Goal: Contribute content: Contribute content

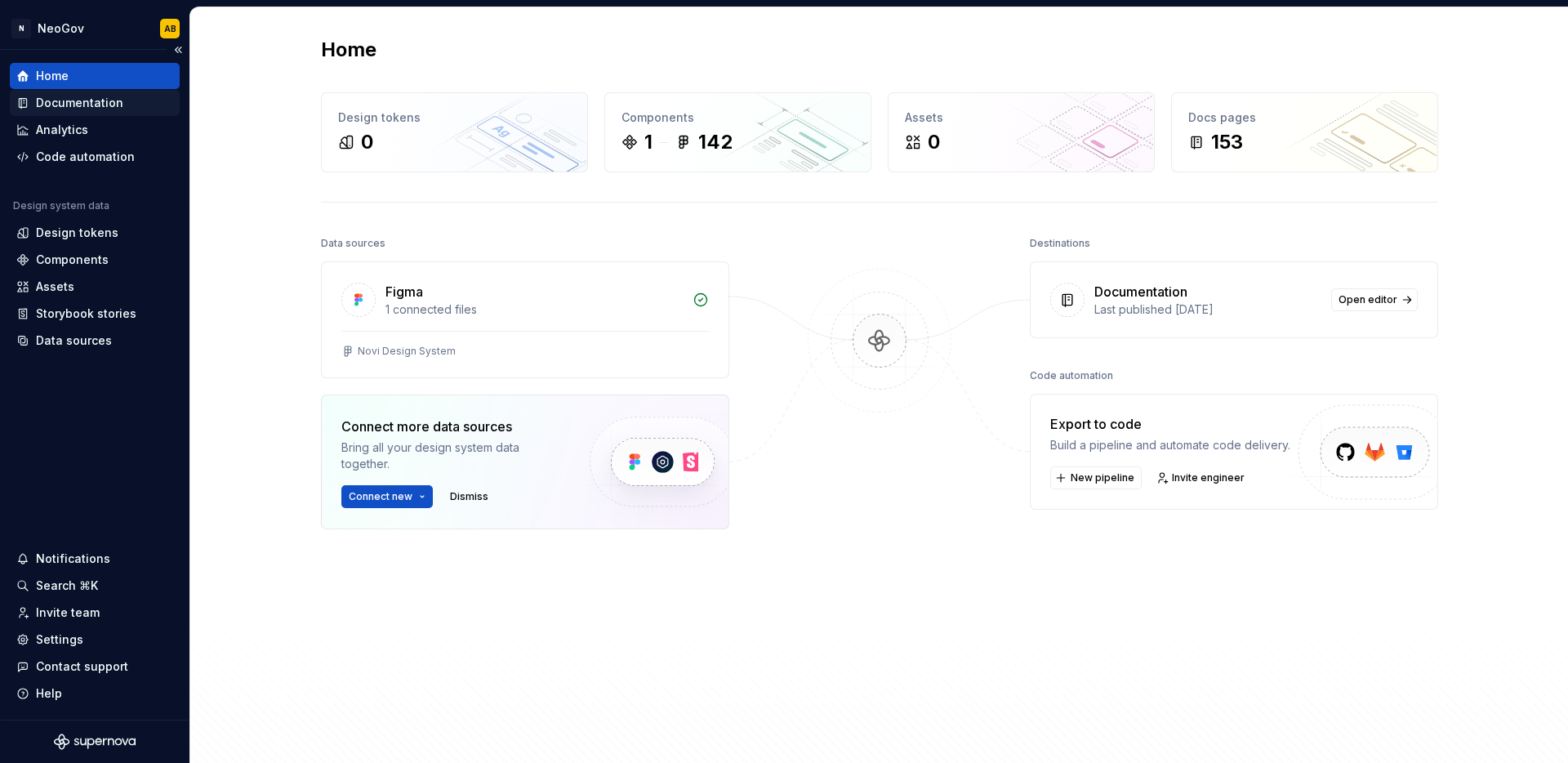
click at [110, 109] on div "Documentation" at bounding box center [80, 103] width 88 height 16
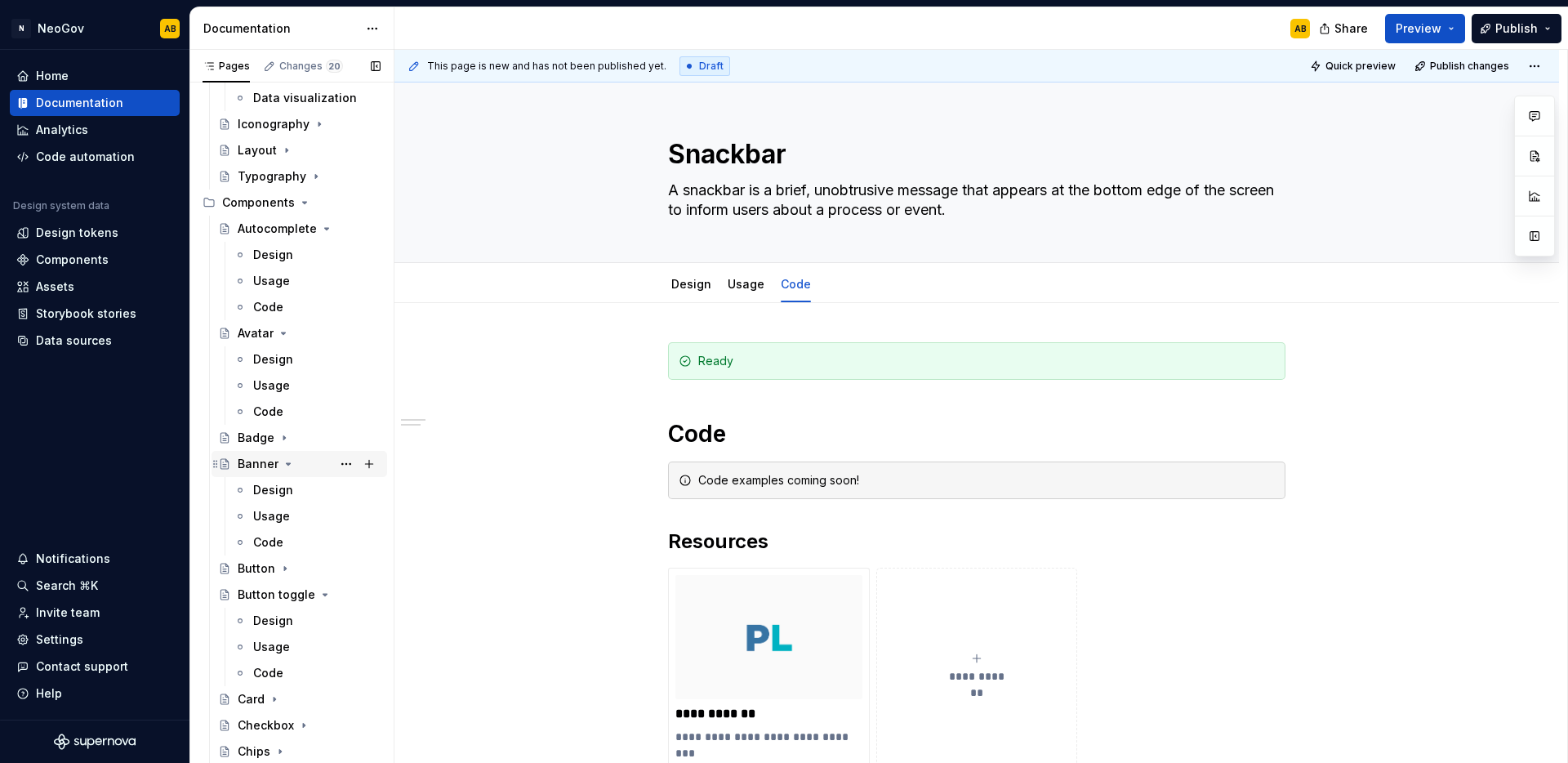
scroll to position [458, 0]
click at [334, 458] on button "Page tree" at bounding box center [345, 457] width 23 height 23
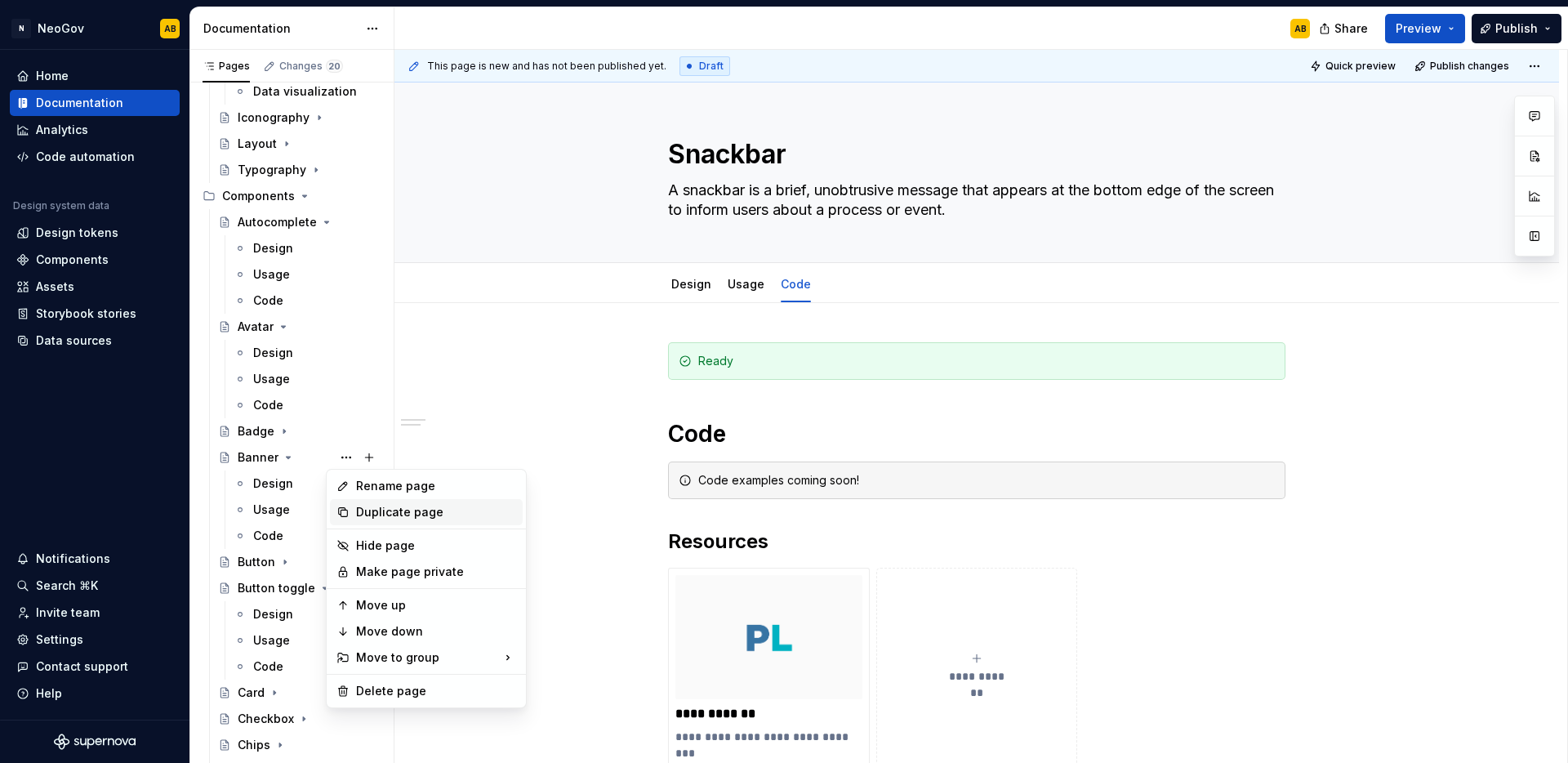
click at [361, 509] on div "Duplicate page" at bounding box center [436, 512] width 160 height 16
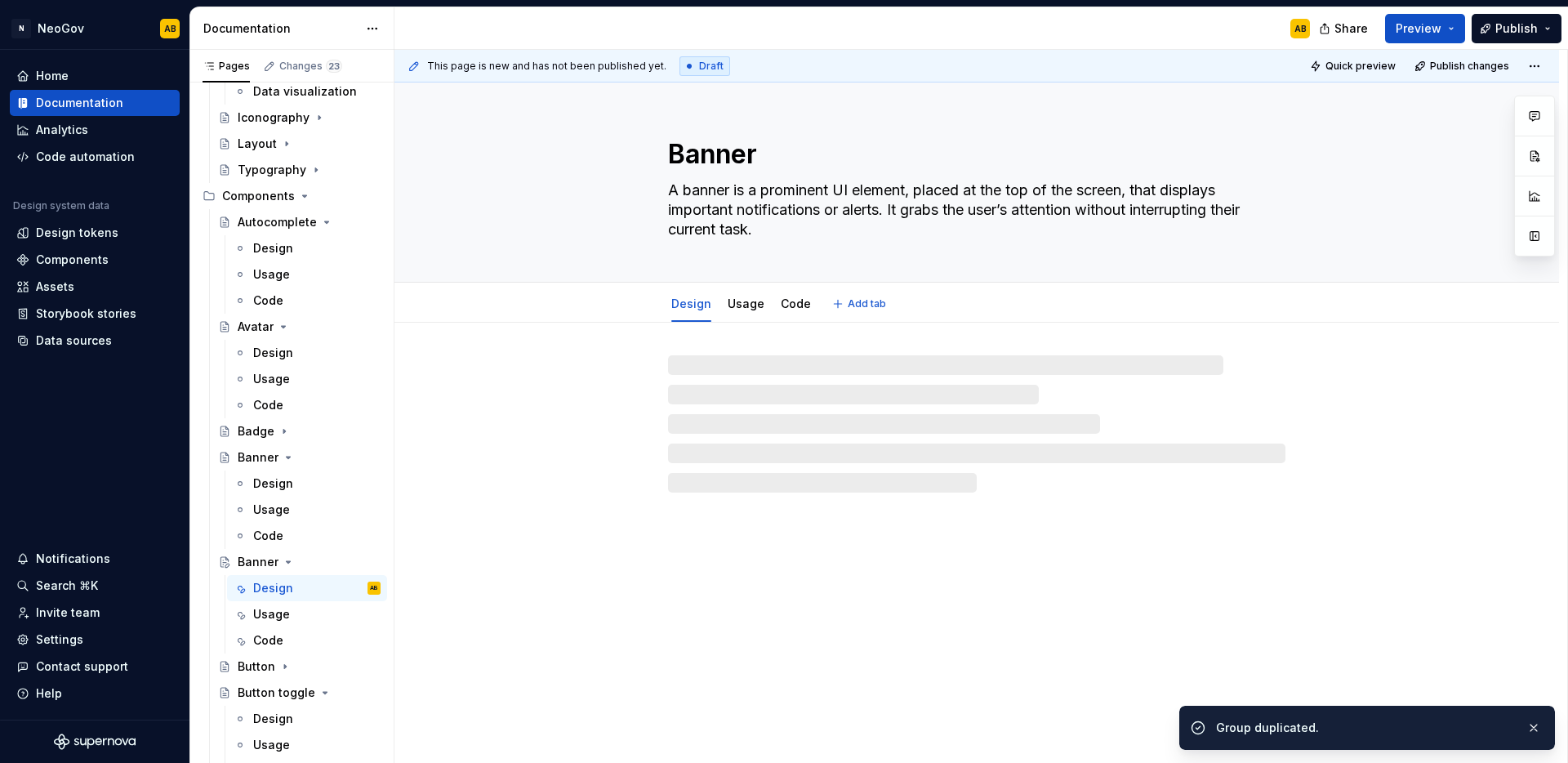
click at [717, 162] on textarea "Banner" at bounding box center [973, 154] width 618 height 39
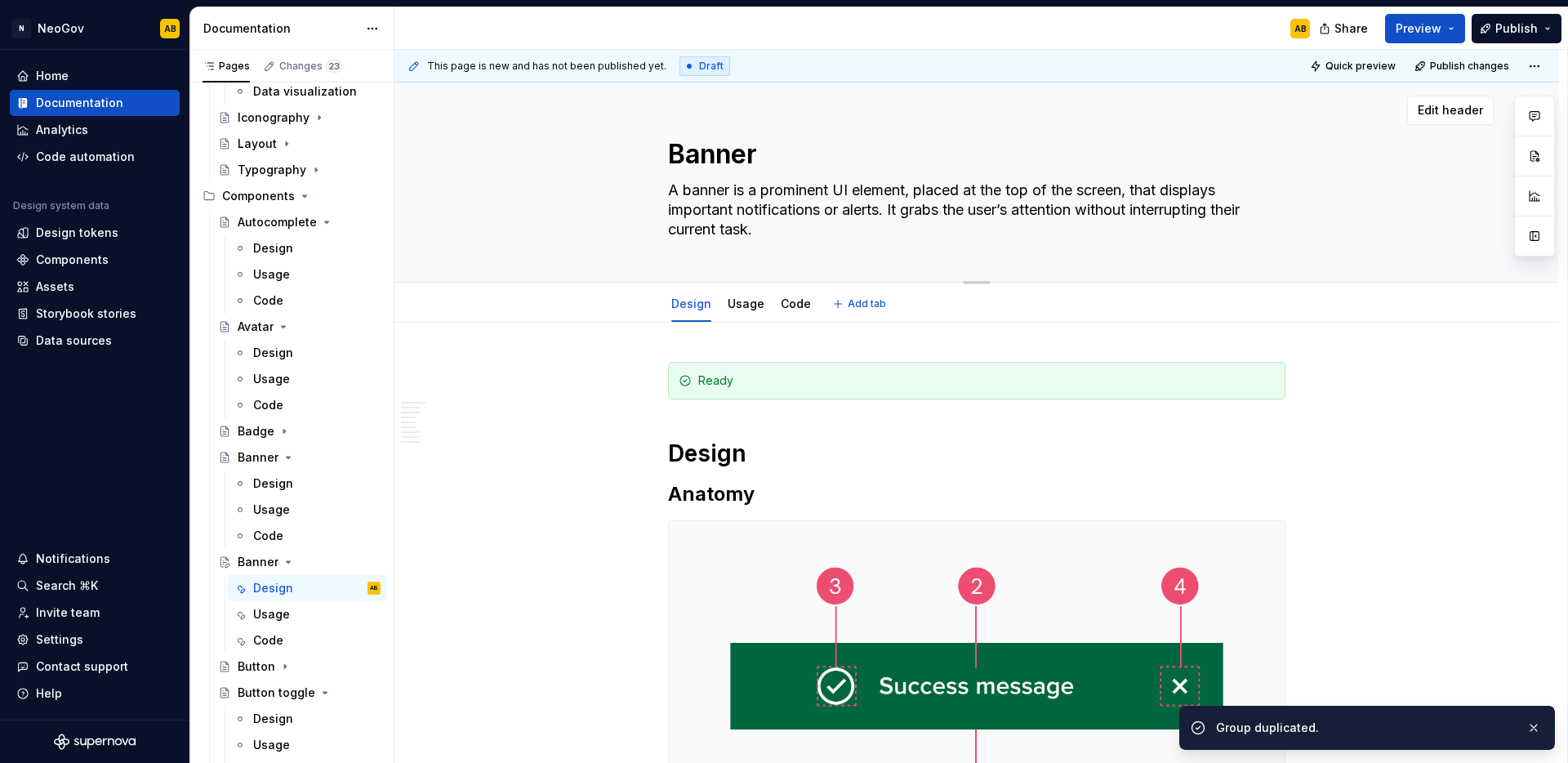
click at [731, 156] on textarea "Banner" at bounding box center [973, 154] width 618 height 39
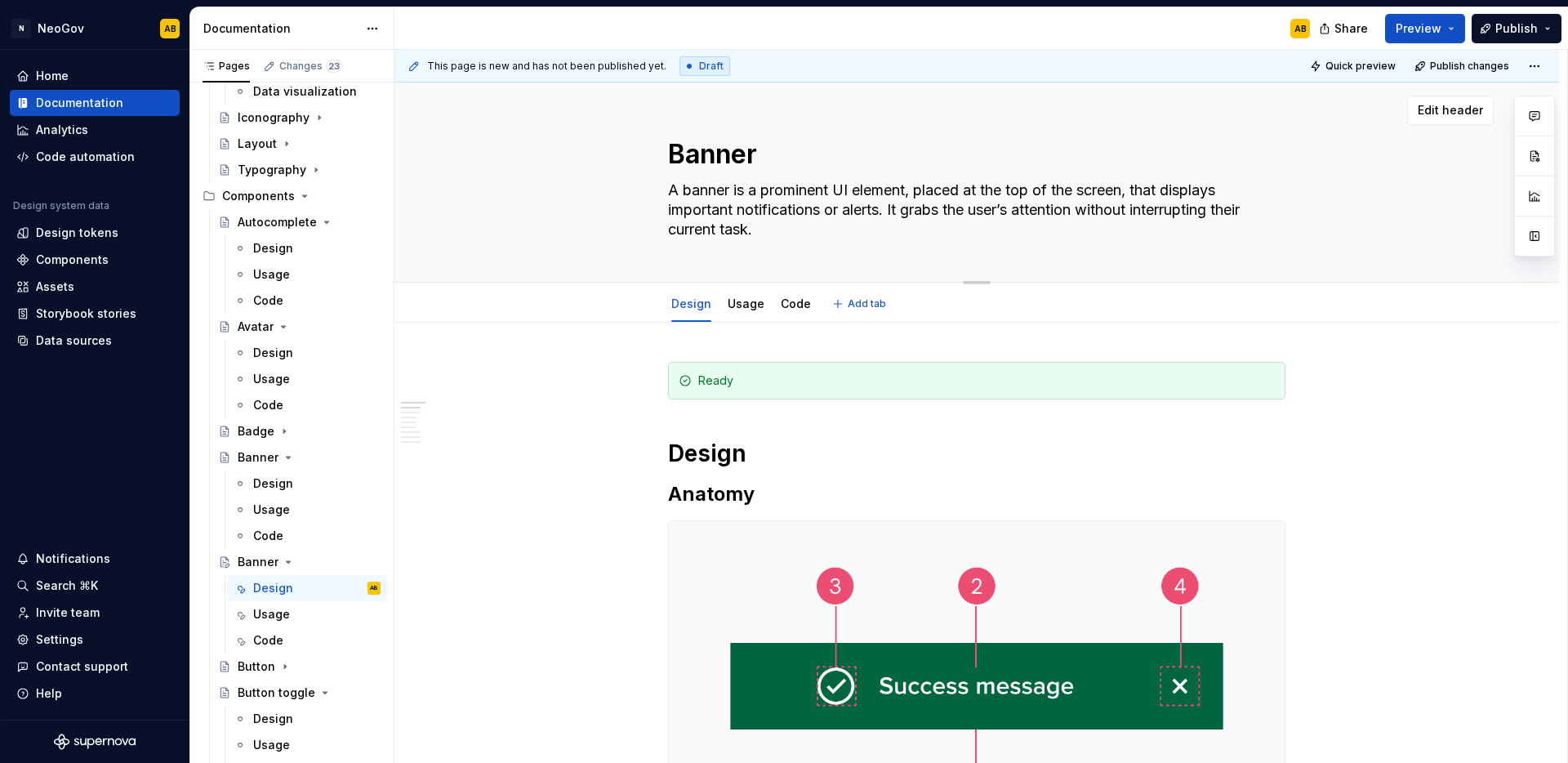
type textarea "*"
type textarea "B"
type textarea "*"
type textarea "Br"
type textarea "*"
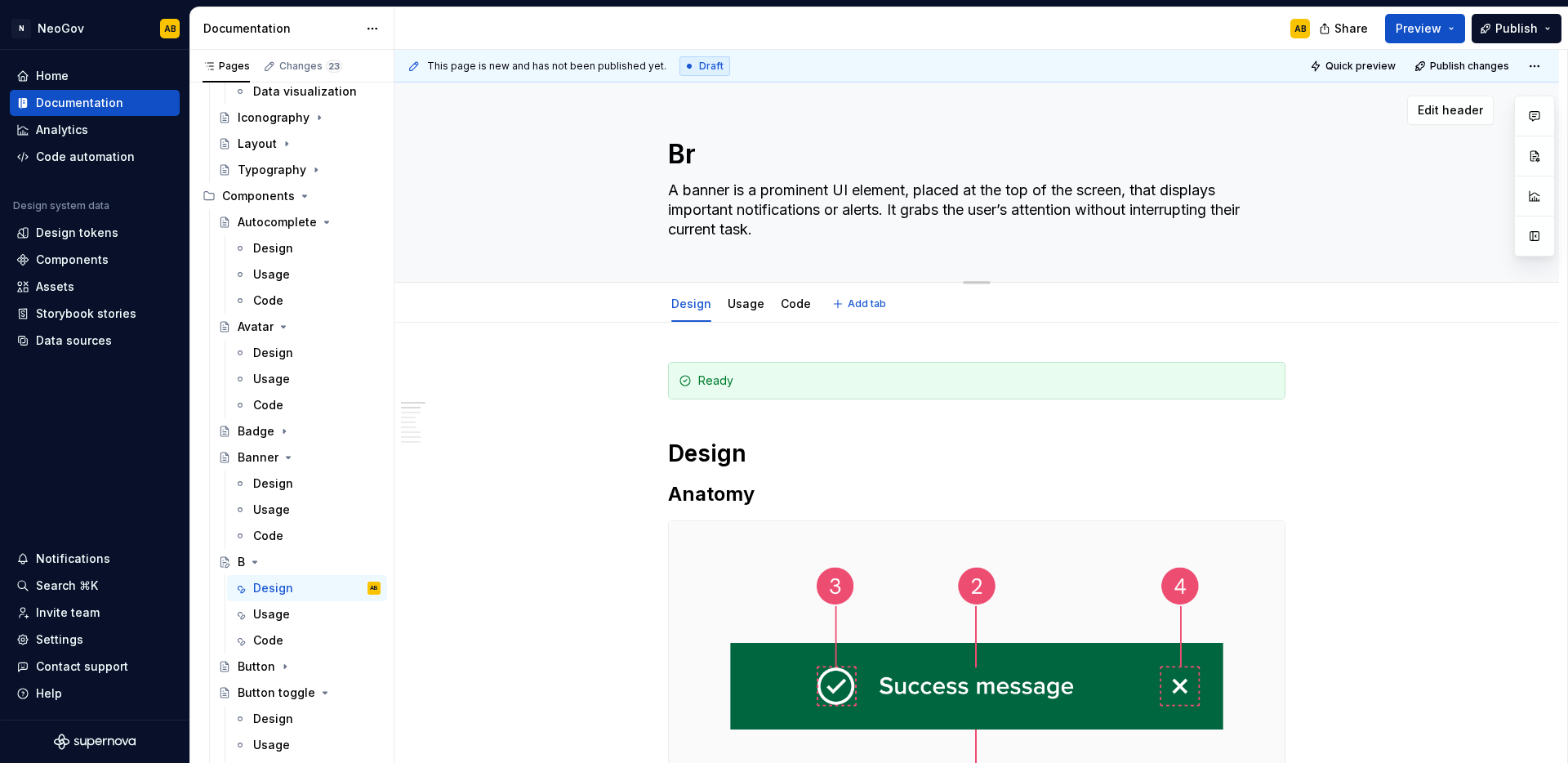
type textarea "Bre"
type textarea "*"
type textarea "Brea"
type textarea "*"
type textarea "Bread"
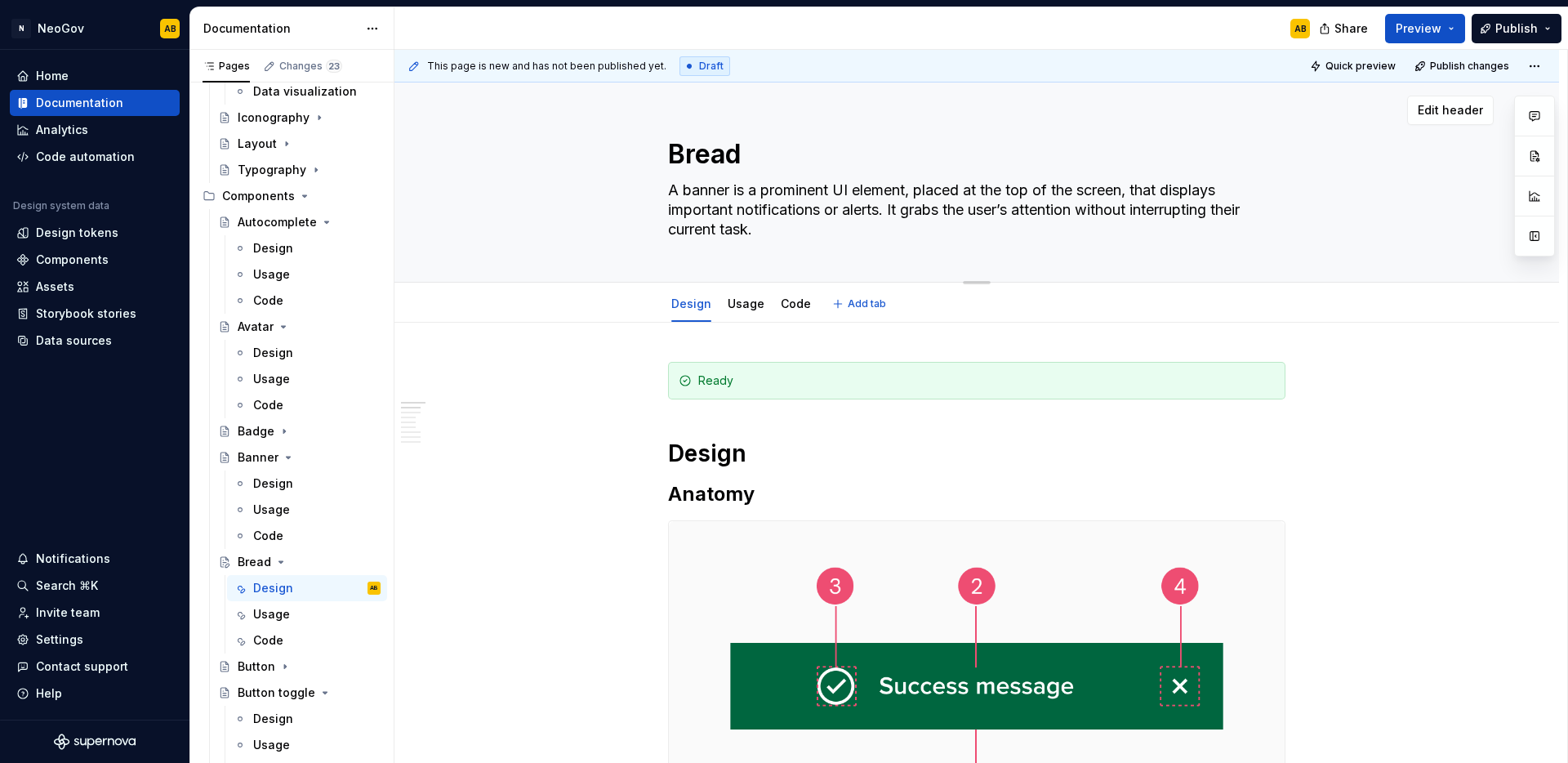
type textarea "*"
type textarea "Breadc"
type textarea "*"
type textarea "Breadcr"
type textarea "*"
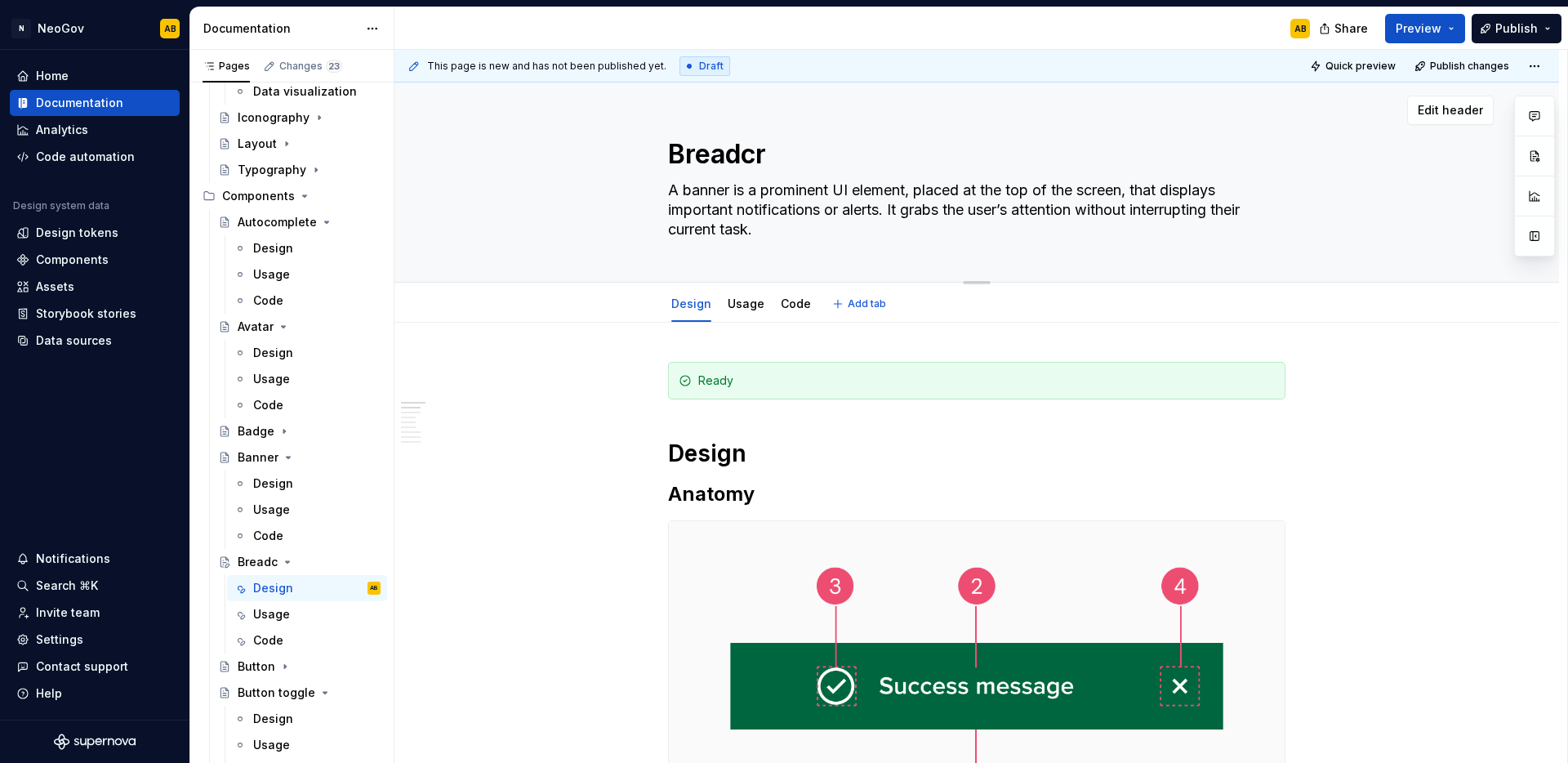
type textarea "Breadcru"
type textarea "*"
type textarea "Breadcrum"
type textarea "*"
type textarea "Breadcrumb"
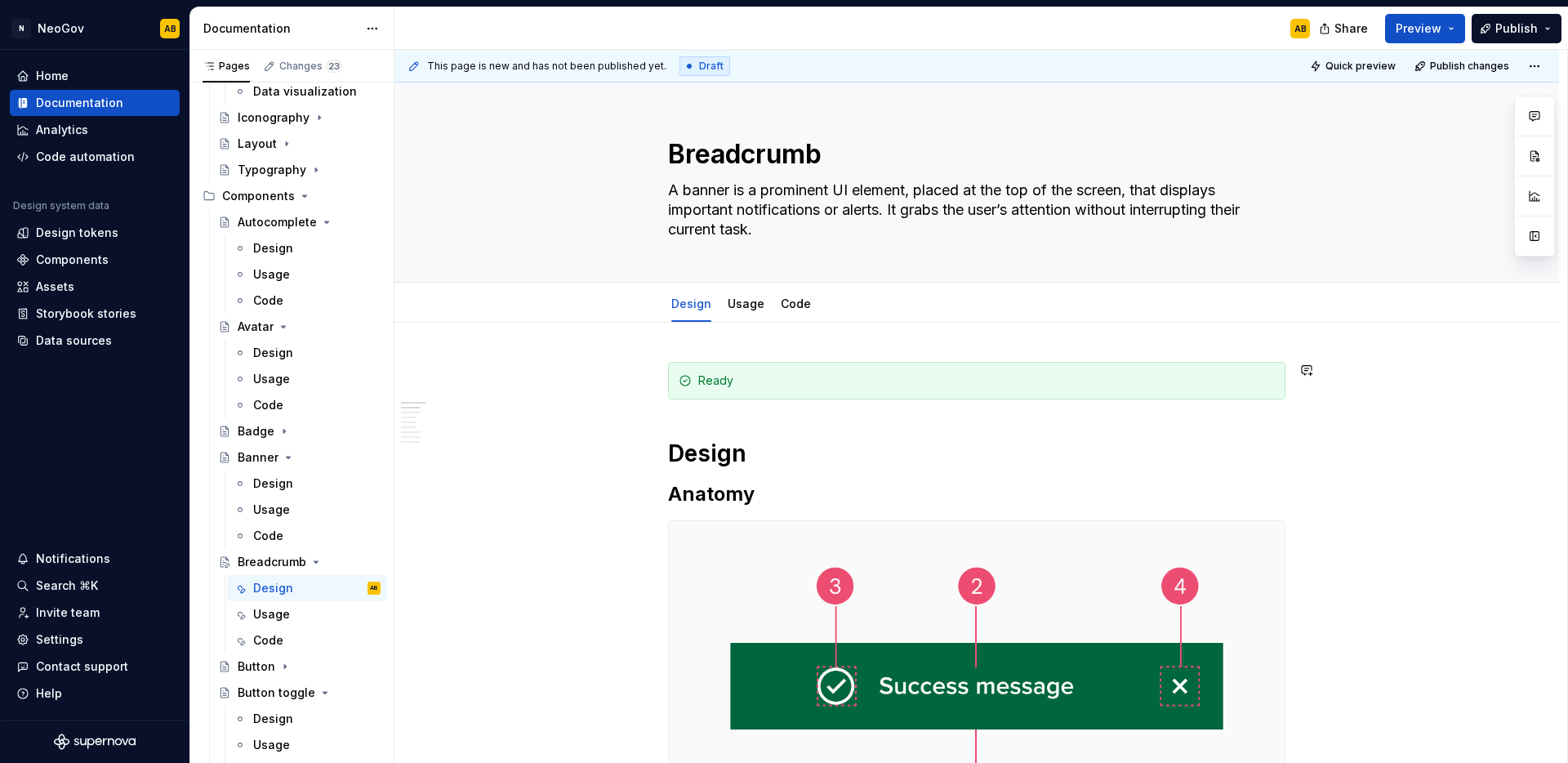
type textarea "*"
type textarea "Breadcrumb"
click at [777, 382] on div "Ready" at bounding box center [987, 381] width 577 height 16
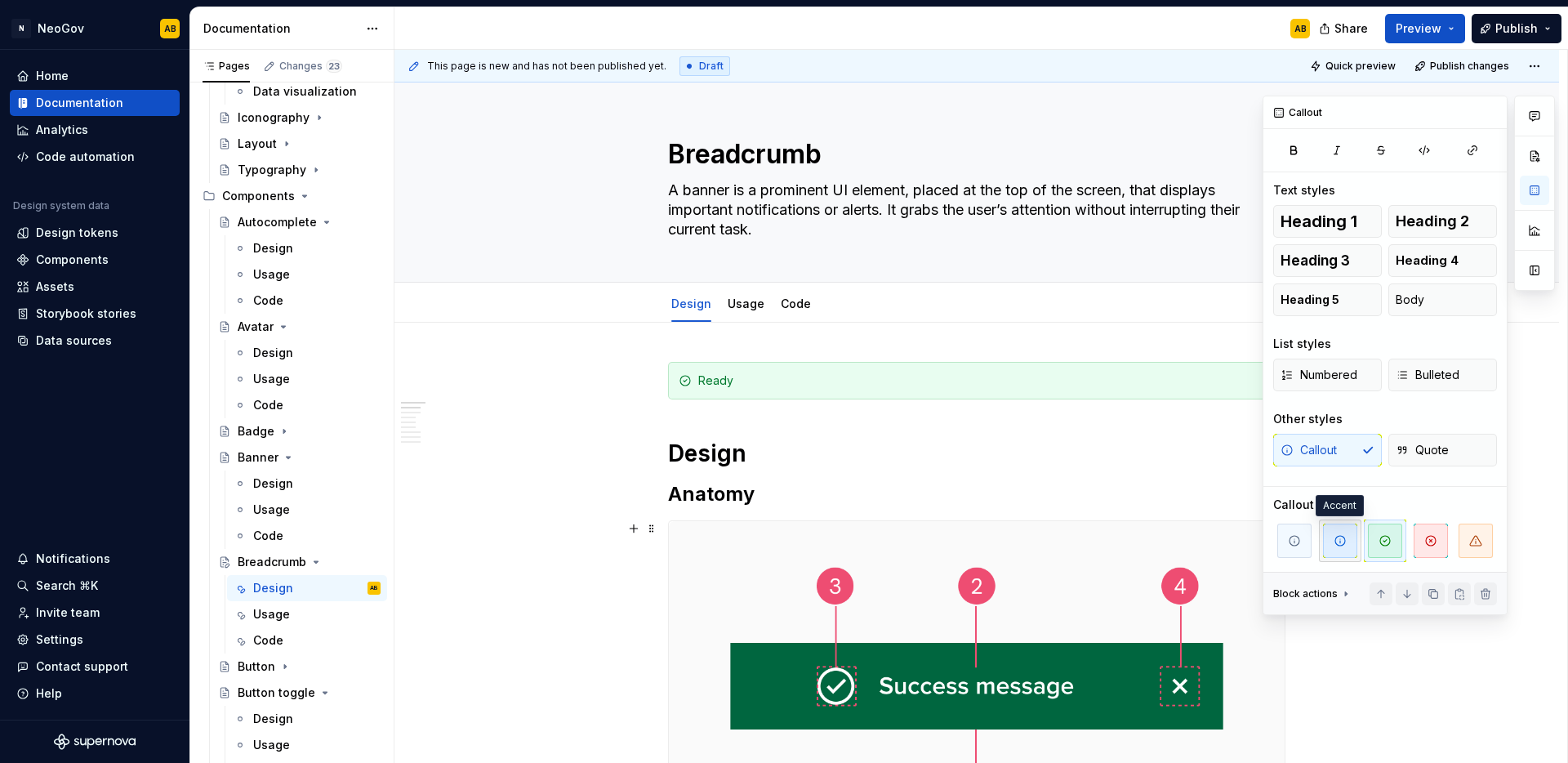
click at [1335, 550] on span "button" at bounding box center [1339, 540] width 34 height 34
type textarea "*"
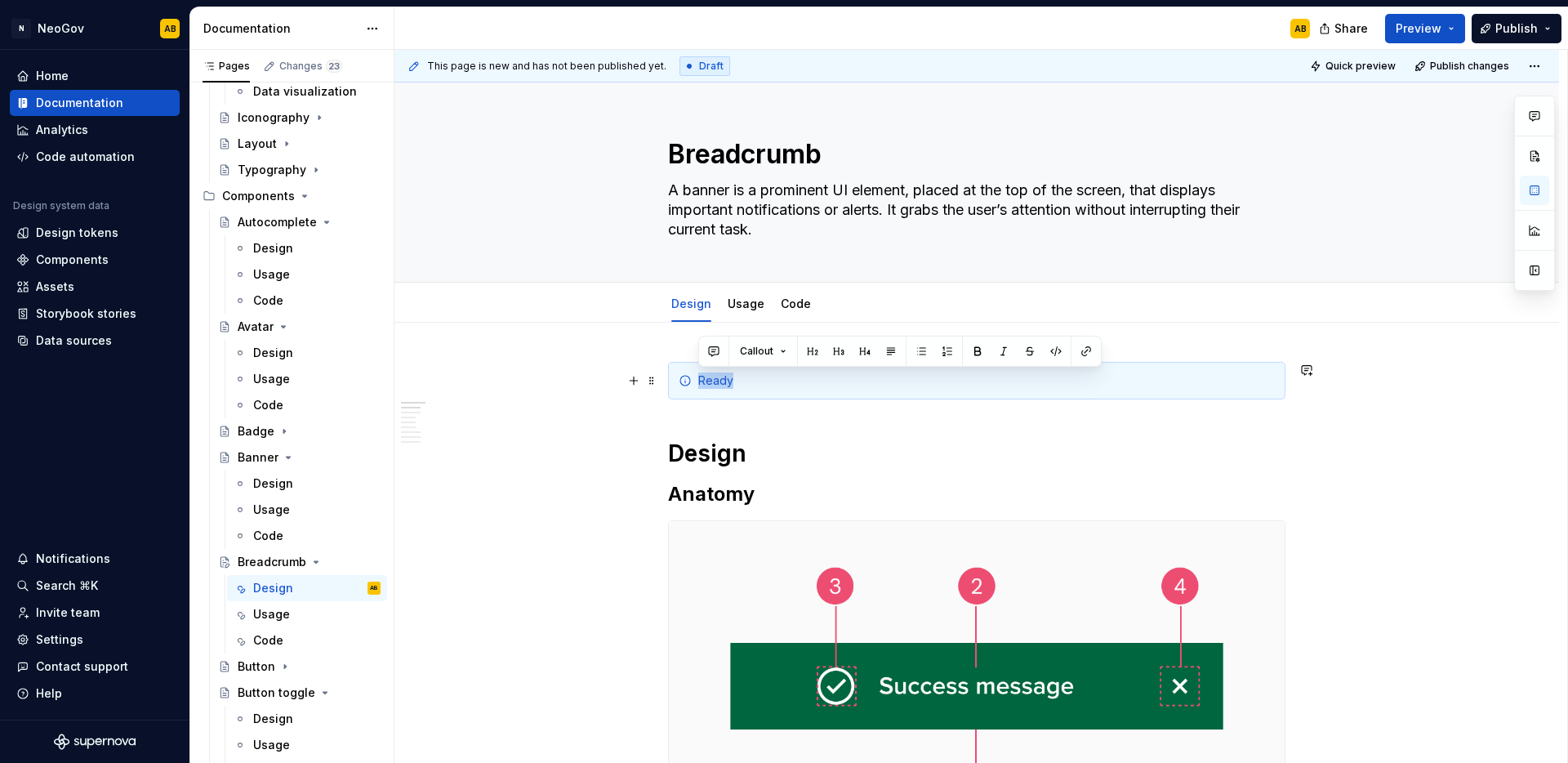
drag, startPoint x: 741, startPoint y: 380, endPoint x: 679, endPoint y: 379, distance: 62.0
click at [679, 379] on div "Ready" at bounding box center [976, 381] width 618 height 38
click at [818, 211] on textarea "A banner is a prominent UI element, placed at the top of the screen, that displ…" at bounding box center [973, 210] width 618 height 65
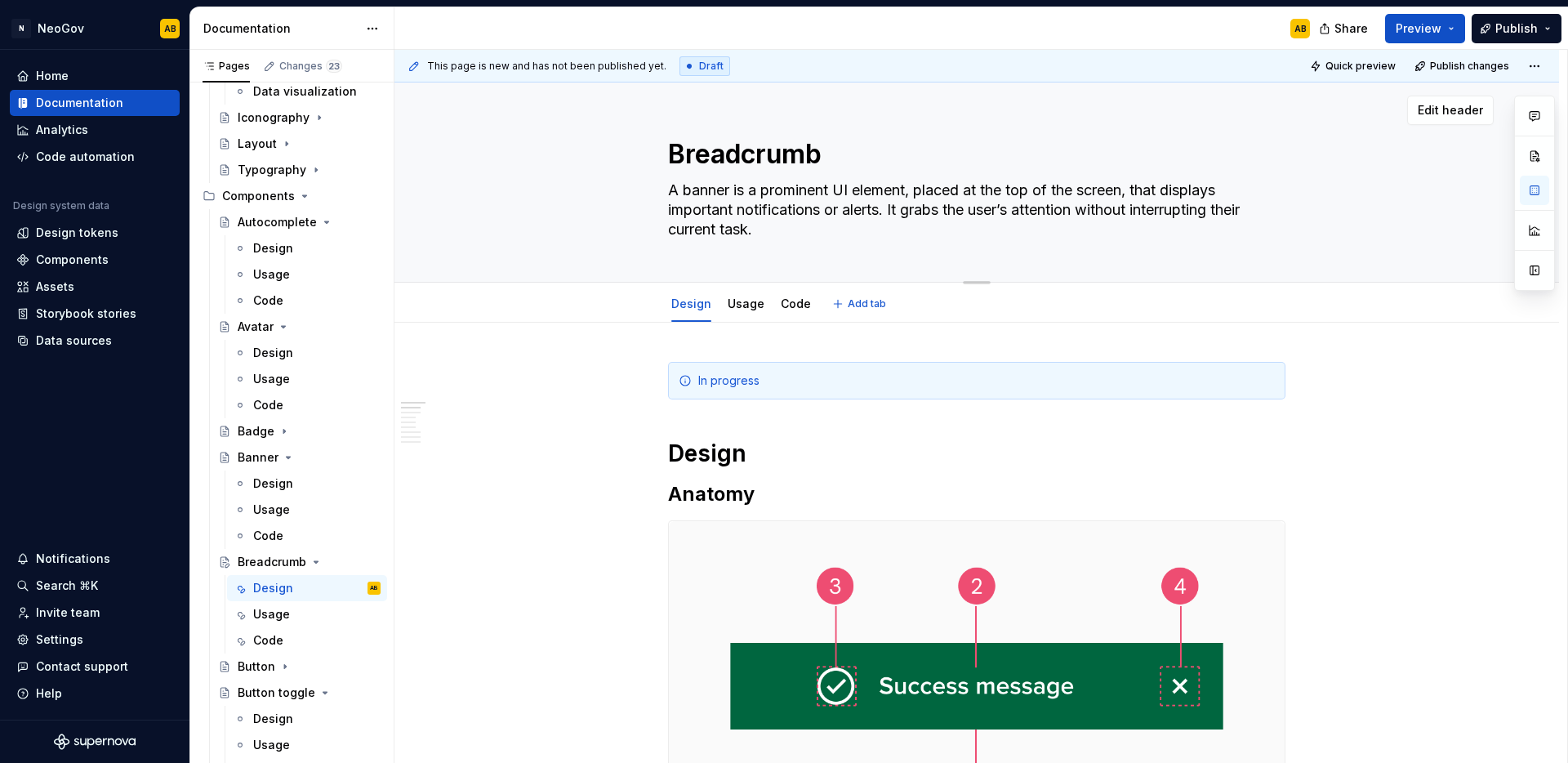
click at [818, 211] on textarea "A banner is a prominent UI element, placed at the top of the screen, that displ…" at bounding box center [973, 210] width 618 height 65
paste textarea "Breadcrumbs provide users with a concise, hierarchical trail that indicates the…"
type textarea "*"
type textarea "Breadcrumbs provide users with a concise, hierarchical trail that indicates the…"
type textarea "*"
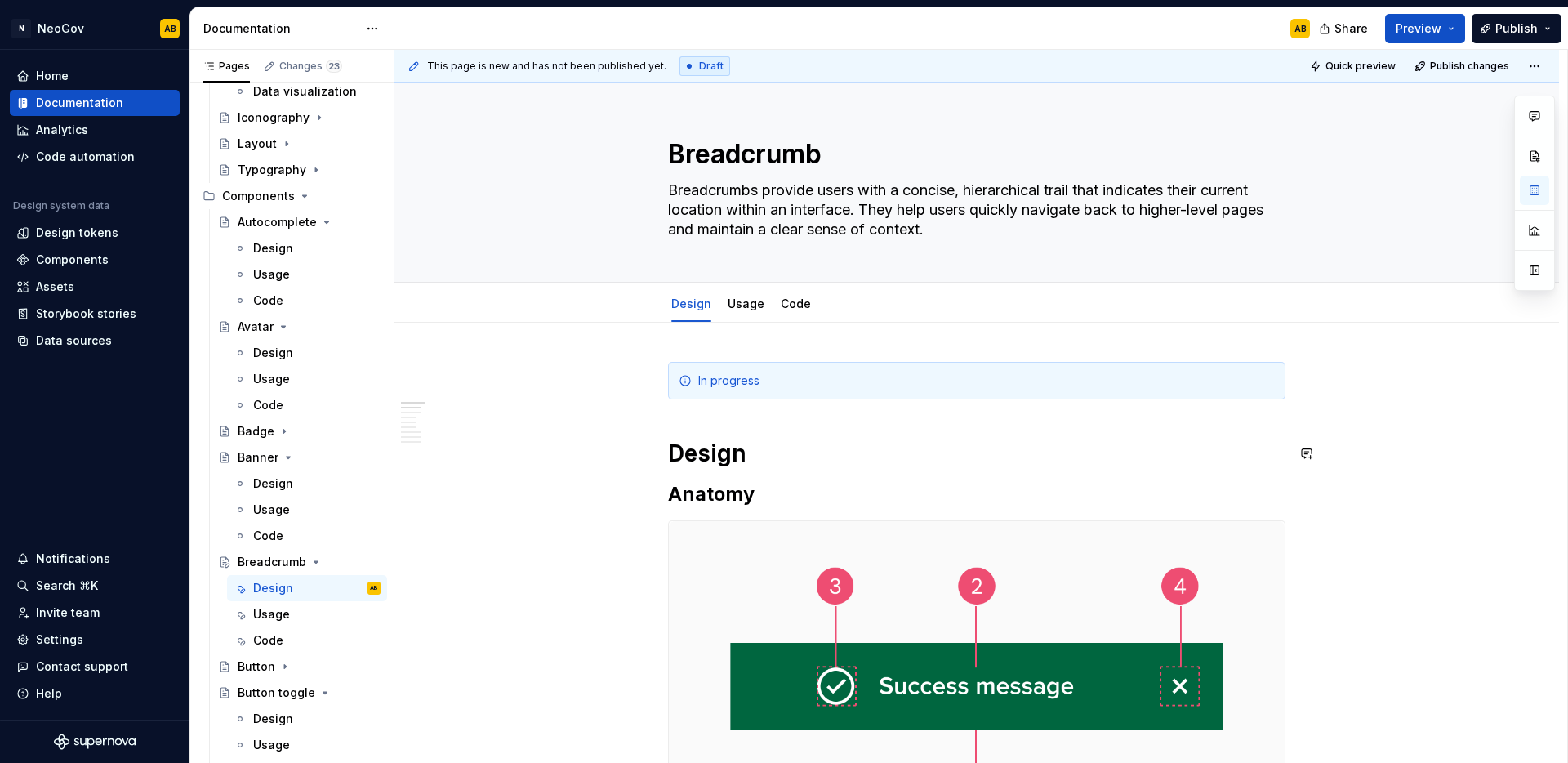
type textarea "Breadcrumbs provide users with a concise, hierarchical trail that indicates the…"
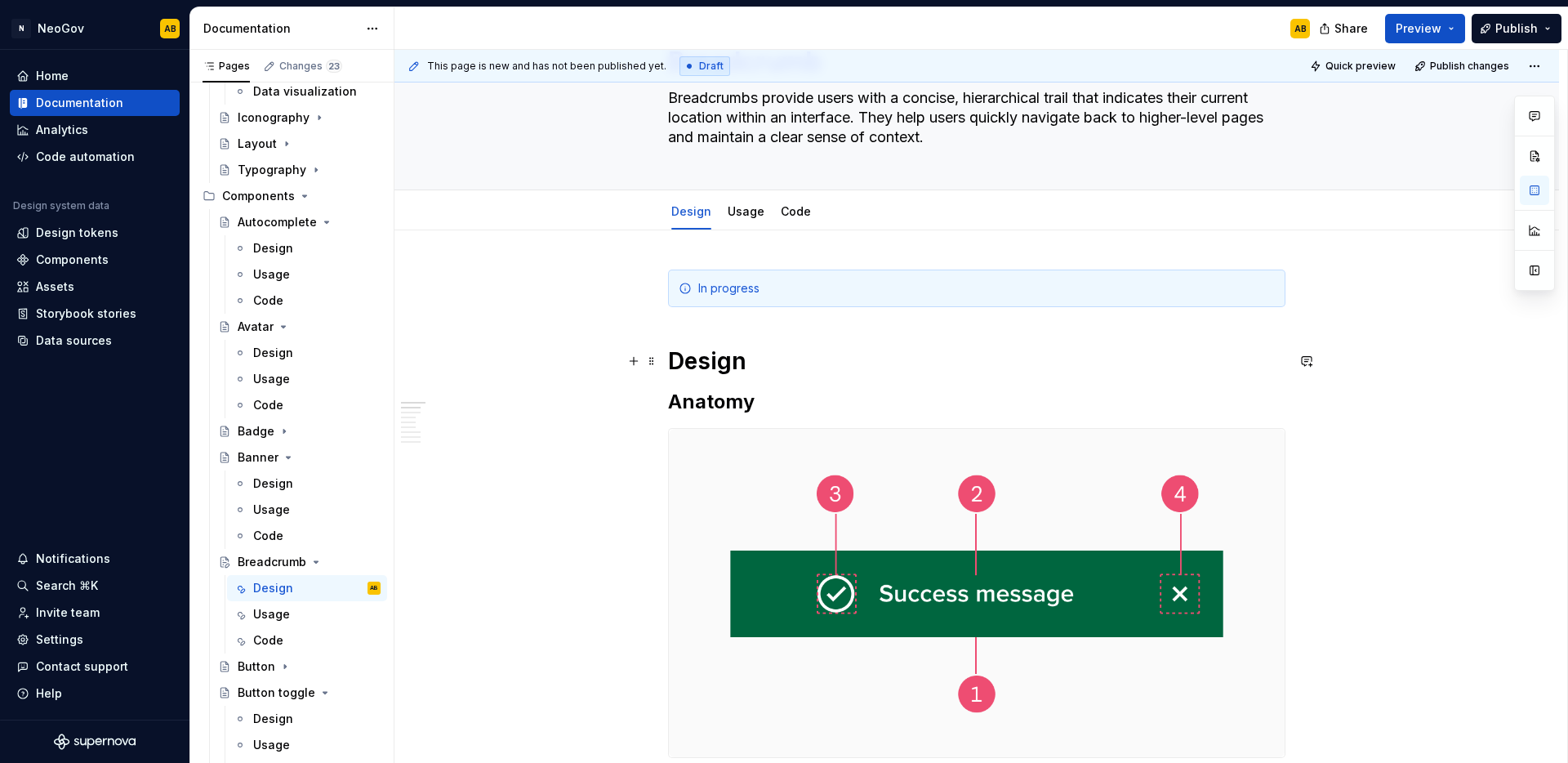
scroll to position [426, 0]
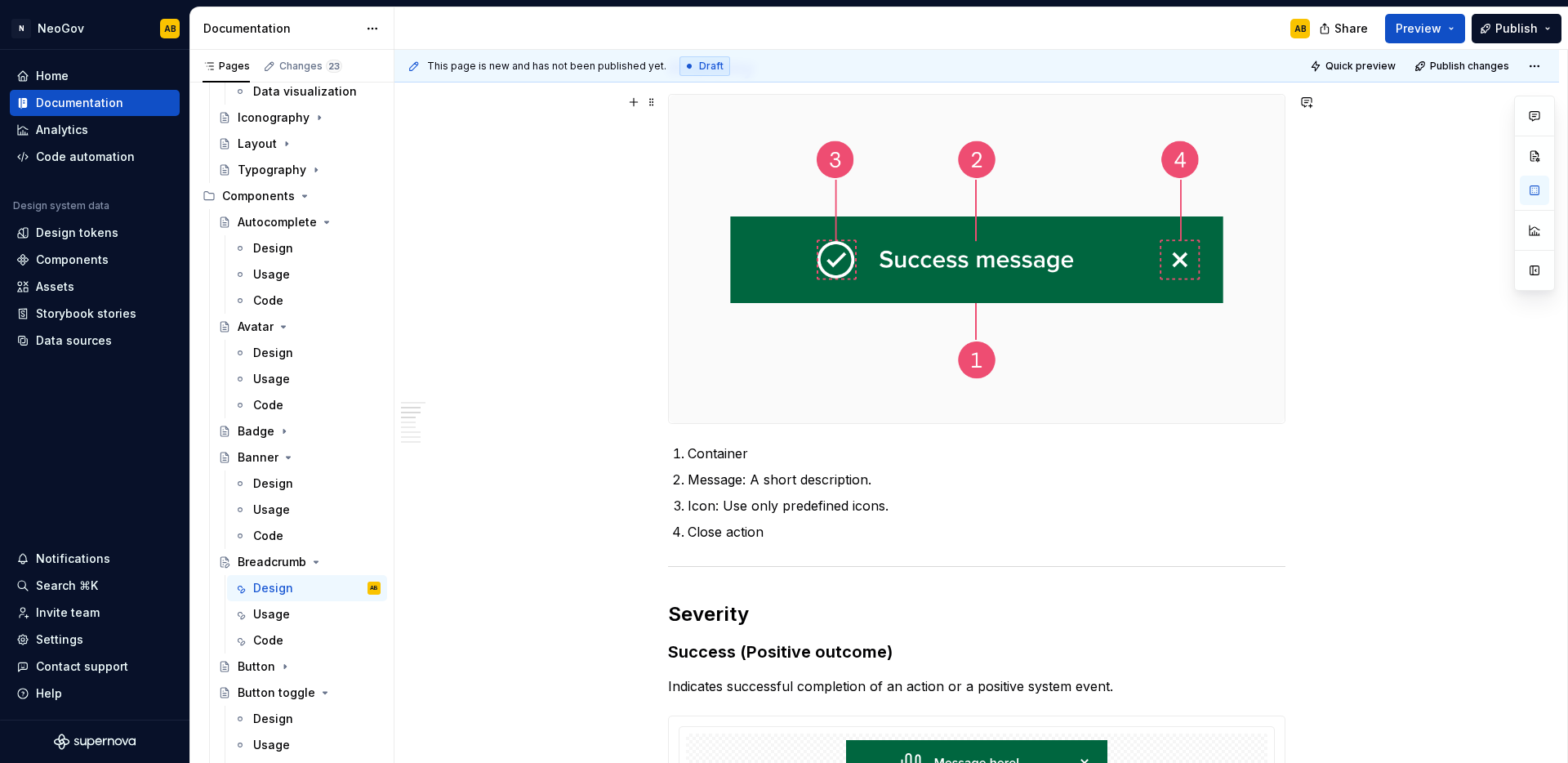
click at [945, 294] on img at bounding box center [976, 259] width 616 height 329
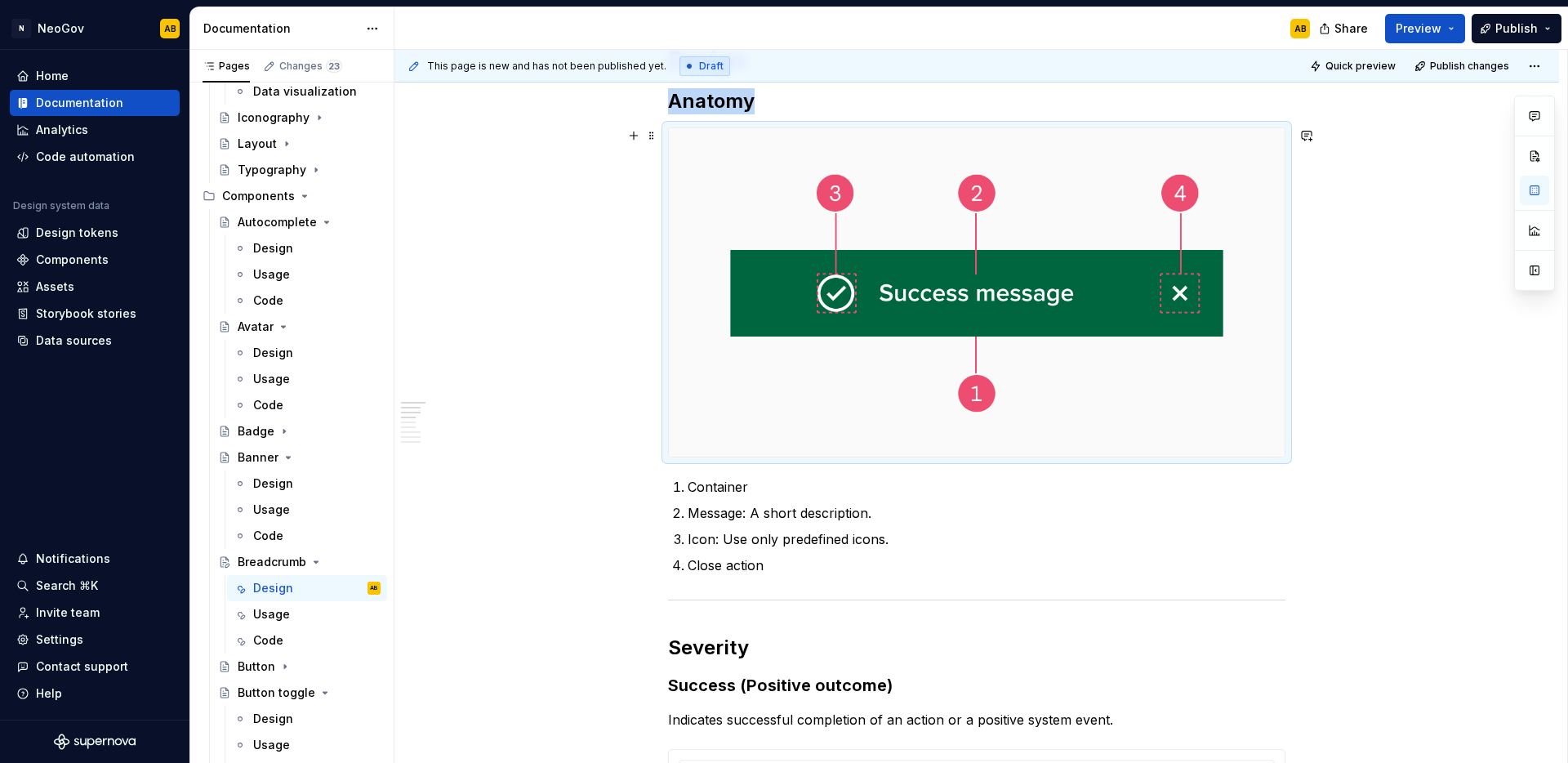
scroll to position [388, 0]
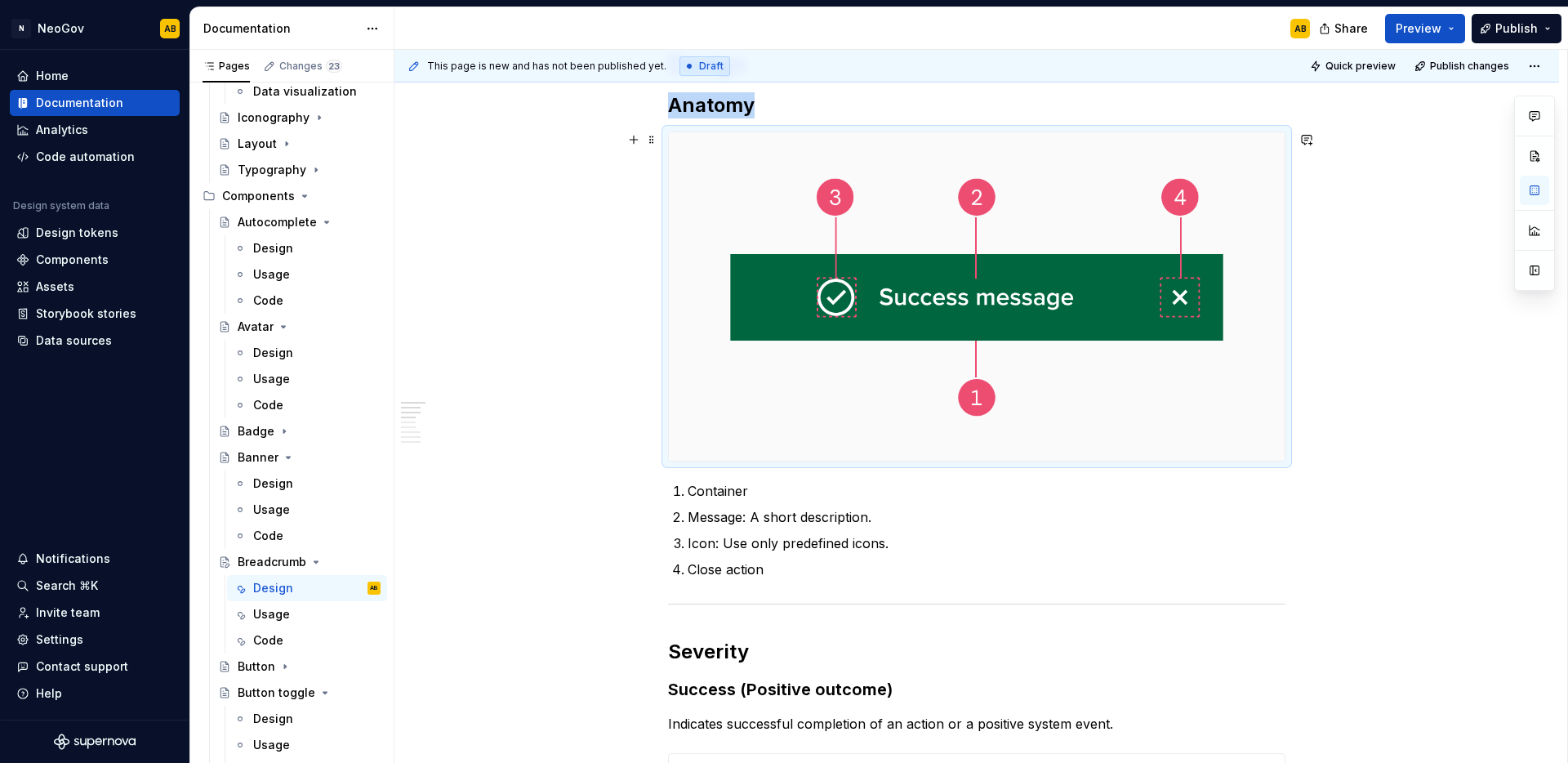
click at [1121, 288] on img at bounding box center [976, 297] width 616 height 329
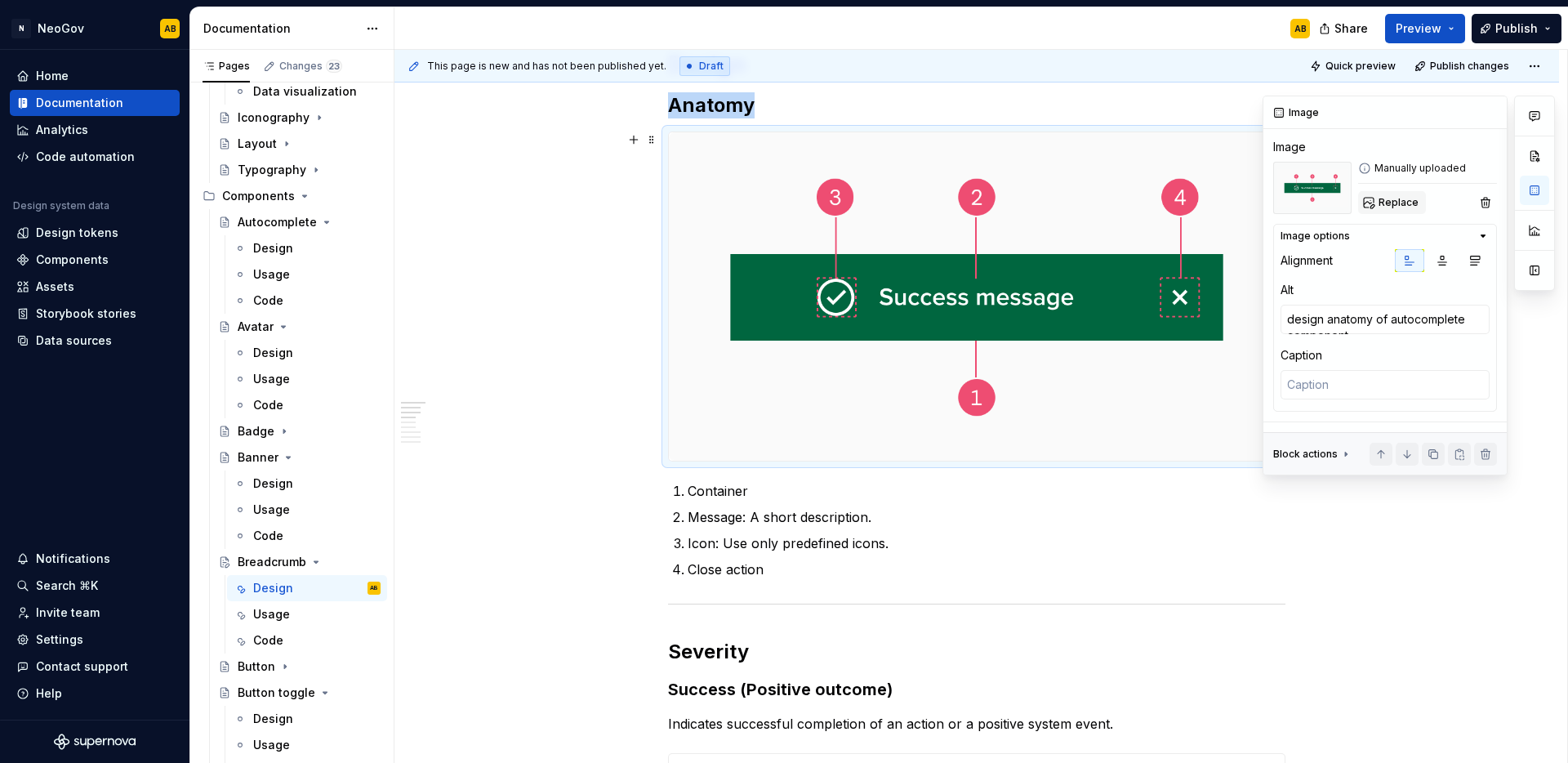
click at [1393, 205] on span "Replace" at bounding box center [1398, 202] width 40 height 13
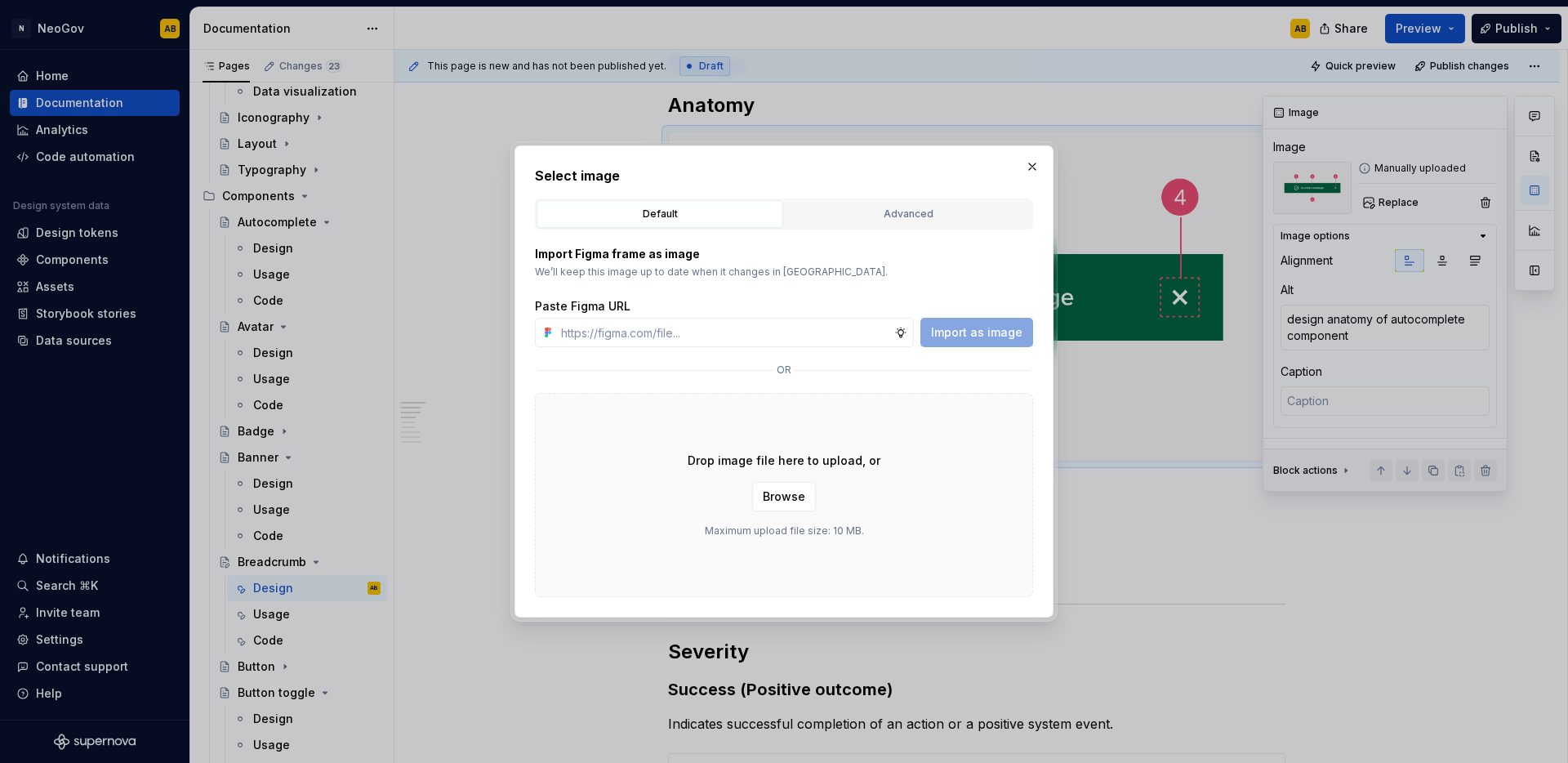
click at [914, 515] on div "Drop image file here to upload, or Browse Maximum upload file size: 10 MB." at bounding box center [784, 495] width 498 height 205
click at [811, 506] on button "Browse" at bounding box center [784, 496] width 64 height 29
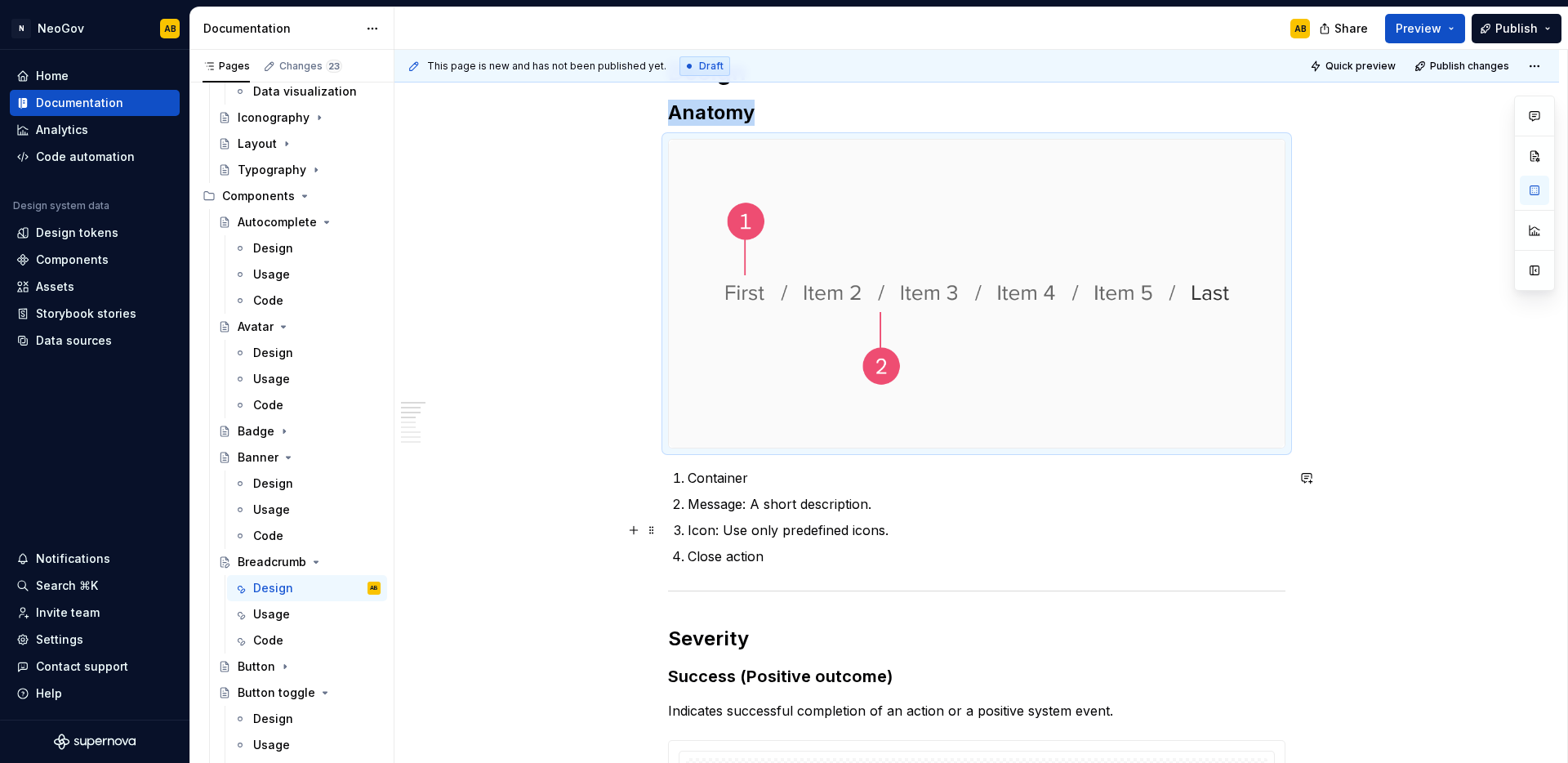
scroll to position [378, 0]
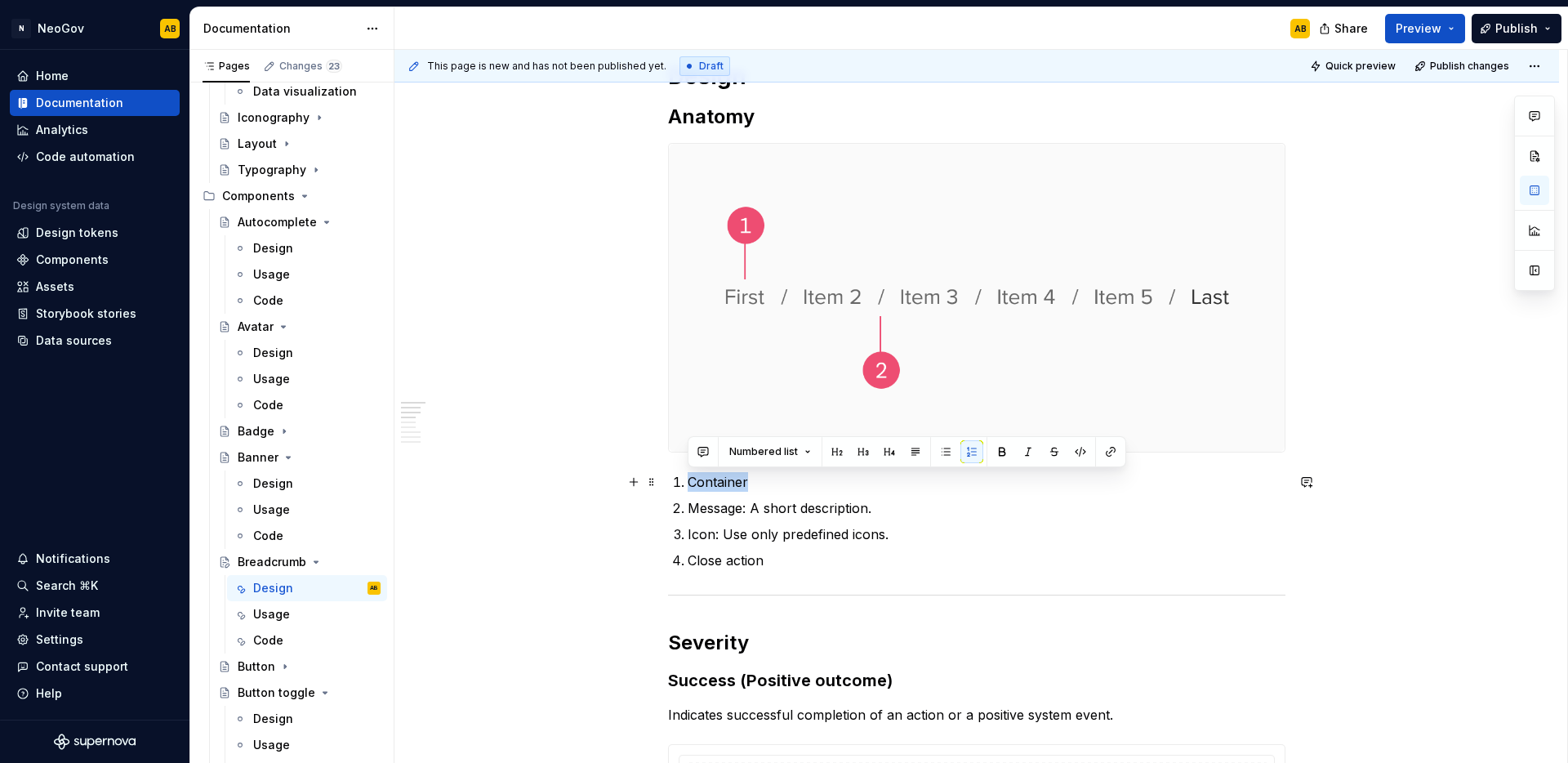
drag, startPoint x: 685, startPoint y: 483, endPoint x: 759, endPoint y: 483, distance: 74.0
click at [759, 483] on li "Container" at bounding box center [986, 482] width 598 height 20
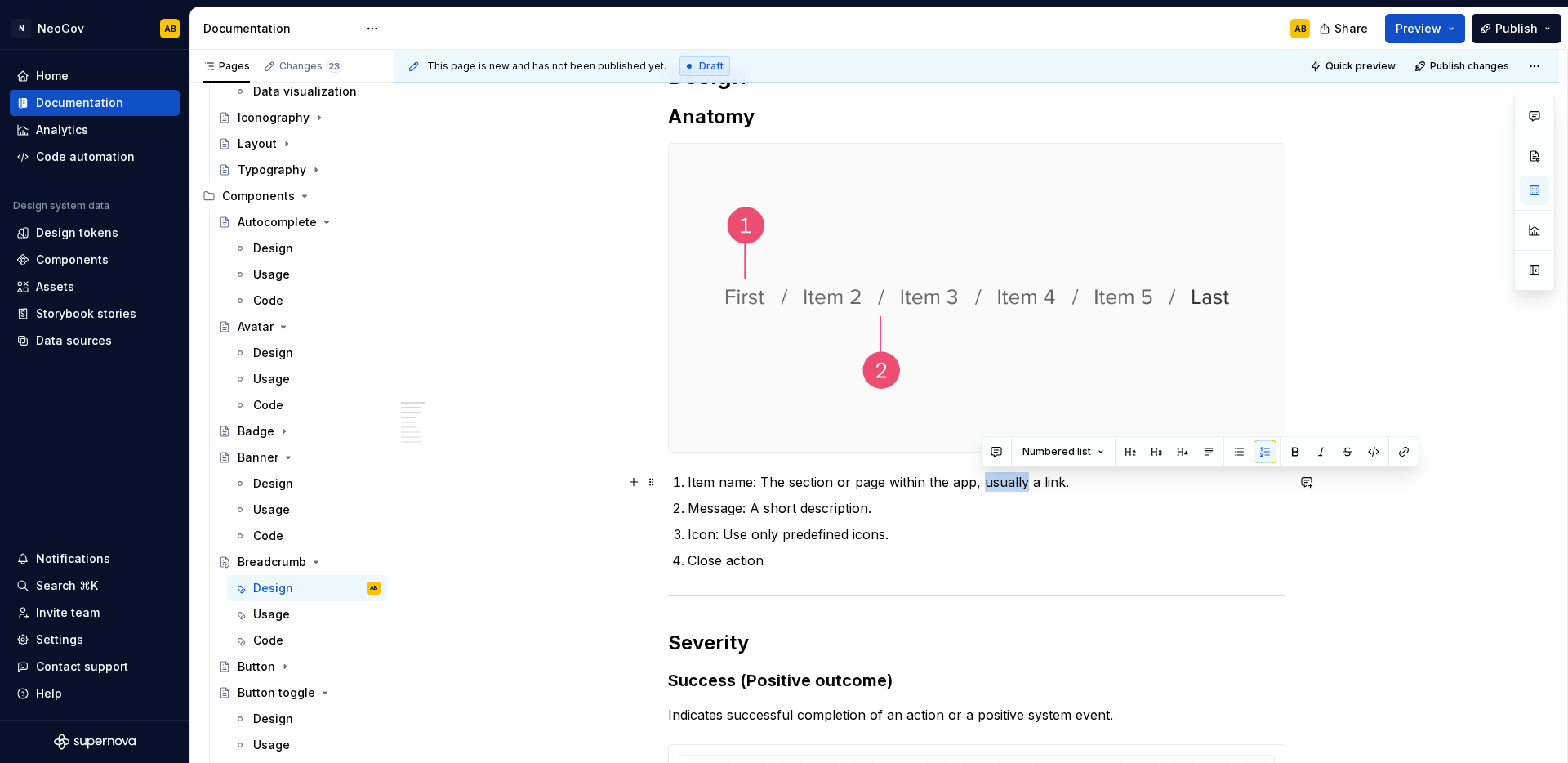
drag, startPoint x: 1024, startPoint y: 482, endPoint x: 981, endPoint y: 483, distance: 43.0
click at [981, 483] on p "Item name: The section or page within the app, usually a link." at bounding box center [986, 482] width 598 height 20
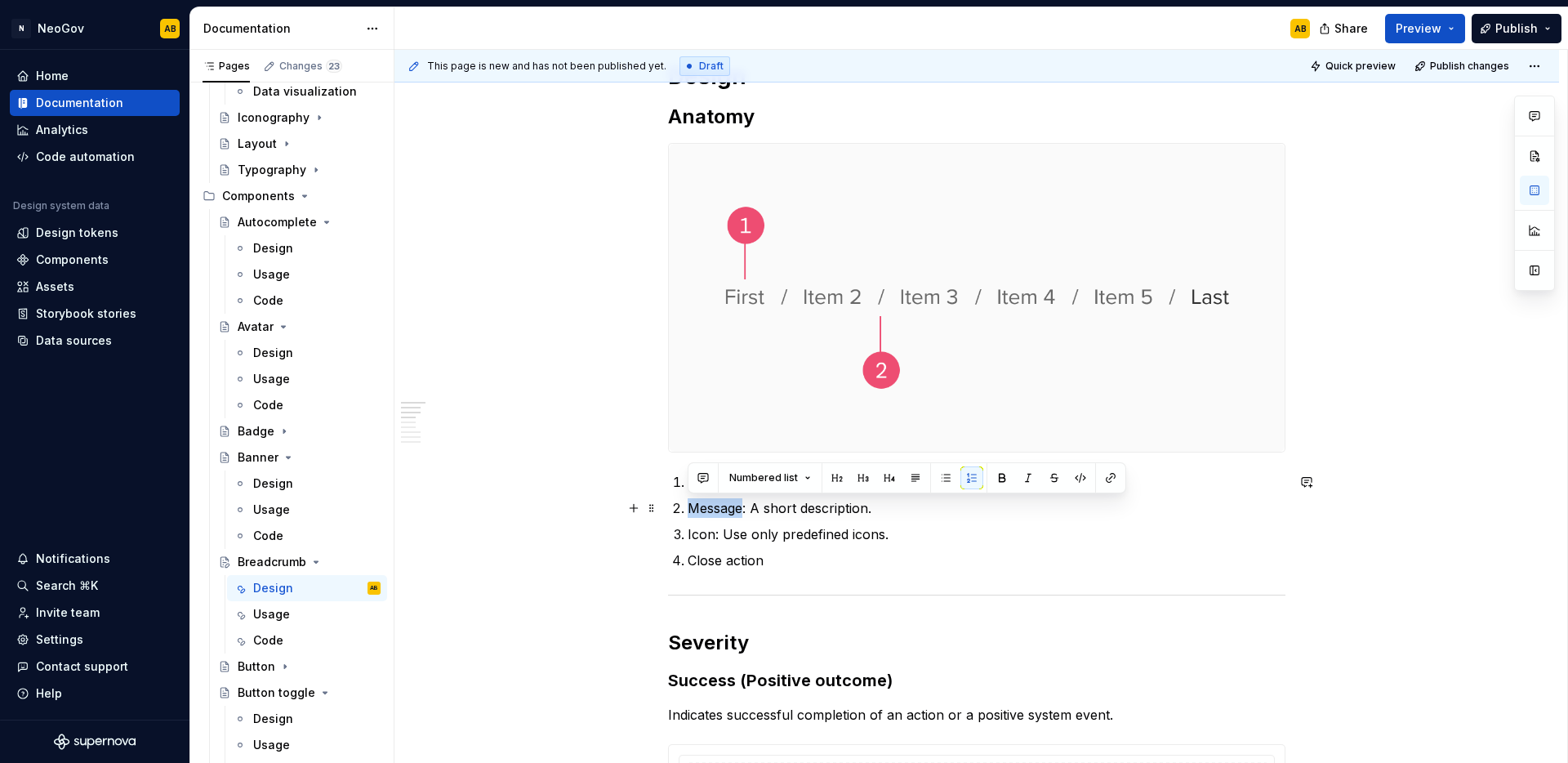
drag, startPoint x: 690, startPoint y: 507, endPoint x: 744, endPoint y: 509, distance: 54.0
click at [744, 509] on p "Message: A short description." at bounding box center [986, 508] width 598 height 20
click at [821, 508] on p "Separator: A short description." at bounding box center [986, 508] width 598 height 20
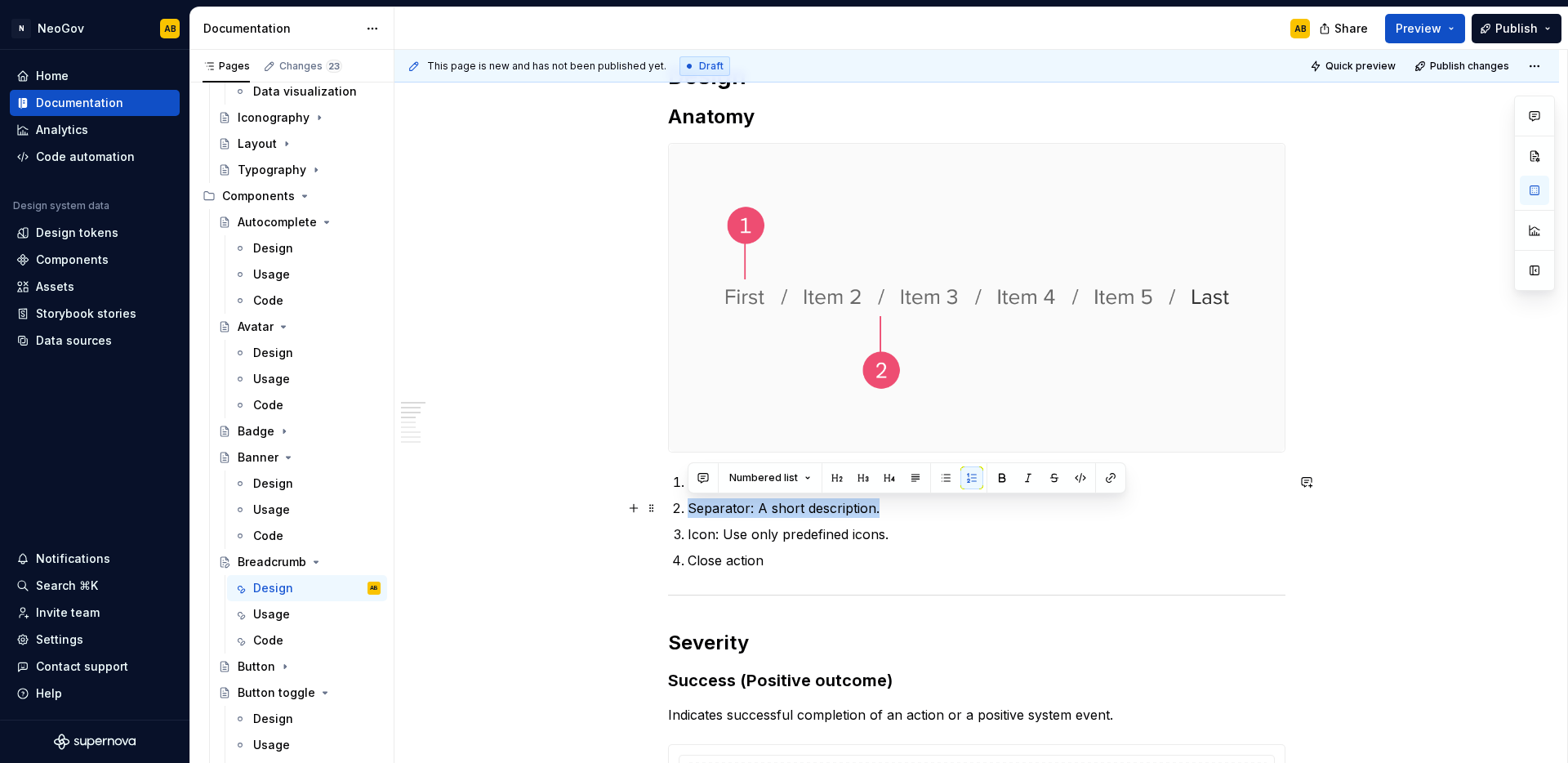
click at [788, 508] on p "Separator: A short description." at bounding box center [986, 508] width 598 height 20
drag, startPoint x: 757, startPoint y: 507, endPoint x: 959, endPoint y: 510, distance: 202.0
click at [959, 510] on p "Separator: A short description." at bounding box center [986, 508] width 598 height 20
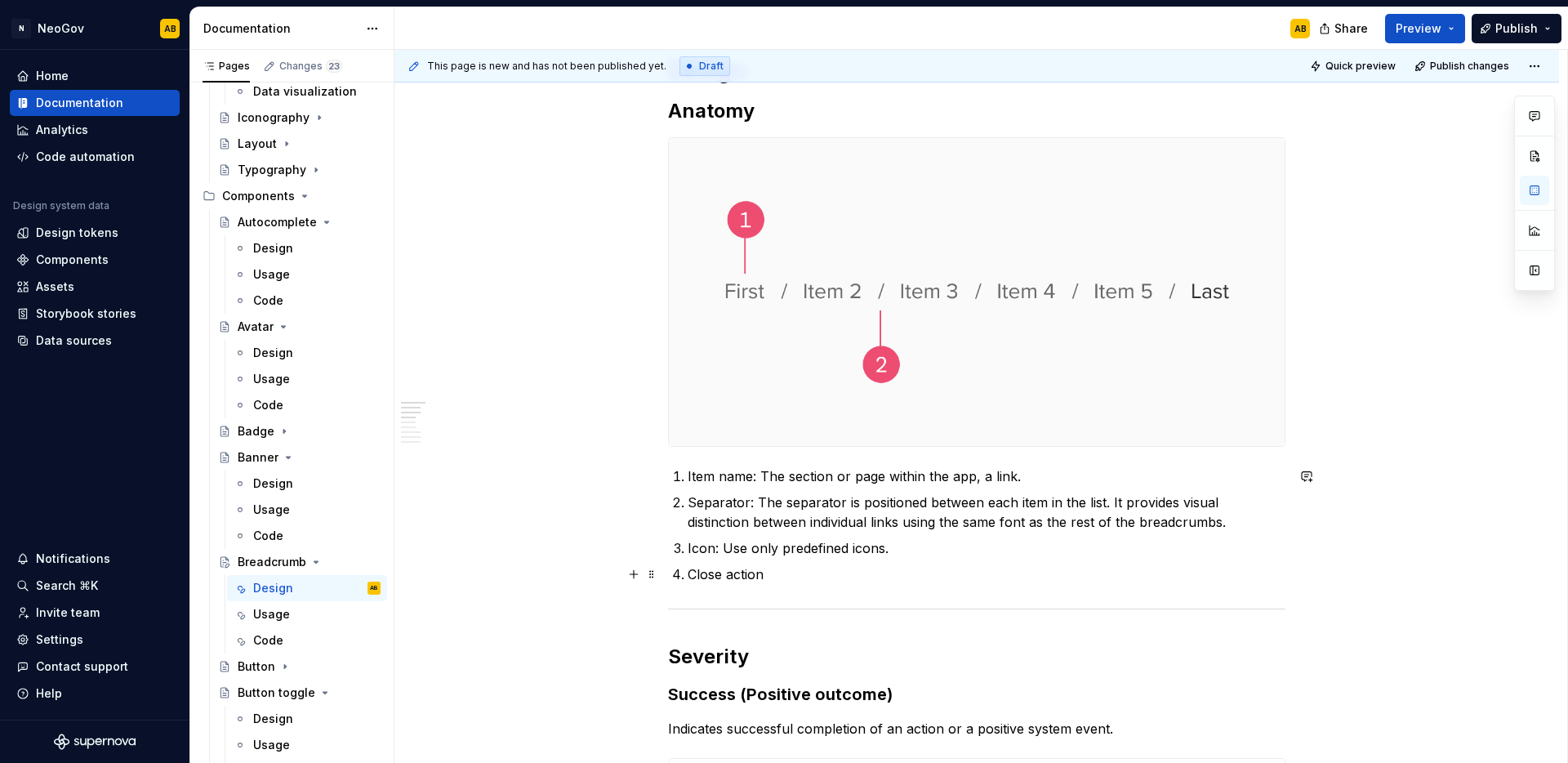
scroll to position [384, 0]
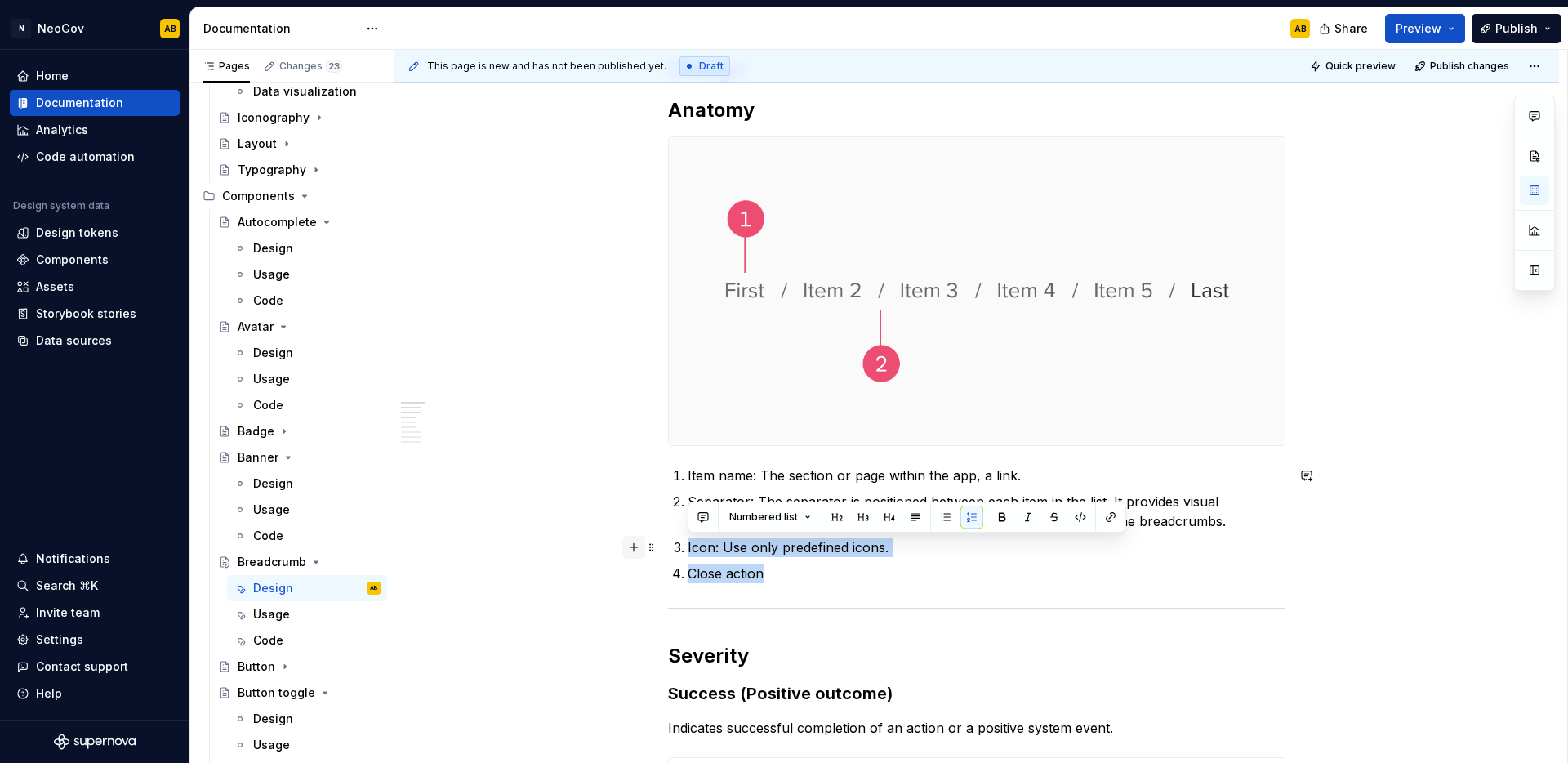
drag, startPoint x: 770, startPoint y: 579, endPoint x: 622, endPoint y: 546, distance: 151.6
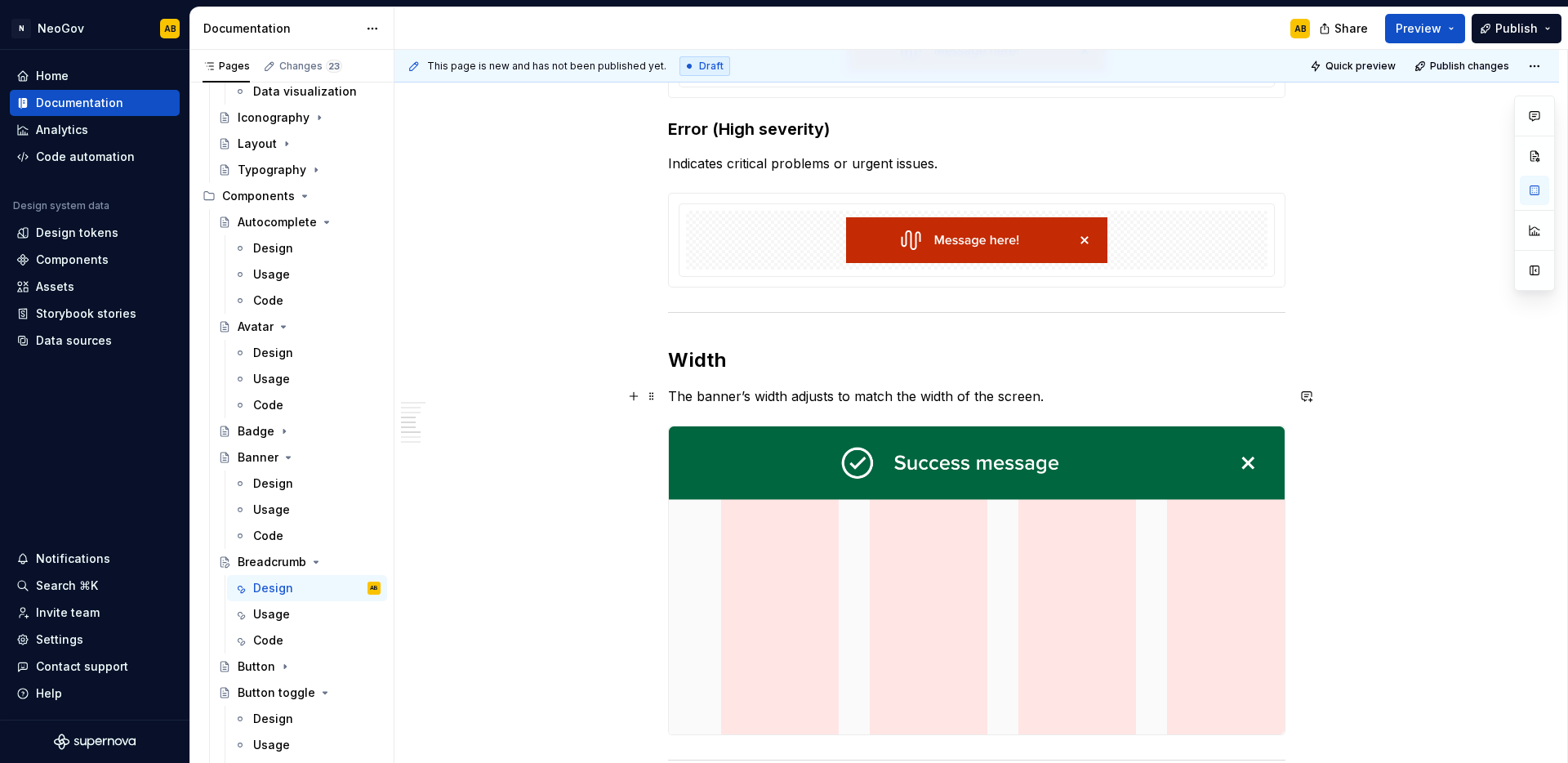
scroll to position [646, 0]
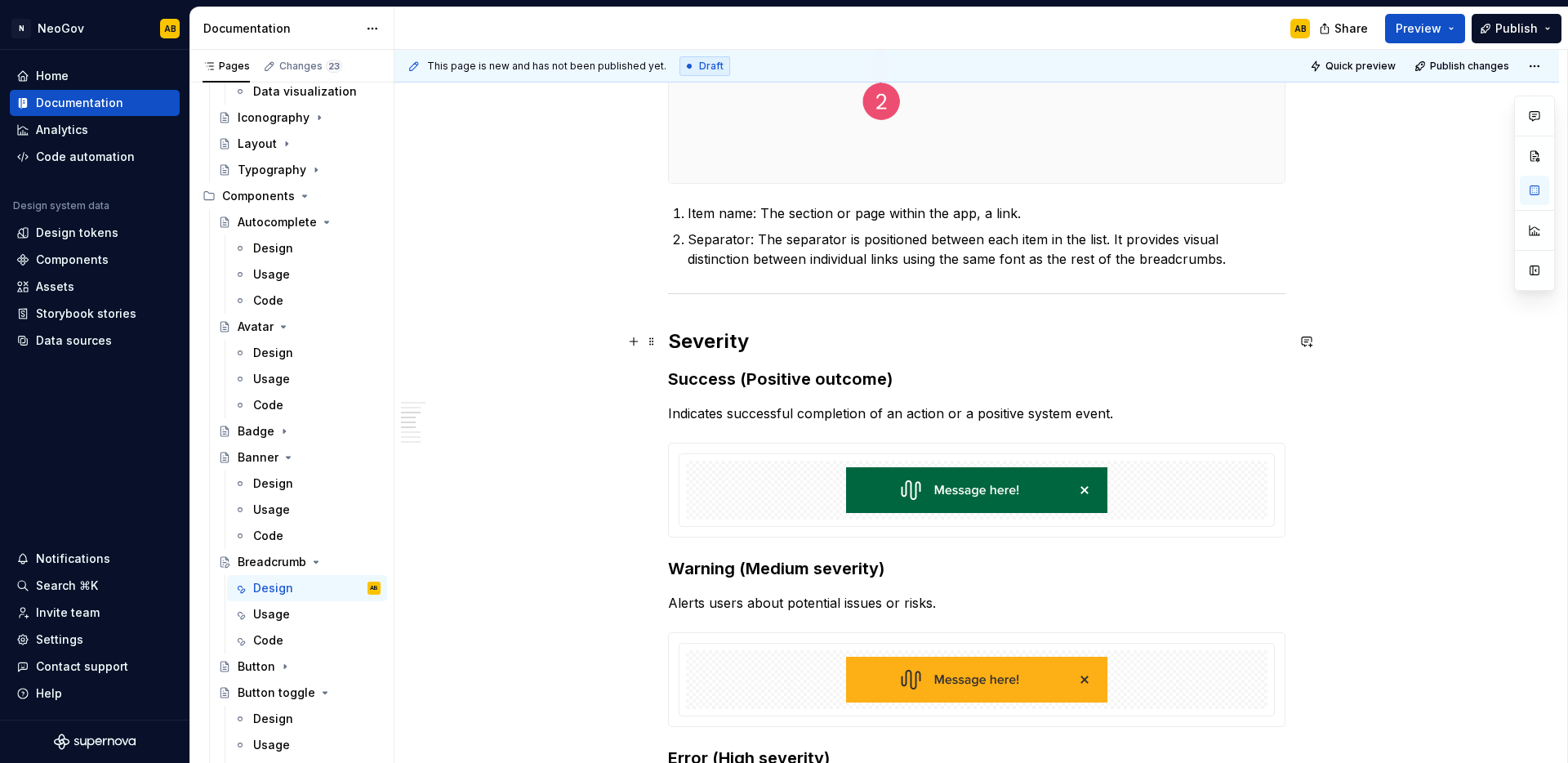
click at [709, 347] on h2 "Severity" at bounding box center [976, 342] width 618 height 26
click at [739, 380] on h3 "Success (Positive outcome)" at bounding box center [976, 379] width 618 height 23
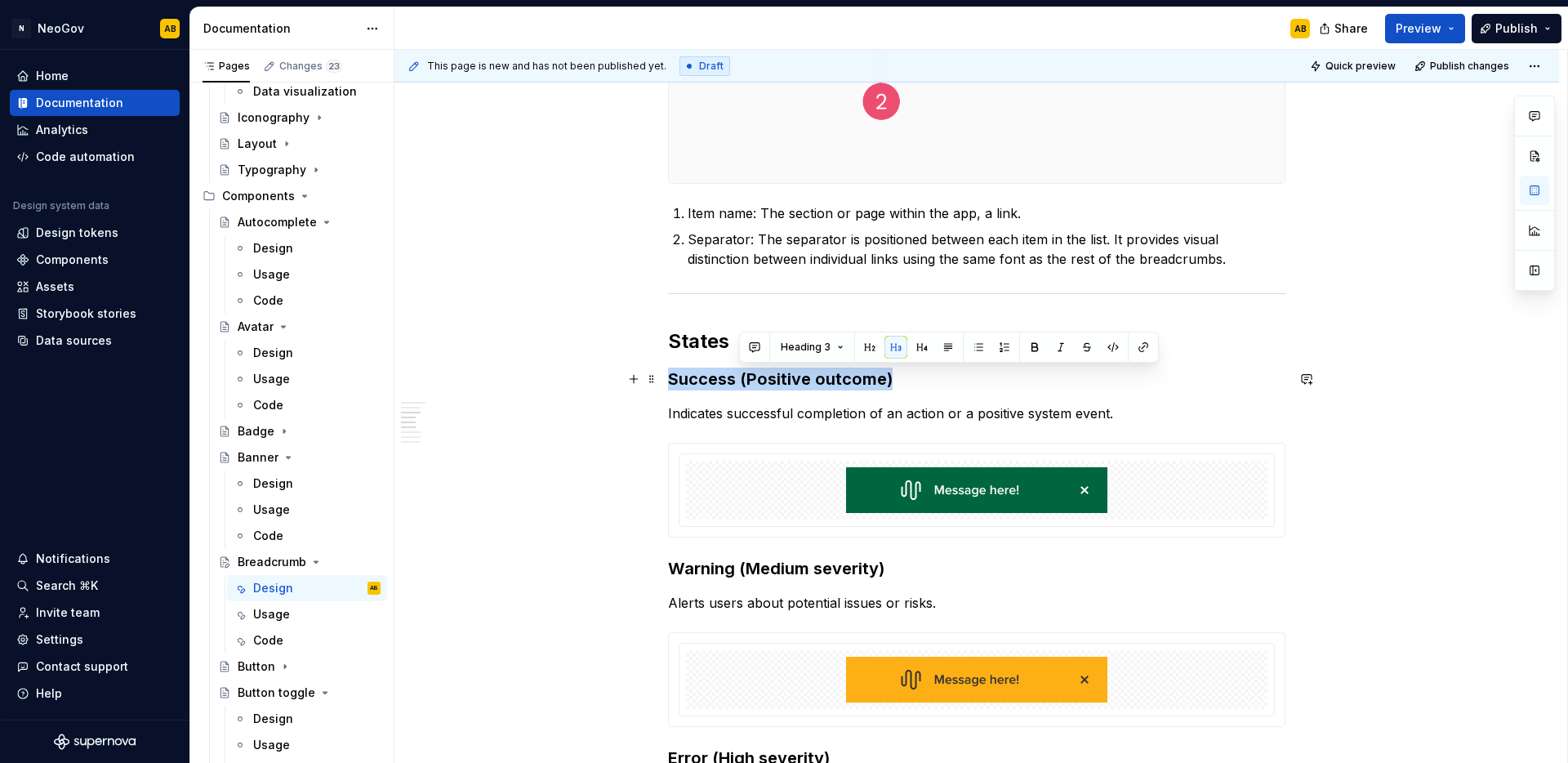
click at [739, 380] on h3 "Success (Positive outcome)" at bounding box center [976, 379] width 618 height 23
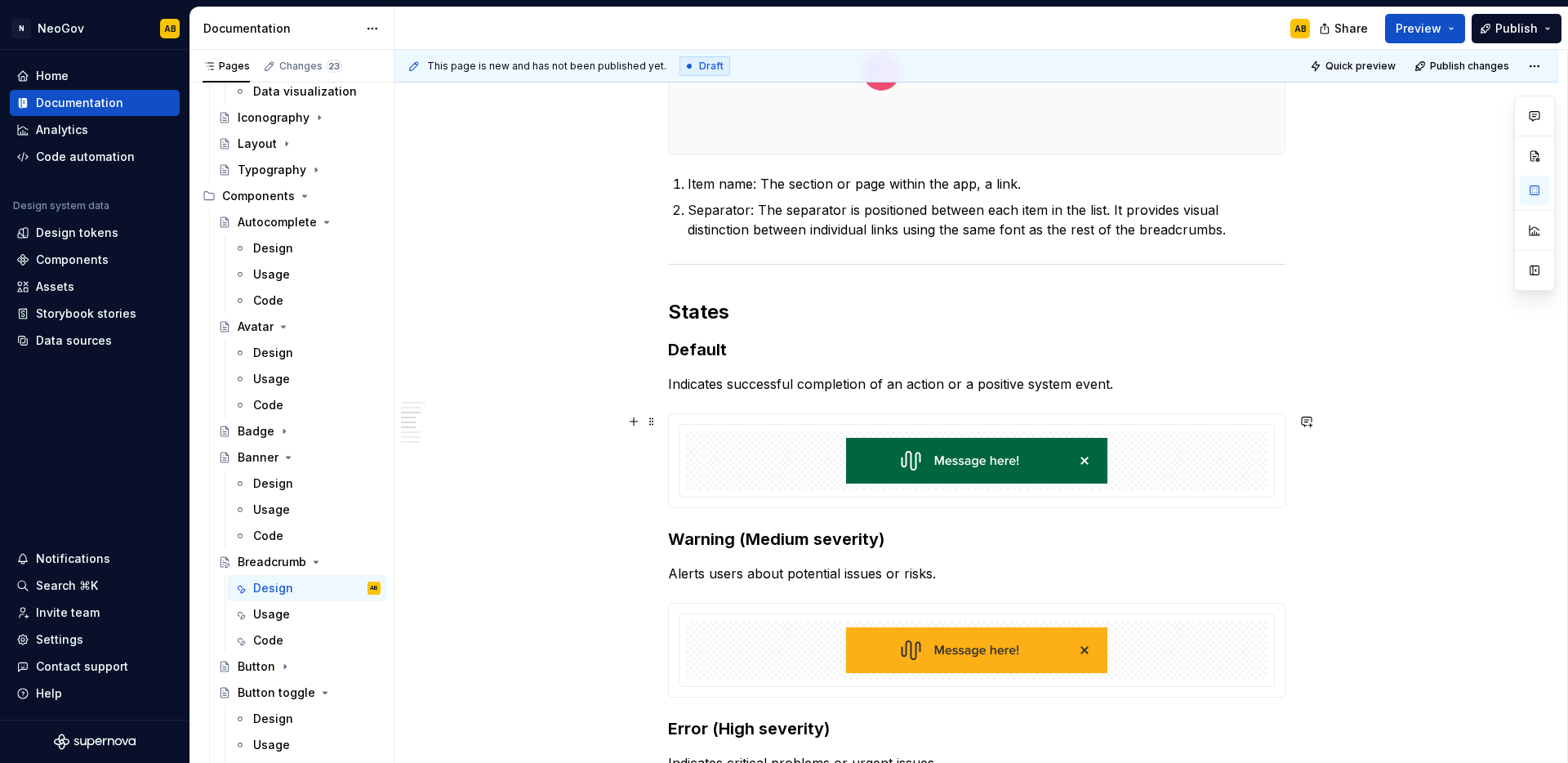
scroll to position [681, 0]
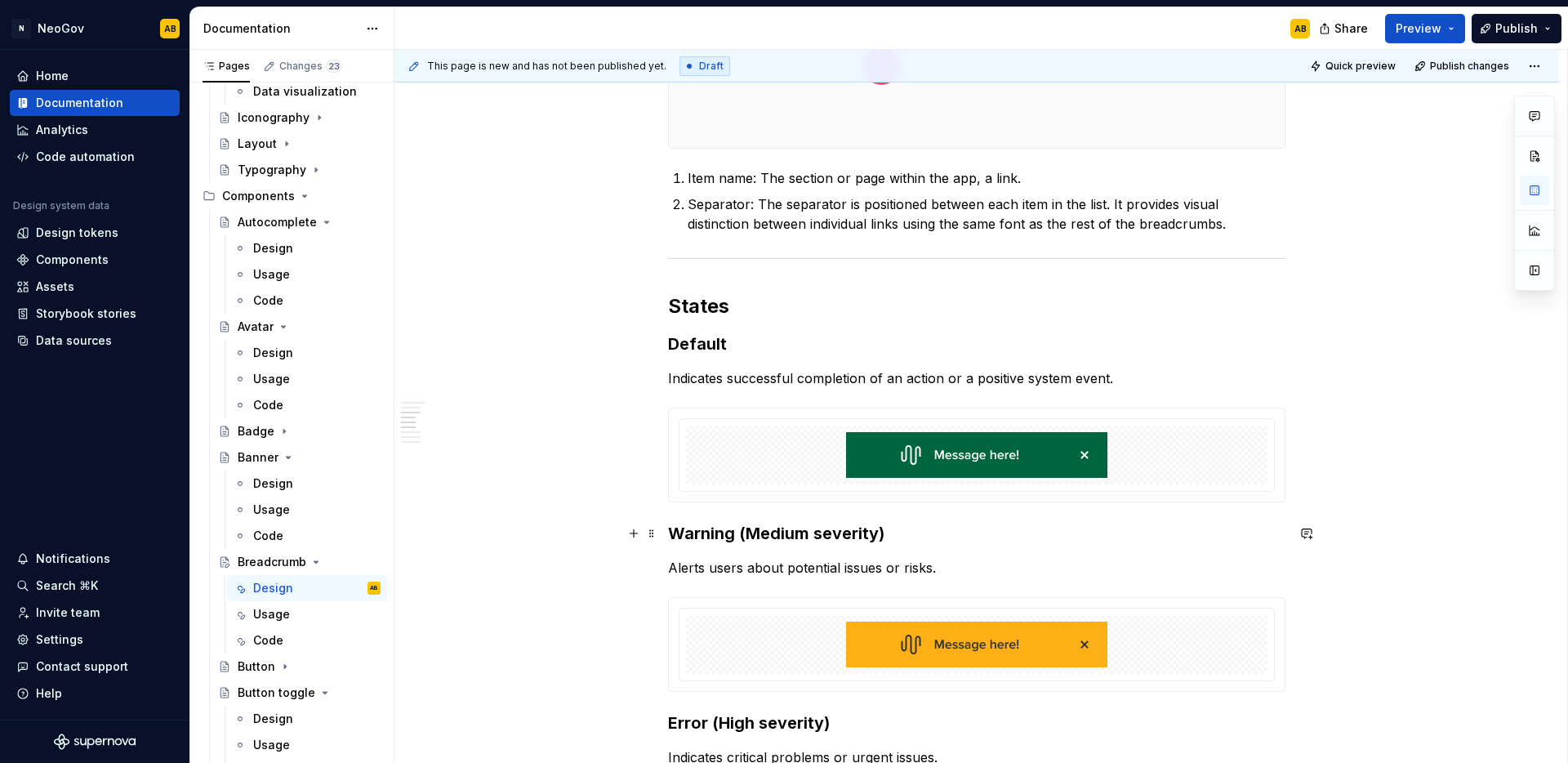
click at [722, 528] on h3 "Warning (Medium severity)" at bounding box center [976, 533] width 618 height 23
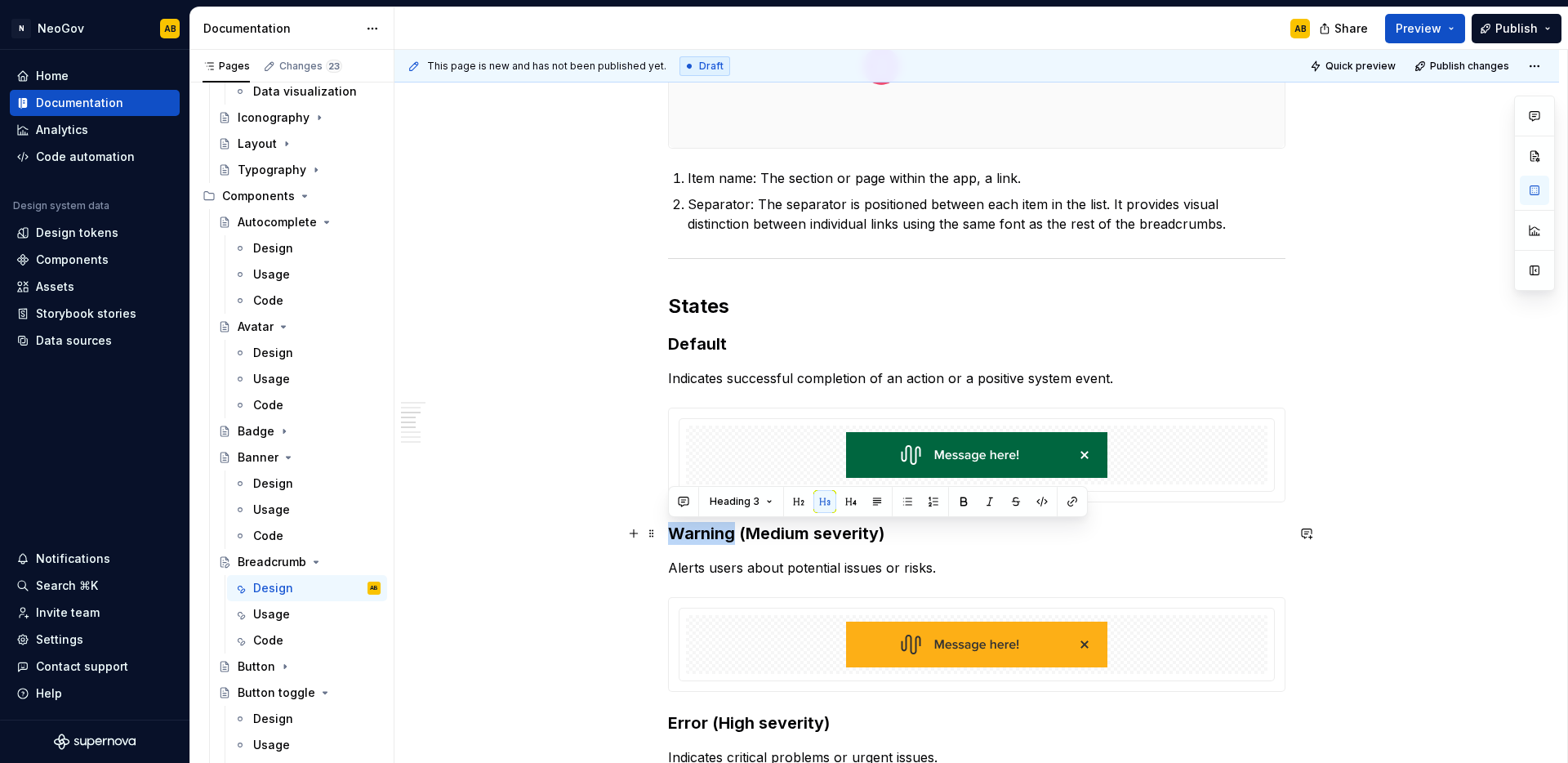
click at [722, 528] on h3 "Warning (Medium severity)" at bounding box center [976, 533] width 618 height 23
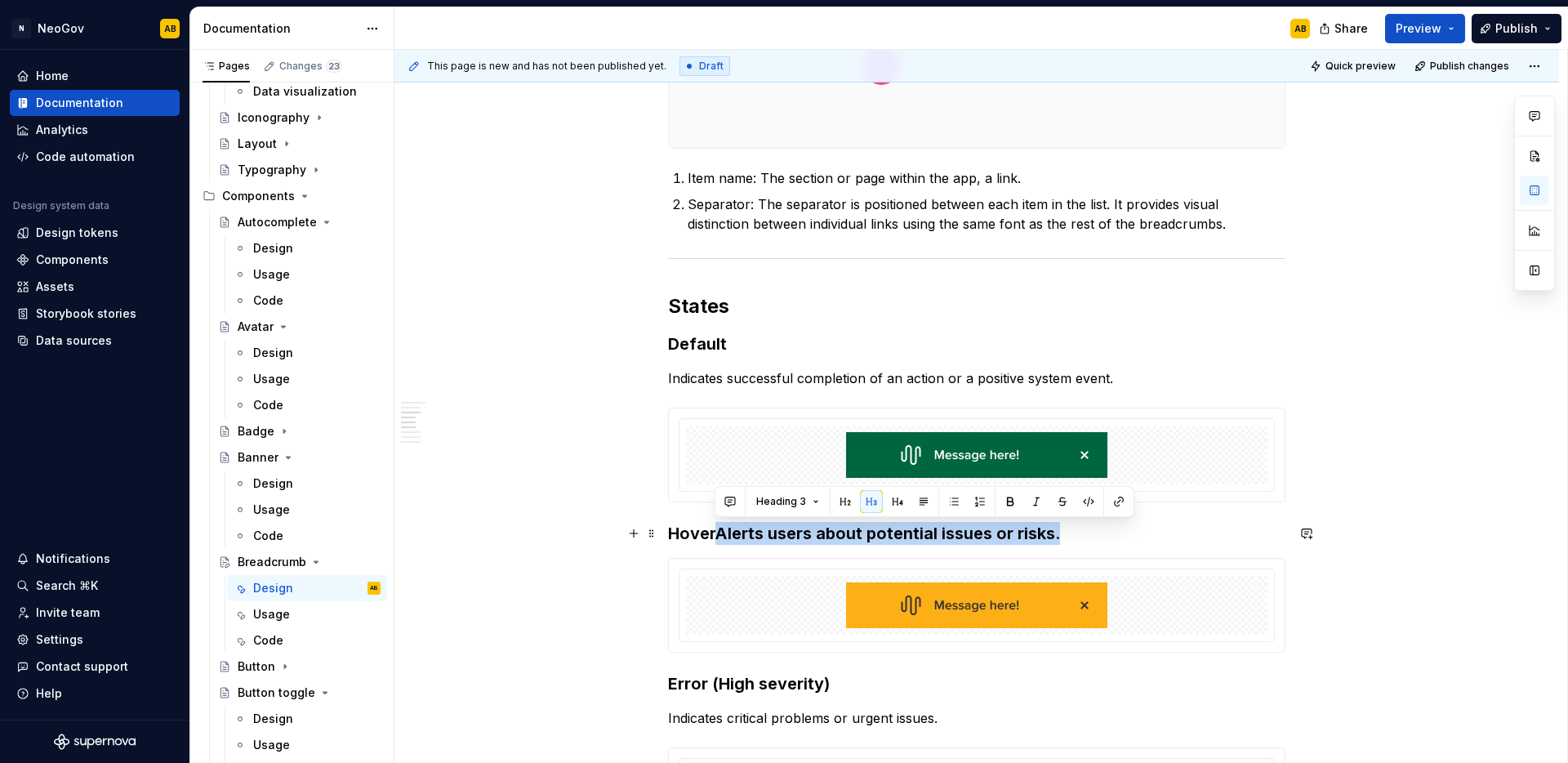
drag, startPoint x: 723, startPoint y: 533, endPoint x: 1077, endPoint y: 543, distance: 354.1
click at [1077, 543] on h3 "HoverAlerts users about potential issues or risks." at bounding box center [976, 533] width 618 height 23
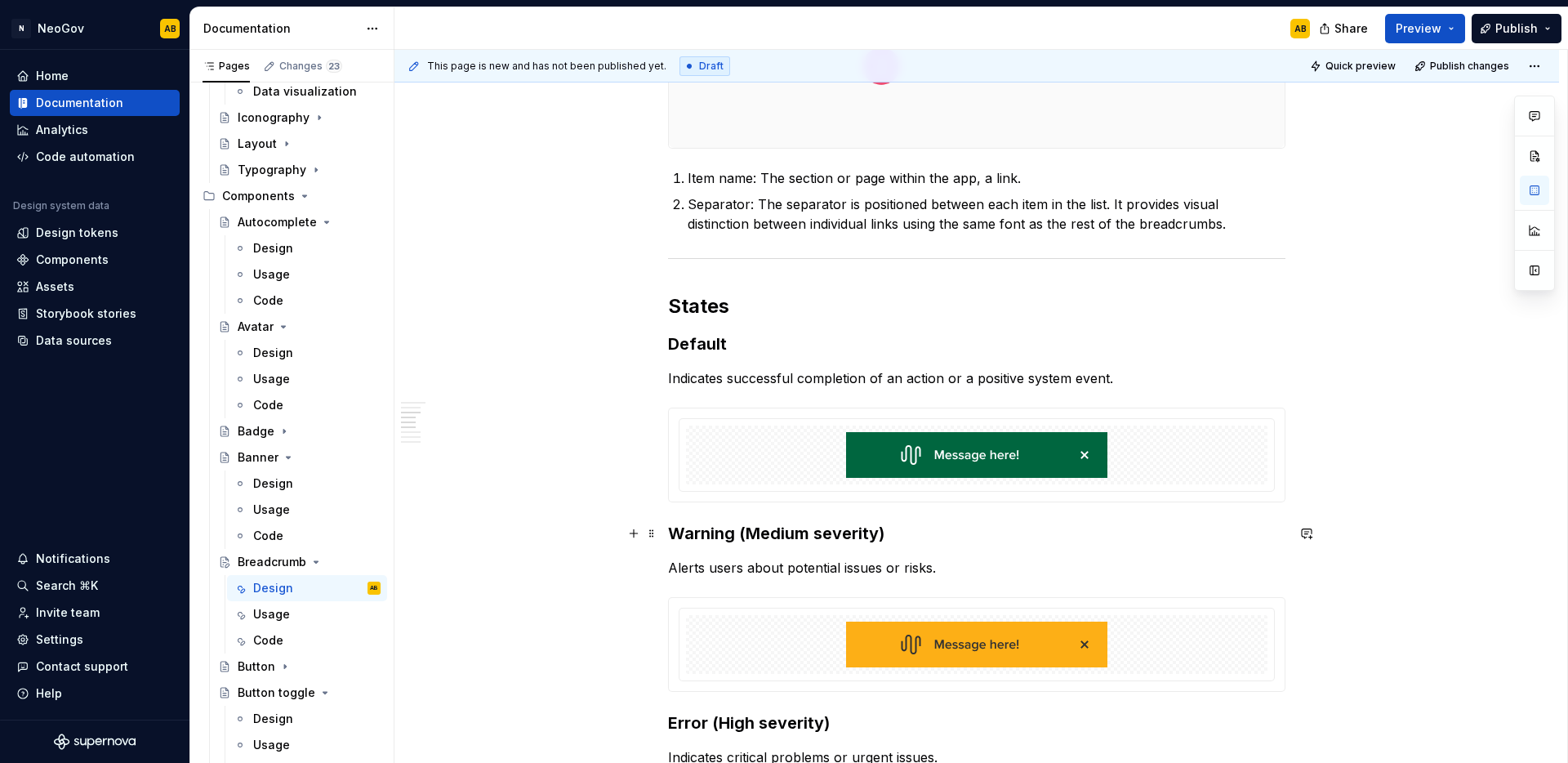
click at [919, 537] on h3 "Warning (Medium severity)" at bounding box center [976, 533] width 618 height 23
click at [862, 526] on h3 "Warning (Medium severity)" at bounding box center [976, 533] width 618 height 23
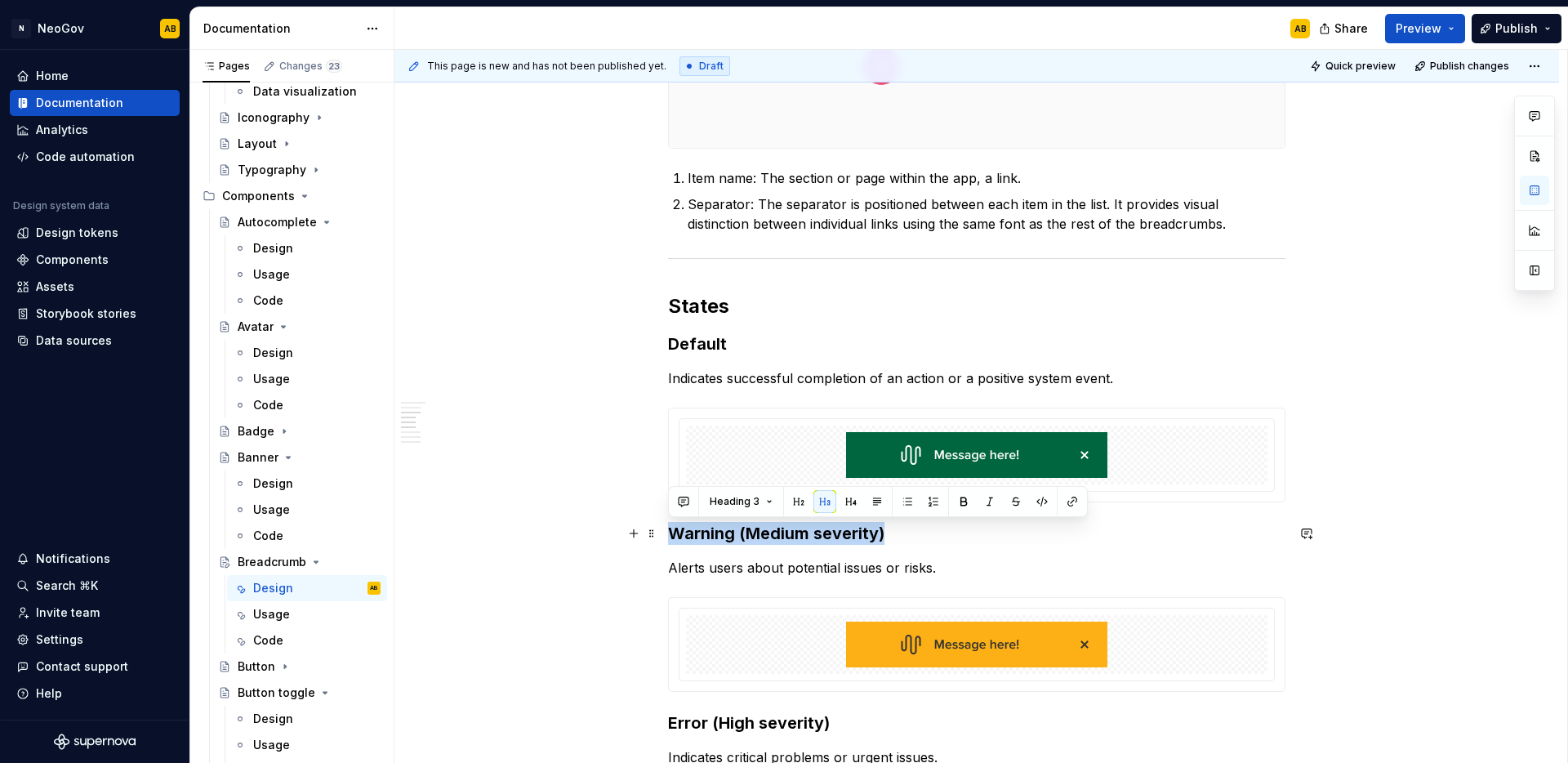
drag, startPoint x: 886, startPoint y: 532, endPoint x: 671, endPoint y: 534, distance: 215.0
click at [671, 534] on h3 "Warning (Medium severity)" at bounding box center [976, 533] width 618 height 23
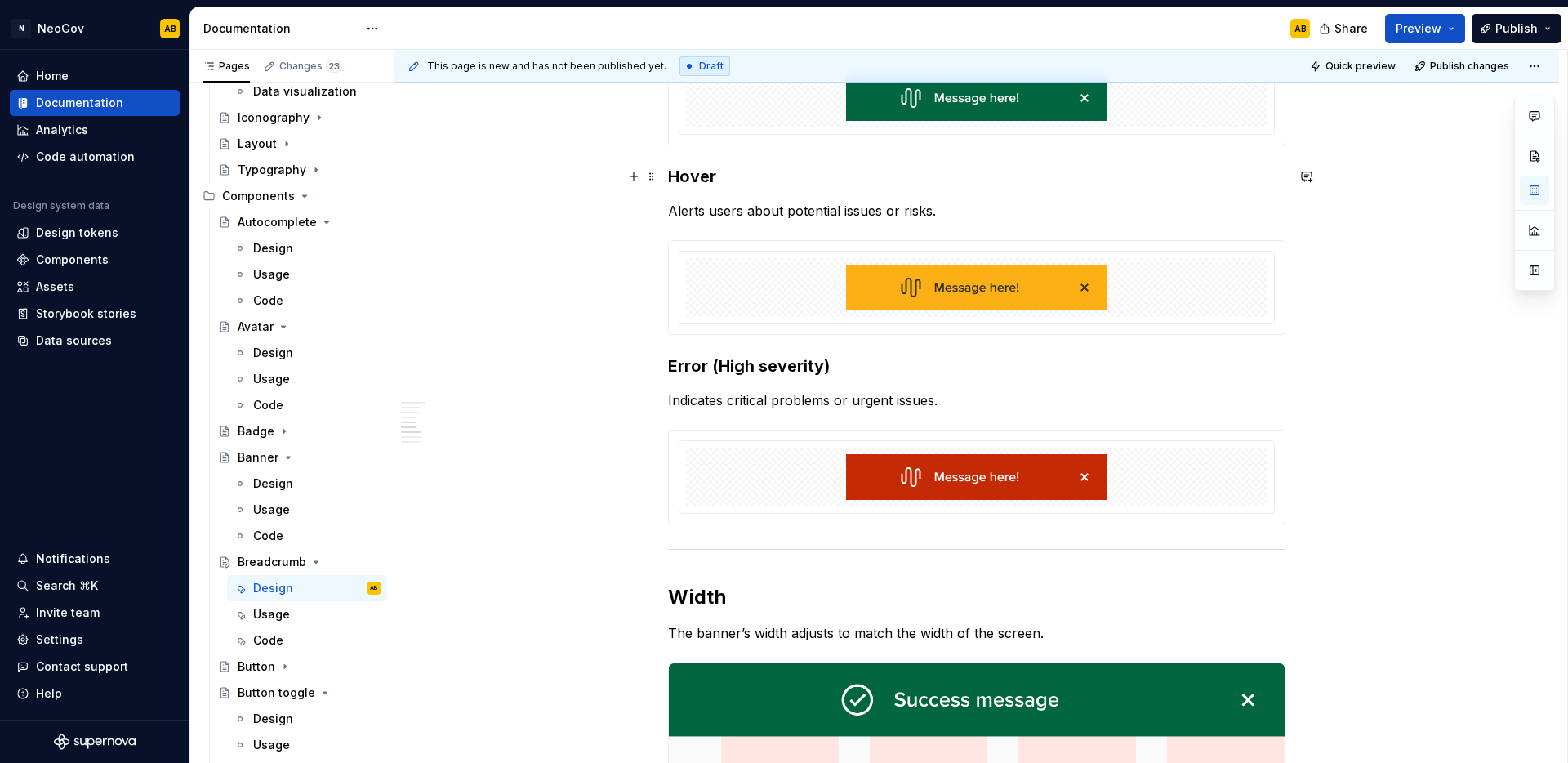
scroll to position [1053, 0]
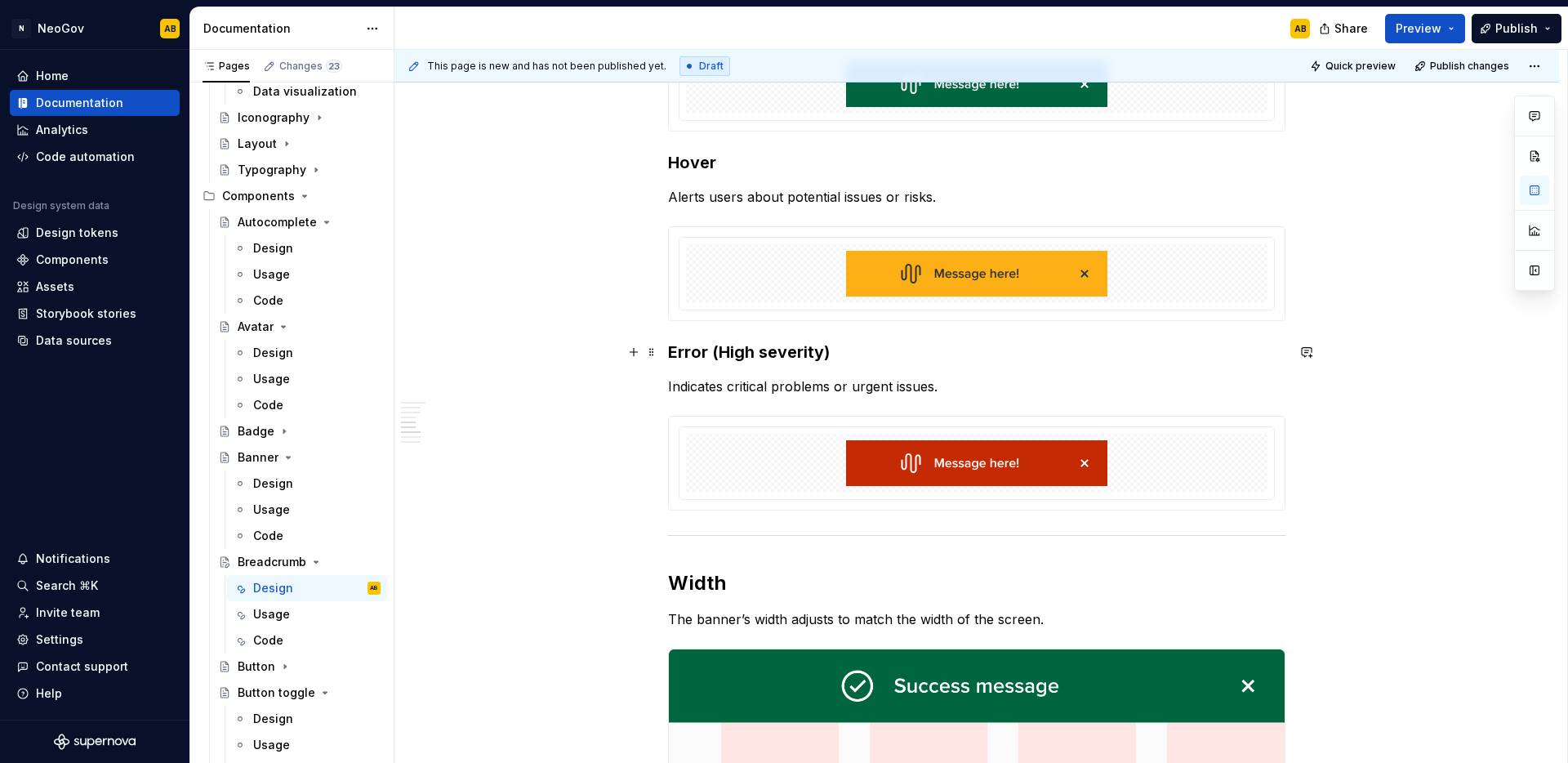
click at [735, 354] on h3 "Error (High severity)" at bounding box center [976, 352] width 618 height 23
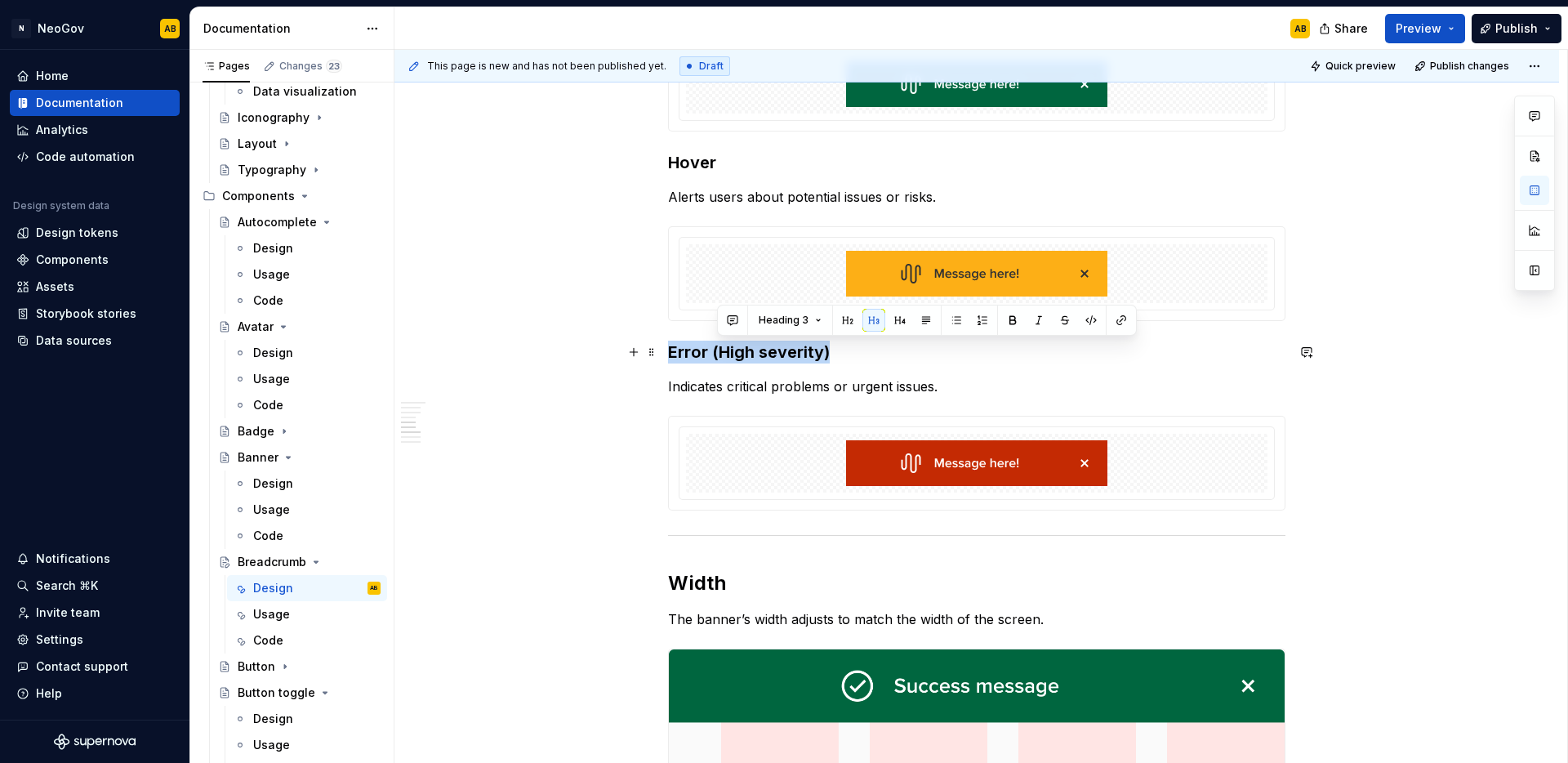
click at [735, 354] on h3 "Error (High severity)" at bounding box center [976, 352] width 618 height 23
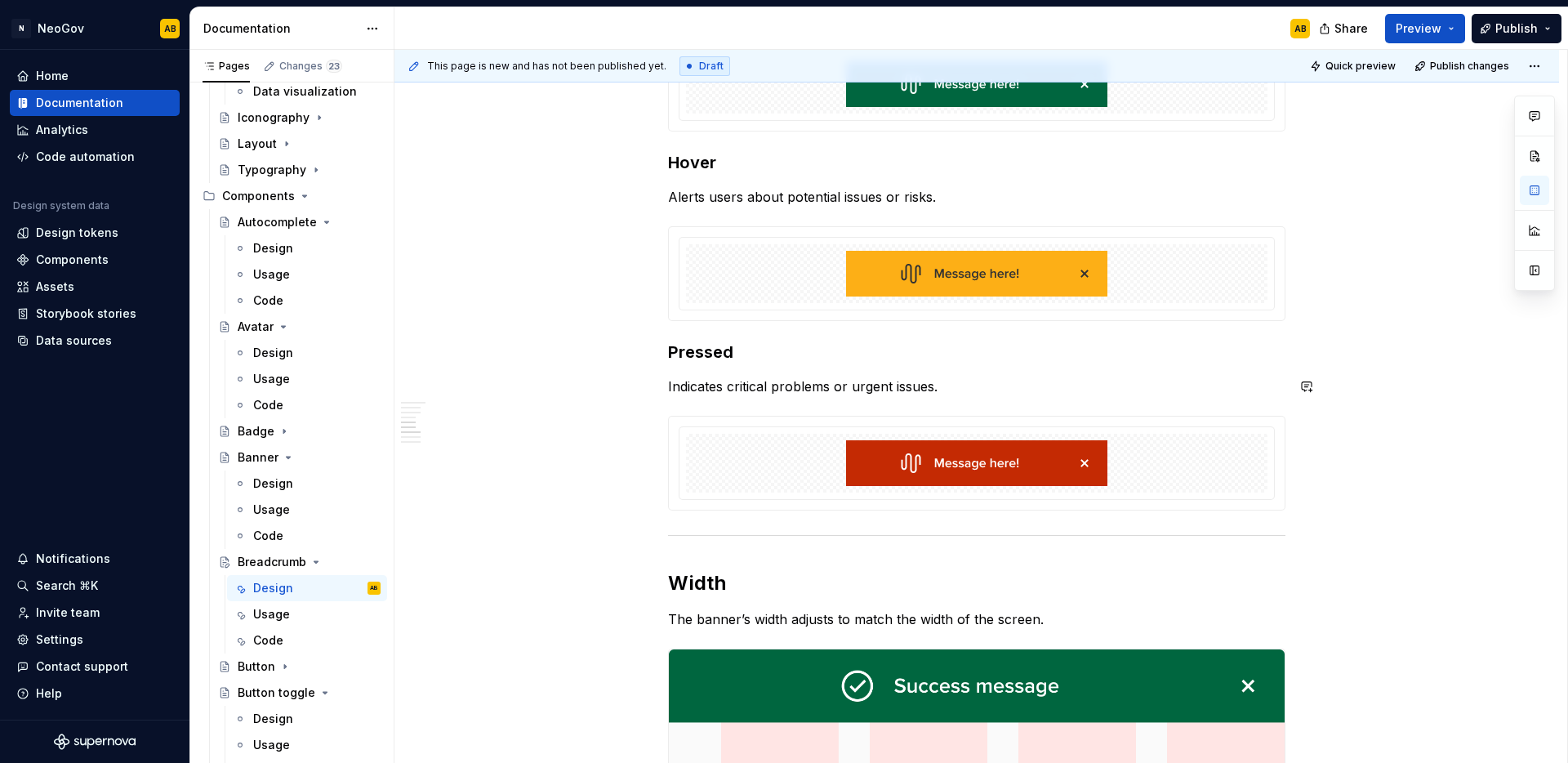
click at [632, 375] on div "**********" at bounding box center [976, 623] width 1165 height 2707
click at [651, 356] on span at bounding box center [651, 352] width 13 height 23
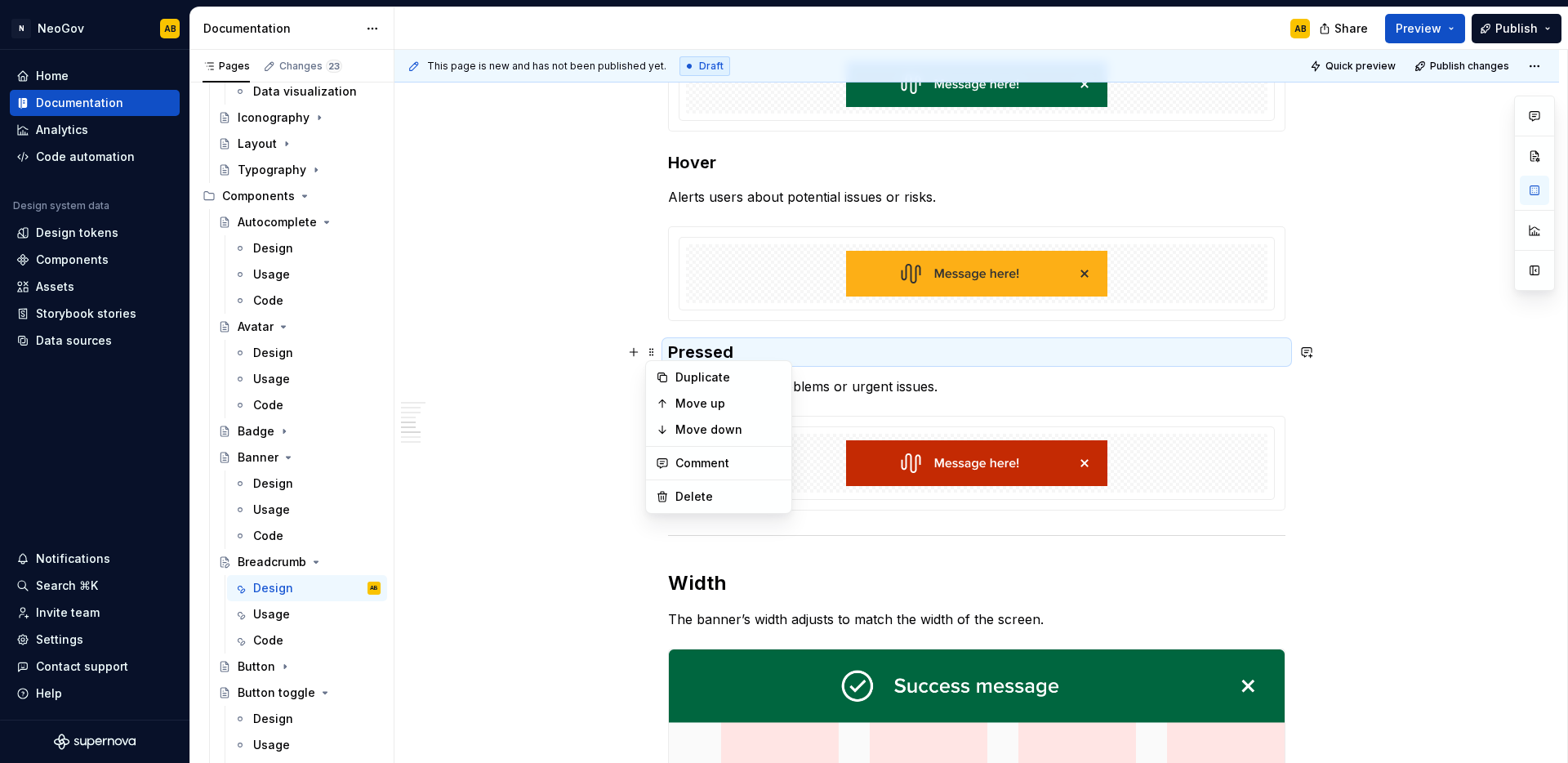
click at [664, 369] on div "Duplicate" at bounding box center [718, 378] width 139 height 26
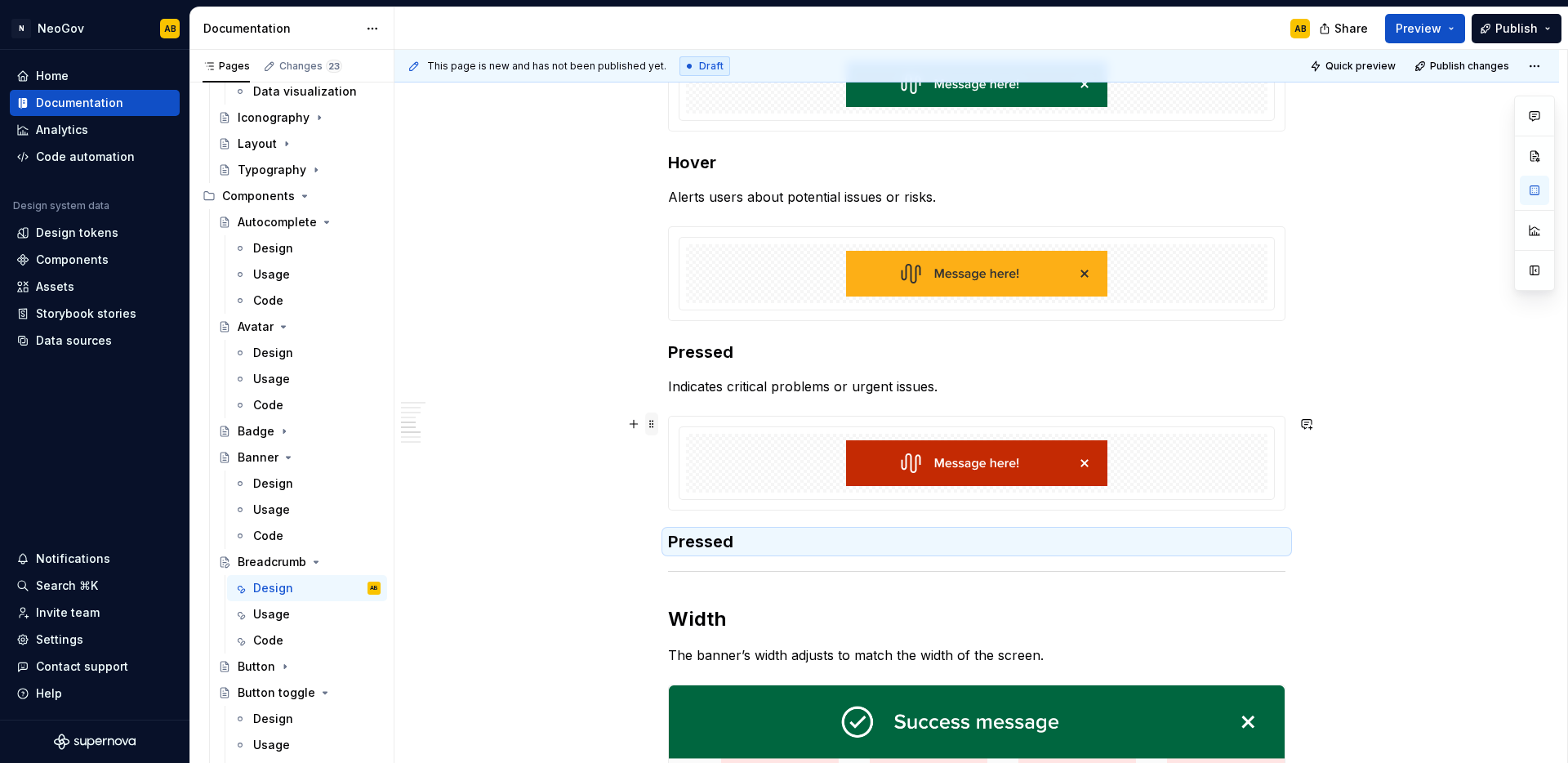
click at [654, 430] on span at bounding box center [651, 423] width 13 height 23
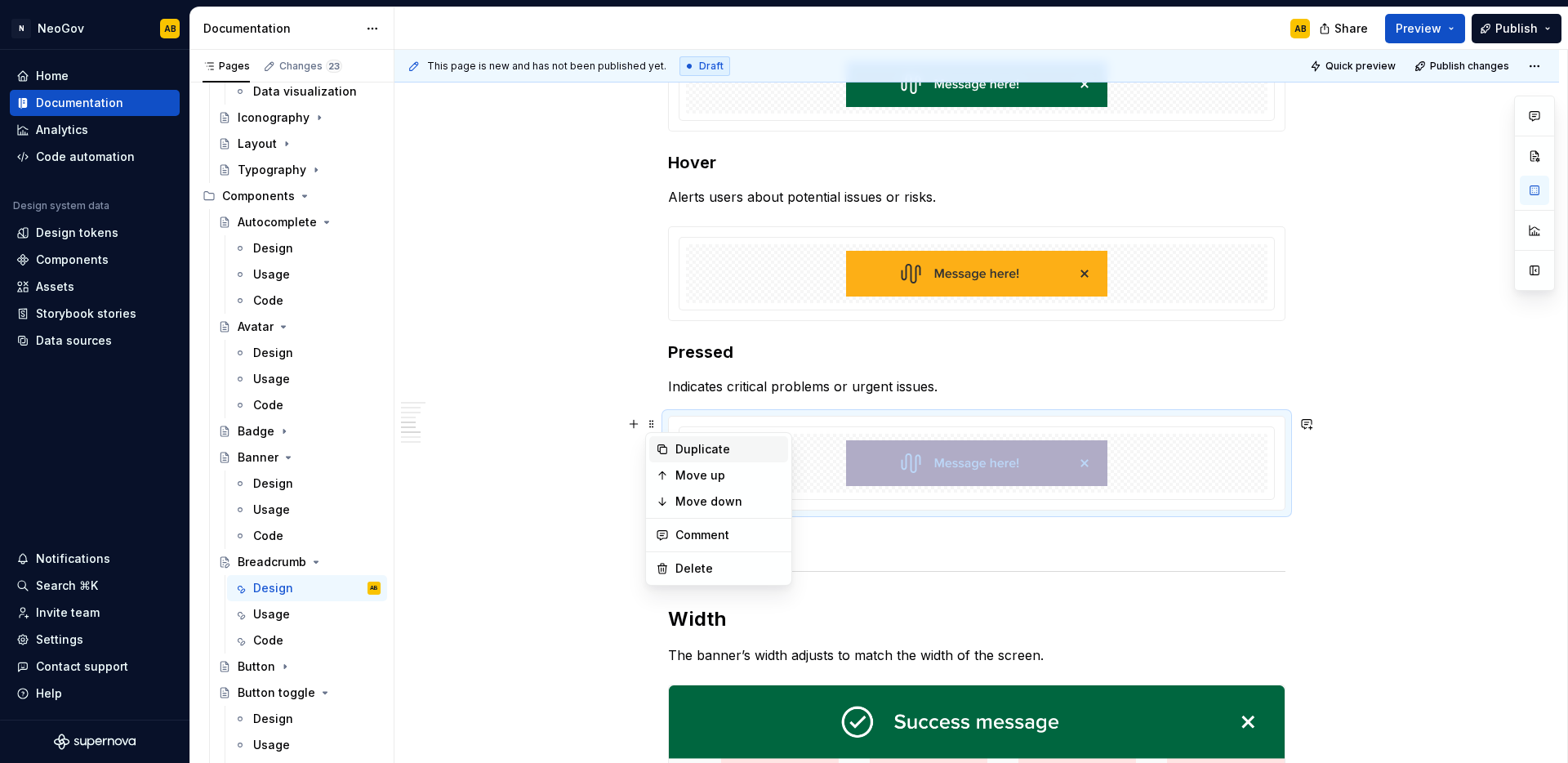
click at [666, 455] on icon at bounding box center [662, 448] width 13 height 13
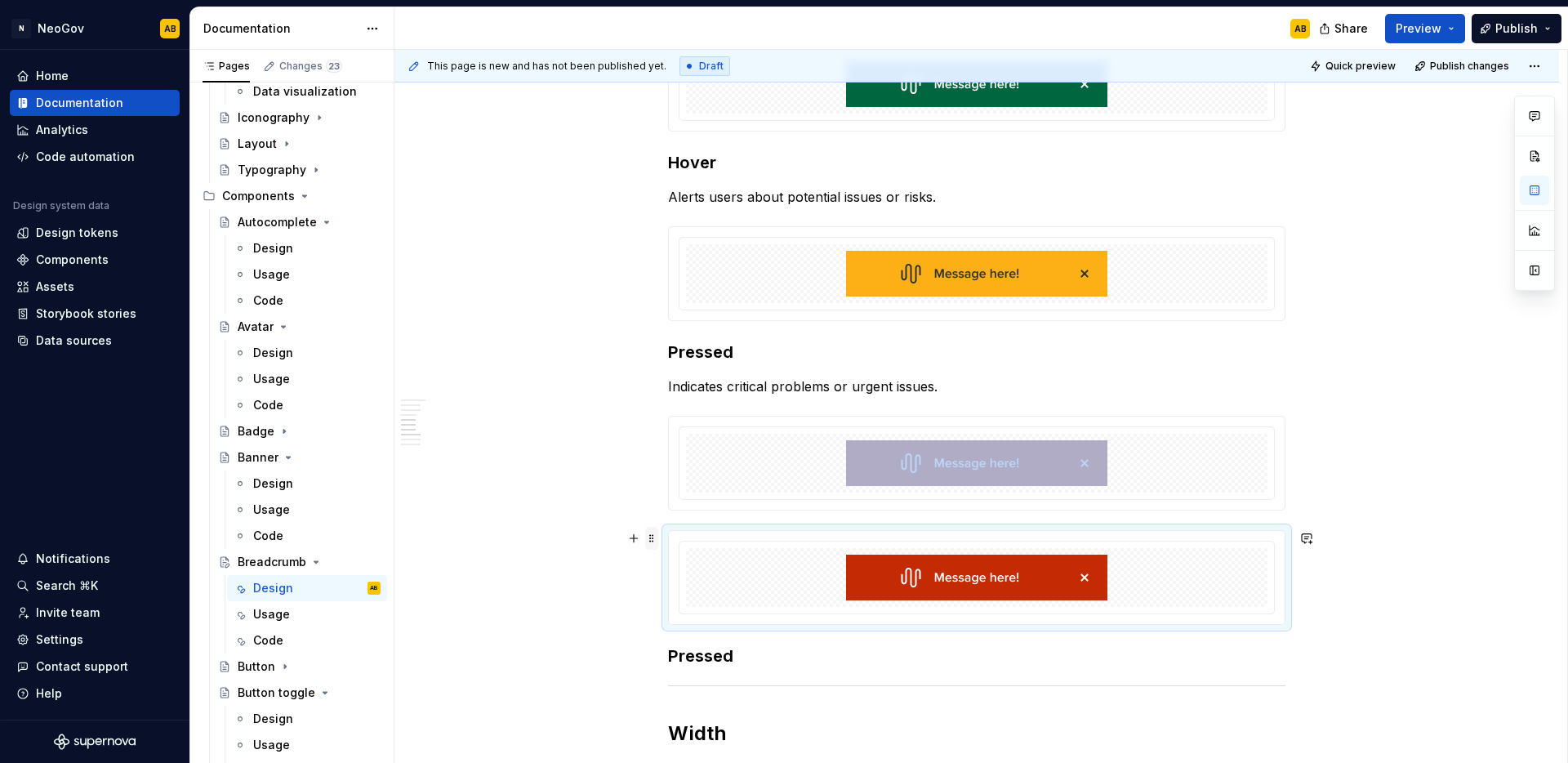
scroll to position [1078, 0]
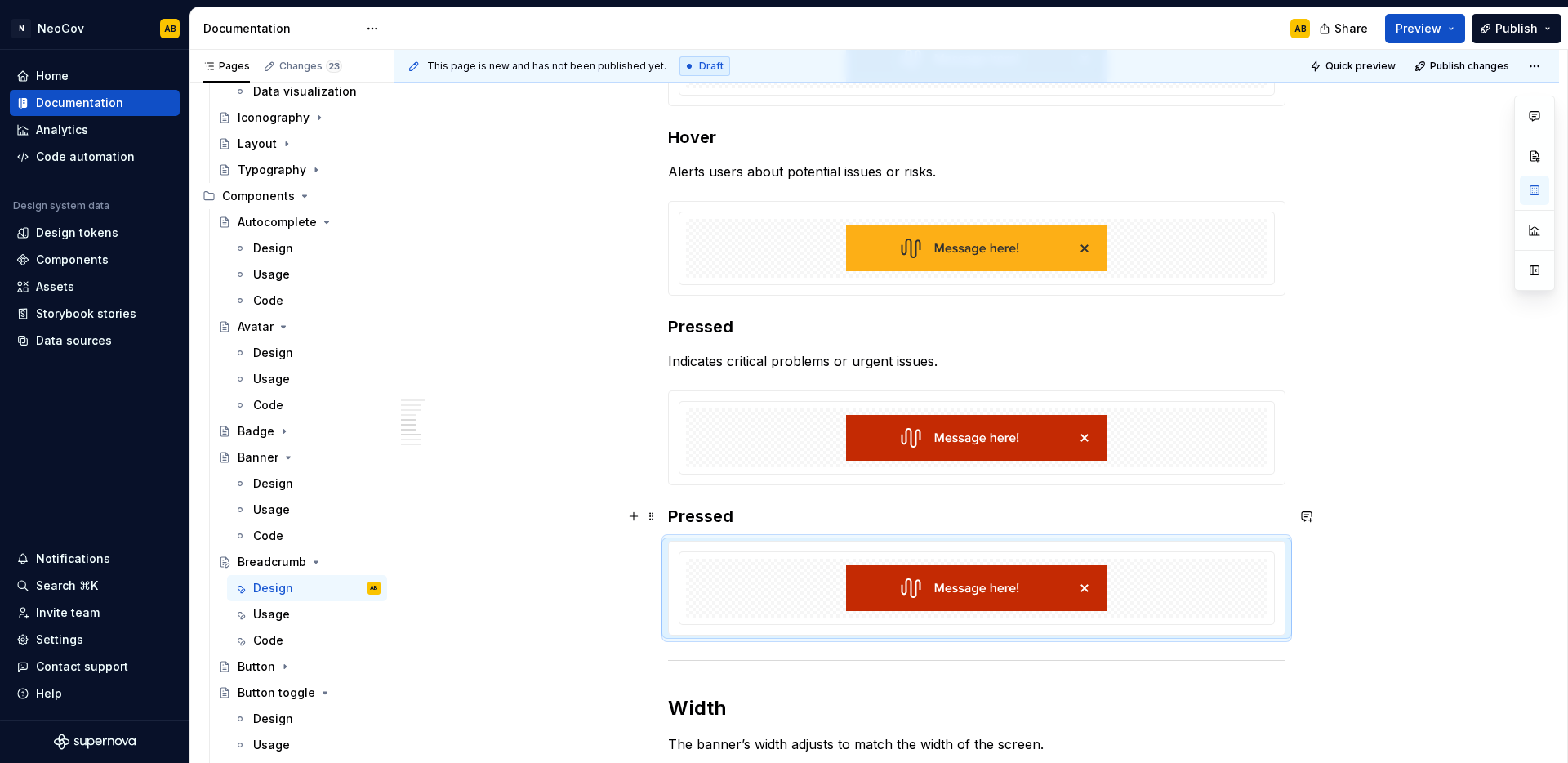
click at [721, 518] on h3 "Pressed" at bounding box center [976, 516] width 618 height 23
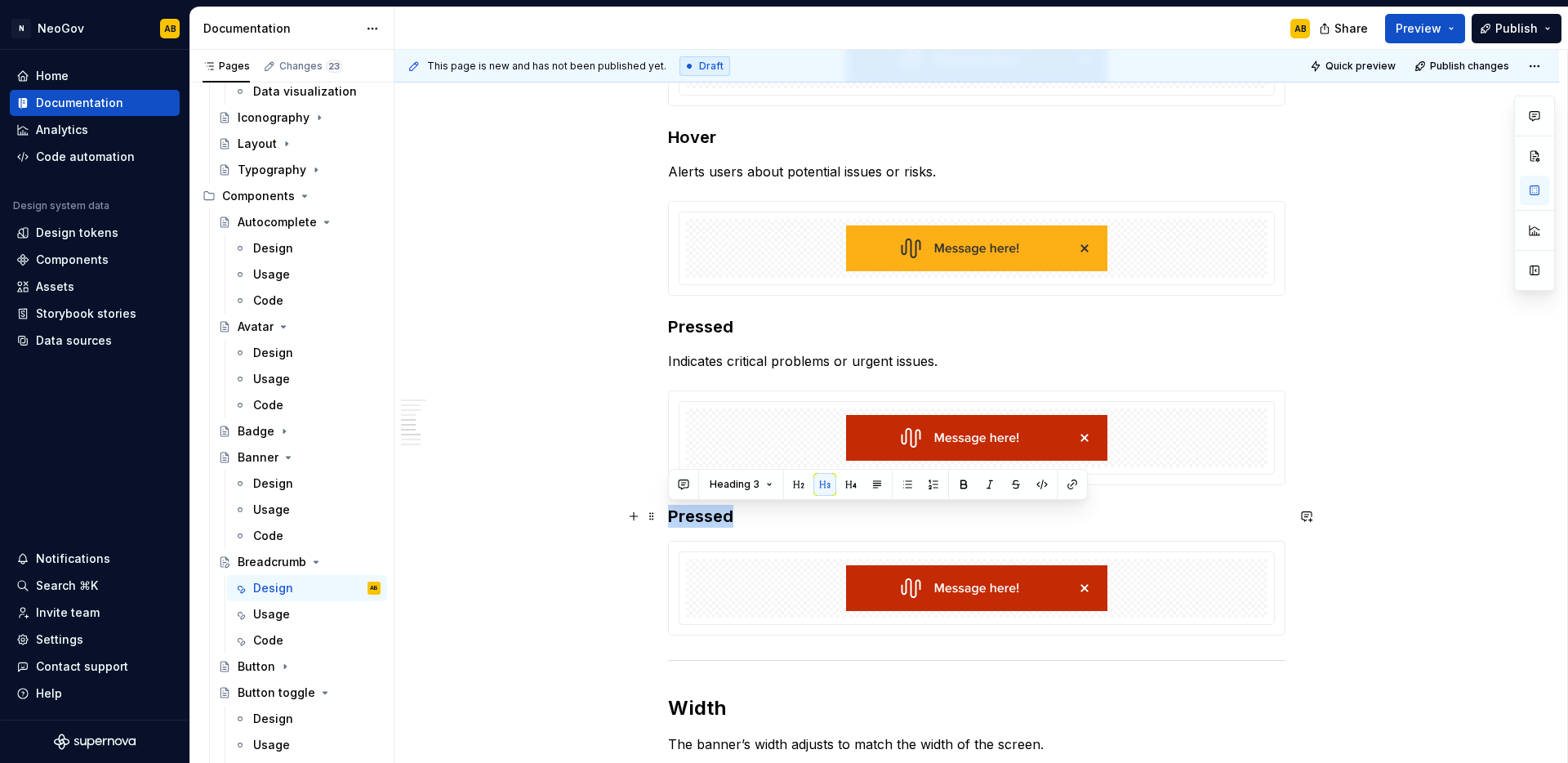
click at [721, 518] on h3 "Pressed" at bounding box center [976, 516] width 618 height 23
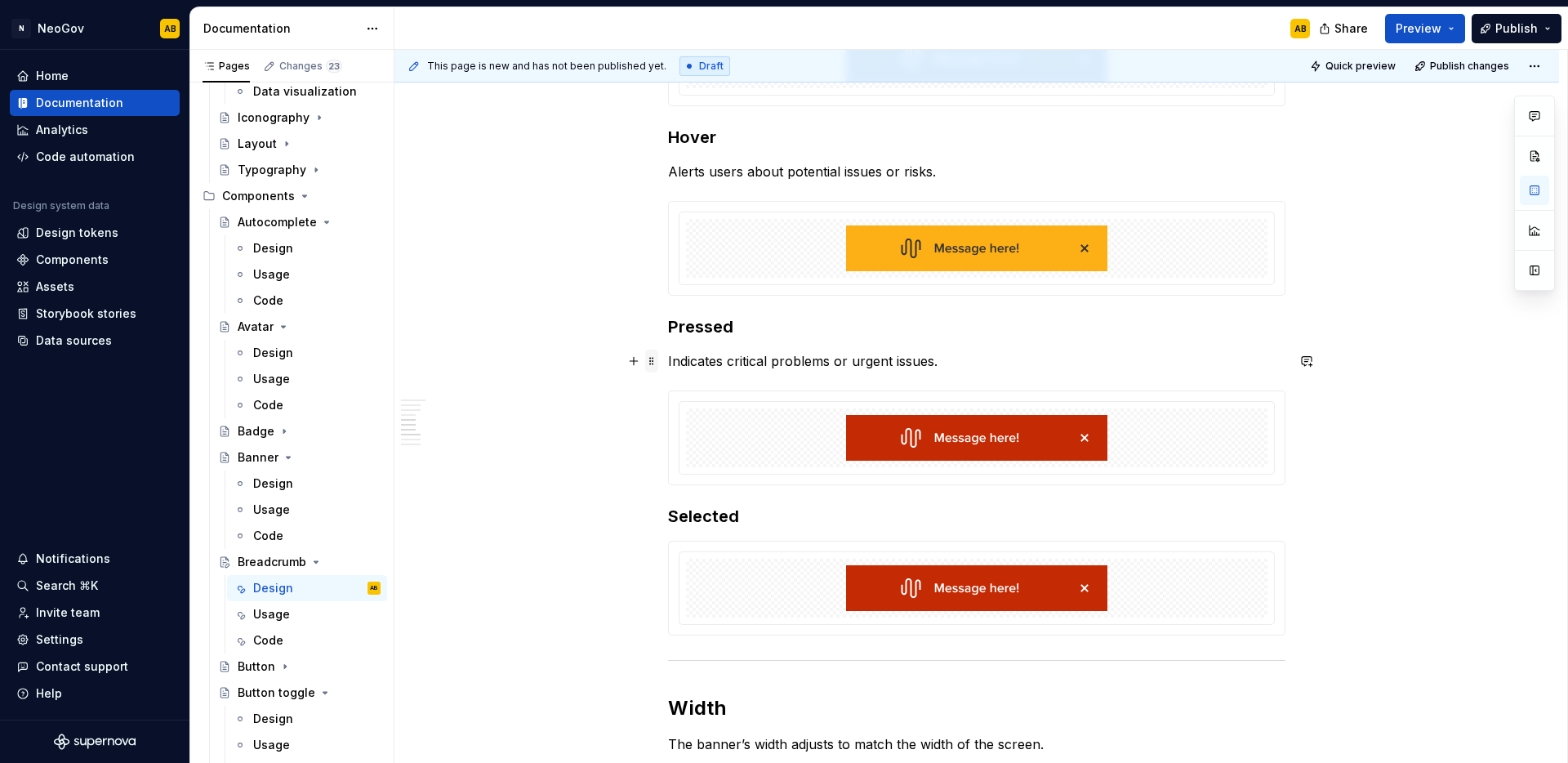
click at [654, 364] on span at bounding box center [651, 361] width 13 height 23
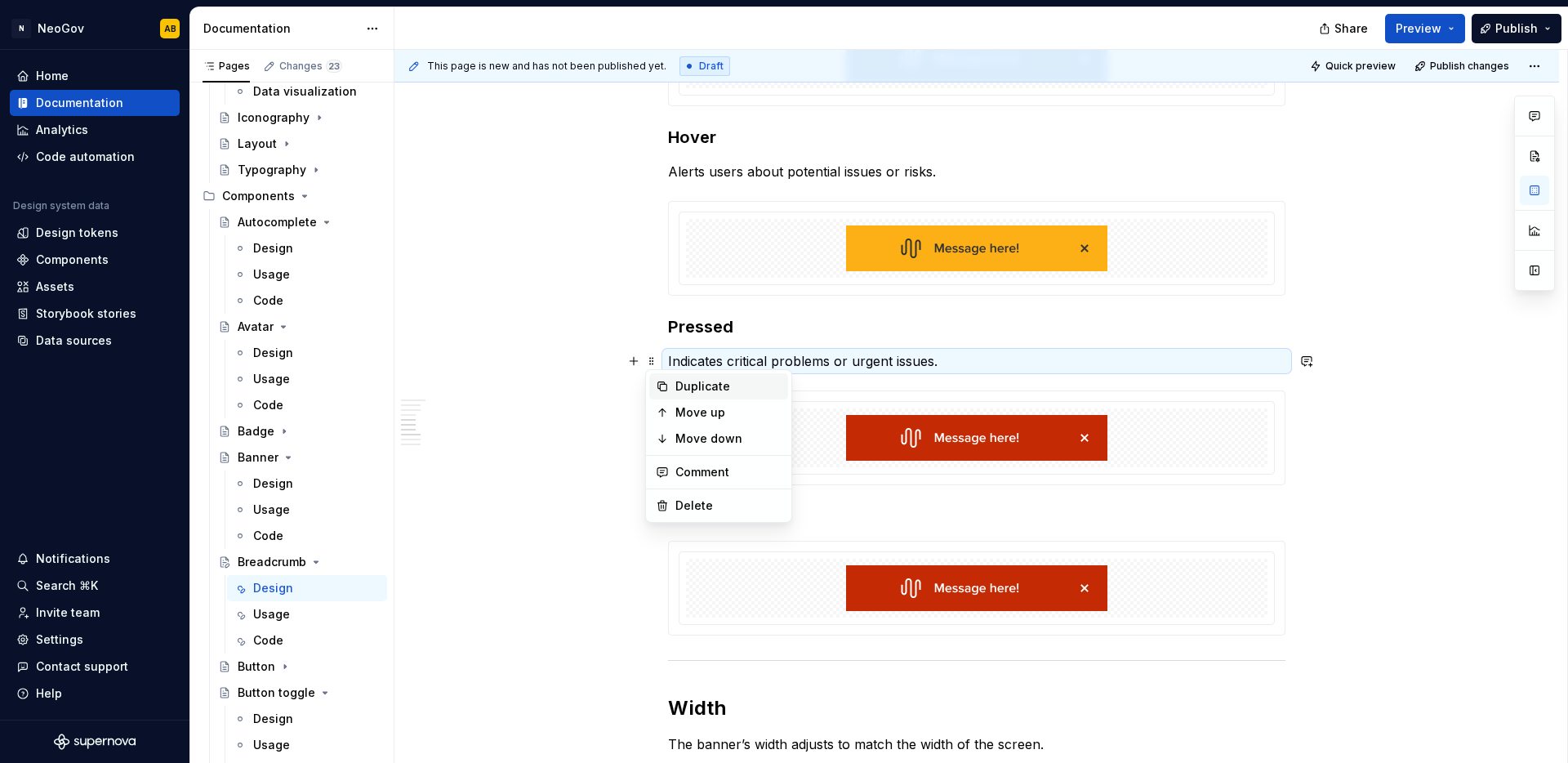
click at [664, 376] on div "Duplicate" at bounding box center [718, 386] width 139 height 26
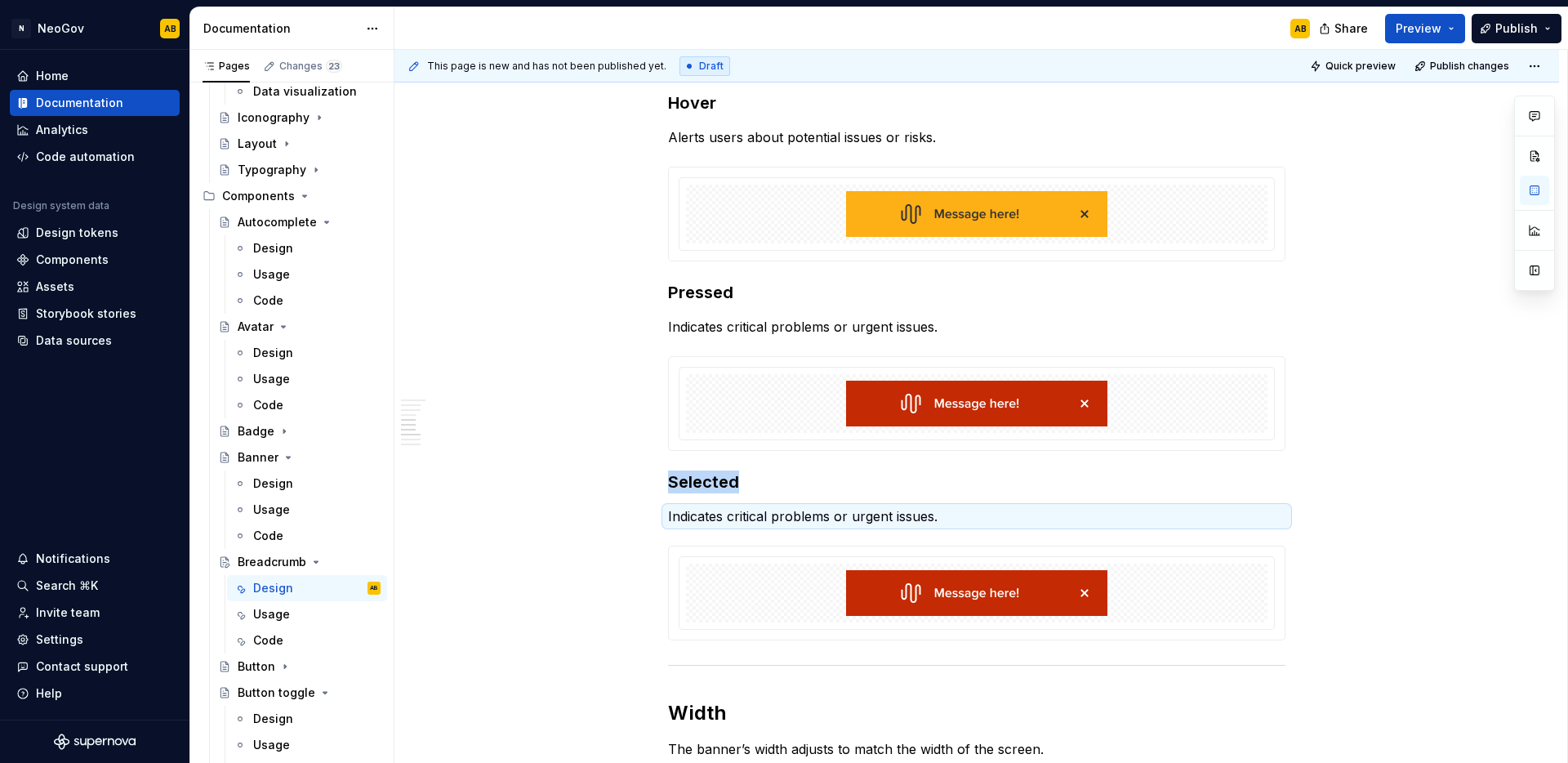
scroll to position [1117, 0]
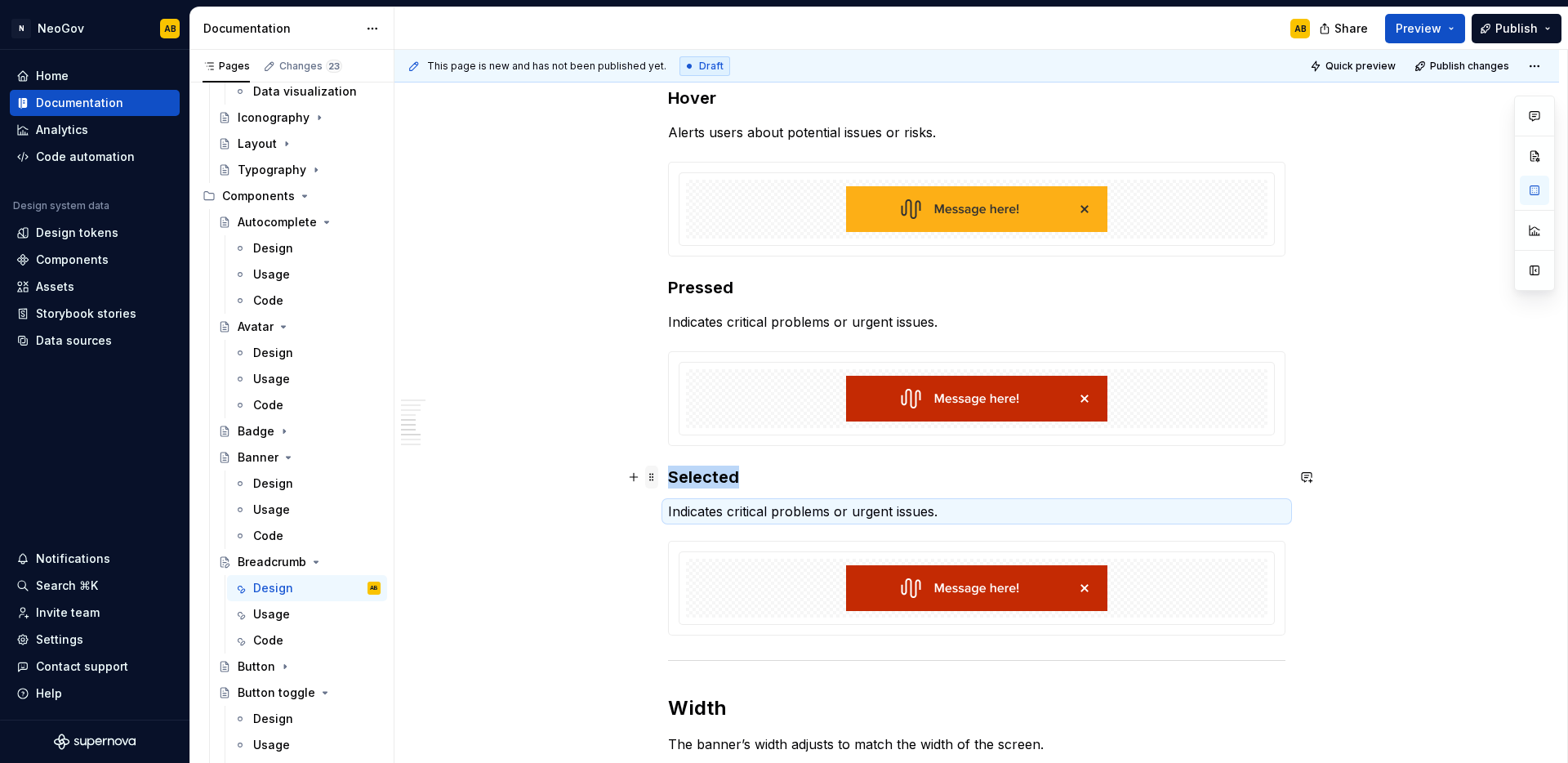
click at [650, 477] on span at bounding box center [651, 476] width 13 height 23
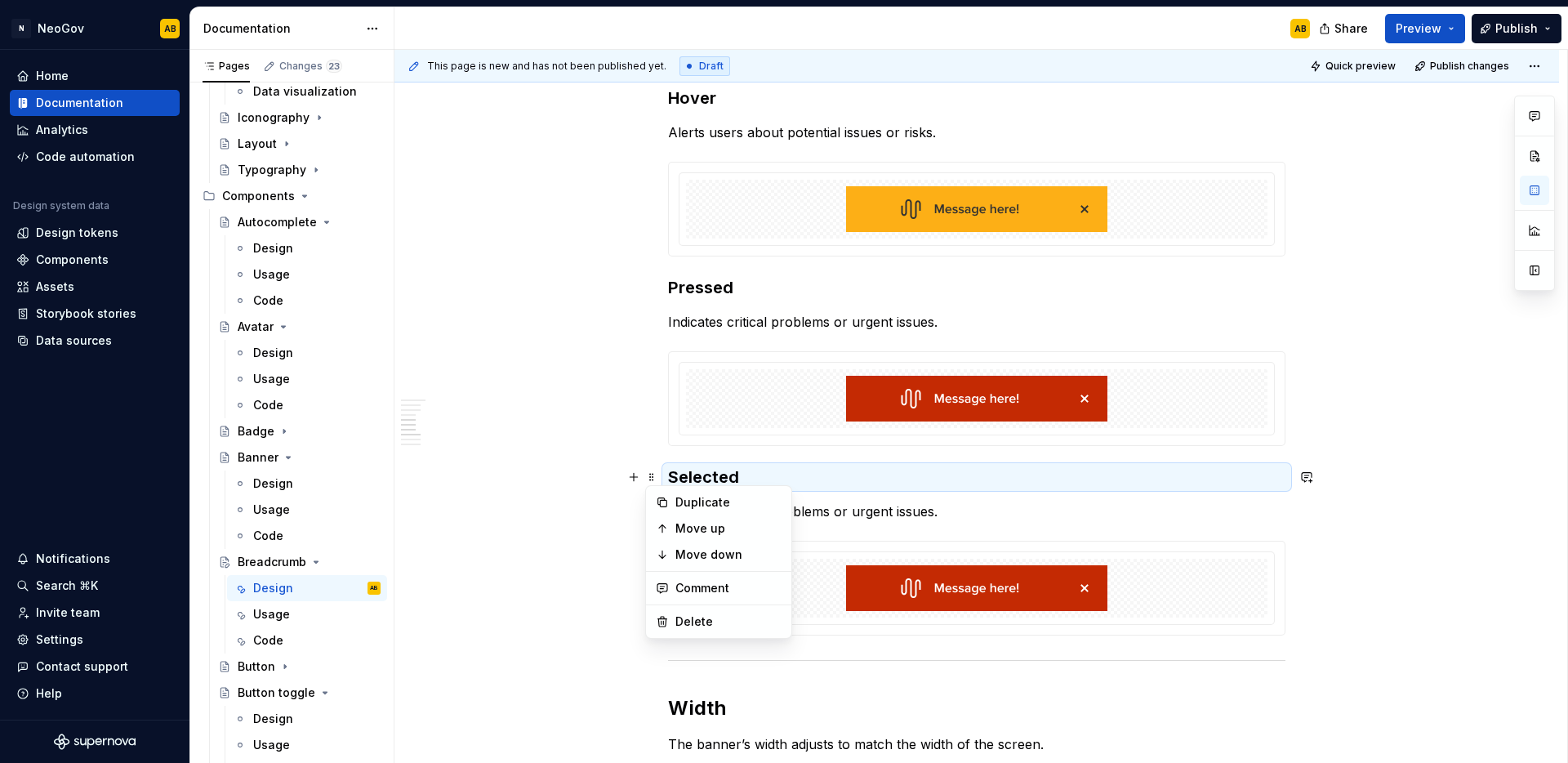
click at [662, 487] on div "Duplicate Move up Move down Comment Delete" at bounding box center [718, 562] width 147 height 154
click at [663, 493] on div "Duplicate" at bounding box center [718, 502] width 139 height 26
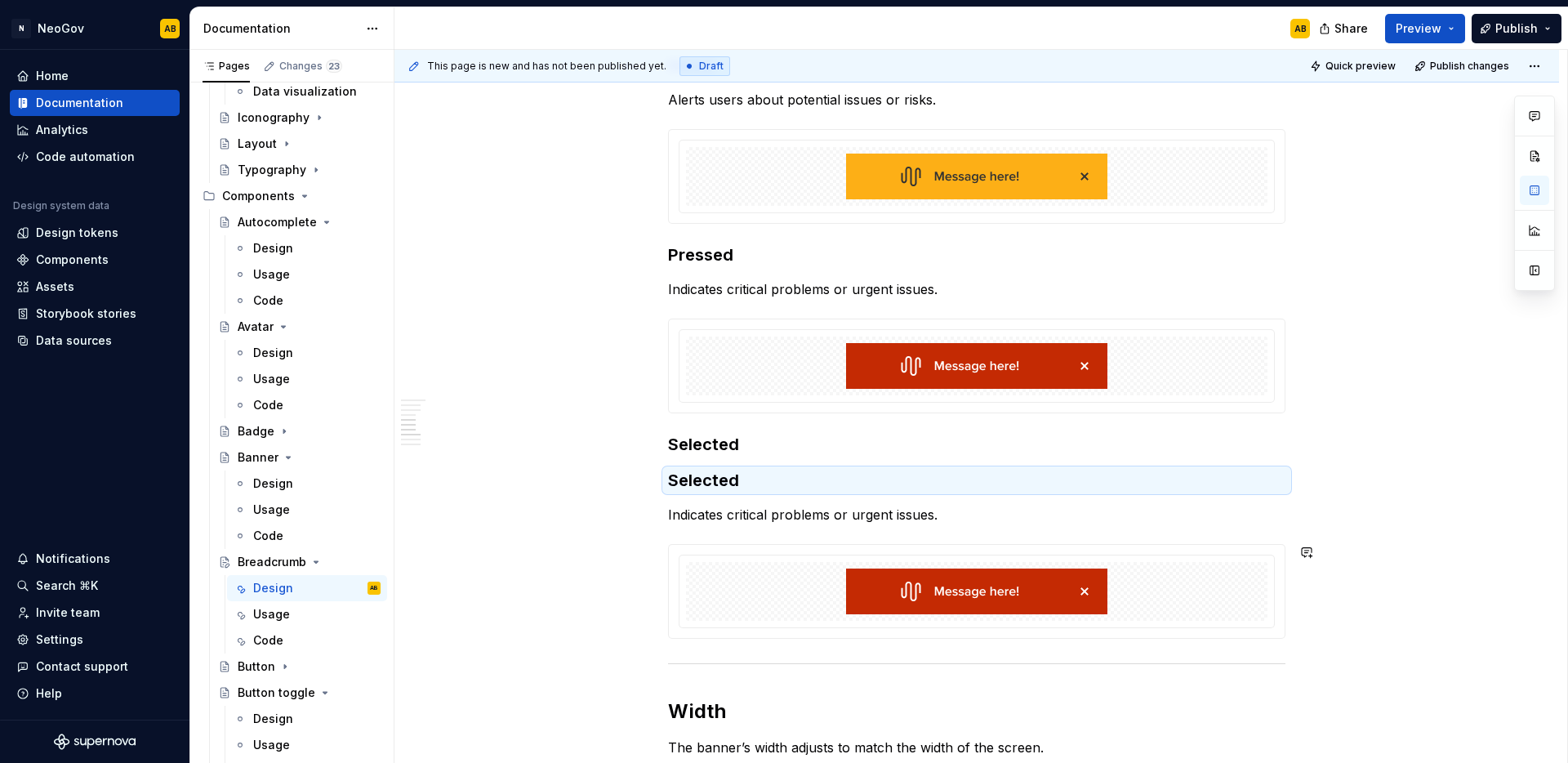
scroll to position [1153, 0]
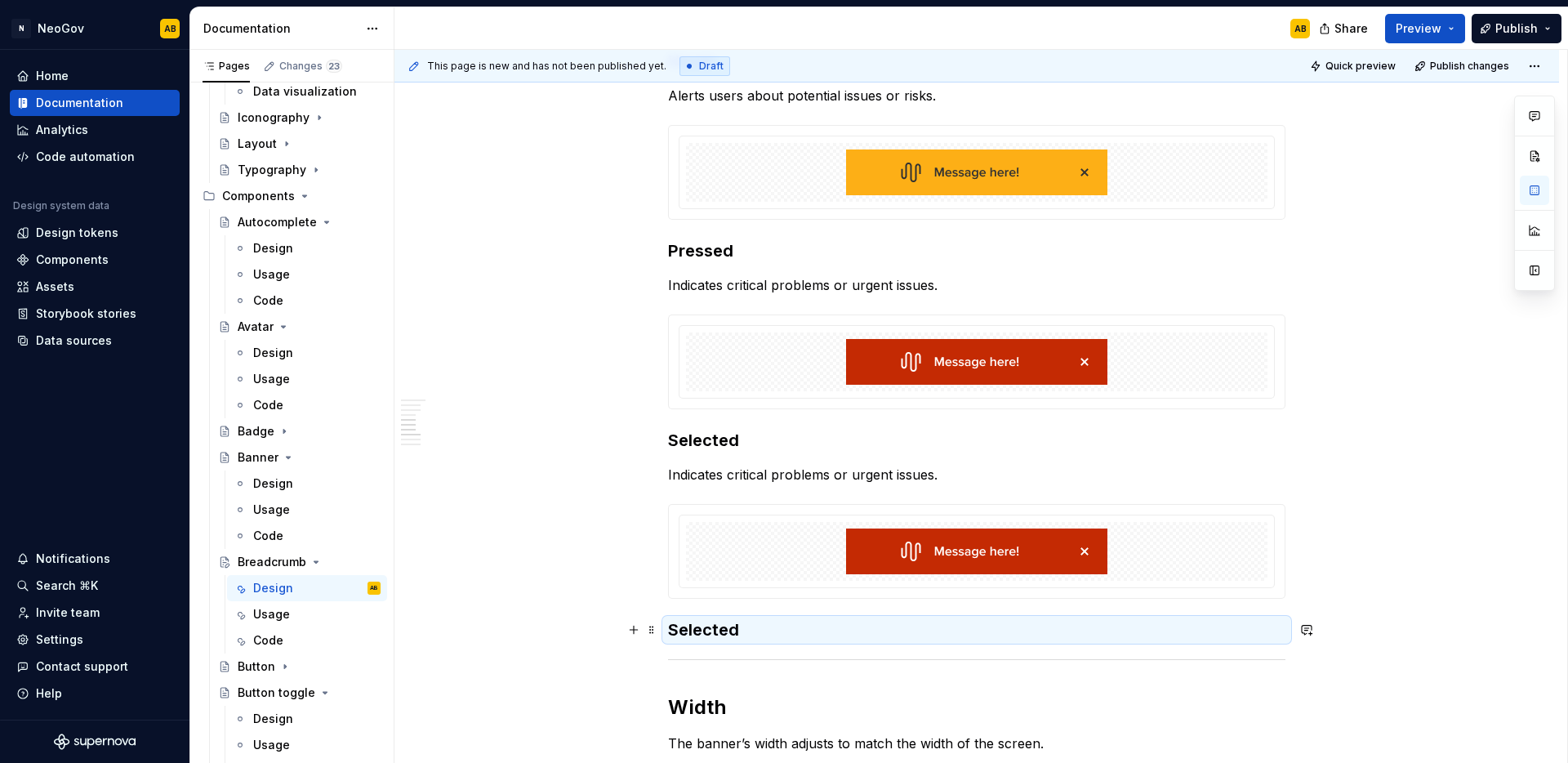
click at [701, 624] on h3 "Selected" at bounding box center [976, 629] width 618 height 23
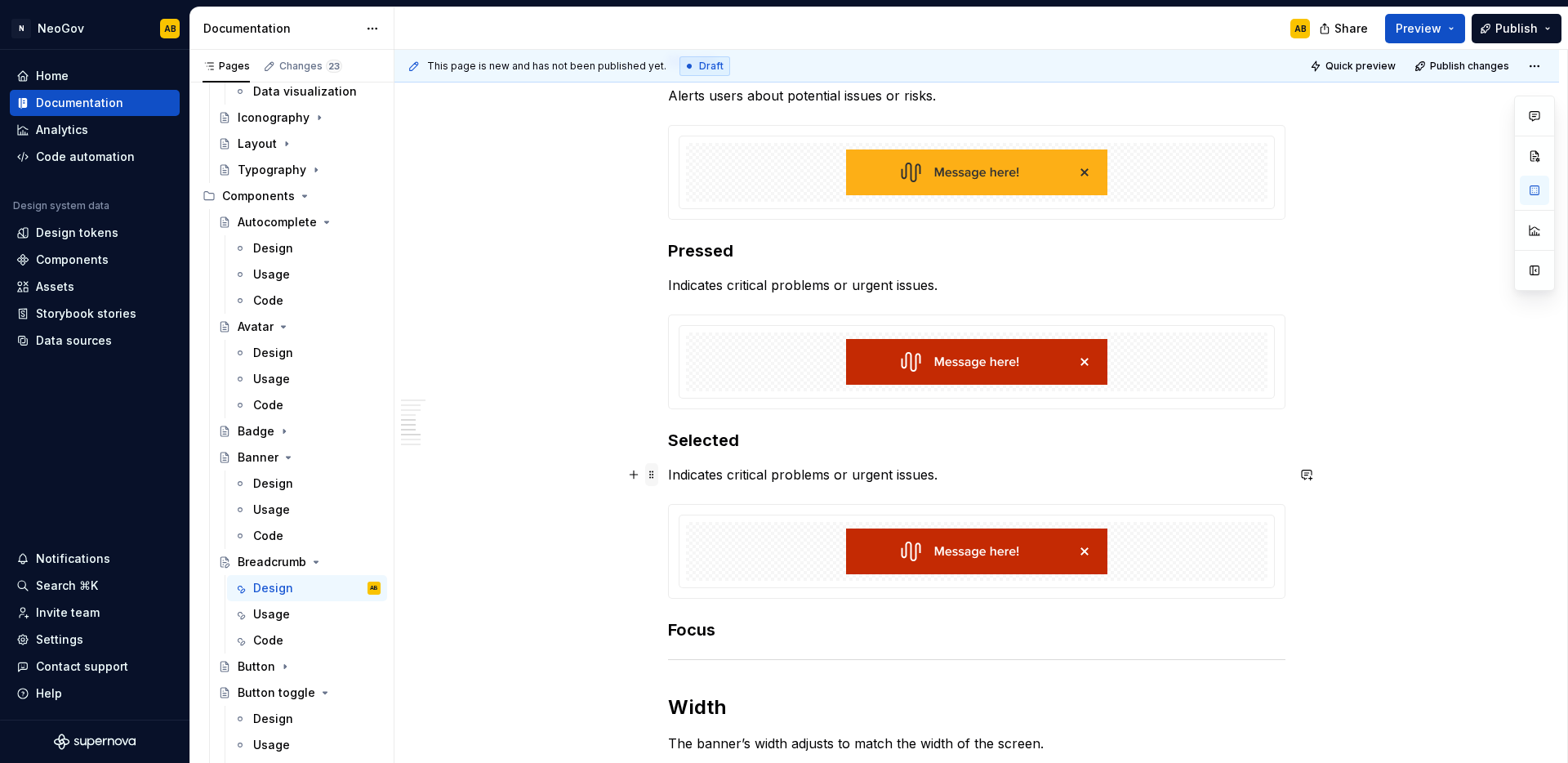
click at [653, 472] on span at bounding box center [651, 474] width 13 height 23
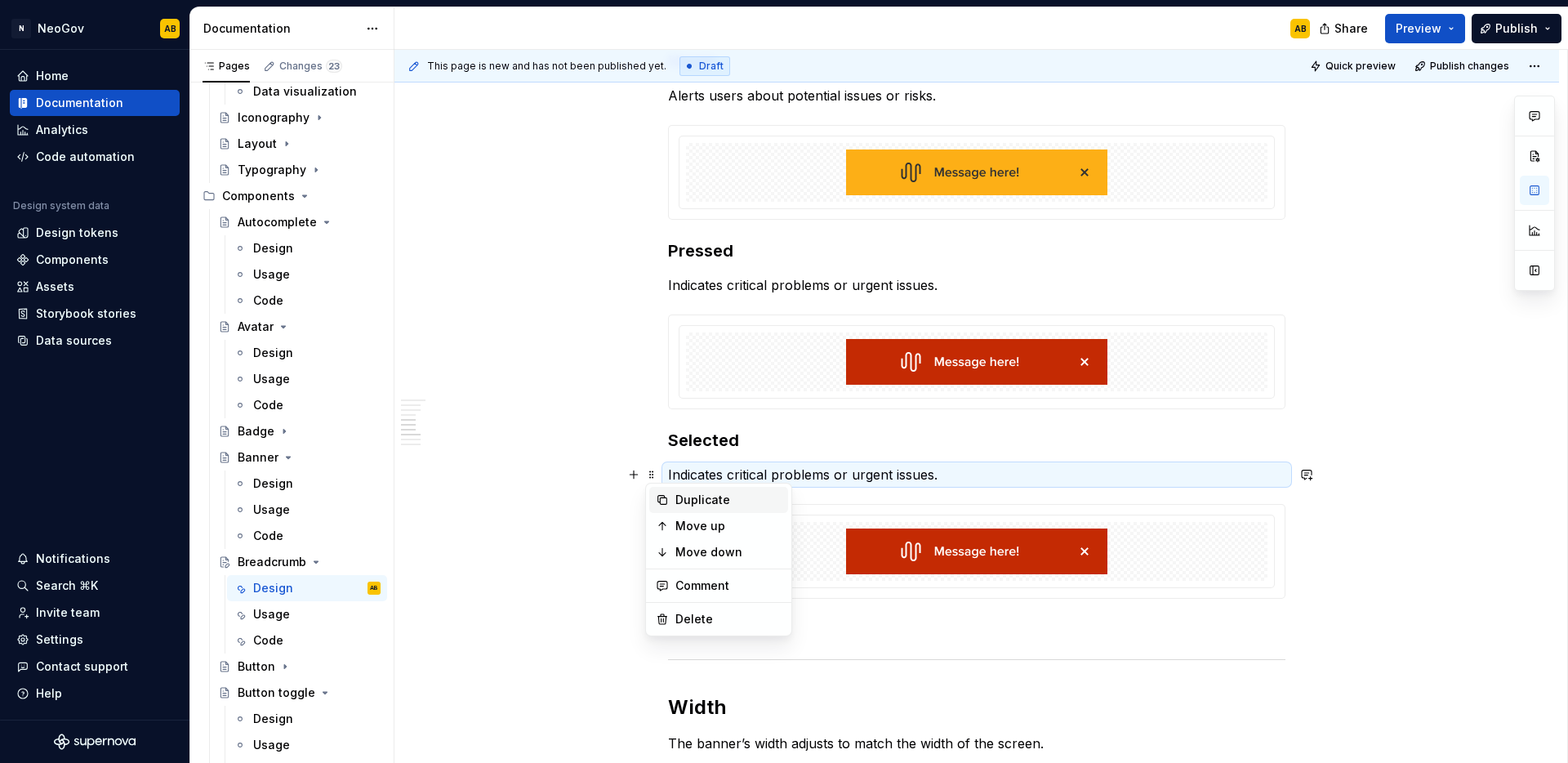
click at [671, 488] on div "Duplicate" at bounding box center [718, 500] width 139 height 26
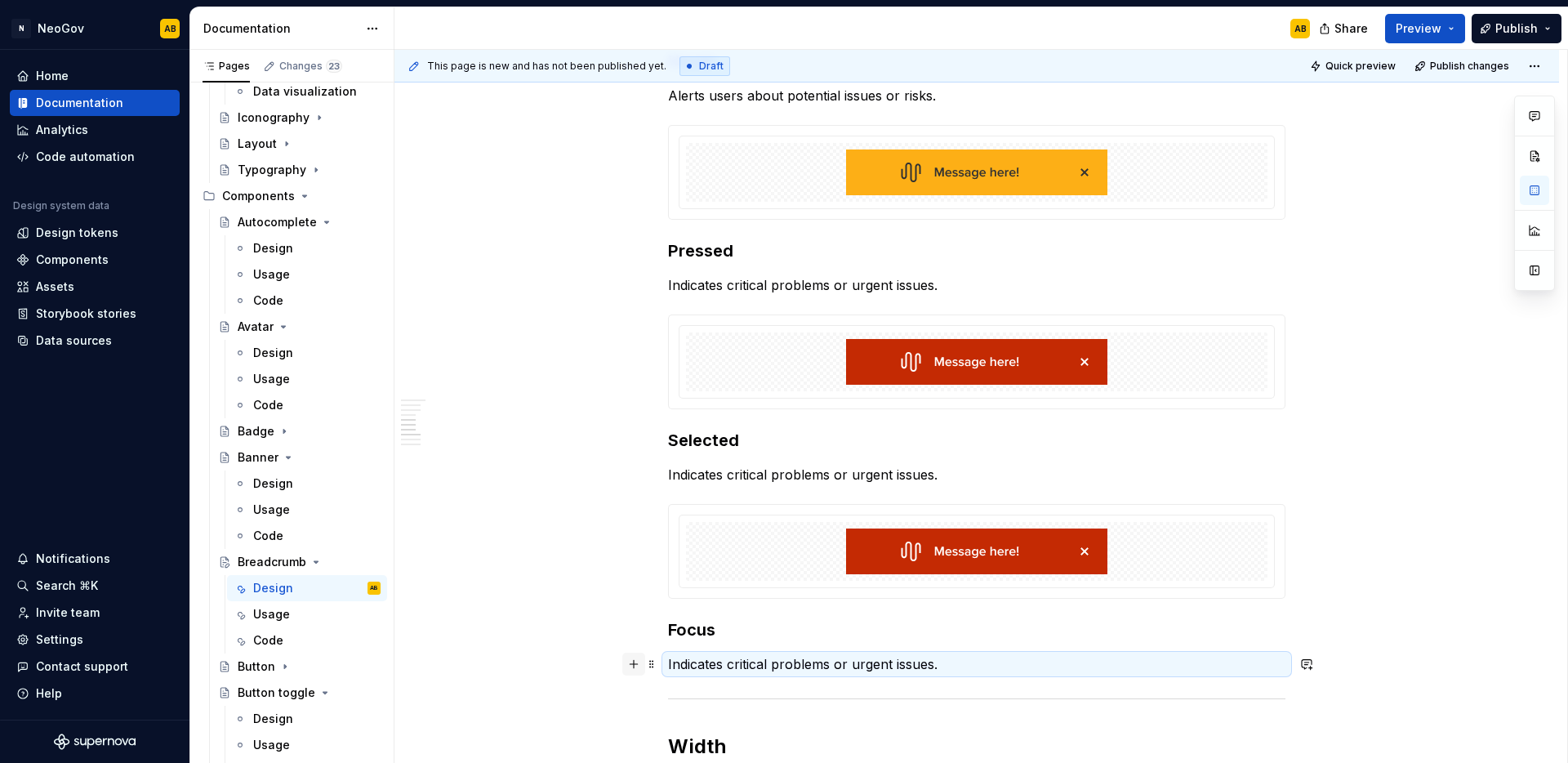
click at [633, 665] on button "button" at bounding box center [633, 664] width 23 height 23
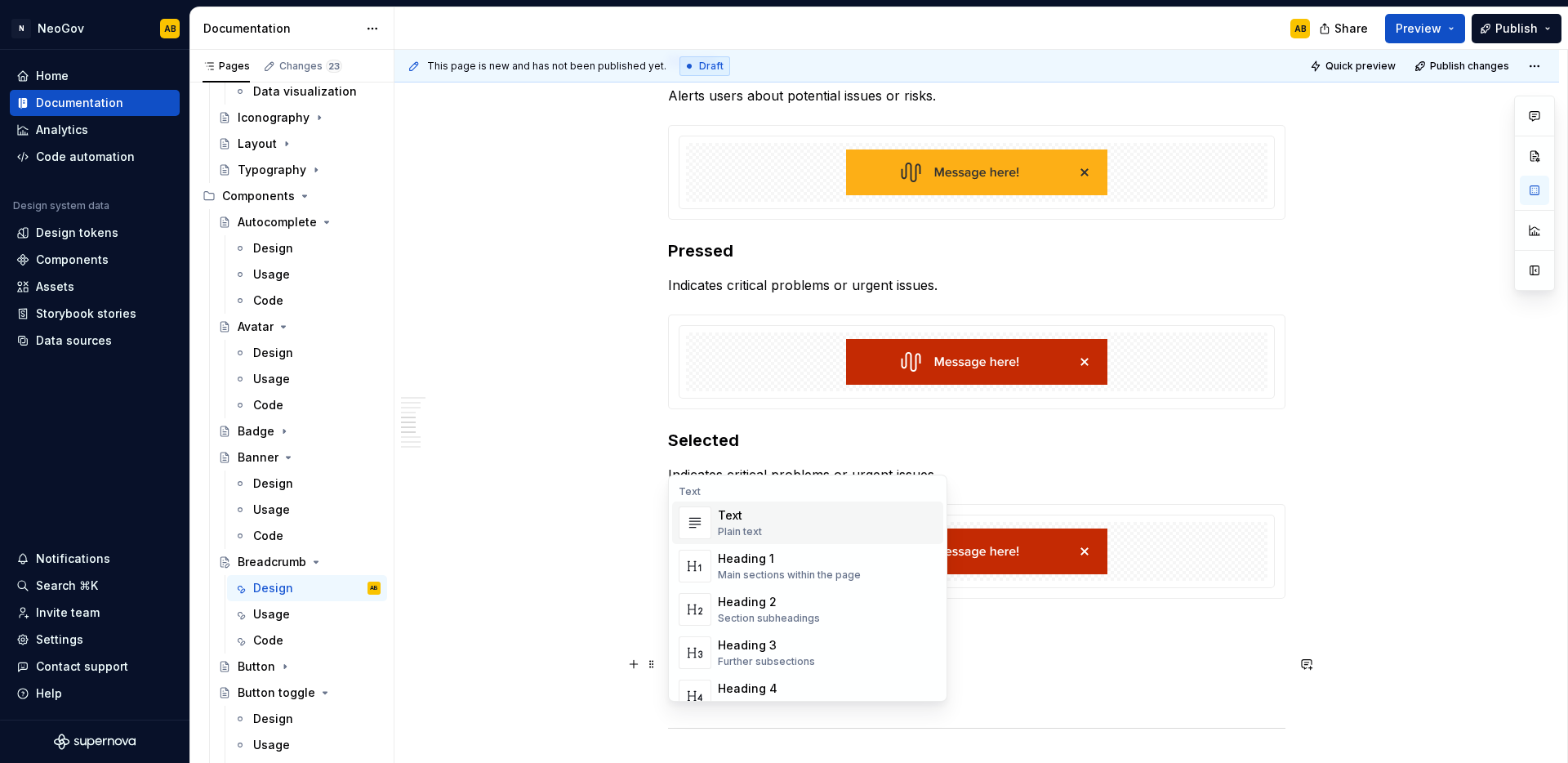
scroll to position [726, 0]
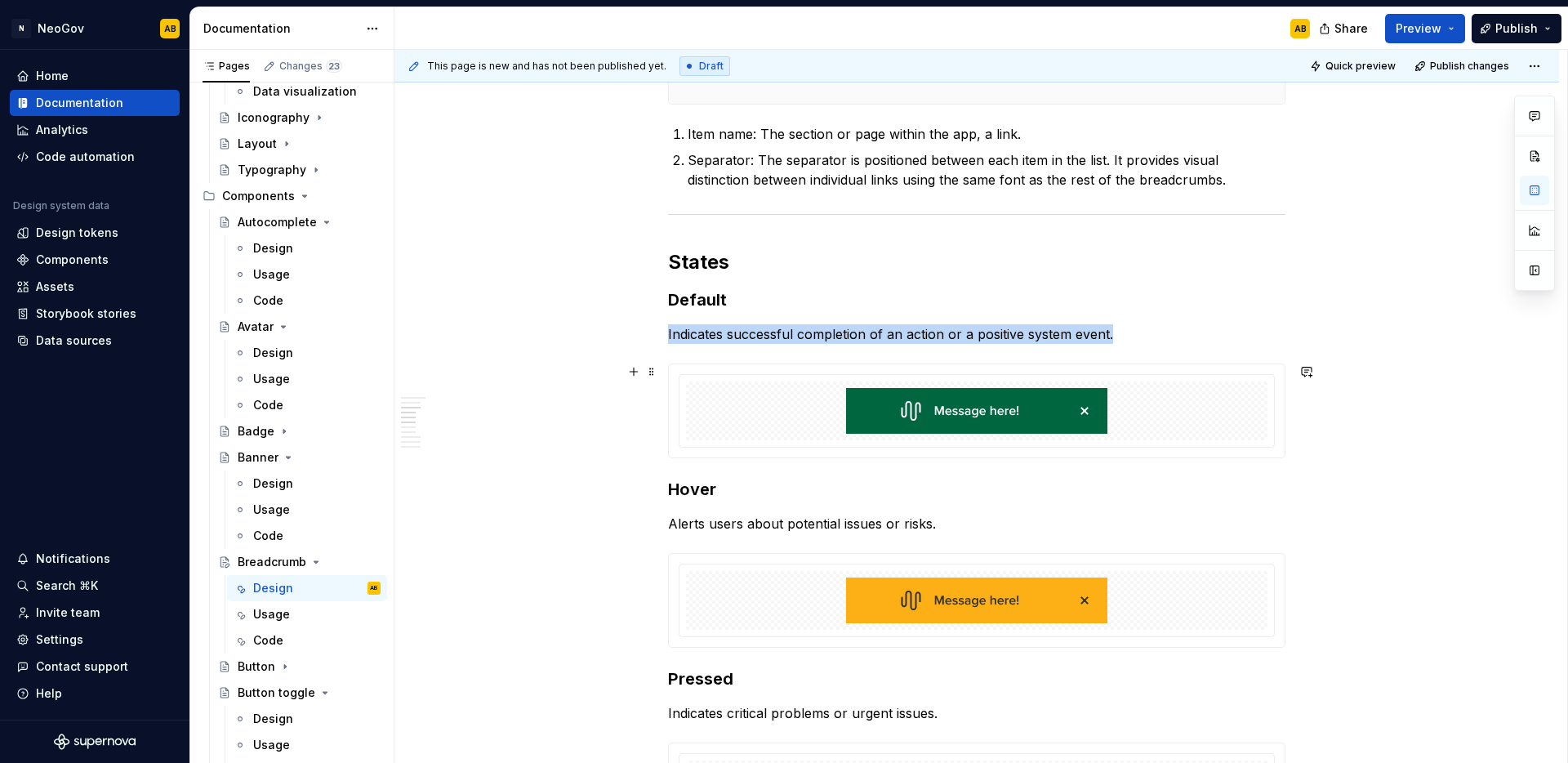
click at [823, 422] on div at bounding box center [976, 410] width 582 height 59
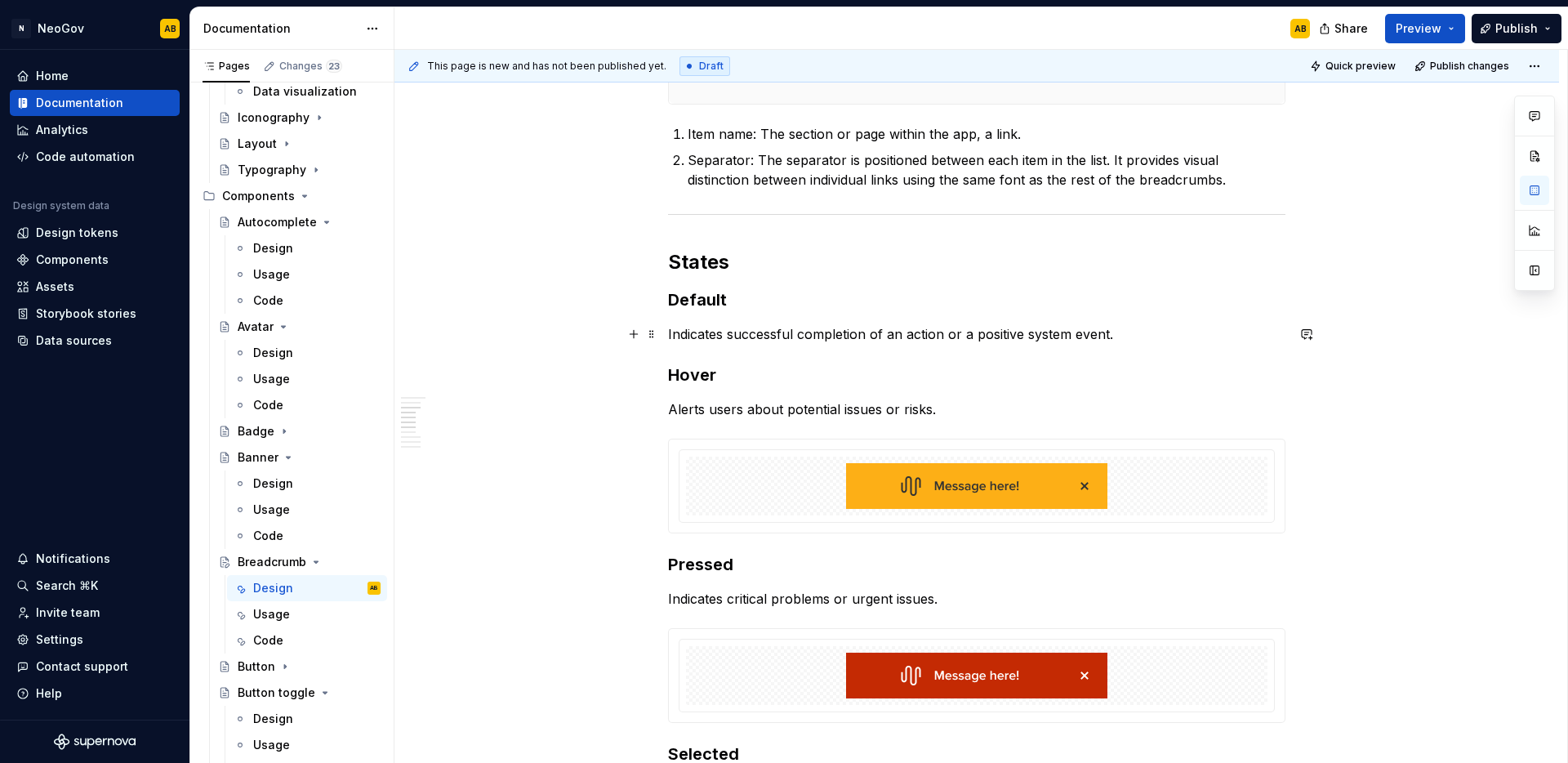
click at [1117, 337] on p "Indicates successful completion of an action or a positive system event." at bounding box center [976, 335] width 618 height 20
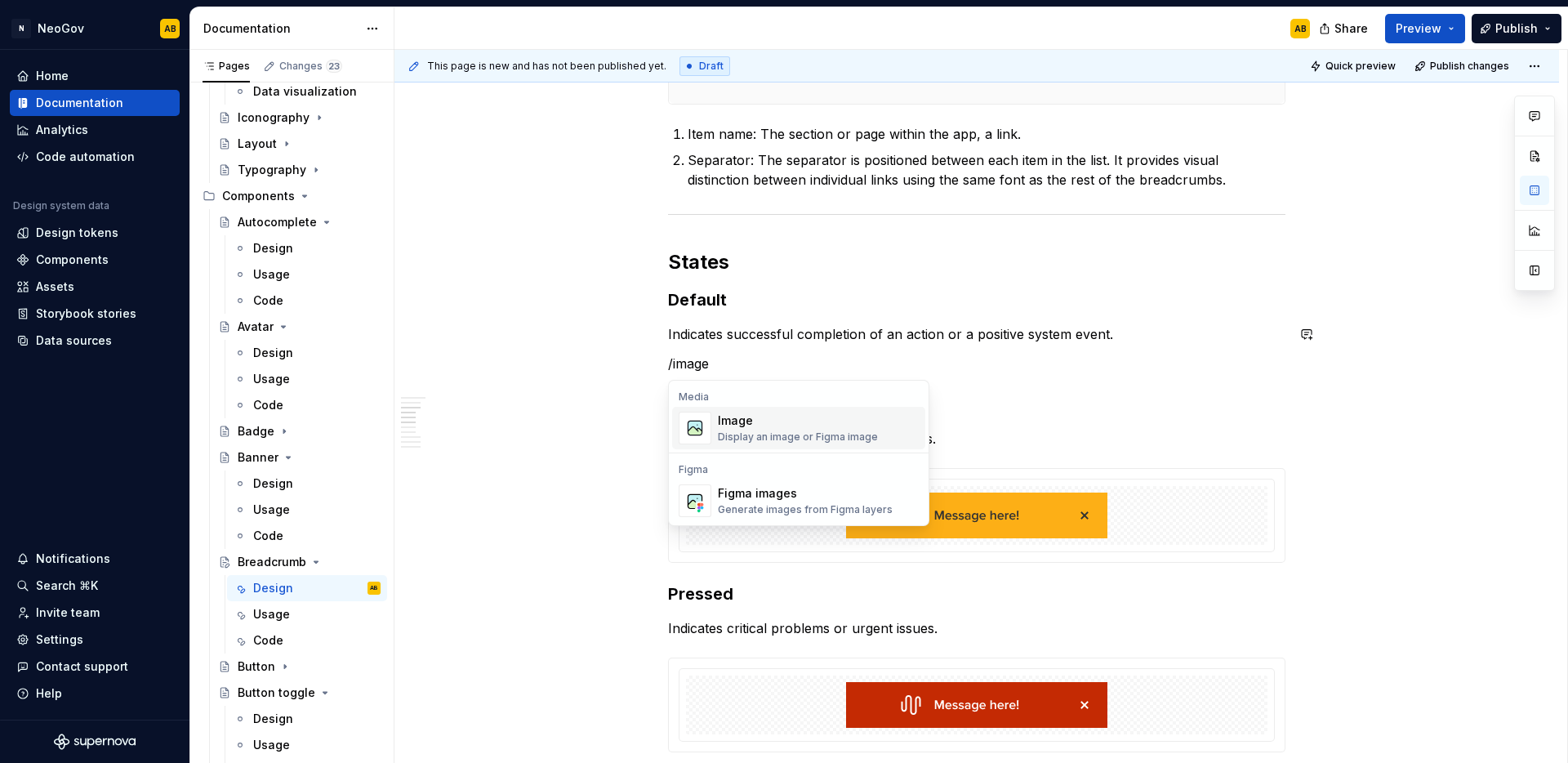
click at [814, 438] on div "Display an image or Figma image" at bounding box center [797, 436] width 160 height 13
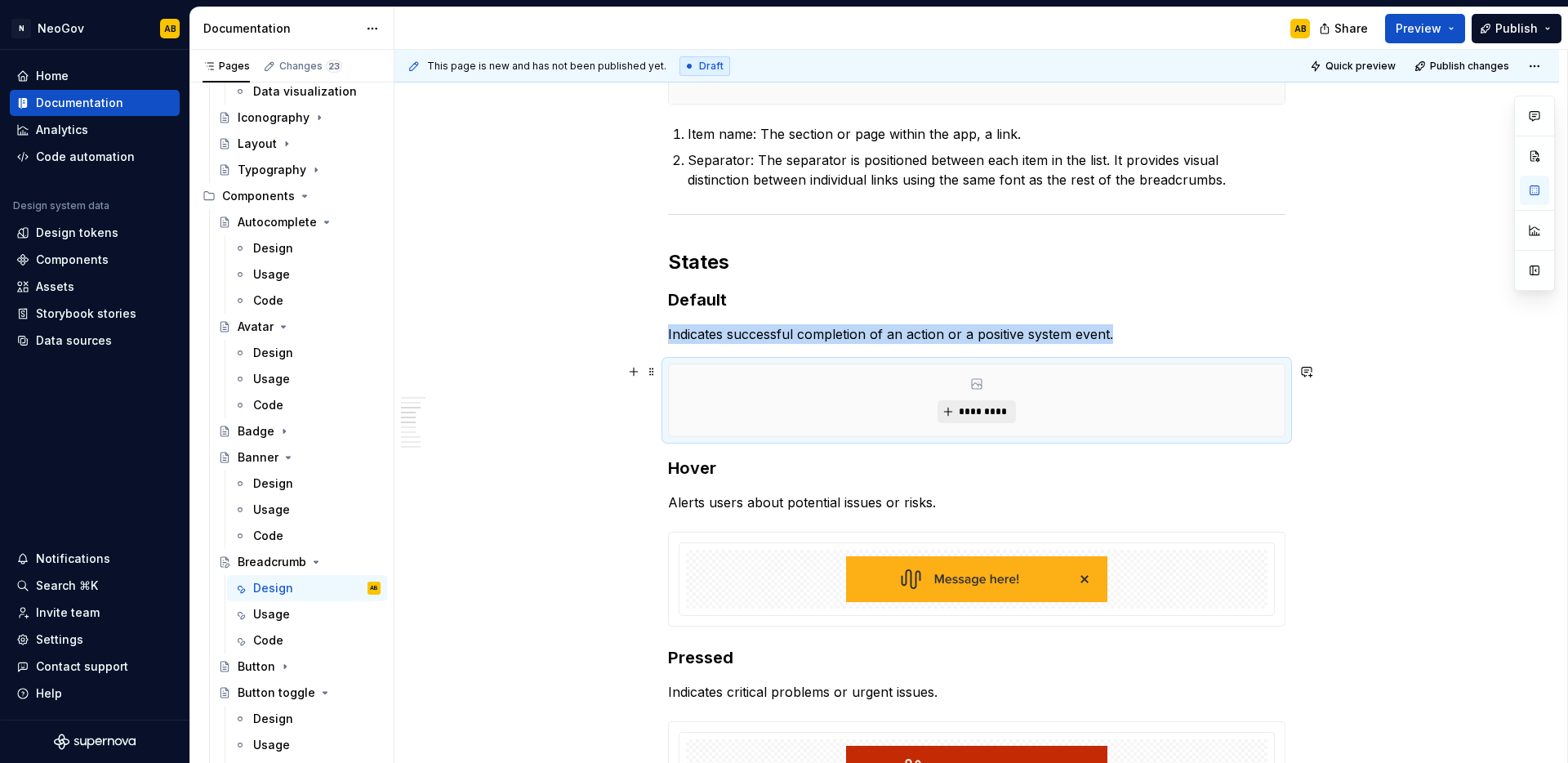
click at [977, 416] on span "*********" at bounding box center [983, 411] width 50 height 13
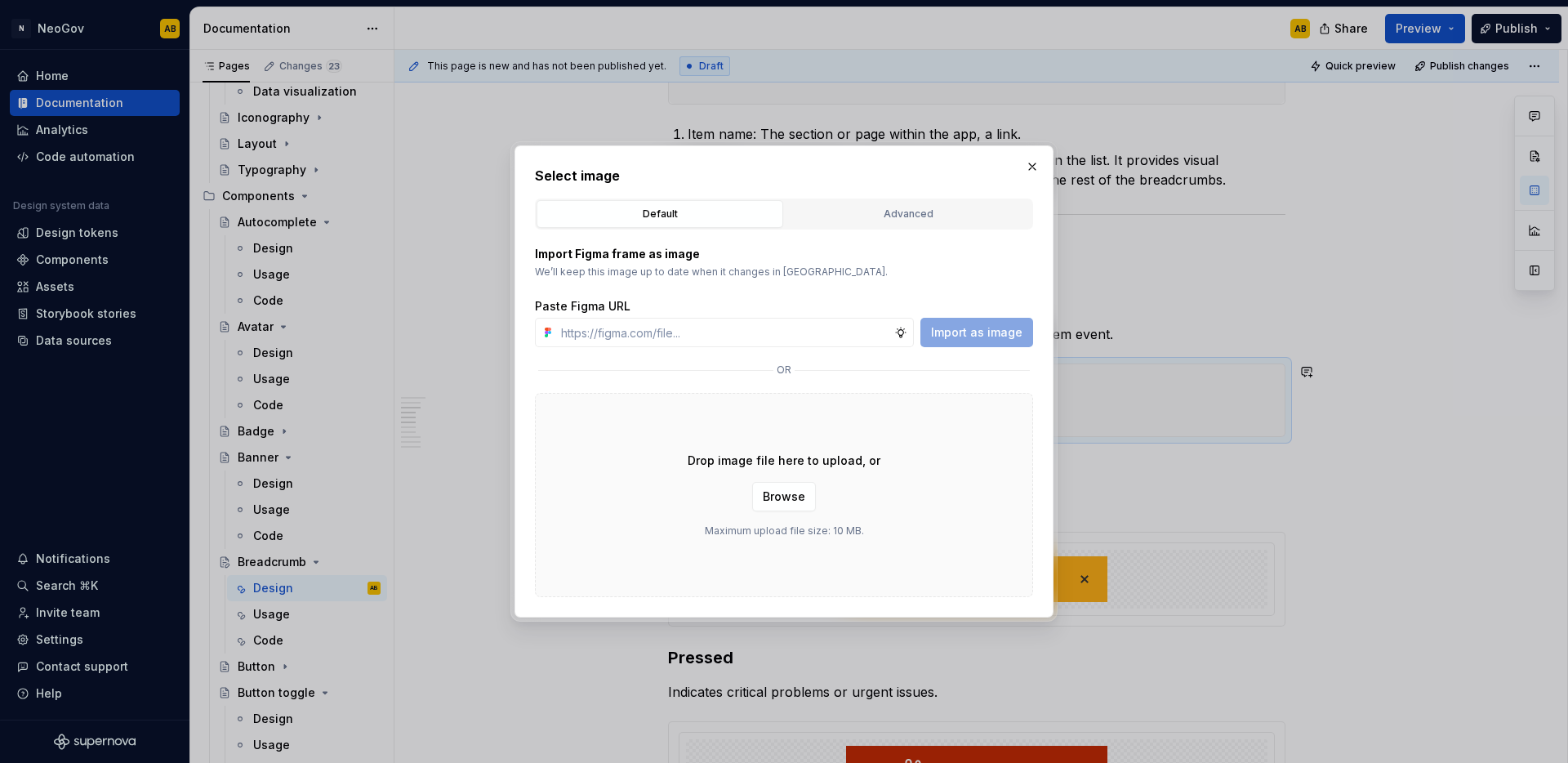
click at [594, 433] on div "Drop image file here to upload, or Browse Maximum upload file size: 10 MB." at bounding box center [784, 495] width 498 height 205
click at [771, 498] on span "Browse" at bounding box center [784, 496] width 43 height 16
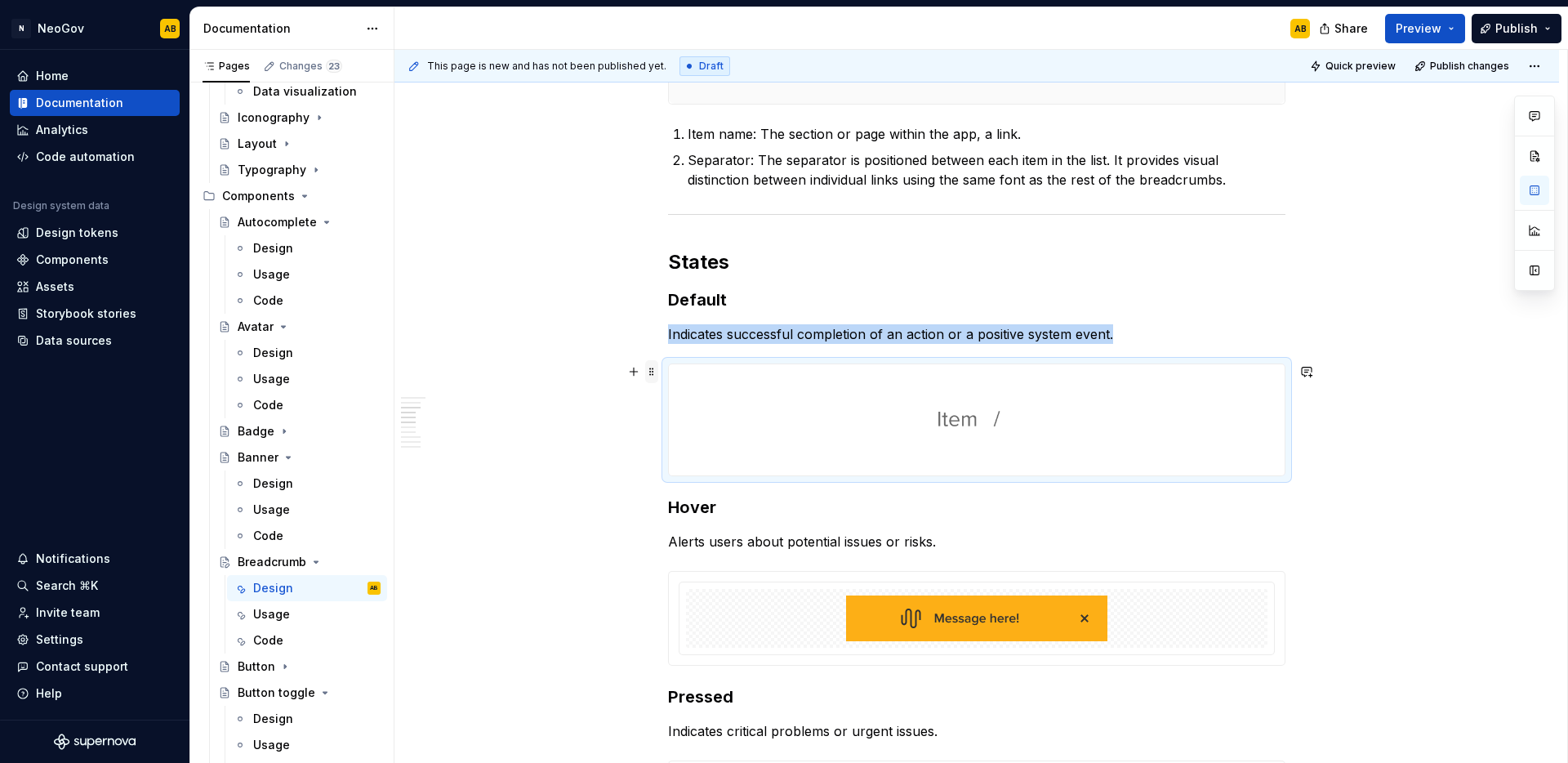
click at [650, 370] on span at bounding box center [651, 372] width 13 height 23
click at [660, 398] on icon at bounding box center [662, 397] width 9 height 9
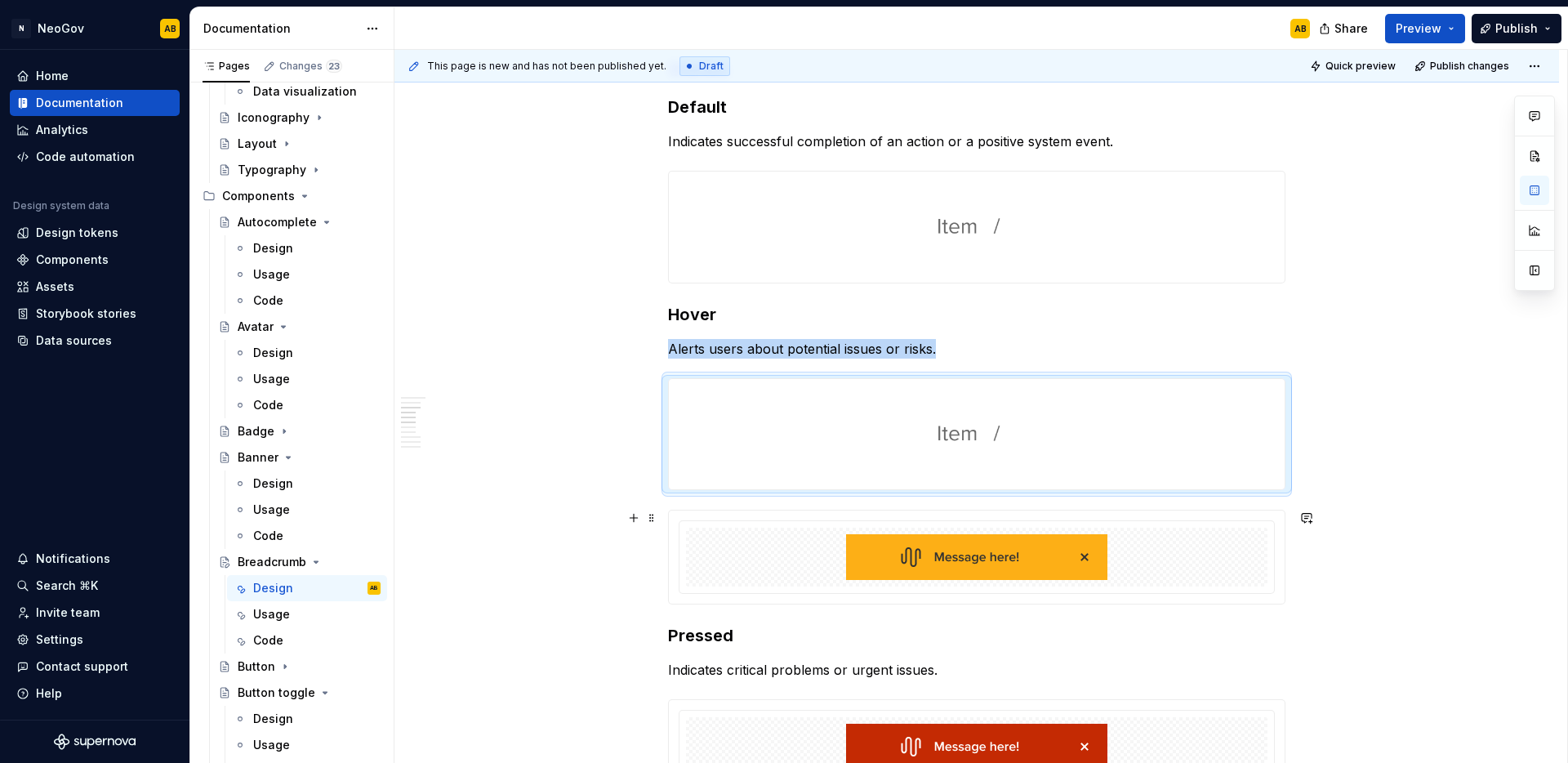
scroll to position [950, 0]
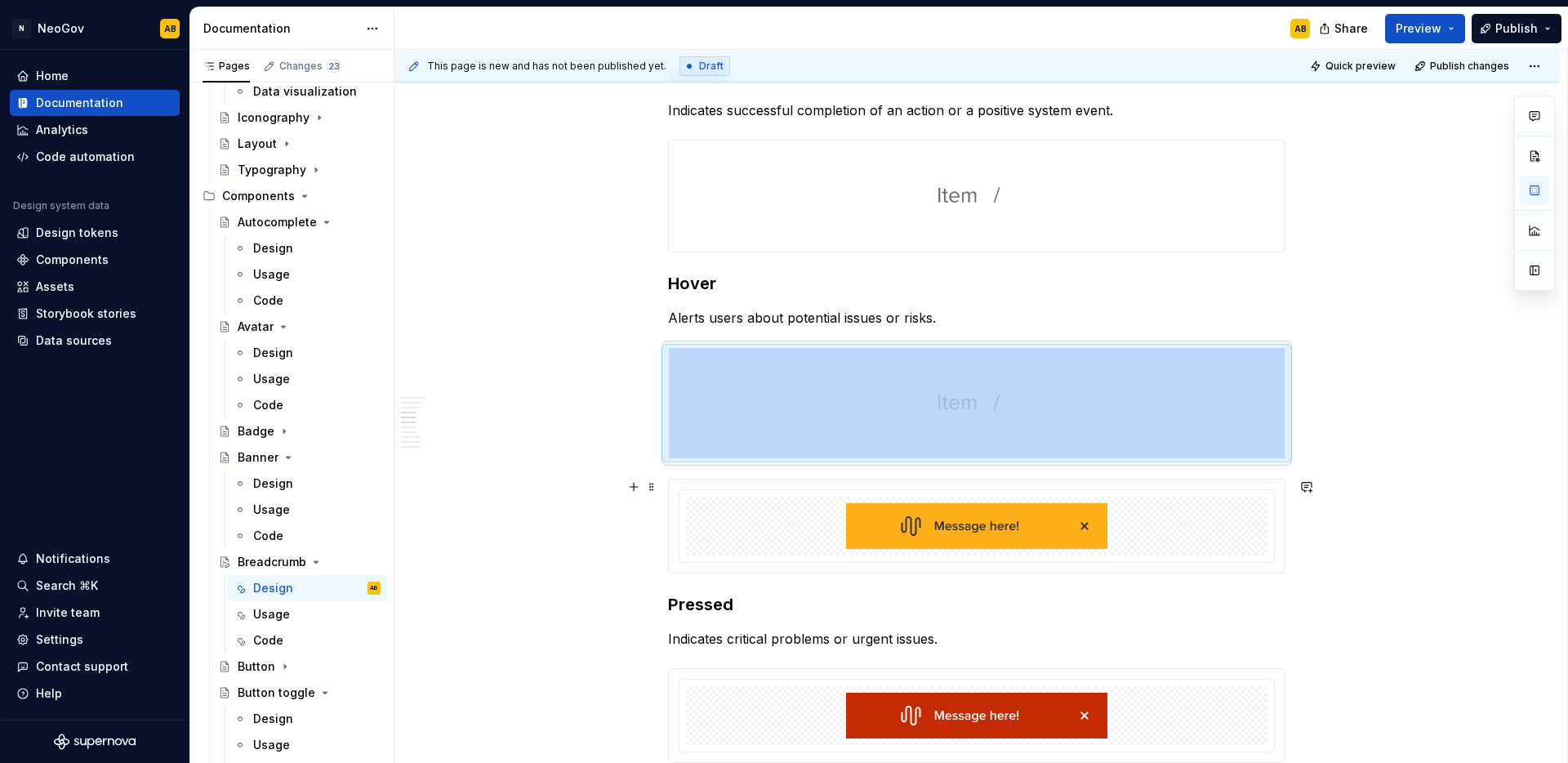
click at [769, 527] on div at bounding box center [976, 525] width 582 height 59
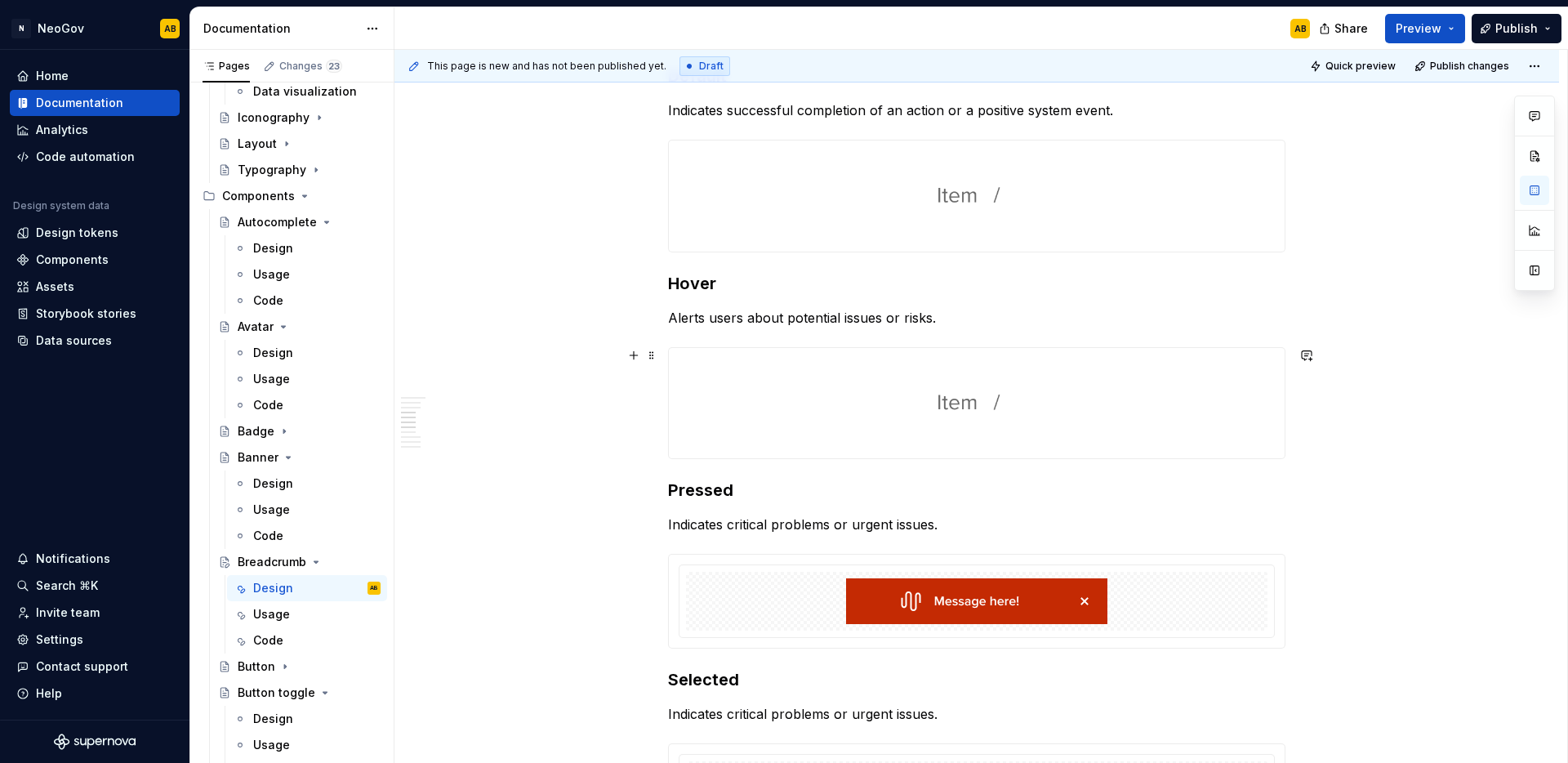
click at [837, 388] on img at bounding box center [976, 403] width 616 height 111
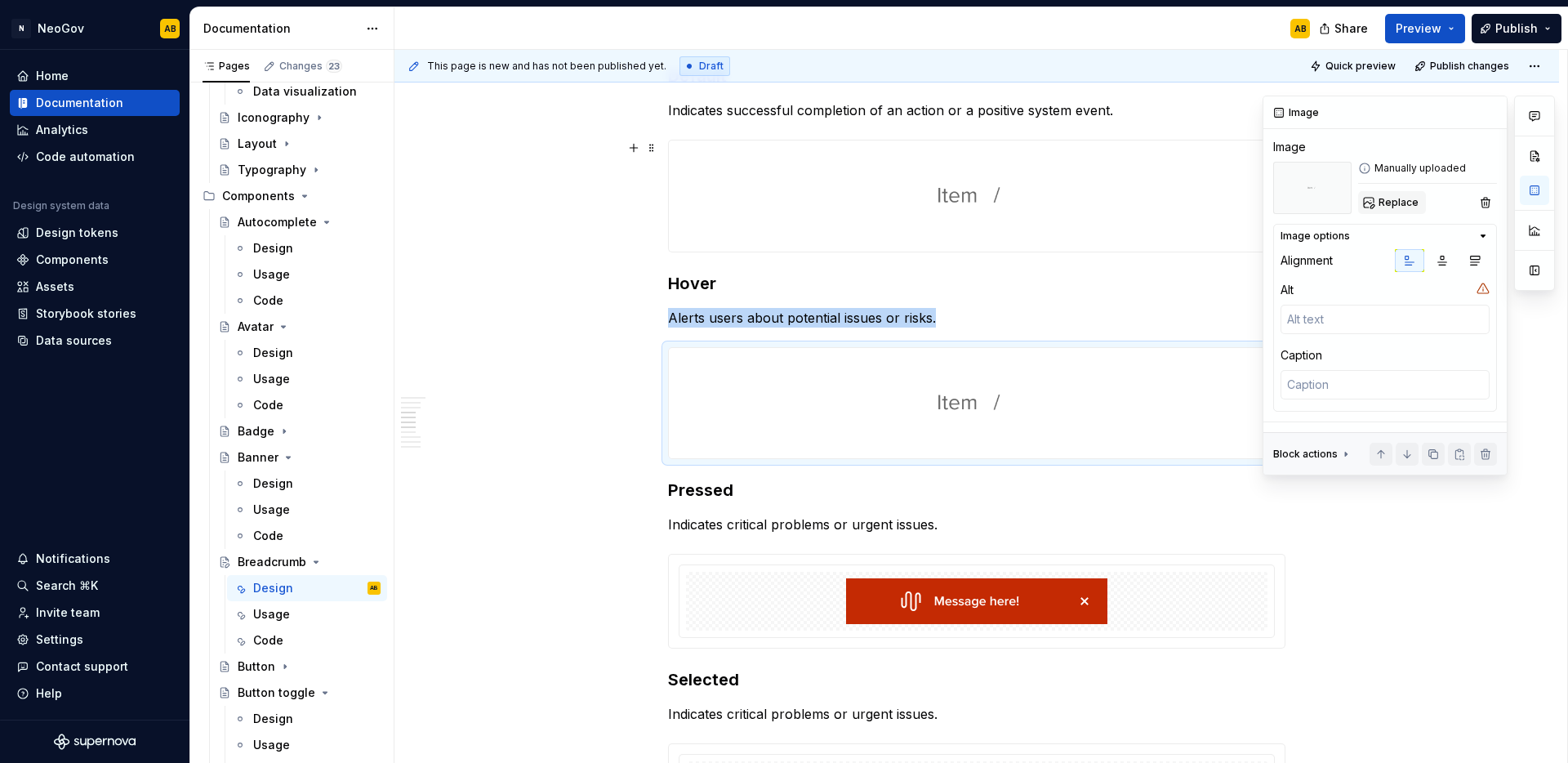
click at [1406, 205] on span "Replace" at bounding box center [1398, 202] width 40 height 13
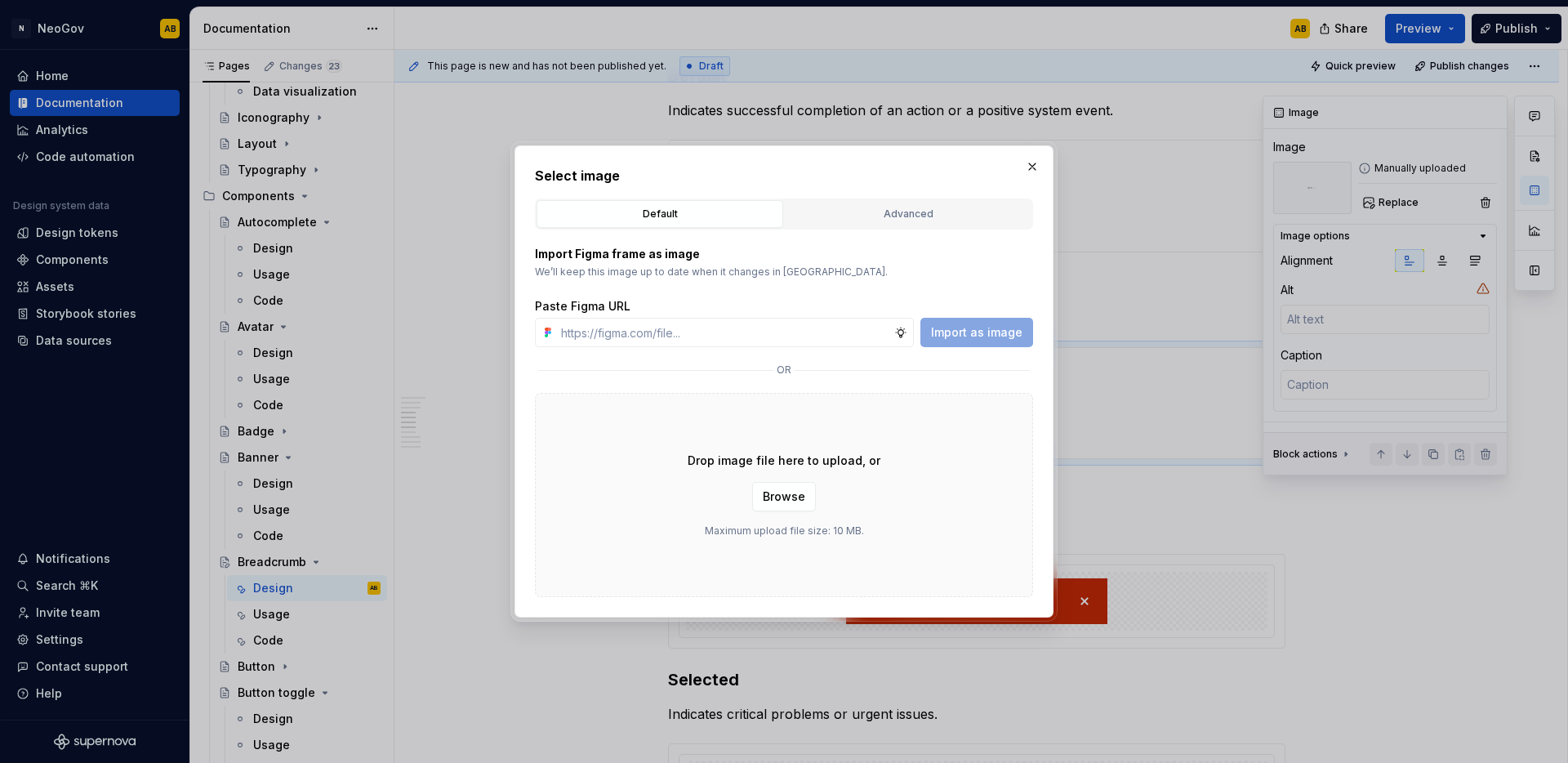
click at [977, 487] on div "Drop image file here to upload, or Browse Maximum upload file size: 10 MB." at bounding box center [784, 495] width 498 height 205
click at [786, 503] on span "Browse" at bounding box center [784, 496] width 43 height 16
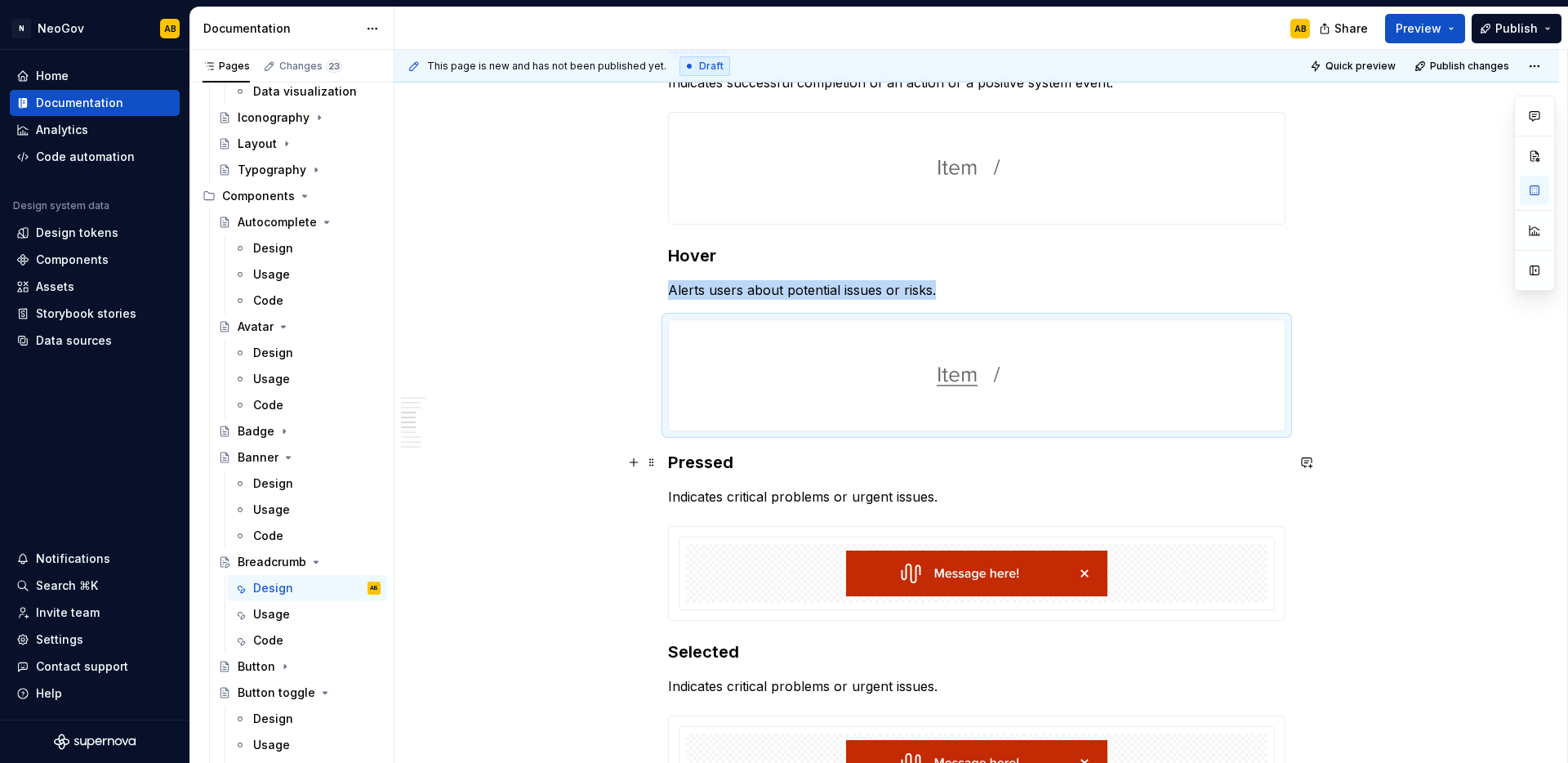
scroll to position [992, 0]
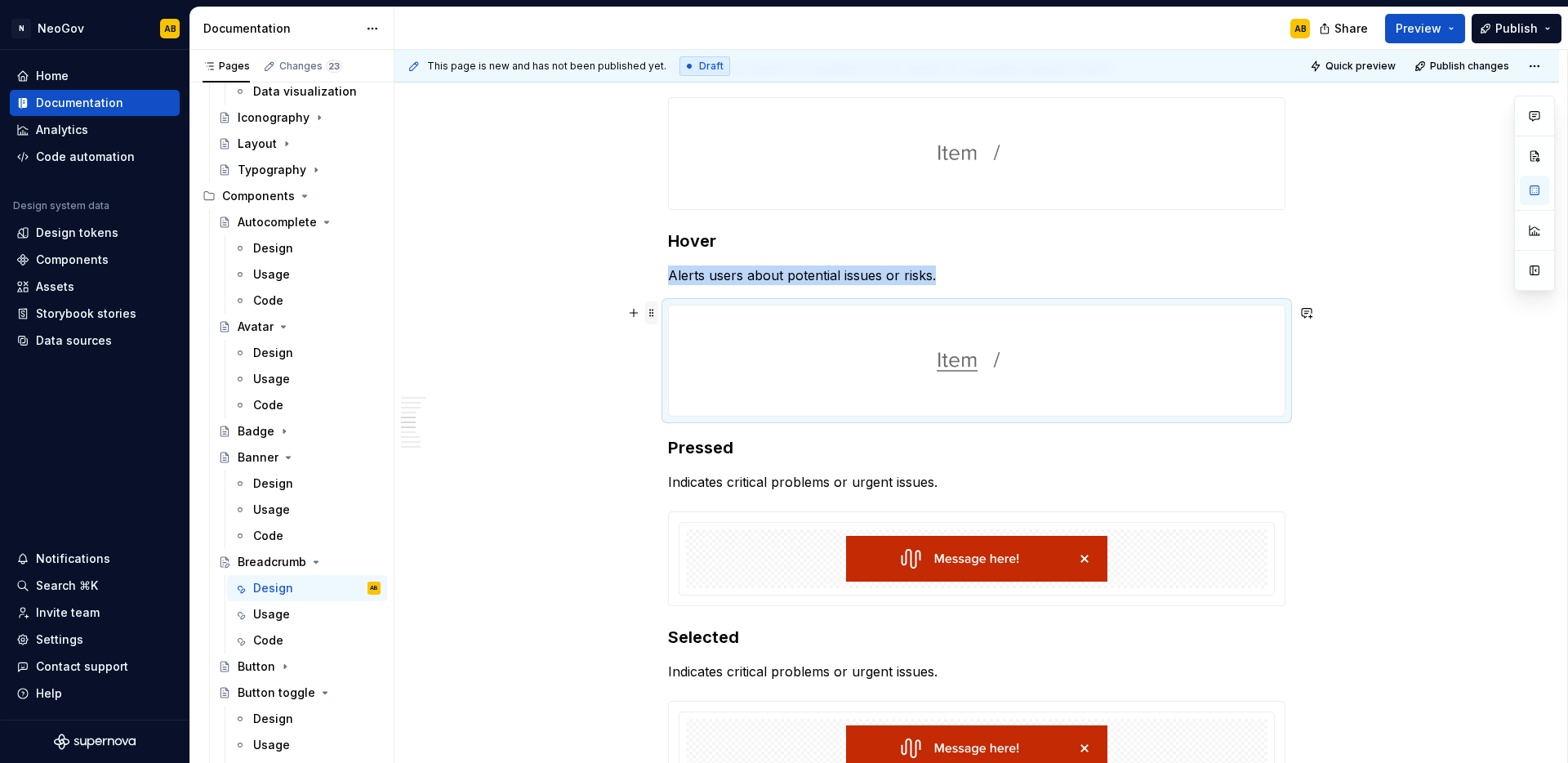
click at [651, 317] on span at bounding box center [651, 313] width 13 height 23
click at [663, 356] on div "Move up" at bounding box center [718, 365] width 139 height 26
click at [656, 319] on span at bounding box center [651, 313] width 13 height 23
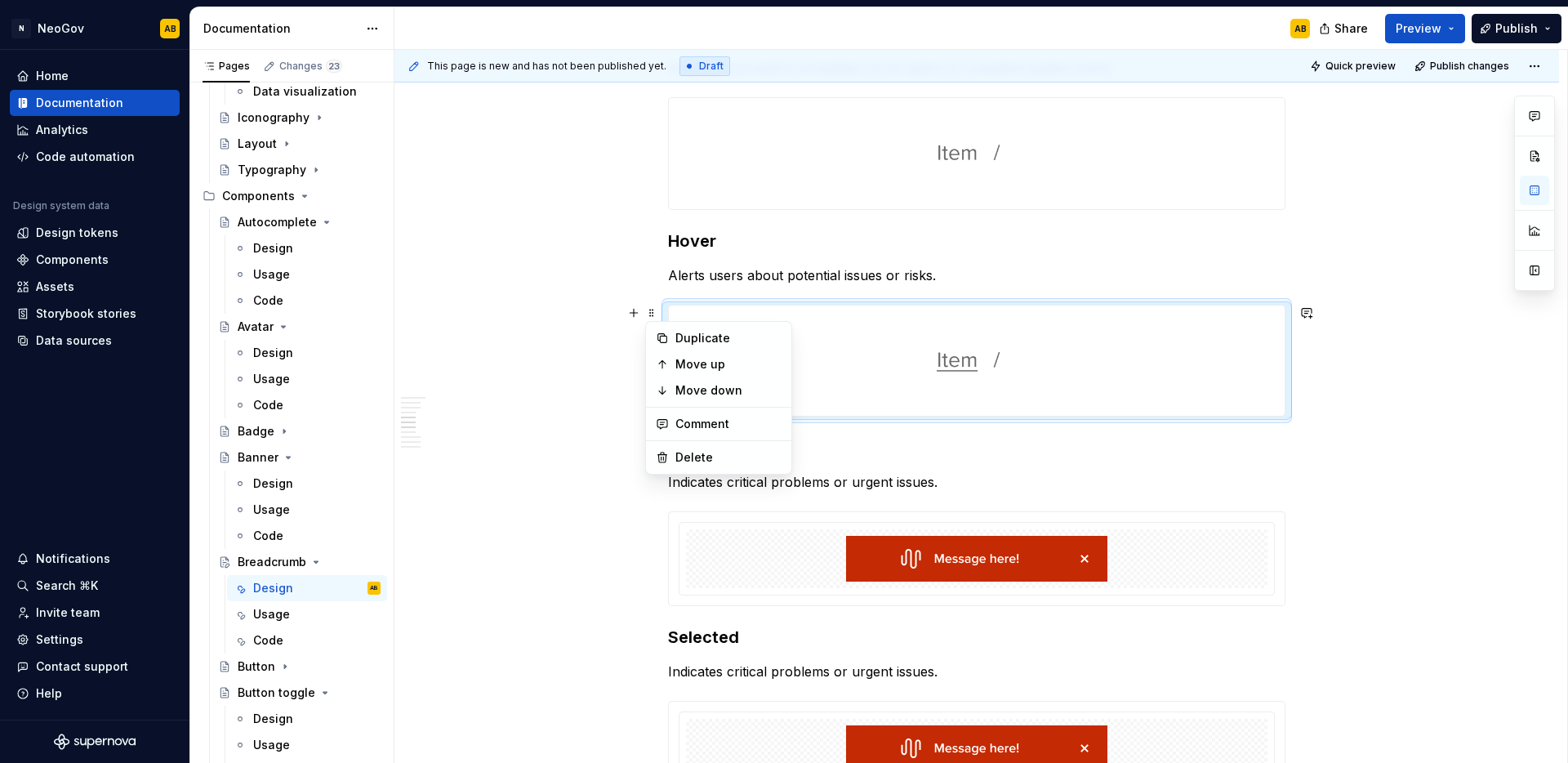
click at [659, 333] on icon at bounding box center [662, 338] width 13 height 13
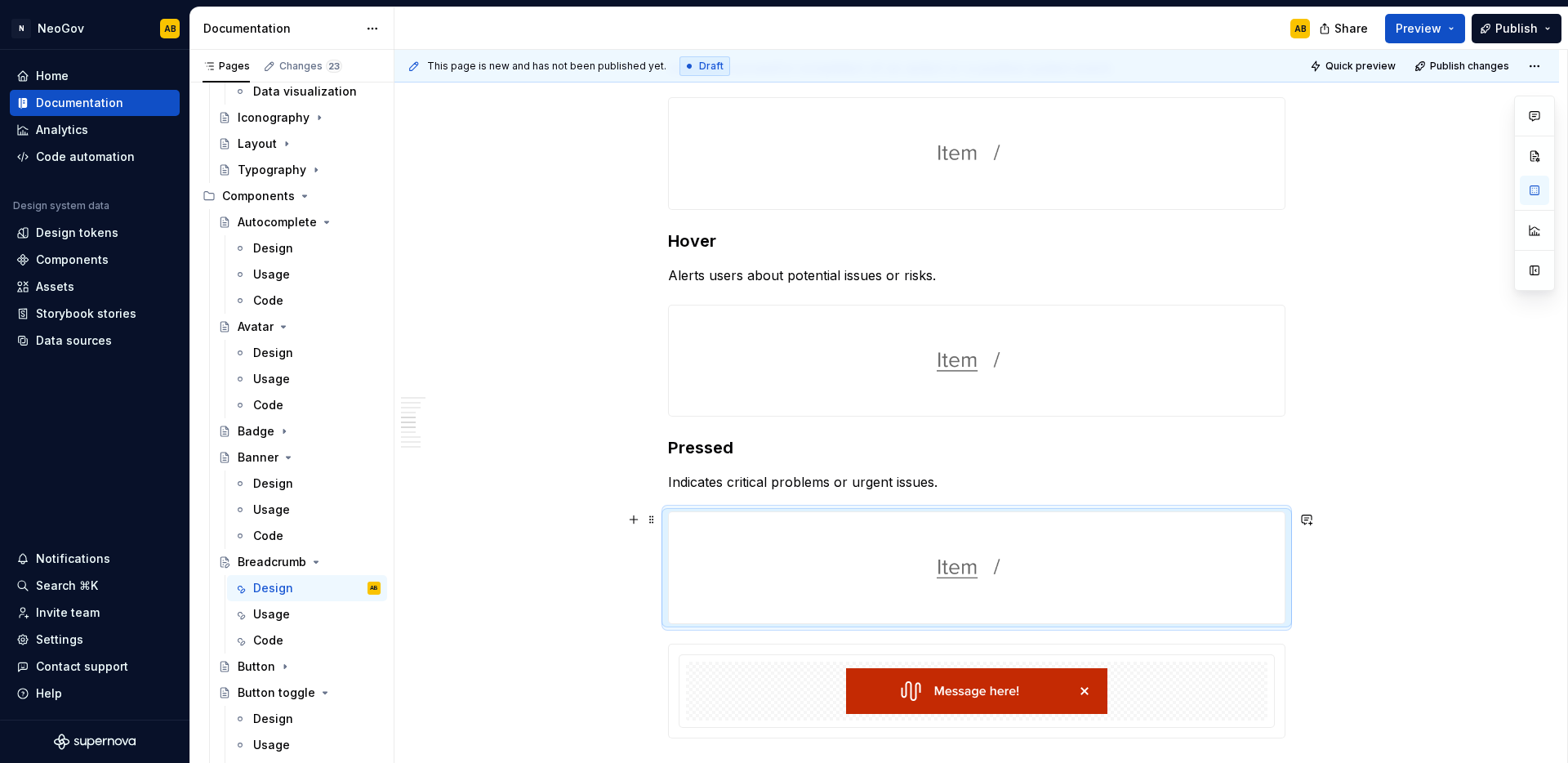
scroll to position [1440, 0]
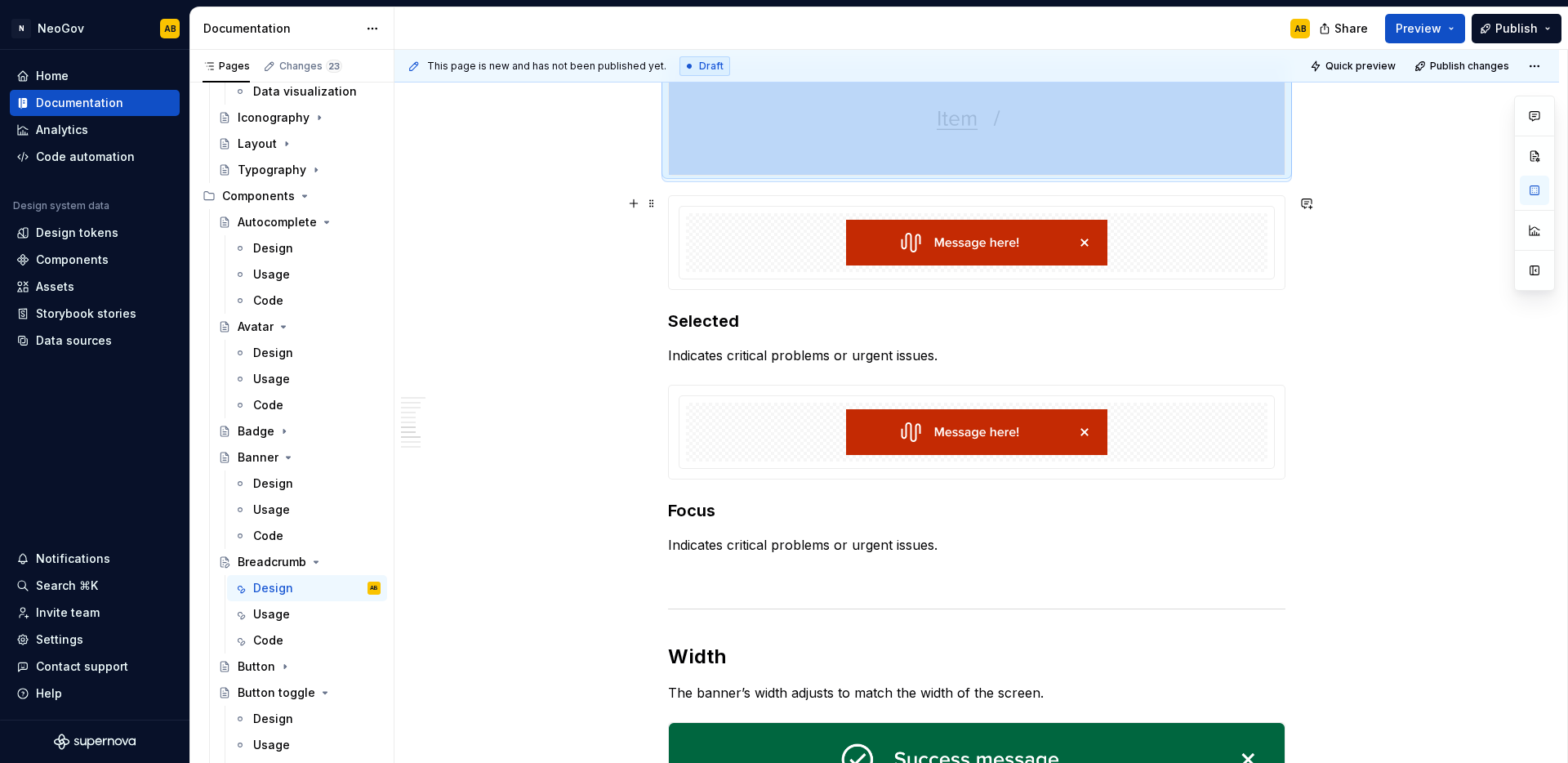
click at [816, 242] on div at bounding box center [976, 243] width 582 height 59
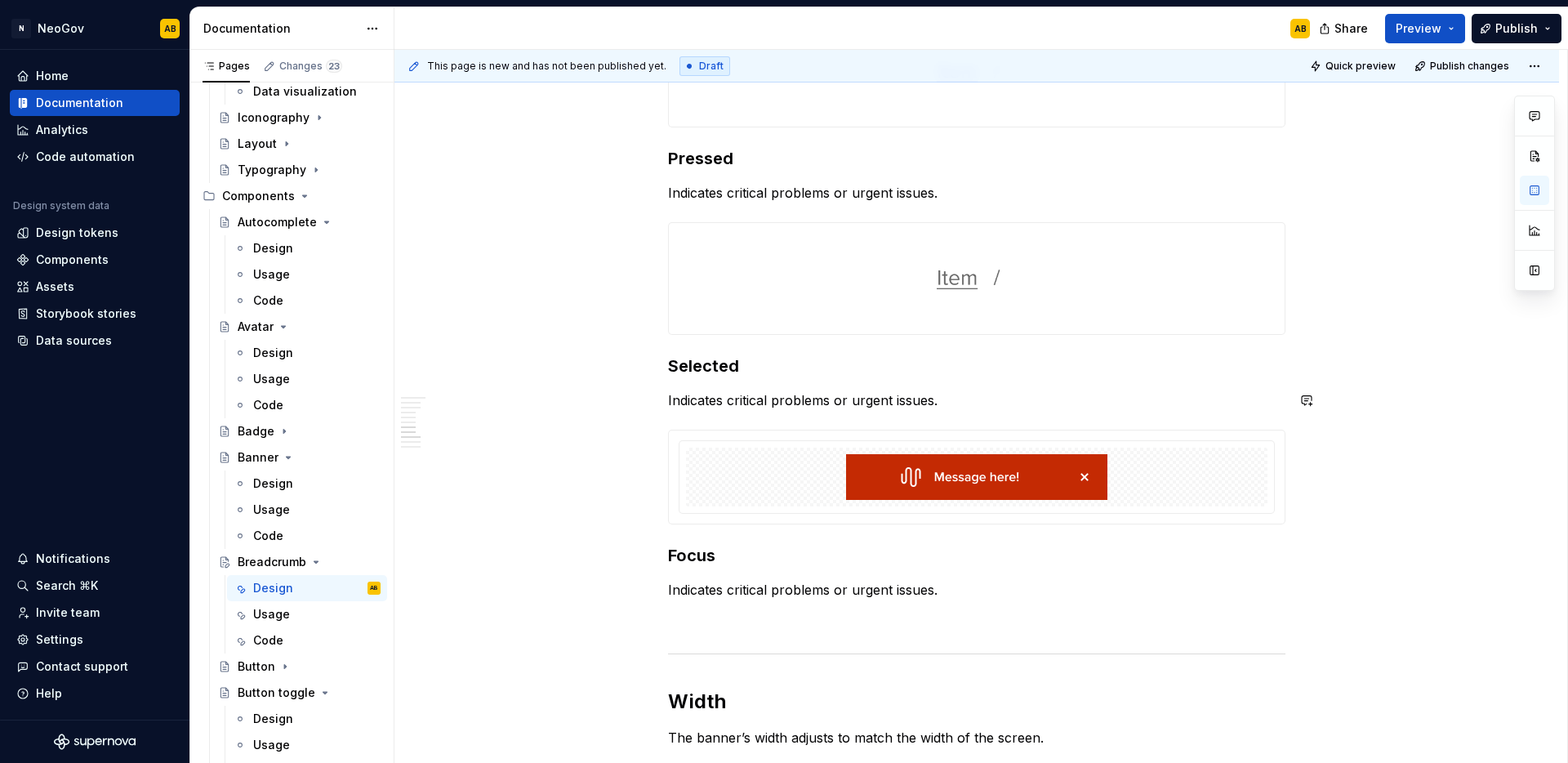
scroll to position [1280, 0]
click at [923, 271] on img at bounding box center [976, 279] width 616 height 111
click at [857, 433] on div at bounding box center [976, 477] width 616 height 93
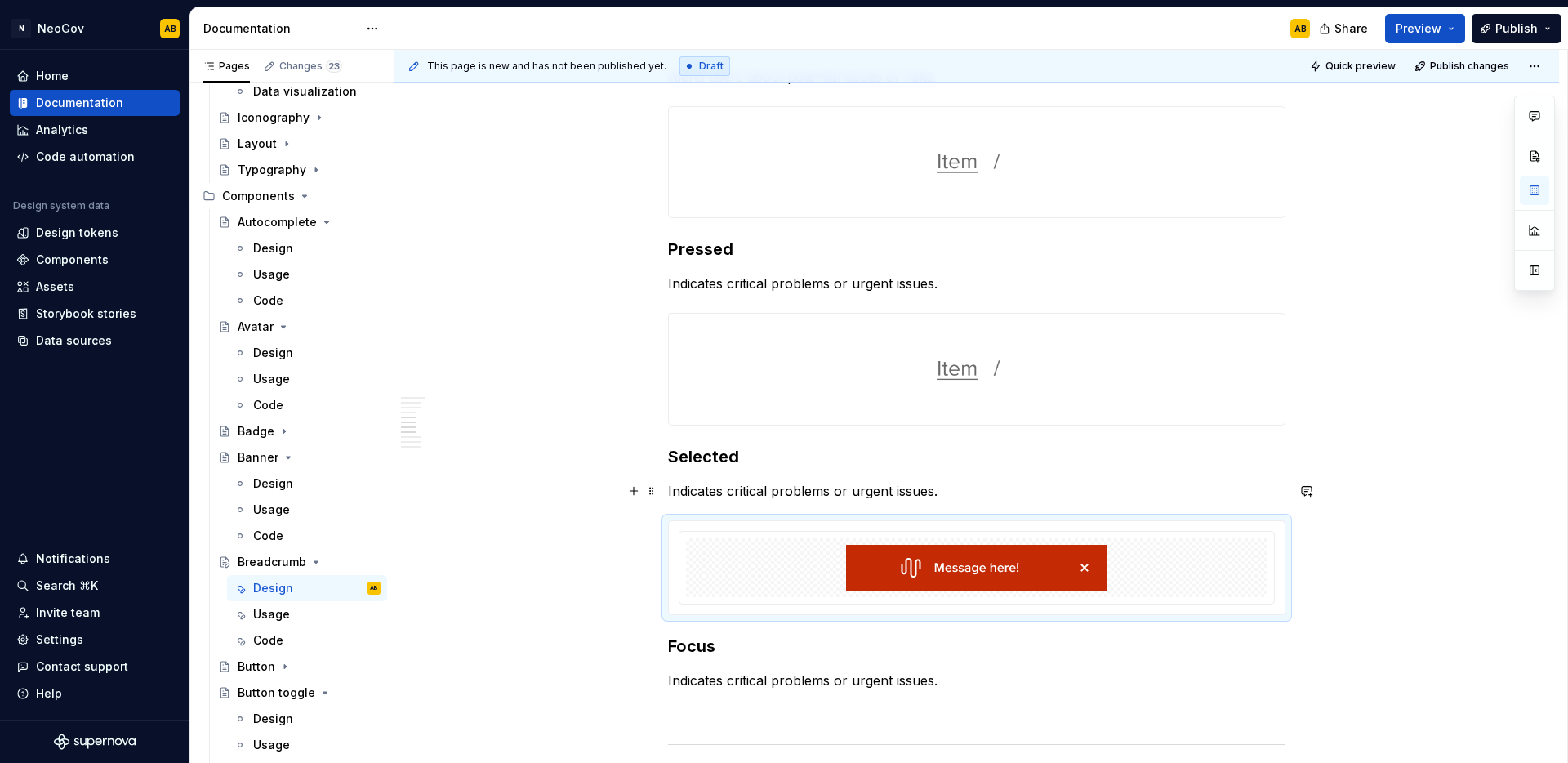
scroll to position [1132, 0]
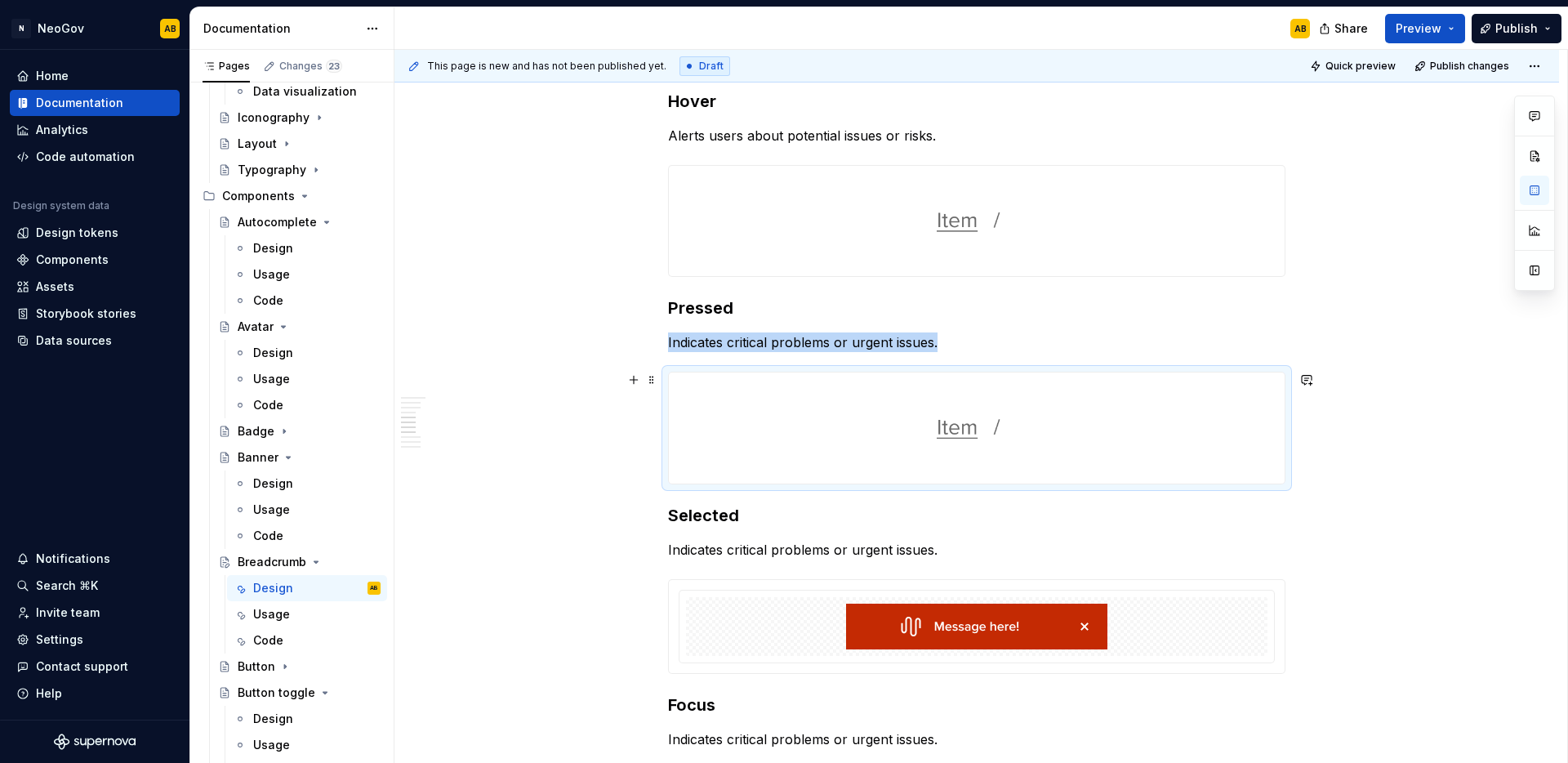
click at [883, 409] on img at bounding box center [976, 427] width 616 height 111
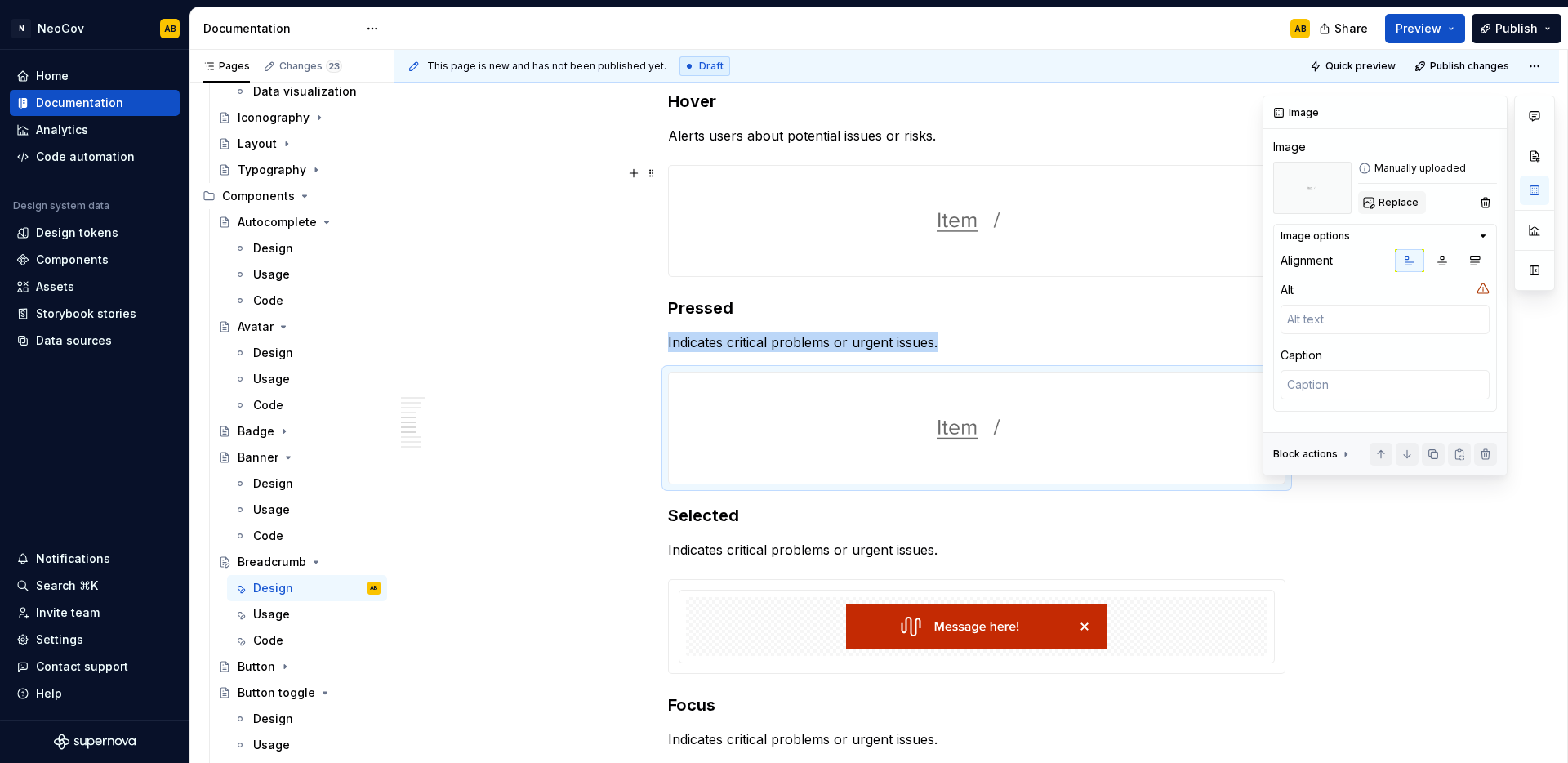
click at [1403, 196] on span "Replace" at bounding box center [1398, 202] width 40 height 13
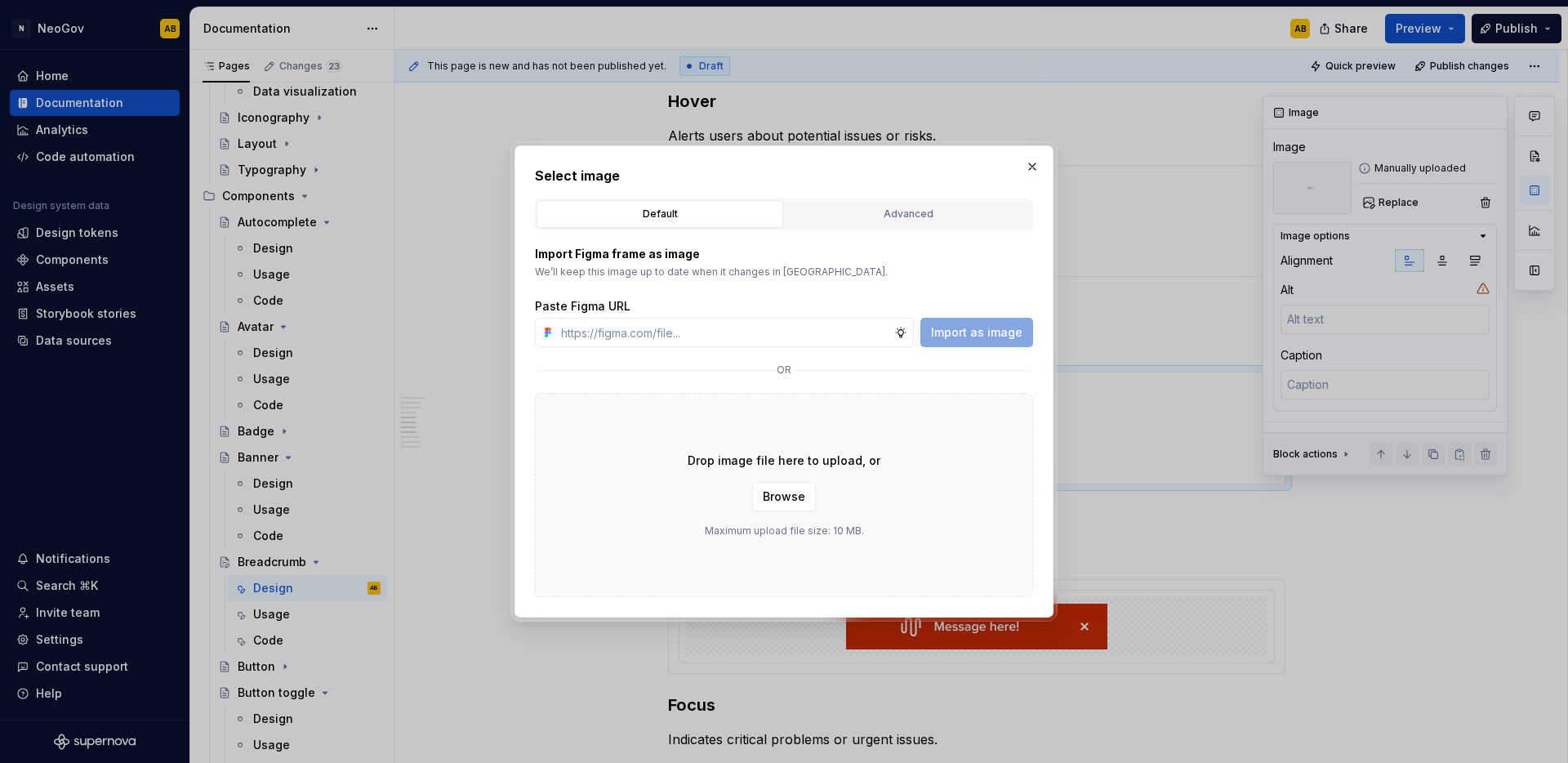
click at [978, 469] on div "Drop image file here to upload, or Browse Maximum upload file size: 10 MB." at bounding box center [784, 495] width 498 height 205
click at [805, 504] on button "Browse" at bounding box center [784, 496] width 64 height 29
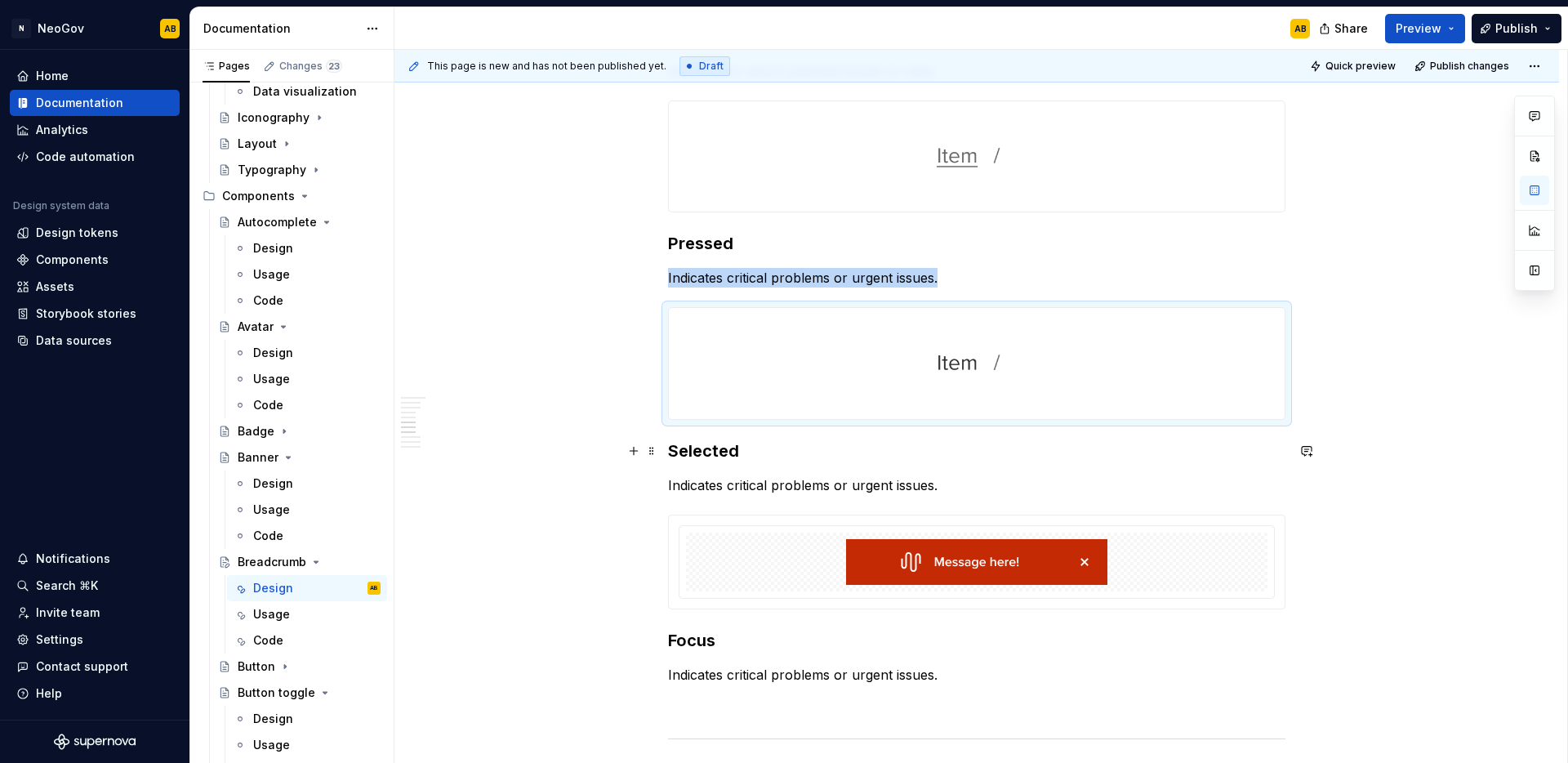
scroll to position [1201, 0]
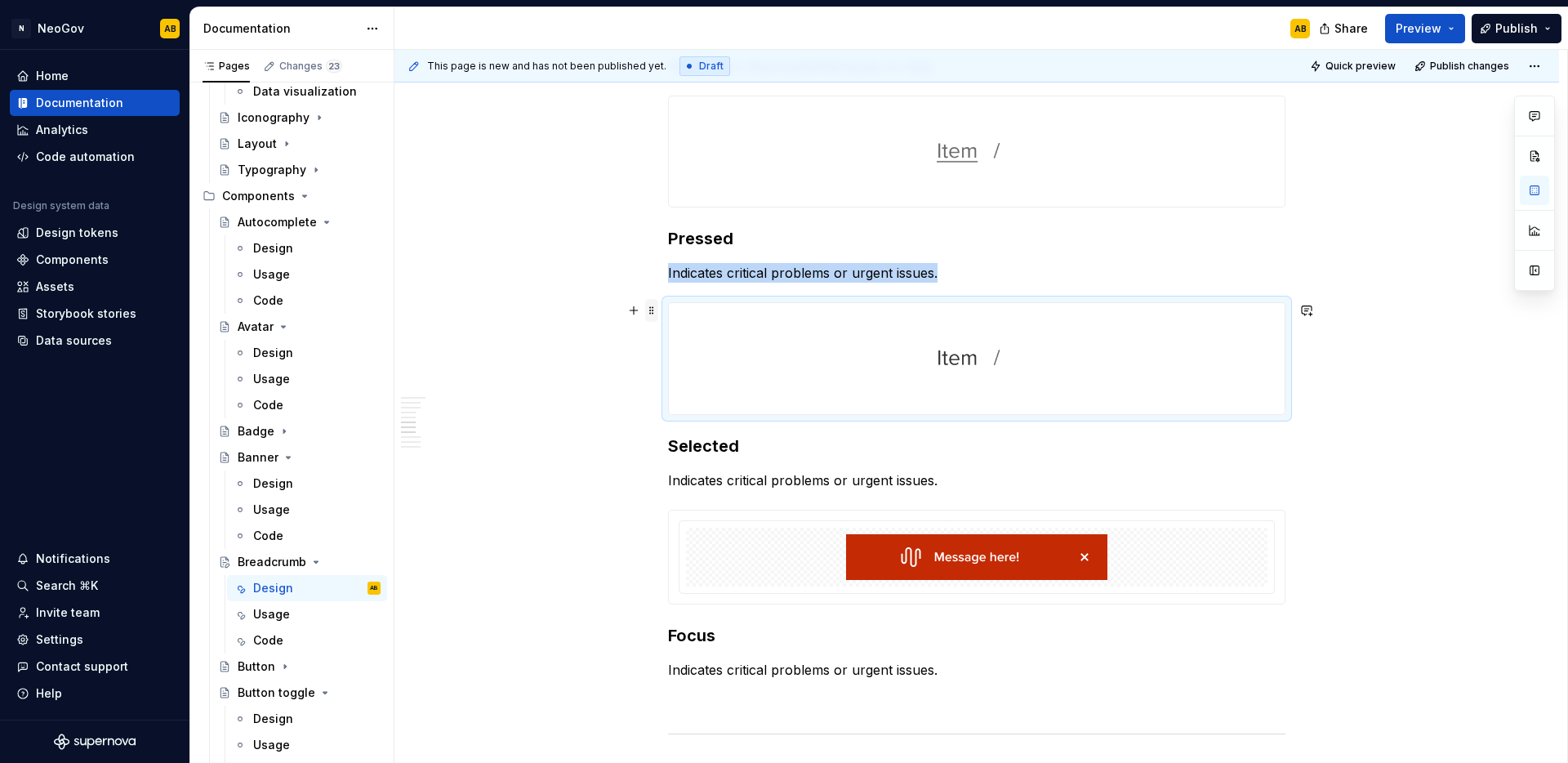
click at [654, 311] on span at bounding box center [651, 310] width 13 height 23
click at [663, 338] on icon at bounding box center [662, 336] width 13 height 13
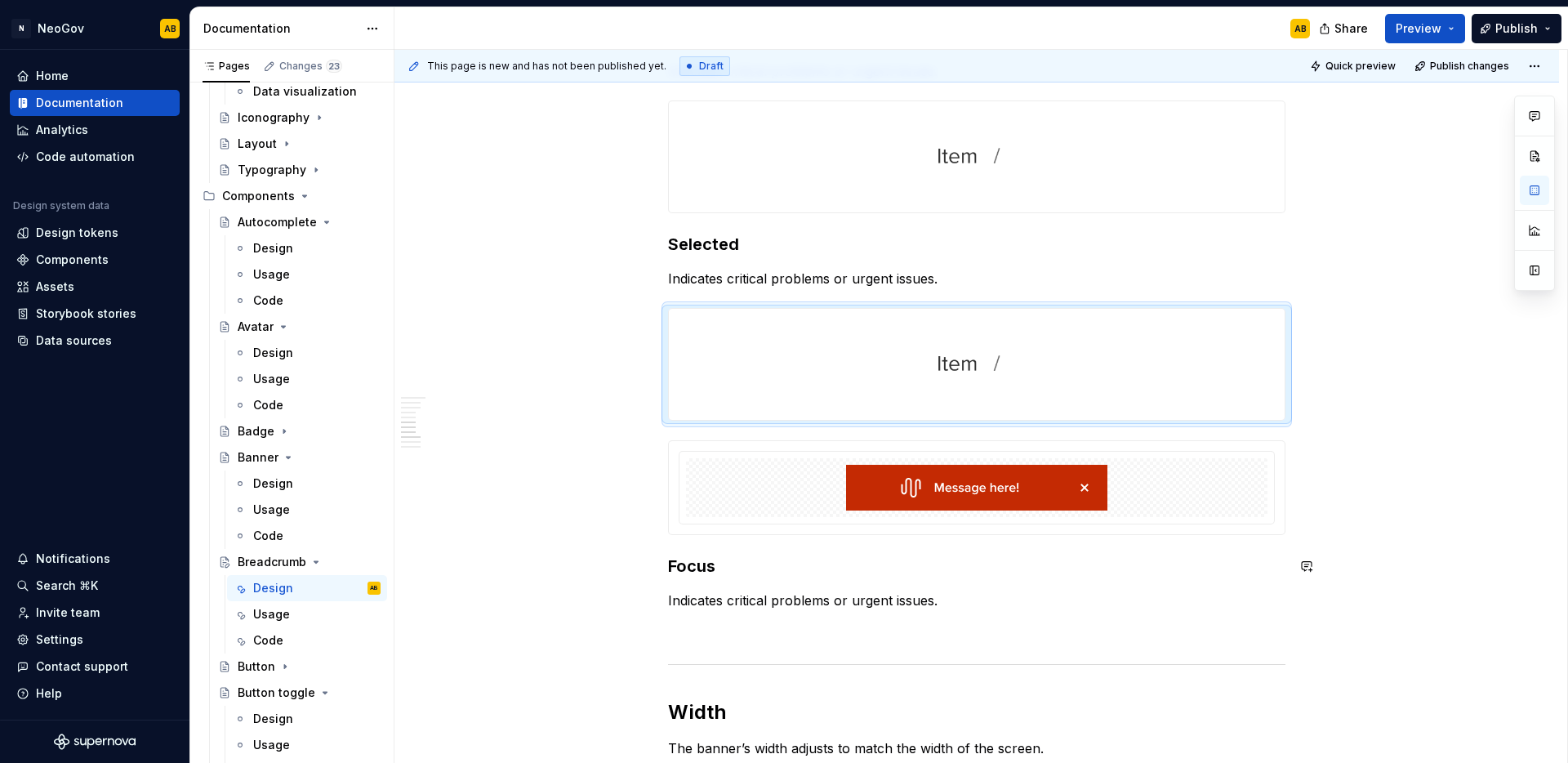
scroll to position [1427, 0]
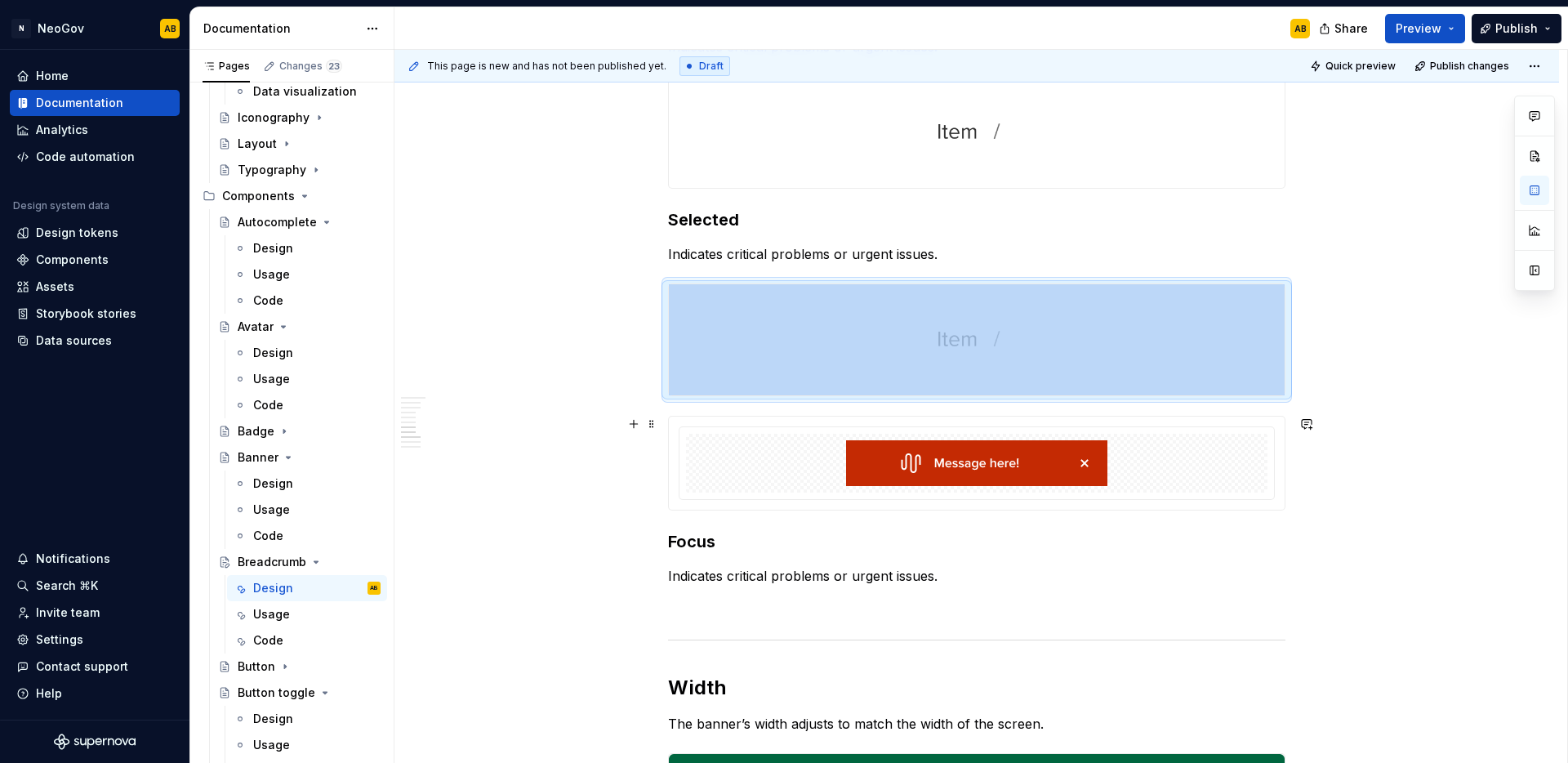
click at [839, 456] on div at bounding box center [976, 462] width 582 height 59
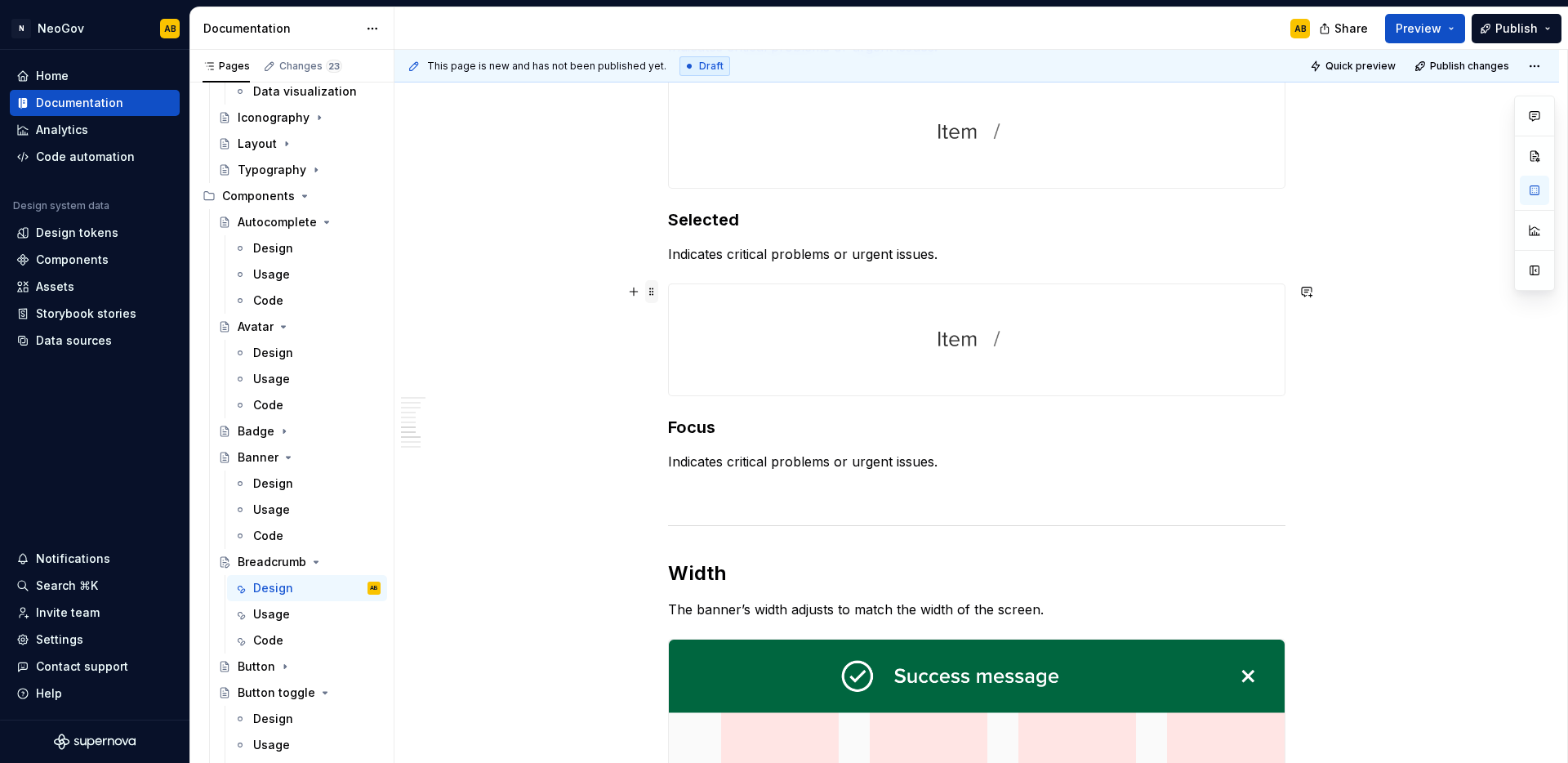
click at [654, 294] on span at bounding box center [651, 292] width 13 height 23
click at [667, 311] on icon at bounding box center [662, 317] width 13 height 13
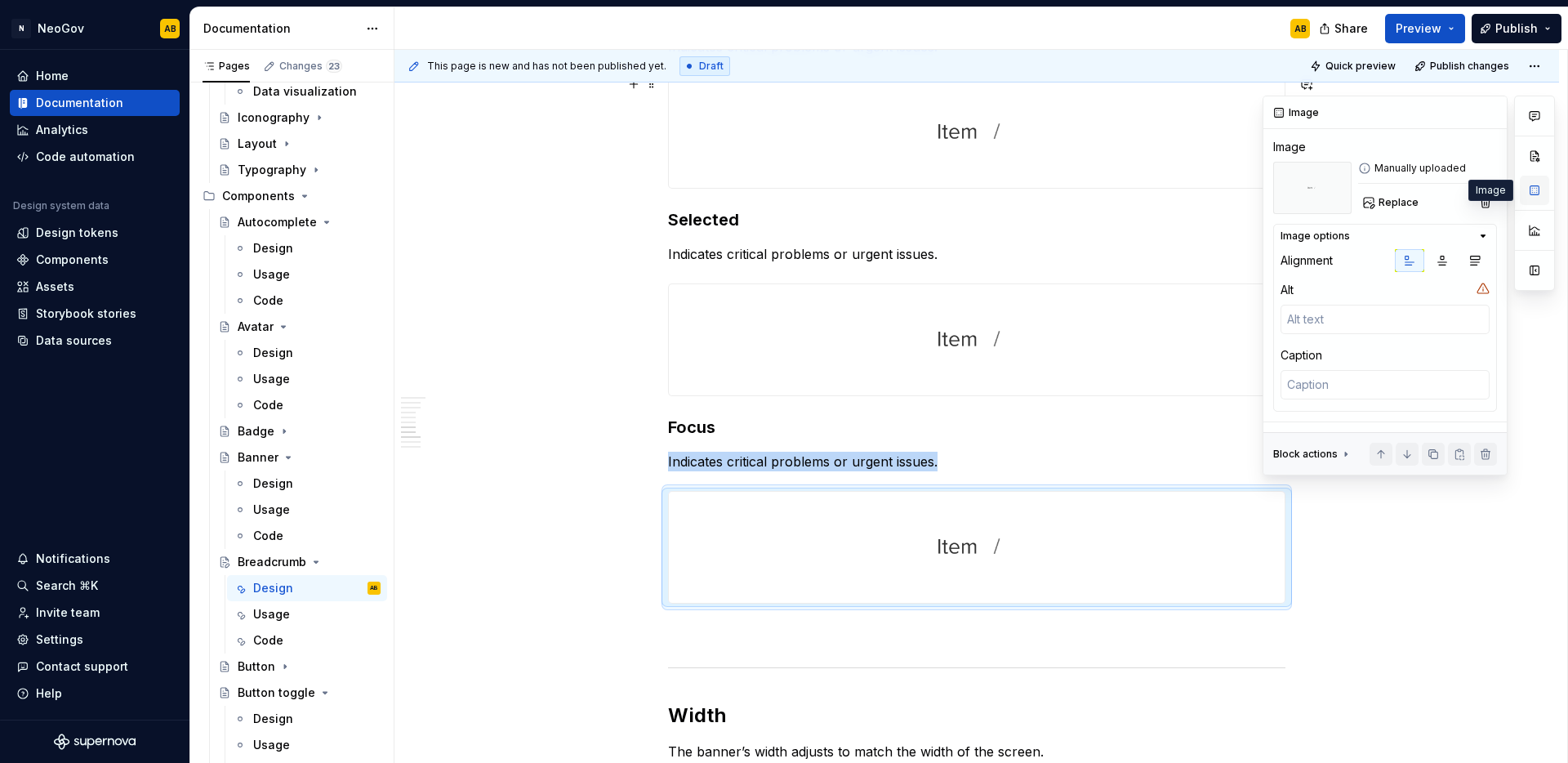
click at [1529, 195] on button "button" at bounding box center [1534, 190] width 29 height 29
click at [1485, 200] on button "button" at bounding box center [1485, 202] width 23 height 23
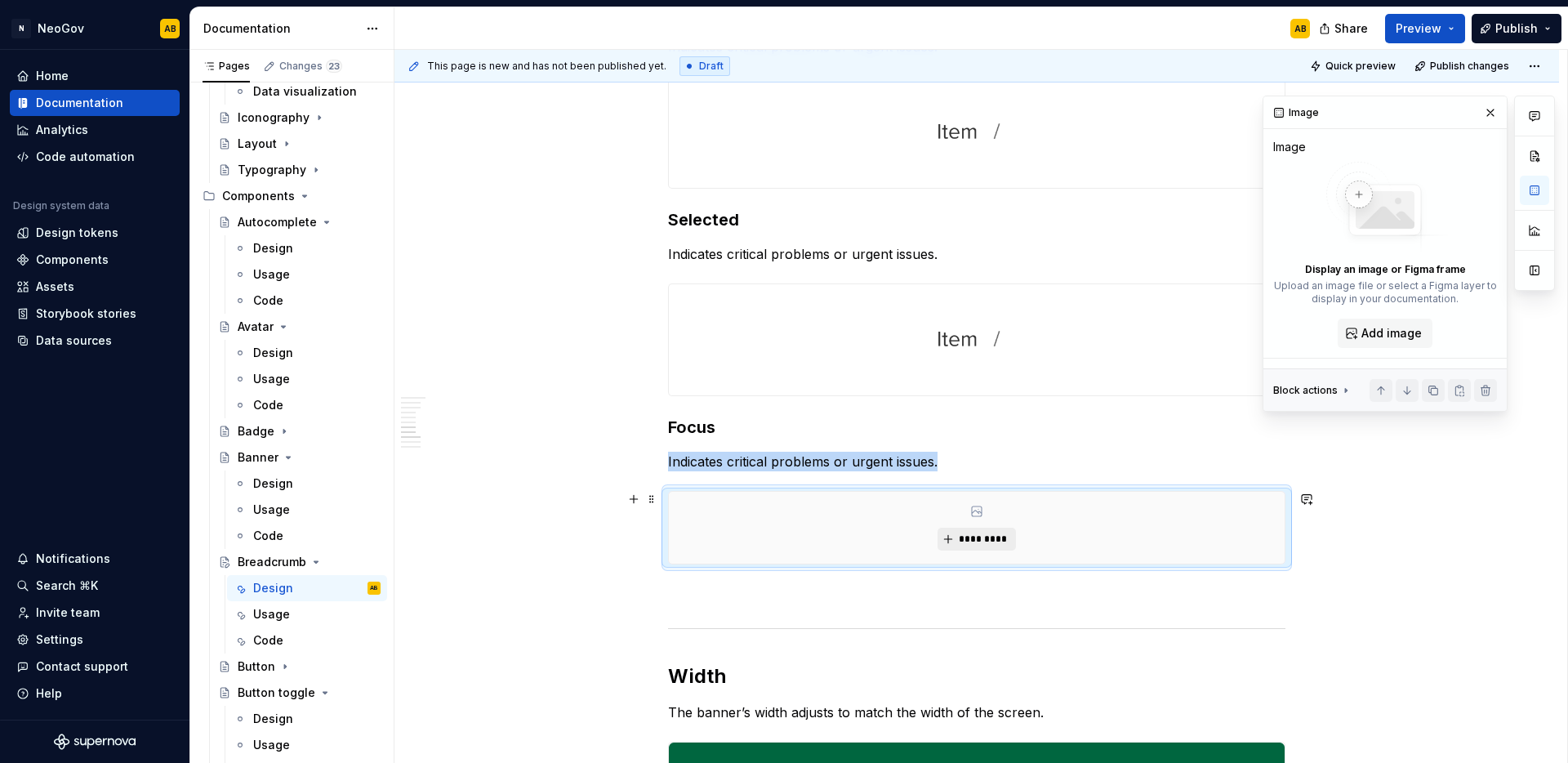
click at [990, 539] on span "*********" at bounding box center [983, 538] width 50 height 13
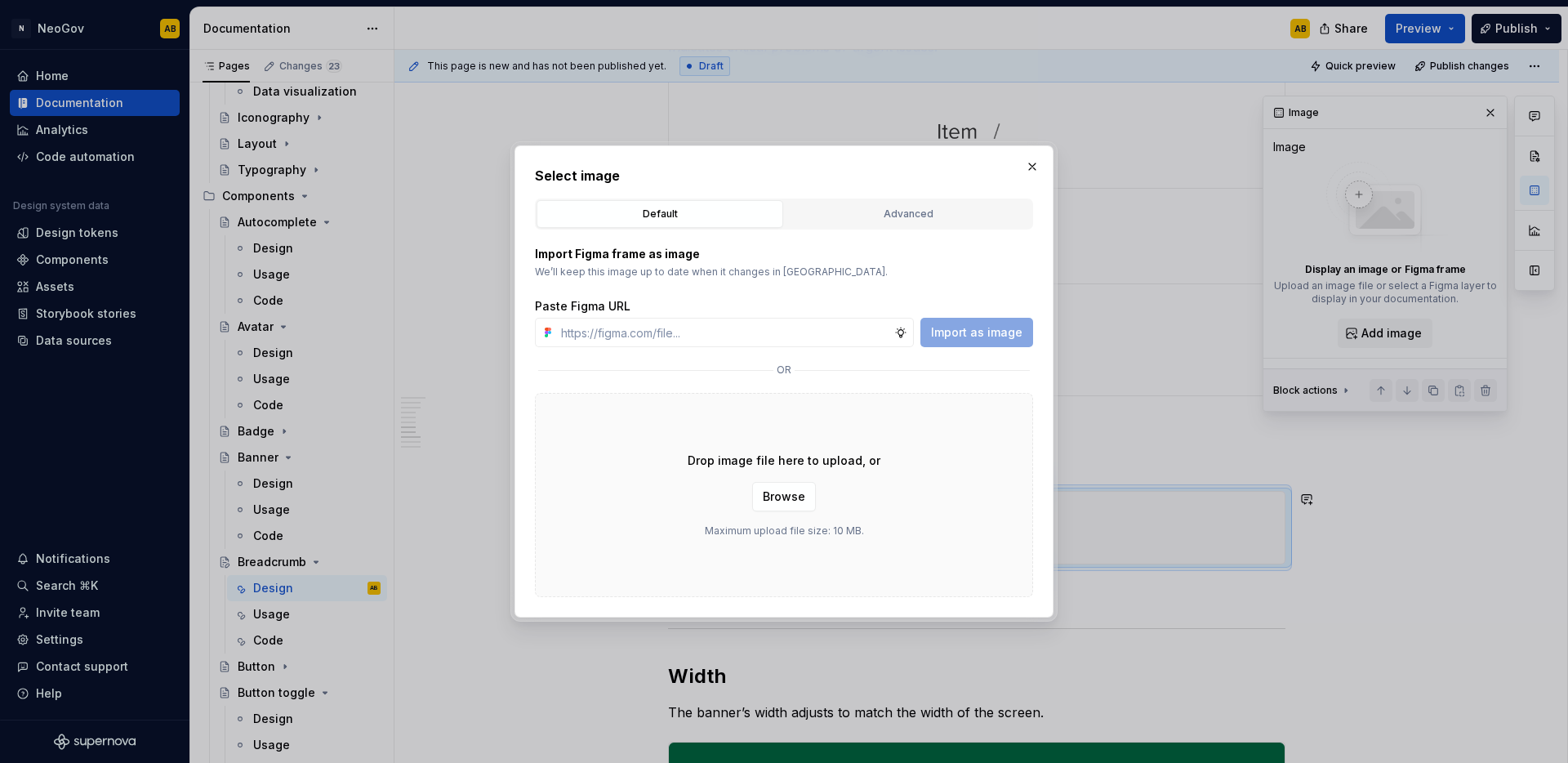
click at [910, 474] on div "Drop image file here to upload, or Browse Maximum upload file size: 10 MB." at bounding box center [784, 495] width 498 height 205
click at [777, 496] on span "Browse" at bounding box center [784, 496] width 43 height 16
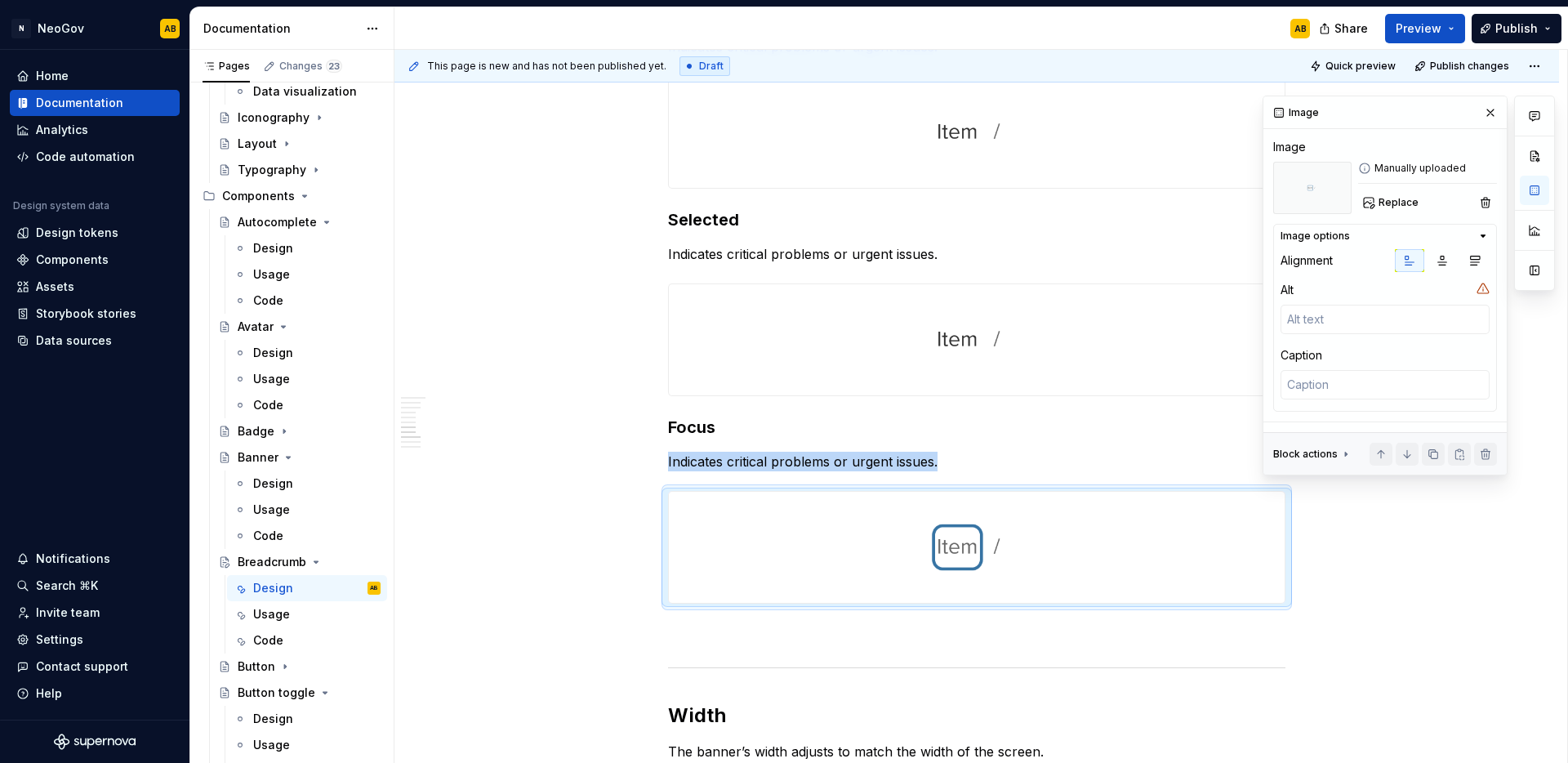
click at [646, 477] on div "**********" at bounding box center [976, 502] width 1165 height 3215
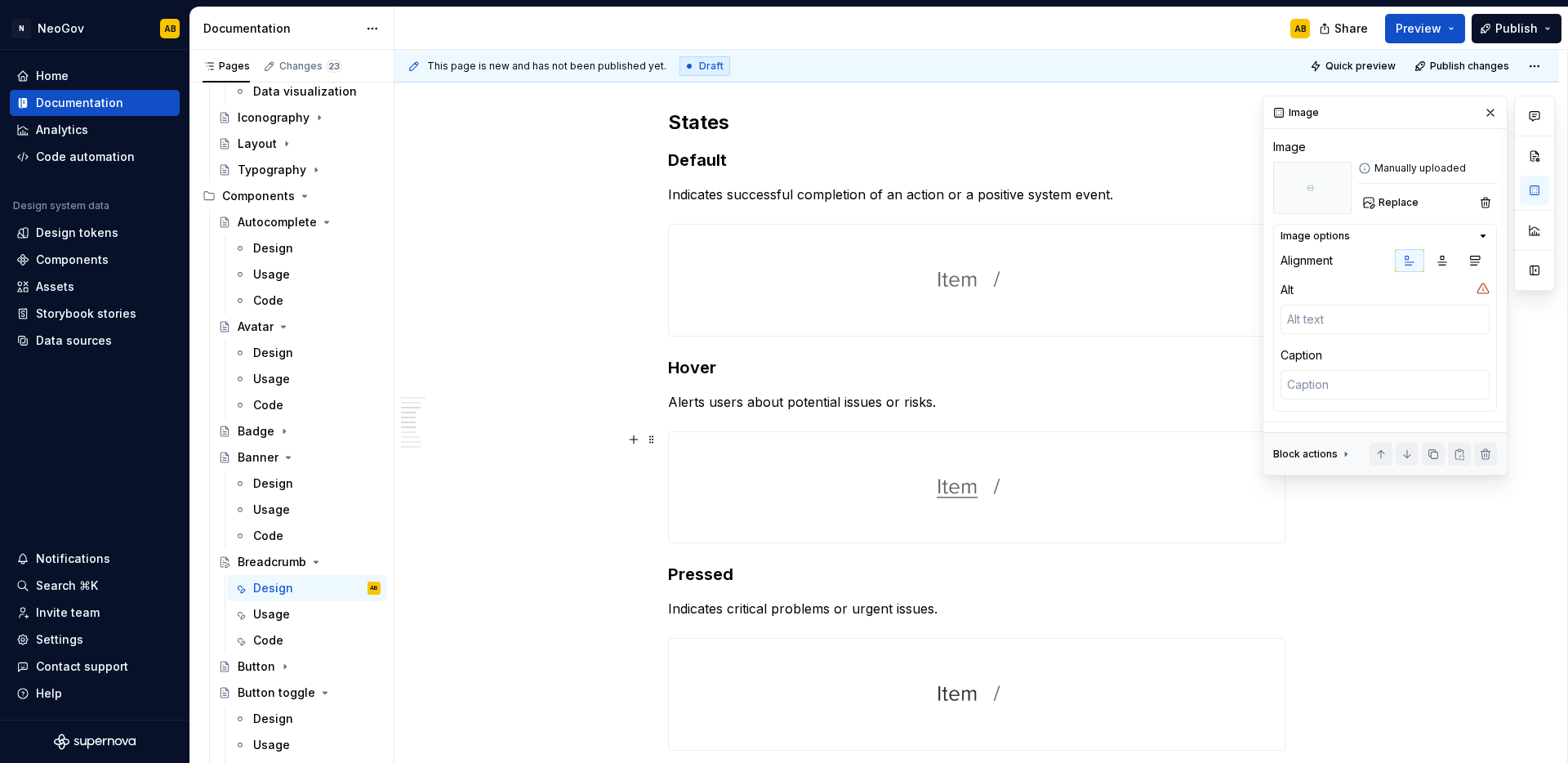
scroll to position [843, 0]
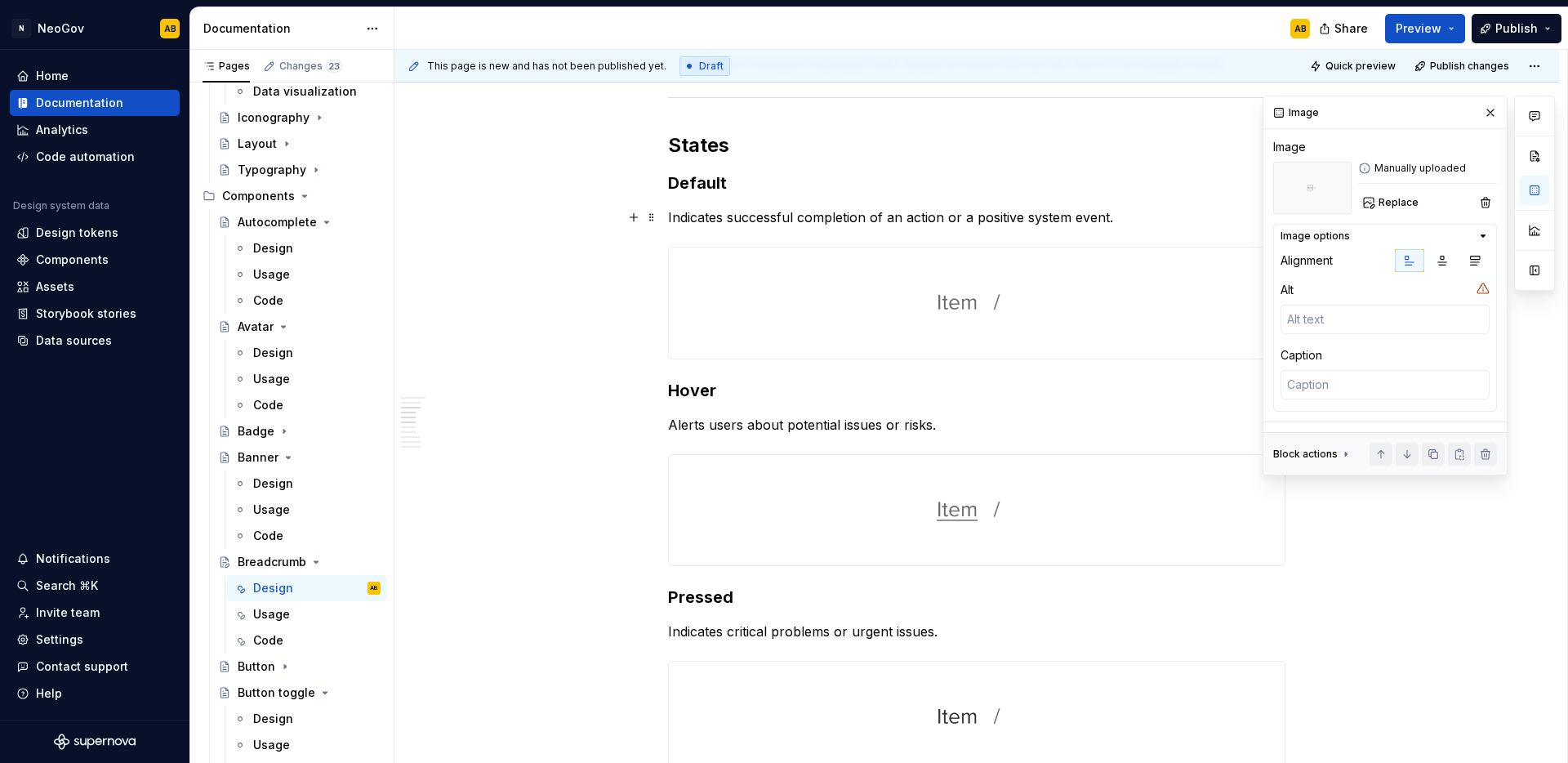
click at [754, 210] on p "Indicates successful completion of an action or a positive system event." at bounding box center [976, 218] width 618 height 20
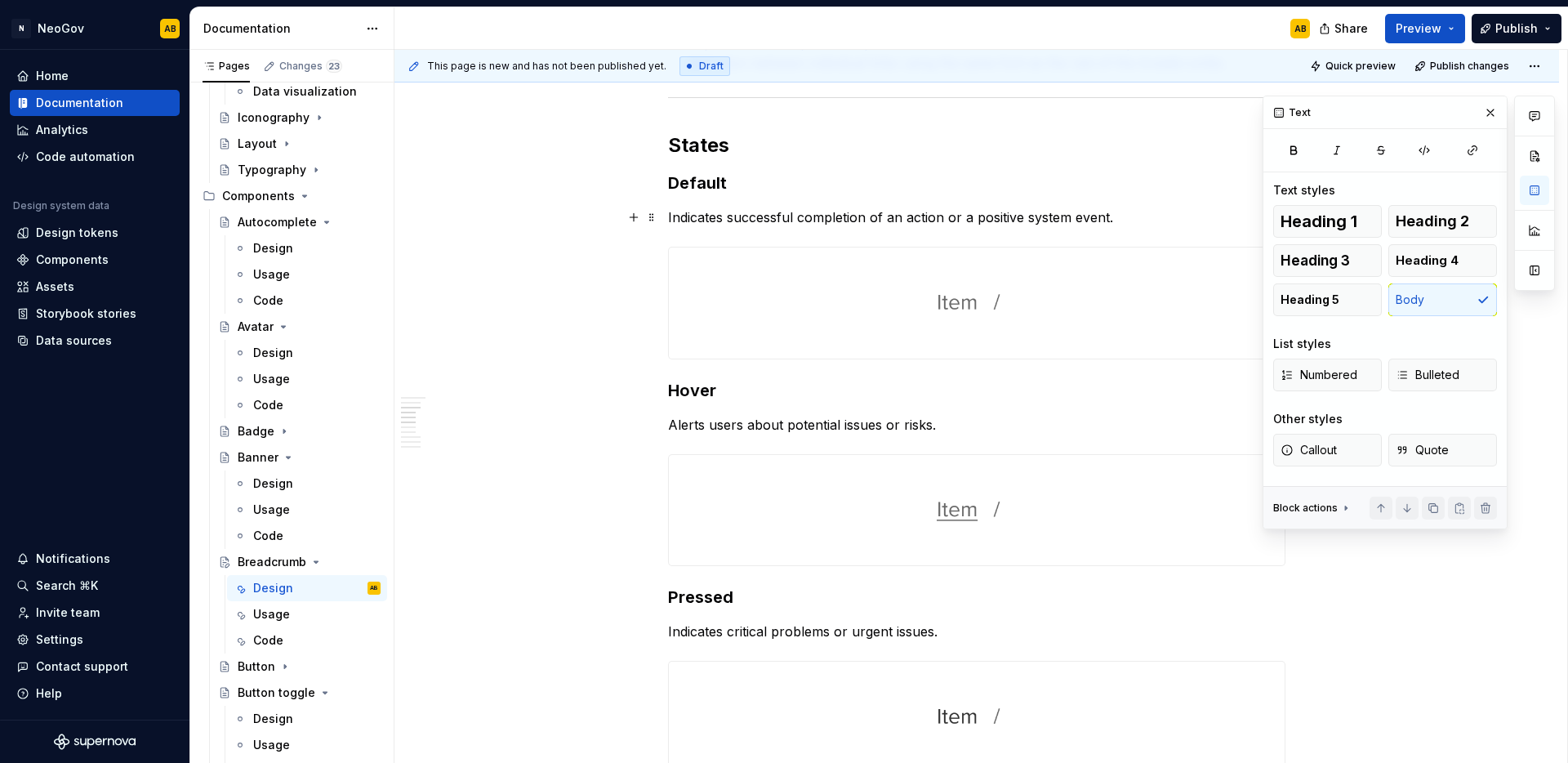
click at [754, 218] on p "Indicates successful completion of an action or a positive system event." at bounding box center [976, 218] width 618 height 20
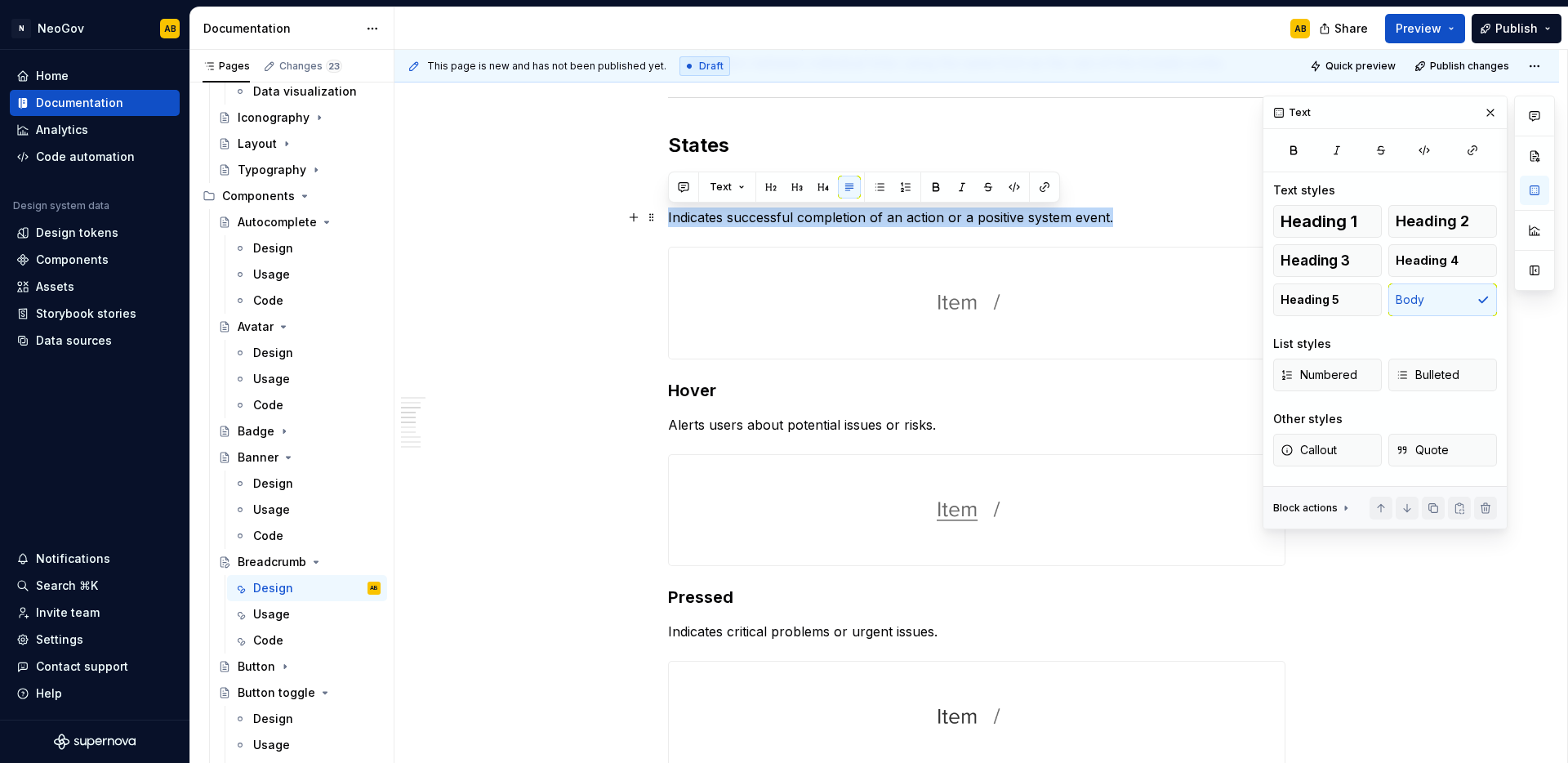
click at [754, 218] on p "Indicates successful completion of an action or a positive system event." at bounding box center [976, 218] width 618 height 20
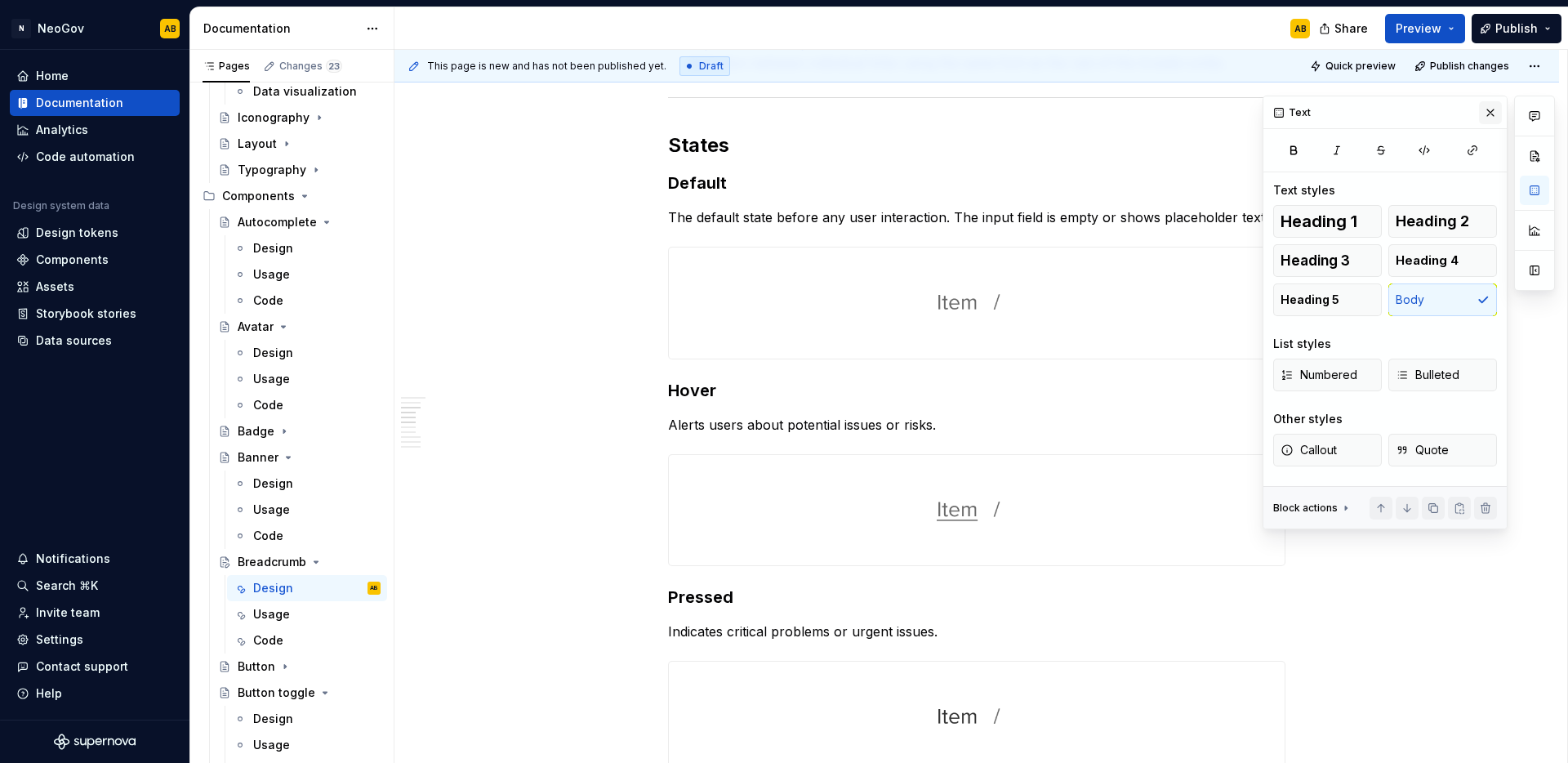
click at [1488, 115] on button "button" at bounding box center [1490, 112] width 23 height 23
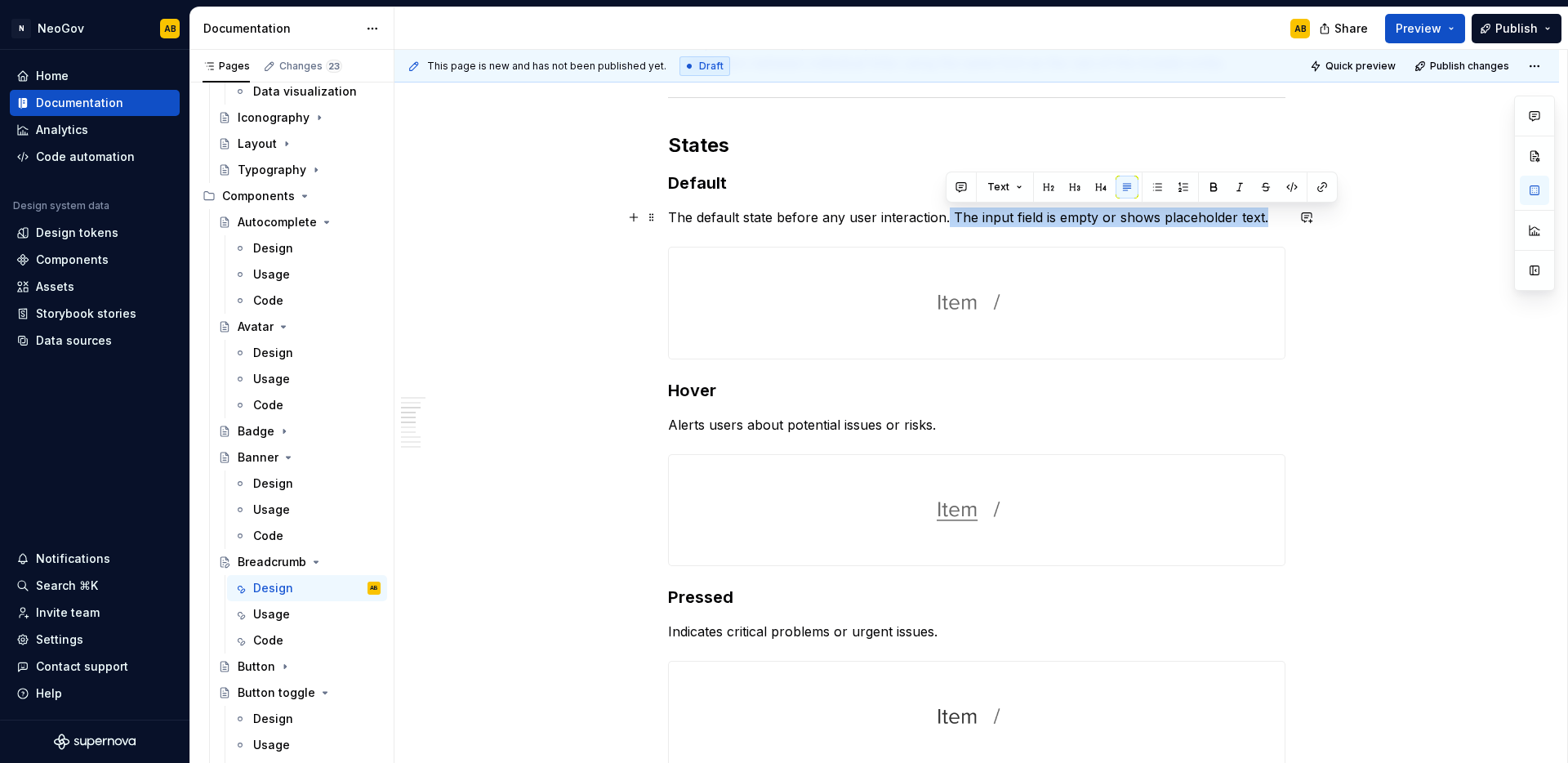
drag, startPoint x: 945, startPoint y: 218, endPoint x: 1274, endPoint y: 224, distance: 329.1
click at [1274, 224] on p "The default state before any user interaction. The input field is empty or show…" at bounding box center [976, 218] width 618 height 20
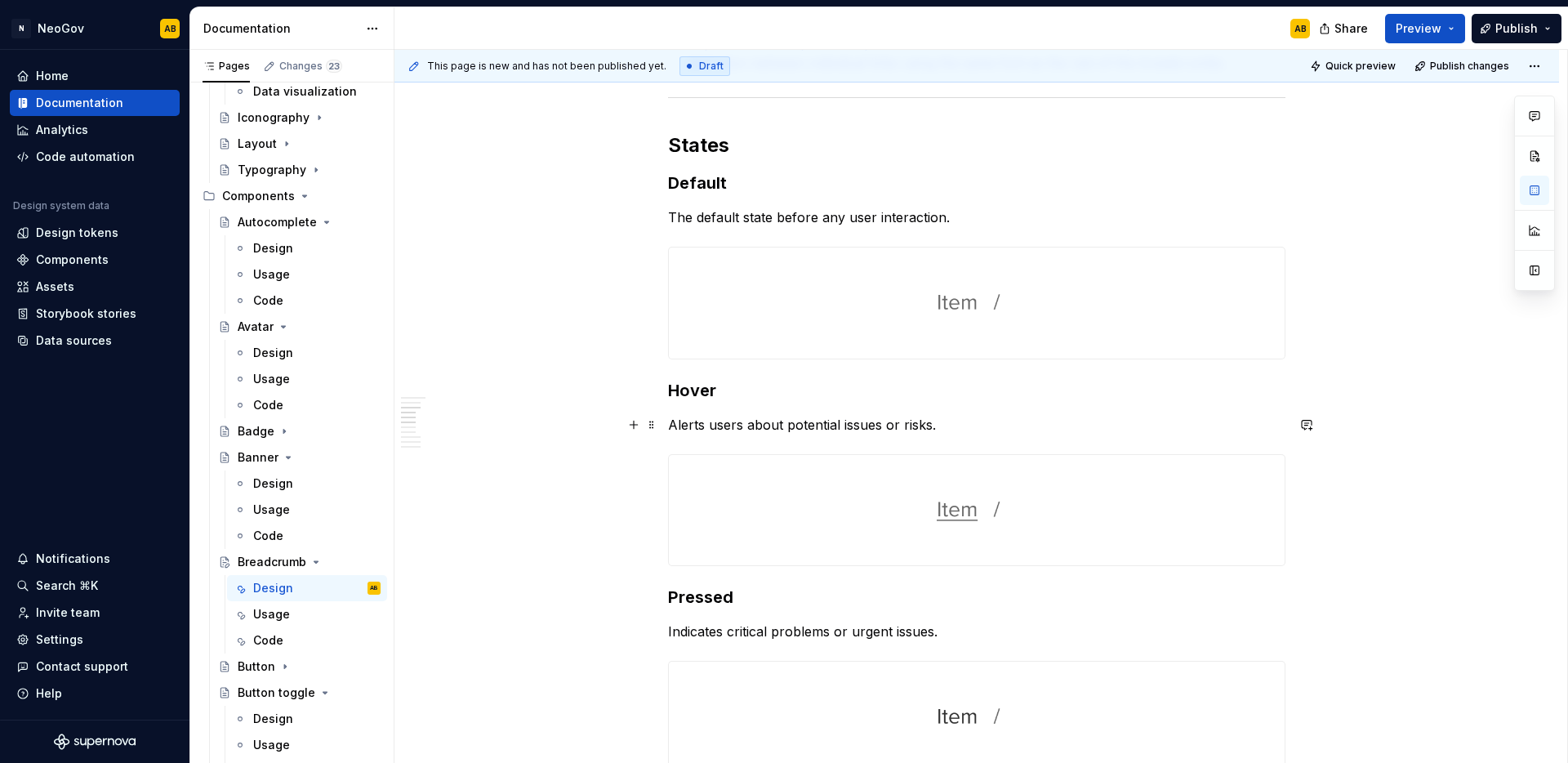
click at [765, 428] on p "Alerts users about potential issues or risks." at bounding box center [976, 425] width 618 height 20
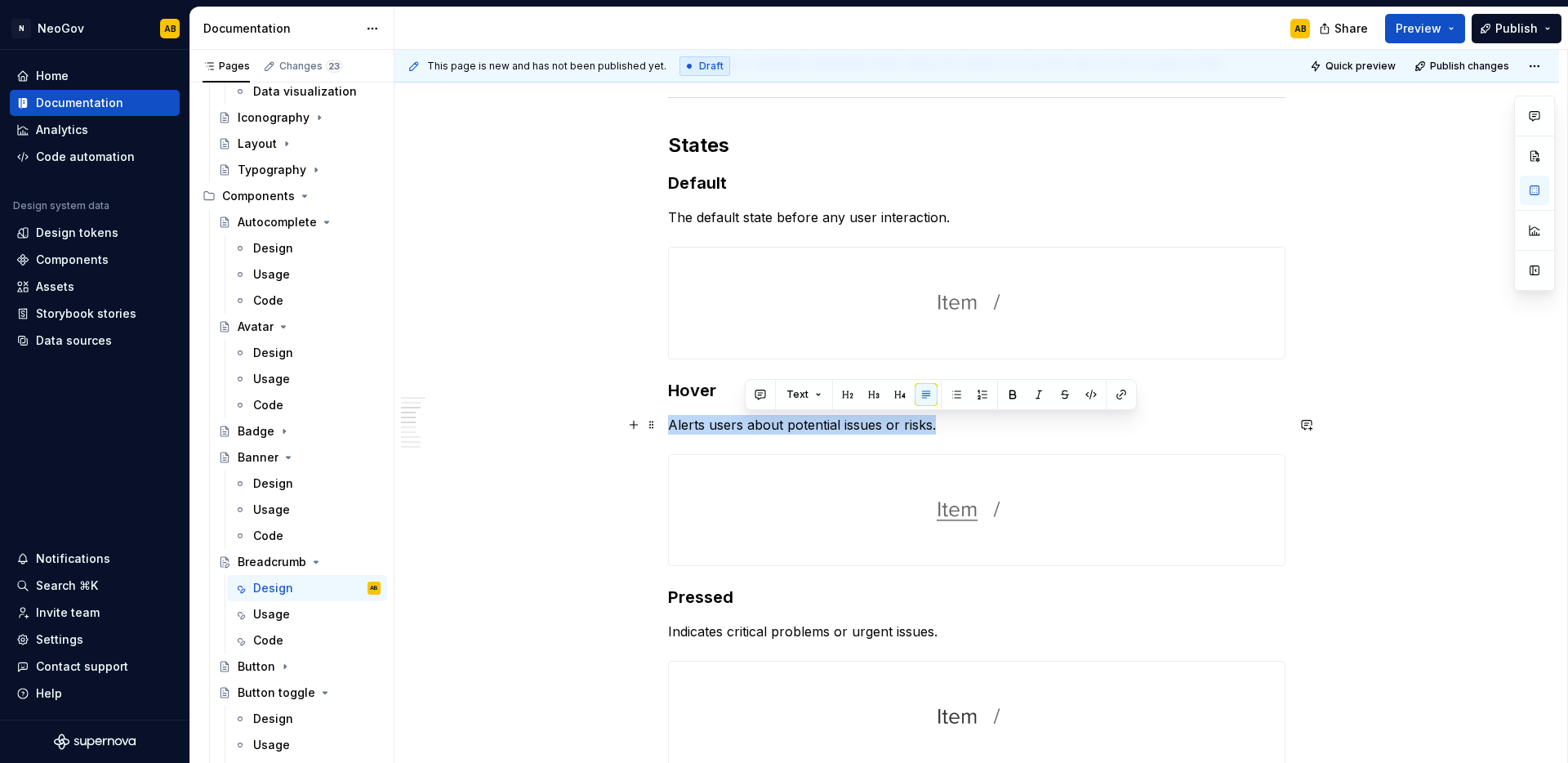
click at [765, 428] on p "Alerts users about potential issues or risks." at bounding box center [976, 425] width 618 height 20
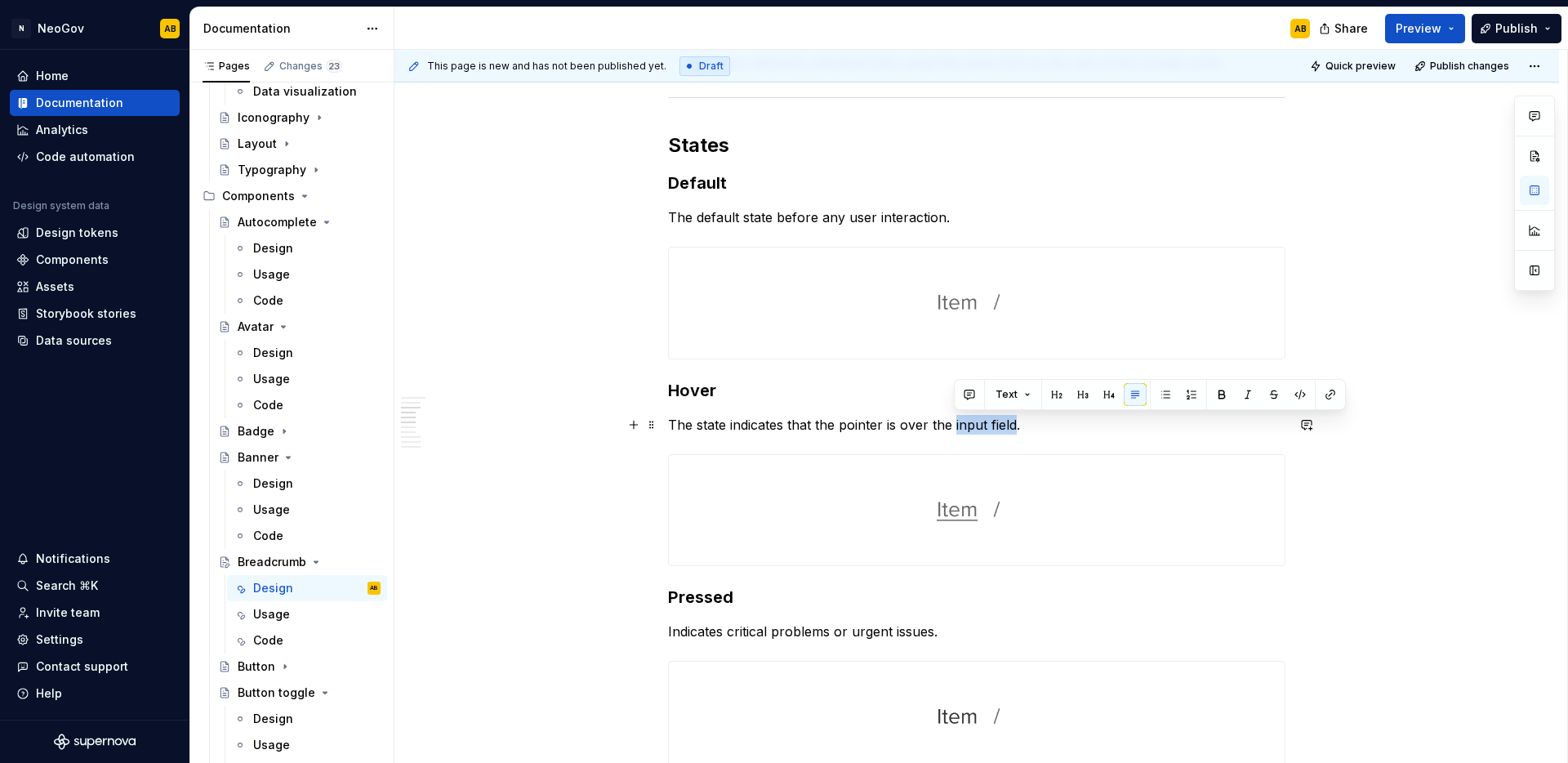
drag, startPoint x: 952, startPoint y: 425, endPoint x: 1014, endPoint y: 429, distance: 62.1
click at [1014, 429] on p "The state indicates that the pointer is over the input field." at bounding box center [976, 425] width 618 height 20
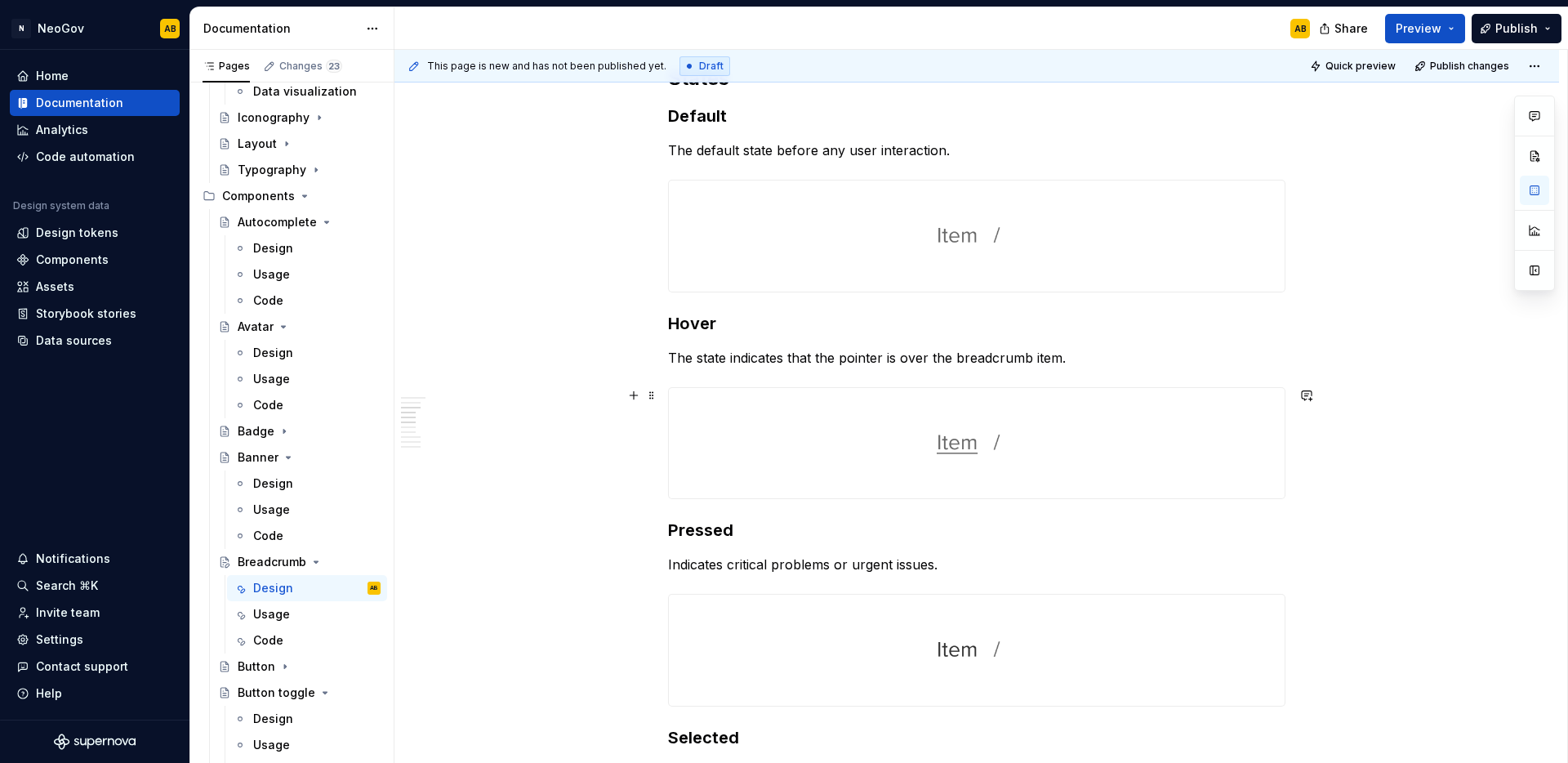
scroll to position [912, 0]
click at [774, 557] on p "Indicates critical problems or urgent issues." at bounding box center [976, 562] width 618 height 20
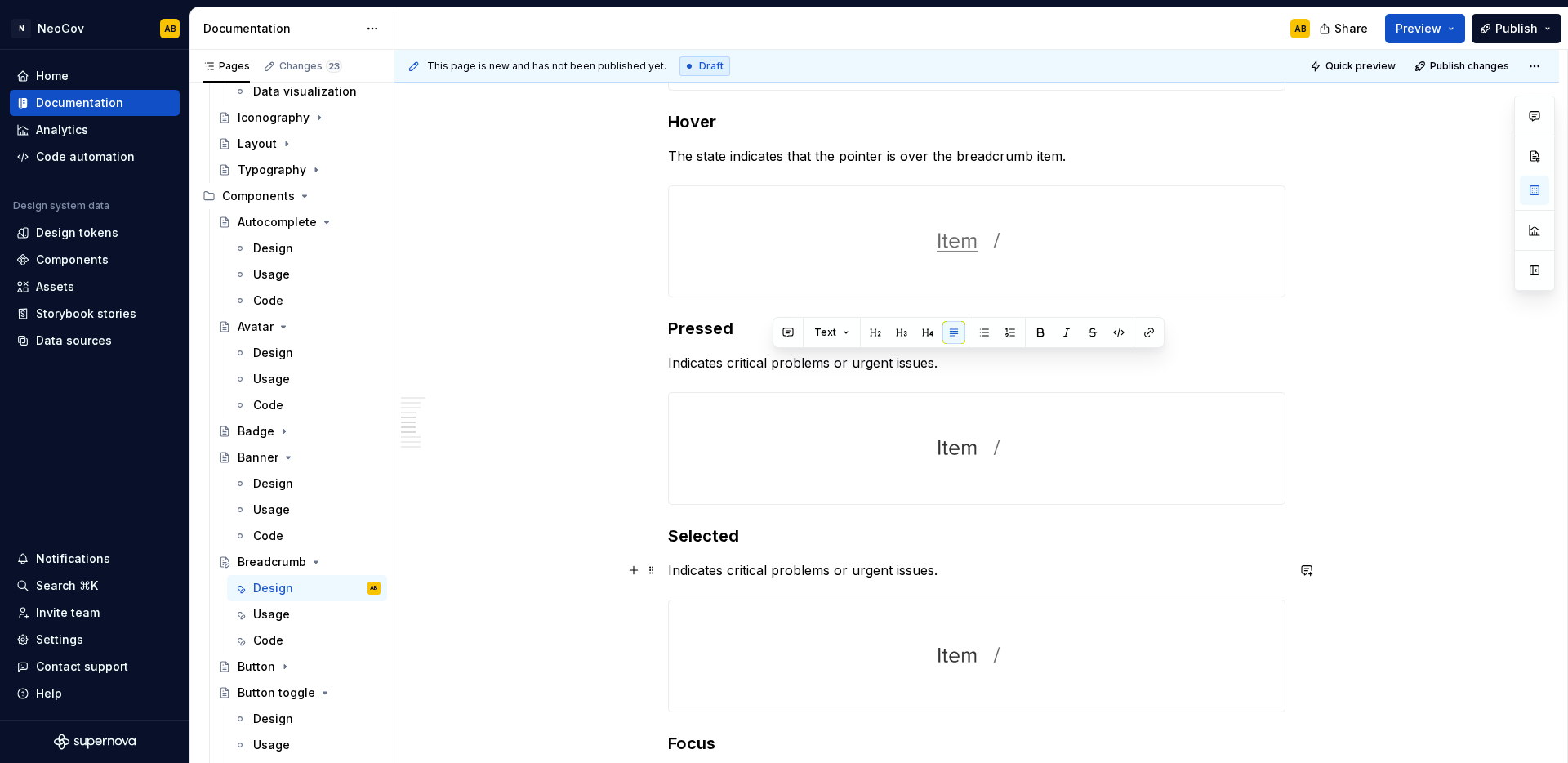
click at [721, 579] on p "Indicates critical problems or urgent issues." at bounding box center [976, 570] width 618 height 20
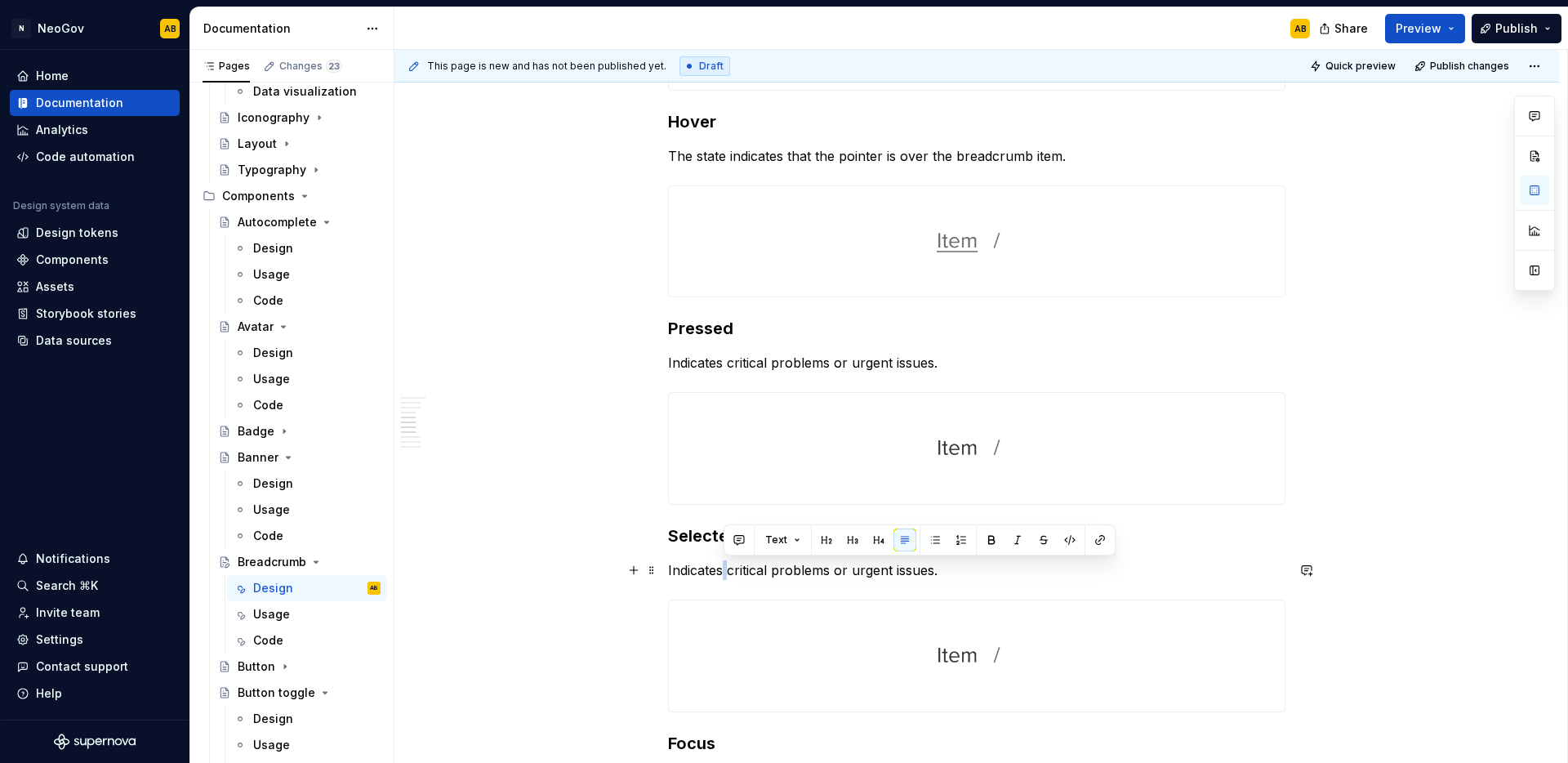
click at [721, 579] on p "Indicates critical problems or urgent issues." at bounding box center [976, 570] width 618 height 20
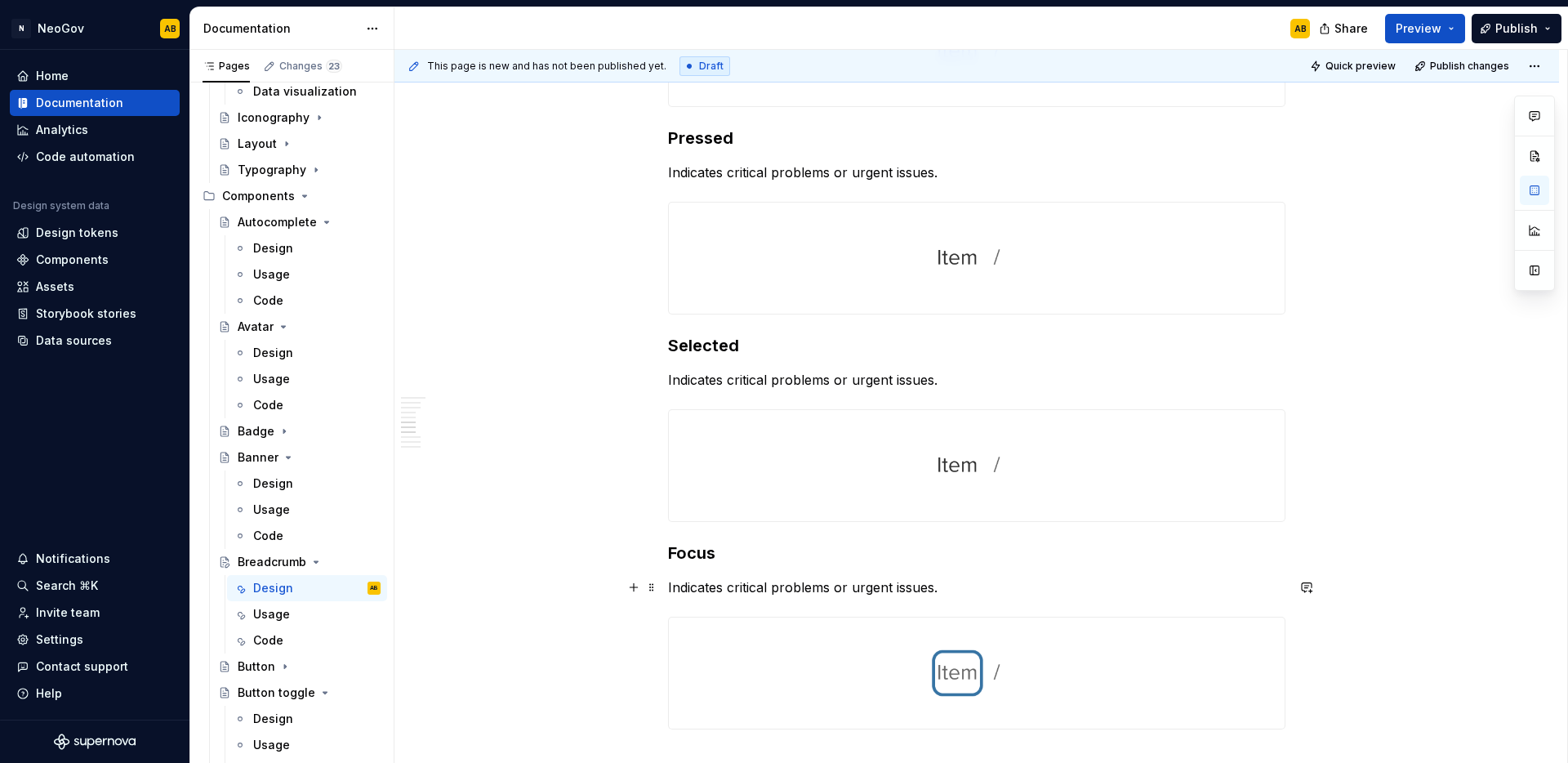
click at [717, 588] on p "Indicates critical problems or urgent issues." at bounding box center [976, 587] width 618 height 20
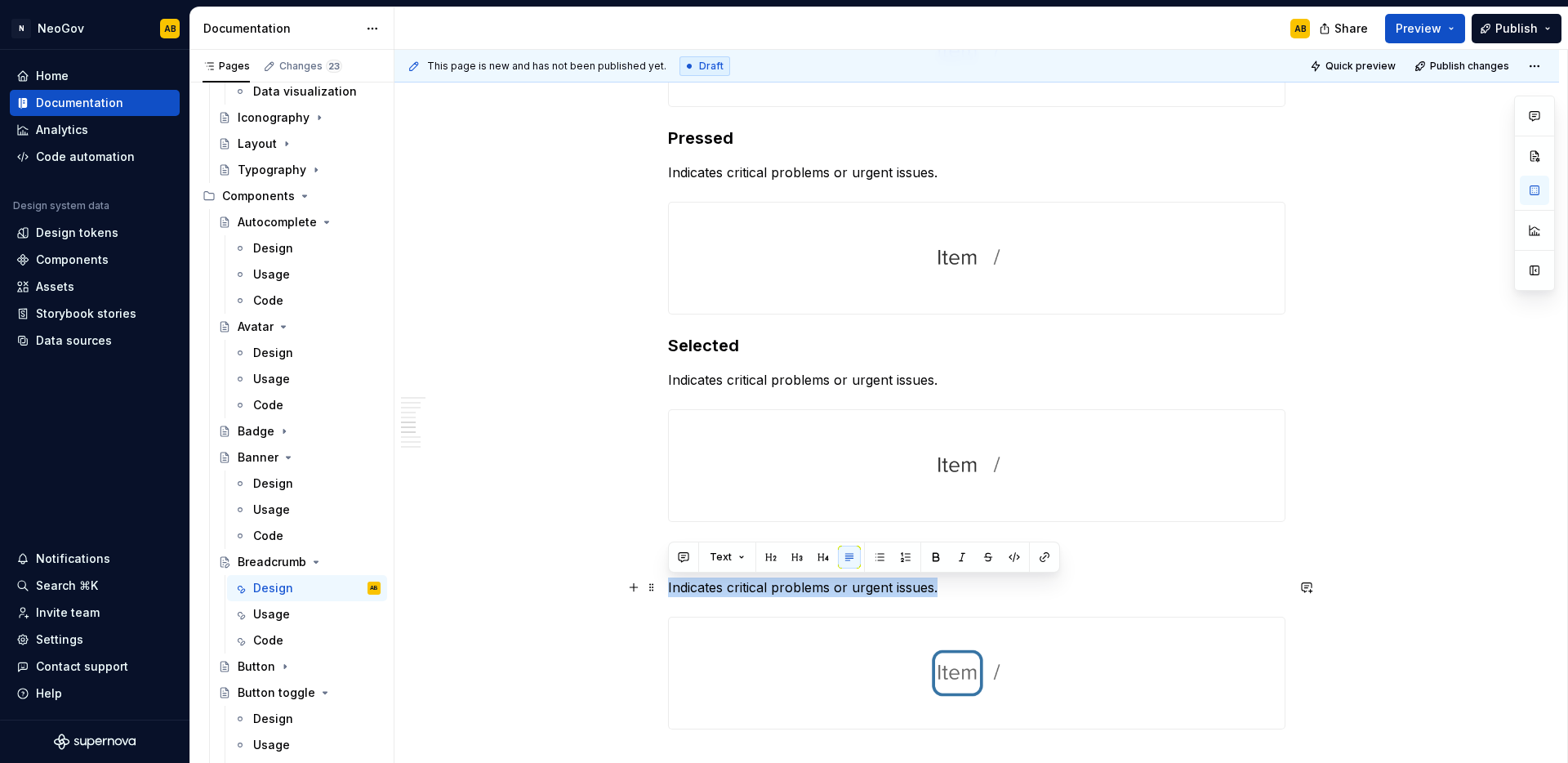
click at [717, 588] on p "Indicates critical problems or urgent issues." at bounding box center [976, 587] width 618 height 20
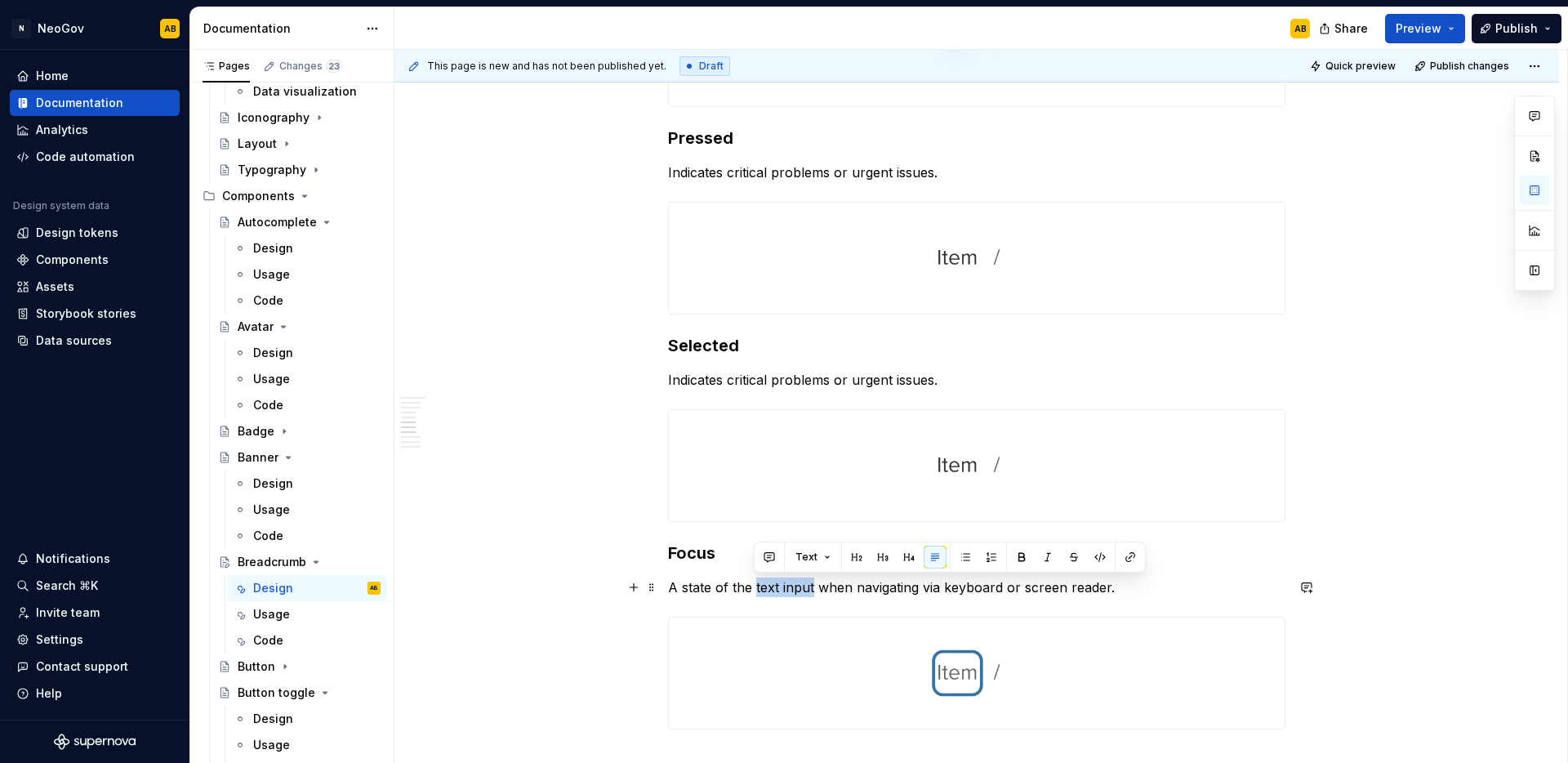
drag, startPoint x: 753, startPoint y: 586, endPoint x: 811, endPoint y: 599, distance: 59.4
click at [812, 588] on p "A state of the text input when navigating via keyboard or screen reader." at bounding box center [976, 587] width 618 height 20
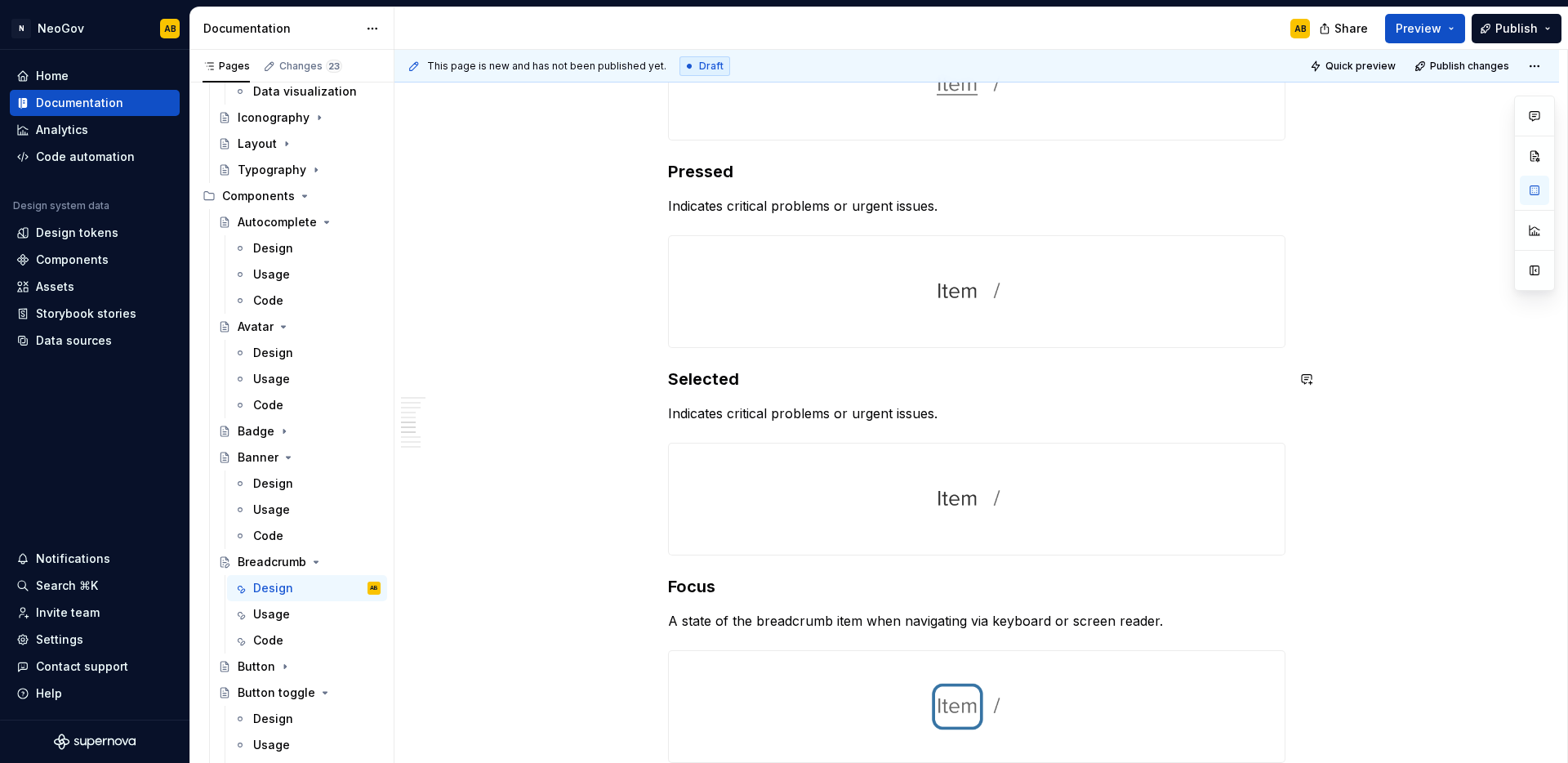
scroll to position [1263, 0]
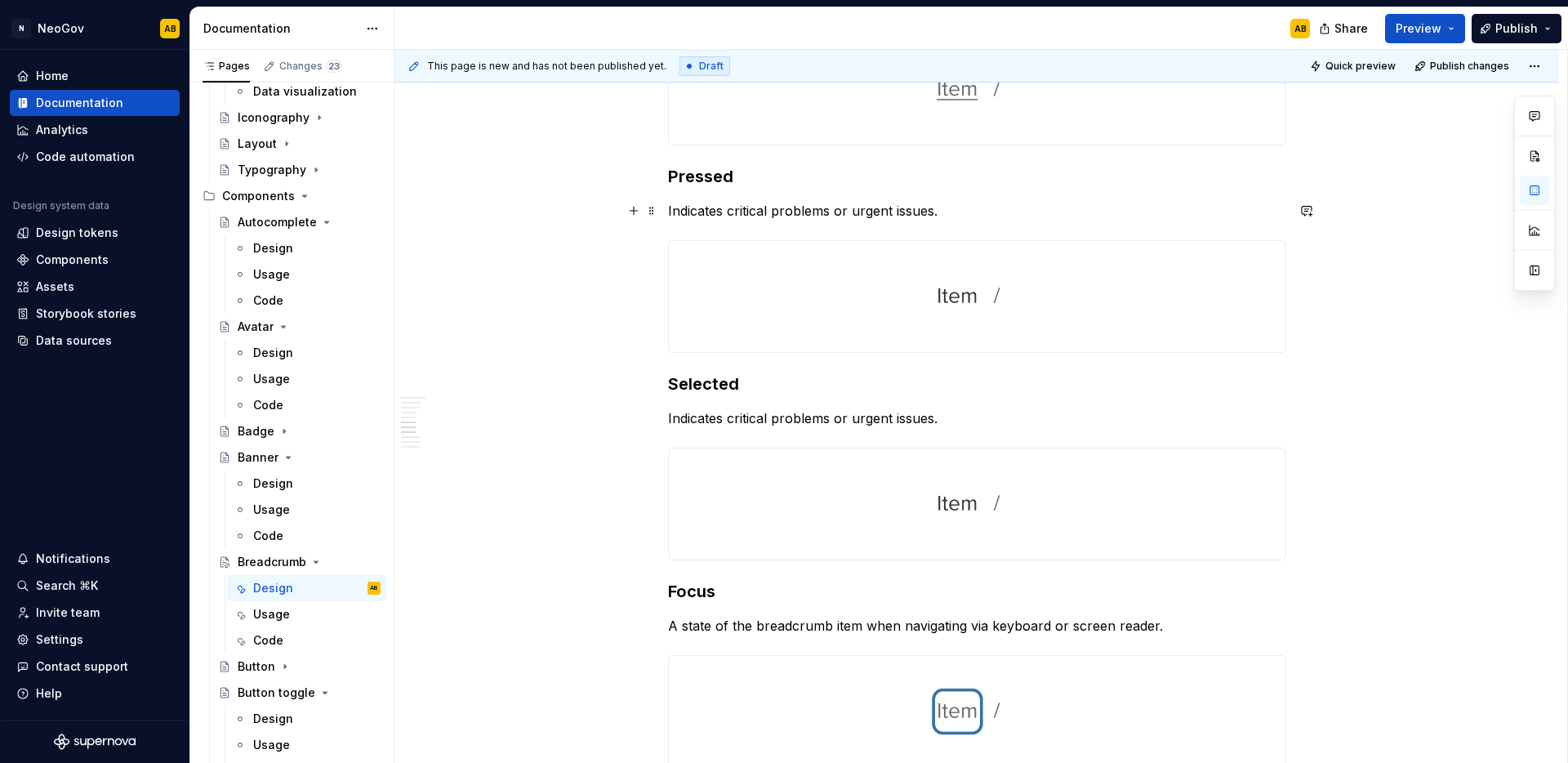
click at [750, 217] on p "Indicates critical problems or urgent issues." at bounding box center [976, 211] width 618 height 20
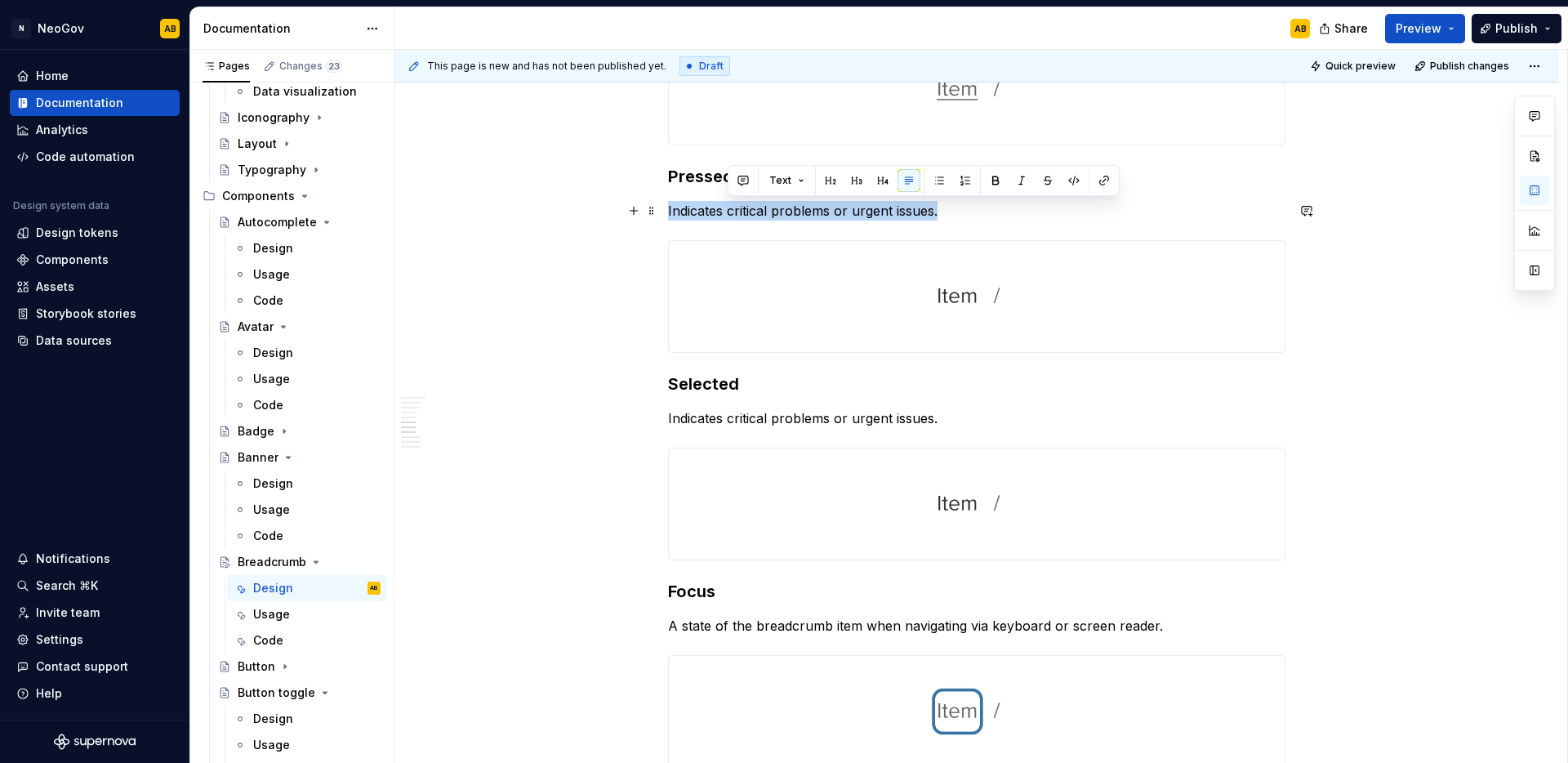
click at [750, 217] on p "Indicates critical problems or urgent issues." at bounding box center [976, 211] width 618 height 20
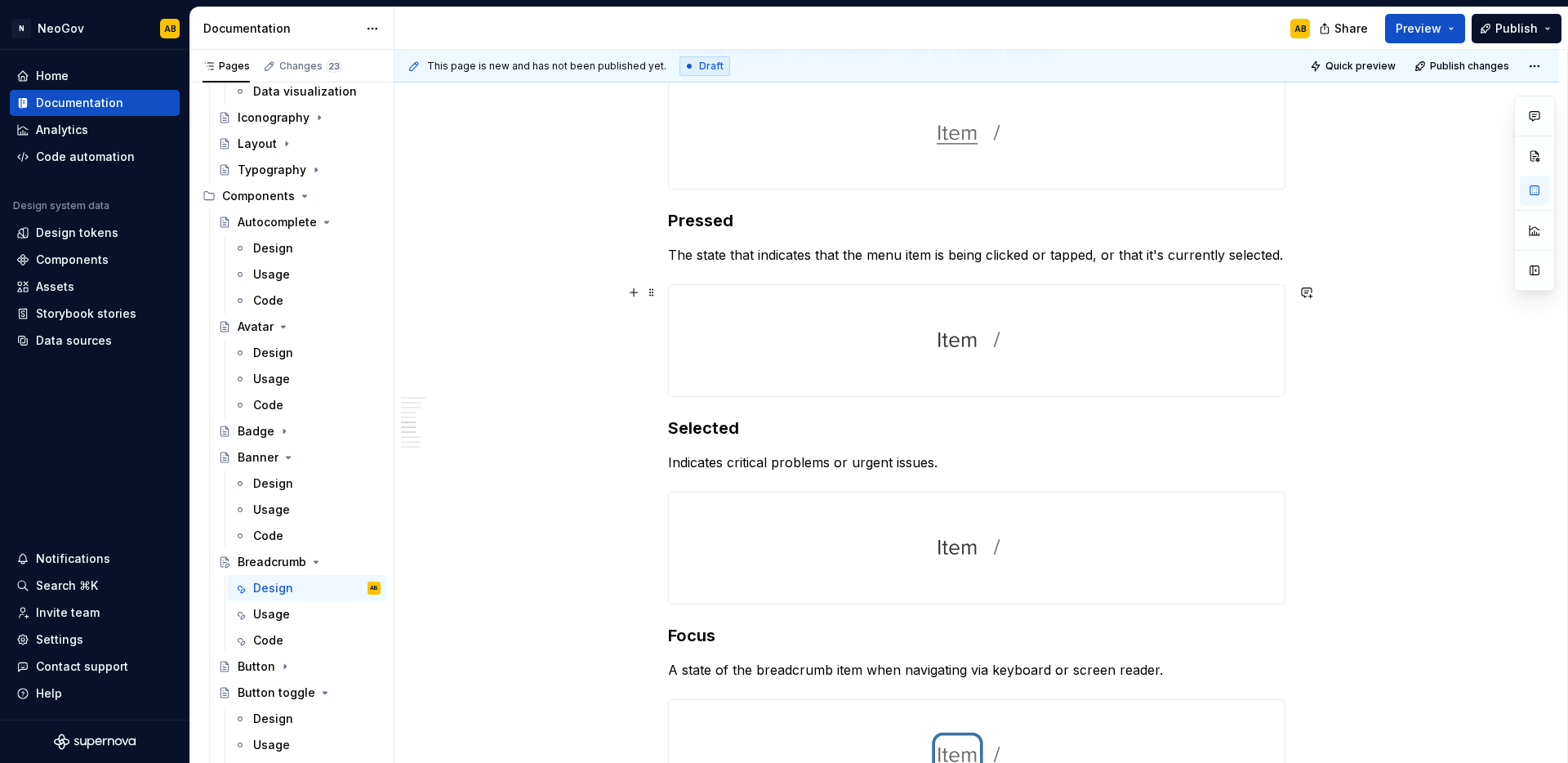
scroll to position [1209, 0]
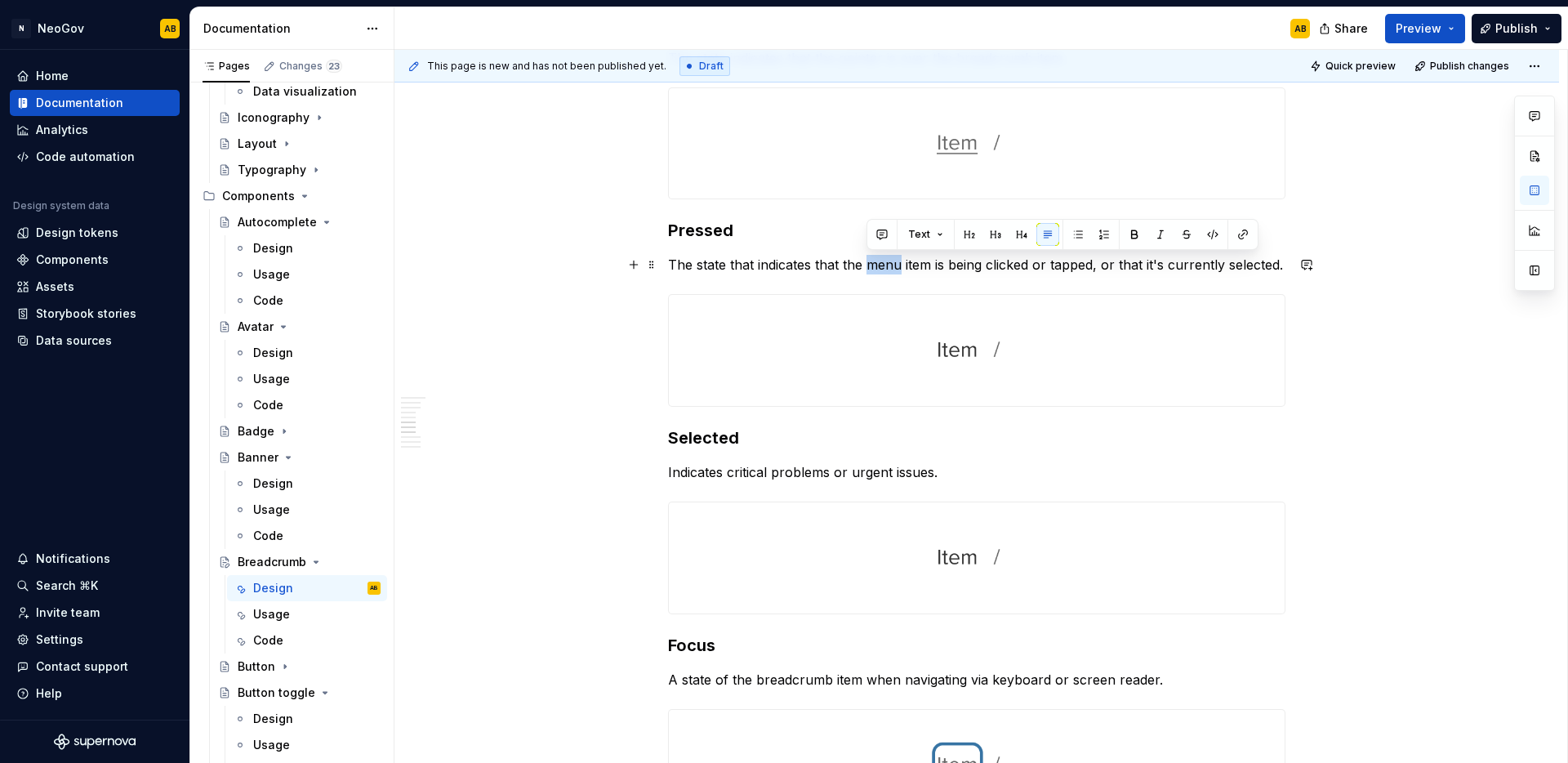
drag, startPoint x: 867, startPoint y: 264, endPoint x: 900, endPoint y: 266, distance: 33.1
click at [900, 266] on p "The state that indicates that the menu item is being clicked or tapped, or that…" at bounding box center [976, 265] width 618 height 20
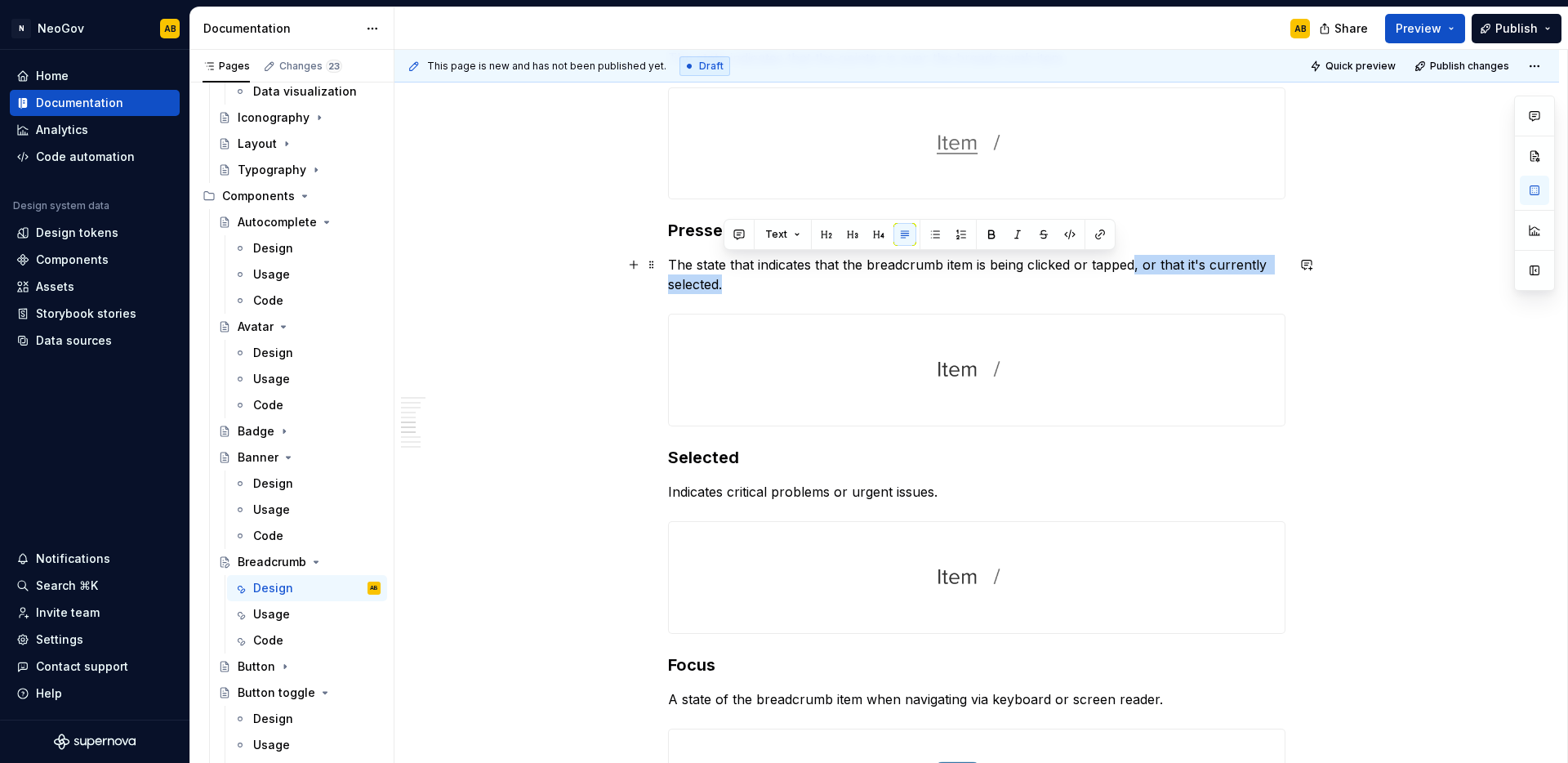
drag, startPoint x: 1135, startPoint y: 266, endPoint x: 900, endPoint y: 279, distance: 235.4
click at [900, 279] on p "The state that indicates that the breadcrumb item is being clicked or tapped, o…" at bounding box center [976, 274] width 618 height 39
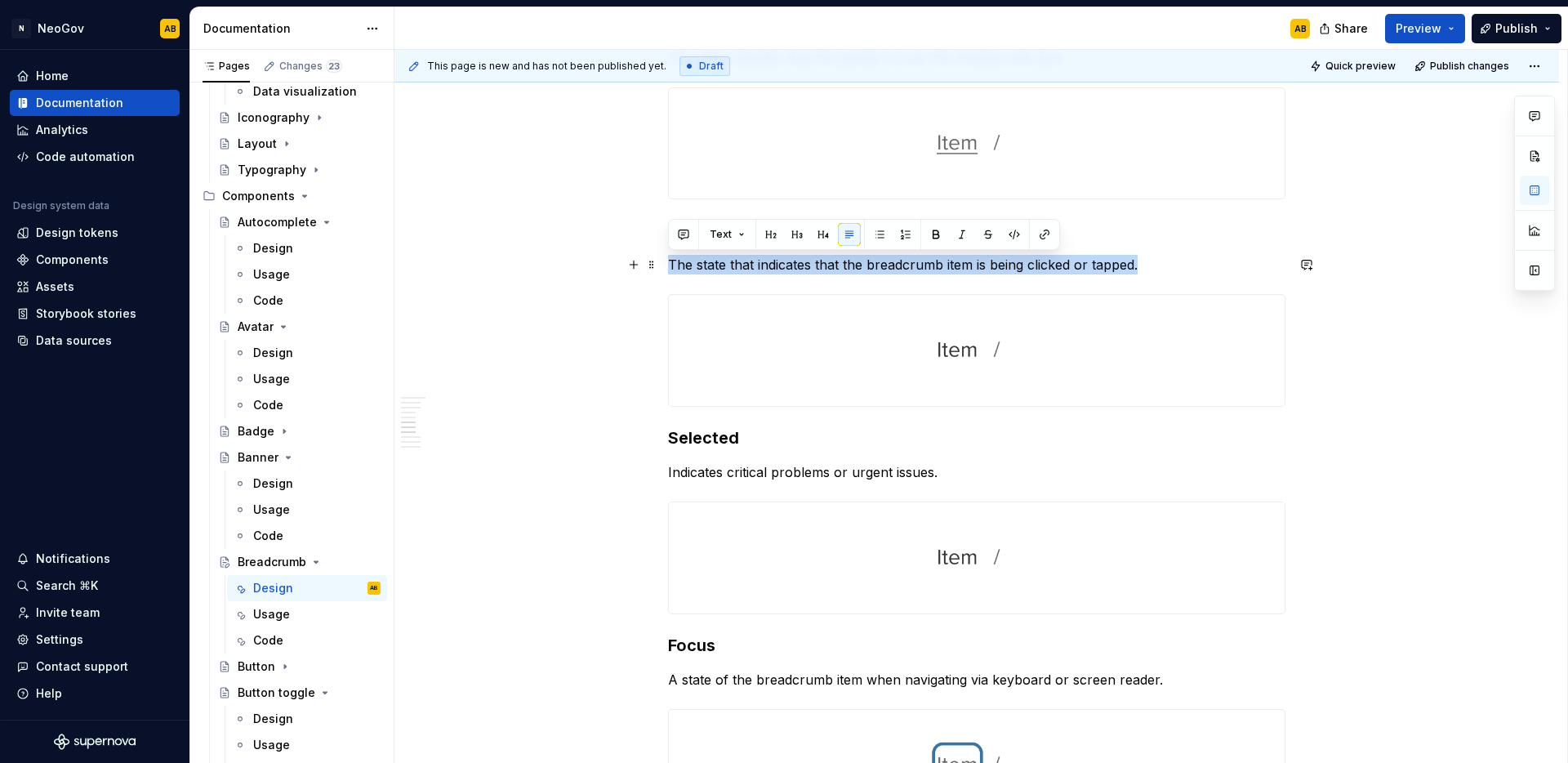
drag, startPoint x: 1062, startPoint y: 268, endPoint x: 661, endPoint y: 267, distance: 401.0
click at [661, 267] on div "**********" at bounding box center [976, 720] width 1165 height 3215
copy p "The state that indicates that the breadcrumb item is being clicked or tapped."
click at [784, 470] on p "Indicates critical problems or urgent issues." at bounding box center [976, 472] width 618 height 20
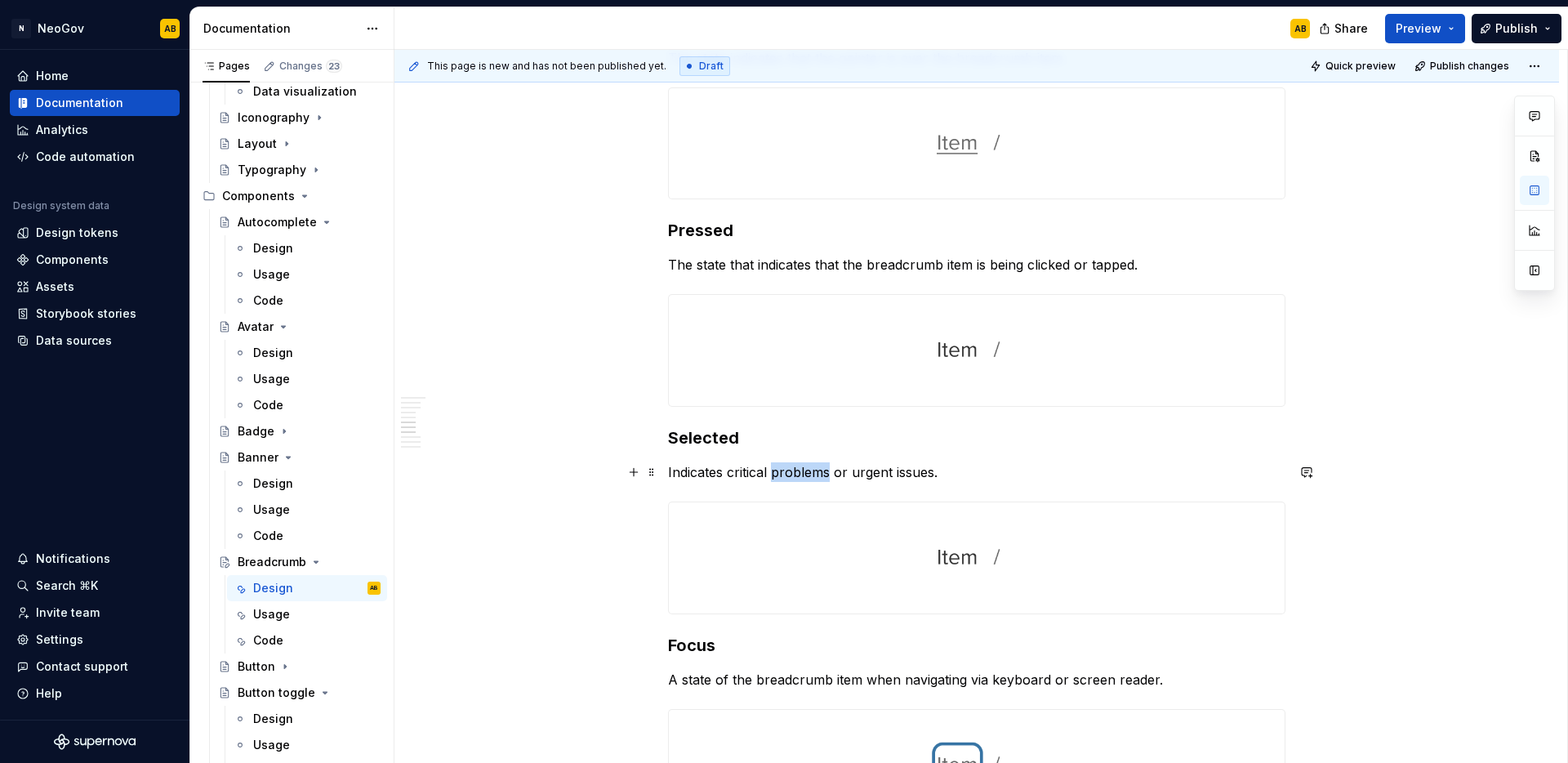
click at [784, 470] on p "Indicates critical problems or urgent issues." at bounding box center [976, 472] width 618 height 20
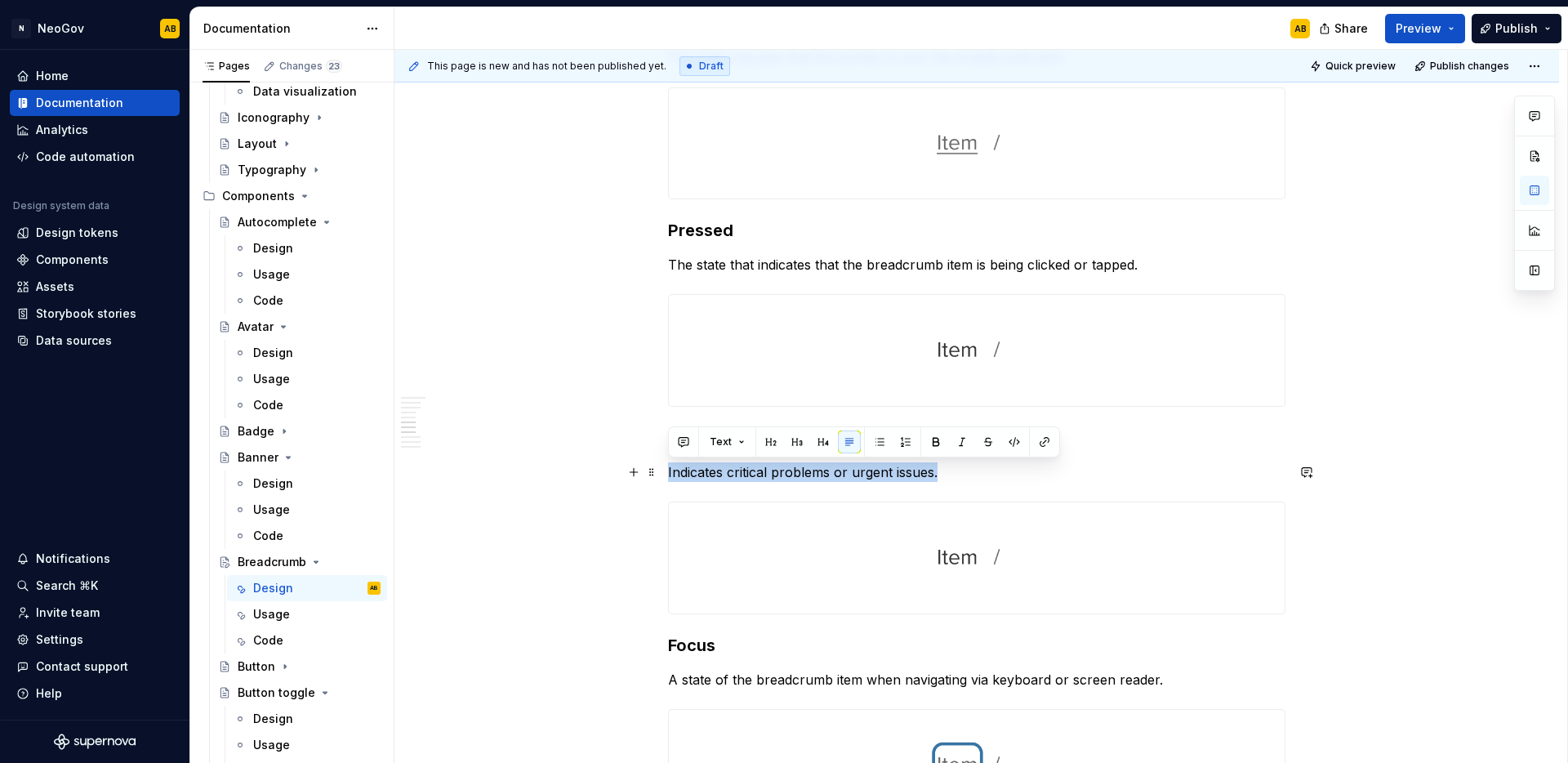
click at [784, 470] on p "Indicates critical problems or urgent issues." at bounding box center [976, 472] width 618 height 20
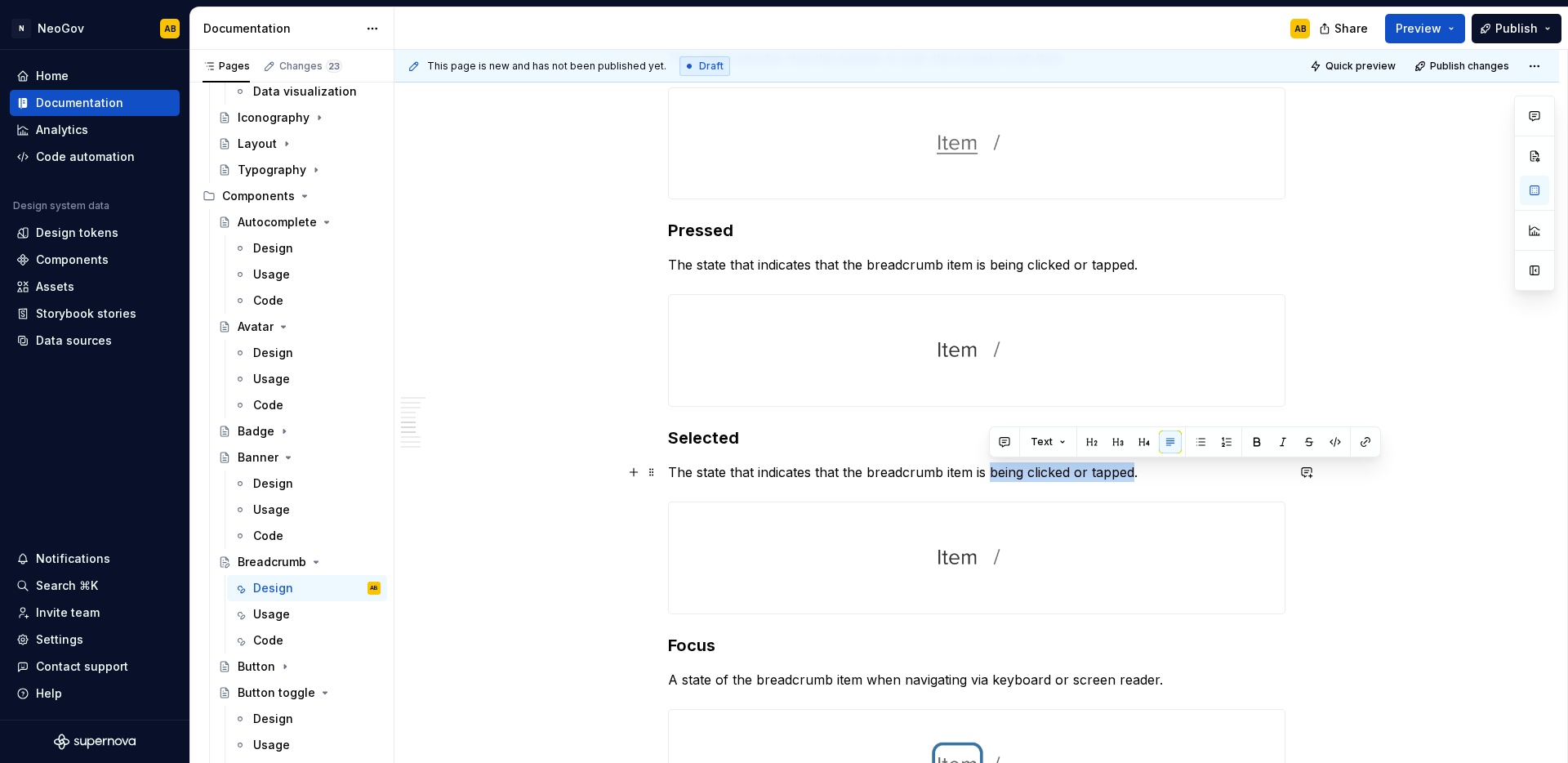
drag, startPoint x: 990, startPoint y: 473, endPoint x: 1135, endPoint y: 470, distance: 145.0
click at [1135, 470] on p "The state that indicates that the breadcrumb item is being clicked or tapped." at bounding box center [976, 472] width 618 height 20
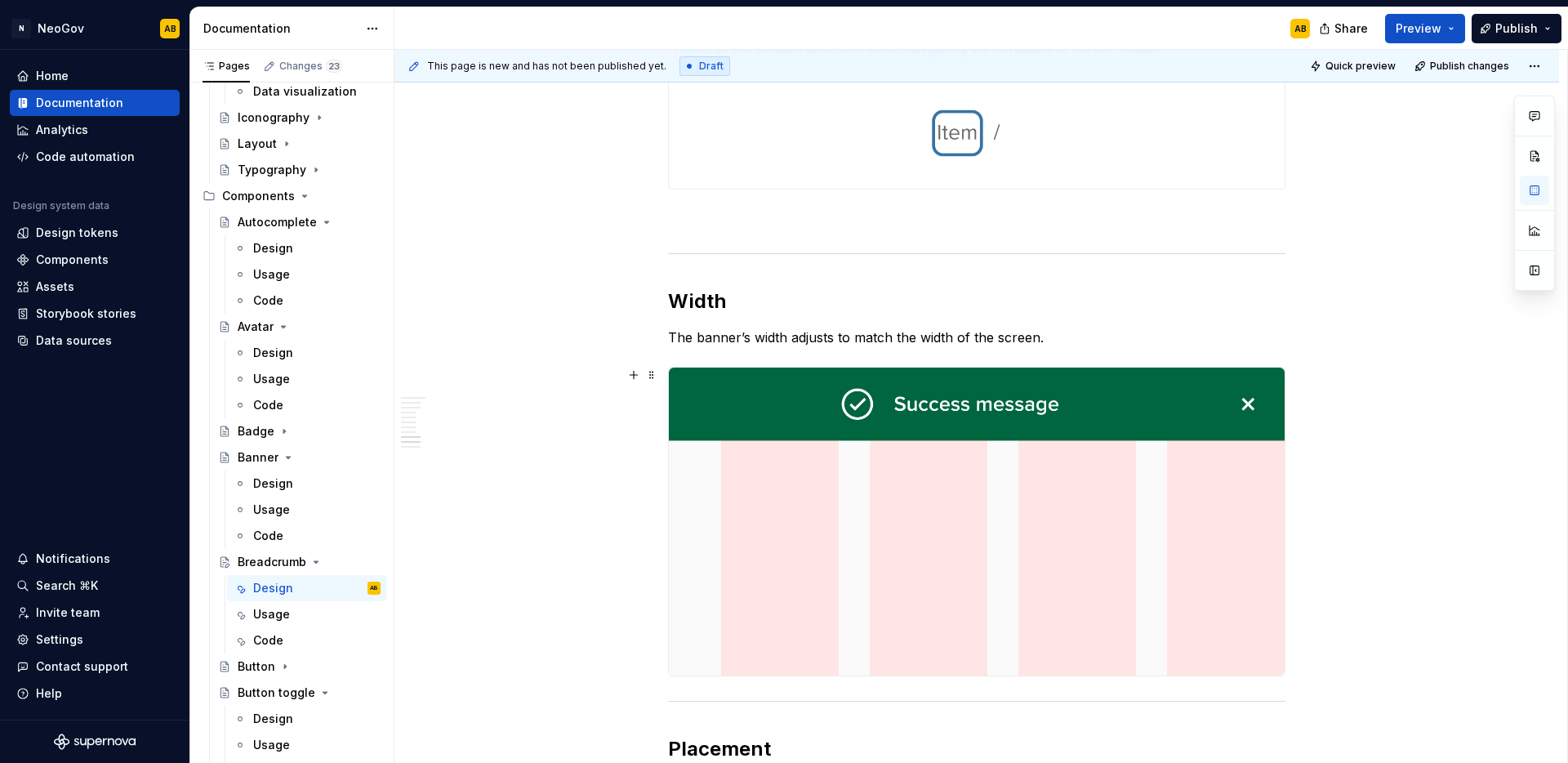
scroll to position [1839, 0]
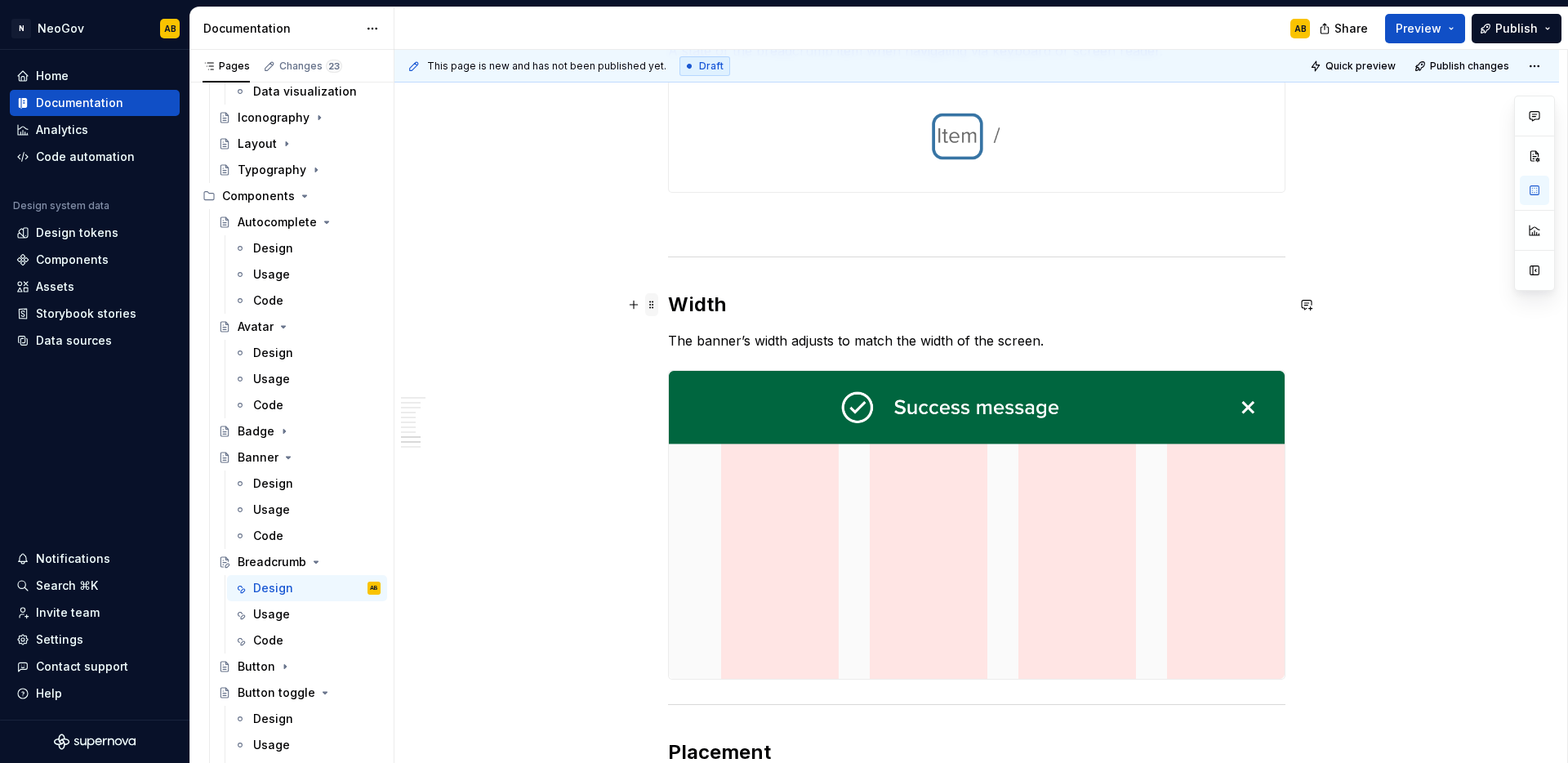
click at [654, 306] on span at bounding box center [651, 305] width 13 height 23
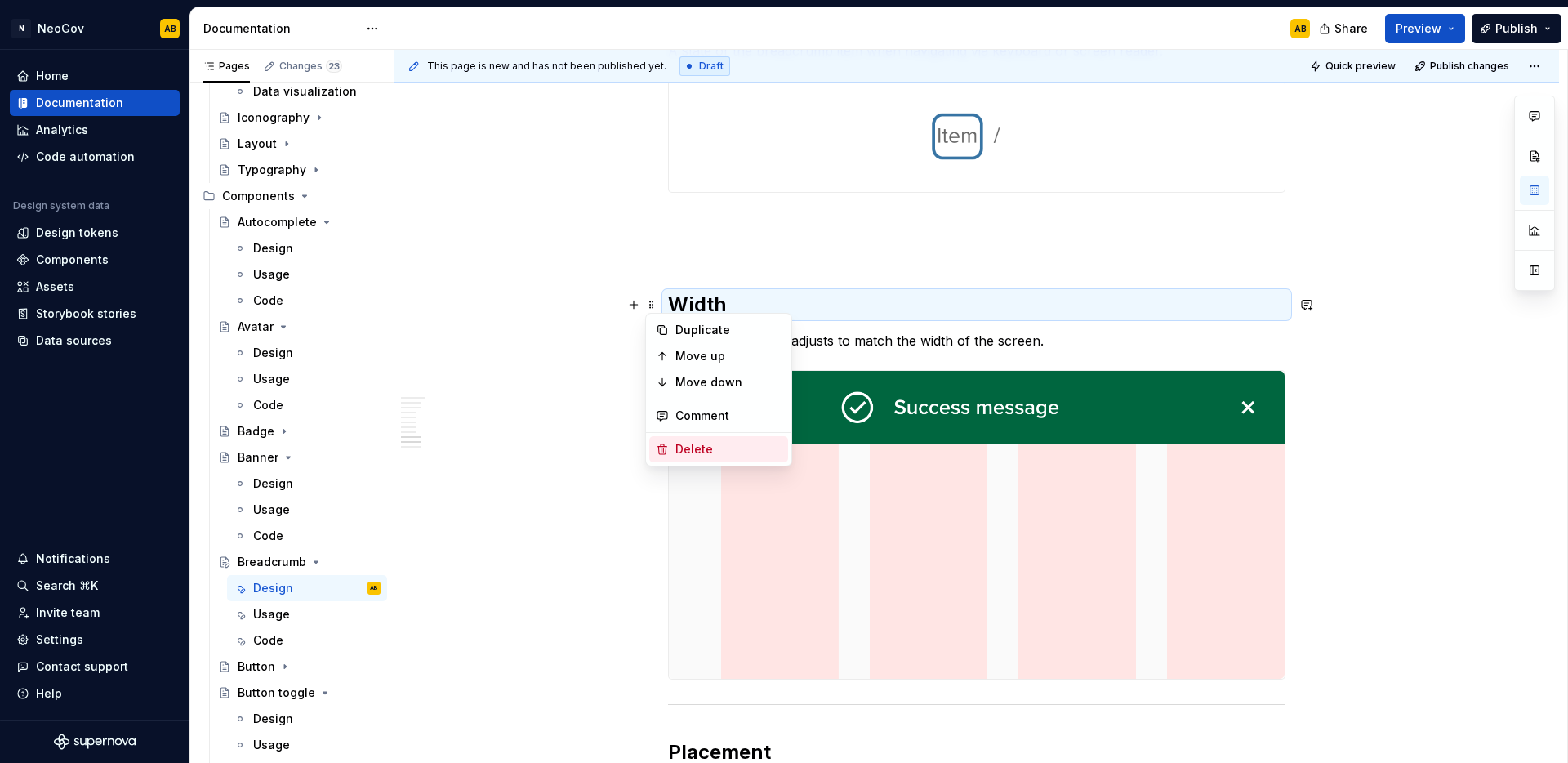
click at [686, 443] on div "Delete" at bounding box center [729, 449] width 106 height 16
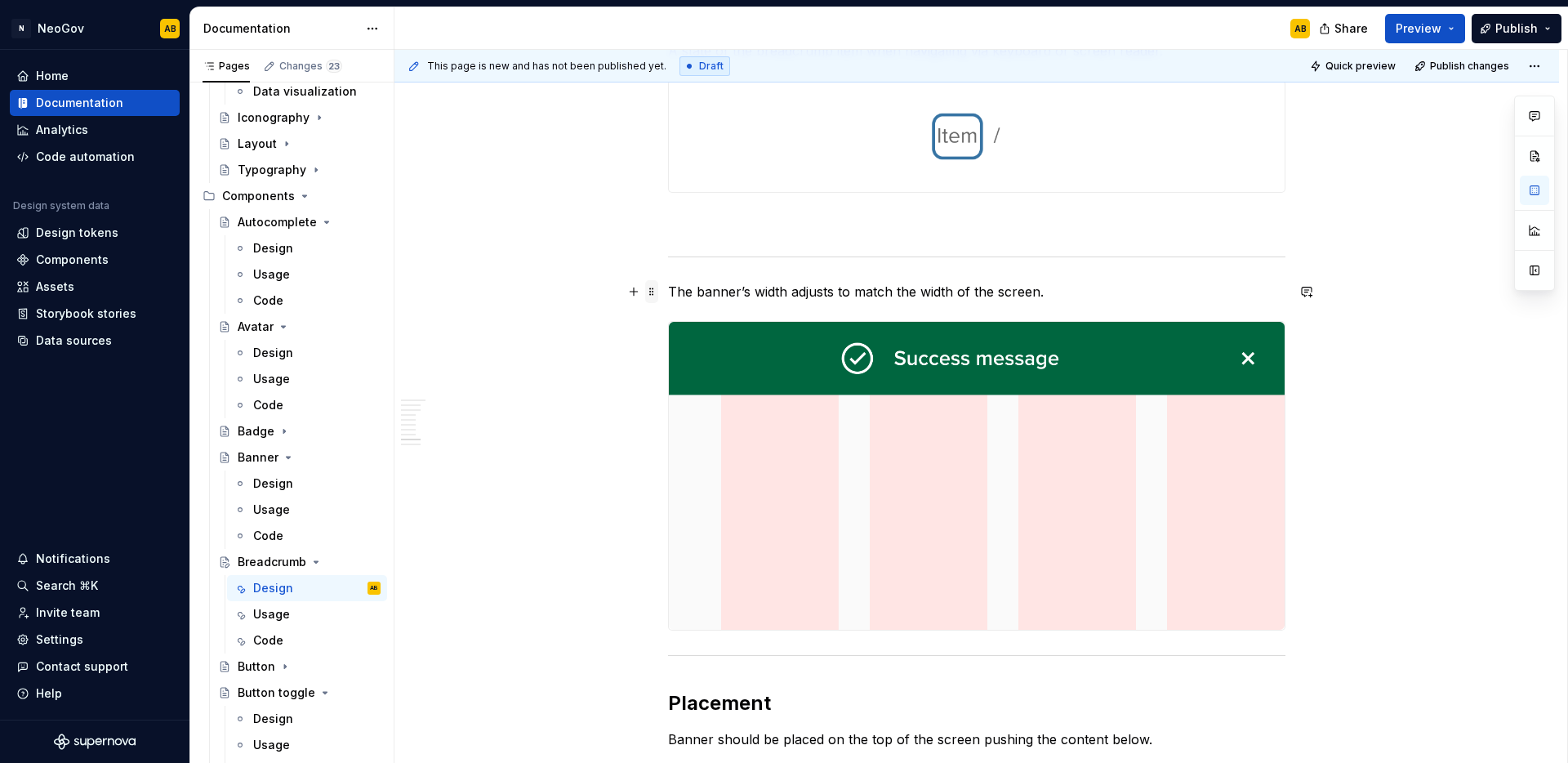
click at [654, 292] on span at bounding box center [651, 292] width 13 height 23
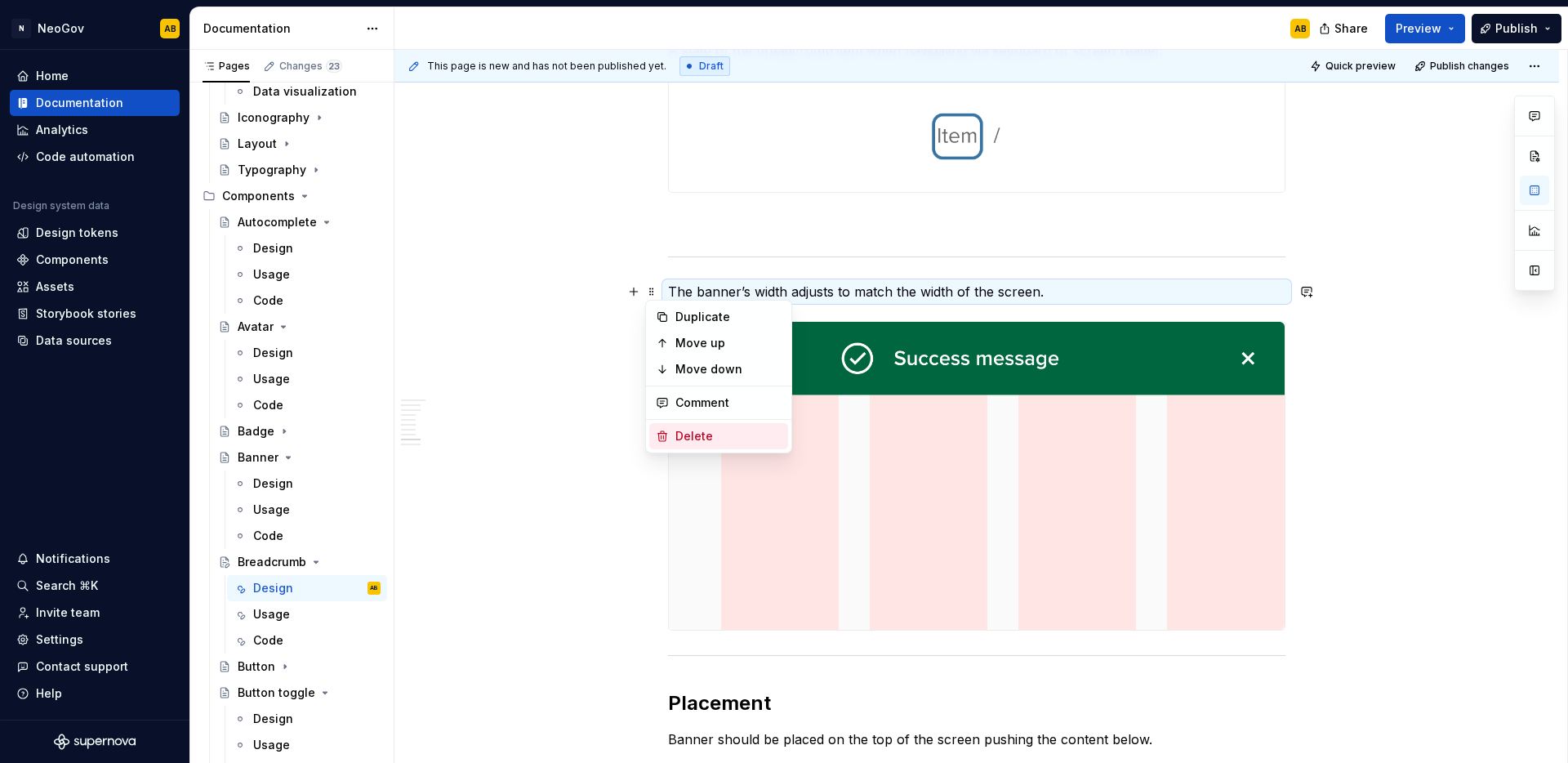
click at [681, 426] on div "Delete" at bounding box center [718, 436] width 139 height 26
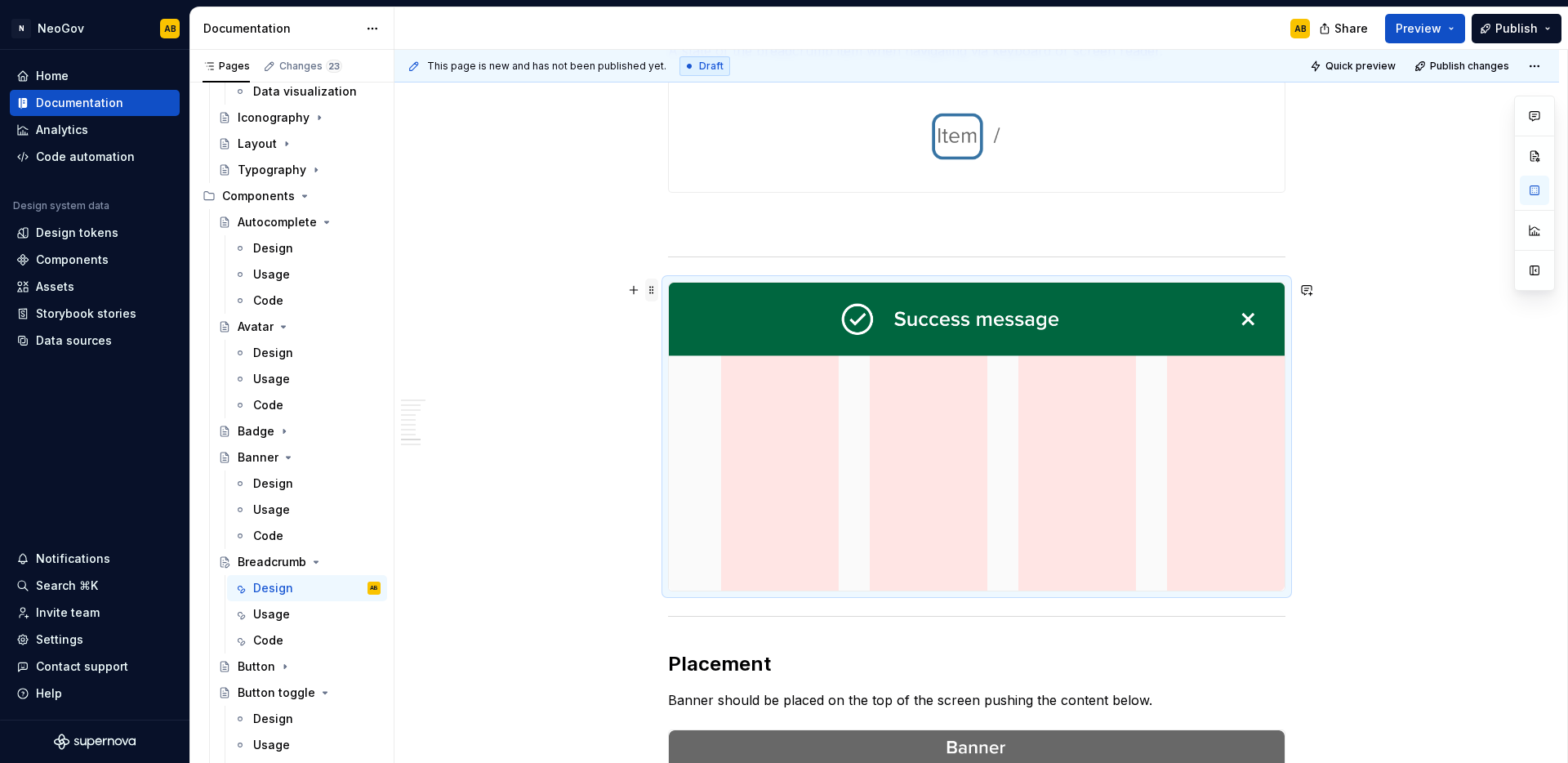
click at [653, 295] on span at bounding box center [651, 290] width 13 height 23
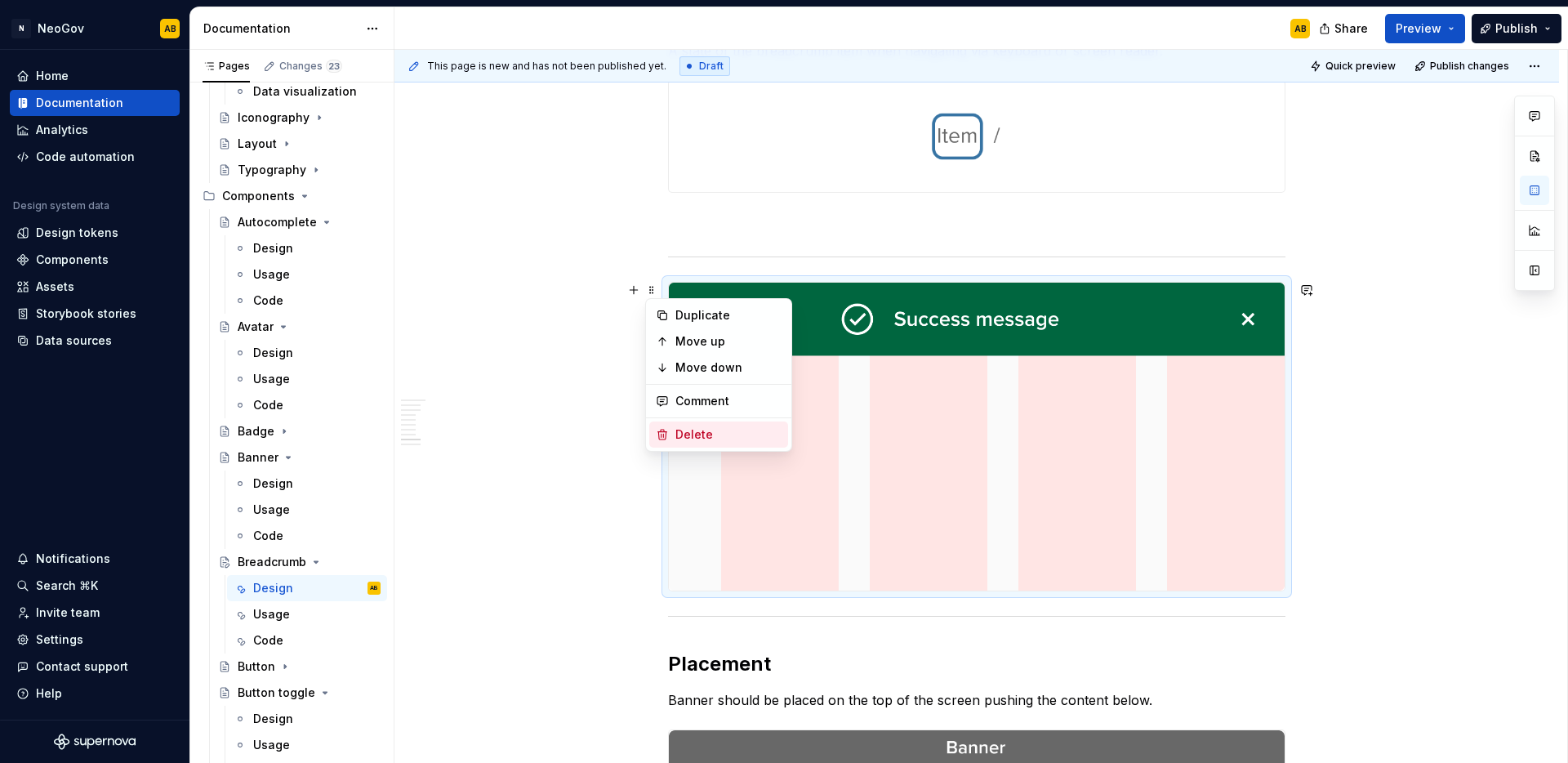
click at [687, 427] on div "Delete" at bounding box center [729, 434] width 106 height 16
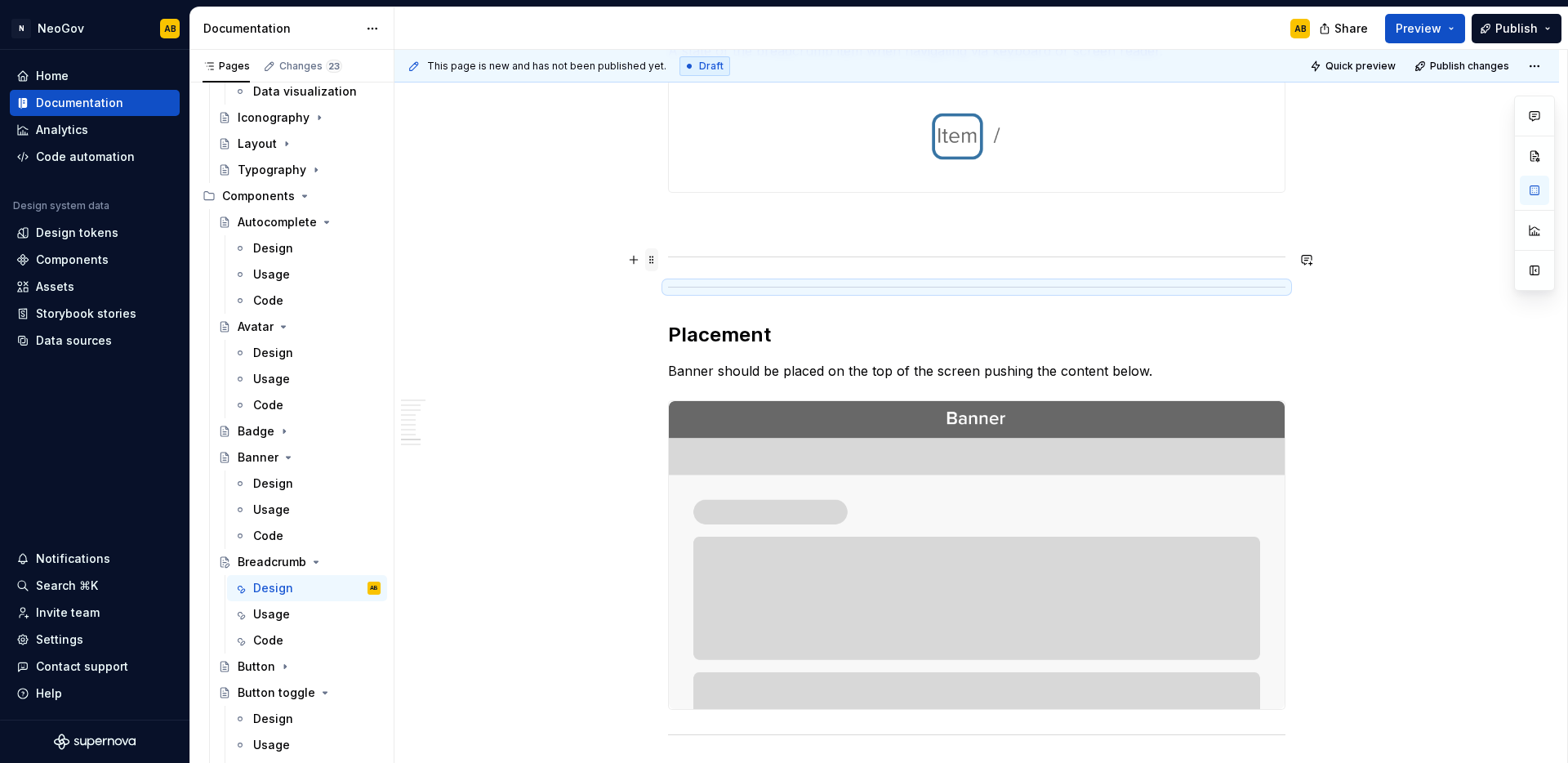
click at [655, 259] on span at bounding box center [651, 260] width 13 height 23
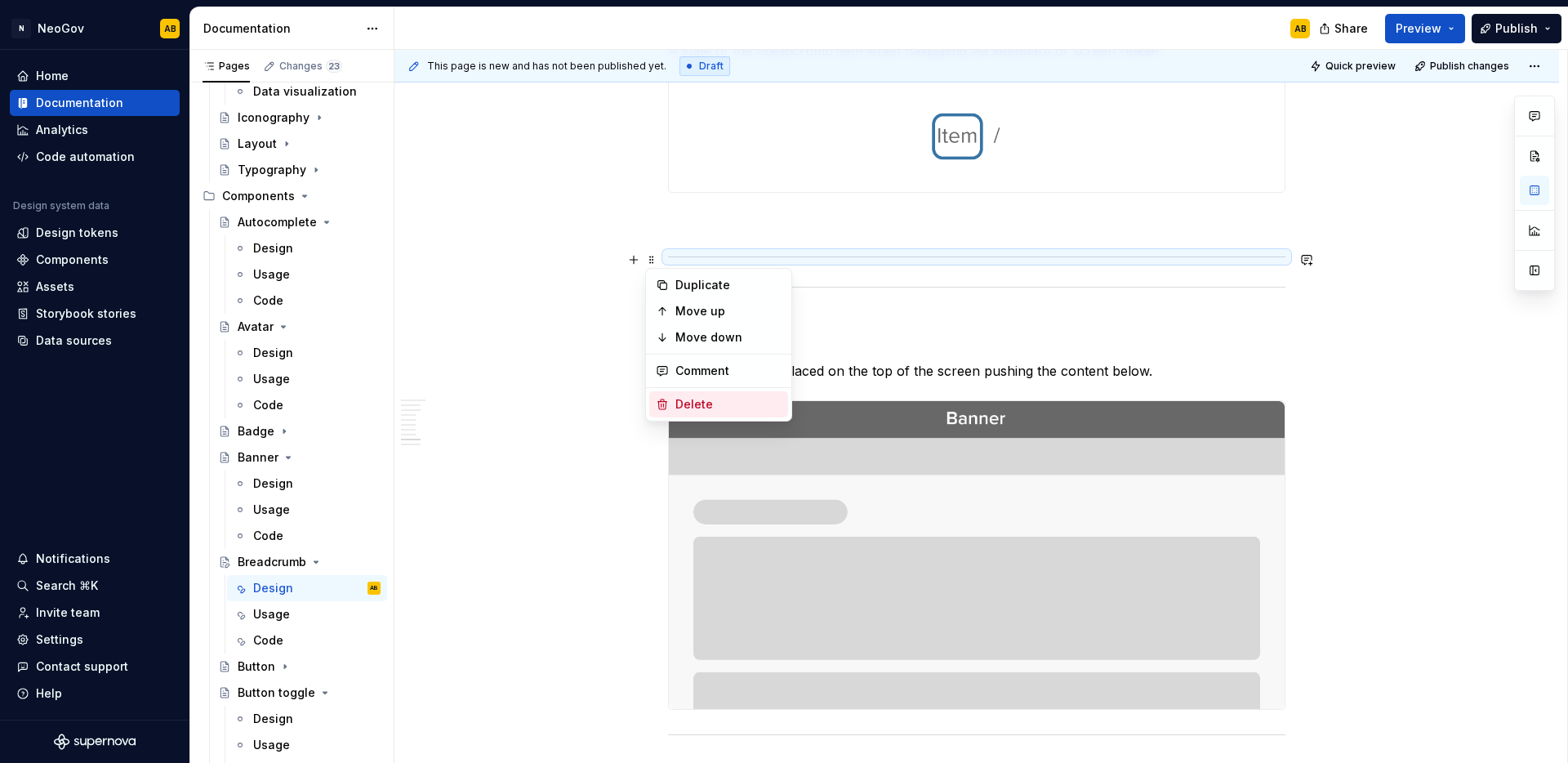
click at [693, 401] on div "Delete" at bounding box center [729, 404] width 106 height 16
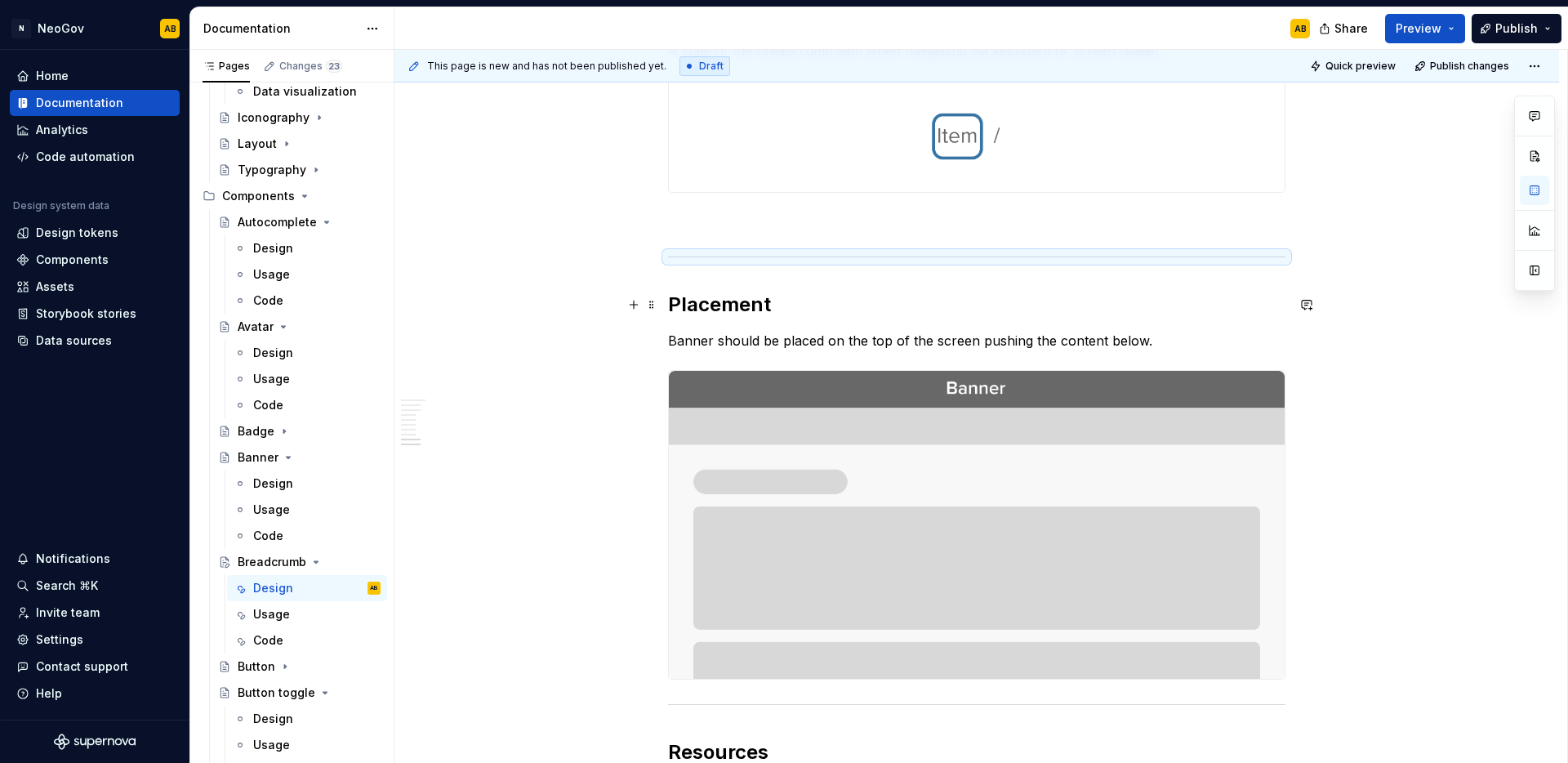
click at [787, 302] on h2 "Placement" at bounding box center [976, 305] width 618 height 26
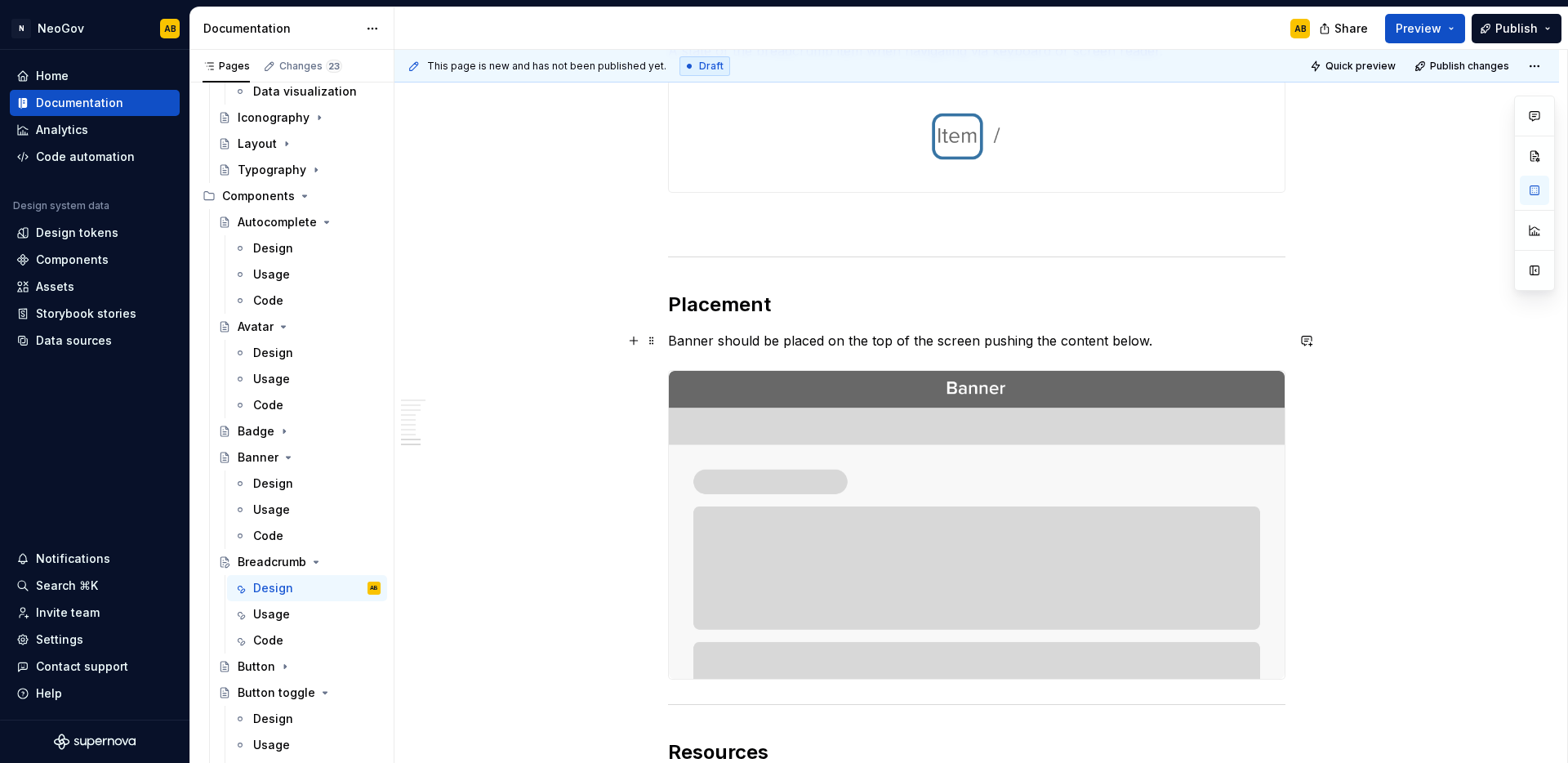
click at [932, 344] on p "Banner should be placed on the top of the screen pushing the content below." at bounding box center [976, 341] width 618 height 20
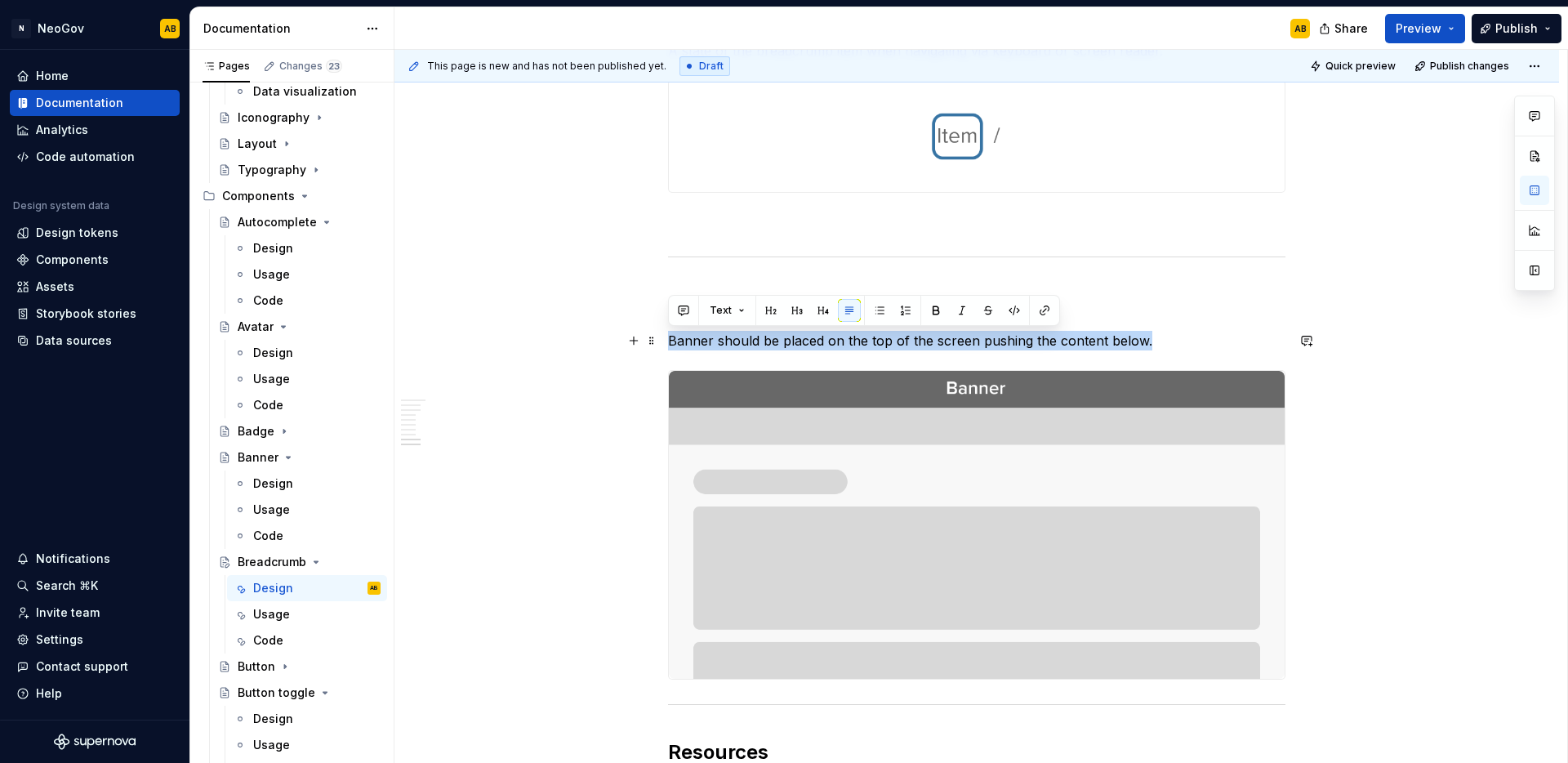
click at [932, 344] on p "Banner should be placed on the top of the screen pushing the content below." at bounding box center [976, 341] width 618 height 20
click at [858, 335] on p "Banner should be placed on the top of the screen pushing the content below." at bounding box center [976, 341] width 618 height 20
drag, startPoint x: 712, startPoint y: 342, endPoint x: 671, endPoint y: 344, distance: 41.0
click at [671, 344] on p "Banner should be placed on the top of the screen pushing the content below." at bounding box center [976, 341] width 618 height 20
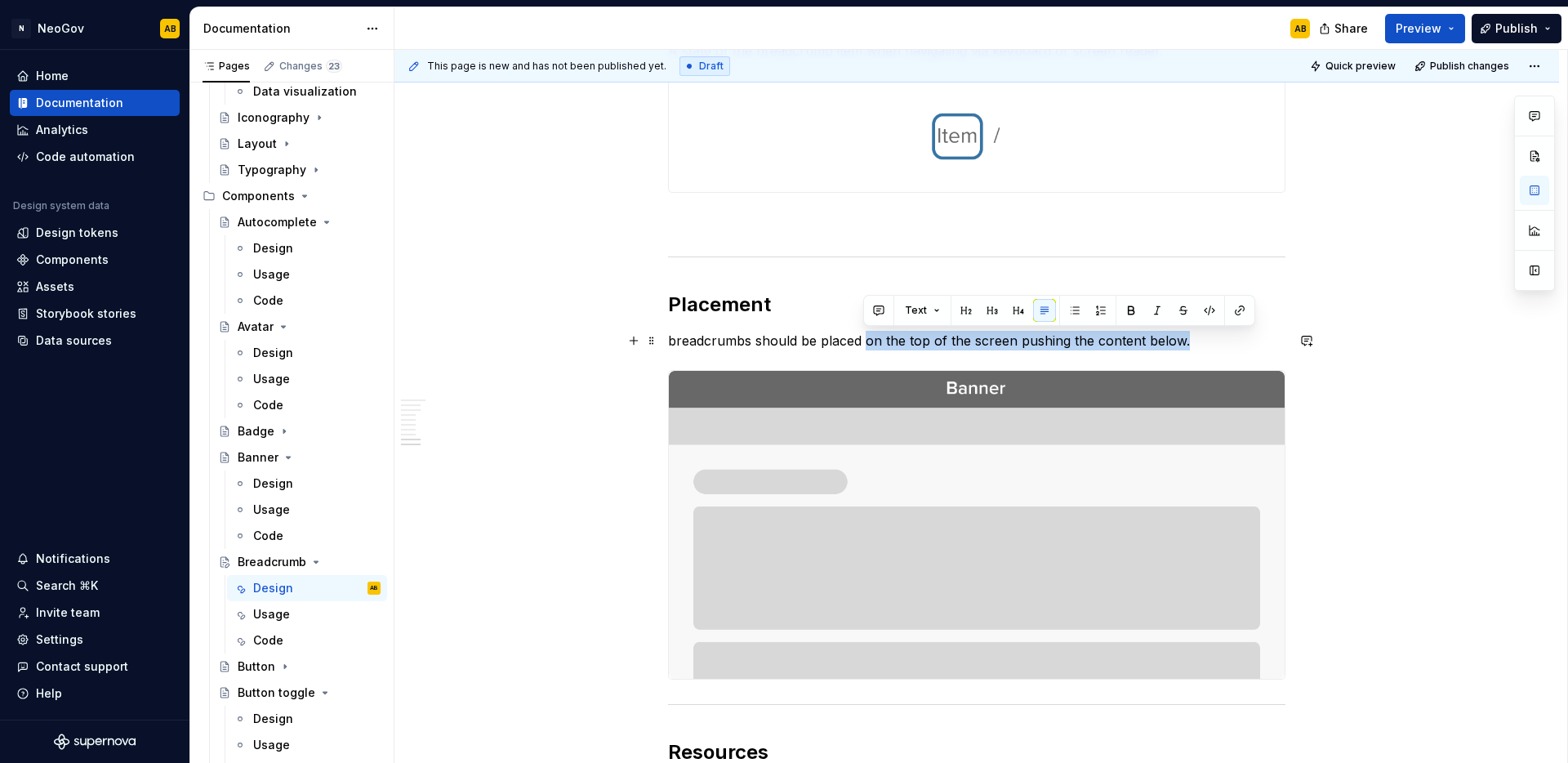
drag, startPoint x: 862, startPoint y: 341, endPoint x: 1183, endPoint y: 347, distance: 321.1
click at [1182, 347] on p "breadcrumbs should be placed on the top of the screen pushing the content below." at bounding box center [976, 341] width 618 height 20
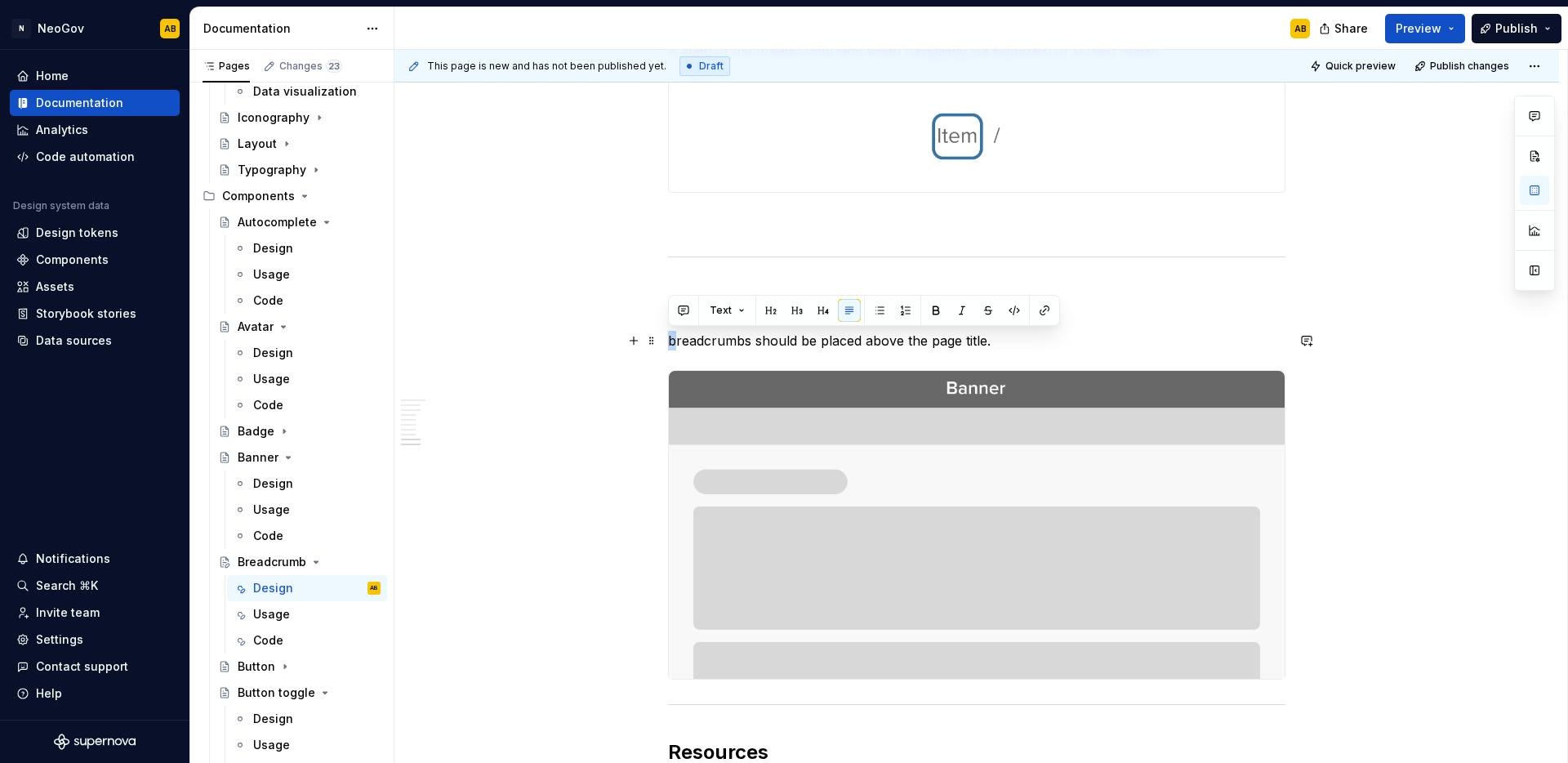
click at [669, 339] on p "breadcrumbs should be placed above the page title." at bounding box center [976, 341] width 618 height 20
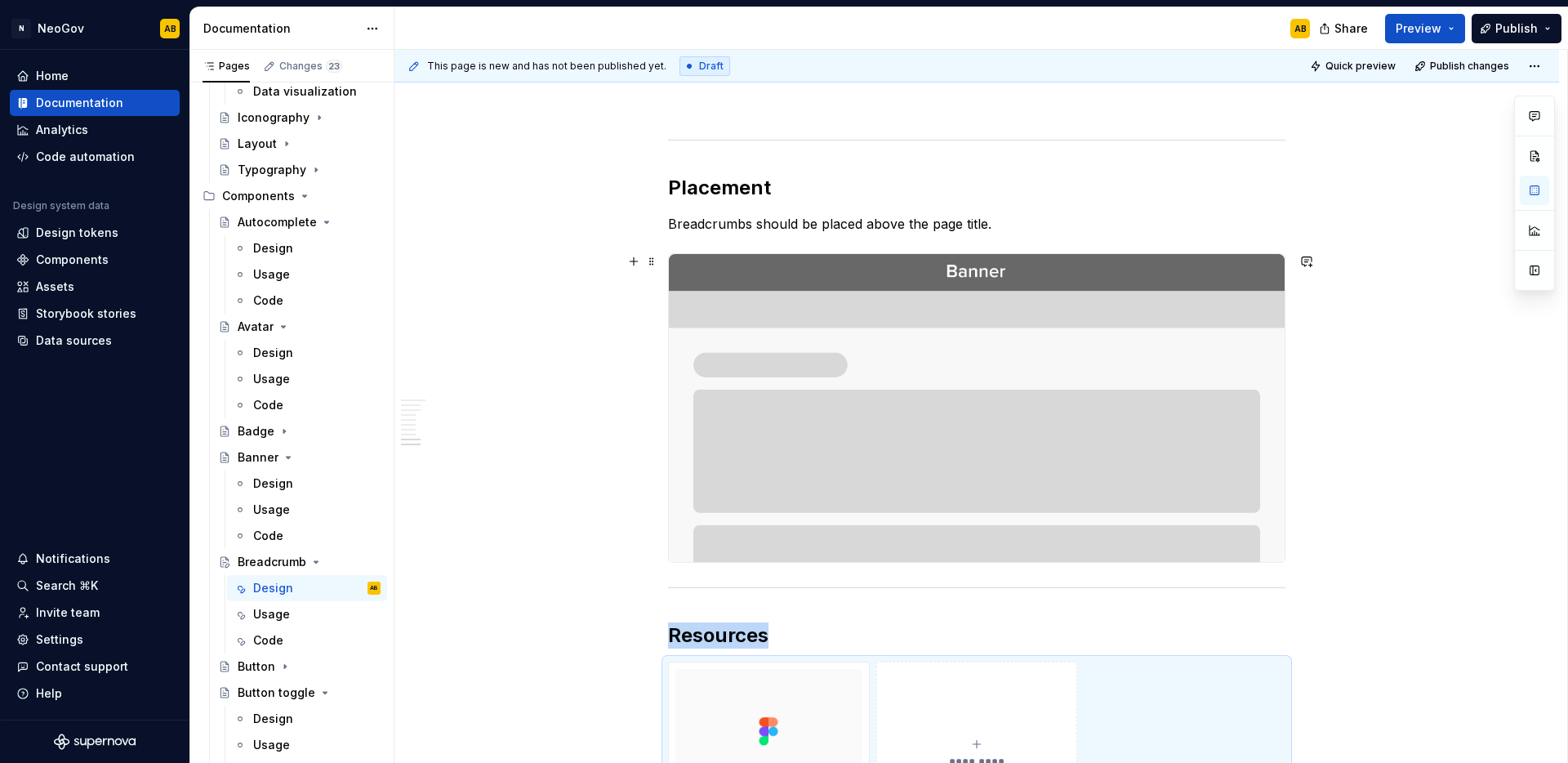
scroll to position [1956, 0]
click at [948, 415] on img at bounding box center [976, 407] width 616 height 308
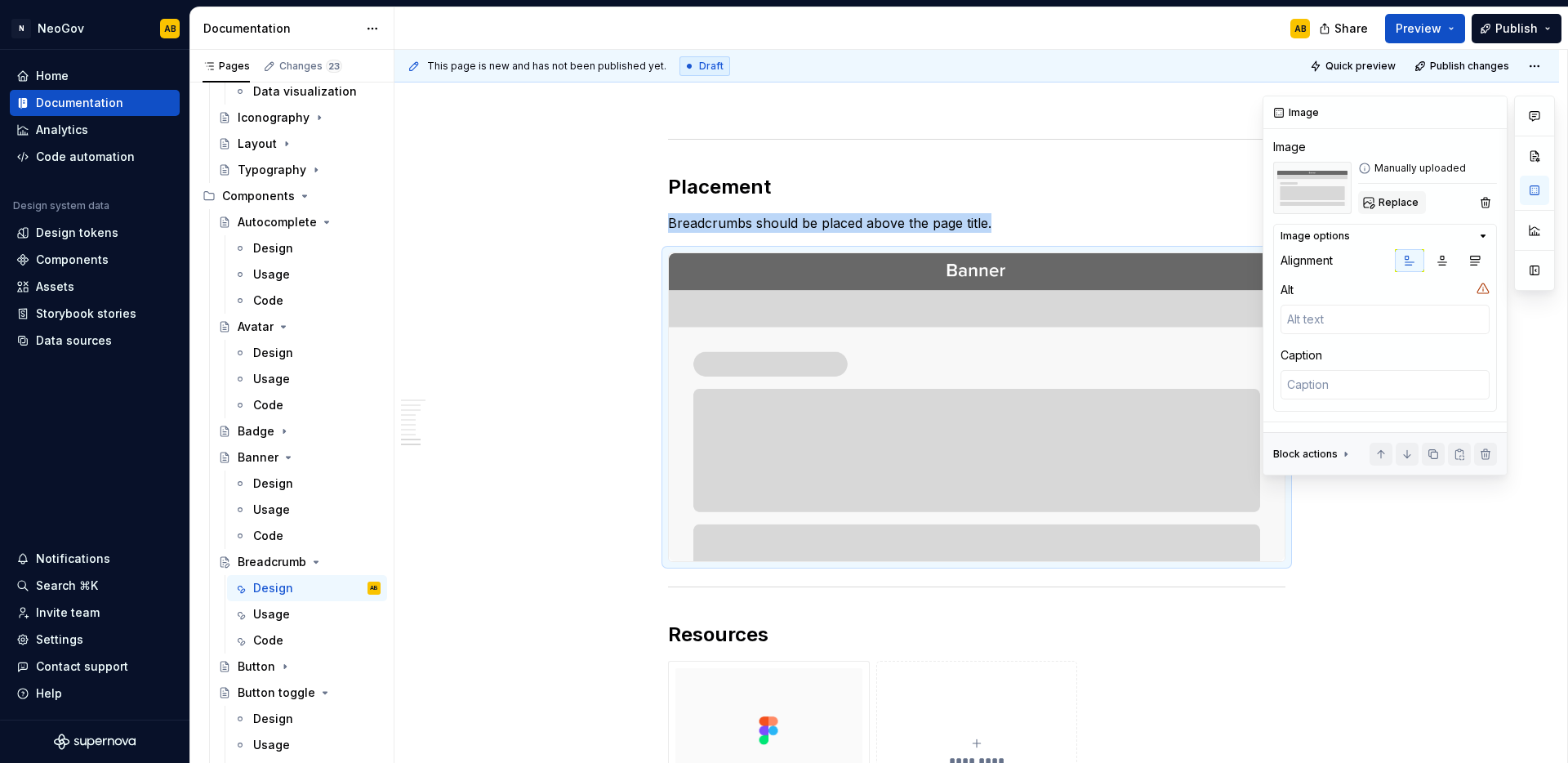
click at [1391, 200] on span "Replace" at bounding box center [1398, 202] width 40 height 13
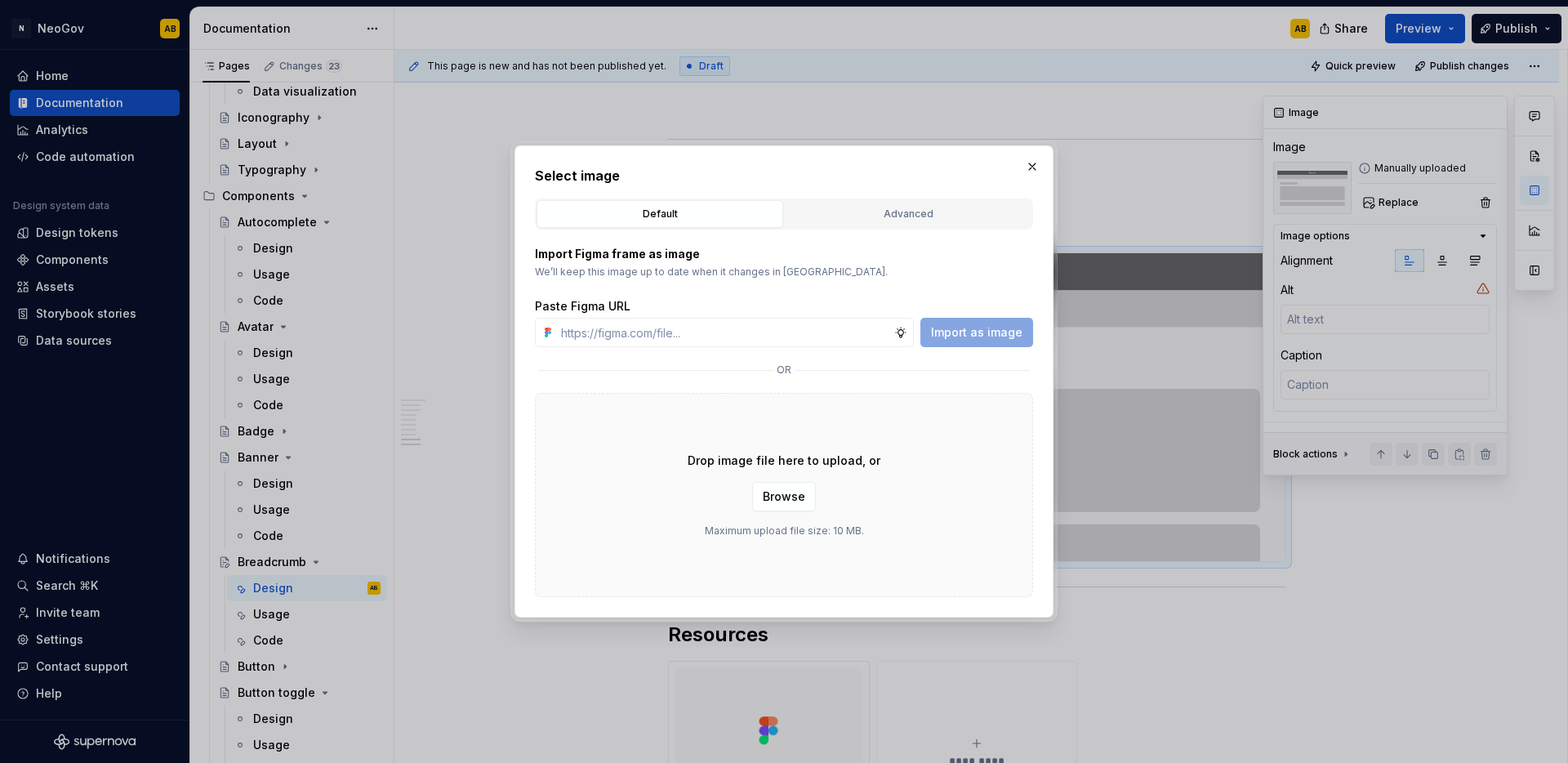
click at [931, 507] on div "Drop image file here to upload, or Browse Maximum upload file size: 10 MB." at bounding box center [784, 495] width 498 height 205
click at [799, 499] on span "Browse" at bounding box center [784, 496] width 43 height 16
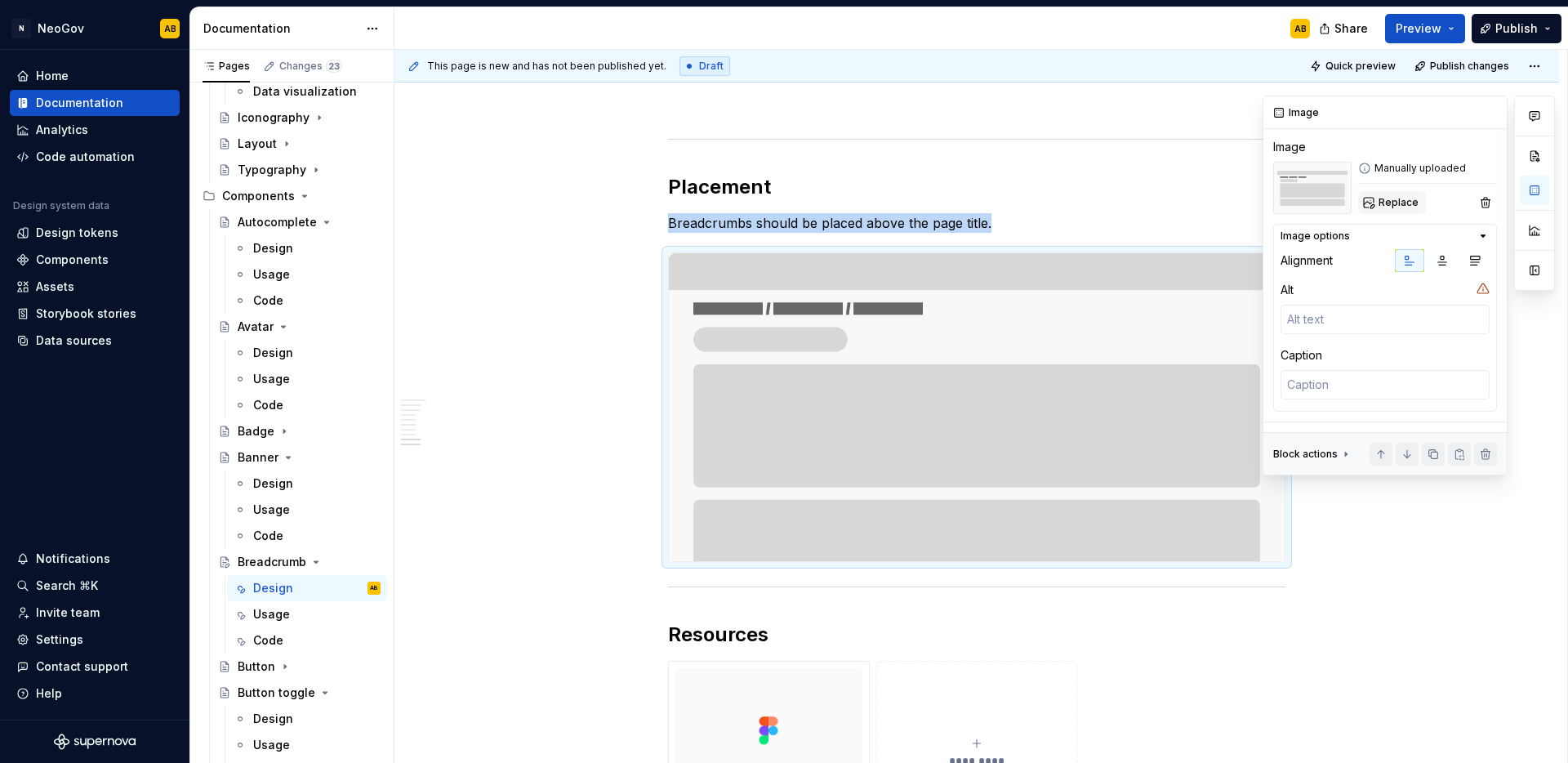
click at [1414, 208] on span "Replace" at bounding box center [1398, 202] width 40 height 13
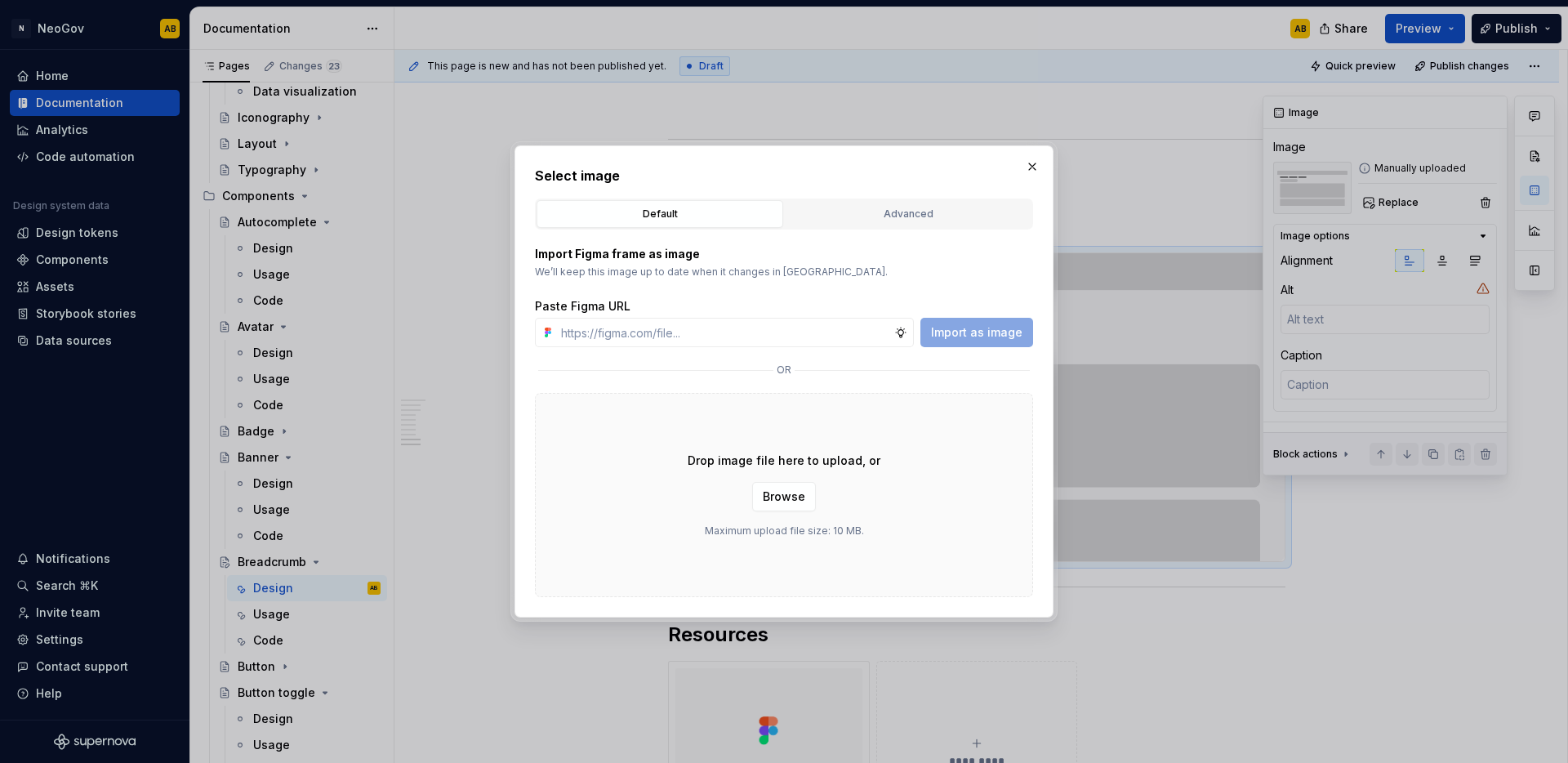
click at [996, 461] on div "Drop image file here to upload, or Browse Maximum upload file size: 10 MB." at bounding box center [784, 495] width 498 height 205
click at [791, 499] on span "Browse" at bounding box center [784, 496] width 43 height 16
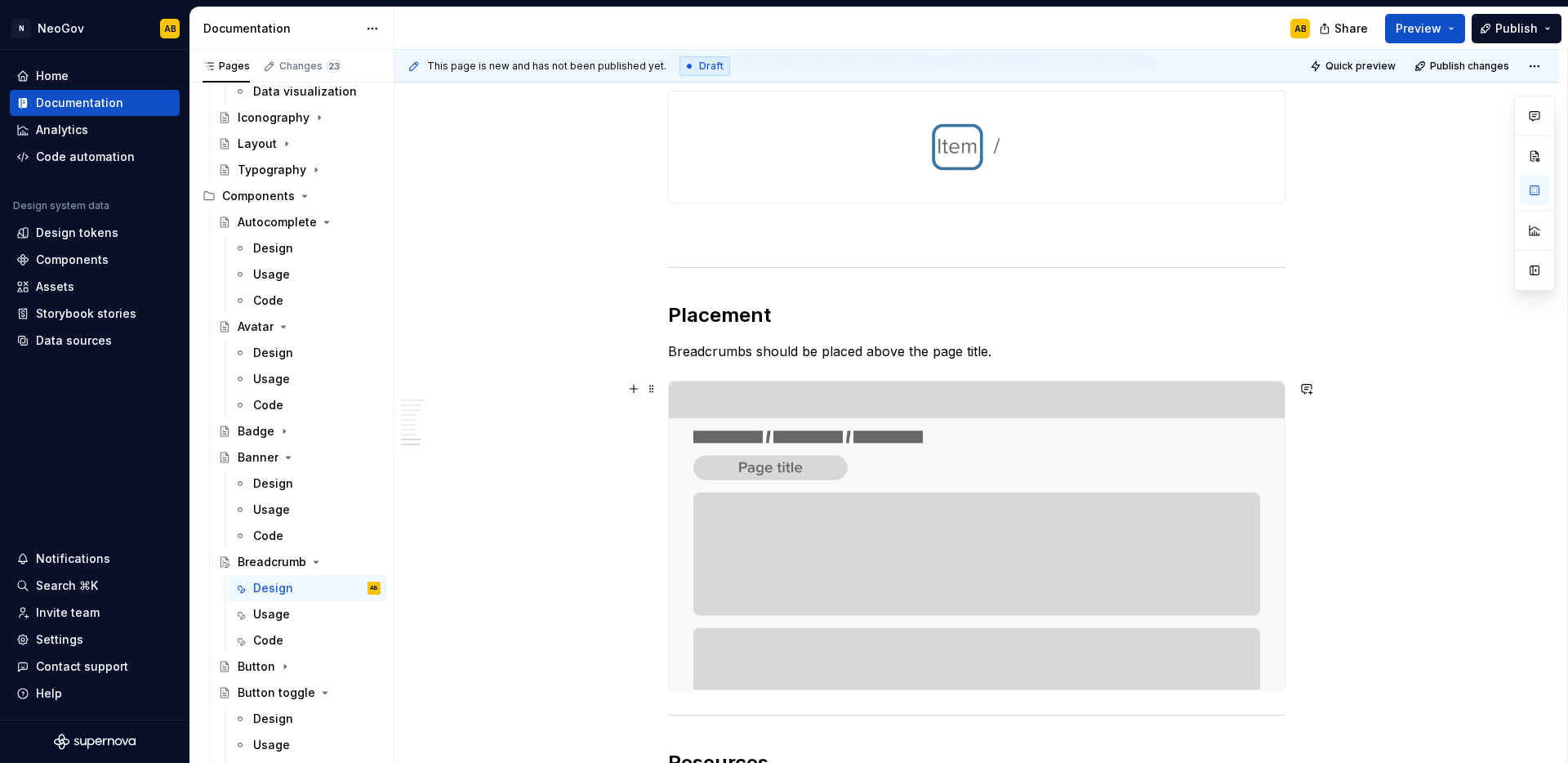
scroll to position [2221, 0]
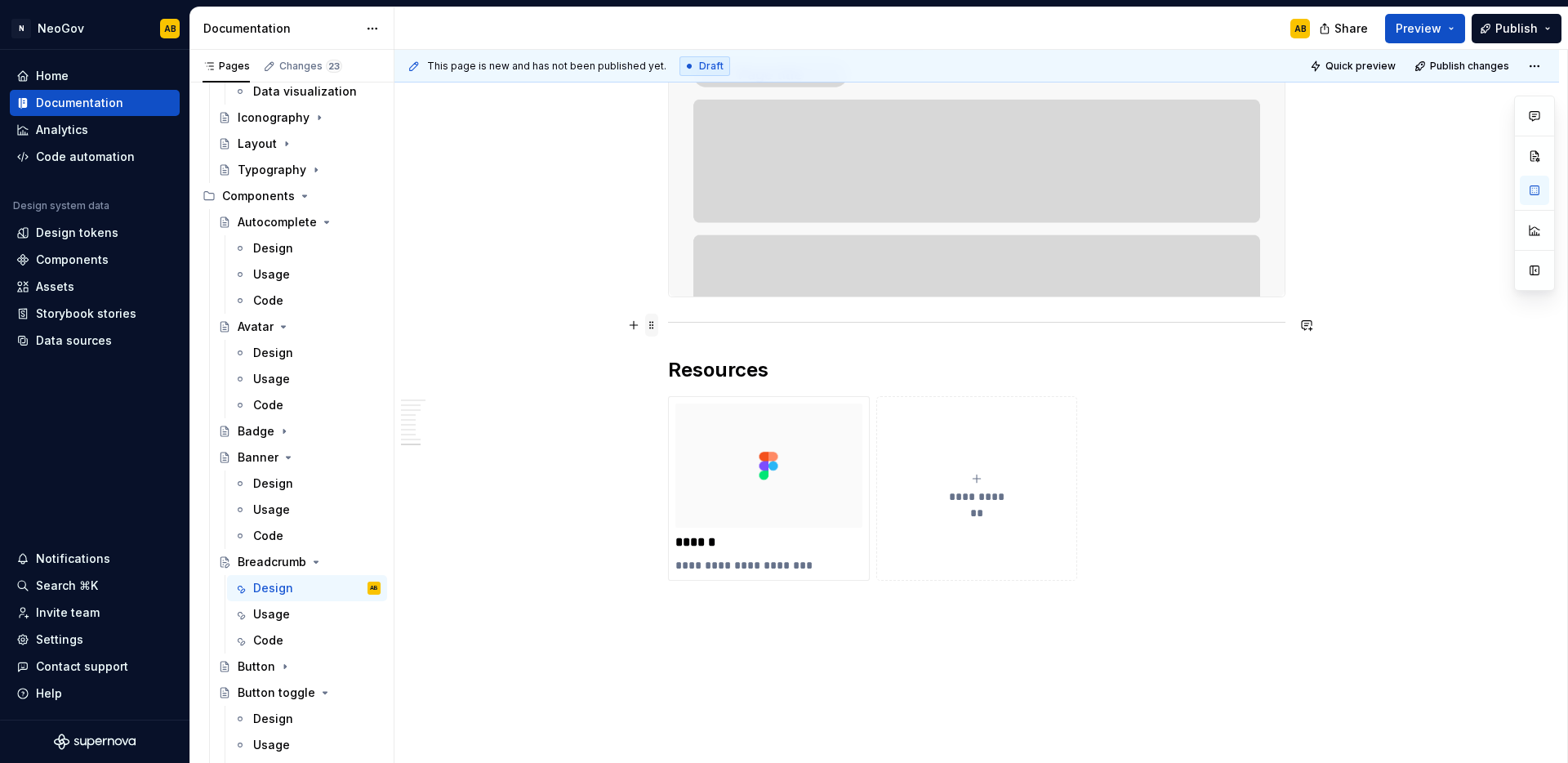
click at [655, 326] on span at bounding box center [651, 325] width 13 height 23
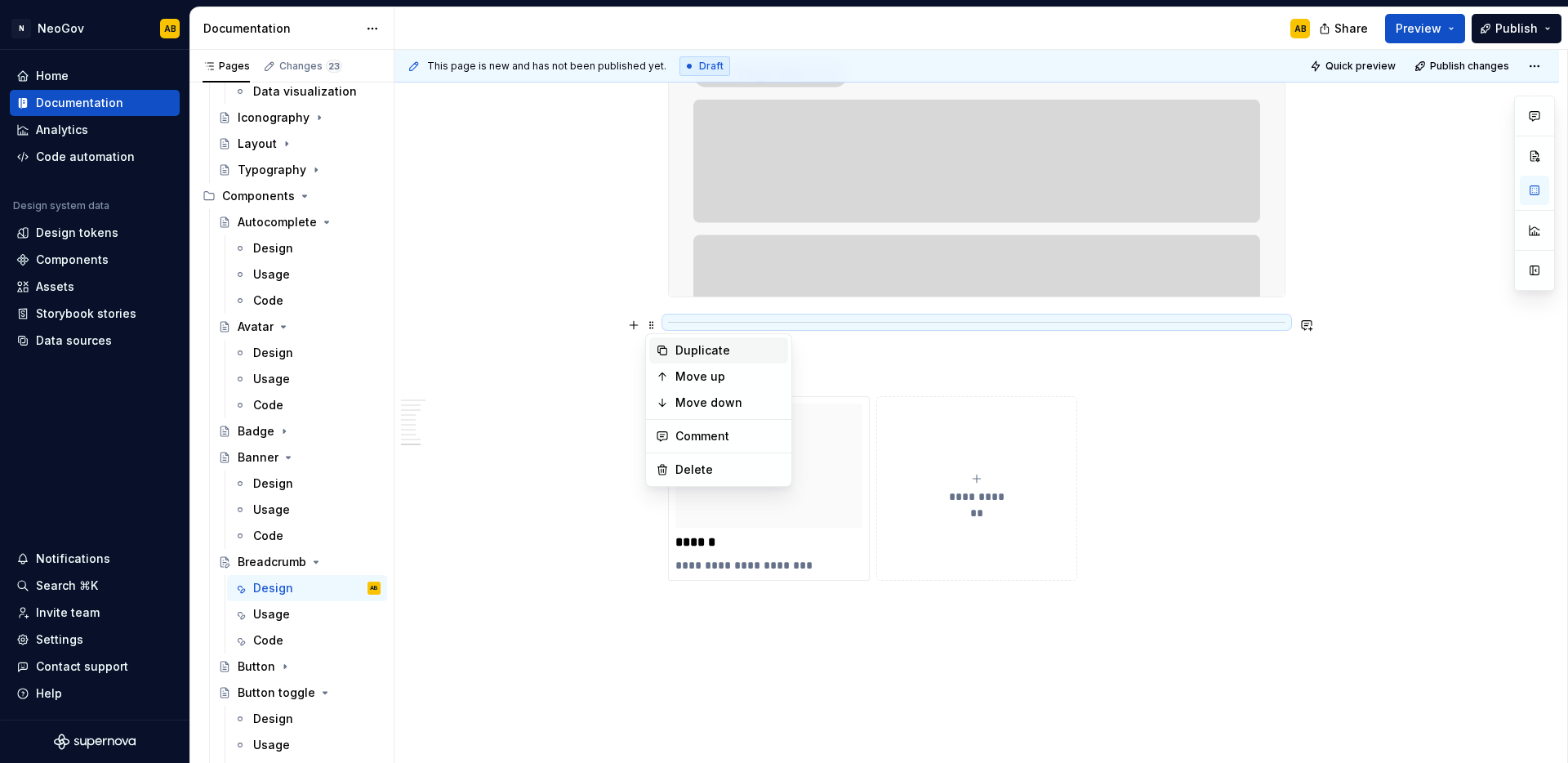
click at [664, 341] on div "Duplicate" at bounding box center [718, 351] width 139 height 26
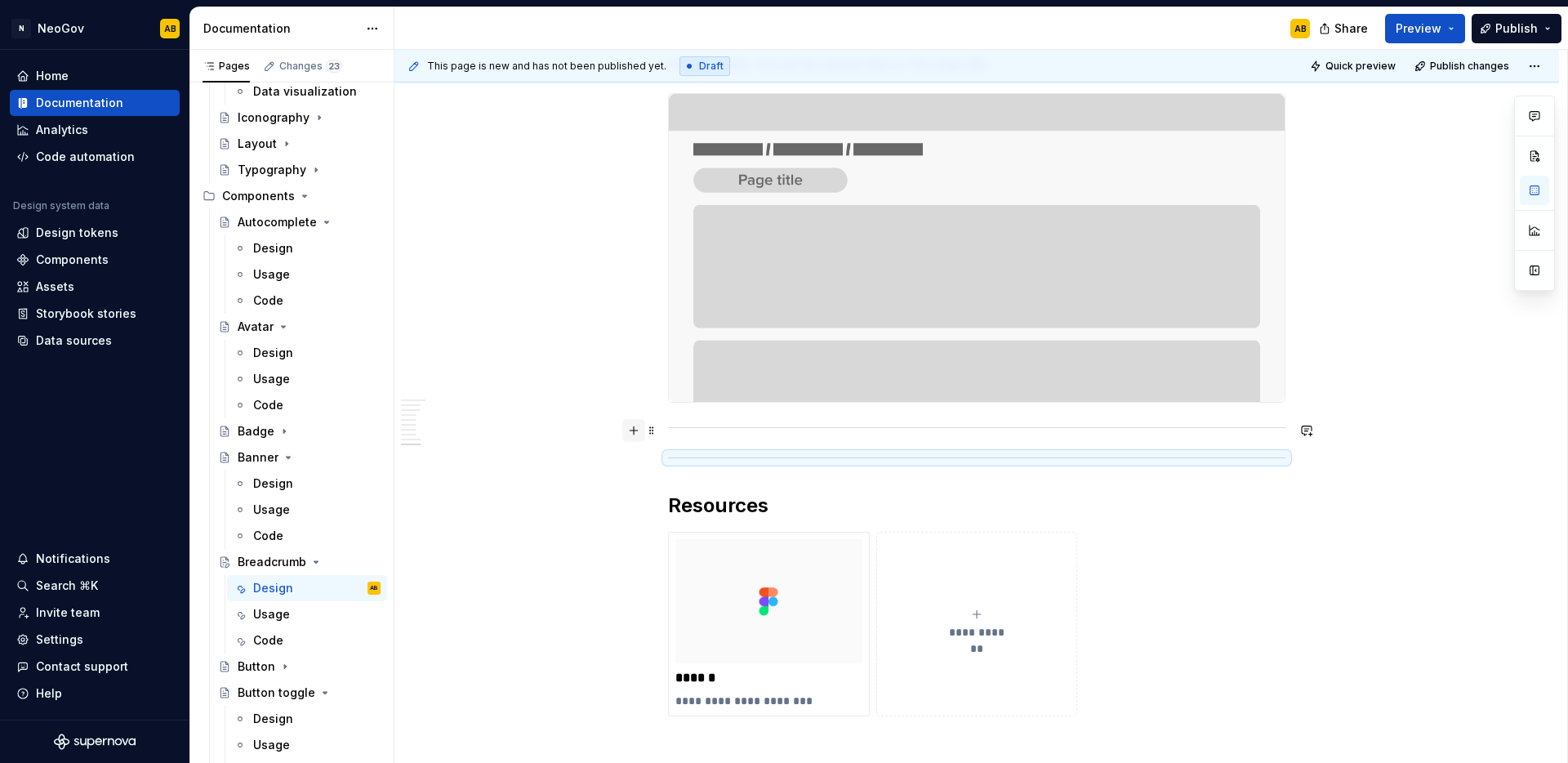
scroll to position [1777, 0]
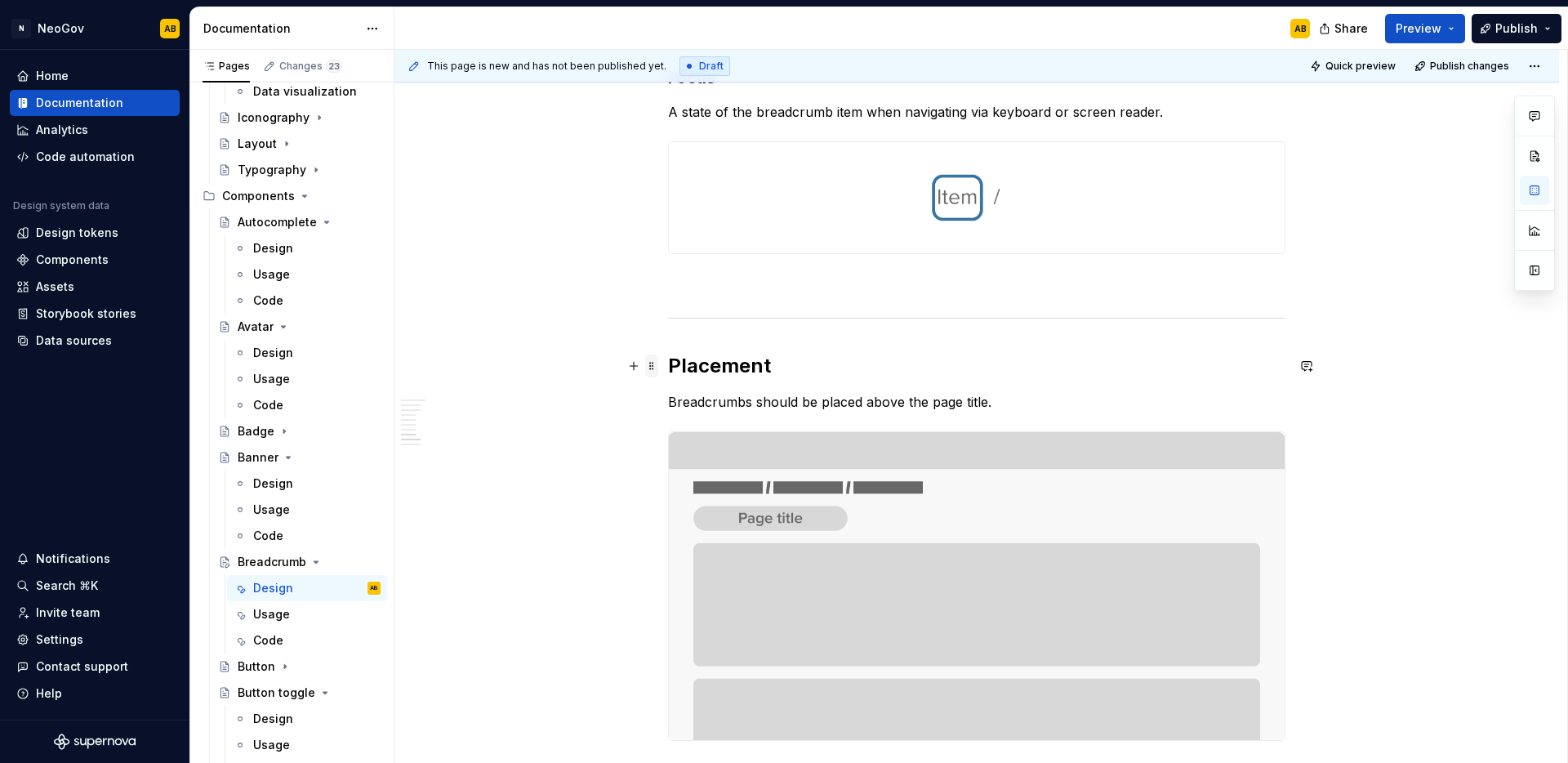
click at [654, 371] on span at bounding box center [651, 366] width 13 height 23
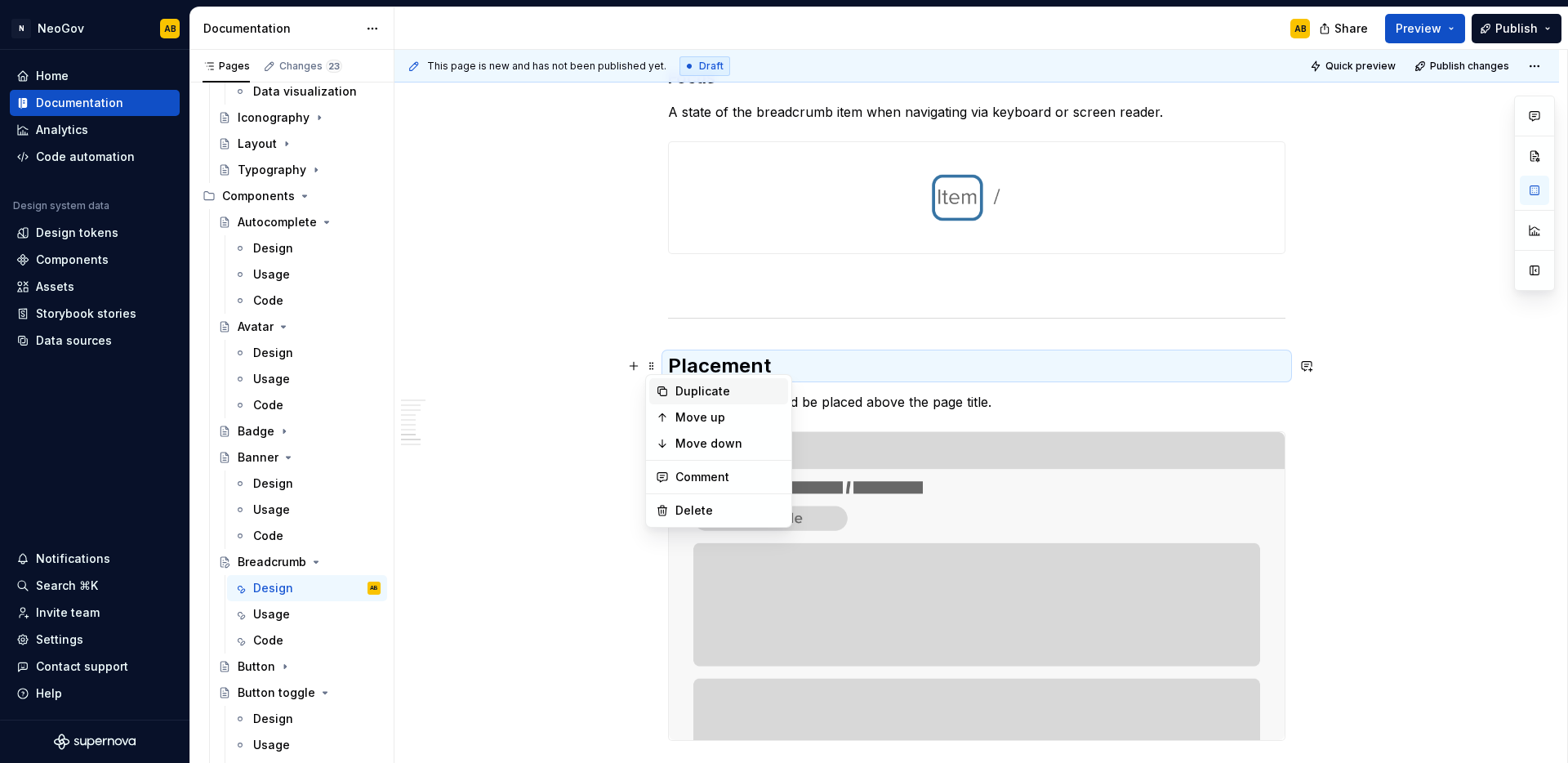
click at [664, 387] on icon at bounding box center [662, 391] width 9 height 9
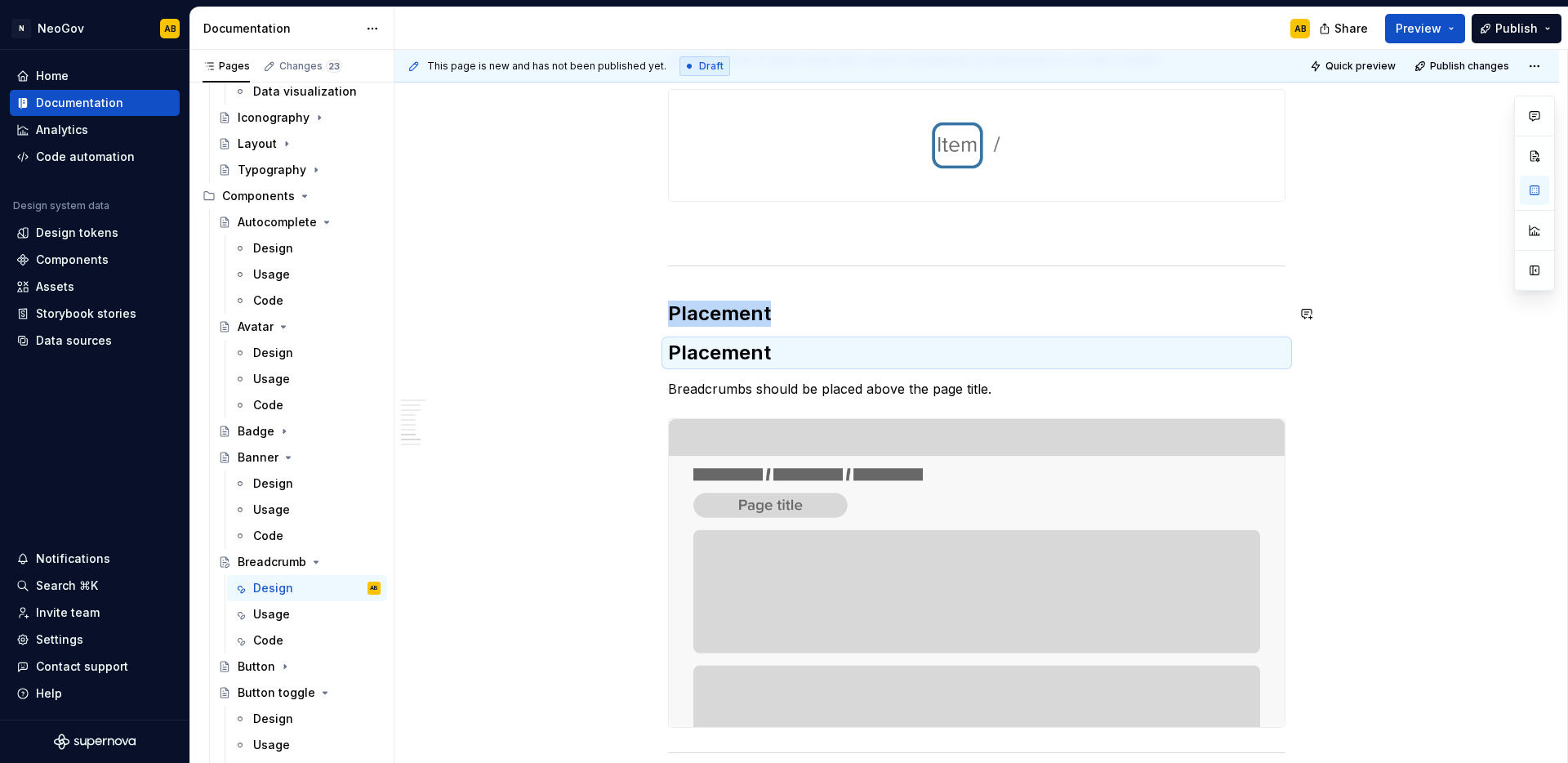
scroll to position [1942, 0]
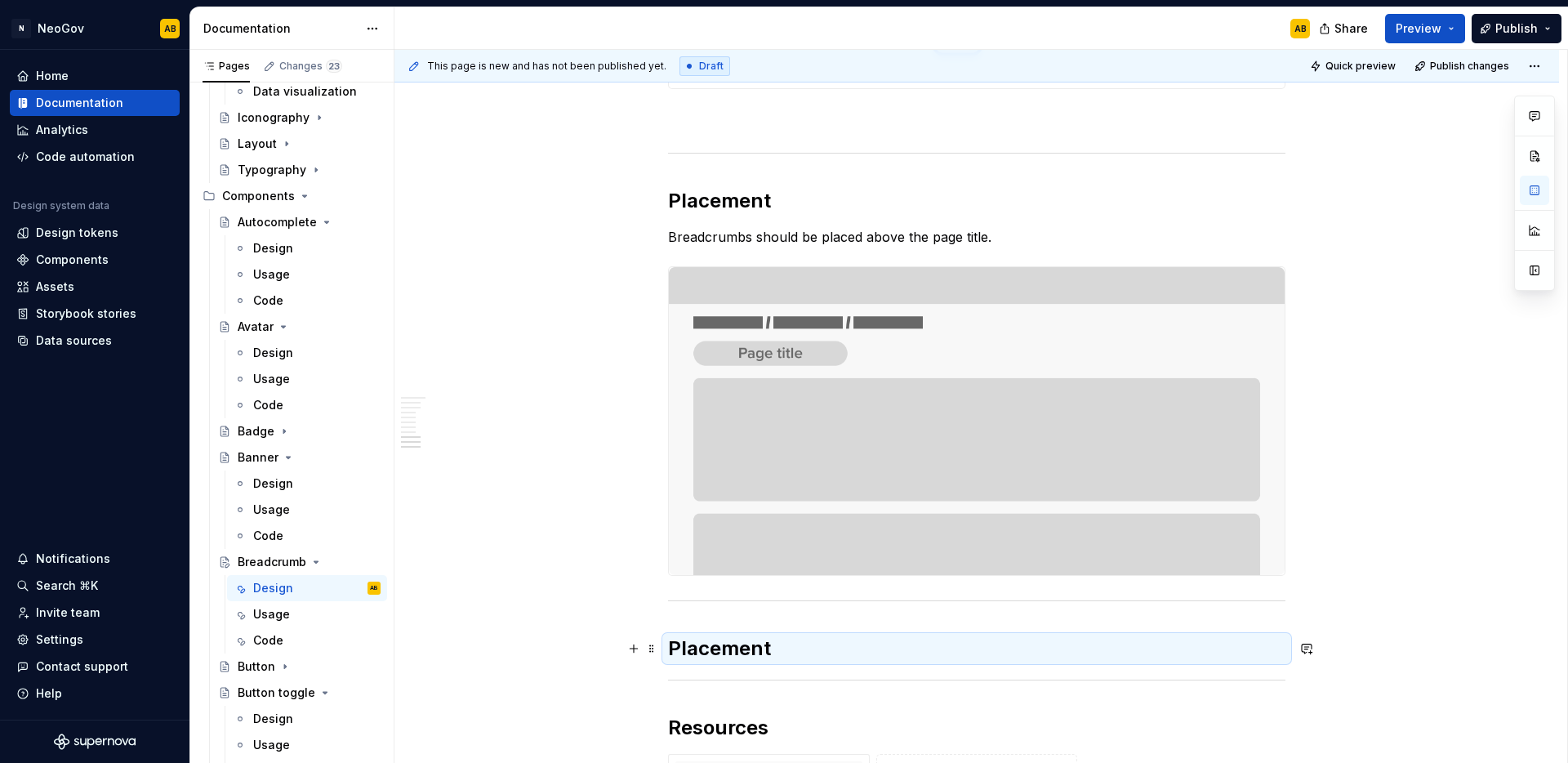
click at [701, 647] on h2 "Placement" at bounding box center [976, 649] width 618 height 26
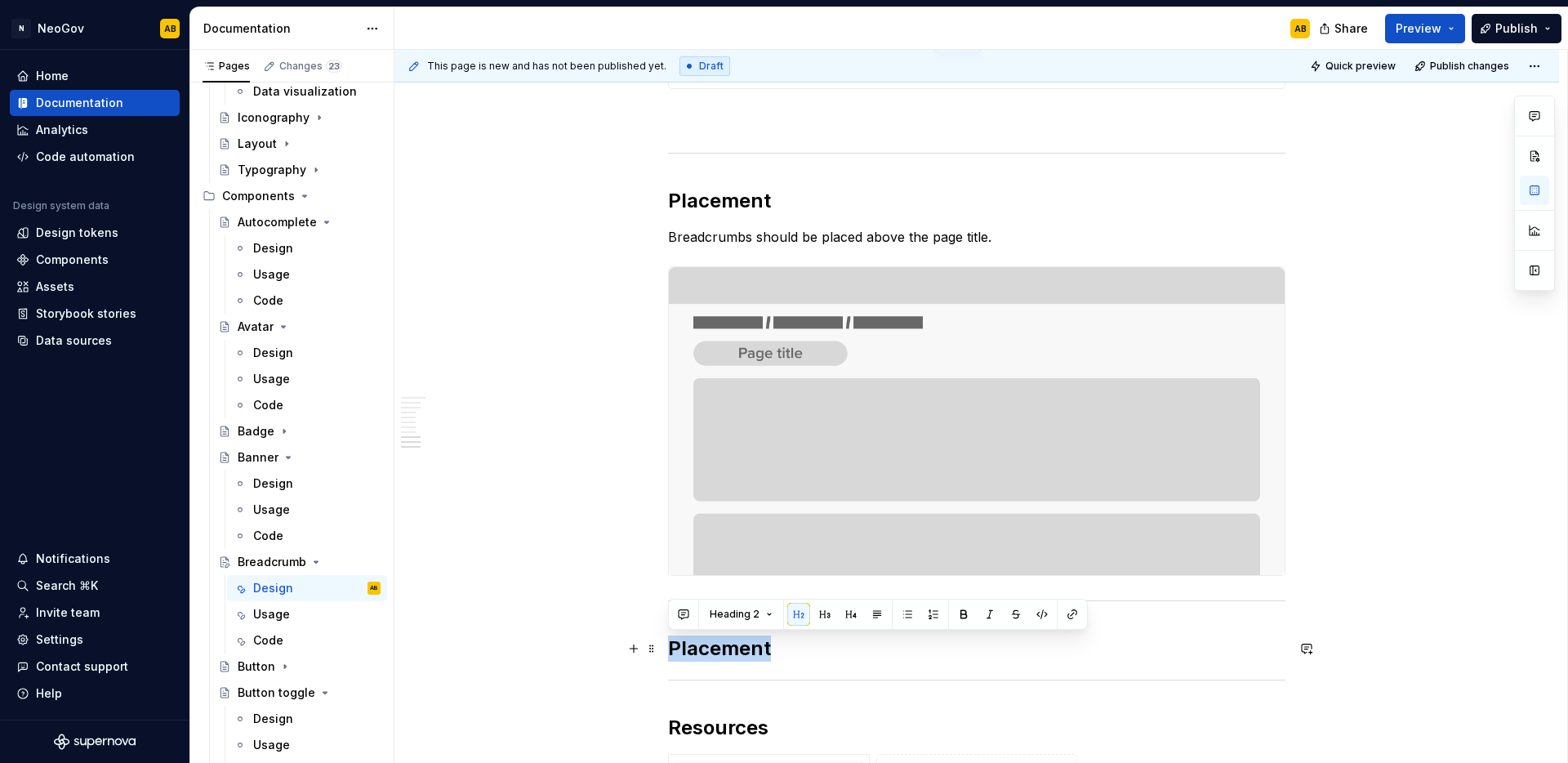
click at [701, 647] on h2 "Placement" at bounding box center [976, 649] width 618 height 26
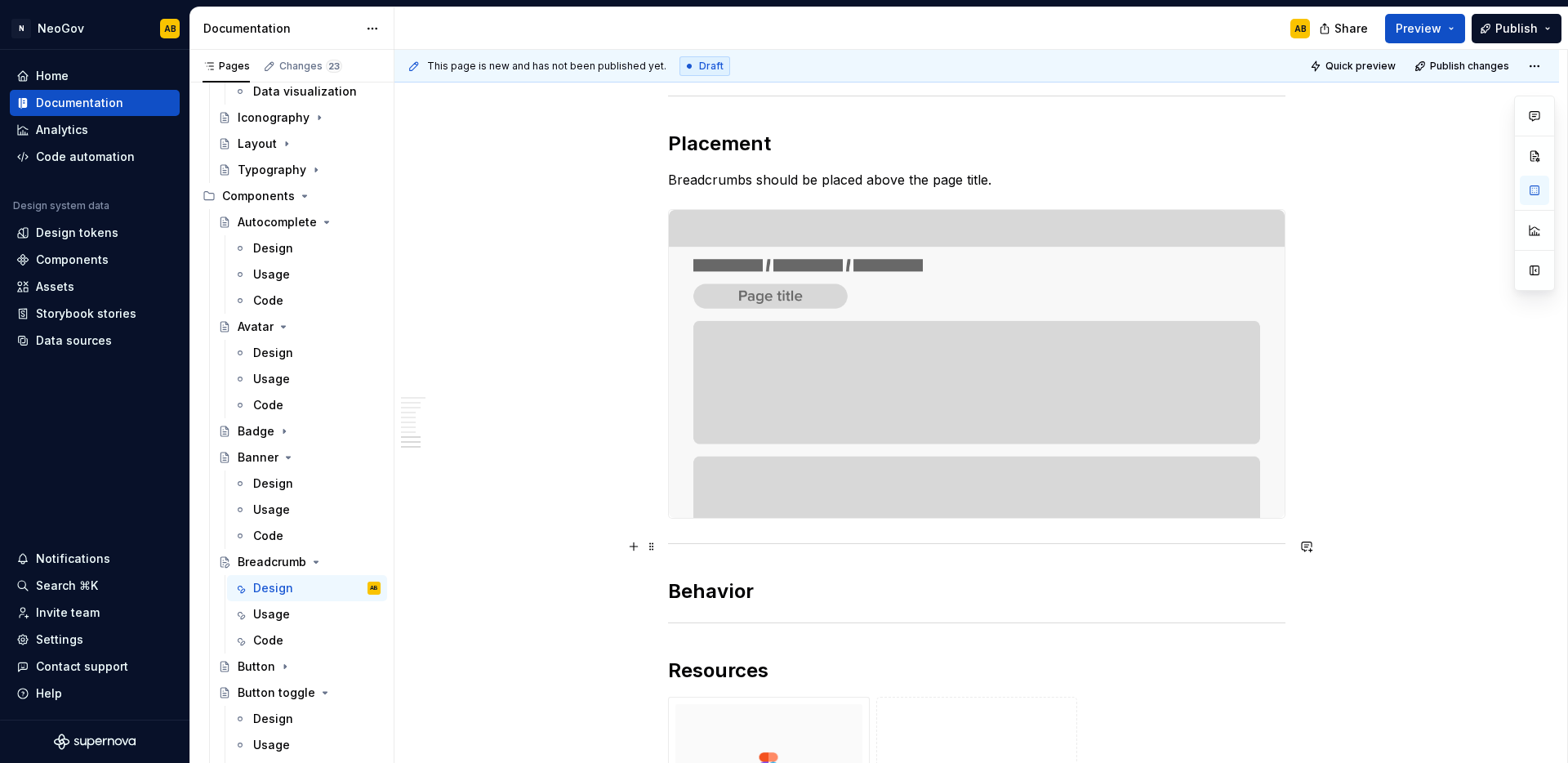
scroll to position [2006, 0]
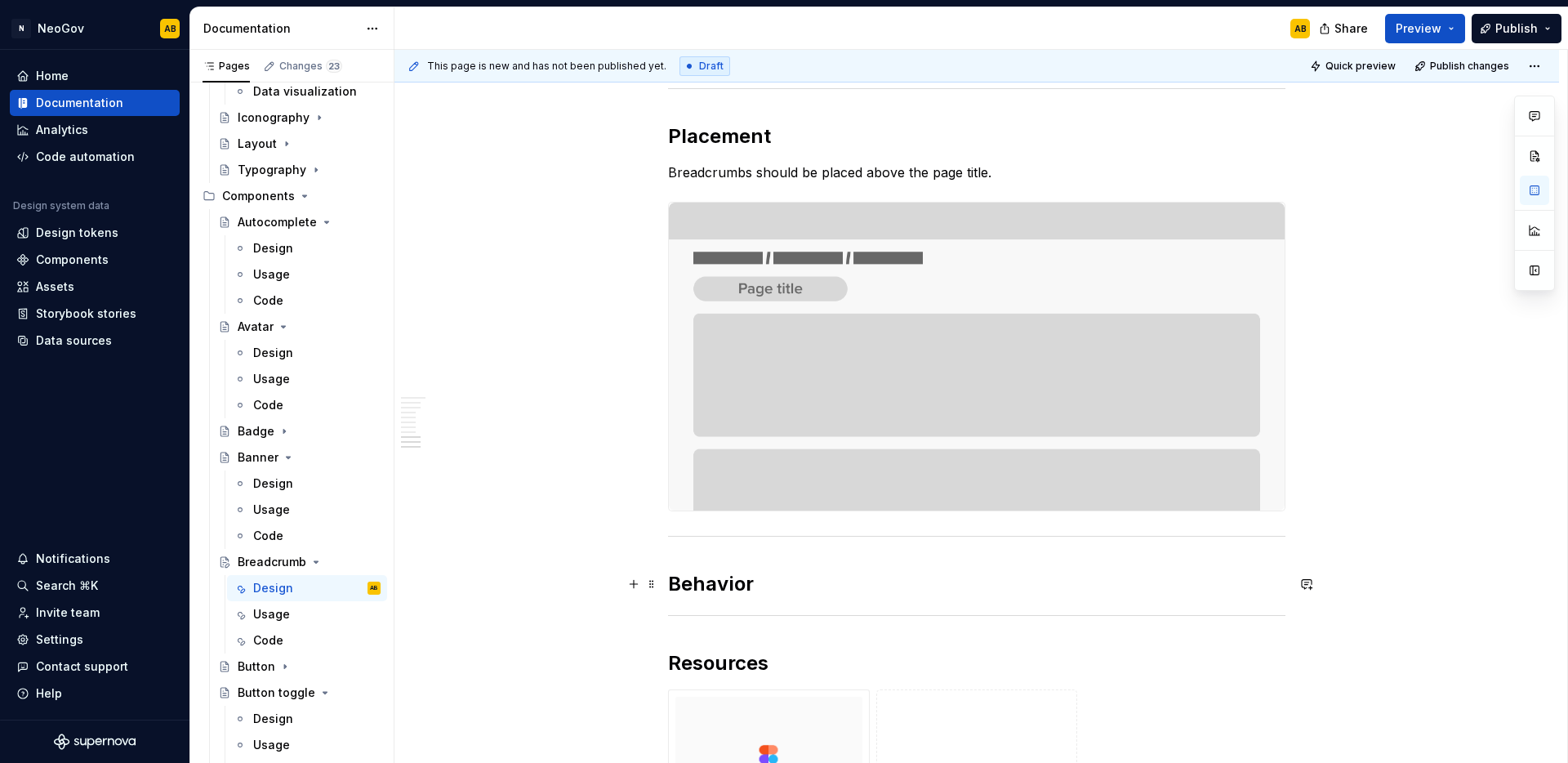
click at [760, 584] on h2 "Behavior" at bounding box center [976, 584] width 618 height 26
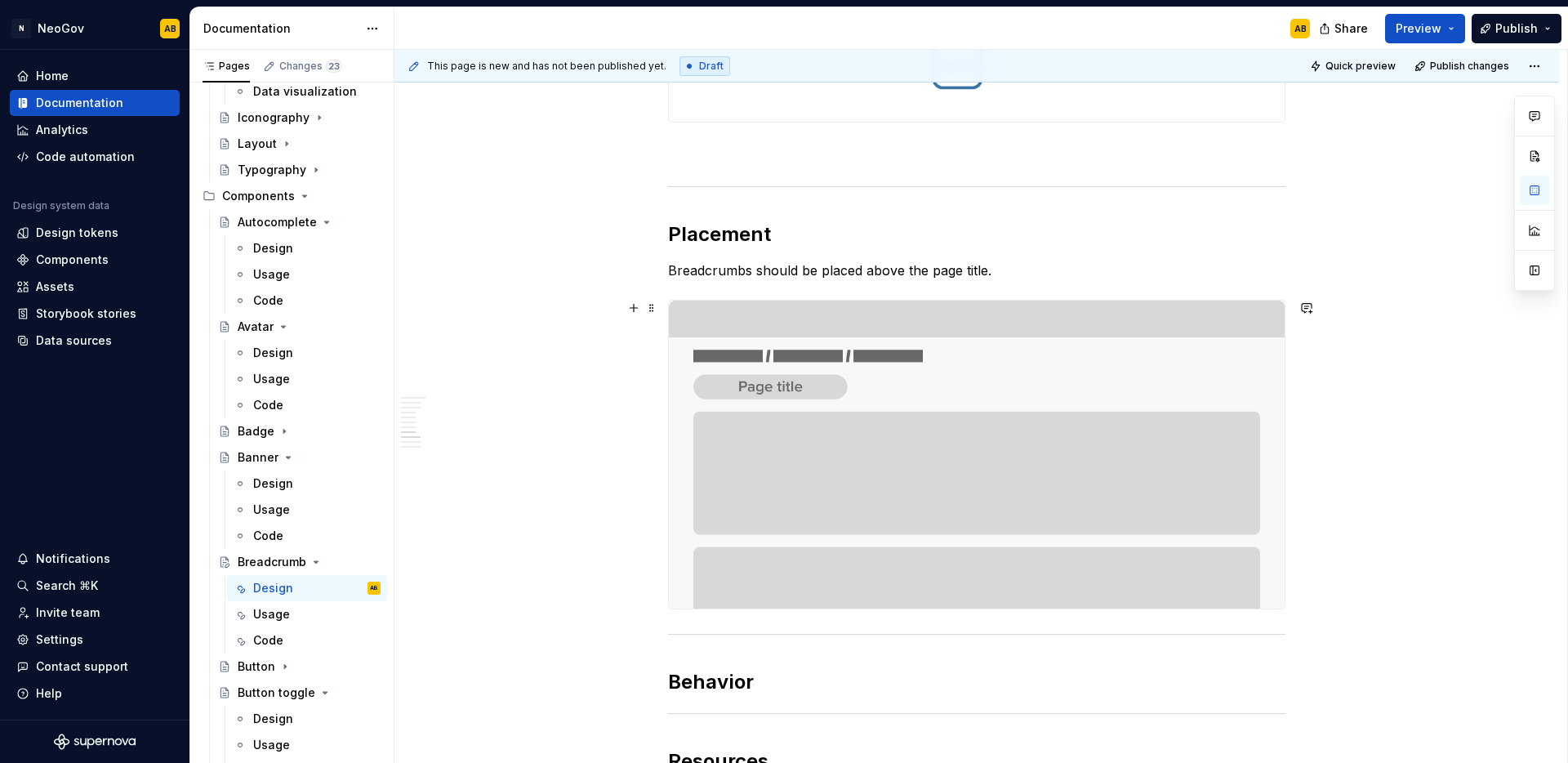
scroll to position [1293, 0]
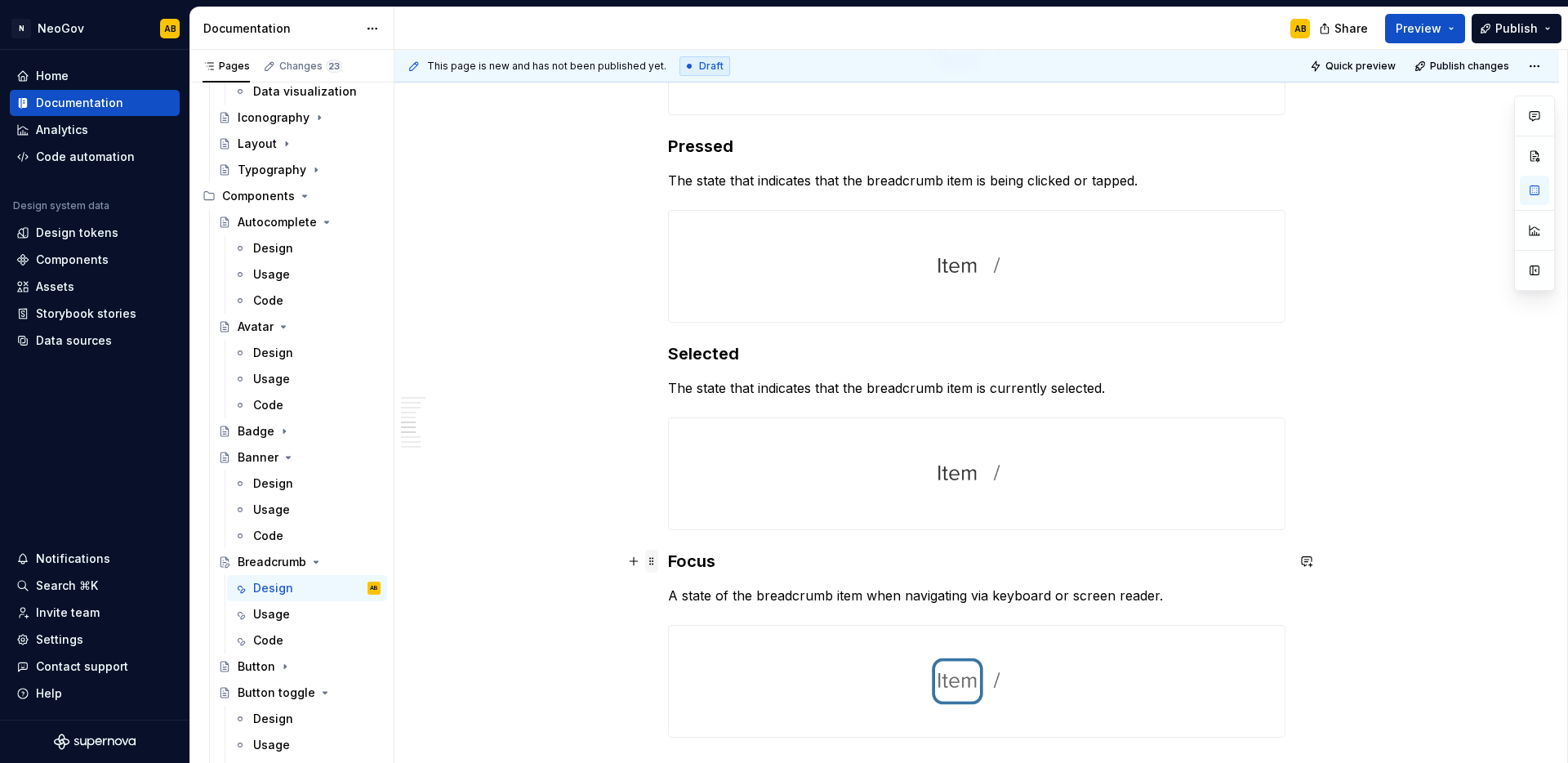
click at [657, 565] on span at bounding box center [651, 561] width 13 height 23
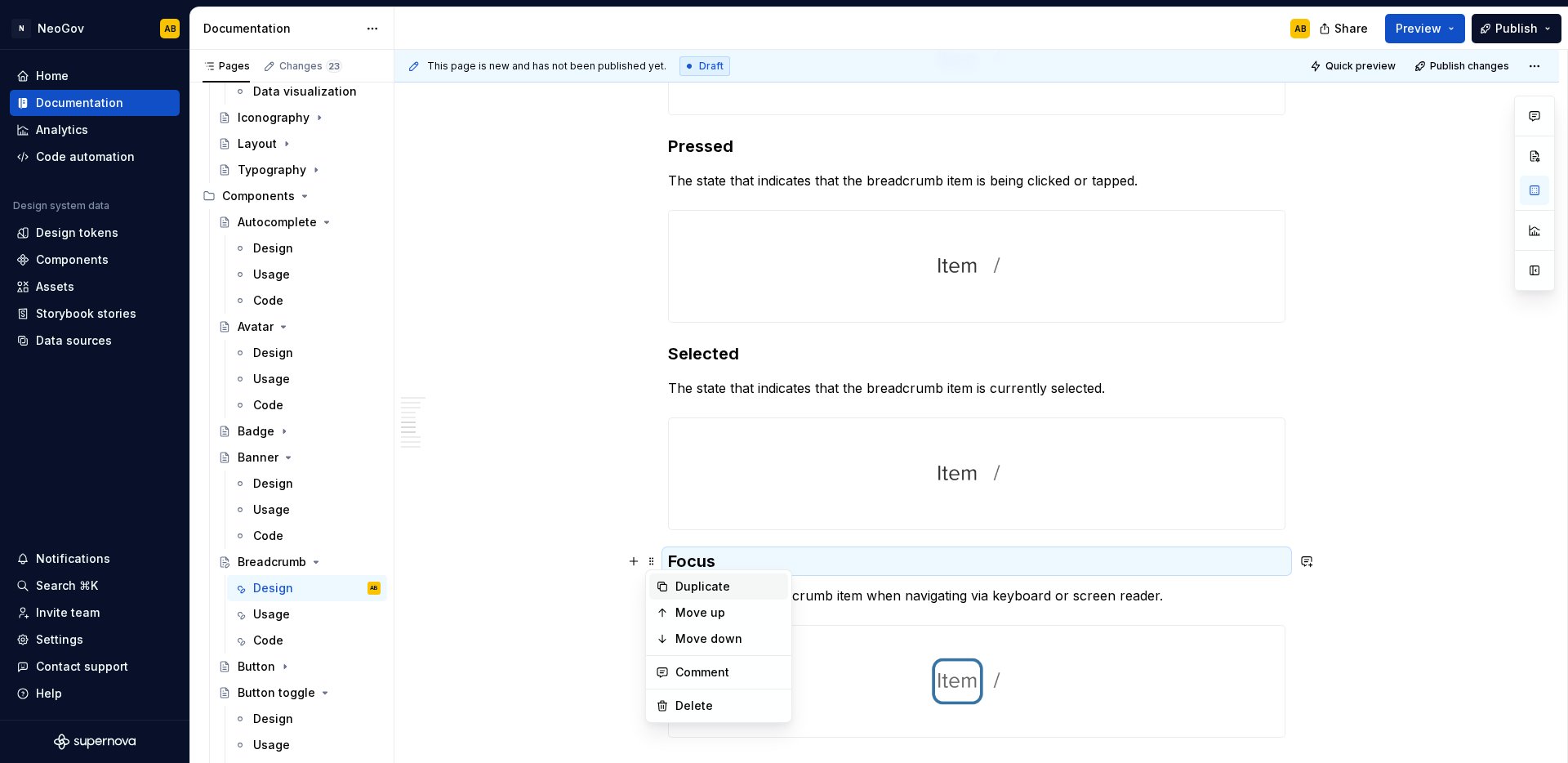
click at [654, 579] on div "Duplicate" at bounding box center [718, 586] width 139 height 26
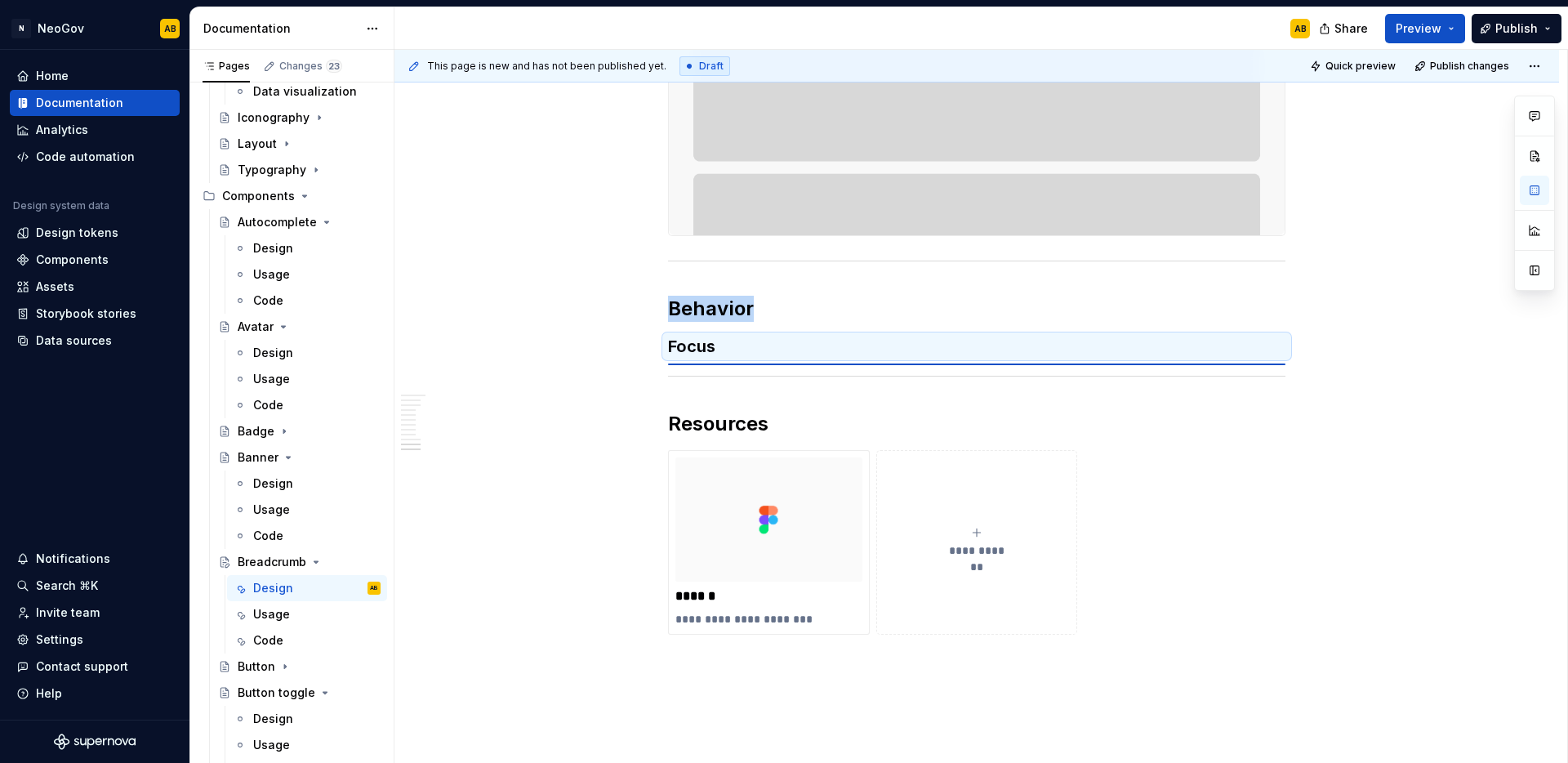
scroll to position [2246, 0]
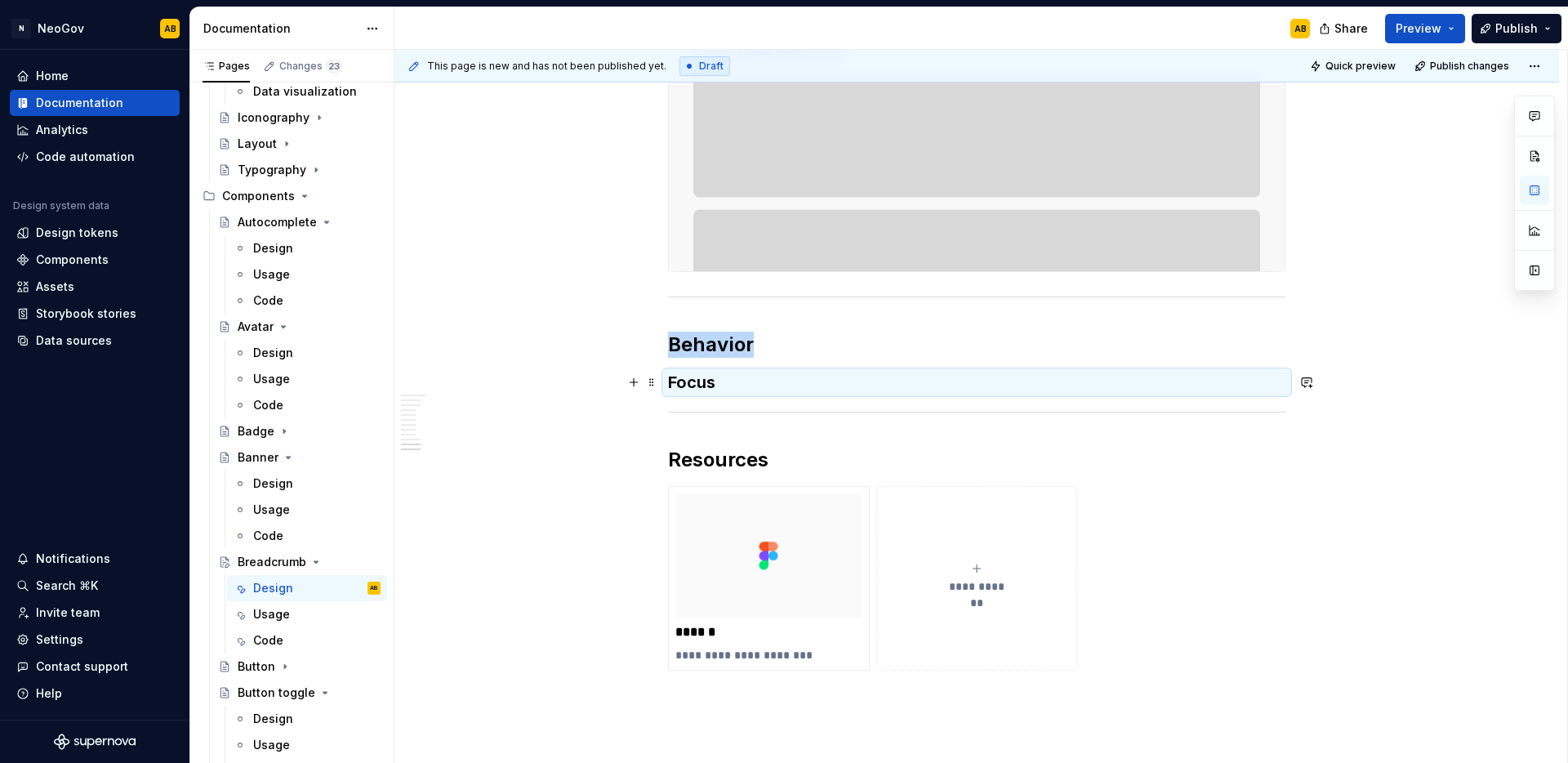
click at [706, 387] on h3 "Focus" at bounding box center [976, 382] width 618 height 23
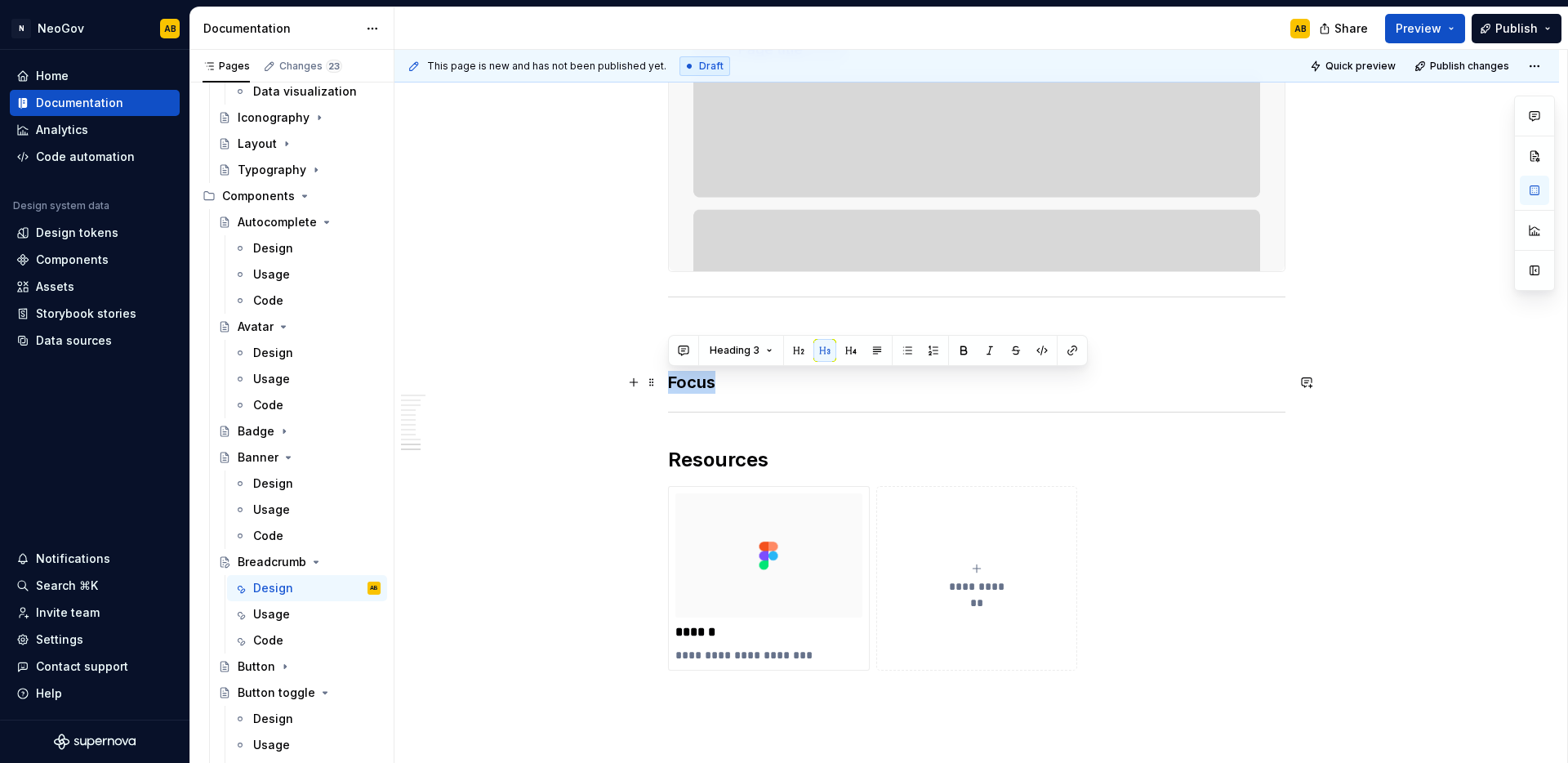
click at [706, 387] on h3 "Focus" at bounding box center [976, 382] width 618 height 23
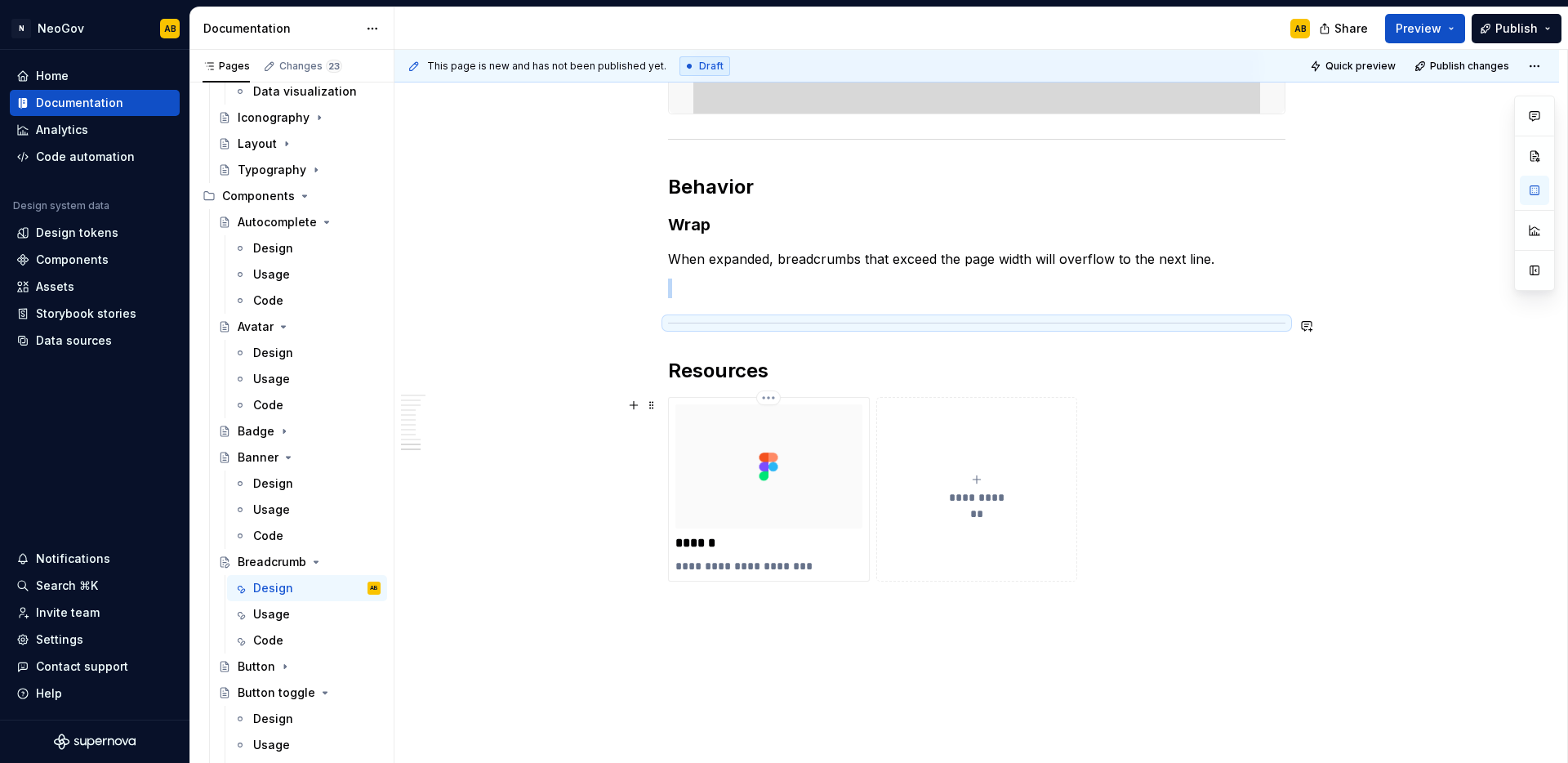
scroll to position [2455, 0]
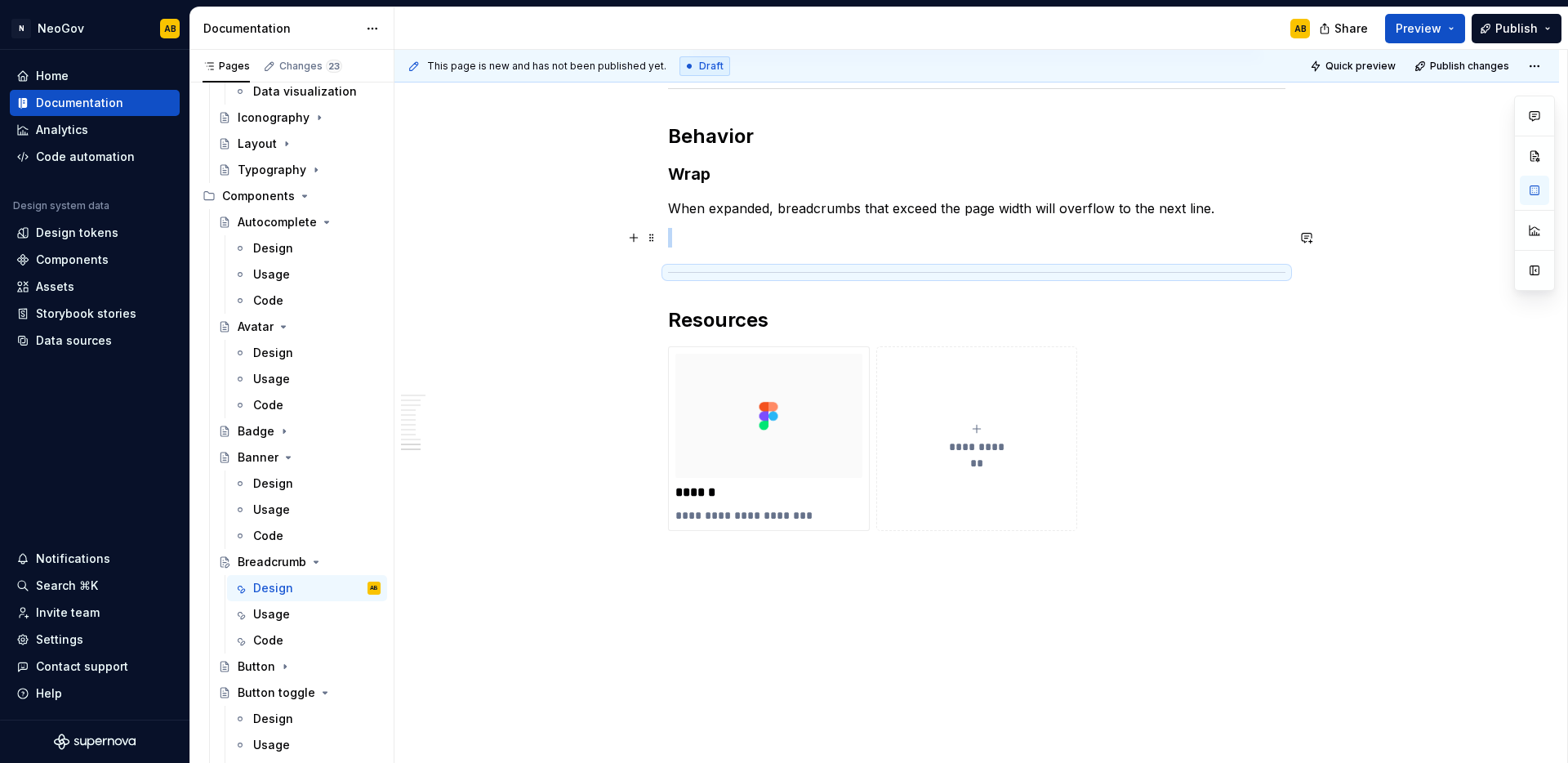
click at [699, 235] on p at bounding box center [976, 238] width 618 height 20
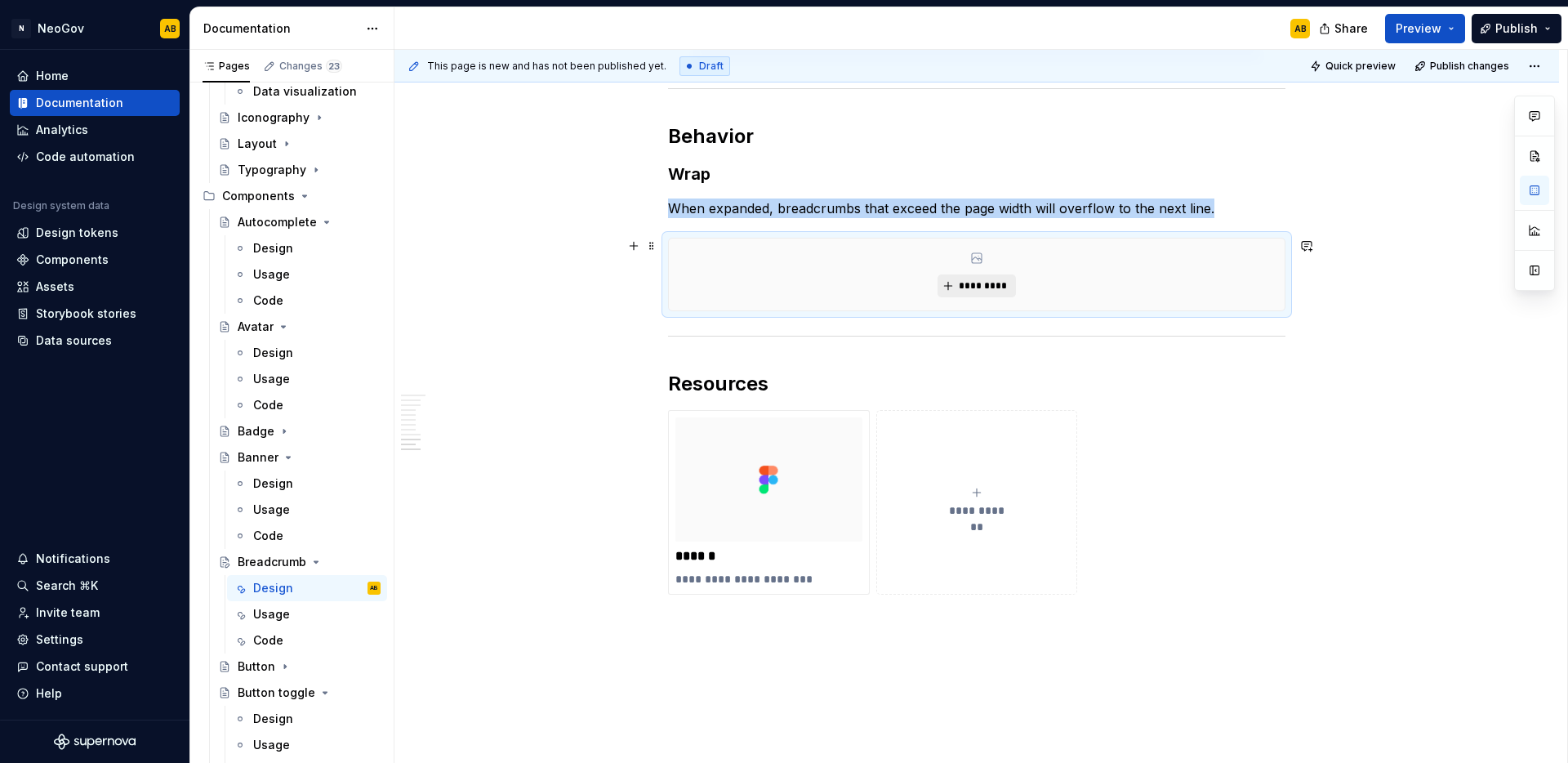
click at [993, 290] on span "*********" at bounding box center [983, 286] width 50 height 13
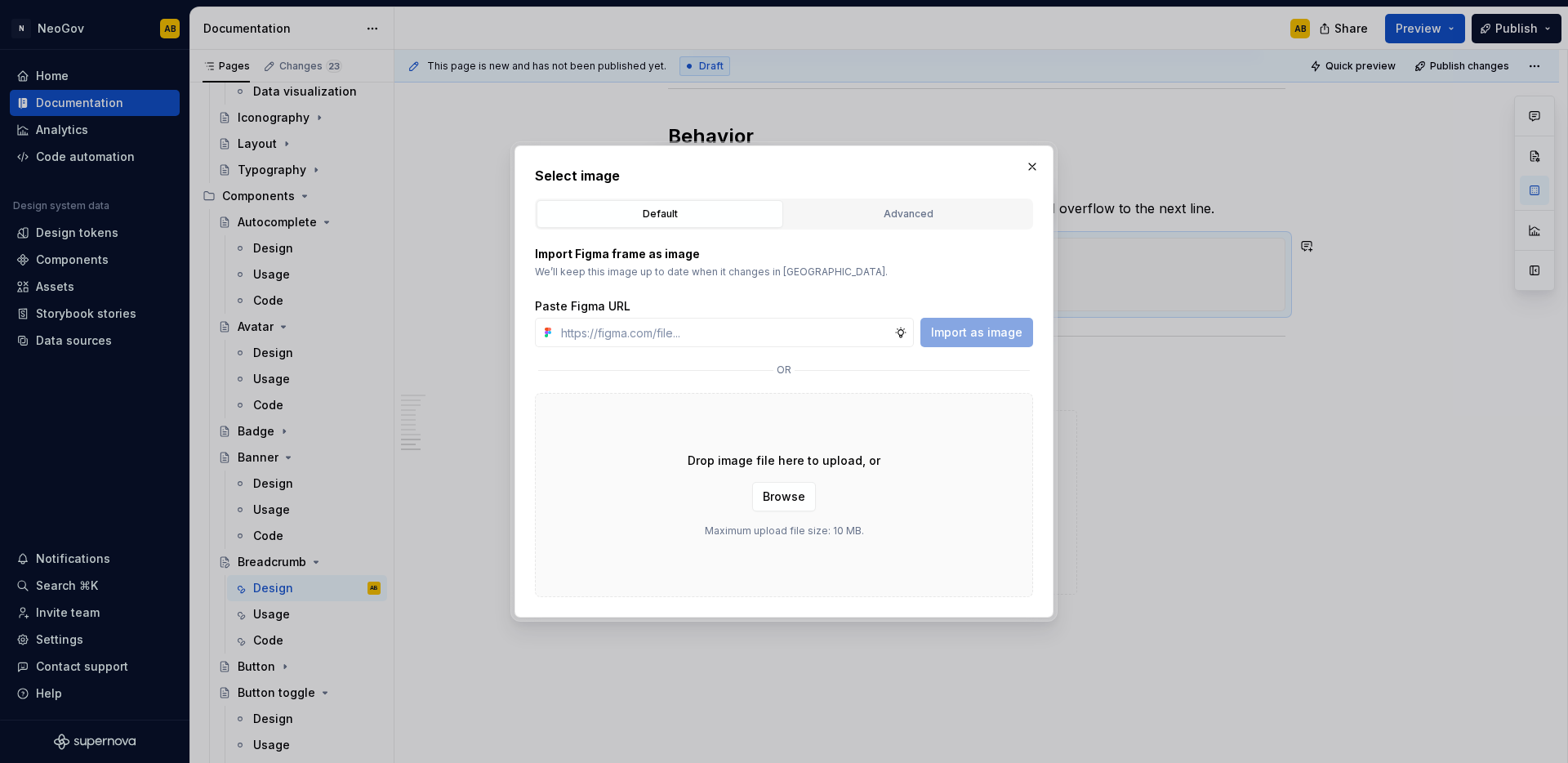
click at [711, 568] on div "Drop image file here to upload, or Browse Maximum upload file size: 10 MB." at bounding box center [784, 495] width 498 height 205
click at [770, 505] on button "Browse" at bounding box center [784, 496] width 64 height 29
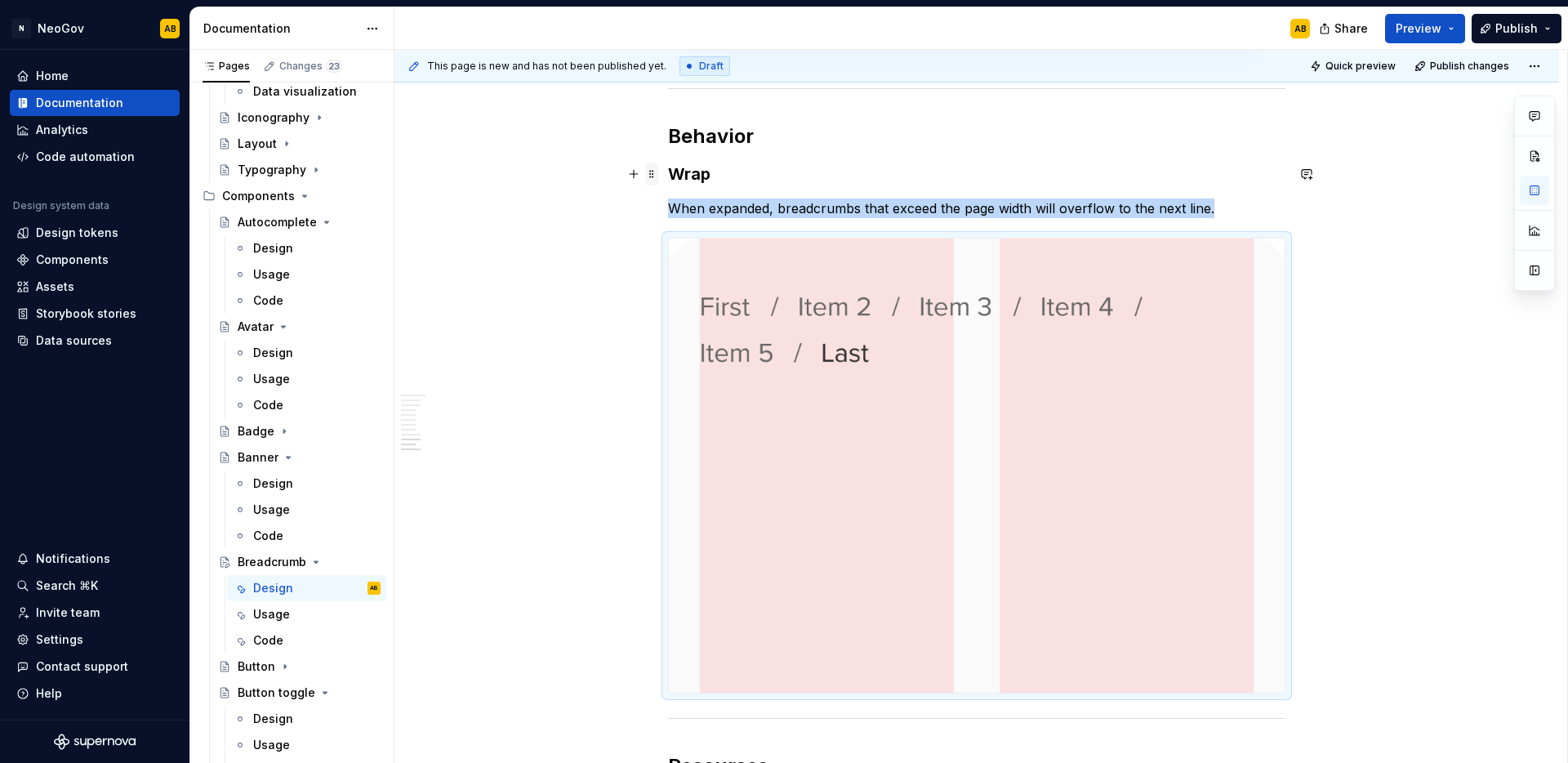
click at [646, 169] on span at bounding box center [651, 174] width 13 height 23
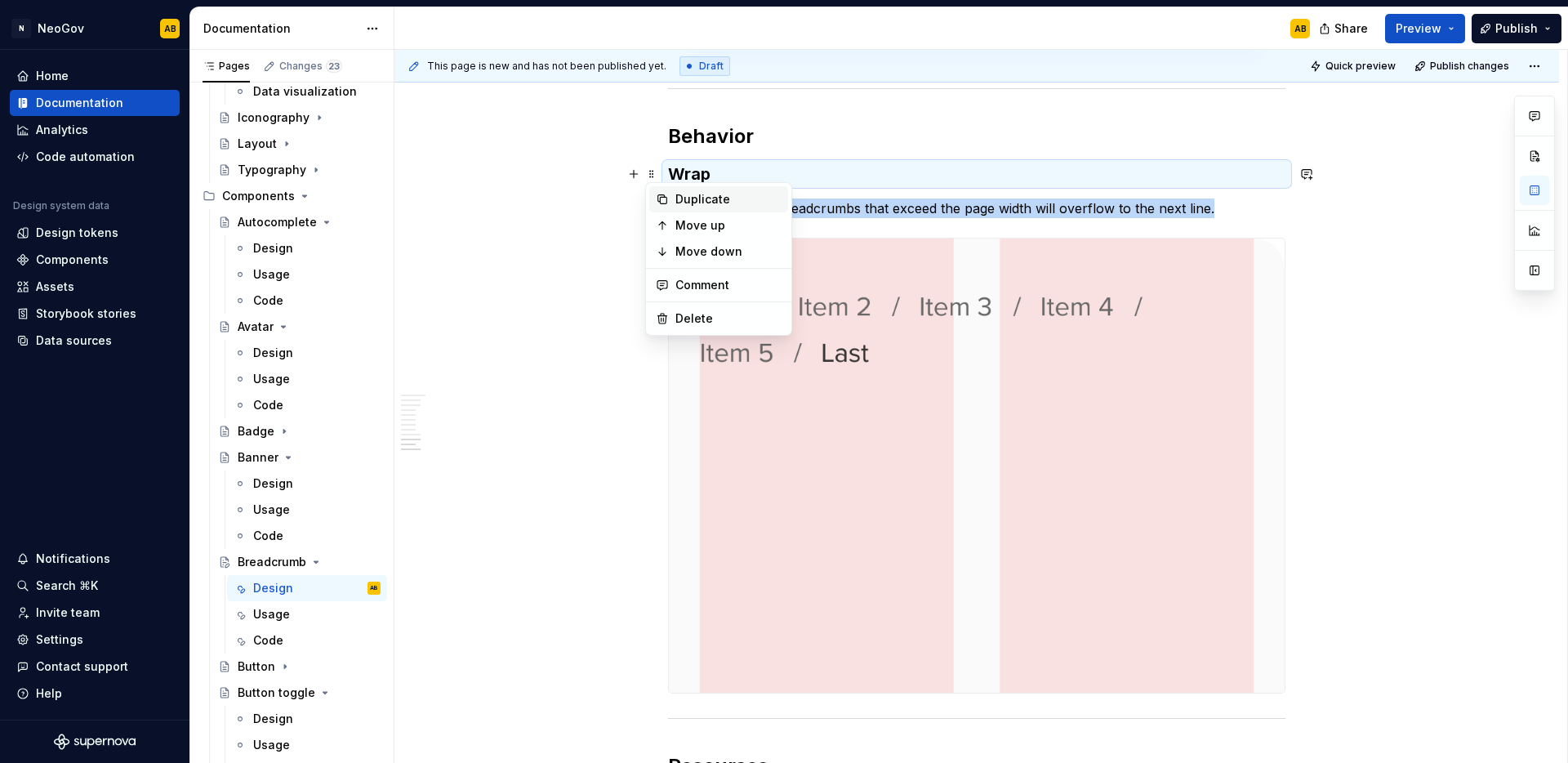
click at [660, 196] on icon at bounding box center [662, 200] width 9 height 9
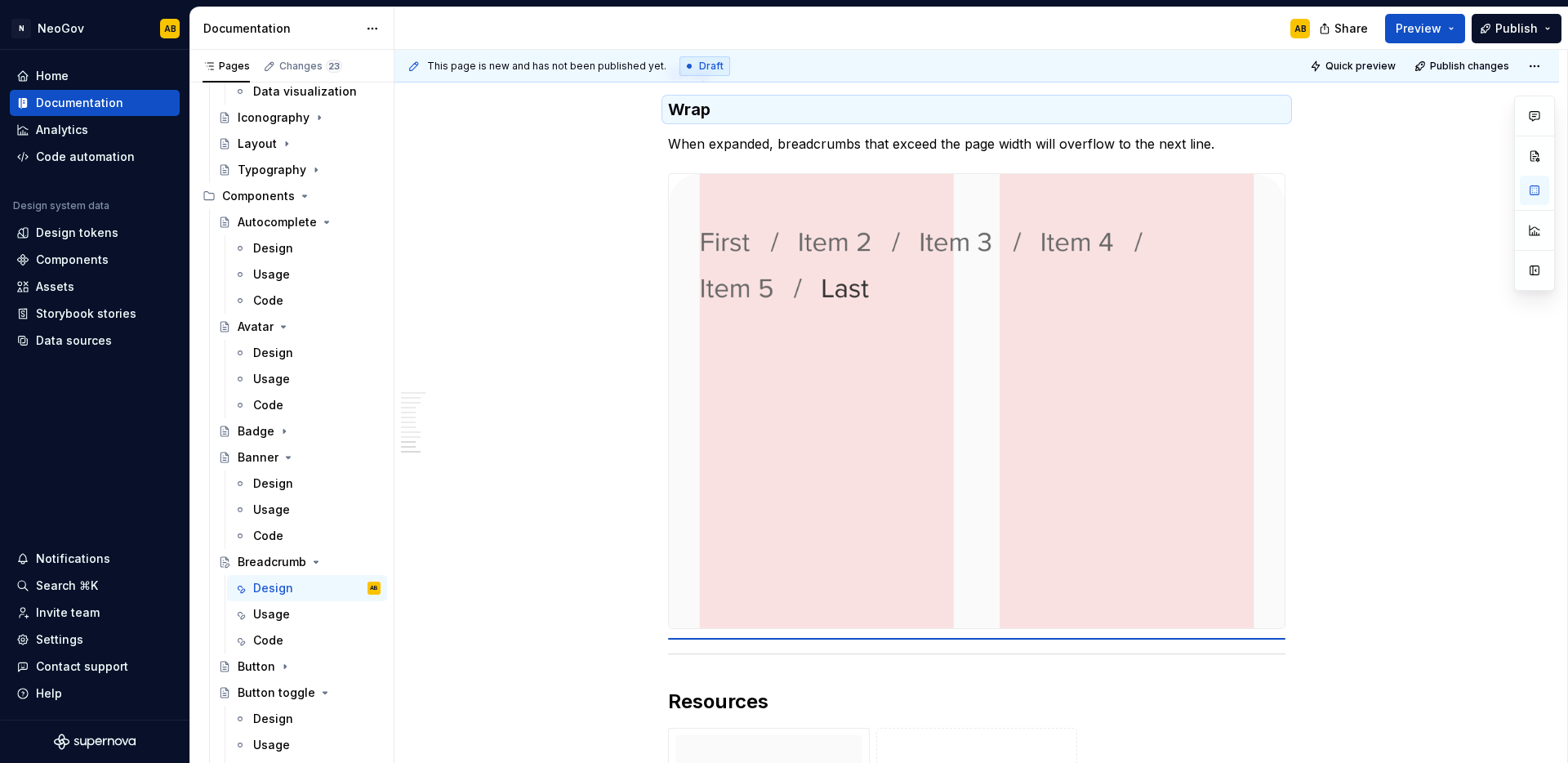
scroll to position [2519, 0]
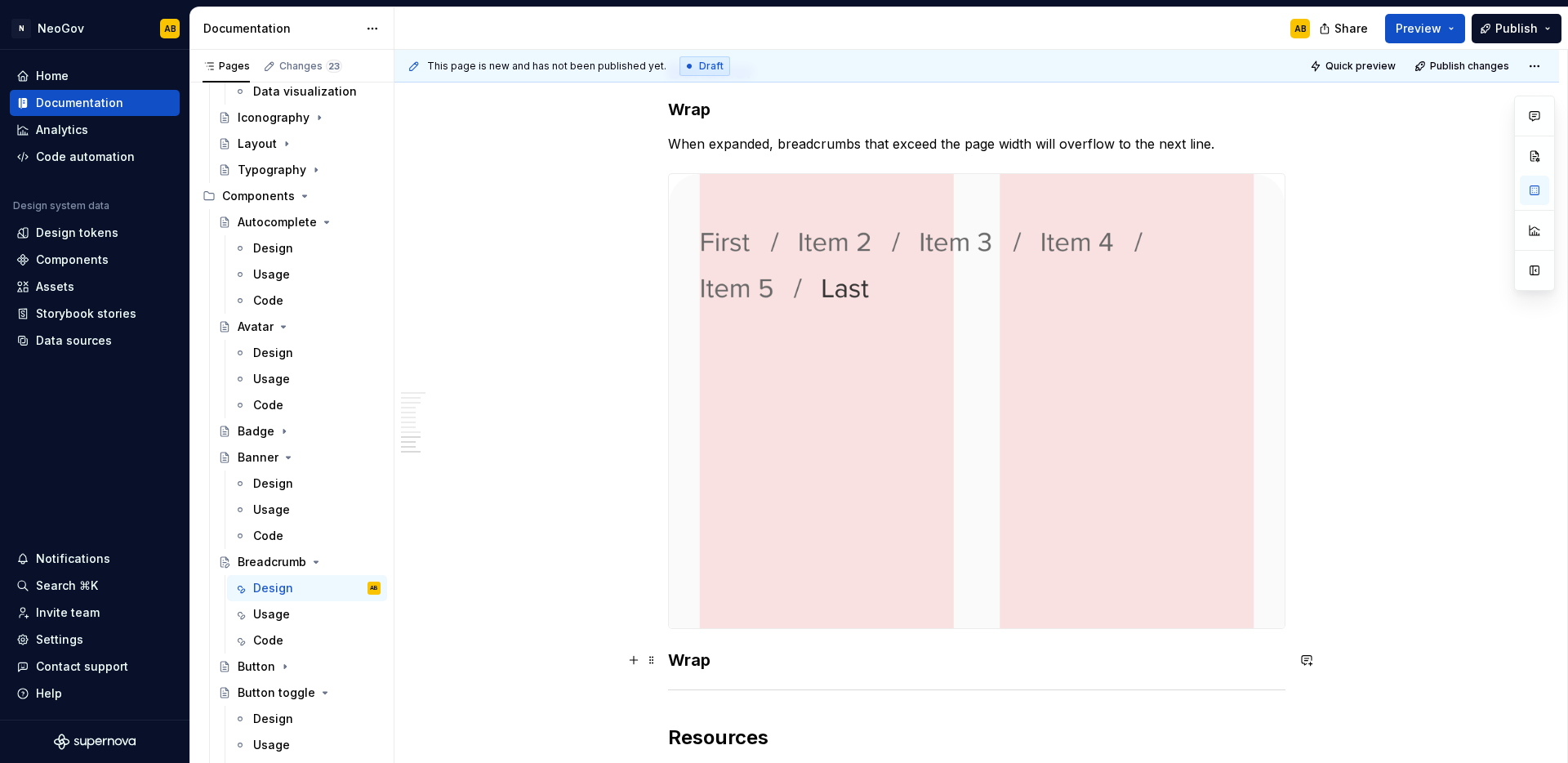
click at [691, 662] on h3 "Wrap" at bounding box center [976, 660] width 618 height 23
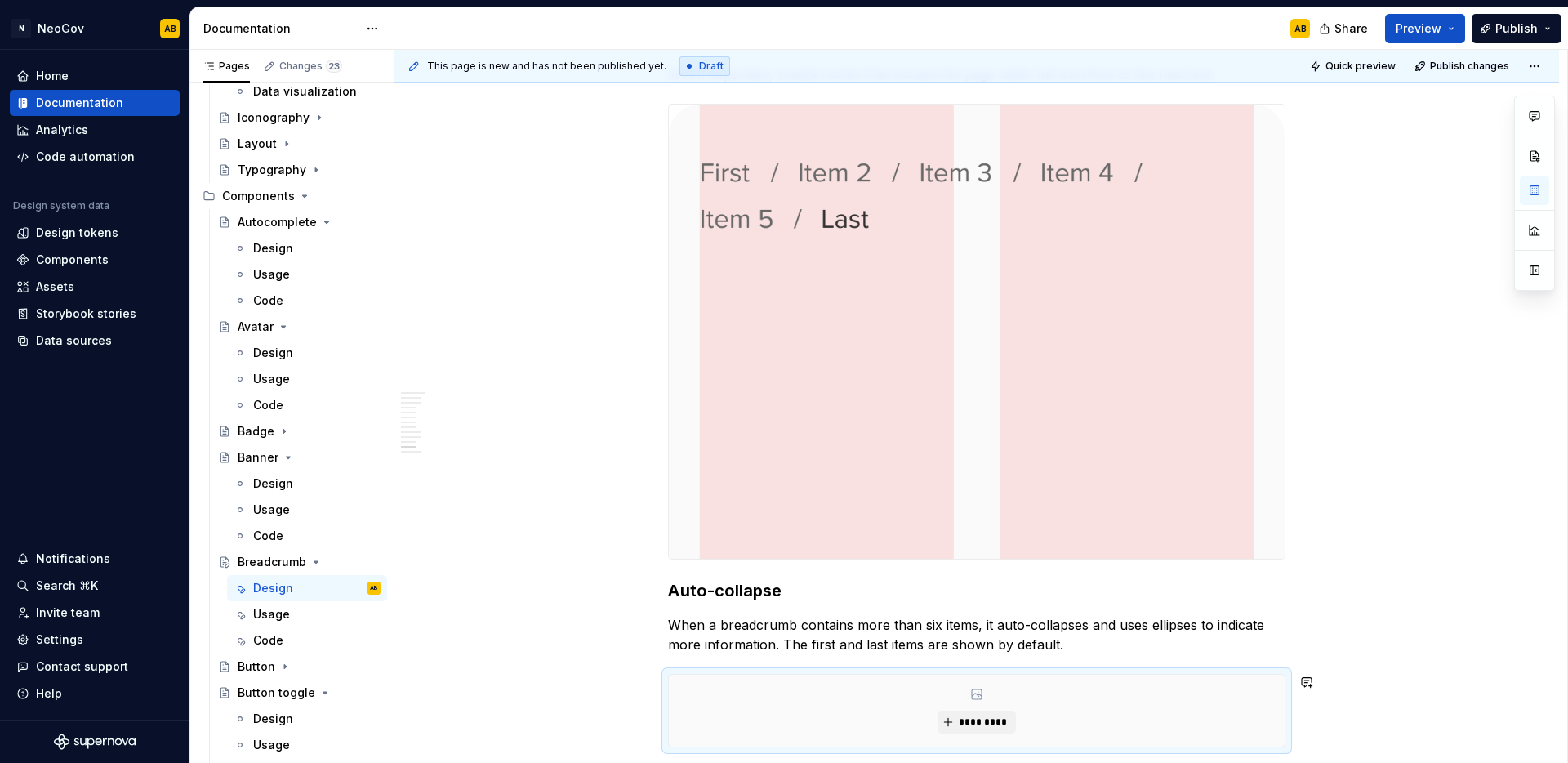
scroll to position [2783, 0]
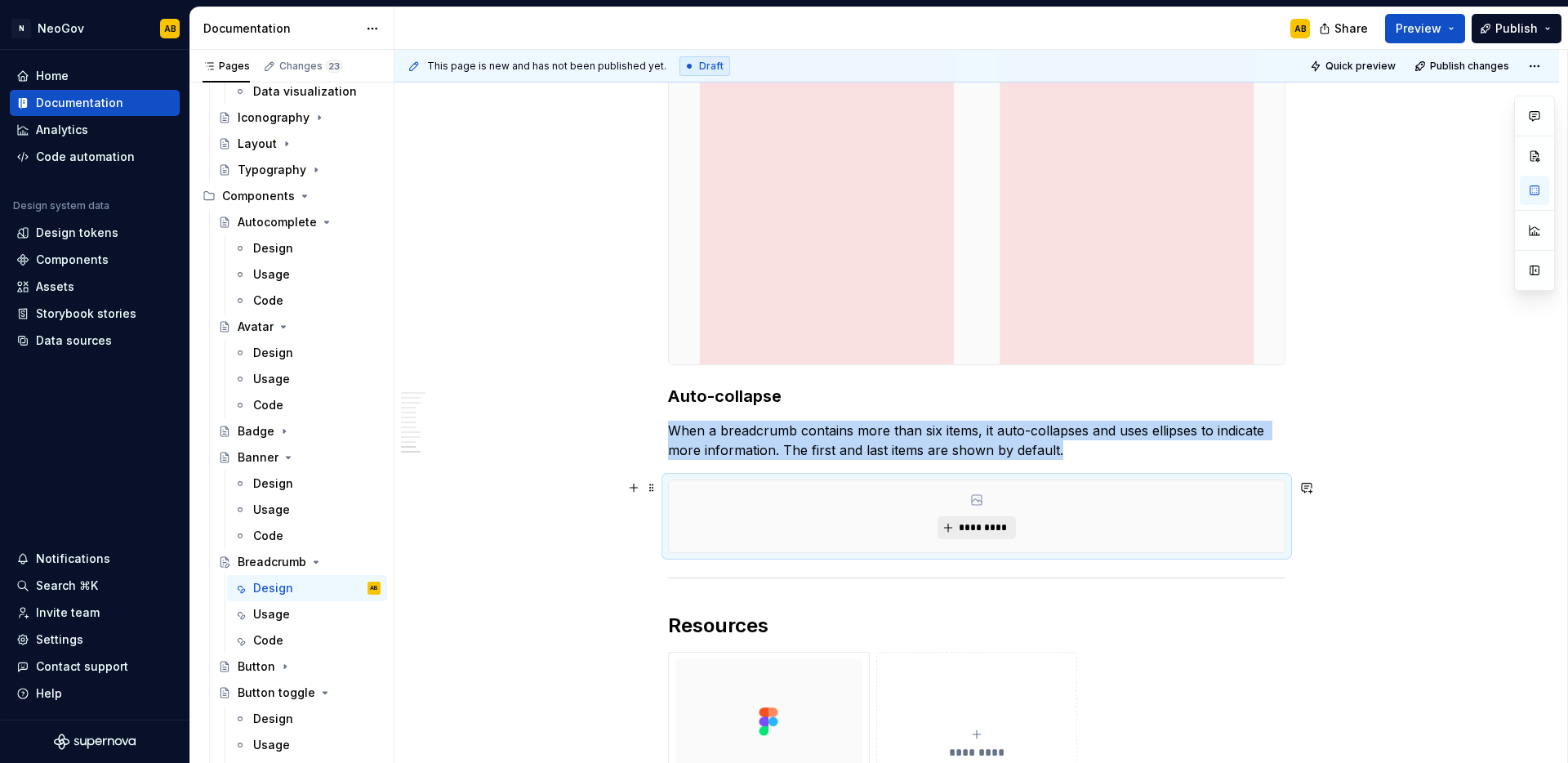
click at [994, 530] on span "*********" at bounding box center [983, 527] width 50 height 13
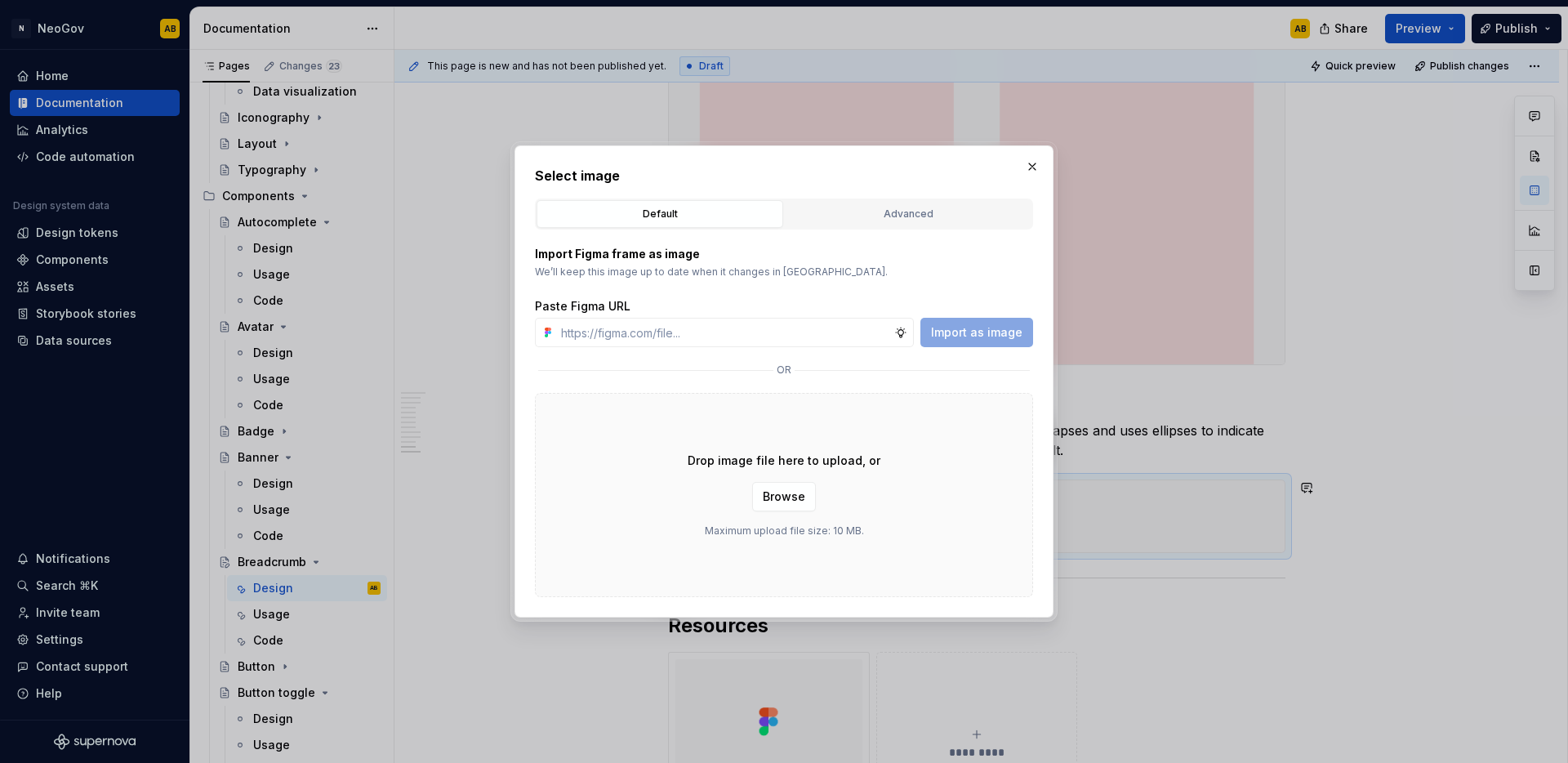
click at [757, 557] on div "Drop image file here to upload, or Browse Maximum upload file size: 10 MB." at bounding box center [784, 495] width 498 height 205
click at [784, 504] on span "Browse" at bounding box center [784, 496] width 43 height 16
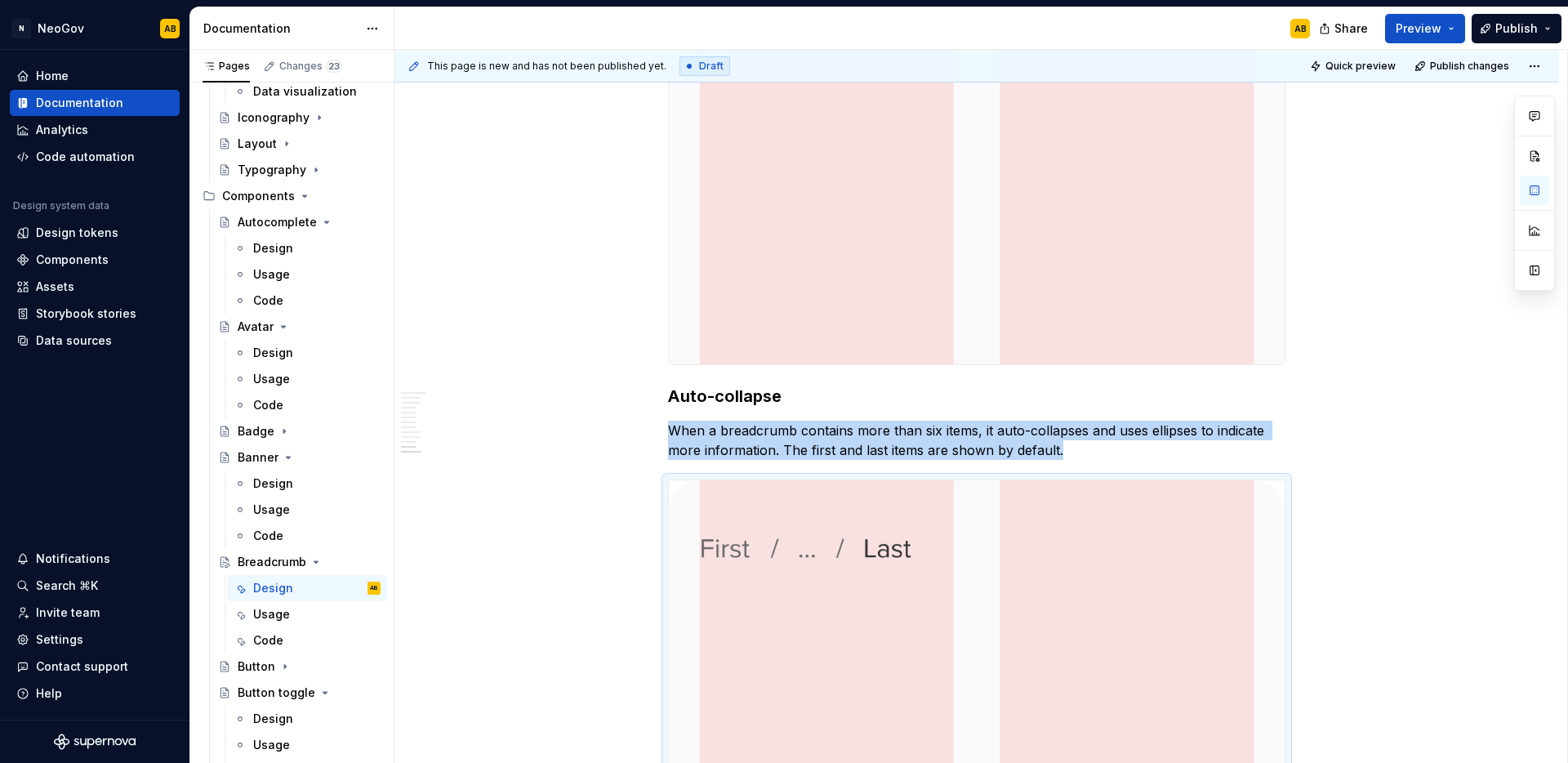
scroll to position [2954, 0]
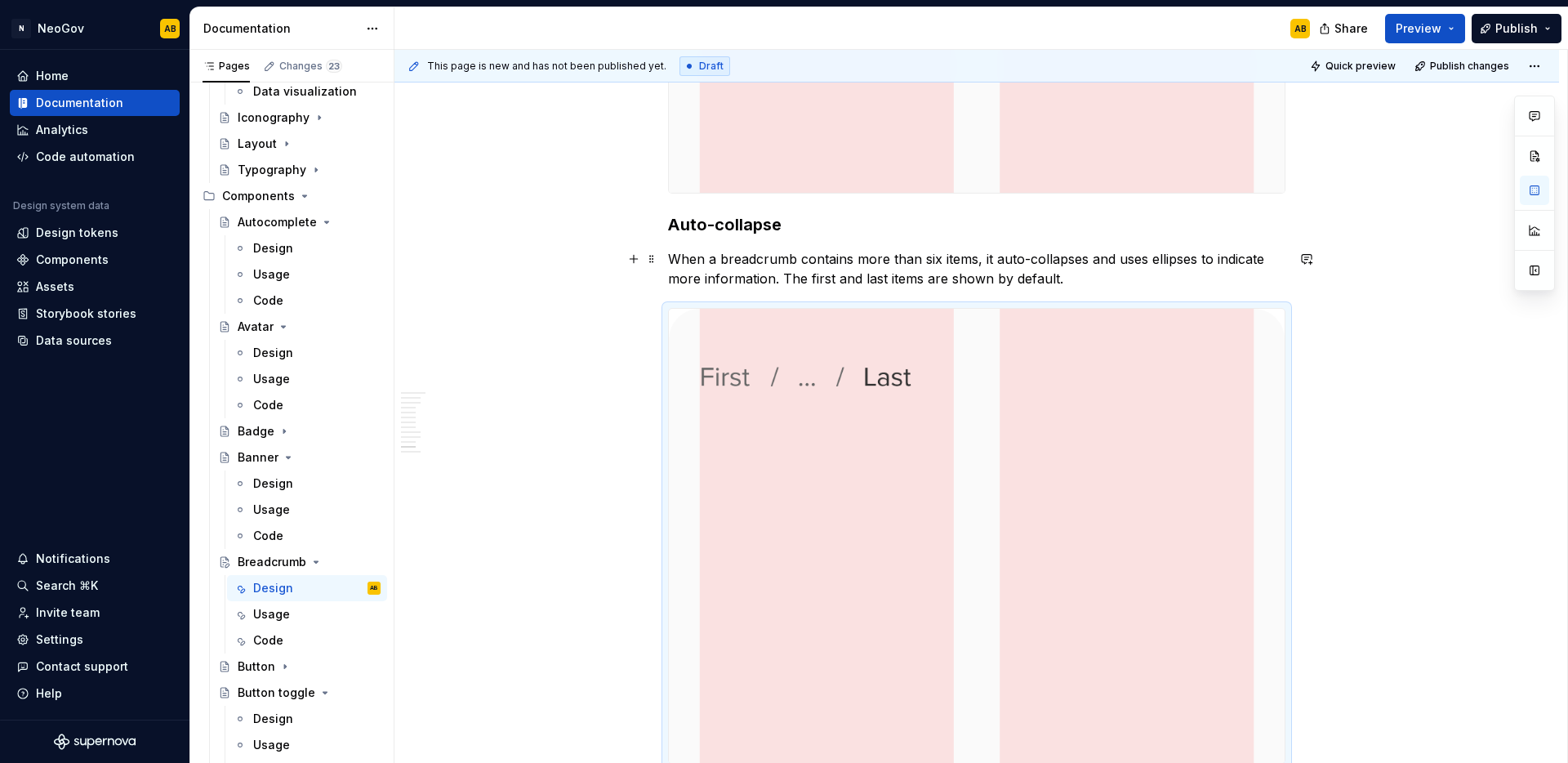
click at [1062, 283] on p "When a breadcrumb contains more than six items, it auto-collapses and uses elli…" at bounding box center [976, 269] width 618 height 39
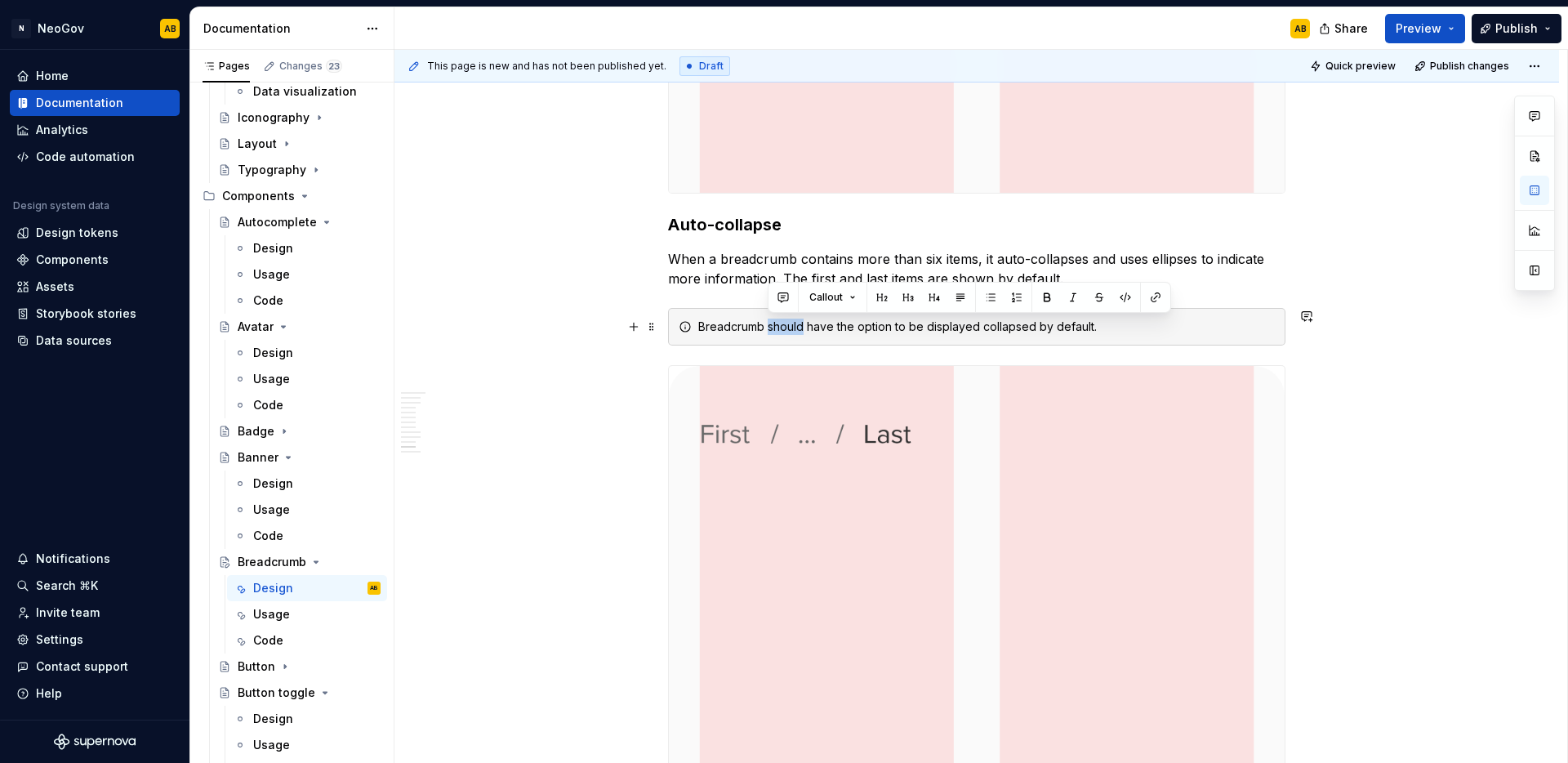
drag, startPoint x: 768, startPoint y: 329, endPoint x: 804, endPoint y: 328, distance: 36.0
click at [804, 328] on div "Breadcrumb should have the option to be displayed collapsed by default." at bounding box center [987, 327] width 577 height 16
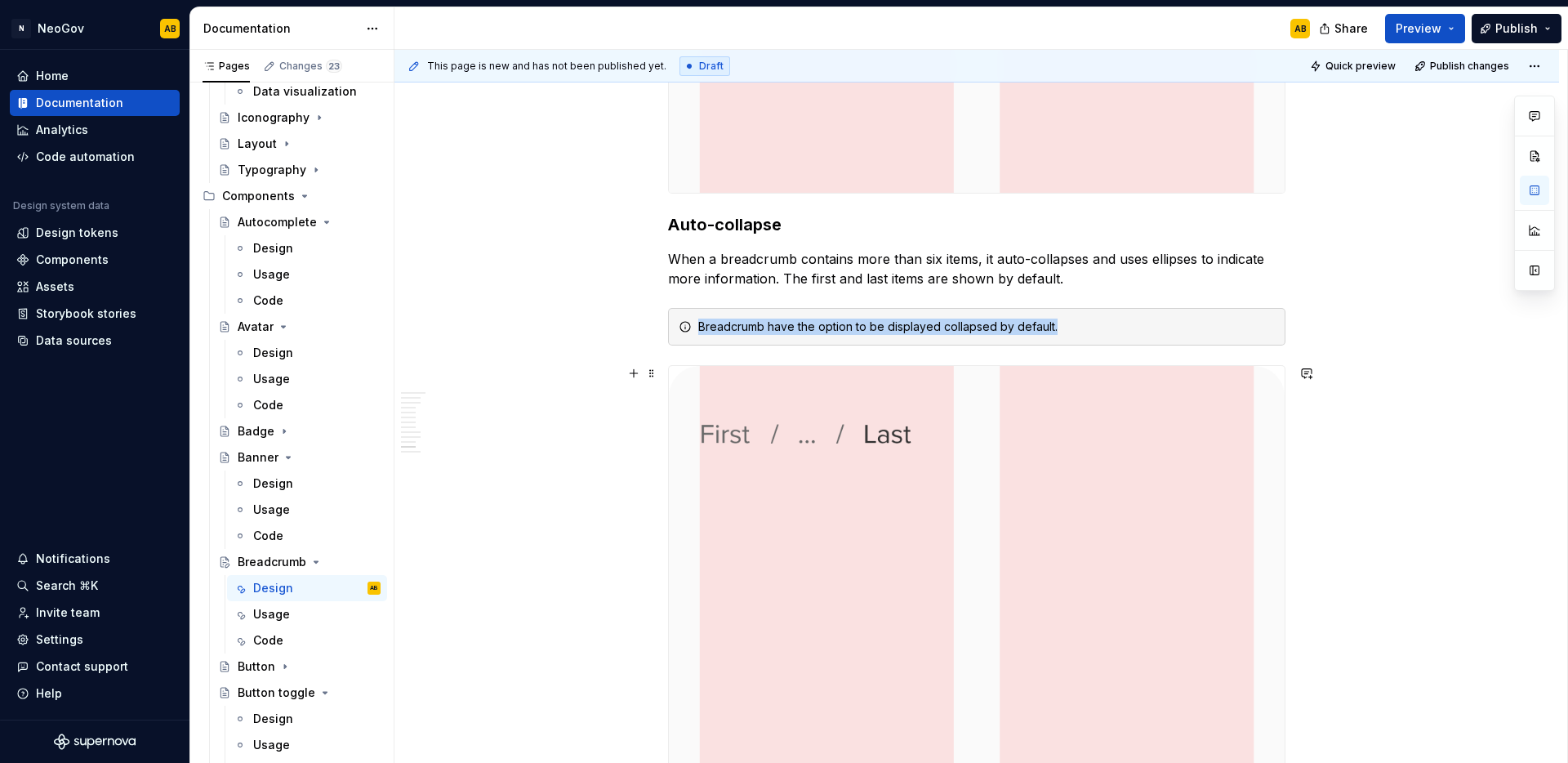
scroll to position [3012, 0]
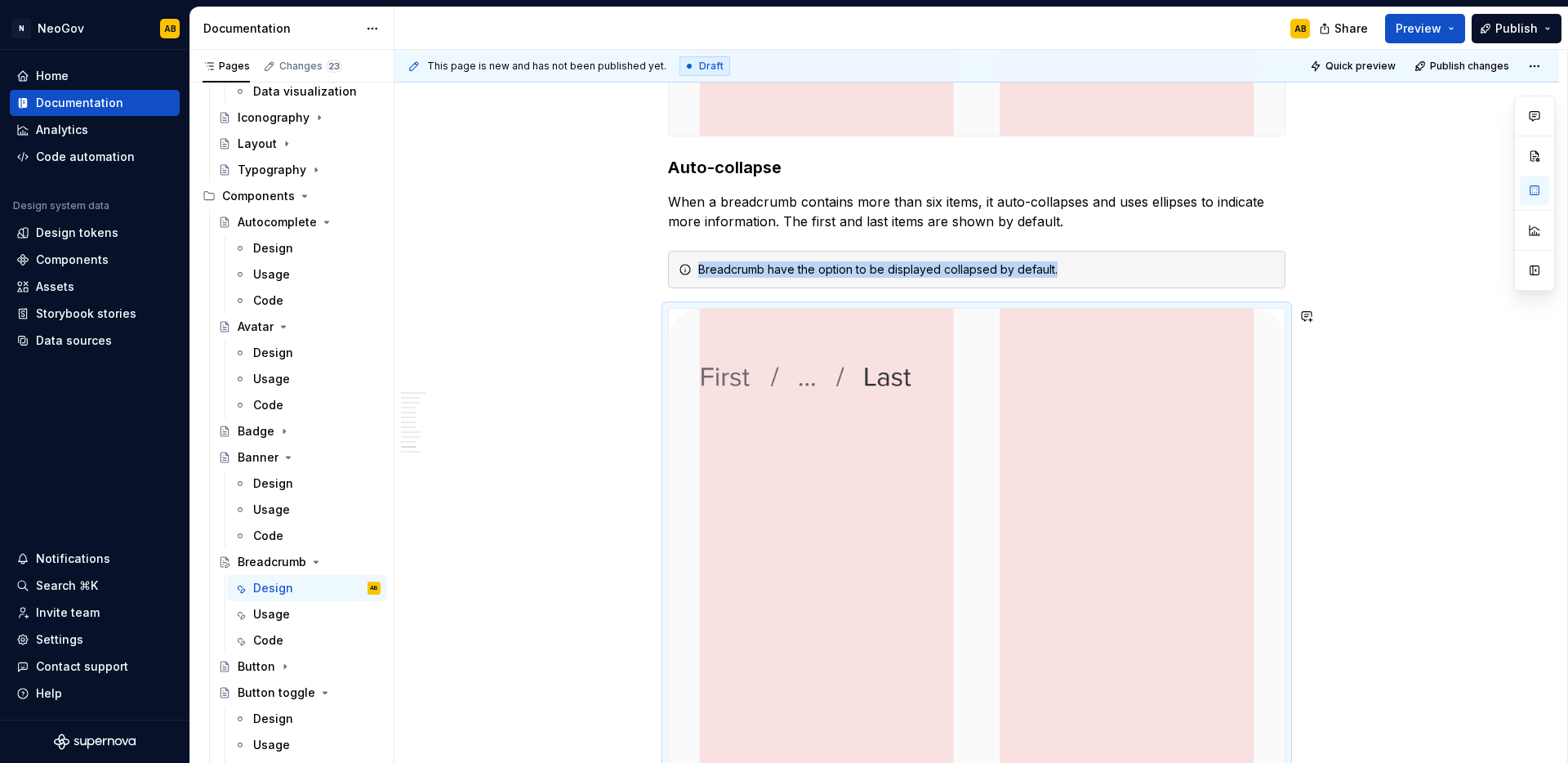
click at [1170, 263] on div "Breadcrumb have the option to be displayed collapsed by default." at bounding box center [987, 270] width 577 height 16
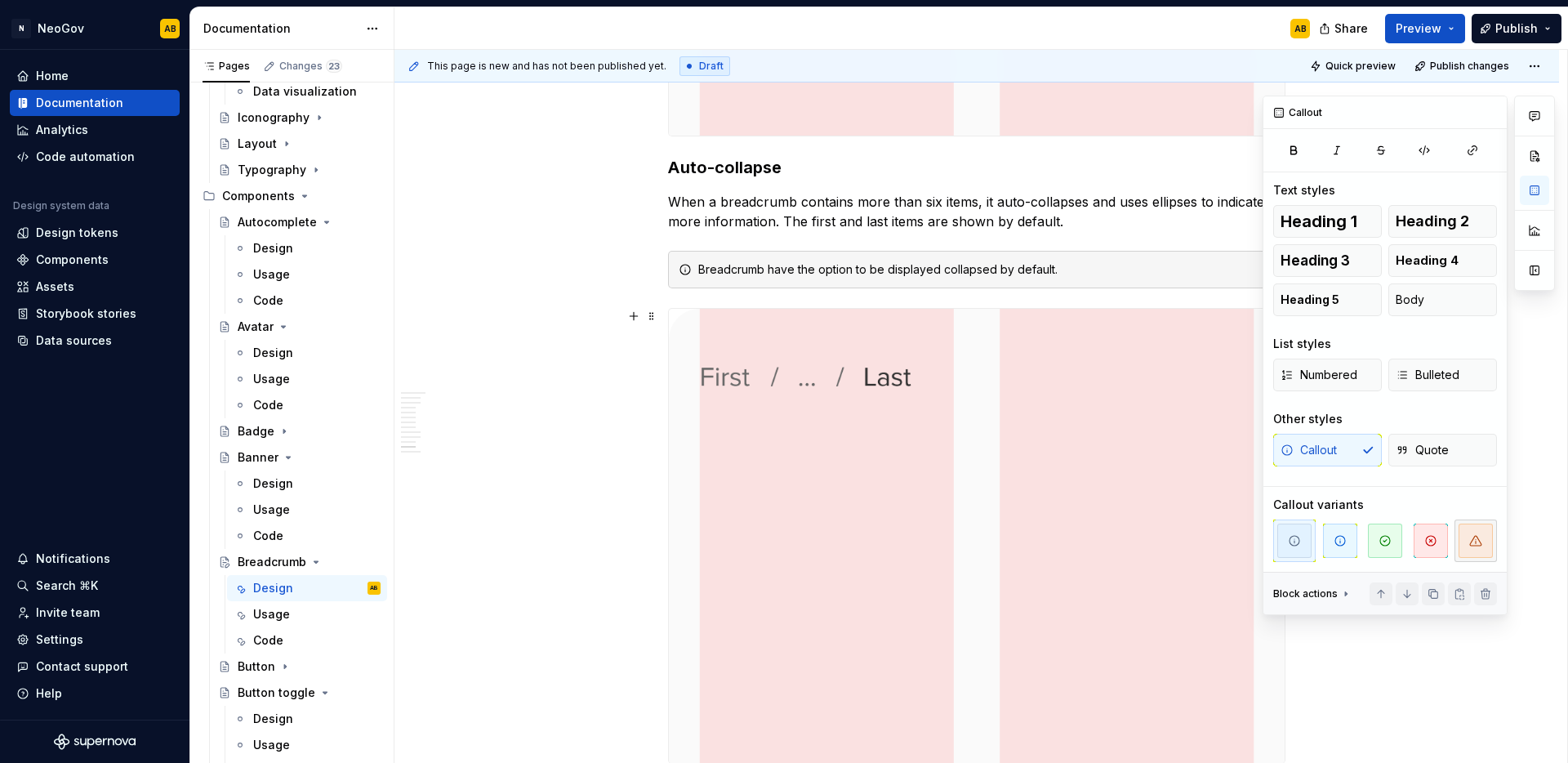
click at [1476, 544] on icon "button" at bounding box center [1475, 540] width 13 height 13
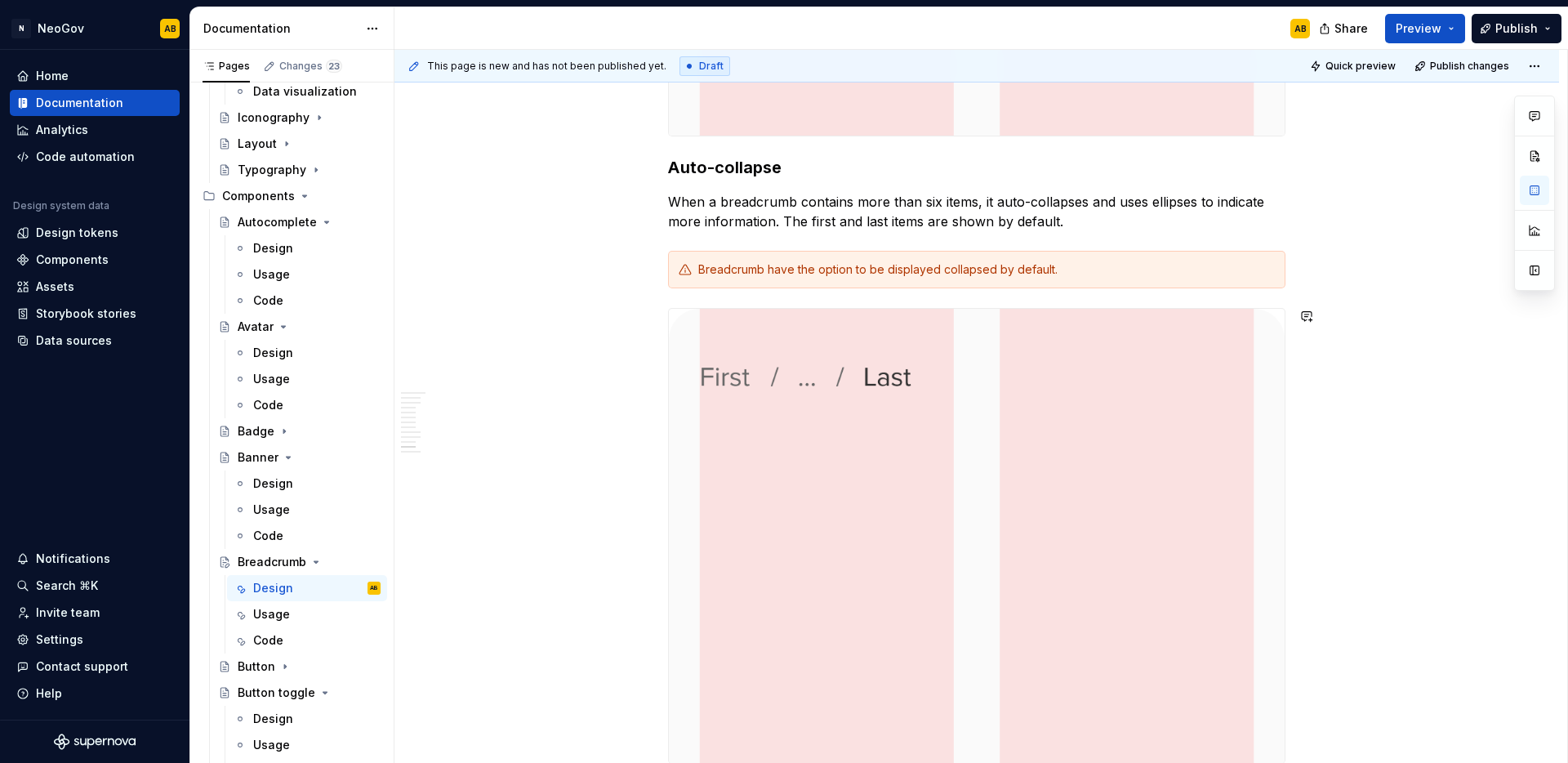
click at [1127, 275] on div "Breadcrumb have the option to be displayed collapsed by default." at bounding box center [987, 270] width 577 height 16
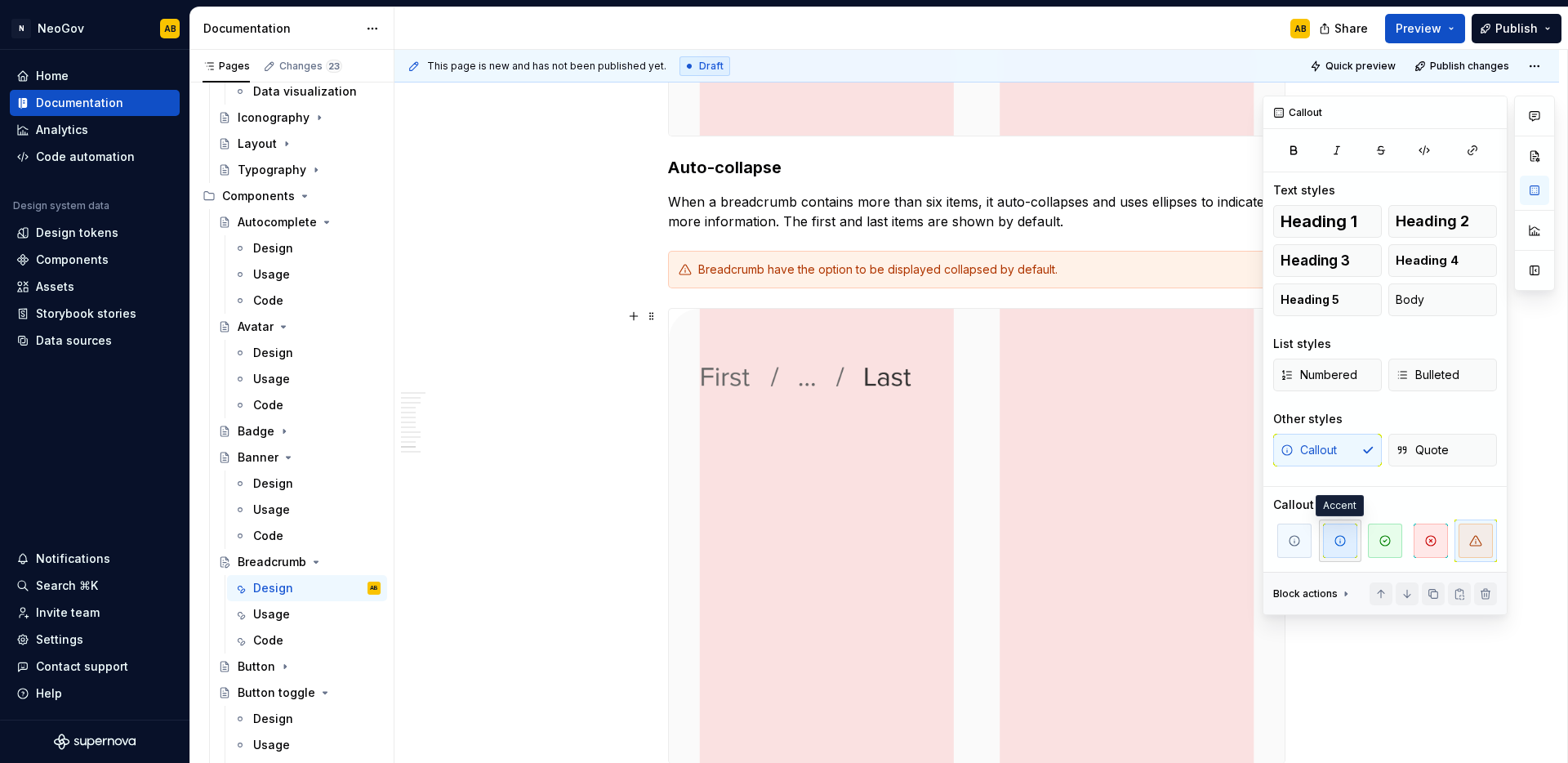
click at [1356, 545] on span "button" at bounding box center [1339, 540] width 34 height 34
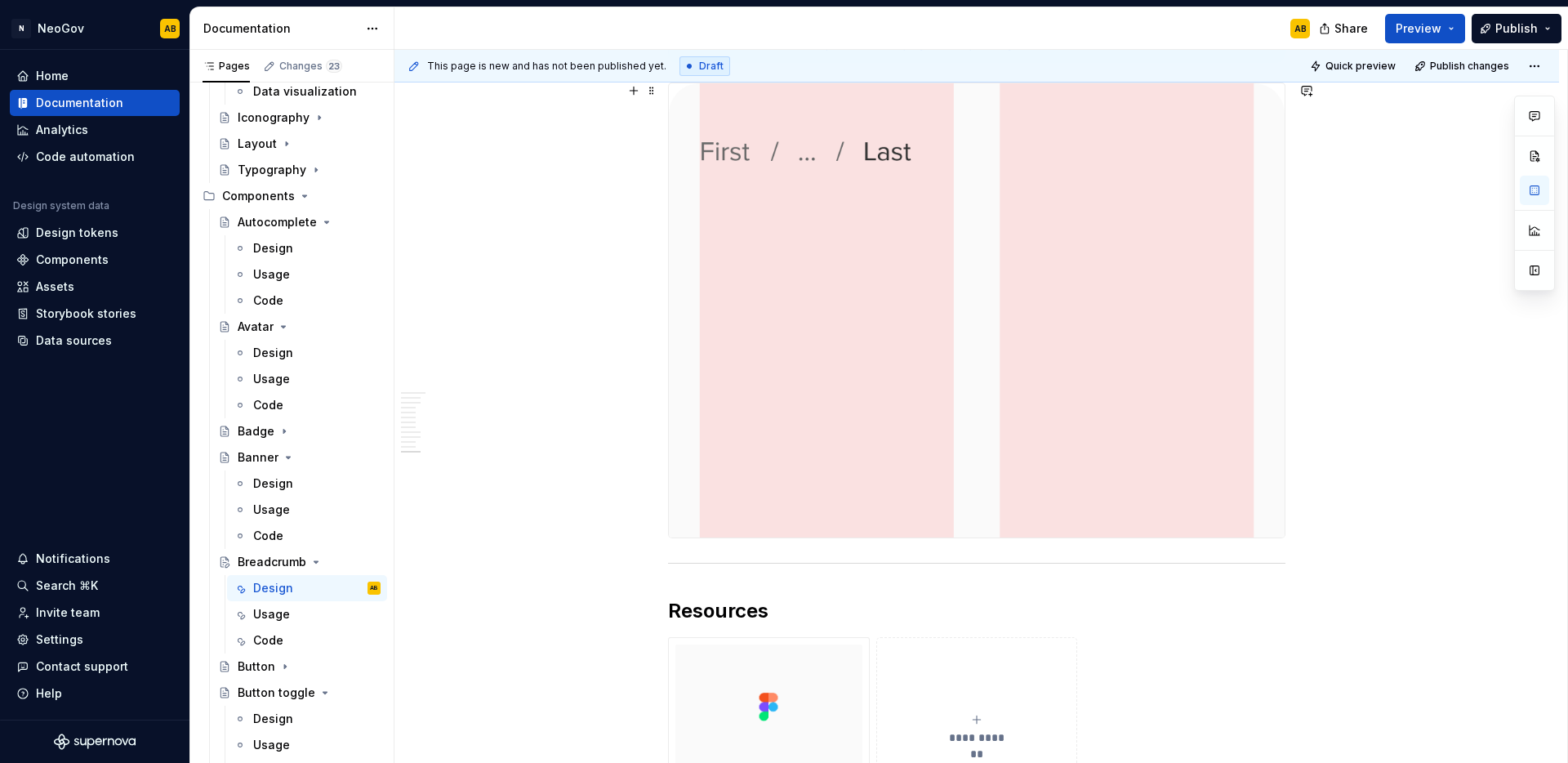
scroll to position [2789, 0]
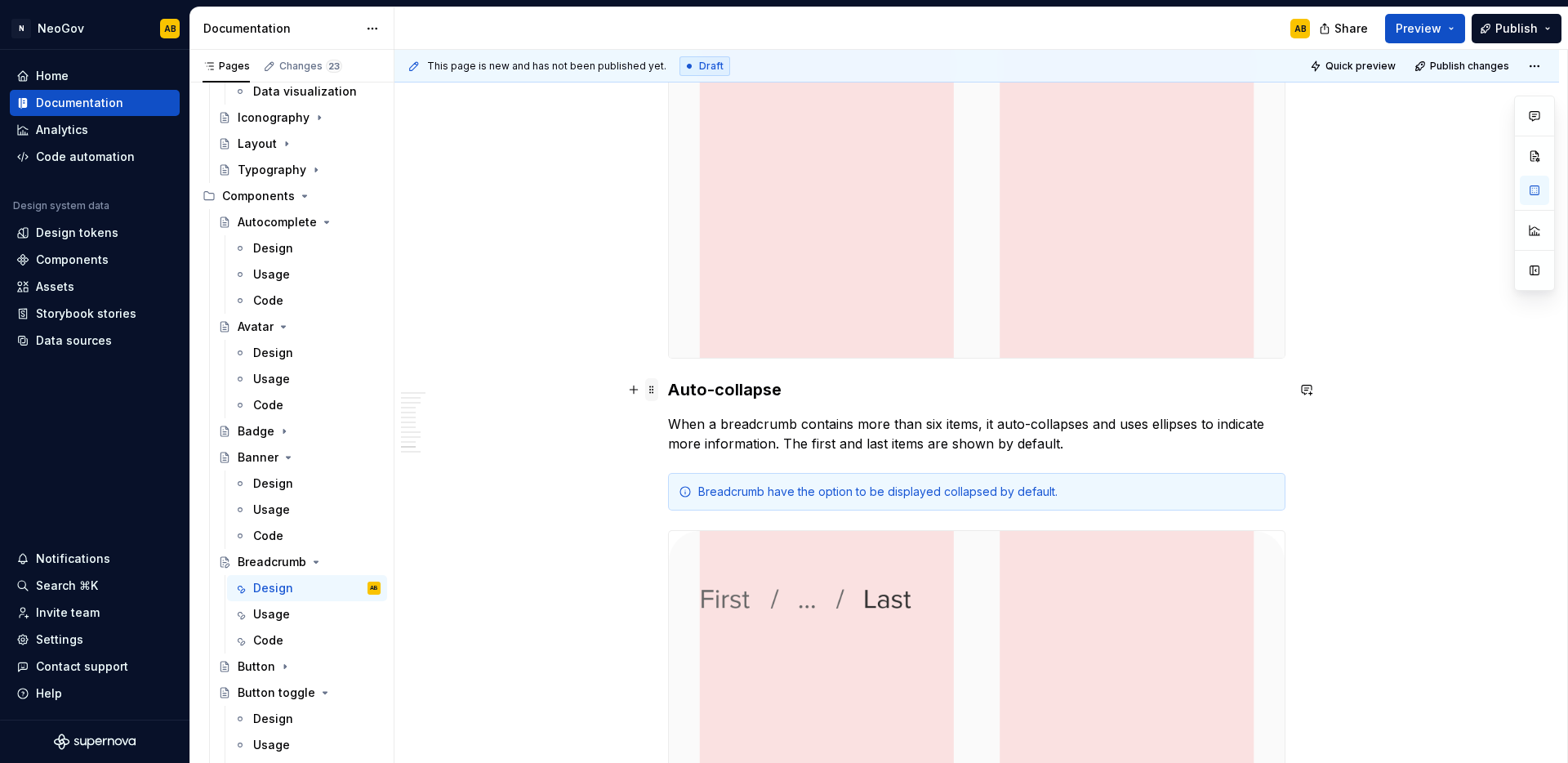
click at [652, 392] on span at bounding box center [651, 389] width 13 height 23
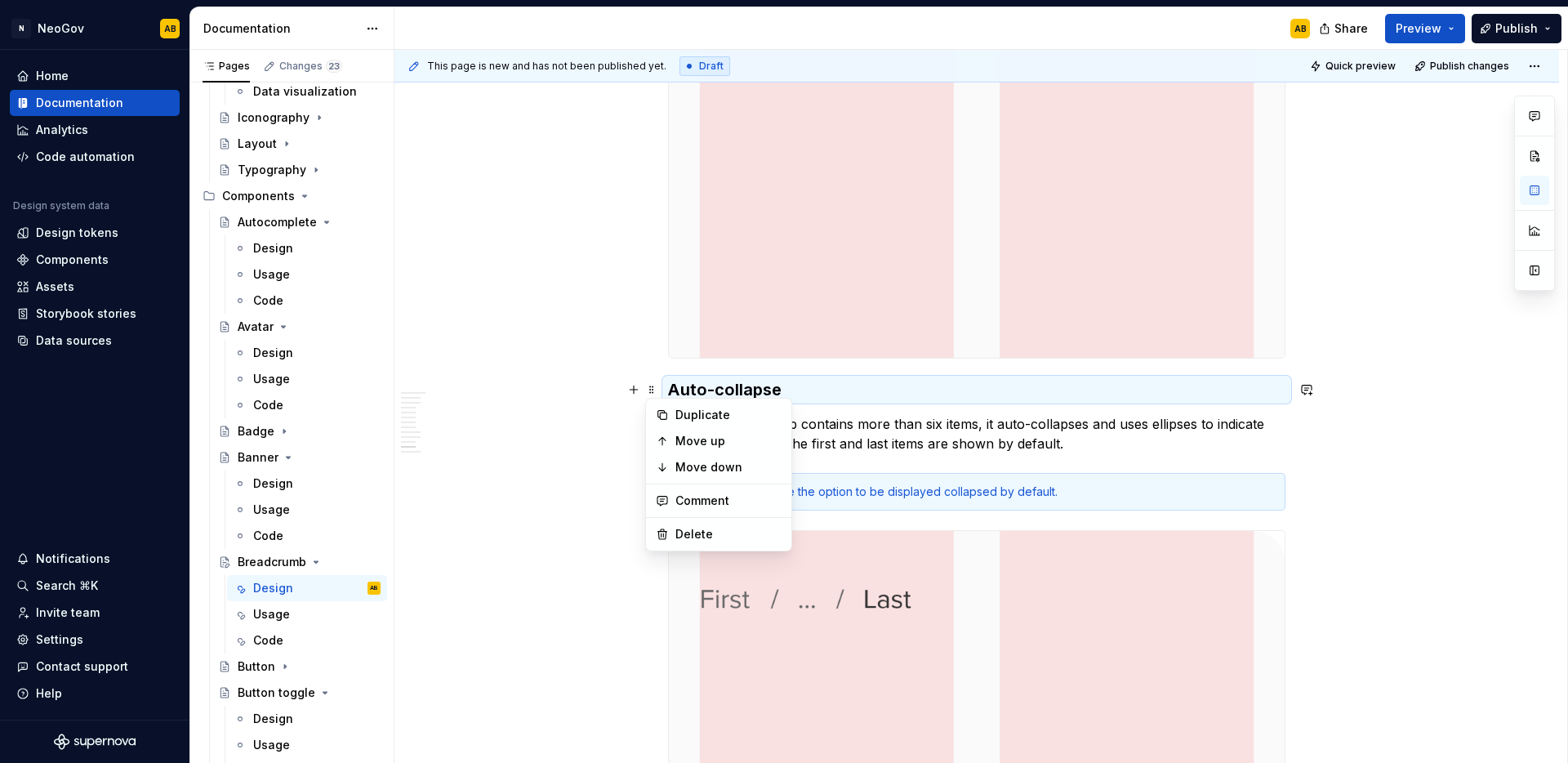
click at [668, 415] on icon at bounding box center [662, 414] width 13 height 13
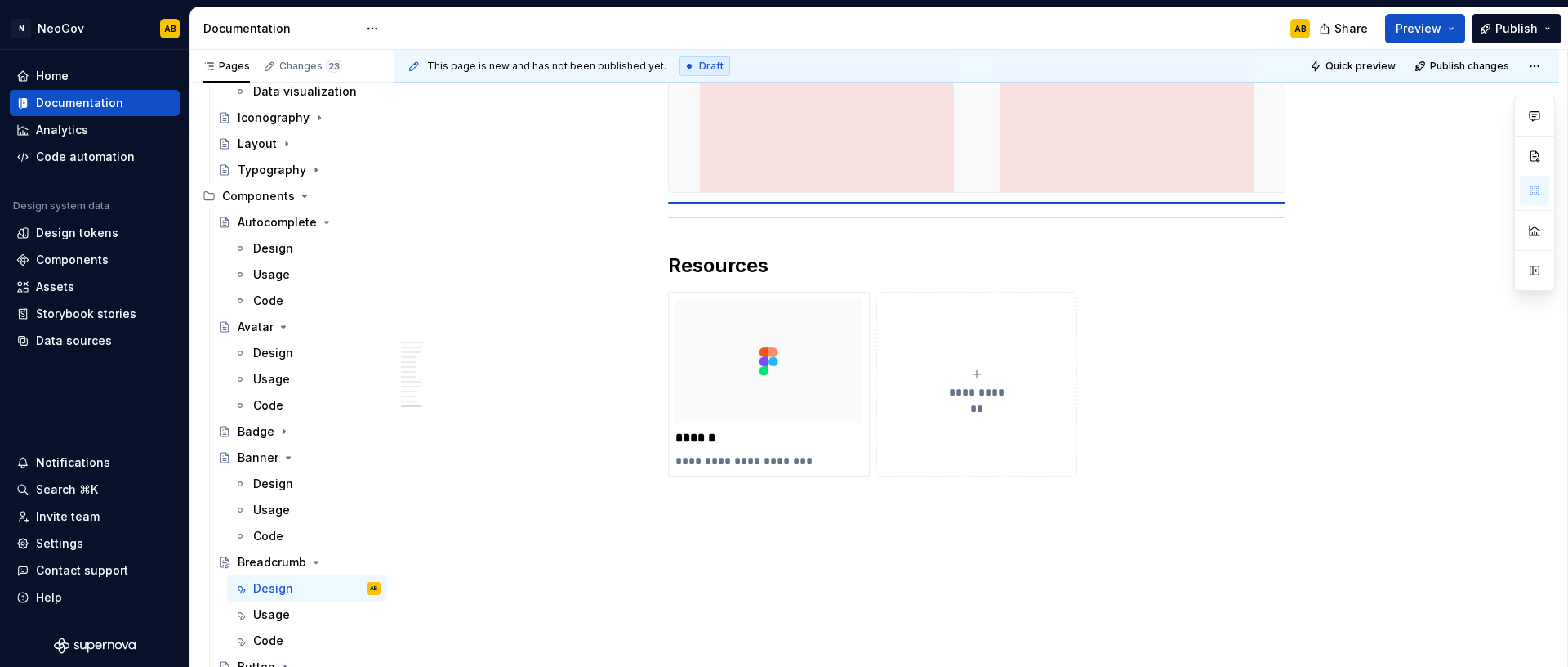
scroll to position [3583, 0]
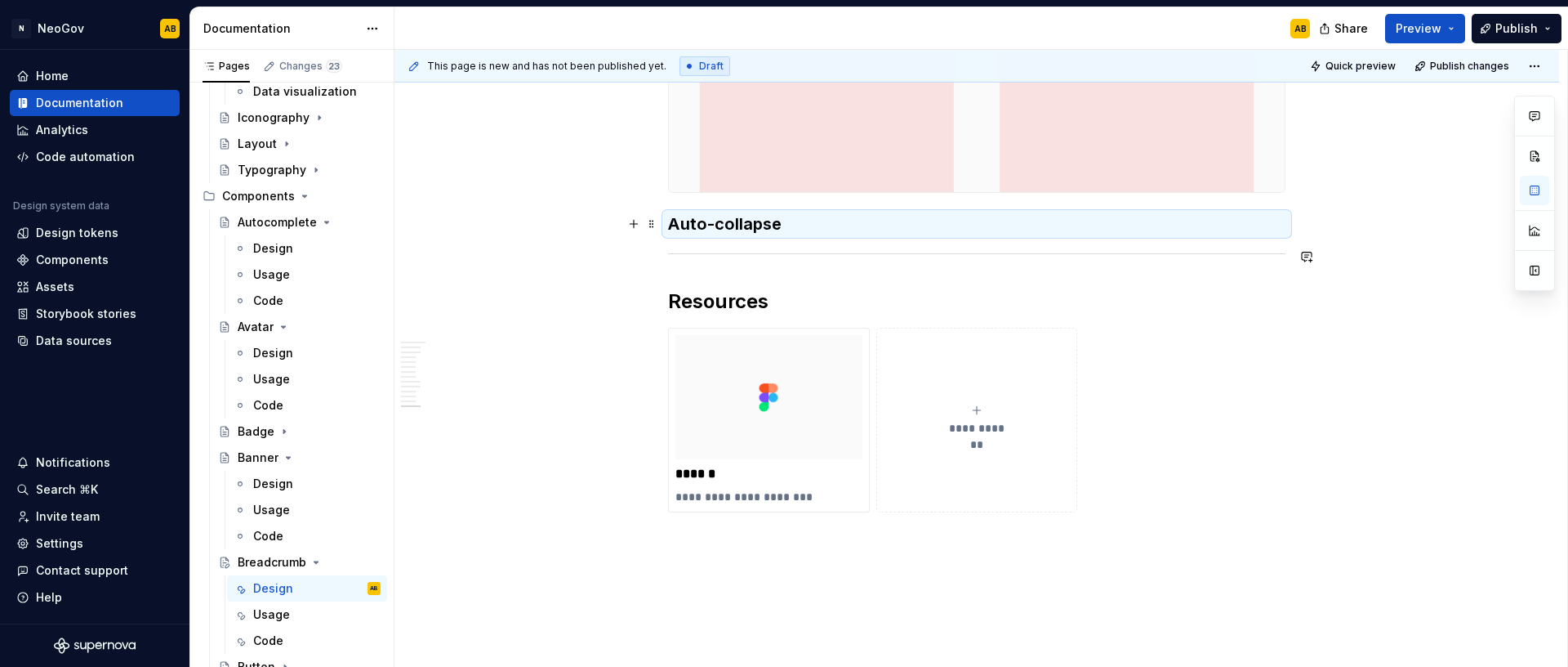
click at [699, 235] on h3 "Auto-collapse" at bounding box center [976, 224] width 618 height 23
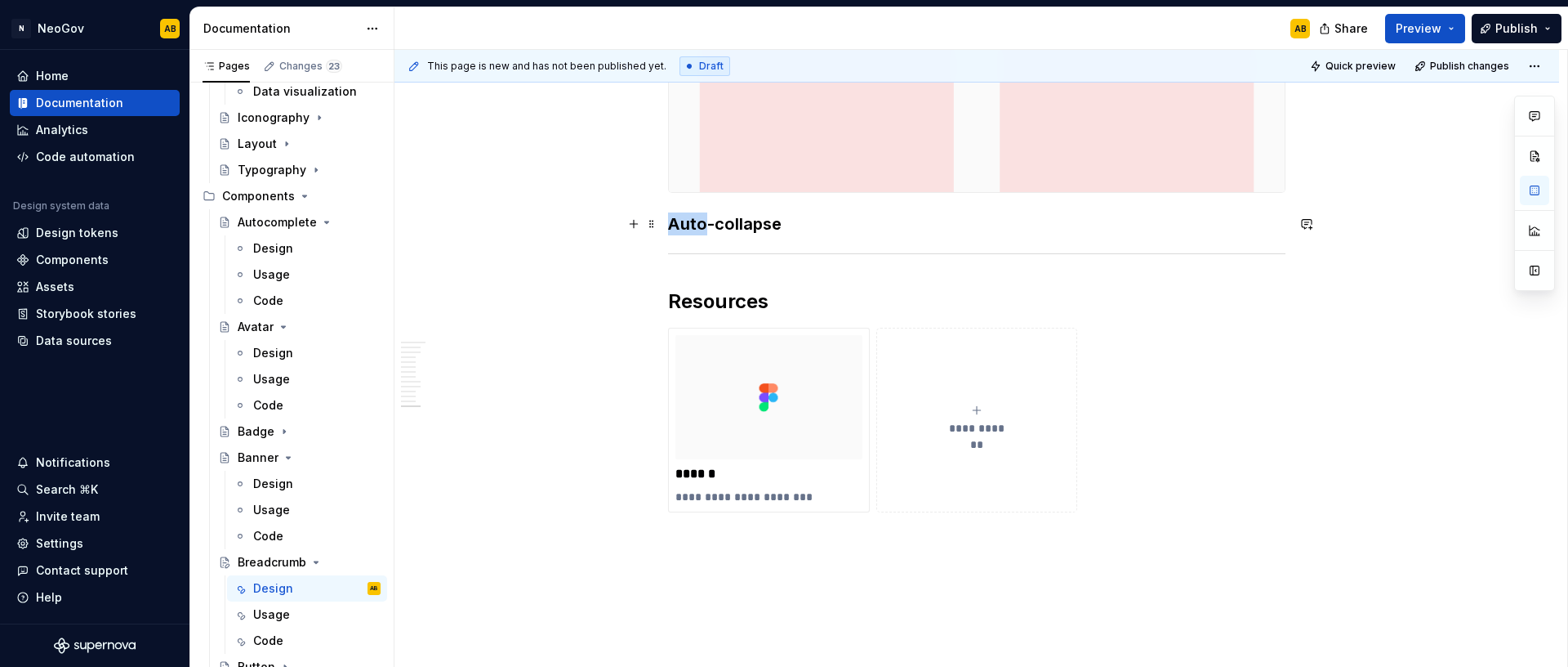
click at [699, 235] on h3 "Auto-collapse" at bounding box center [976, 224] width 618 height 23
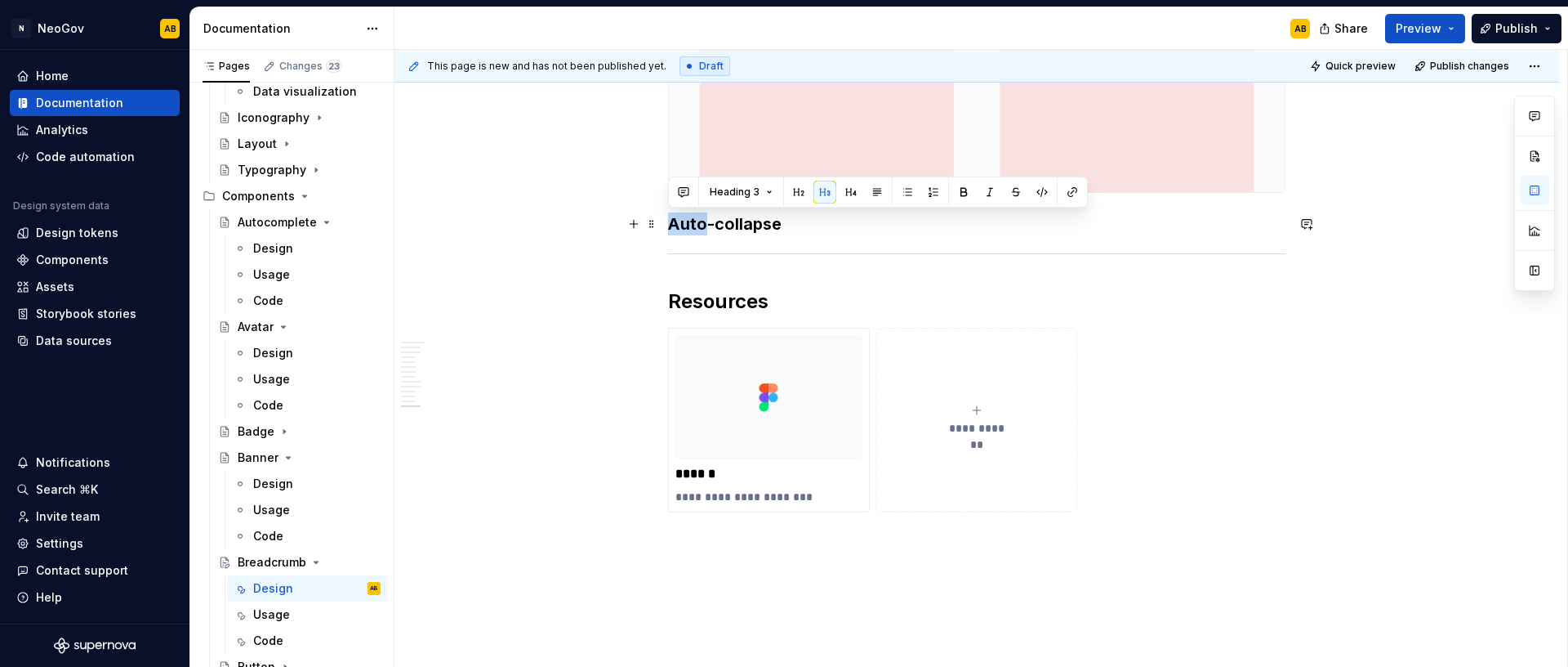
click at [699, 234] on h3 "Auto-collapse" at bounding box center [976, 224] width 618 height 23
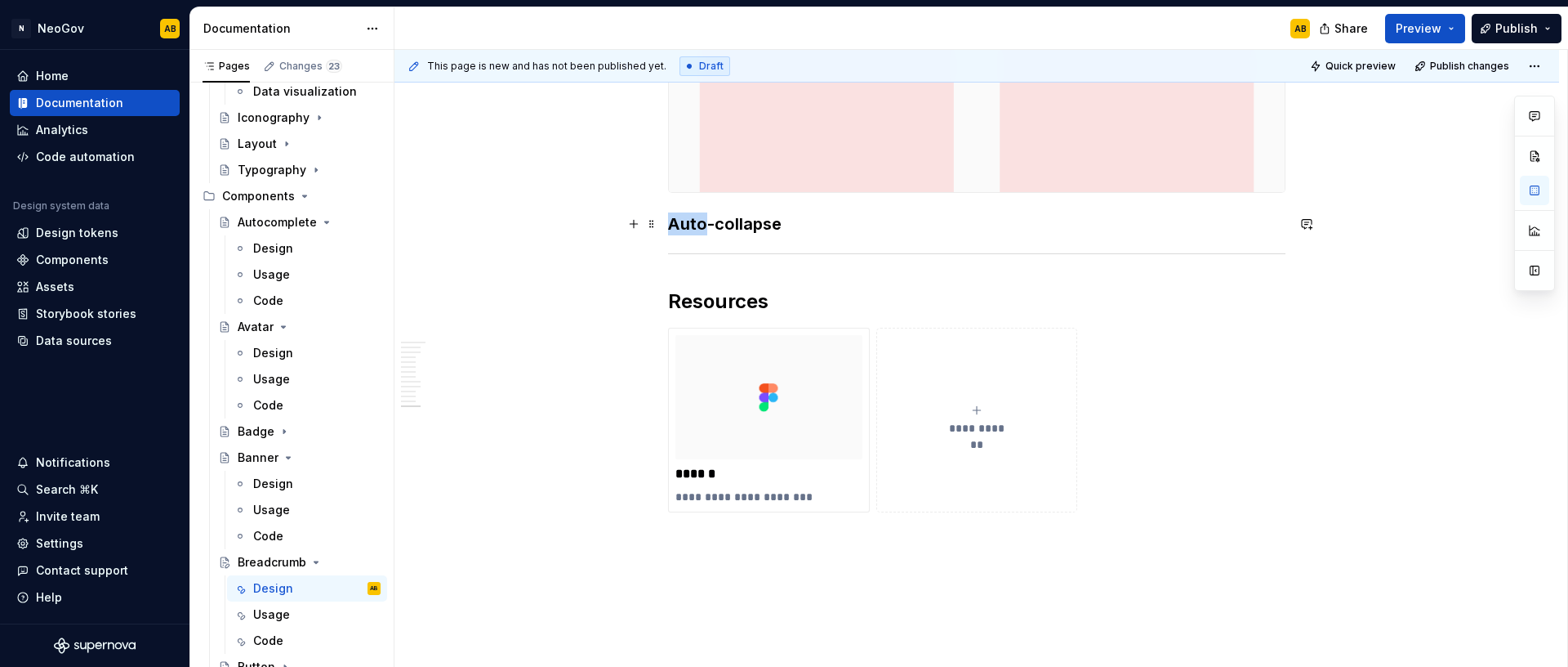
click at [699, 234] on h3 "Auto-collapse" at bounding box center [976, 224] width 618 height 23
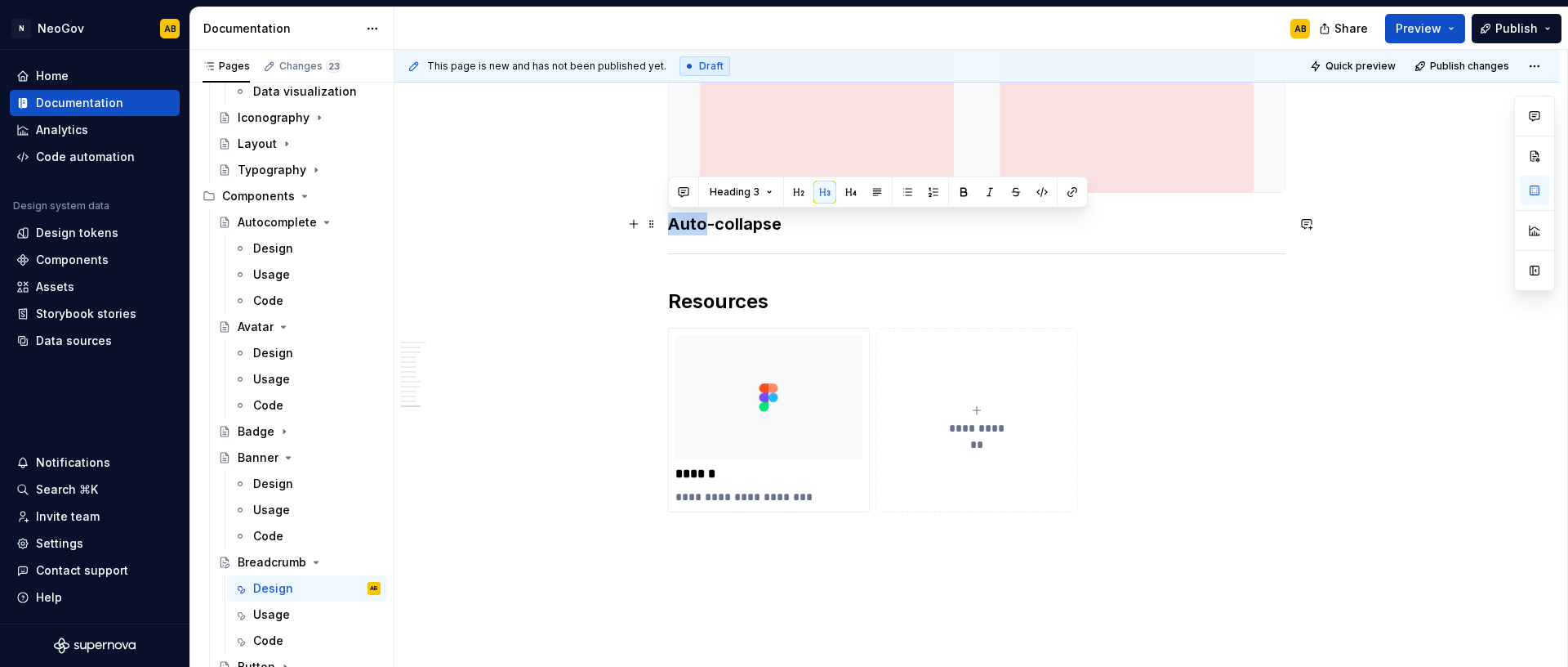
click at [699, 232] on h3 "Auto-collapse" at bounding box center [976, 224] width 618 height 23
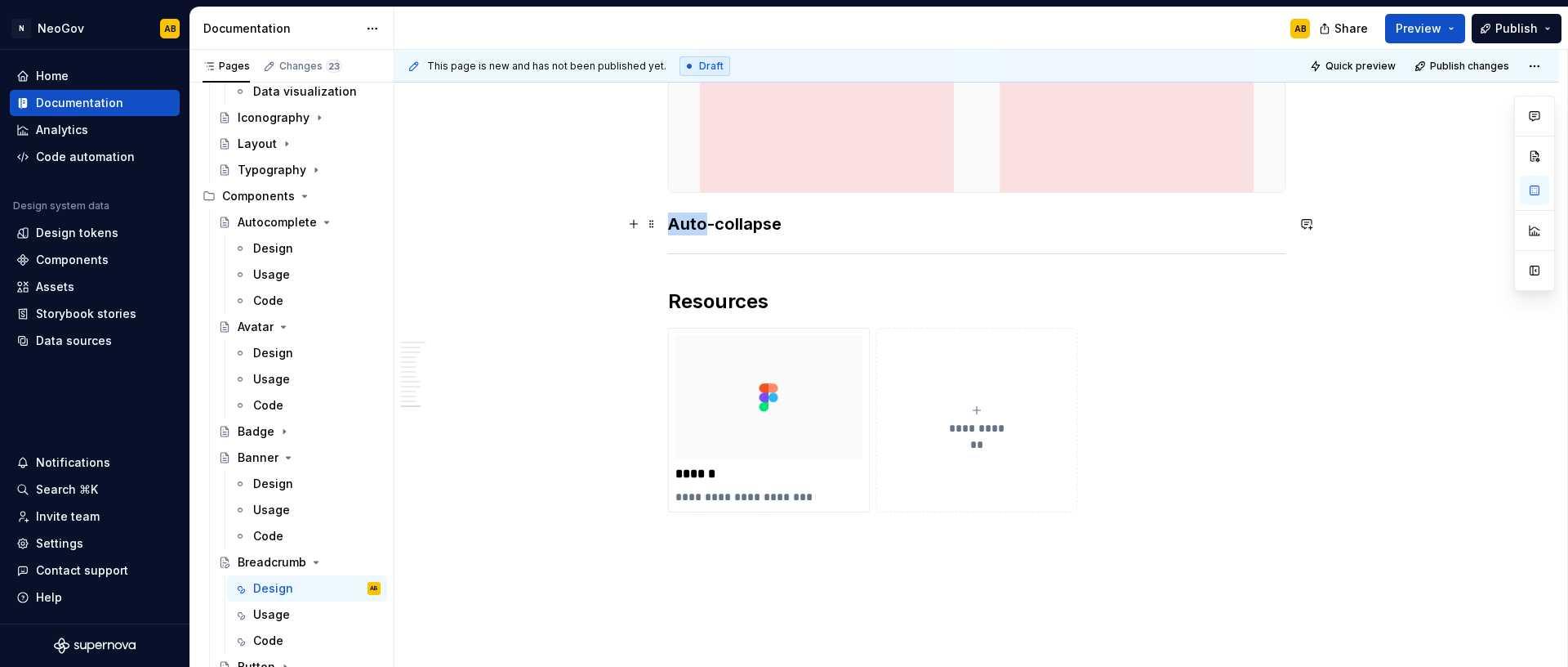
click at [699, 232] on h3 "Auto-collapse" at bounding box center [976, 224] width 618 height 23
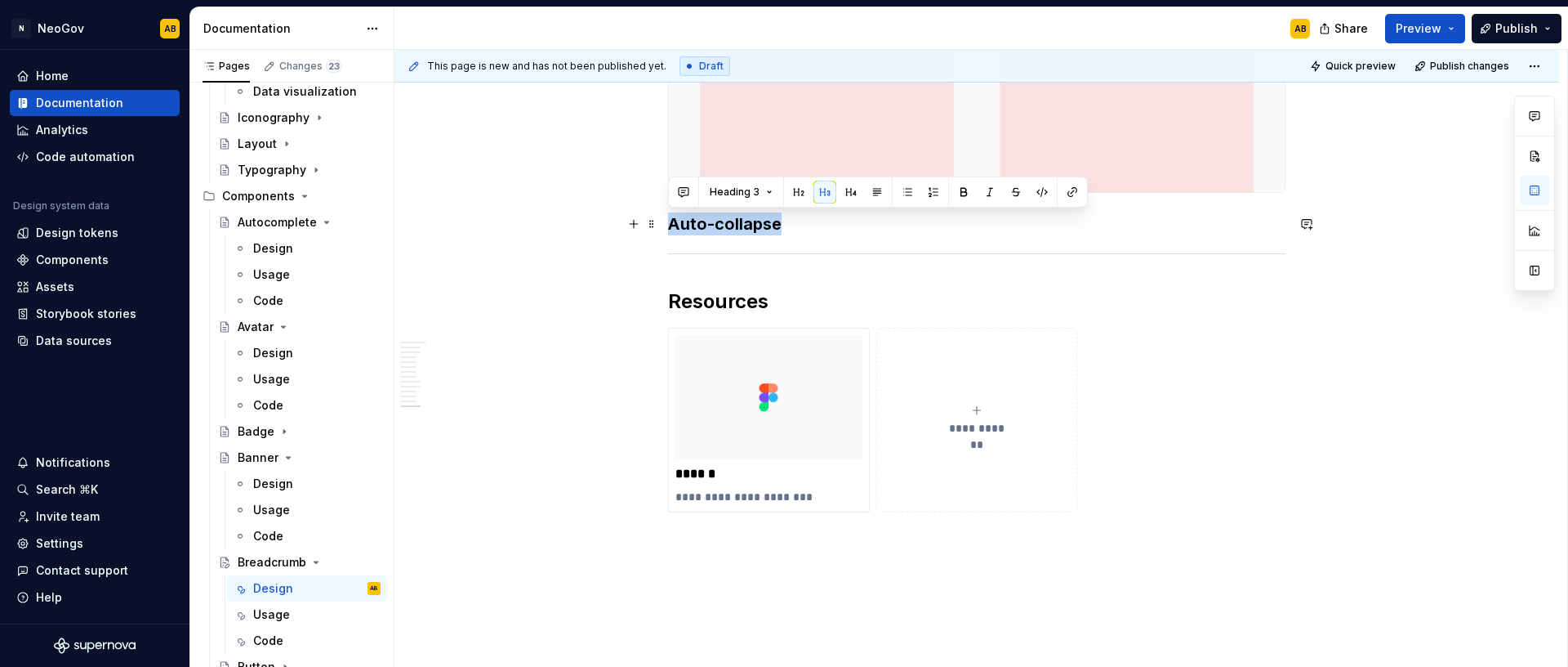
click at [699, 232] on h3 "Auto-collapse" at bounding box center [976, 224] width 618 height 23
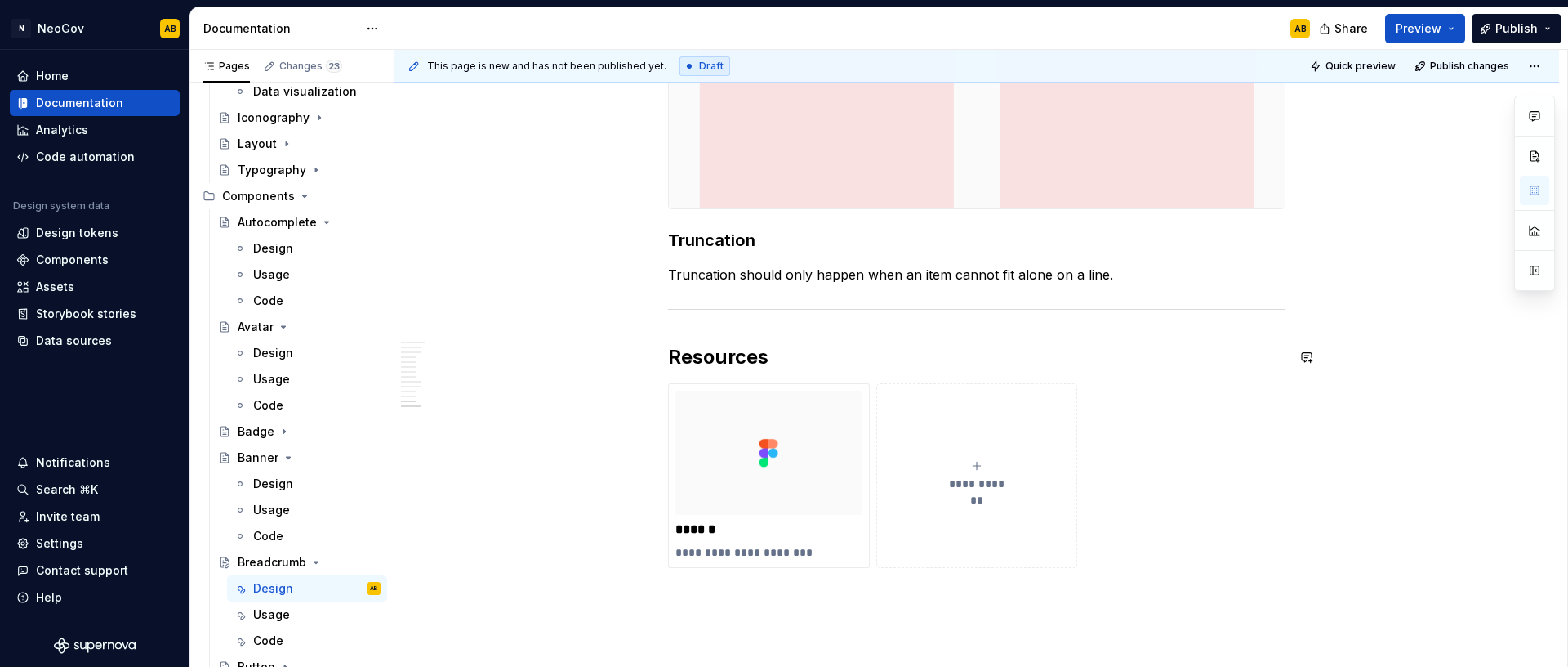
scroll to position [3563, 0]
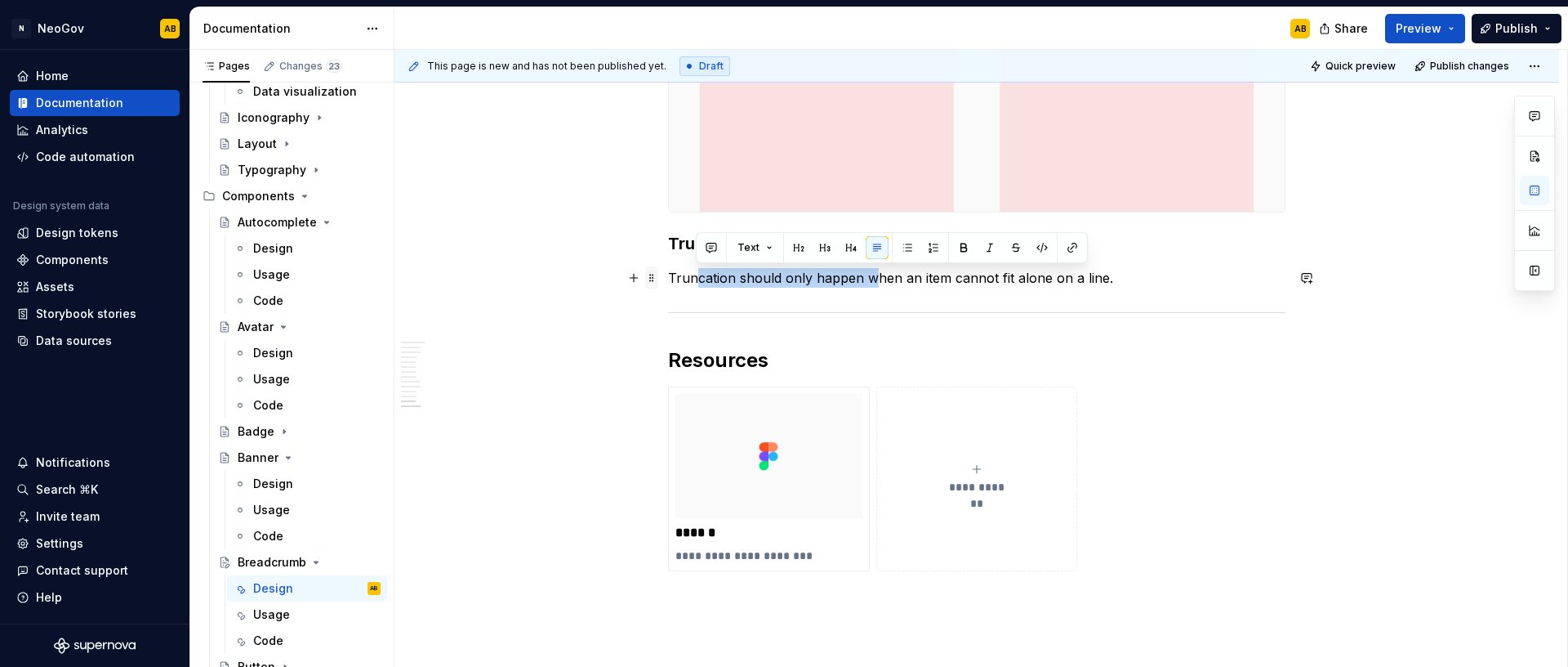
drag, startPoint x: 869, startPoint y: 278, endPoint x: 658, endPoint y: 286, distance: 211.2
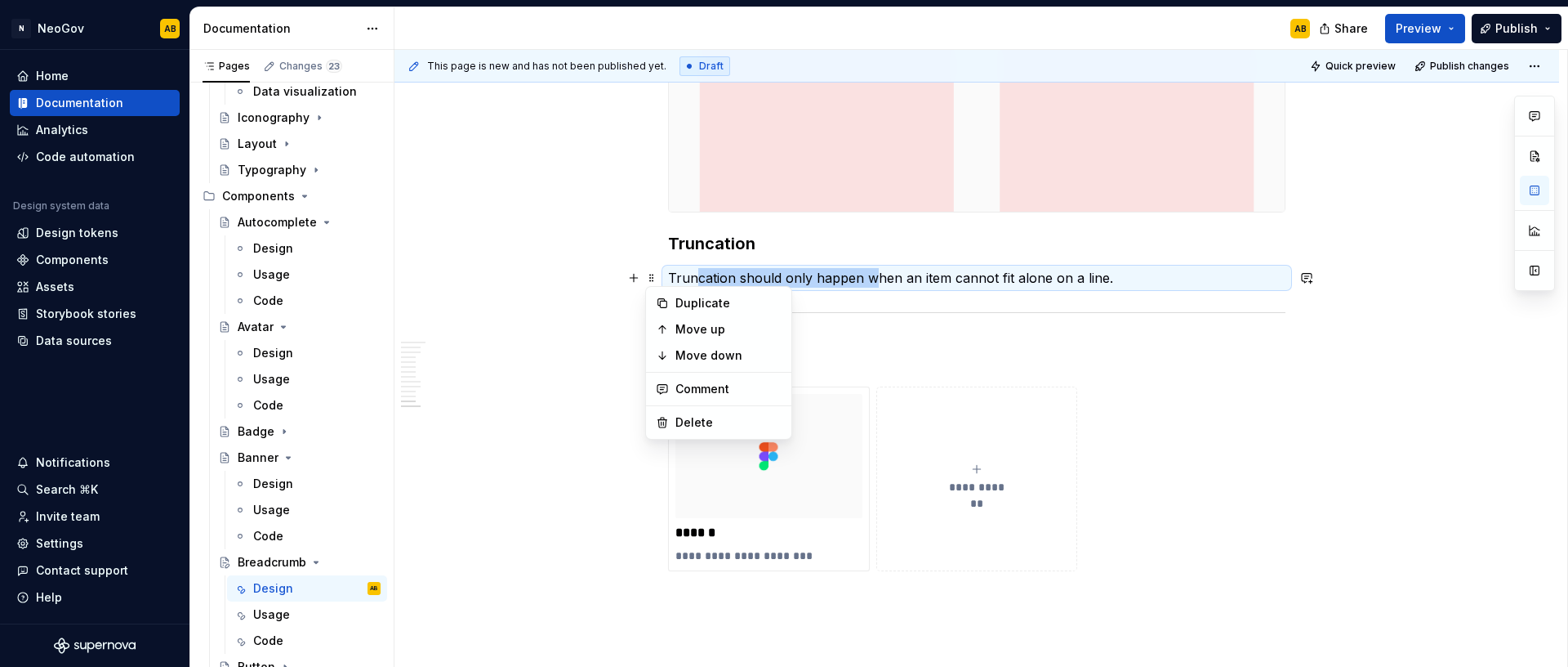
click at [681, 278] on p "Truncation should only happen when an item cannot fit alone on a line." at bounding box center [976, 278] width 618 height 20
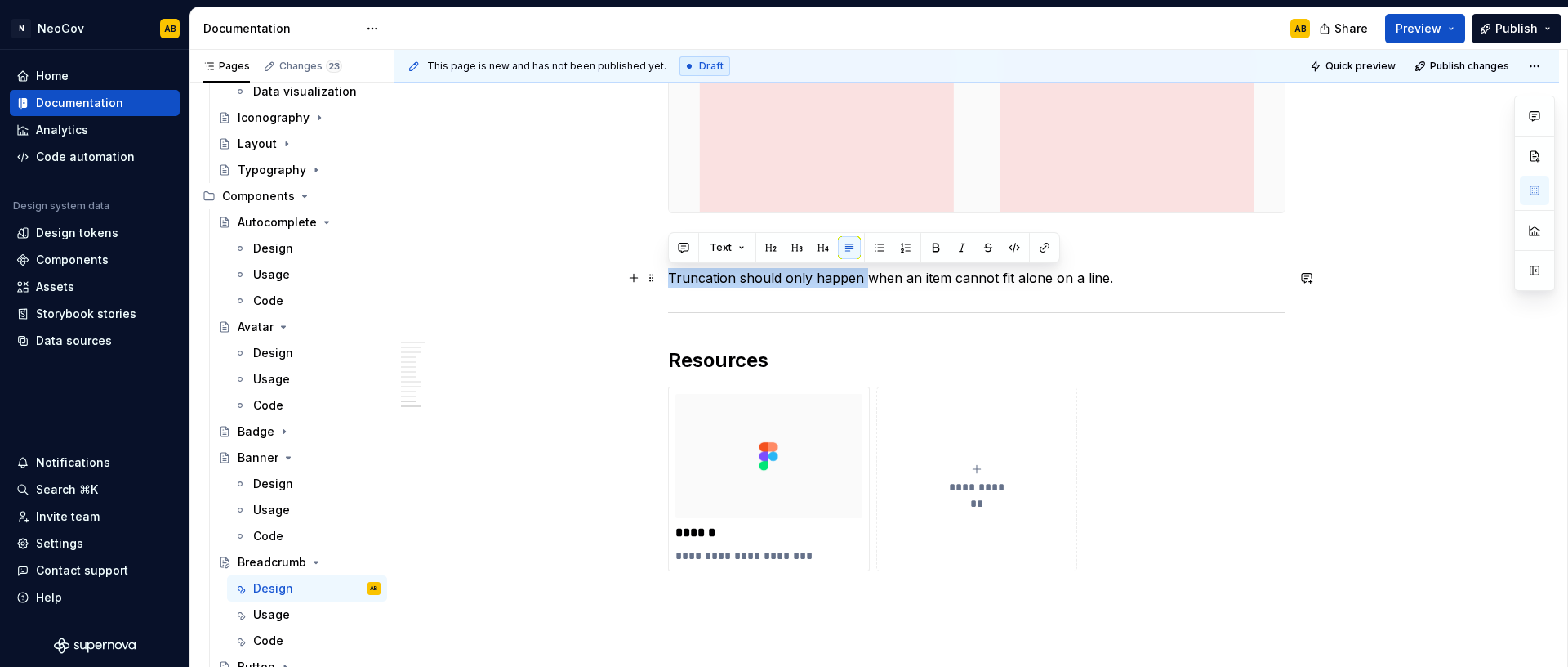
drag, startPoint x: 866, startPoint y: 277, endPoint x: 663, endPoint y: 283, distance: 203.1
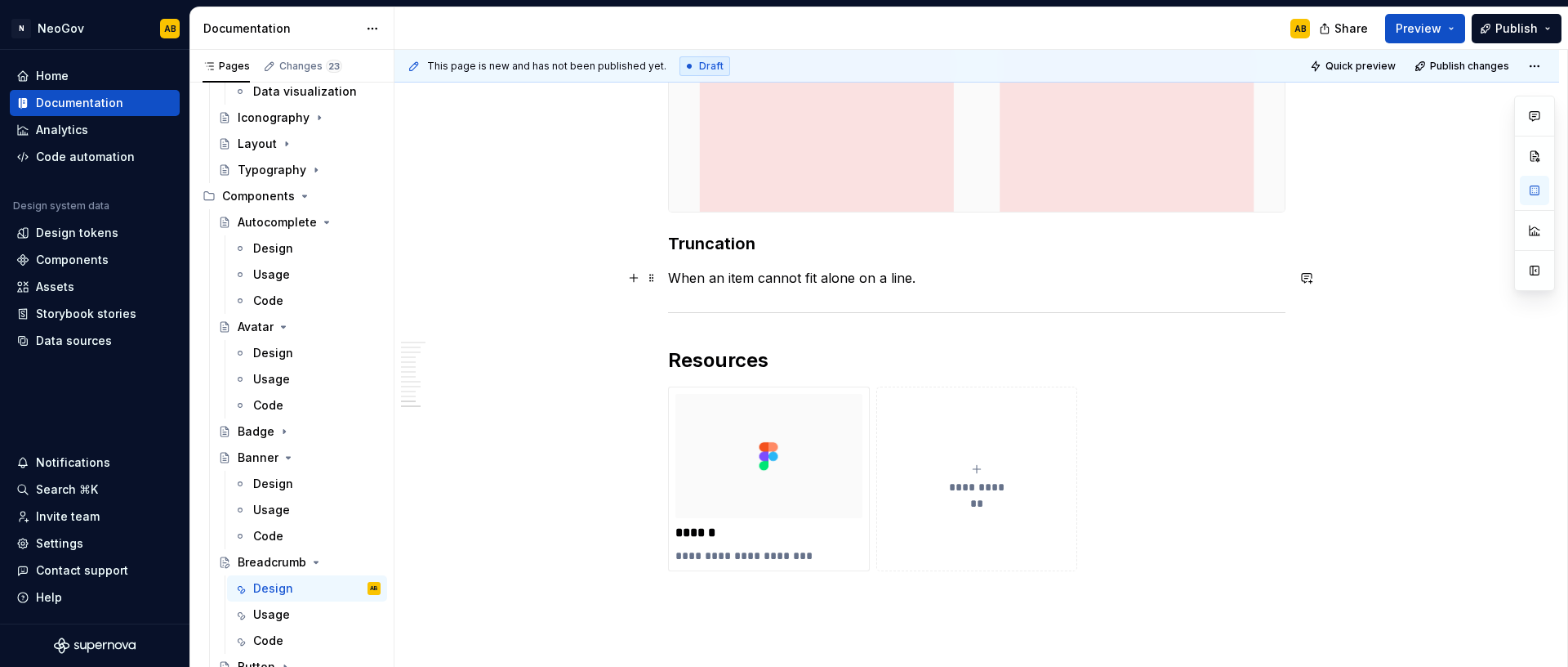
click at [726, 283] on p "When an item cannot fit alone on a line." at bounding box center [976, 278] width 618 height 20
click at [1022, 281] on p "When a single breadcrumb item cannot fit alone on a line." at bounding box center [976, 278] width 618 height 20
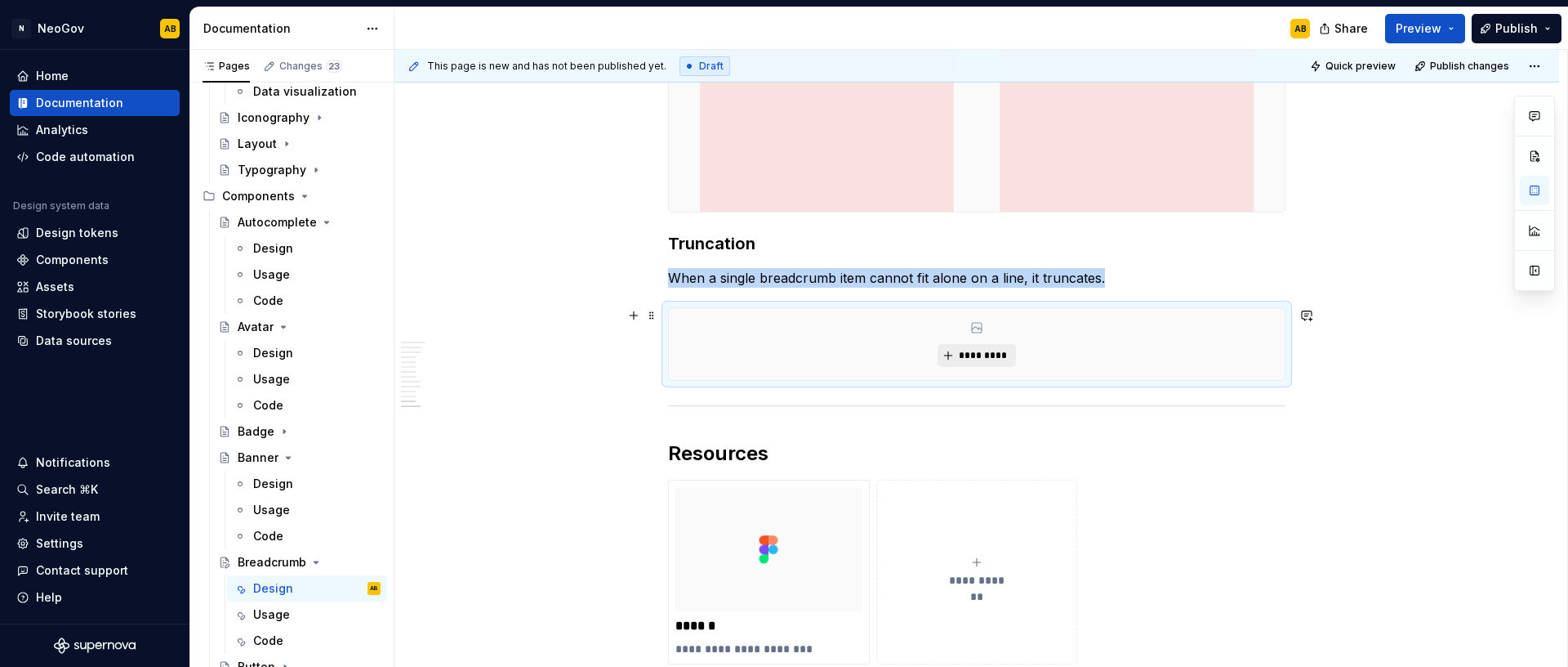
click at [972, 356] on span "*********" at bounding box center [983, 354] width 50 height 13
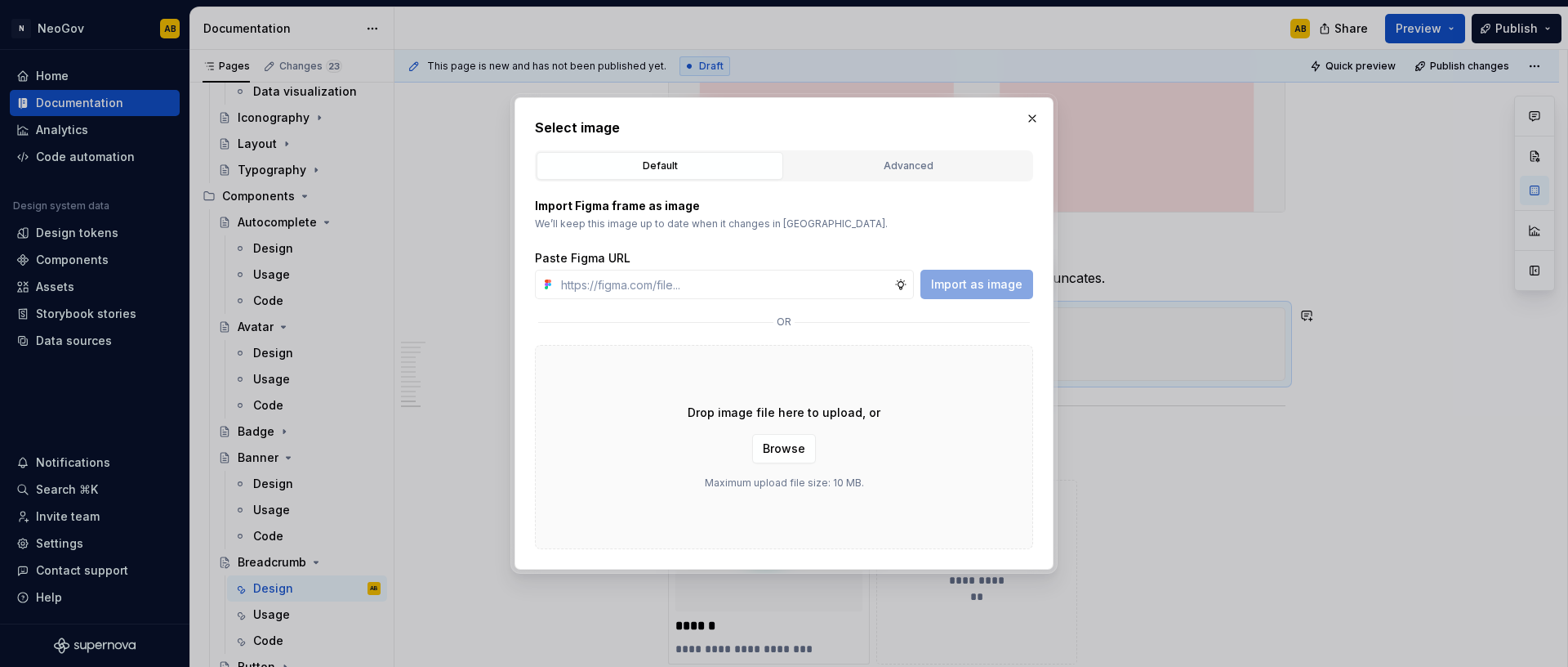
click at [585, 390] on div "Drop image file here to upload, or Browse Maximum upload file size: 10 MB." at bounding box center [784, 446] width 498 height 205
click at [769, 451] on span "Browse" at bounding box center [784, 448] width 43 height 16
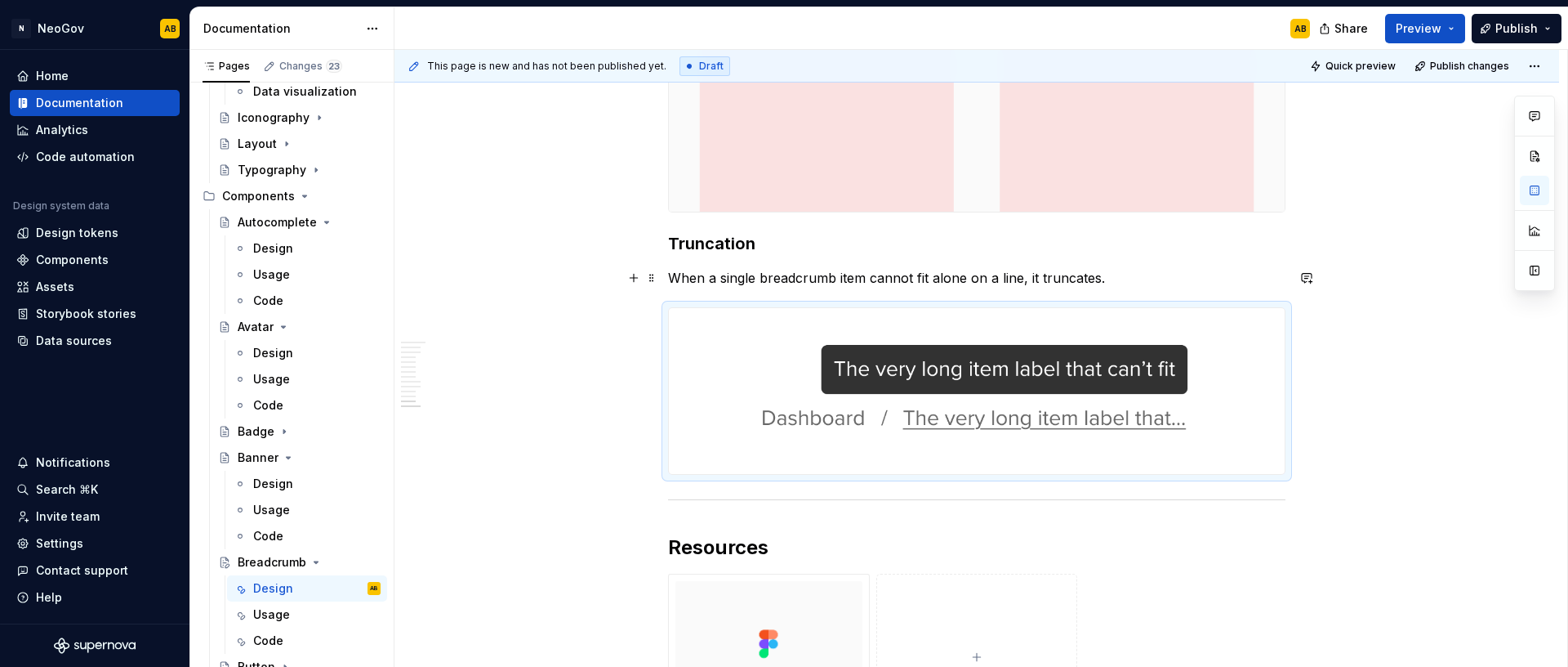
click at [1066, 275] on p "When a single breadcrumb item cannot fit alone on a line, it truncates." at bounding box center [976, 278] width 618 height 20
click at [1102, 281] on p "When a single breadcrumb item cannot fit alone on a line, it truncates." at bounding box center [976, 278] width 618 height 20
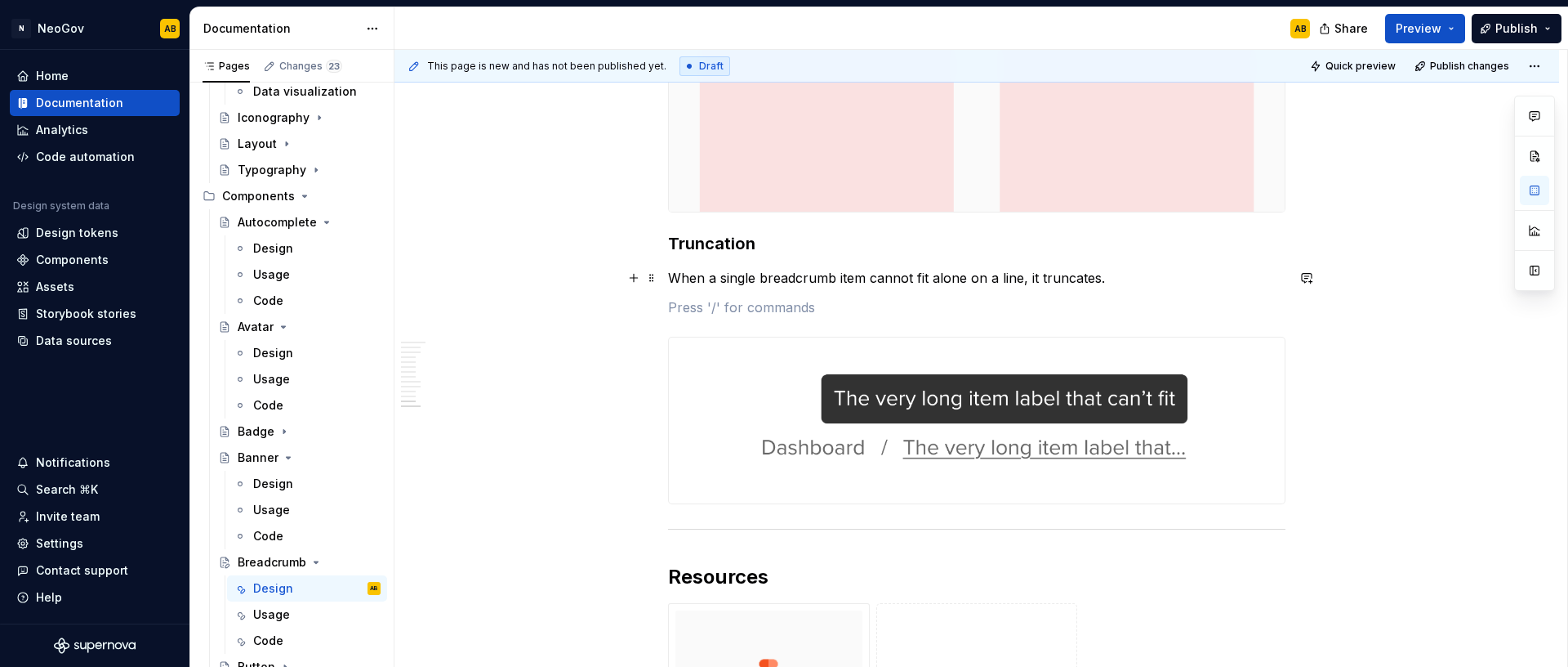
click at [1098, 277] on p "When a single breadcrumb item cannot fit alone on a line, it truncates." at bounding box center [976, 278] width 618 height 20
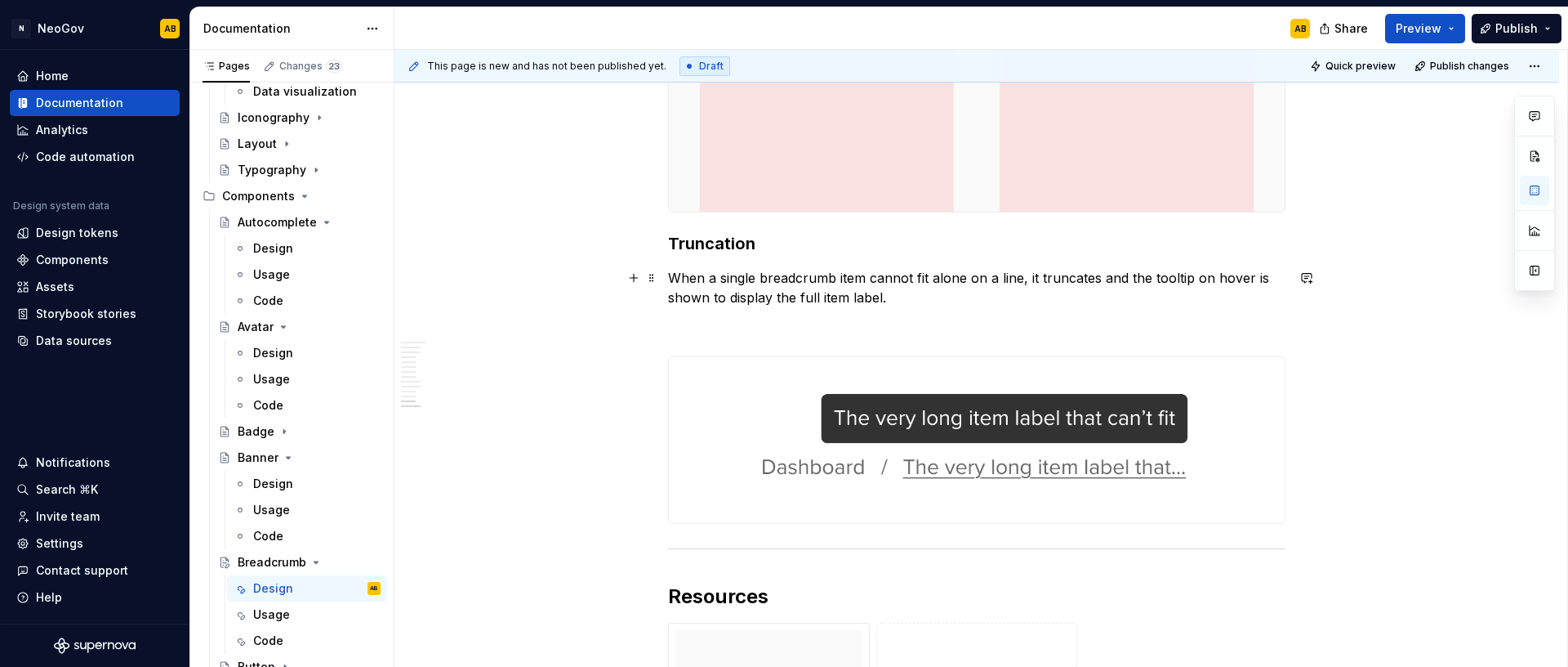
click at [768, 298] on p "When a single breadcrumb item cannot fit alone on a line, it truncates and the …" at bounding box center [976, 287] width 618 height 39
click at [859, 298] on p "When a single breadcrumb item cannot fit alone on a line, it truncates and the …" at bounding box center [976, 287] width 618 height 39
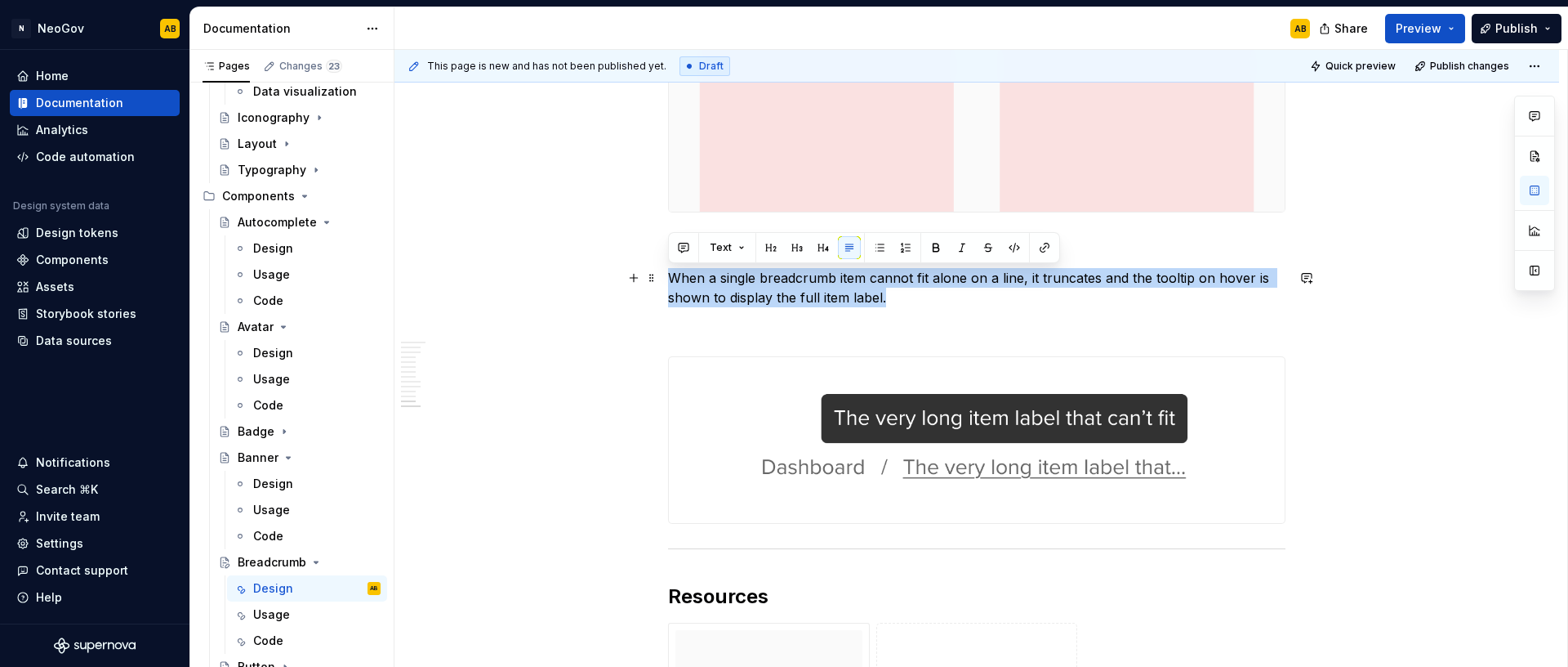
drag, startPoint x: 888, startPoint y: 298, endPoint x: 660, endPoint y: 277, distance: 229.0
copy p "When a single breadcrumb item cannot fit alone on a line, it truncates and the …"
click at [727, 279] on p "When a single breadcrumb item cannot fit alone on a line, it truncates and the …" at bounding box center [976, 287] width 618 height 39
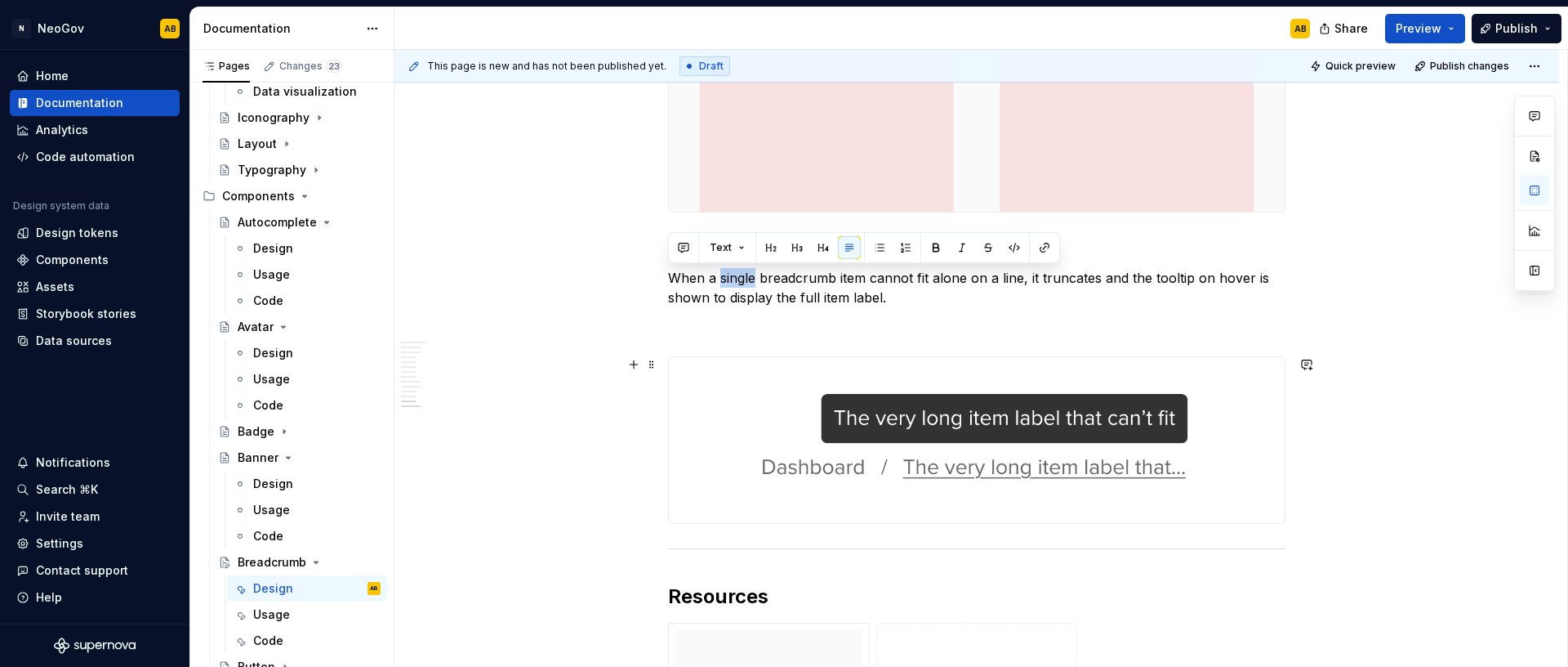
click at [727, 279] on p "When a single breadcrumb item cannot fit alone on a line, it truncates and the …" at bounding box center [976, 287] width 618 height 39
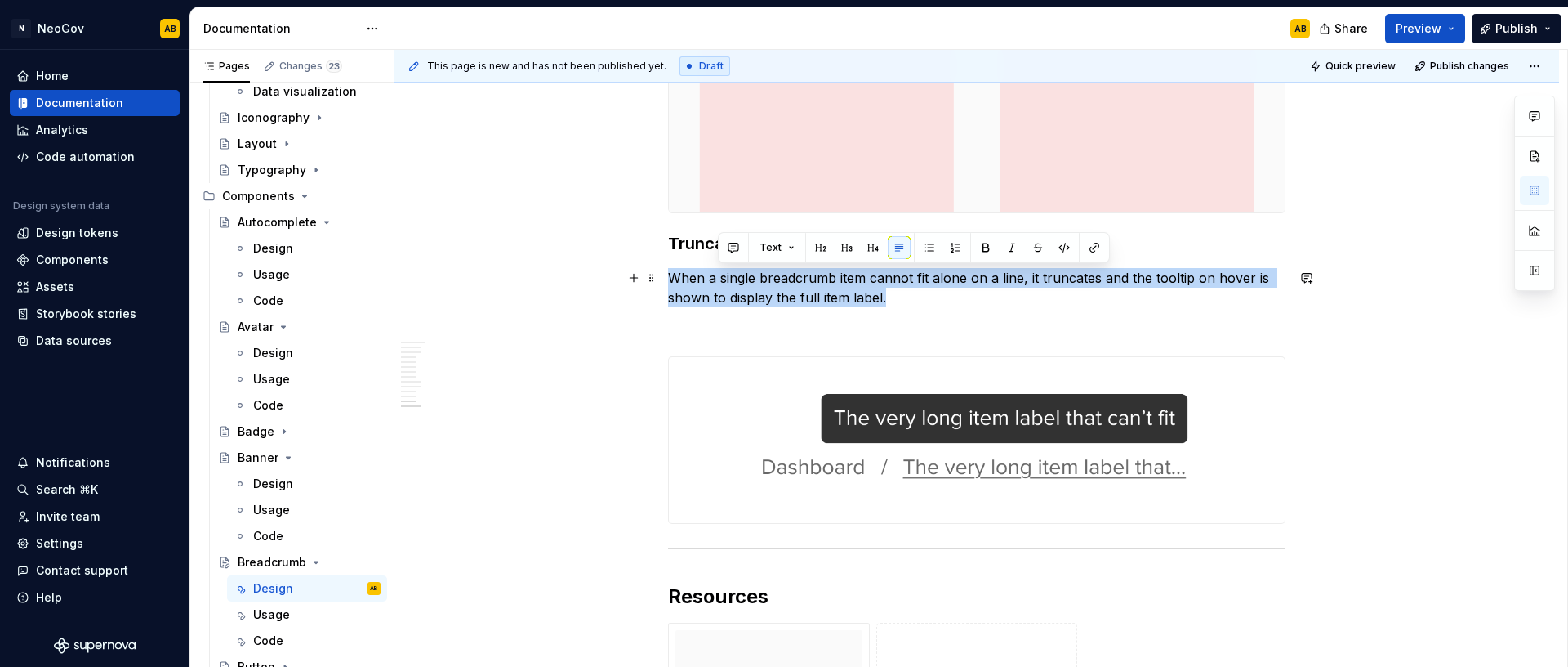
click at [727, 279] on p "When a single breadcrumb item cannot fit alone on a line, it truncates and the …" at bounding box center [976, 287] width 618 height 39
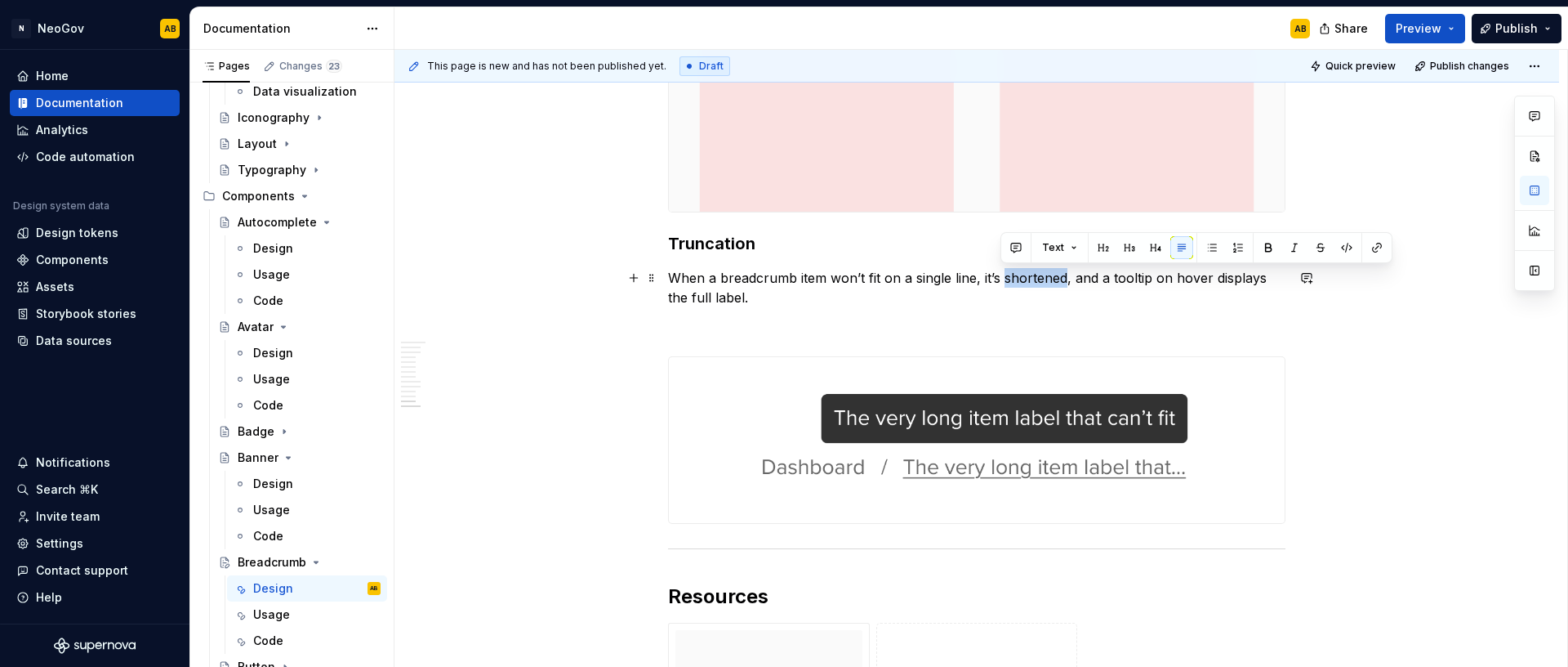
drag, startPoint x: 1063, startPoint y: 276, endPoint x: 1003, endPoint y: 277, distance: 60.0
click at [1003, 277] on p "When a breadcrumb item won’t fit on a single line, it’s shortened, and a toolti…" at bounding box center [976, 287] width 618 height 39
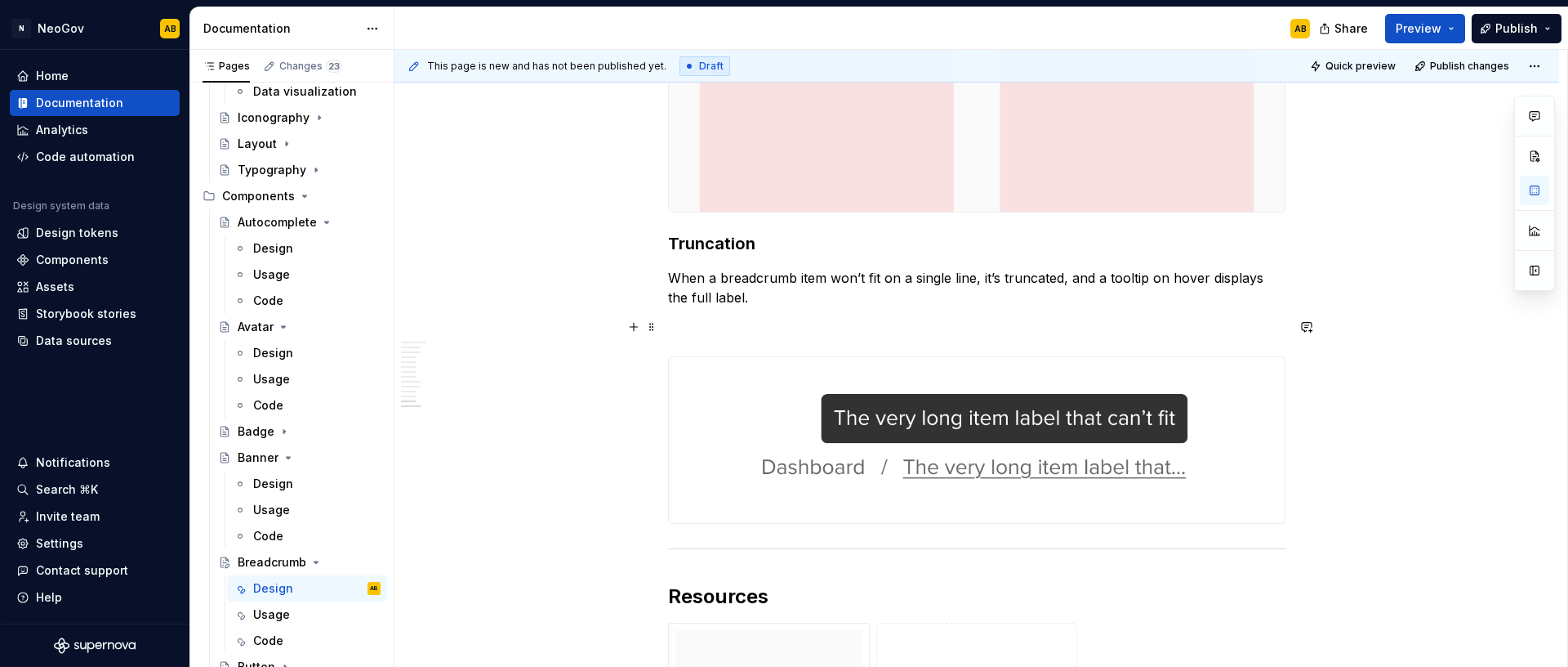
click at [728, 322] on p at bounding box center [976, 327] width 618 height 20
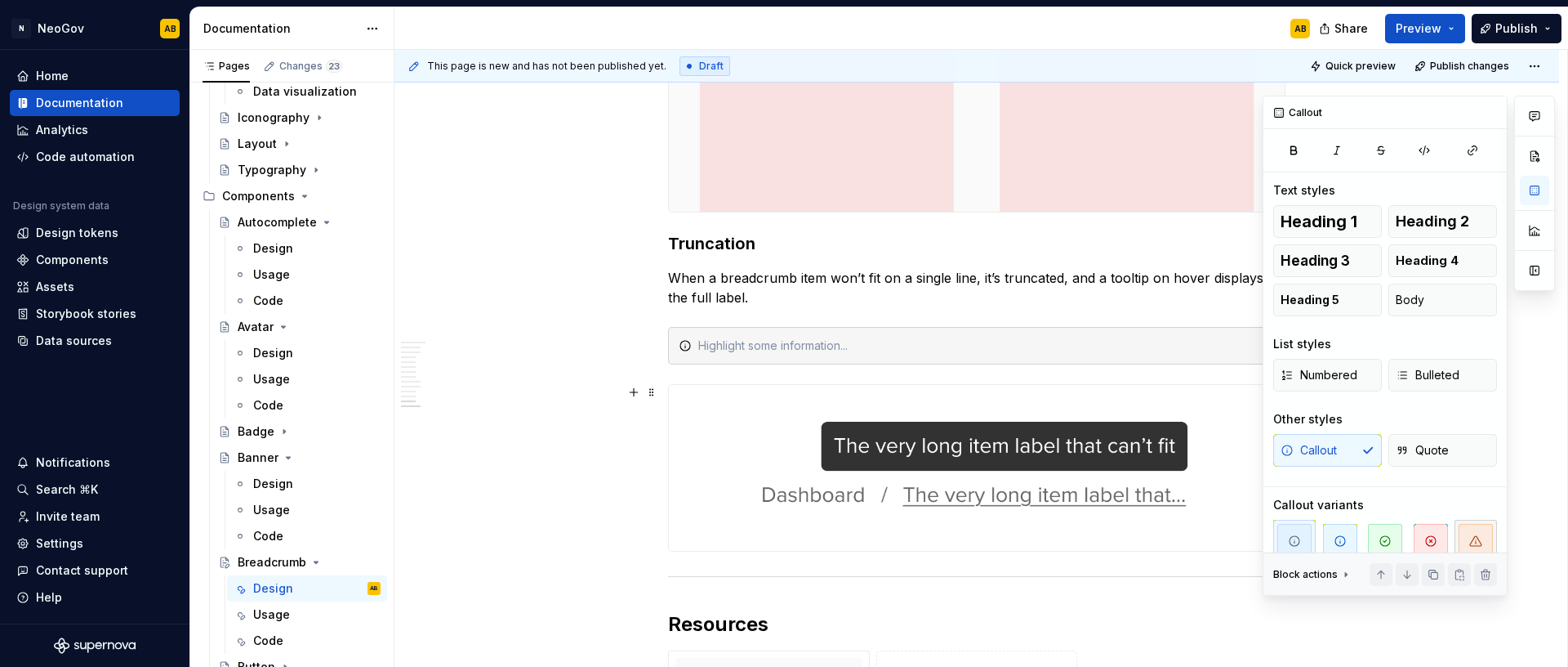
click at [1470, 535] on icon "button" at bounding box center [1475, 540] width 13 height 13
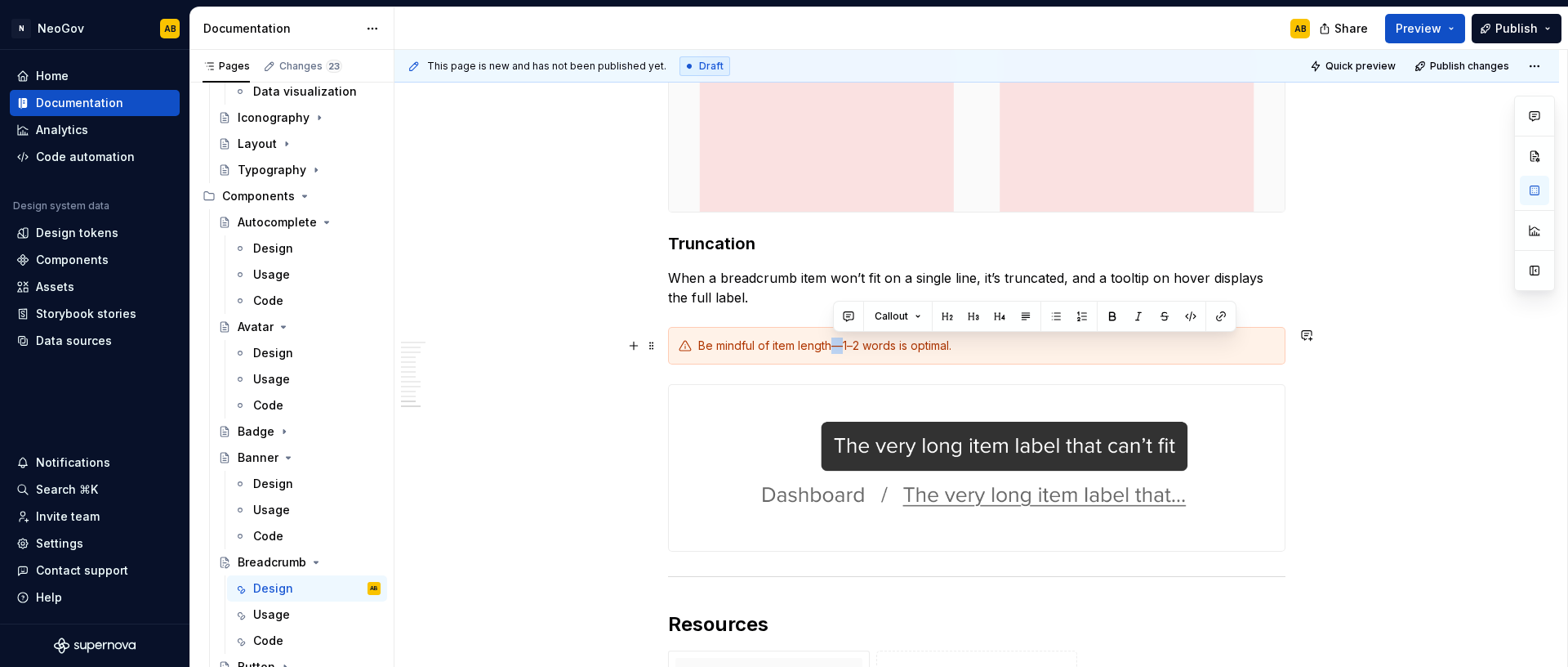
drag, startPoint x: 842, startPoint y: 343, endPoint x: 833, endPoint y: 343, distance: 9.0
click at [833, 343] on div "Be mindful of item length—1–2 words is optimal." at bounding box center [987, 345] width 577 height 16
click at [668, 442] on div at bounding box center [976, 468] width 618 height 169
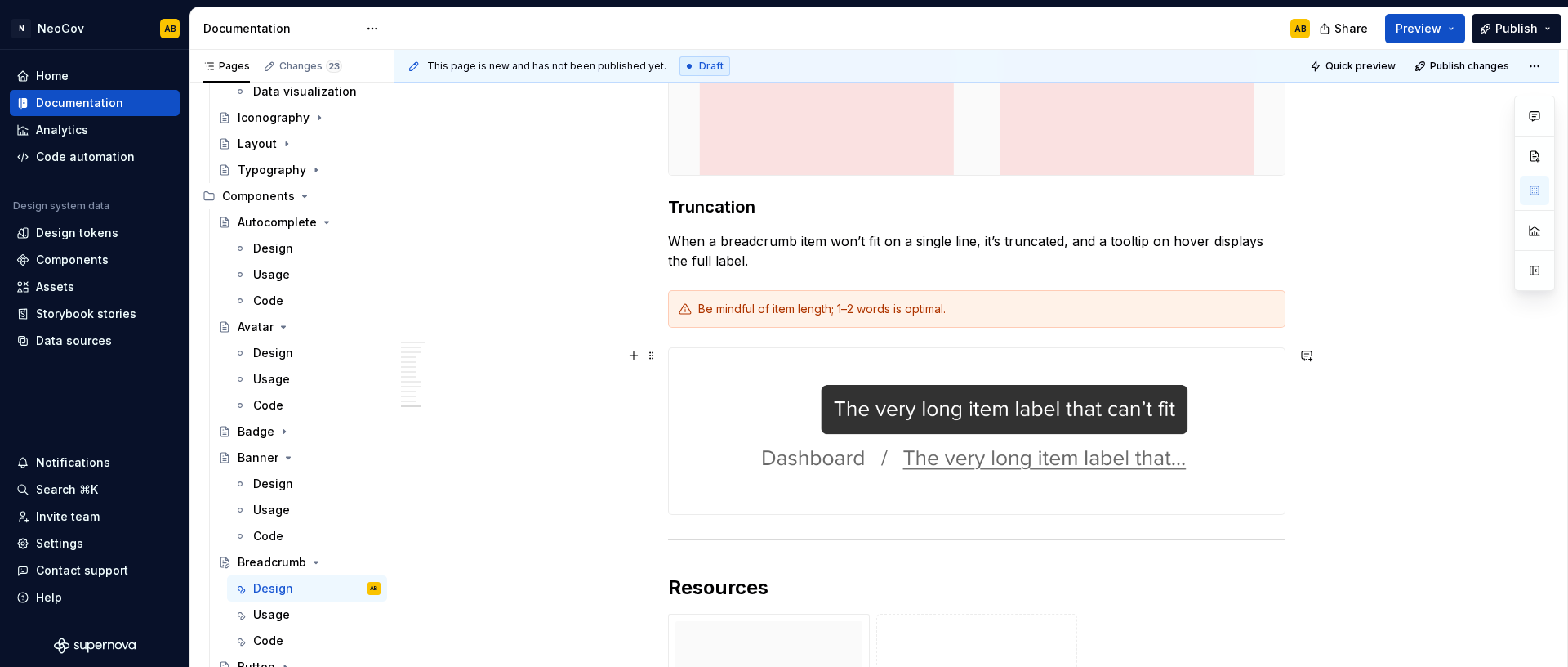
scroll to position [3955, 0]
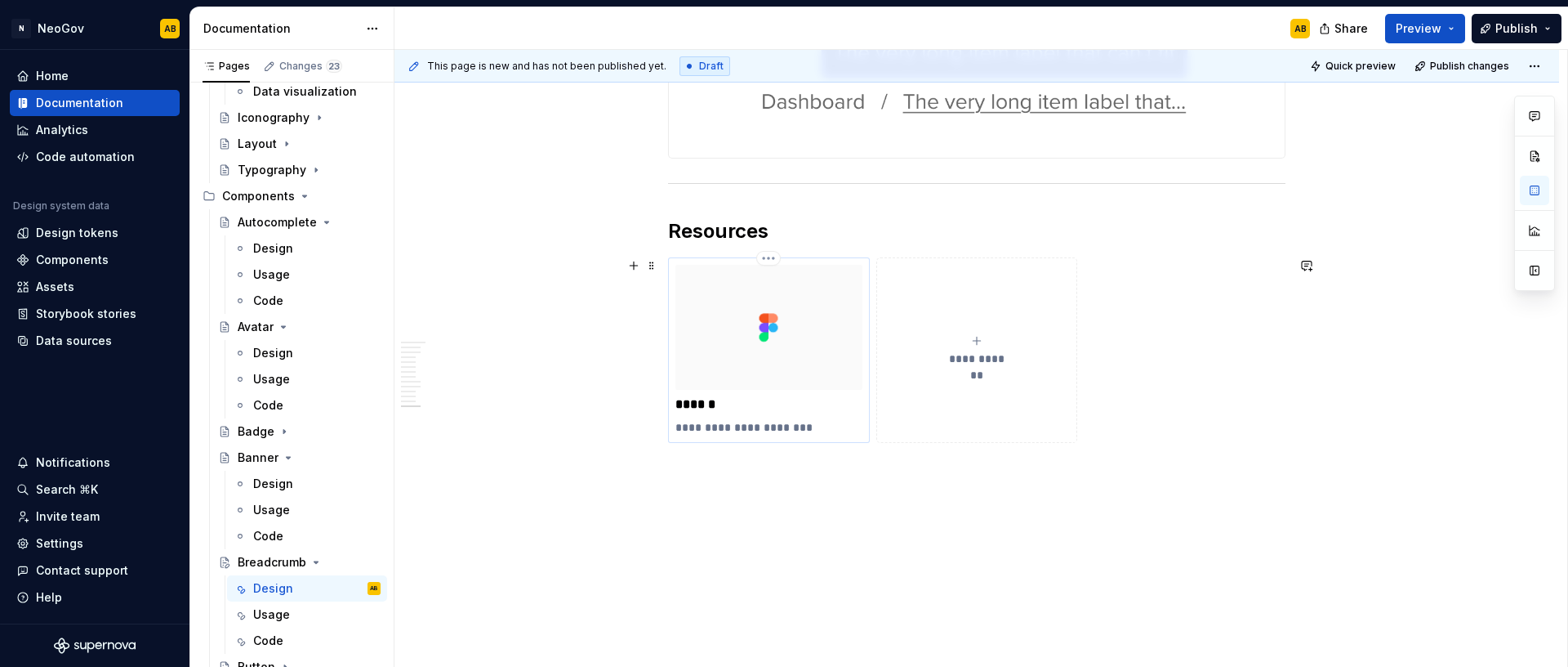
click at [832, 409] on p "******" at bounding box center [769, 404] width 187 height 16
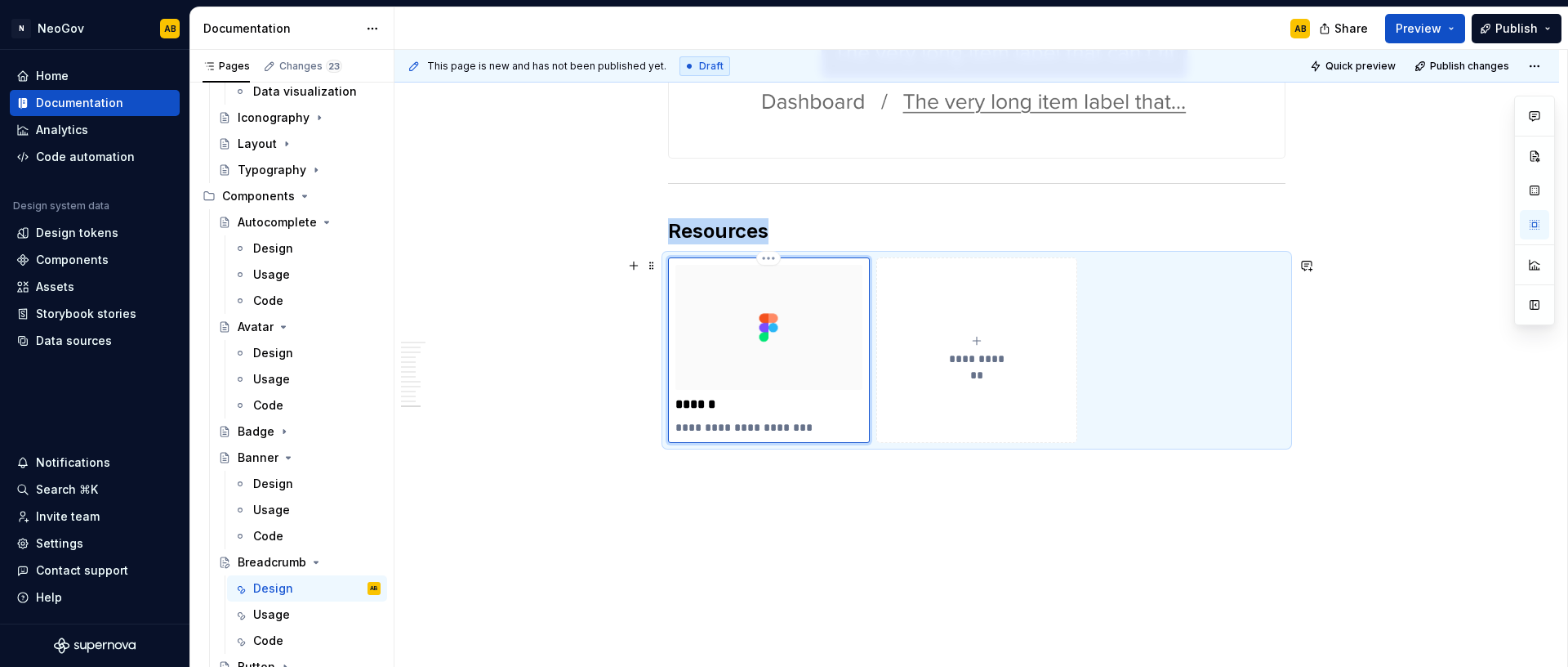
click at [801, 353] on img at bounding box center [769, 327] width 187 height 124
click at [676, 462] on p at bounding box center [976, 472] width 618 height 20
click at [849, 323] on img at bounding box center [769, 327] width 187 height 124
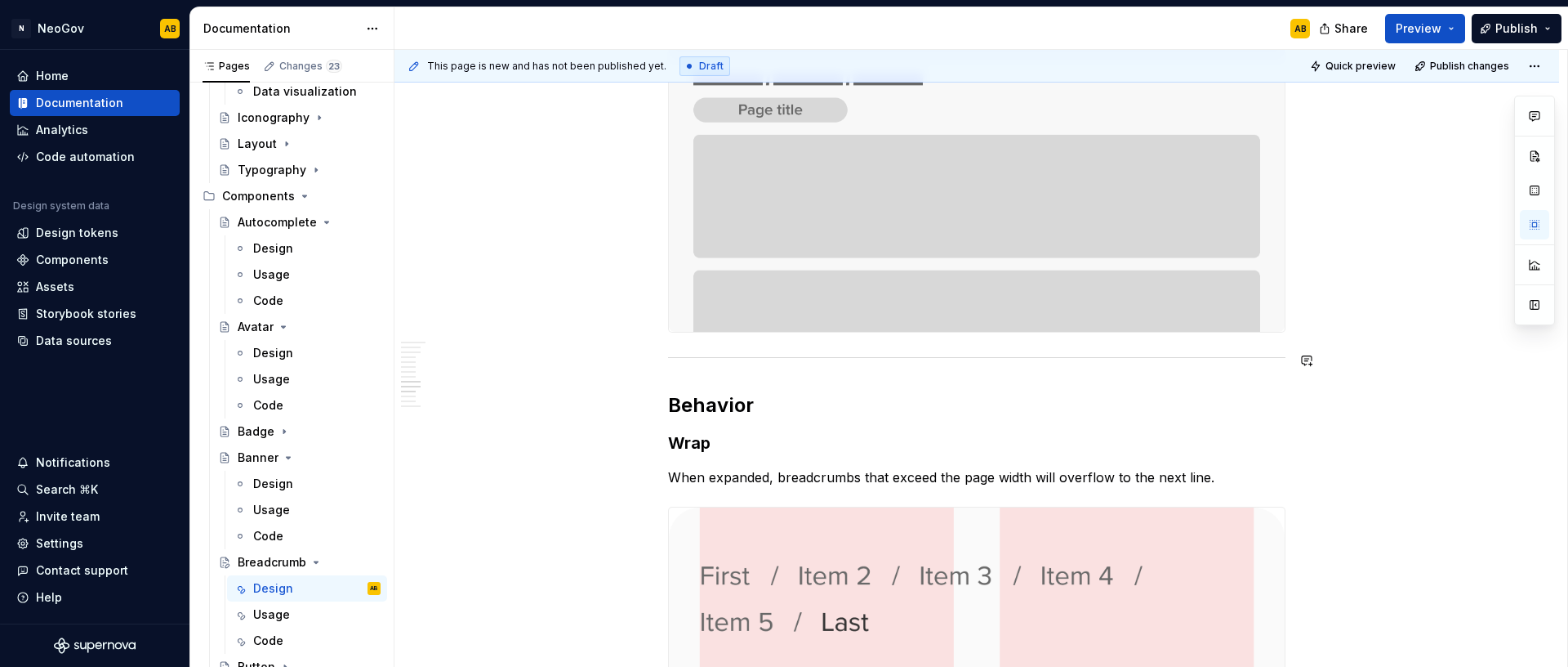
scroll to position [2204, 0]
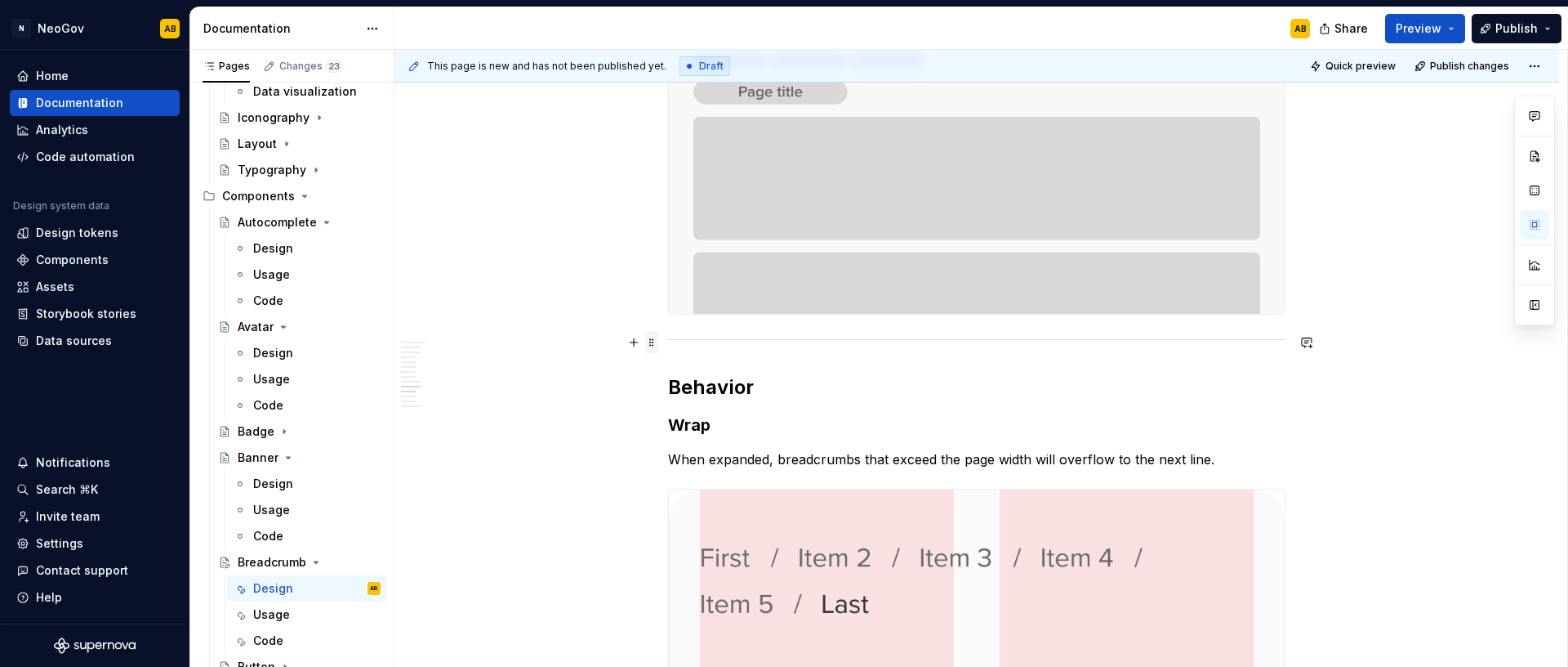
click at [654, 339] on span at bounding box center [651, 341] width 13 height 23
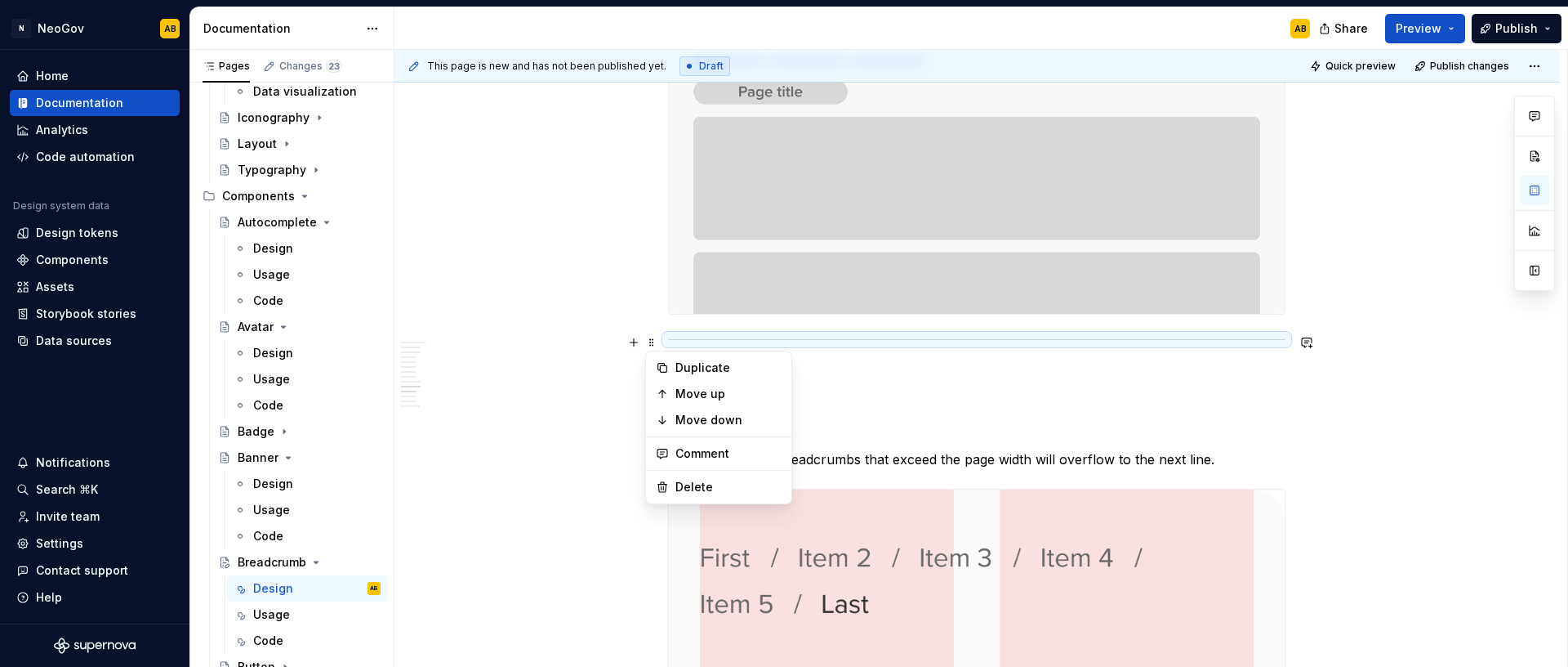
click at [672, 359] on div "Duplicate" at bounding box center [718, 367] width 139 height 26
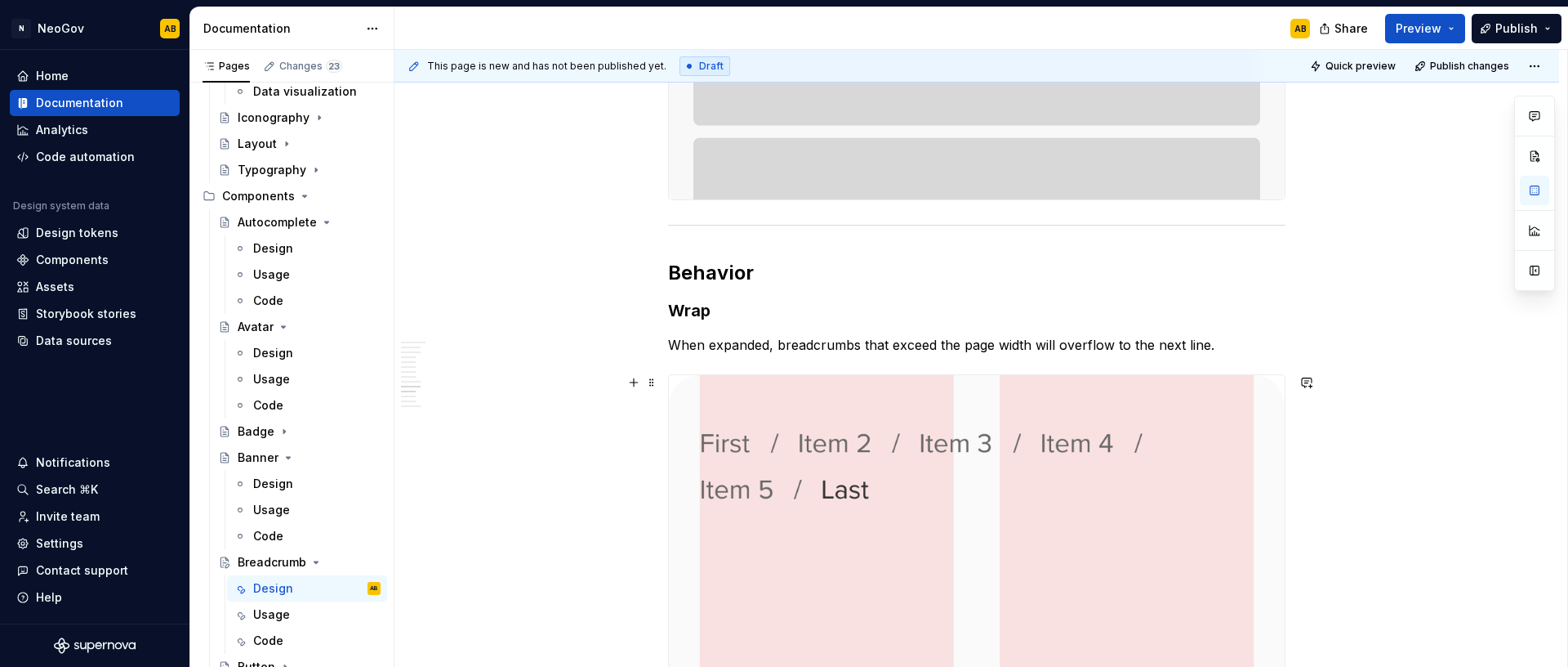
scroll to position [2317, 0]
click at [657, 277] on span at bounding box center [651, 274] width 13 height 23
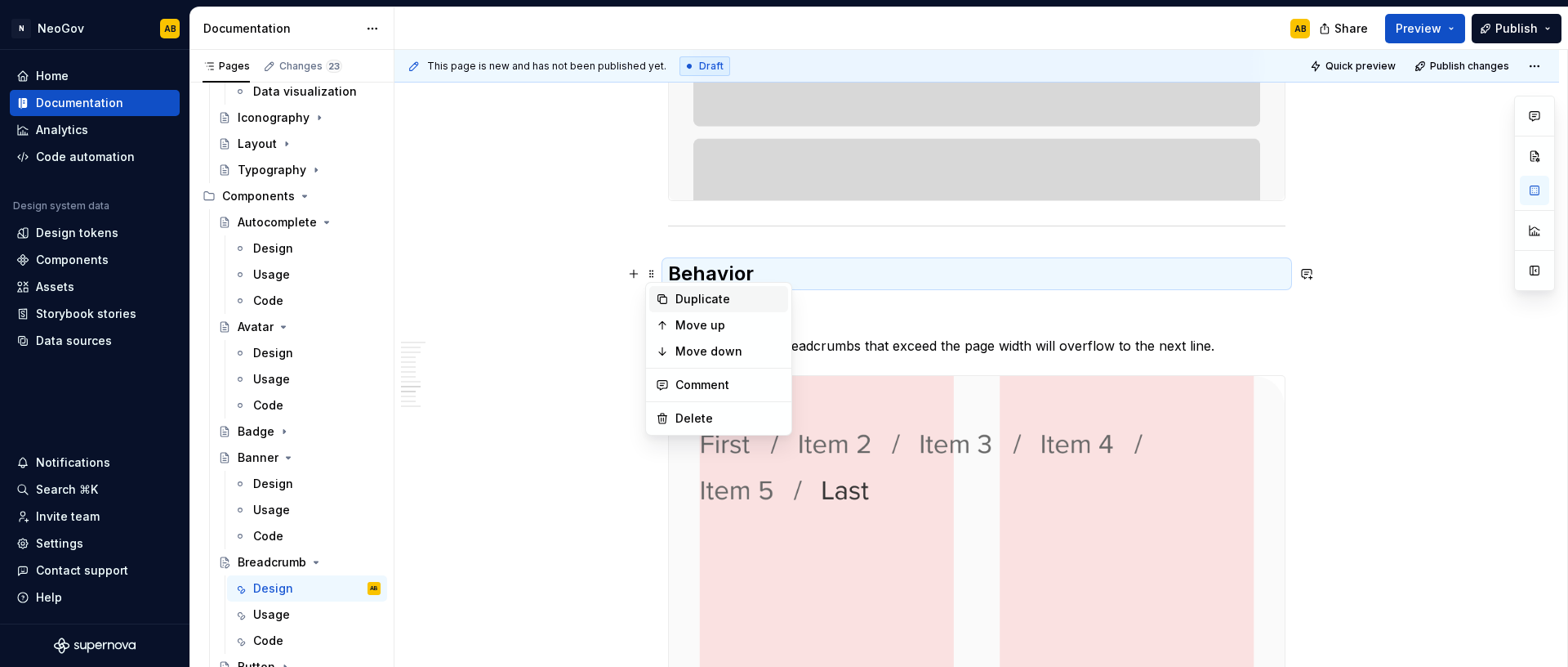
click at [663, 298] on icon at bounding box center [662, 299] width 13 height 13
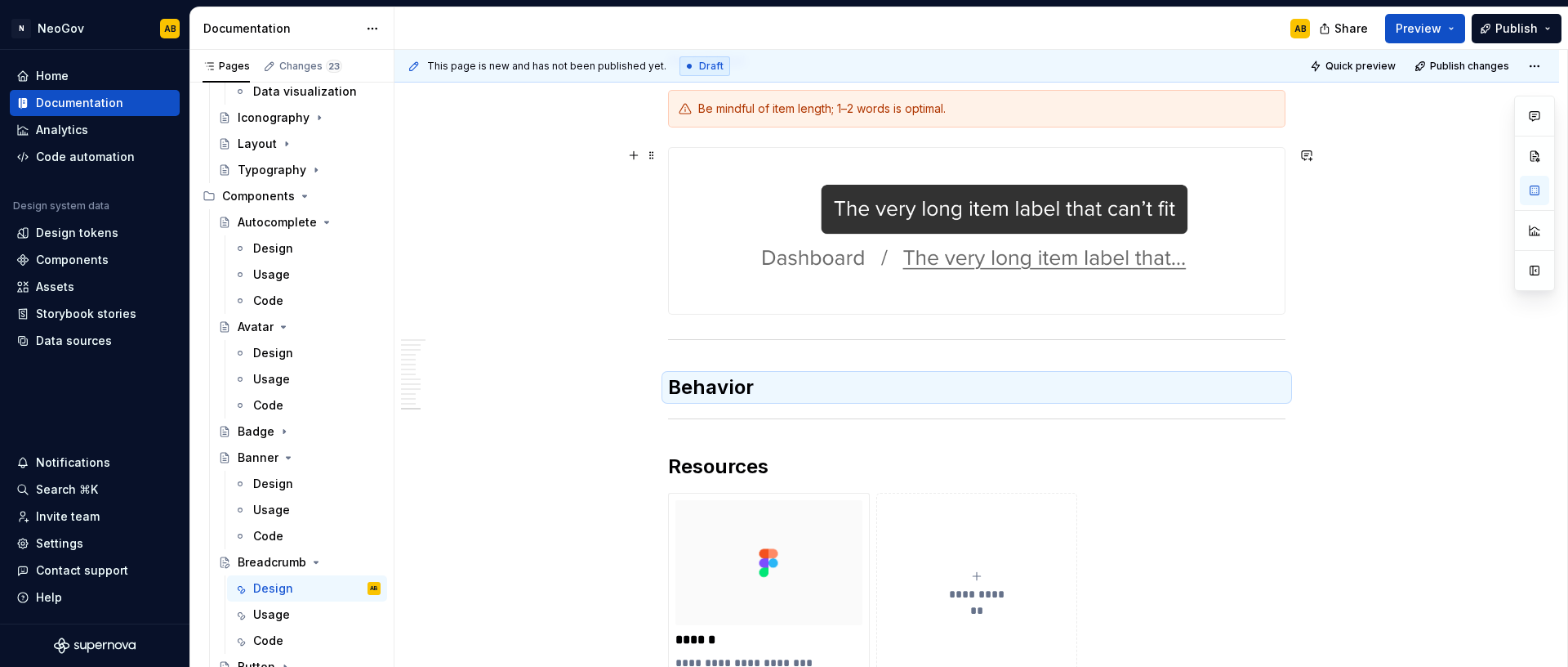
scroll to position [3717, 0]
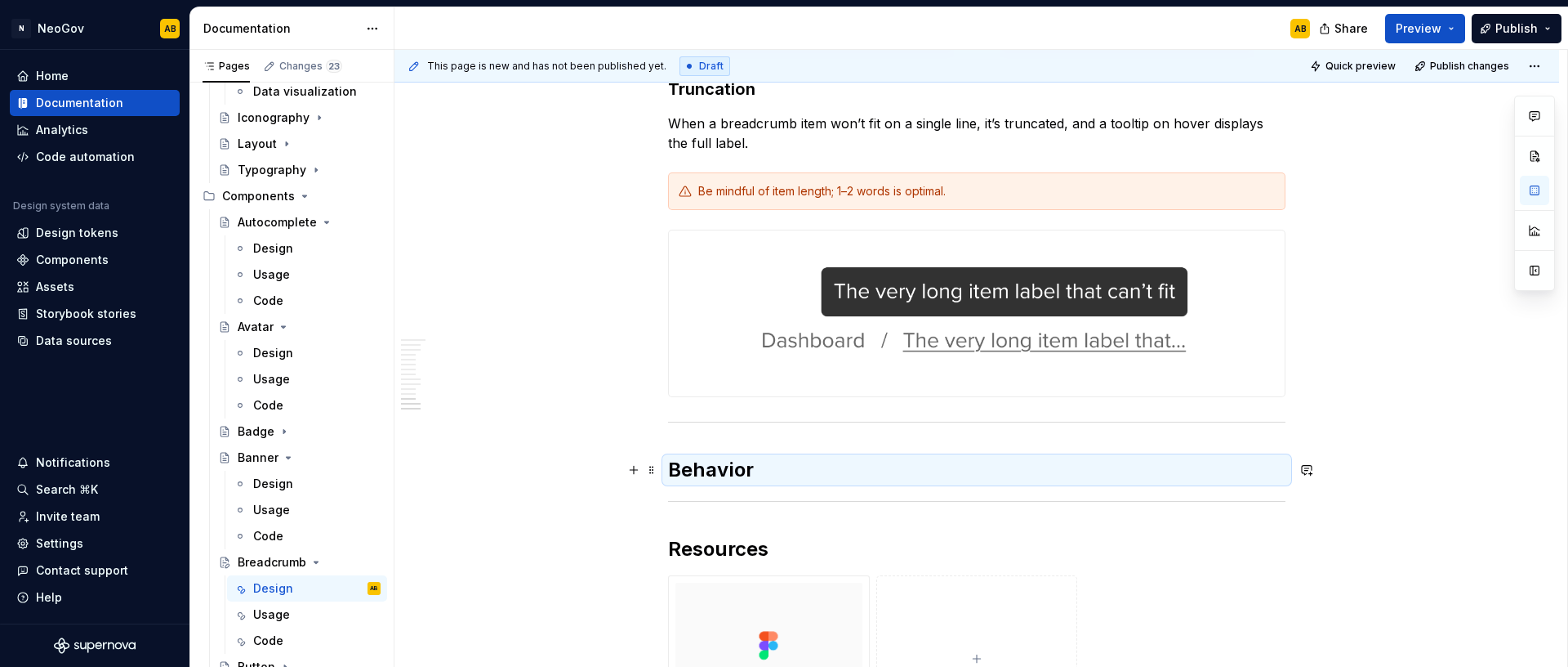
click at [740, 475] on h2 "Behavior" at bounding box center [976, 469] width 618 height 26
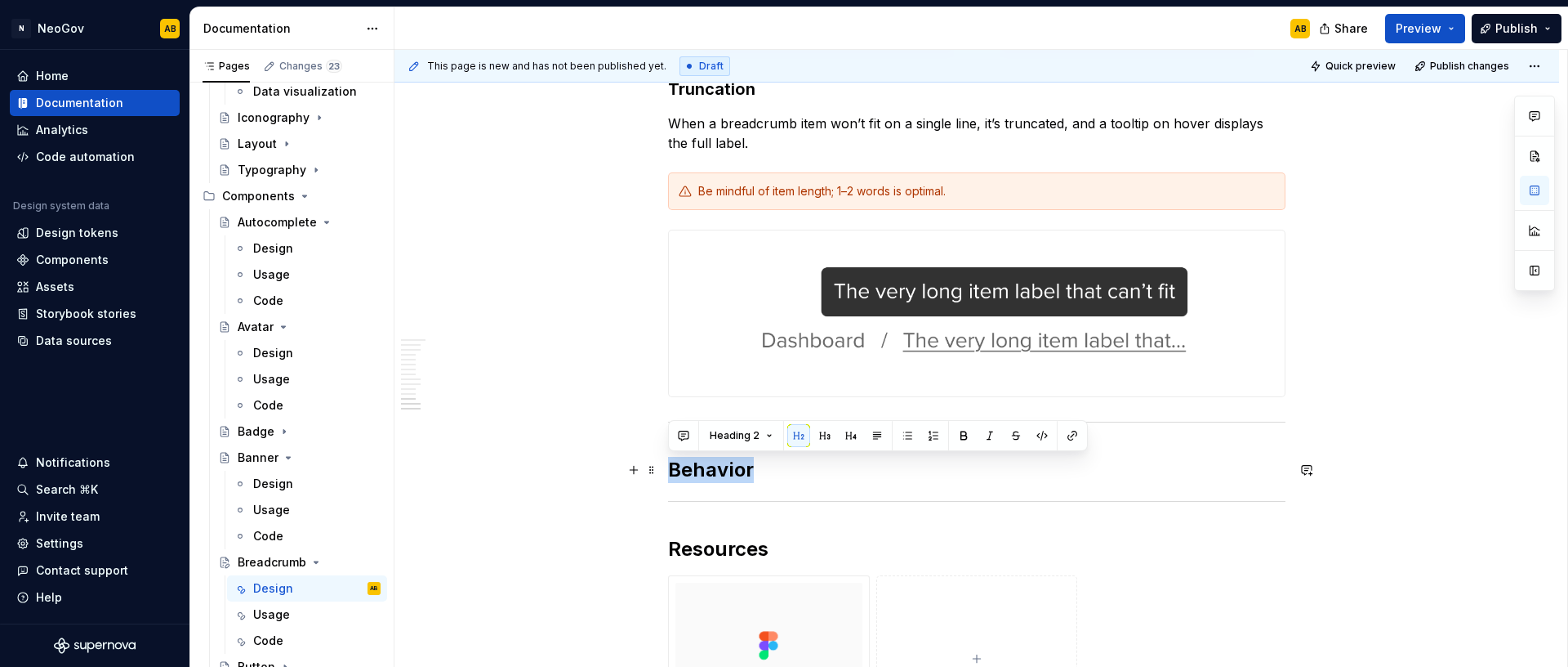
click at [740, 475] on h2 "Behavior" at bounding box center [976, 469] width 618 height 26
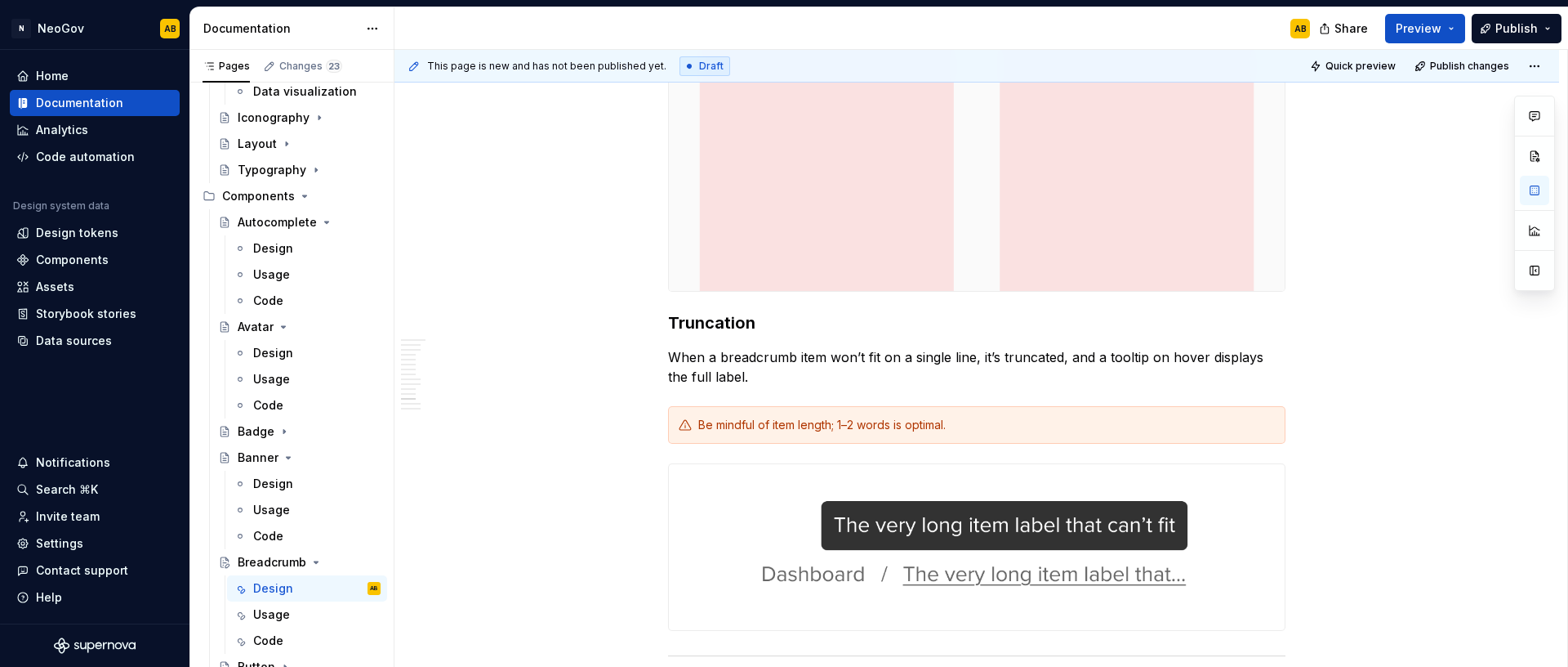
scroll to position [3484, 0]
click at [655, 323] on span at bounding box center [651, 322] width 13 height 23
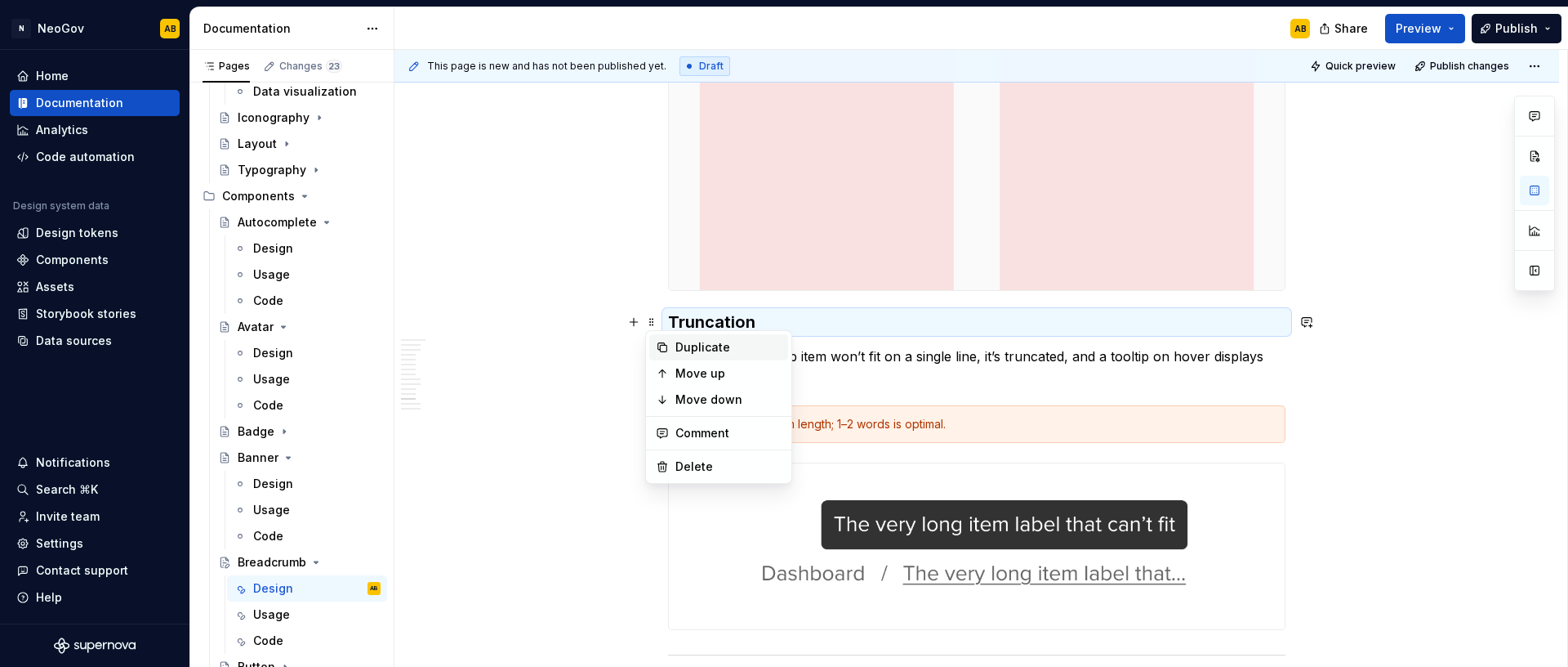
click at [663, 338] on div "Duplicate" at bounding box center [718, 347] width 139 height 26
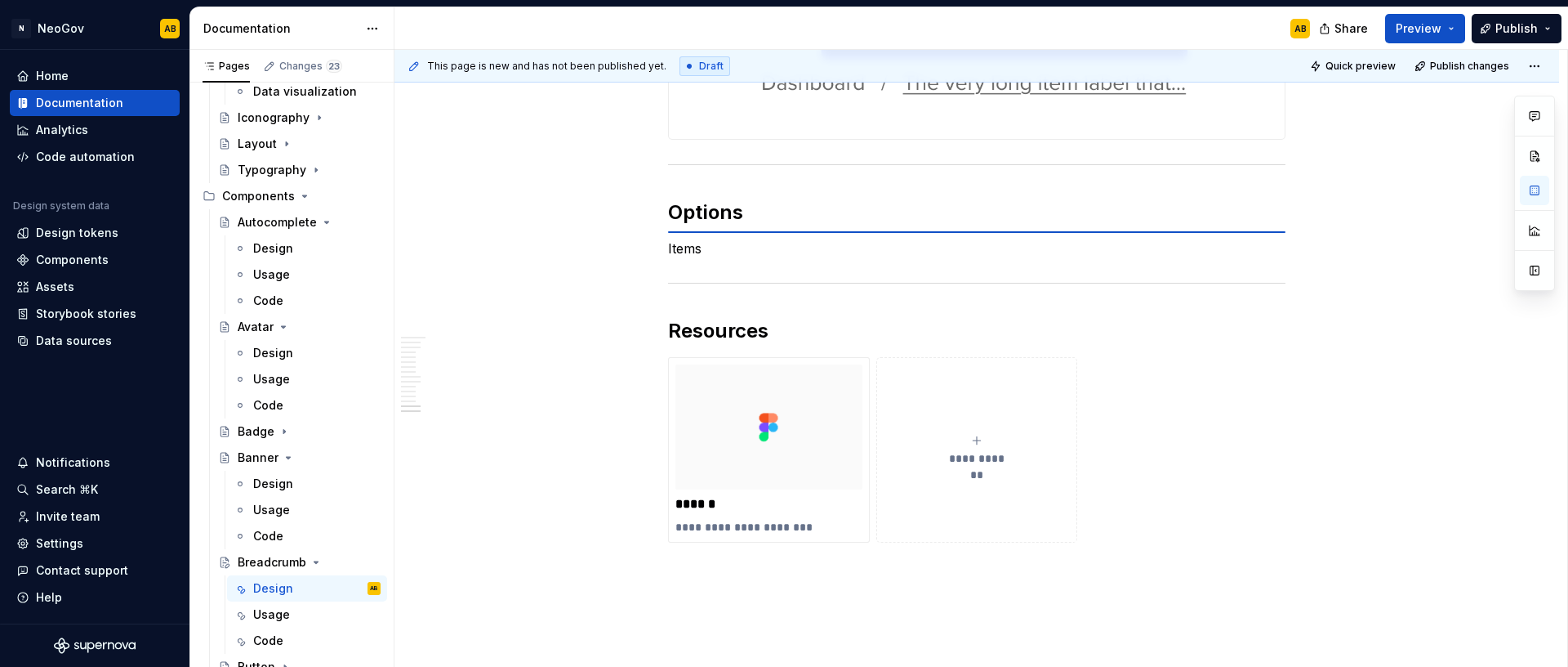
scroll to position [3974, 0]
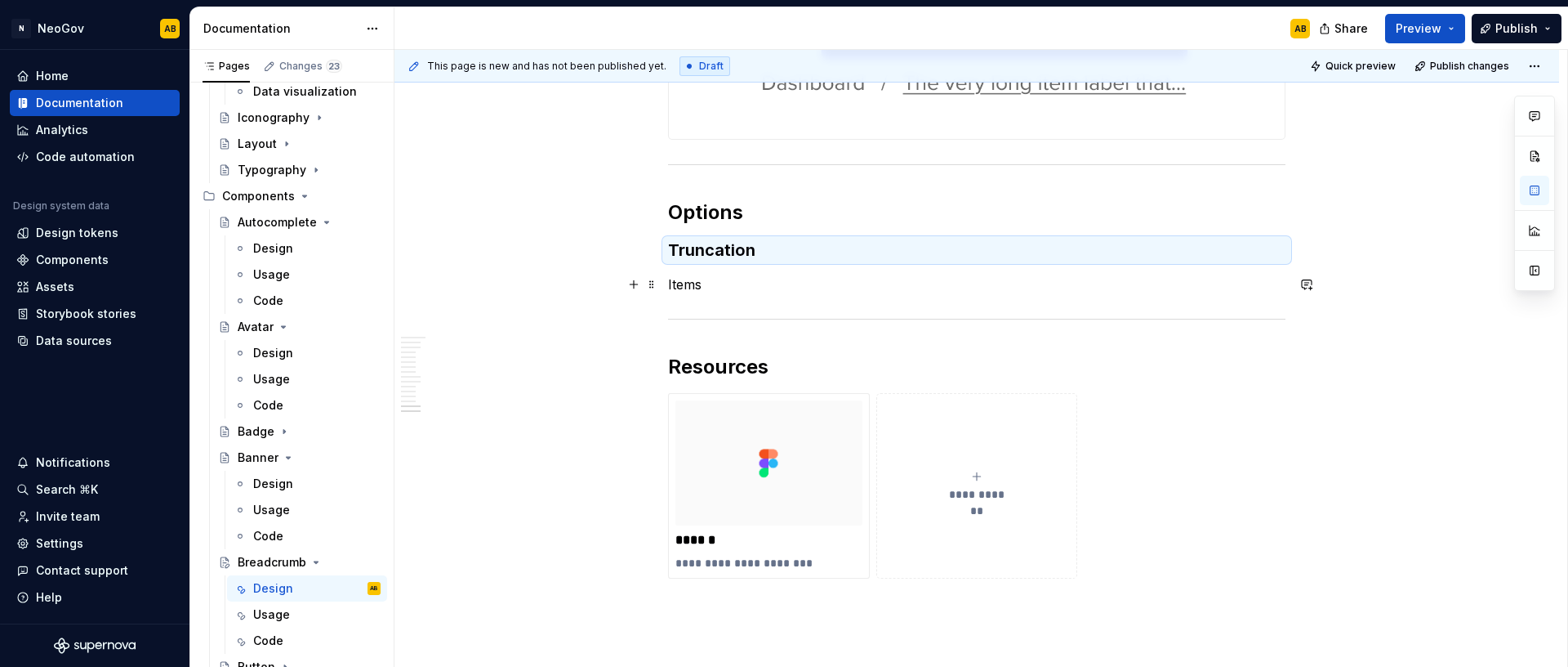
click at [702, 282] on p "Items" at bounding box center [976, 285] width 618 height 20
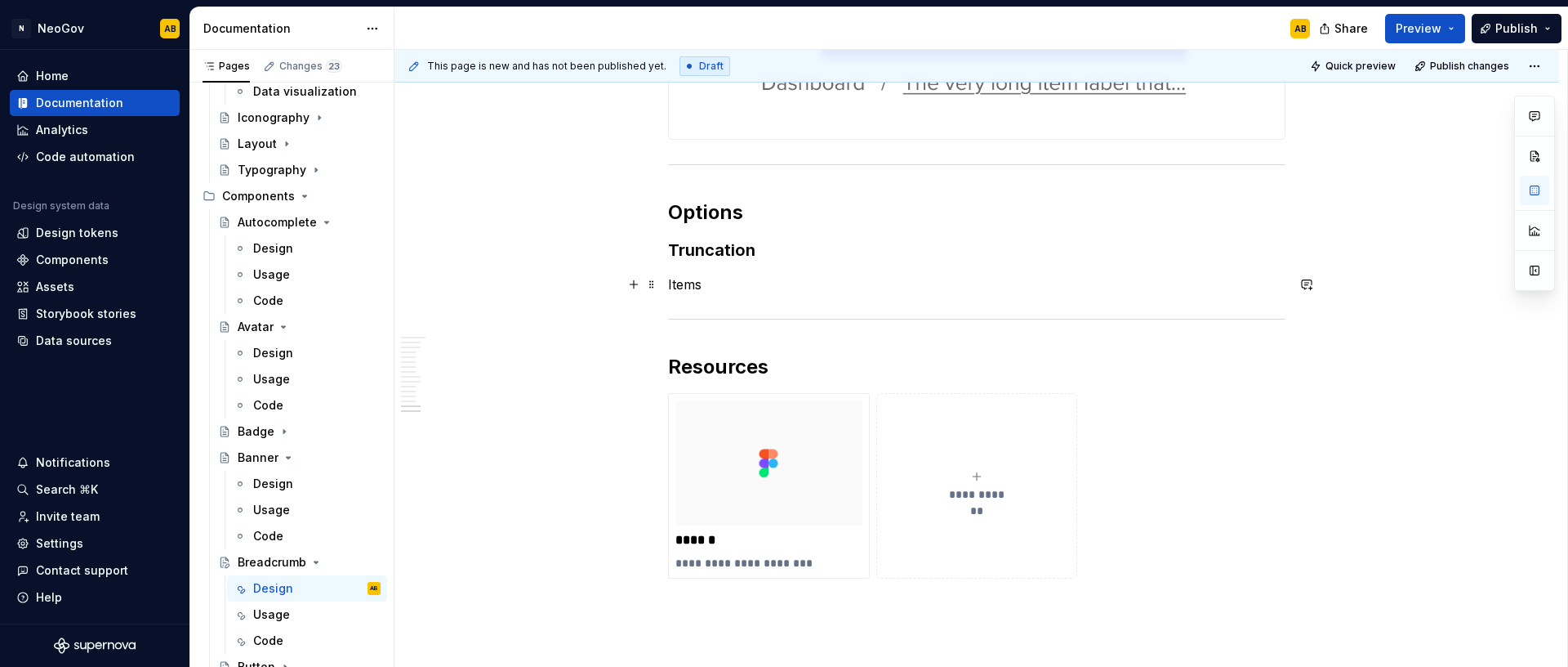
click at [702, 282] on p "Items" at bounding box center [976, 285] width 618 height 20
click at [703, 257] on h3 "Truncation" at bounding box center [976, 250] width 618 height 23
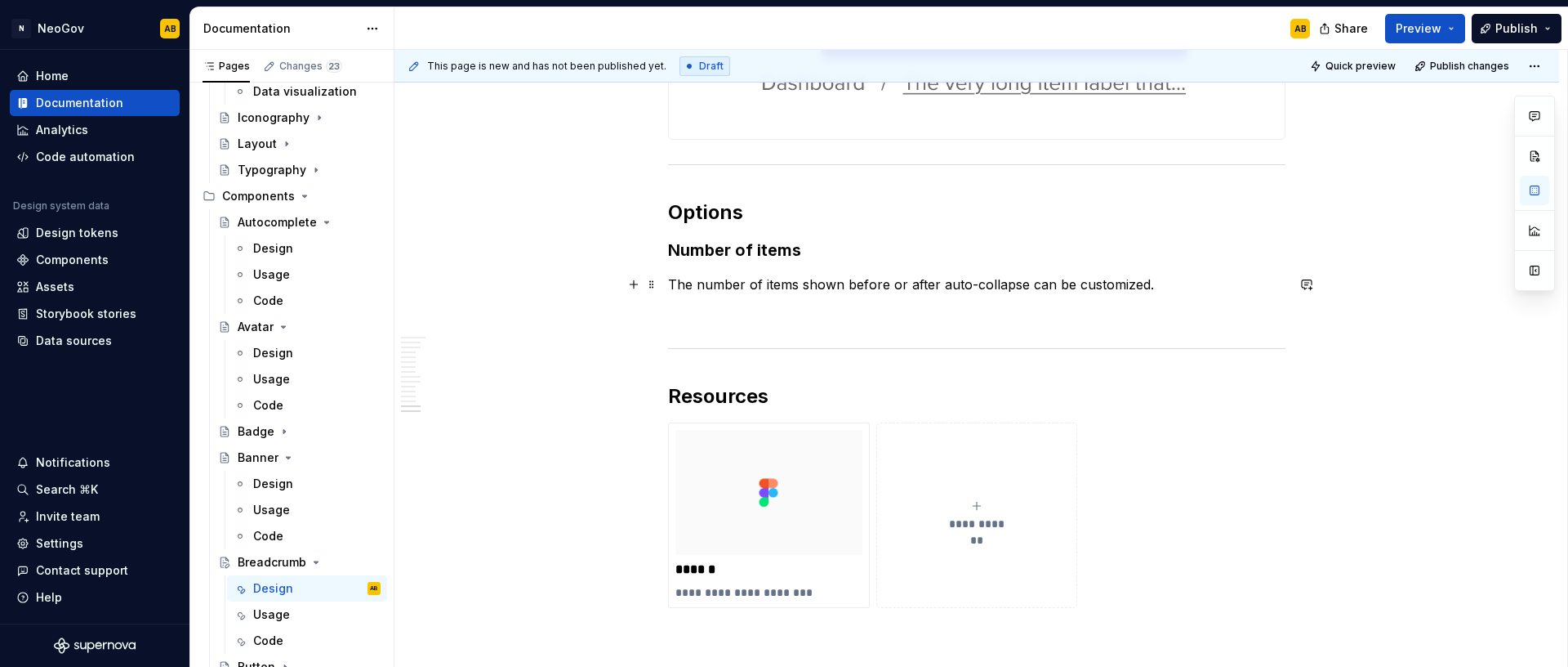
click at [933, 286] on p "The number of items shown before or after auto-collapse can be customized." at bounding box center [976, 285] width 618 height 20
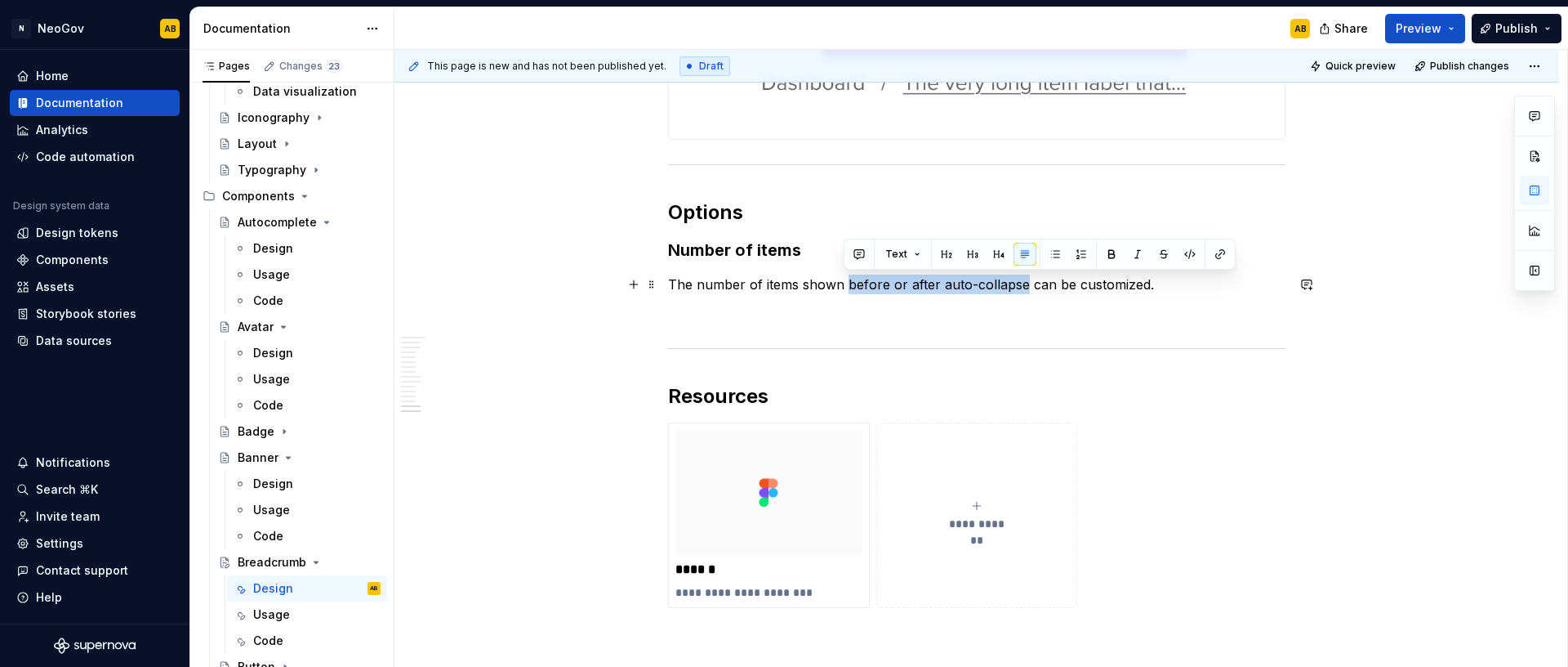
drag, startPoint x: 1019, startPoint y: 284, endPoint x: 843, endPoint y: 287, distance: 176.0
click at [843, 287] on p "The number of items shown before or after auto-collapse can be customized." at bounding box center [976, 285] width 618 height 20
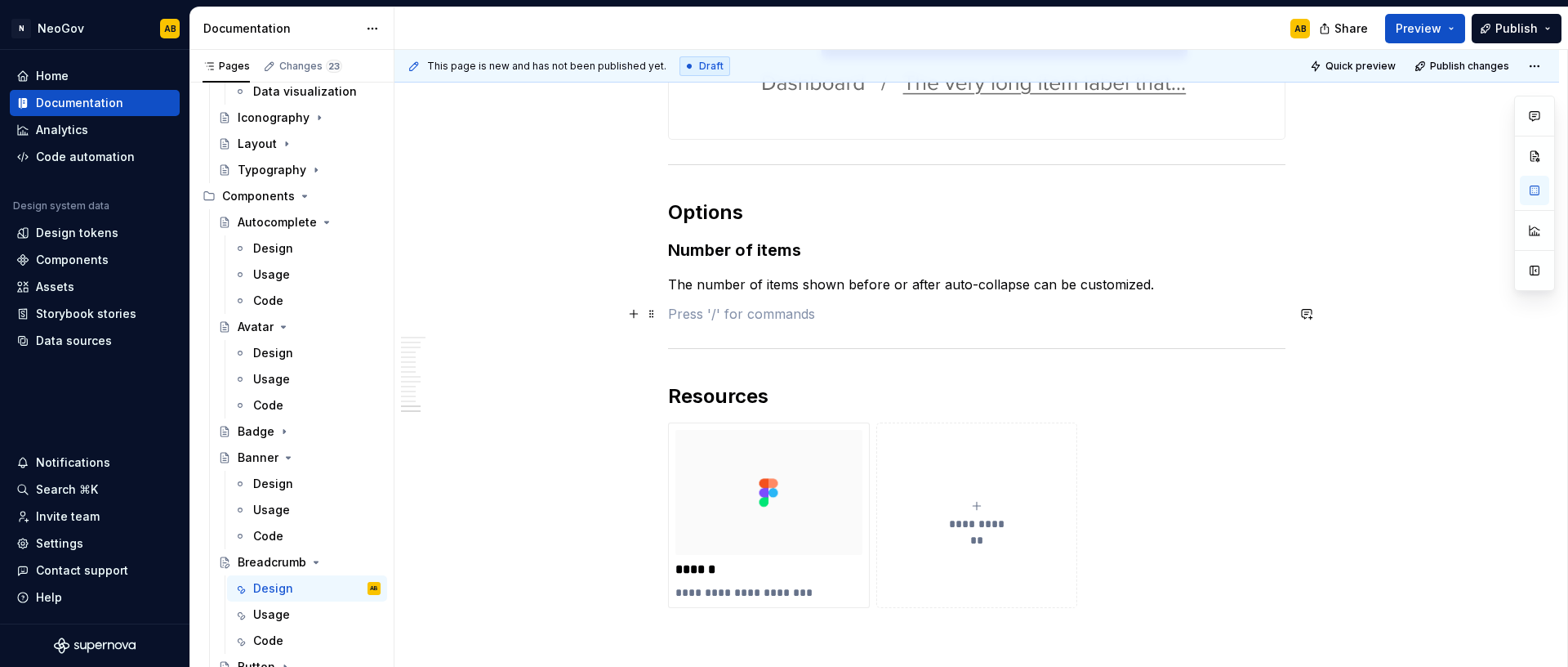
click at [767, 288] on p "The number of items shown before or after auto-collapse can be customized." at bounding box center [976, 285] width 618 height 20
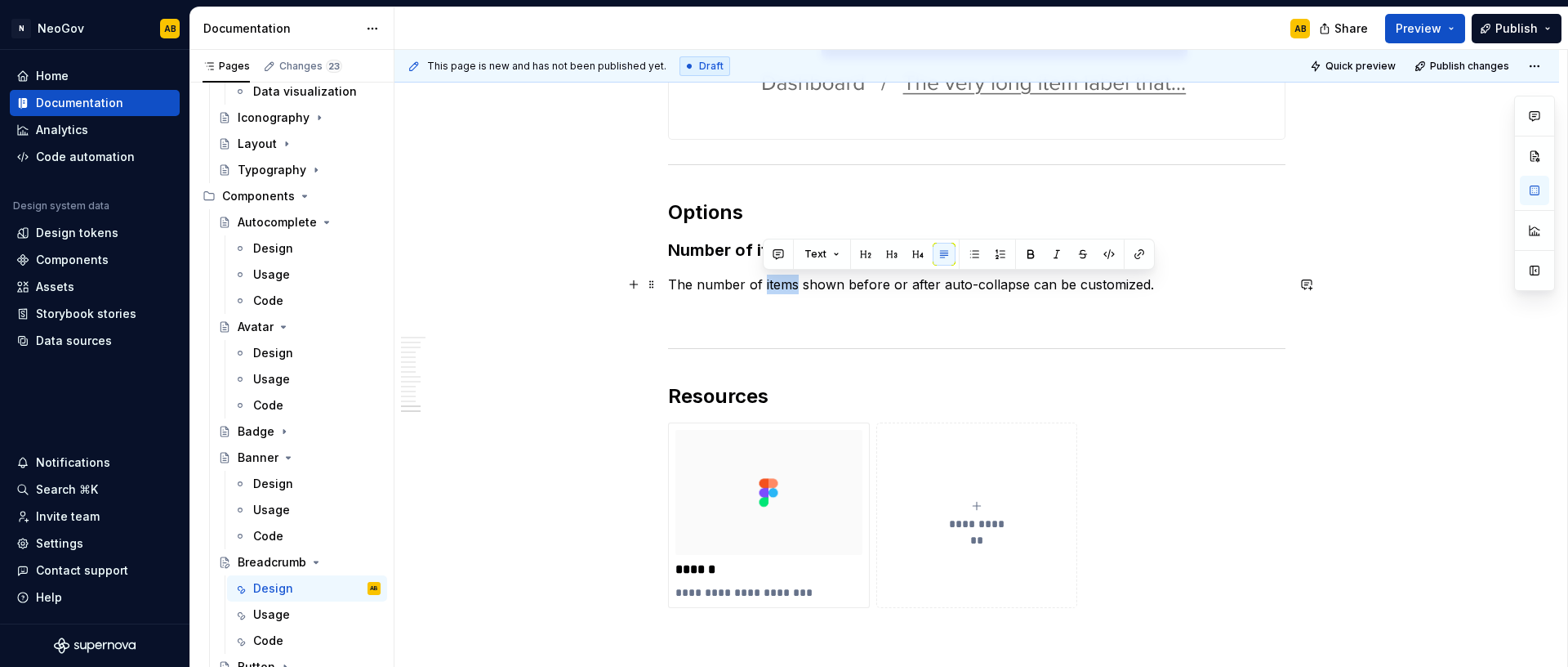
click at [767, 288] on p "The number of items shown before or after auto-collapse can be customized." at bounding box center [976, 285] width 618 height 20
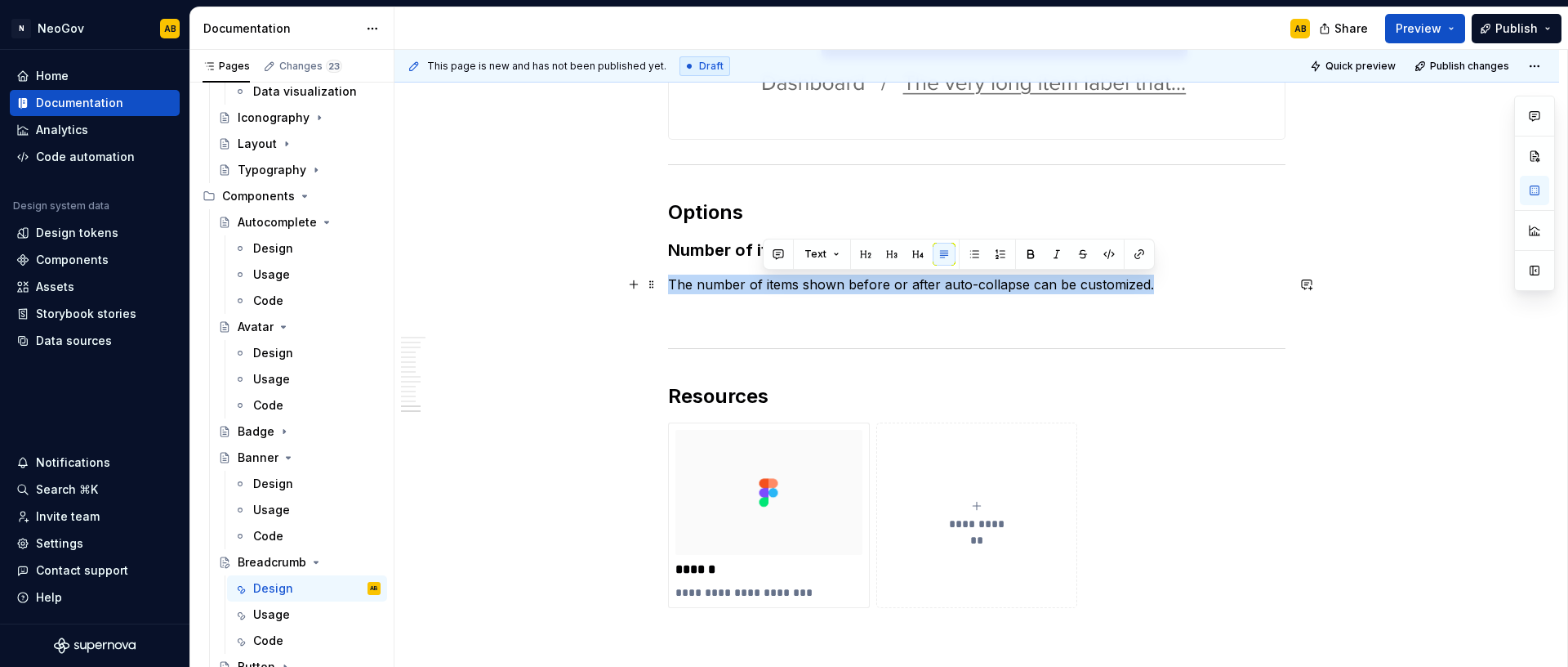
click at [767, 288] on p "The number of items shown before or after auto-collapse can be customized." at bounding box center [976, 285] width 618 height 20
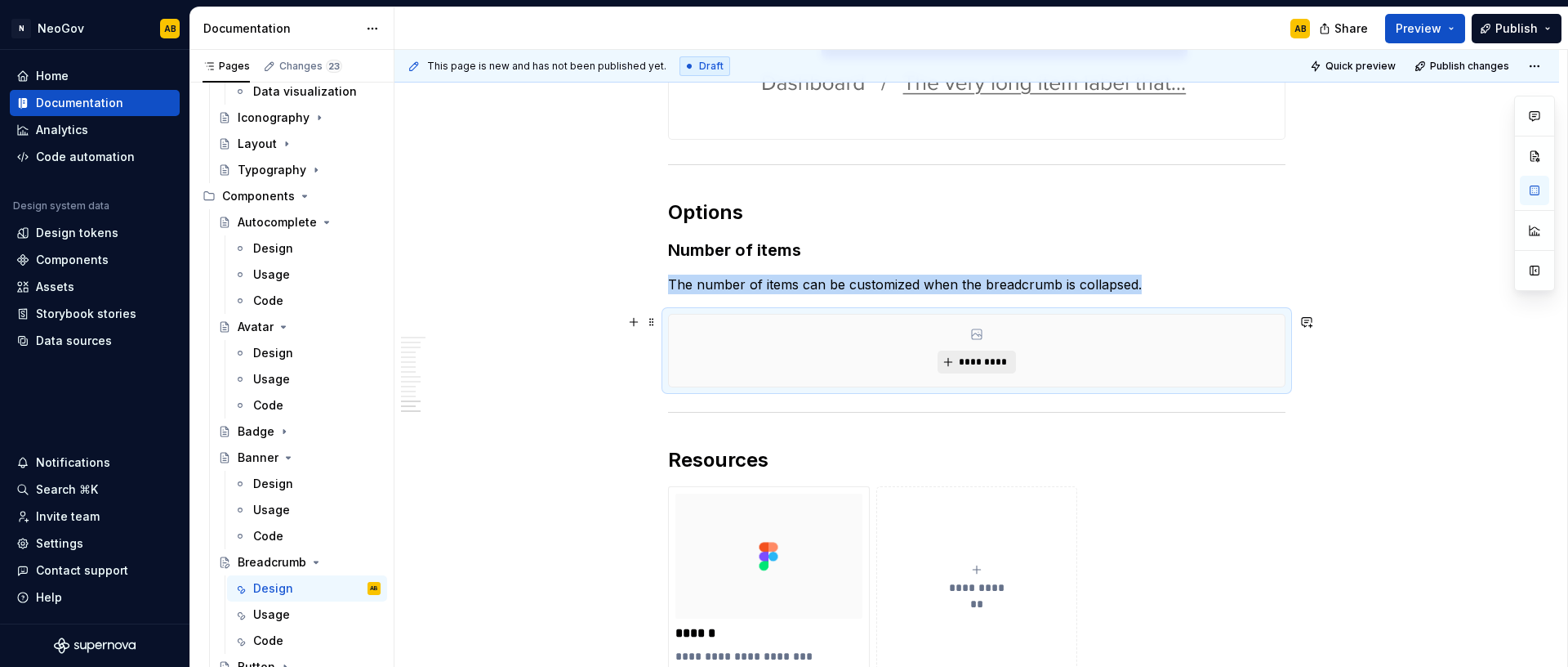
click at [984, 362] on span "*********" at bounding box center [983, 361] width 50 height 13
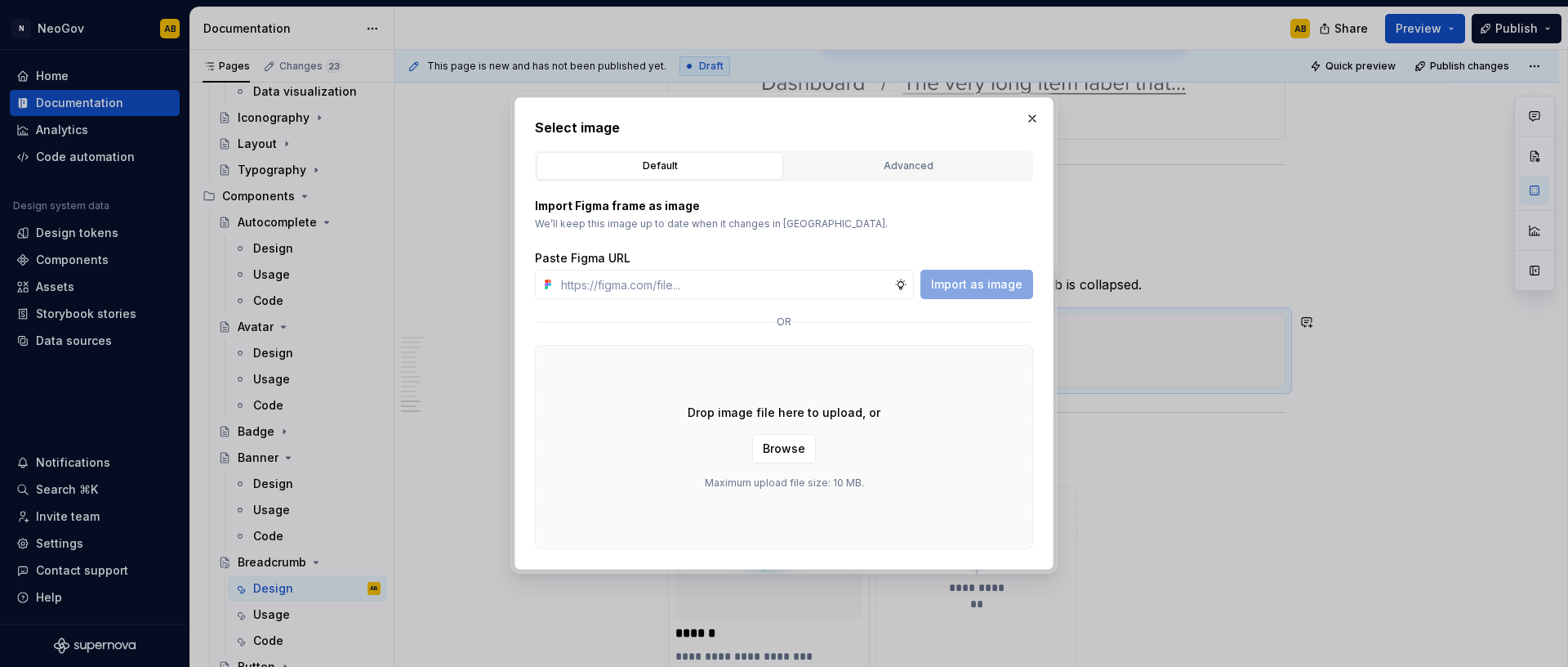
click at [905, 517] on div "Drop image file here to upload, or Browse Maximum upload file size: 10 MB." at bounding box center [784, 446] width 498 height 205
click at [792, 451] on span "Browse" at bounding box center [784, 448] width 43 height 16
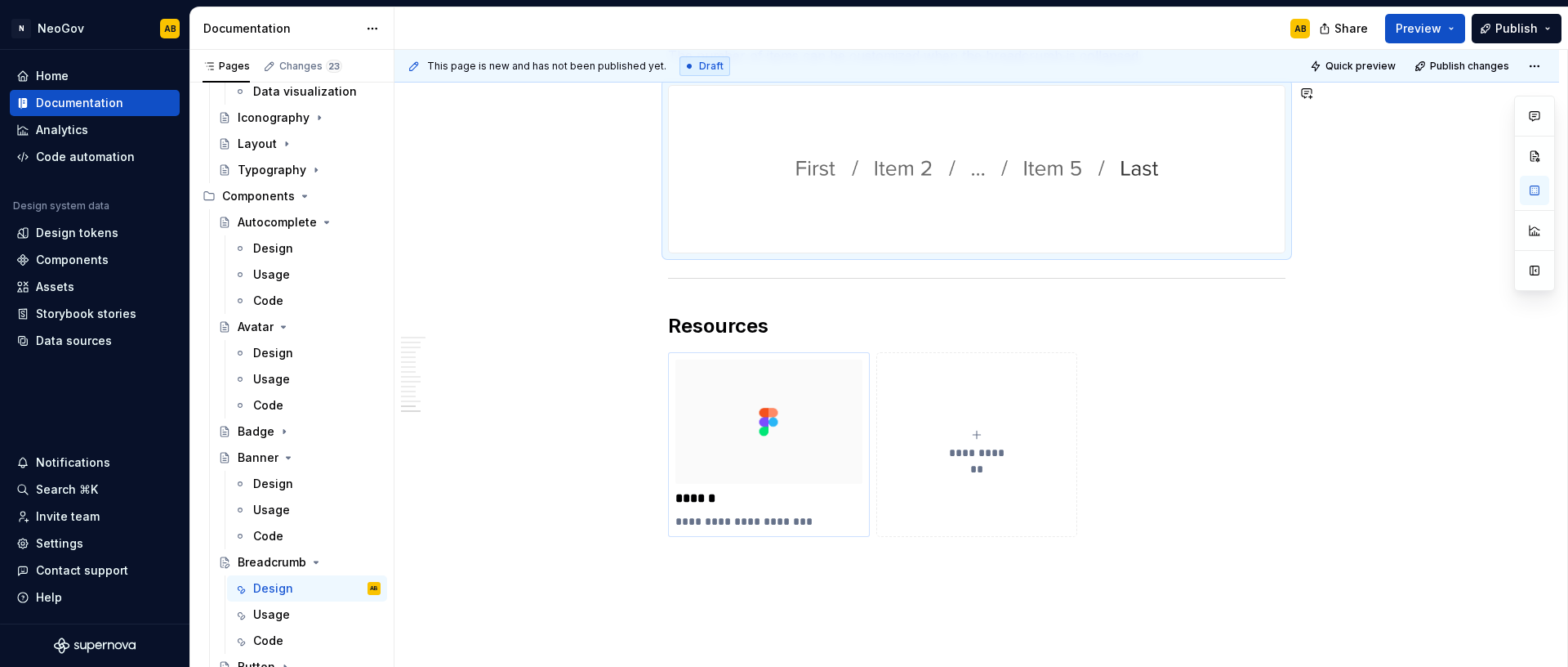
scroll to position [4148, 0]
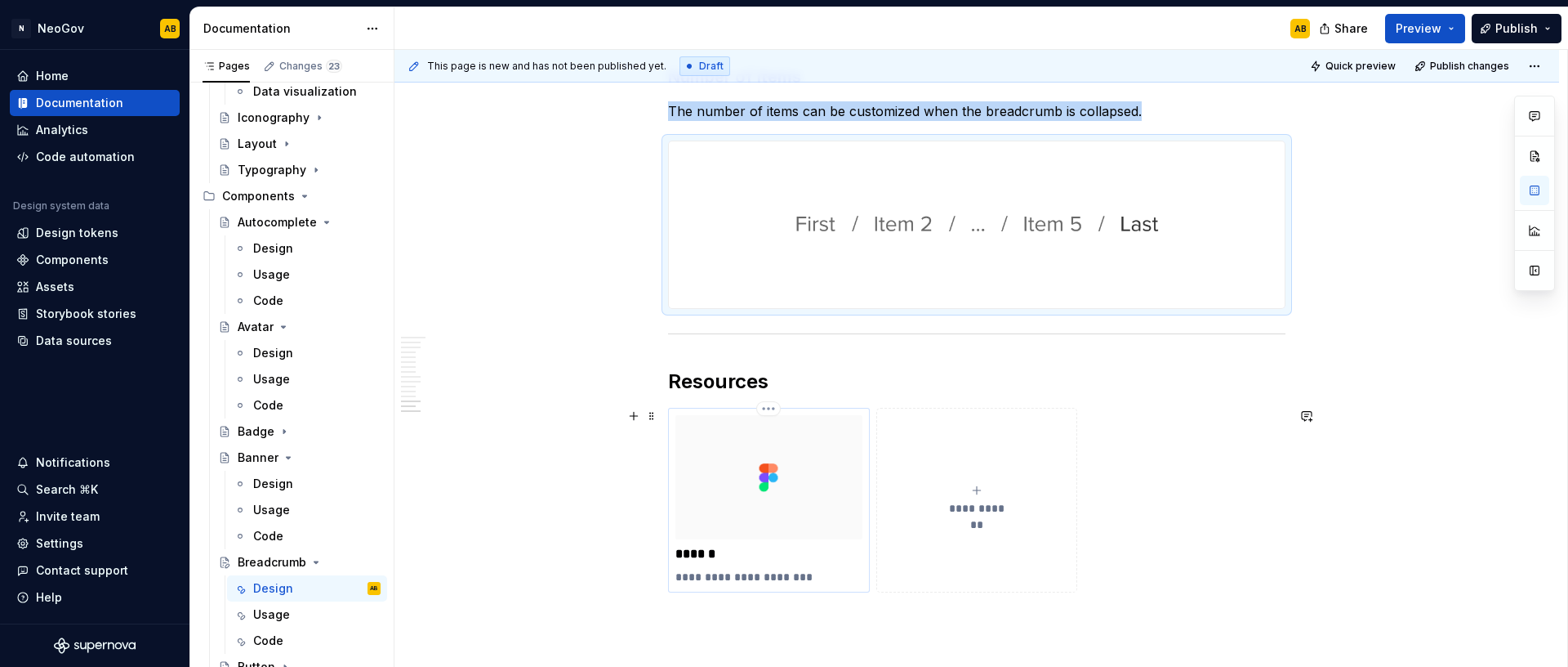
click at [803, 510] on img at bounding box center [769, 477] width 187 height 124
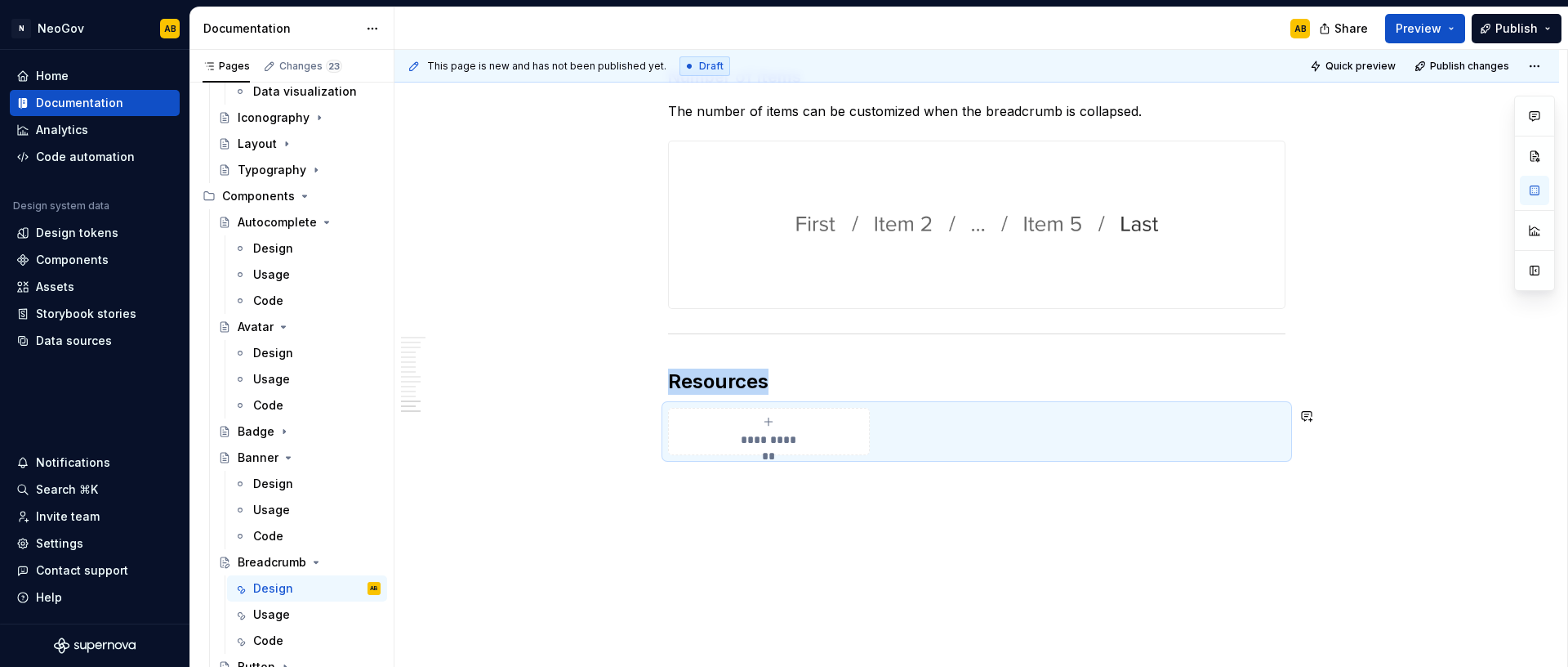
click at [791, 385] on h2 "Resources" at bounding box center [976, 381] width 618 height 26
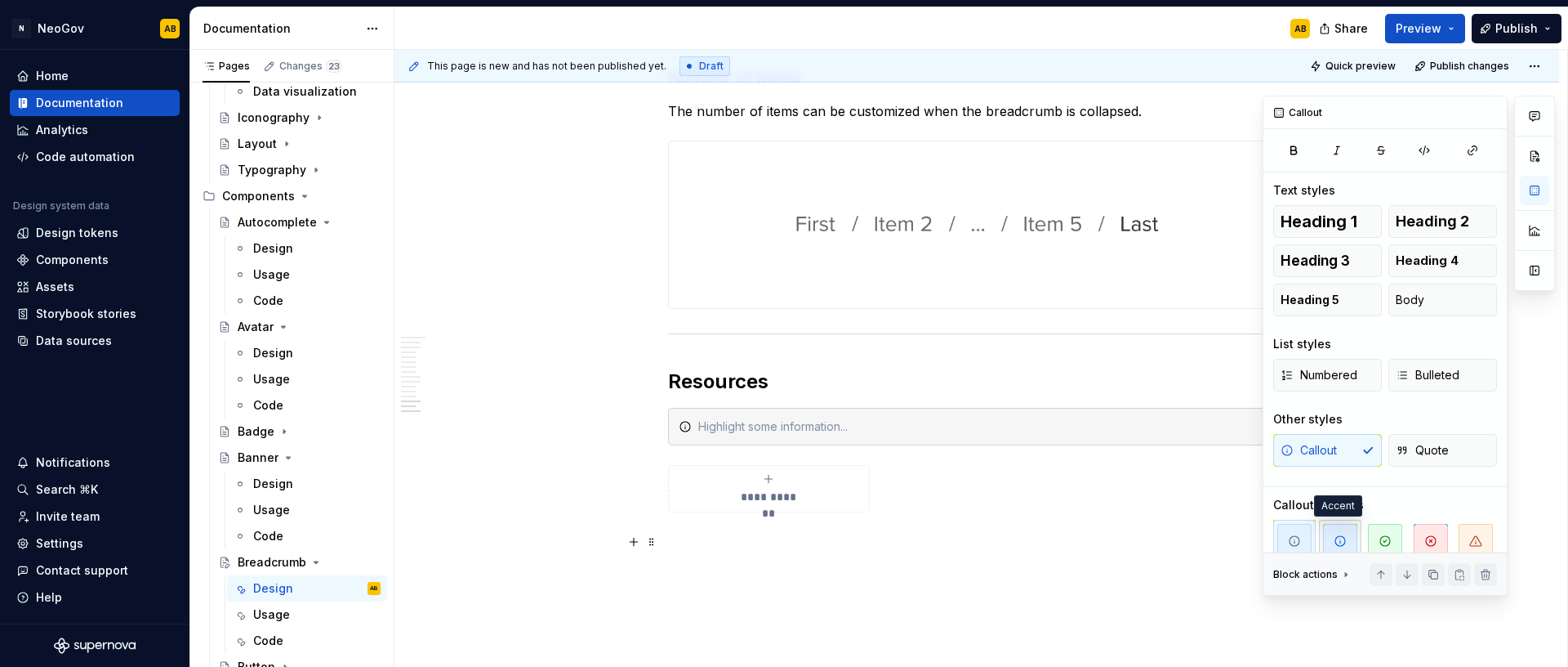
click at [1340, 536] on icon "button" at bounding box center [1339, 540] width 13 height 13
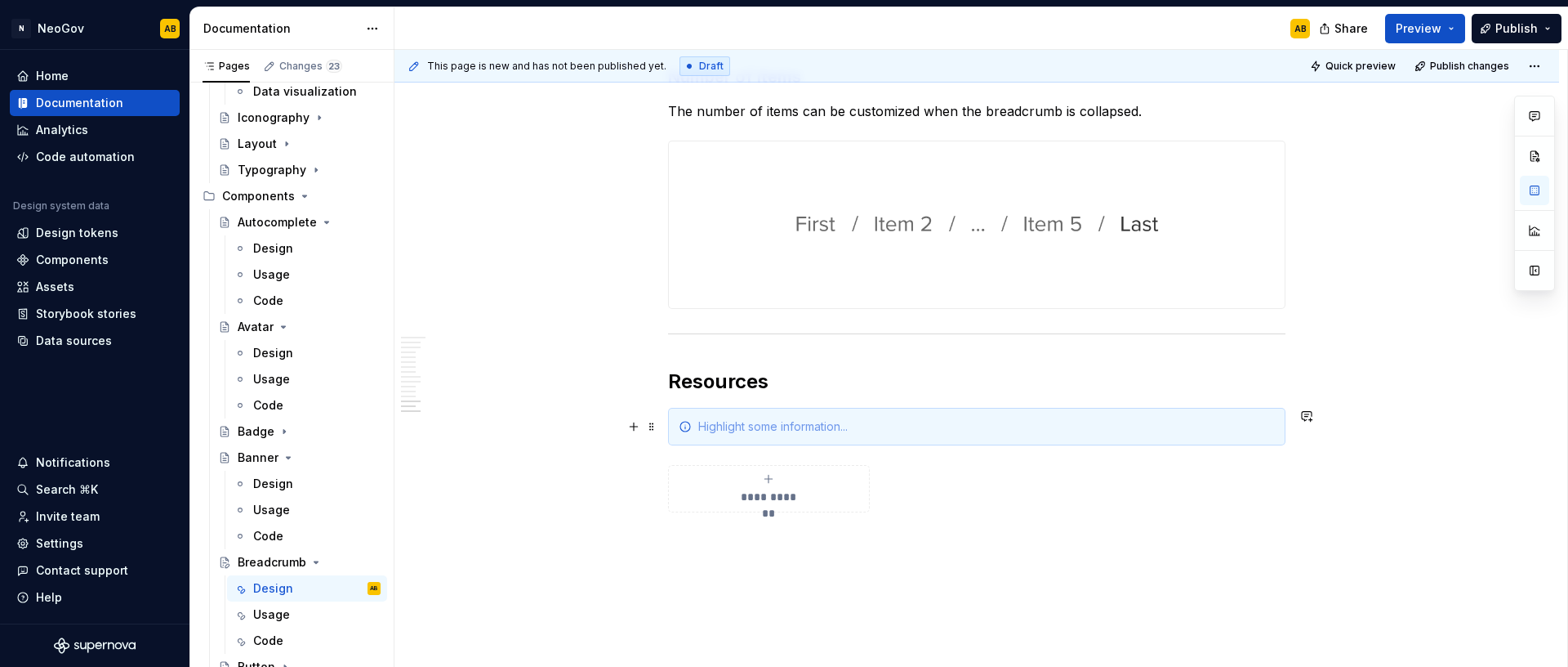
click at [762, 433] on div at bounding box center [987, 426] width 577 height 16
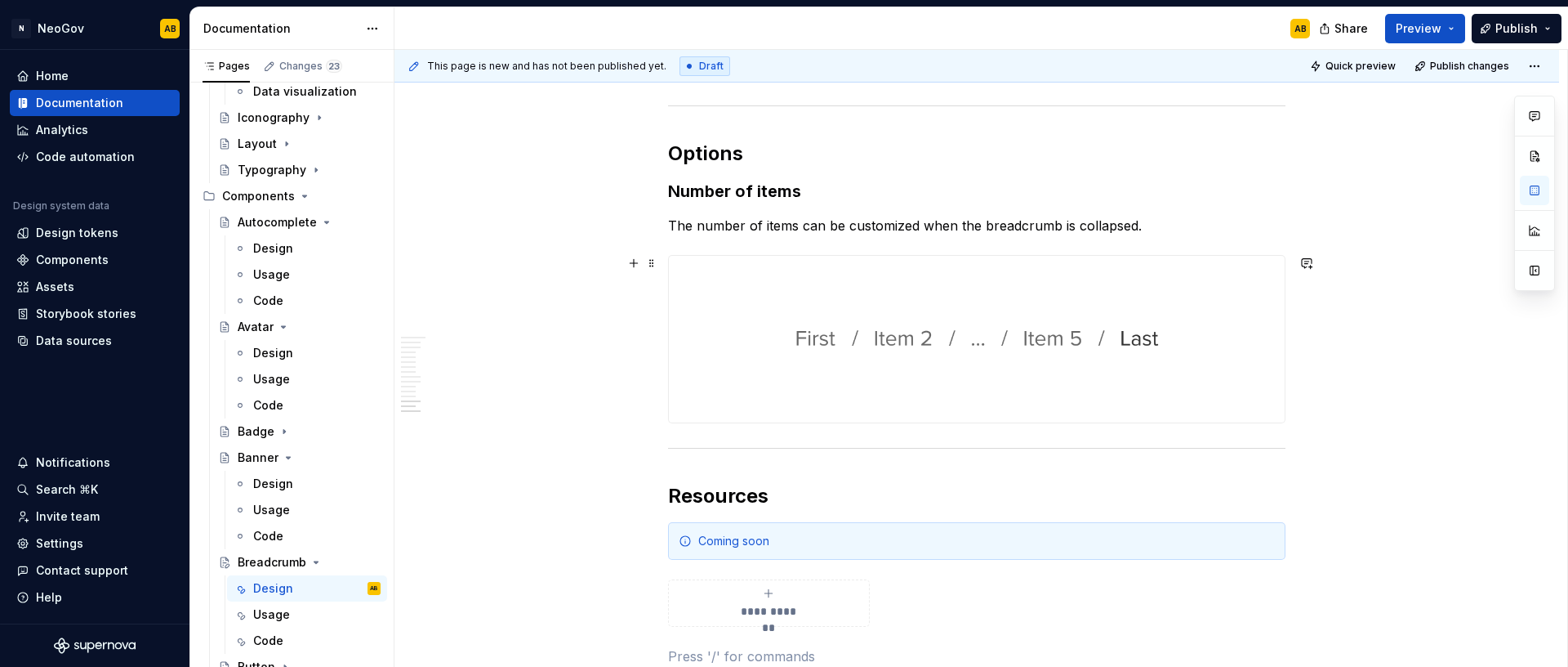
scroll to position [4027, 0]
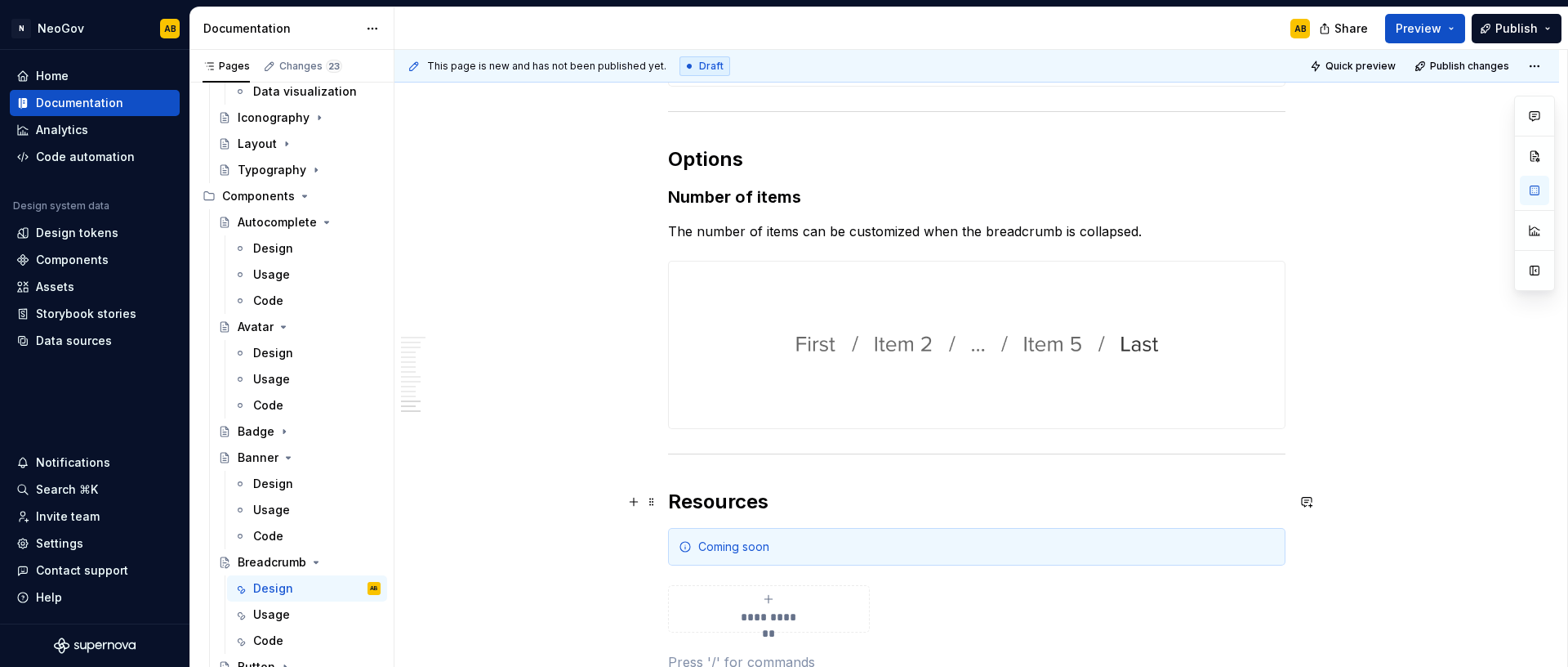
click at [799, 501] on h2 "Resources" at bounding box center [976, 501] width 618 height 26
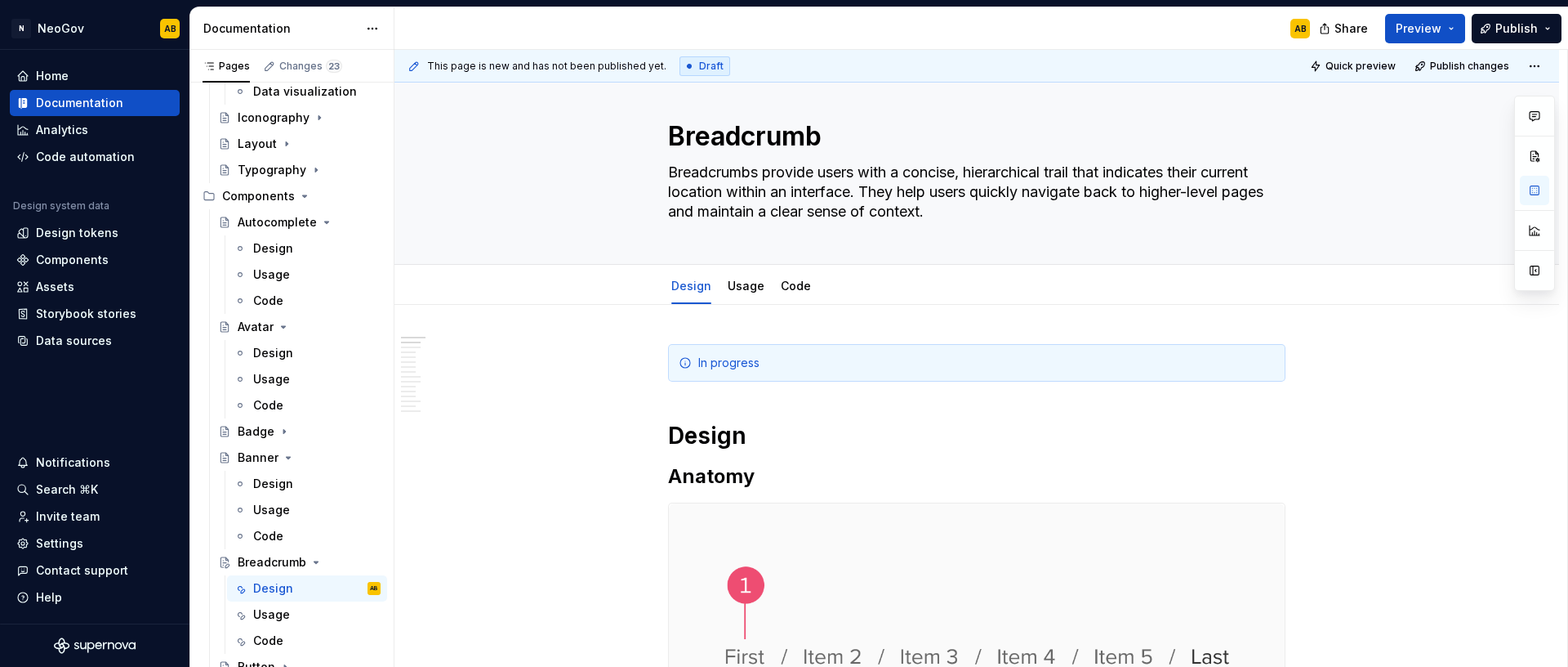
scroll to position [0, 0]
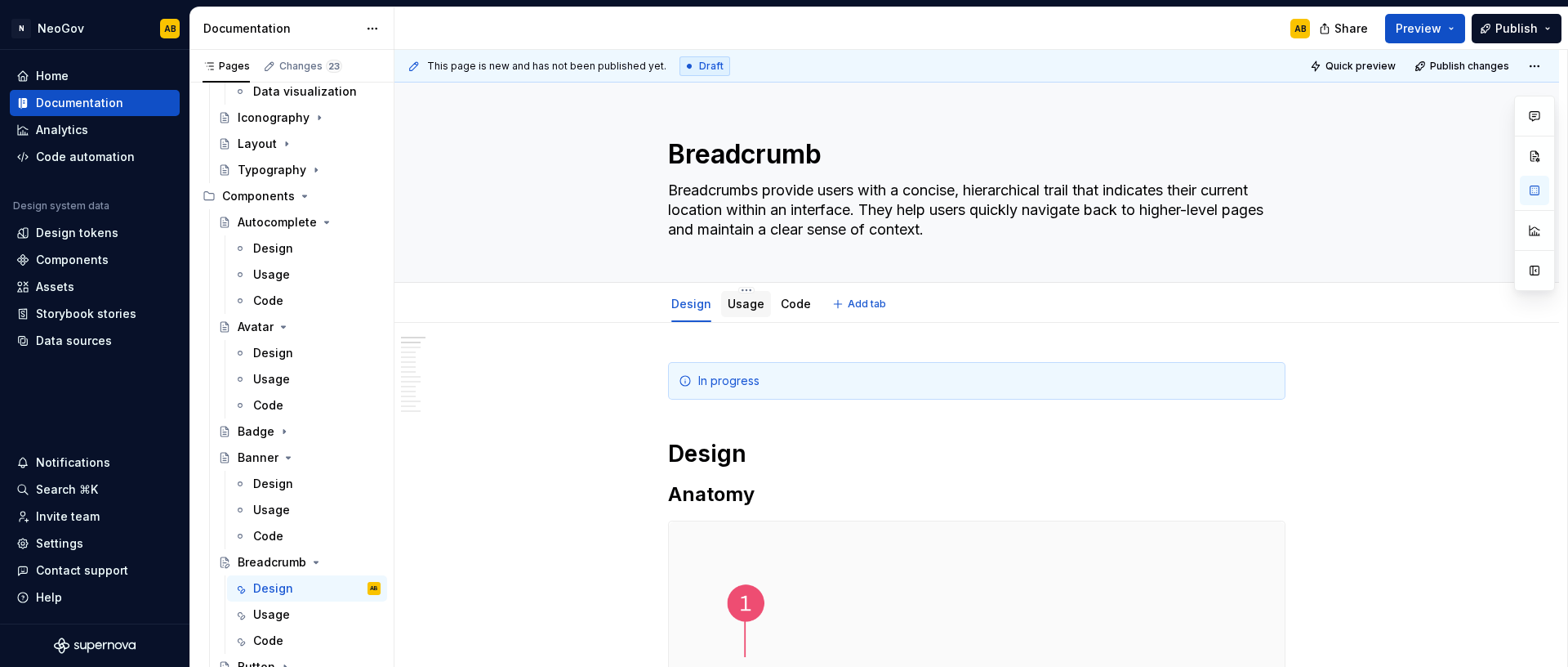
click at [751, 313] on div "Usage" at bounding box center [746, 305] width 37 height 20
click at [743, 307] on link "Usage" at bounding box center [746, 304] width 37 height 14
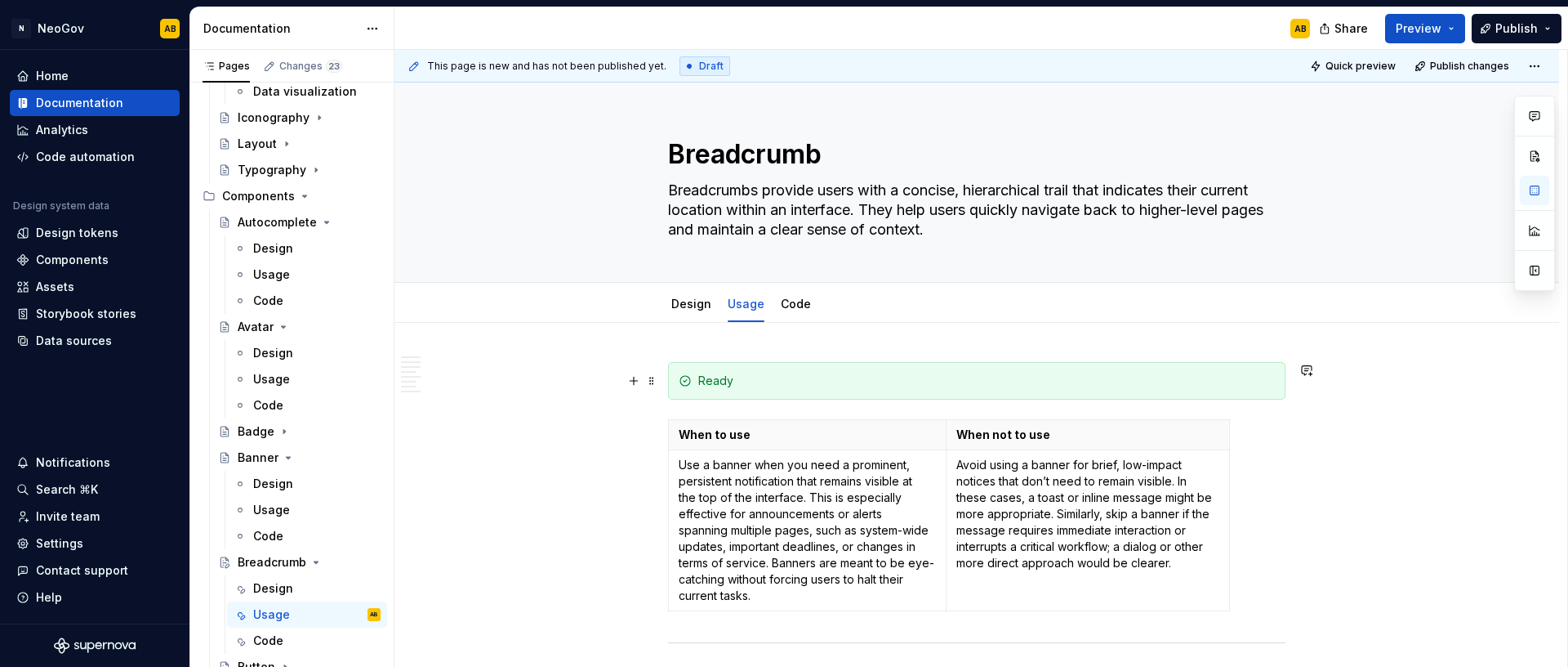
click at [795, 375] on div "Ready" at bounding box center [987, 380] width 577 height 16
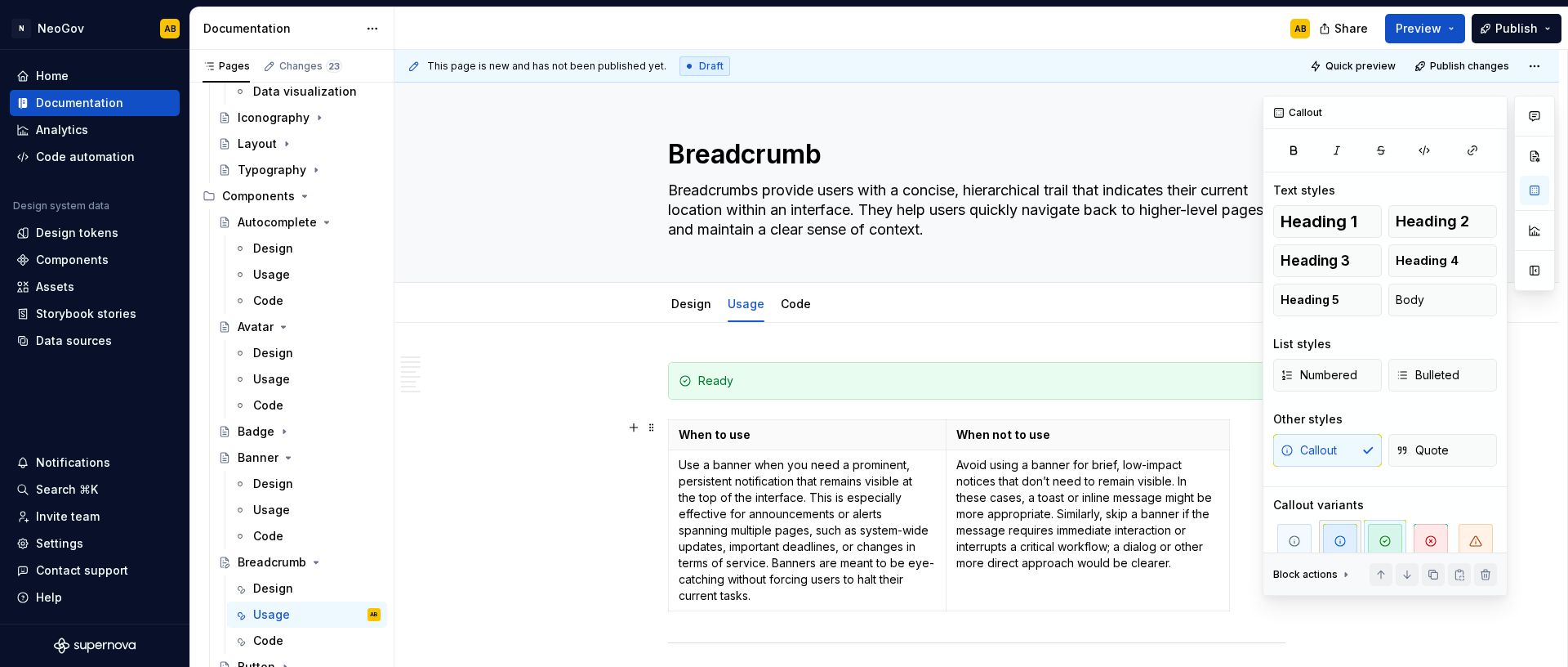
click at [1344, 528] on span "button" at bounding box center [1339, 540] width 34 height 34
type textarea "*"
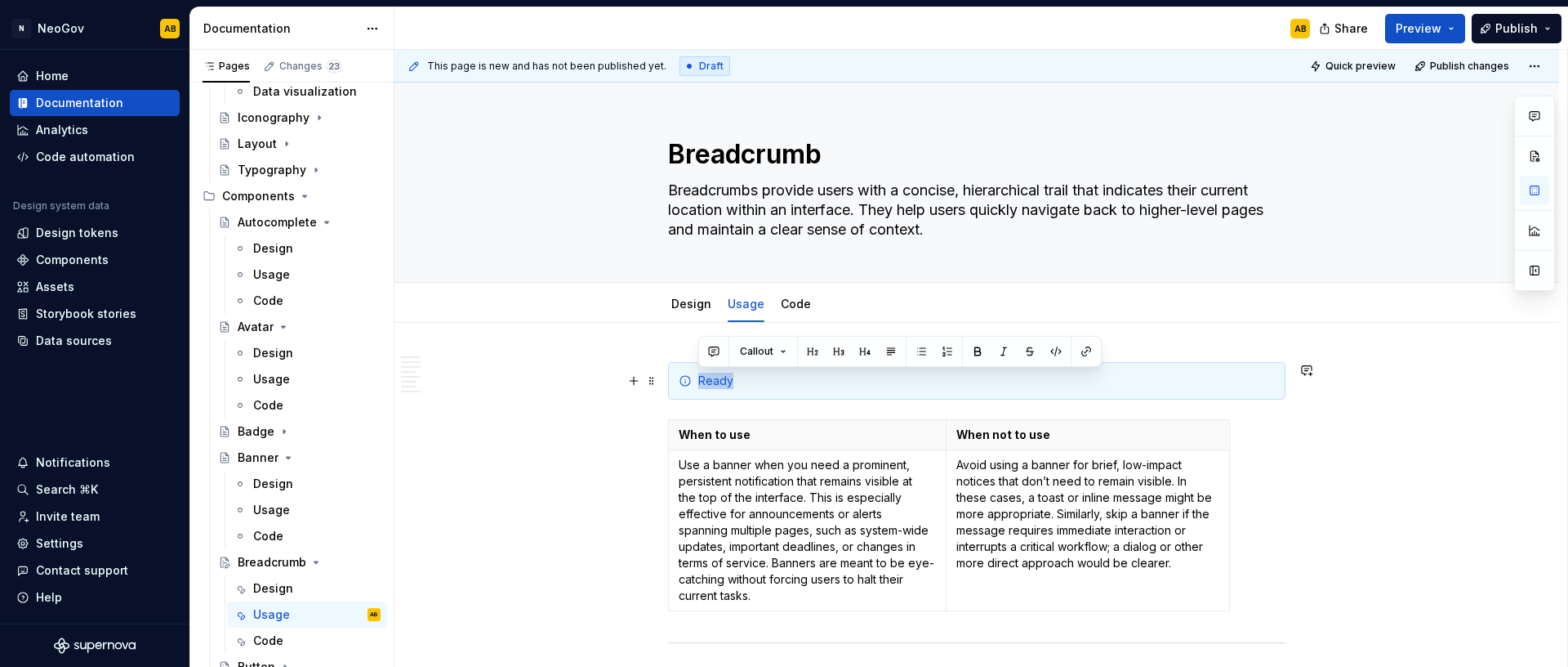
drag, startPoint x: 748, startPoint y: 380, endPoint x: 695, endPoint y: 379, distance: 53.0
click at [695, 379] on div "Ready" at bounding box center [976, 380] width 618 height 38
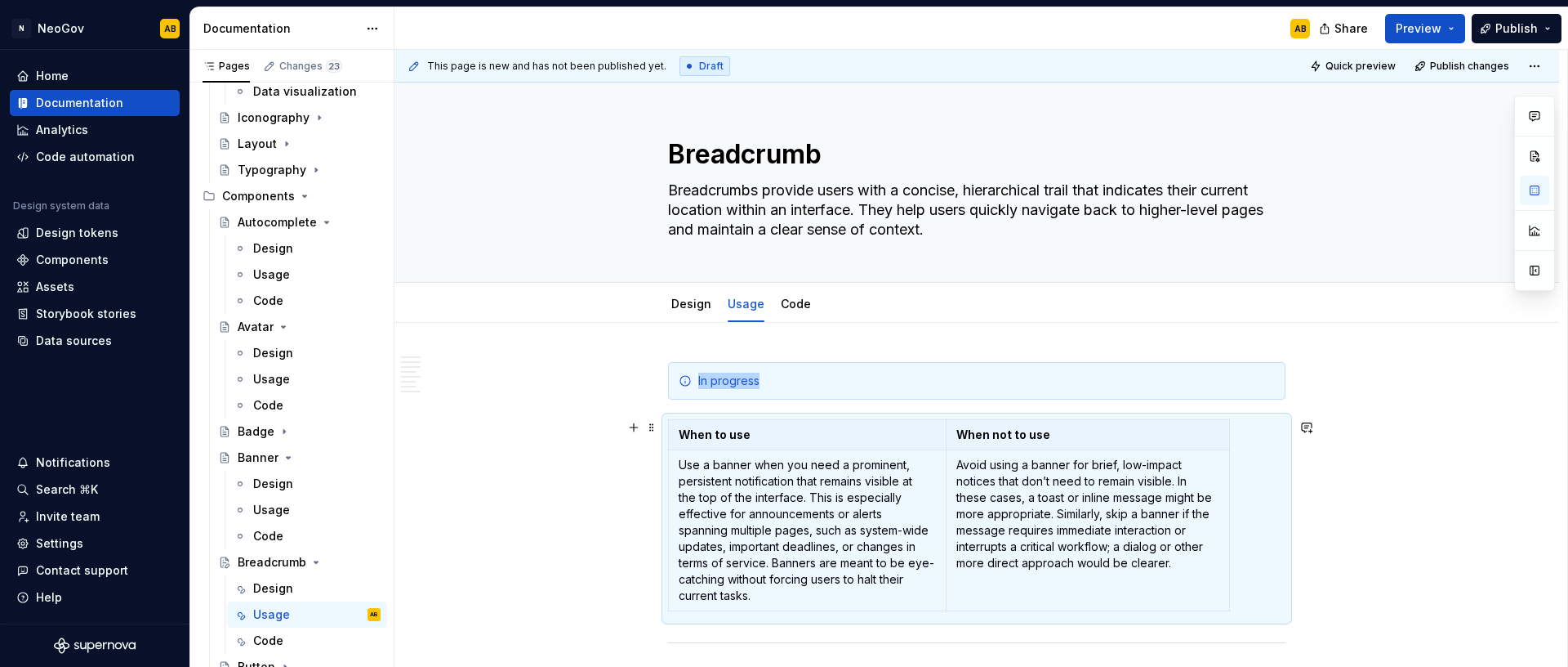
click at [779, 495] on p "Use a banner when you need a prominent, persistent notification that remains vi…" at bounding box center [807, 529] width 258 height 147
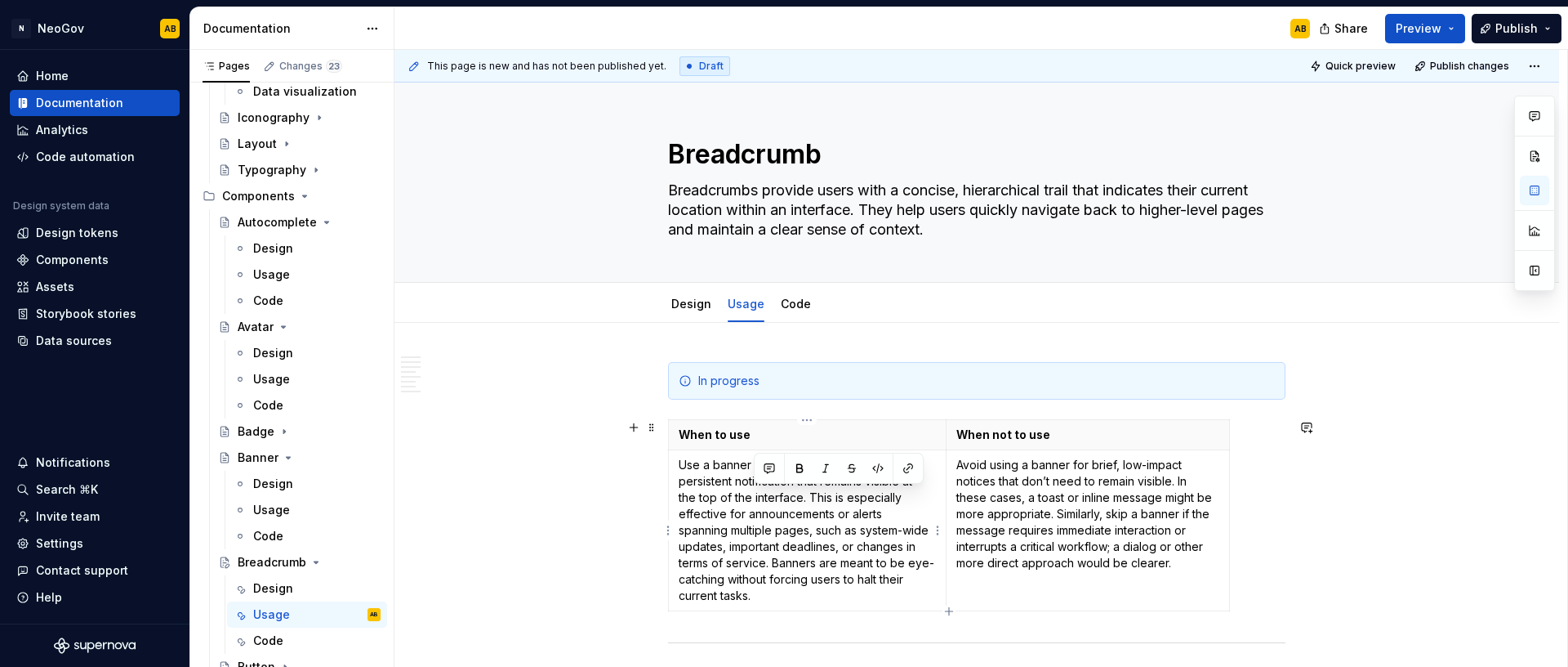
click at [779, 495] on p "Use a banner when you need a prominent, persistent notification that remains vi…" at bounding box center [807, 529] width 258 height 147
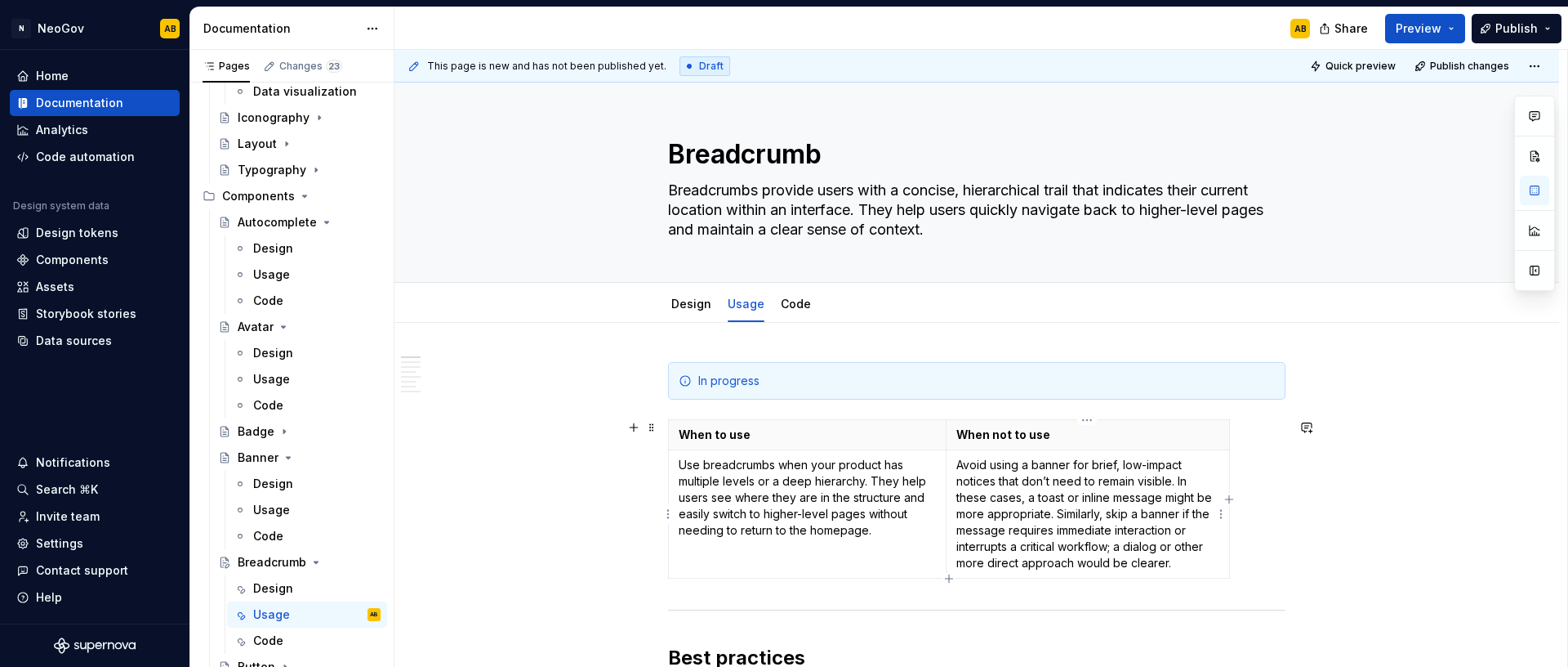
click at [1071, 519] on p "Avoid using a banner for brief, low-impact notices that don’t need to remain vi…" at bounding box center [1088, 513] width 263 height 115
click at [1072, 519] on p "Avoid using a banner for brief, low-impact notices that don’t need to remain vi…" at bounding box center [1088, 513] width 263 height 115
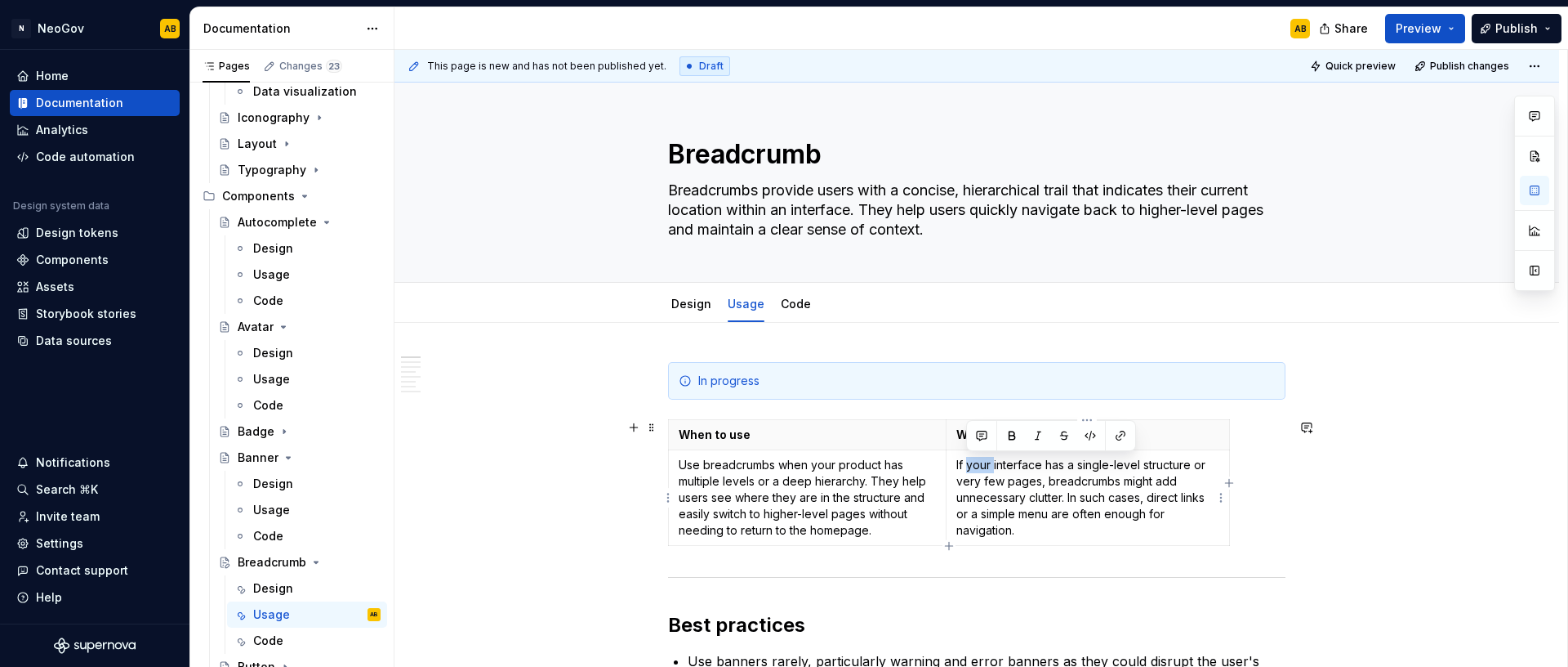
drag, startPoint x: 992, startPoint y: 465, endPoint x: 966, endPoint y: 465, distance: 26.0
click at [966, 465] on p "If your interface has a single-level structure or very few pages, breadcrumbs m…" at bounding box center [1088, 497] width 263 height 82
click at [1166, 523] on p "If your interface has a single-level structure or very few pages, breadcrumbs m…" at bounding box center [1088, 497] width 263 height 82
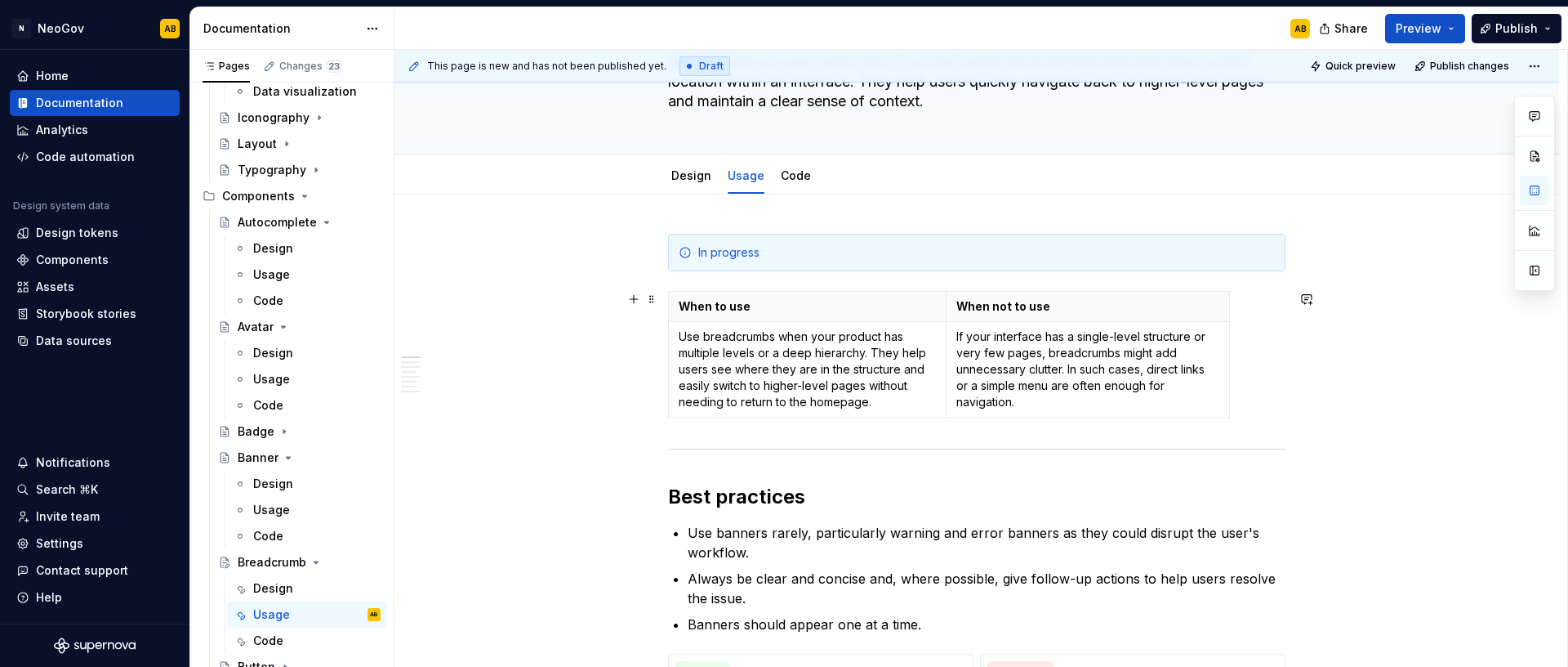
scroll to position [135, 0]
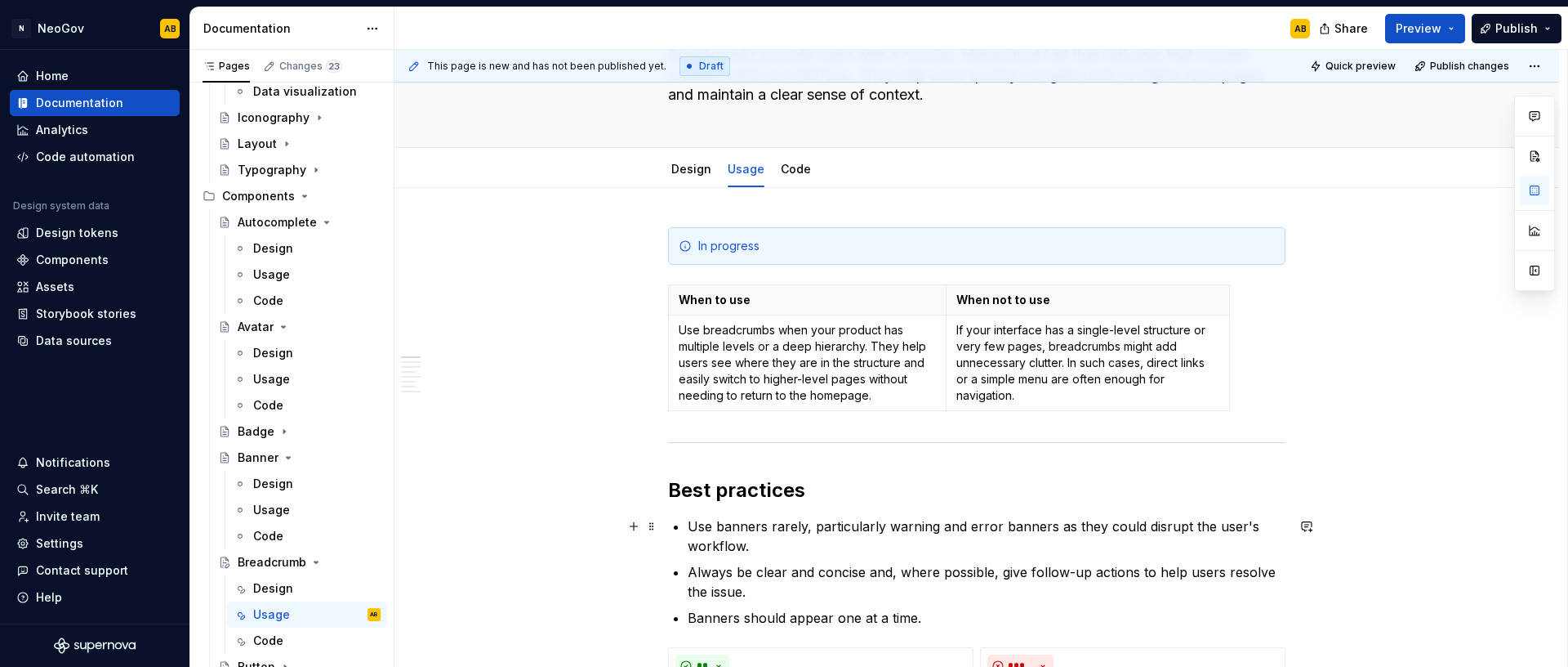
click at [725, 541] on p "Use banners rarely, particularly warning and error banners as they could disrup…" at bounding box center [986, 535] width 598 height 39
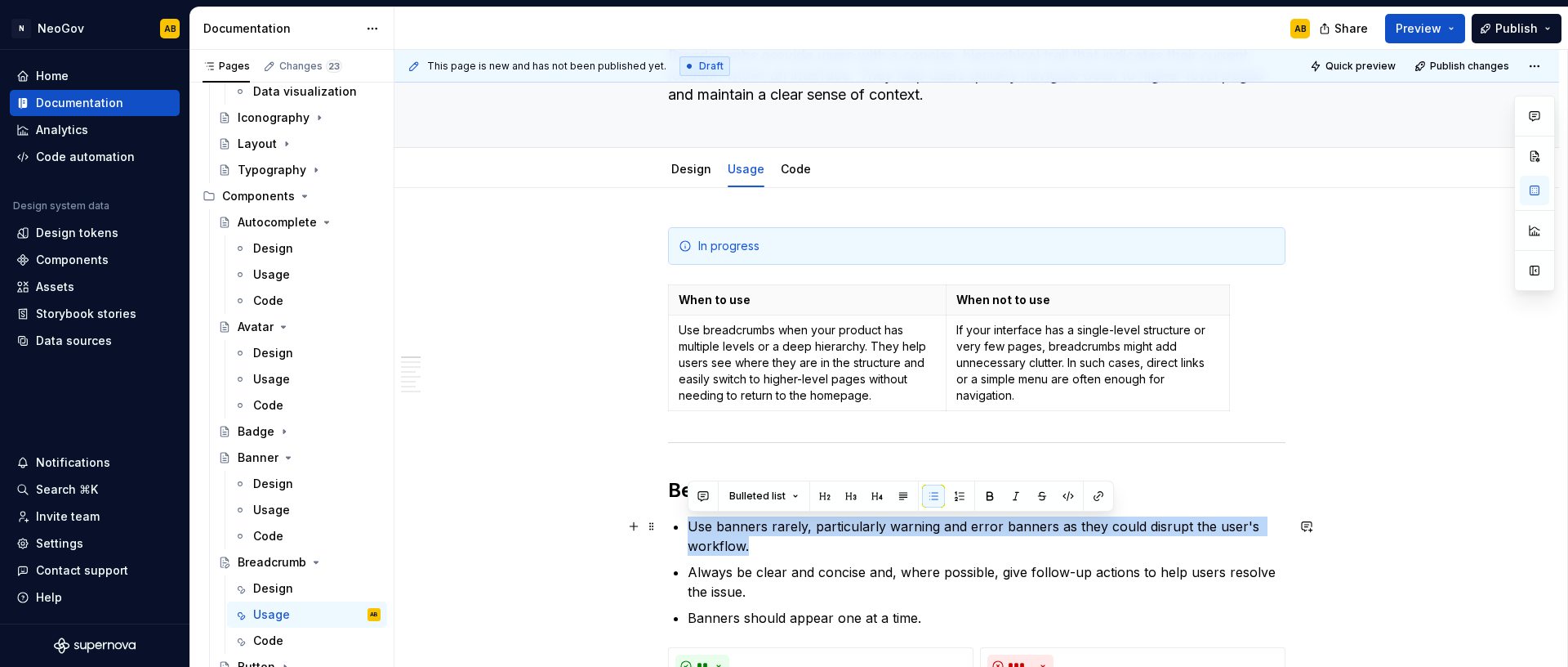
click at [725, 541] on p "Use banners rarely, particularly warning and error banners as they could disrup…" at bounding box center [986, 535] width 598 height 39
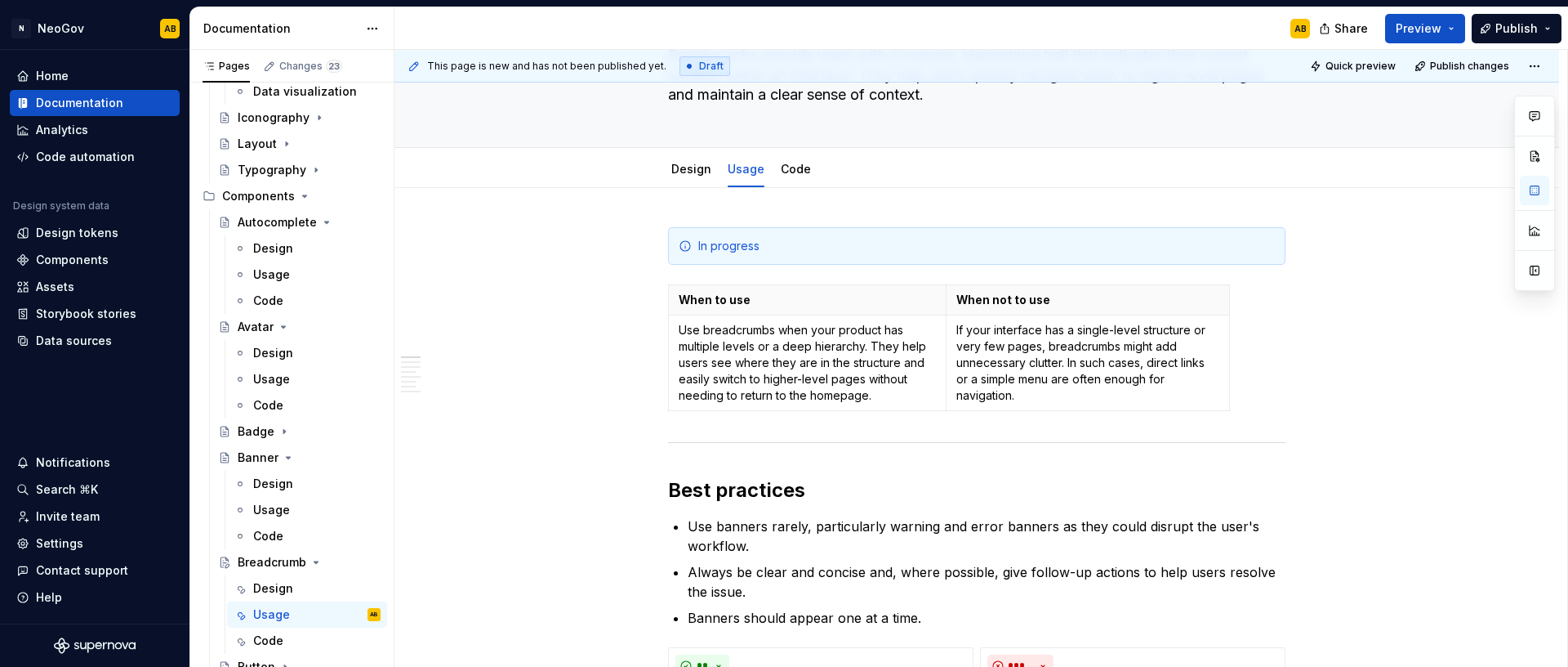
click at [708, 532] on p "Use banners rarely, particularly warning and error banners as they could disrup…" at bounding box center [986, 535] width 598 height 39
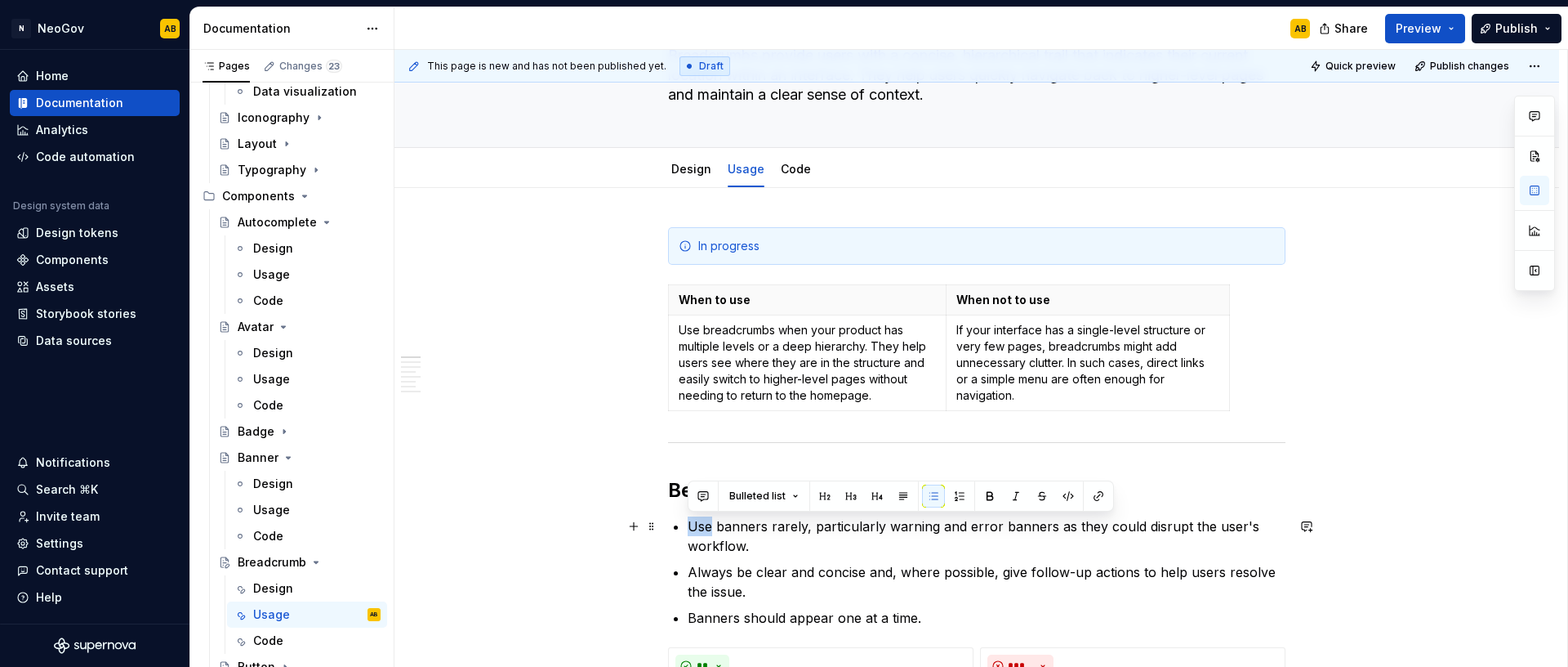
click at [708, 532] on p "Use banners rarely, particularly warning and error banners as they could disrup…" at bounding box center [986, 535] width 598 height 39
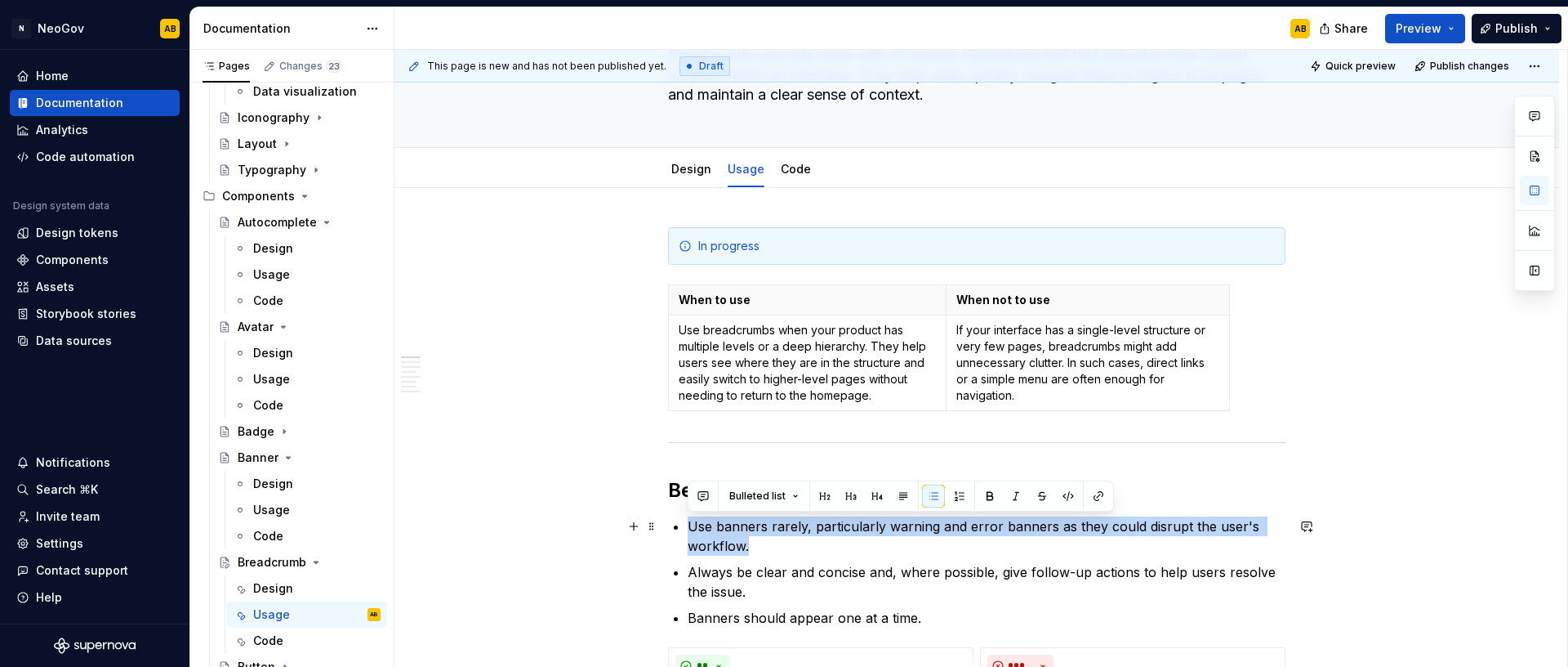
click at [708, 532] on p "Use banners rarely, particularly warning and error banners as they could disrup…" at bounding box center [986, 535] width 598 height 39
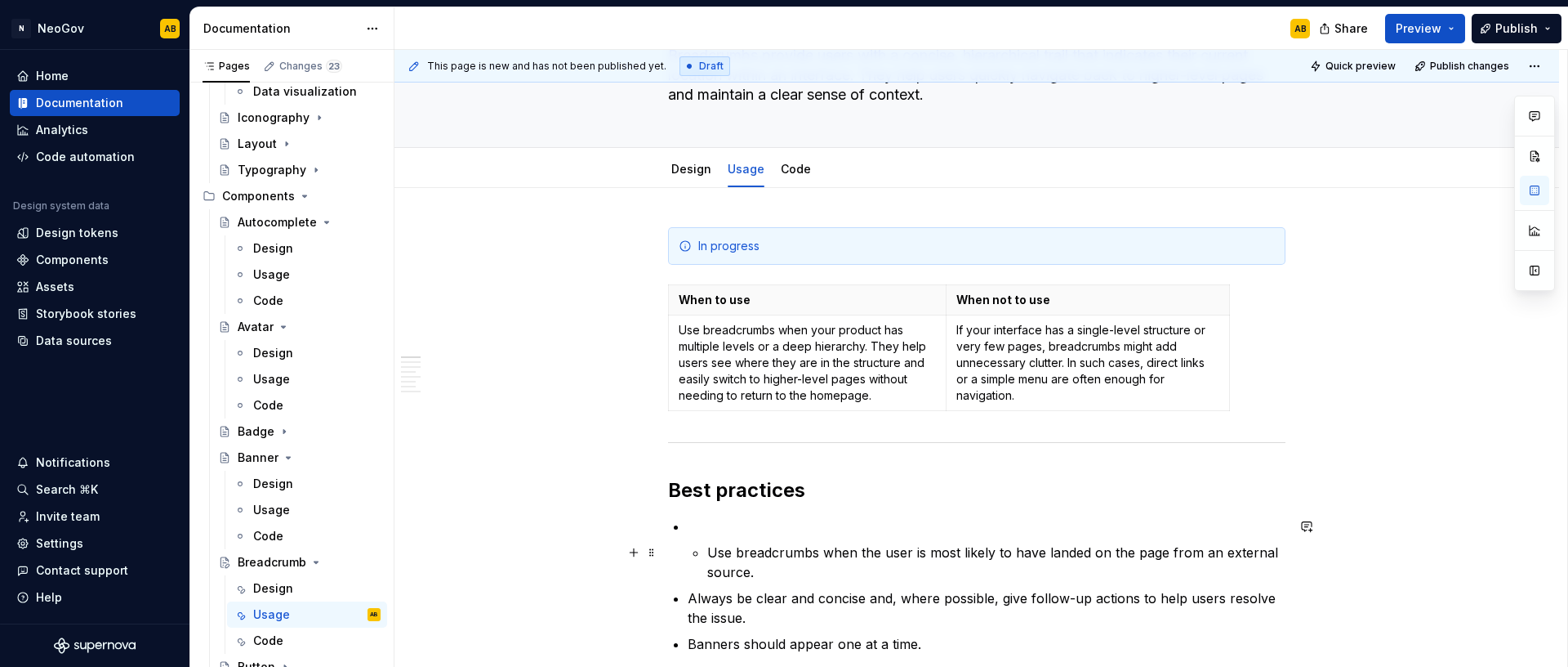
click at [706, 551] on li "Use breadcrumbs when the user is most likely to have landed on the page from an…" at bounding box center [986, 548] width 598 height 65
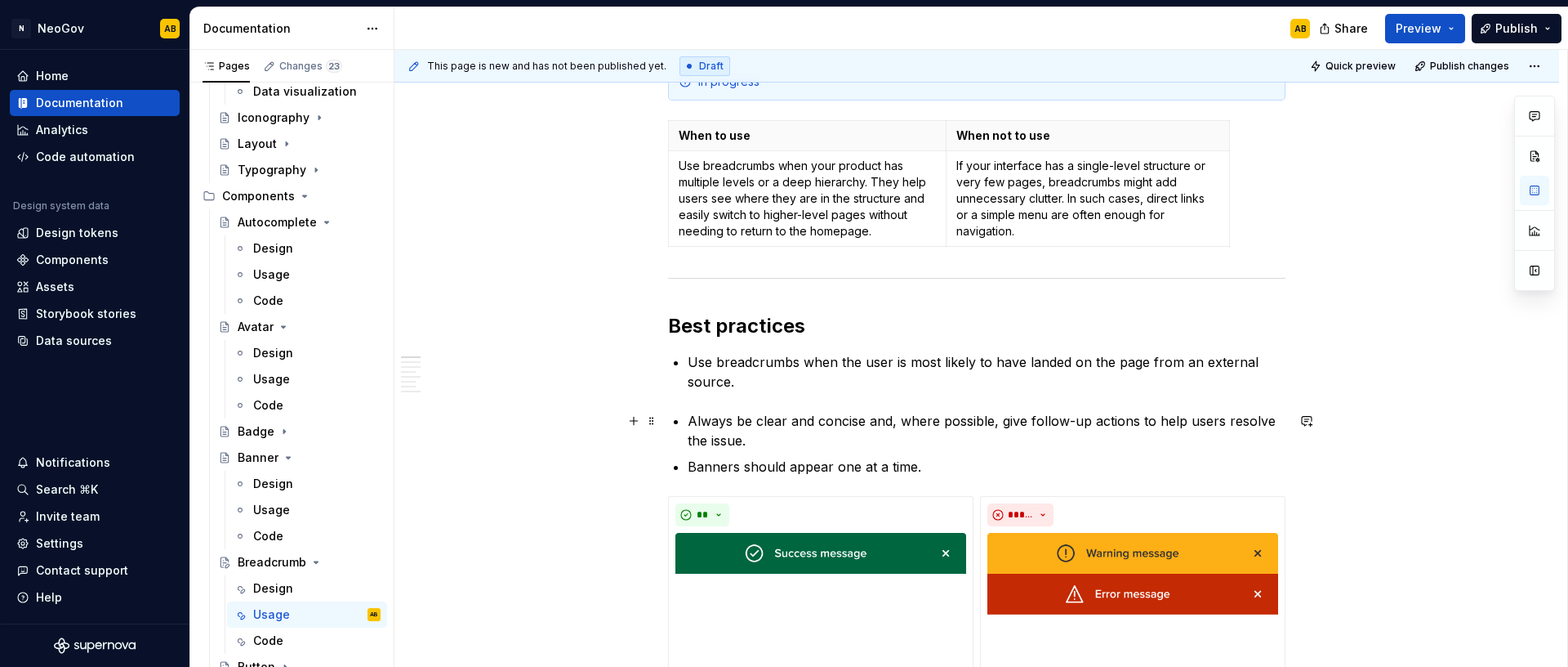
scroll to position [304, 0]
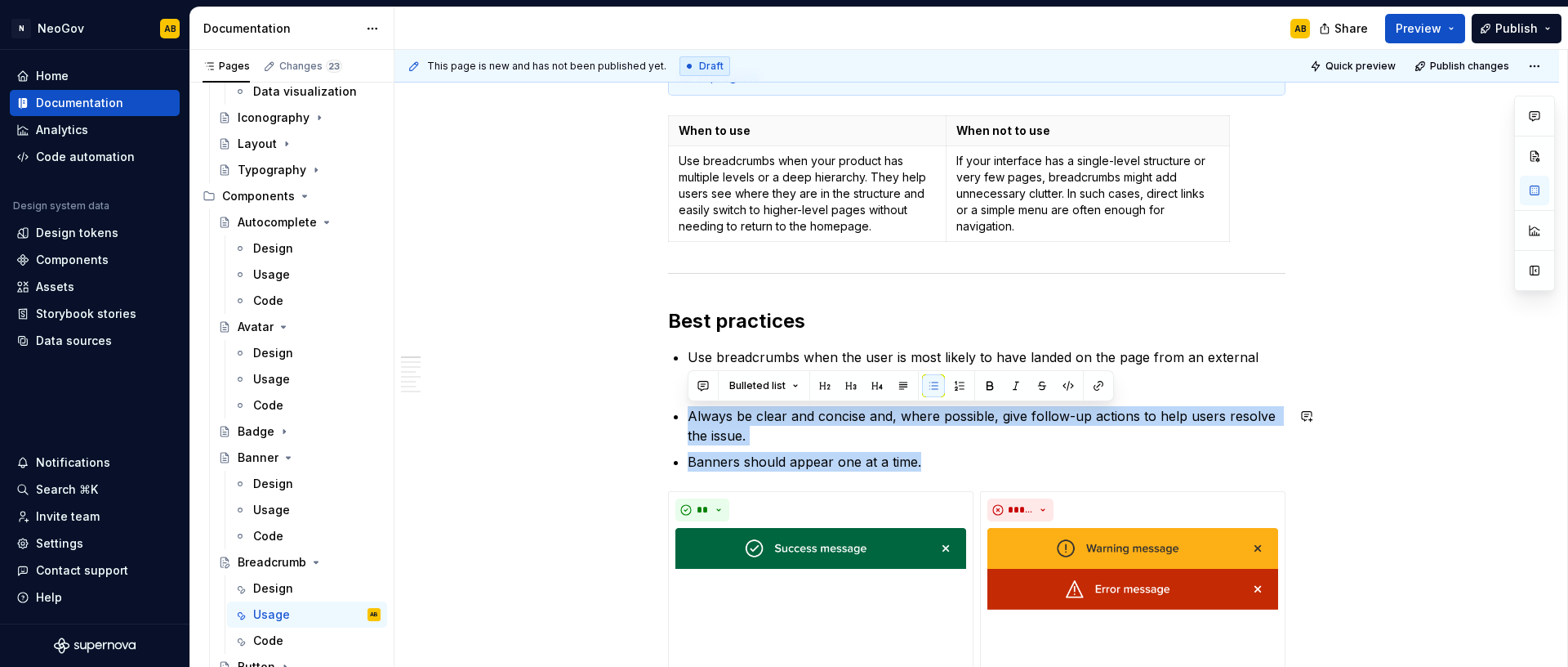
drag, startPoint x: 919, startPoint y: 465, endPoint x: 655, endPoint y: 403, distance: 271.2
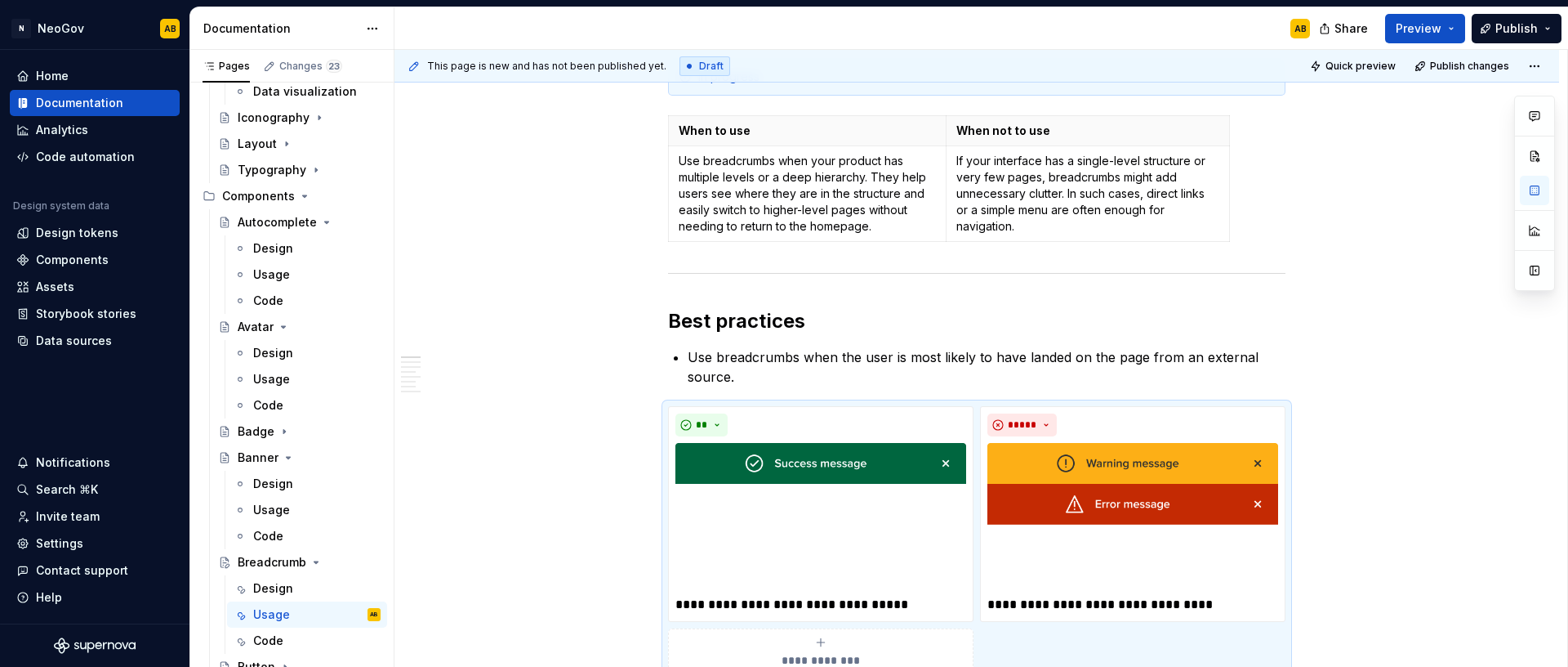
scroll to position [313, 0]
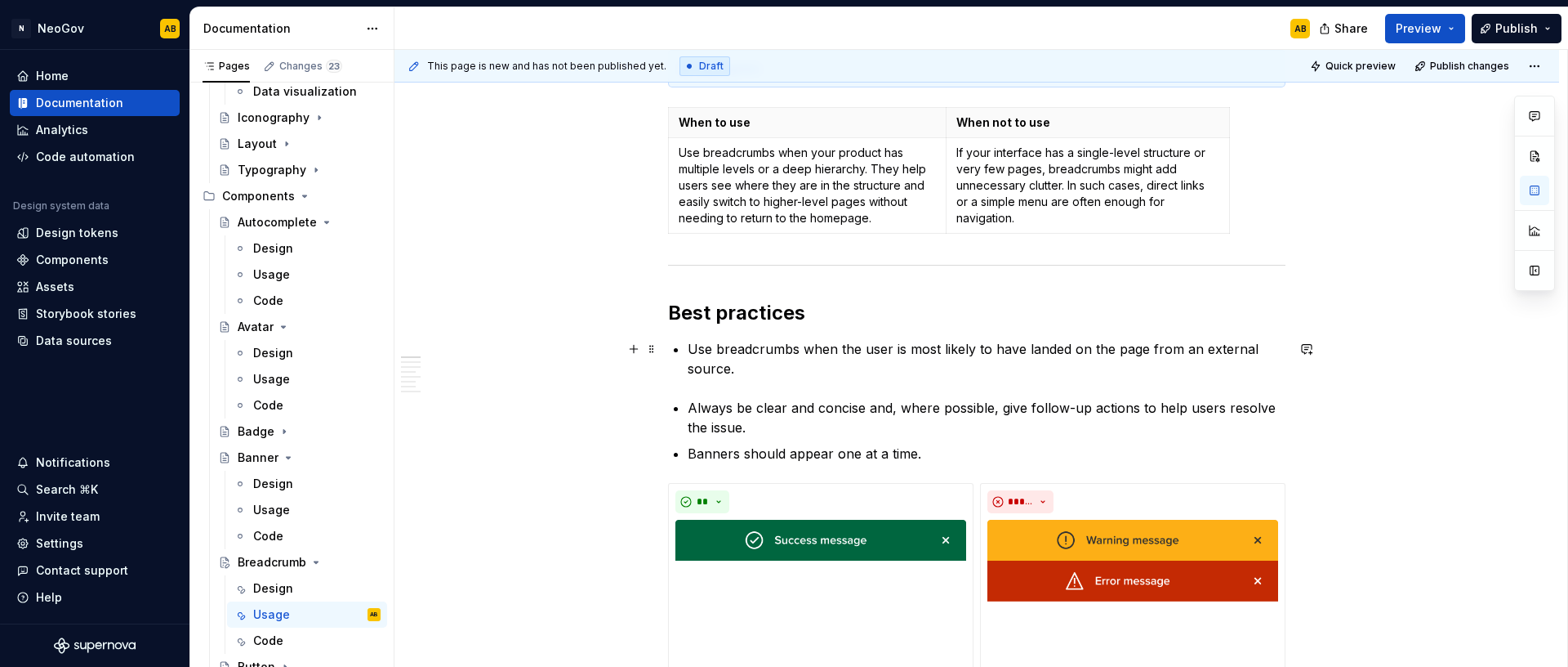
click at [740, 368] on p "Use breadcrumbs when the user is most likely to have landed on the page from an…" at bounding box center [986, 358] width 598 height 39
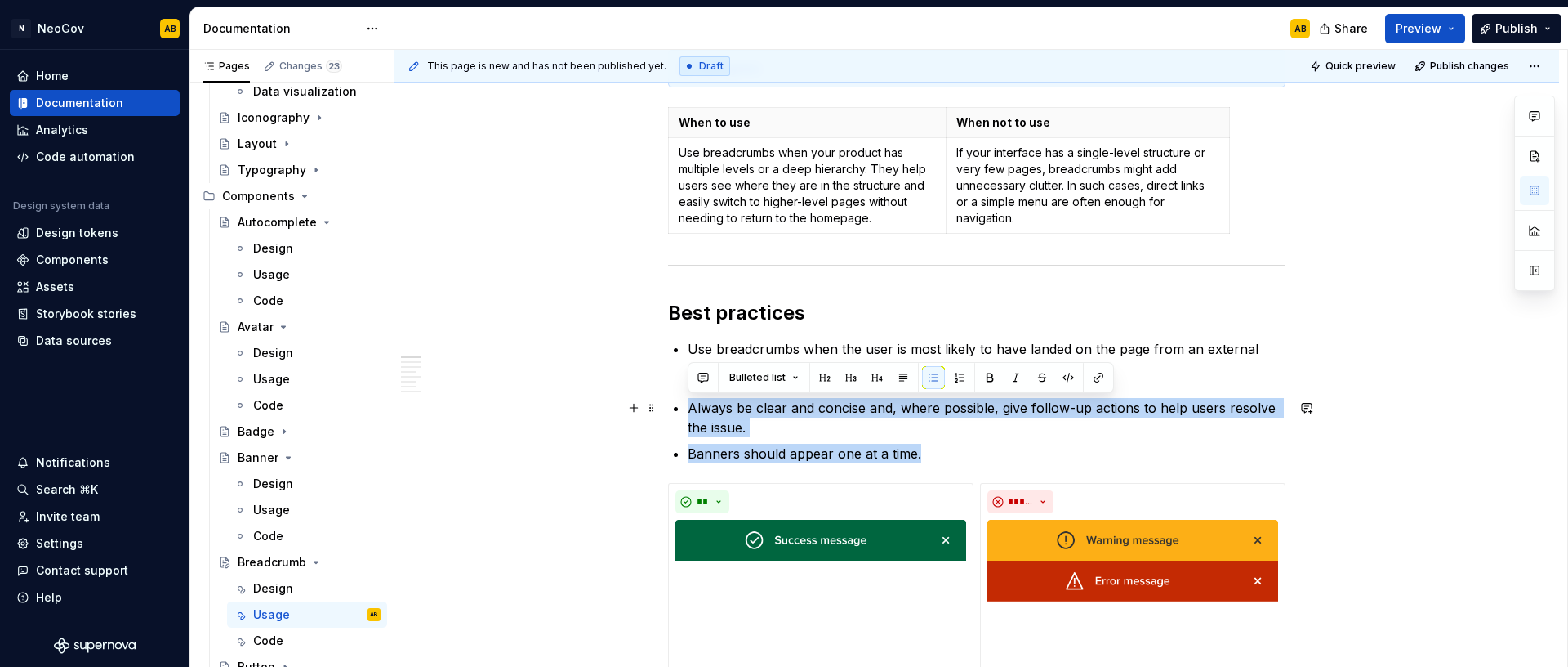
drag, startPoint x: 924, startPoint y: 449, endPoint x: 665, endPoint y: 404, distance: 262.9
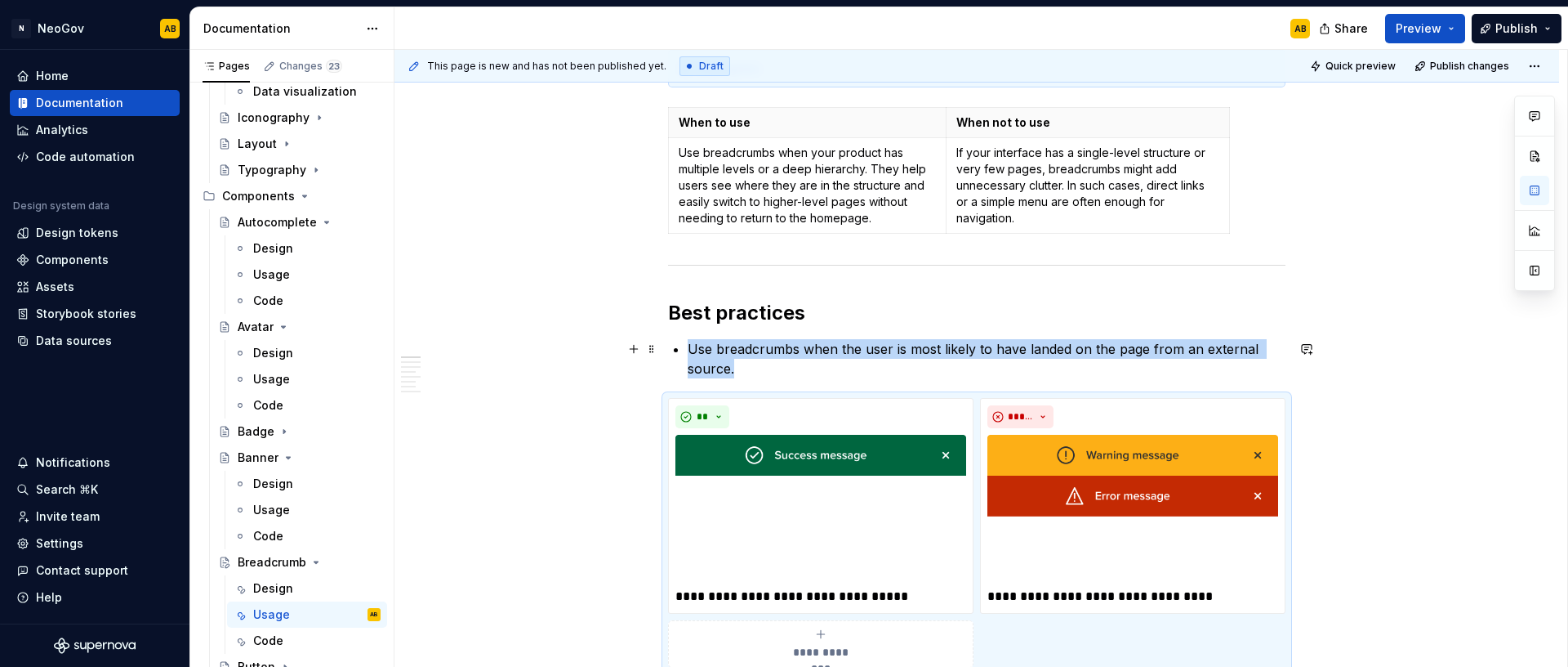
click at [740, 365] on p "Use breadcrumbs when the user is most likely to have landed on the page from an…" at bounding box center [986, 358] width 598 height 39
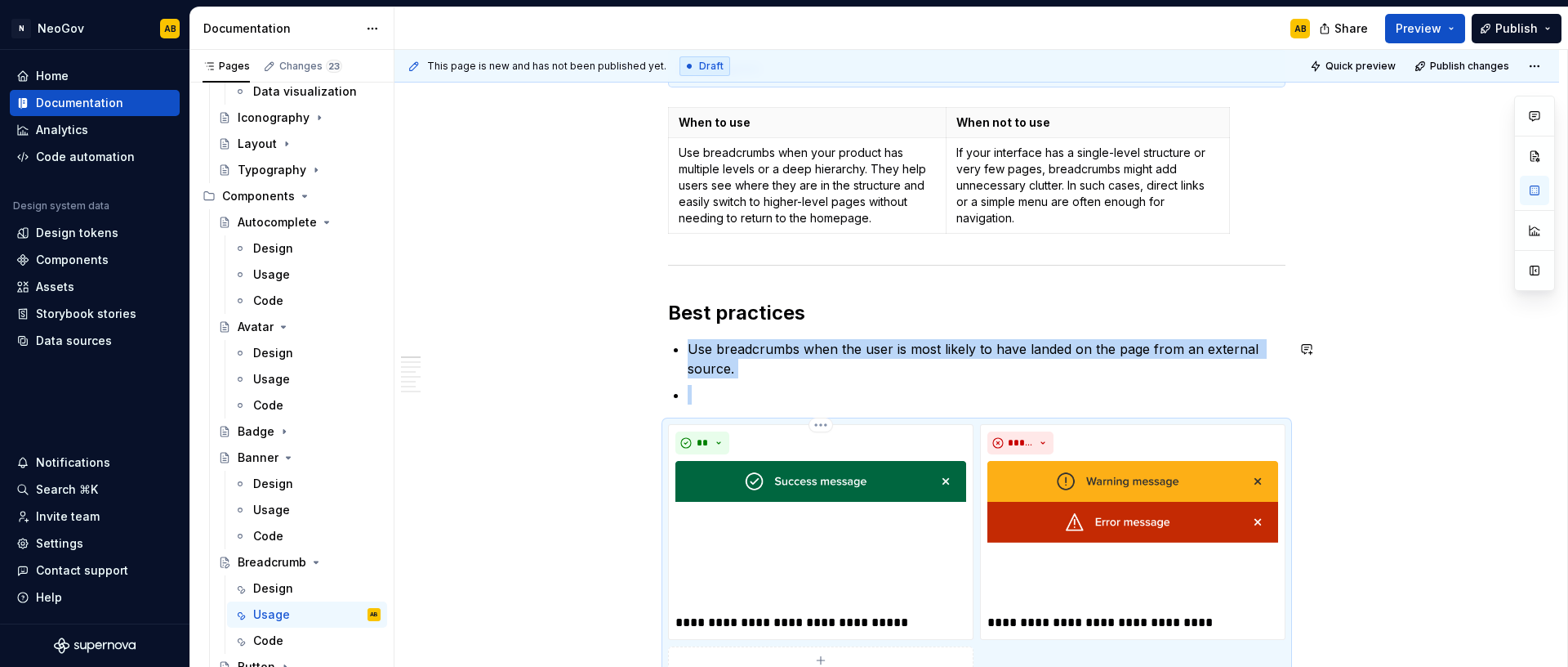
scroll to position [338, 0]
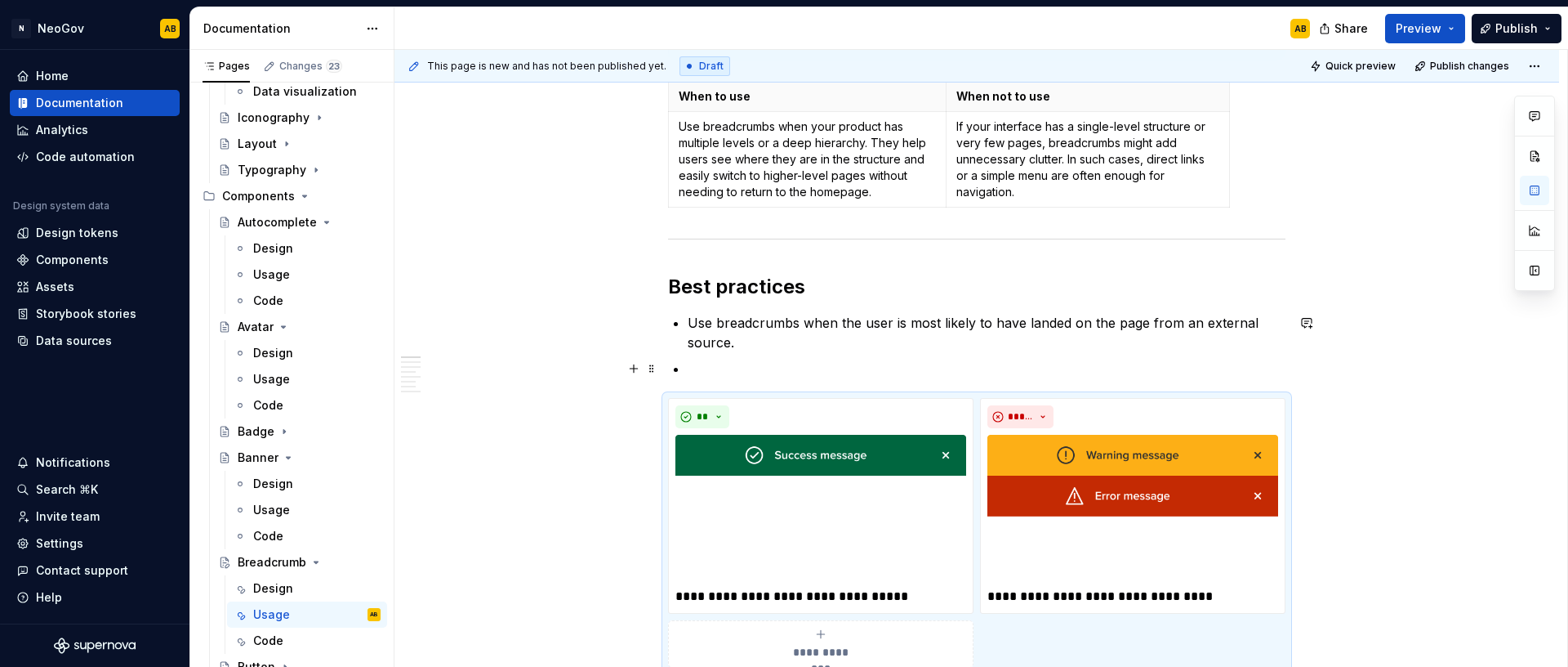
click at [699, 367] on p at bounding box center [986, 368] width 598 height 20
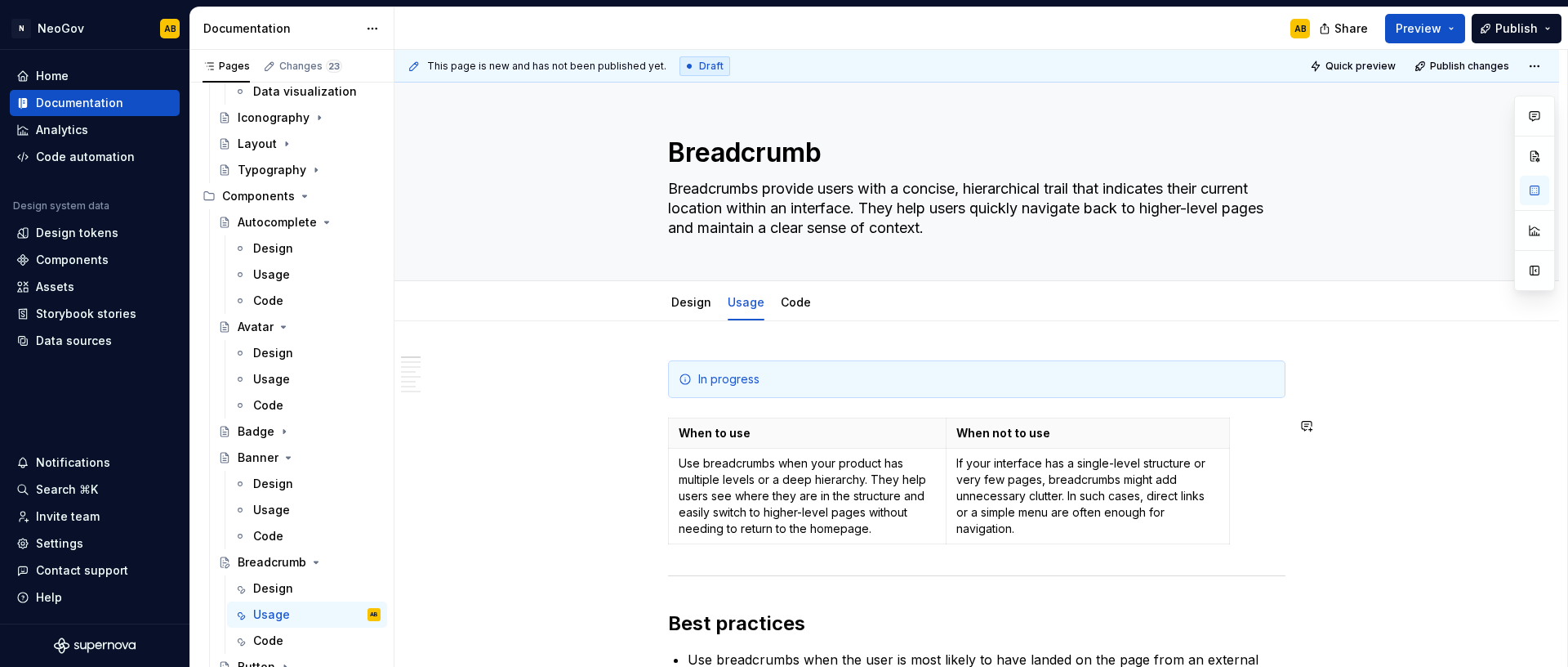
scroll to position [0, 0]
click at [698, 308] on link "Design" at bounding box center [692, 304] width 40 height 14
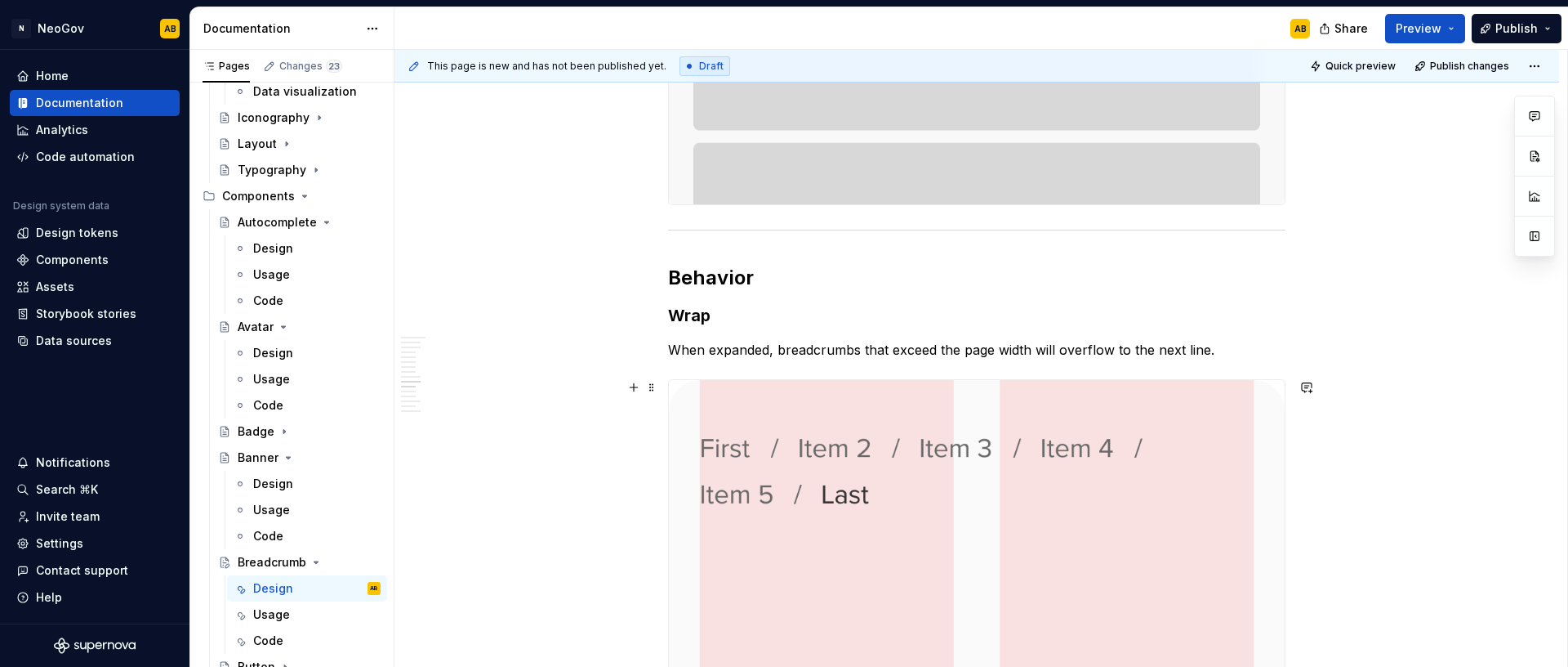
scroll to position [1835, 0]
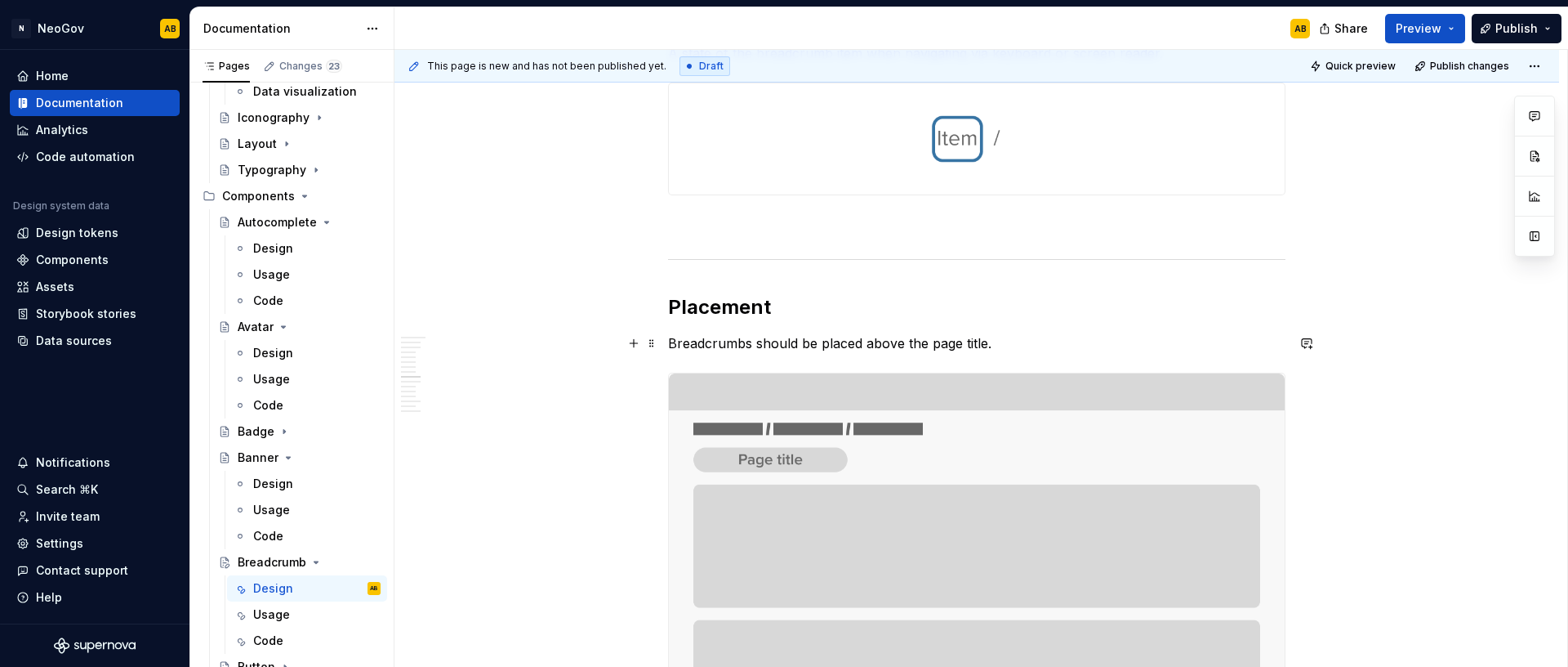
click at [730, 343] on p "Breadcrumbs should be placed above the page title." at bounding box center [976, 343] width 618 height 20
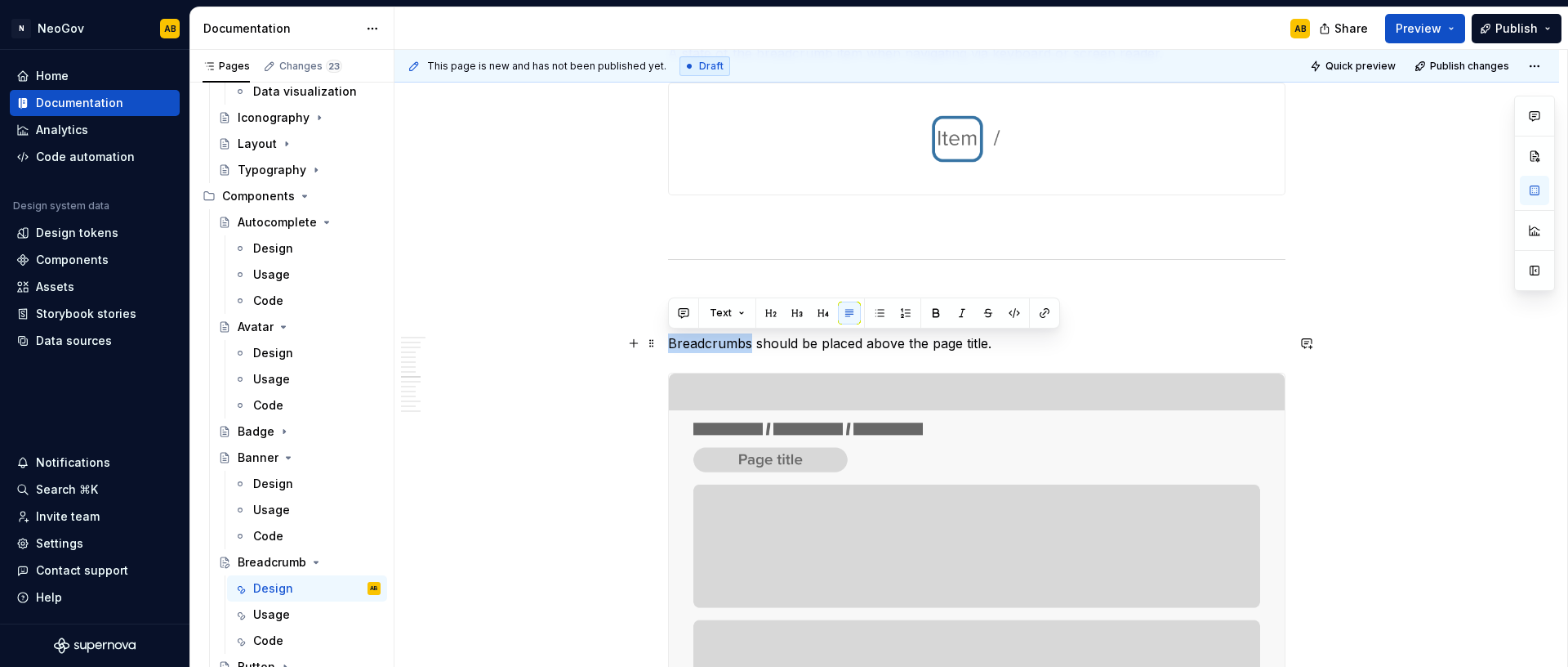
click at [730, 343] on p "Breadcrumbs should be placed above the page title." at bounding box center [976, 343] width 618 height 20
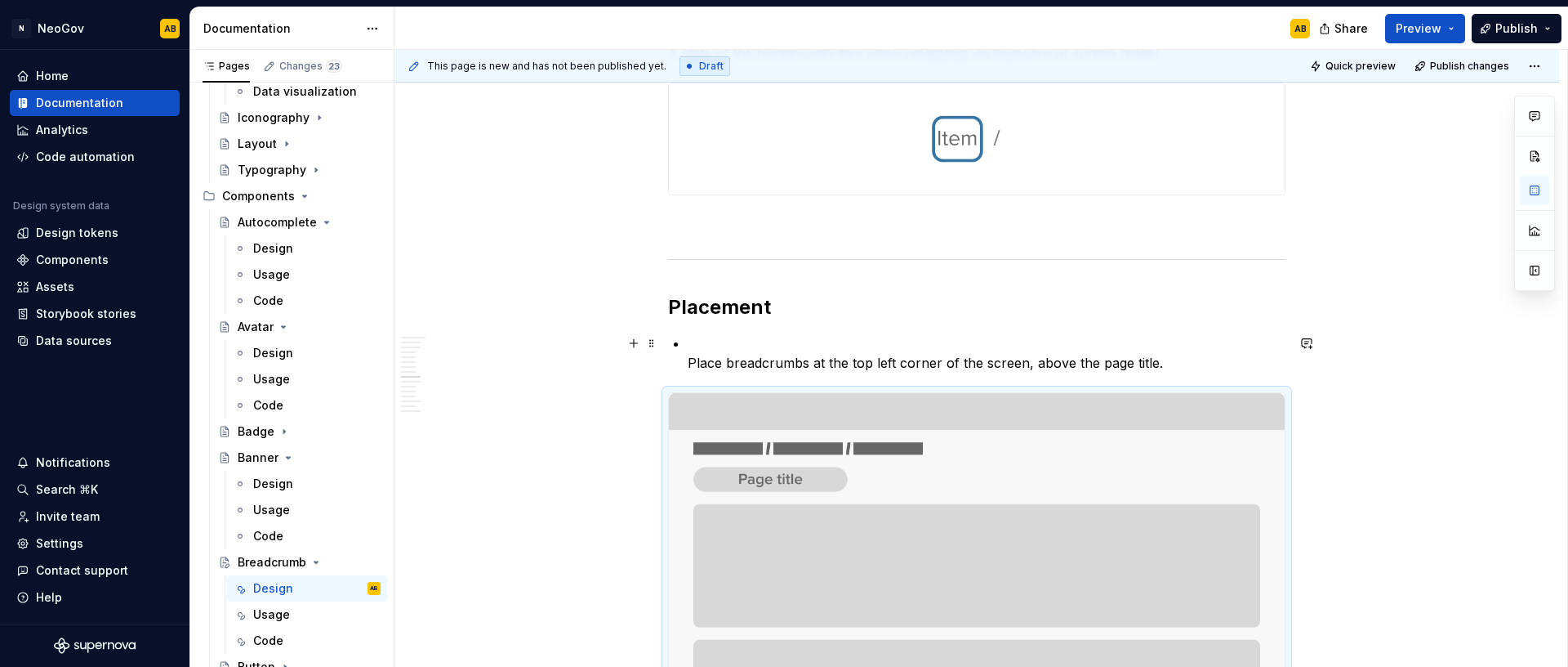
drag, startPoint x: 689, startPoint y: 361, endPoint x: 685, endPoint y: 371, distance: 10.8
click at [689, 361] on p "Place breadcrumbs at the top left corner of the screen, above the page title." at bounding box center [986, 352] width 598 height 39
click at [690, 334] on p "Place breadcrumbs at the top left corner of the screen, above the page title." at bounding box center [986, 352] width 598 height 39
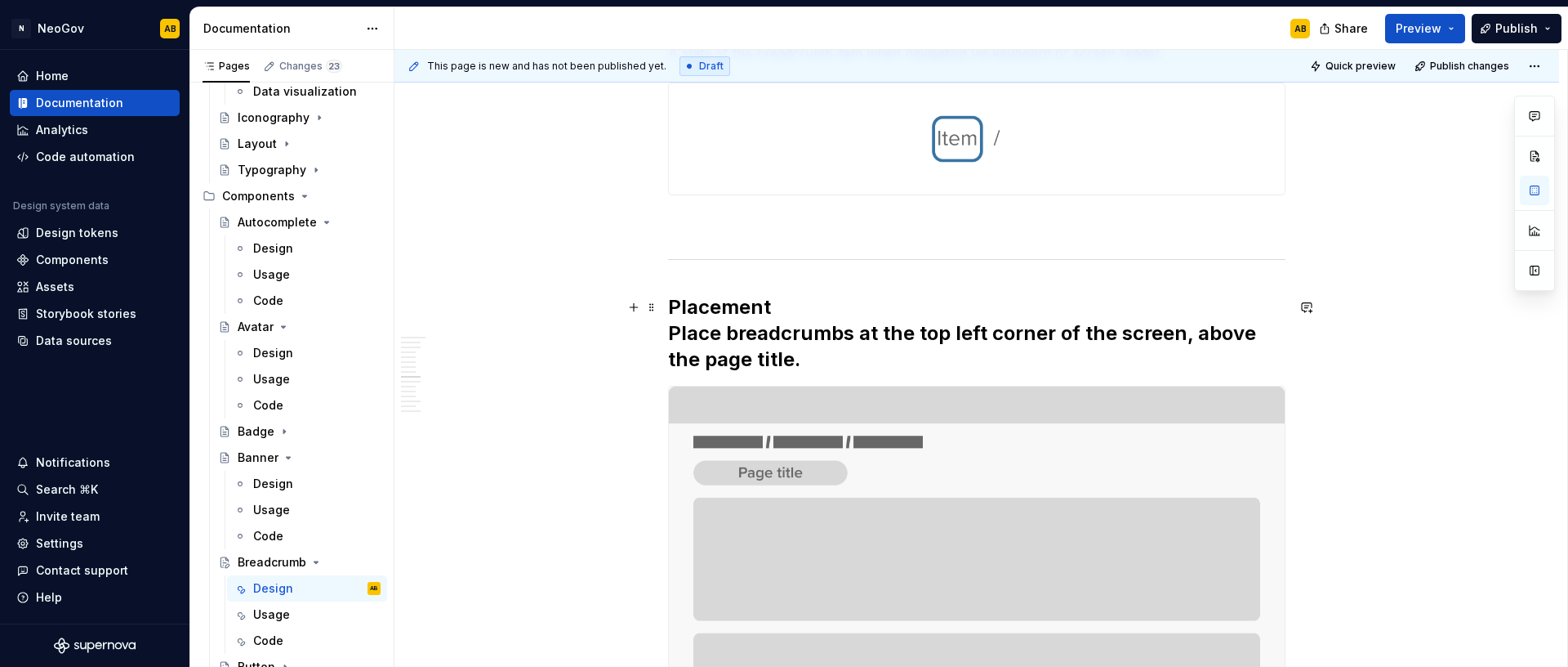
click at [961, 350] on h2 "Placement Place breadcrumbs at the top left corner of the screen, above the pag…" at bounding box center [976, 334] width 618 height 79
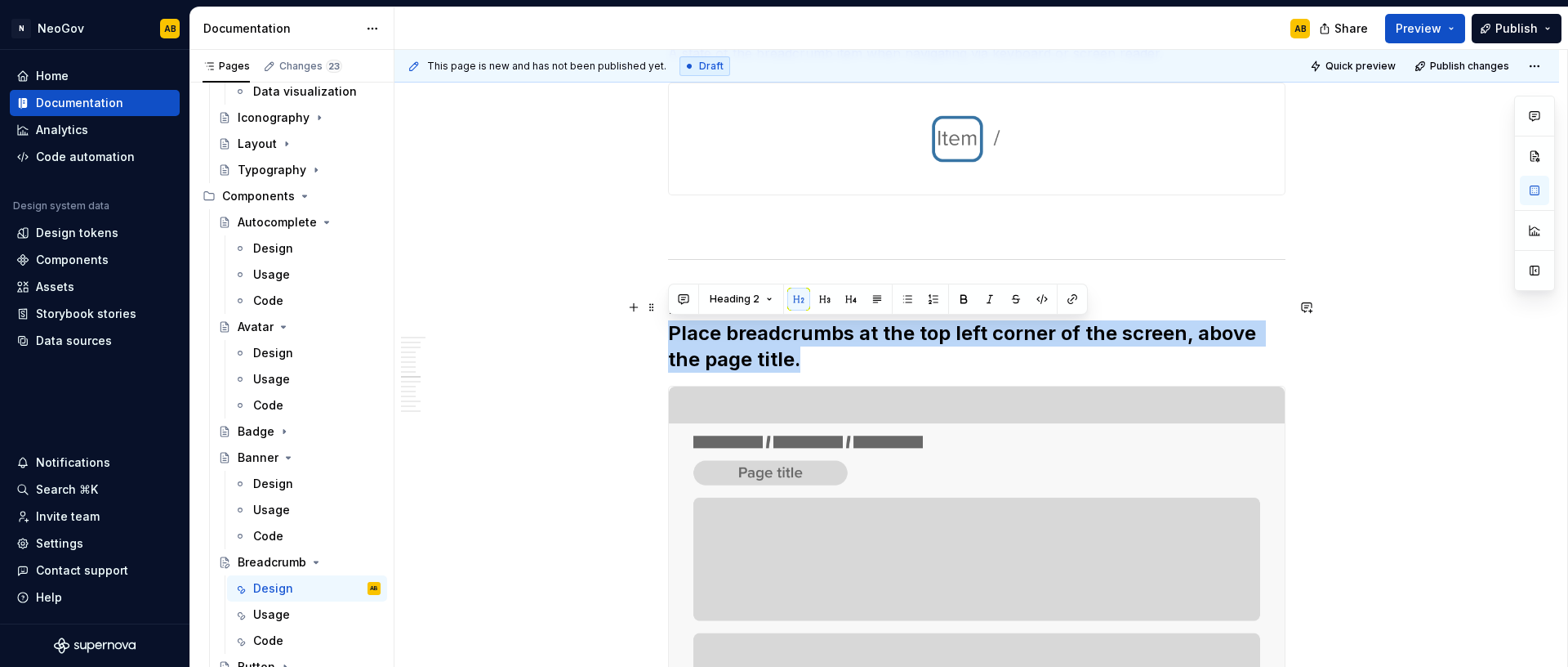
drag, startPoint x: 859, startPoint y: 361, endPoint x: 627, endPoint y: 337, distance: 233.2
click at [753, 303] on span "Heading 2" at bounding box center [735, 299] width 50 height 13
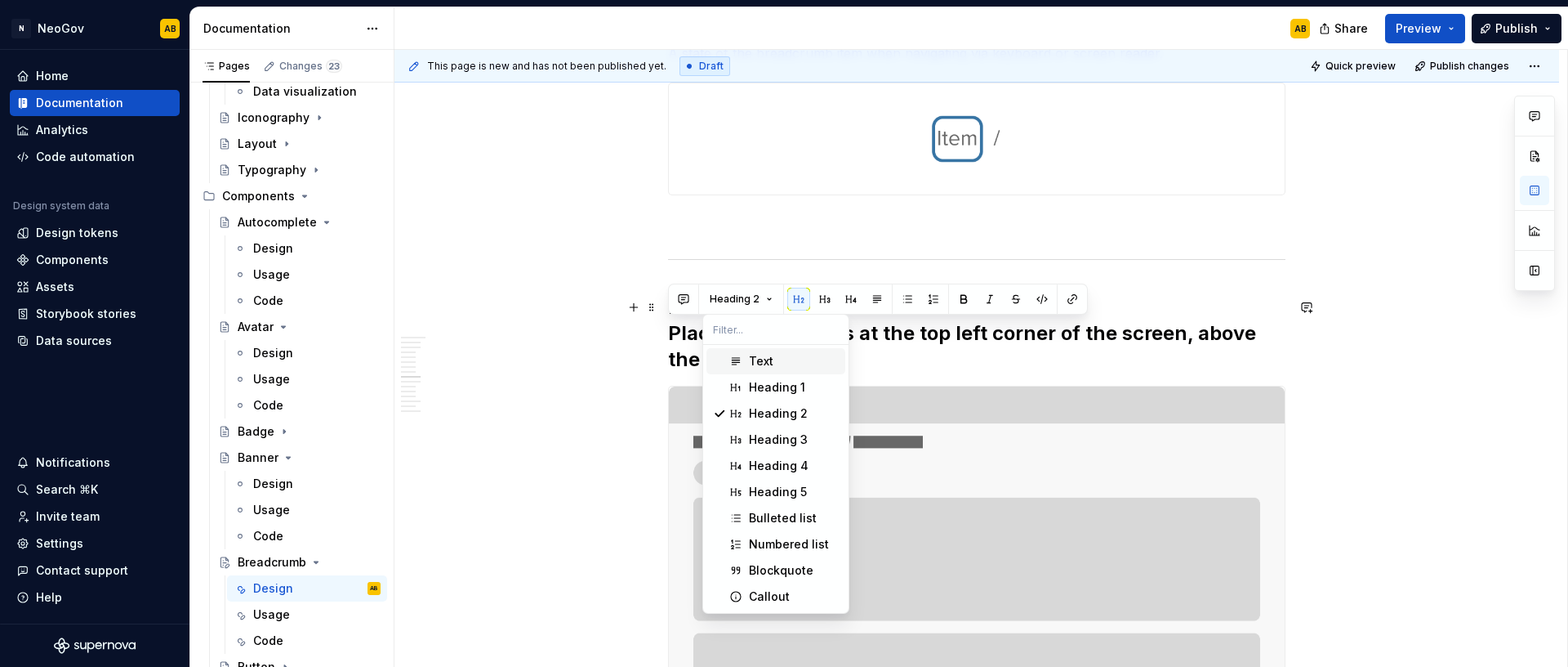
click at [766, 363] on div "Text" at bounding box center [761, 360] width 25 height 16
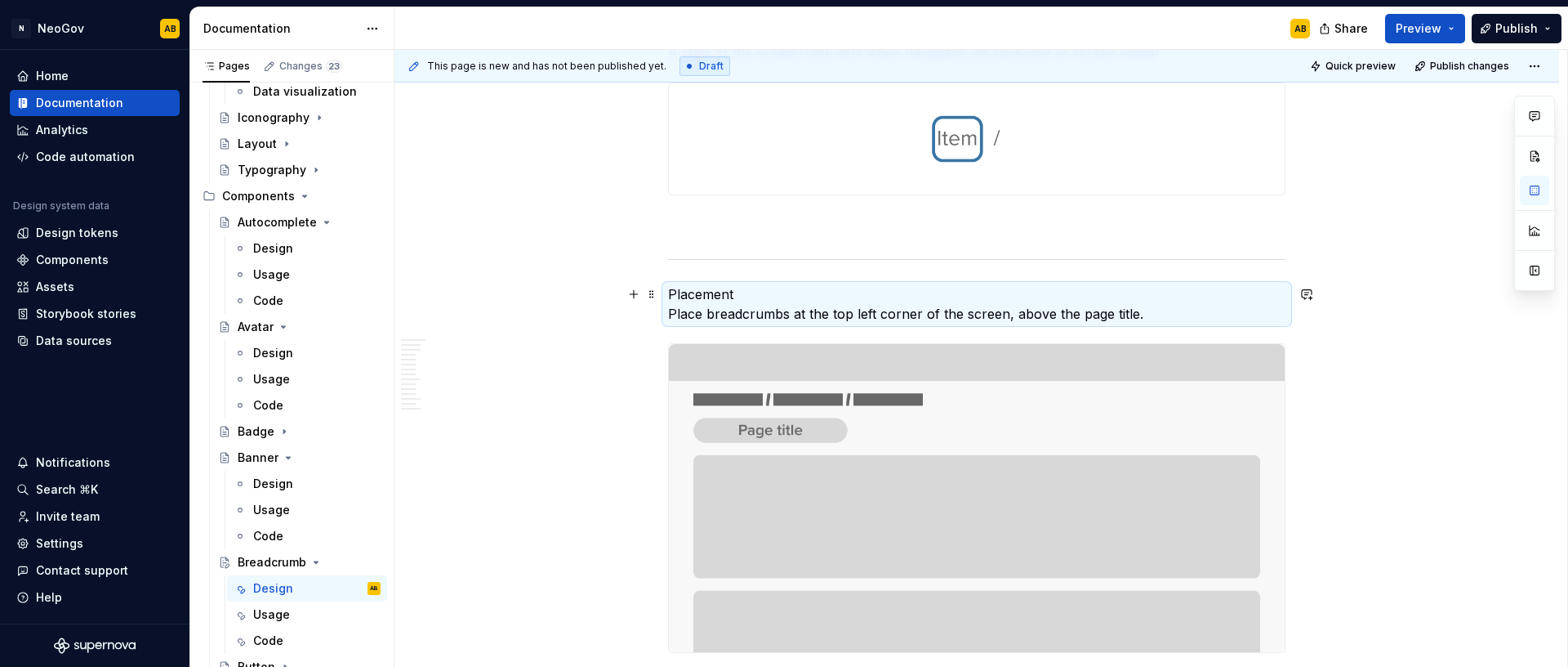
click at [731, 304] on p "Placement Place breadcrumbs at the top left corner of the screen, above the pag…" at bounding box center [976, 304] width 618 height 39
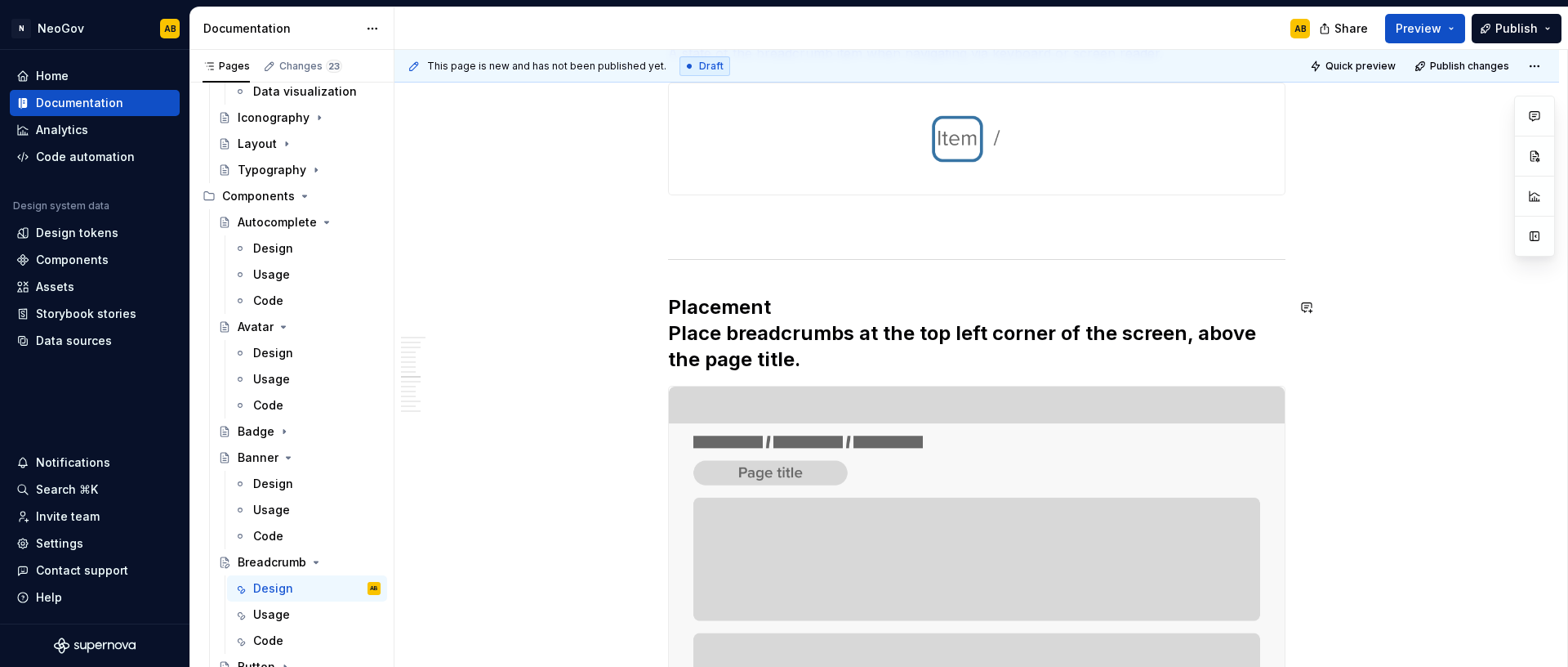
type textarea "*"
click at [759, 340] on h2 "Placement Place breadcrumbs at the top left corner of the screen, above the pag…" at bounding box center [976, 334] width 618 height 79
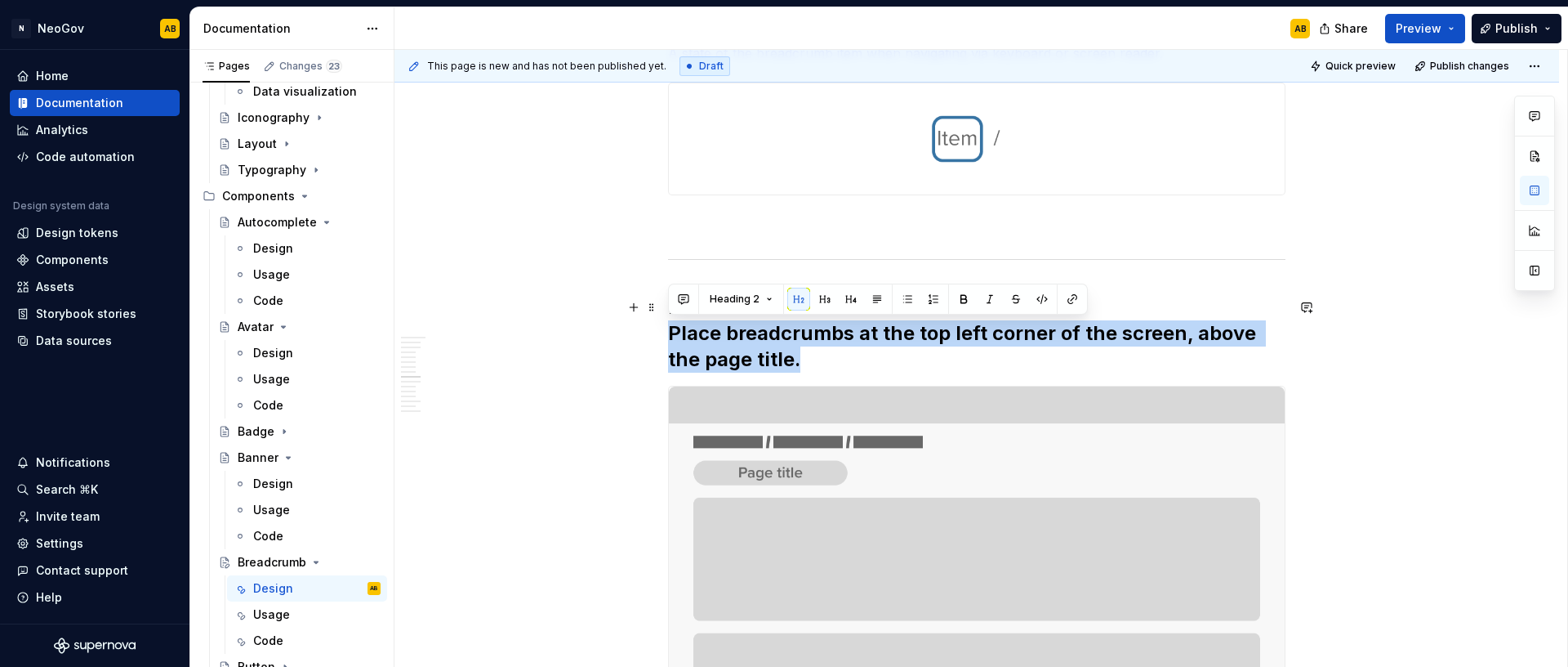
drag, startPoint x: 785, startPoint y: 361, endPoint x: 667, endPoint y: 340, distance: 119.9
click at [668, 340] on h2 "Placement Place breadcrumbs at the top left corner of the screen, above the pag…" at bounding box center [976, 334] width 618 height 79
click at [759, 300] on button "Heading 2" at bounding box center [742, 299] width 78 height 23
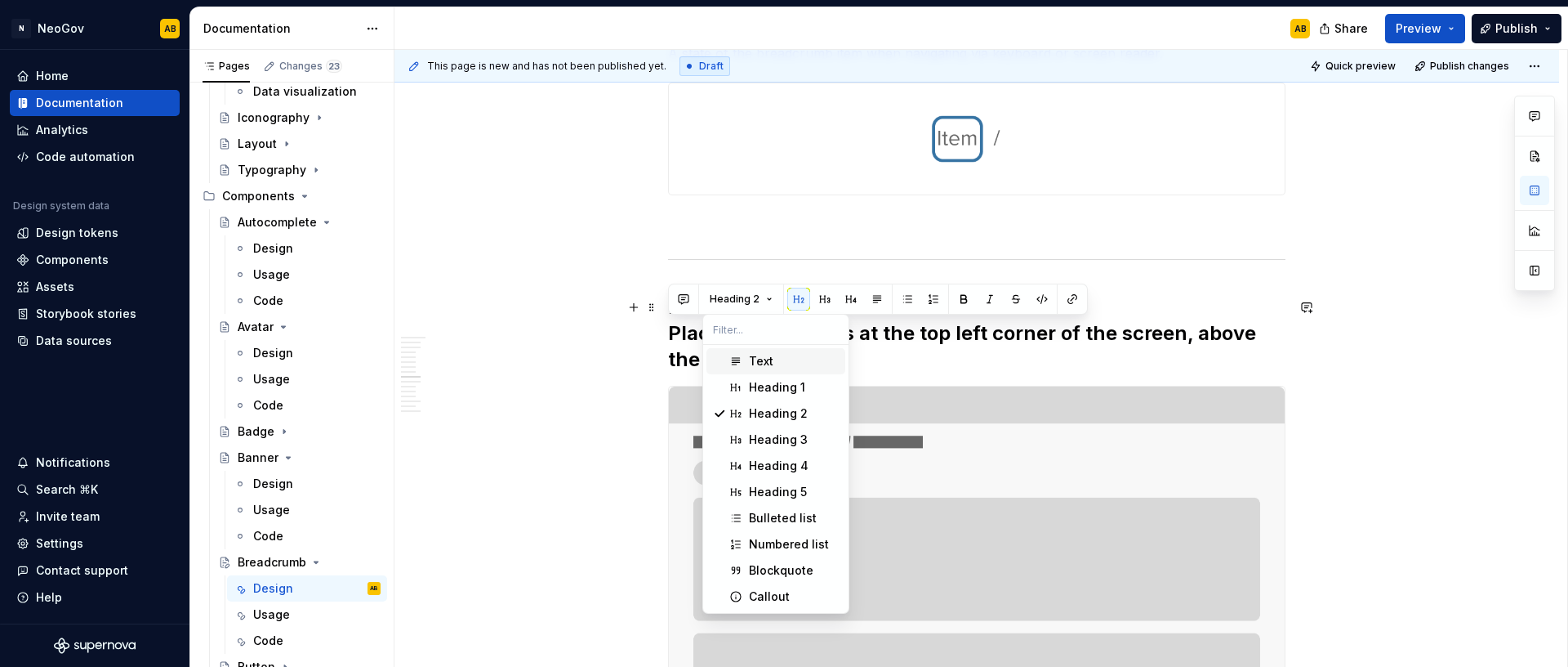
click at [753, 361] on div "Text" at bounding box center [761, 360] width 25 height 16
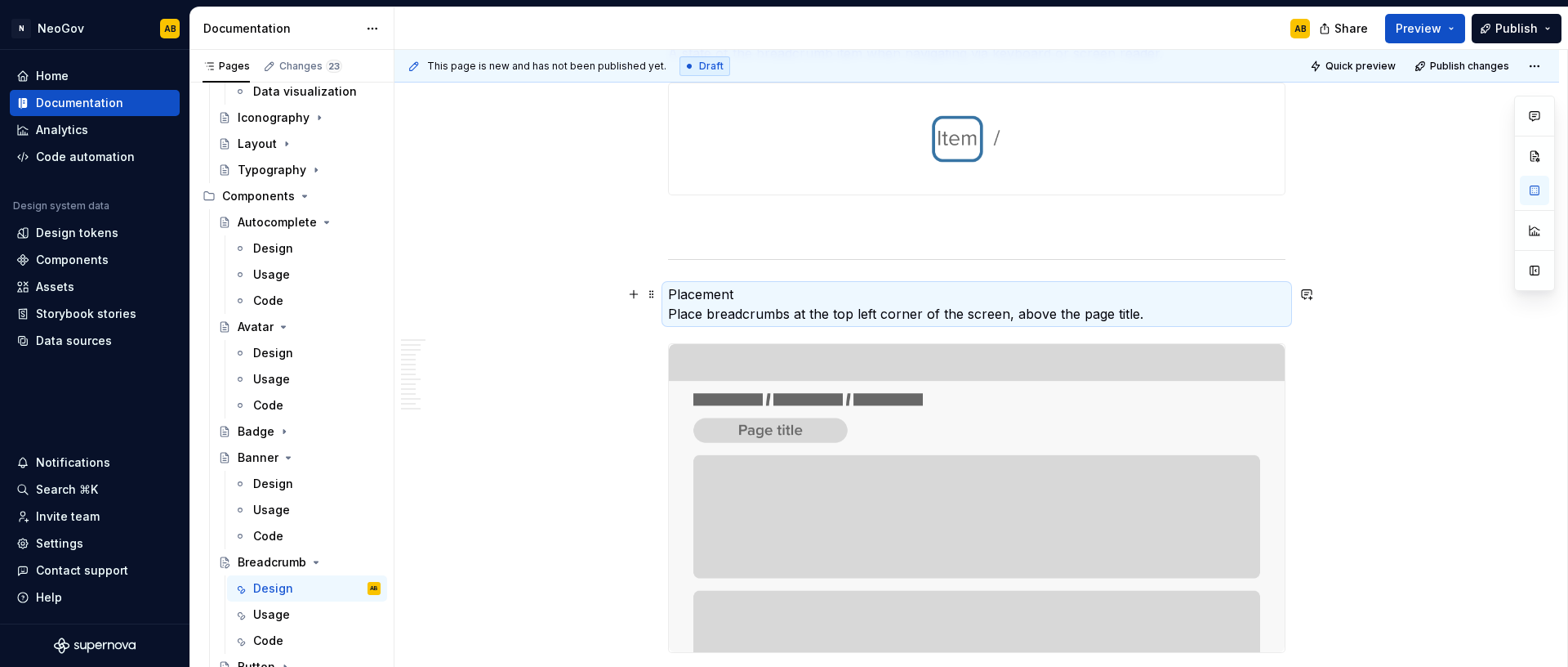
click at [747, 315] on p "Placement Place breadcrumbs at the top left corner of the screen, above the pag…" at bounding box center [976, 304] width 618 height 39
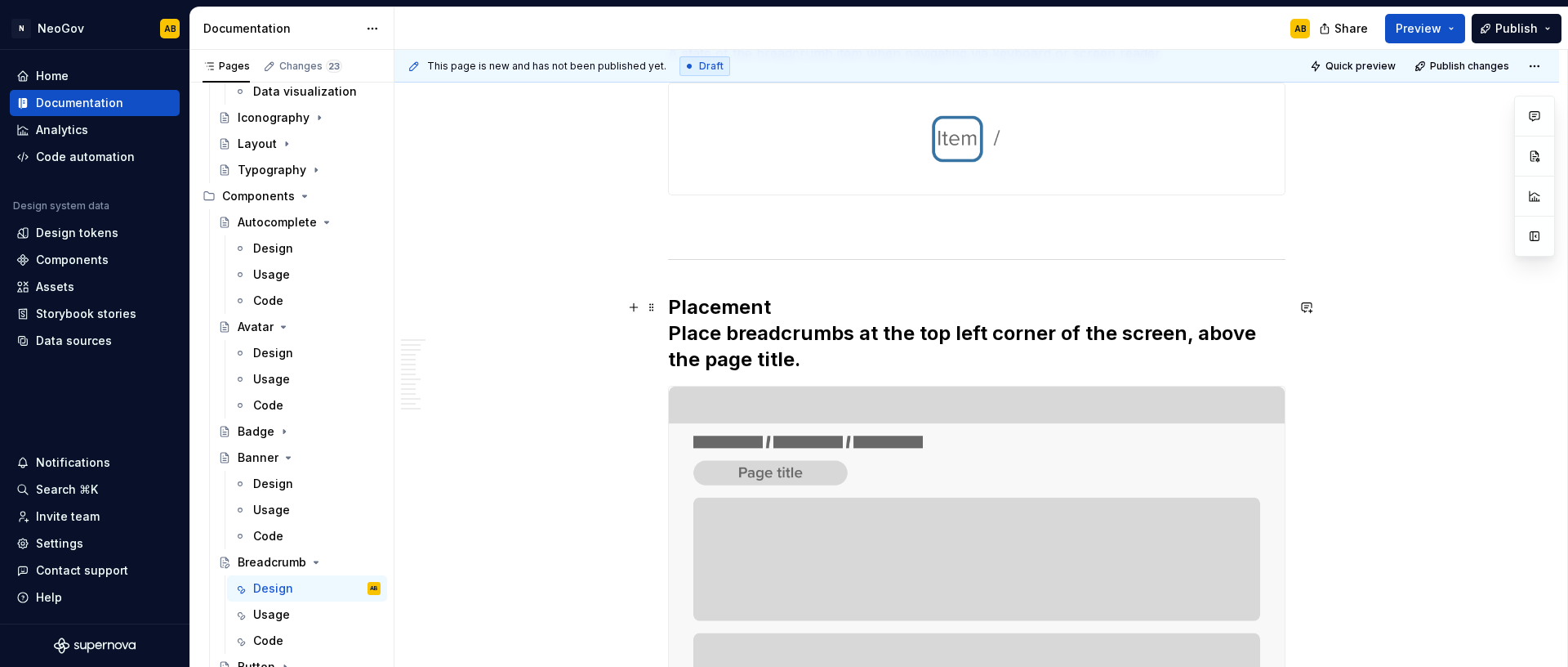
click at [775, 304] on h2 "Placement Place breadcrumbs at the top left corner of the screen, above the pag…" at bounding box center [976, 334] width 618 height 79
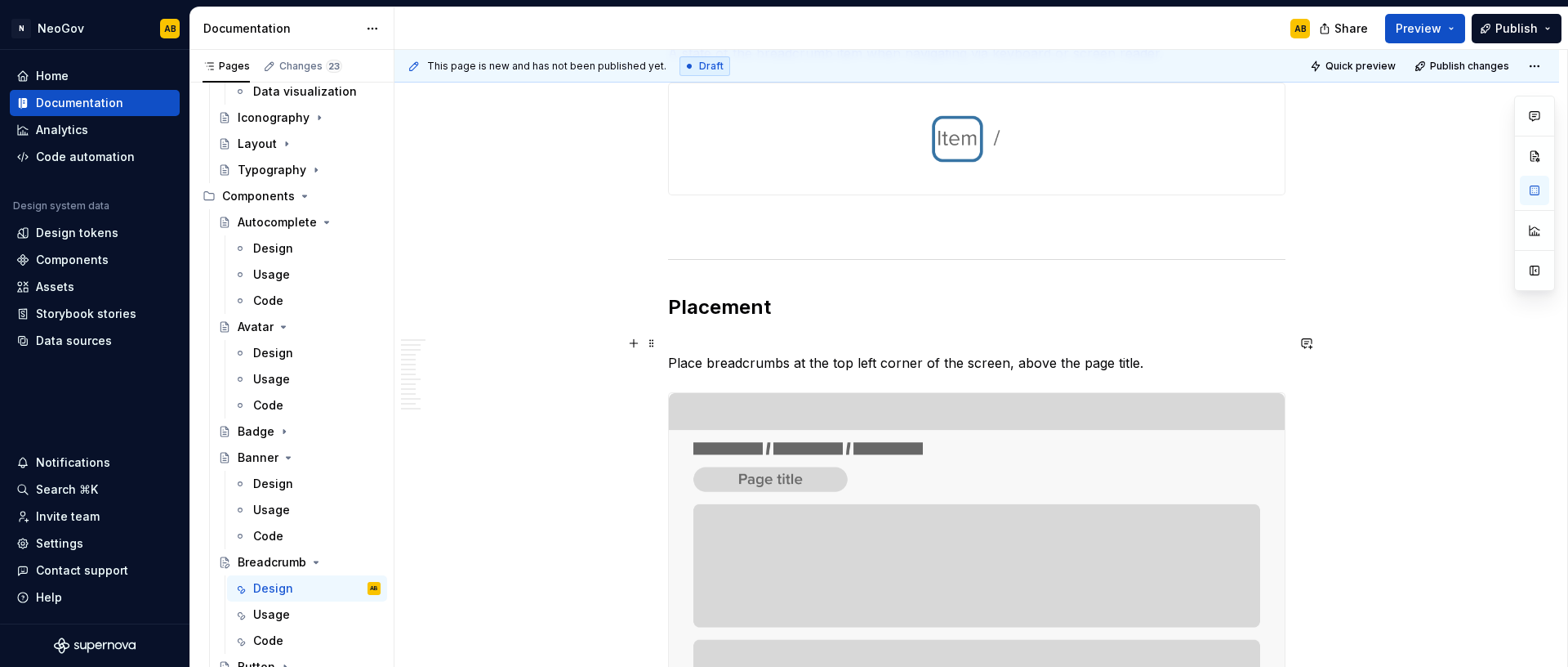
click at [771, 336] on p "Place breadcrumbs at the top left corner of the screen, above the page title." at bounding box center [976, 352] width 618 height 39
drag, startPoint x: 757, startPoint y: 336, endPoint x: 636, endPoint y: 320, distance: 122.1
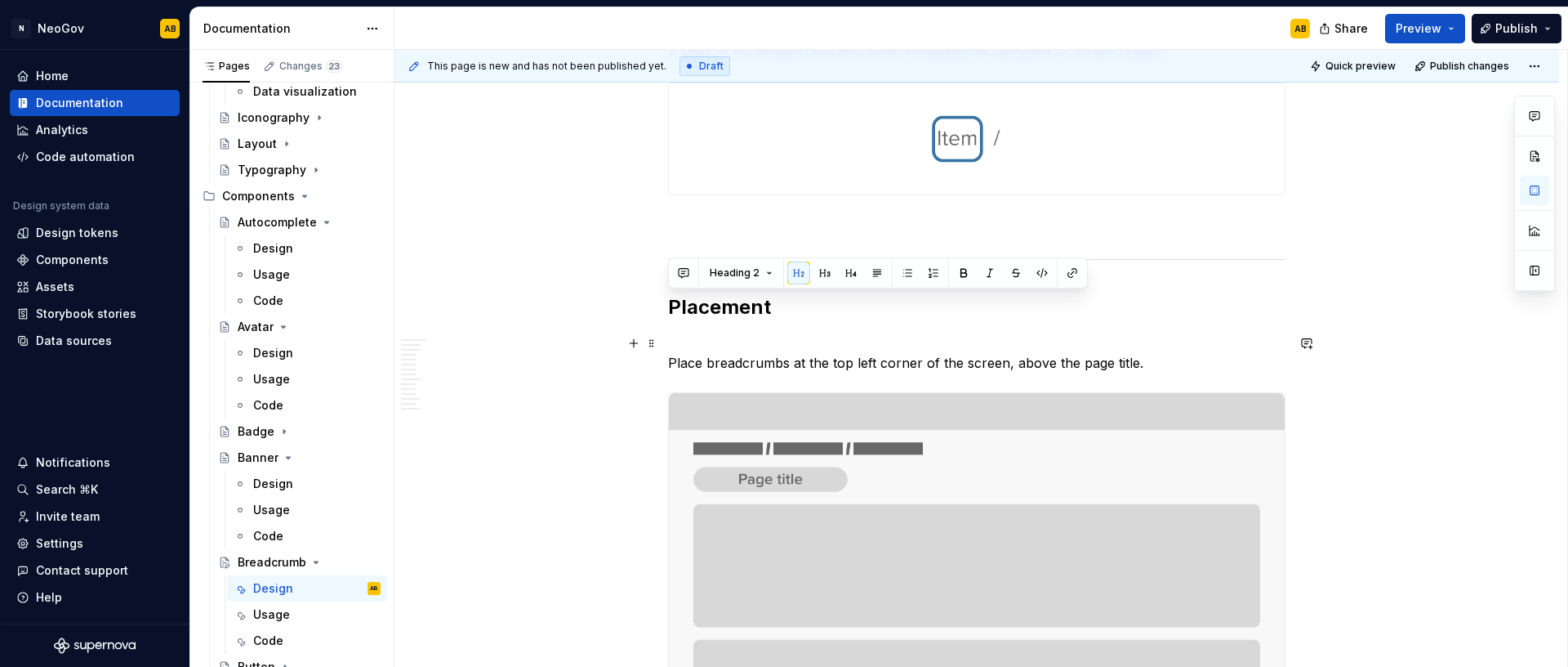
click at [682, 356] on p "Place breadcrumbs at the top left corner of the screen, above the page title." at bounding box center [976, 352] width 618 height 39
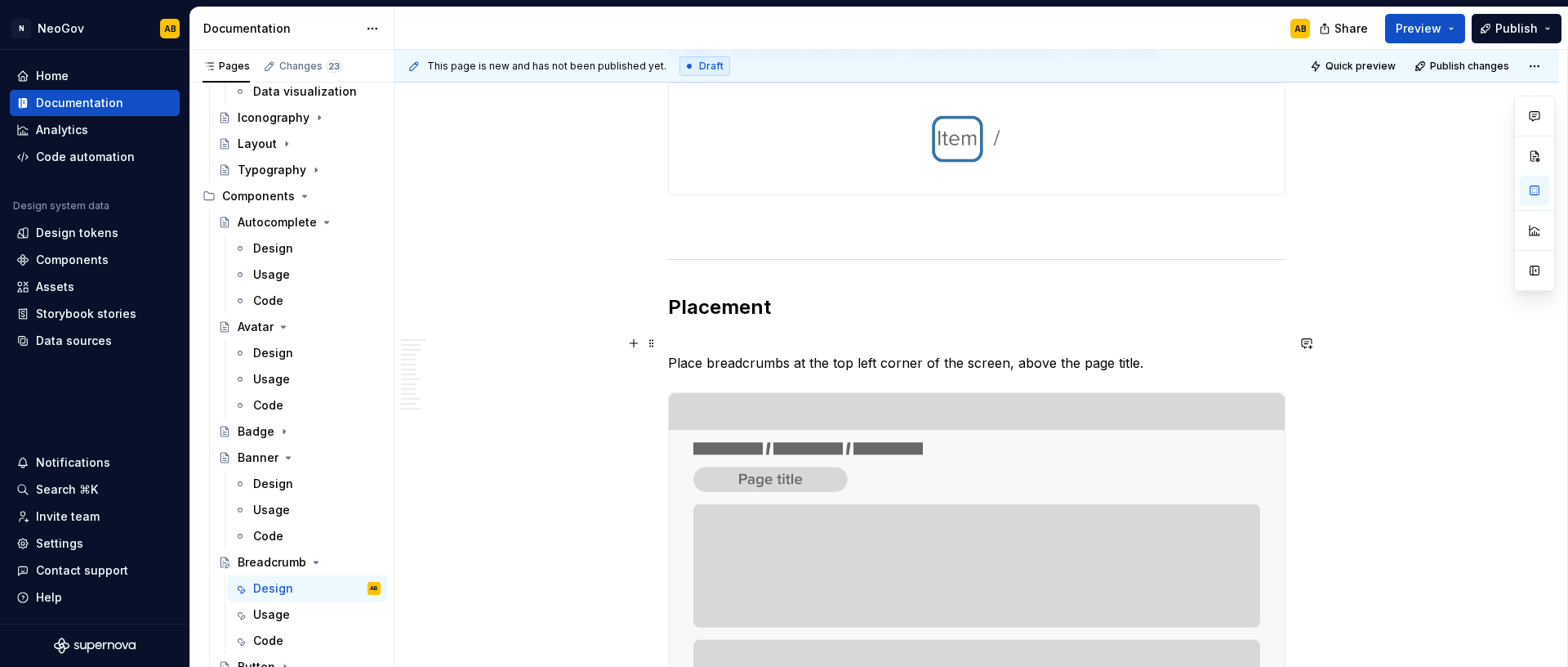
click at [730, 334] on p "Place breadcrumbs at the top left corner of the screen, above the page title." at bounding box center [976, 352] width 618 height 39
click at [831, 352] on p "Place breadcrumbs at the top left corner of the screen, above the page title." at bounding box center [976, 352] width 618 height 39
click at [735, 357] on p "Place breadcrumbs at the top left corner of the screen, above the page title." at bounding box center [976, 352] width 618 height 39
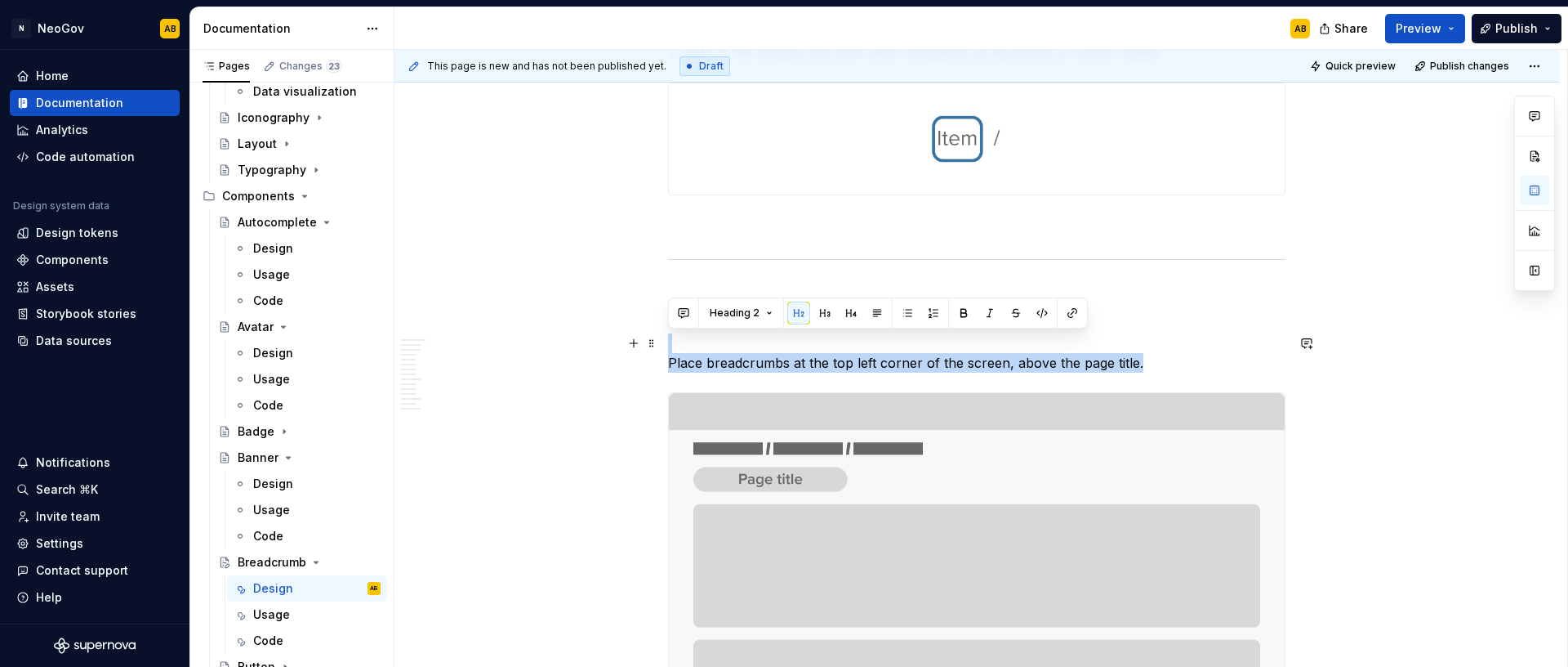
click at [735, 357] on p "Place breadcrumbs at the top left corner of the screen, above the page title." at bounding box center [976, 352] width 618 height 39
click at [762, 360] on p "Place breadcrumbs at the top left corner of the screen, above the page title." at bounding box center [976, 352] width 618 height 39
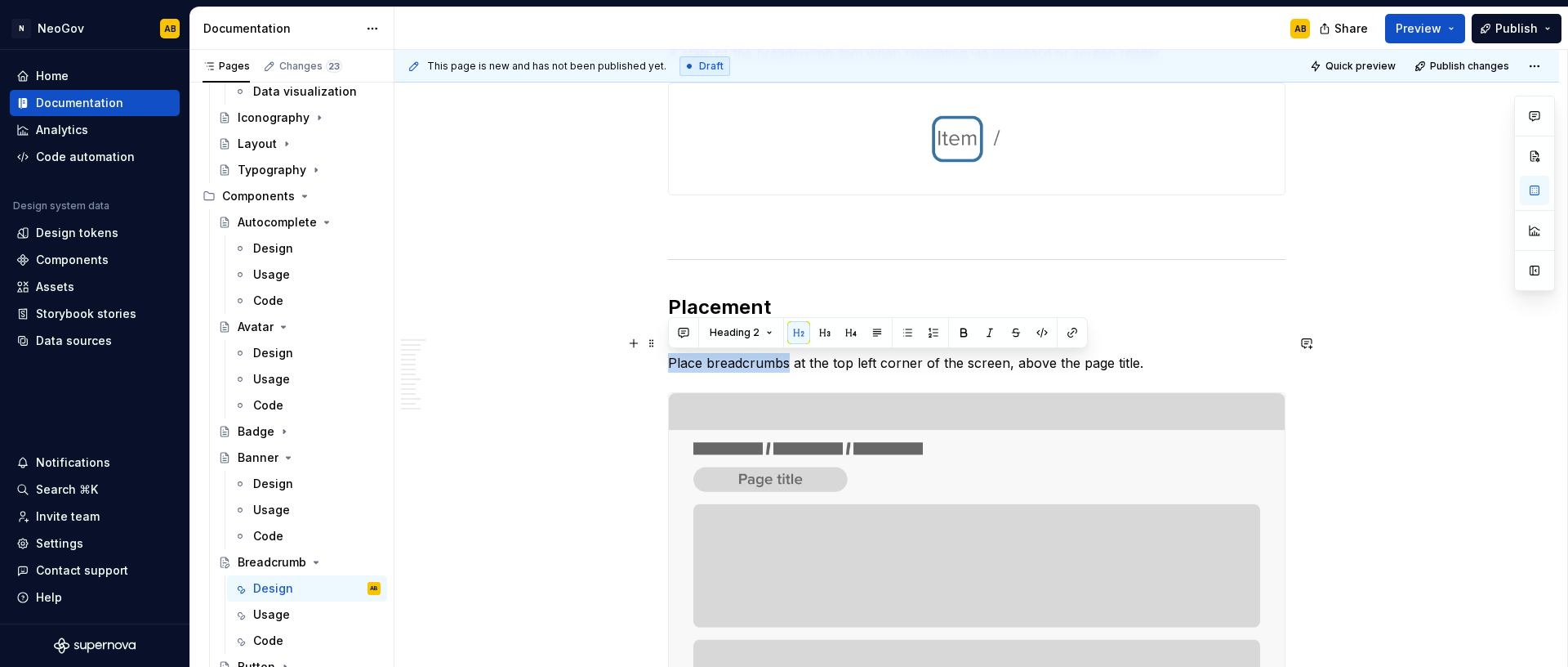
drag, startPoint x: 786, startPoint y: 361, endPoint x: 663, endPoint y: 359, distance: 123.0
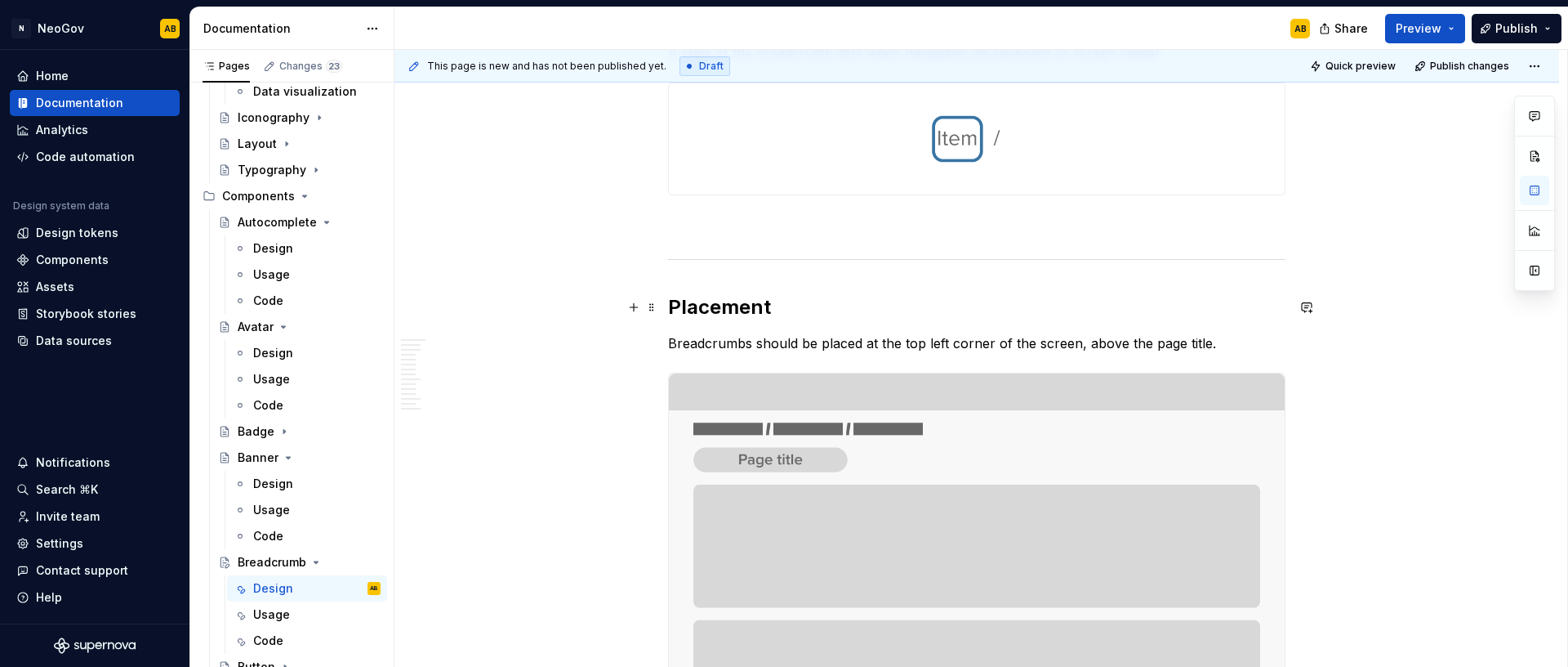
click at [1237, 313] on h2 "Placement" at bounding box center [976, 308] width 618 height 26
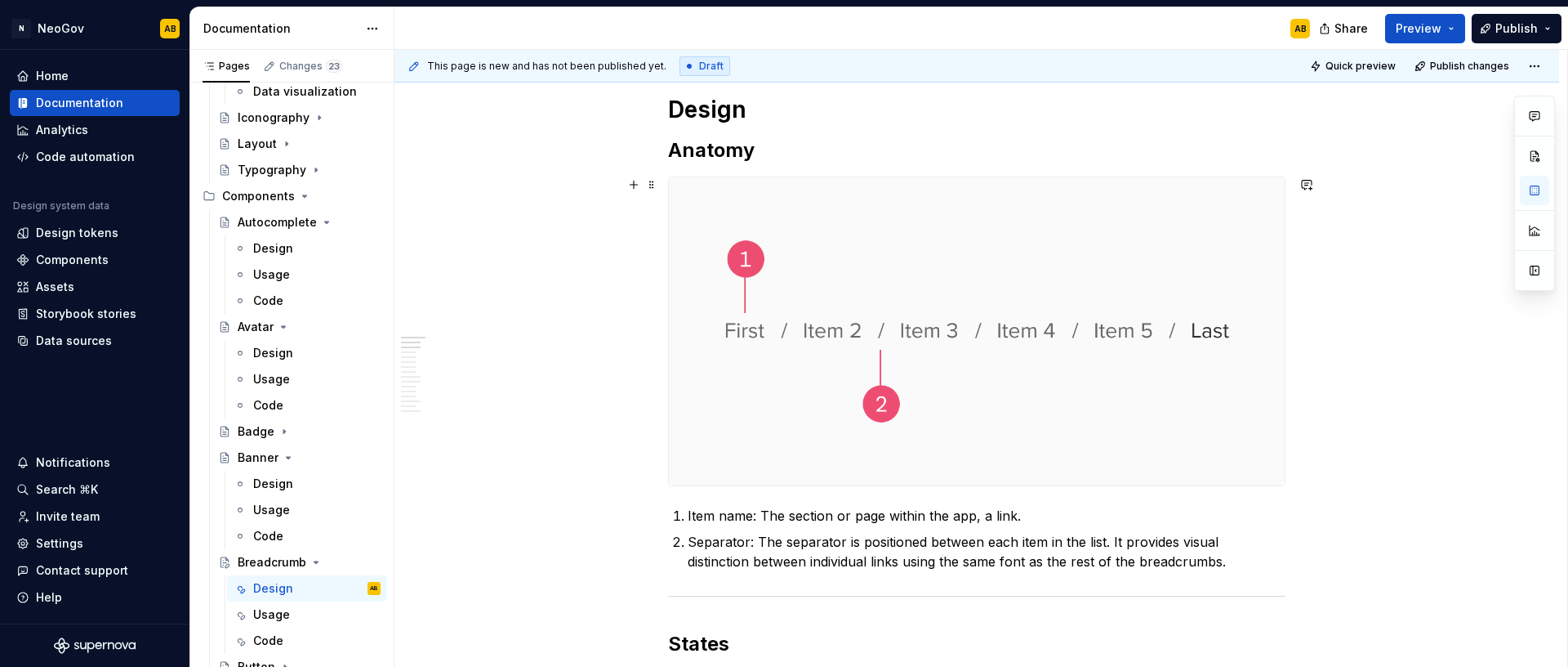
scroll to position [0, 0]
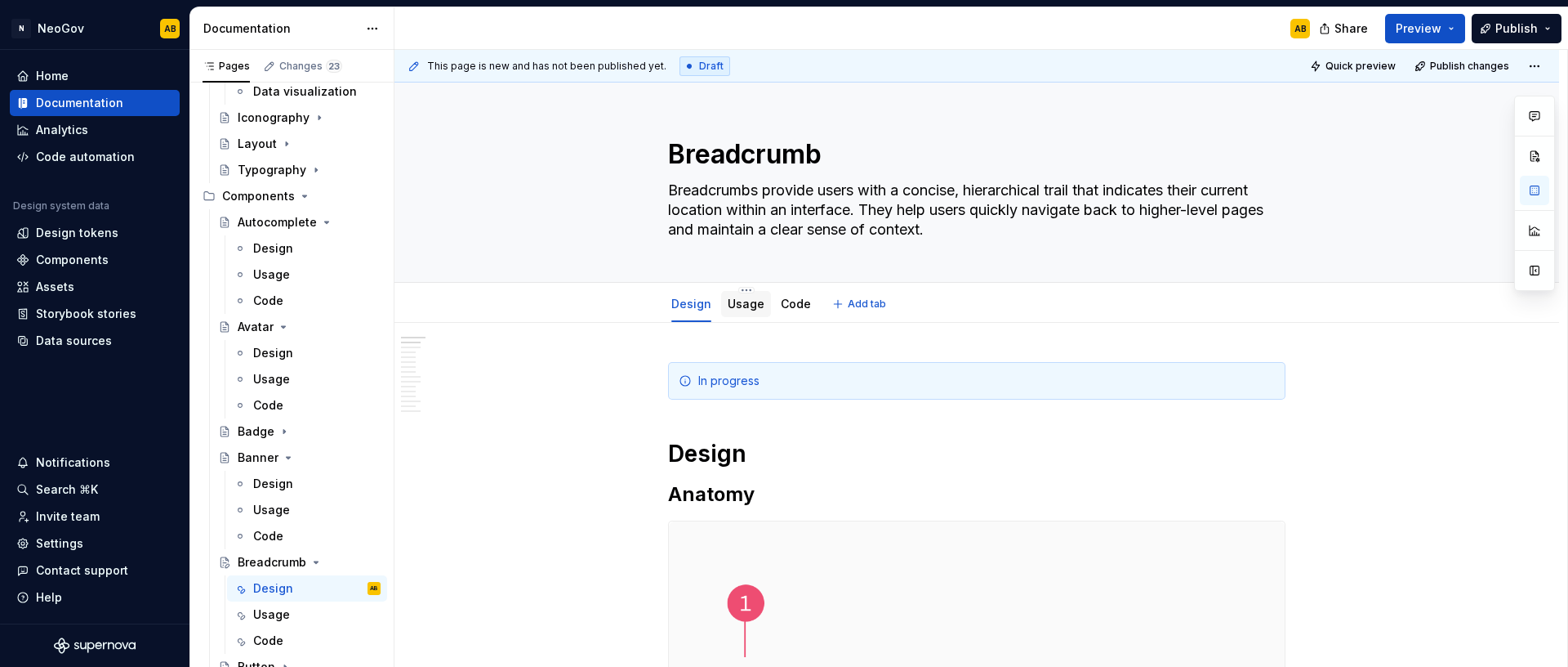
click at [732, 299] on link "Usage" at bounding box center [746, 304] width 37 height 14
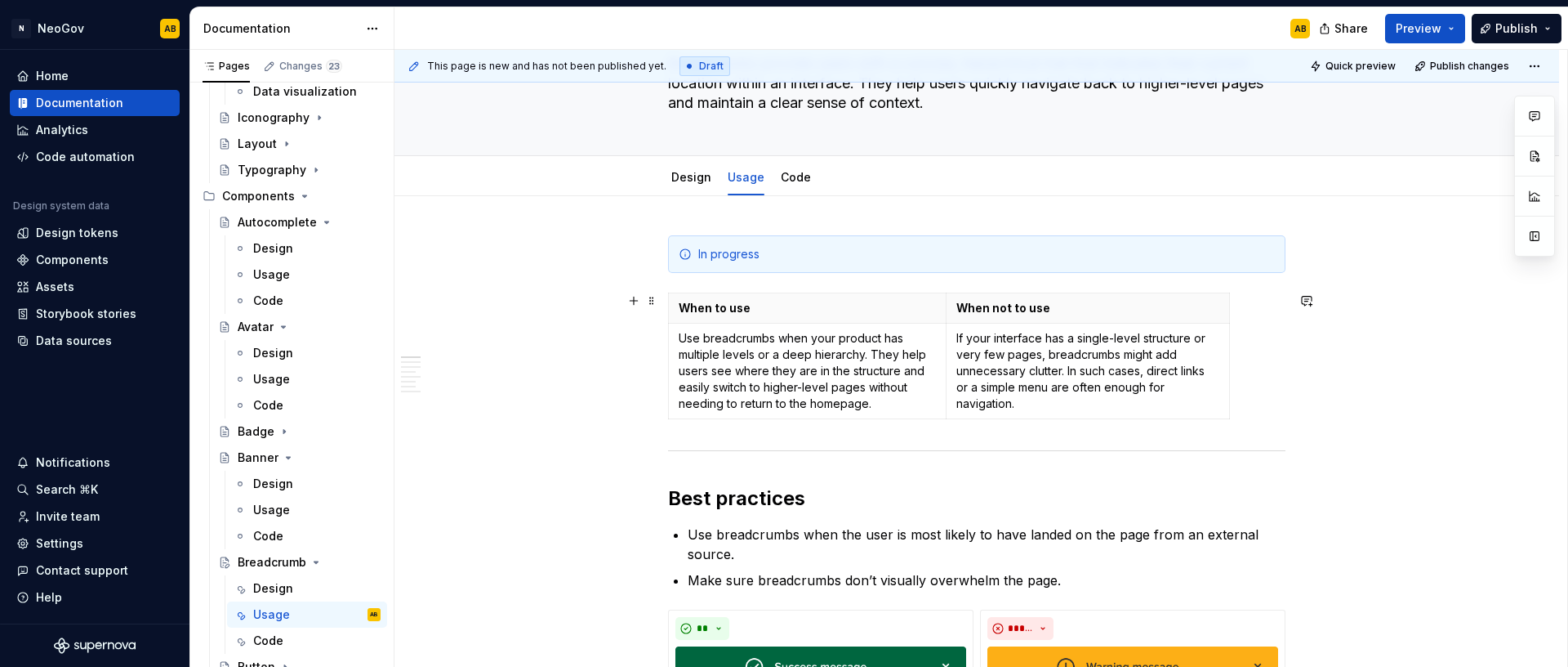
scroll to position [403, 0]
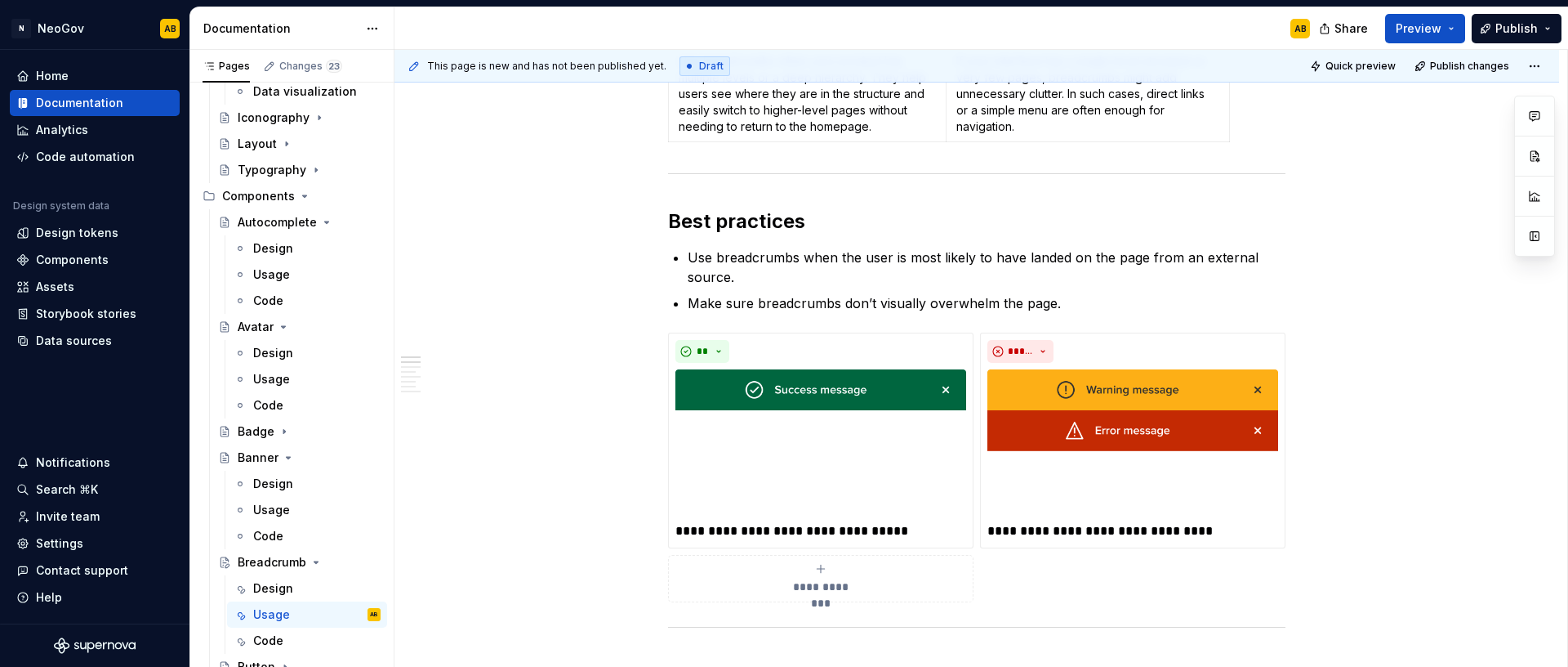
type textarea "*"
click at [1252, 262] on p "Use breadcrumbs when the user is most likely to have landed on the page from an…" at bounding box center [986, 267] width 598 height 39
click at [732, 279] on p "Use breadcrumbs when the user is most likely to have landed on the page from an…" at bounding box center [986, 267] width 598 height 39
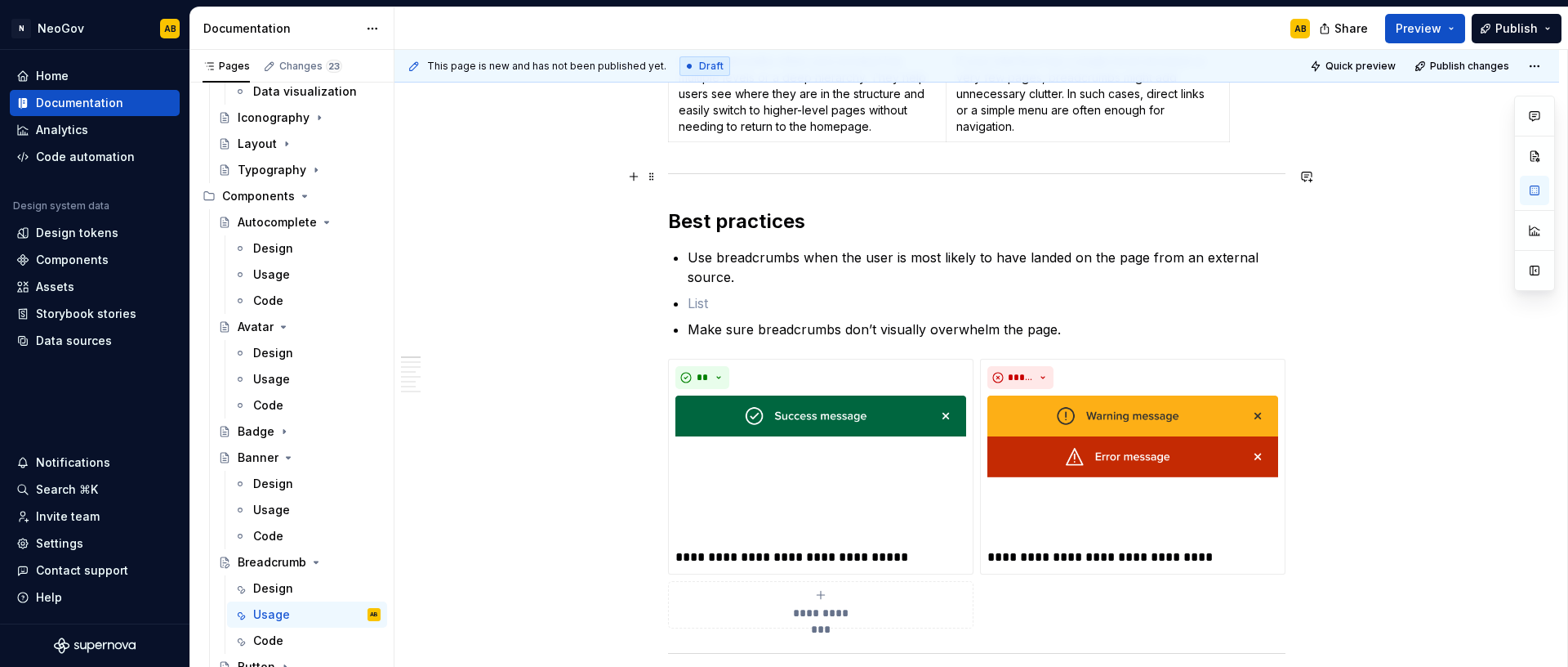
paste div
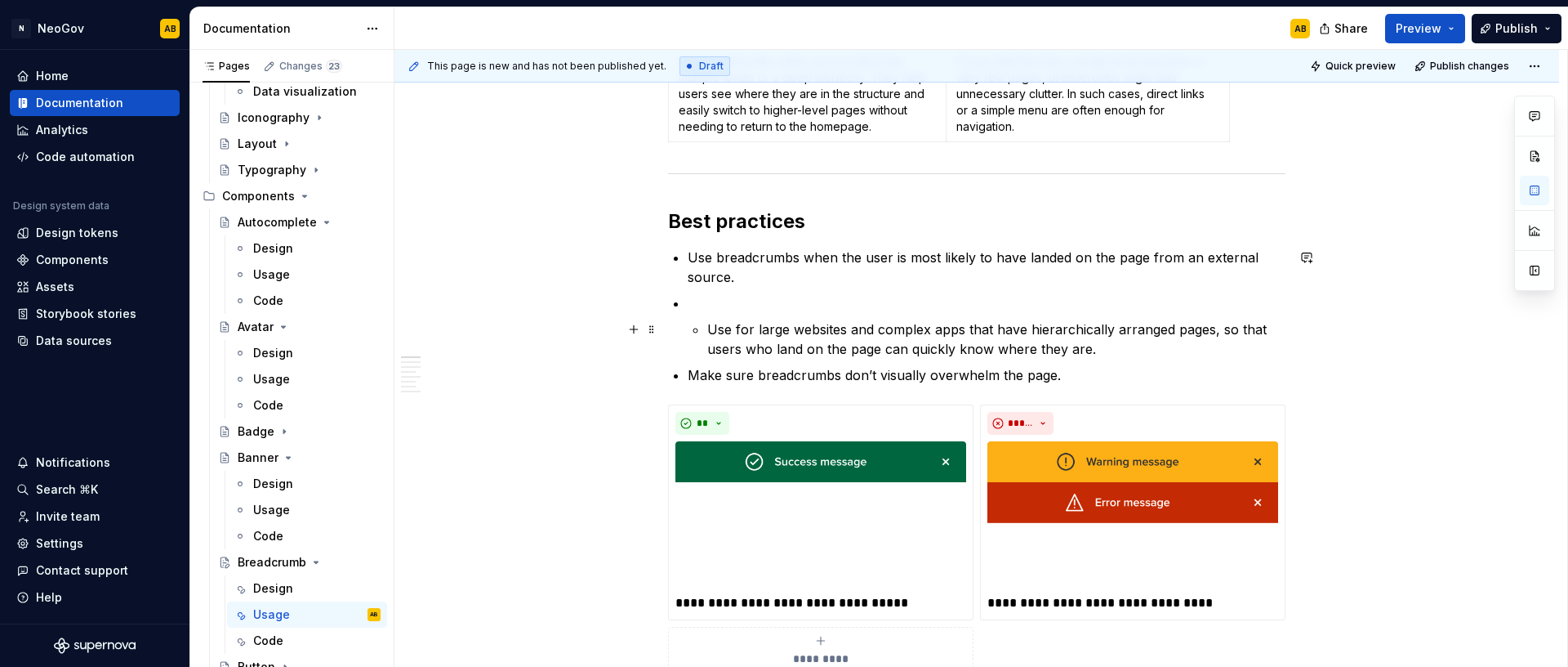
click at [710, 334] on p "Use for large websites and complex apps that have hierarchically arranged pages…" at bounding box center [996, 338] width 578 height 39
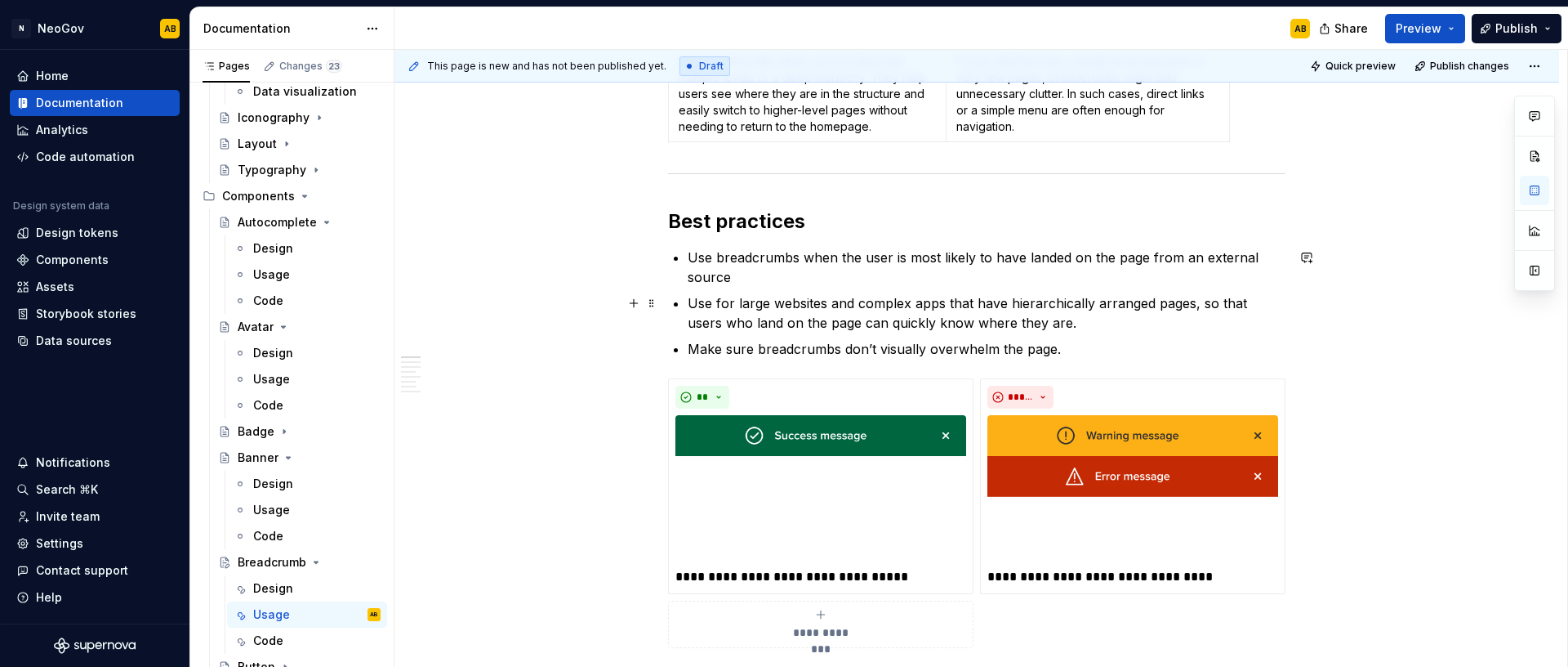
click at [772, 303] on p "Use for large websites and complex apps that have hierarchically arranged pages…" at bounding box center [986, 313] width 598 height 39
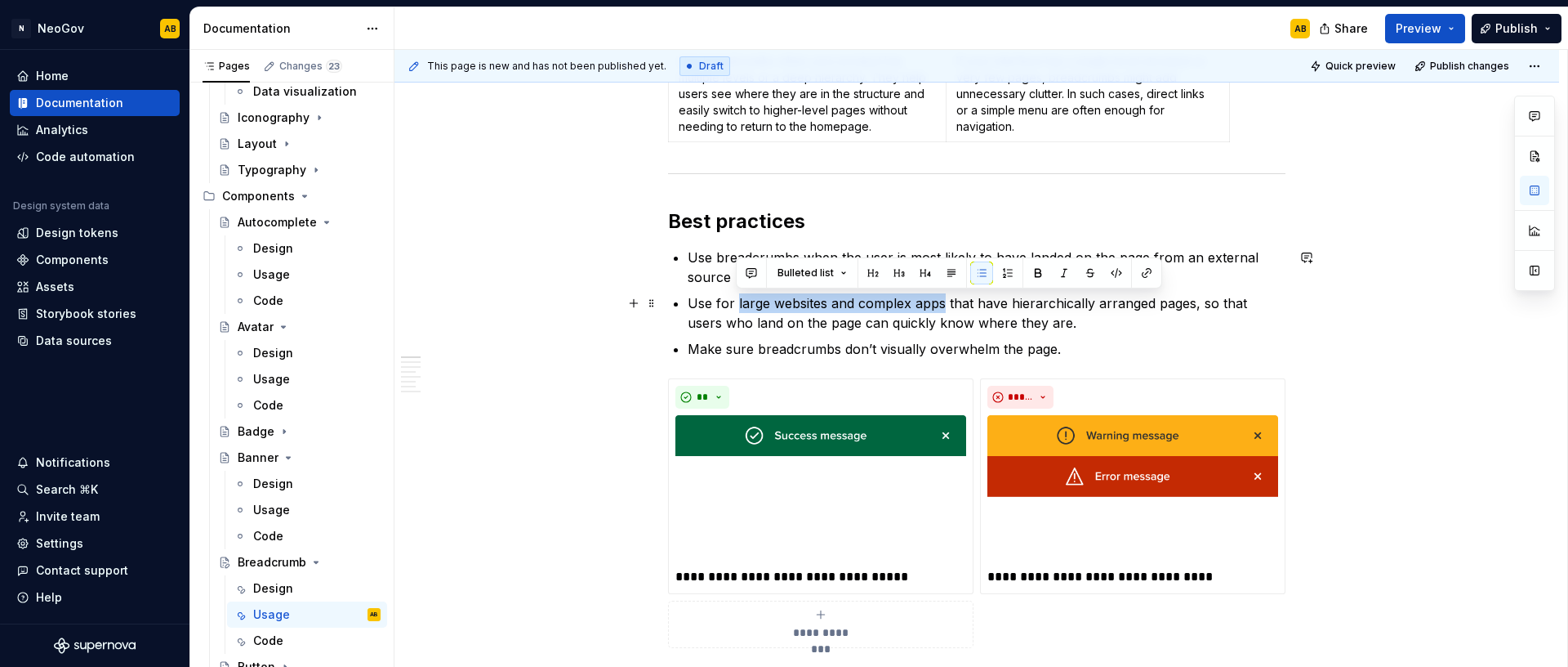
drag, startPoint x: 943, startPoint y: 305, endPoint x: 735, endPoint y: 303, distance: 208.0
click at [735, 303] on p "Use for large websites and complex apps that have hierarchically arranged pages…" at bounding box center [986, 313] width 598 height 39
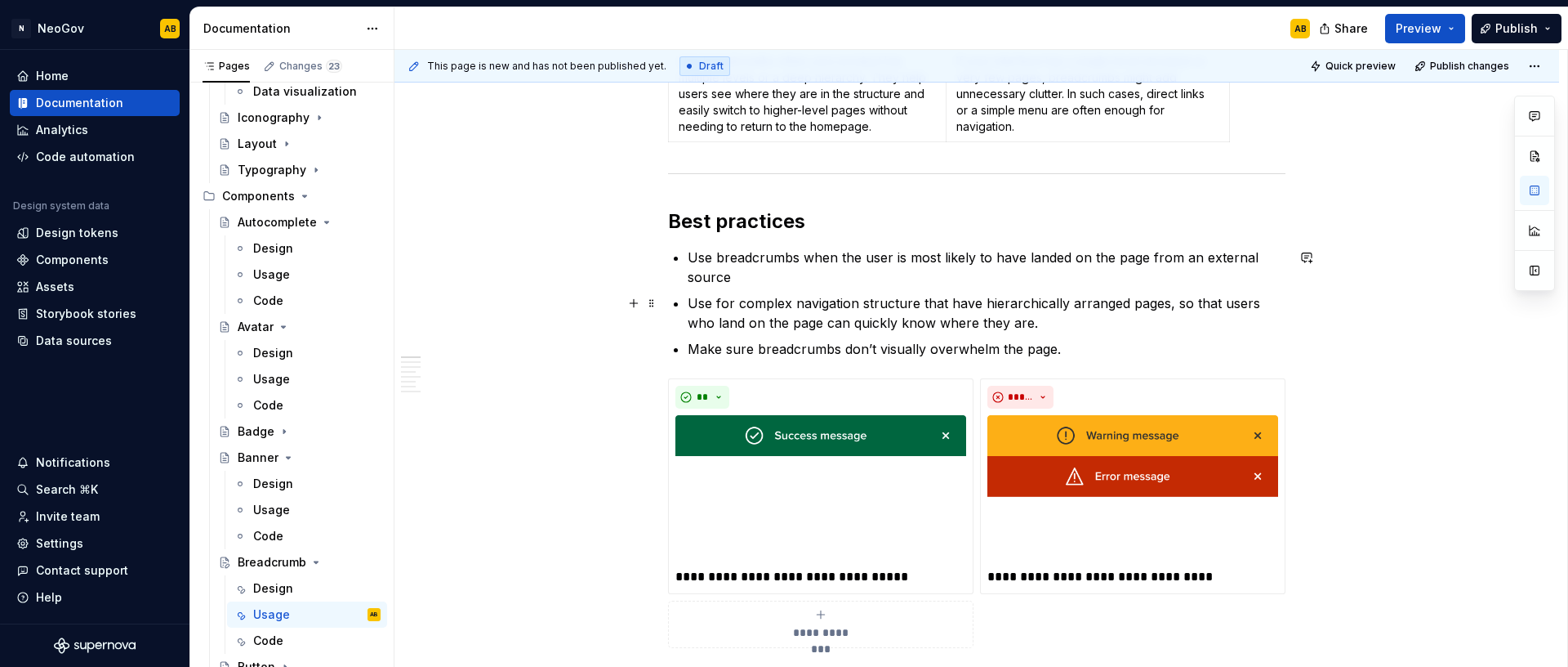
click at [903, 301] on p "Use for complex navigation structure that have hierarchically arranged pages, s…" at bounding box center [986, 313] width 598 height 39
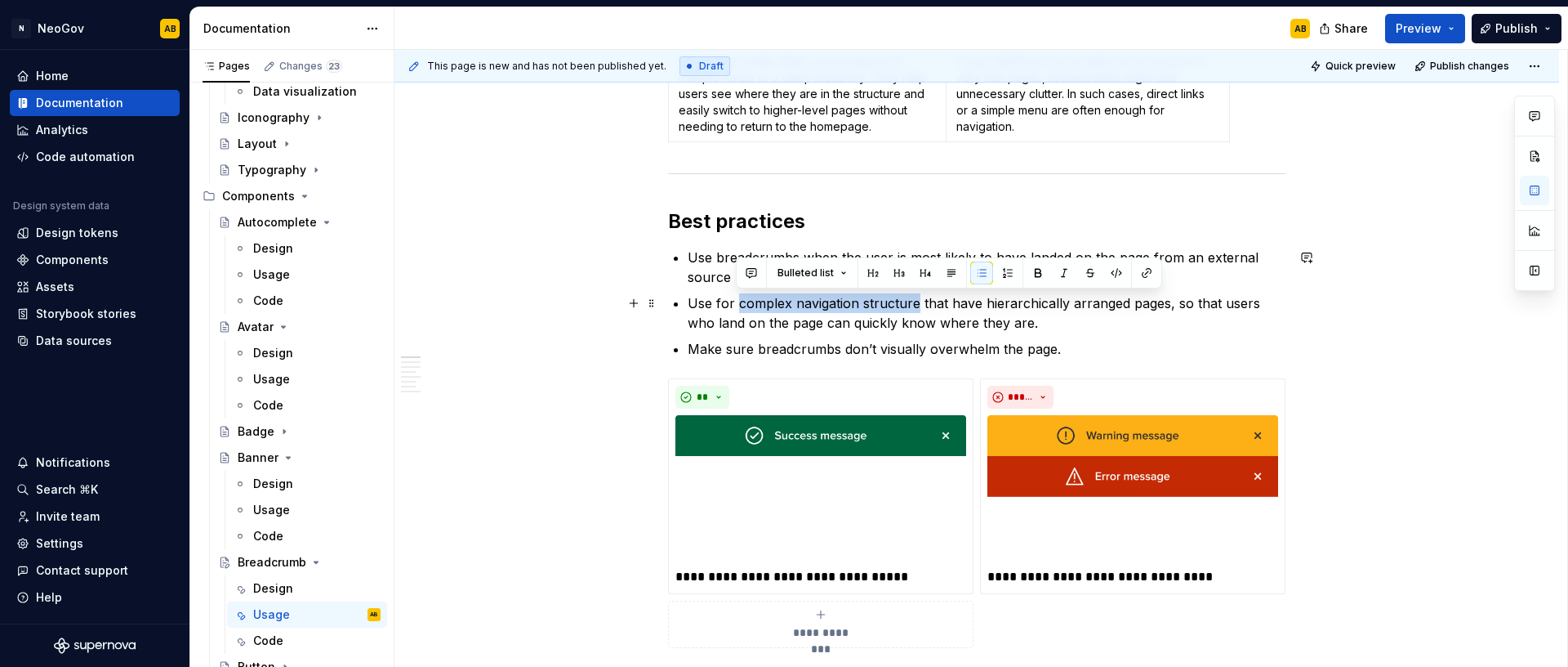
drag, startPoint x: 914, startPoint y: 304, endPoint x: 738, endPoint y: 302, distance: 176.0
click at [738, 302] on p "Use for complex navigation structure that have hierarchically arranged pages, s…" at bounding box center [986, 313] width 598 height 39
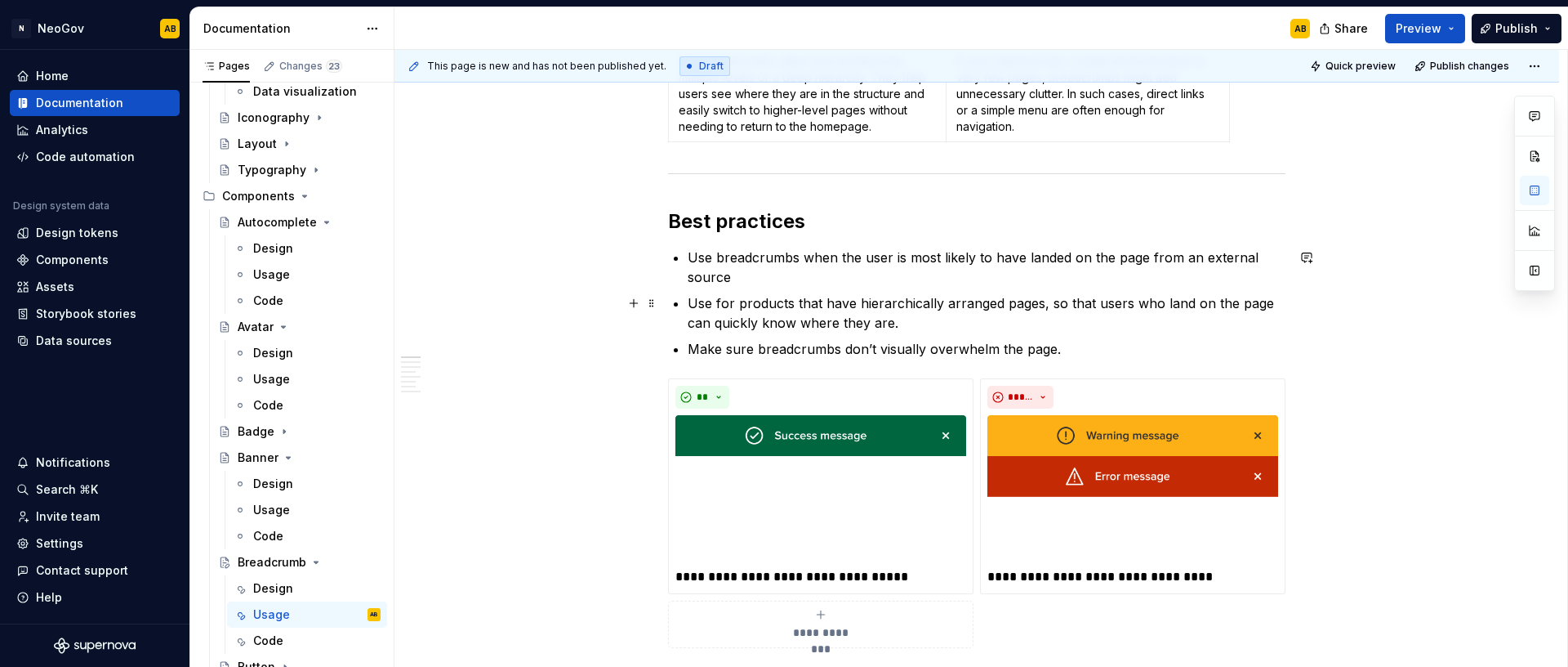
click at [909, 326] on p "Use for products that have hierarchically arranged pages, so that users who lan…" at bounding box center [986, 313] width 598 height 39
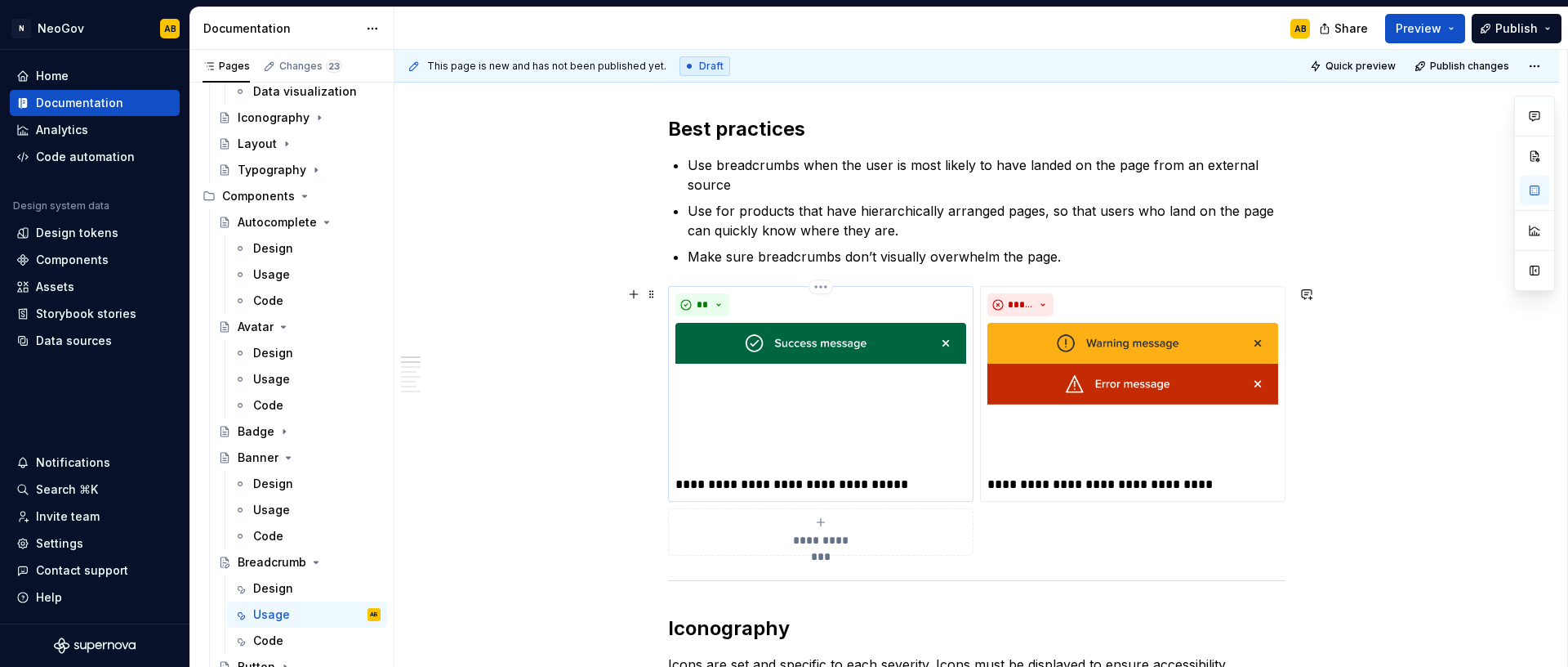
scroll to position [547, 0]
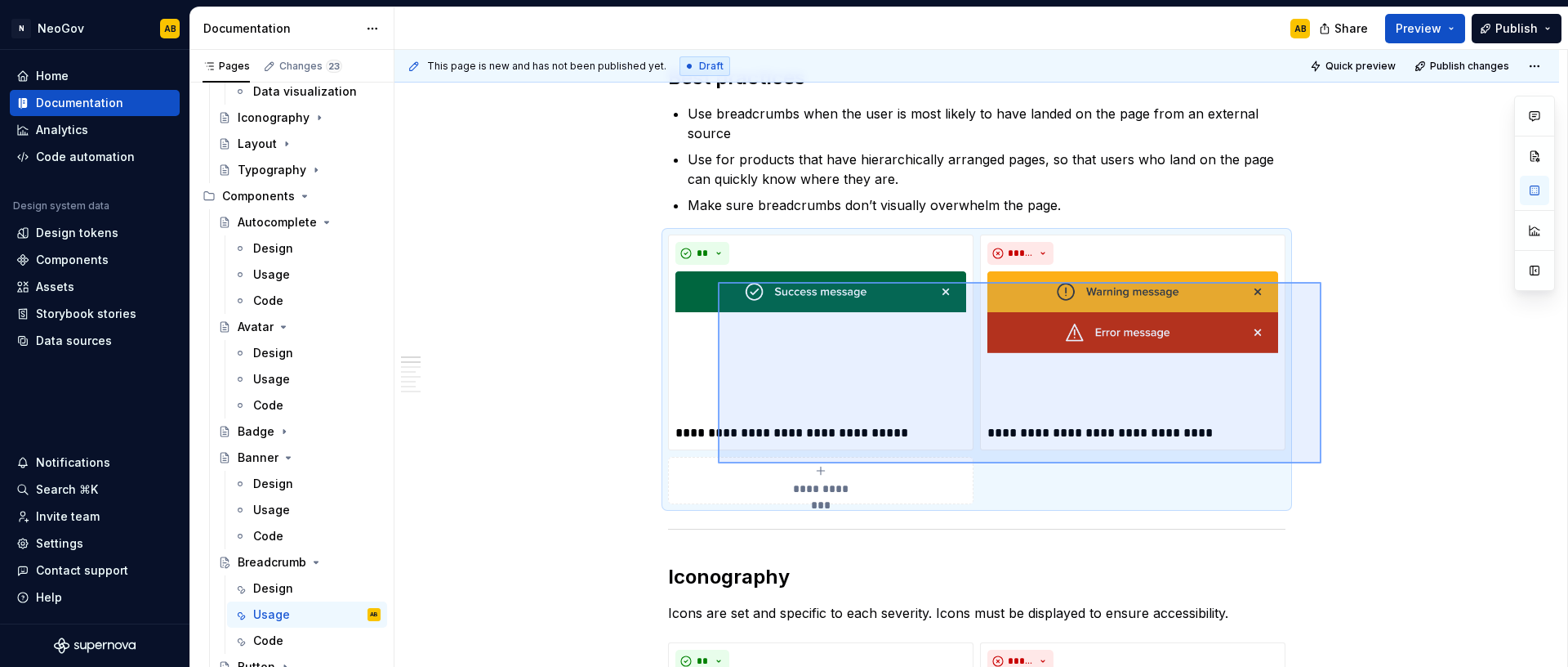
drag, startPoint x: 1321, startPoint y: 463, endPoint x: 718, endPoint y: 282, distance: 629.6
click at [718, 282] on div "**********" at bounding box center [980, 358] width 1173 height 618
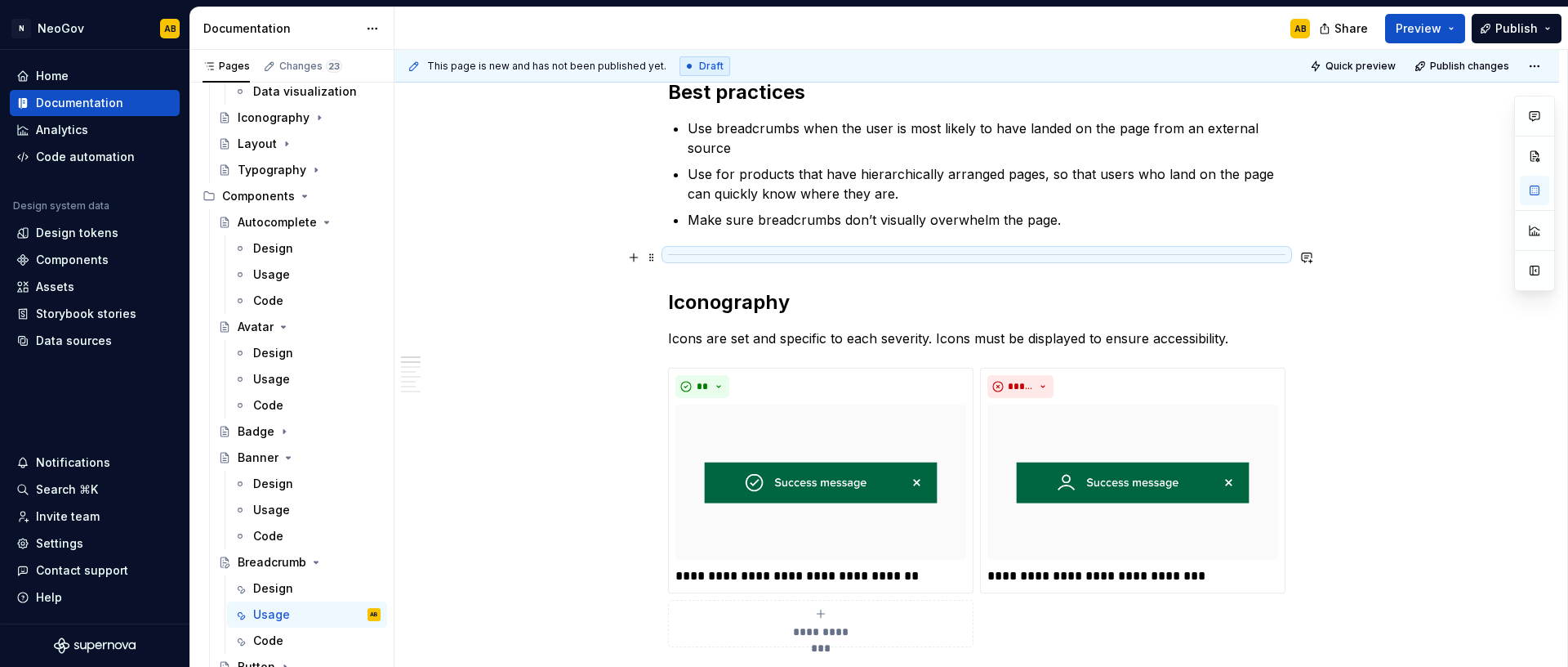
scroll to position [532, 0]
click at [1076, 228] on p "Make sure breadcrumbs don’t visually overwhelm the page." at bounding box center [986, 221] width 598 height 20
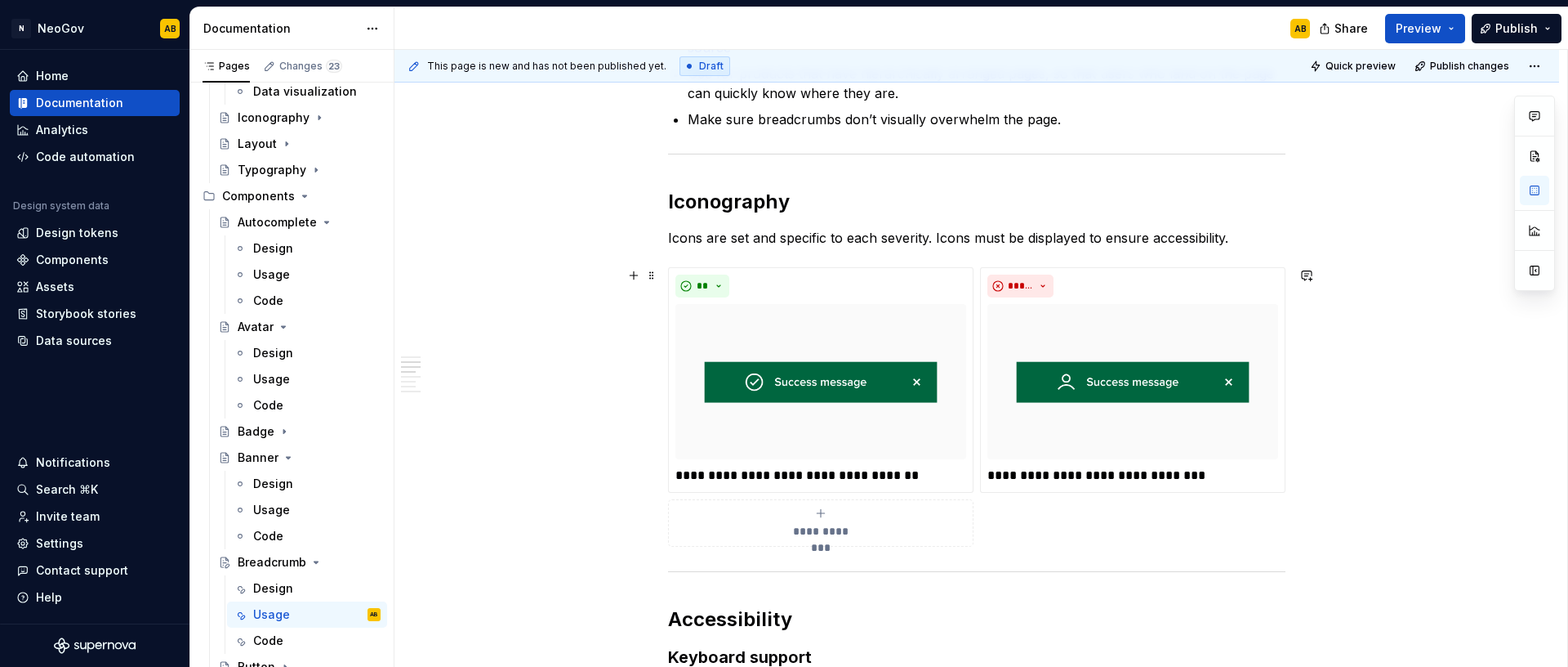
scroll to position [634, 0]
drag, startPoint x: 1049, startPoint y: 499, endPoint x: 623, endPoint y: 198, distance: 521.6
click at [668, 209] on div "**********" at bounding box center [976, 609] width 618 height 1762
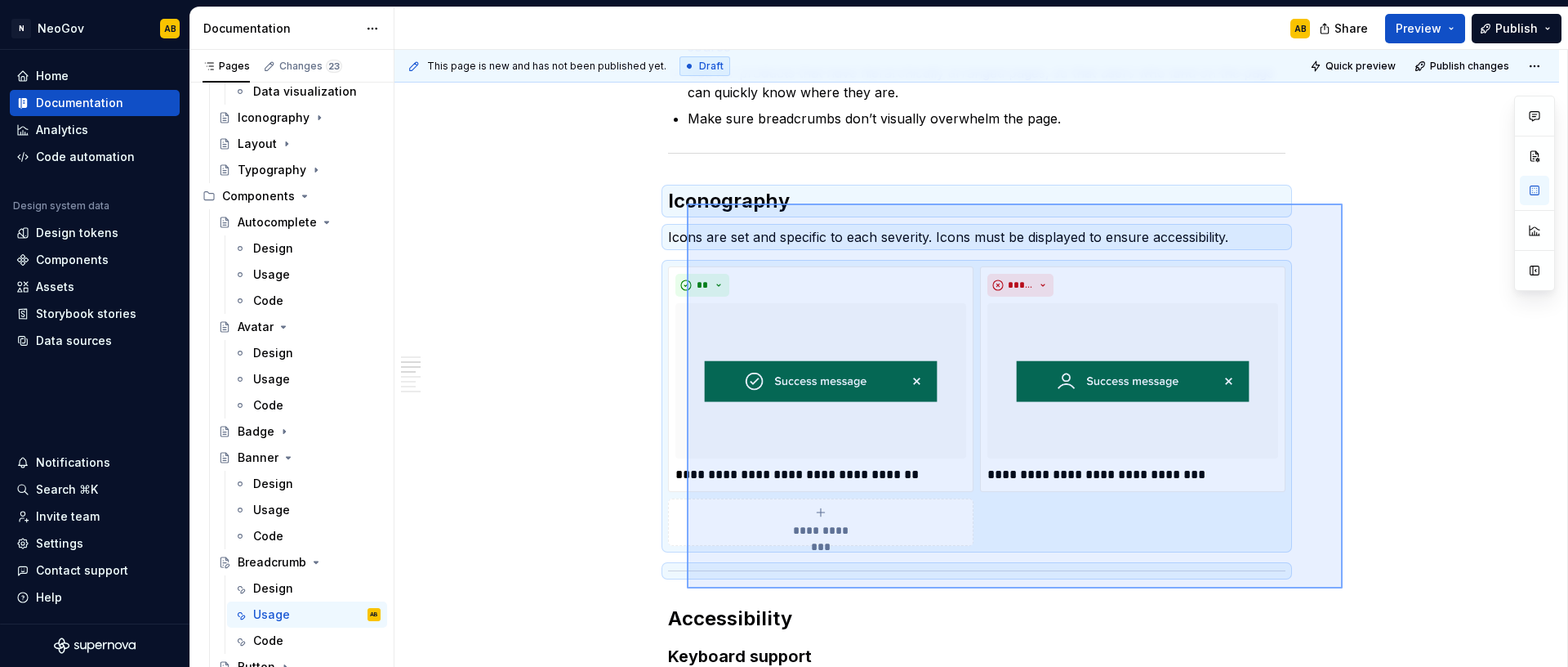
drag, startPoint x: 1276, startPoint y: 566, endPoint x: 687, endPoint y: 204, distance: 691.4
click at [687, 204] on div "**********" at bounding box center [980, 358] width 1173 height 618
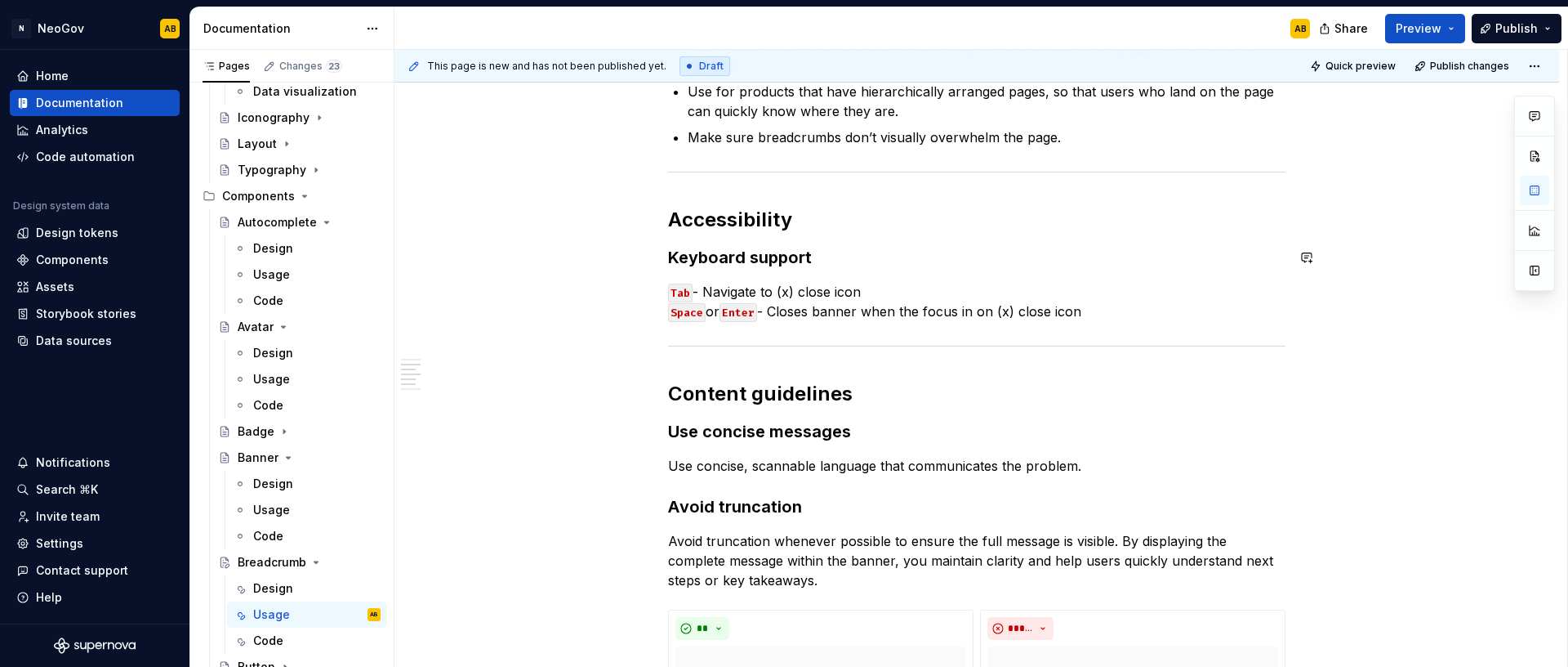
scroll to position [609, 0]
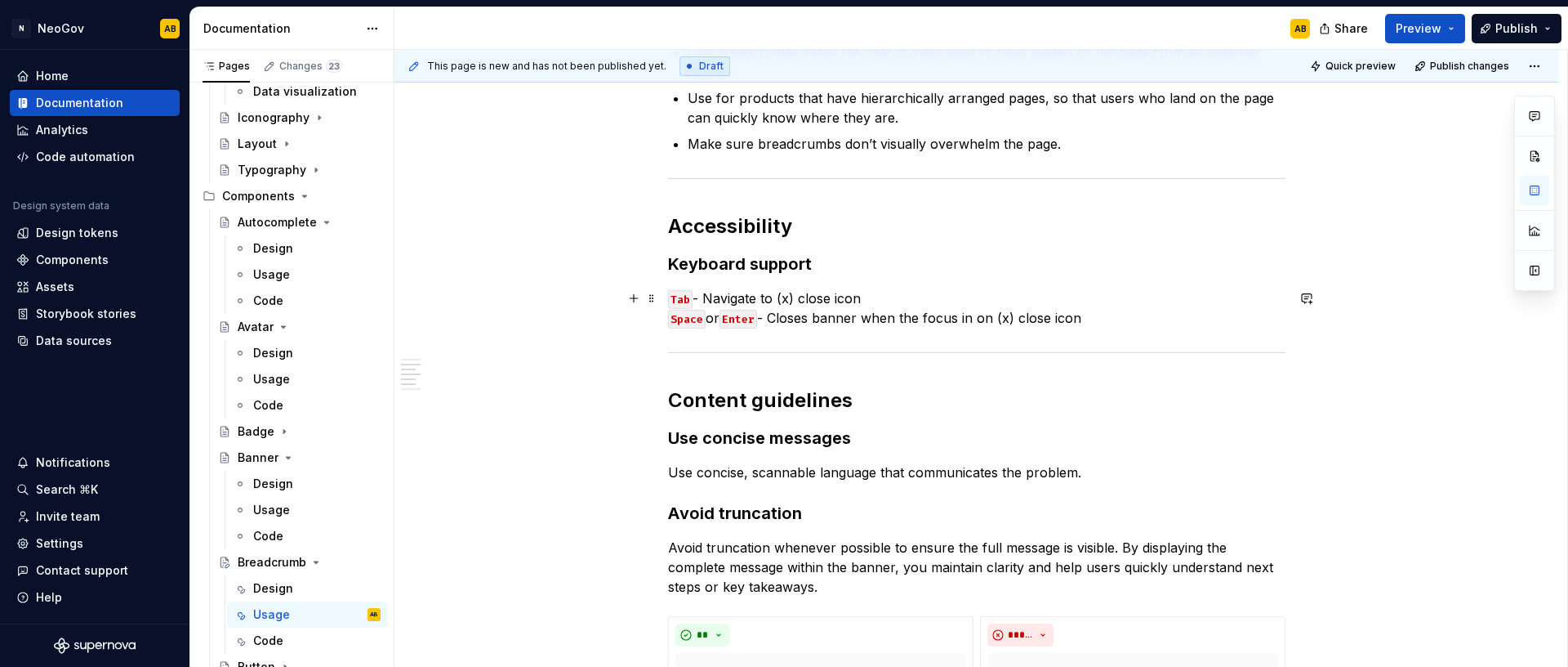
click at [789, 271] on h3 "Keyboard support" at bounding box center [976, 264] width 618 height 23
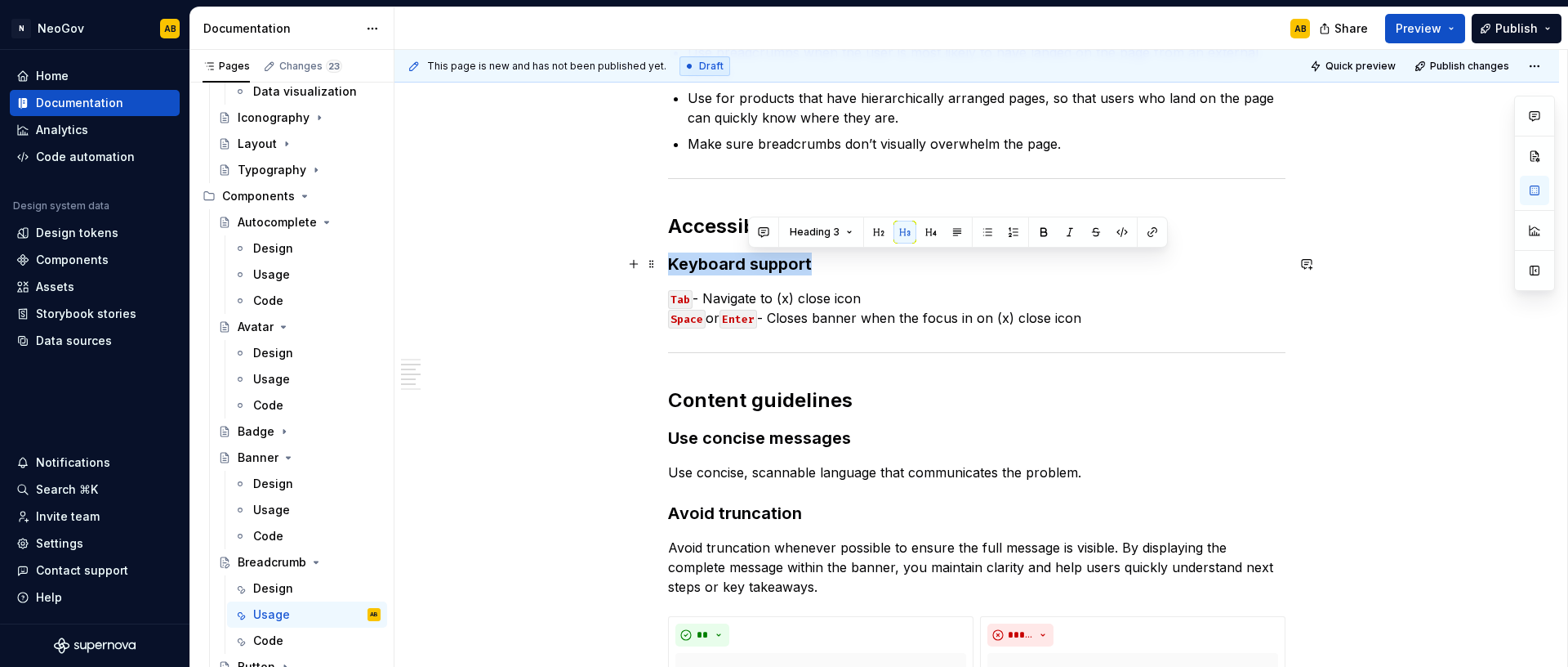
click at [789, 271] on h3 "Keyboard support" at bounding box center [976, 264] width 618 height 23
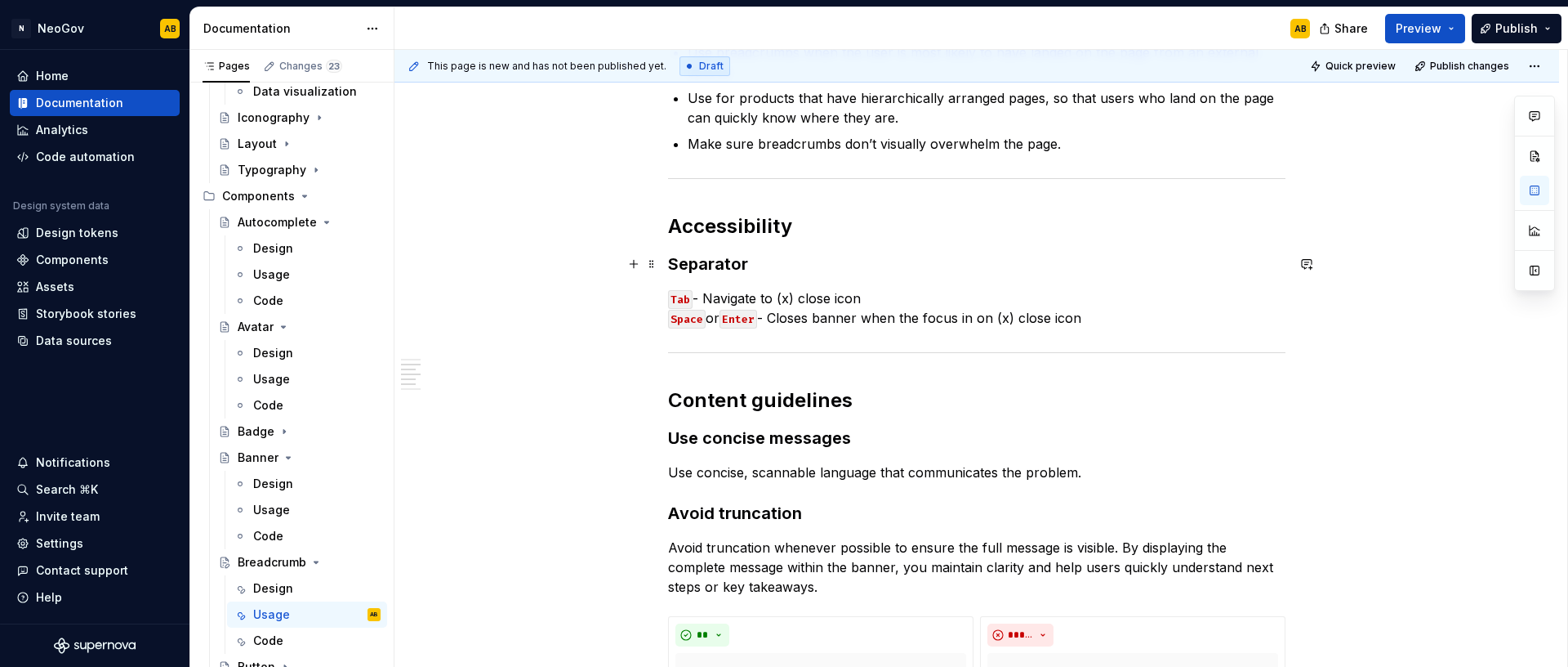
click at [774, 268] on h3 "Separator" at bounding box center [976, 264] width 618 height 23
click at [804, 229] on h2 "Accessibility" at bounding box center [976, 227] width 618 height 26
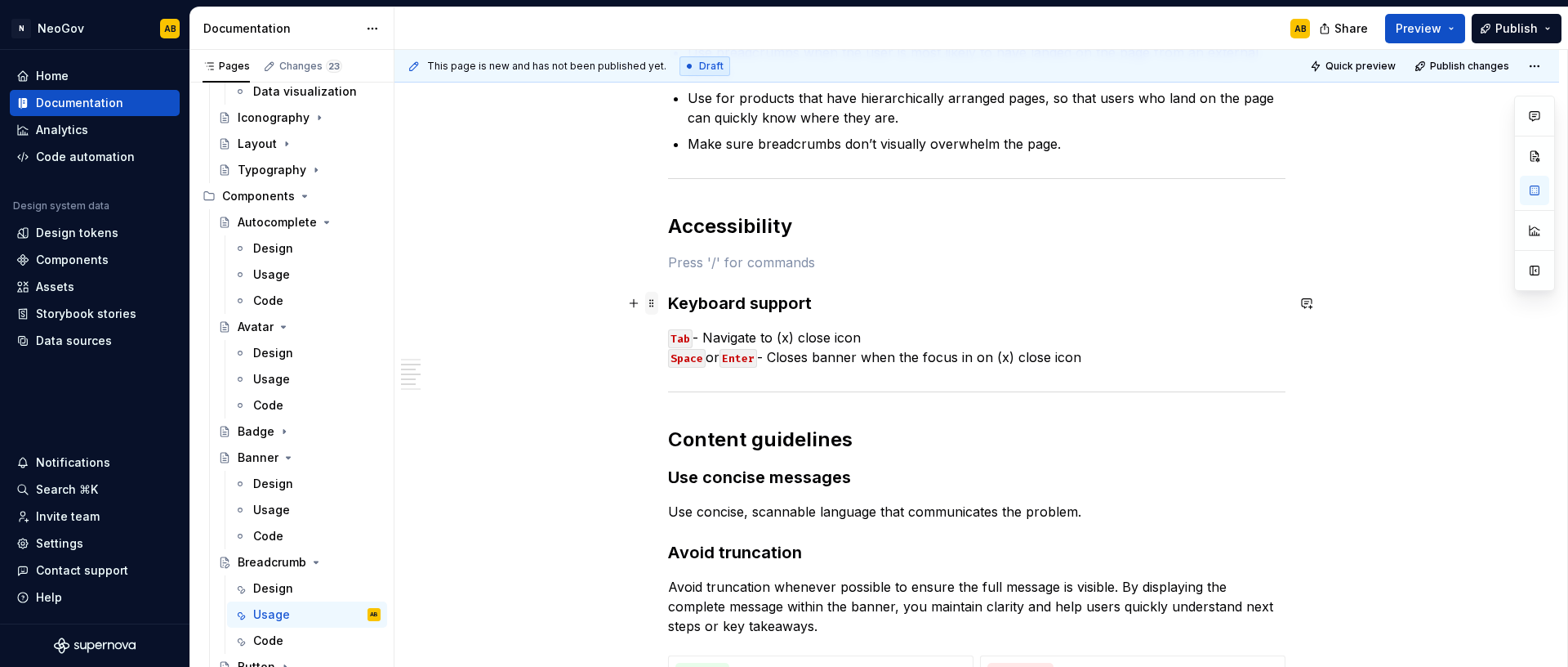
click at [654, 306] on span at bounding box center [651, 303] width 13 height 23
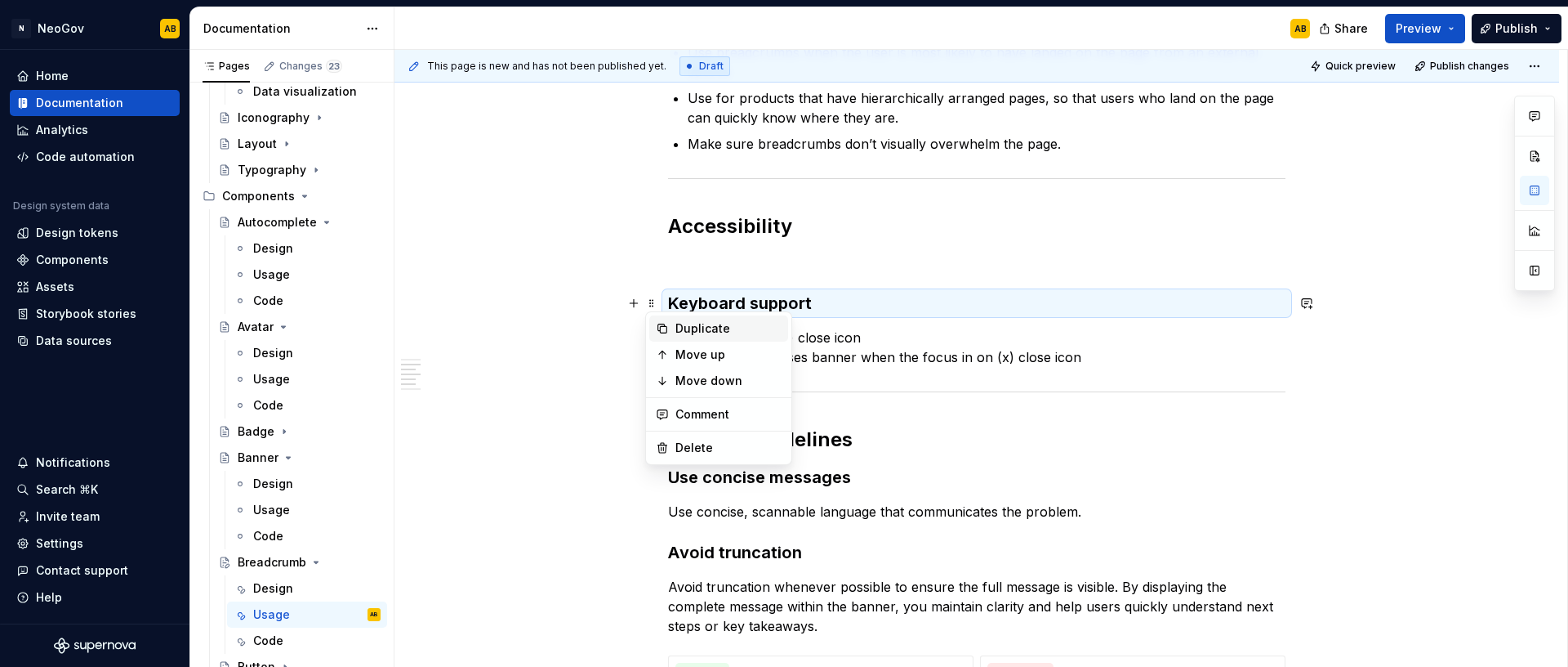
click at [663, 329] on icon at bounding box center [662, 328] width 13 height 13
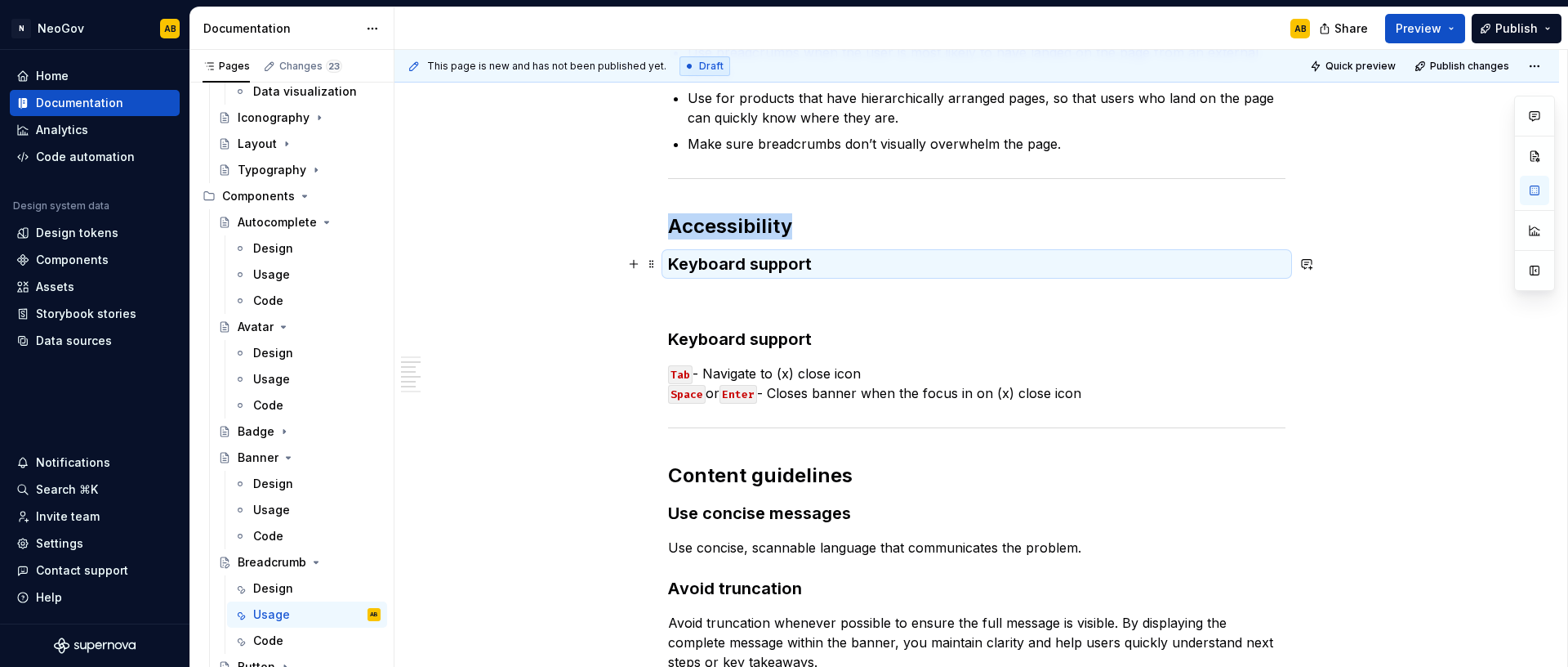
click at [691, 264] on h3 "Keyboard support" at bounding box center [976, 264] width 618 height 23
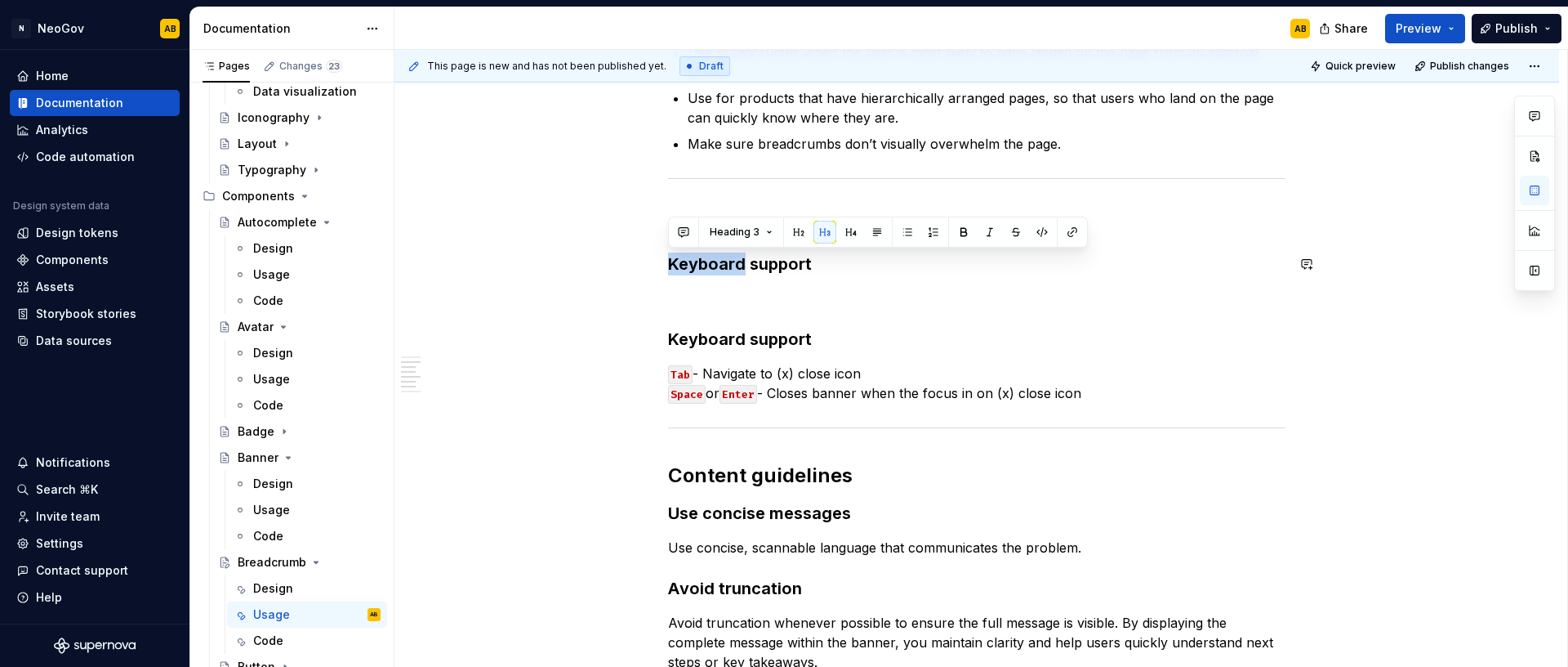
click at [691, 264] on h3 "Keyboard support" at bounding box center [976, 264] width 618 height 23
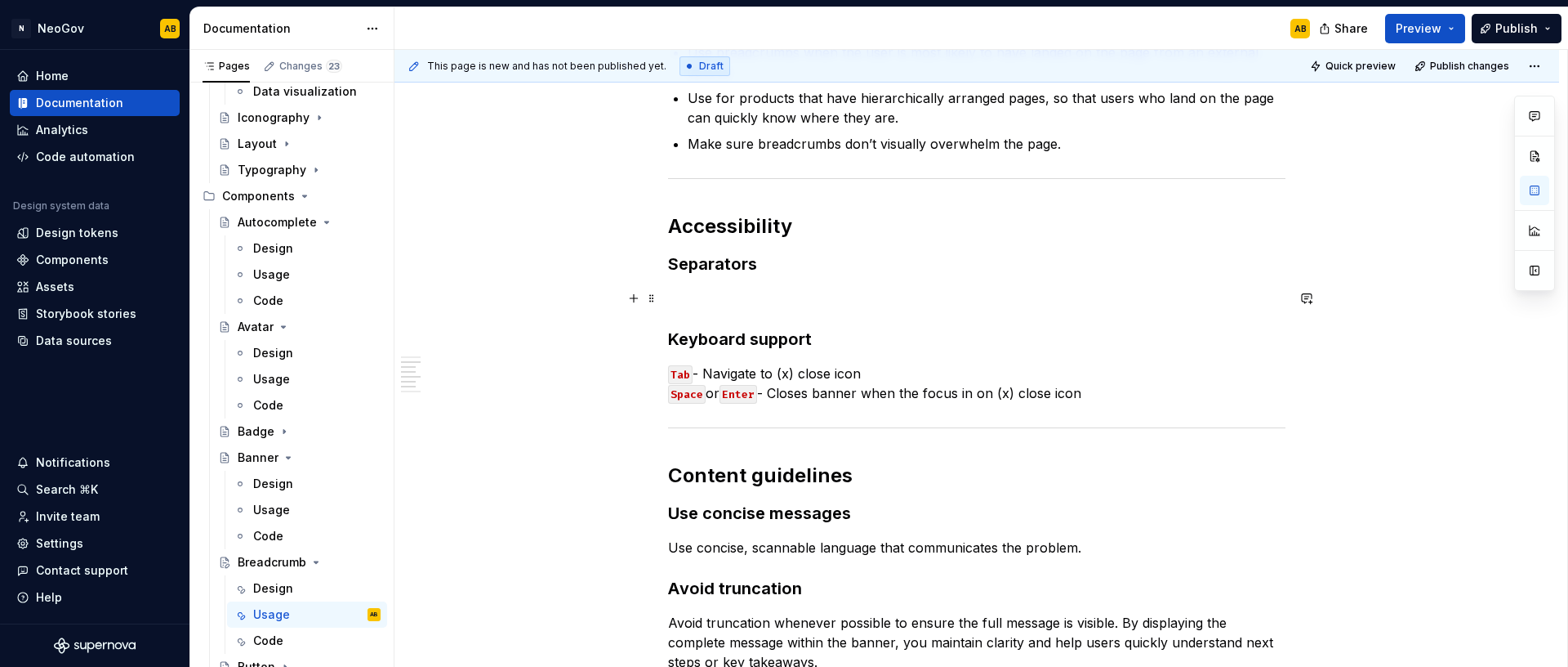
click at [695, 290] on p at bounding box center [976, 299] width 618 height 20
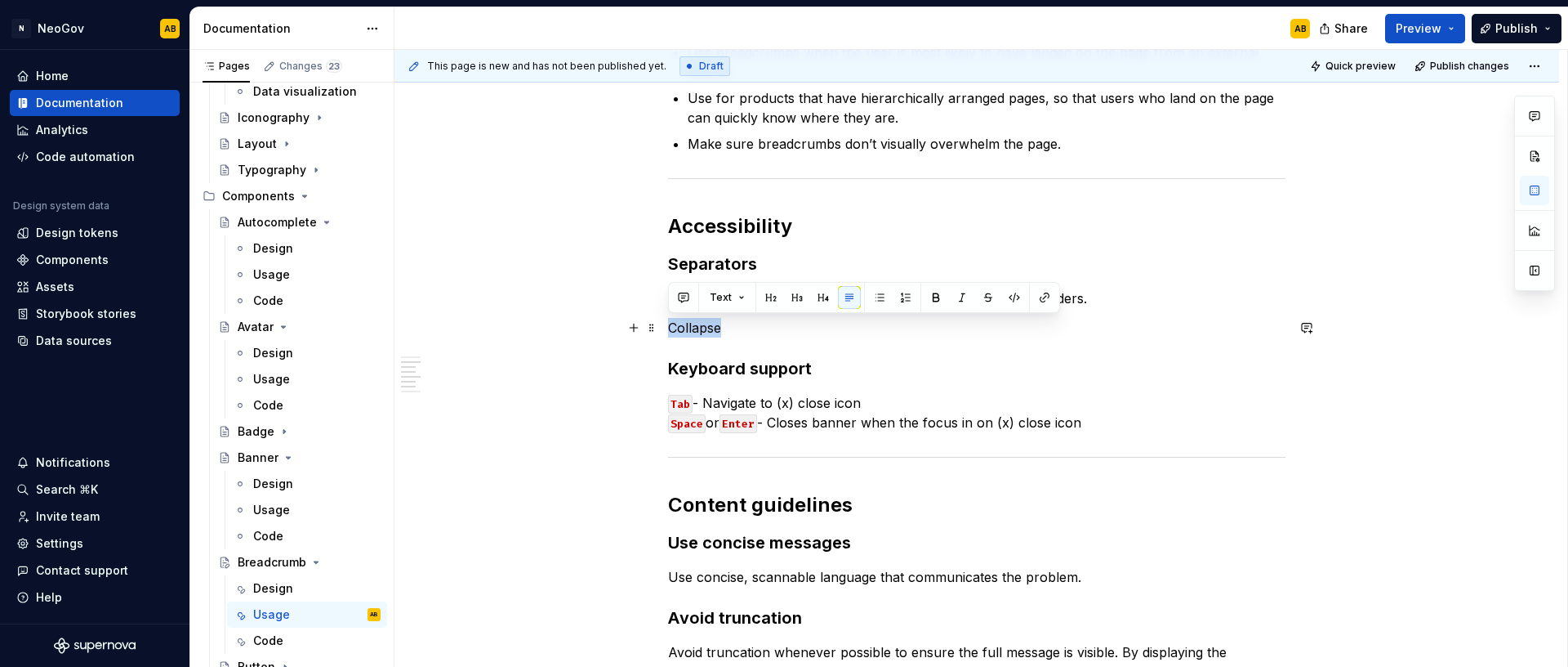
drag, startPoint x: 735, startPoint y: 327, endPoint x: 667, endPoint y: 327, distance: 68.0
click at [668, 327] on p "Collapse" at bounding box center [976, 328] width 618 height 20
click at [680, 331] on strong "Collapse" at bounding box center [696, 328] width 56 height 16
click at [669, 328] on strong "Collapse" at bounding box center [696, 328] width 56 height 16
click at [654, 268] on span at bounding box center [651, 264] width 13 height 23
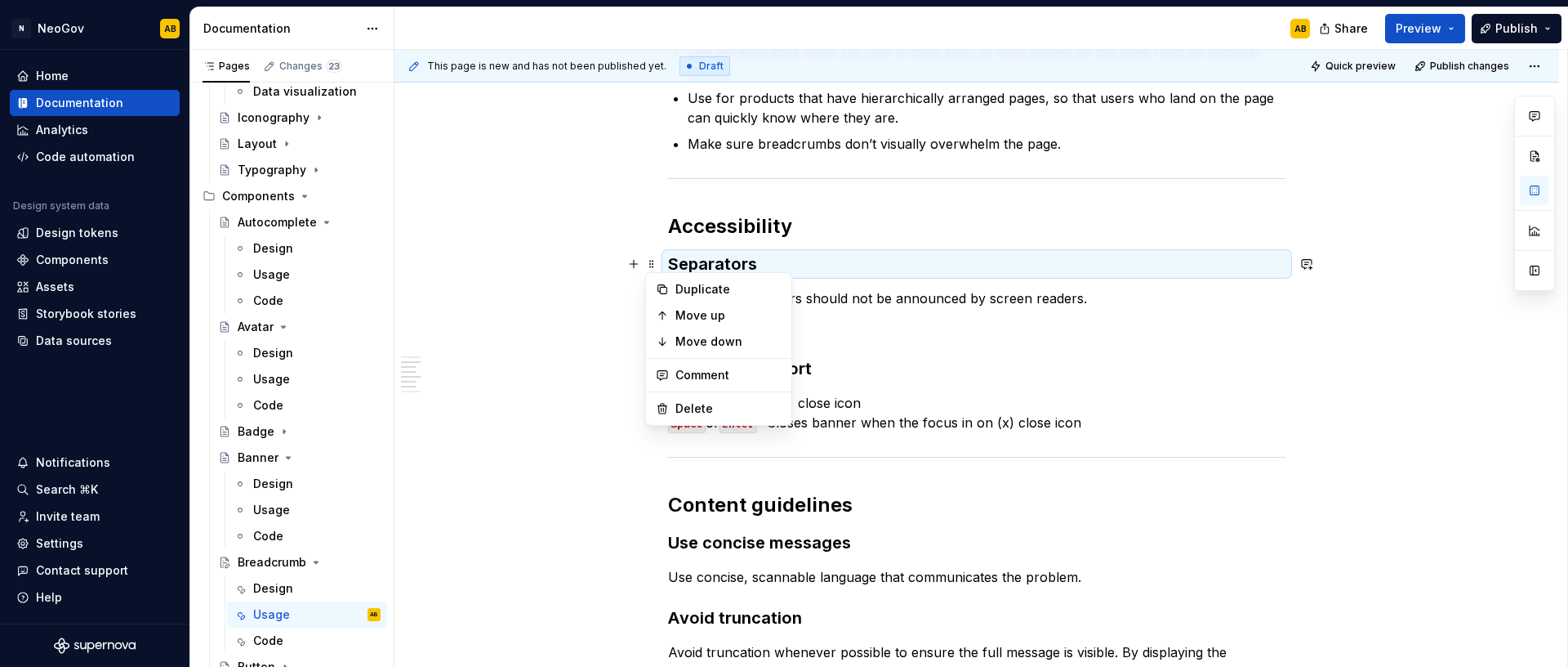
click at [664, 284] on icon at bounding box center [662, 289] width 13 height 13
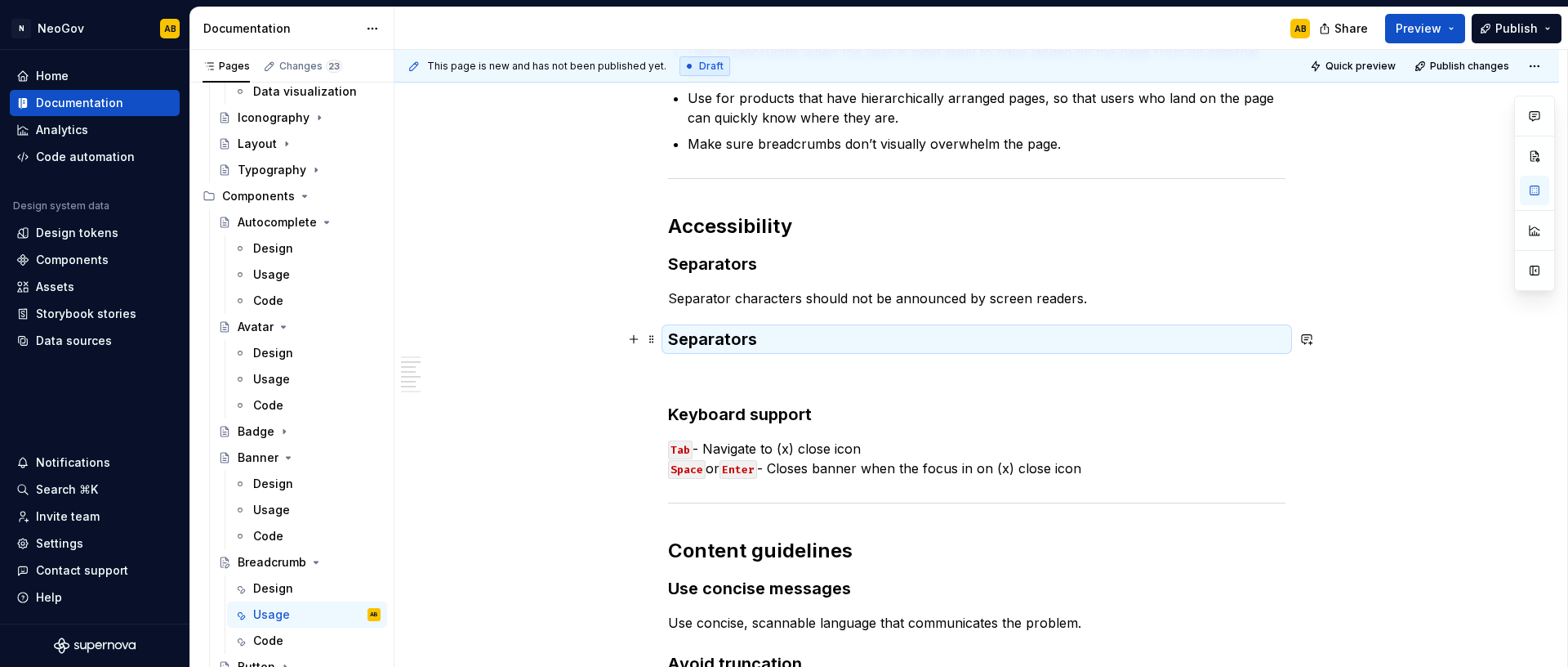
click at [723, 339] on h3 "Separators" at bounding box center [976, 338] width 618 height 23
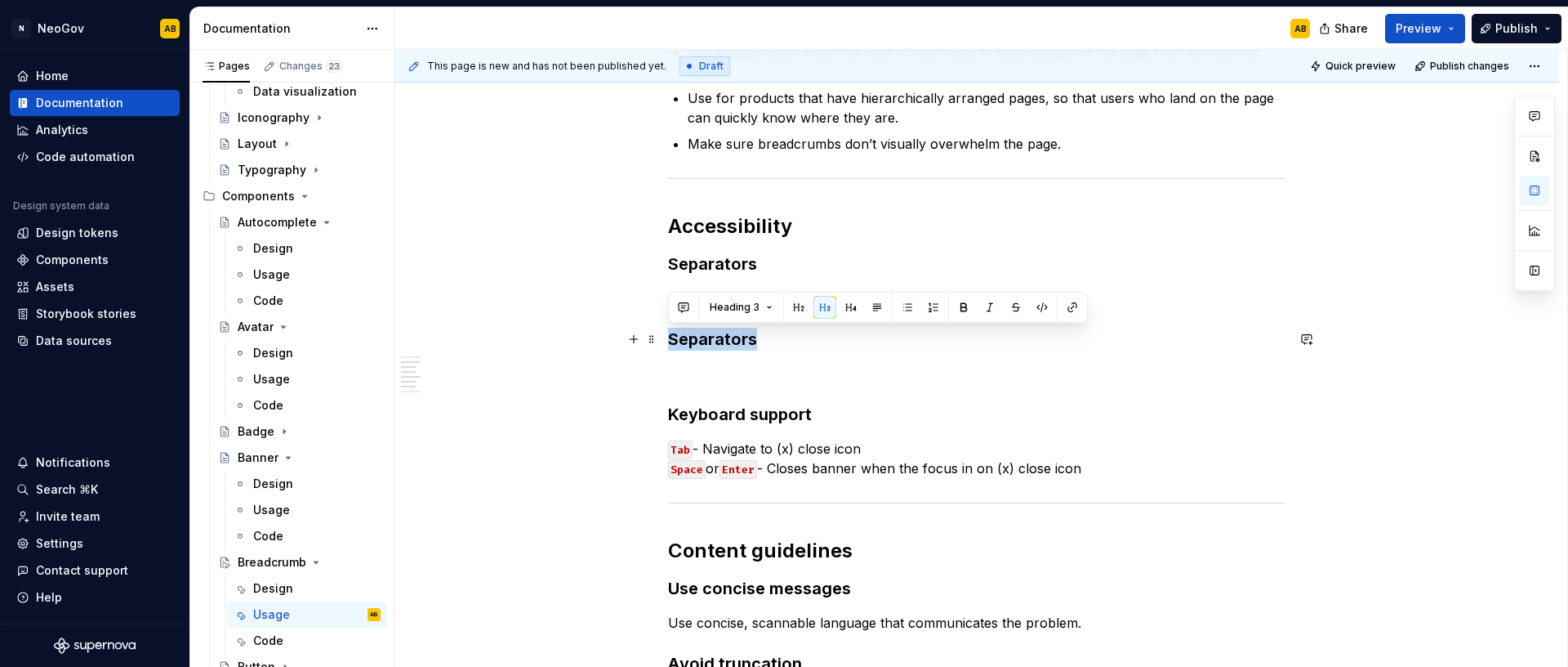
click at [723, 339] on h3 "Separators" at bounding box center [976, 338] width 618 height 23
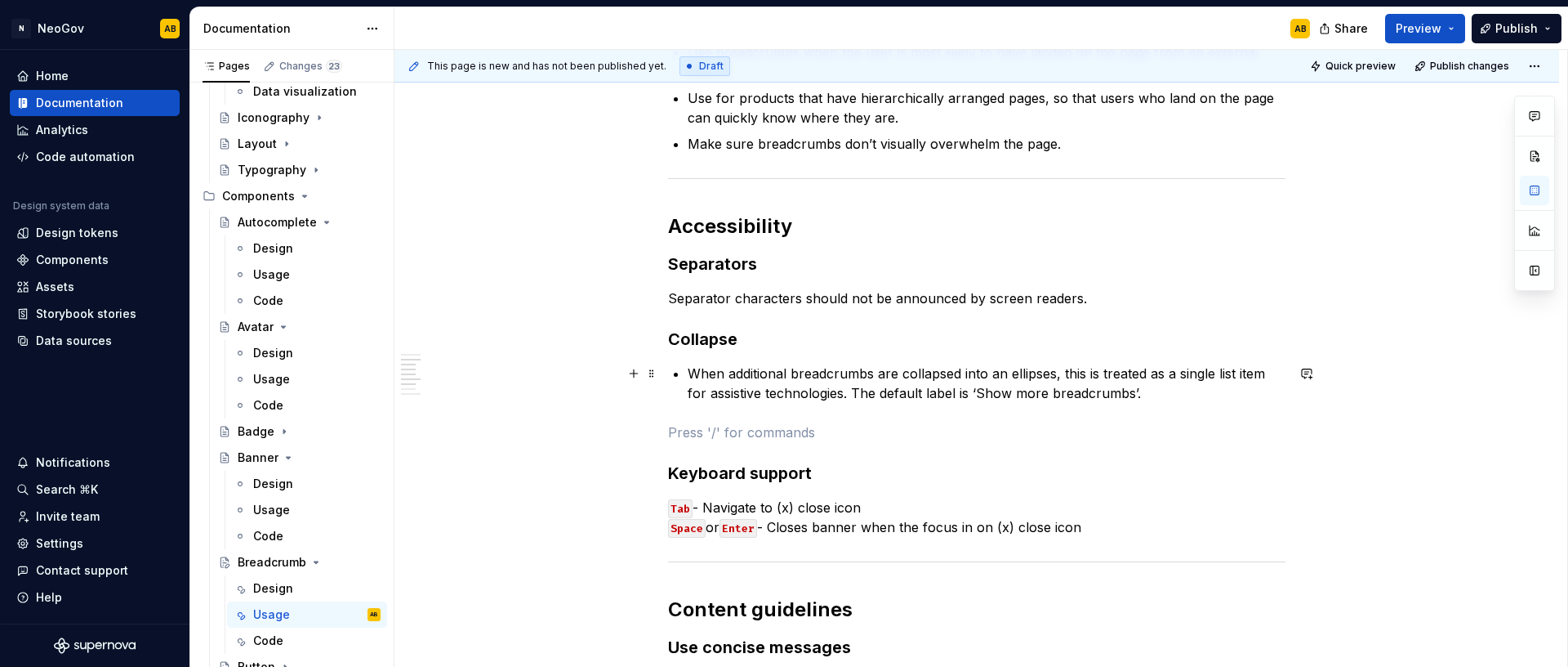
click at [685, 371] on div "In progress When to use When not to use Use breadcrumbs when your product has m…" at bounding box center [976, 520] width 618 height 1535
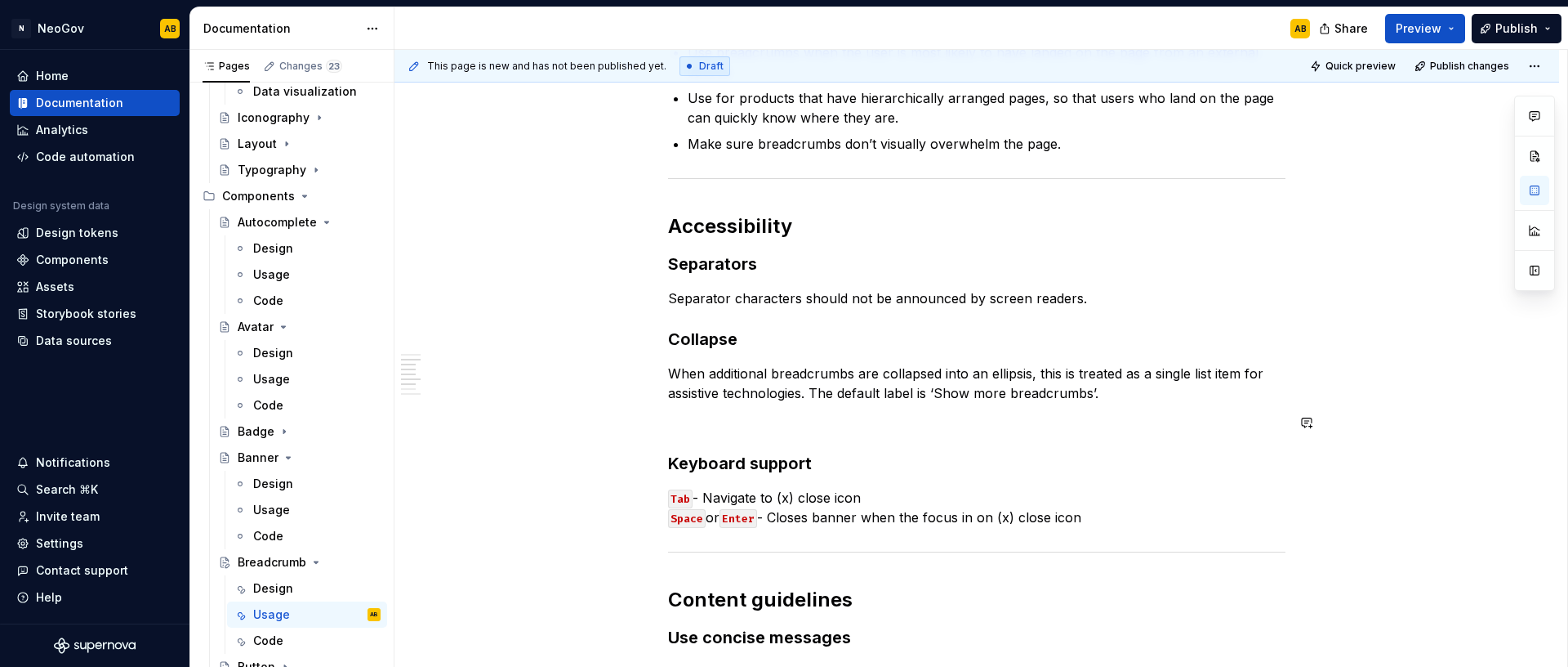
click at [743, 439] on div "In progress When to use When not to use Use breadcrumbs when your product has m…" at bounding box center [976, 515] width 618 height 1525
click at [705, 441] on div "In progress When to use When not to use Use breadcrumbs when your product has m…" at bounding box center [976, 515] width 618 height 1525
click at [688, 427] on p at bounding box center [976, 422] width 618 height 20
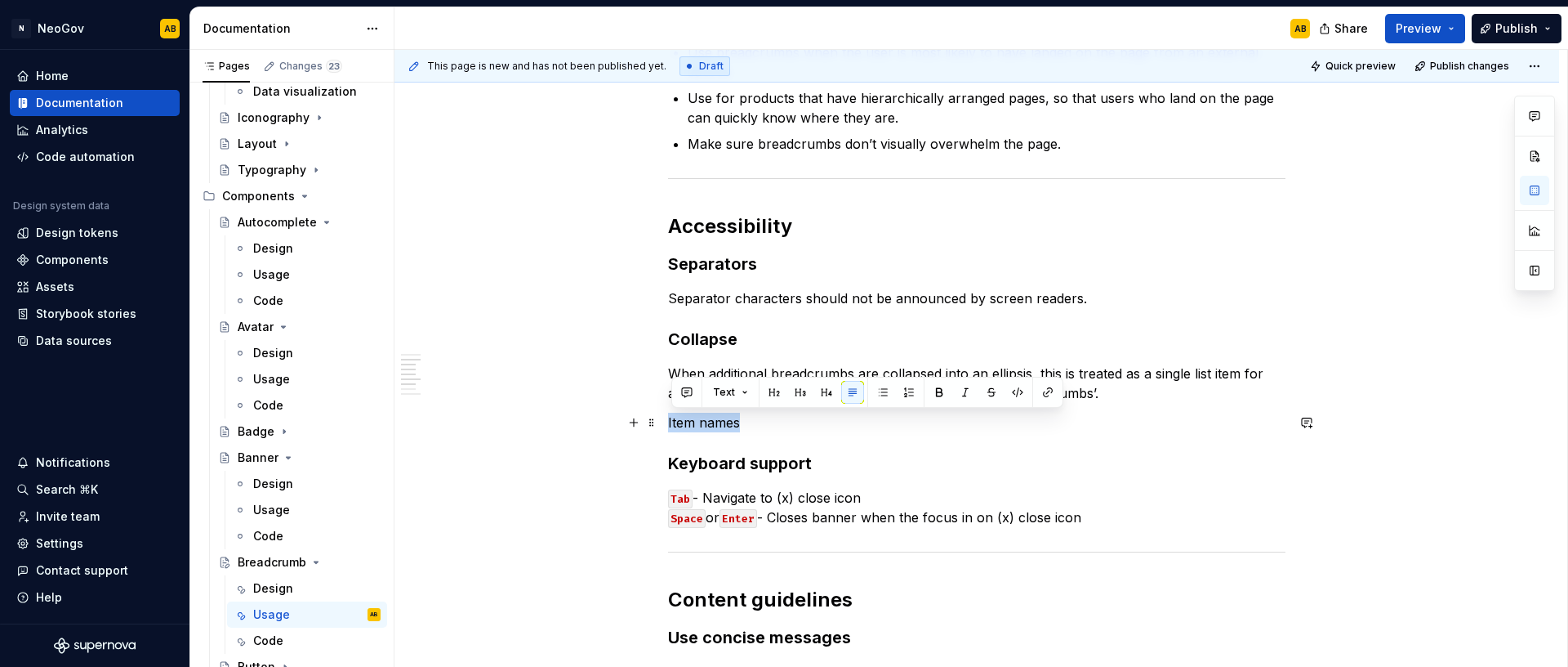
drag, startPoint x: 756, startPoint y: 425, endPoint x: 667, endPoint y: 426, distance: 89.0
click at [668, 426] on p "Item names" at bounding box center [976, 422] width 618 height 20
drag, startPoint x: 739, startPoint y: 421, endPoint x: 659, endPoint y: 421, distance: 80.0
click at [659, 421] on div "In progress When to use When not to use Use breadcrumbs when your product has m…" at bounding box center [976, 606] width 1165 height 1783
click at [753, 422] on p "Item names" at bounding box center [976, 422] width 618 height 20
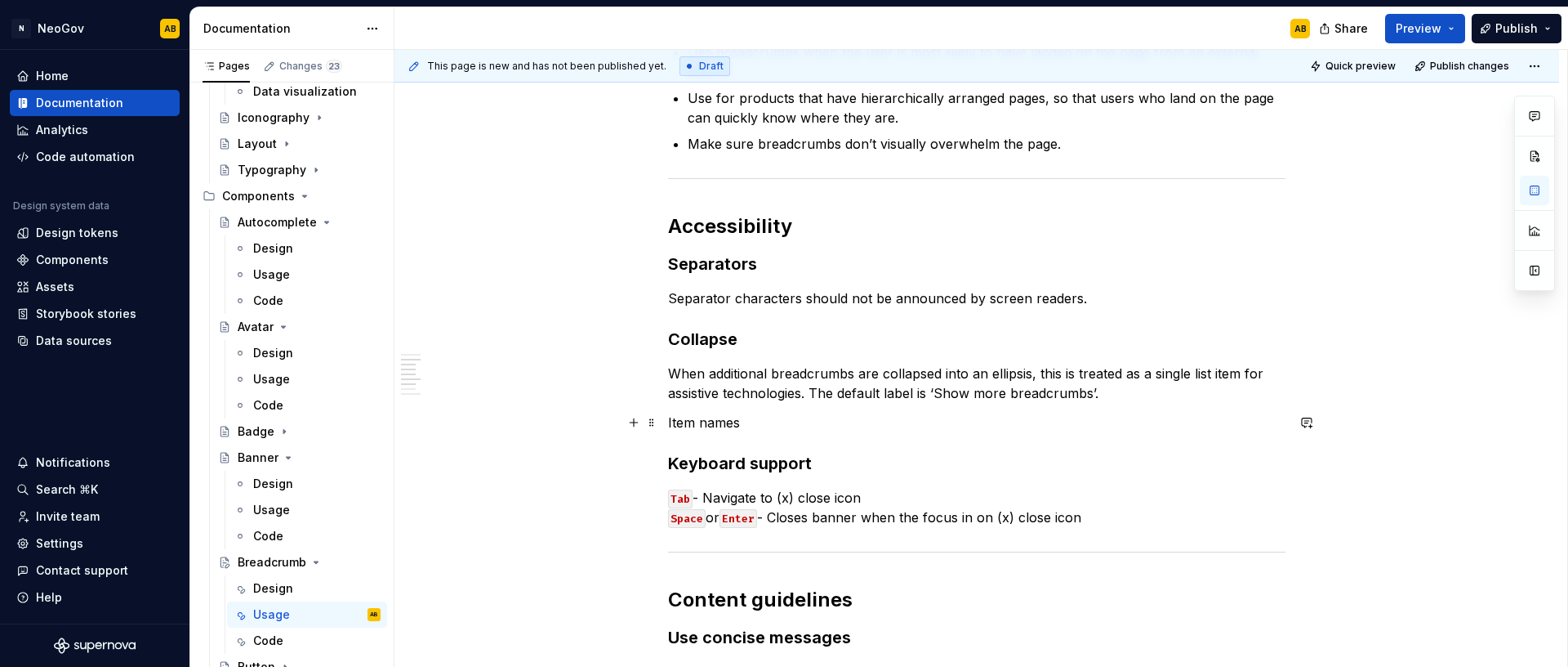
click at [742, 422] on p "Item names" at bounding box center [976, 422] width 618 height 20
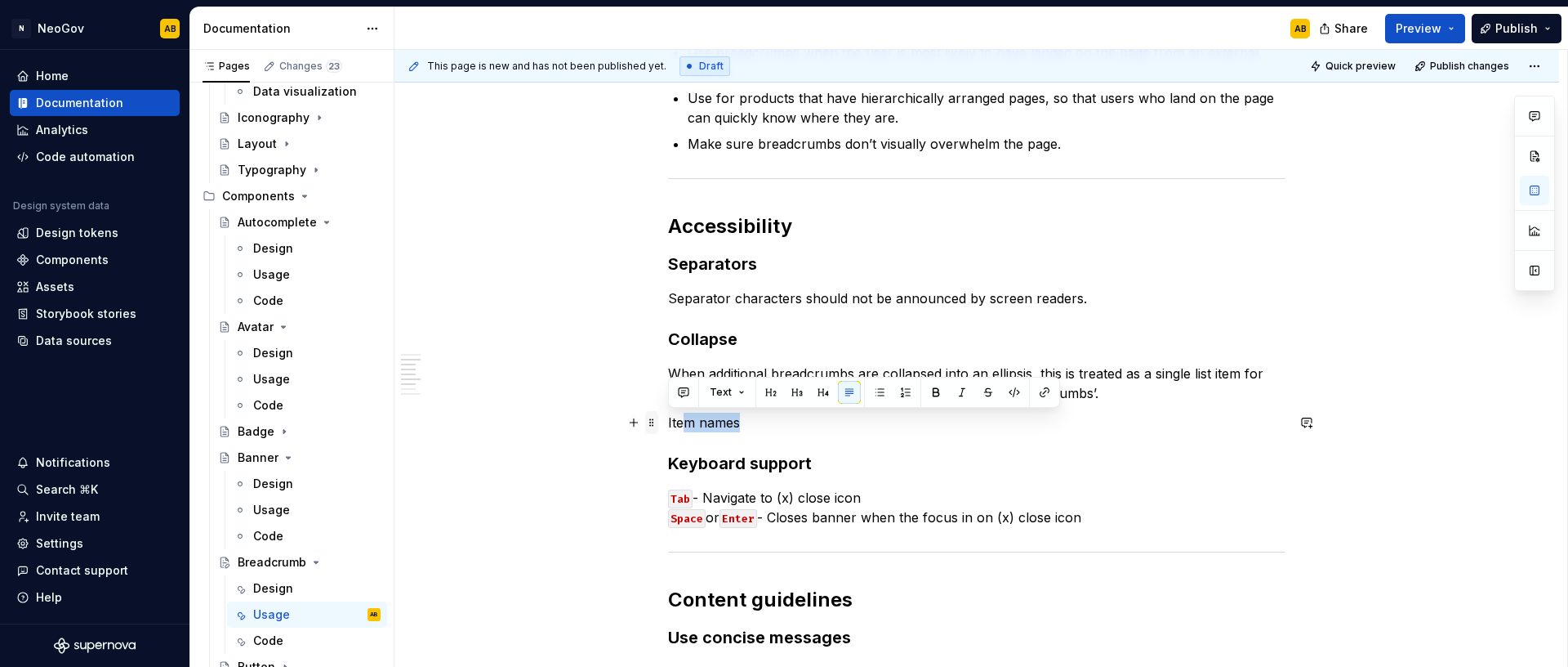
drag, startPoint x: 745, startPoint y: 422, endPoint x: 650, endPoint y: 424, distance: 95.0
click at [668, 424] on div "In progress When to use When not to use Use breadcrumbs when your product has m…" at bounding box center [976, 525] width 618 height 1545
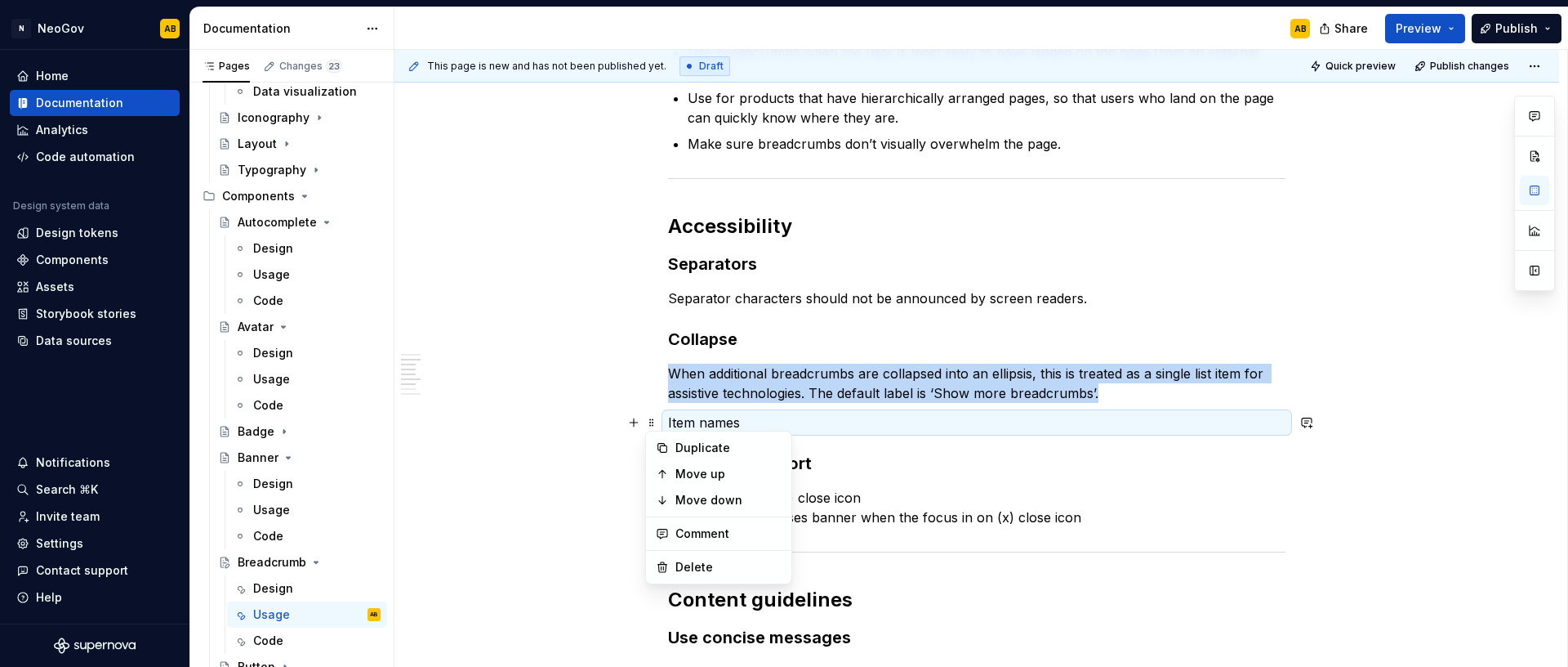
click at [729, 424] on p "Item names" at bounding box center [976, 422] width 618 height 20
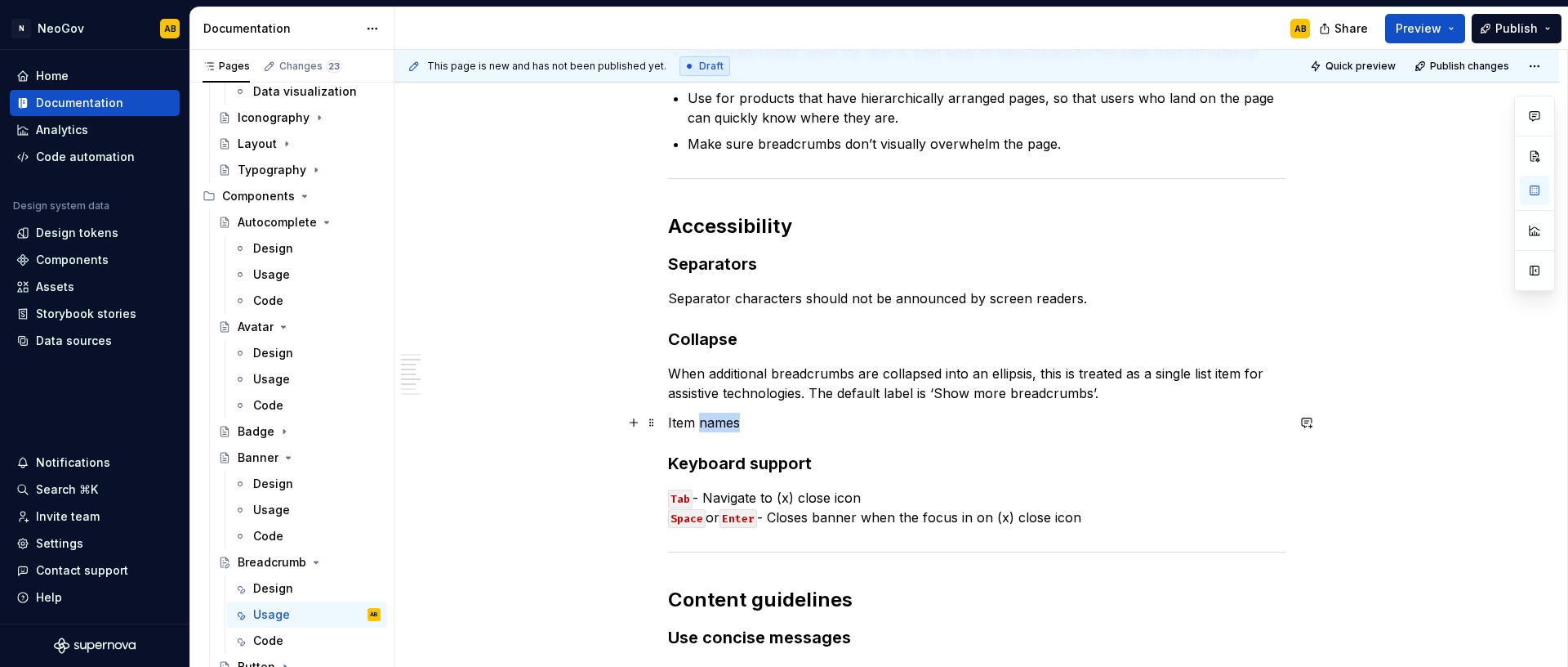
click at [729, 424] on p "Item names" at bounding box center [976, 422] width 618 height 20
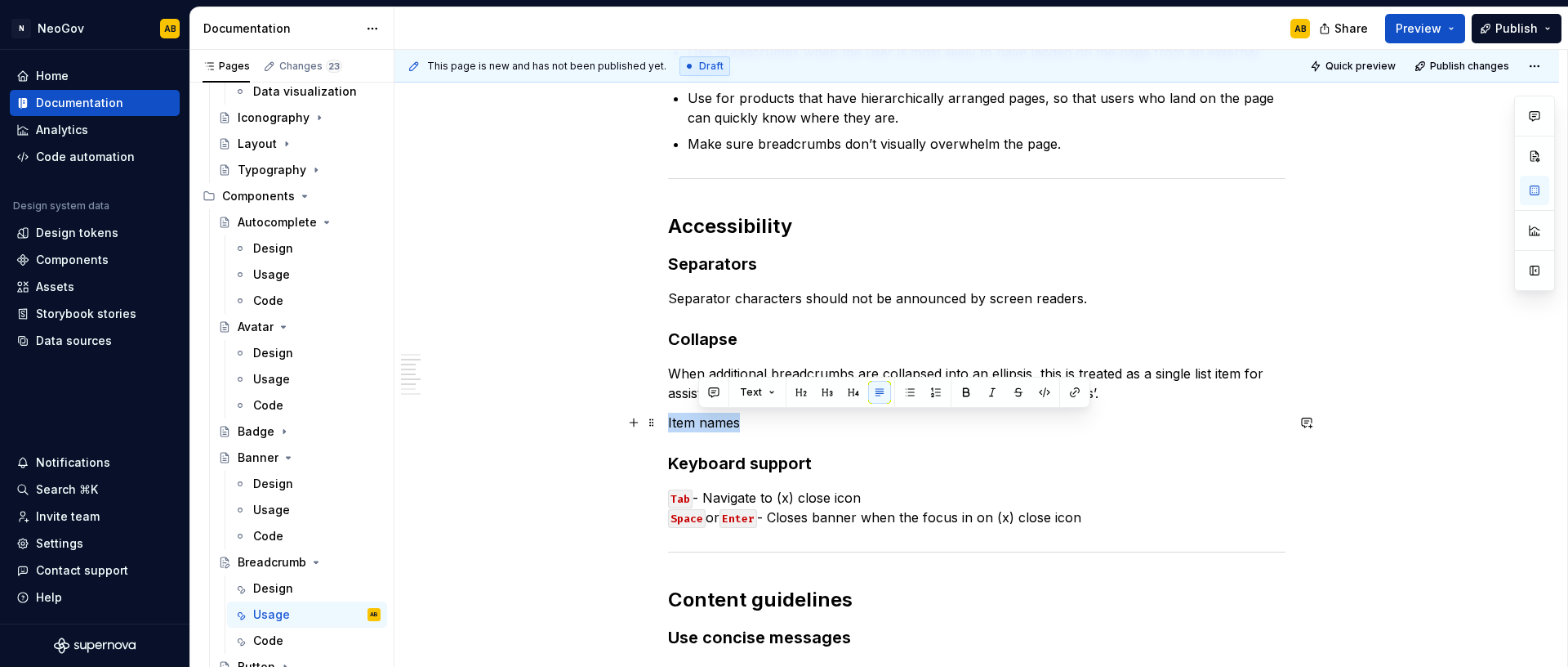
click at [729, 424] on p "Item names" at bounding box center [976, 422] width 618 height 20
click at [756, 427] on p "Item names" at bounding box center [976, 422] width 618 height 20
drag, startPoint x: 752, startPoint y: 427, endPoint x: 662, endPoint y: 418, distance: 90.4
click at [662, 418] on div "In progress When to use When not to use Use breadcrumbs when your product has m…" at bounding box center [976, 606] width 1165 height 1783
click at [708, 336] on h3 "Collapse" at bounding box center [976, 338] width 618 height 23
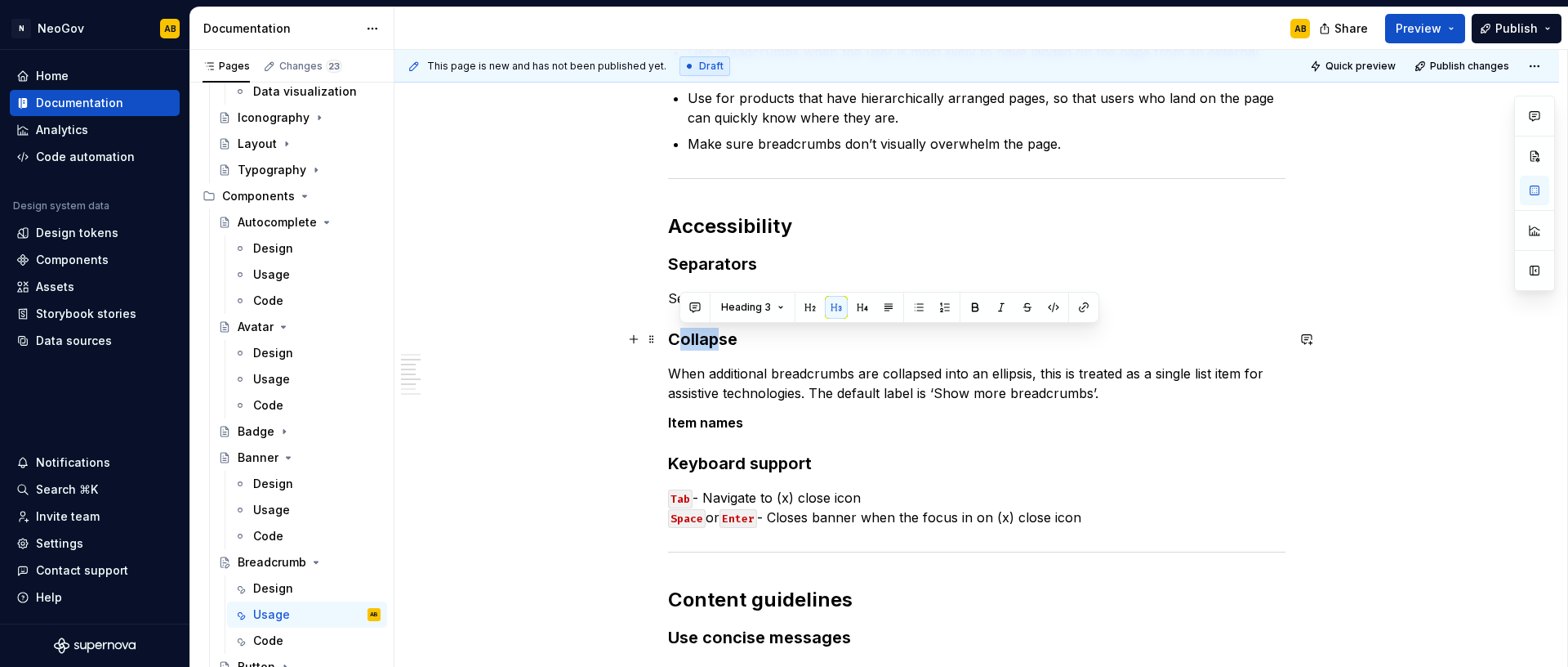
drag, startPoint x: 719, startPoint y: 342, endPoint x: 683, endPoint y: 342, distance: 36.0
click at [683, 342] on h3 "Collapse" at bounding box center [976, 338] width 618 height 23
click at [753, 427] on p "Item names" at bounding box center [976, 422] width 618 height 20
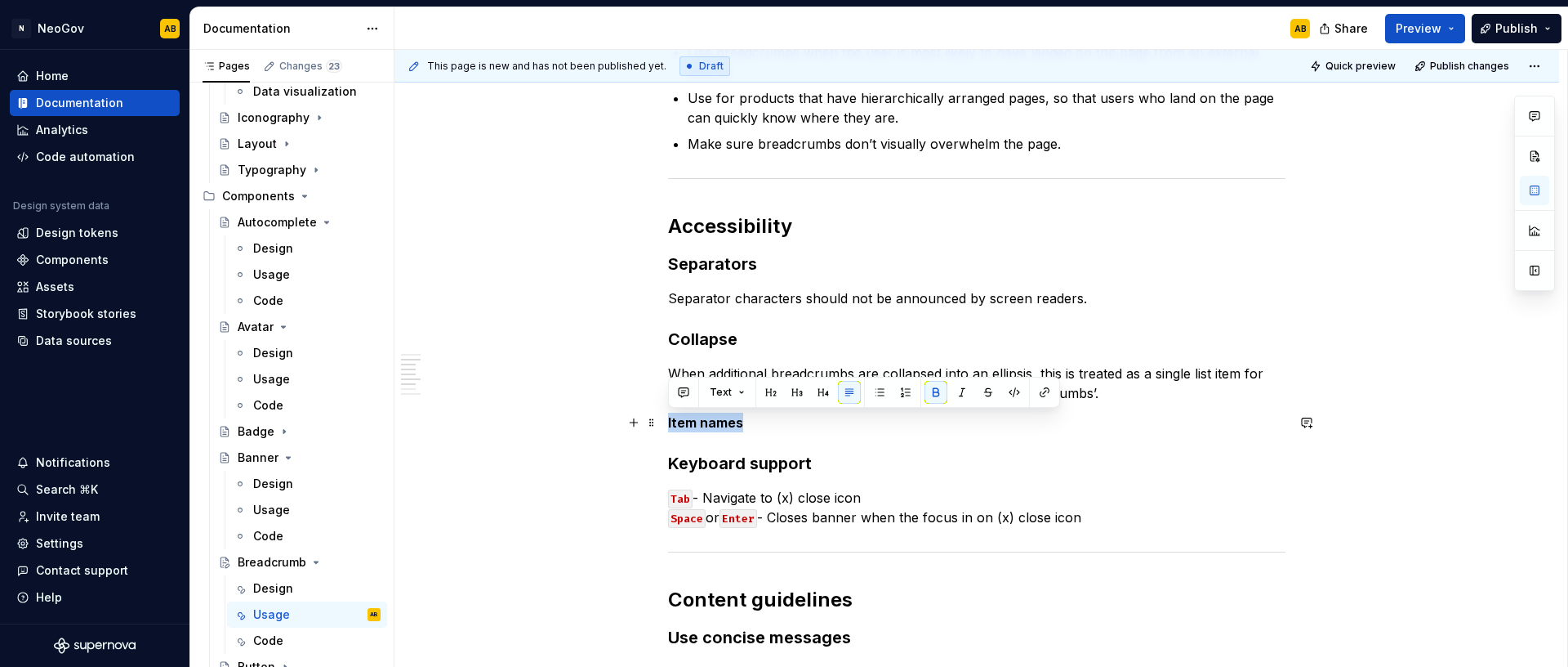
drag, startPoint x: 753, startPoint y: 424, endPoint x: 667, endPoint y: 422, distance: 86.0
click at [667, 422] on div "In progress When to use When not to use Use breadcrumbs when your product has m…" at bounding box center [976, 606] width 1165 height 1783
click at [726, 396] on span "Text" at bounding box center [721, 391] width 22 height 13
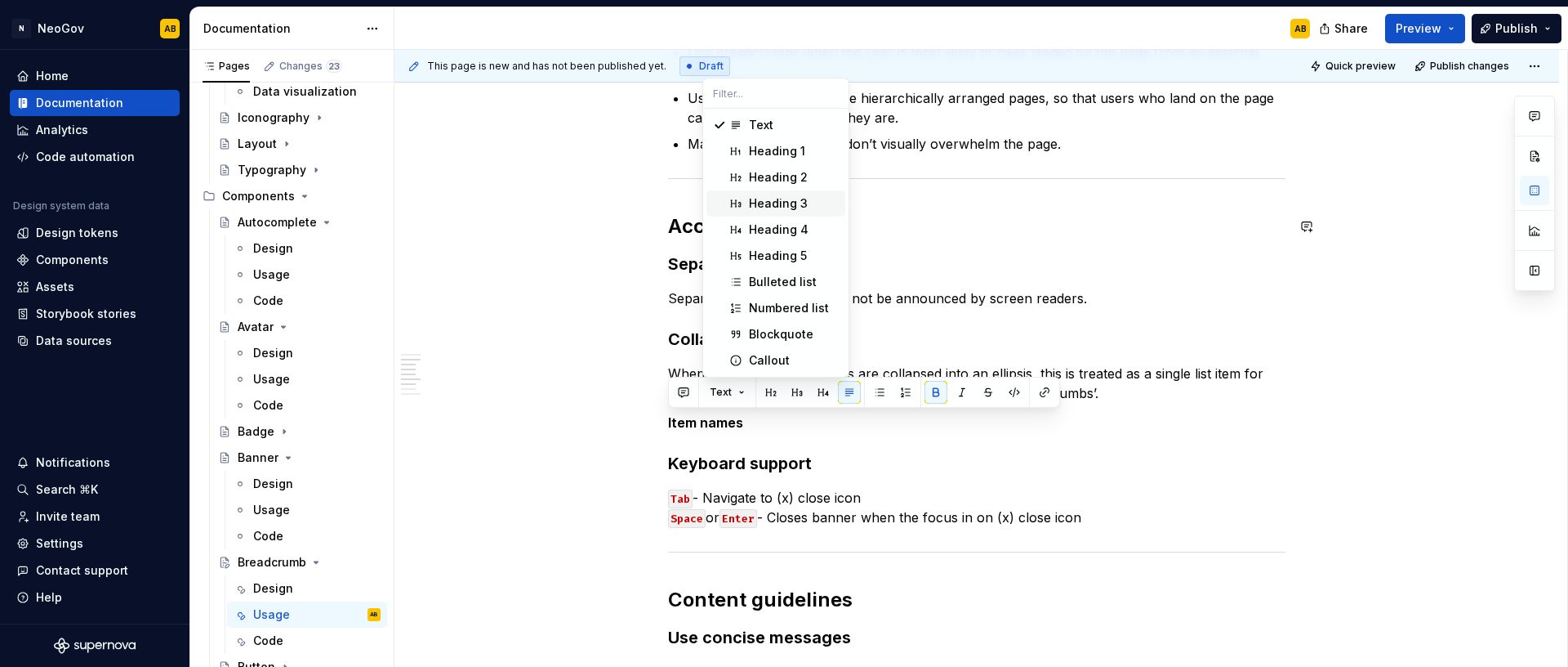
click at [766, 207] on div "Heading 3" at bounding box center [778, 204] width 59 height 16
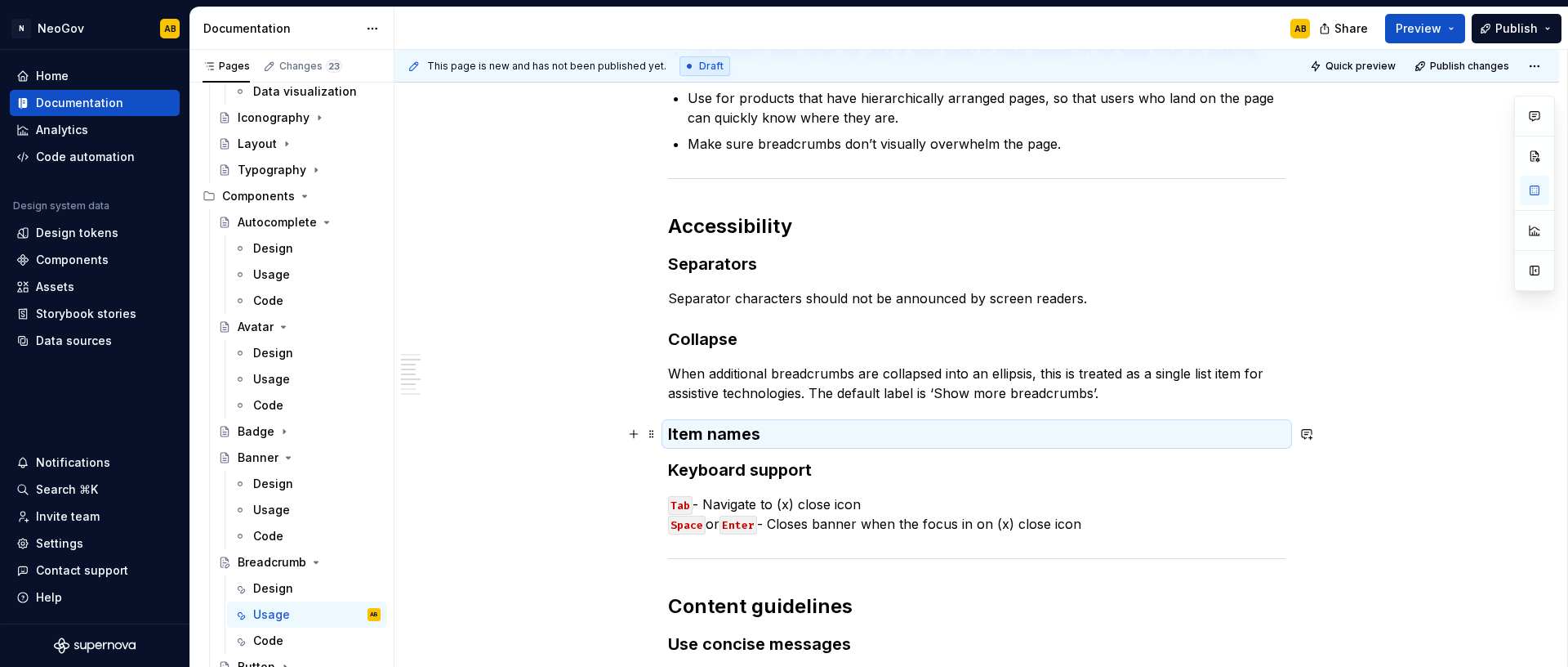
click at [765, 437] on h3 "Item names" at bounding box center [976, 433] width 618 height 23
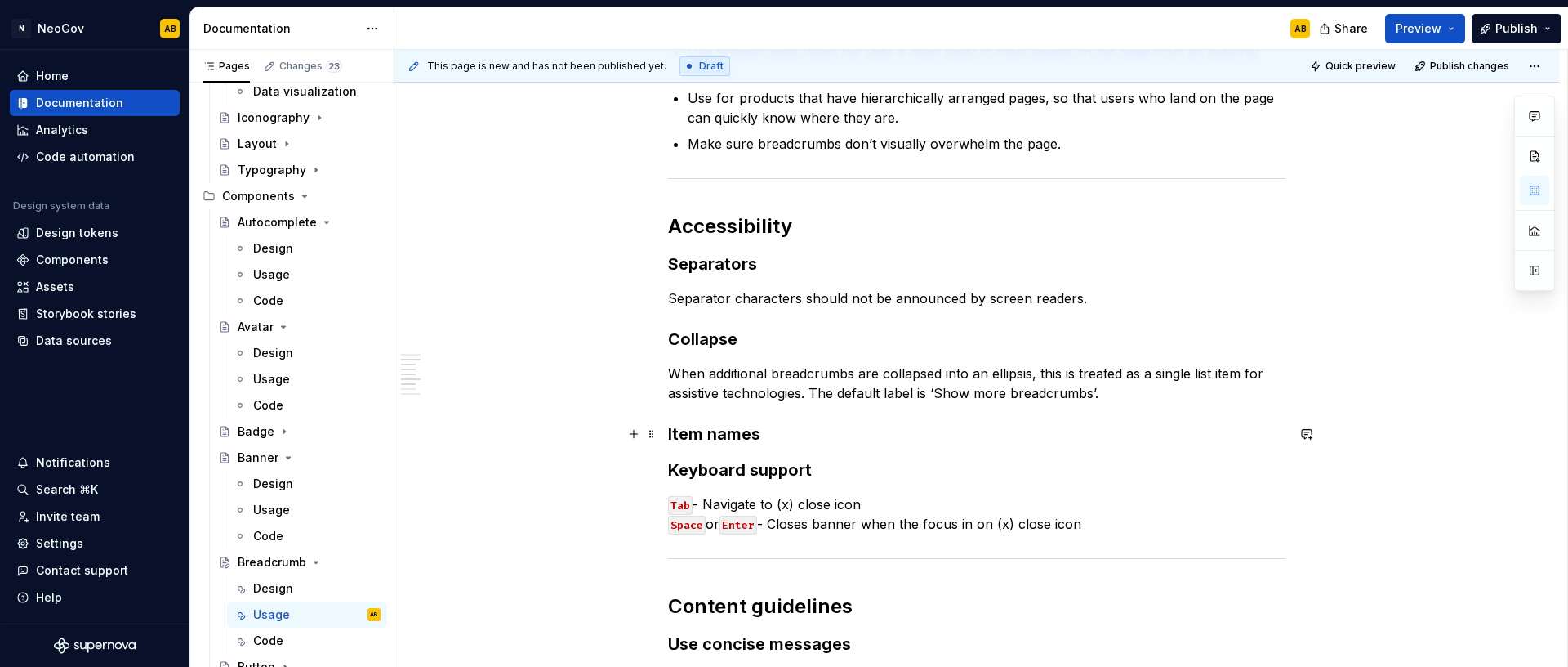
click at [766, 434] on h3 "Item names" at bounding box center [976, 433] width 618 height 23
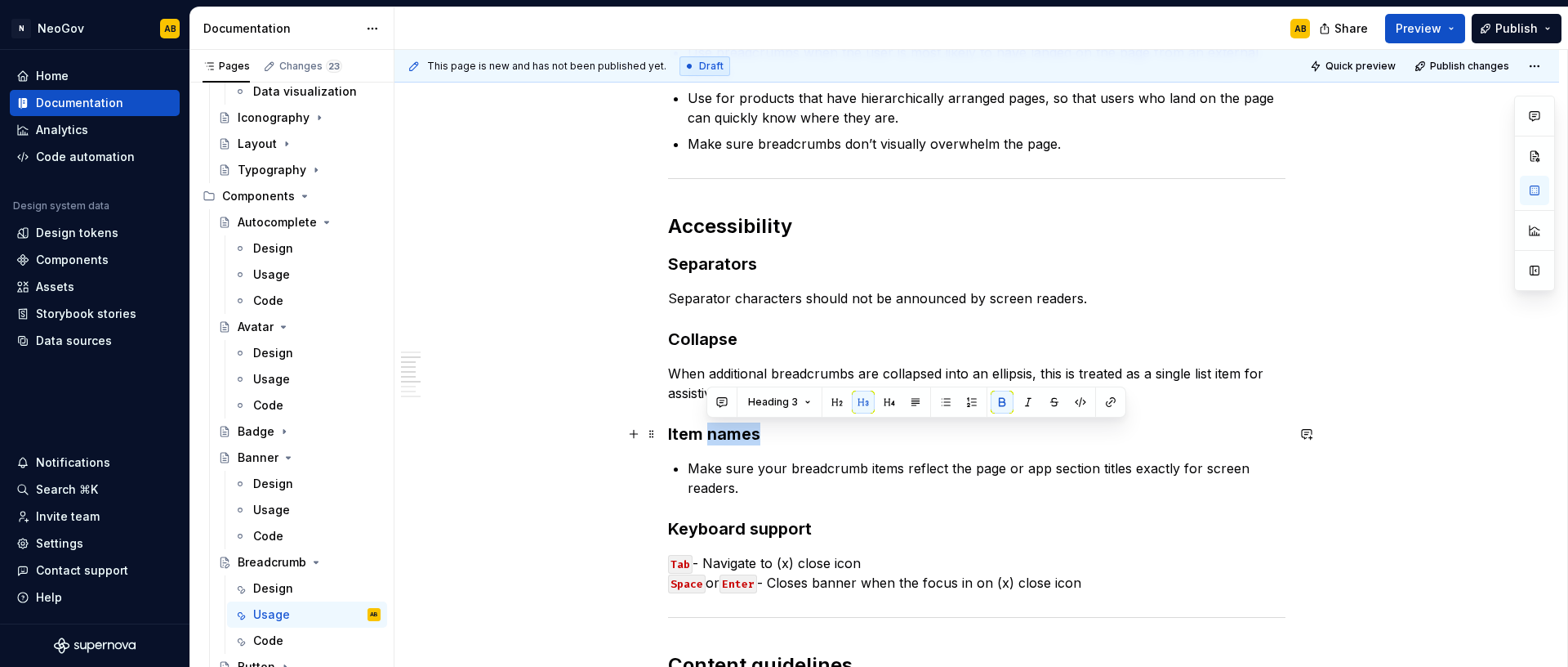
drag, startPoint x: 710, startPoint y: 433, endPoint x: 786, endPoint y: 433, distance: 76.0
click at [786, 433] on h3 "Item names" at bounding box center [976, 433] width 618 height 23
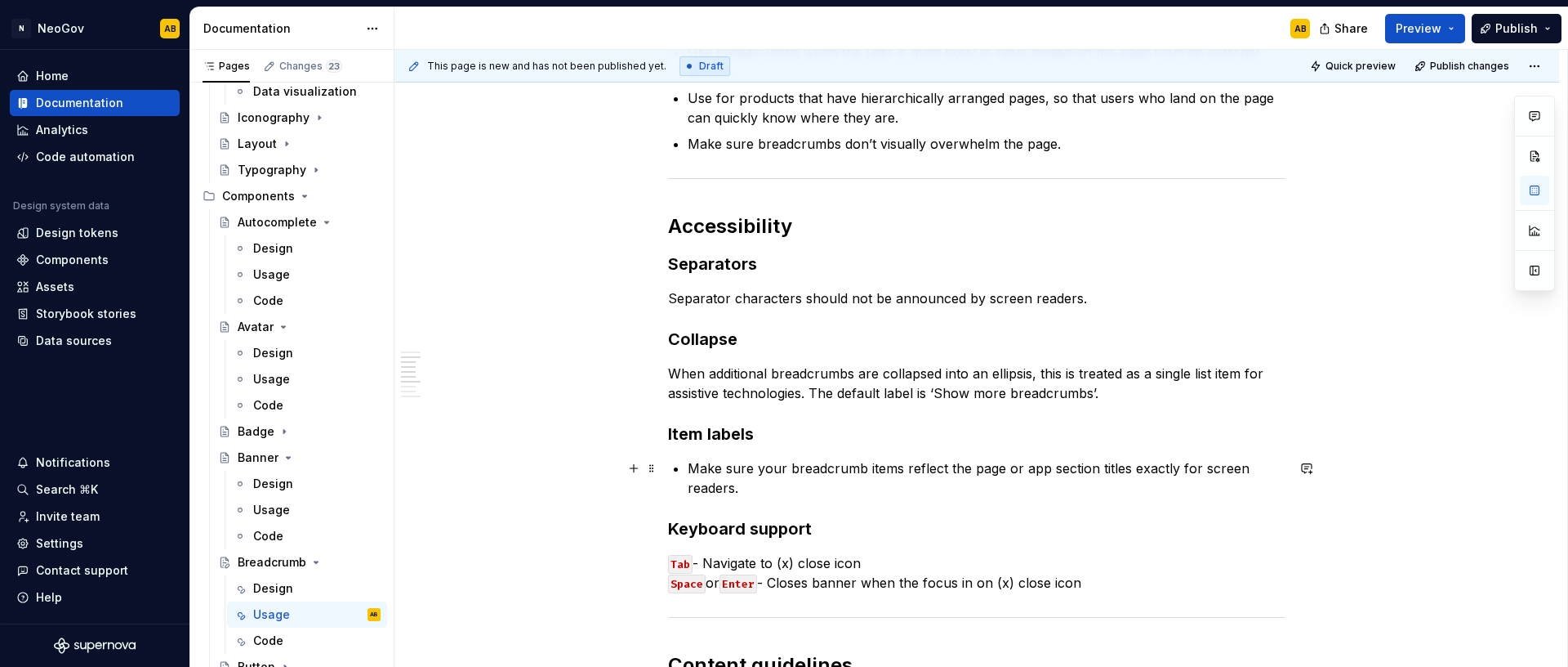
click at [690, 468] on p "Make sure your breadcrumb items reflect the page or app section titles exactly …" at bounding box center [986, 477] width 598 height 39
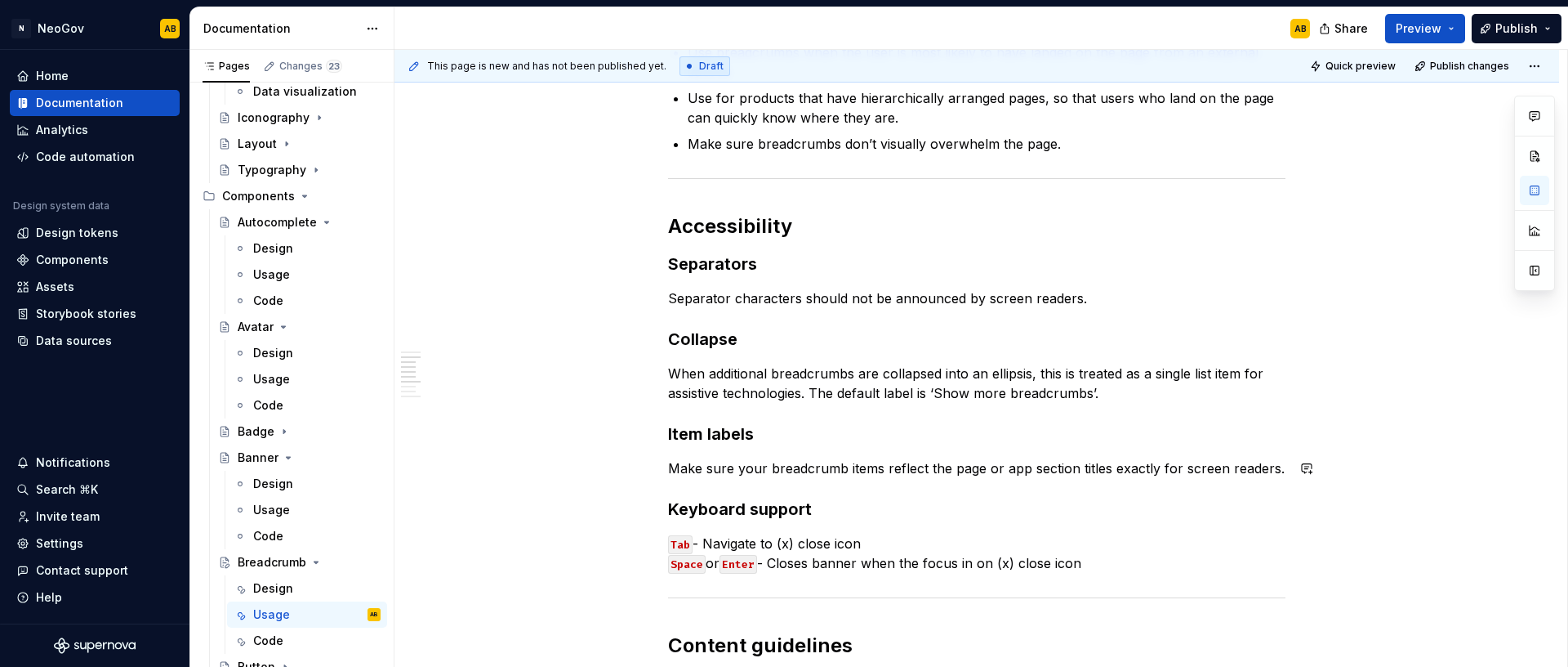
click at [602, 448] on div "In progress When to use When not to use Use breadcrumbs when your product has m…" at bounding box center [976, 629] width 1165 height 1829
click at [1064, 534] on p "Tab - Navigate to (x) close icon Space or Enter - Closes banner when the focus …" at bounding box center [976, 552] width 618 height 39
drag, startPoint x: 781, startPoint y: 543, endPoint x: 889, endPoint y: 550, distance: 108.2
click at [889, 550] on p "Tab - Navigate to (x) close icon Space or Enter - Closes banner when the focus …" at bounding box center [976, 552] width 618 height 39
drag, startPoint x: 778, startPoint y: 562, endPoint x: 1092, endPoint y: 568, distance: 314.1
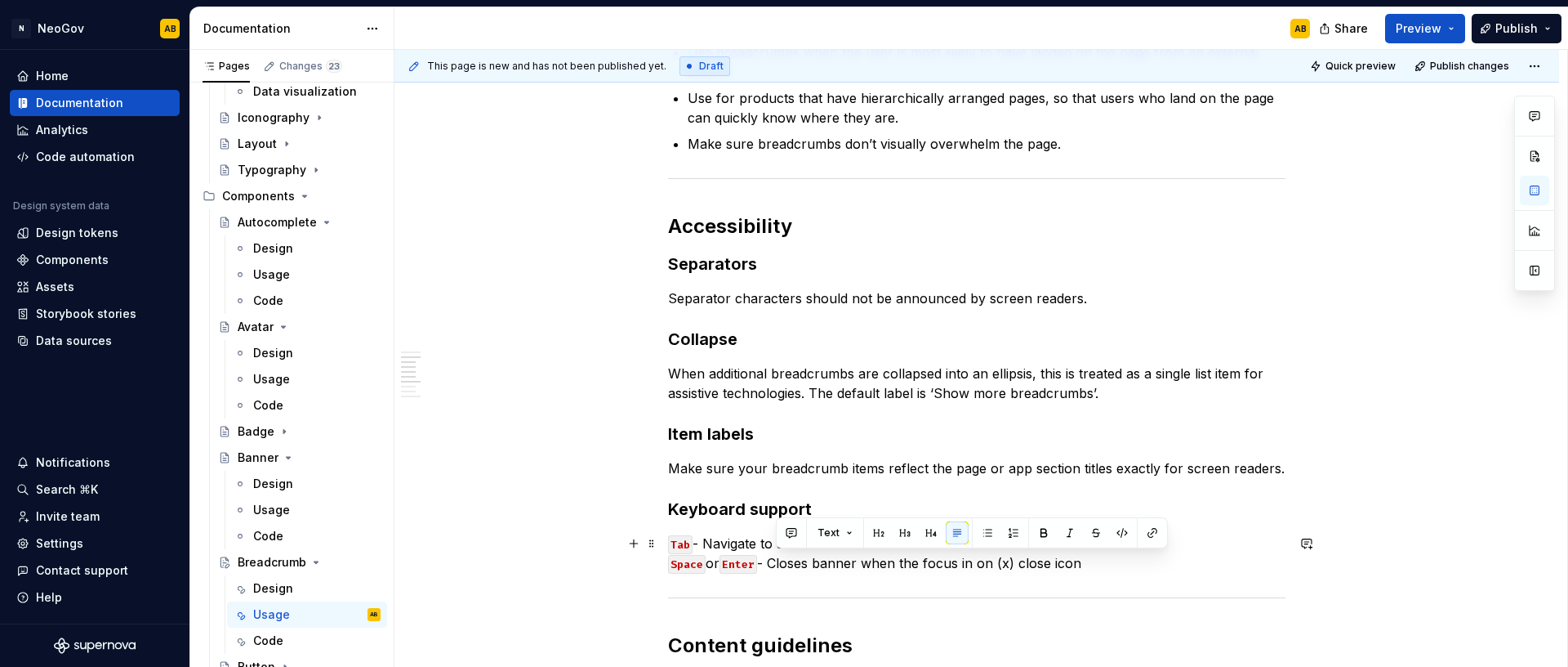
click at [1092, 568] on p "Tab - Navigate to a item Space or Enter - Closes banner when the focus in on (x…" at bounding box center [976, 552] width 618 height 39
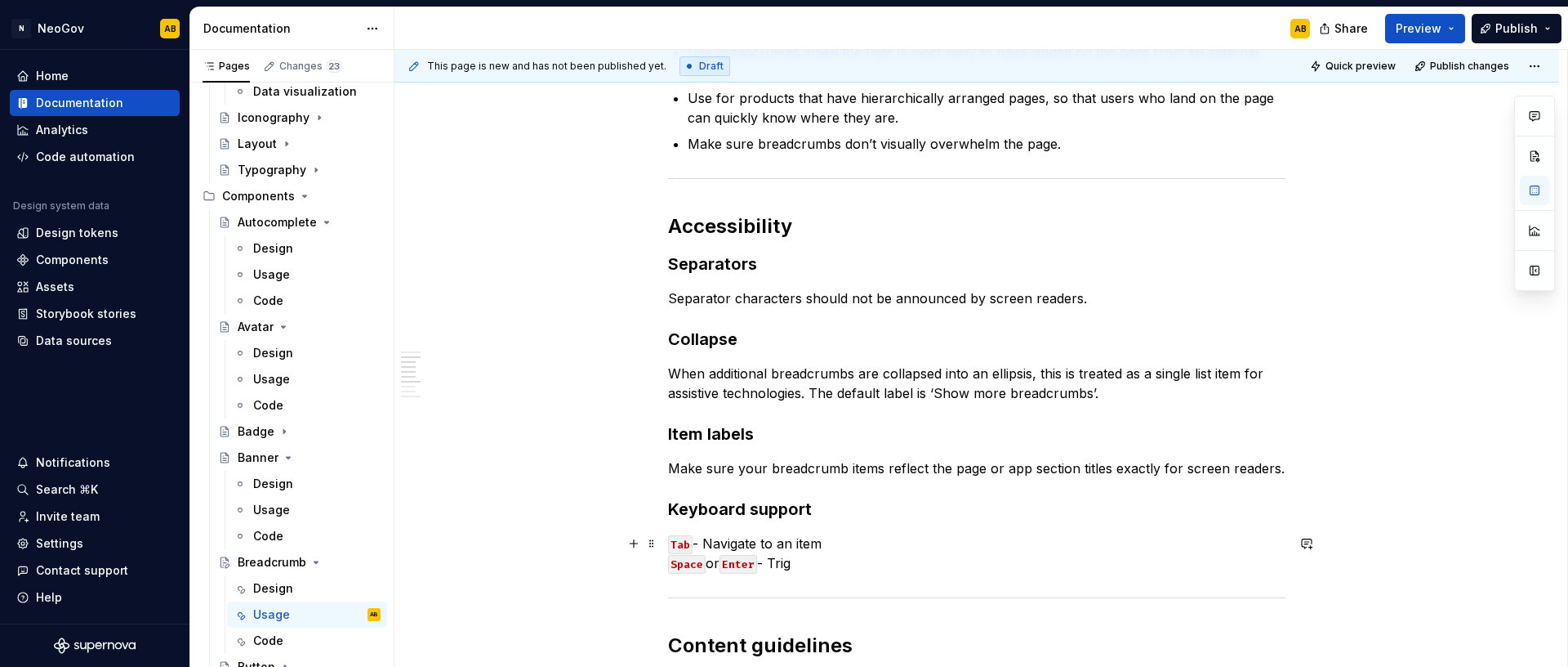
click at [803, 565] on p "Tab - Navigate to an item Space or Enter - Trig" at bounding box center [976, 552] width 618 height 39
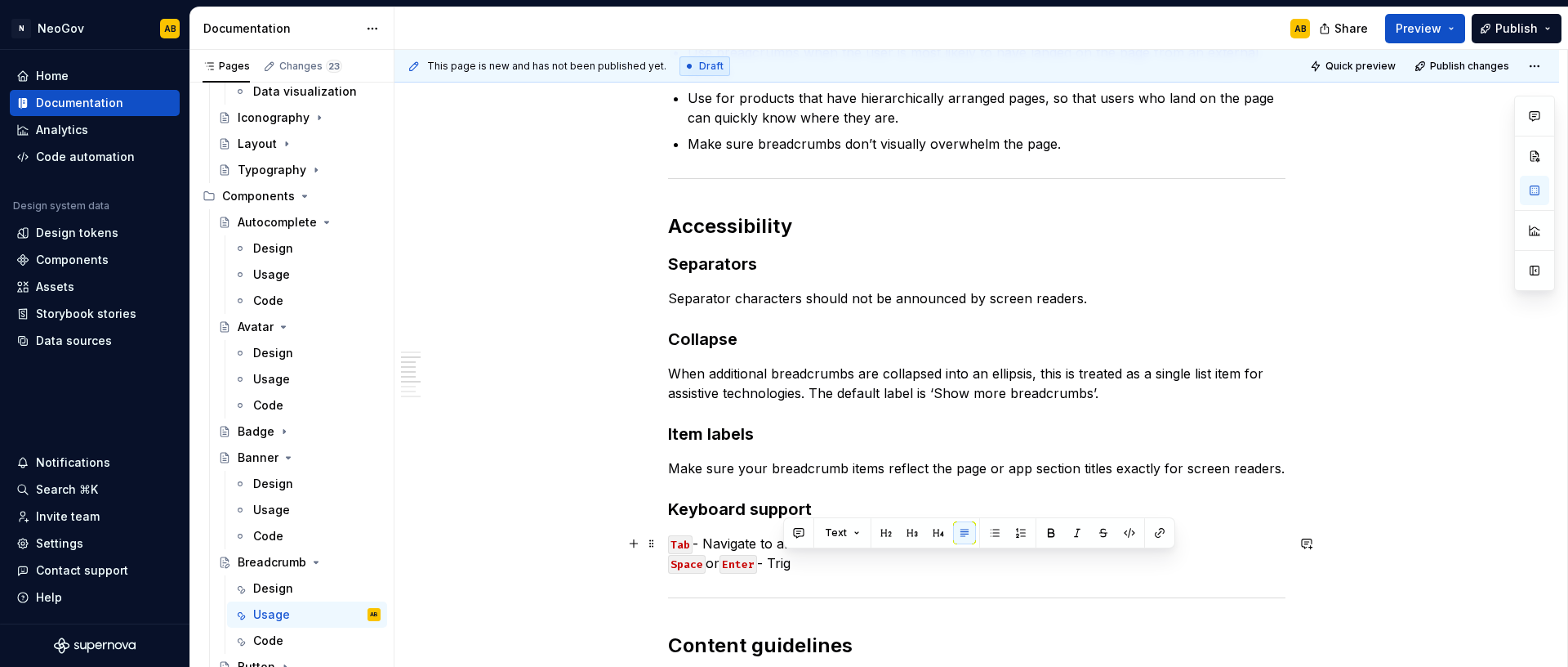
drag, startPoint x: 803, startPoint y: 564, endPoint x: 780, endPoint y: 564, distance: 23.0
click at [780, 564] on p "Tab - Navigate to an item Space or Enter - Trig" at bounding box center [976, 552] width 618 height 39
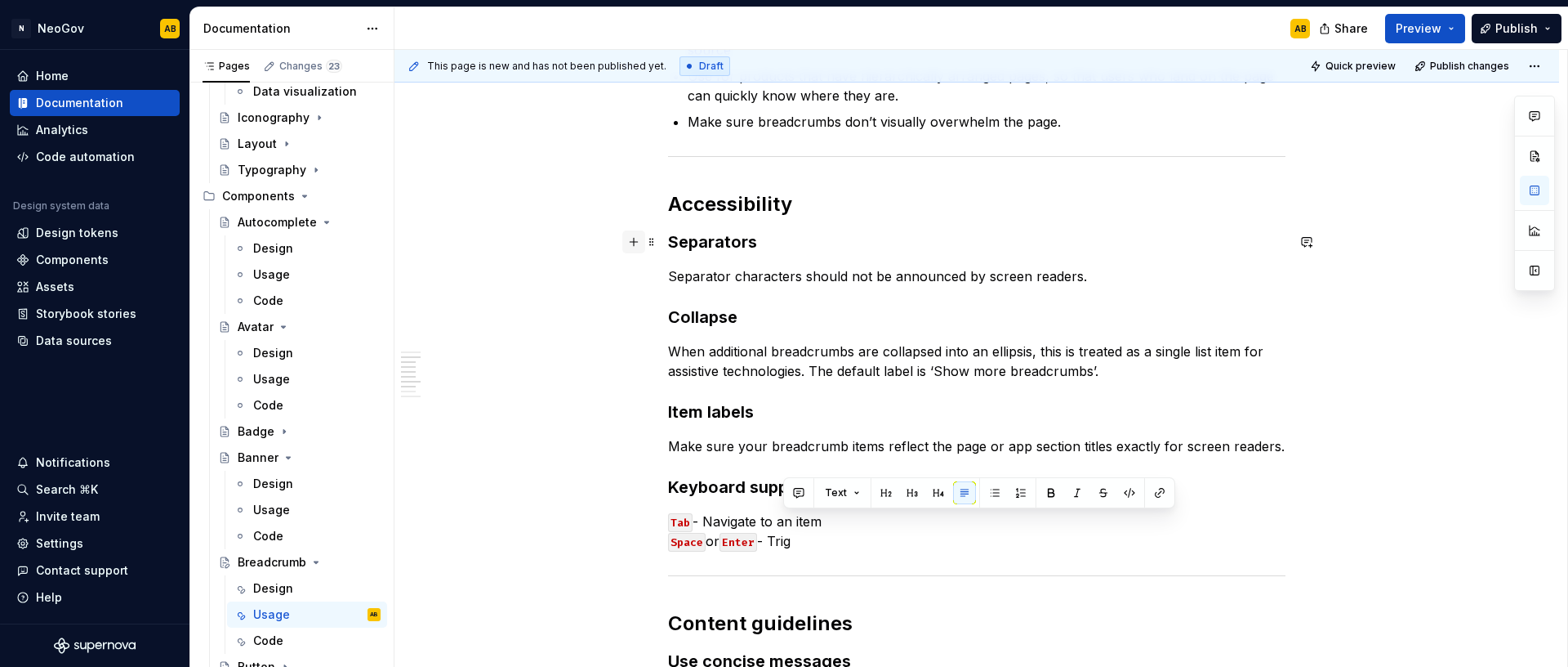
scroll to position [649, 0]
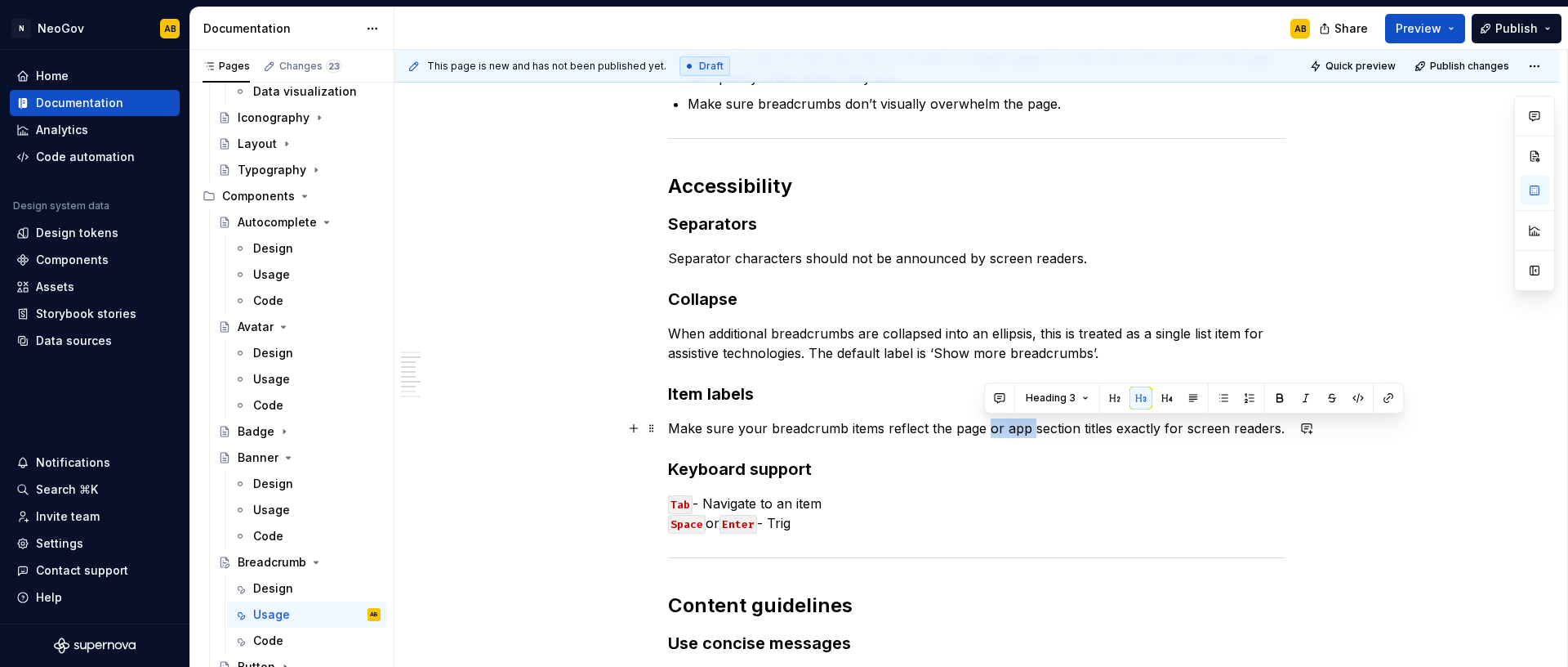
drag, startPoint x: 1028, startPoint y: 428, endPoint x: 982, endPoint y: 429, distance: 46.0
click at [982, 429] on p "Make sure your breadcrumb items reflect the page or app section titles exactly …" at bounding box center [976, 428] width 618 height 20
drag, startPoint x: 1086, startPoint y: 428, endPoint x: 1008, endPoint y: 427, distance: 78.0
click at [1008, 427] on p "Make sure your breadcrumb items reflect the page title section titles exactly f…" at bounding box center [976, 428] width 618 height 20
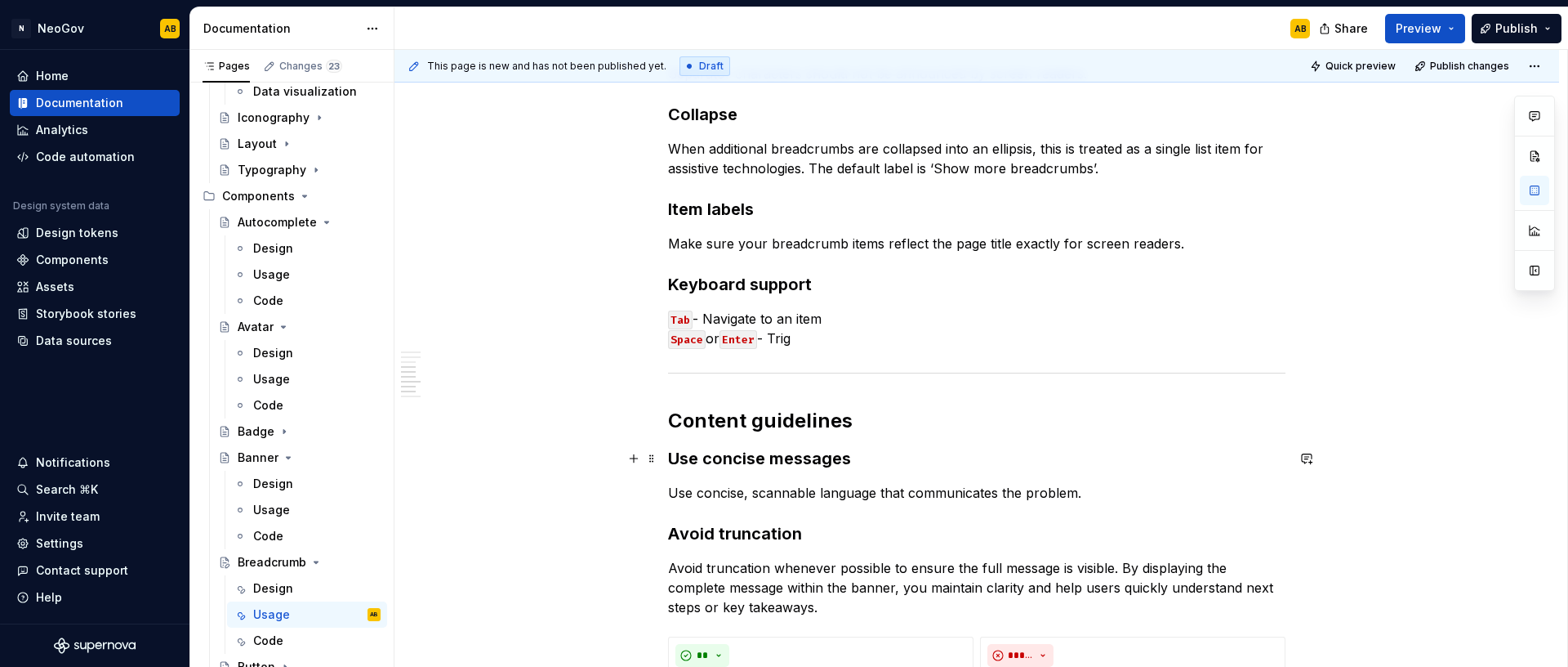
scroll to position [834, 0]
click at [801, 337] on p "Tab - Navigate to an item Space or Enter - Trig" at bounding box center [976, 327] width 618 height 39
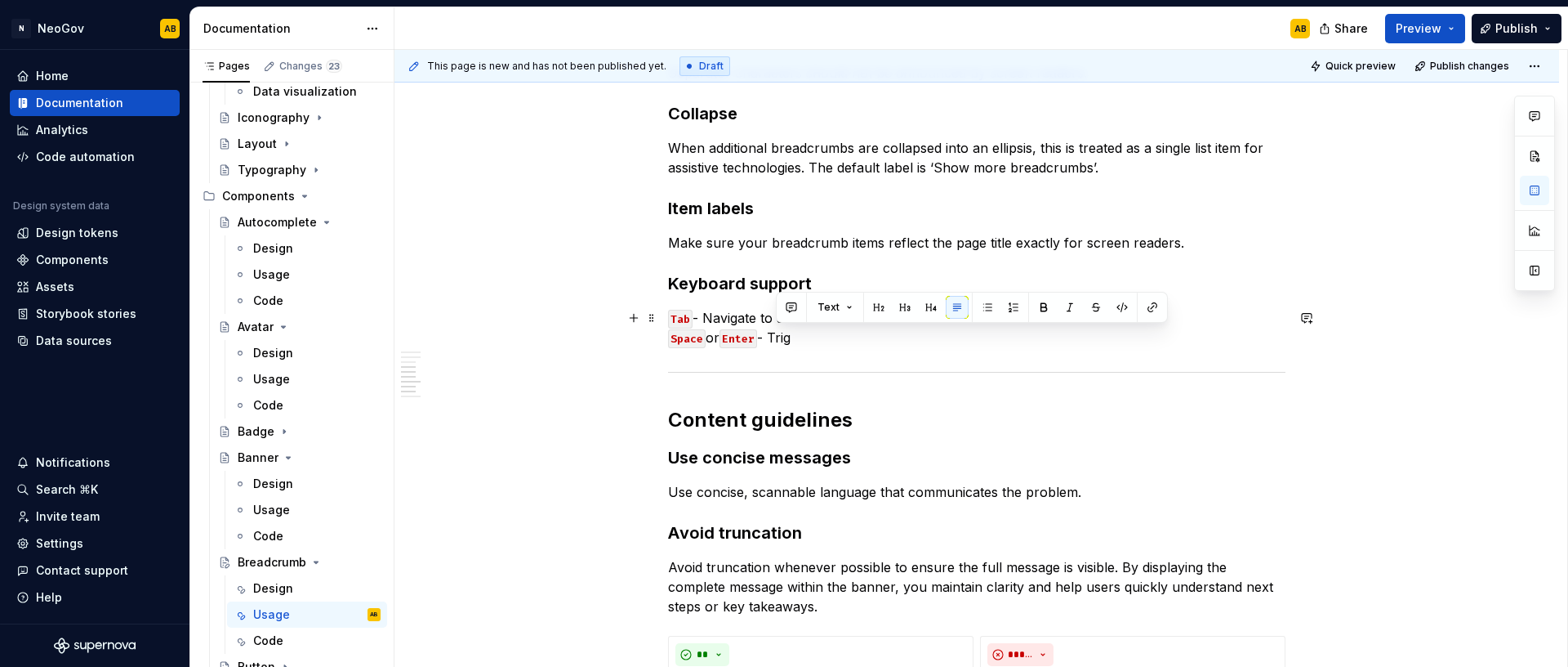
drag, startPoint x: 779, startPoint y: 336, endPoint x: 798, endPoint y: 338, distance: 19.1
click at [798, 338] on p "Tab - Navigate to an item Space or Enter - Trig" at bounding box center [976, 327] width 618 height 39
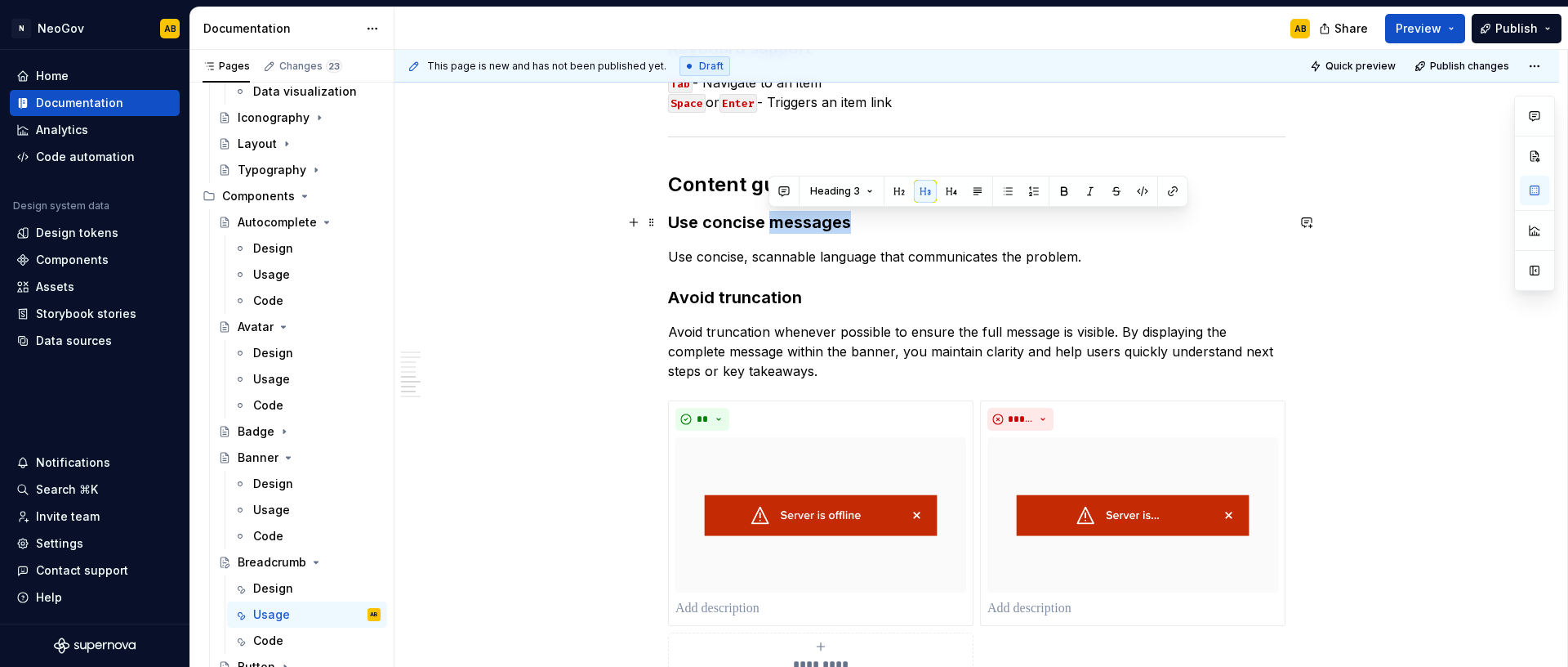
scroll to position [1068, 0]
drag, startPoint x: 769, startPoint y: 222, endPoint x: 870, endPoint y: 221, distance: 101.0
click at [870, 221] on h3 "Use concise messages" at bounding box center [976, 223] width 618 height 23
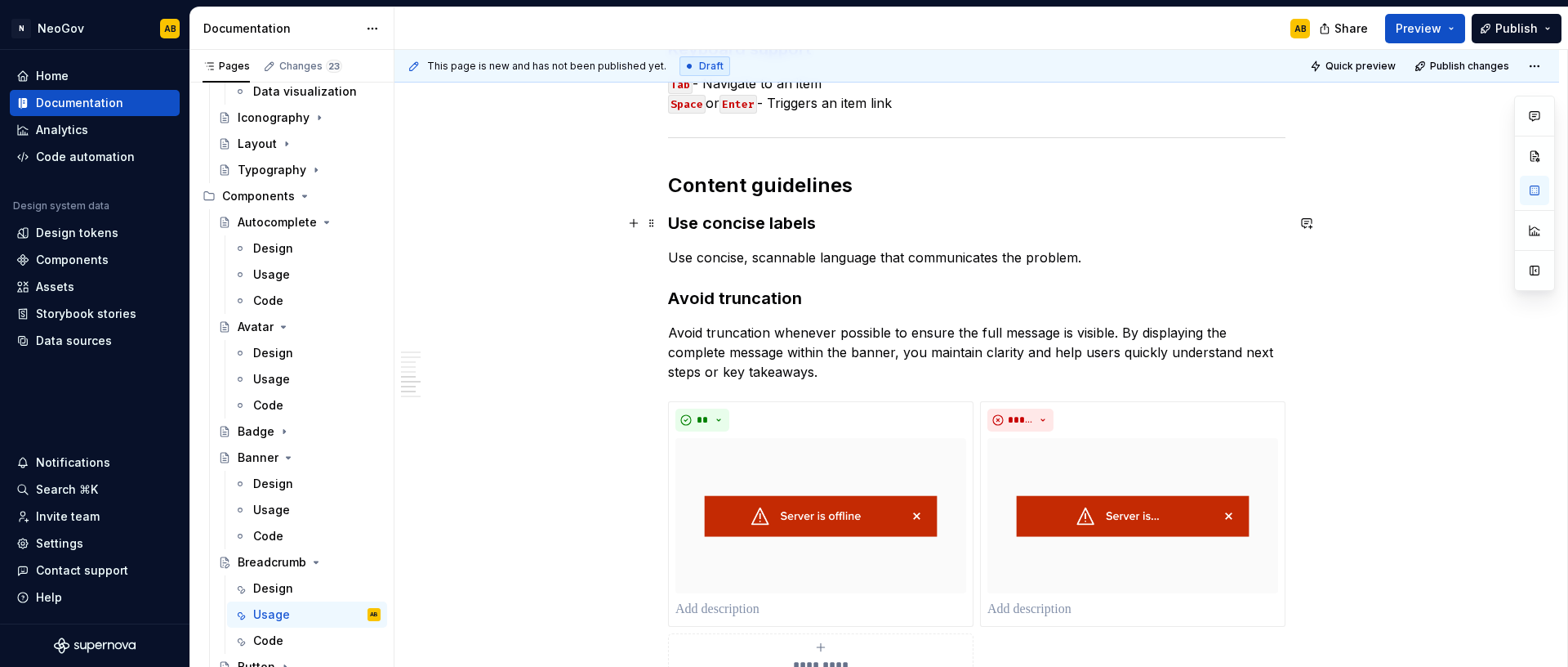
click at [813, 223] on h3 "Use concise labels" at bounding box center [976, 223] width 618 height 23
click at [729, 259] on p "Use concise, scannable language that communicates the problem." at bounding box center [976, 258] width 618 height 20
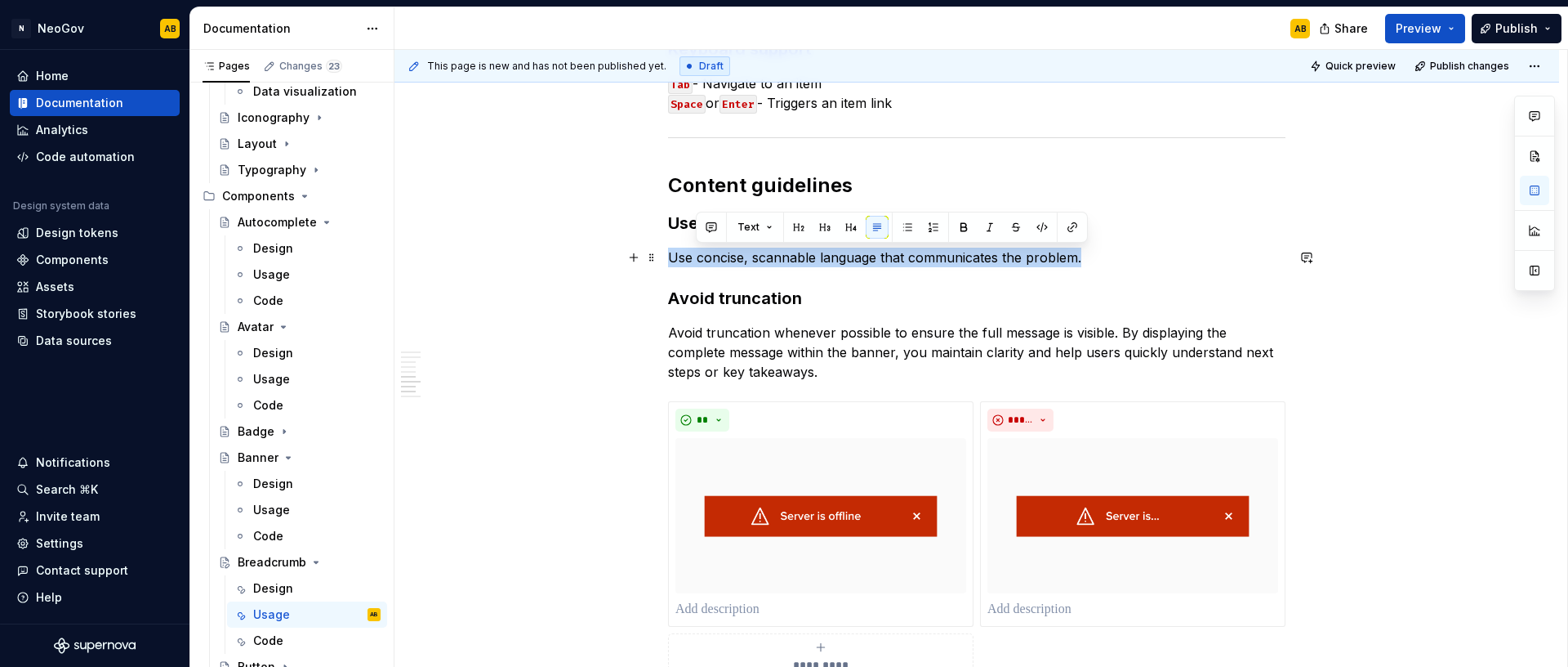
click at [729, 259] on p "Use concise, scannable language that communicates the problem." at bounding box center [976, 258] width 618 height 20
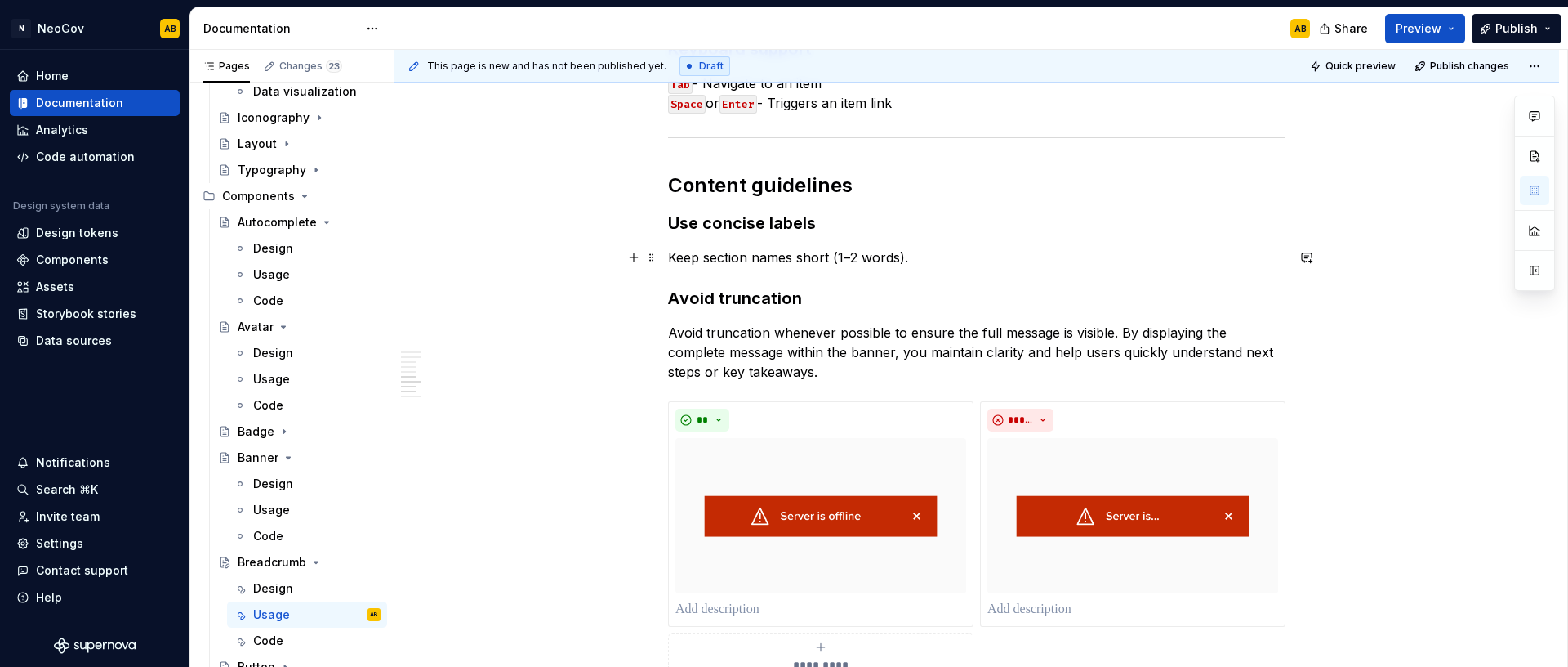
click at [671, 258] on p "Keep section names short (1–2 words)." at bounding box center [976, 258] width 618 height 20
click at [809, 254] on p "Since the breadcrumbs displays the page tKeep section names short (1–2 words)." at bounding box center [976, 258] width 618 height 20
click at [945, 256] on p "Since the breadcrumb item displays the page tKeep section names short (1–2 word…" at bounding box center [976, 258] width 618 height 20
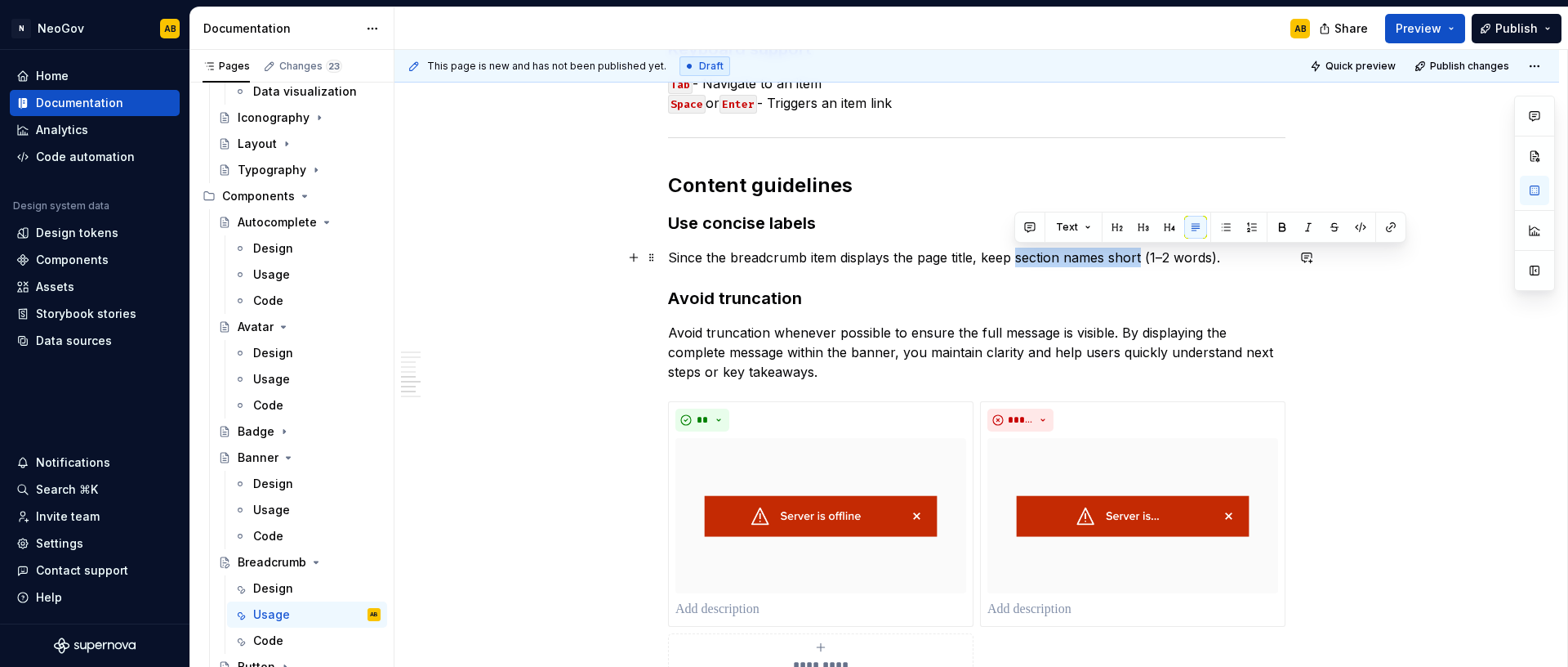
drag, startPoint x: 1013, startPoint y: 256, endPoint x: 1139, endPoint y: 263, distance: 126.2
click at [1139, 263] on p "Since the breadcrumb item displays the page title, keep section names short (1–…" at bounding box center [976, 258] width 618 height 20
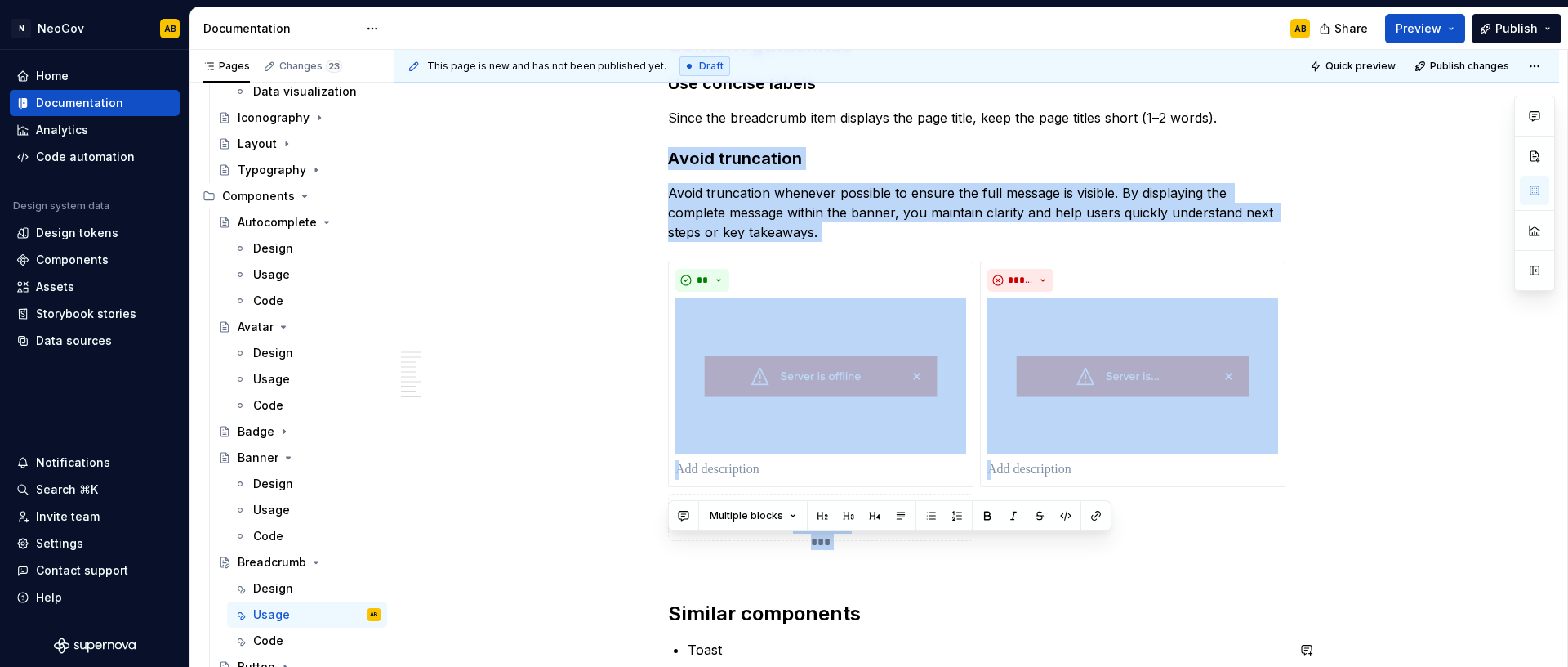
scroll to position [1485, 0]
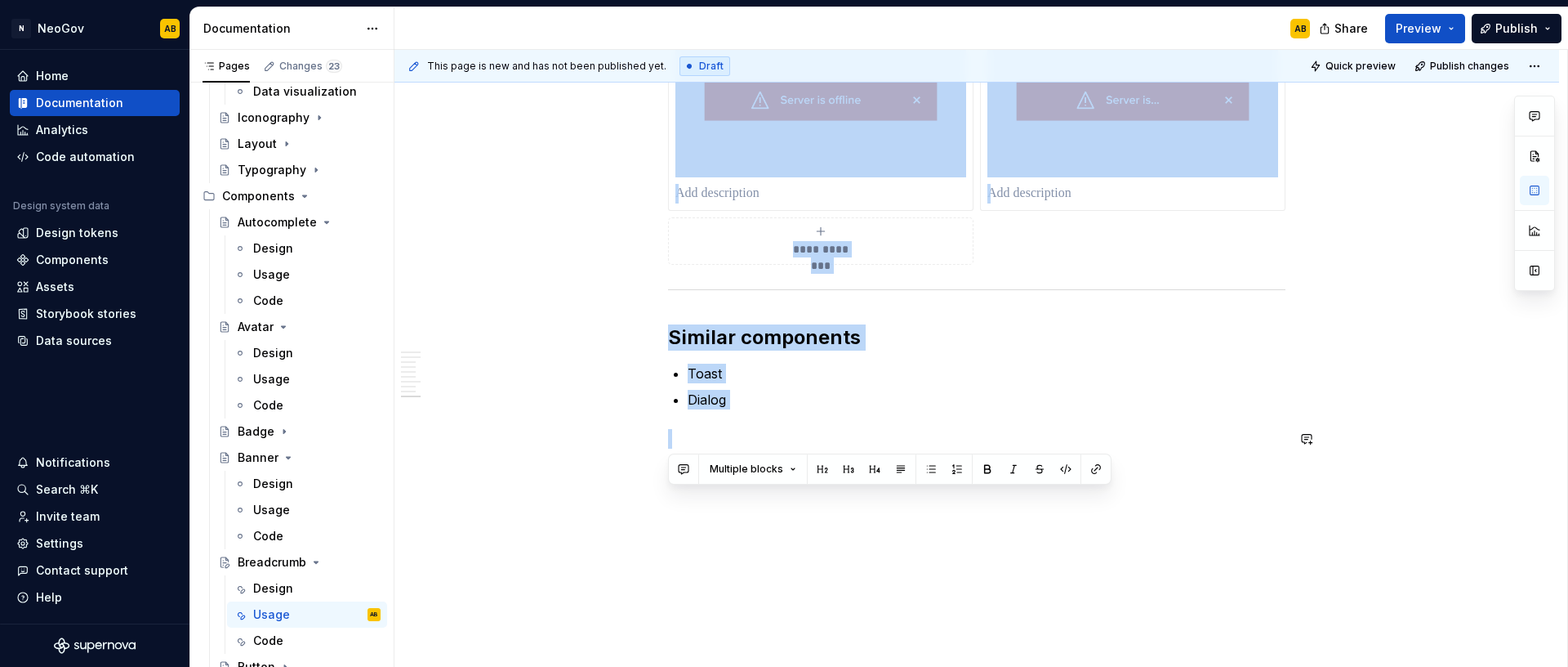
drag, startPoint x: 668, startPoint y: 157, endPoint x: 826, endPoint y: 426, distance: 312.0
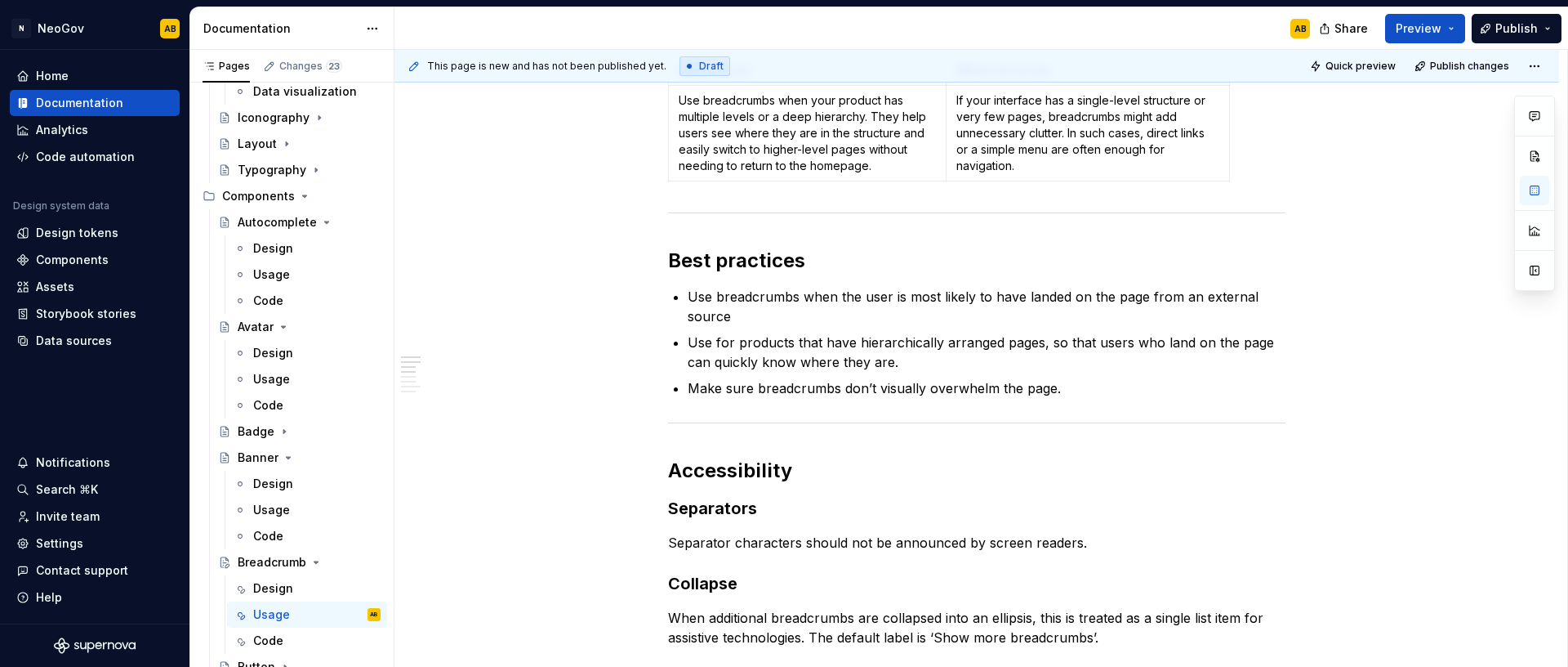
scroll to position [346, 0]
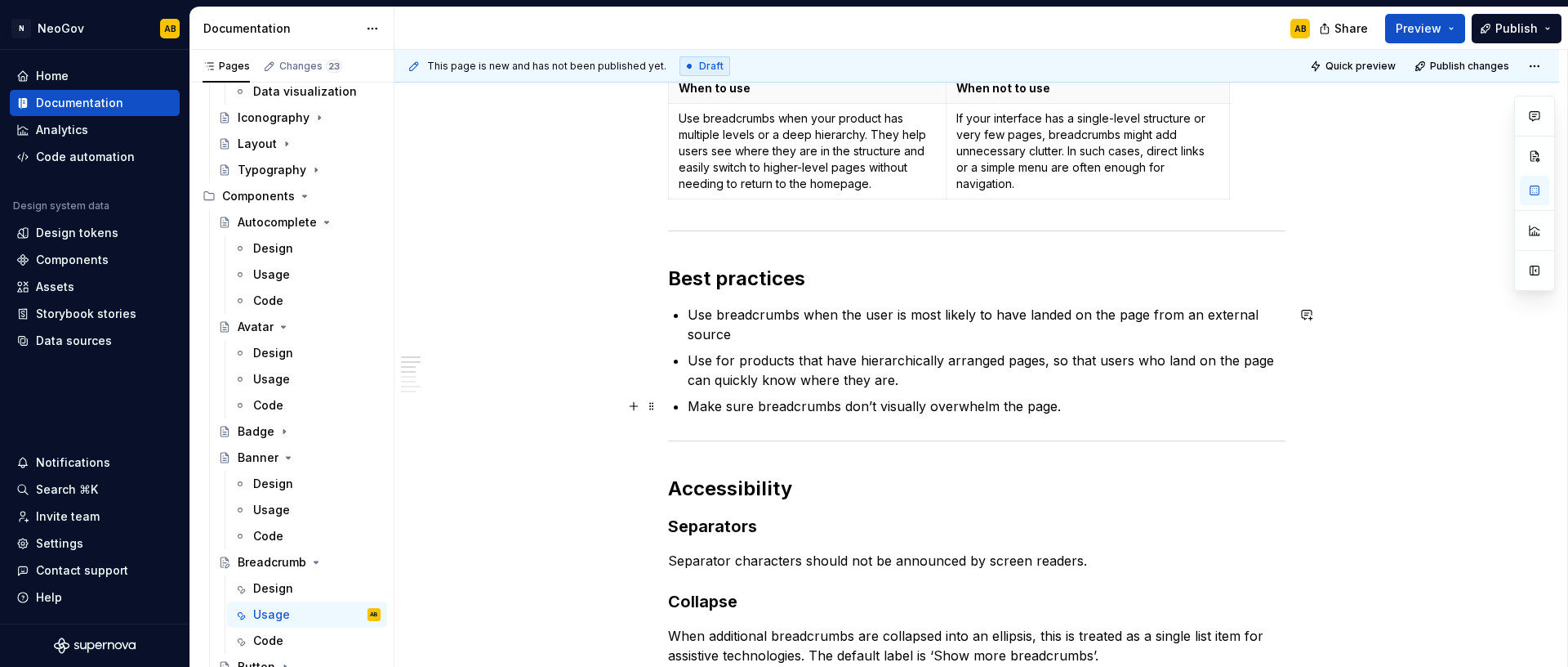
click at [1063, 407] on p "Make sure breadcrumbs don’t visually overwhelm the page." at bounding box center [986, 406] width 598 height 20
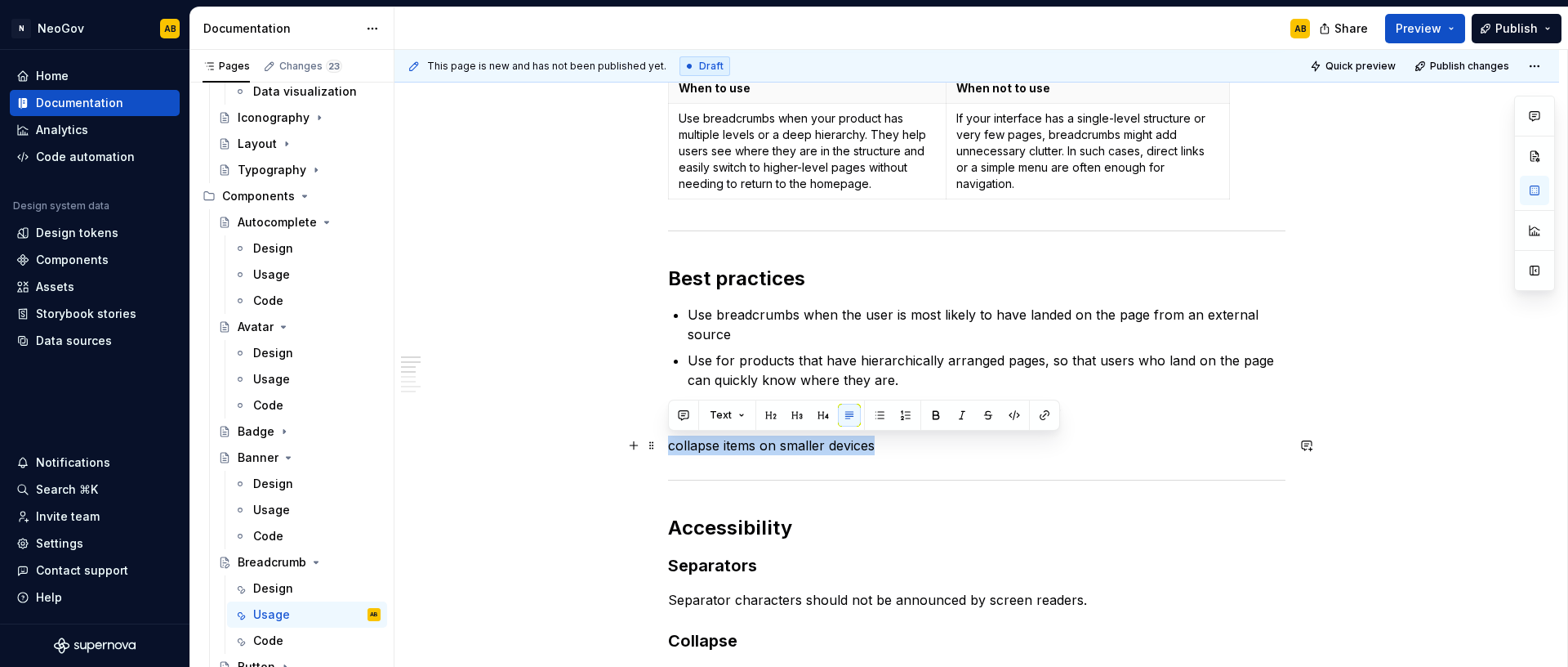
drag, startPoint x: 796, startPoint y: 442, endPoint x: 667, endPoint y: 446, distance: 129.1
click at [668, 446] on p "collapse items on smaller devices" at bounding box center [976, 445] width 618 height 20
click at [791, 415] on button "button" at bounding box center [796, 414] width 23 height 23
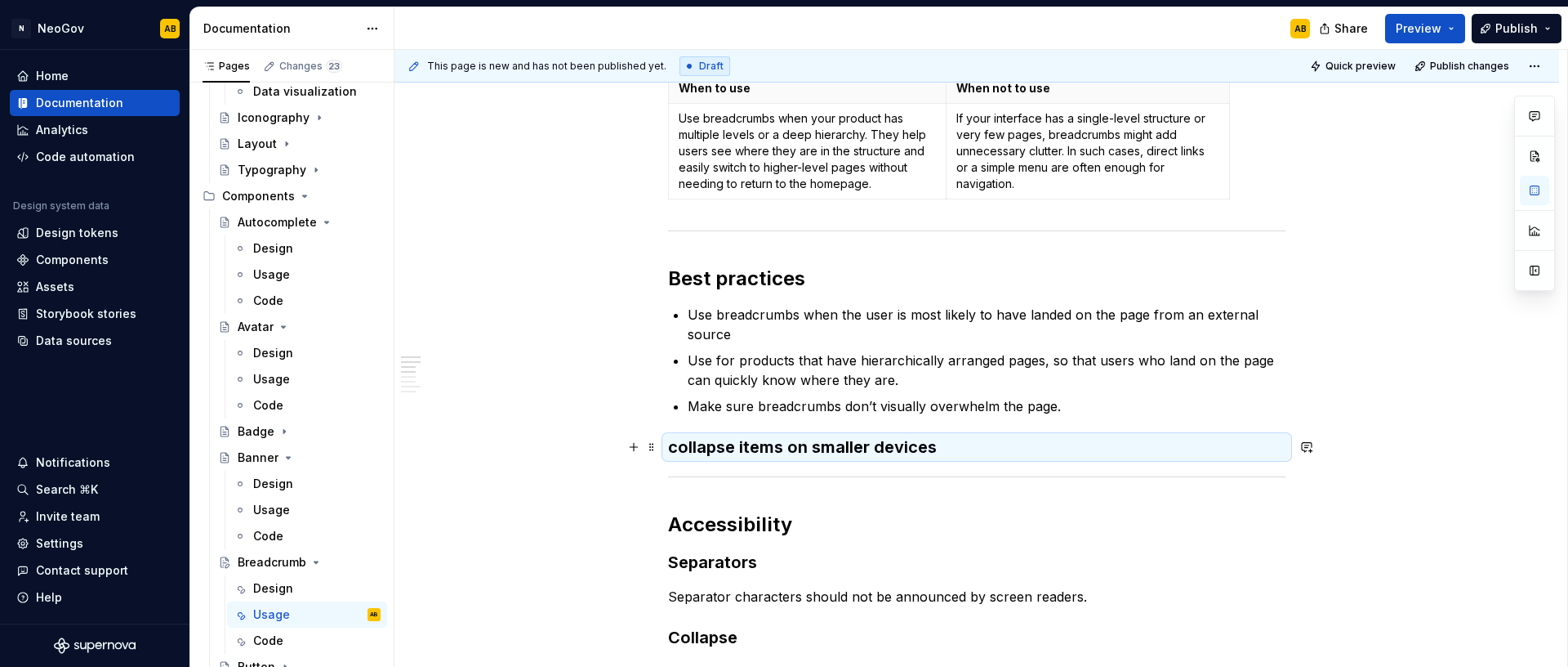
click at [769, 447] on h3 "collapse items on smaller devices" at bounding box center [976, 446] width 618 height 23
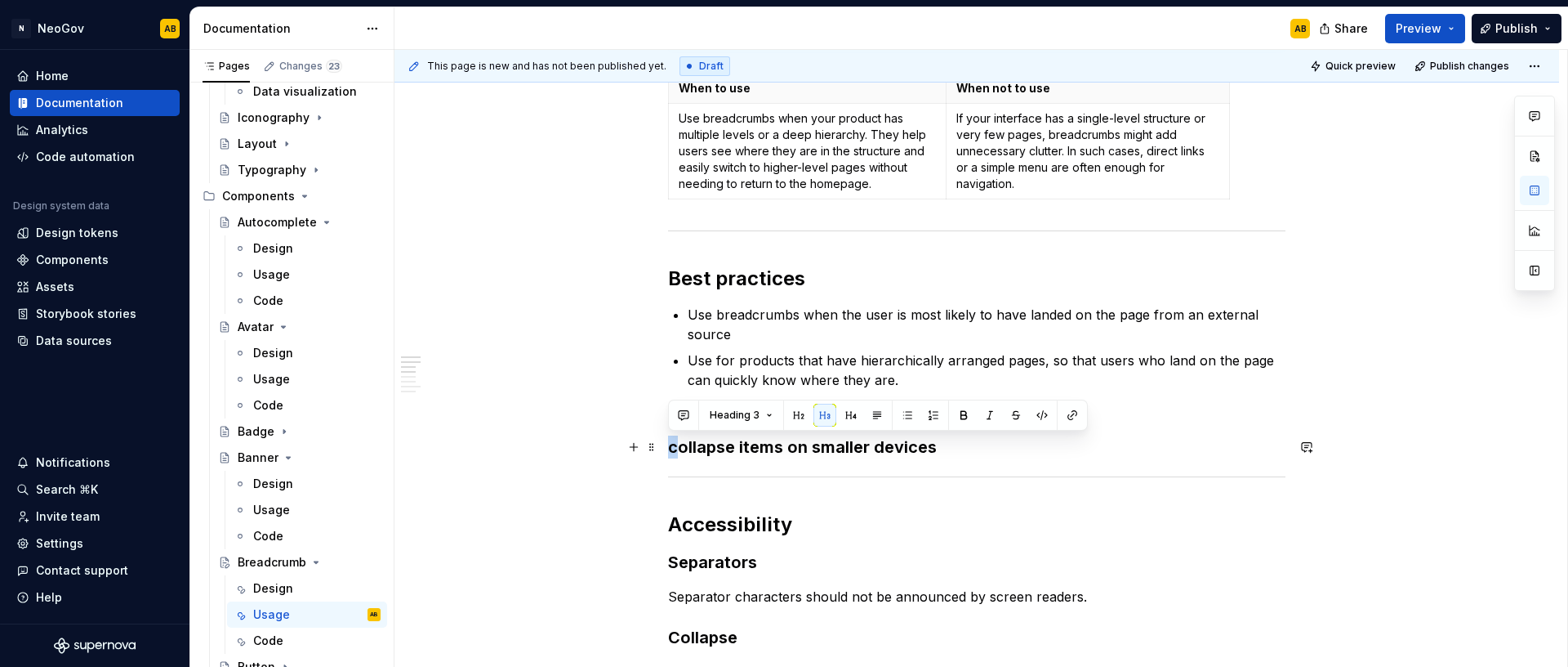
click at [671, 448] on h3 "collapse items on smaller devices" at bounding box center [976, 446] width 618 height 23
drag, startPoint x: 784, startPoint y: 448, endPoint x: 740, endPoint y: 450, distance: 44.0
click at [740, 450] on h3 "Collapse items on smaller devices" at bounding box center [976, 446] width 618 height 23
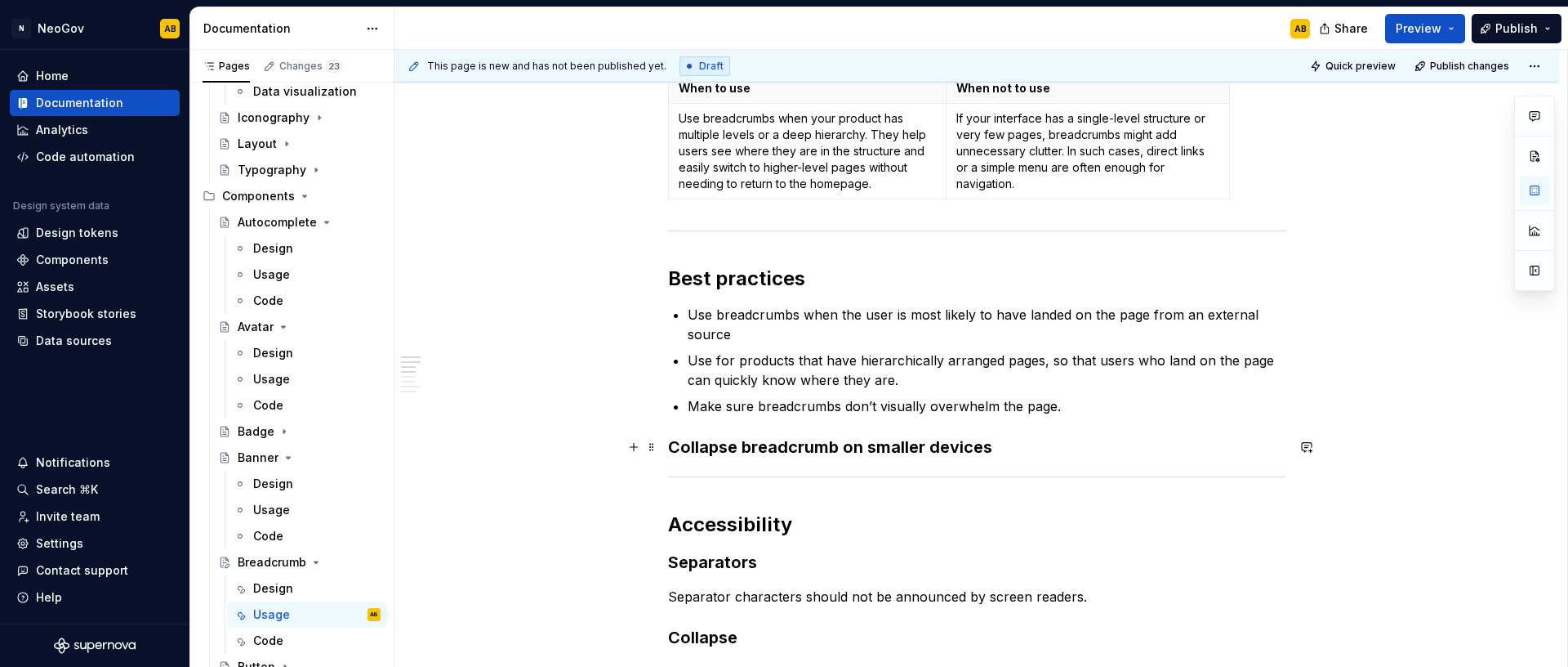
click at [990, 445] on h3 "Collapse breadcrumb on smaller devices" at bounding box center [976, 446] width 618 height 23
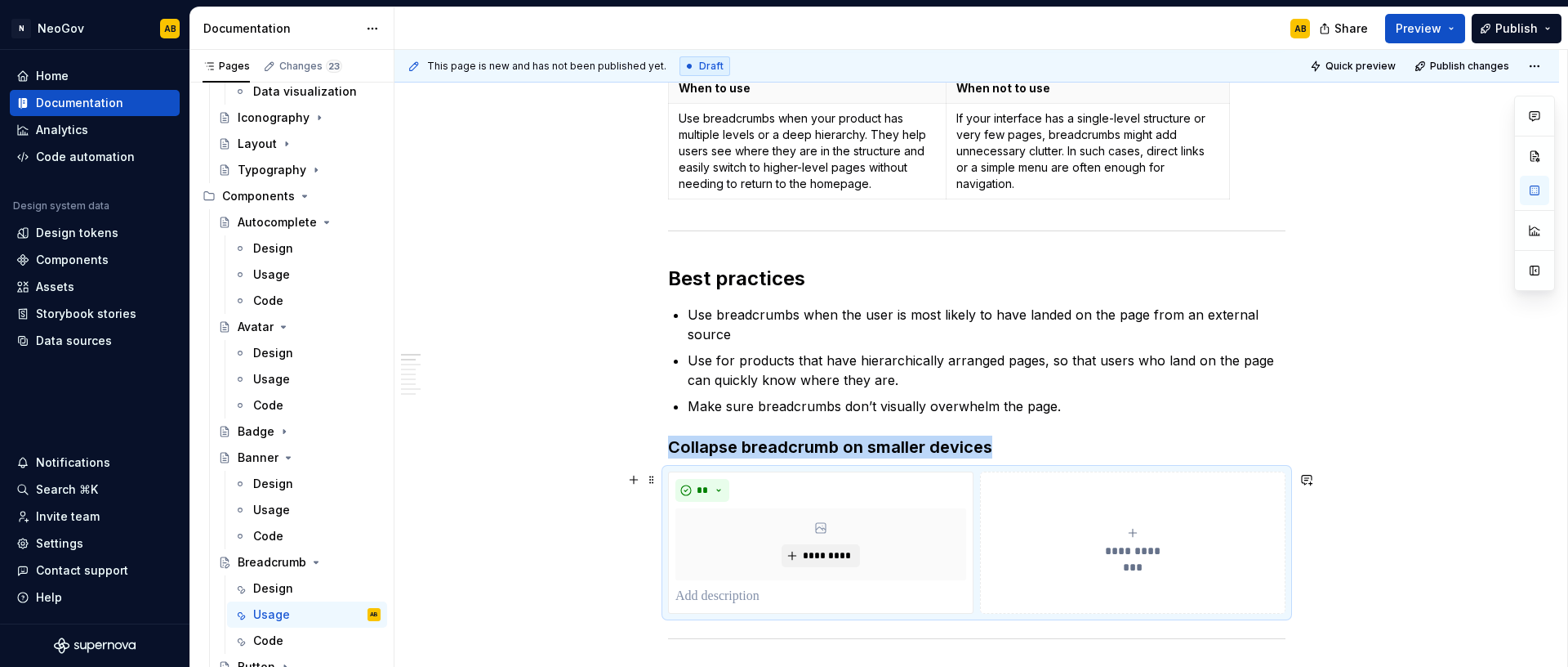
click at [1007, 487] on button "**********" at bounding box center [1133, 542] width 305 height 142
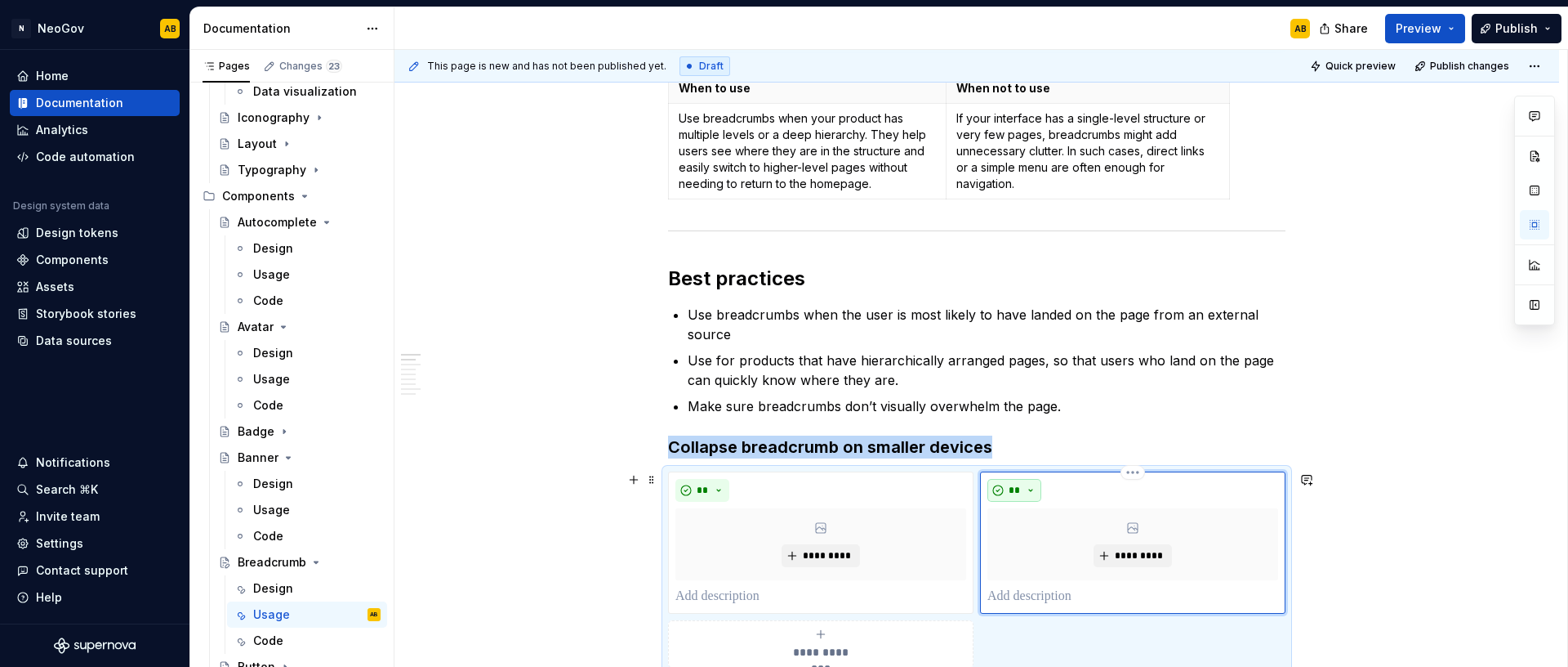
click at [1021, 487] on button "**" at bounding box center [1014, 489] width 54 height 23
click at [1030, 544] on span "Don't" at bounding box center [1060, 548] width 139 height 26
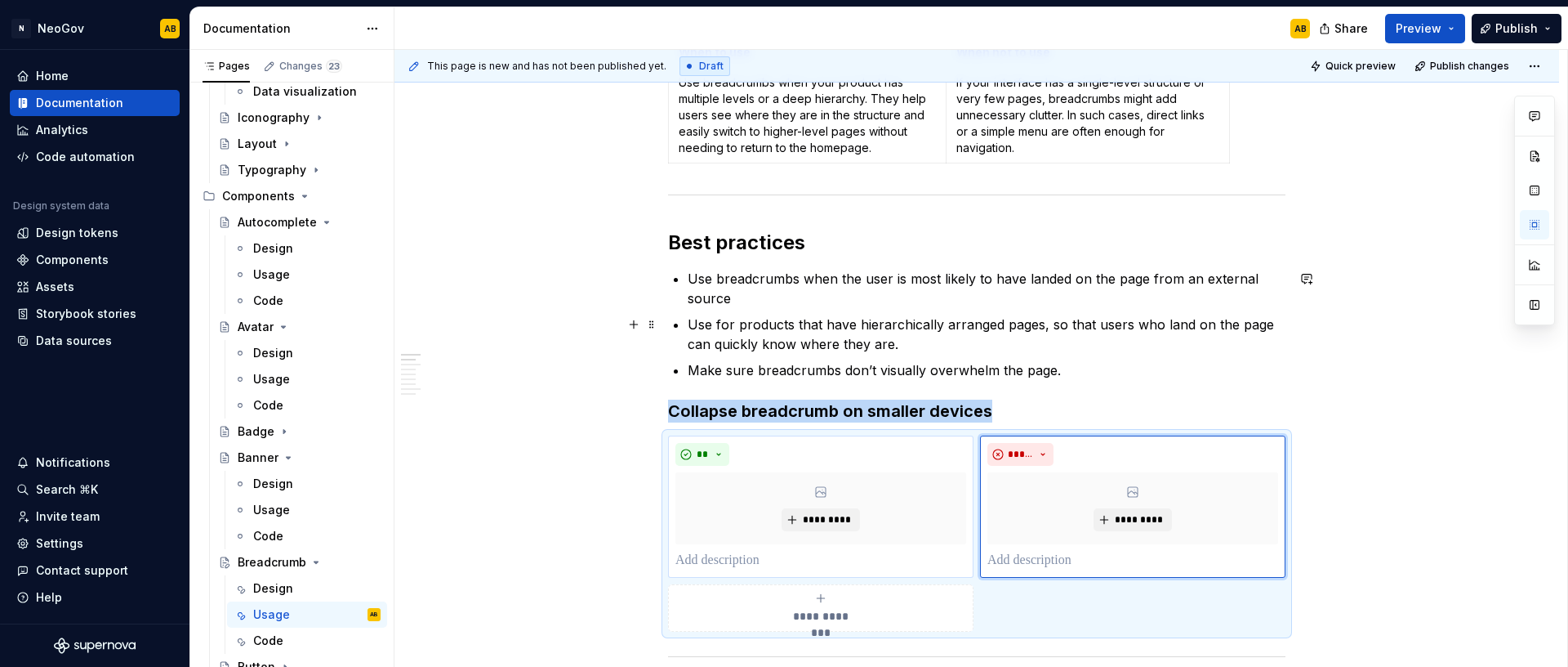
scroll to position [528, 0]
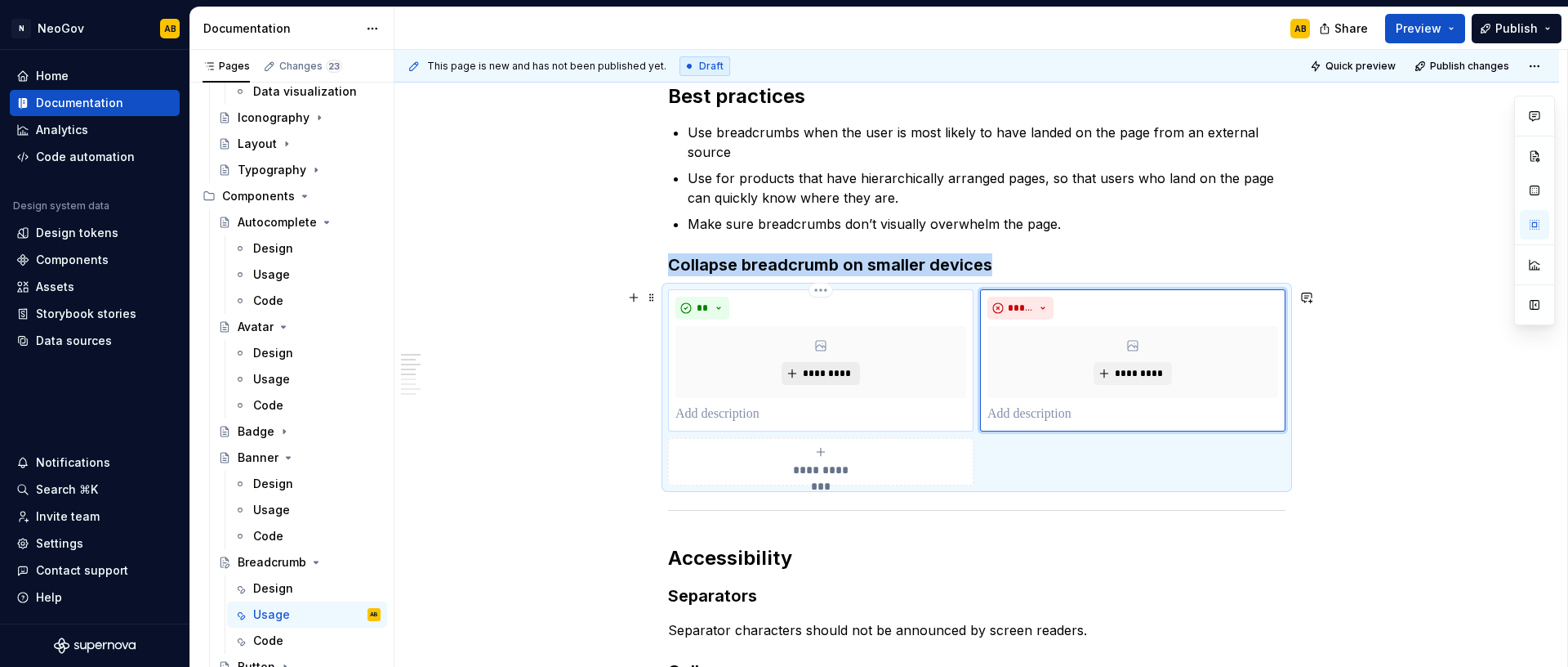
click at [813, 374] on span "*********" at bounding box center [826, 372] width 50 height 13
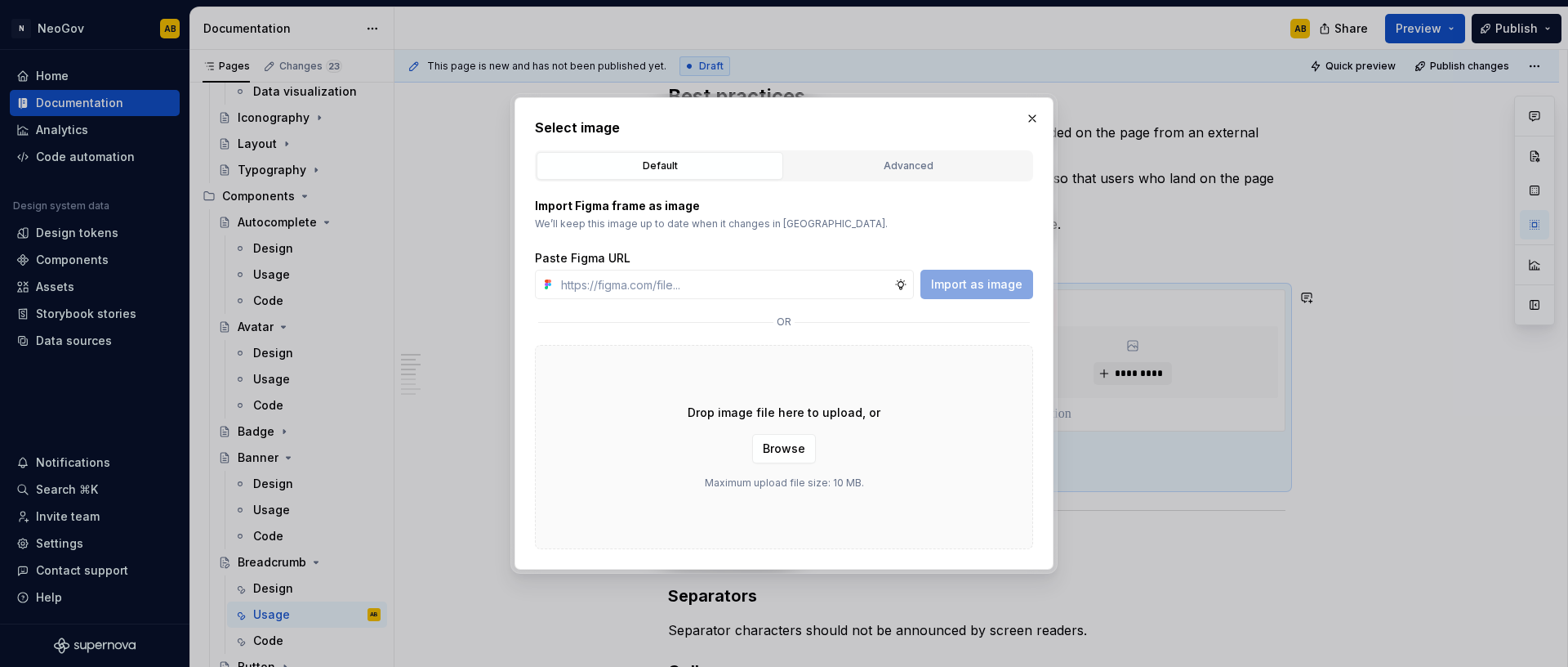
click at [595, 414] on div "Drop image file here to upload, or Browse Maximum upload file size: 10 MB." at bounding box center [784, 446] width 498 height 205
click at [797, 456] on button "Browse" at bounding box center [784, 447] width 64 height 29
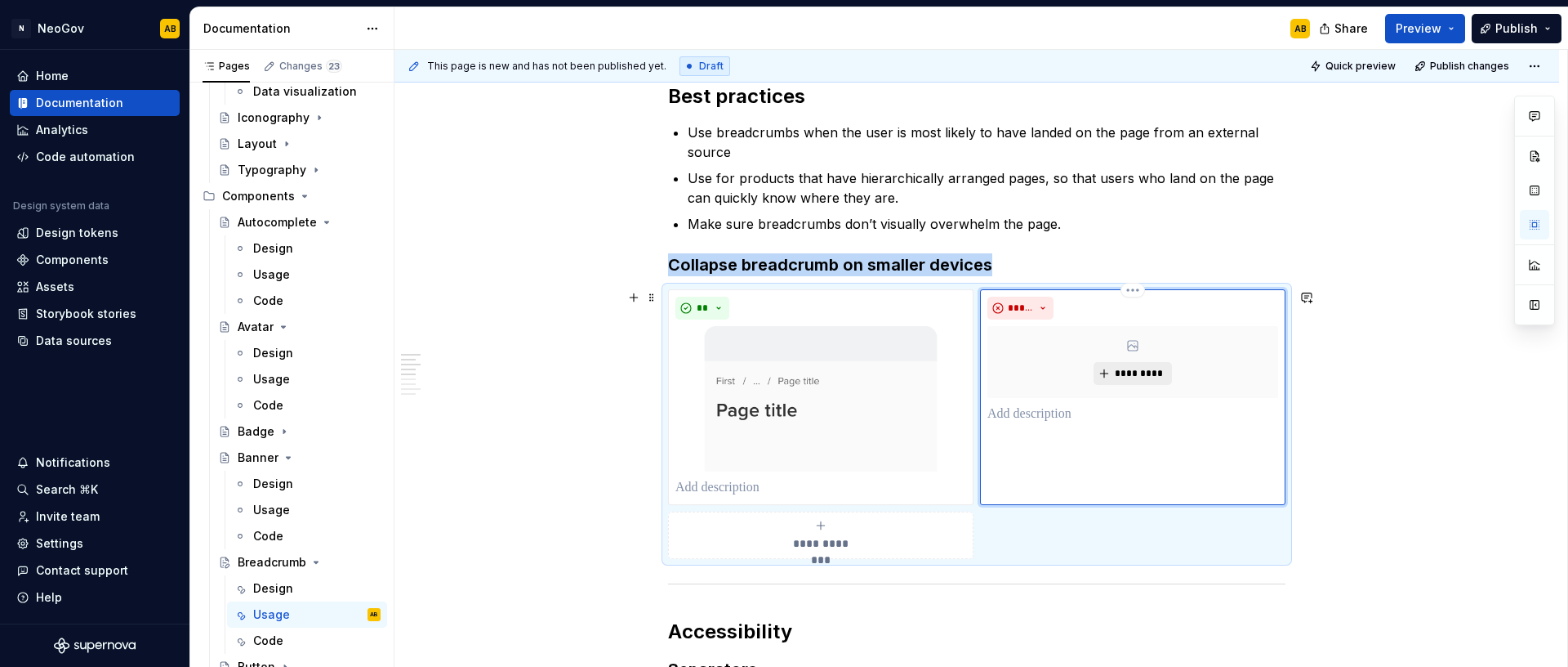
click at [1122, 372] on span "*********" at bounding box center [1139, 372] width 50 height 13
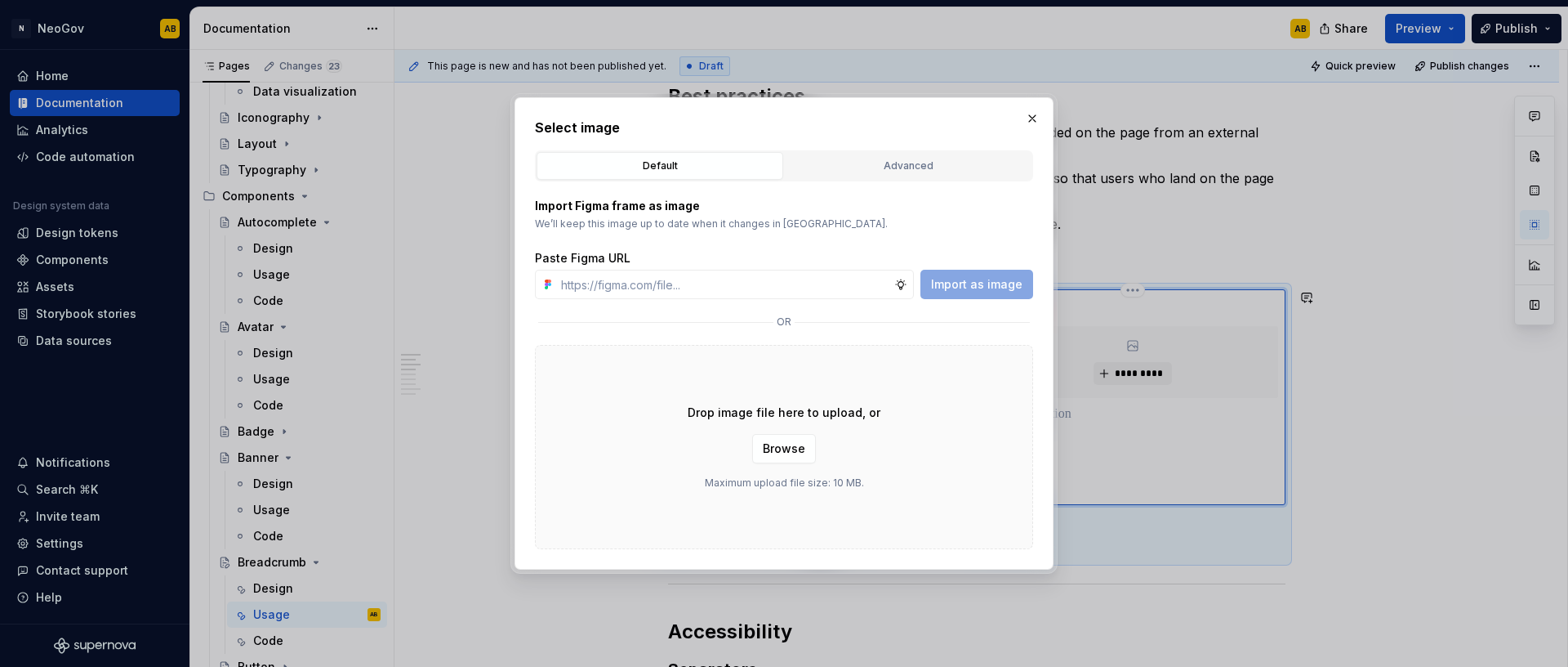
click at [586, 390] on div "Drop image file here to upload, or Browse Maximum upload file size: 10 MB." at bounding box center [784, 446] width 498 height 205
click at [782, 456] on span "Browse" at bounding box center [784, 448] width 43 height 16
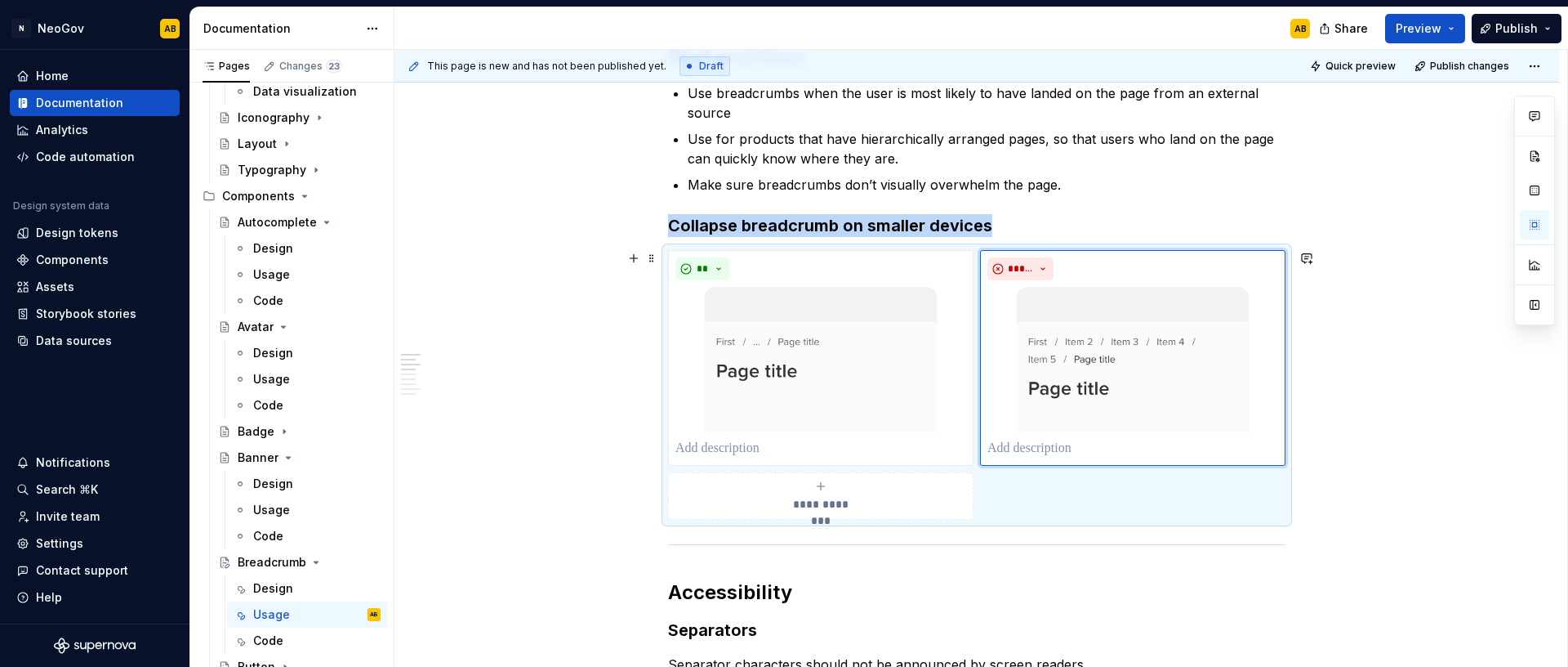
scroll to position [582, 0]
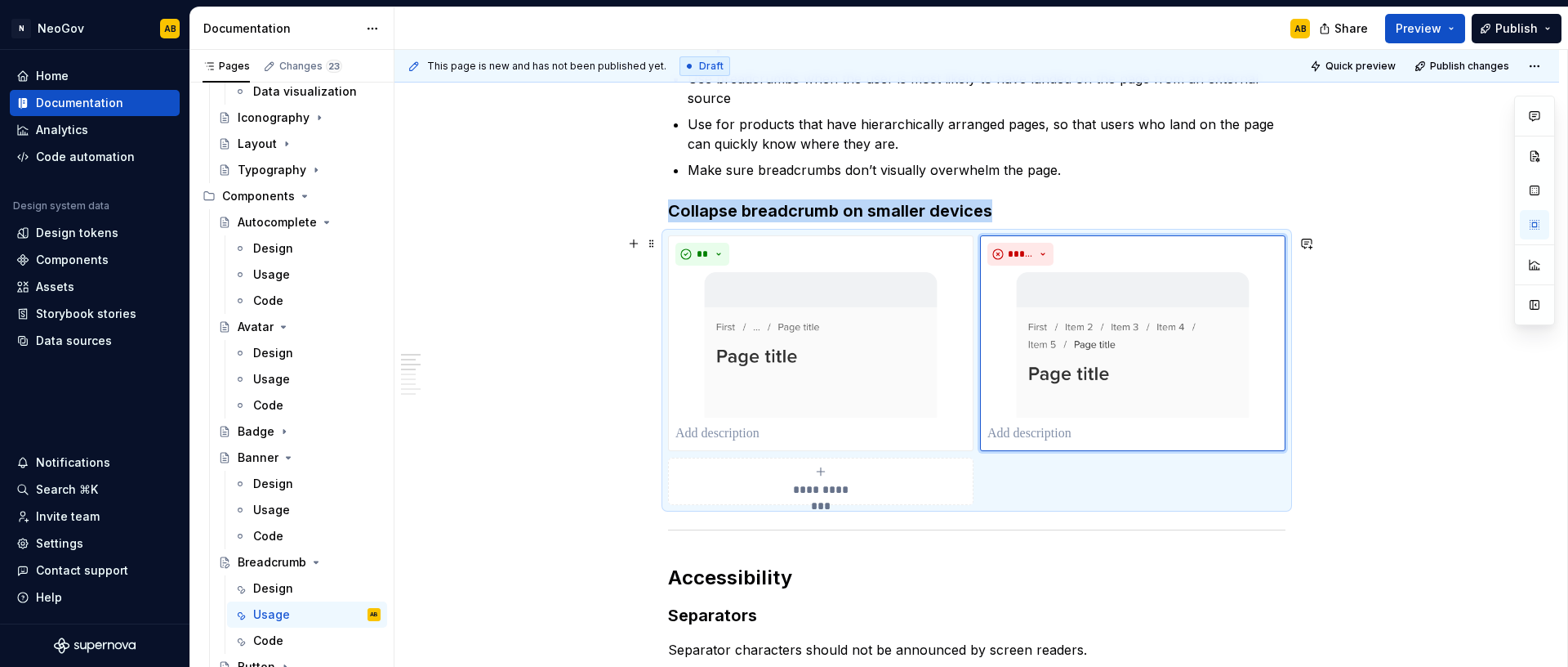
click at [576, 478] on div "**********" at bounding box center [976, 519] width 1165 height 1558
click at [1034, 254] on button "*****" at bounding box center [1020, 254] width 66 height 23
click at [1031, 338] on span "Caution" at bounding box center [1060, 338] width 139 height 26
click at [532, 474] on div "**********" at bounding box center [976, 519] width 1165 height 1558
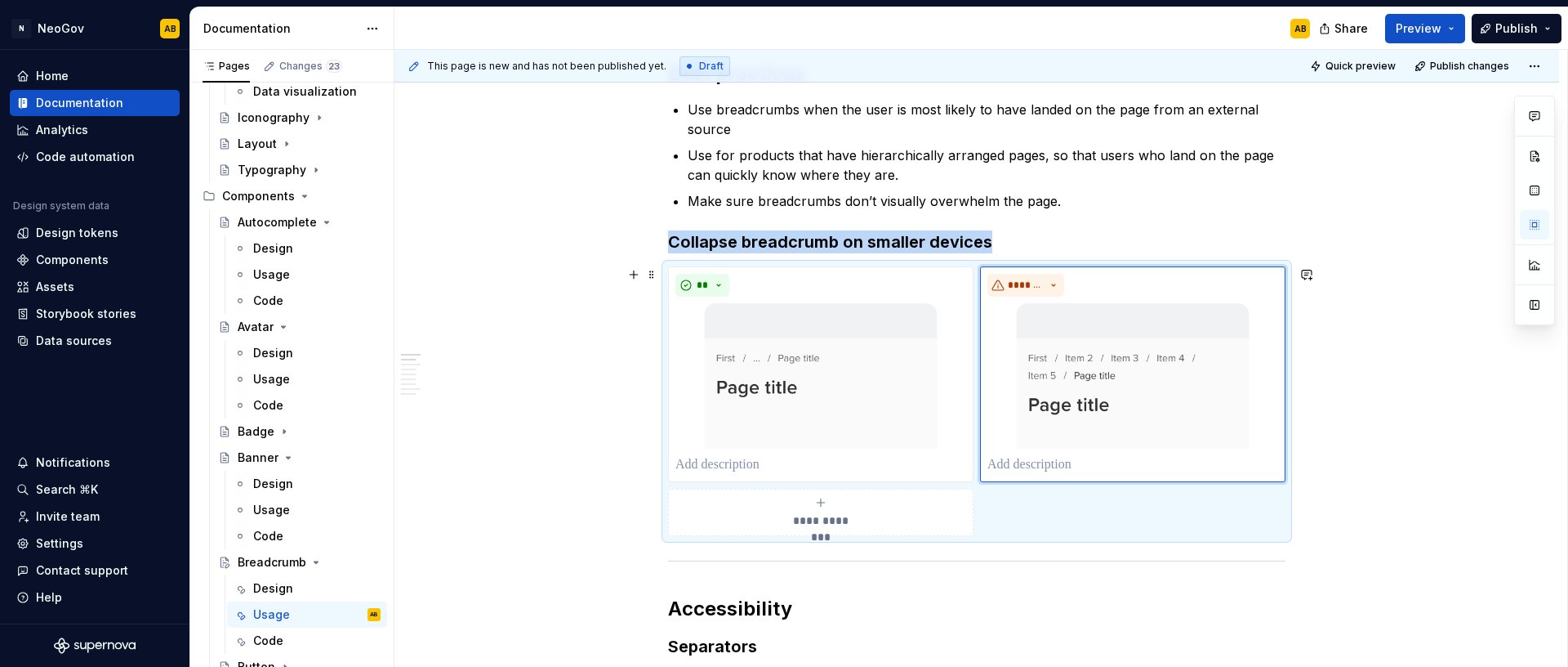
scroll to position [0, 0]
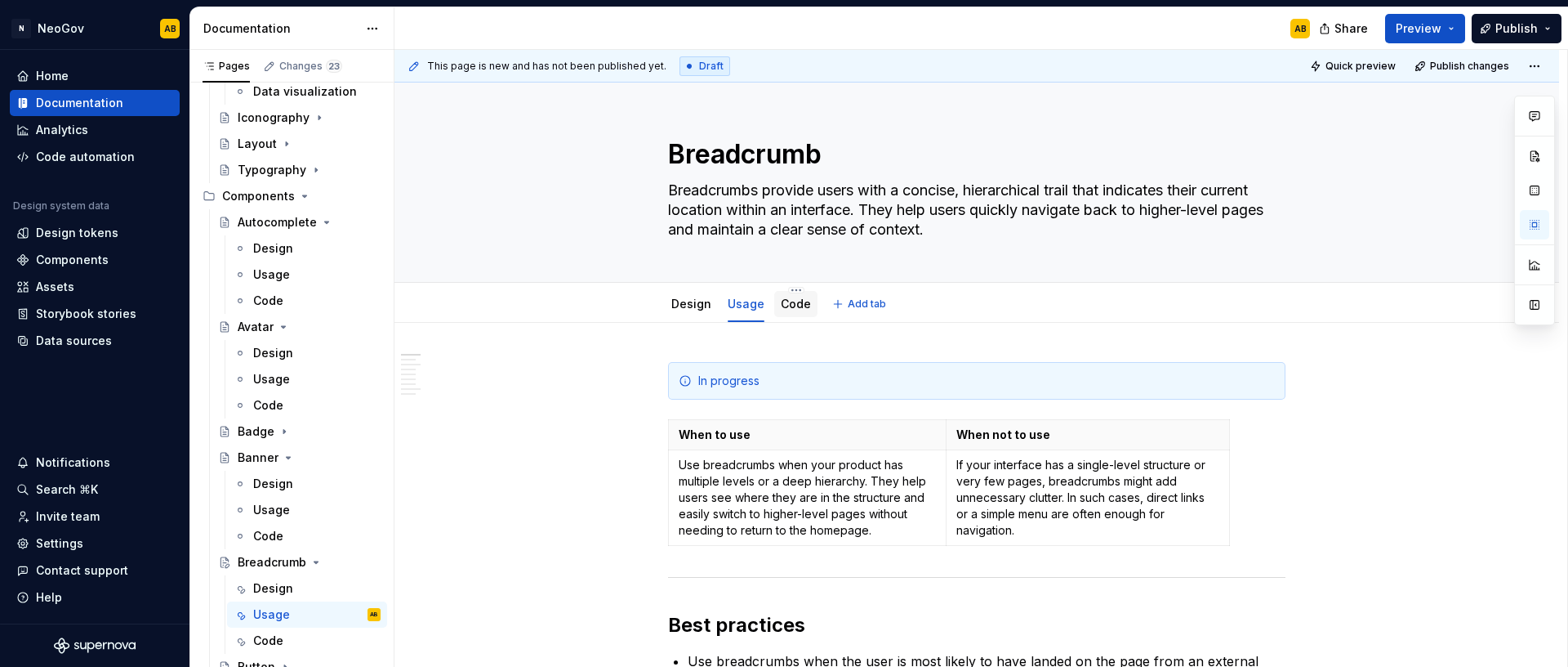
click at [795, 313] on div "Code" at bounding box center [795, 305] width 30 height 20
click at [799, 310] on link "Code" at bounding box center [795, 304] width 30 height 14
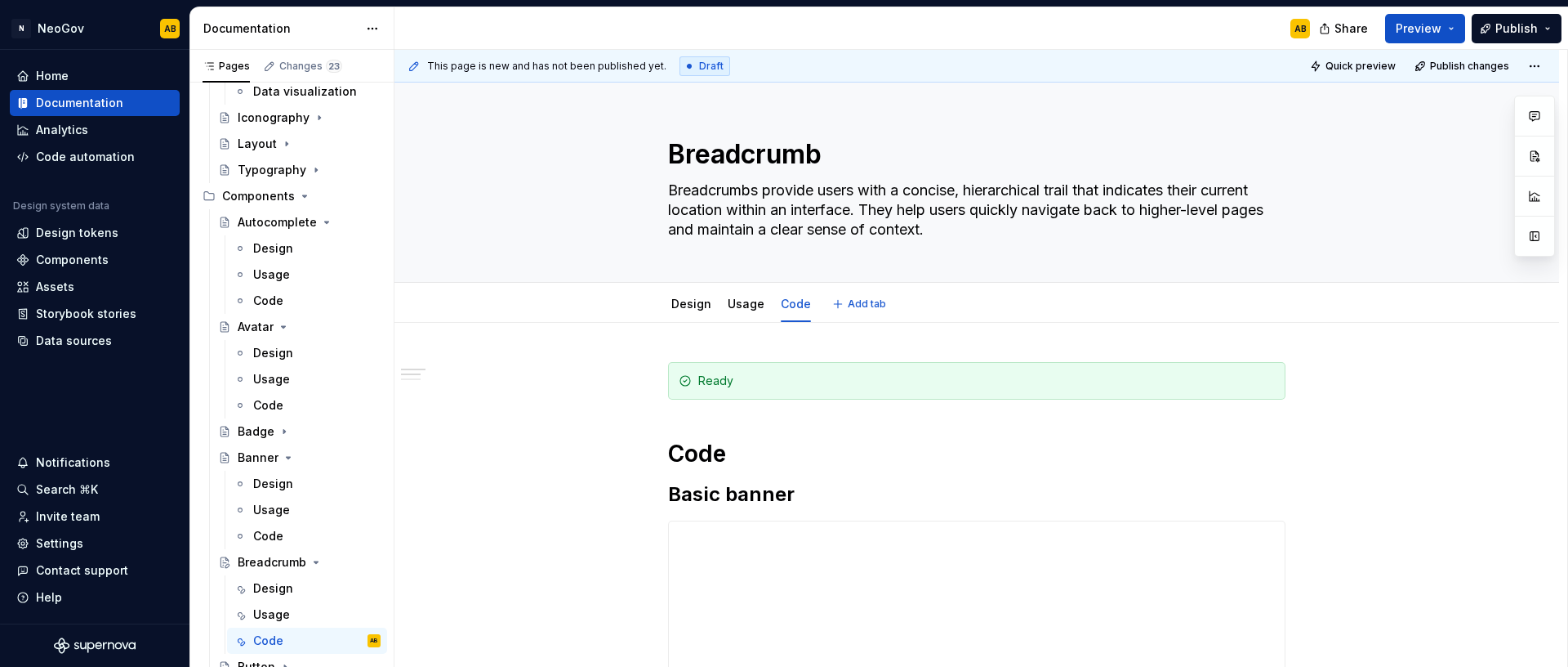
type textarea "*"
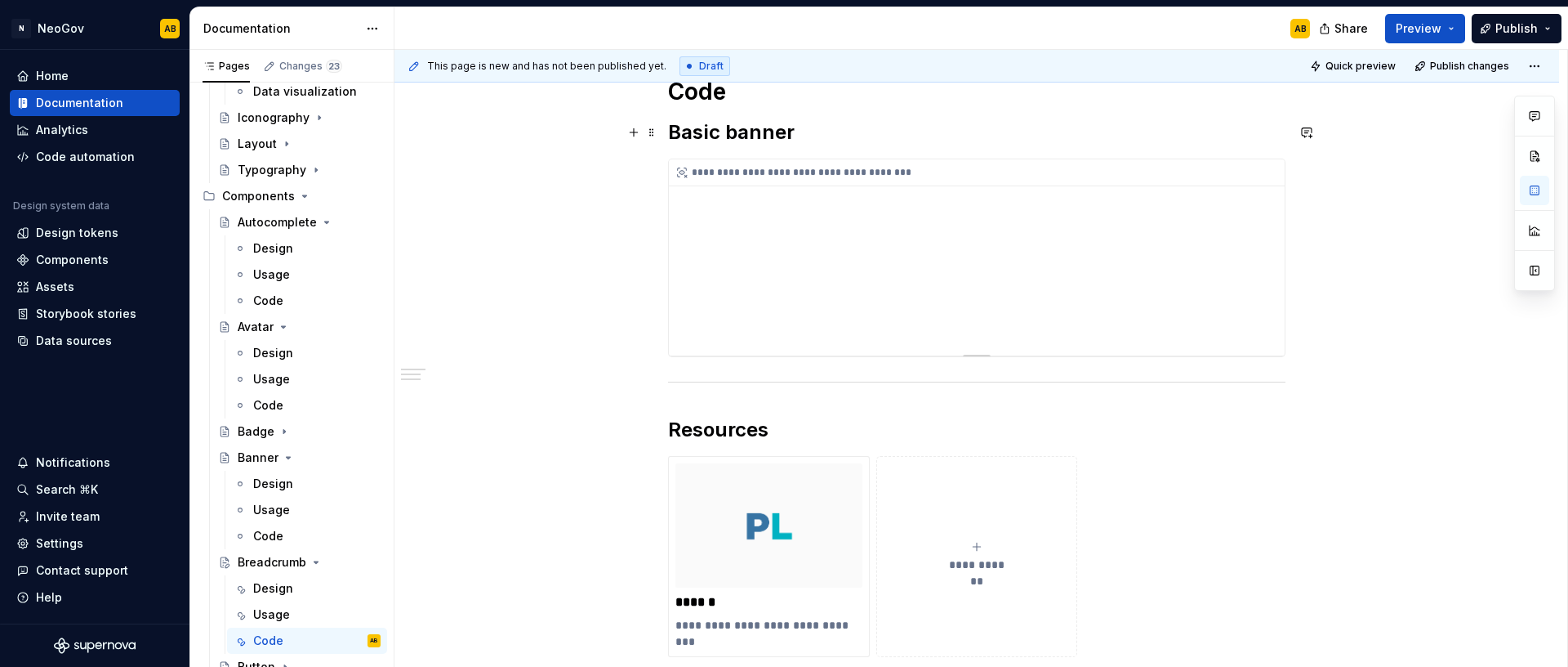
scroll to position [361, 0]
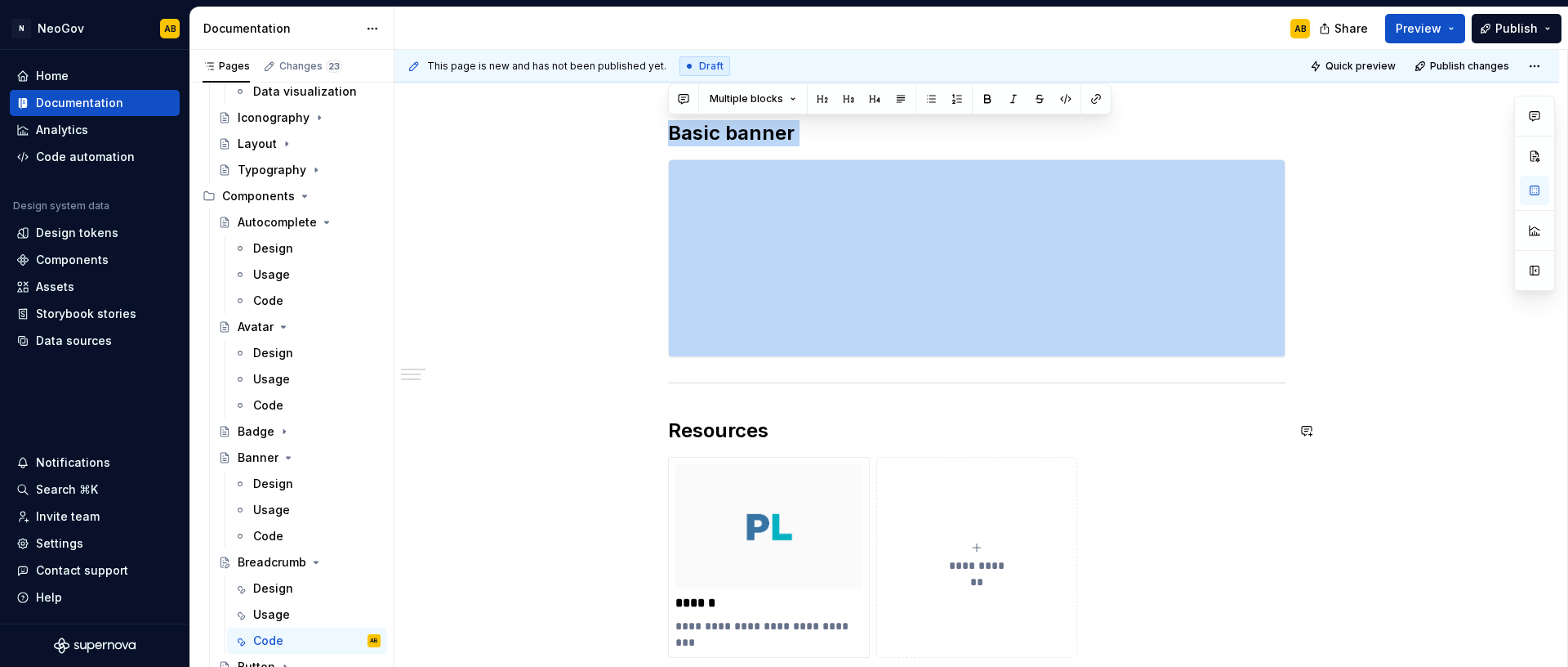
drag, startPoint x: 667, startPoint y: 127, endPoint x: 1016, endPoint y: 400, distance: 443.1
click at [1016, 400] on div "**********" at bounding box center [976, 348] width 618 height 696
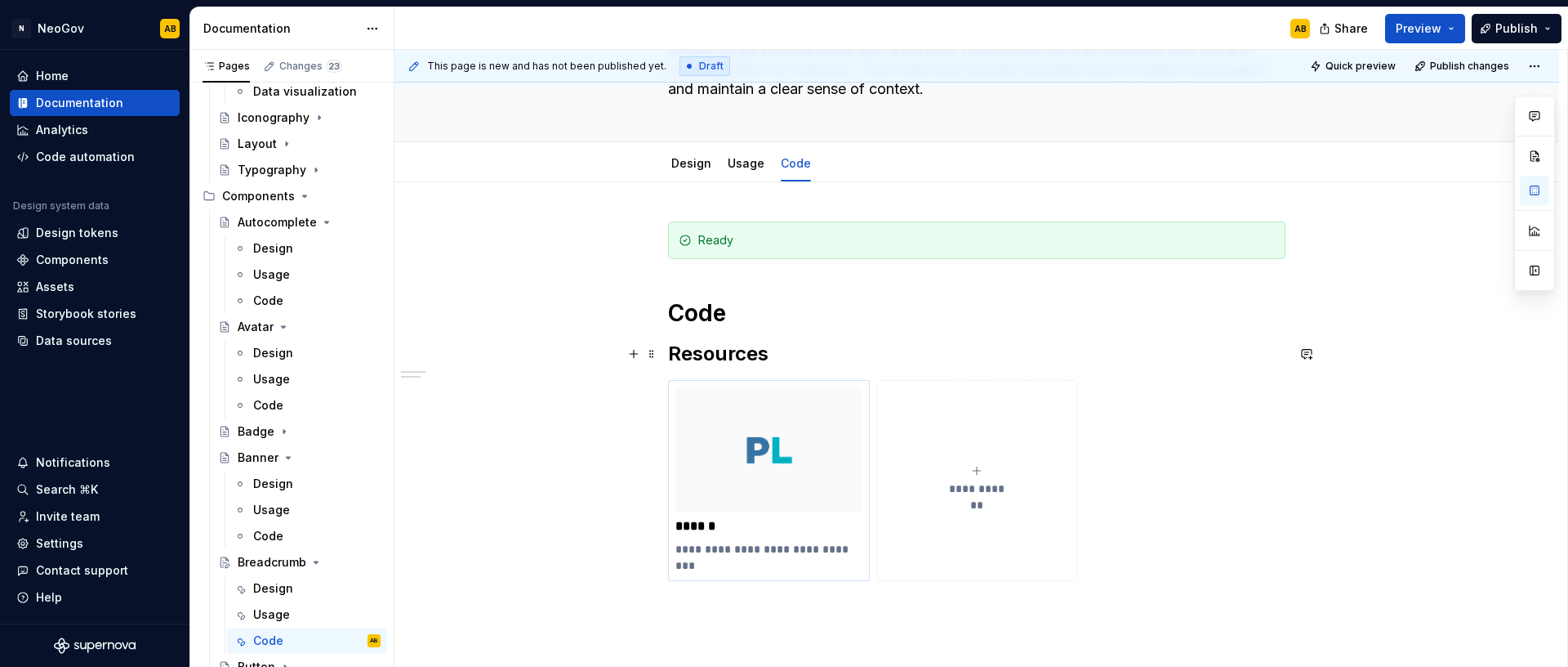
scroll to position [138, 0]
click at [735, 313] on h1 "Code" at bounding box center [976, 315] width 618 height 29
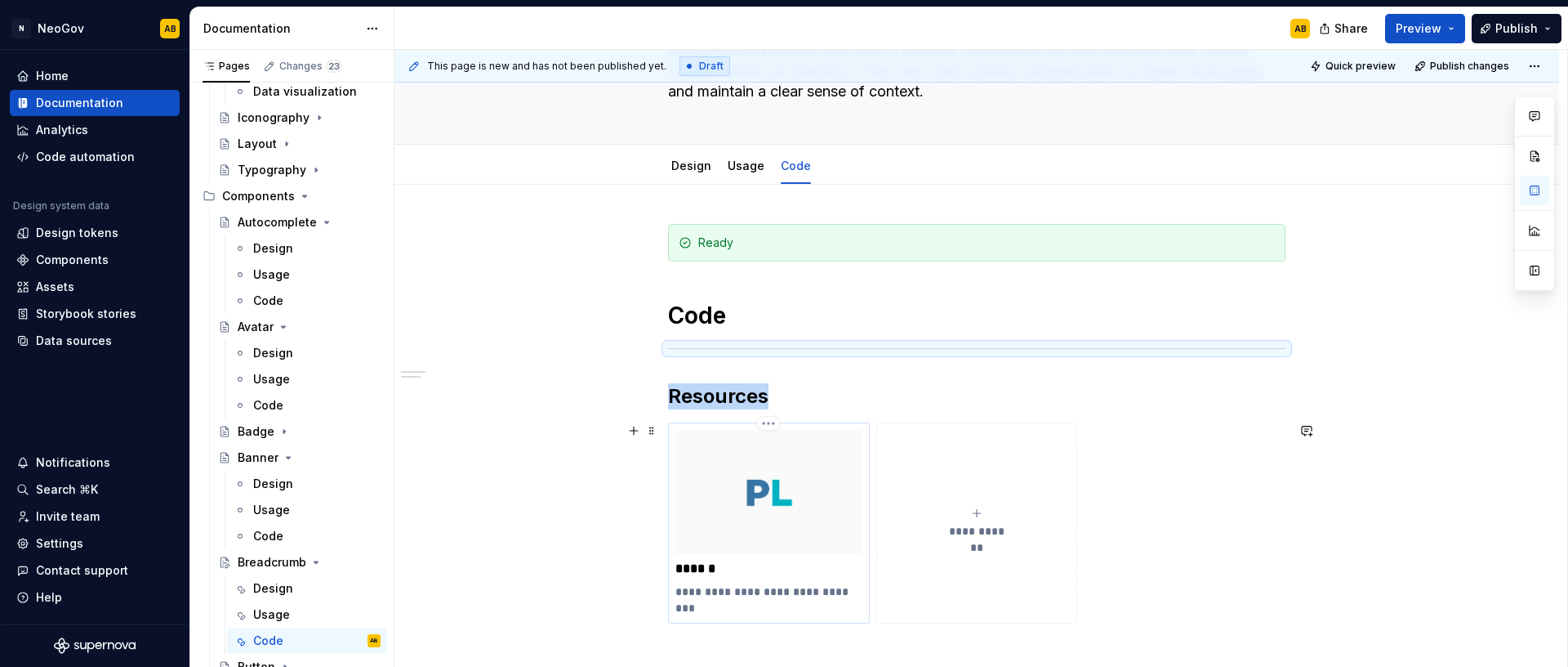
click at [755, 519] on img at bounding box center [769, 491] width 187 height 124
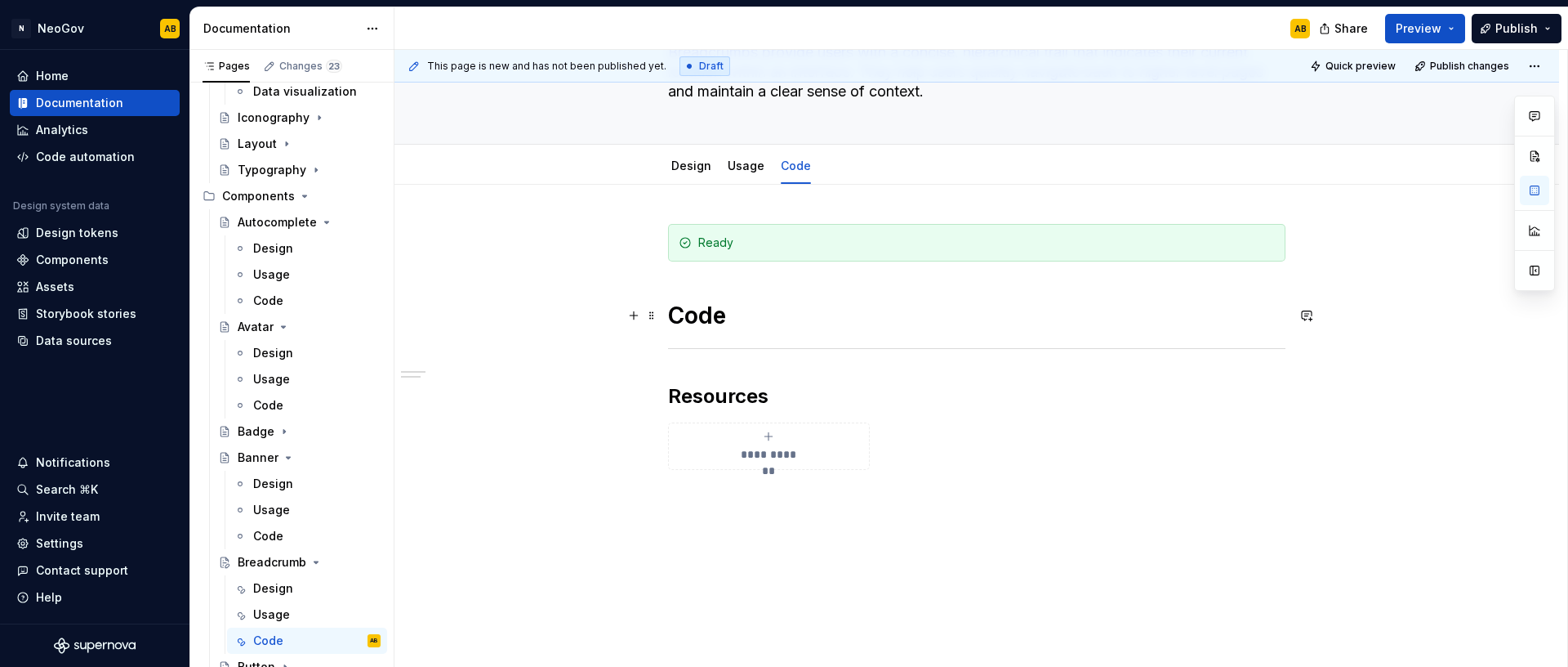
click at [768, 322] on h1 "Code" at bounding box center [976, 315] width 618 height 29
click at [788, 248] on div "Ready" at bounding box center [987, 243] width 577 height 16
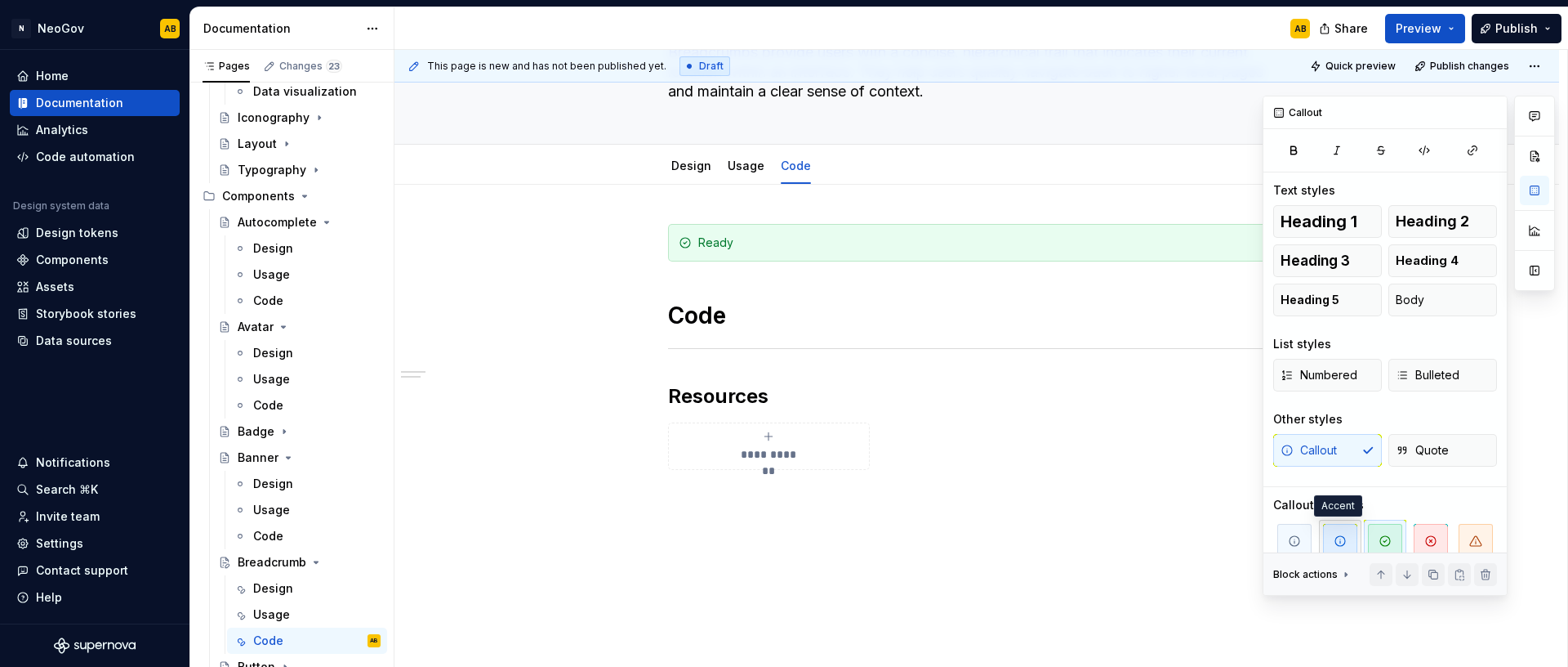
click at [1346, 537] on span "button" at bounding box center [1339, 540] width 34 height 34
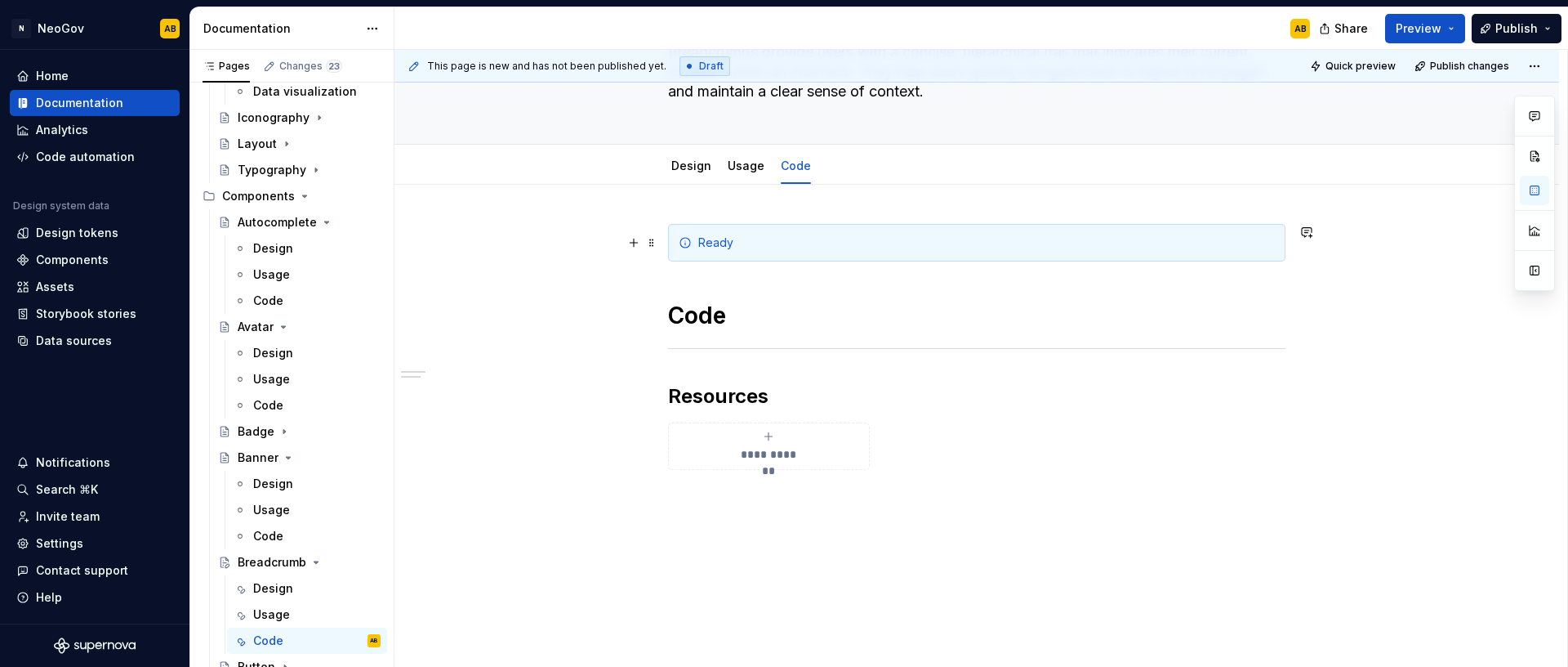
click at [732, 249] on div "Ready" at bounding box center [987, 243] width 577 height 16
click at [753, 317] on h1 "Code" at bounding box center [976, 315] width 618 height 29
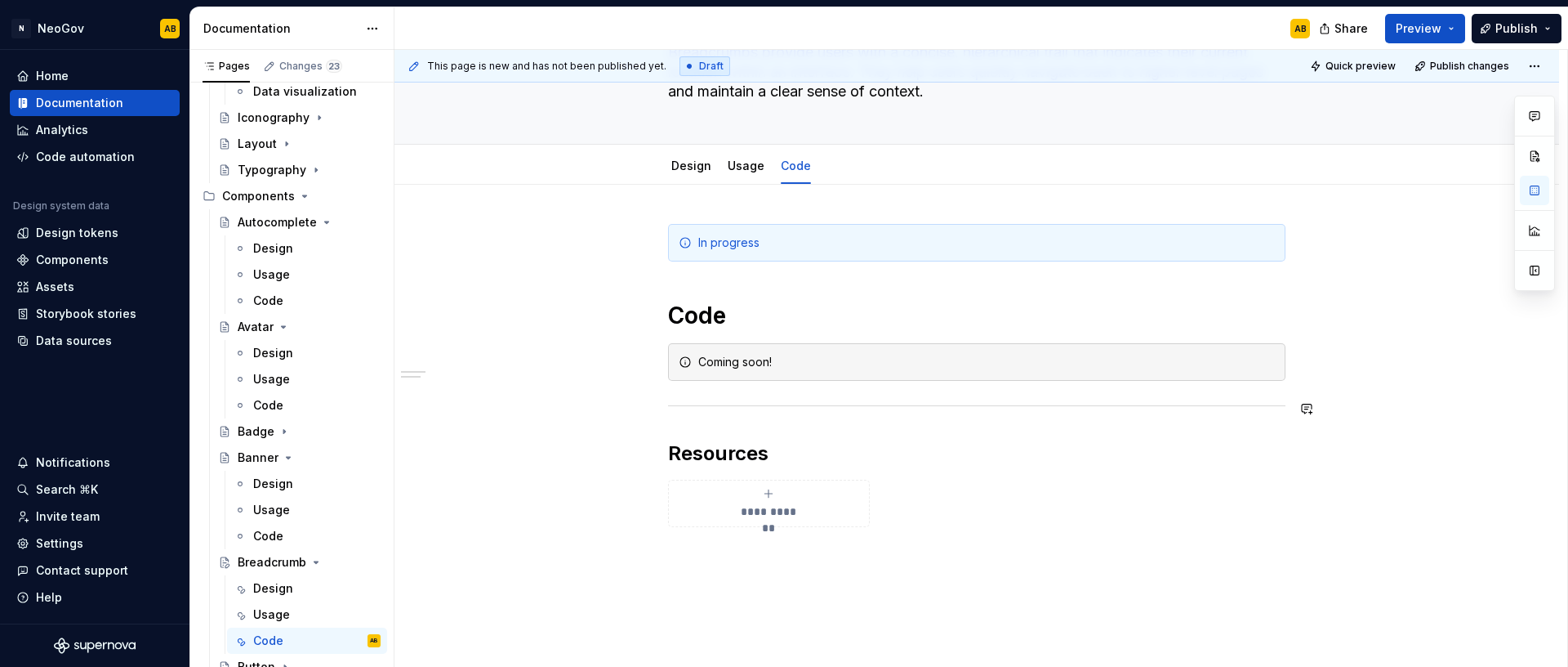
click at [604, 416] on div "**********" at bounding box center [976, 485] width 1165 height 601
click at [653, 363] on span at bounding box center [651, 361] width 13 height 23
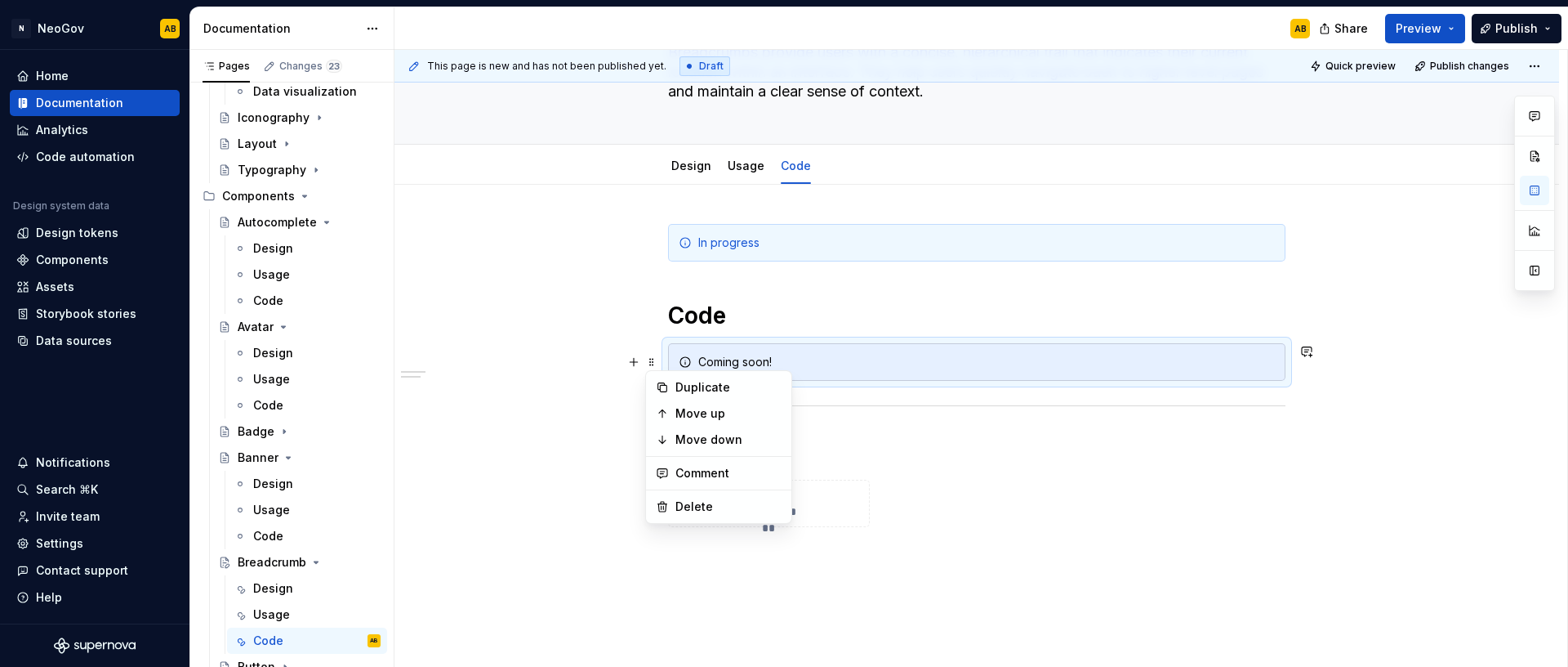
click at [665, 386] on icon at bounding box center [662, 386] width 13 height 13
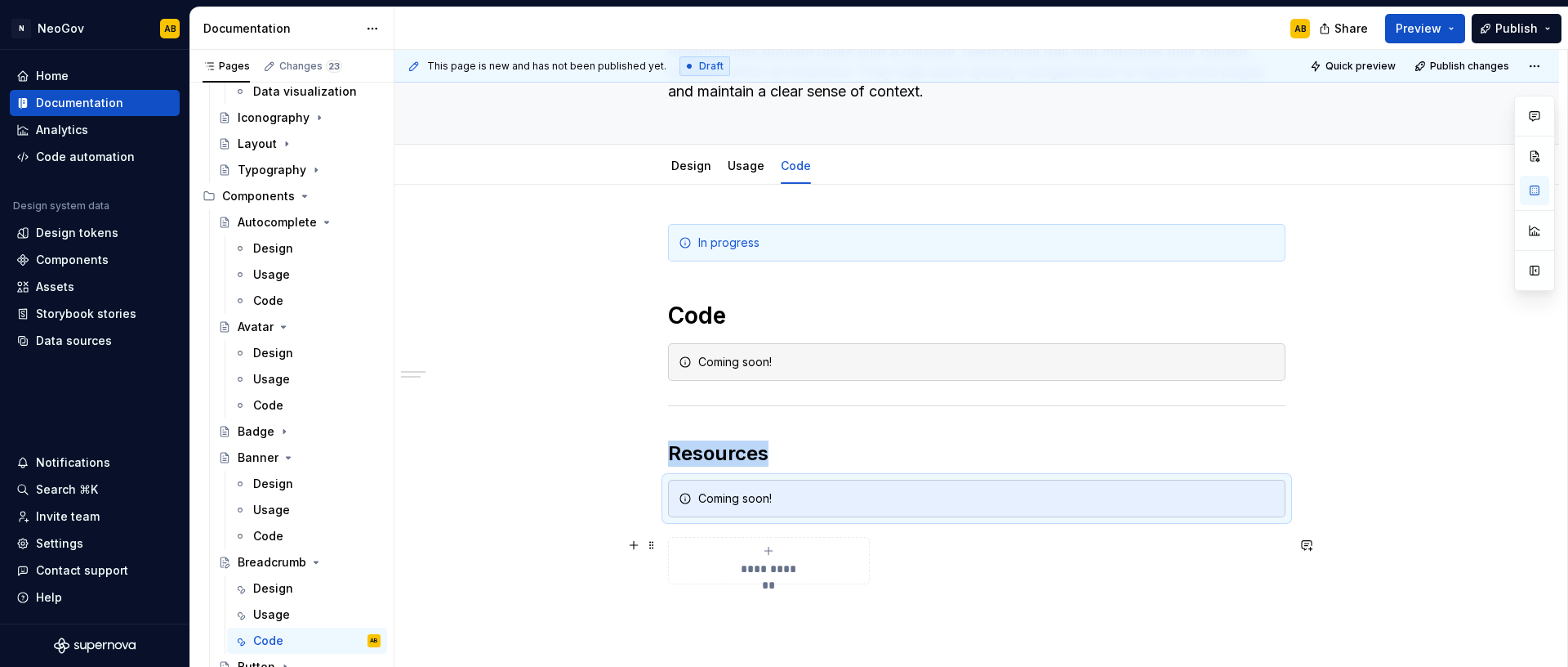
click at [614, 564] on div "**********" at bounding box center [976, 513] width 1165 height 658
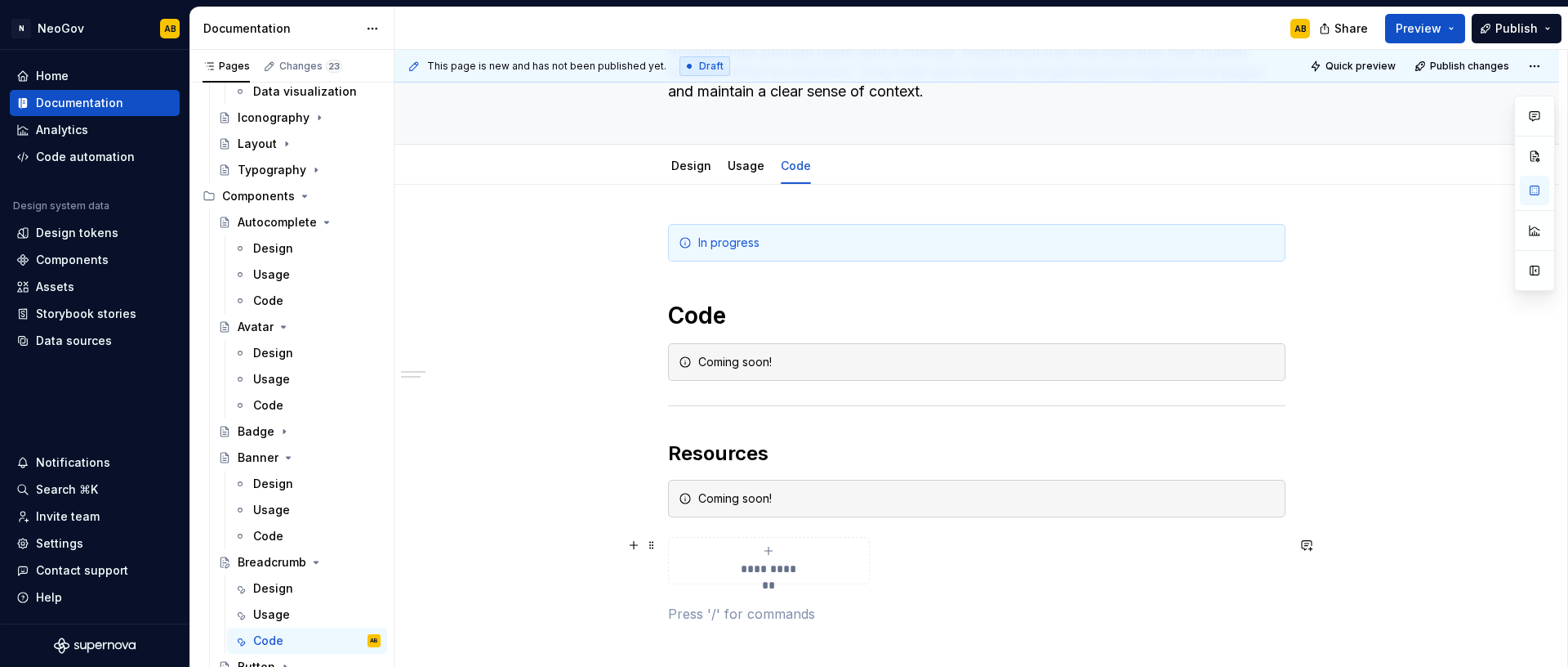
click at [821, 555] on div "**********" at bounding box center [769, 560] width 187 height 33
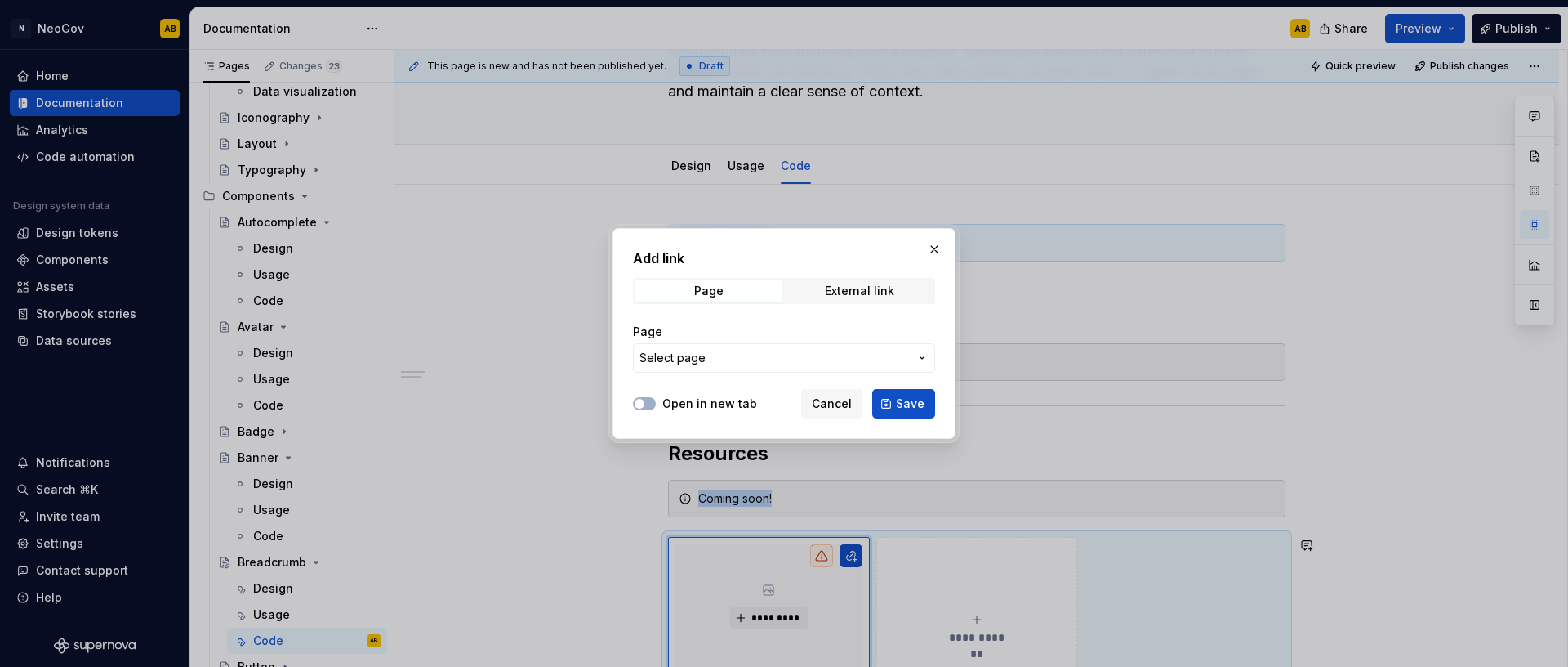
click at [851, 396] on span "Cancel" at bounding box center [831, 403] width 40 height 16
click at [850, 397] on div "**********" at bounding box center [976, 492] width 618 height 537
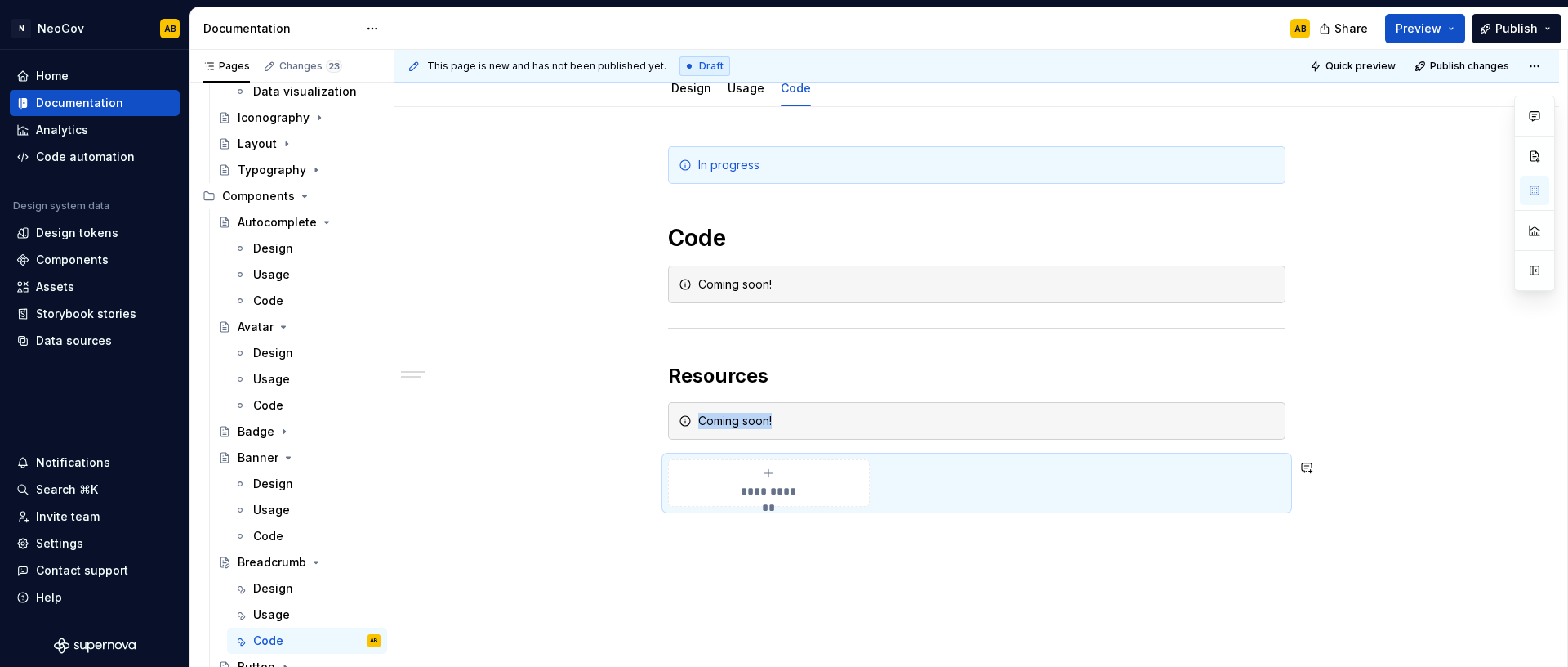
click at [1131, 601] on div "**********" at bounding box center [976, 435] width 1165 height 658
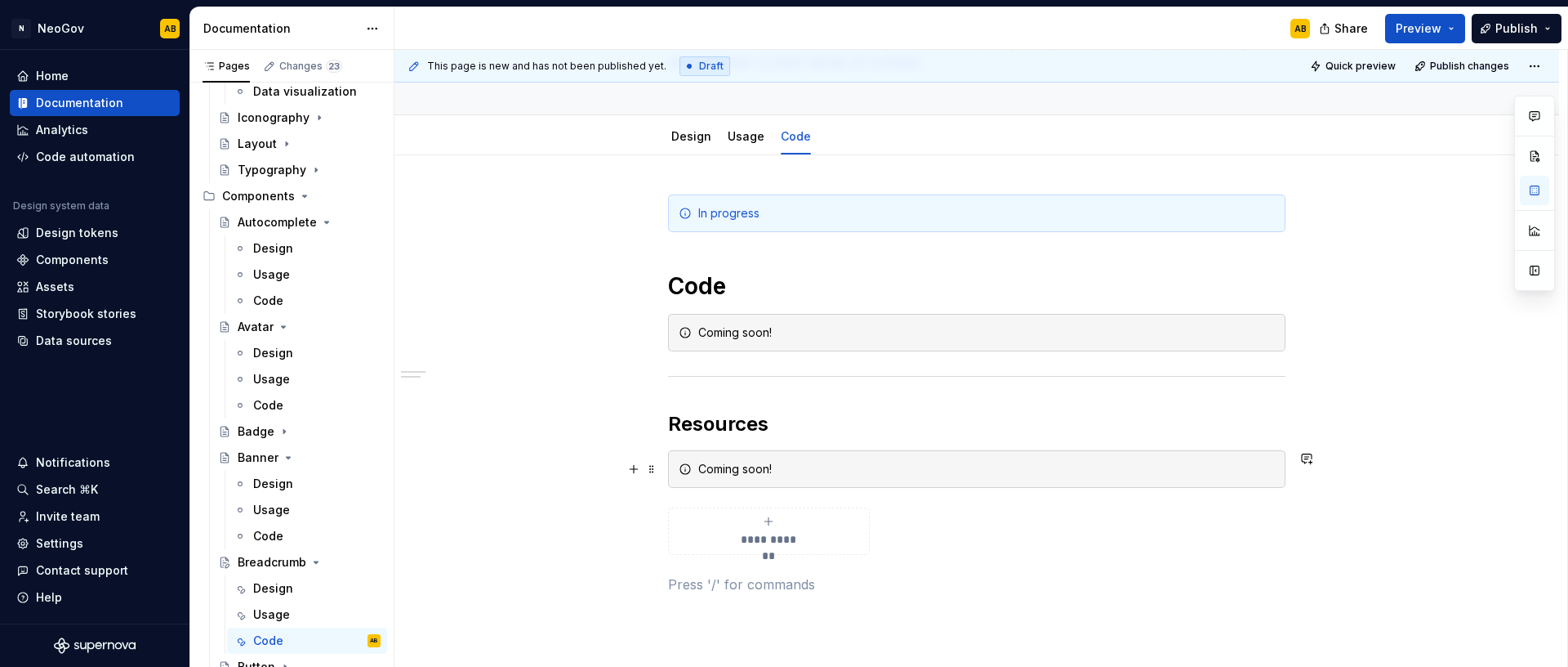
scroll to position [0, 0]
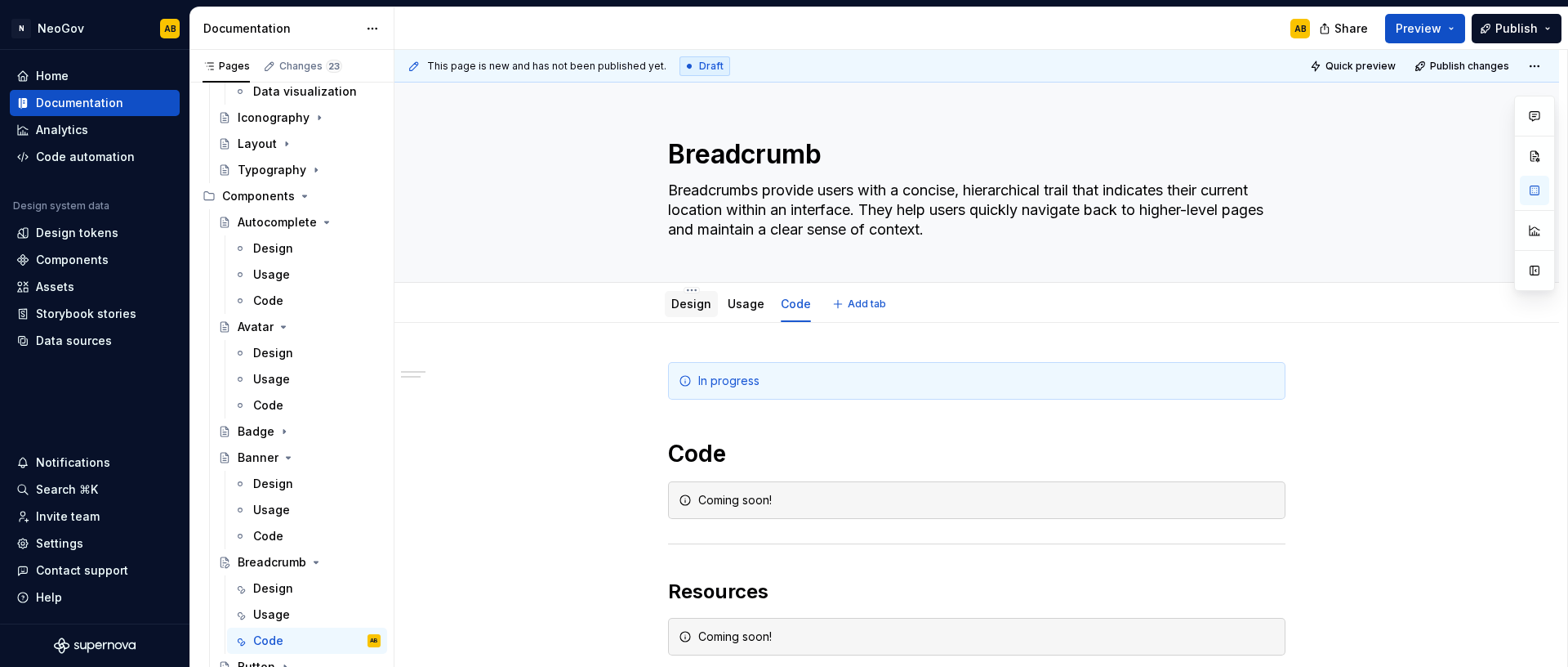
click at [685, 313] on div "Design" at bounding box center [692, 305] width 40 height 20
click at [676, 309] on link "Design" at bounding box center [692, 304] width 40 height 14
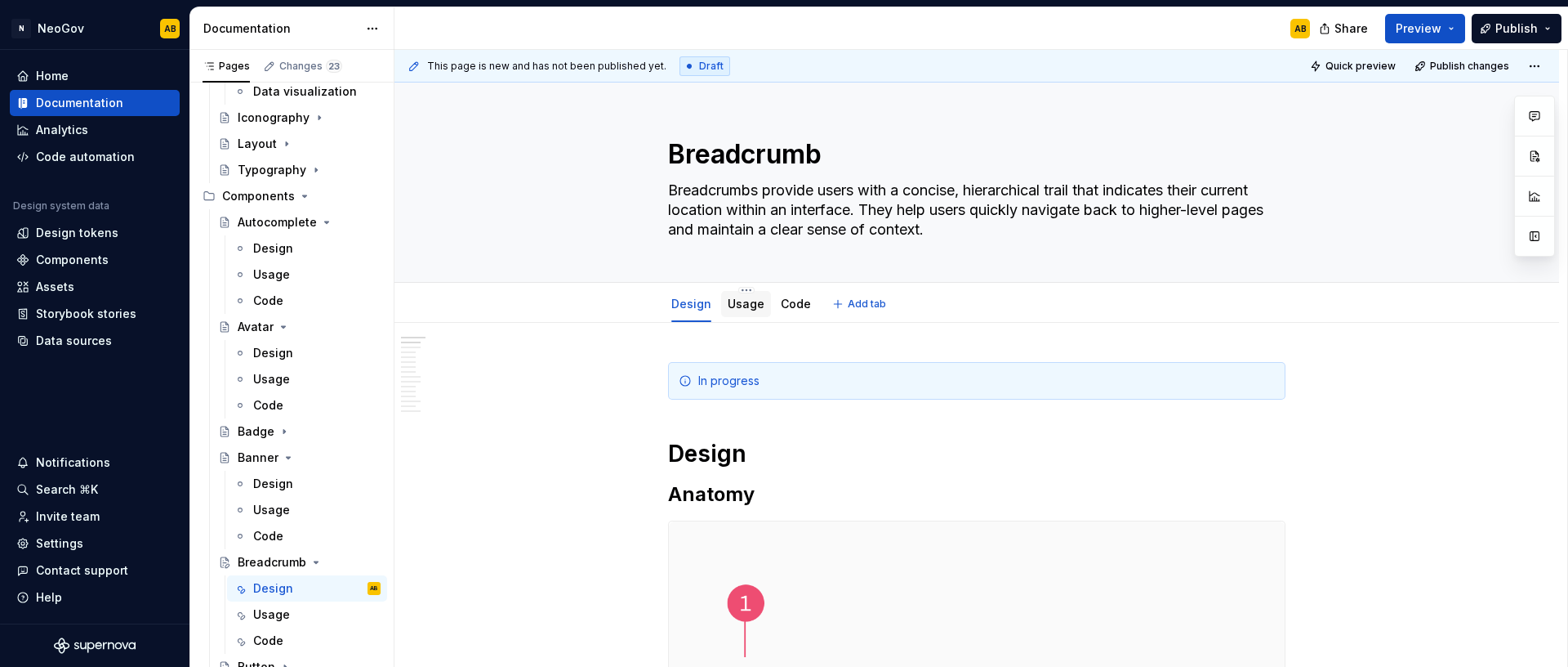
click at [744, 313] on div "Usage" at bounding box center [746, 305] width 37 height 20
click at [1545, 31] on button "Publish" at bounding box center [1516, 28] width 90 height 29
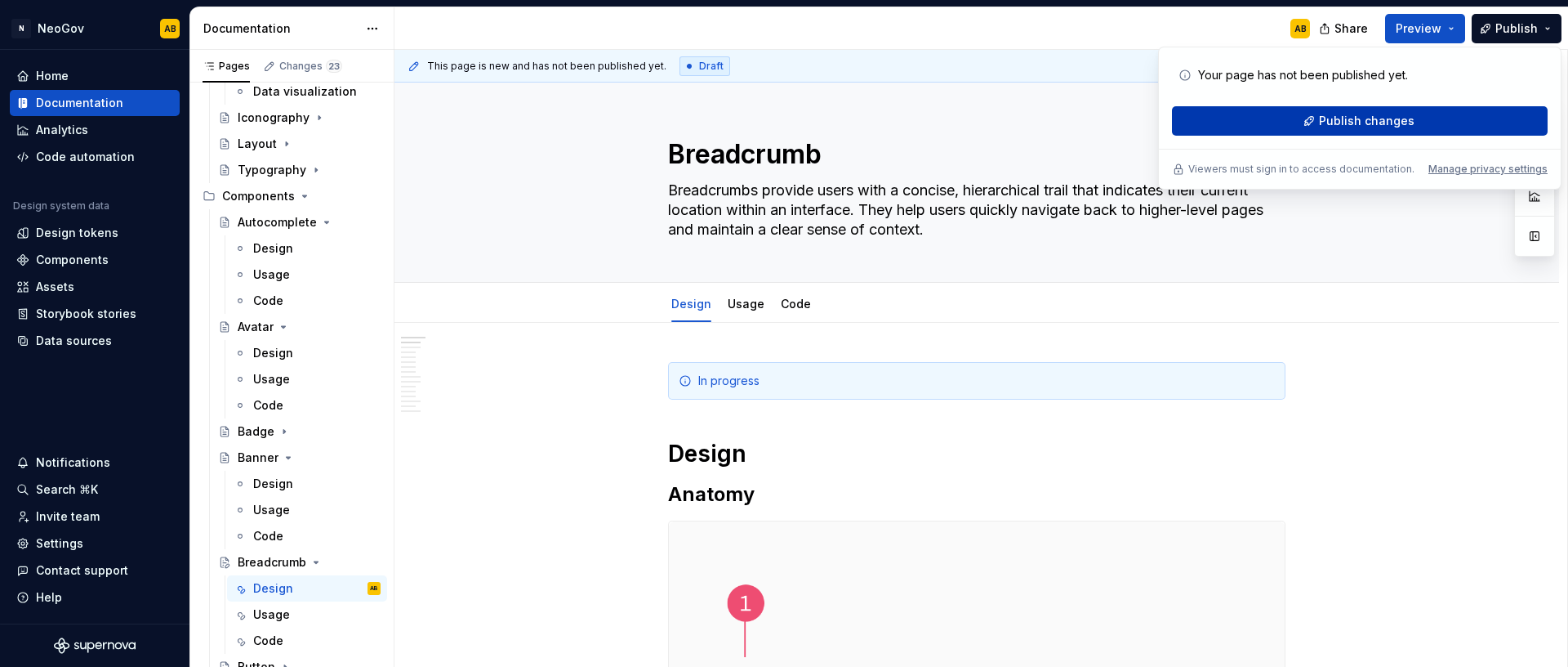
click at [1358, 119] on span "Publish changes" at bounding box center [1366, 121] width 96 height 16
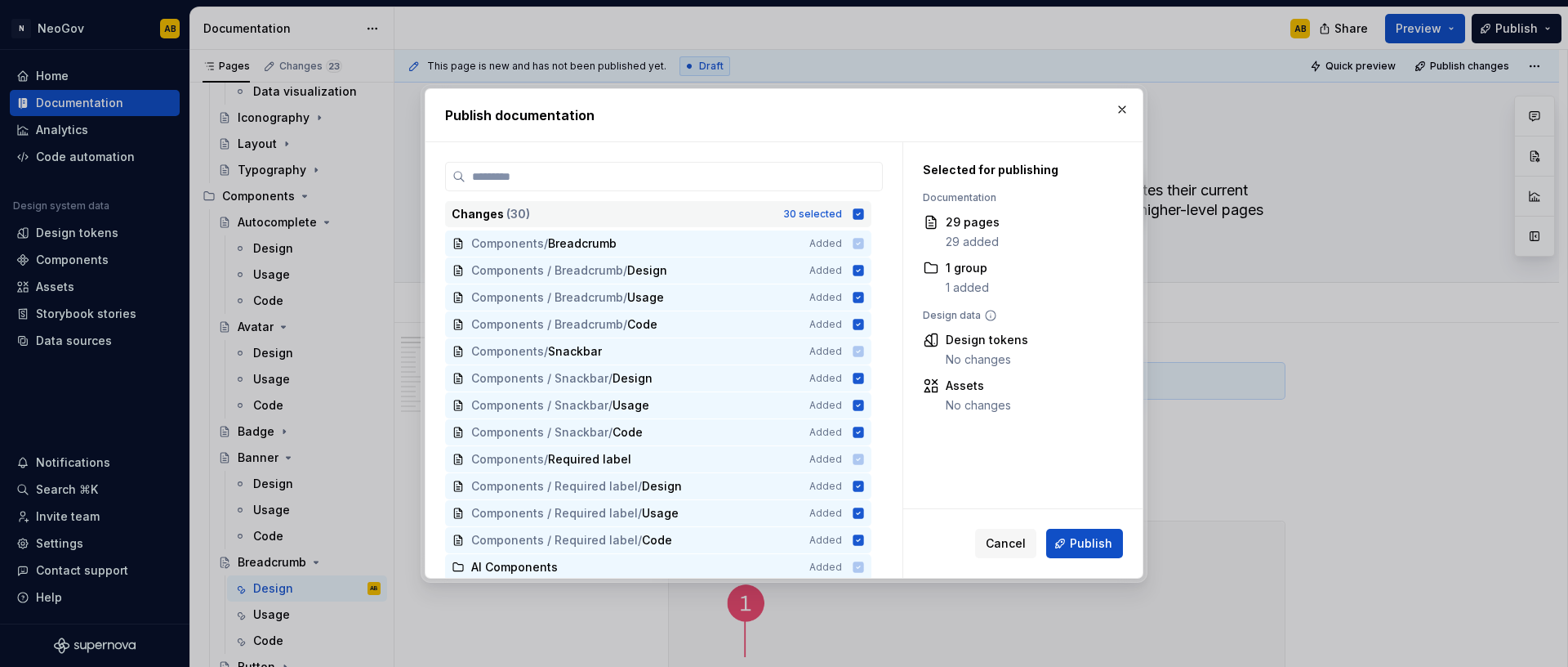
click at [853, 214] on icon at bounding box center [858, 214] width 11 height 11
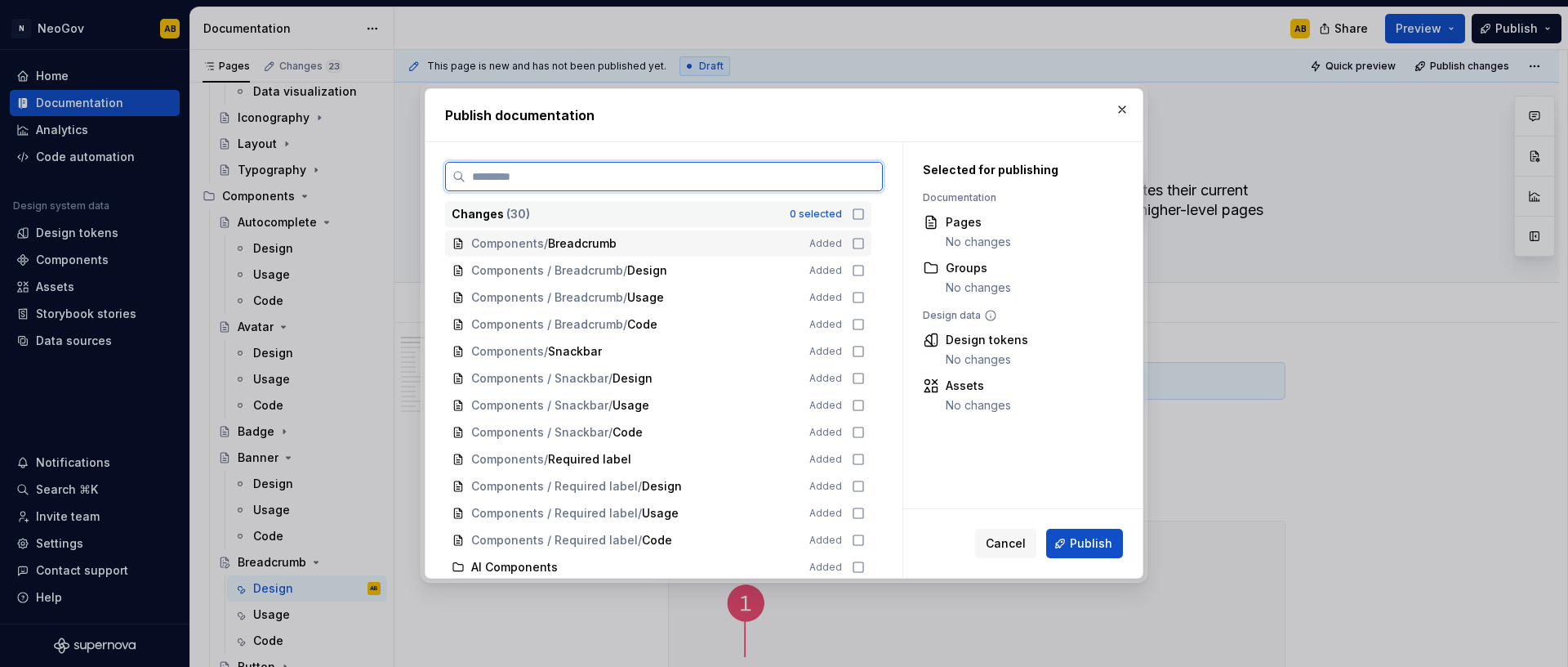
click at [855, 246] on icon at bounding box center [857, 243] width 13 height 13
click at [855, 268] on icon at bounding box center [857, 270] width 13 height 13
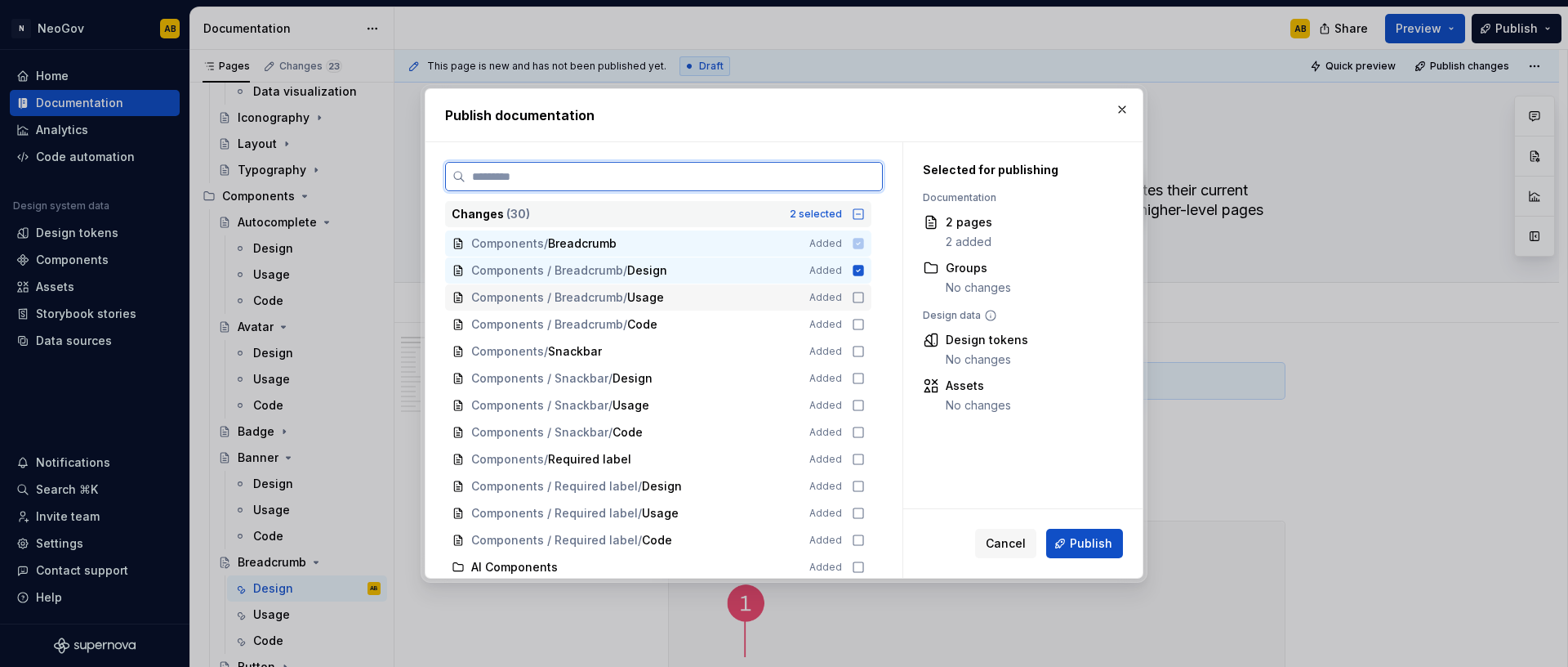
click at [857, 290] on div "Components / Breadcrumb / Usage Added" at bounding box center [658, 298] width 426 height 26
click at [856, 318] on icon at bounding box center [857, 324] width 13 height 13
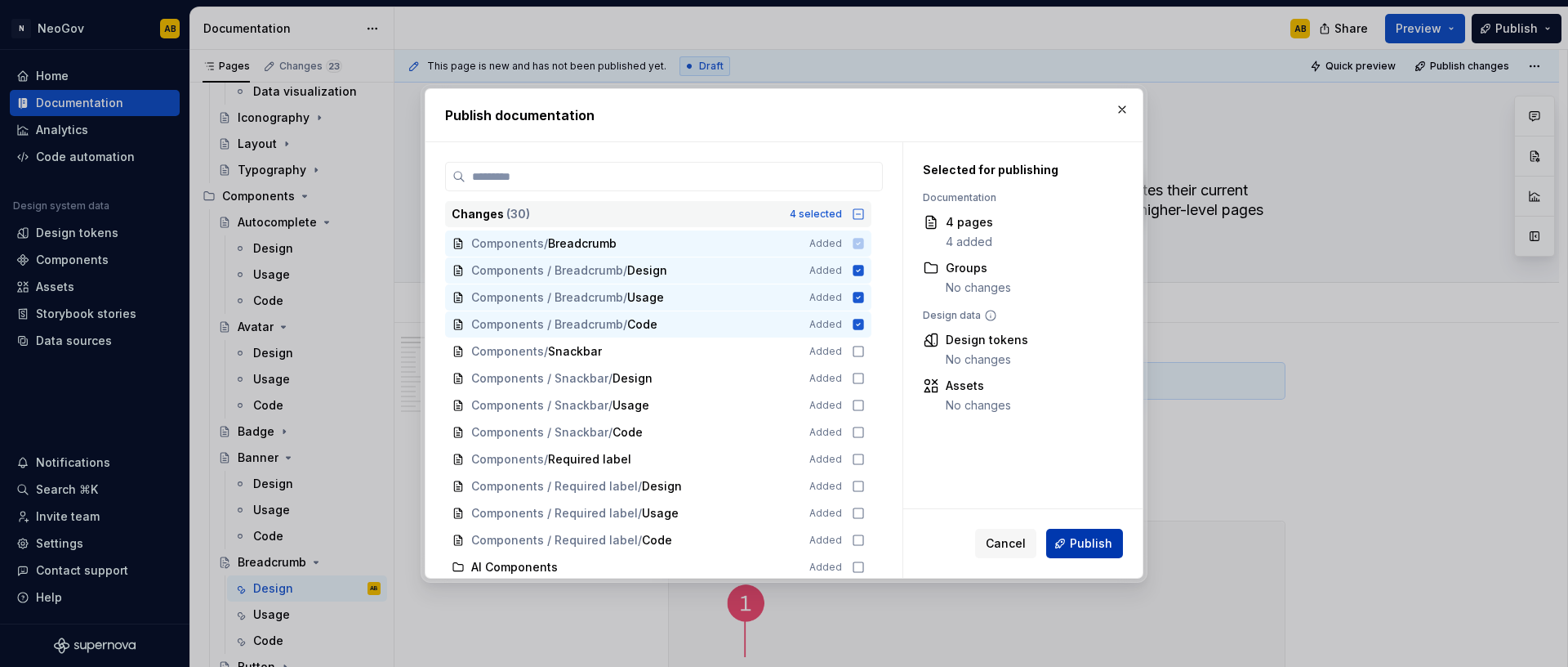
click at [1092, 550] on span "Publish" at bounding box center [1091, 543] width 43 height 16
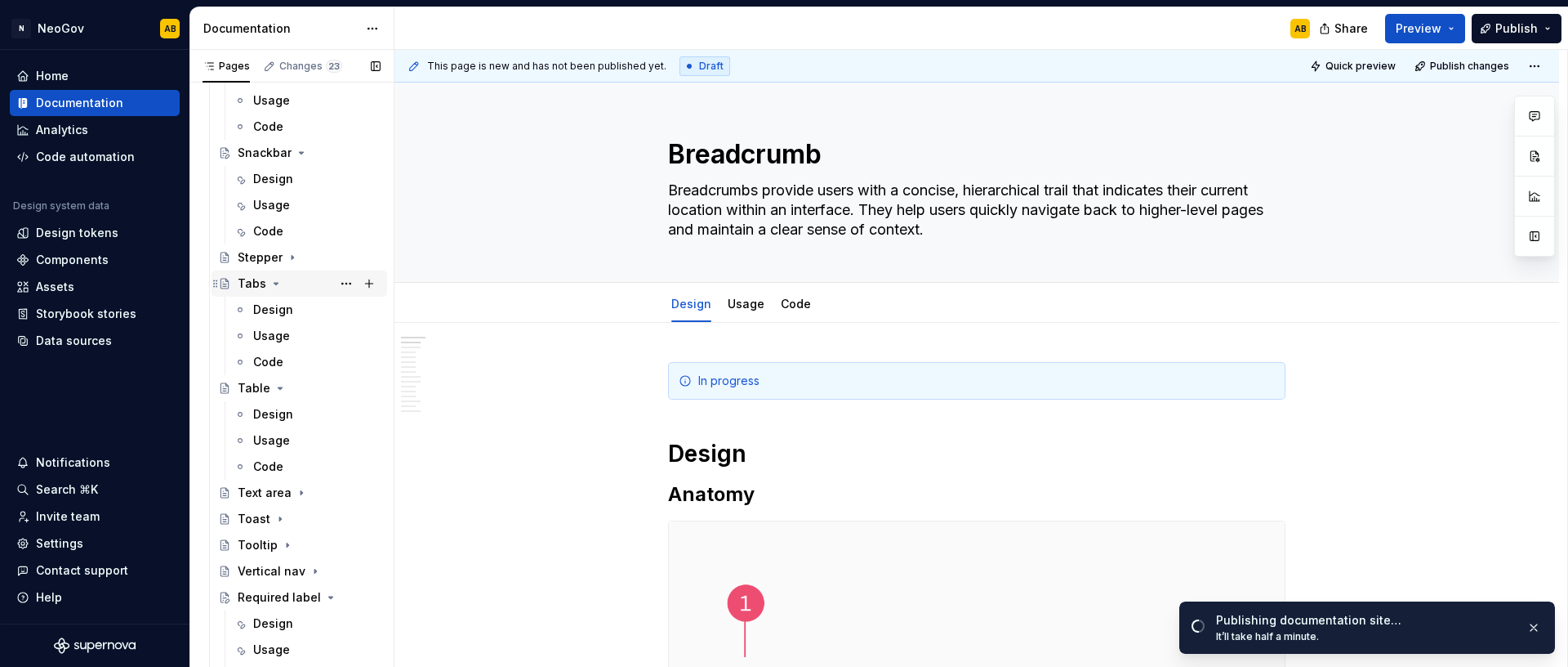
scroll to position [2216, 0]
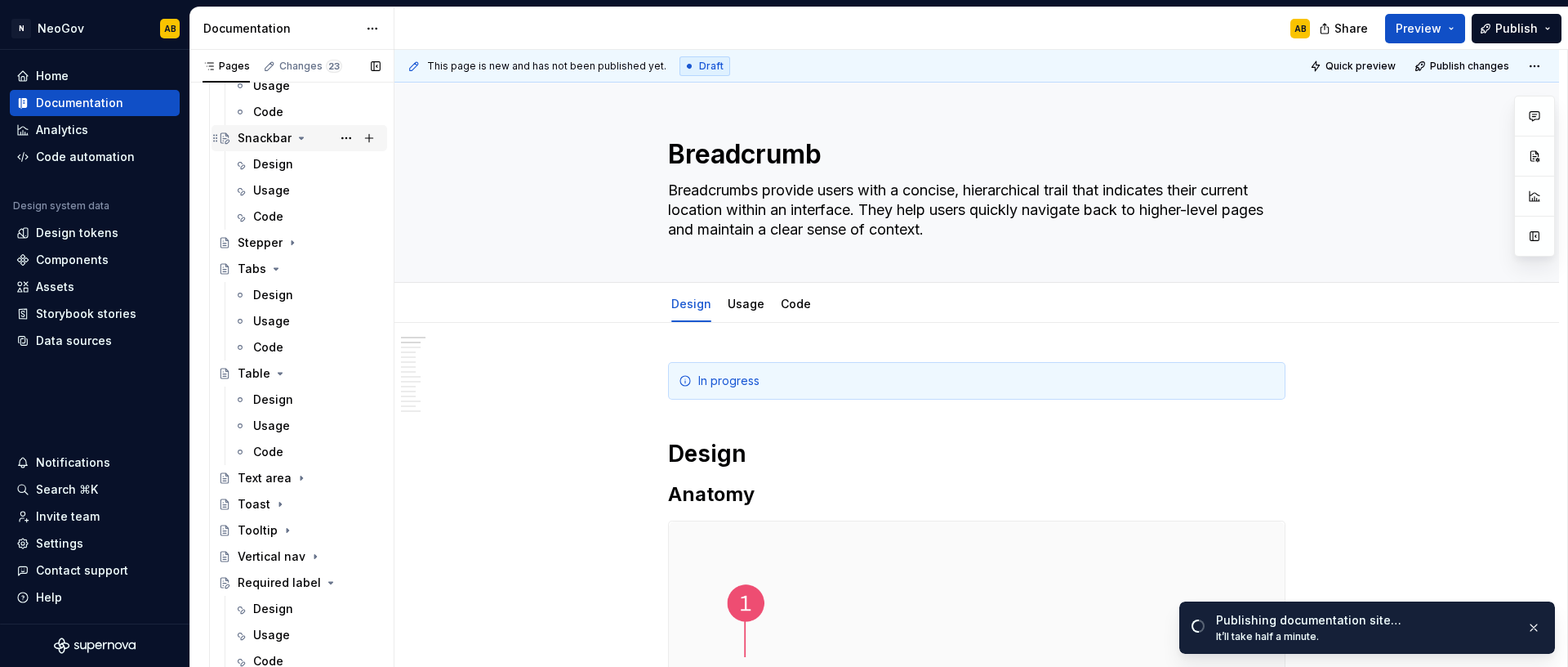
click at [261, 140] on div "Snackbar" at bounding box center [264, 138] width 54 height 16
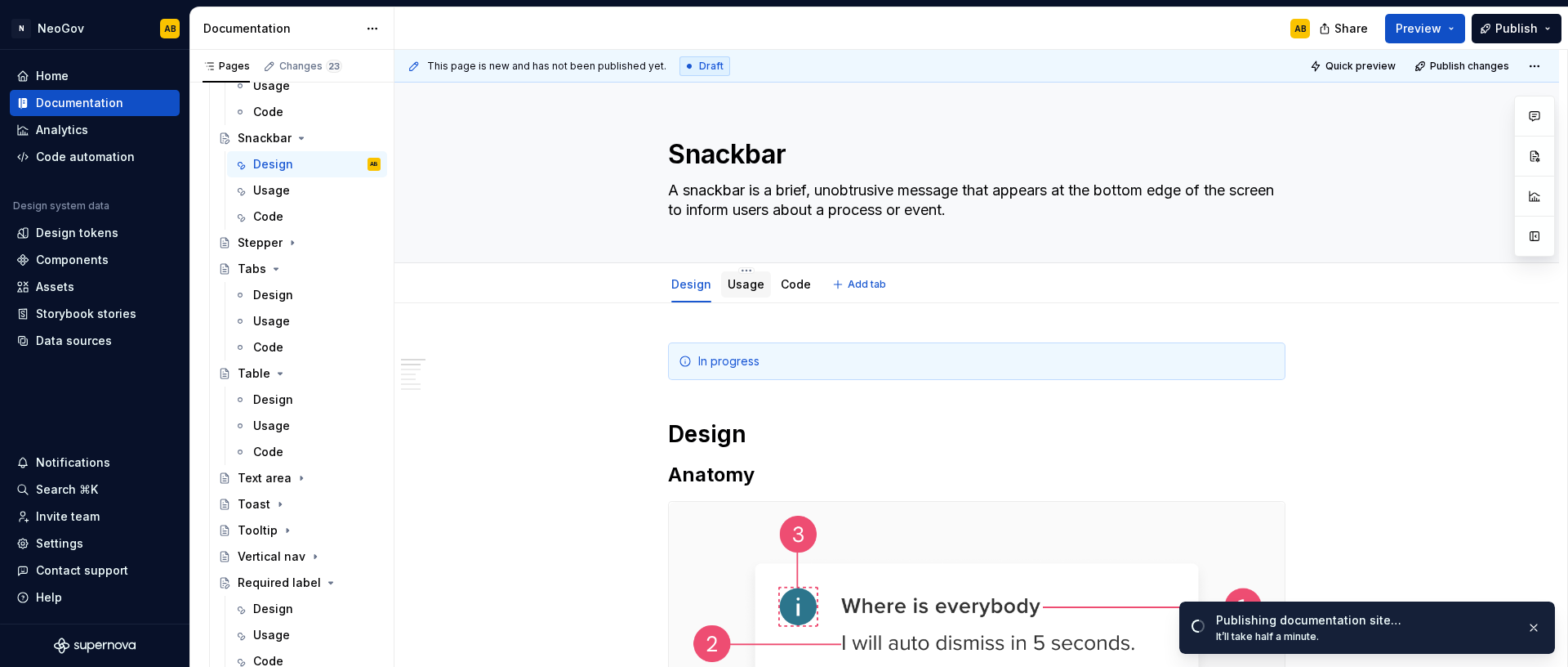
click at [740, 292] on div "Usage" at bounding box center [746, 285] width 37 height 16
click at [747, 286] on link "Usage" at bounding box center [746, 284] width 37 height 14
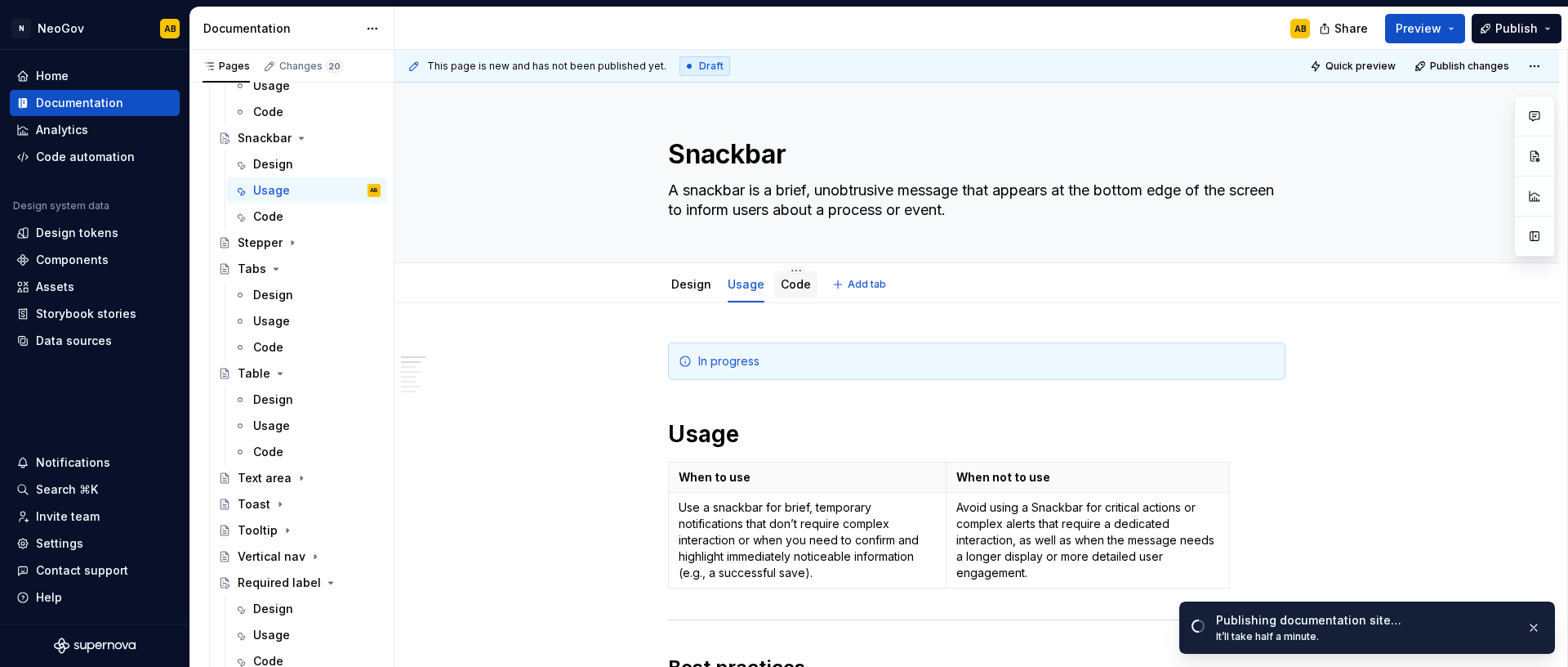
click at [797, 290] on link "Code" at bounding box center [795, 284] width 30 height 14
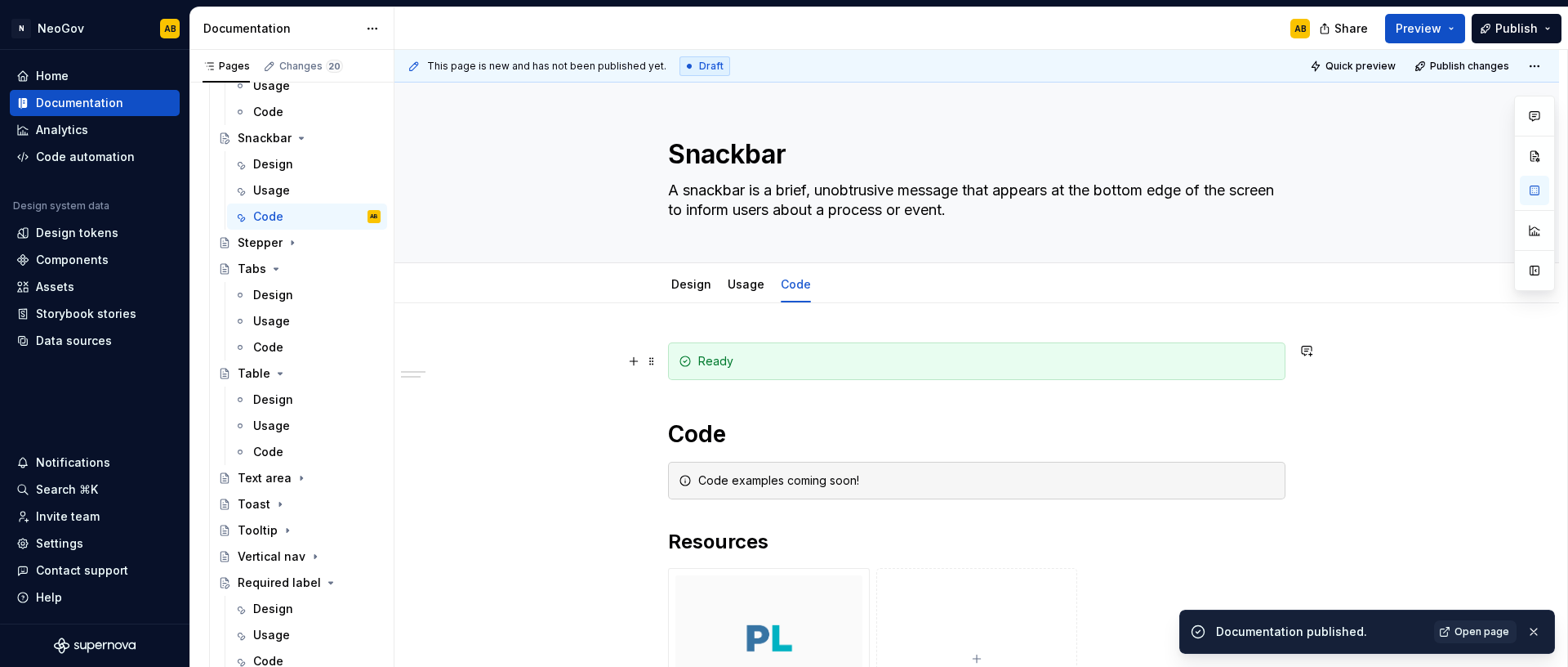
click at [736, 363] on div "Ready" at bounding box center [987, 360] width 577 height 16
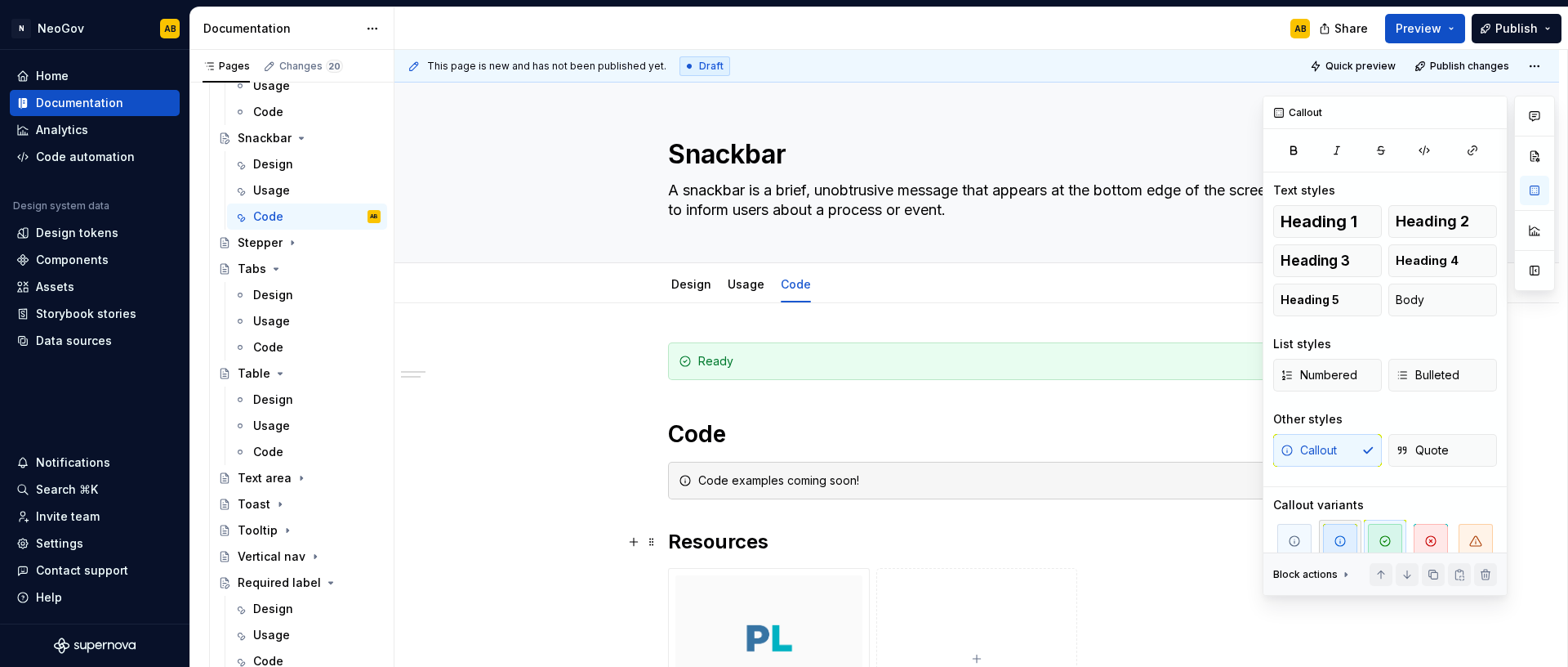
click at [1326, 532] on span "button" at bounding box center [1339, 540] width 34 height 34
type textarea "*"
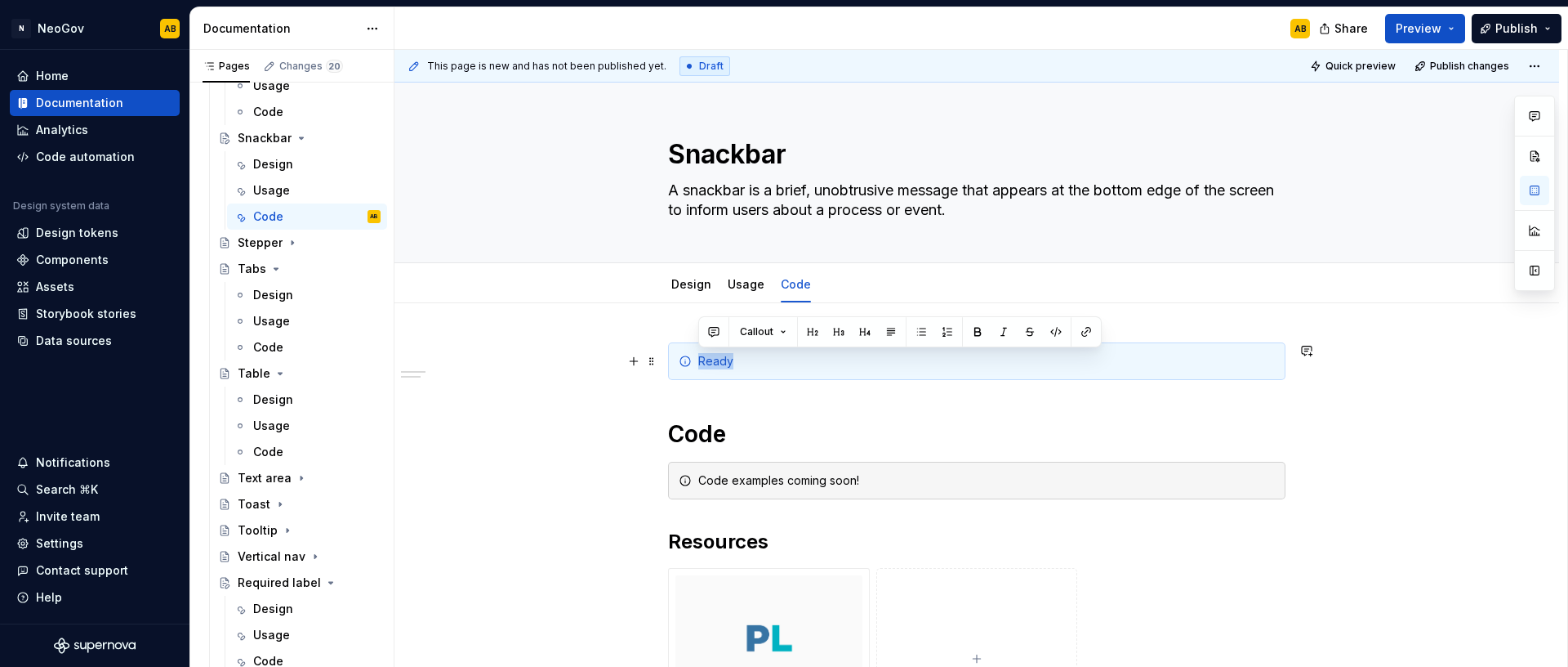
drag, startPoint x: 754, startPoint y: 366, endPoint x: 699, endPoint y: 360, distance: 55.3
click at [699, 360] on div "Ready" at bounding box center [987, 360] width 577 height 16
click at [599, 401] on div "**********" at bounding box center [976, 666] width 1165 height 725
click at [744, 295] on div "Usage" at bounding box center [746, 285] width 50 height 26
click at [744, 287] on link "Usage" at bounding box center [746, 284] width 37 height 14
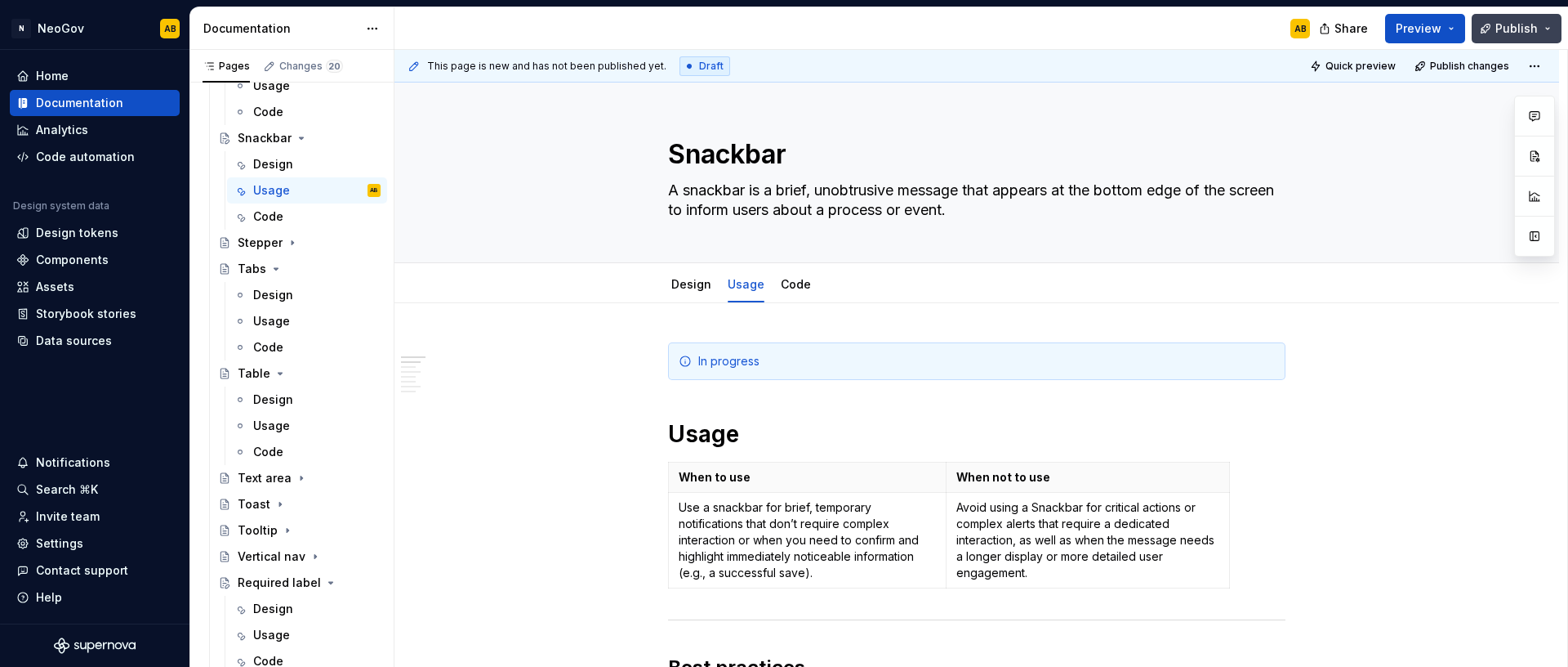
click at [1523, 34] on span "Publish" at bounding box center [1516, 28] width 43 height 16
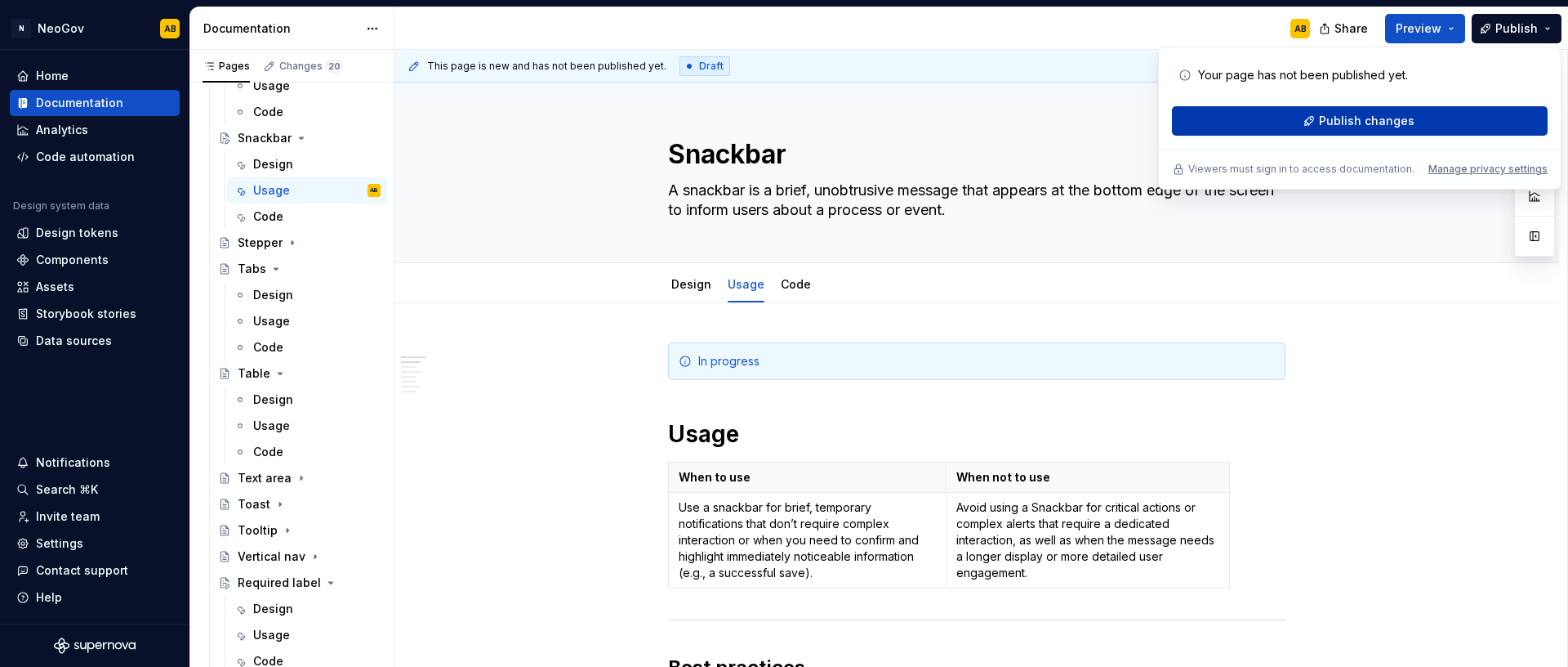
click at [1391, 132] on button "Publish changes" at bounding box center [1359, 120] width 375 height 29
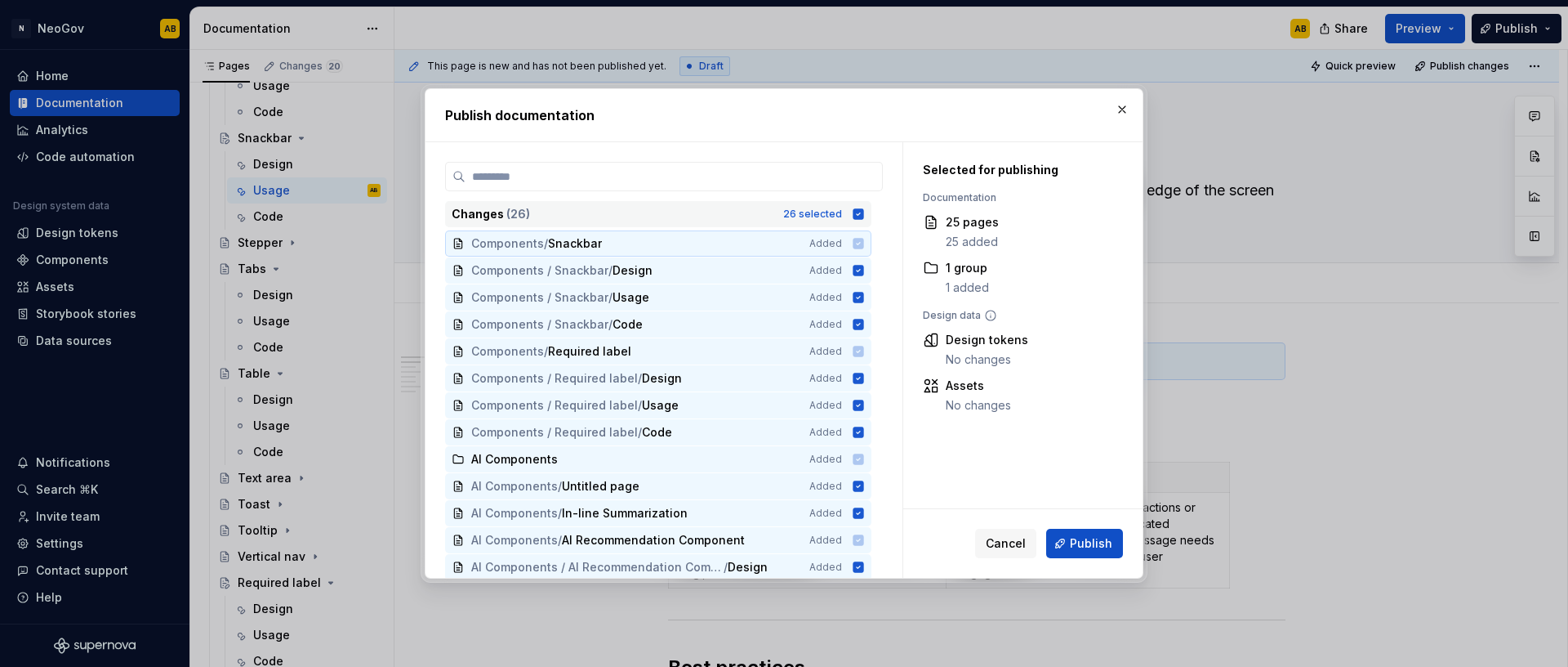
click at [860, 218] on icon at bounding box center [858, 214] width 11 height 11
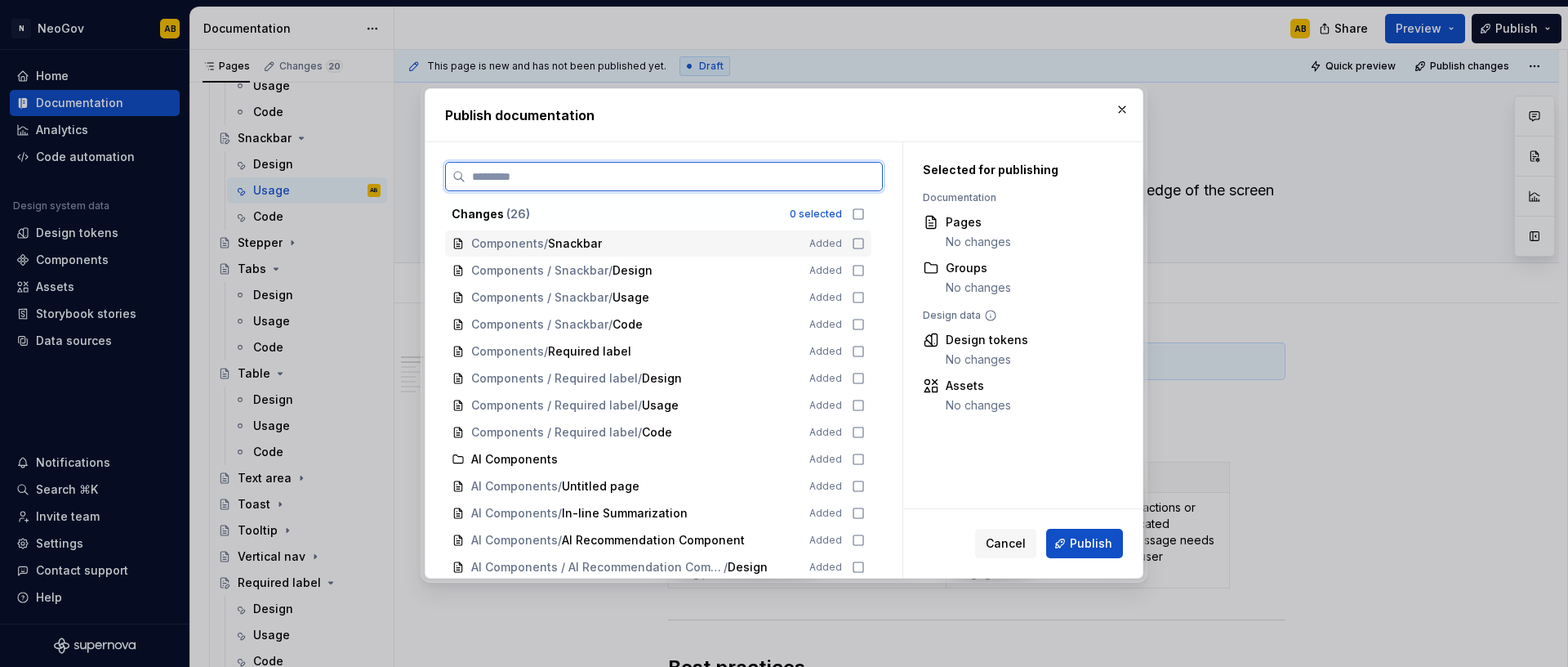
click at [859, 244] on icon at bounding box center [857, 243] width 13 height 13
click at [858, 269] on icon at bounding box center [857, 270] width 13 height 13
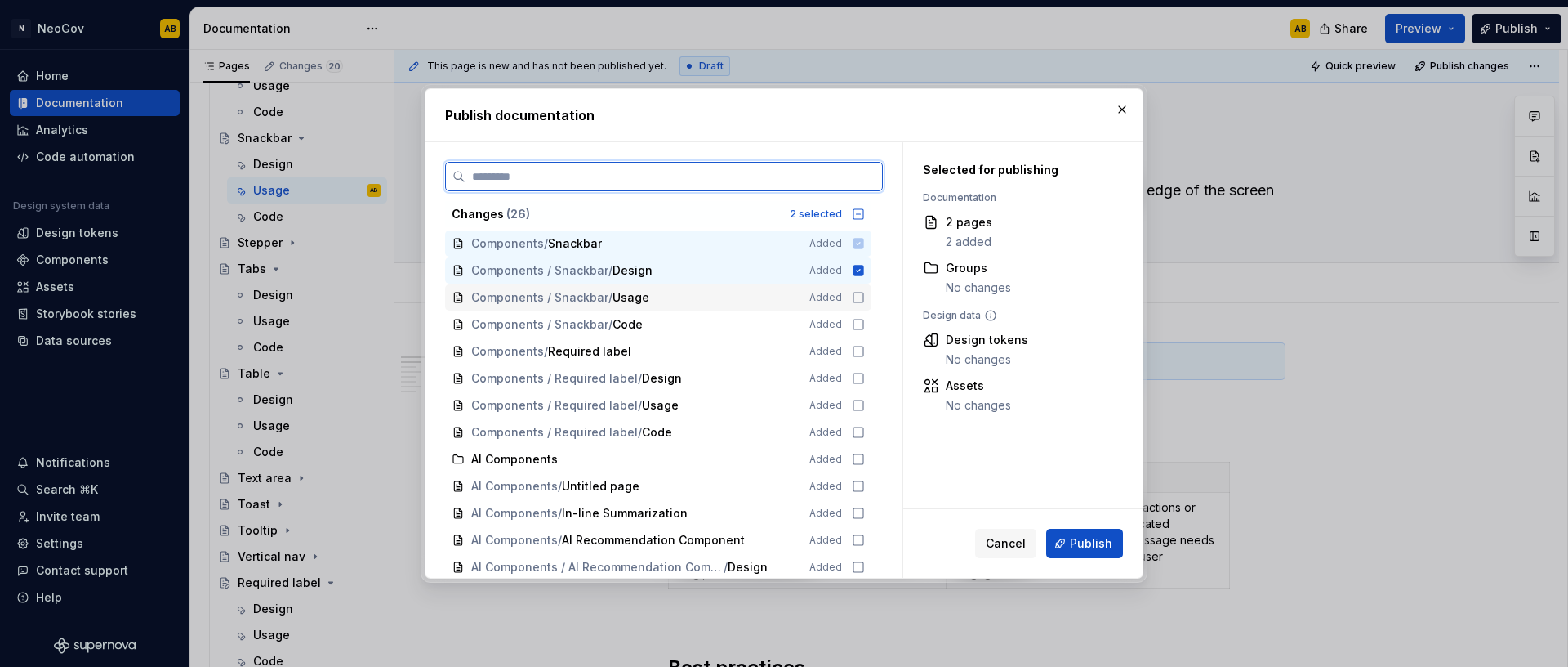
click at [858, 292] on icon at bounding box center [857, 297] width 13 height 13
click at [859, 326] on icon at bounding box center [857, 324] width 13 height 13
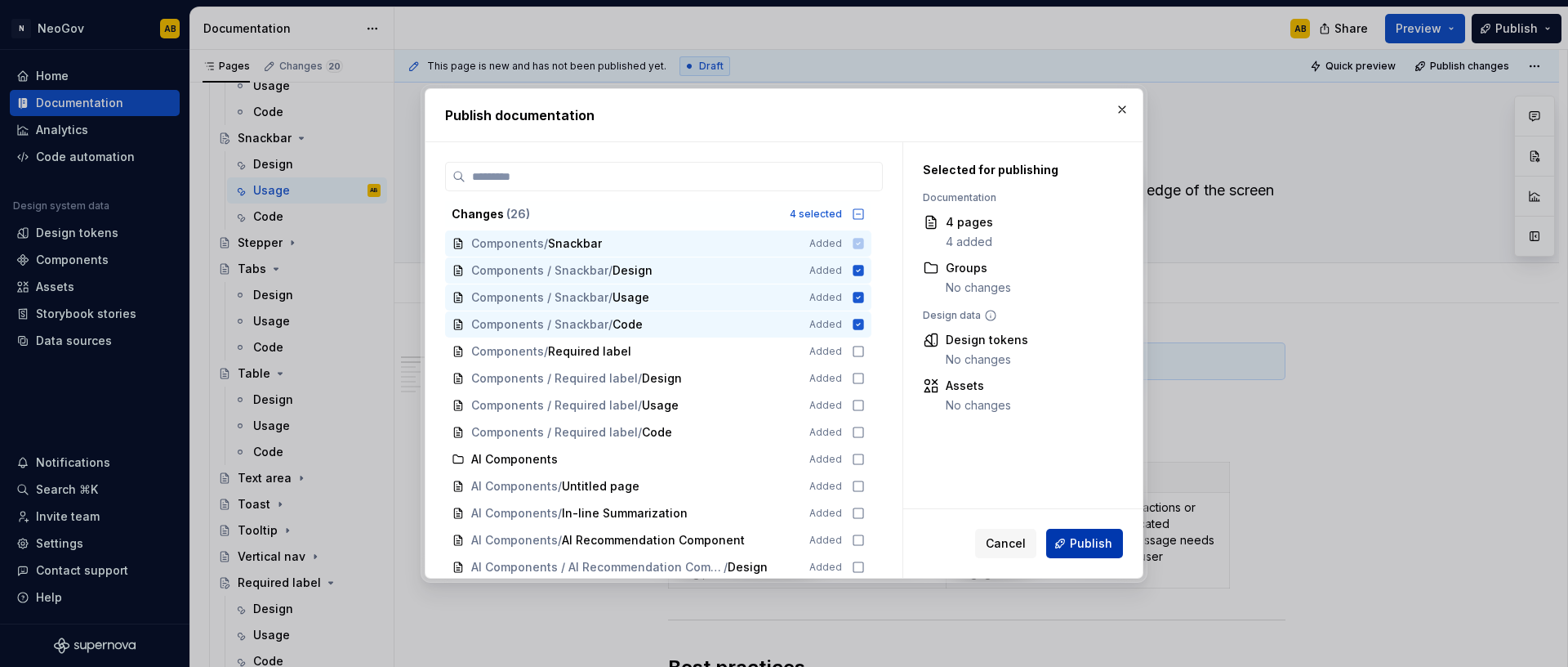
click at [1088, 550] on span "Publish" at bounding box center [1091, 543] width 43 height 16
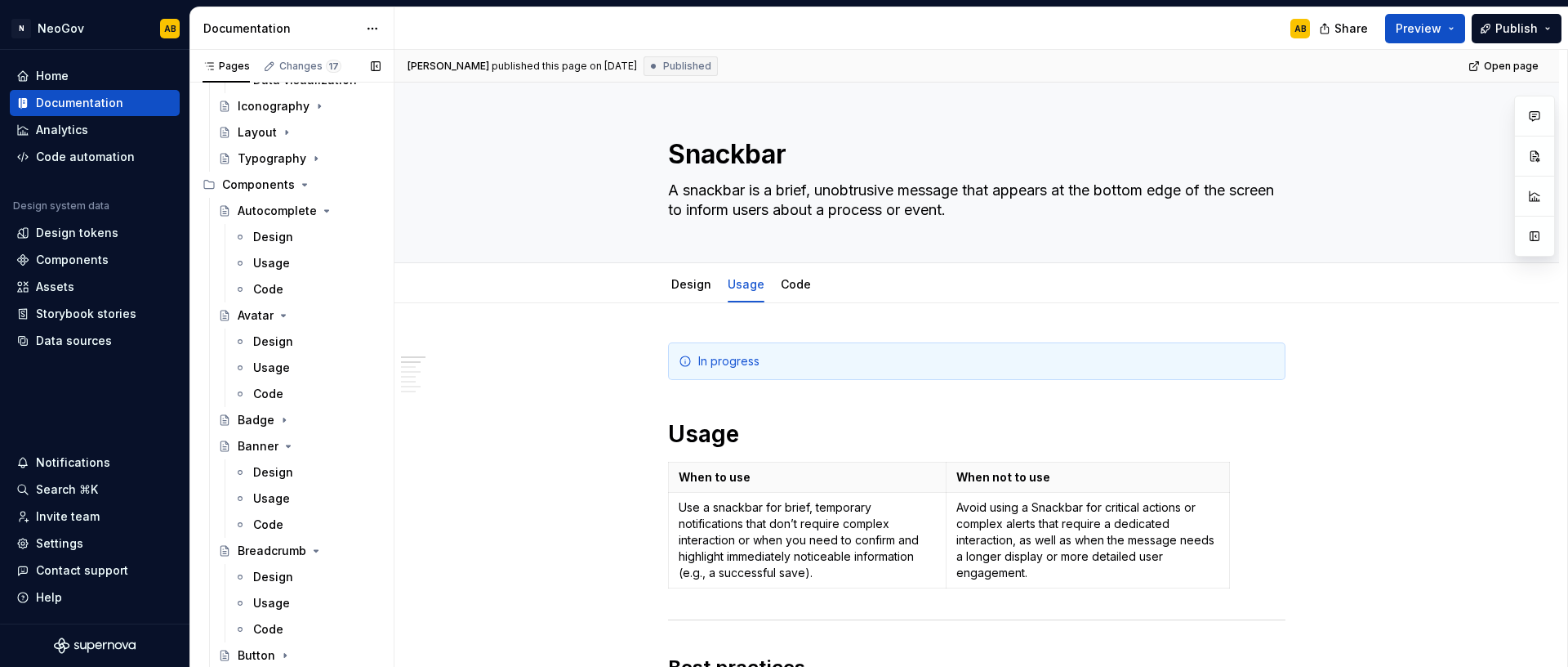
scroll to position [579, 0]
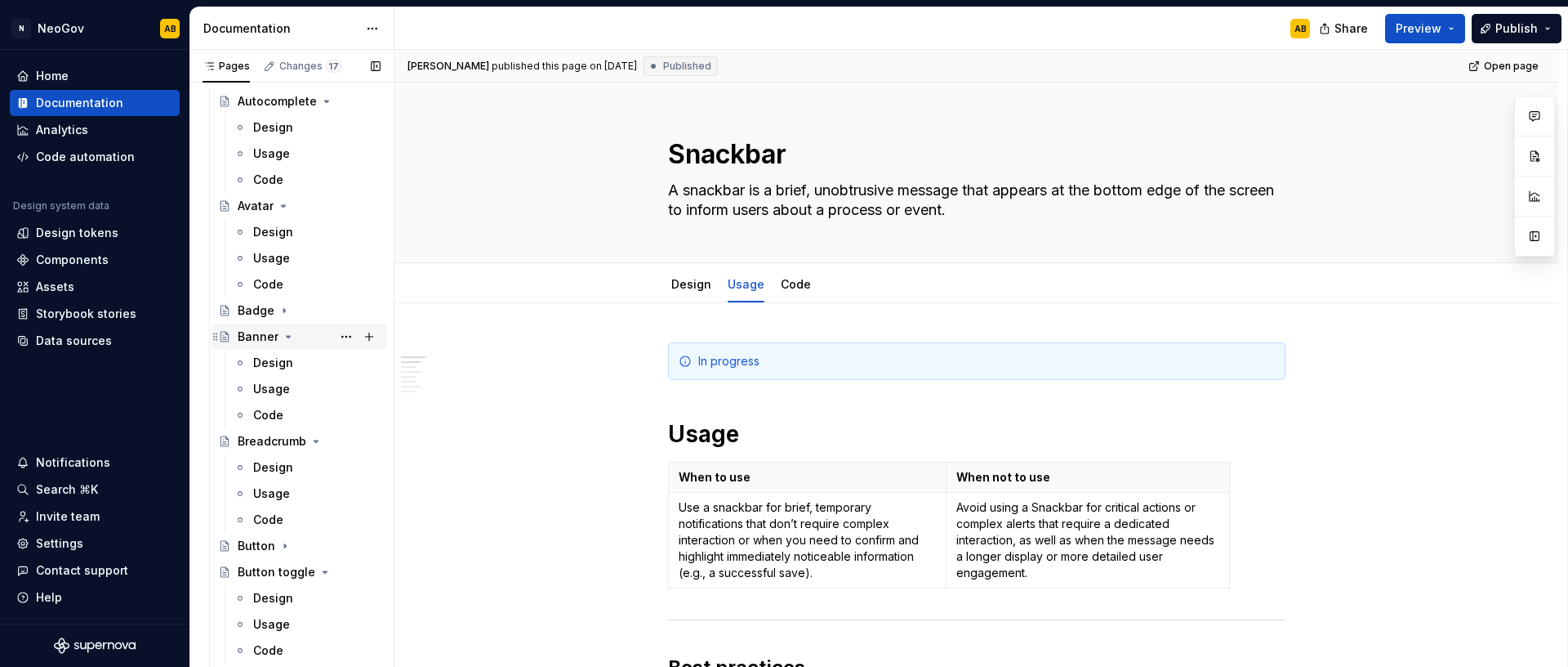
click at [262, 336] on div "Banner" at bounding box center [258, 336] width 41 height 16
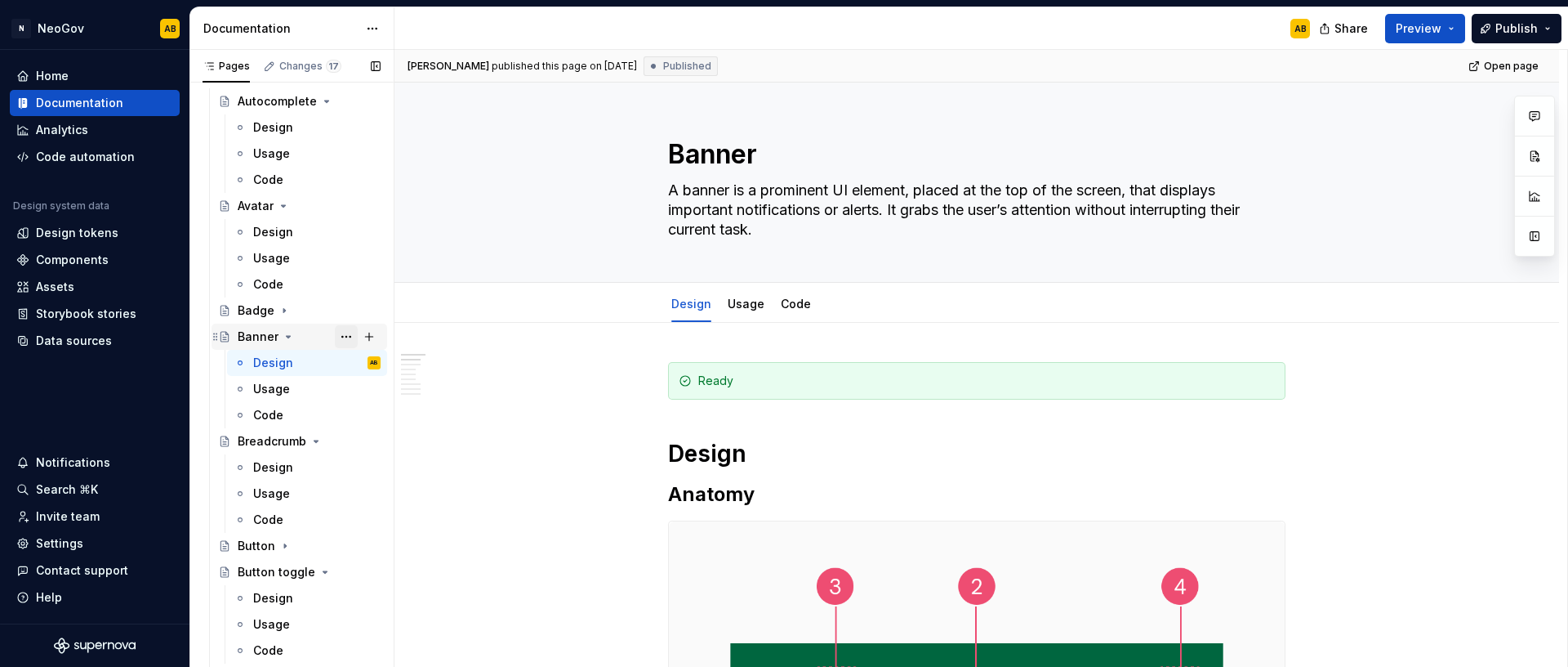
click at [336, 333] on button "Page tree" at bounding box center [345, 336] width 23 height 23
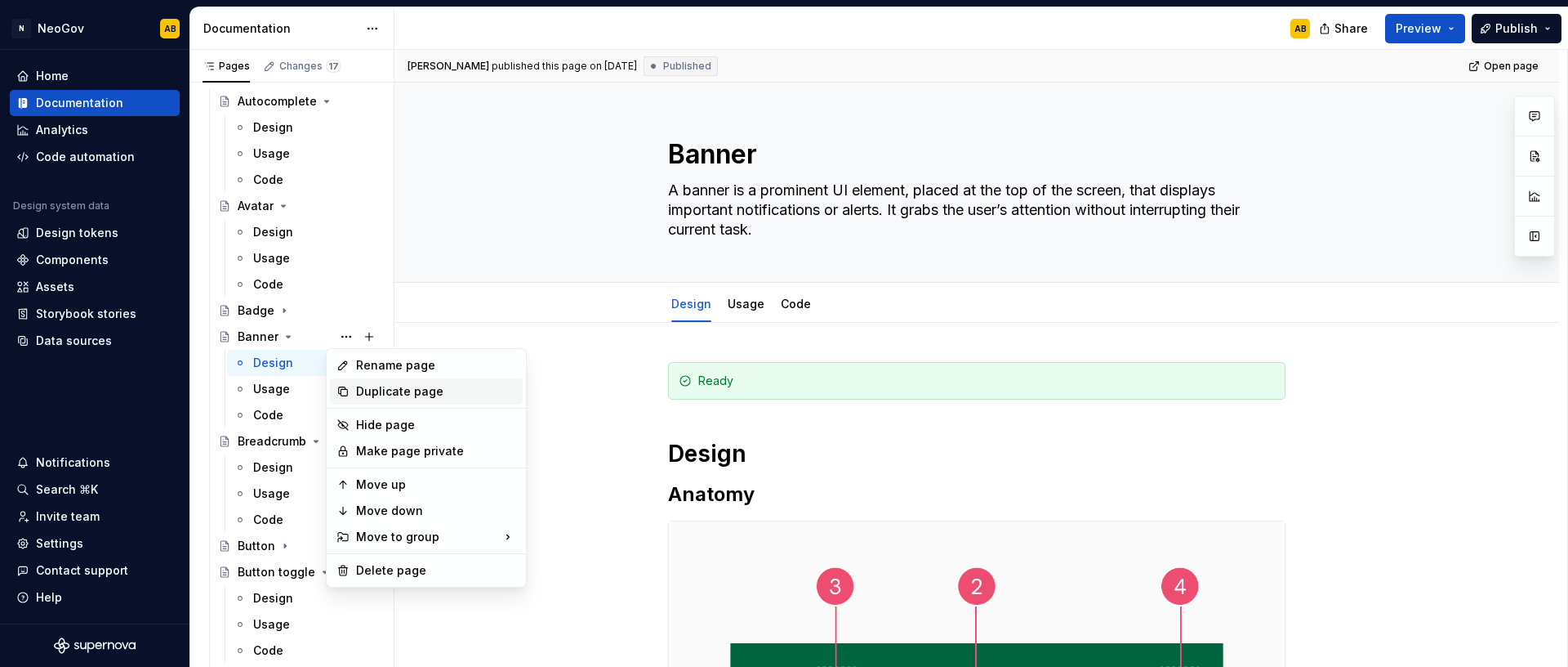
click at [374, 391] on div "Duplicate page" at bounding box center [436, 391] width 160 height 16
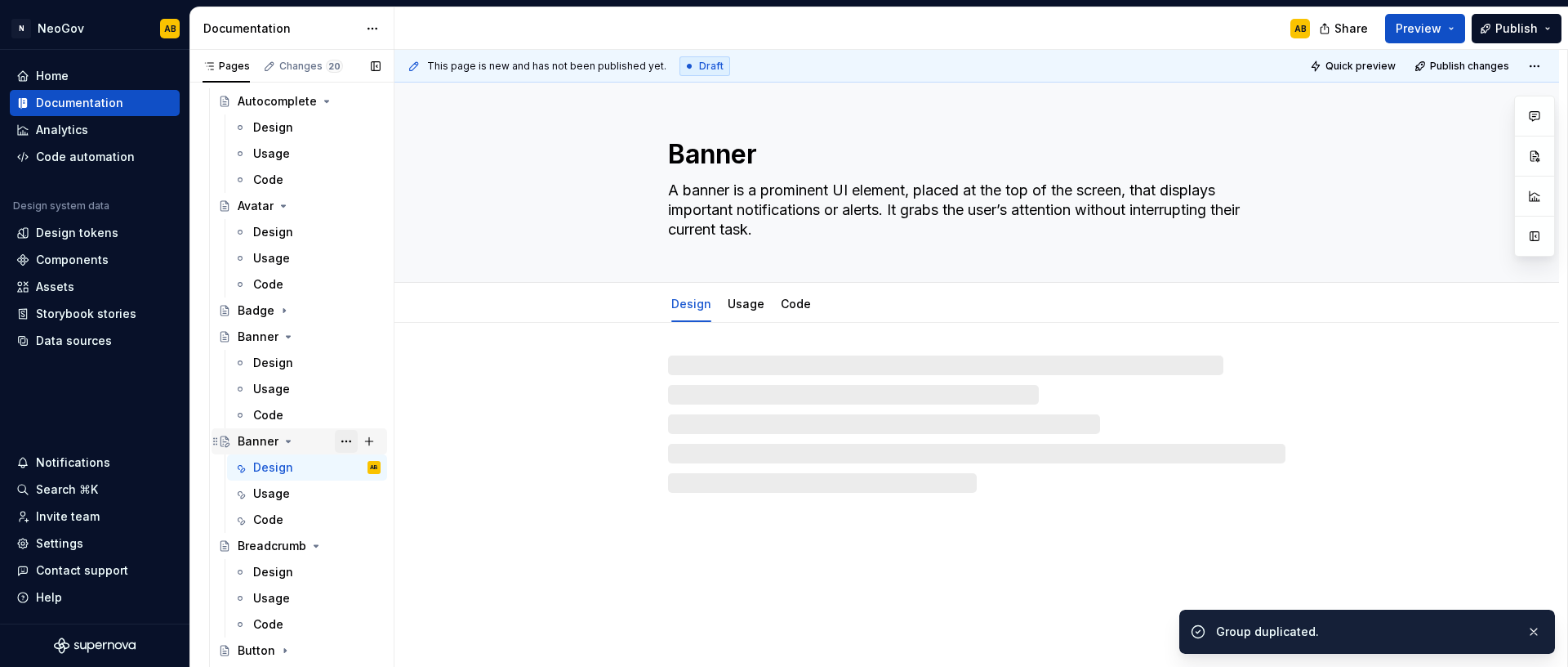
click at [339, 442] on button "Page tree" at bounding box center [345, 440] width 23 height 23
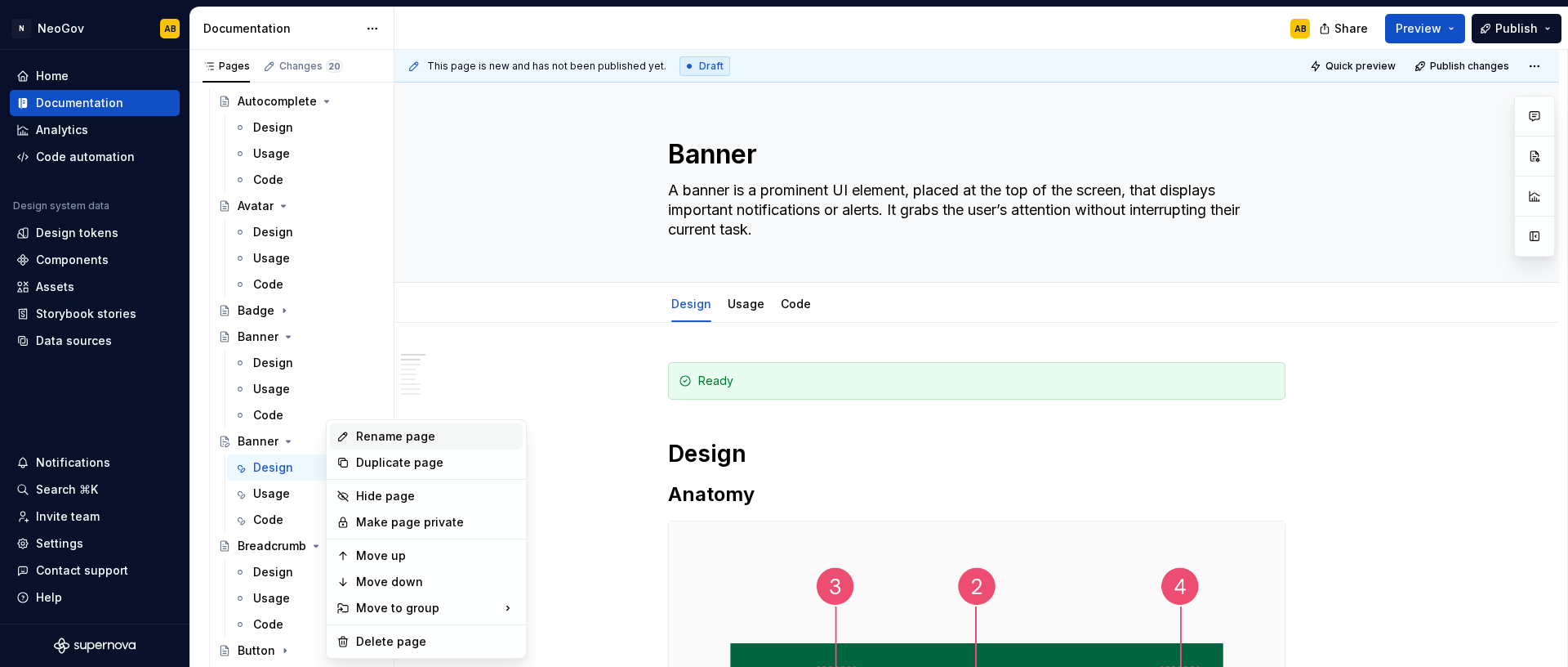
type textarea "*"
click at [361, 440] on div "Rename page" at bounding box center [436, 436] width 160 height 16
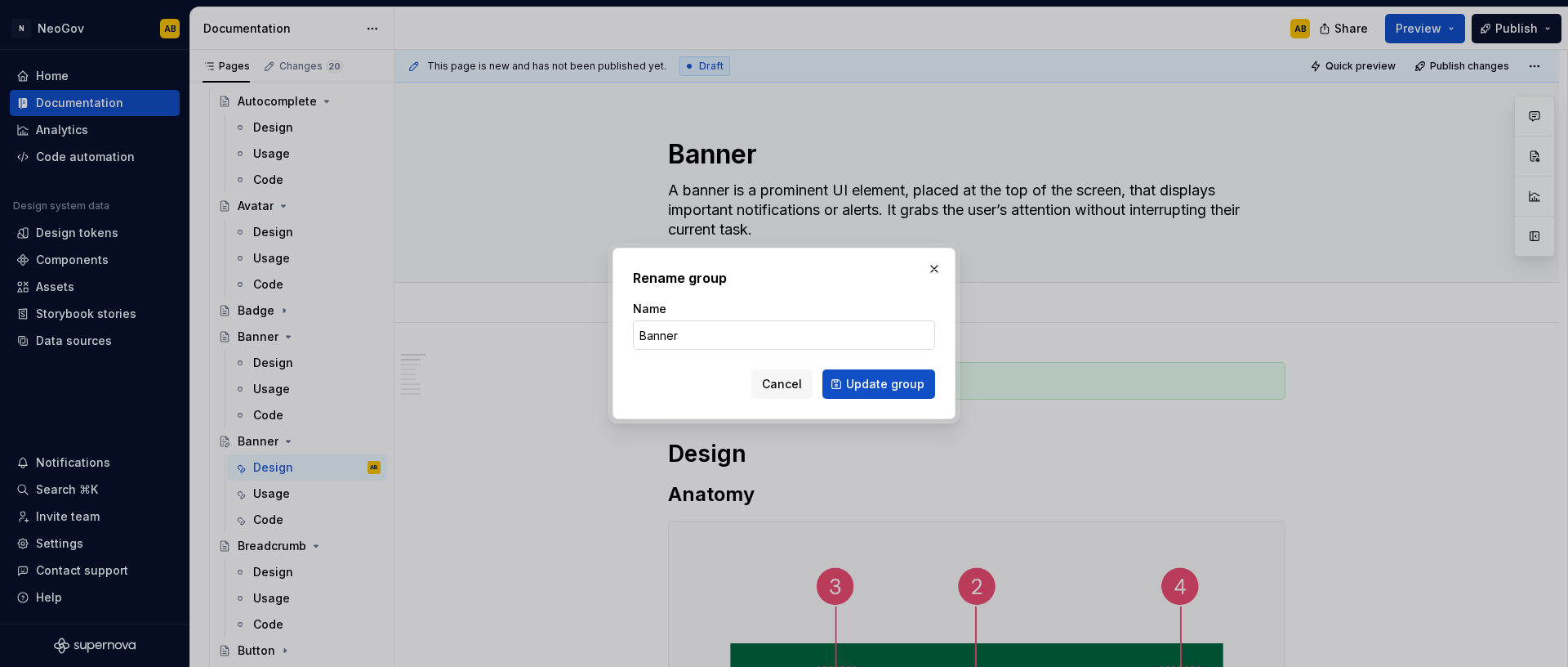
click at [710, 334] on input "Banner" at bounding box center [784, 334] width 302 height 29
click at [681, 334] on input "Banner v2" at bounding box center [784, 334] width 302 height 29
type input "Banner v2"
click at [869, 390] on span "Update group" at bounding box center [885, 383] width 79 height 16
type textarea "*"
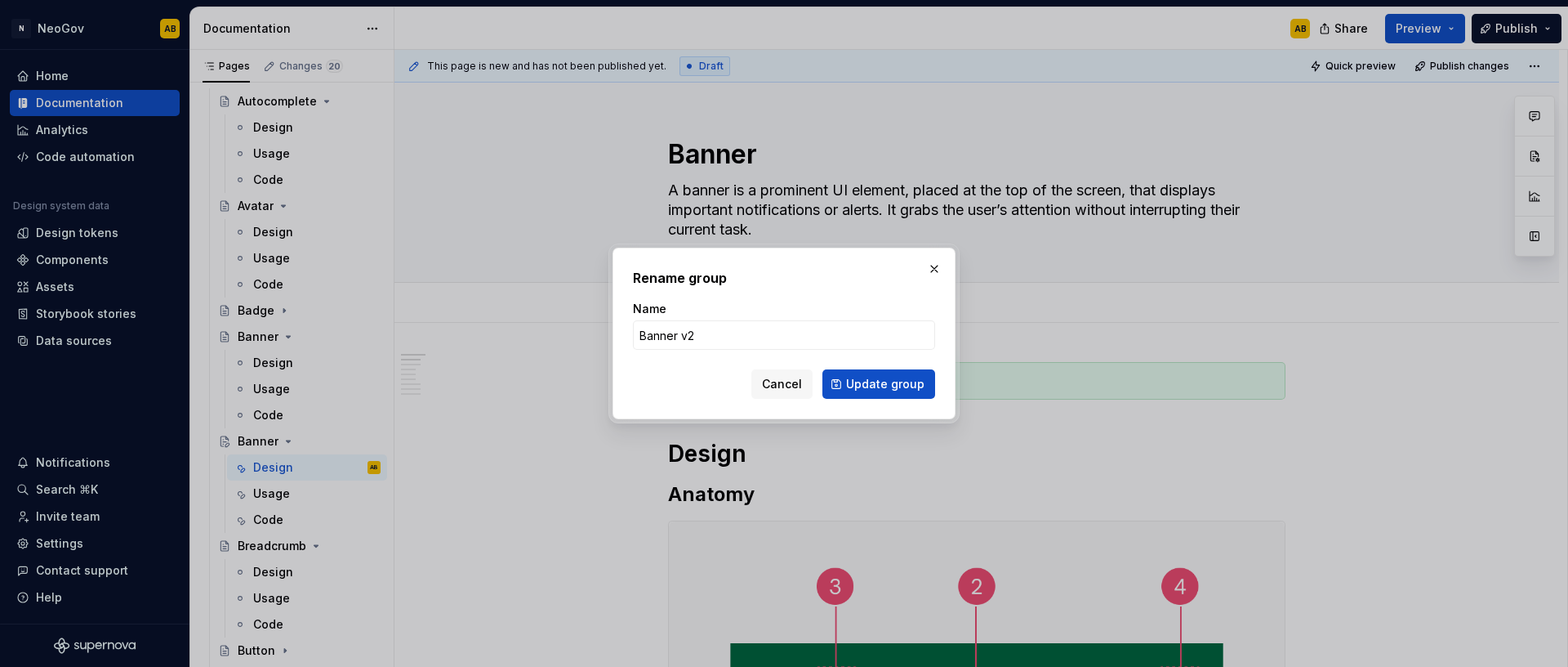
type textarea "Banner v2"
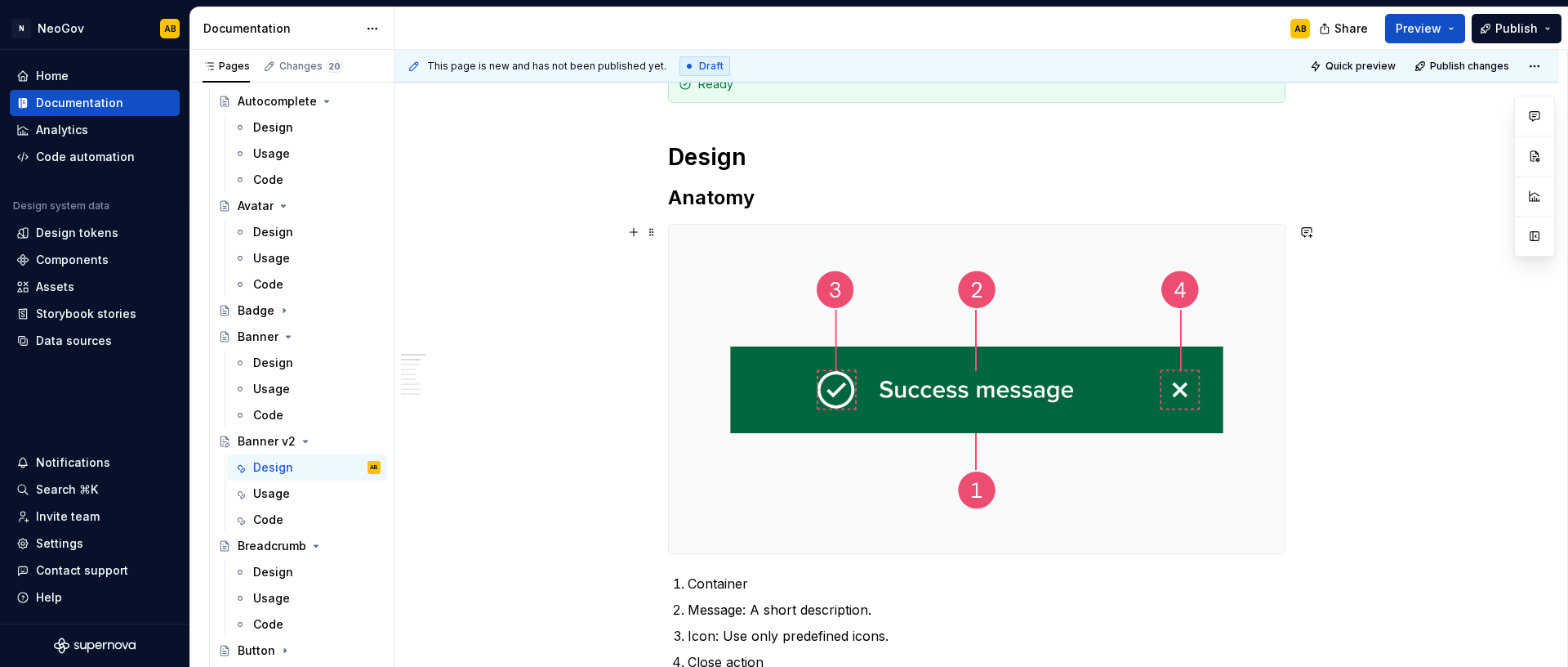
scroll to position [326, 0]
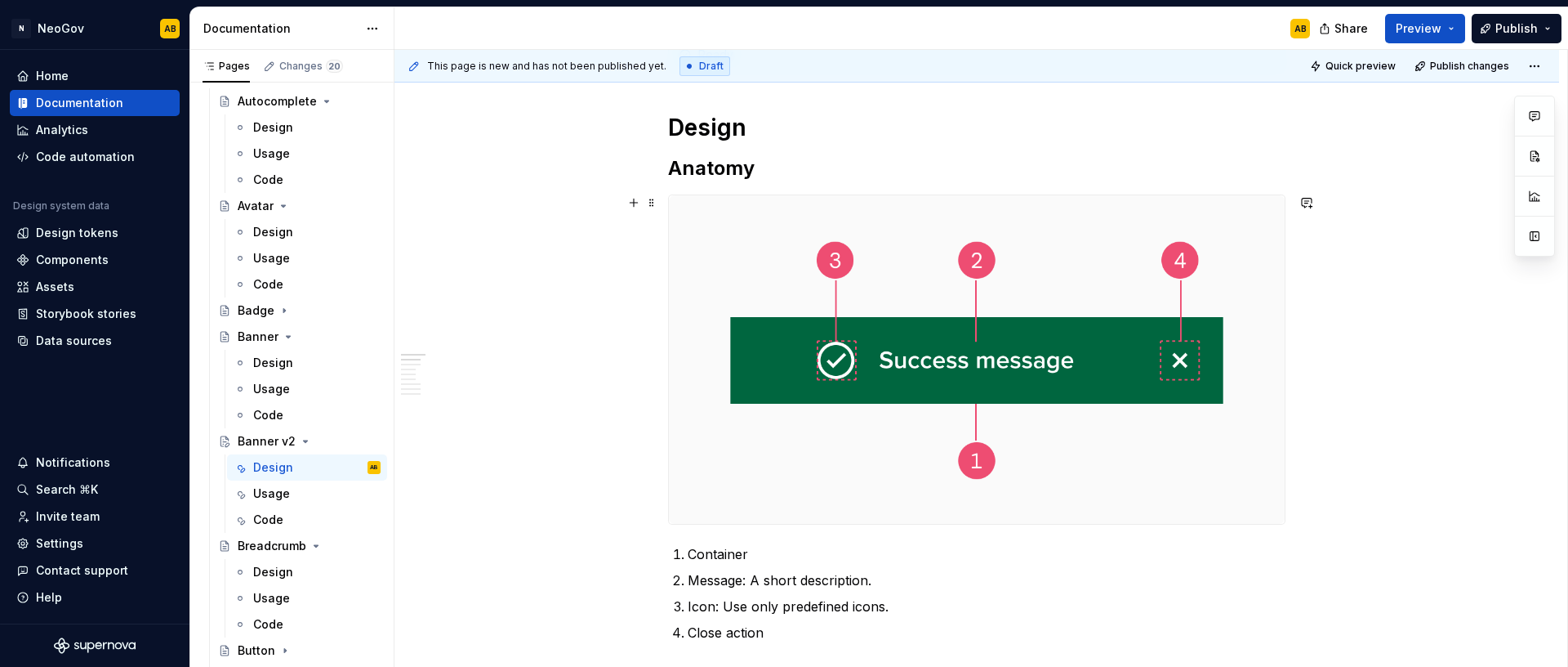
click at [976, 369] on img at bounding box center [976, 359] width 616 height 329
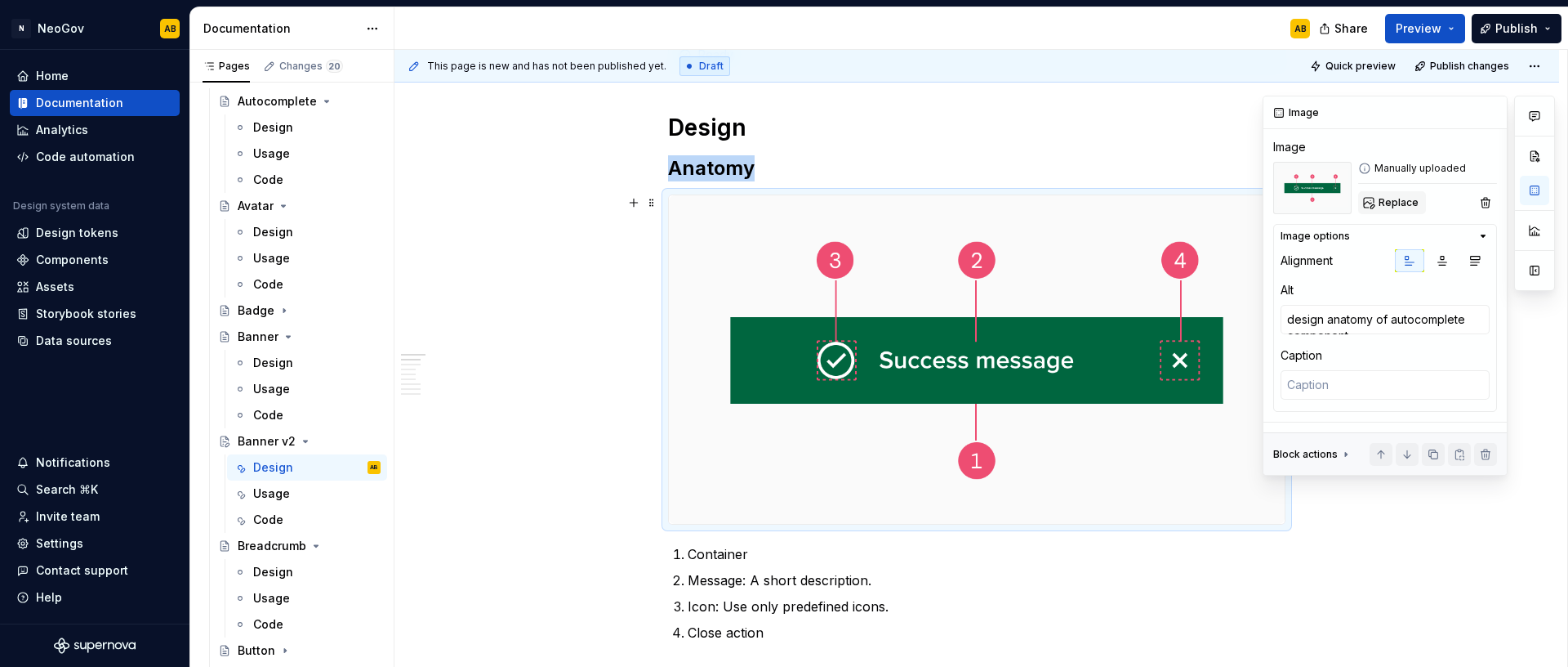
click at [1395, 206] on span "Replace" at bounding box center [1398, 202] width 40 height 13
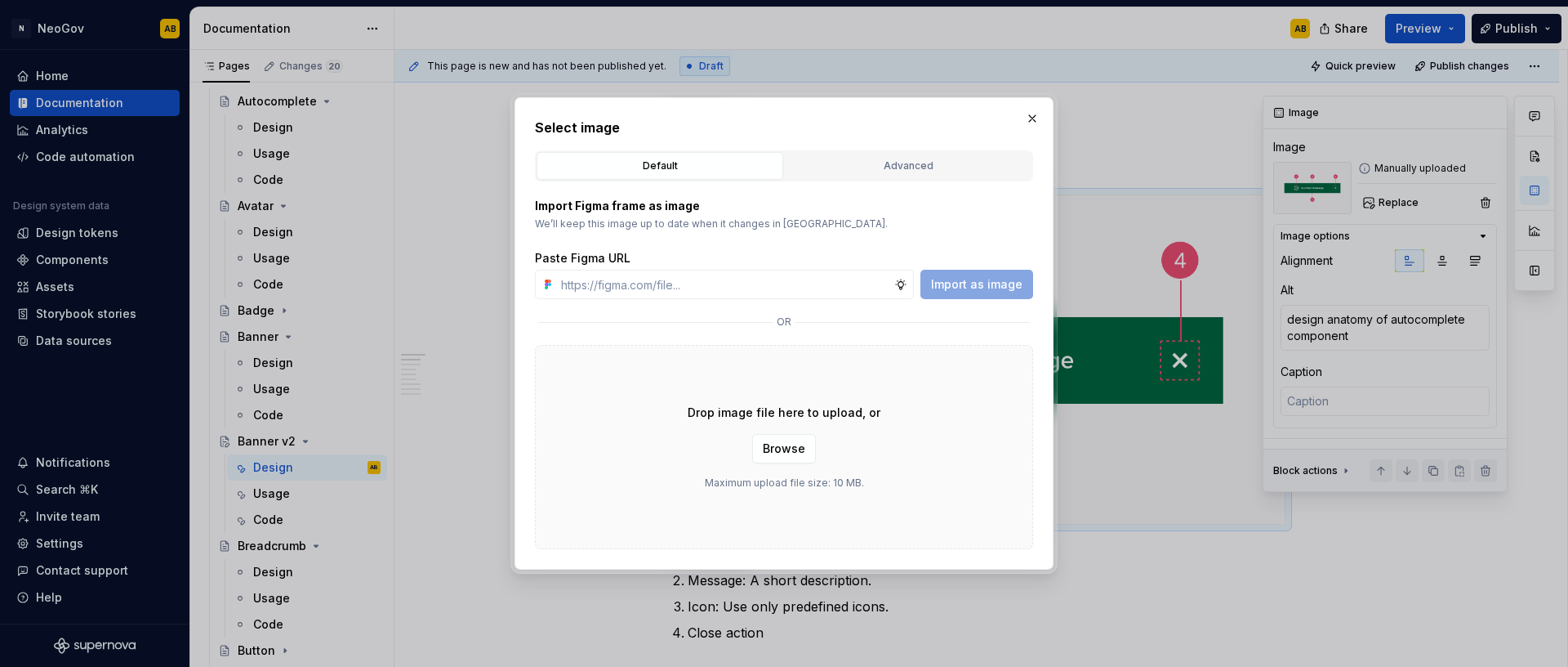
click at [884, 453] on div "Drop image file here to upload, or Browse Maximum upload file size: 10 MB." at bounding box center [784, 446] width 498 height 205
click at [798, 457] on button "Browse" at bounding box center [784, 447] width 64 height 29
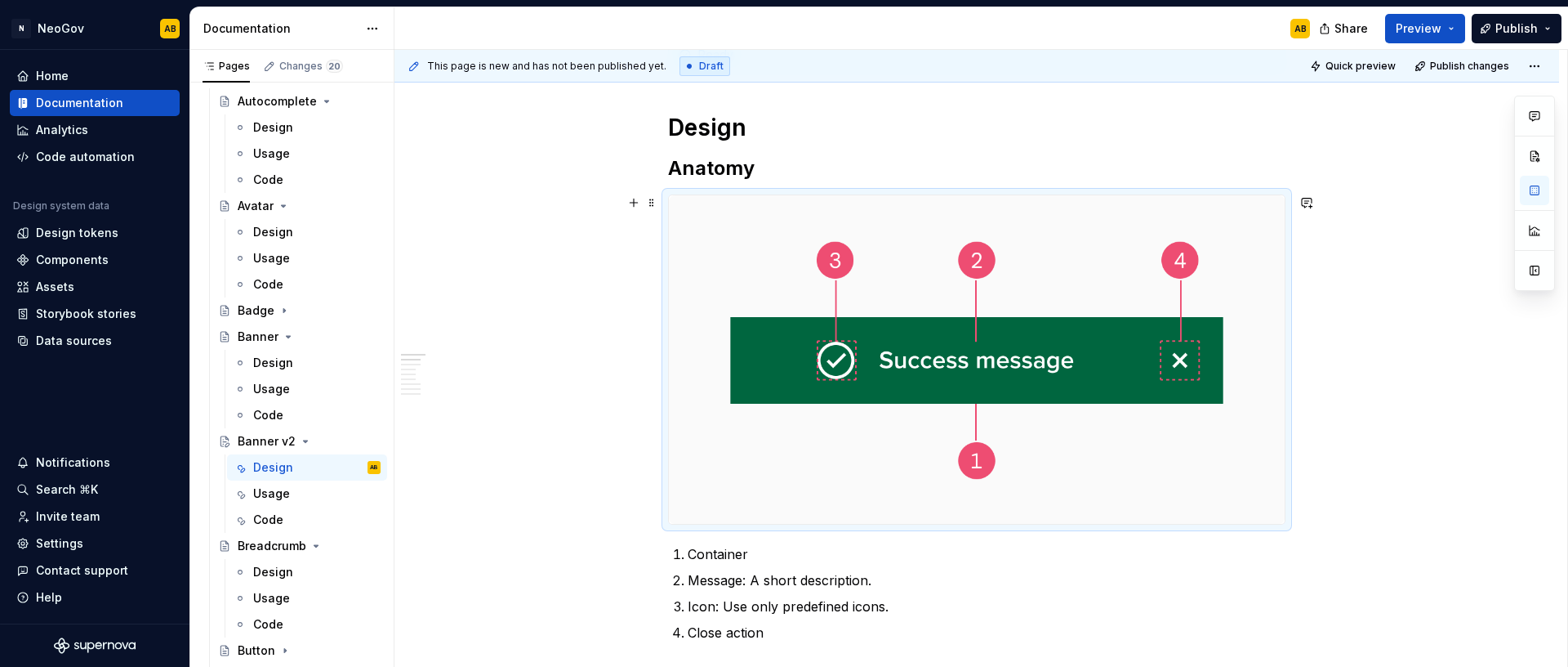
type textarea "*"
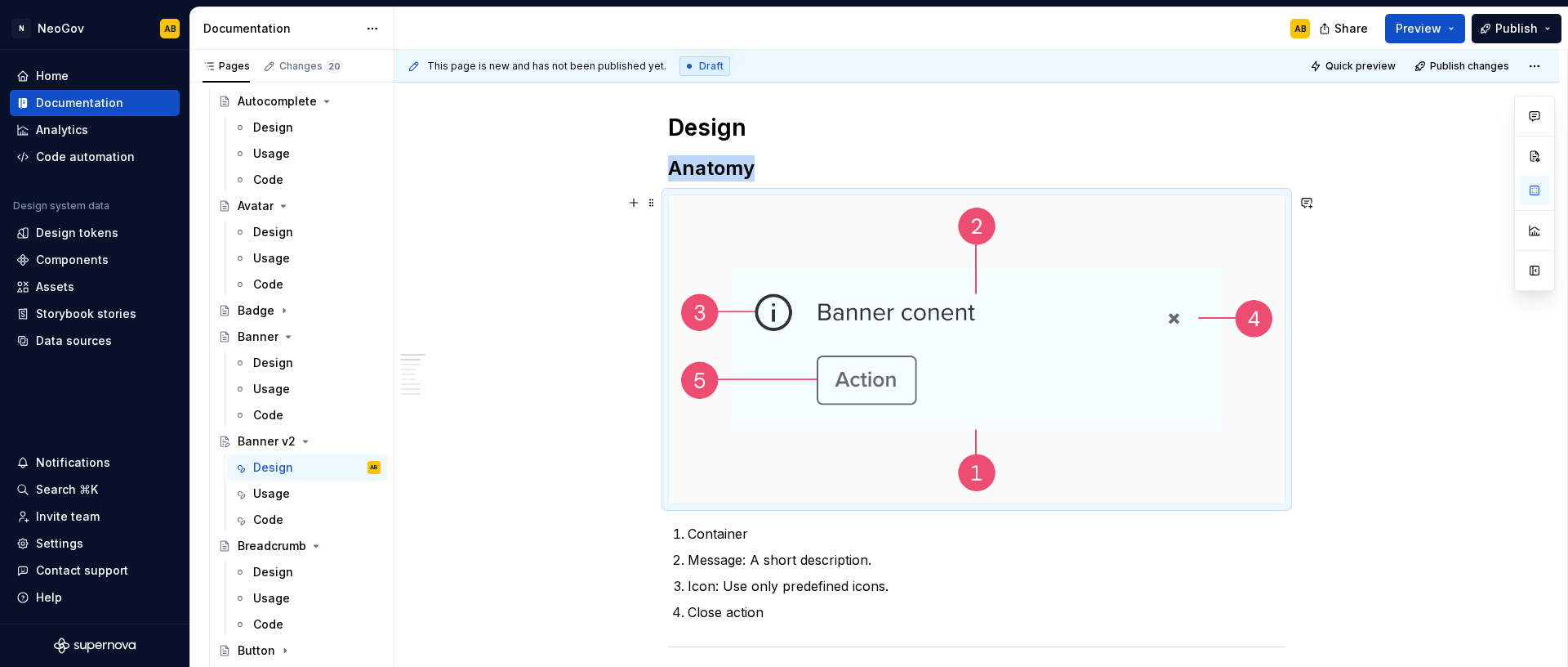
click at [730, 556] on p "Message: A short description." at bounding box center [986, 560] width 598 height 20
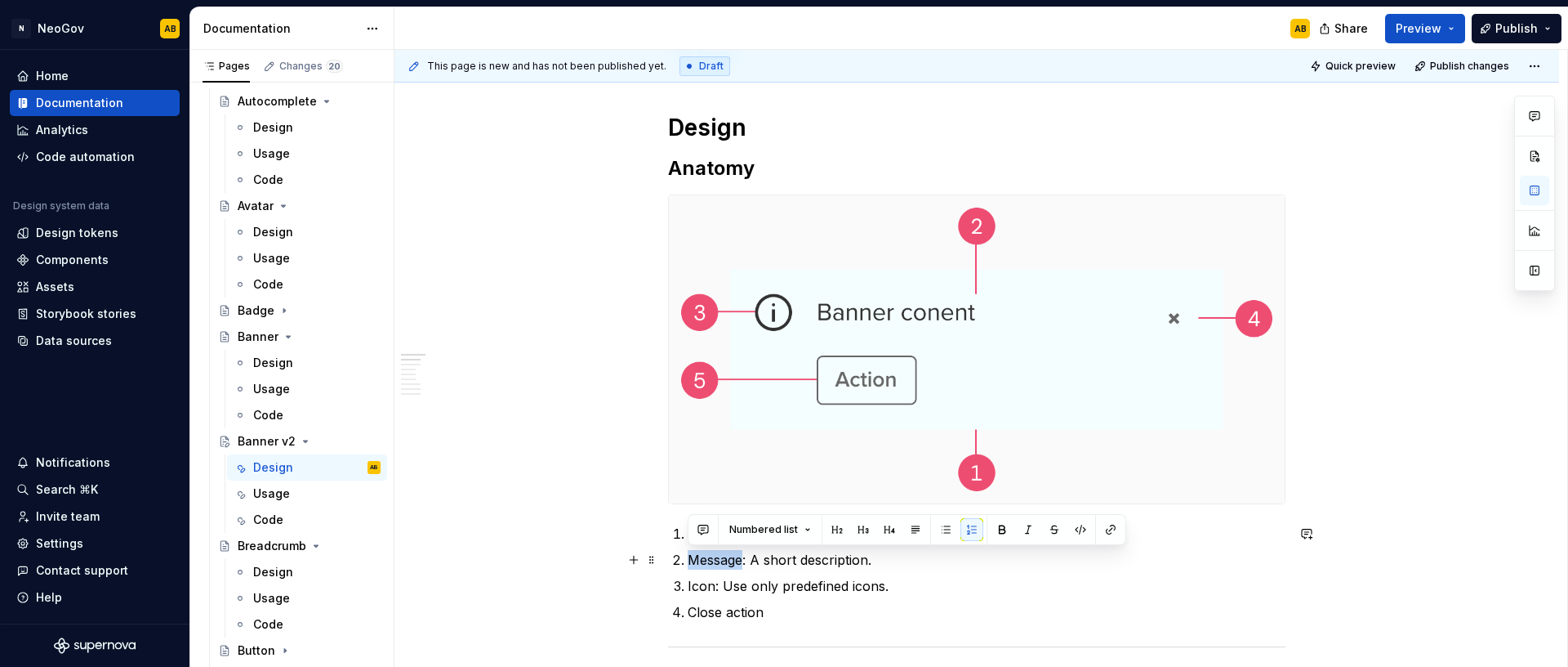
drag, startPoint x: 699, startPoint y: 555, endPoint x: 689, endPoint y: 558, distance: 10.4
click at [698, 556] on p "Message: A short description." at bounding box center [986, 560] width 598 height 20
click at [688, 558] on li "Message: A short description." at bounding box center [986, 560] width 598 height 20
drag, startPoint x: 713, startPoint y: 558, endPoint x: 879, endPoint y: 564, distance: 166.1
click at [879, 564] on p "Message: A short description." at bounding box center [986, 560] width 598 height 20
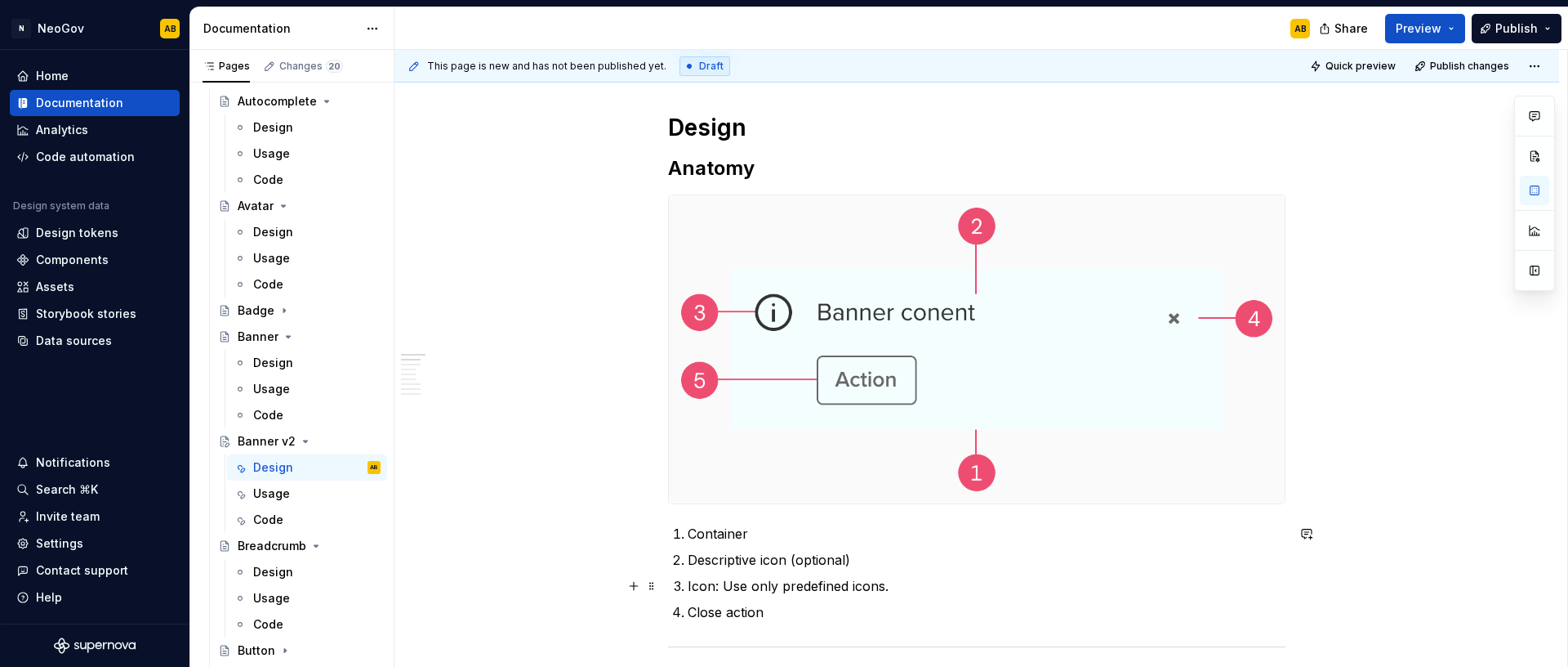
click at [796, 577] on p "Icon: Use only predefined icons." at bounding box center [986, 586] width 598 height 20
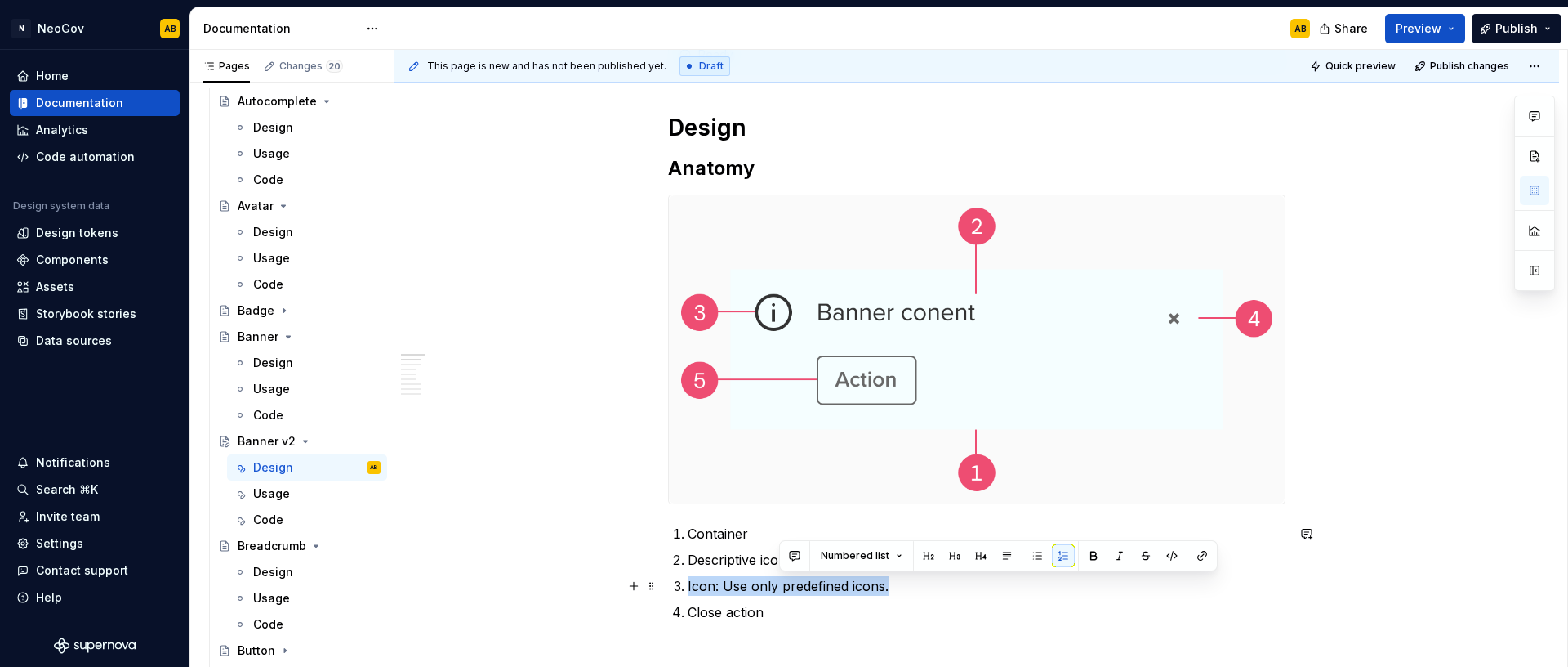
click at [796, 577] on p "Icon: Use only predefined icons." at bounding box center [986, 586] width 598 height 20
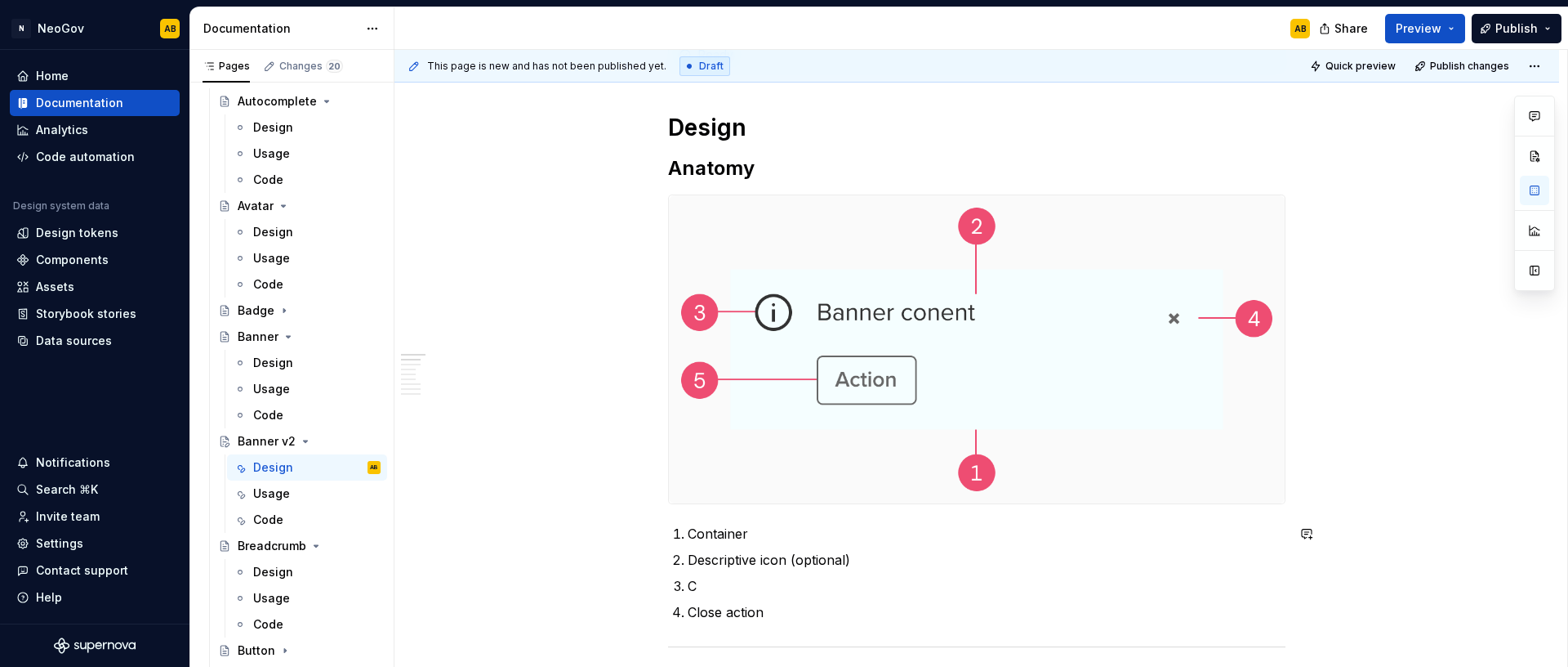
scroll to position [334, 0]
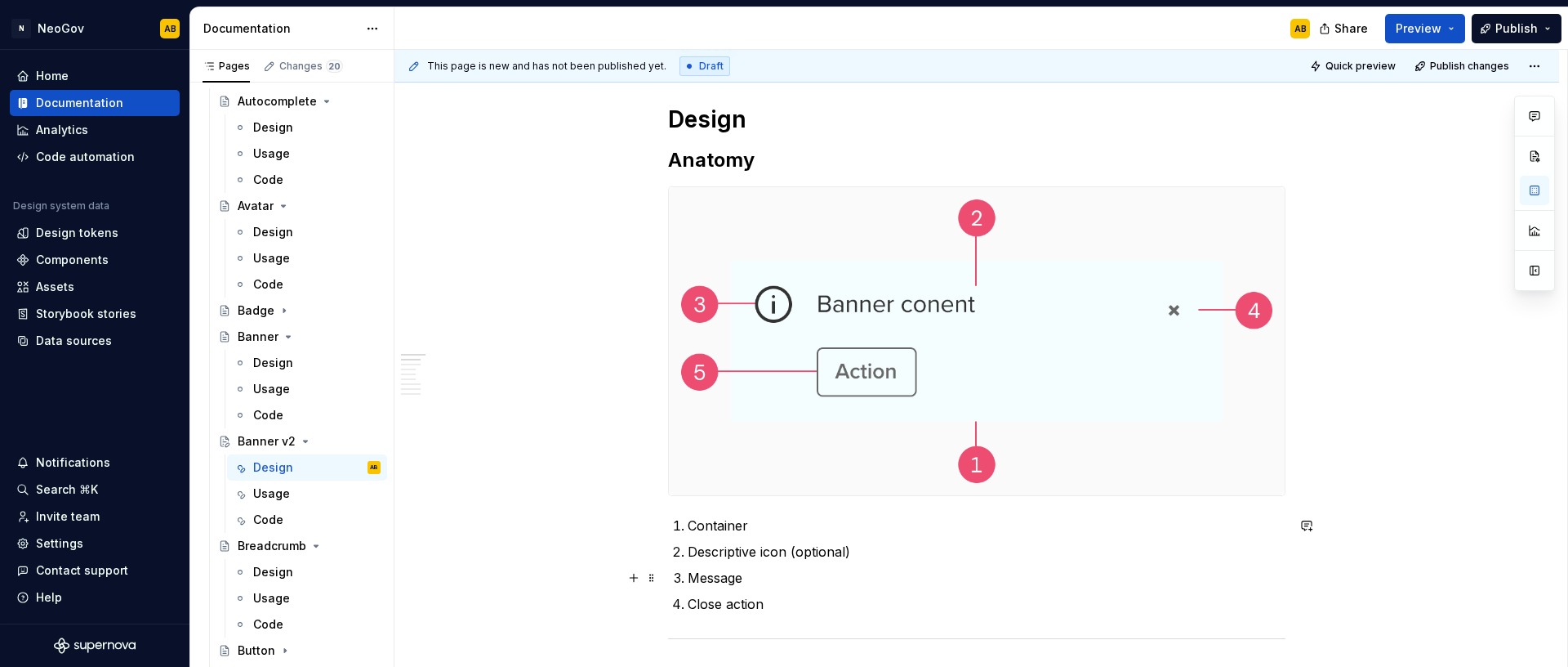
click at [688, 612] on p "Close action" at bounding box center [986, 604] width 598 height 20
click at [697, 605] on p "Close action" at bounding box center [986, 604] width 598 height 20
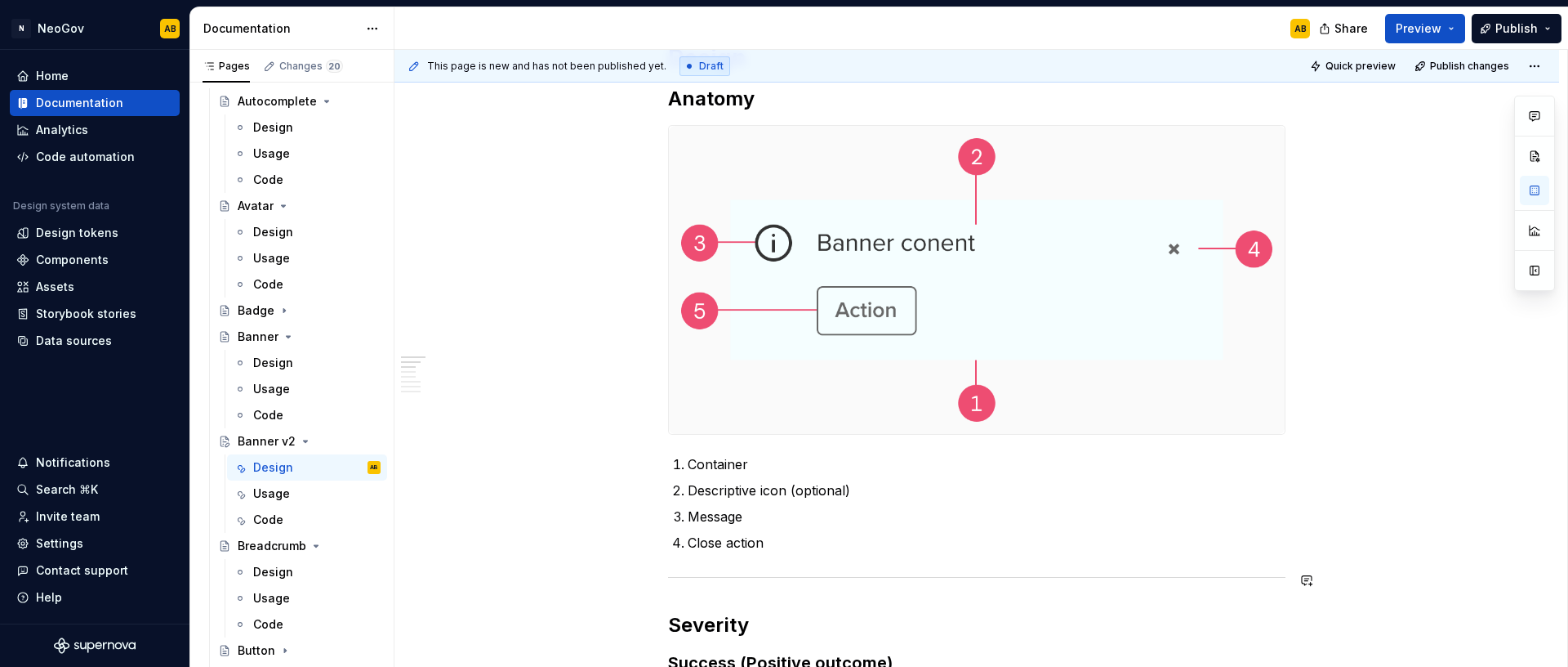
click at [705, 549] on p "Close action" at bounding box center [986, 542] width 598 height 20
click at [710, 542] on p "Close action" at bounding box center [986, 542] width 598 height 20
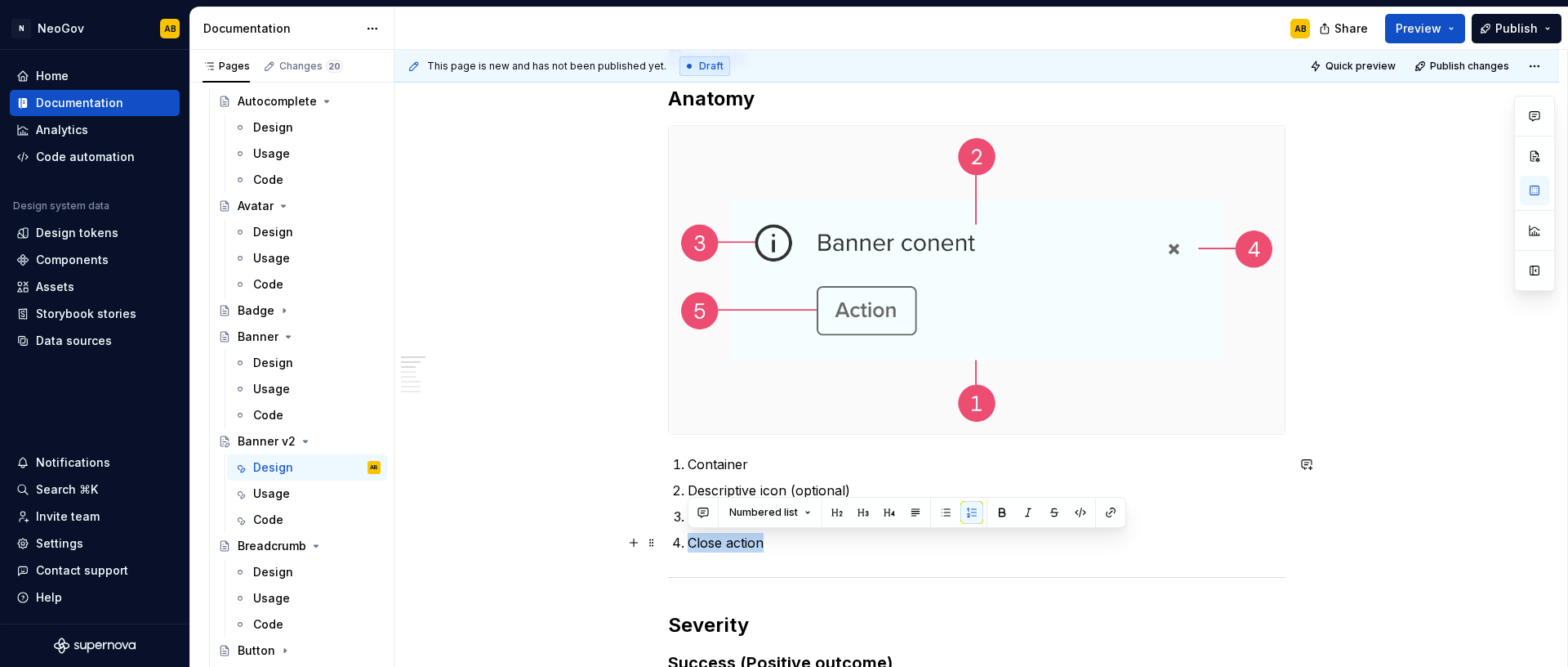
click at [708, 544] on p "Close action" at bounding box center [986, 542] width 598 height 20
click at [695, 544] on p "Close action" at bounding box center [986, 542] width 598 height 20
drag, startPoint x: 690, startPoint y: 544, endPoint x: 778, endPoint y: 544, distance: 88.0
click at [778, 544] on p "Close action" at bounding box center [986, 542] width 598 height 20
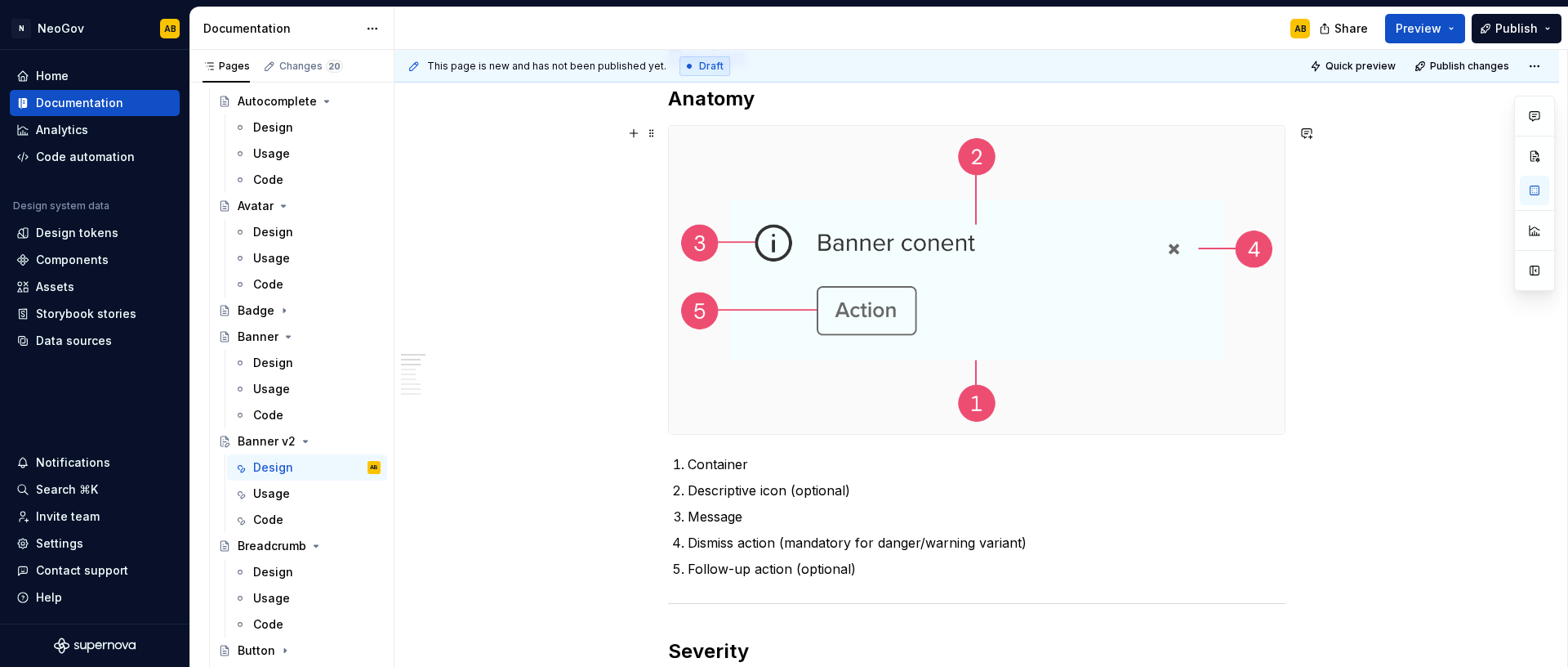
scroll to position [780, 0]
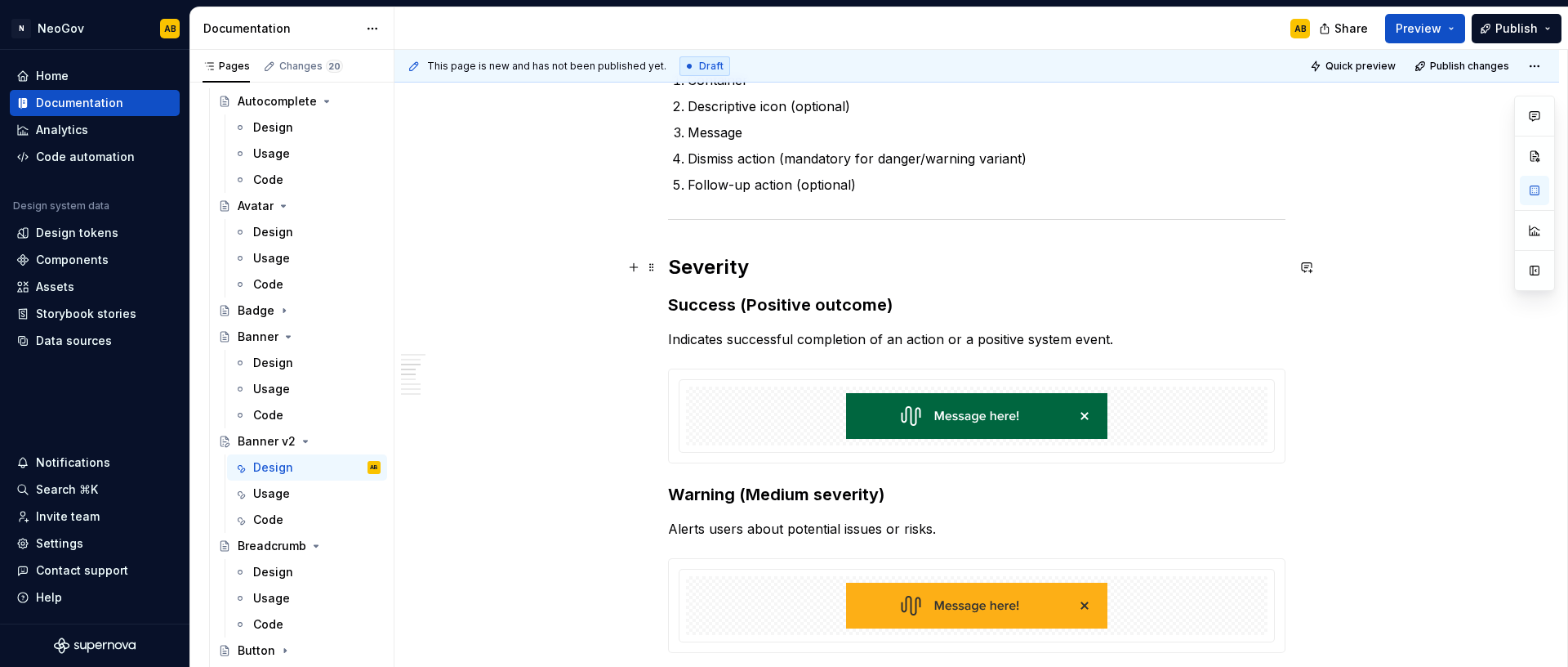
click at [762, 273] on h2 "Severity" at bounding box center [976, 267] width 618 height 26
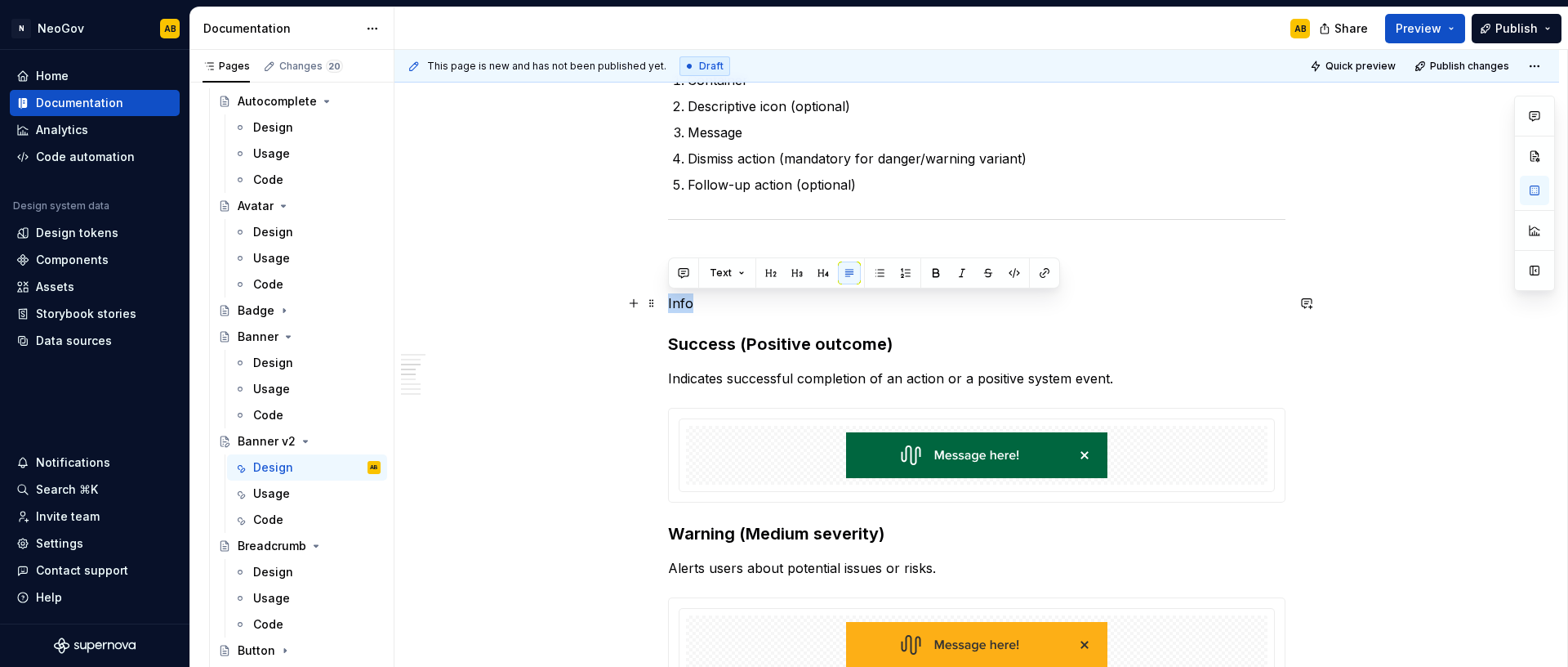
drag, startPoint x: 698, startPoint y: 302, endPoint x: 667, endPoint y: 304, distance: 31.1
click at [668, 304] on p "Info" at bounding box center [976, 304] width 618 height 20
click at [793, 277] on button "button" at bounding box center [796, 273] width 23 height 23
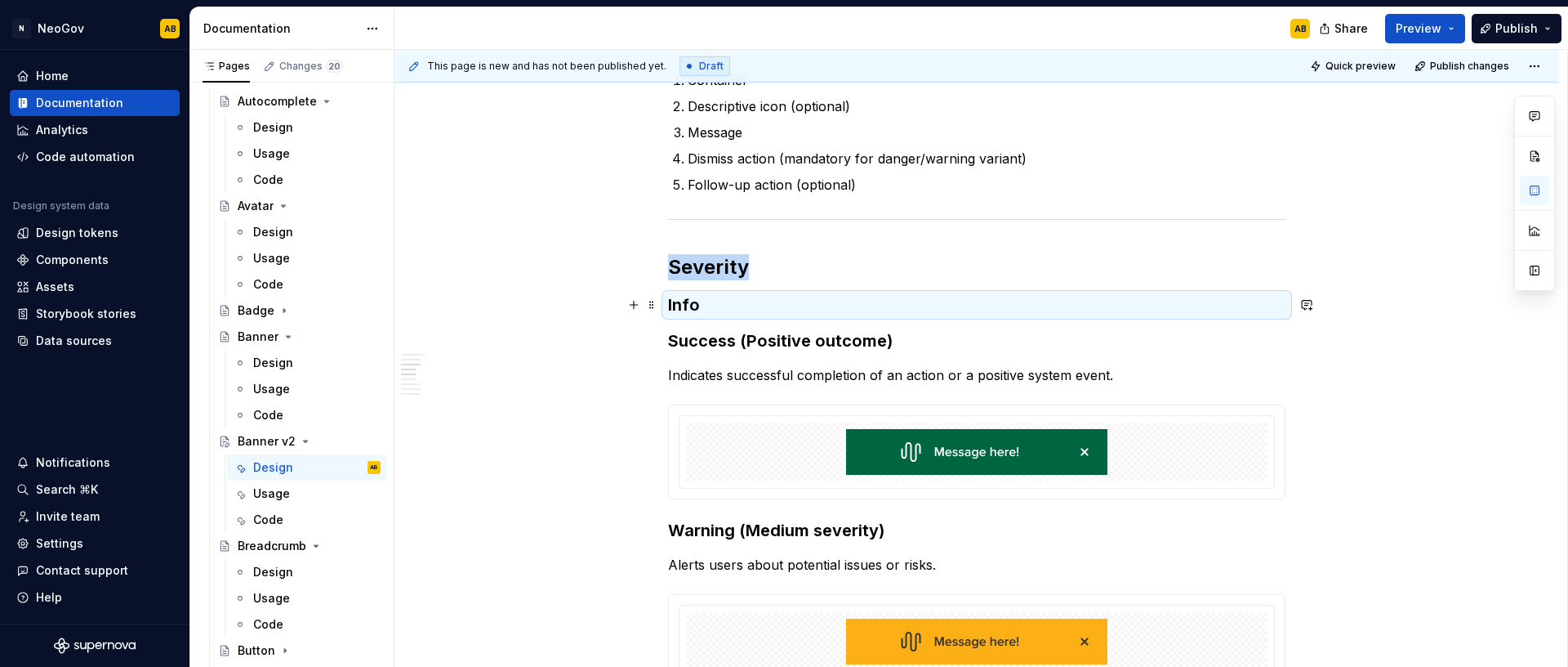
click at [716, 311] on h3 "Info" at bounding box center [976, 305] width 618 height 23
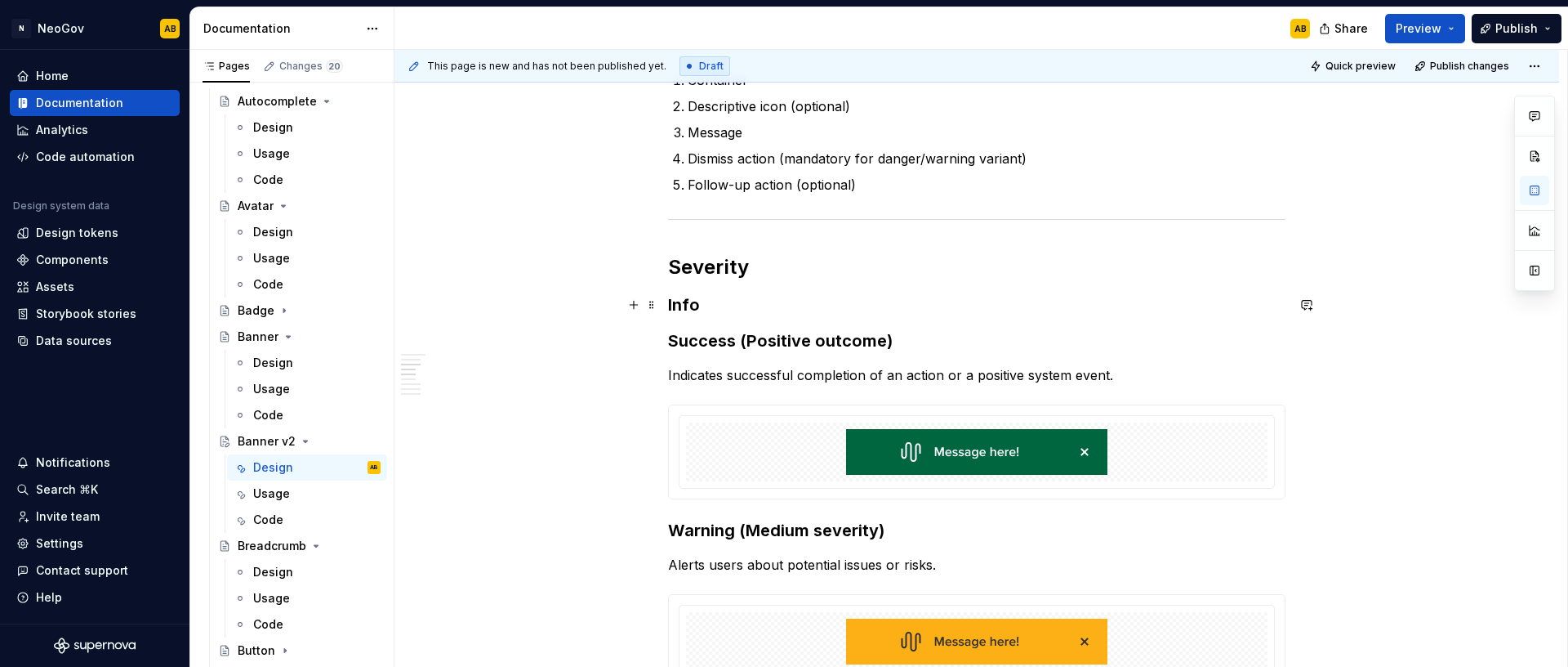
click at [713, 309] on h3 "Info" at bounding box center [976, 305] width 618 height 23
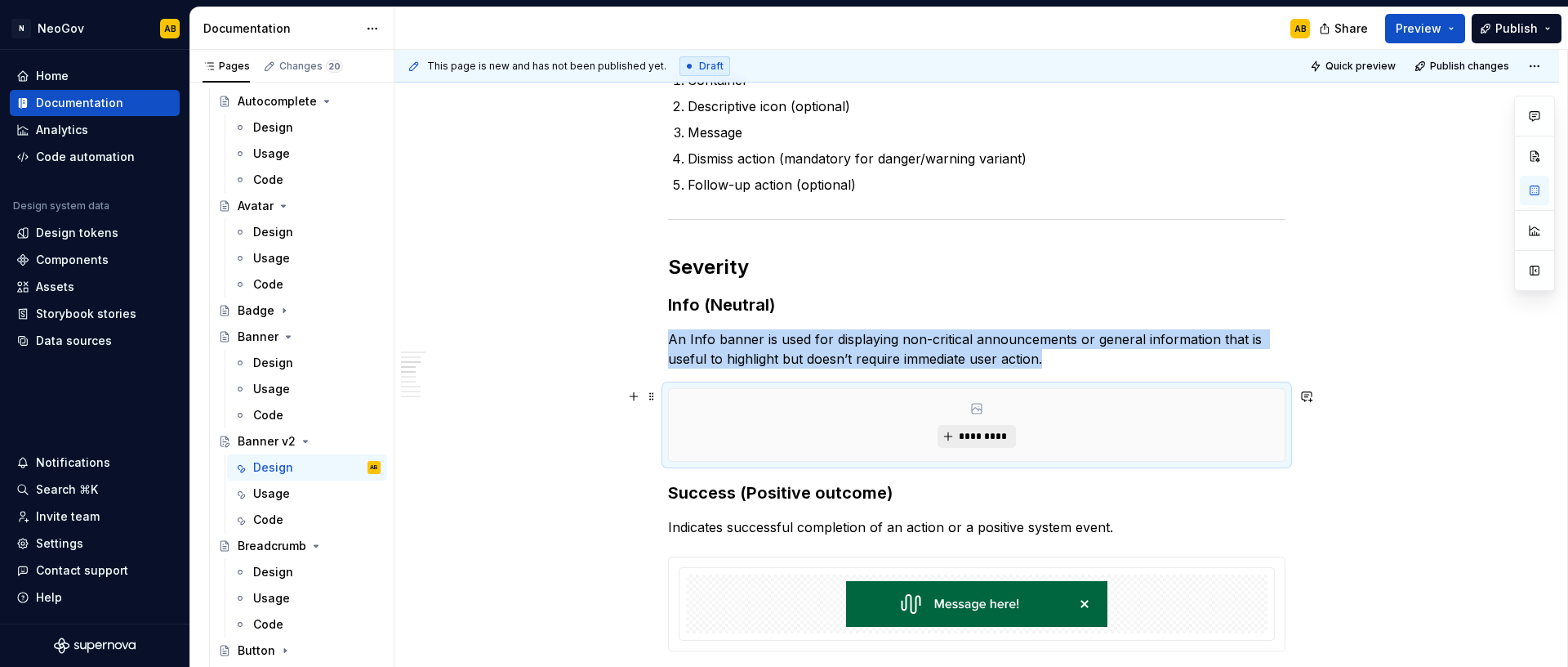
click at [967, 432] on span "*********" at bounding box center [983, 435] width 50 height 13
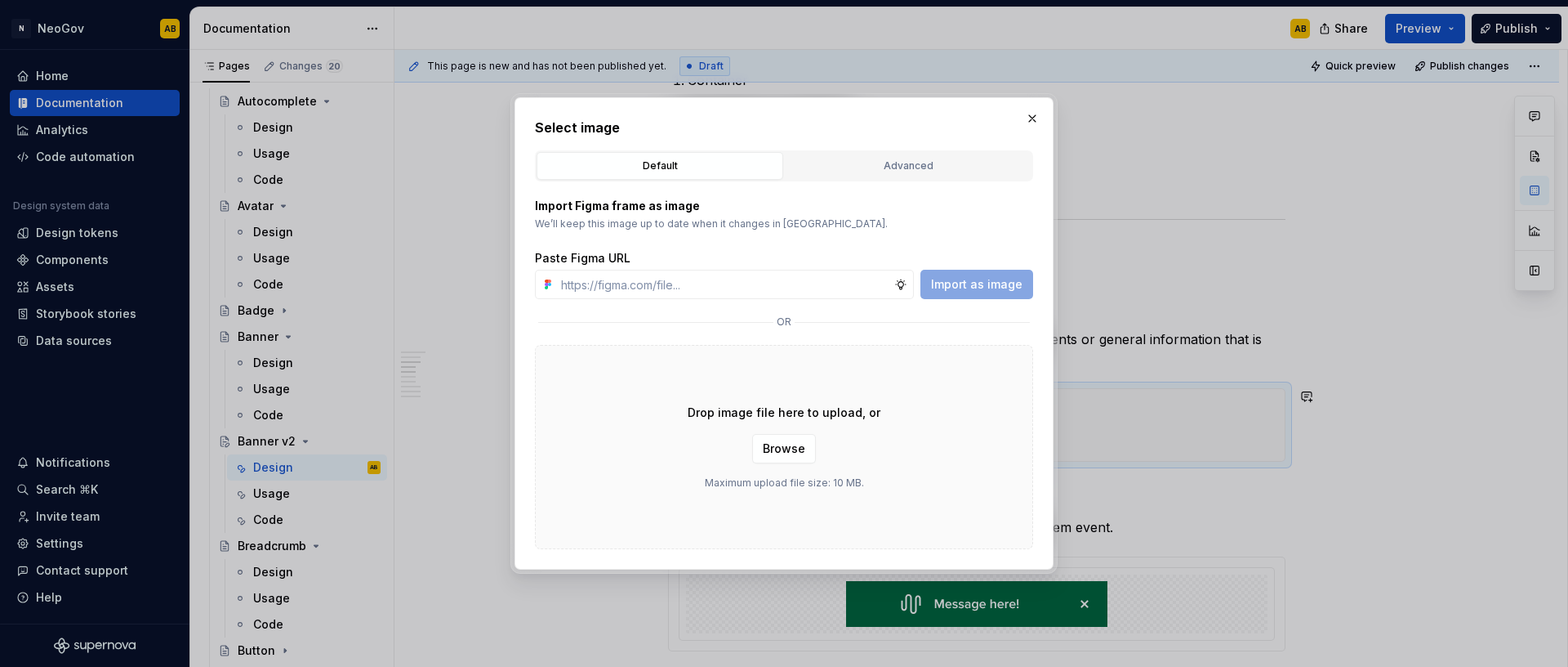
click at [939, 497] on div "Drop image file here to upload, or Browse Maximum upload file size: 10 MB." at bounding box center [784, 446] width 498 height 205
click at [802, 453] on span "Browse" at bounding box center [784, 448] width 43 height 16
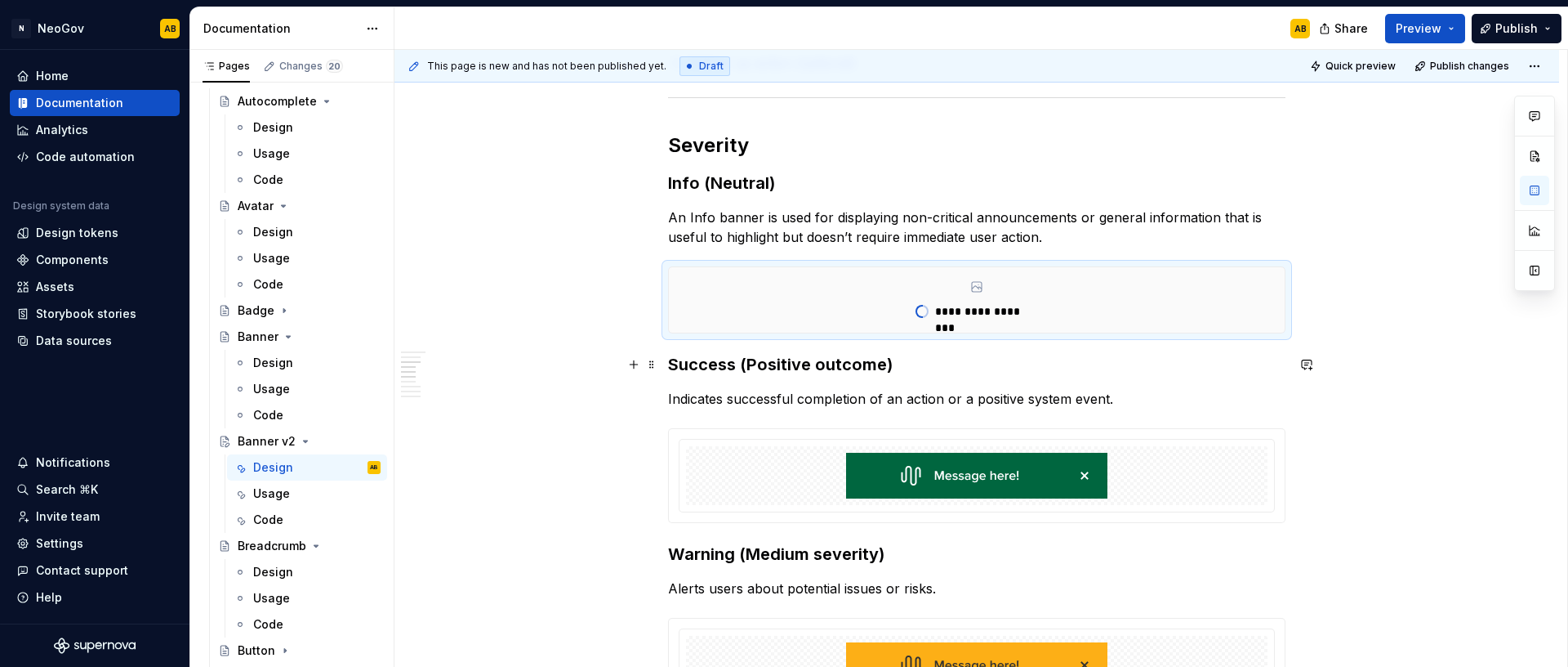
scroll to position [919, 0]
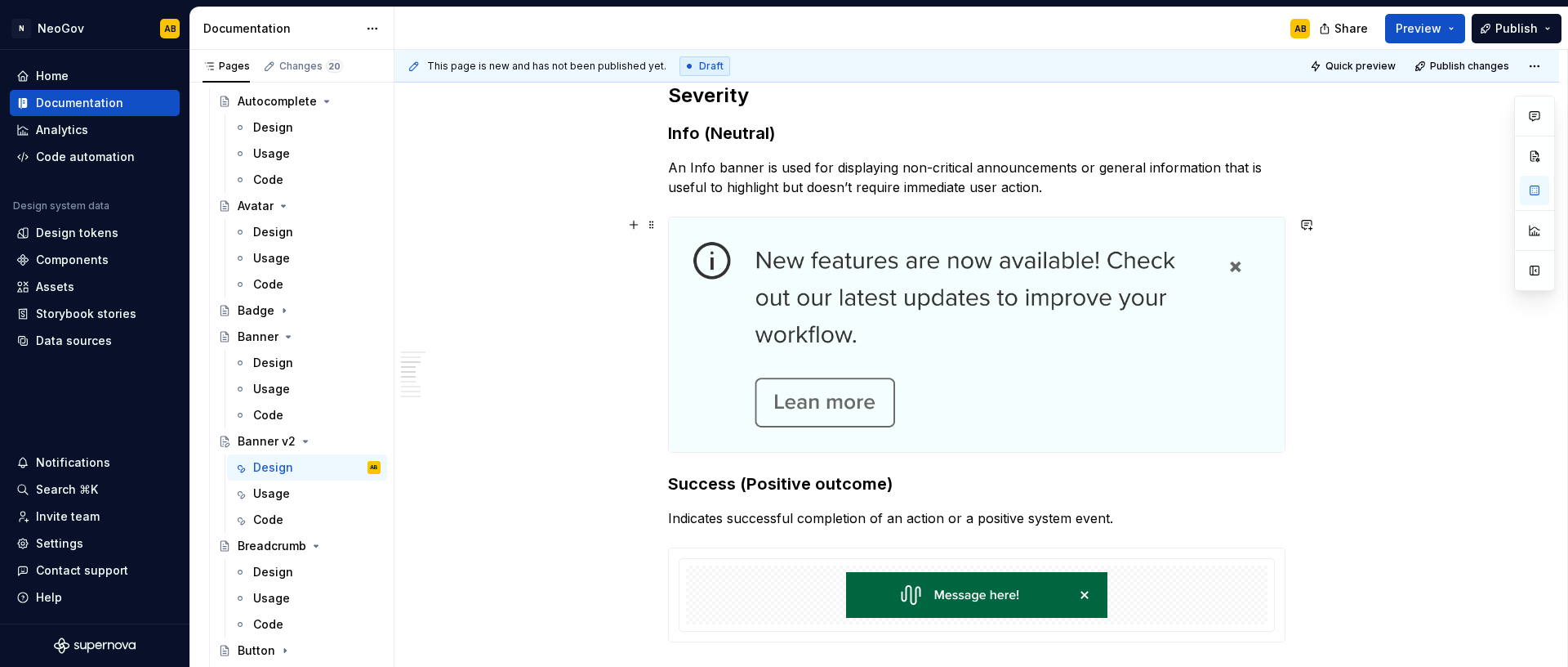
scroll to position [957, 0]
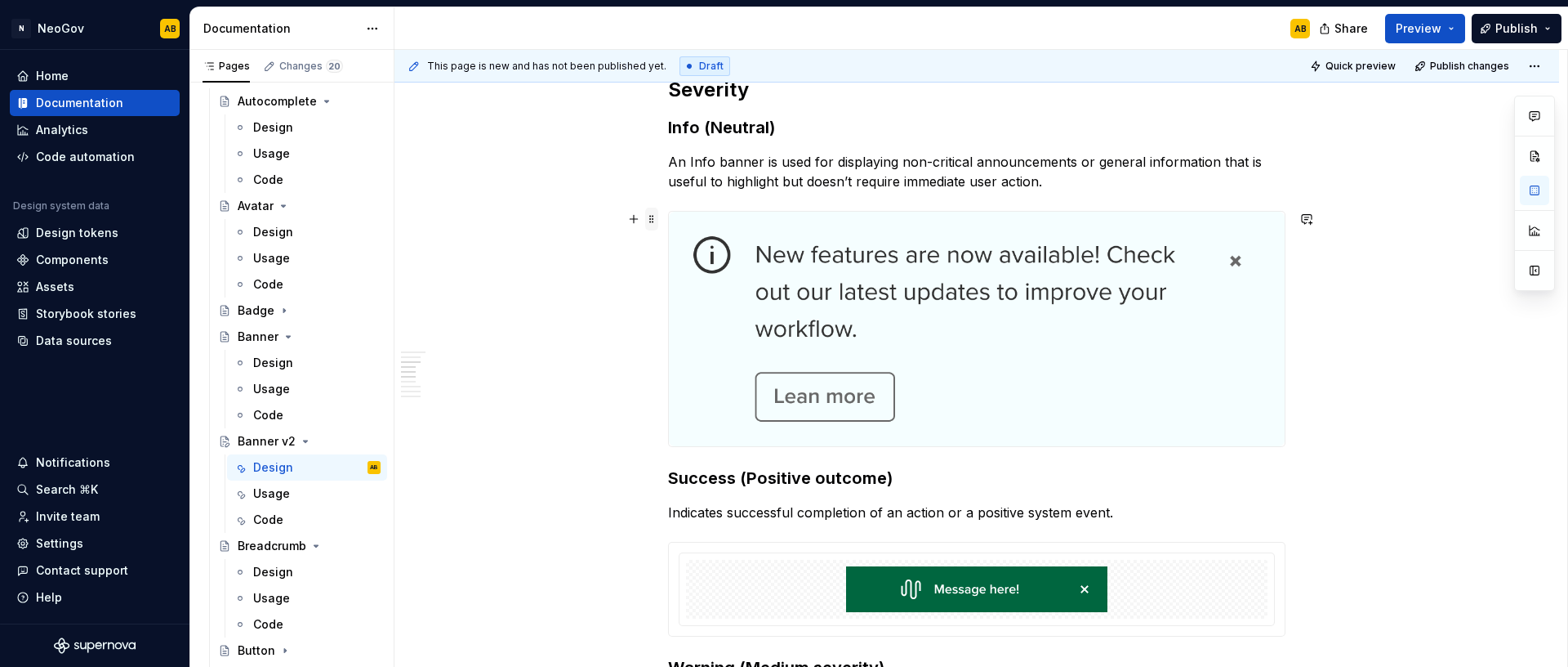
click at [651, 220] on span at bounding box center [651, 219] width 13 height 23
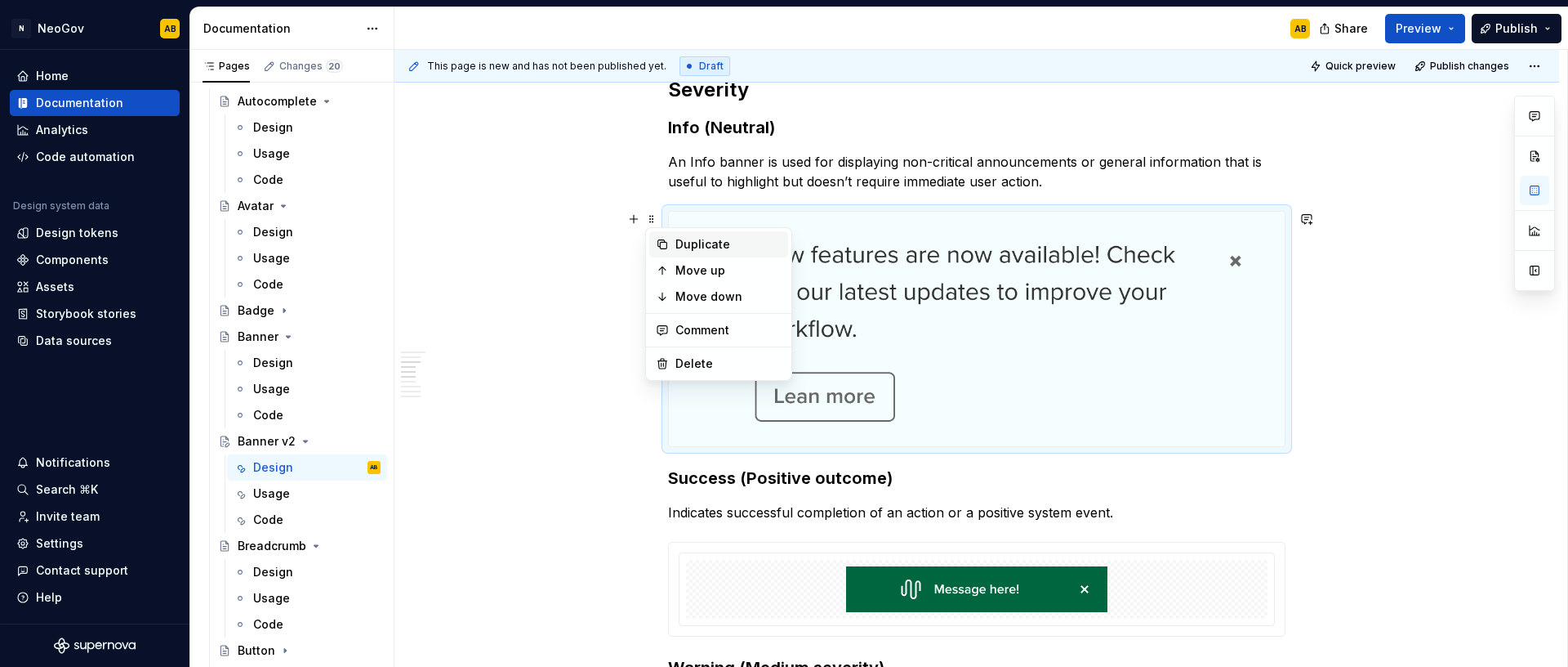
click at [663, 243] on icon at bounding box center [662, 244] width 13 height 13
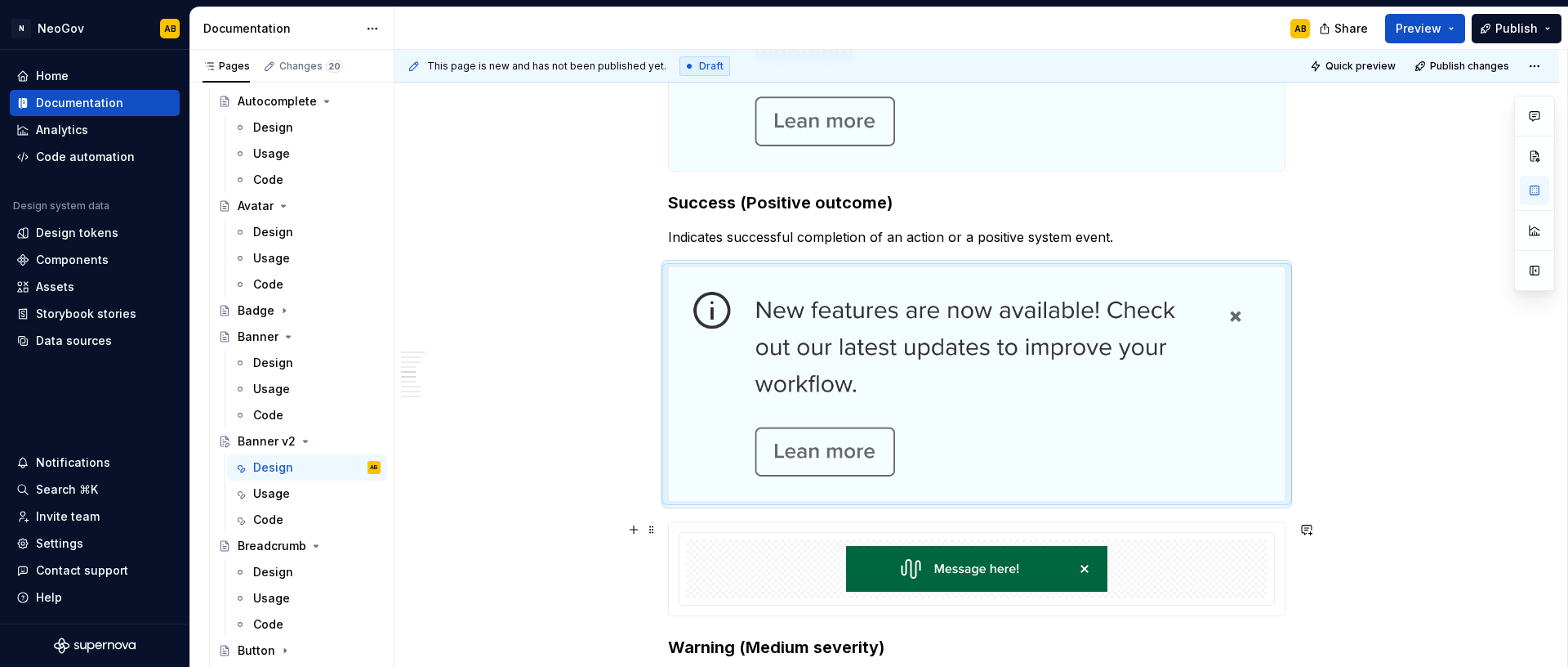
scroll to position [1382, 0]
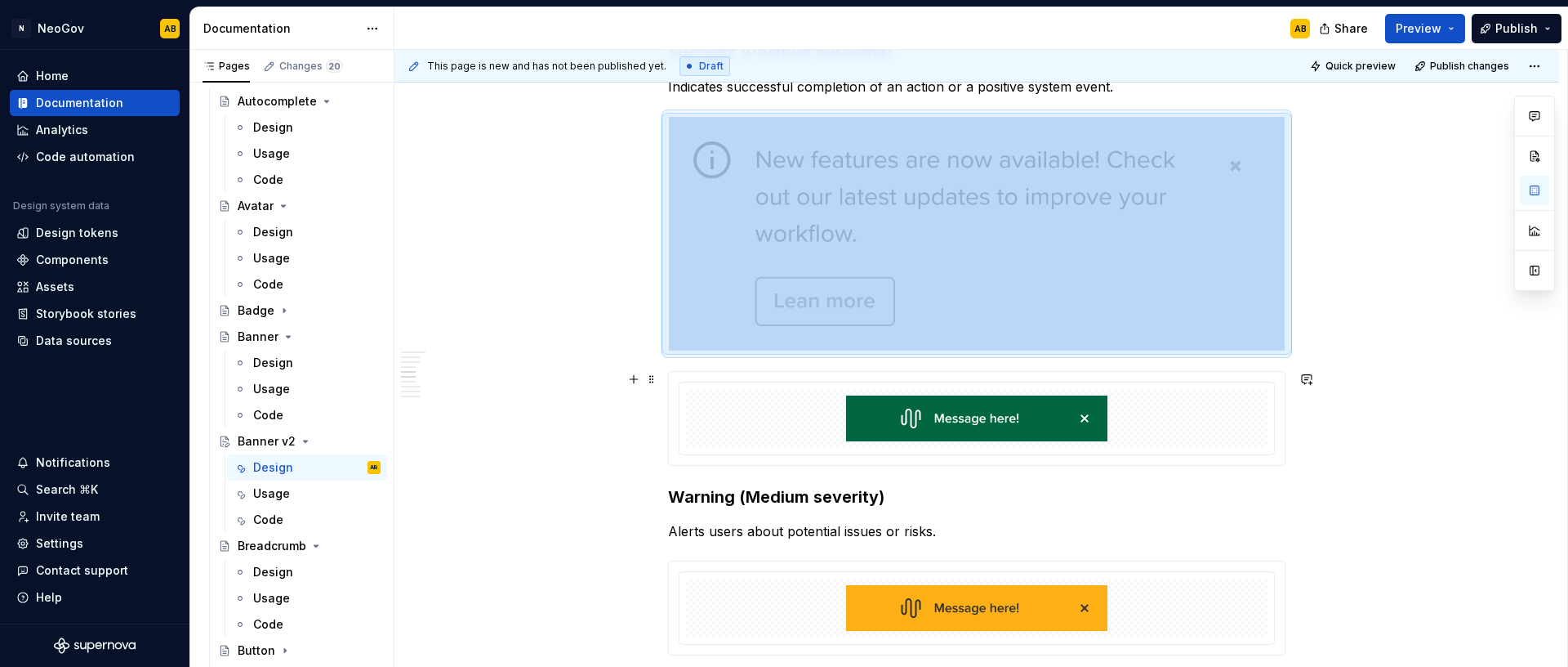
click at [746, 431] on div at bounding box center [976, 417] width 582 height 59
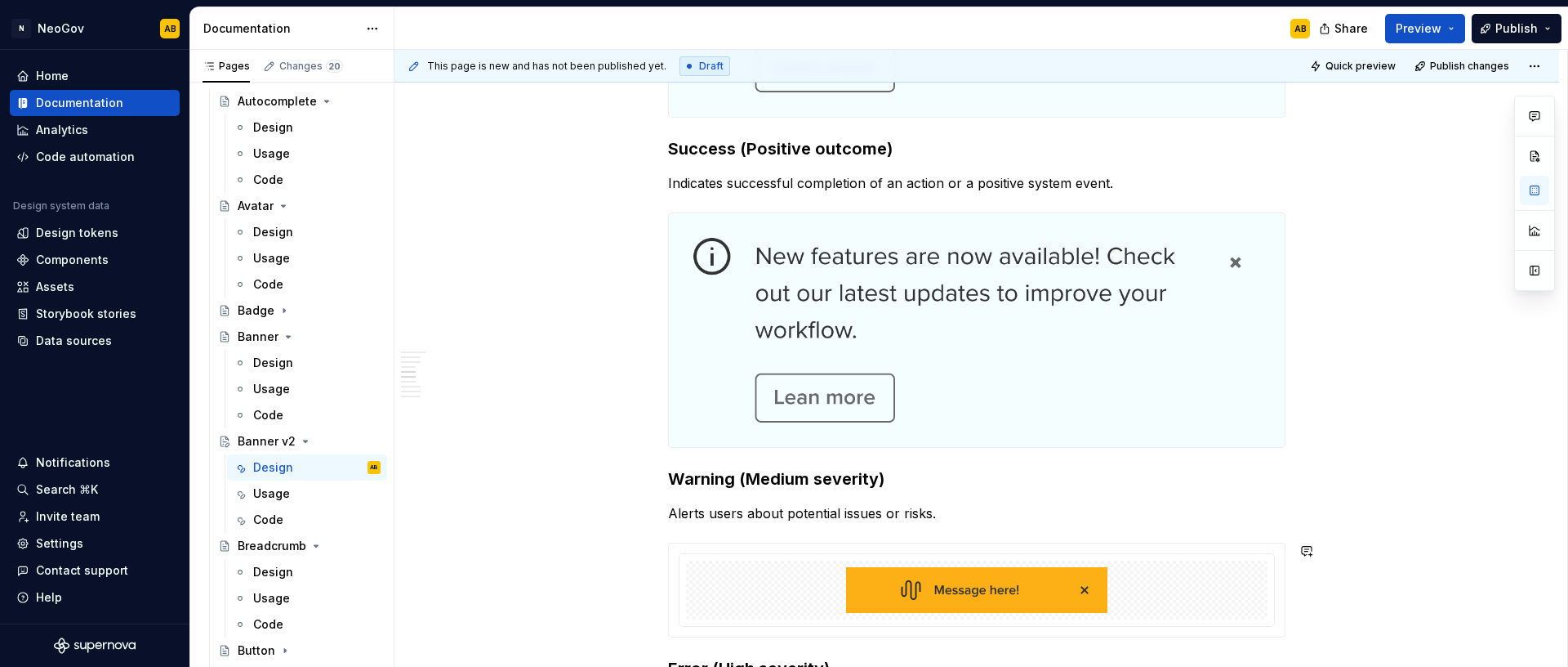
scroll to position [1136, 0]
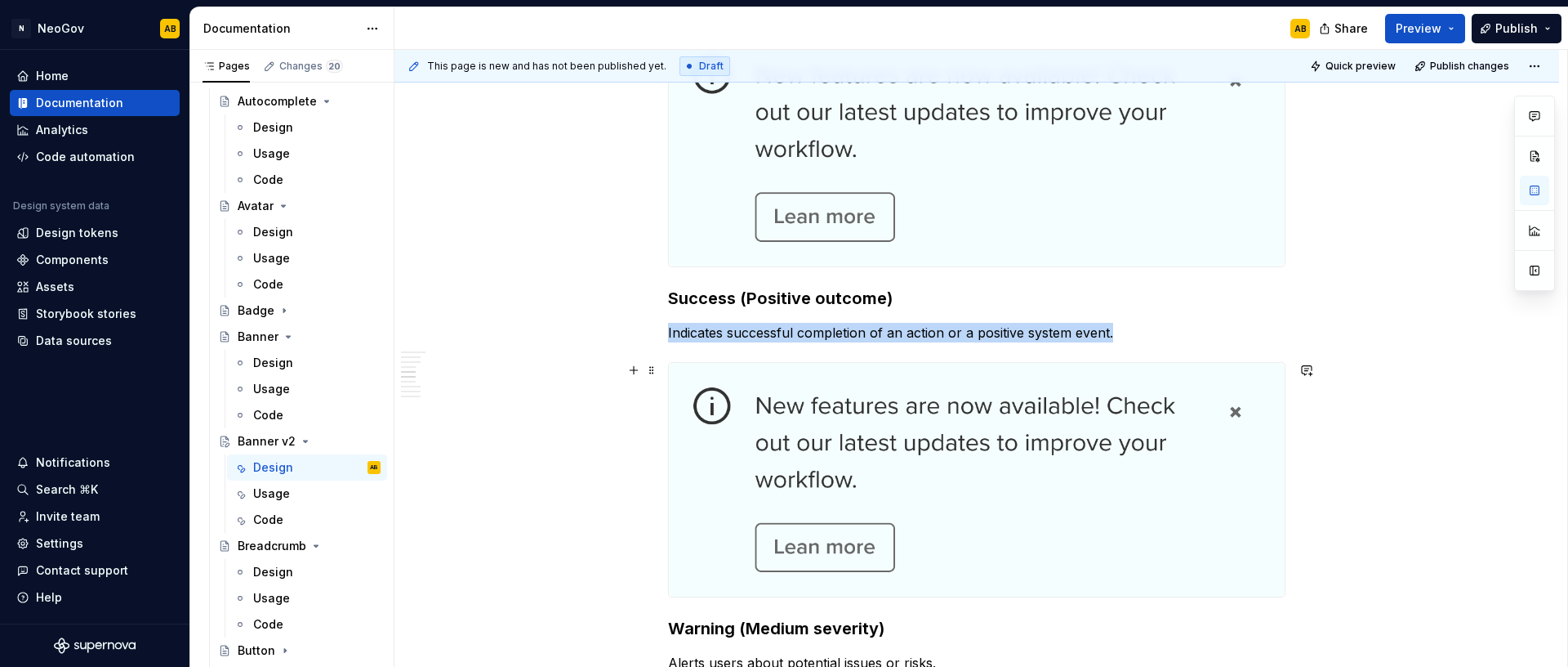
click at [994, 453] on img at bounding box center [976, 479] width 616 height 235
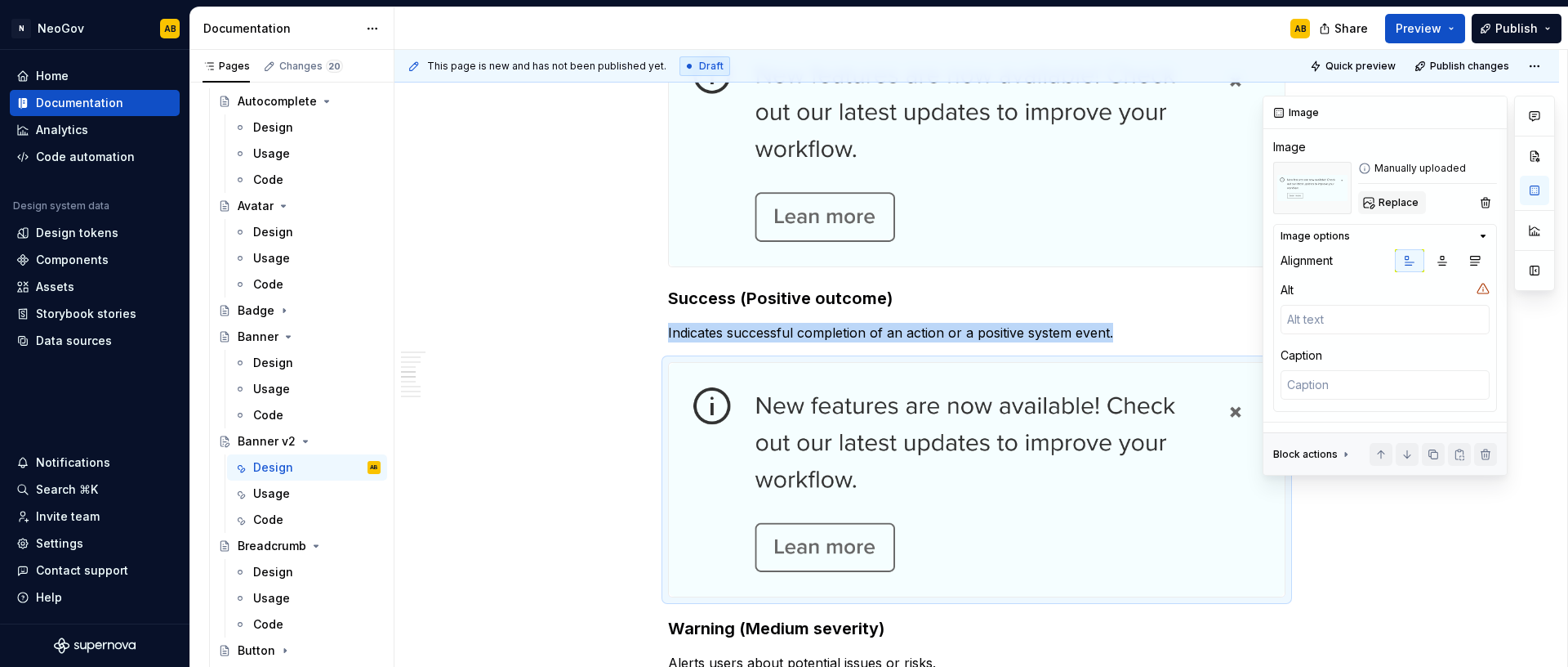
click at [1403, 211] on button "Replace" at bounding box center [1392, 202] width 68 height 23
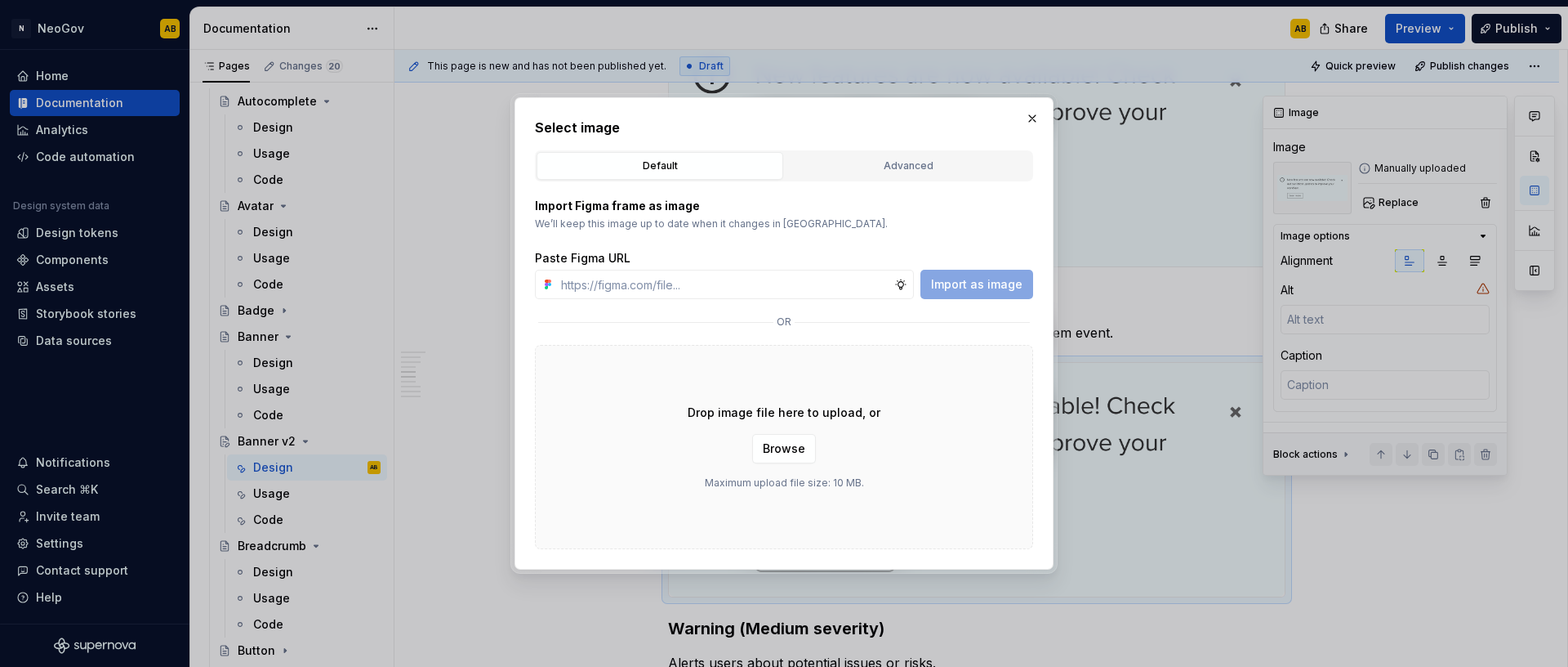
drag, startPoint x: 860, startPoint y: 529, endPoint x: 817, endPoint y: 514, distance: 45.5
click at [861, 529] on div "Drop image file here to upload, or Browse Maximum upload file size: 10 MB." at bounding box center [784, 446] width 498 height 205
click at [795, 461] on button "Browse" at bounding box center [784, 447] width 64 height 29
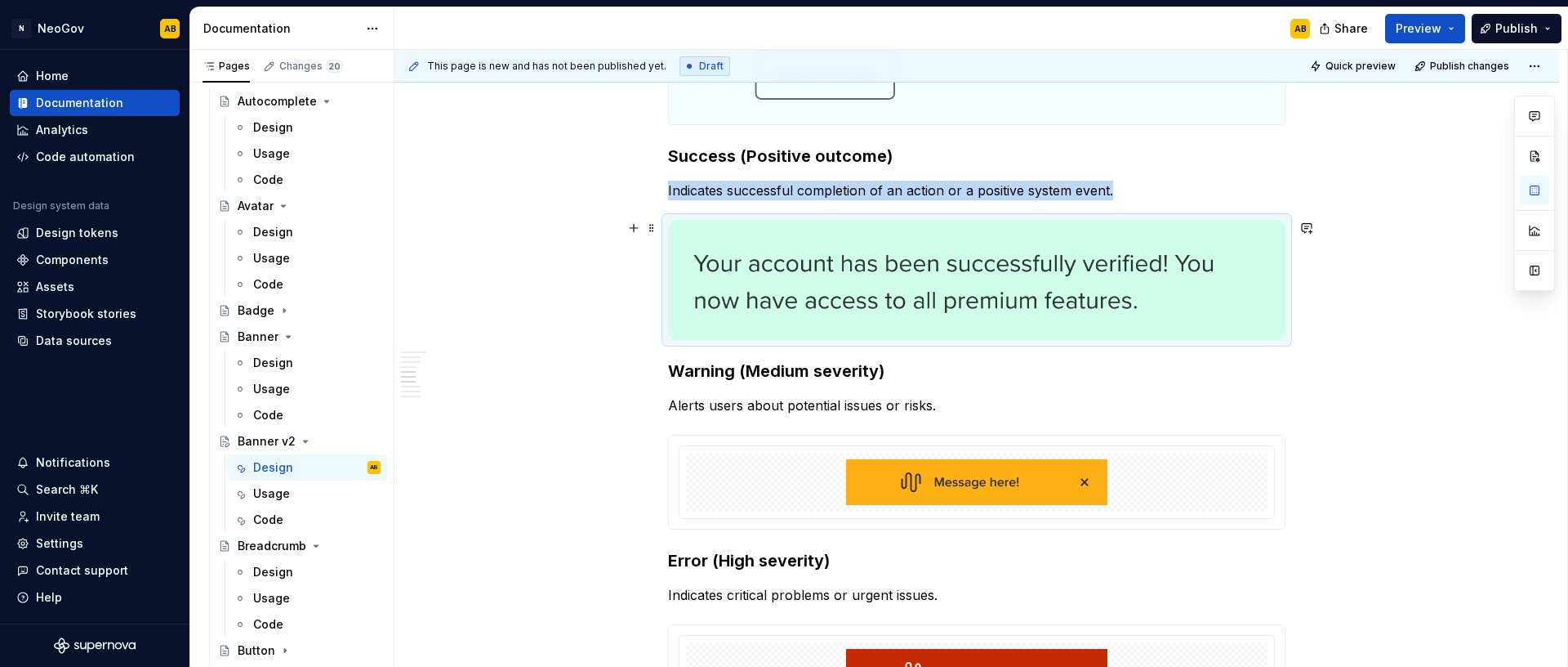
scroll to position [1285, 0]
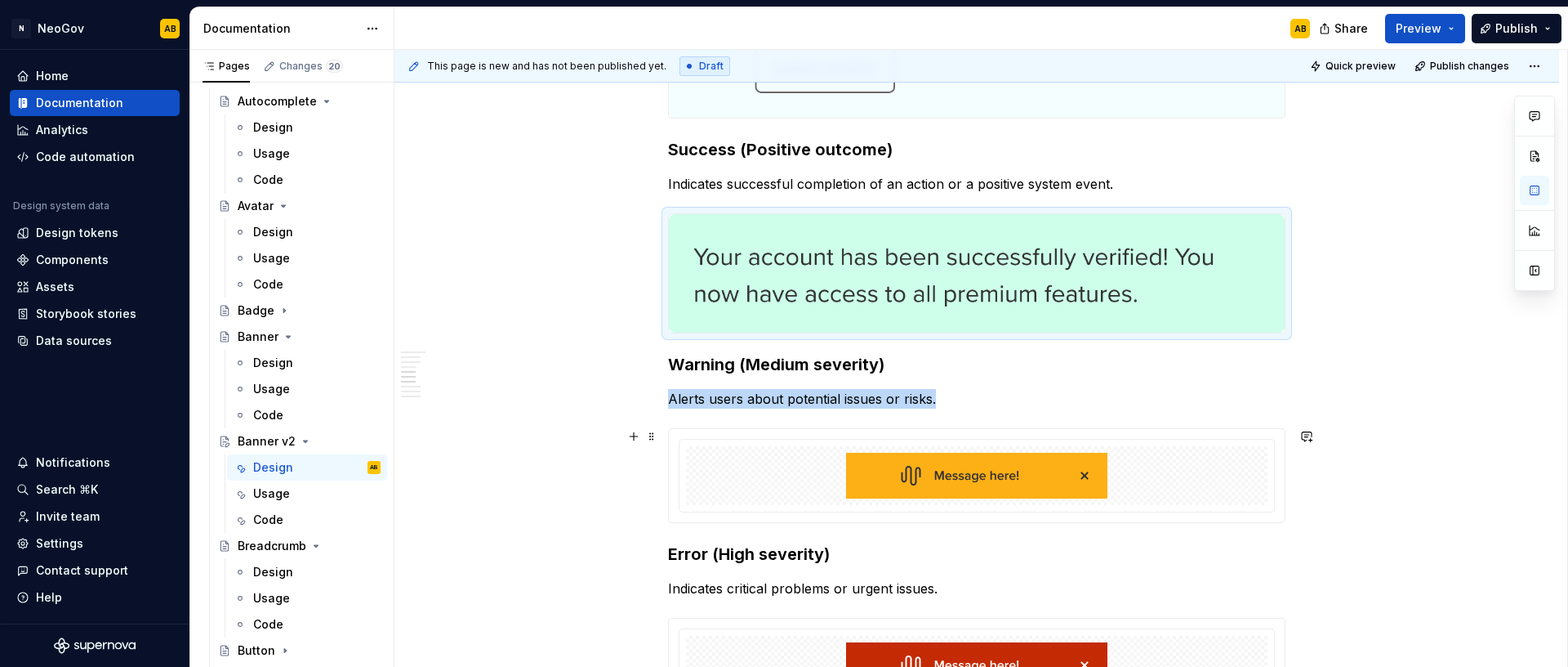
click at [755, 474] on div at bounding box center [976, 475] width 582 height 59
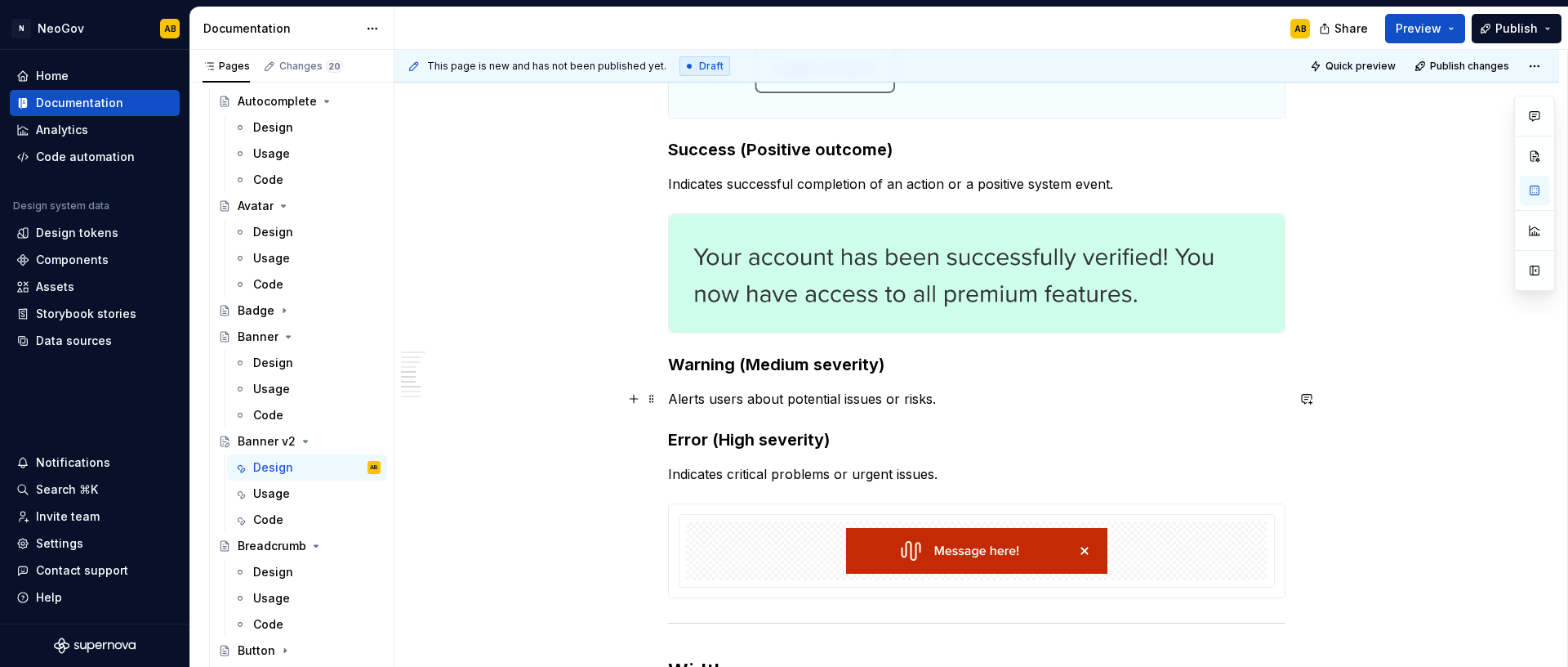
click at [949, 402] on p "Alerts users about potential issues or risks." at bounding box center [976, 398] width 618 height 20
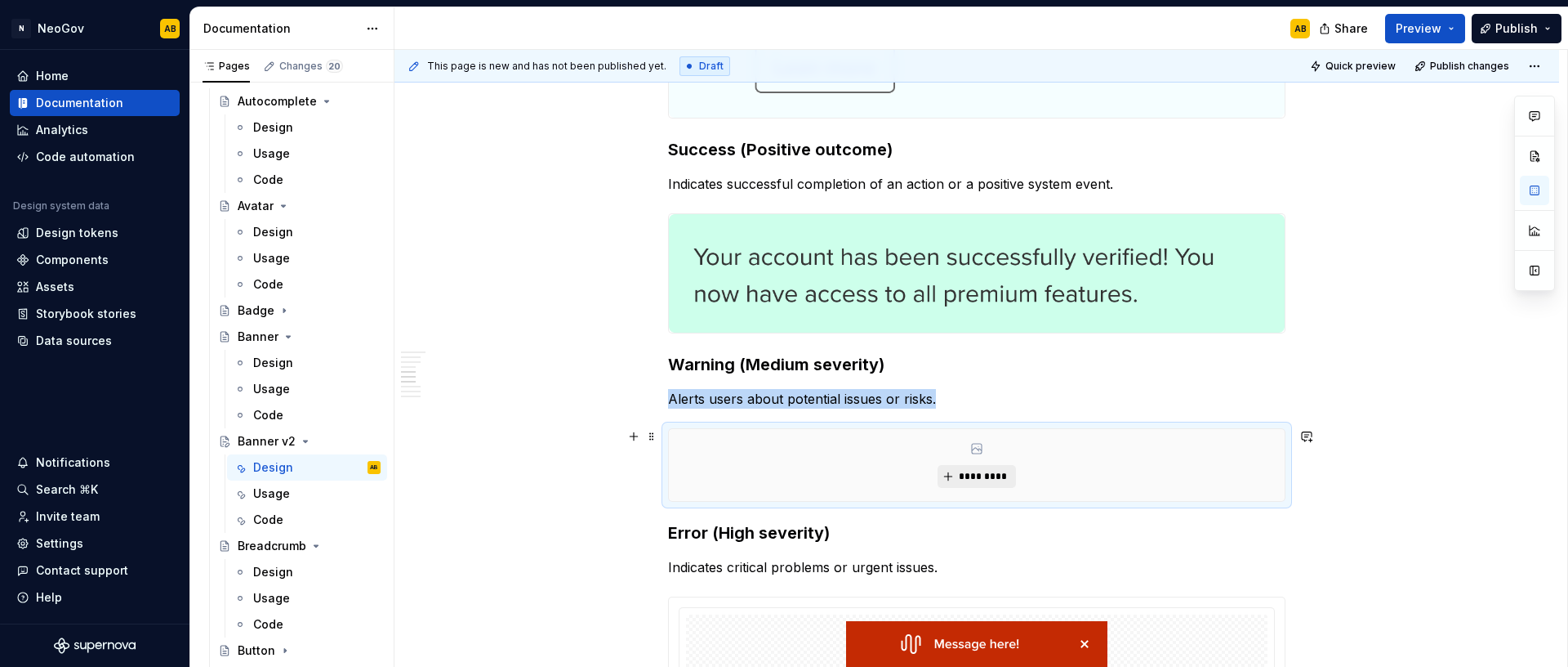
click at [955, 473] on button "*********" at bounding box center [976, 476] width 78 height 23
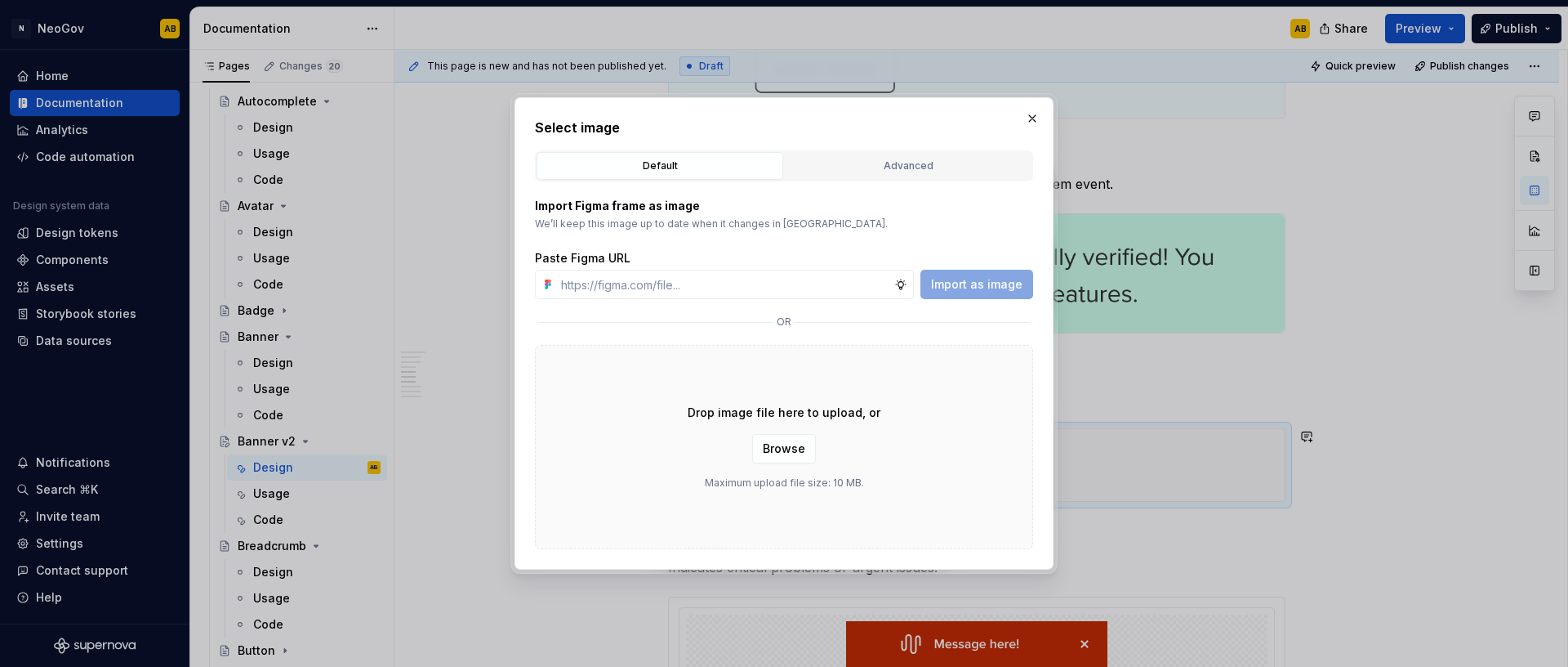
click at [936, 475] on div "Drop image file here to upload, or Browse Maximum upload file size: 10 MB." at bounding box center [784, 446] width 498 height 205
click at [788, 454] on span "Browse" at bounding box center [784, 448] width 43 height 16
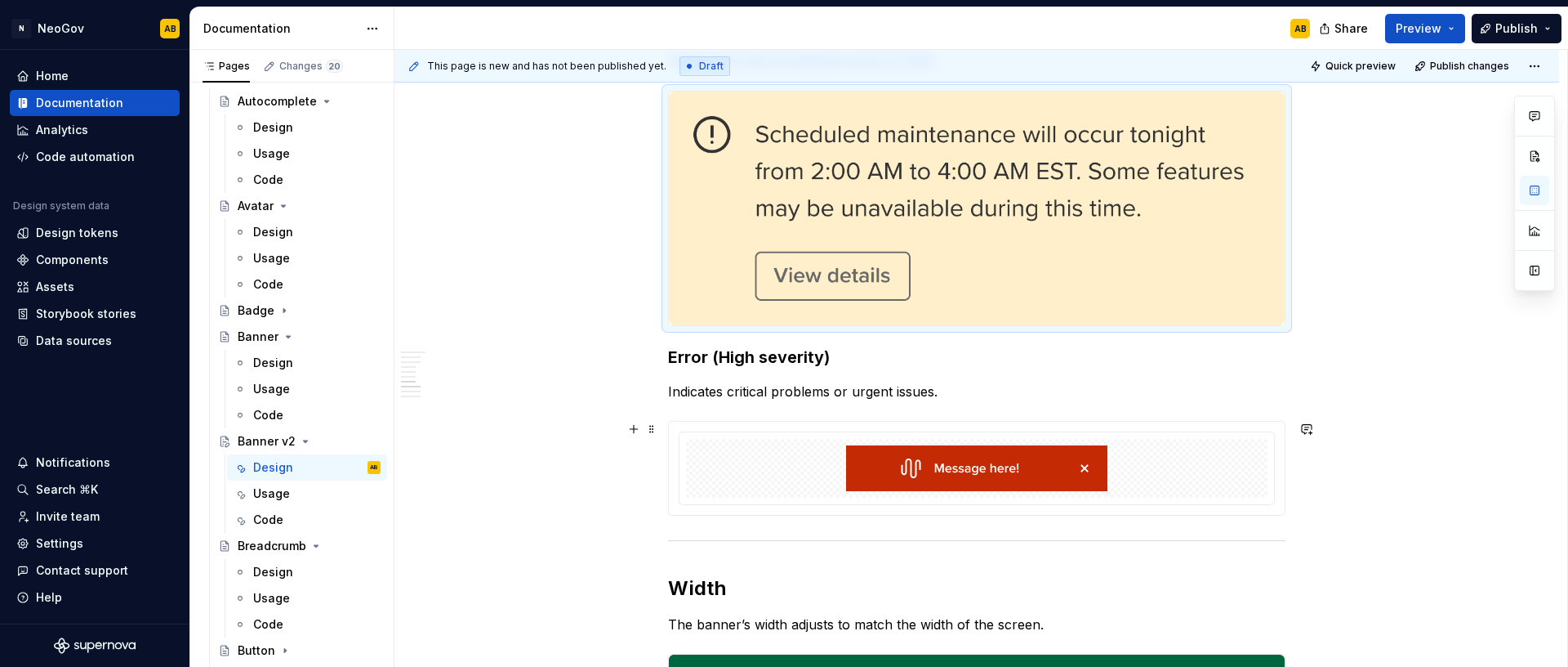
scroll to position [1647, 0]
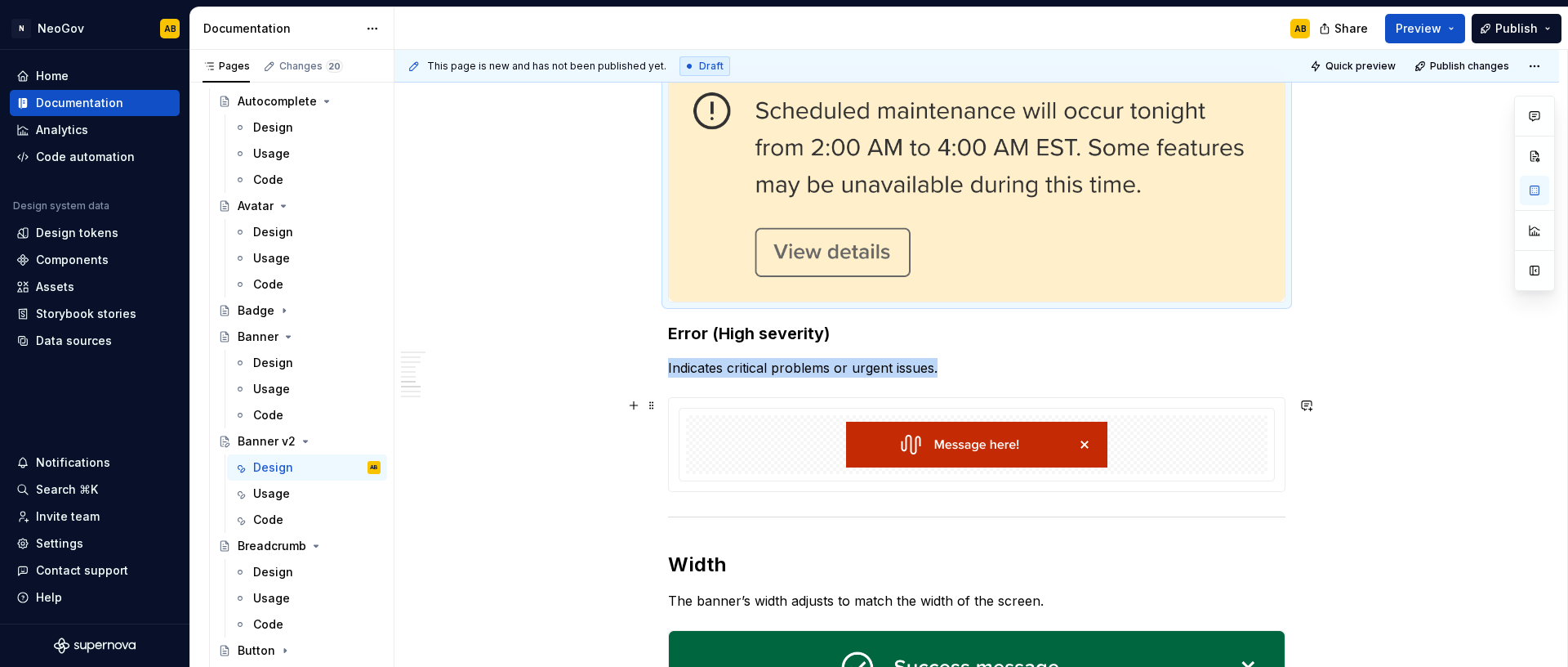
click at [744, 428] on div at bounding box center [976, 444] width 582 height 59
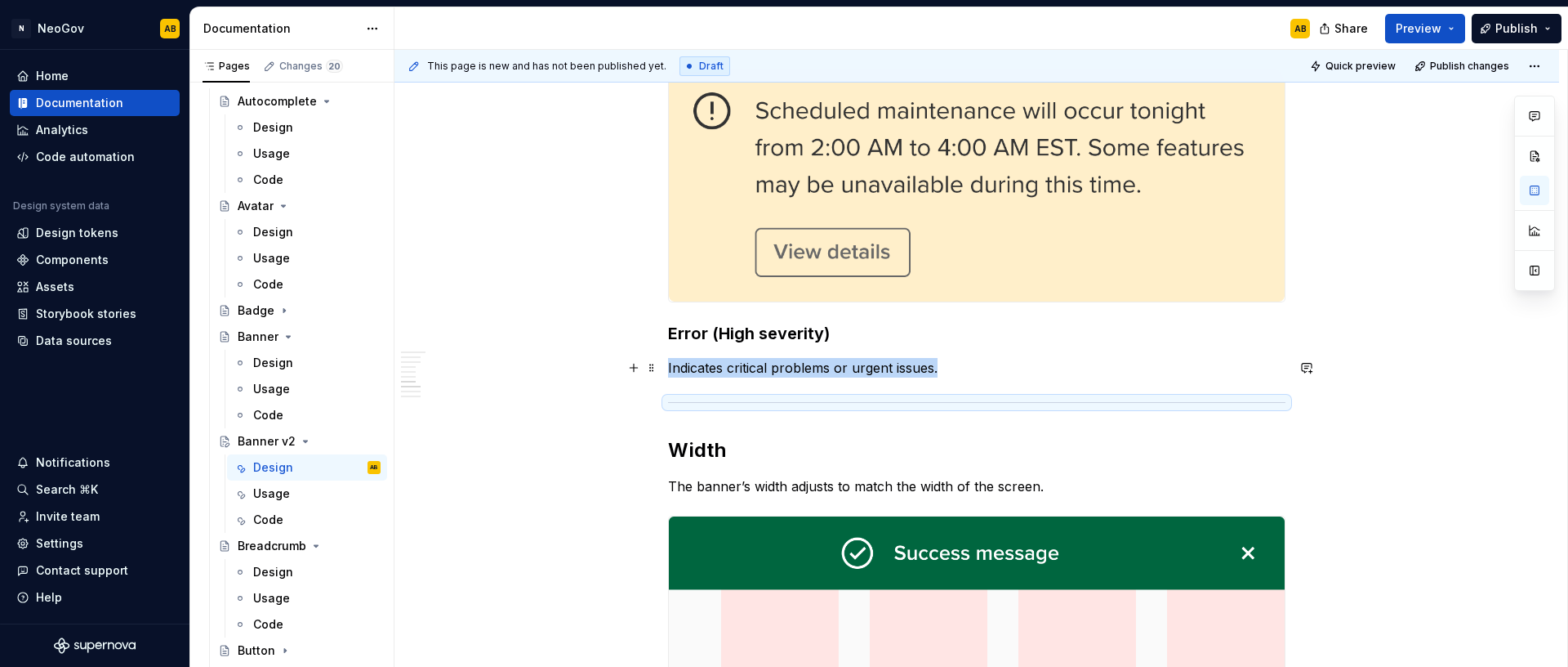
click at [940, 371] on p "Indicates critical problems or urgent issues." at bounding box center [976, 367] width 618 height 20
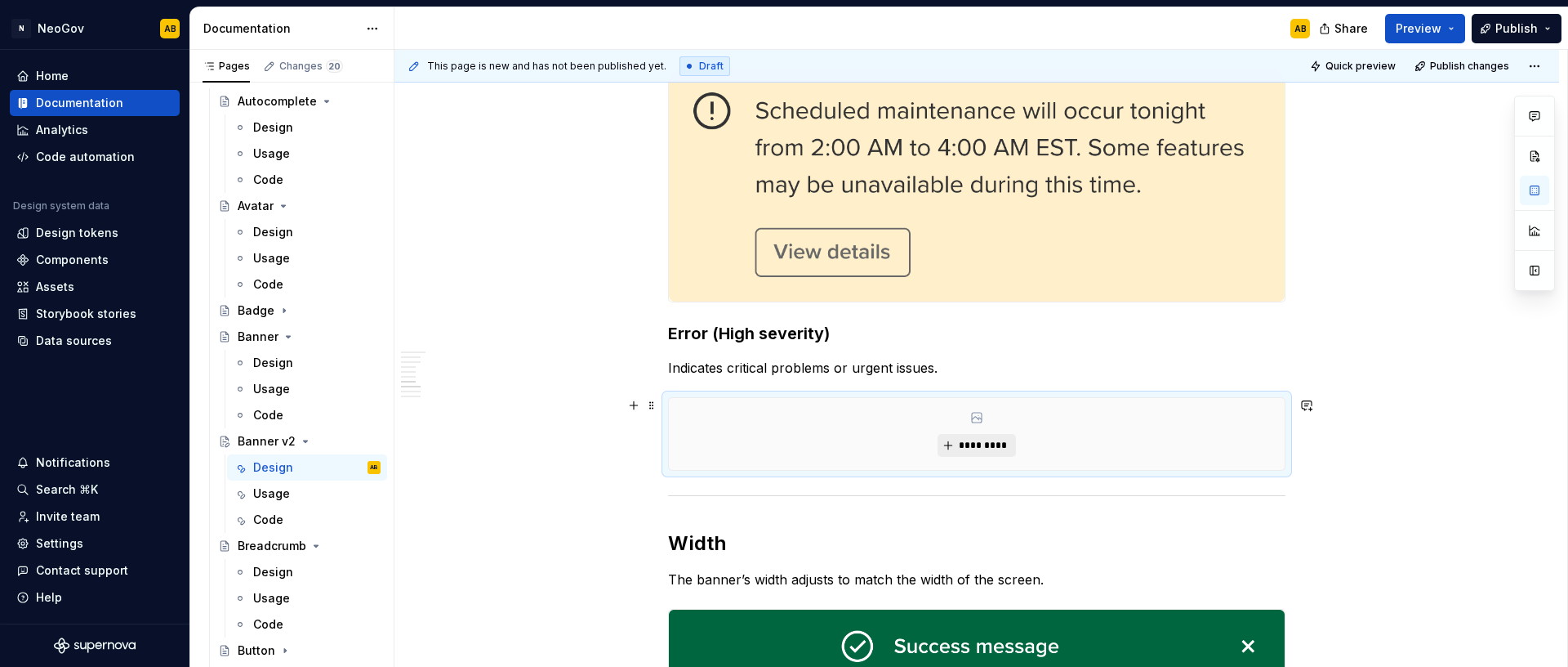
click at [950, 444] on button "*********" at bounding box center [976, 444] width 78 height 23
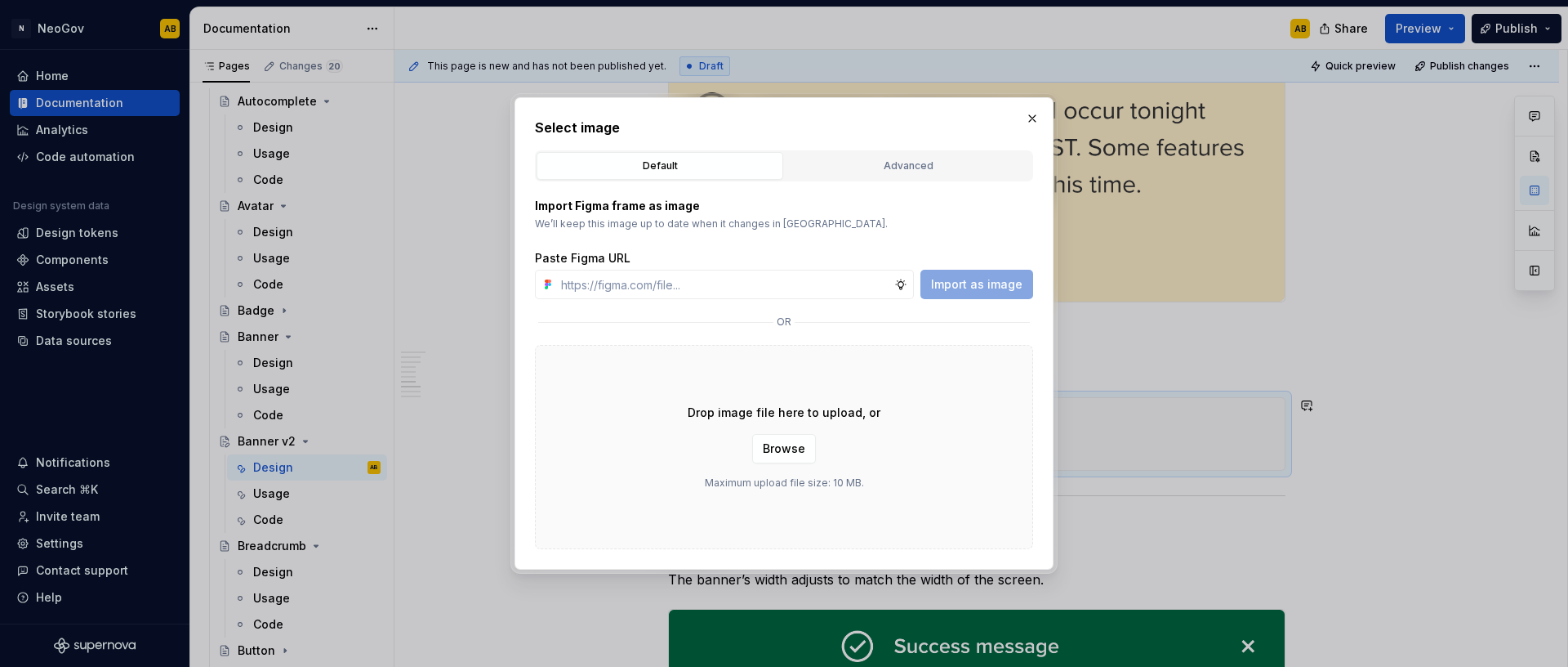
click at [829, 515] on div "Drop image file here to upload, or Browse Maximum upload file size: 10 MB." at bounding box center [784, 446] width 498 height 205
click at [777, 450] on span "Browse" at bounding box center [784, 448] width 43 height 16
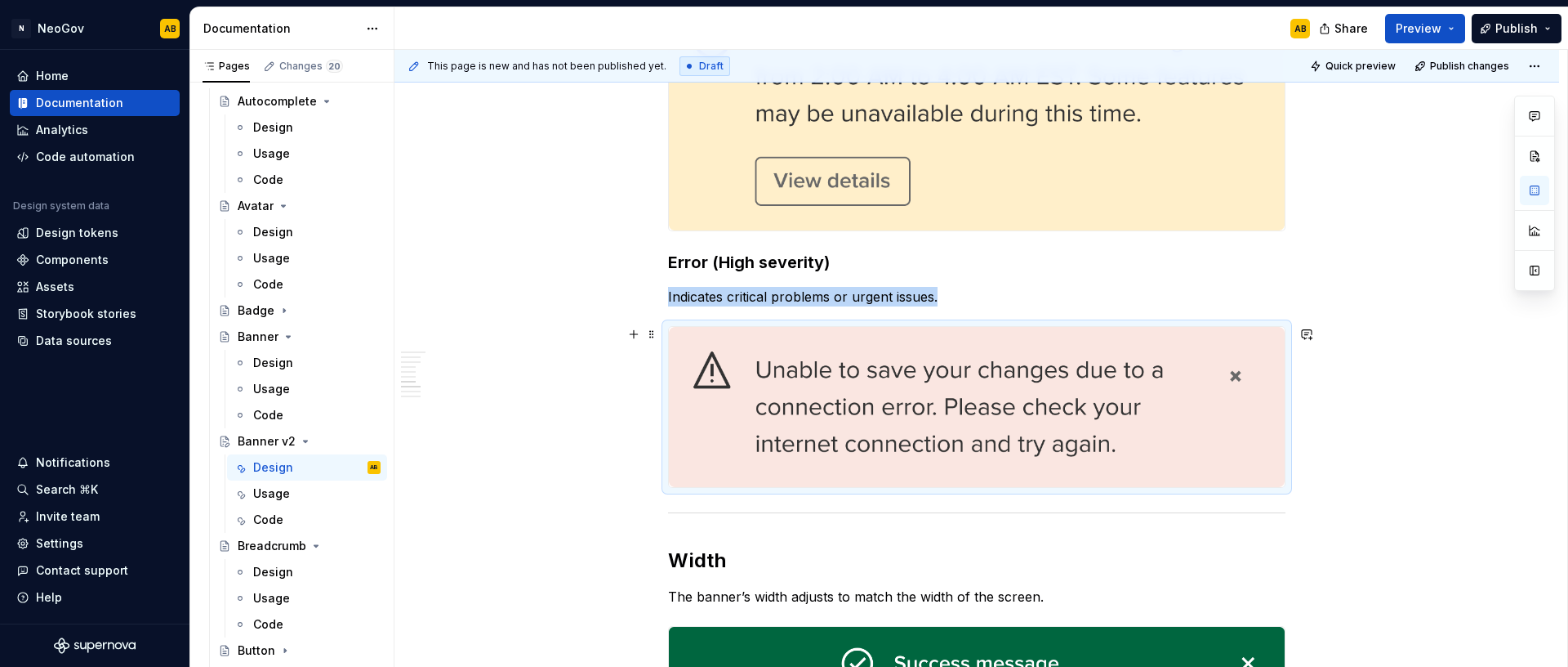
scroll to position [1824, 0]
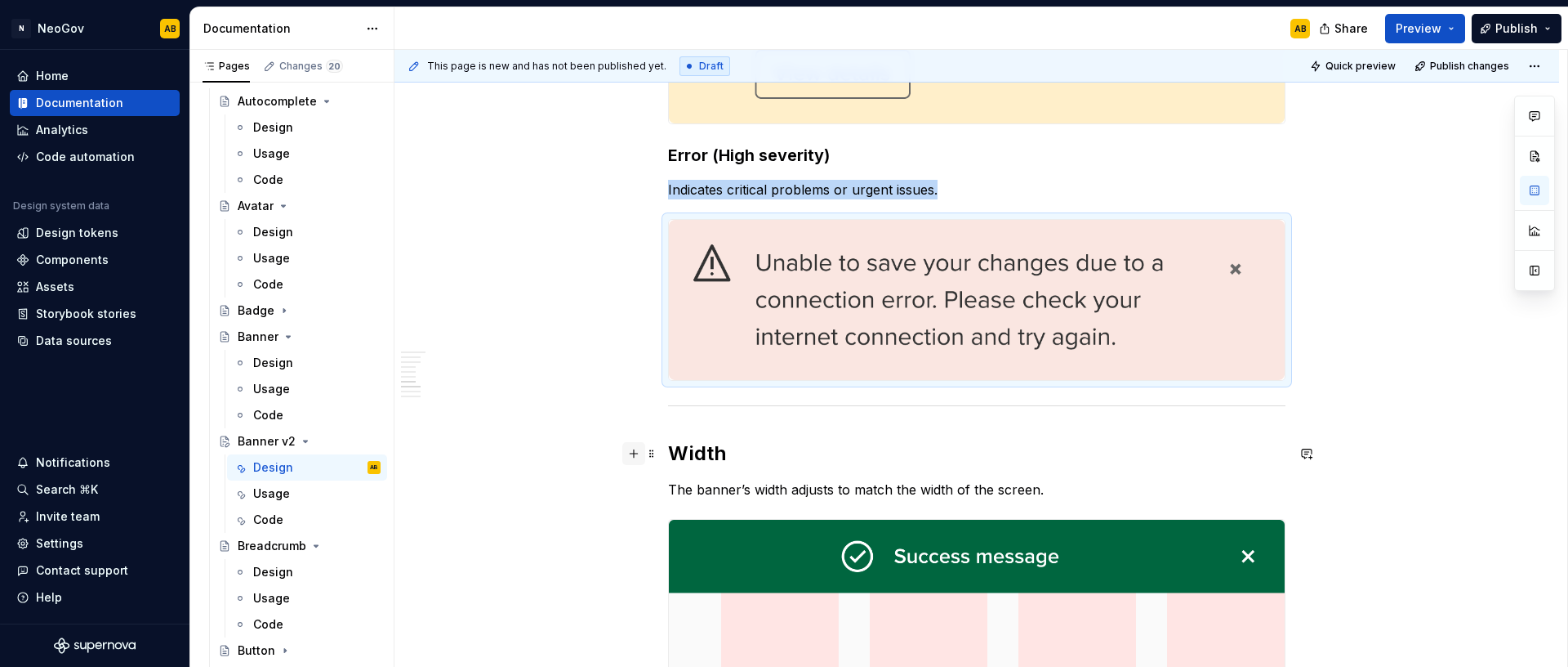
click at [627, 462] on button "button" at bounding box center [633, 453] width 23 height 23
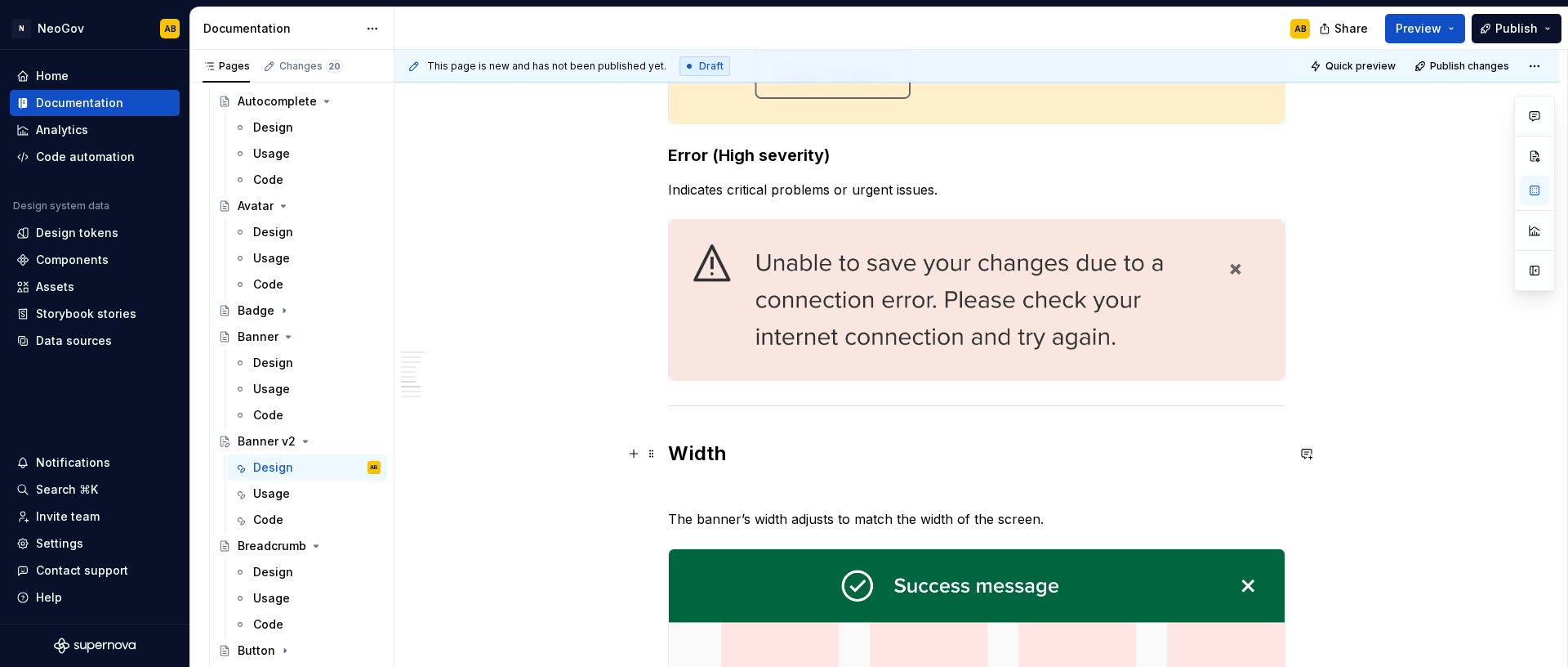
click at [1010, 465] on h2 "Width" at bounding box center [976, 453] width 618 height 26
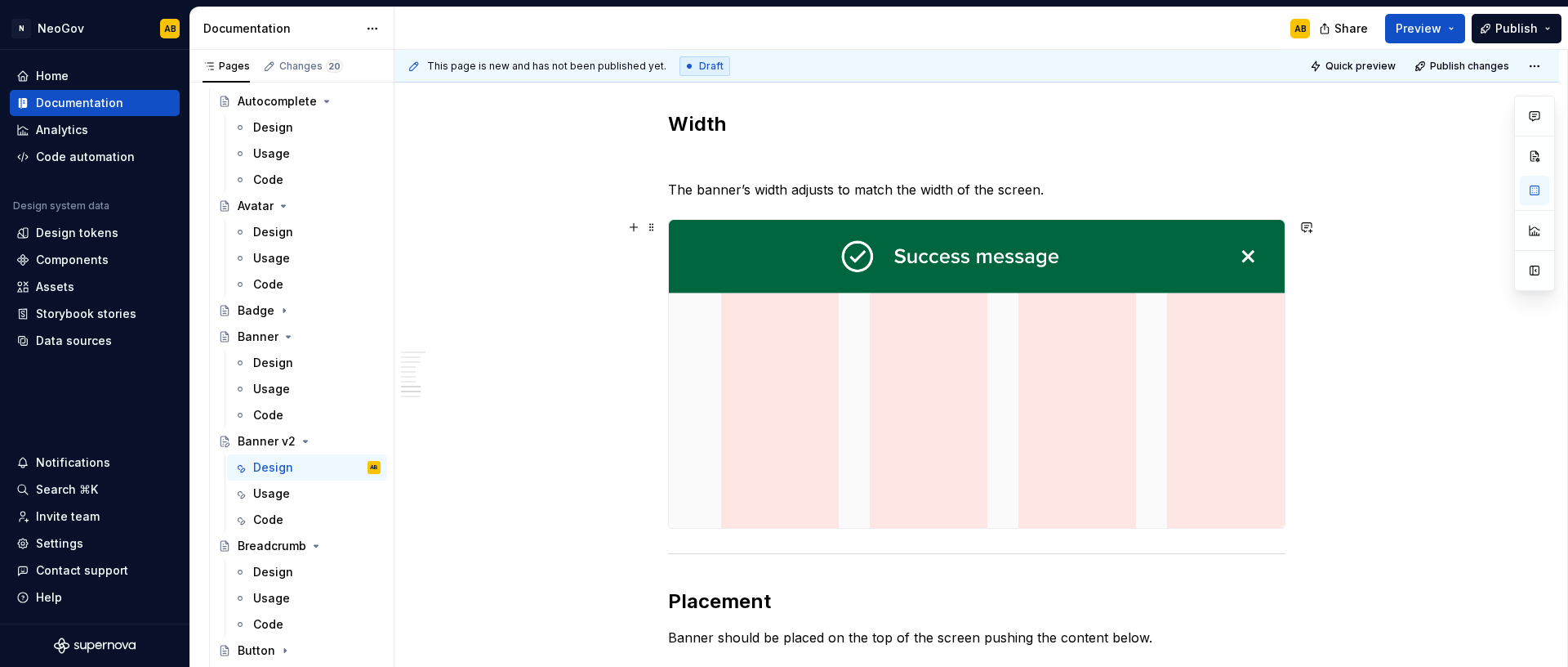
scroll to position [2150, 0]
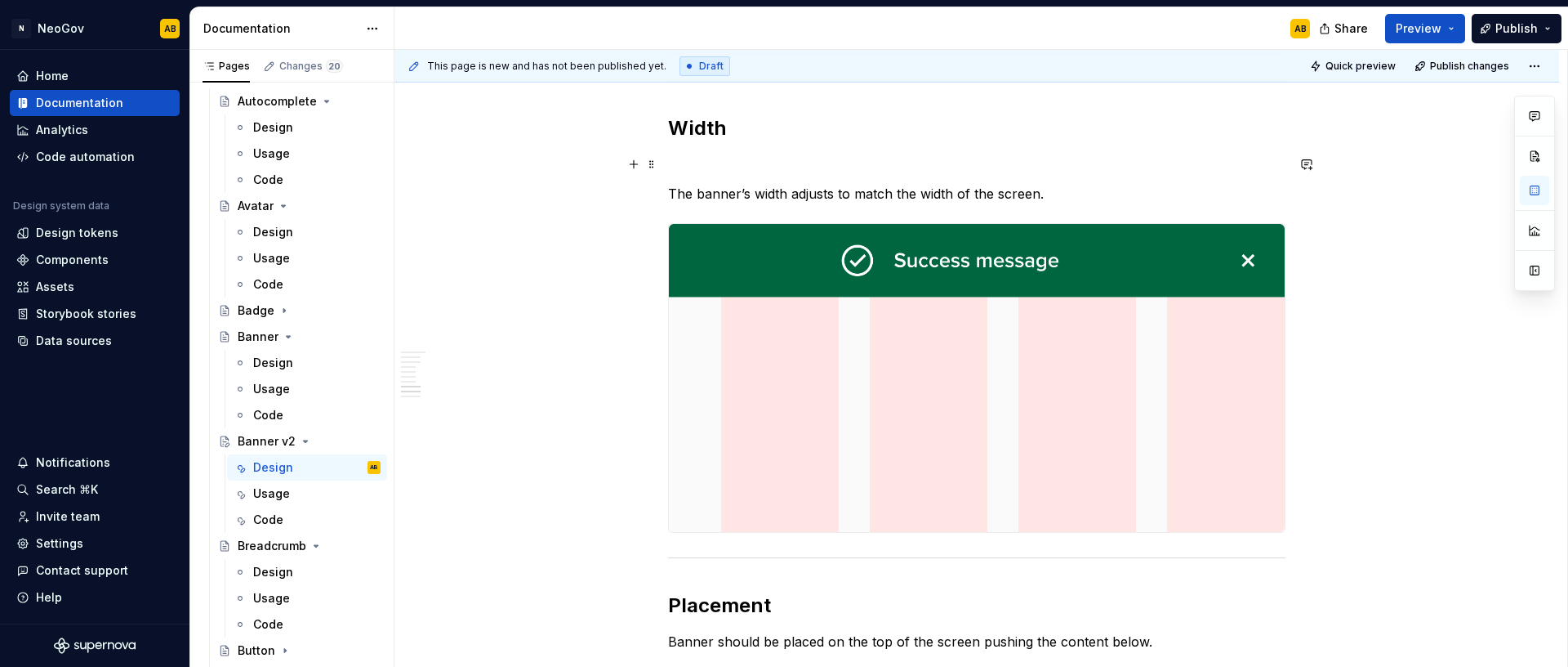
click at [702, 164] on p at bounding box center [976, 165] width 618 height 20
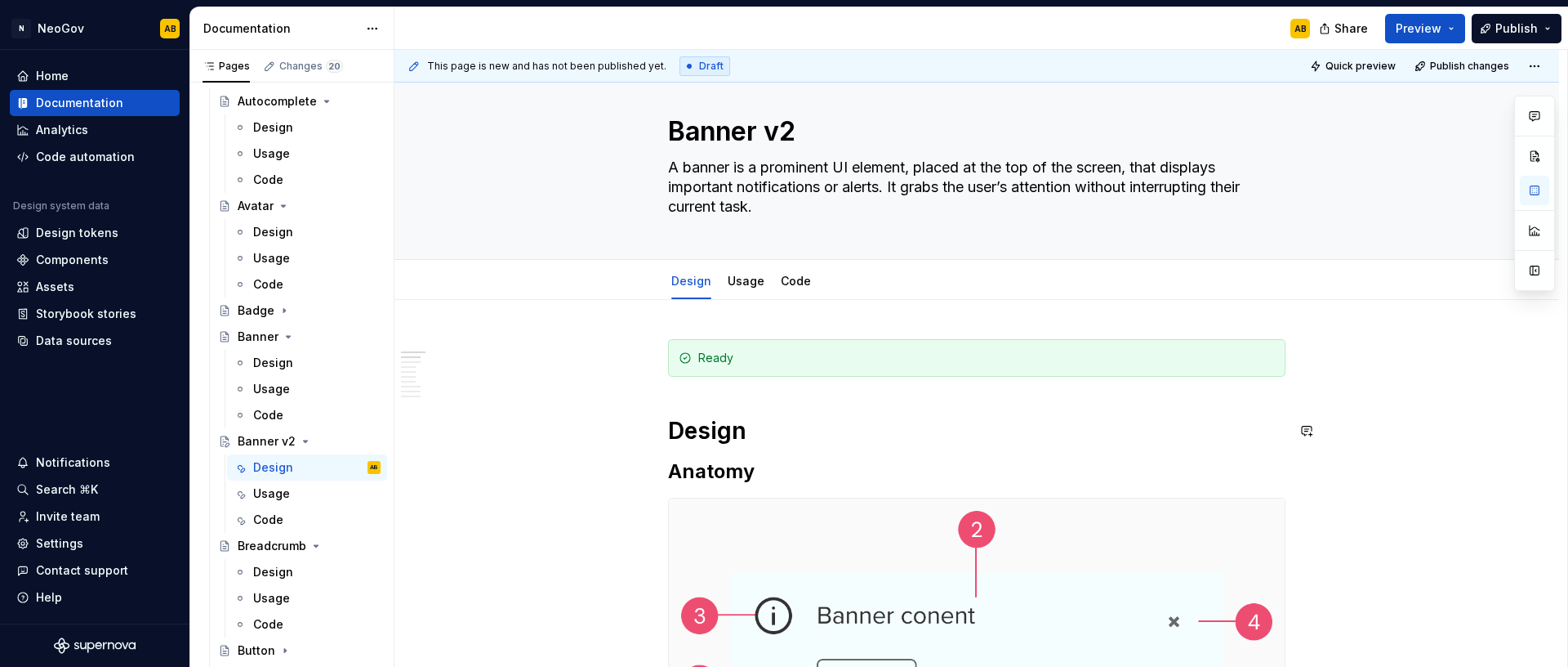
scroll to position [0, 0]
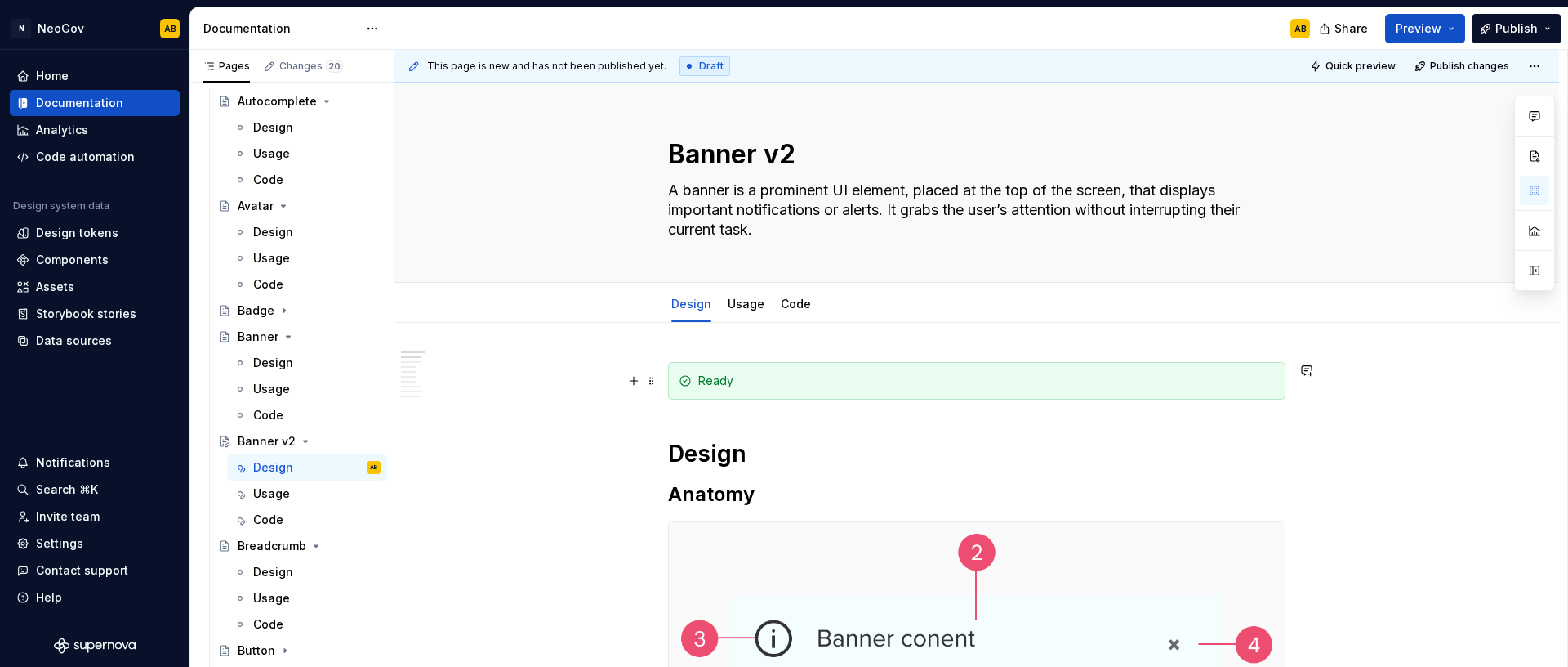
click at [780, 383] on div "Ready" at bounding box center [987, 380] width 577 height 16
drag, startPoint x: 708, startPoint y: 379, endPoint x: 677, endPoint y: 378, distance: 31.0
click at [677, 379] on div "Ready" at bounding box center [976, 380] width 618 height 38
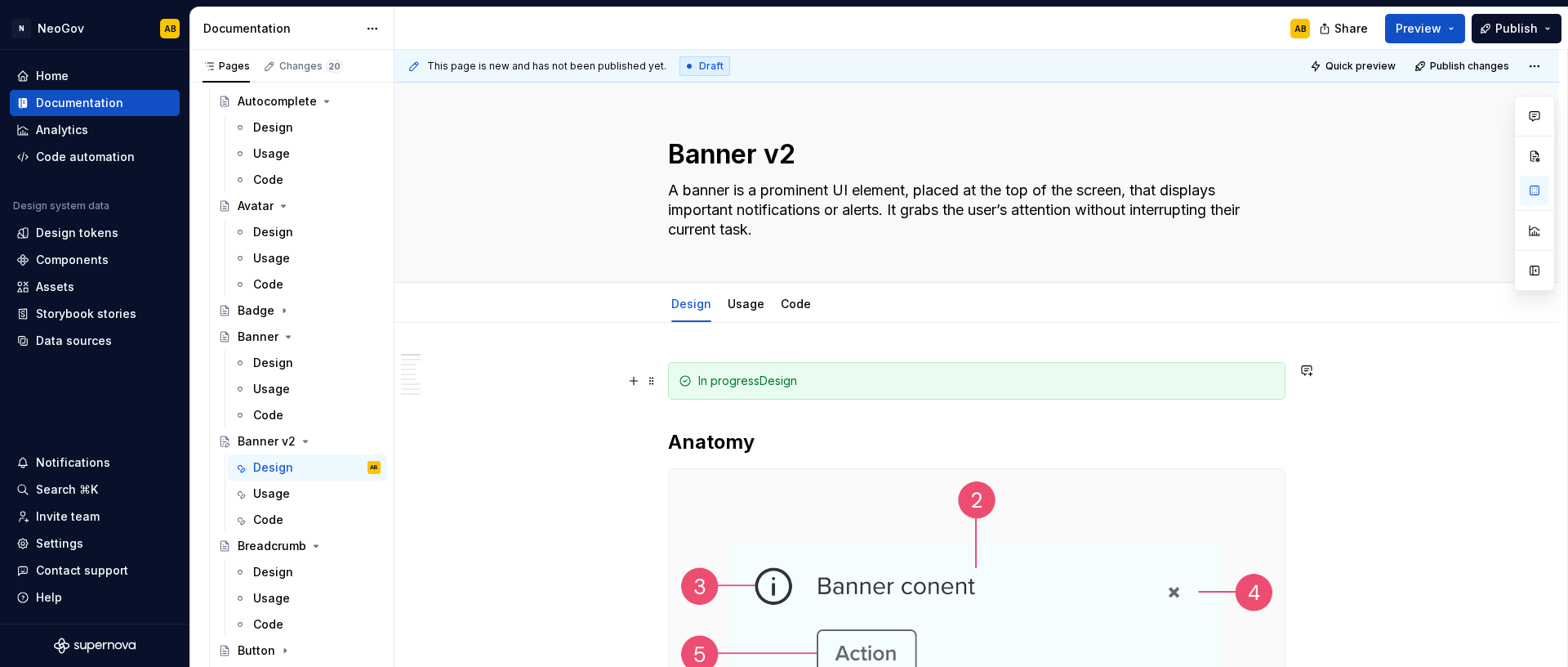
click at [733, 380] on div "In progressDesign" at bounding box center [987, 380] width 577 height 16
click at [798, 382] on div "In progressDesign" at bounding box center [987, 380] width 577 height 16
click at [795, 381] on div "In progressDesign" at bounding box center [987, 380] width 577 height 16
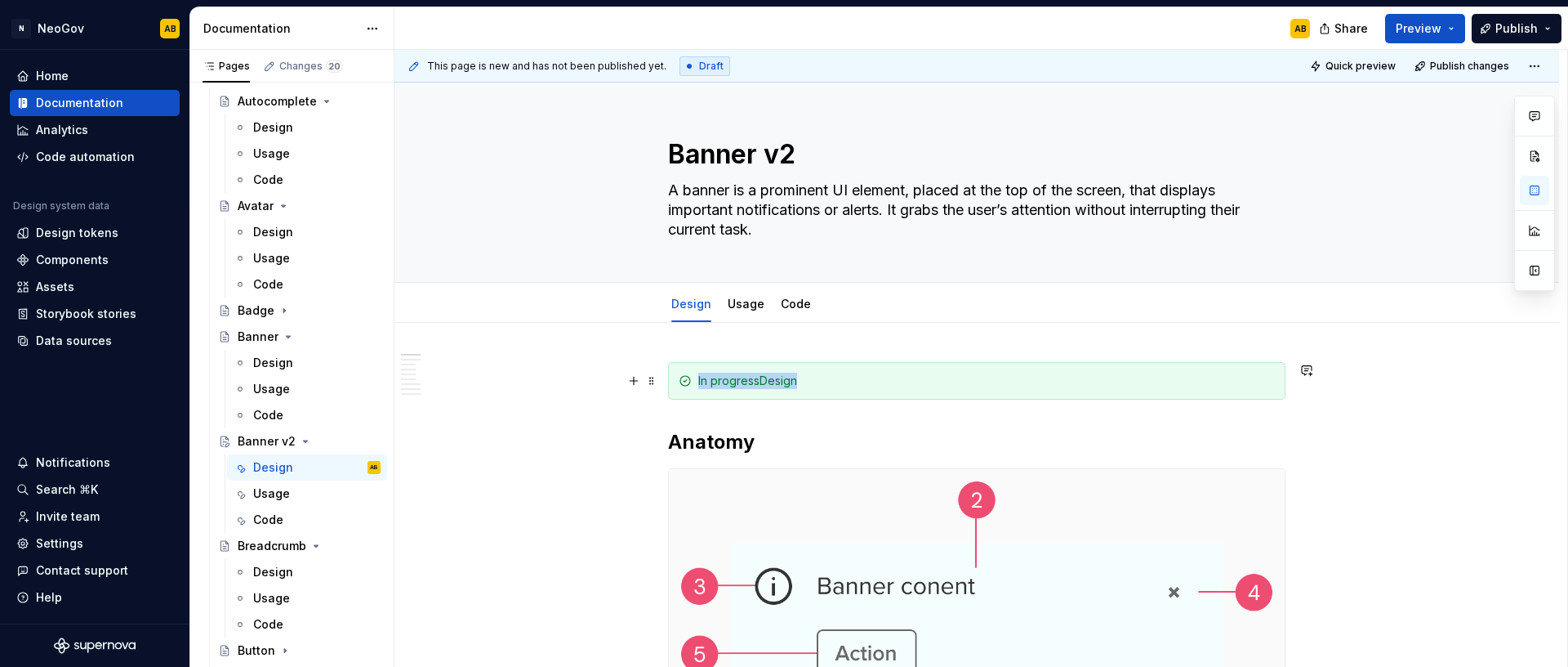
click at [795, 381] on div "In progressDesign" at bounding box center [987, 380] width 577 height 16
click at [796, 381] on div "In progressDesign" at bounding box center [987, 380] width 577 height 16
drag, startPoint x: 800, startPoint y: 382, endPoint x: 707, endPoint y: 382, distance: 93.0
click at [707, 382] on div "In progressDesign" at bounding box center [987, 380] width 577 height 16
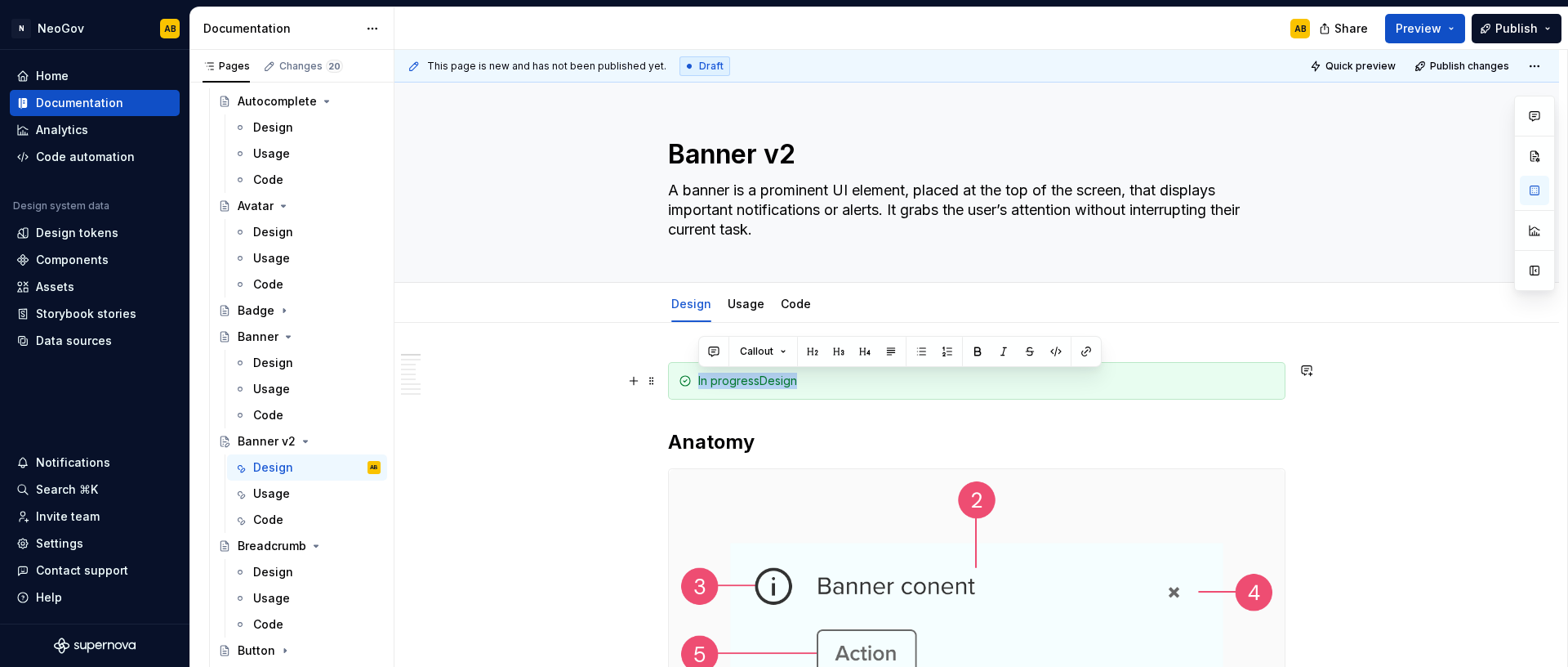
click at [703, 382] on div "In progressDesign" at bounding box center [987, 380] width 577 height 16
drag, startPoint x: 698, startPoint y: 379, endPoint x: 806, endPoint y: 386, distance: 108.2
click at [806, 386] on div "In progressDesign" at bounding box center [987, 380] width 577 height 16
click at [795, 372] on div "In progress" at bounding box center [987, 380] width 577 height 16
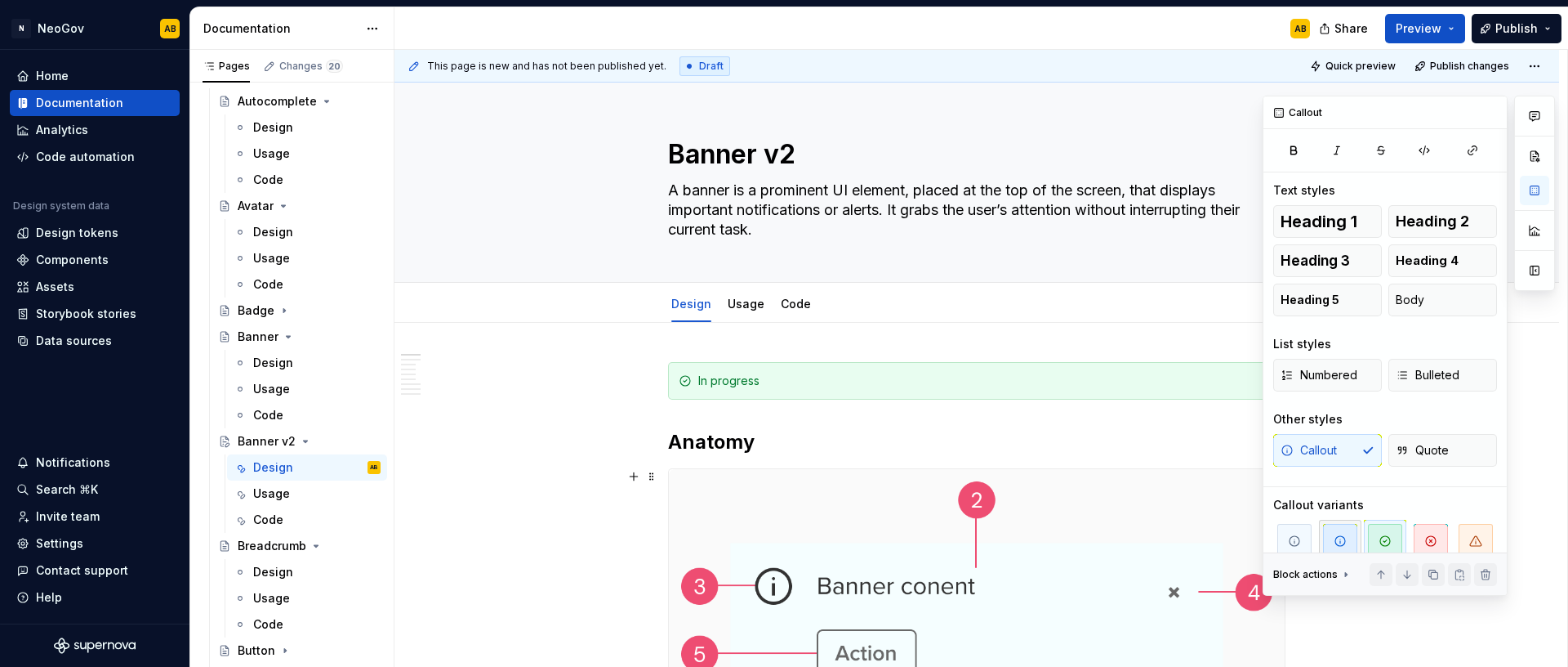
click at [1350, 542] on span "button" at bounding box center [1339, 540] width 34 height 34
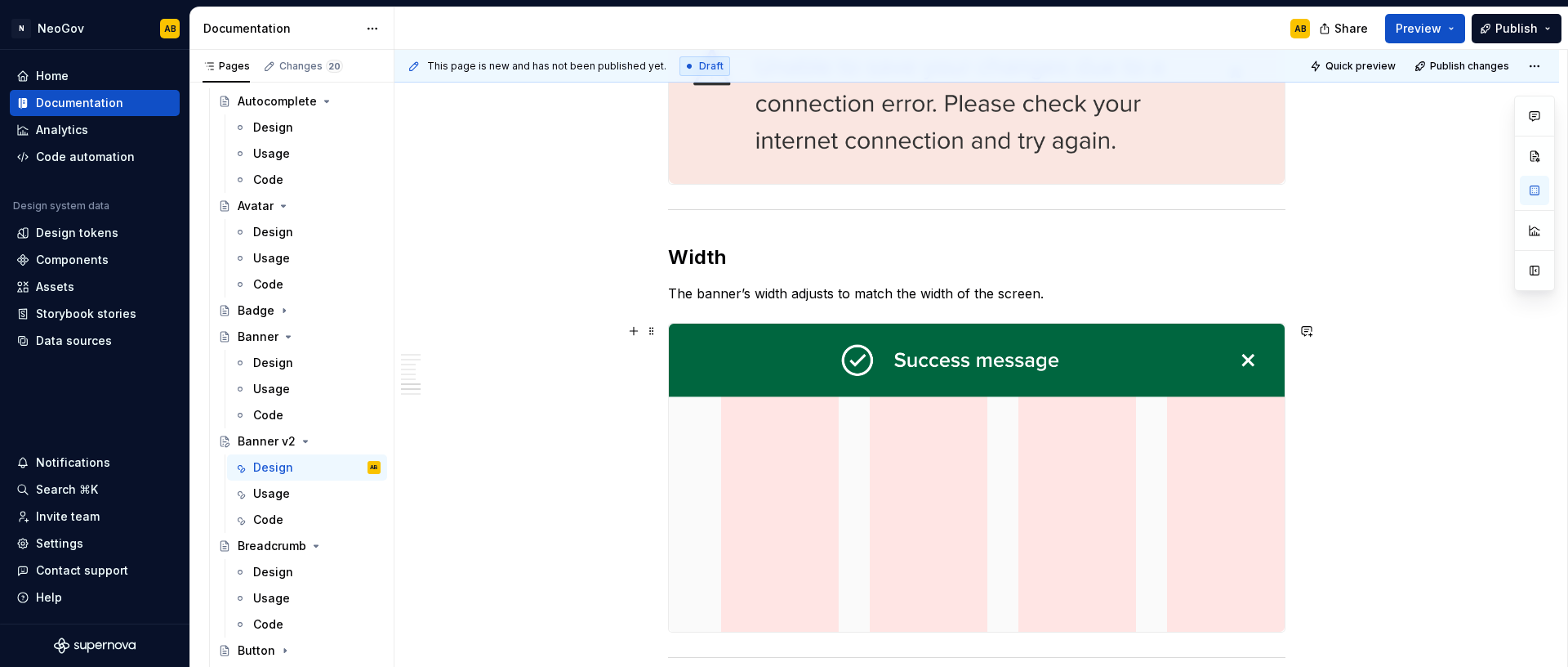
scroll to position [2108, 0]
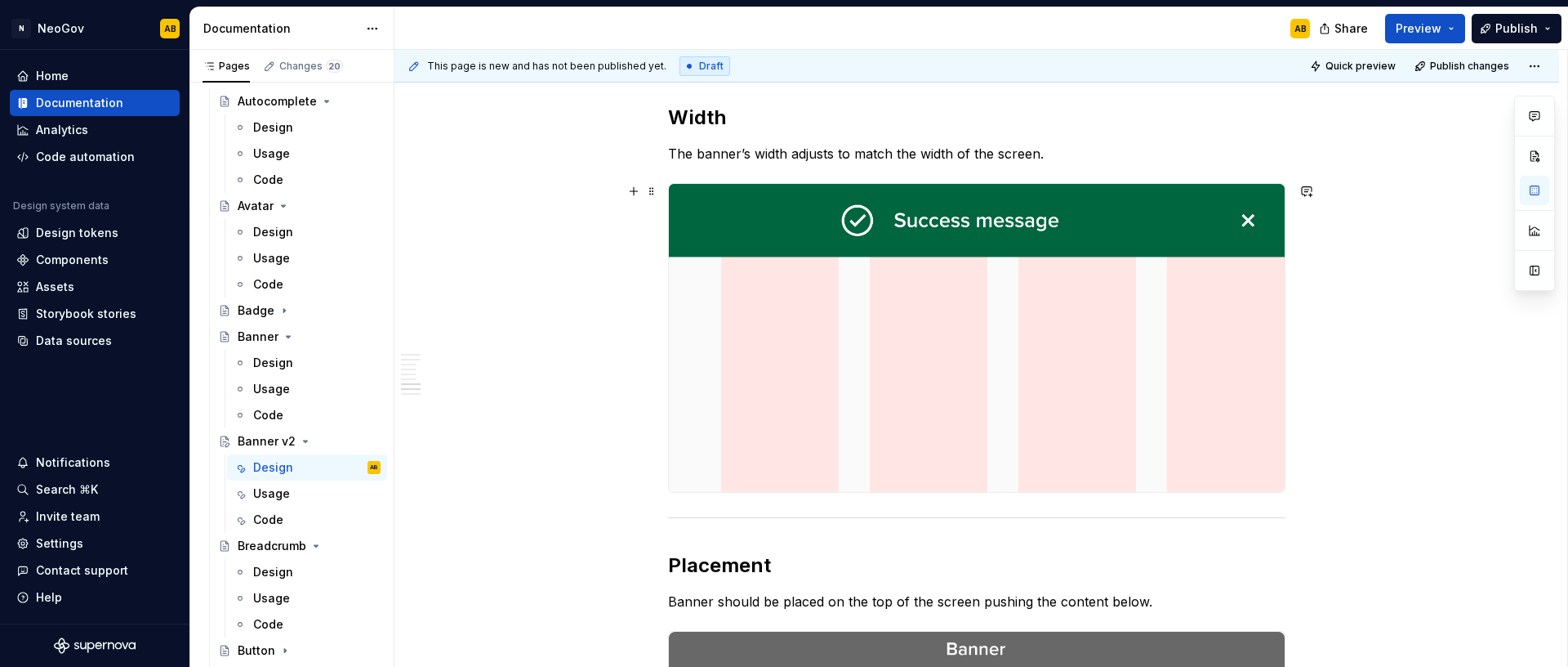
type textarea "*"
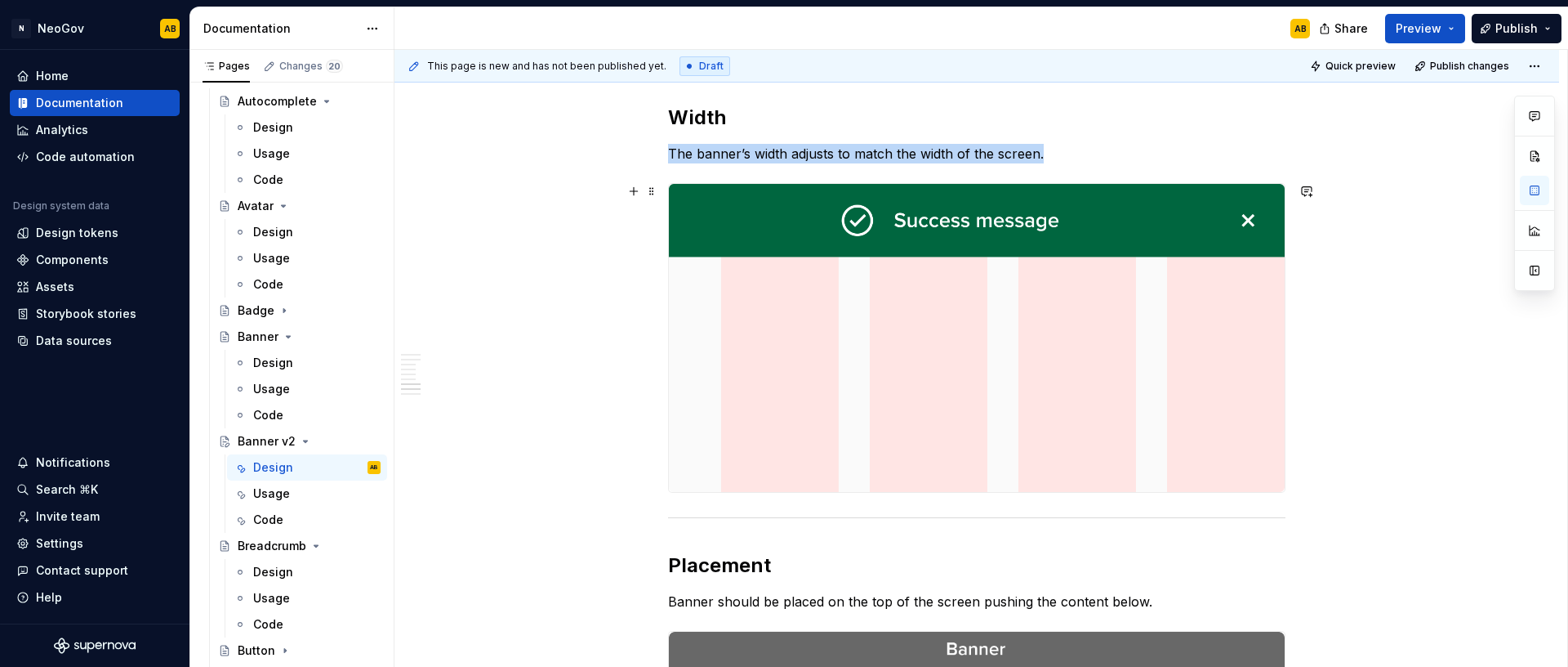
click at [988, 369] on img at bounding box center [976, 337] width 616 height 308
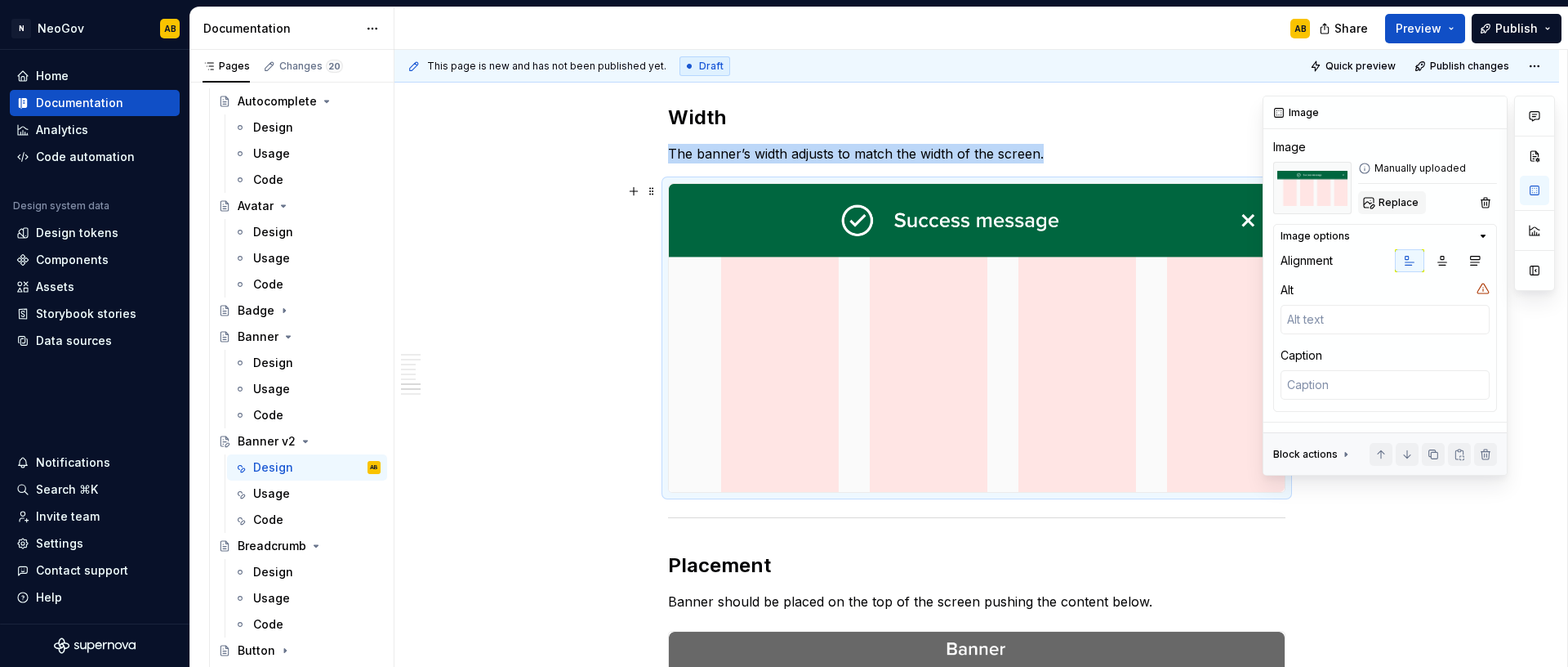
click at [1403, 205] on span "Replace" at bounding box center [1398, 202] width 40 height 13
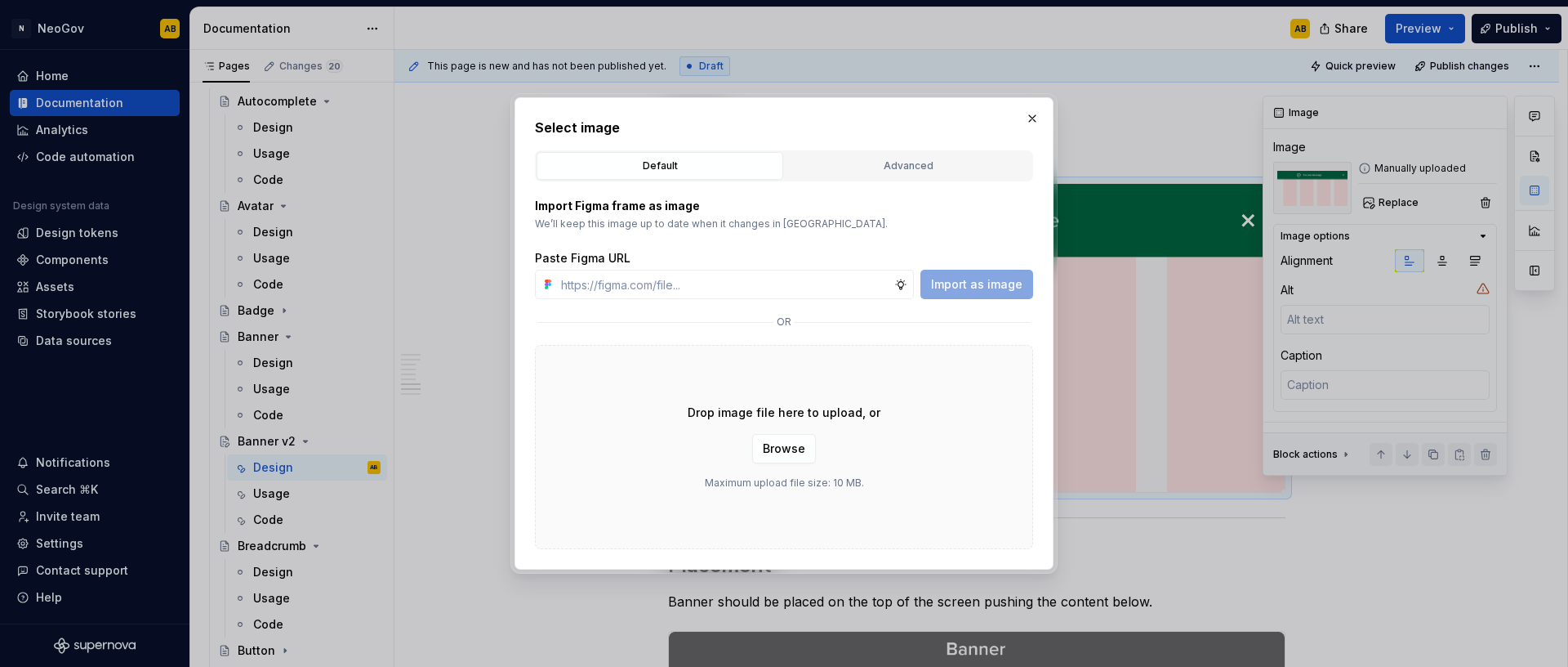
click at [975, 470] on div "Drop image file here to upload, or Browse Maximum upload file size: 10 MB." at bounding box center [784, 446] width 498 height 205
click at [762, 448] on button "Browse" at bounding box center [784, 447] width 64 height 29
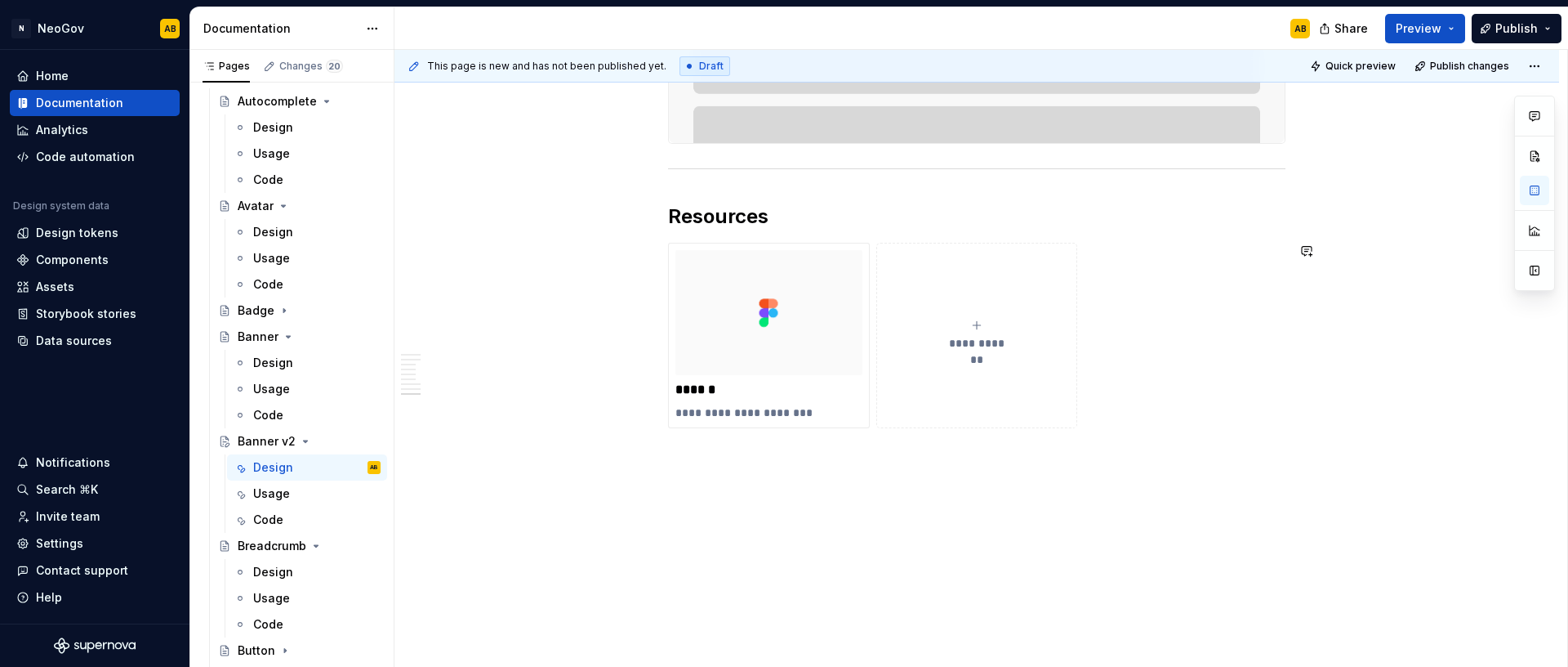
scroll to position [2898, 0]
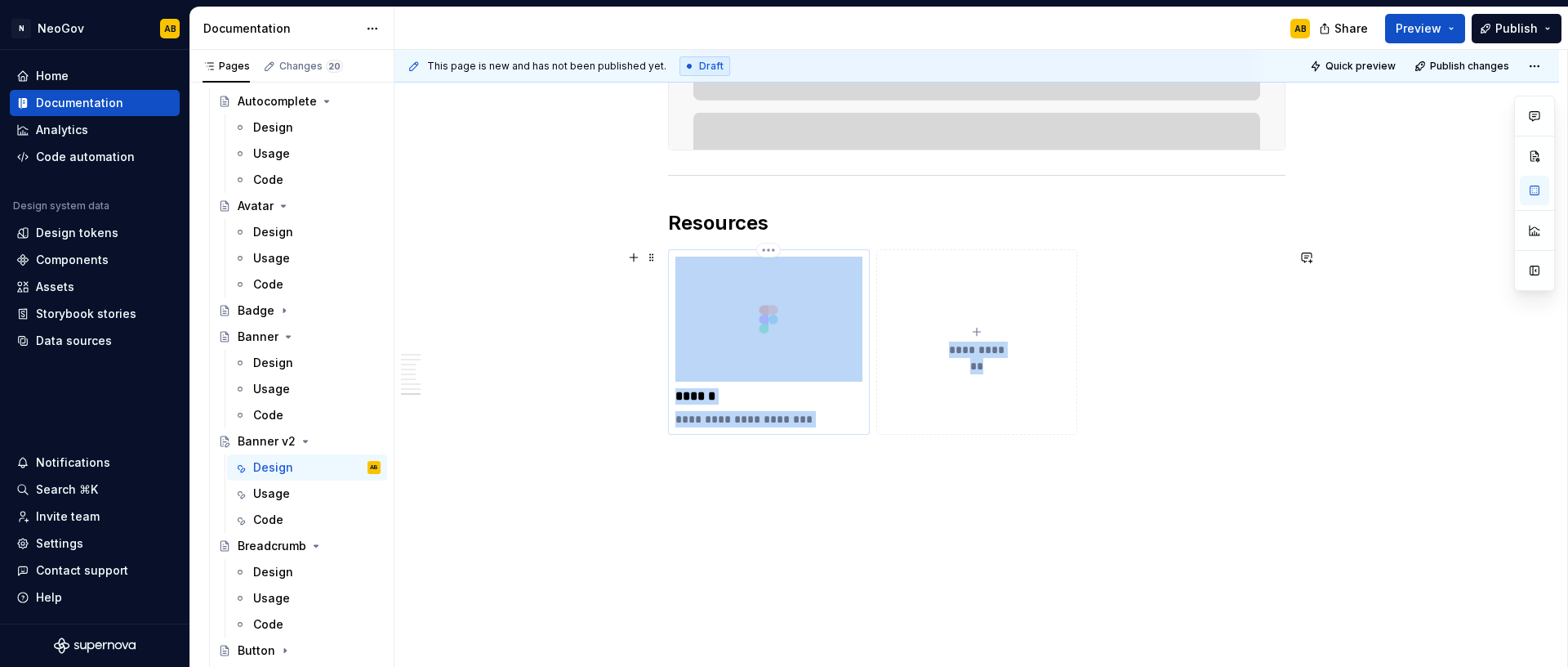
drag, startPoint x: 1172, startPoint y: 408, endPoint x: 699, endPoint y: 333, distance: 478.9
click at [711, 326] on div "**********" at bounding box center [976, 341] width 618 height 185
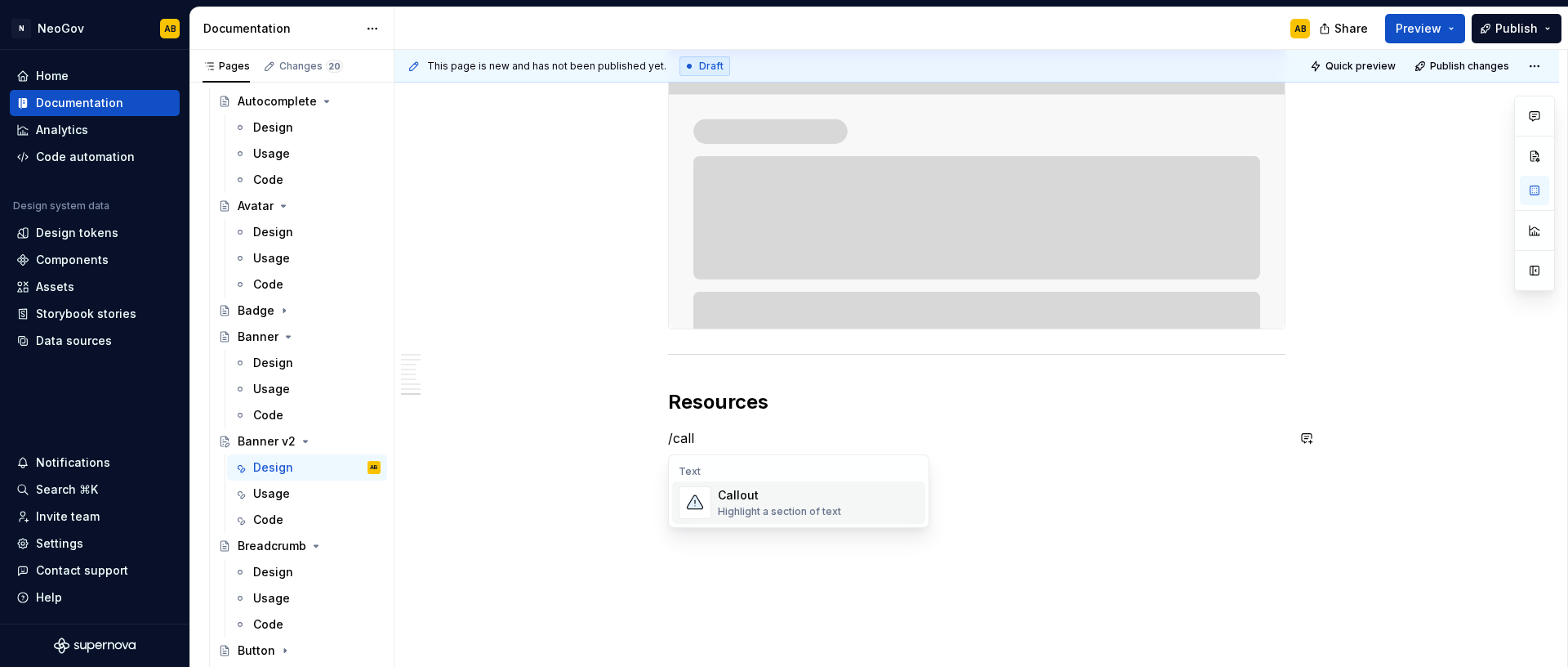
scroll to position [2737, 0]
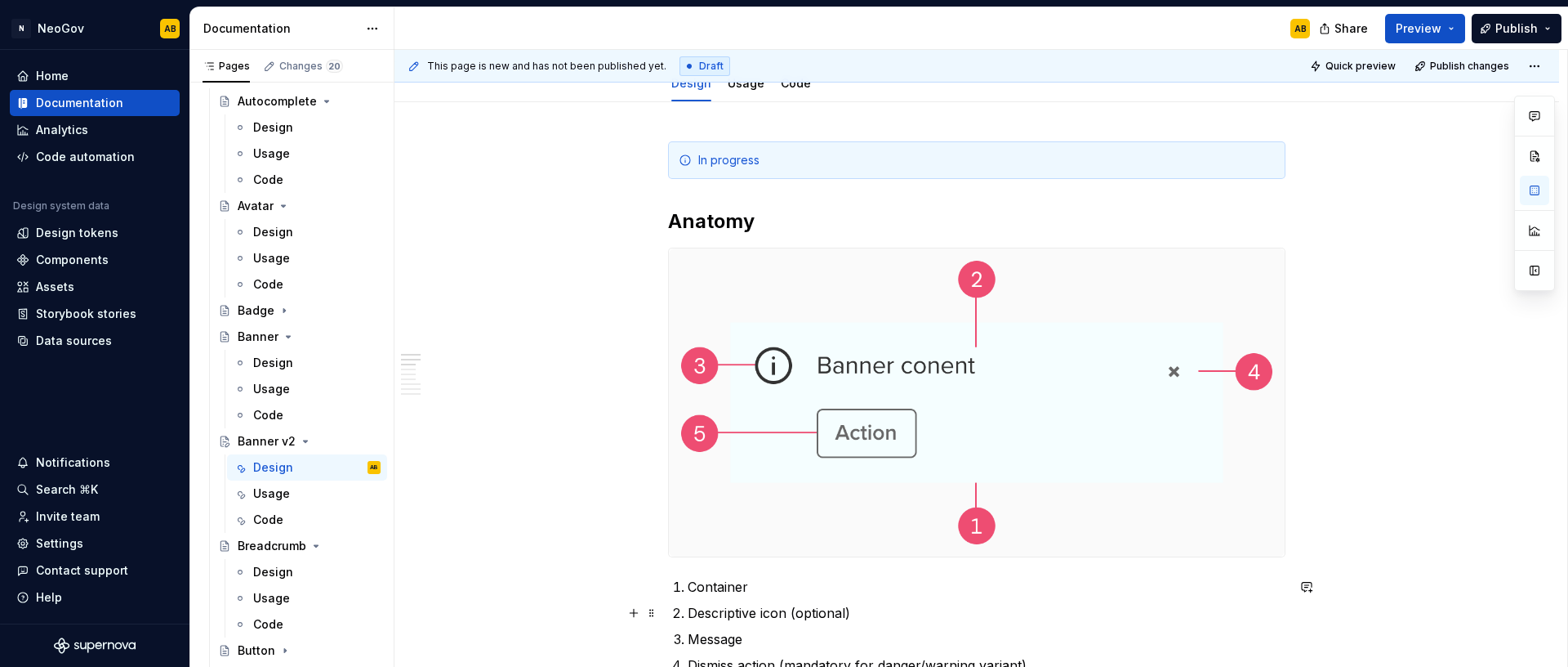
scroll to position [0, 0]
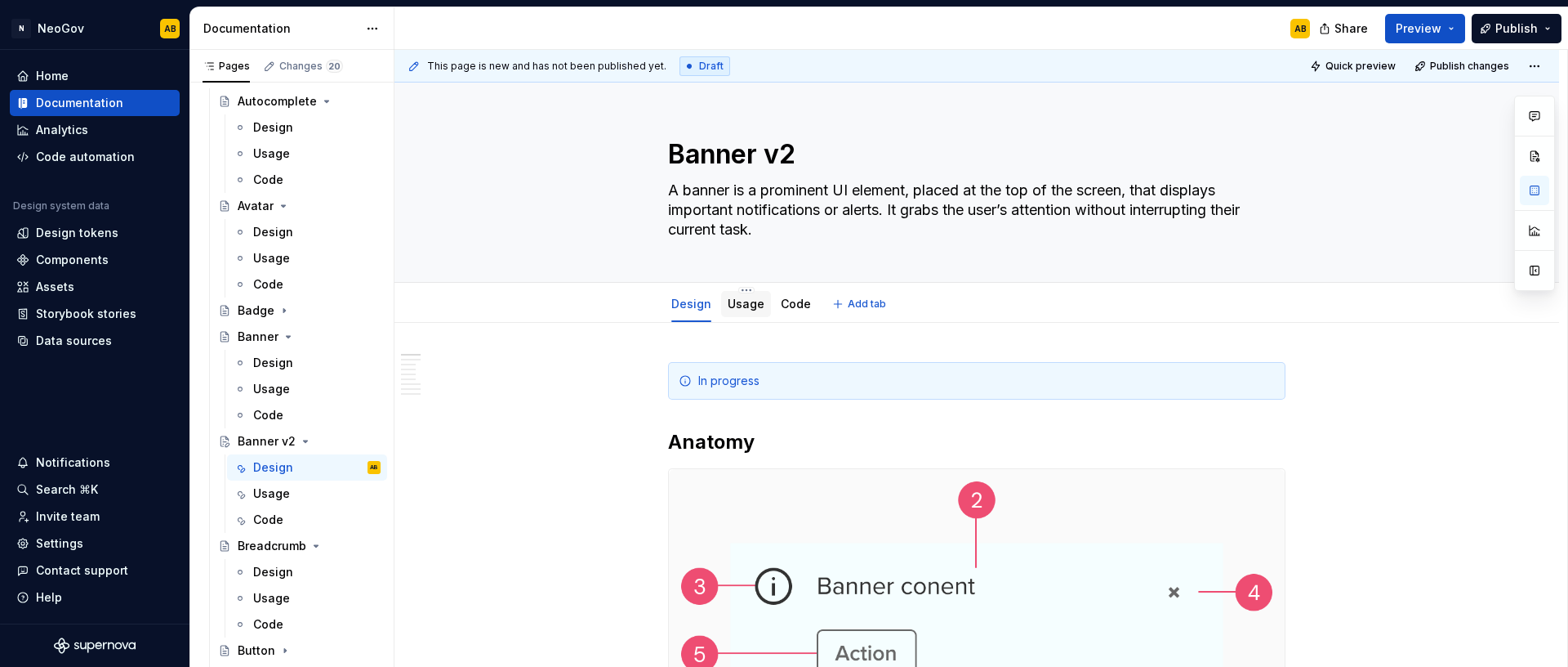
click at [744, 312] on div "Usage" at bounding box center [746, 304] width 37 height 16
click at [744, 308] on link "Usage" at bounding box center [746, 304] width 37 height 14
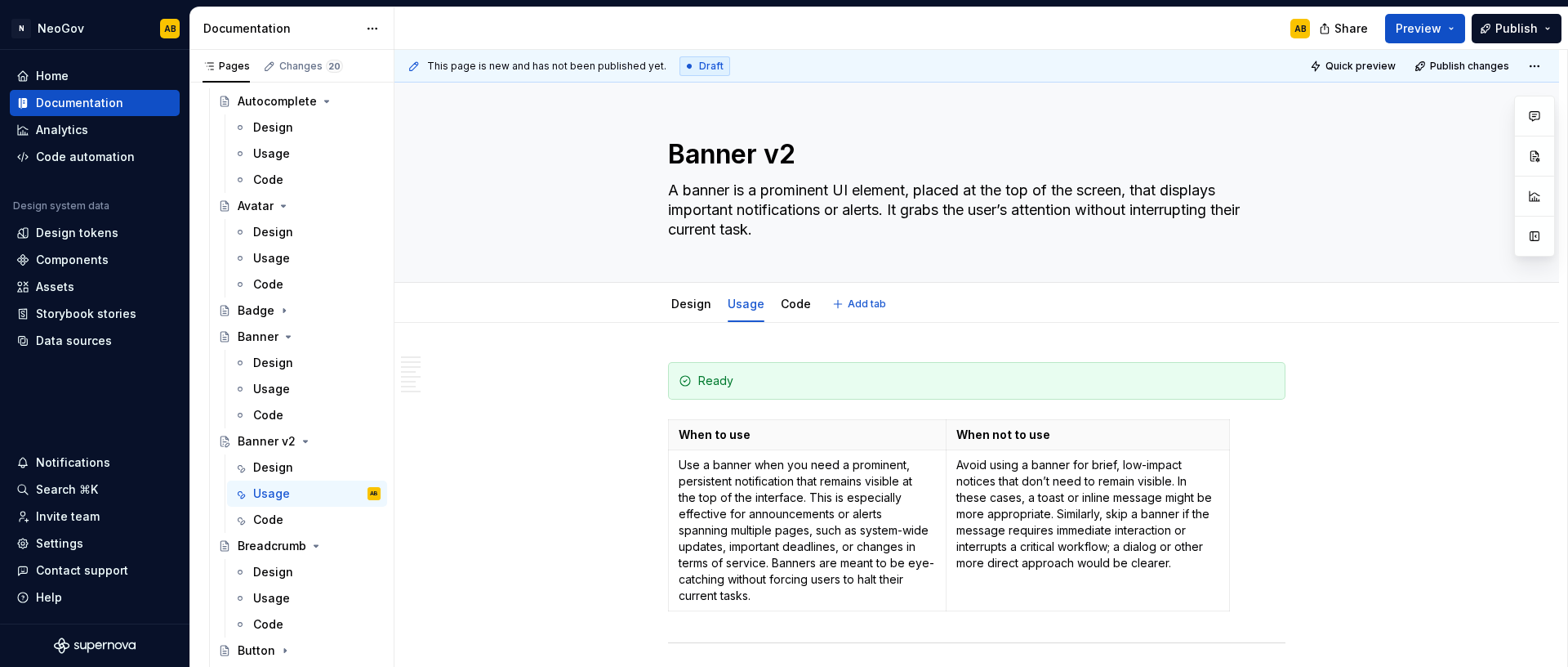
type textarea "*"
click at [724, 378] on div "Ready" at bounding box center [987, 380] width 577 height 16
drag, startPoint x: 753, startPoint y: 379, endPoint x: 697, endPoint y: 379, distance: 56.0
click at [699, 379] on div "Ready" at bounding box center [987, 380] width 577 height 16
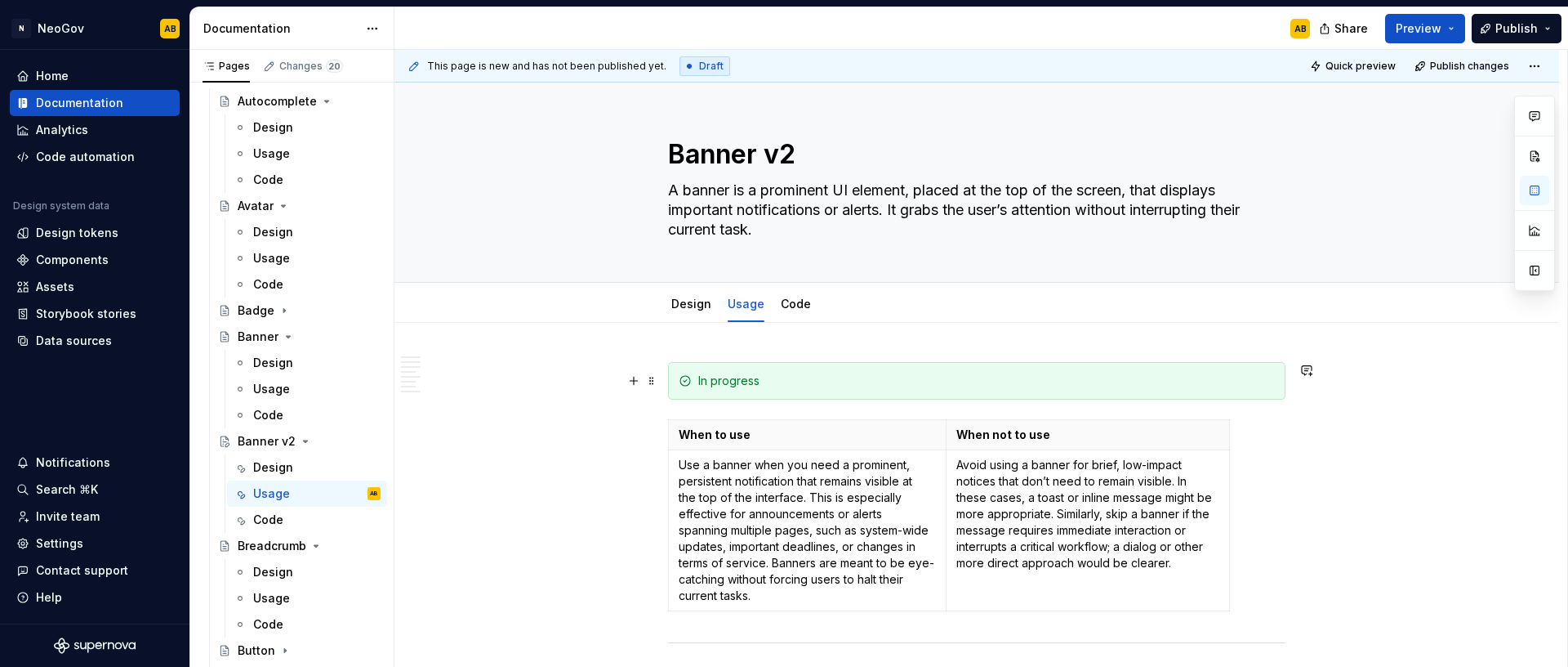
click at [873, 383] on div "In progress" at bounding box center [987, 380] width 577 height 16
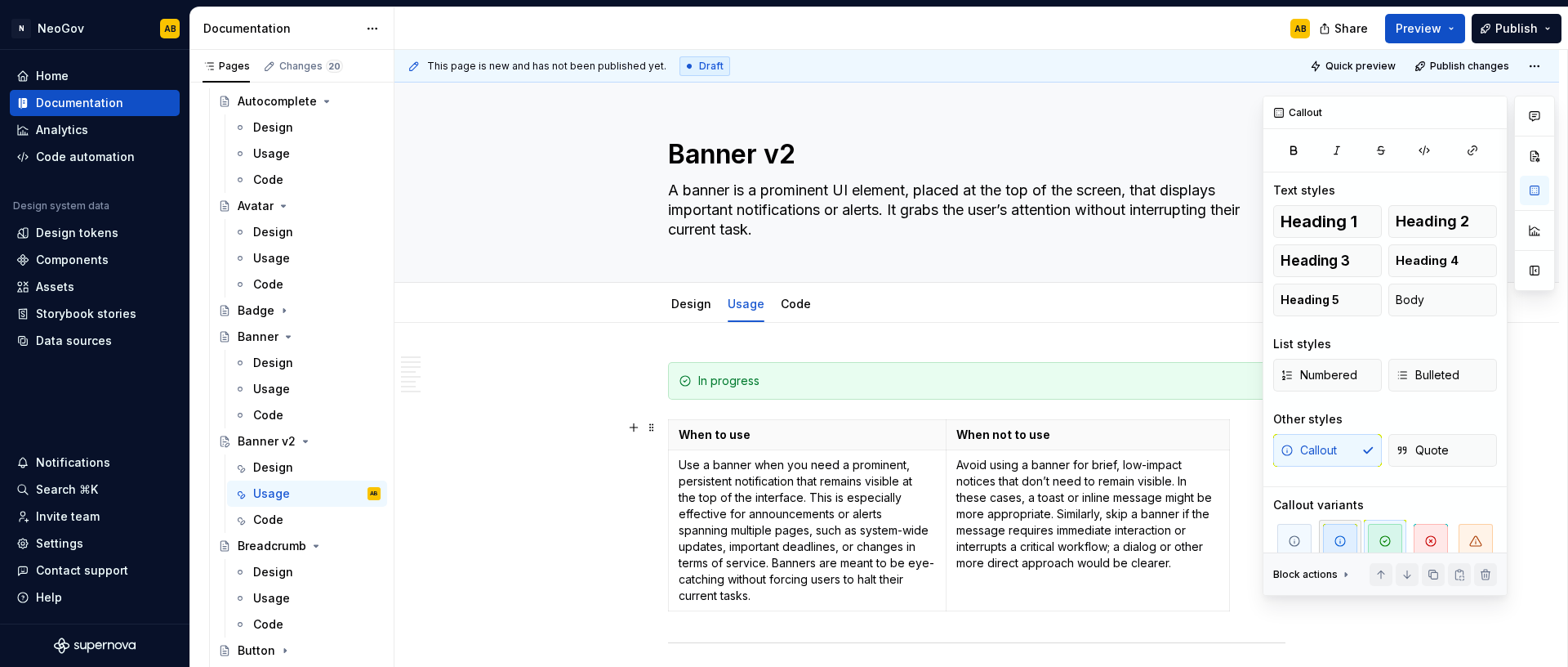
click at [1343, 529] on span "button" at bounding box center [1339, 540] width 34 height 34
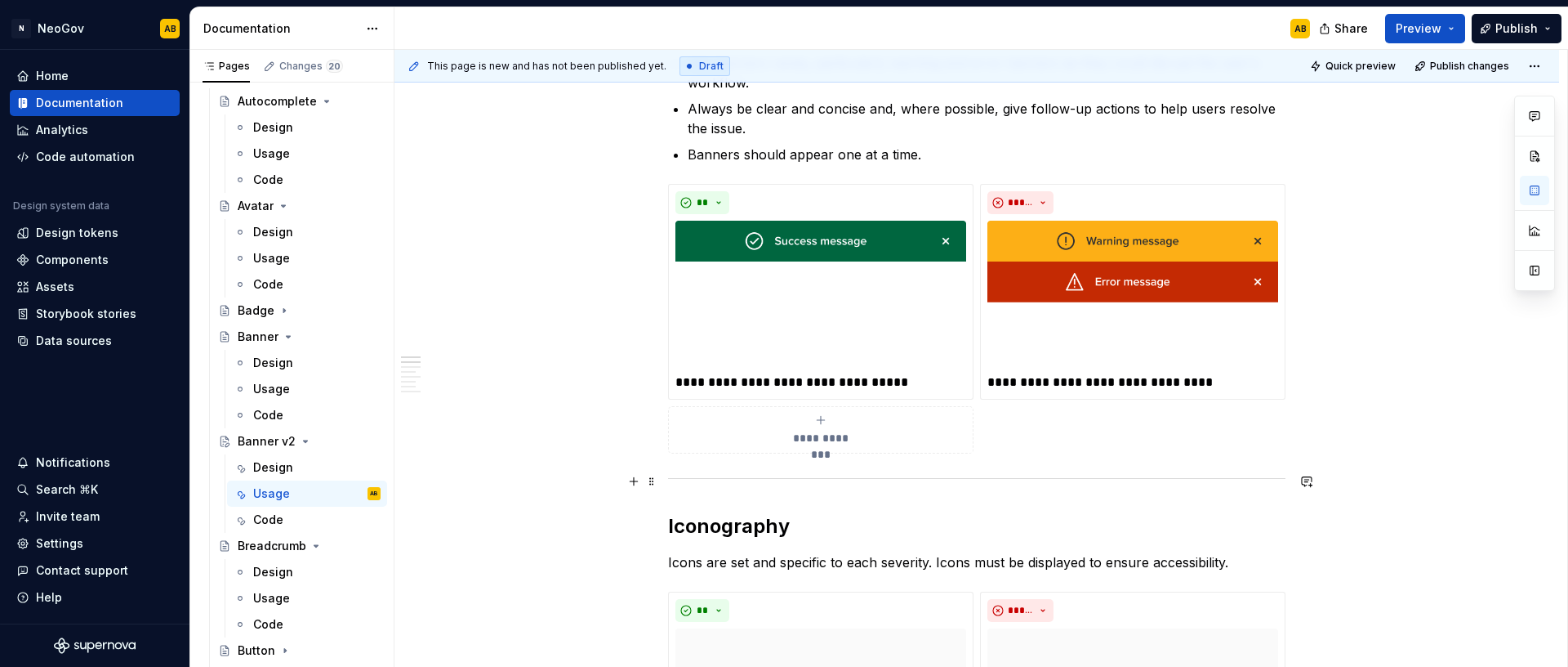
scroll to position [530, 0]
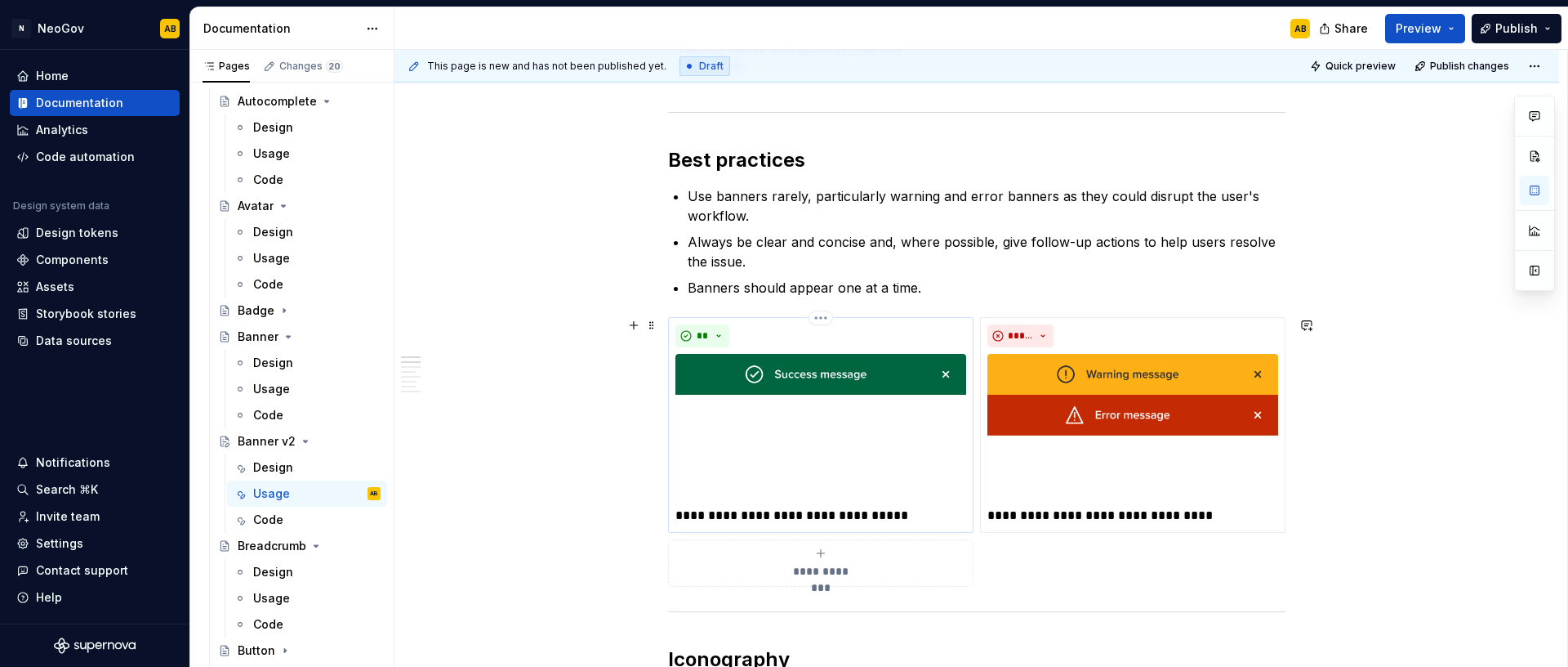
click at [820, 393] on img at bounding box center [820, 426] width 290 height 146
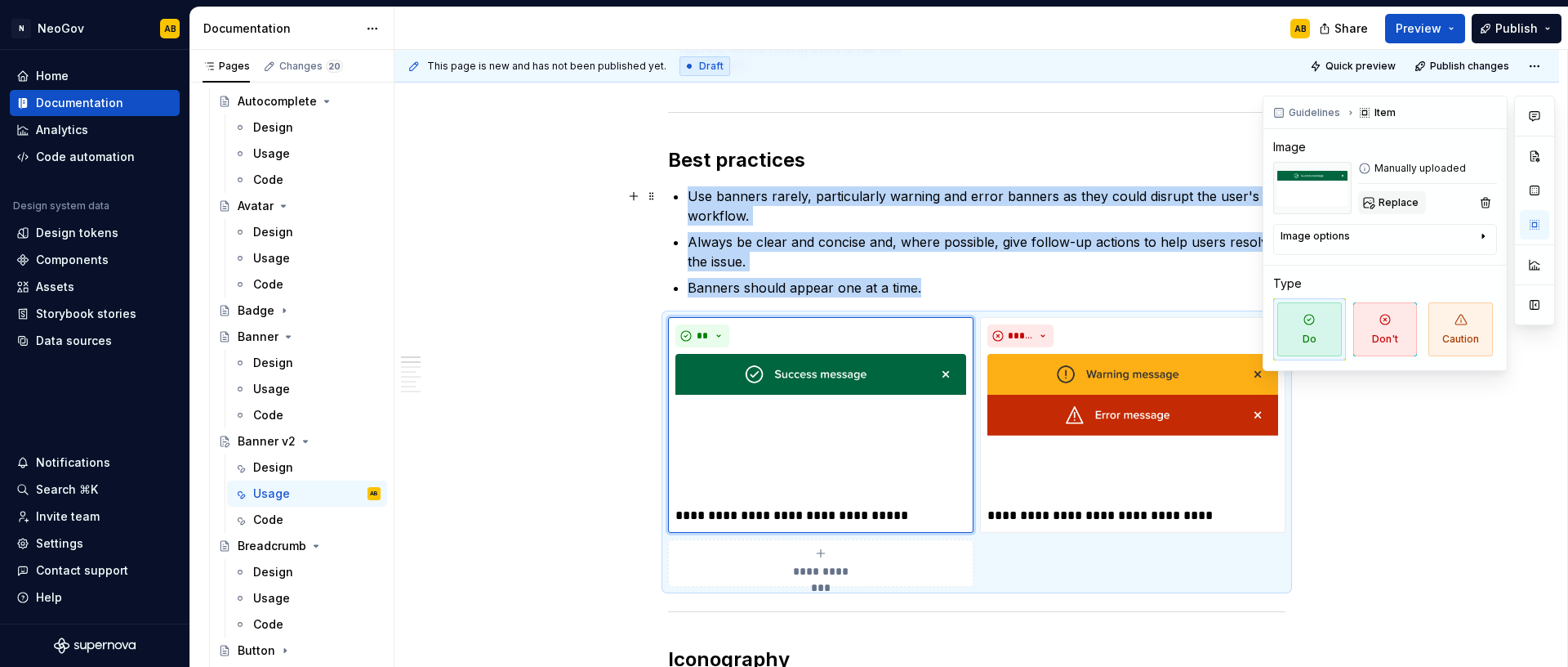
click at [1398, 205] on span "Replace" at bounding box center [1398, 202] width 40 height 13
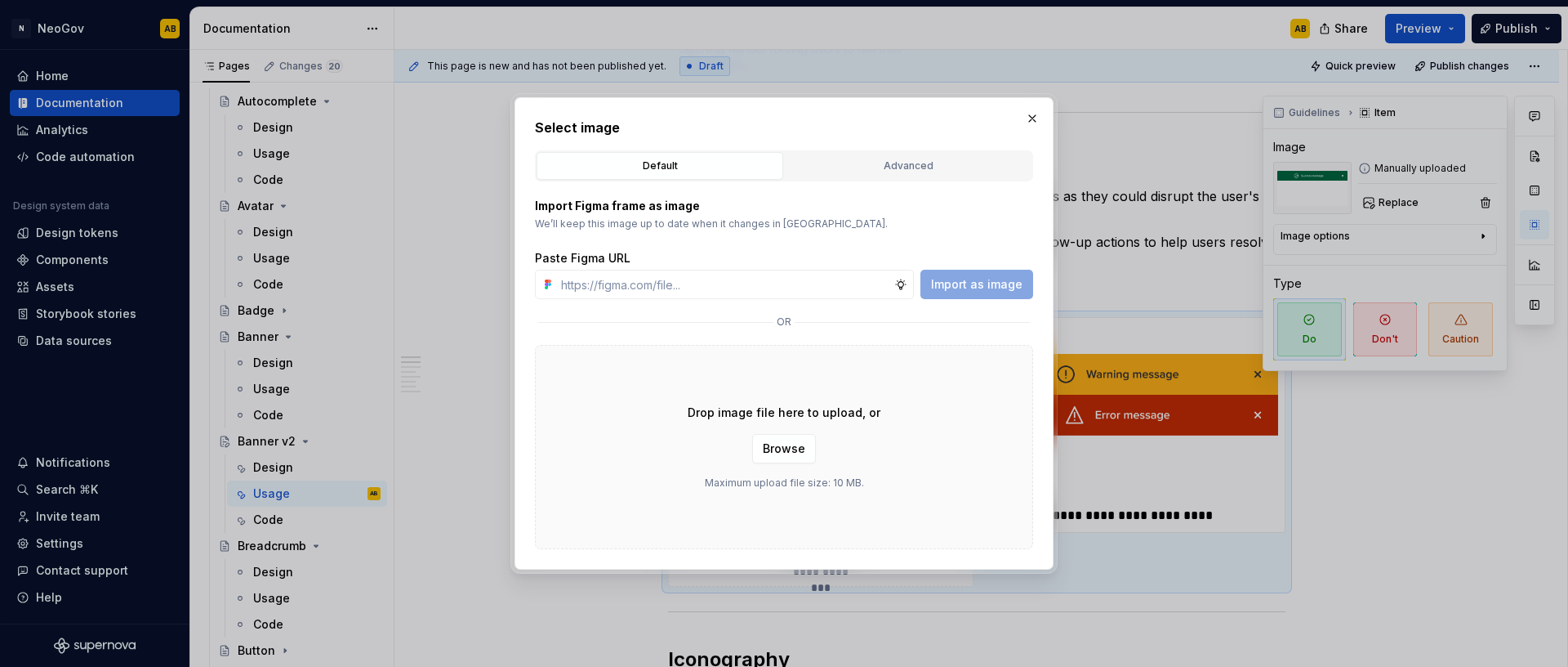
click at [923, 501] on div "Drop image file here to upload, or Browse Maximum upload file size: 10 MB." at bounding box center [784, 446] width 498 height 205
click at [777, 444] on span "Browse" at bounding box center [784, 448] width 43 height 16
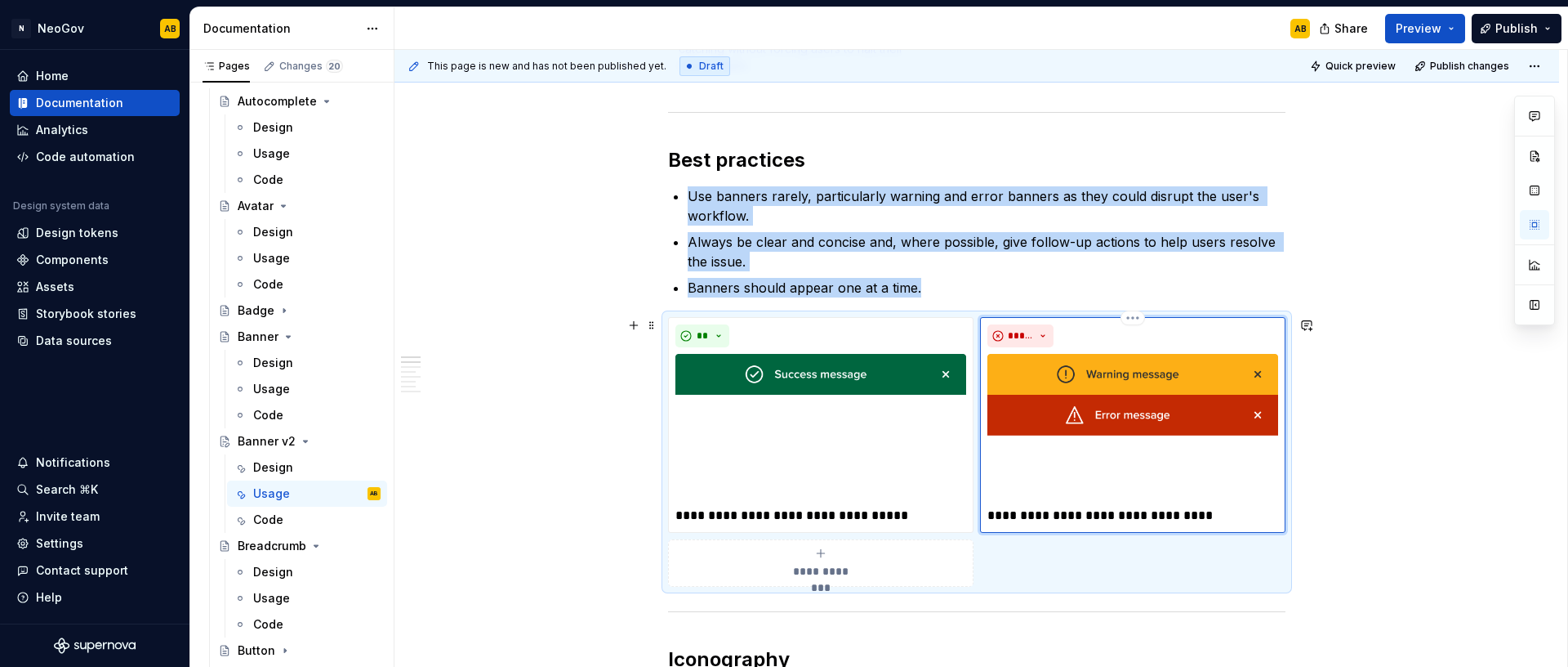
click at [1125, 467] on img at bounding box center [1132, 426] width 290 height 146
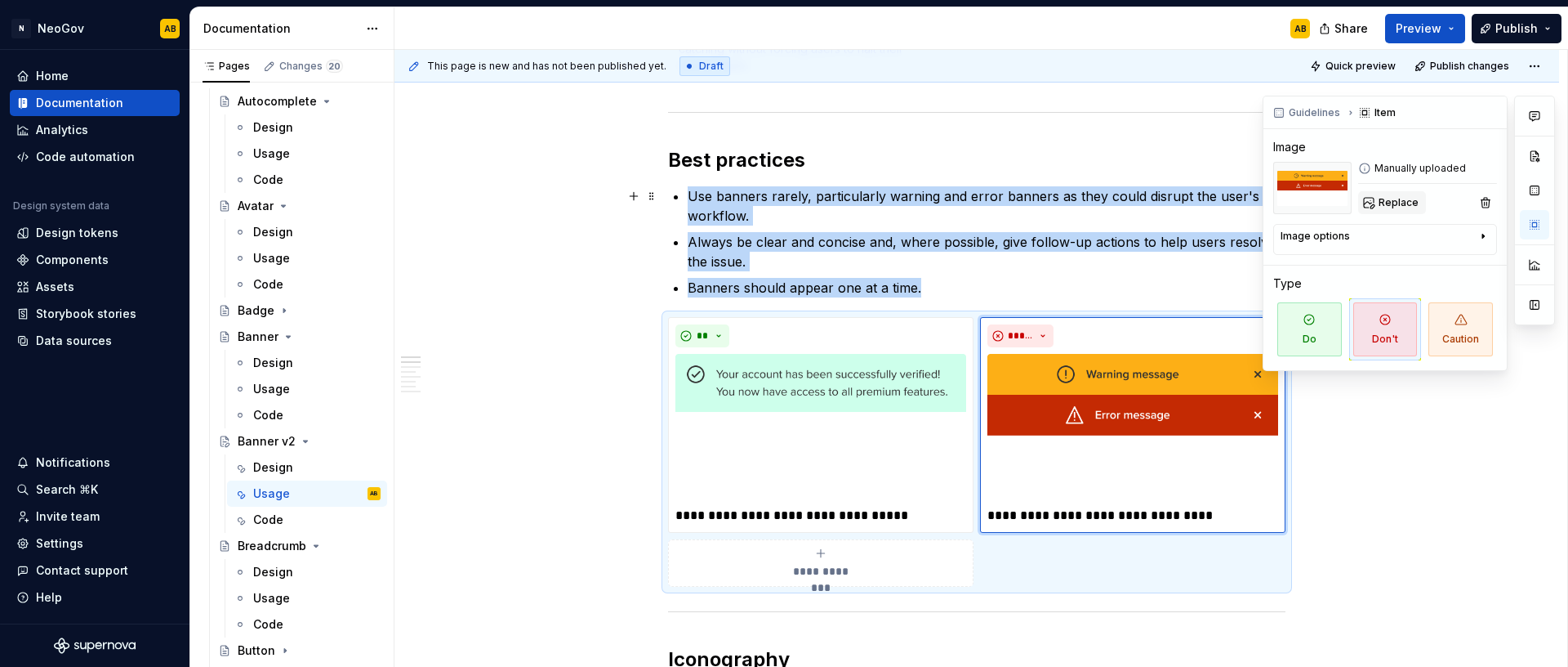
click at [1402, 210] on button "Replace" at bounding box center [1392, 202] width 68 height 23
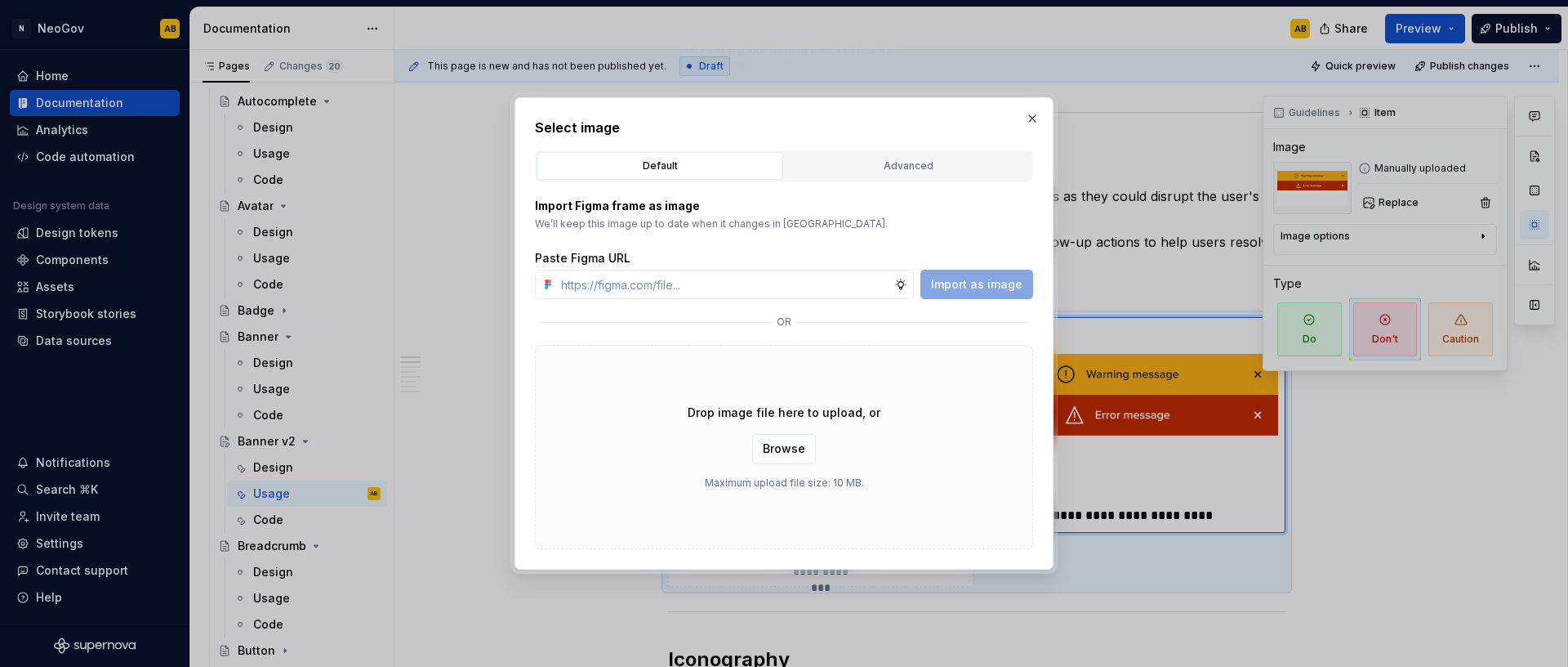
click at [584, 392] on div "Drop image file here to upload, or Browse Maximum upload file size: 10 MB." at bounding box center [784, 446] width 498 height 205
click at [797, 467] on div "Drop image file here to upload, or Browse Maximum upload file size: 10 MB." at bounding box center [784, 446] width 498 height 205
click at [795, 454] on span "Browse" at bounding box center [784, 448] width 43 height 16
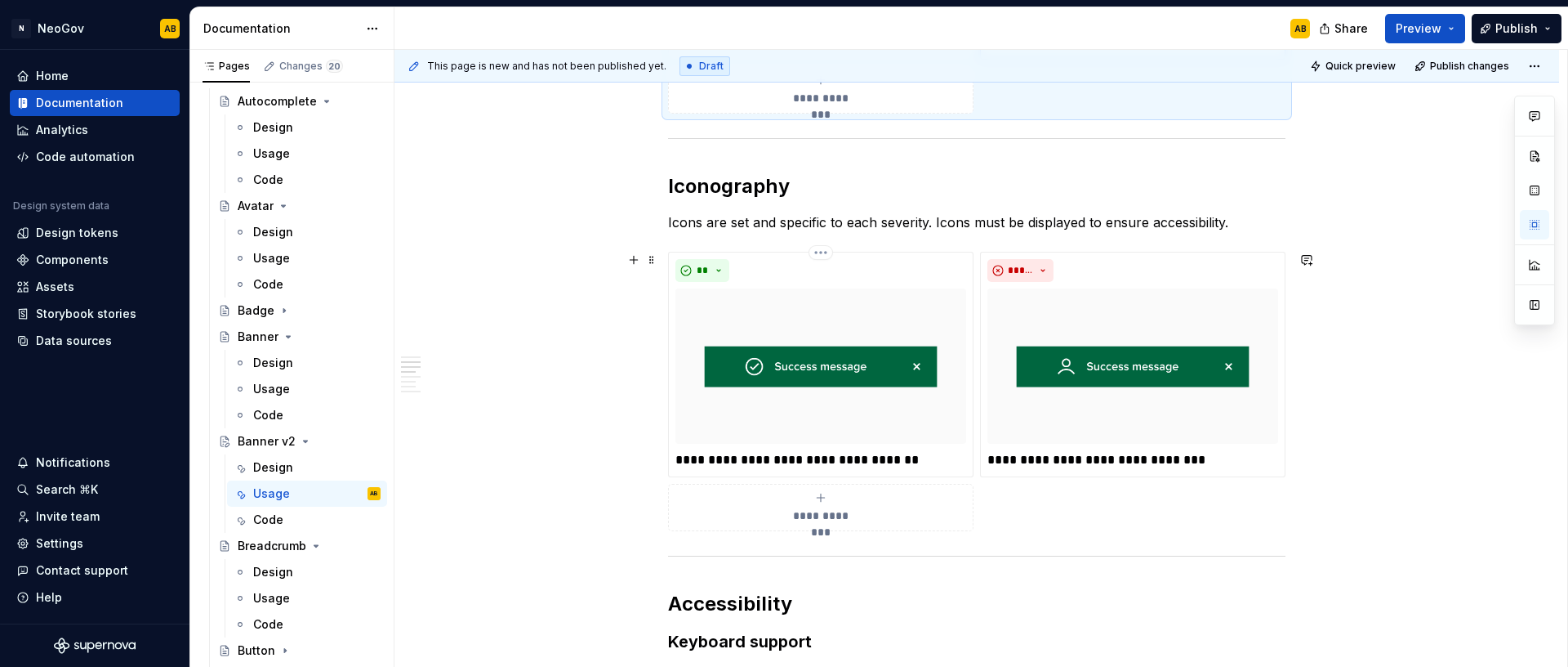
scroll to position [1003, 0]
click at [967, 219] on p "Icons are set and specific to each severity. Icons must be displayed to ensure …" at bounding box center [976, 222] width 618 height 20
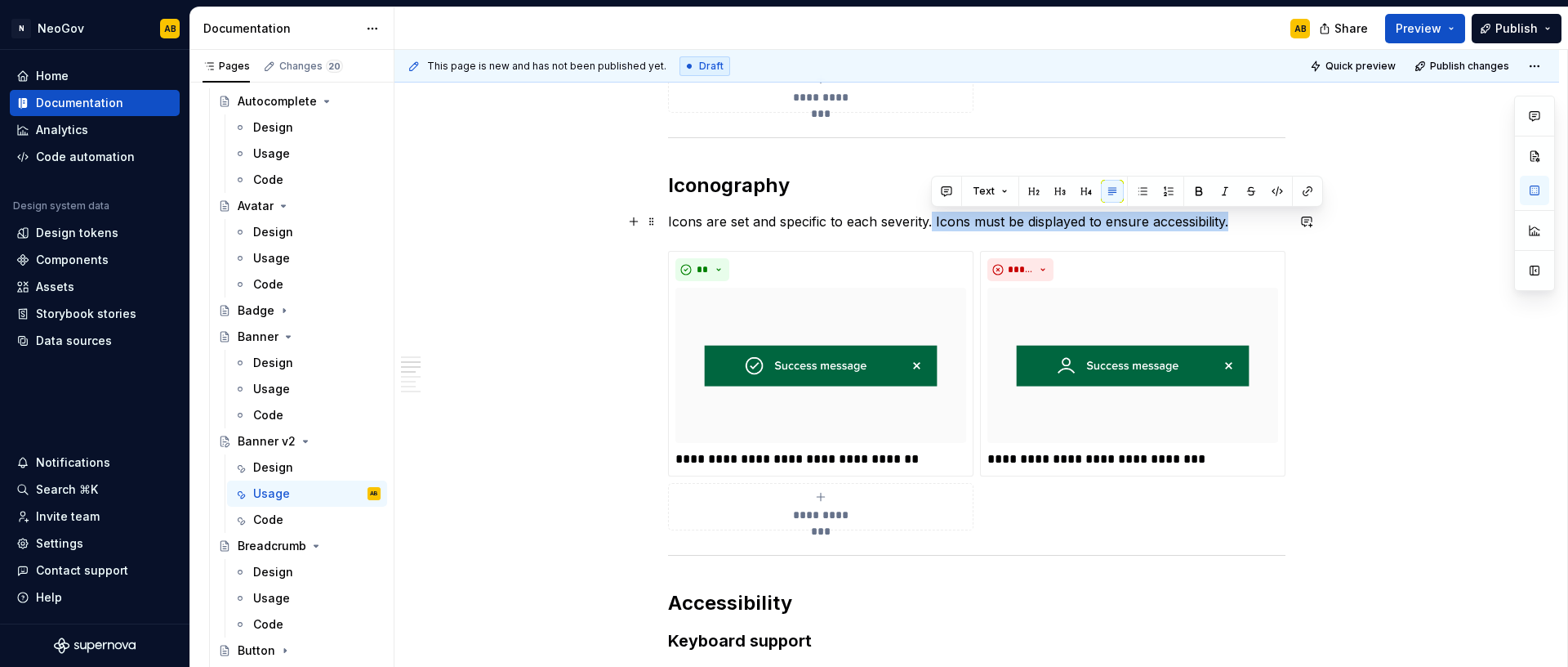
drag, startPoint x: 931, startPoint y: 222, endPoint x: 1264, endPoint y: 222, distance: 333.0
click at [1264, 222] on p "Icons are set and specific to each severity. Icons must be displayed to ensure …" at bounding box center [976, 222] width 618 height 20
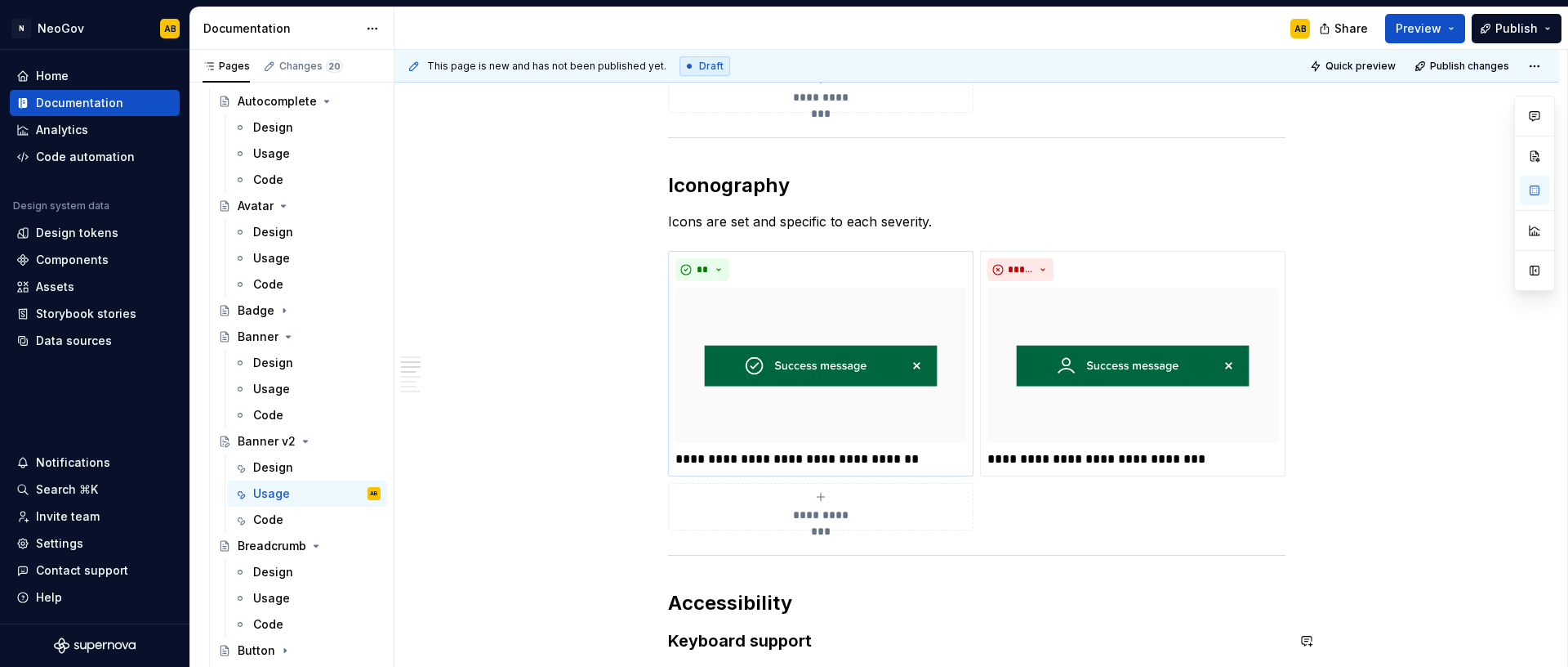
click at [806, 339] on img at bounding box center [820, 364] width 290 height 155
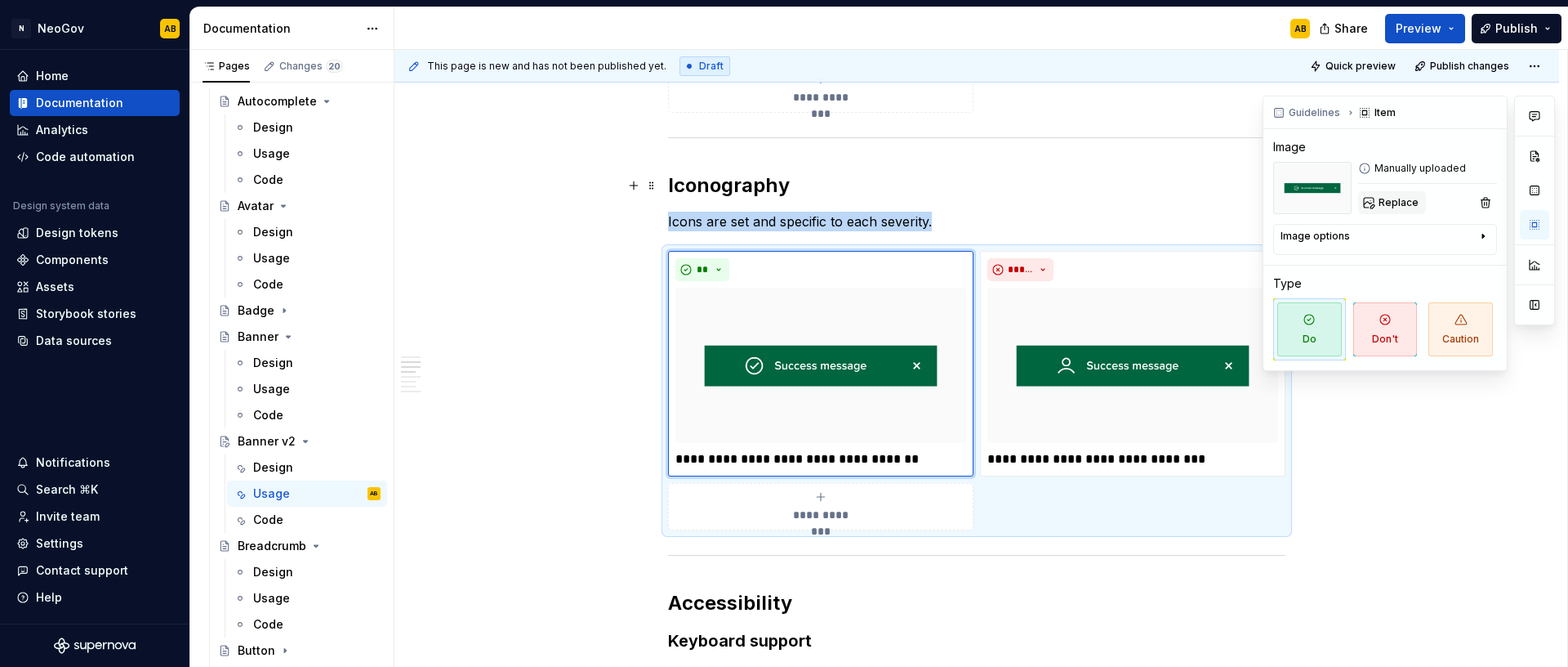
click at [1389, 197] on span "Replace" at bounding box center [1398, 202] width 40 height 13
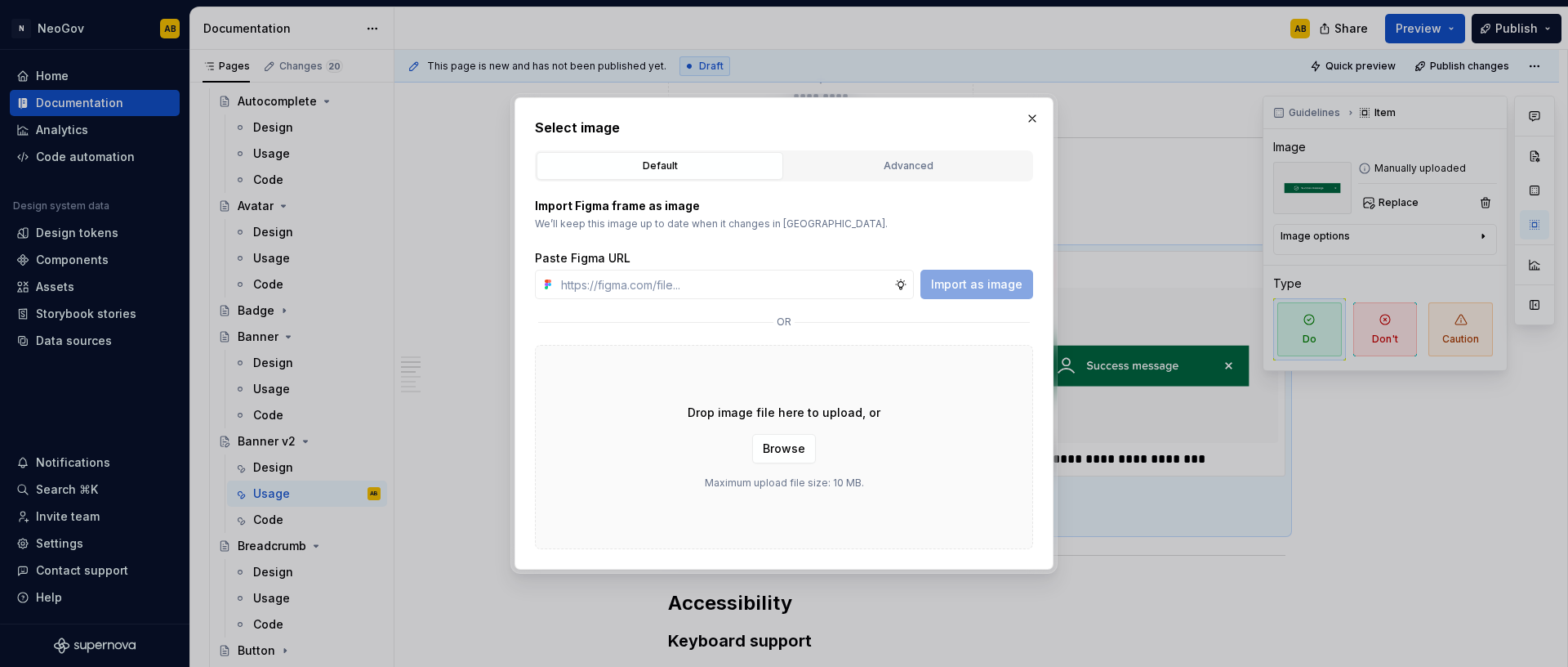
click at [927, 465] on div "Drop image file here to upload, or Browse Maximum upload file size: 10 MB." at bounding box center [784, 446] width 498 height 205
click at [777, 451] on span "Browse" at bounding box center [784, 448] width 43 height 16
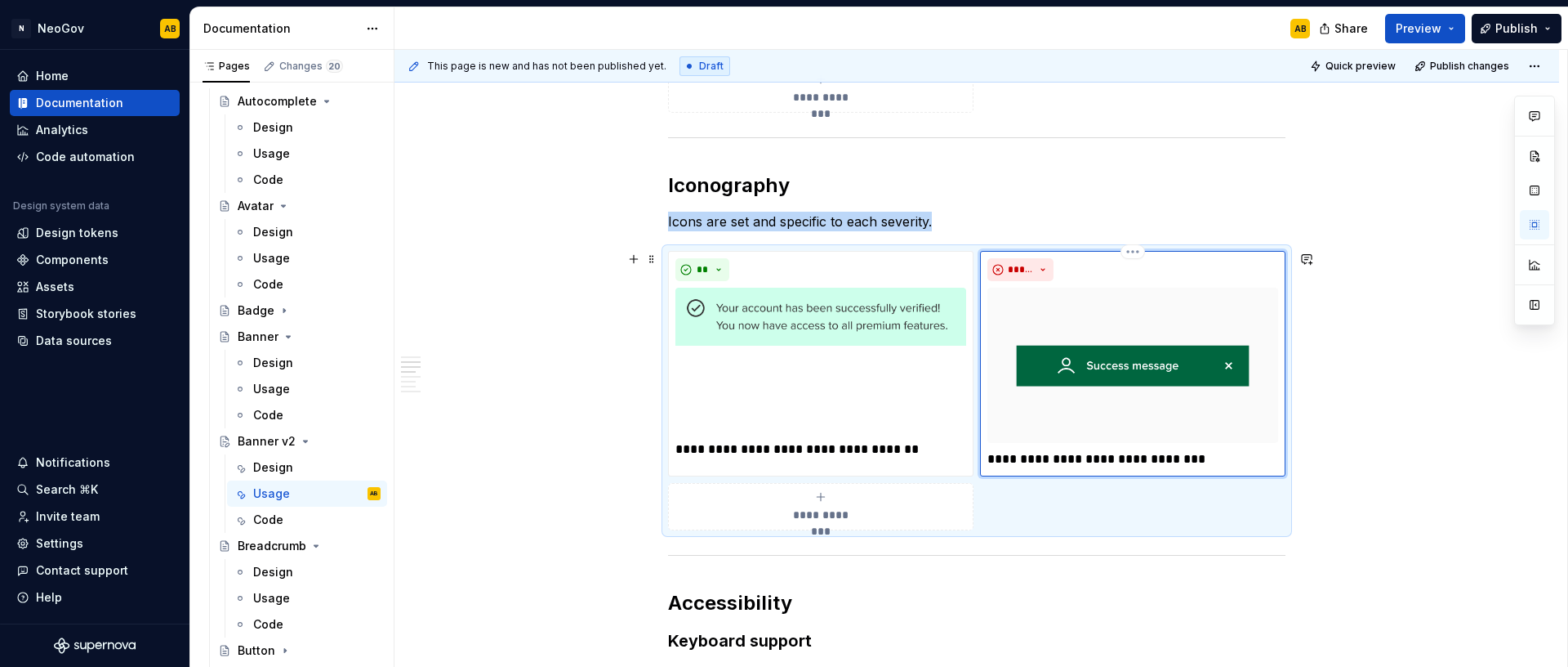
click at [1102, 383] on img at bounding box center [1132, 364] width 290 height 155
click at [819, 356] on img at bounding box center [820, 360] width 290 height 146
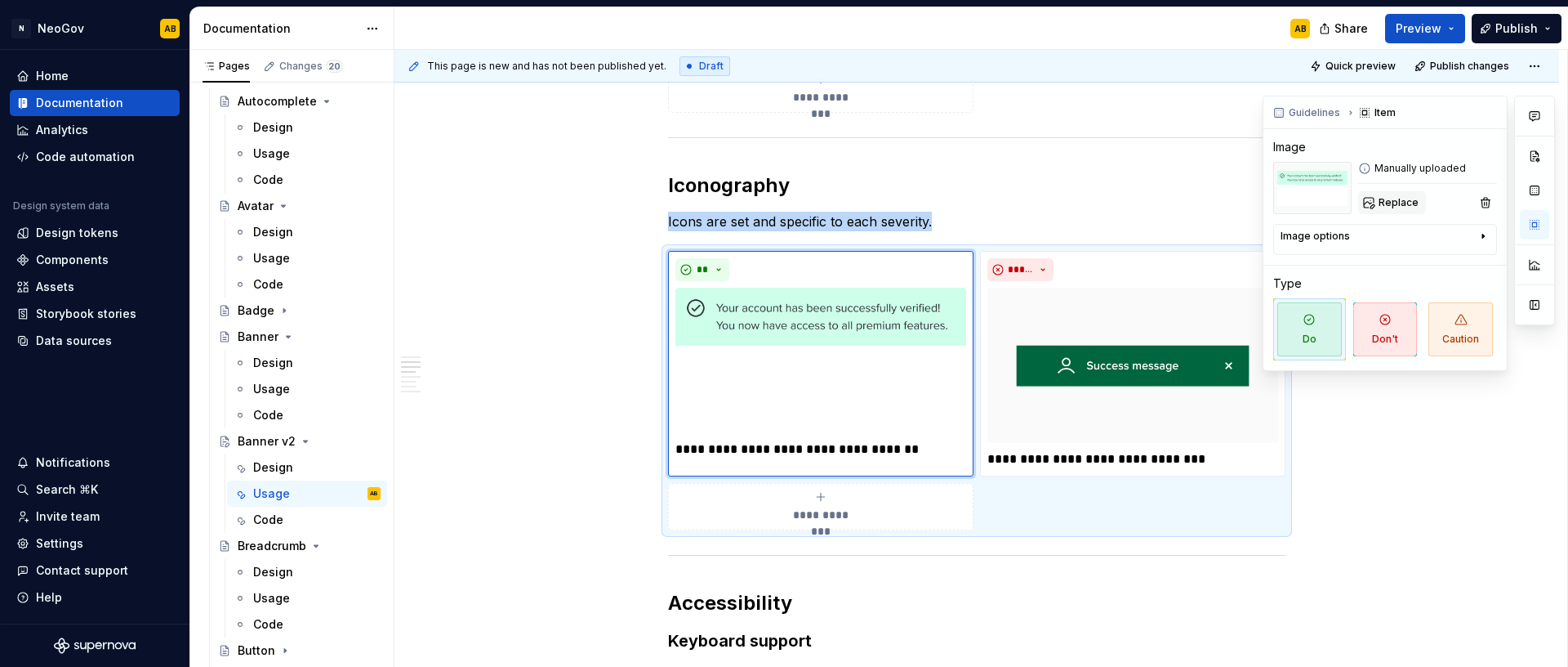
click at [1394, 199] on span "Replace" at bounding box center [1398, 202] width 40 height 13
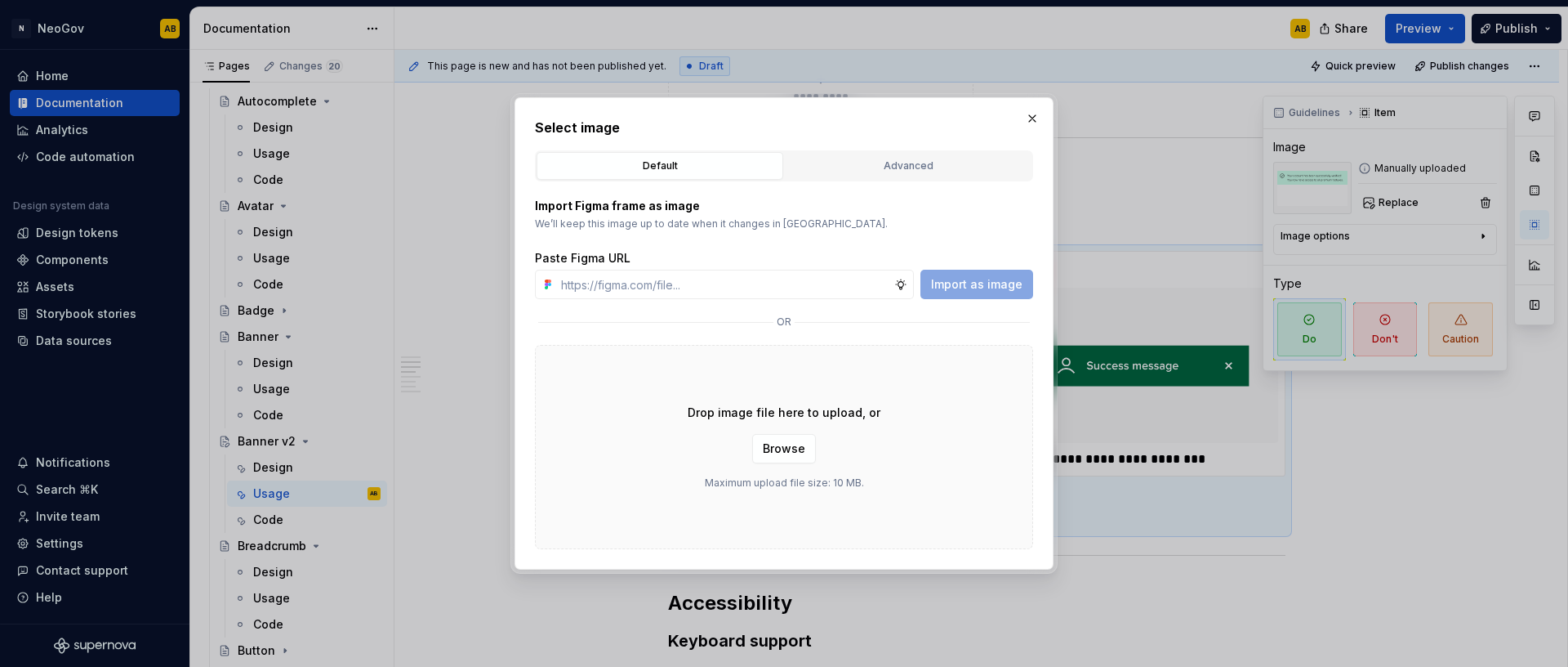
click at [588, 390] on div "Drop image file here to upload, or Browse Maximum upload file size: 10 MB." at bounding box center [784, 446] width 498 height 205
click at [774, 449] on span "Browse" at bounding box center [784, 448] width 43 height 16
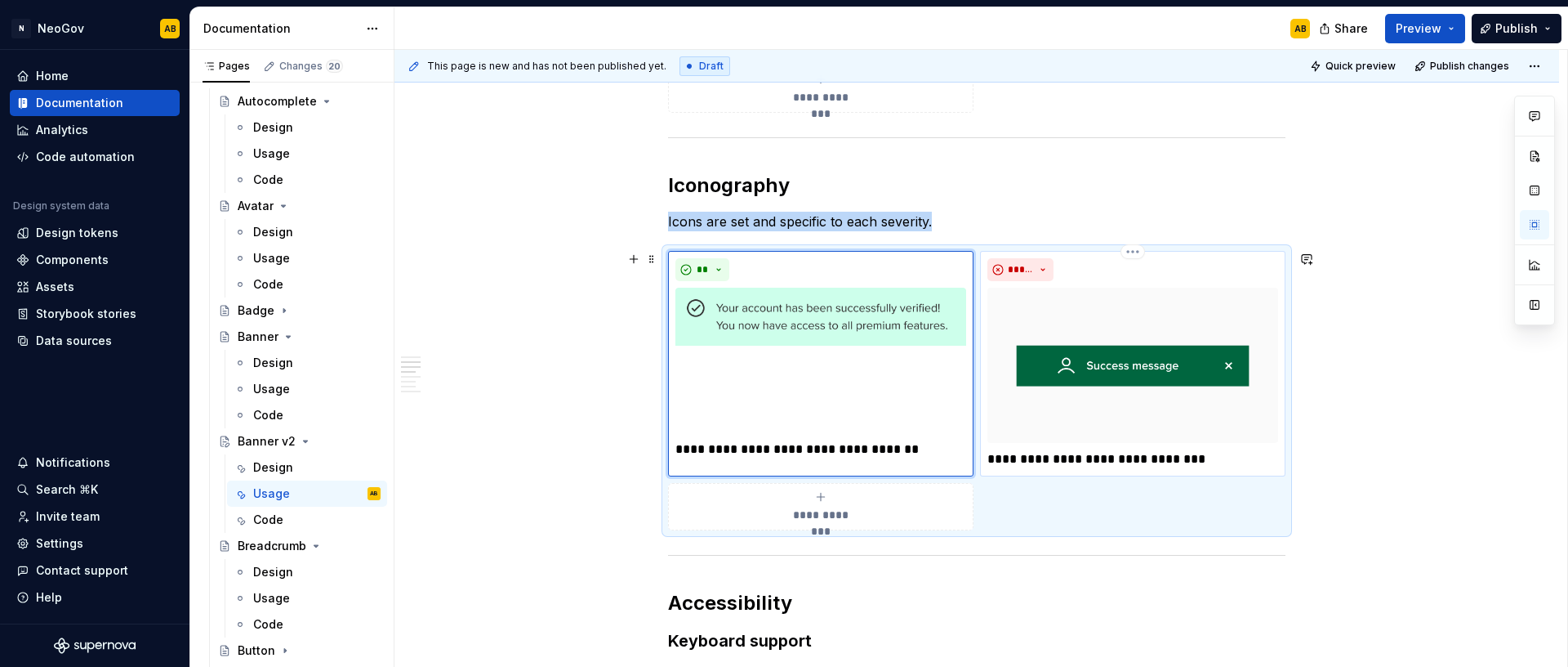
click at [1107, 371] on img at bounding box center [1132, 364] width 290 height 155
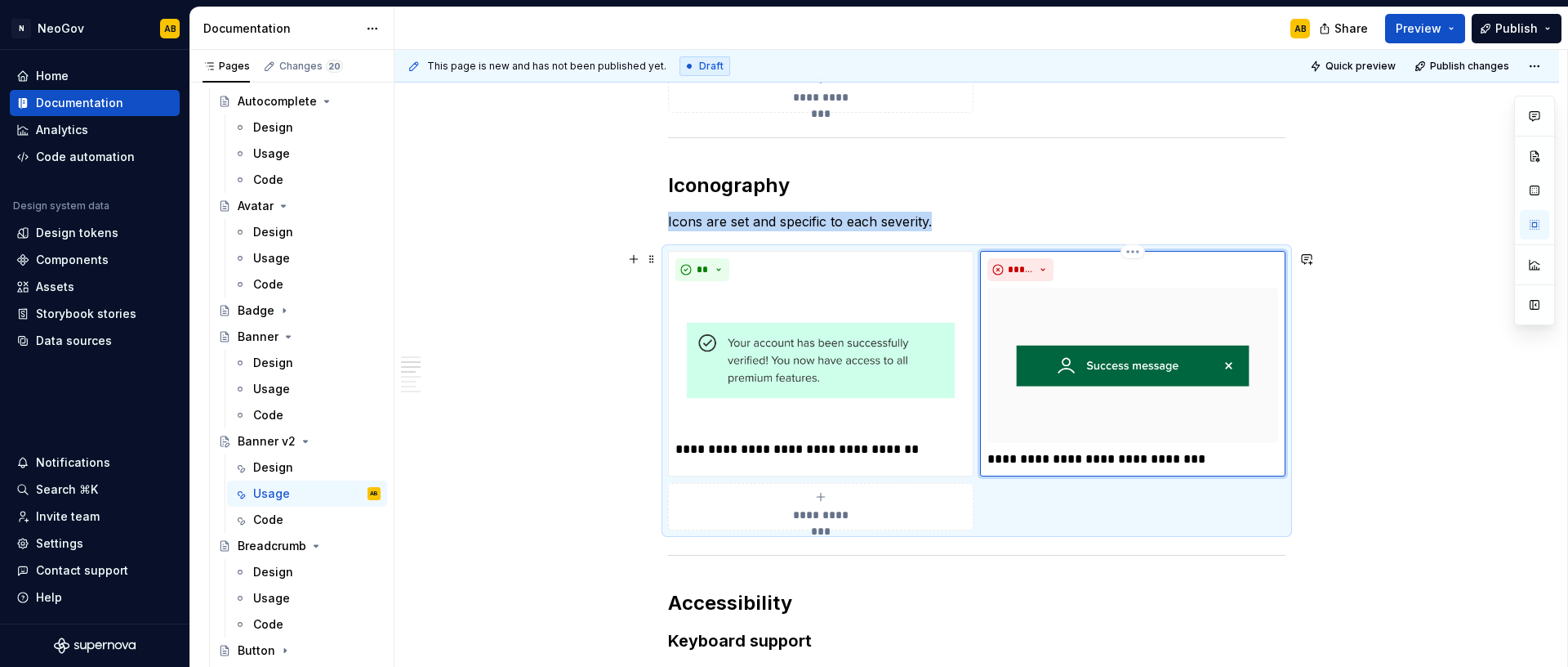
click at [1168, 357] on img at bounding box center [1132, 364] width 290 height 155
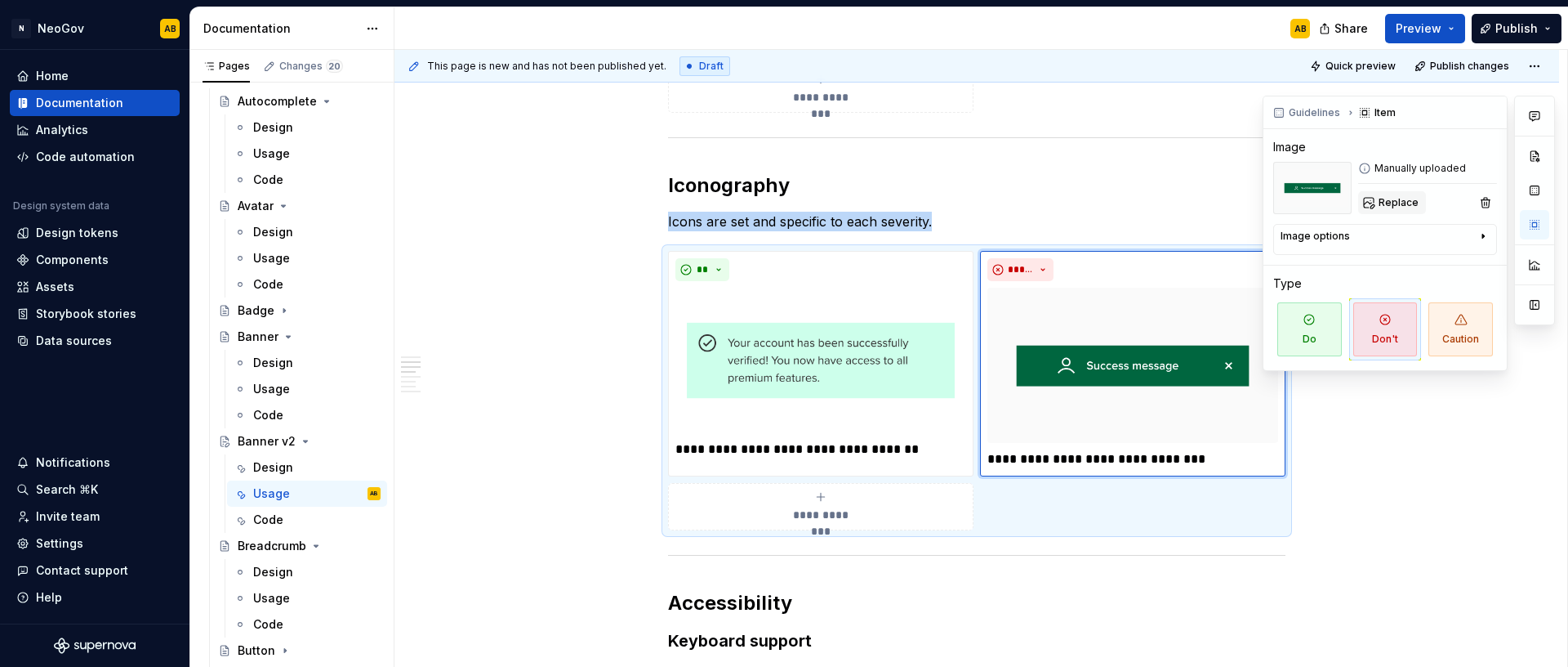
click at [1399, 209] on span "Replace" at bounding box center [1398, 202] width 40 height 13
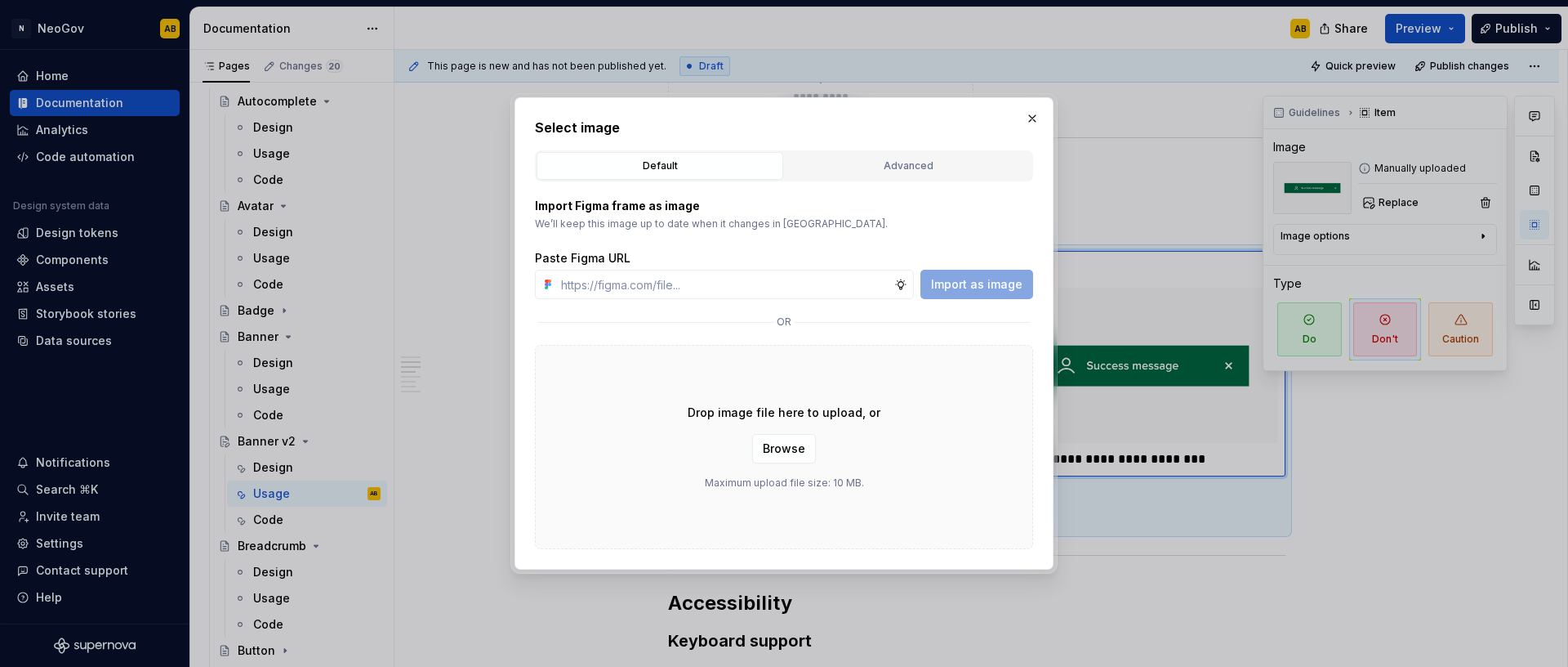
click at [927, 401] on div "Drop image file here to upload, or Browse Maximum upload file size: 10 MB." at bounding box center [784, 446] width 498 height 205
click at [766, 447] on span "Browse" at bounding box center [784, 448] width 43 height 16
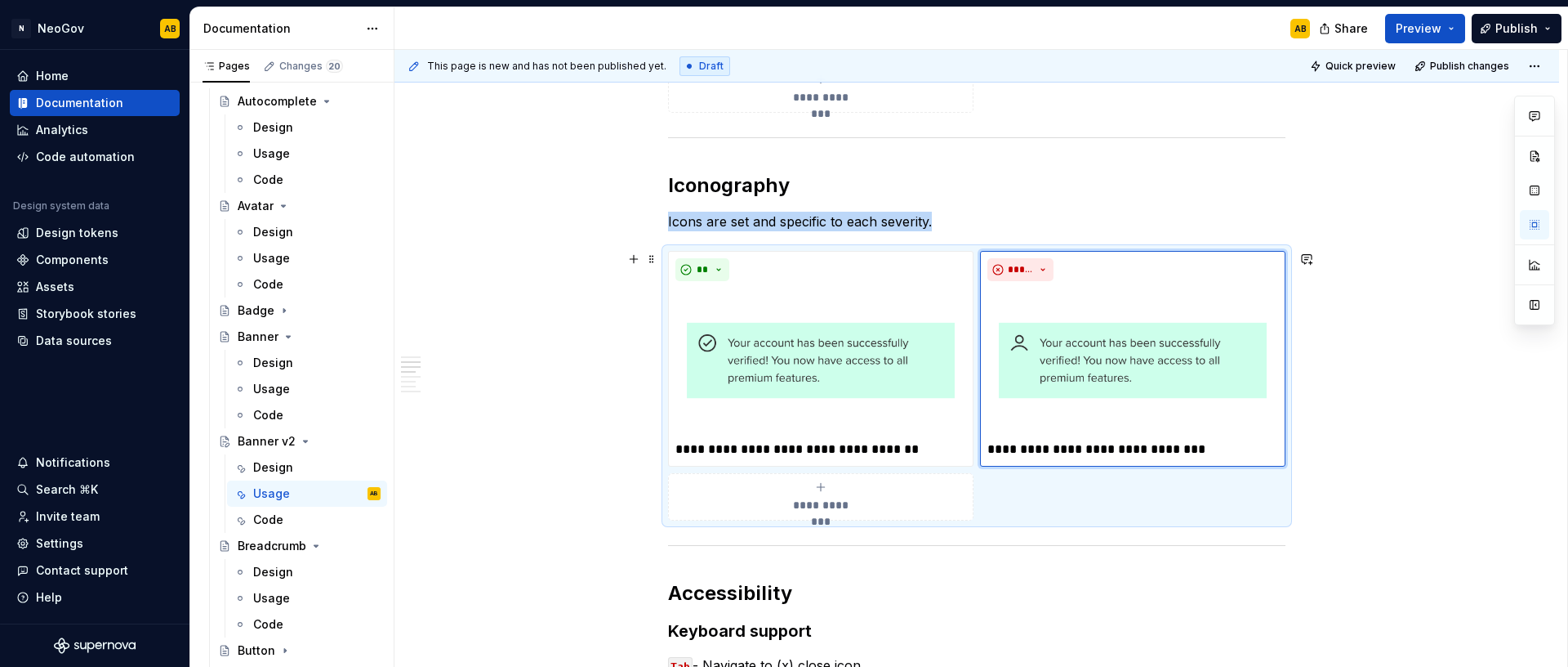
click at [509, 446] on div "**********" at bounding box center [976, 492] width 1165 height 2346
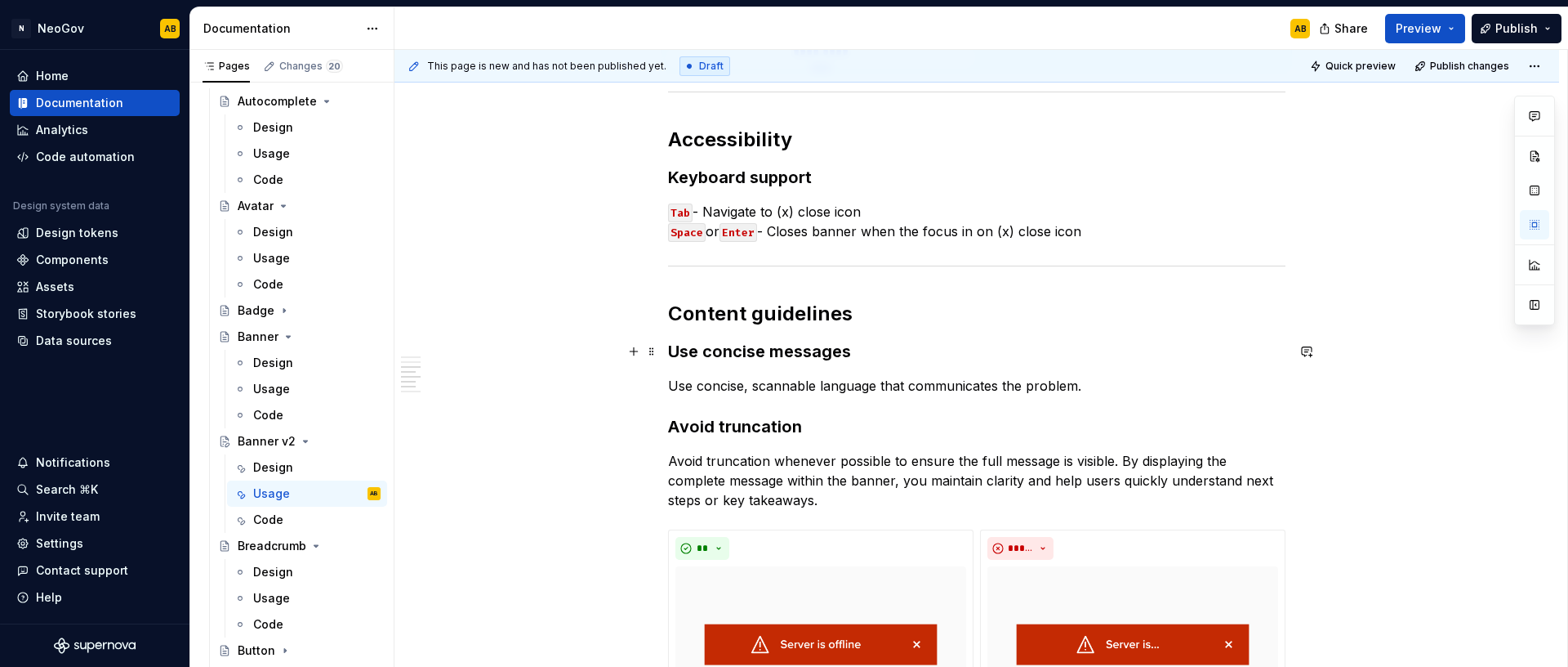
scroll to position [1651, 0]
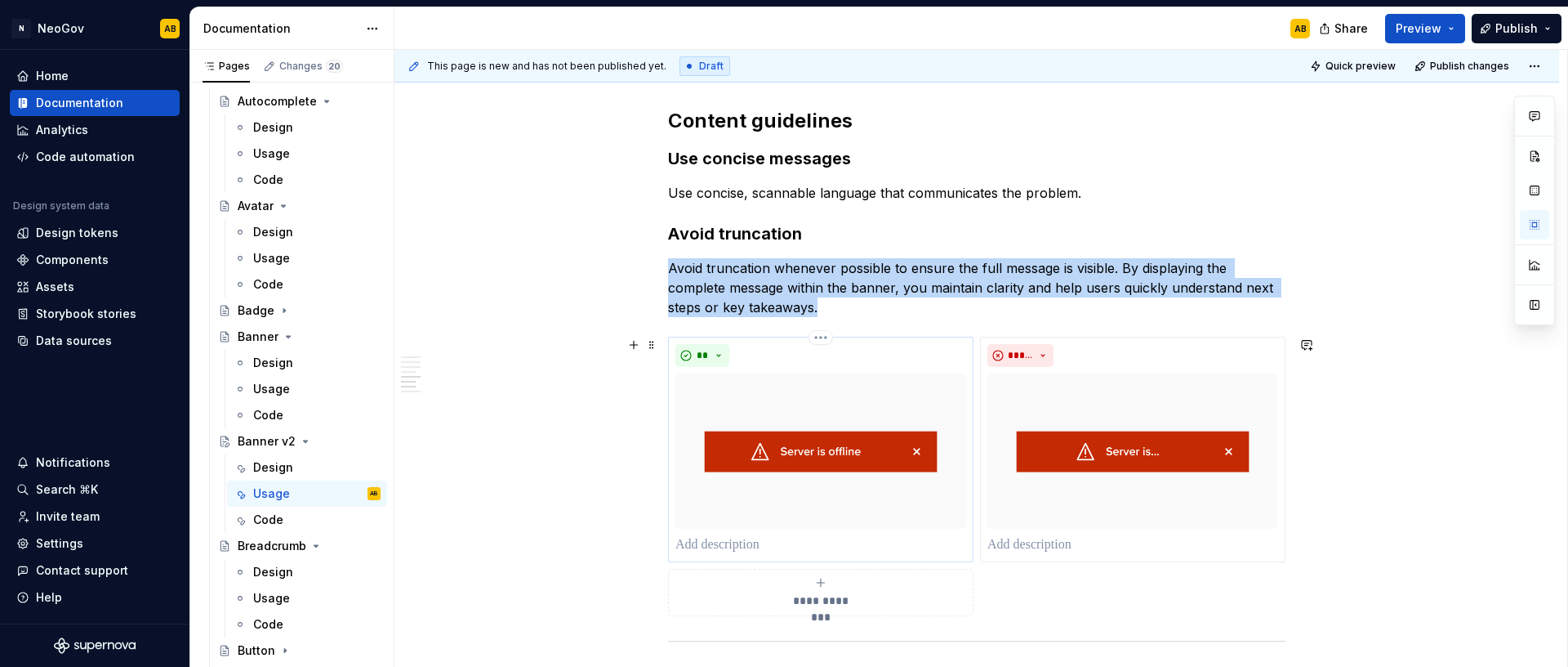
click at [868, 460] on img at bounding box center [820, 450] width 290 height 155
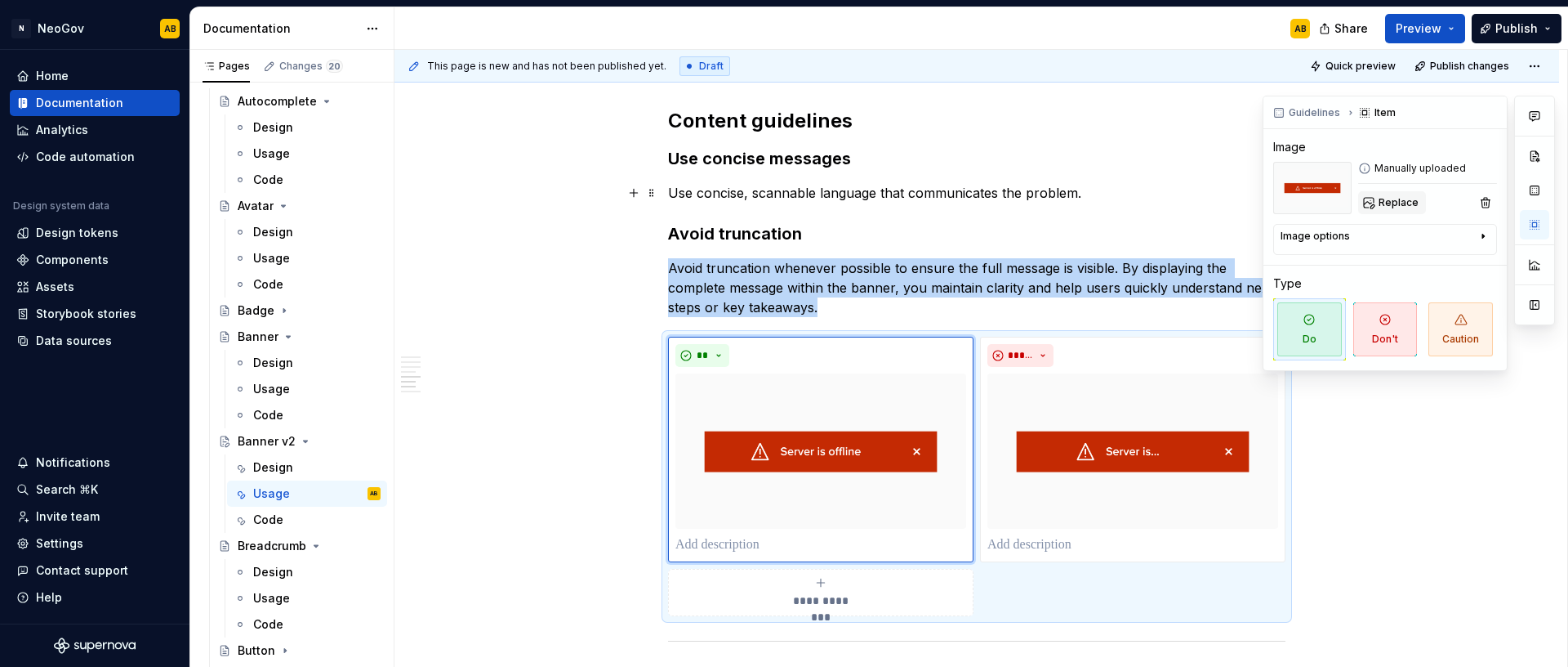
click at [1392, 200] on span "Replace" at bounding box center [1398, 202] width 40 height 13
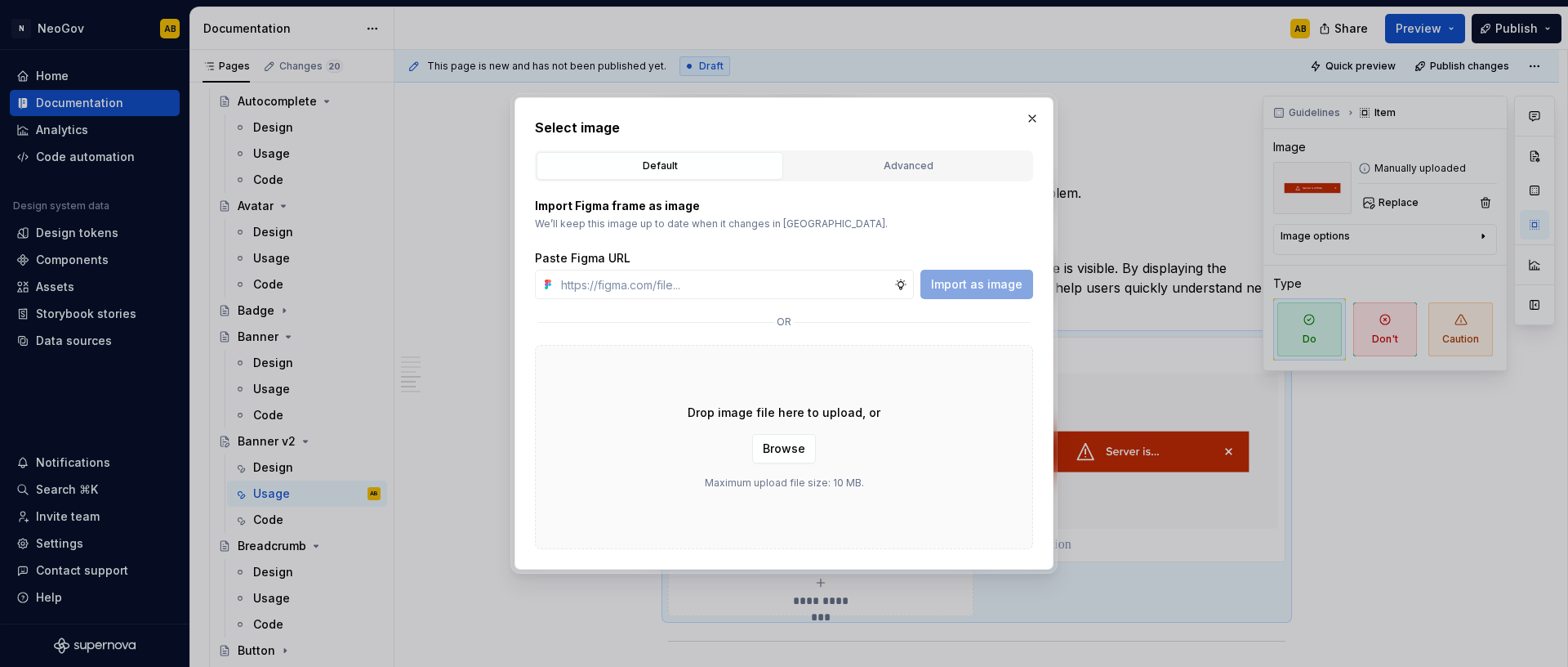
click at [927, 450] on div "Drop image file here to upload, or Browse Maximum upload file size: 10 MB." at bounding box center [784, 446] width 498 height 205
click at [791, 448] on span "Browse" at bounding box center [784, 448] width 43 height 16
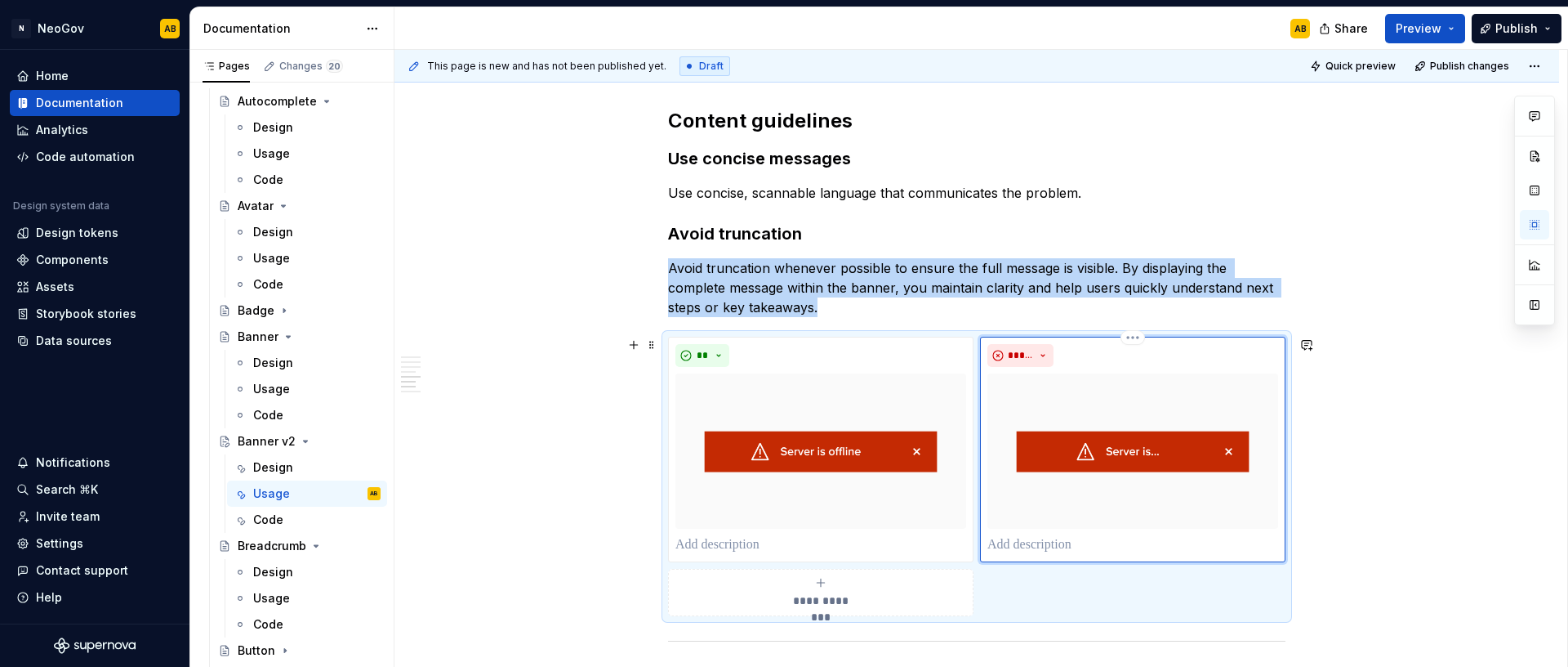
click at [1120, 455] on img at bounding box center [1132, 450] width 290 height 155
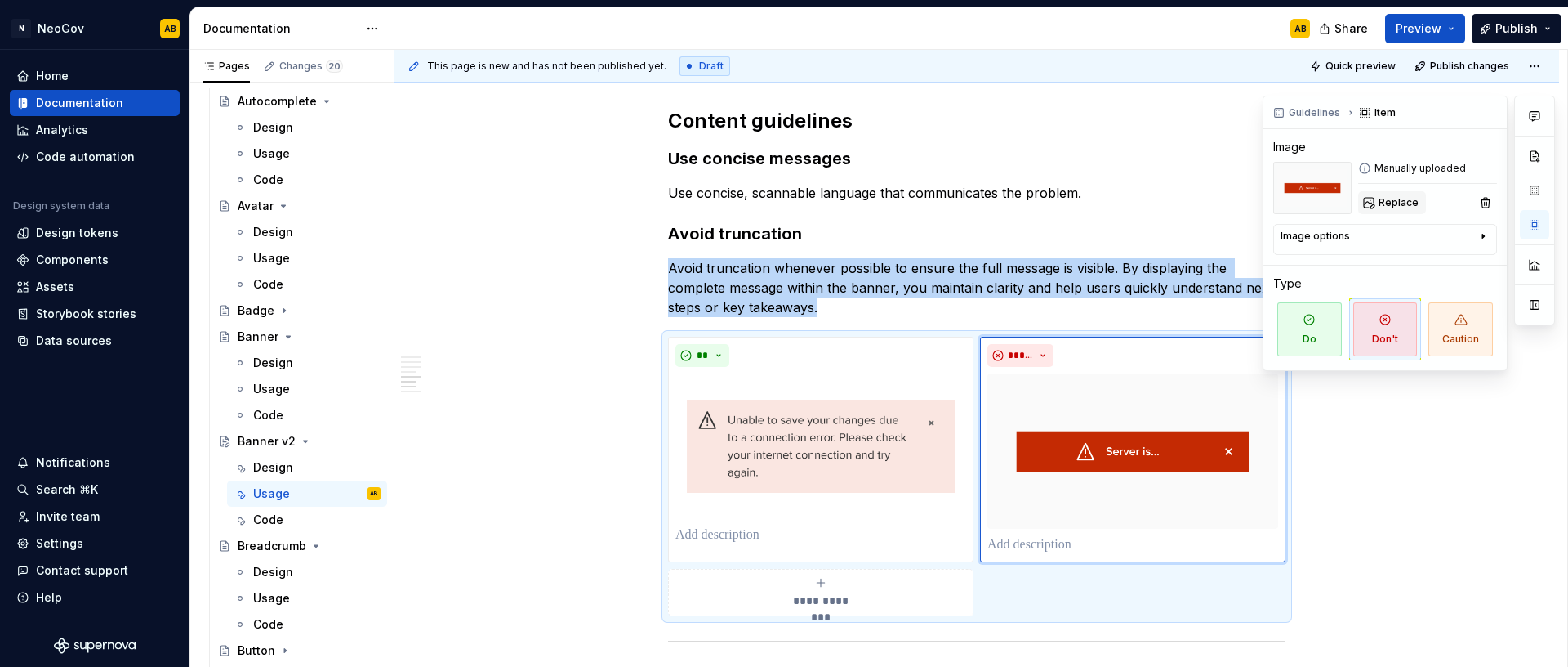
click at [1407, 203] on span "Replace" at bounding box center [1398, 202] width 40 height 13
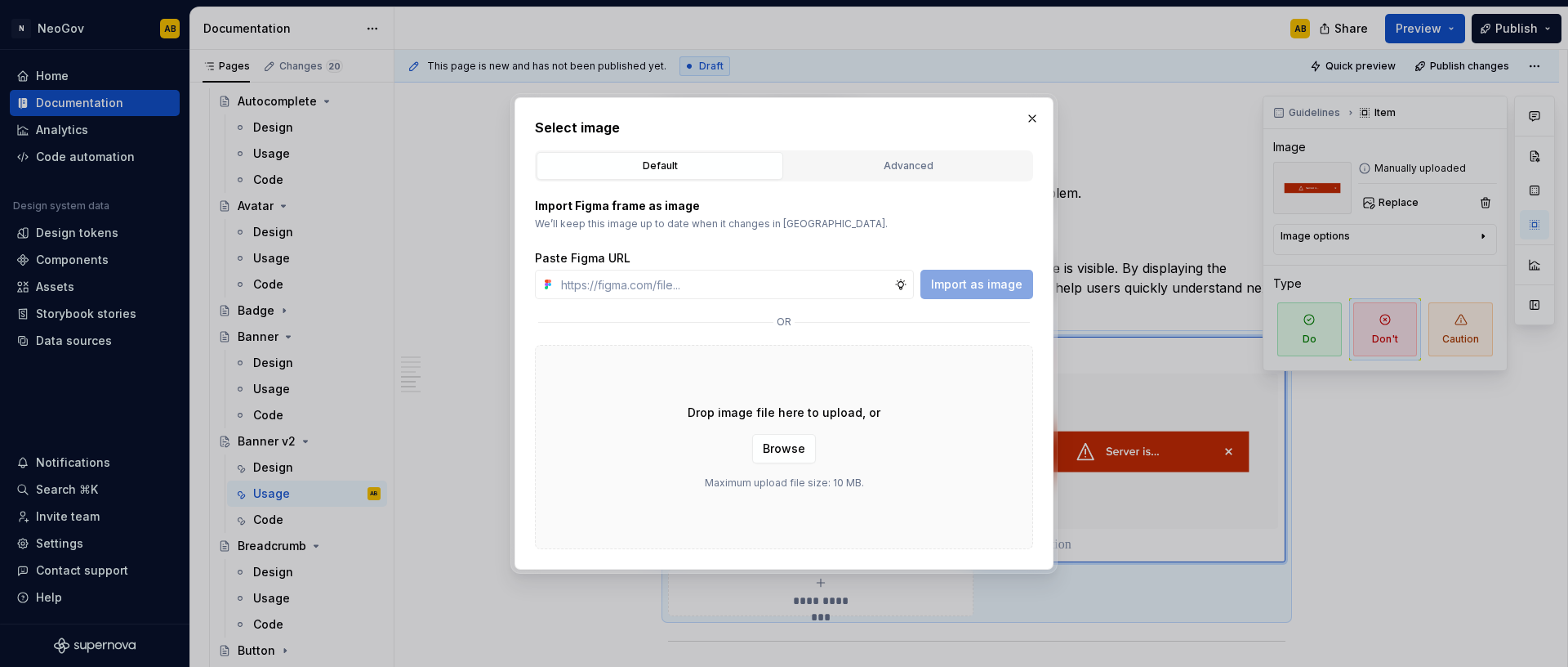
click at [907, 449] on div "Drop image file here to upload, or Browse Maximum upload file size: 10 MB." at bounding box center [784, 446] width 498 height 205
click at [812, 451] on button "Browse" at bounding box center [784, 447] width 64 height 29
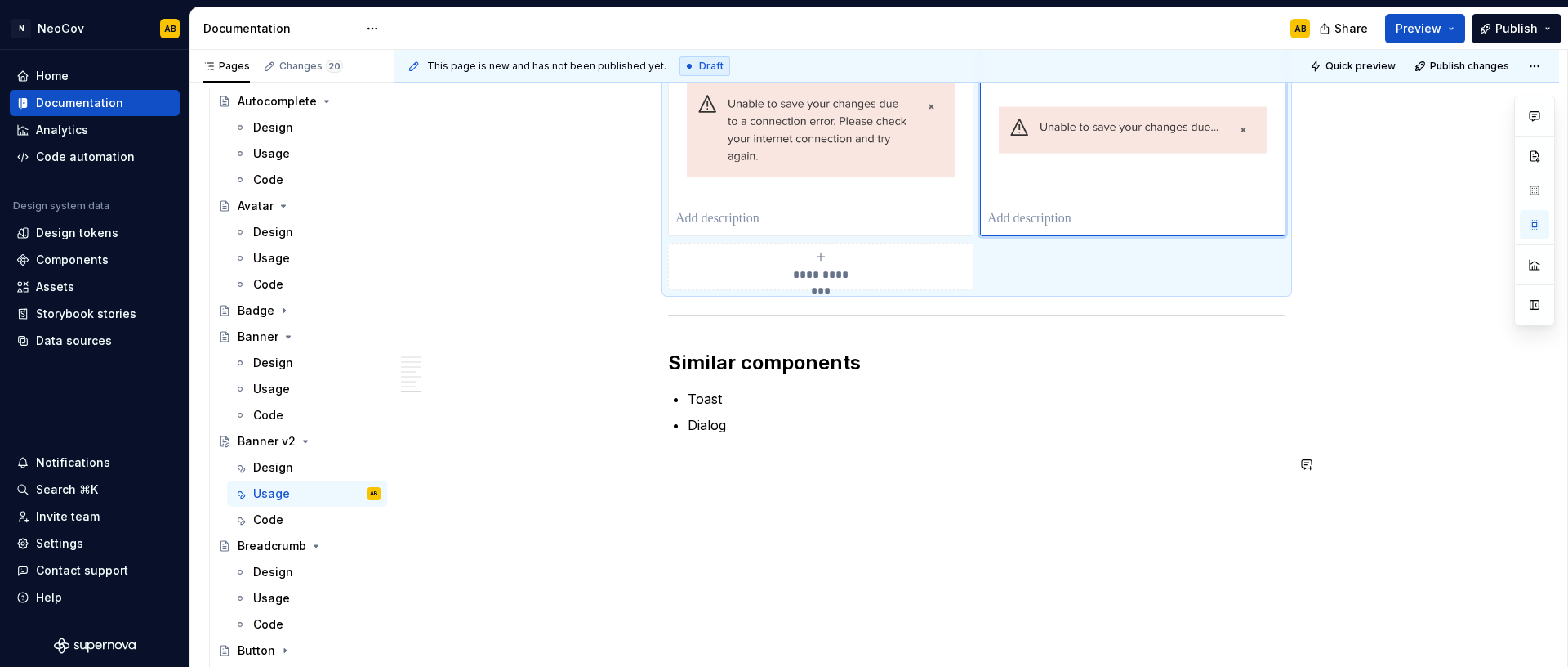
scroll to position [1949, 0]
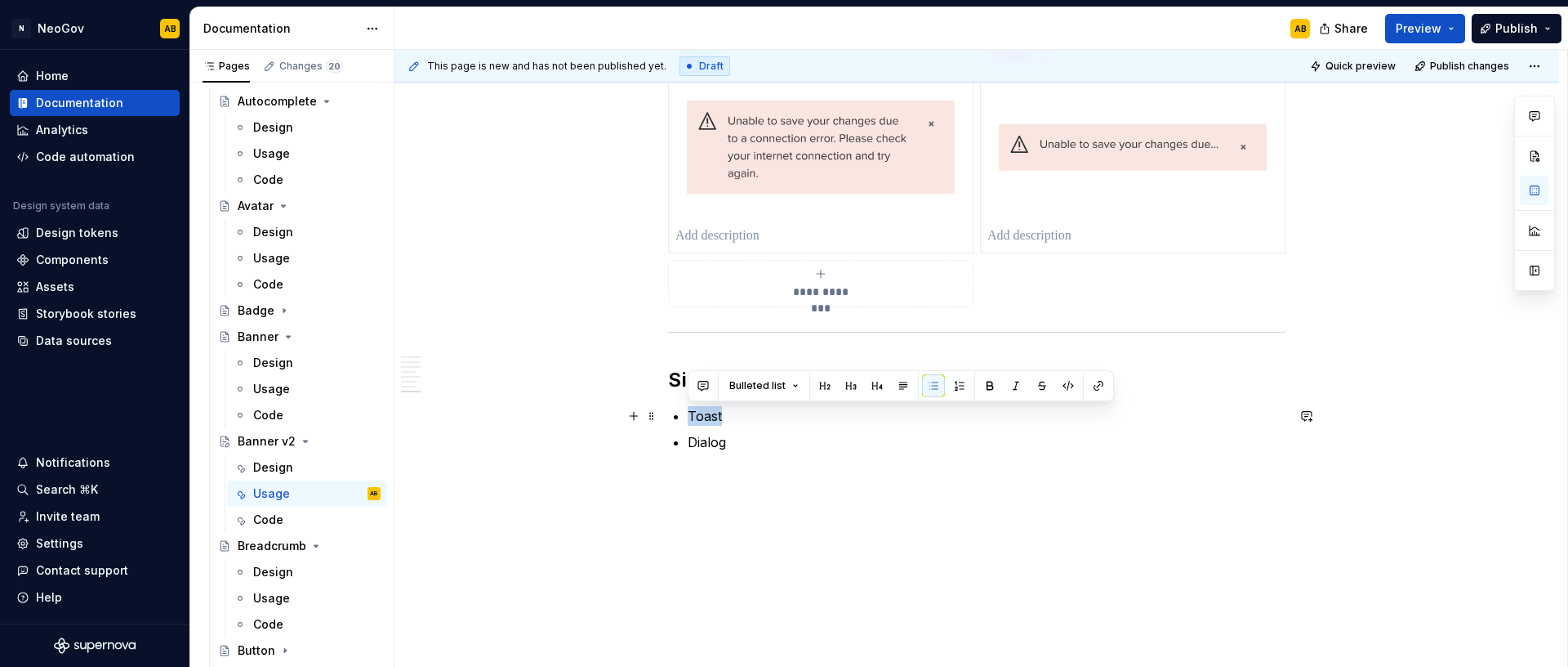
drag, startPoint x: 727, startPoint y: 415, endPoint x: 689, endPoint y: 417, distance: 38.1
click at [689, 417] on p "Toast" at bounding box center [986, 416] width 598 height 20
click at [699, 419] on p "Toast" at bounding box center [986, 416] width 598 height 20
click at [738, 442] on p "Dialog" at bounding box center [986, 442] width 598 height 20
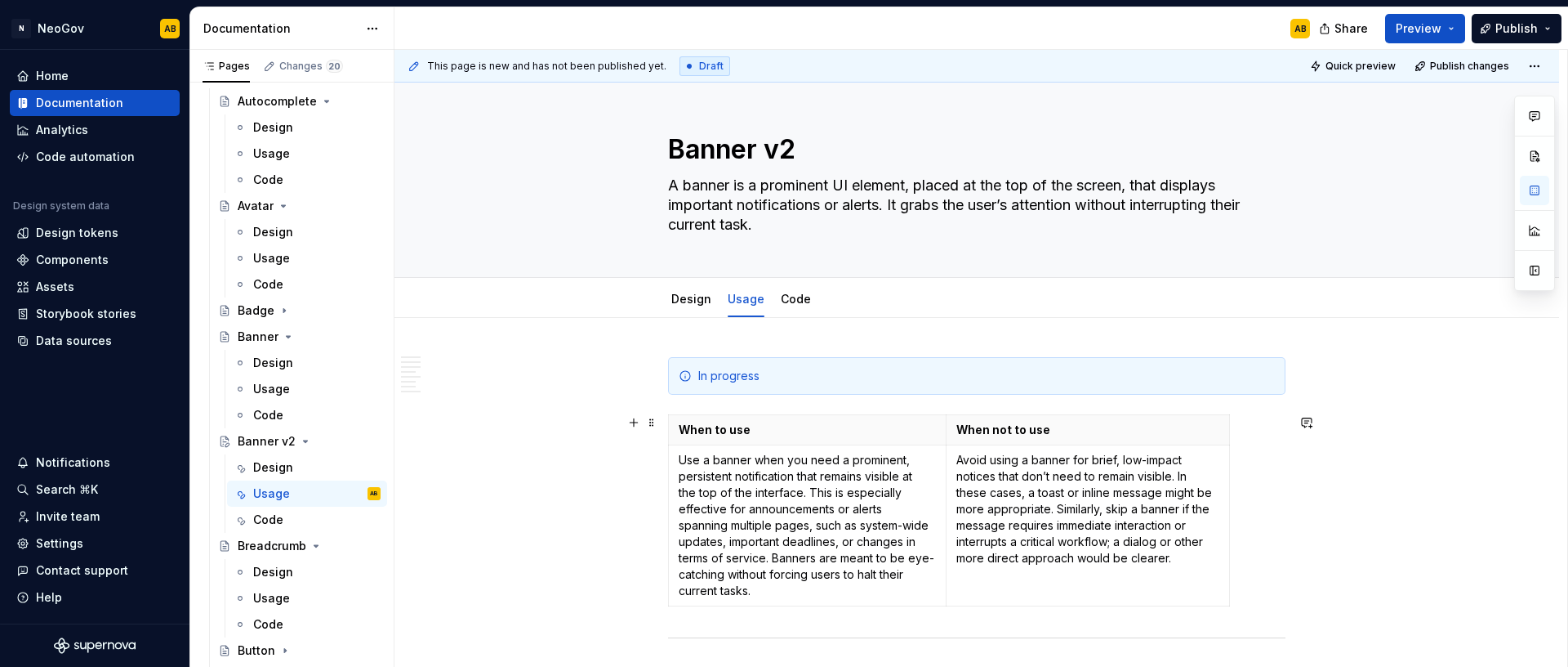
scroll to position [0, 0]
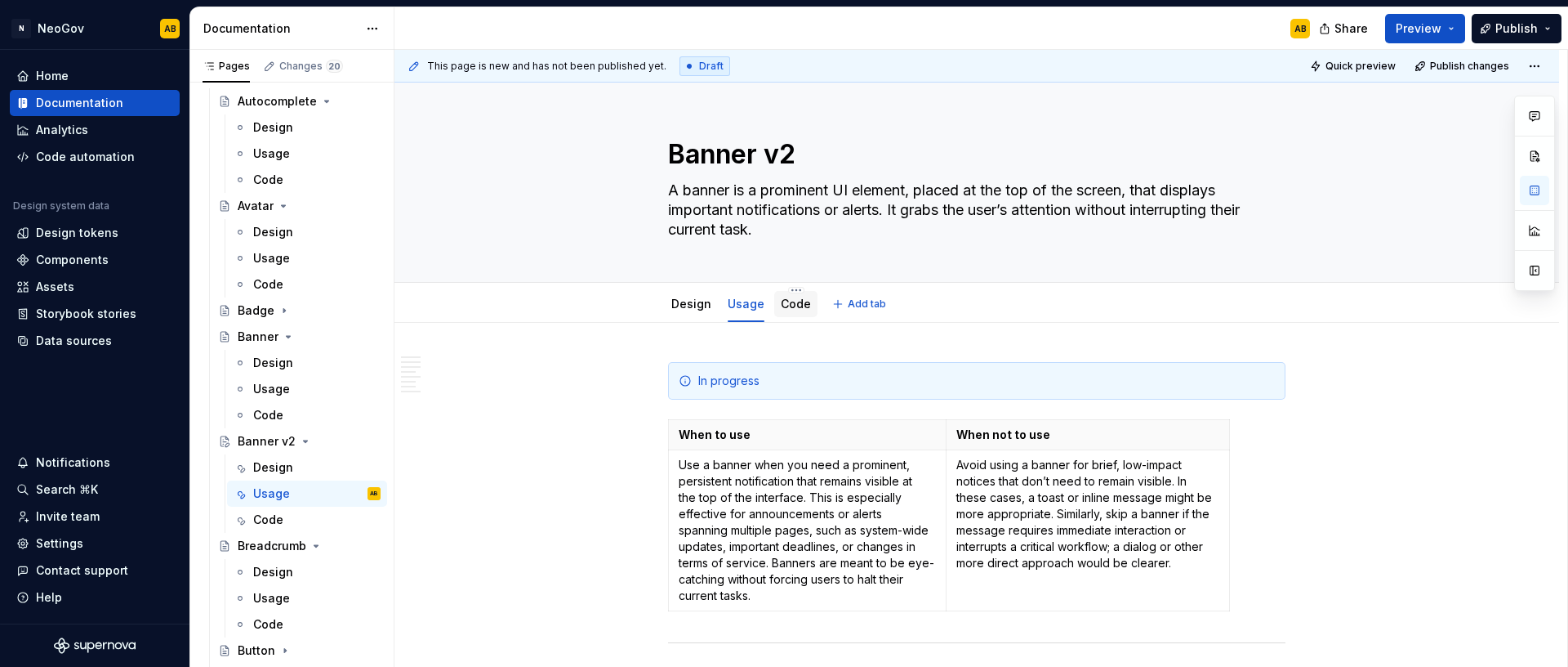
click at [788, 310] on link "Code" at bounding box center [795, 304] width 30 height 14
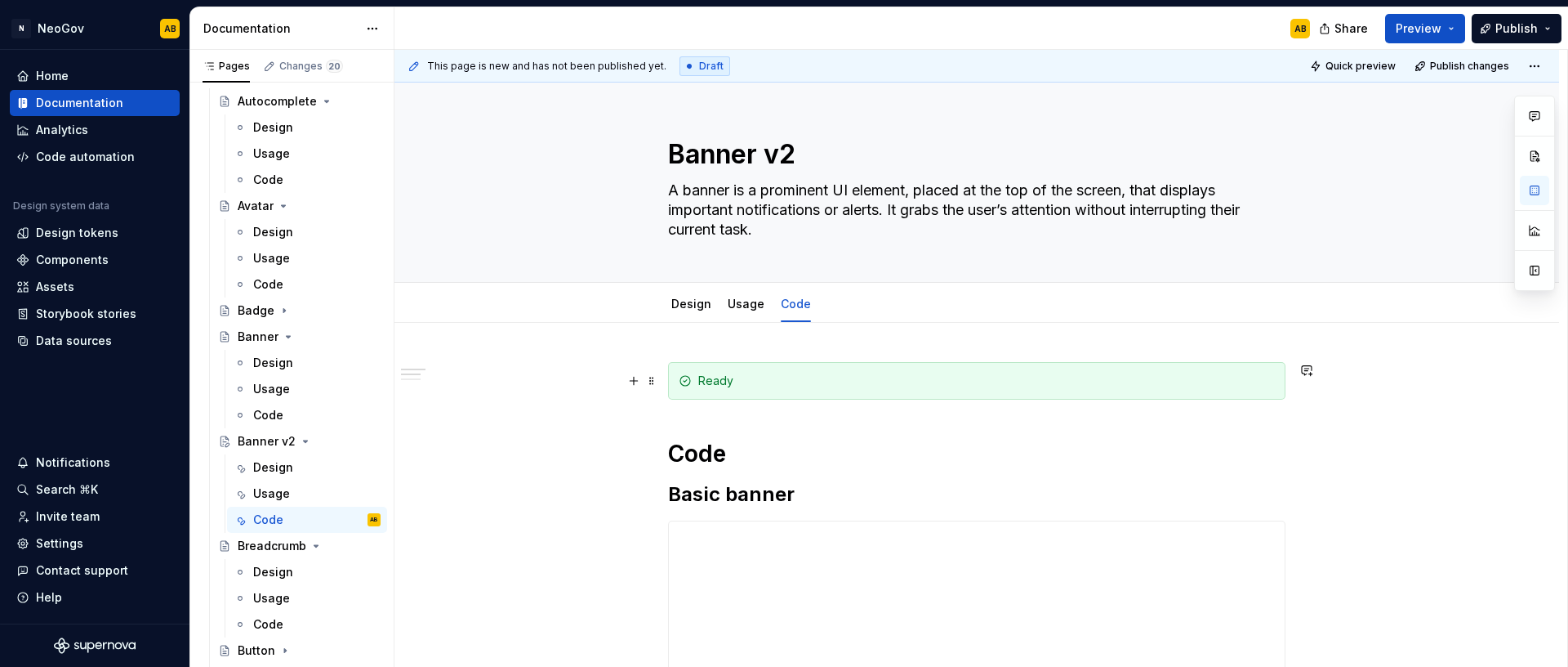
click at [748, 389] on div "Ready" at bounding box center [976, 380] width 618 height 38
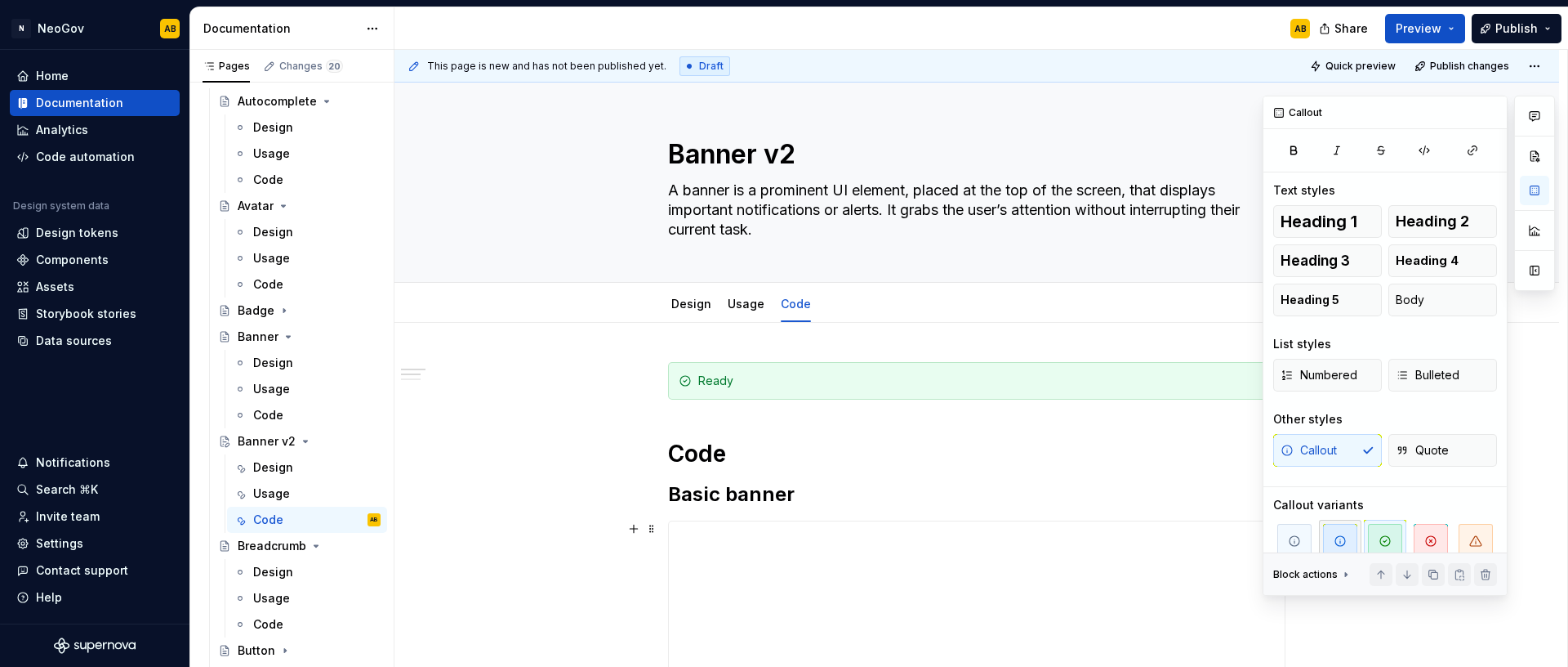
drag, startPoint x: 1340, startPoint y: 528, endPoint x: 1331, endPoint y: 521, distance: 11.4
click at [1340, 528] on span "button" at bounding box center [1339, 540] width 34 height 34
type textarea "*"
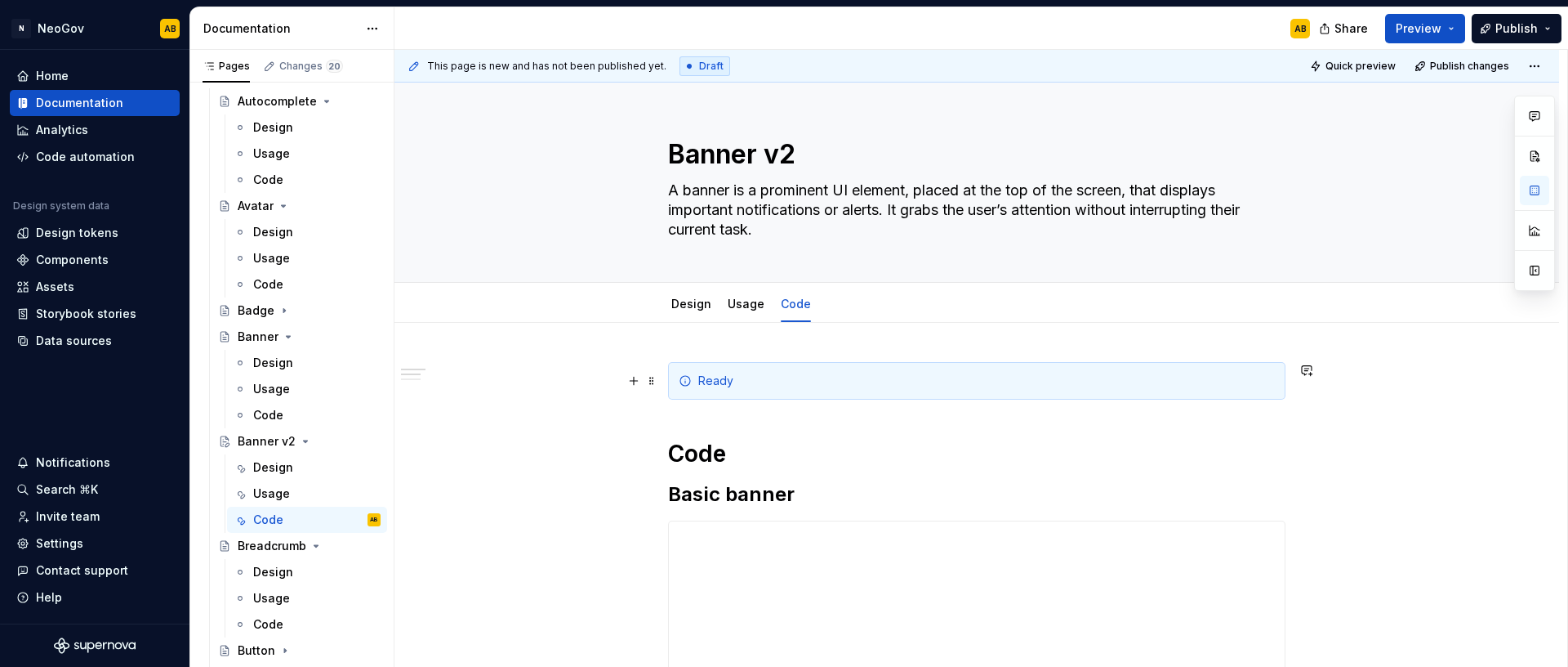
click at [740, 384] on div "Ready" at bounding box center [987, 380] width 577 height 16
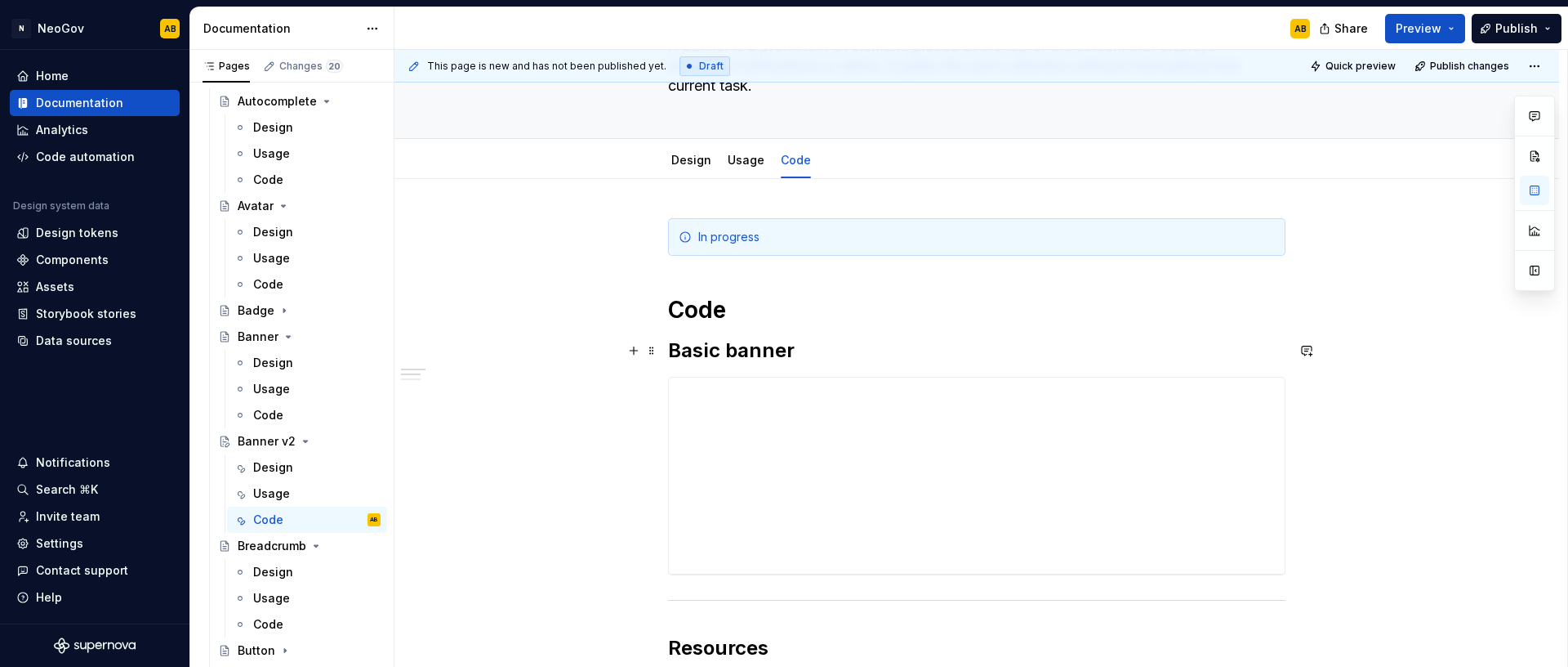
scroll to position [191, 0]
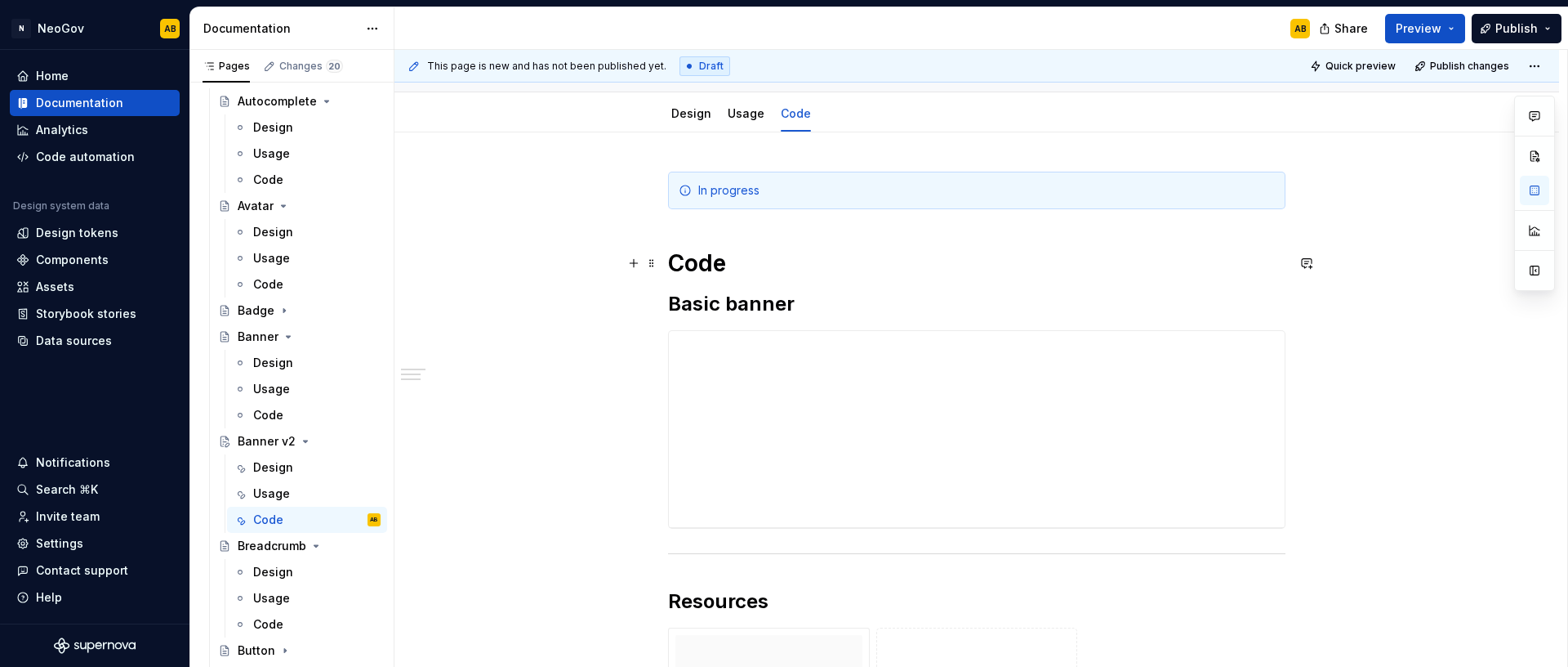
click at [694, 297] on h2 "Basic banner" at bounding box center [976, 304] width 618 height 26
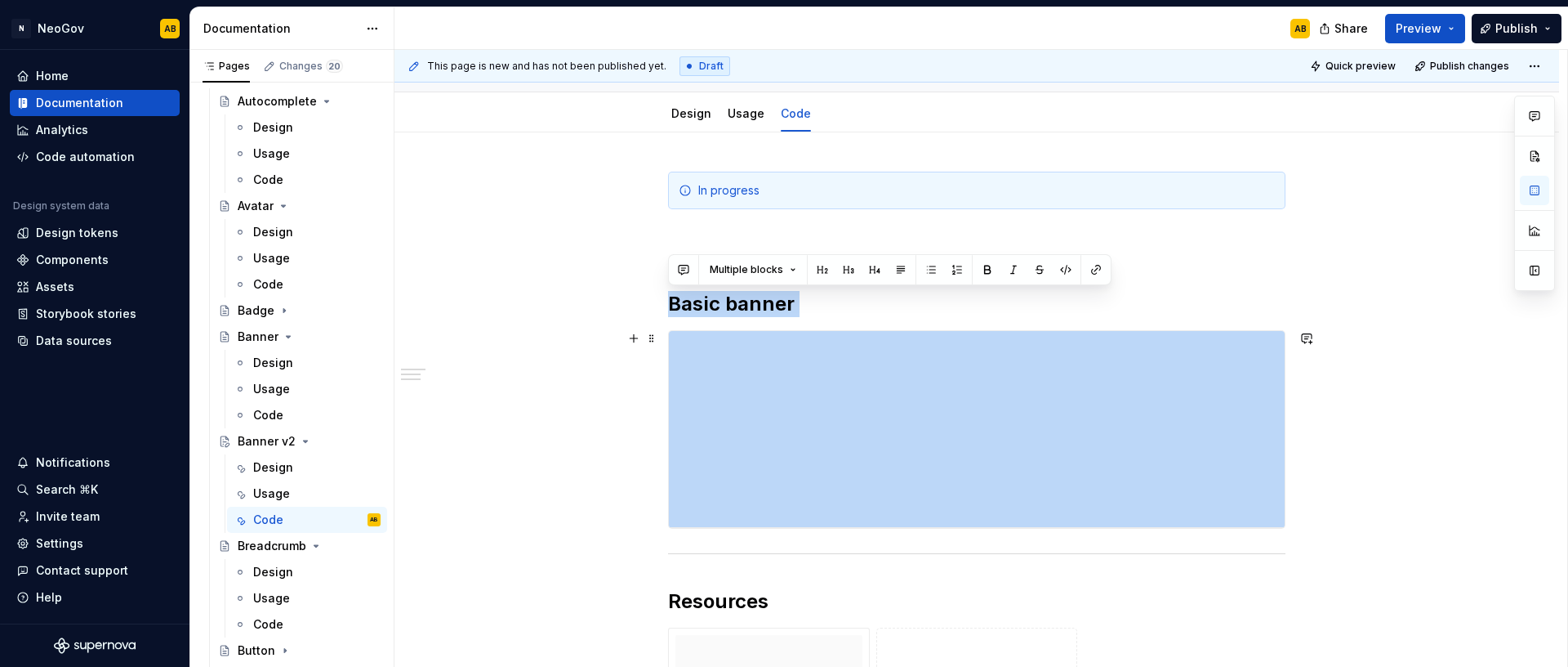
drag, startPoint x: 668, startPoint y: 299, endPoint x: 1308, endPoint y: 523, distance: 678.1
click at [1308, 523] on div "**********" at bounding box center [976, 610] width 1165 height 955
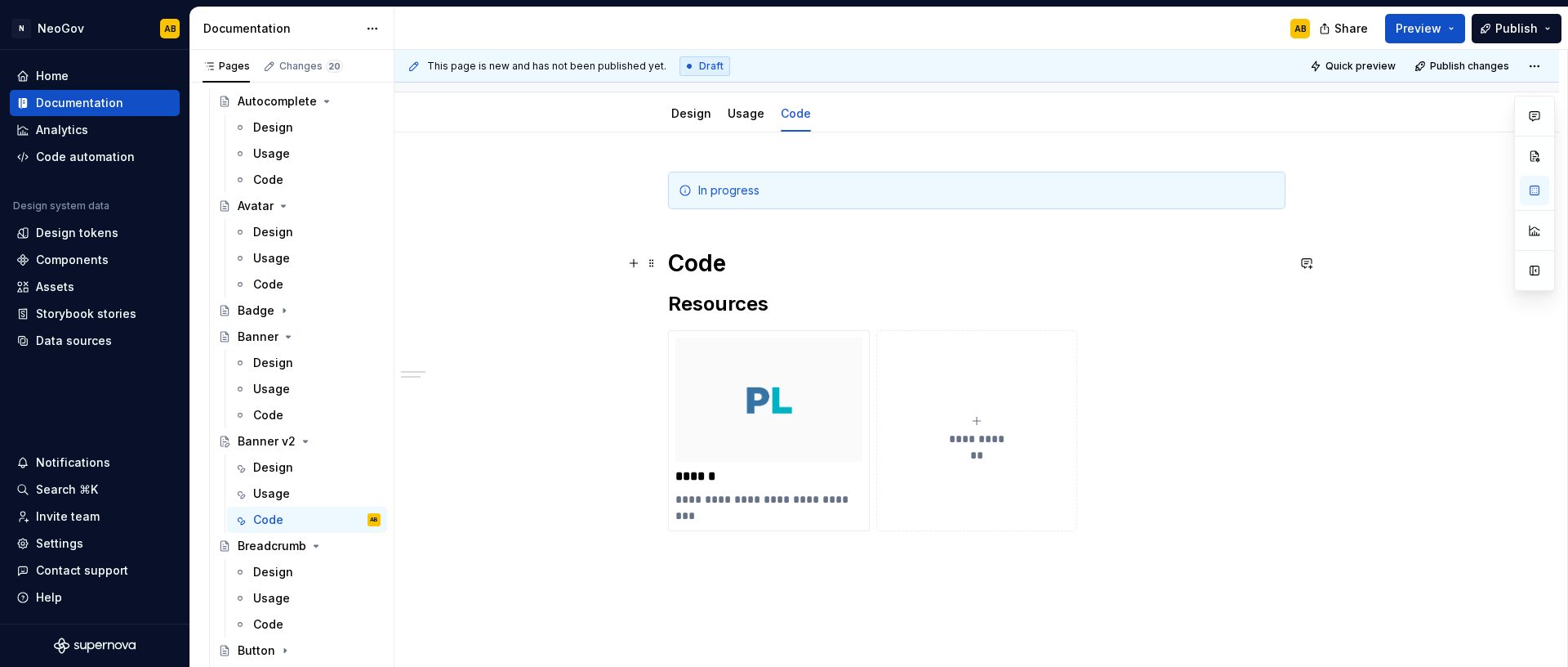
click at [747, 272] on h1 "Code" at bounding box center [976, 263] width 618 height 29
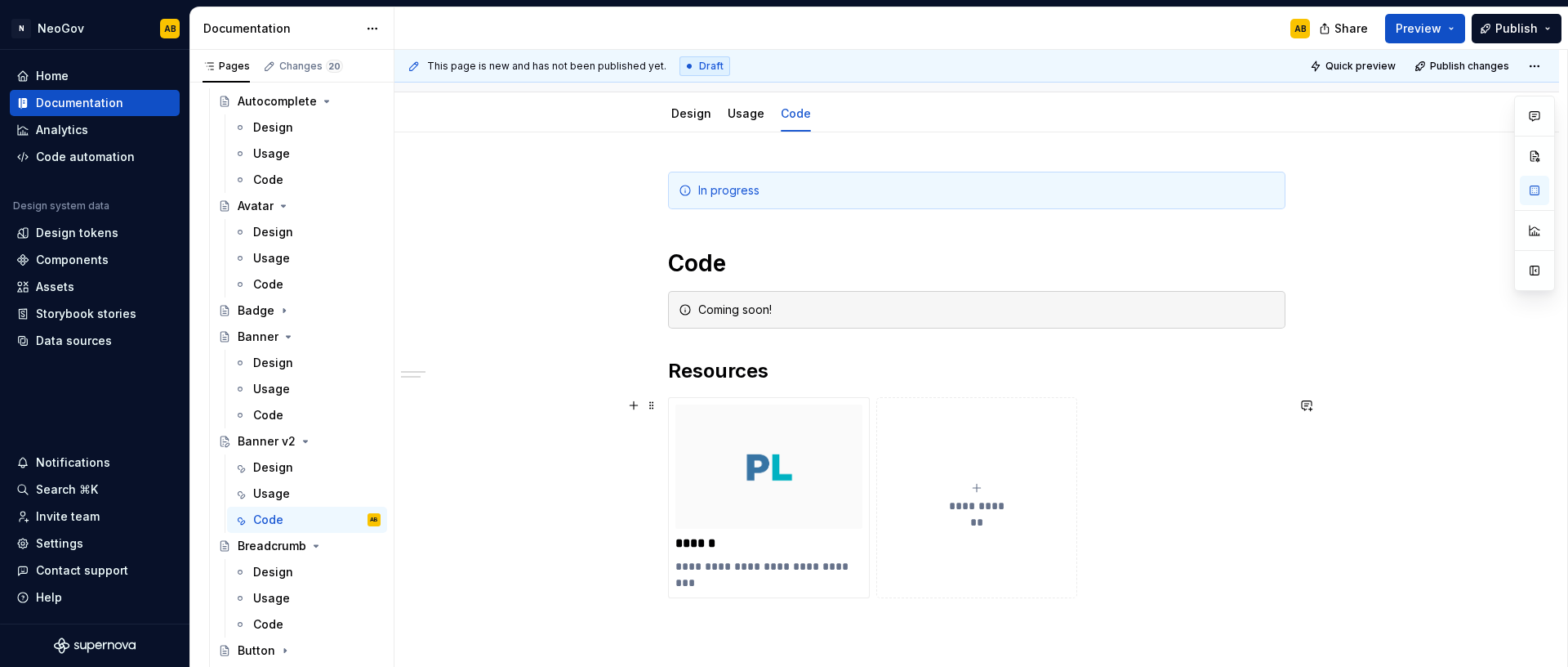
click at [1125, 566] on div "**********" at bounding box center [976, 497] width 618 height 201
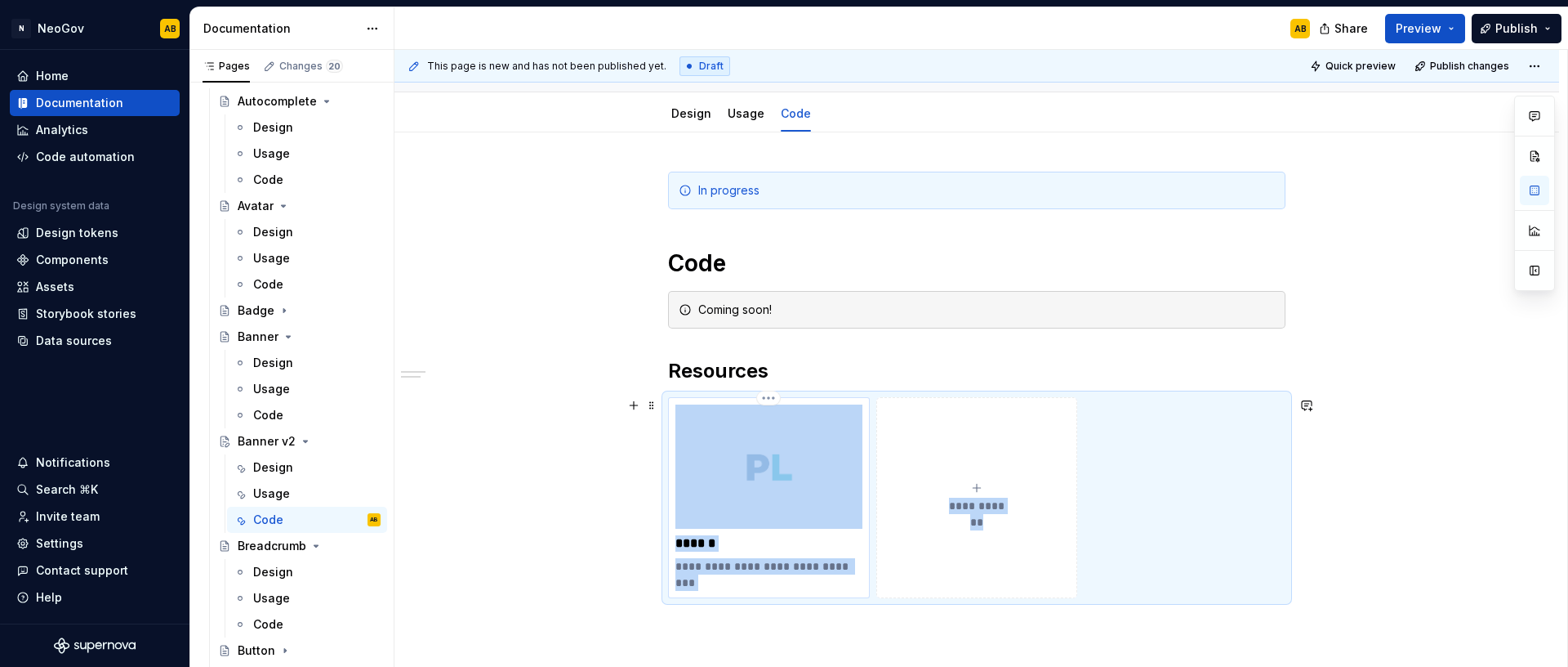
drag, startPoint x: 1166, startPoint y: 577, endPoint x: 712, endPoint y: 438, distance: 474.8
click at [712, 438] on div "**********" at bounding box center [976, 497] width 618 height 201
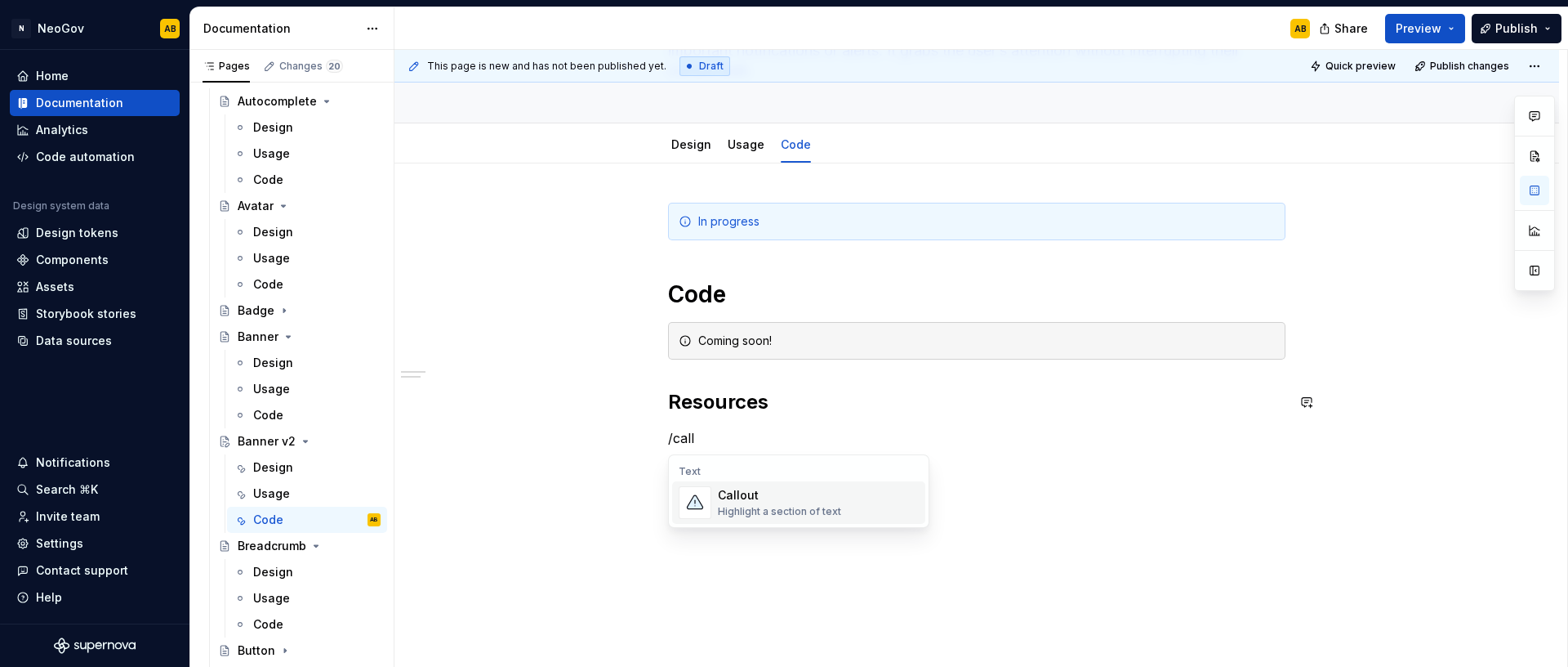
scroll to position [178, 0]
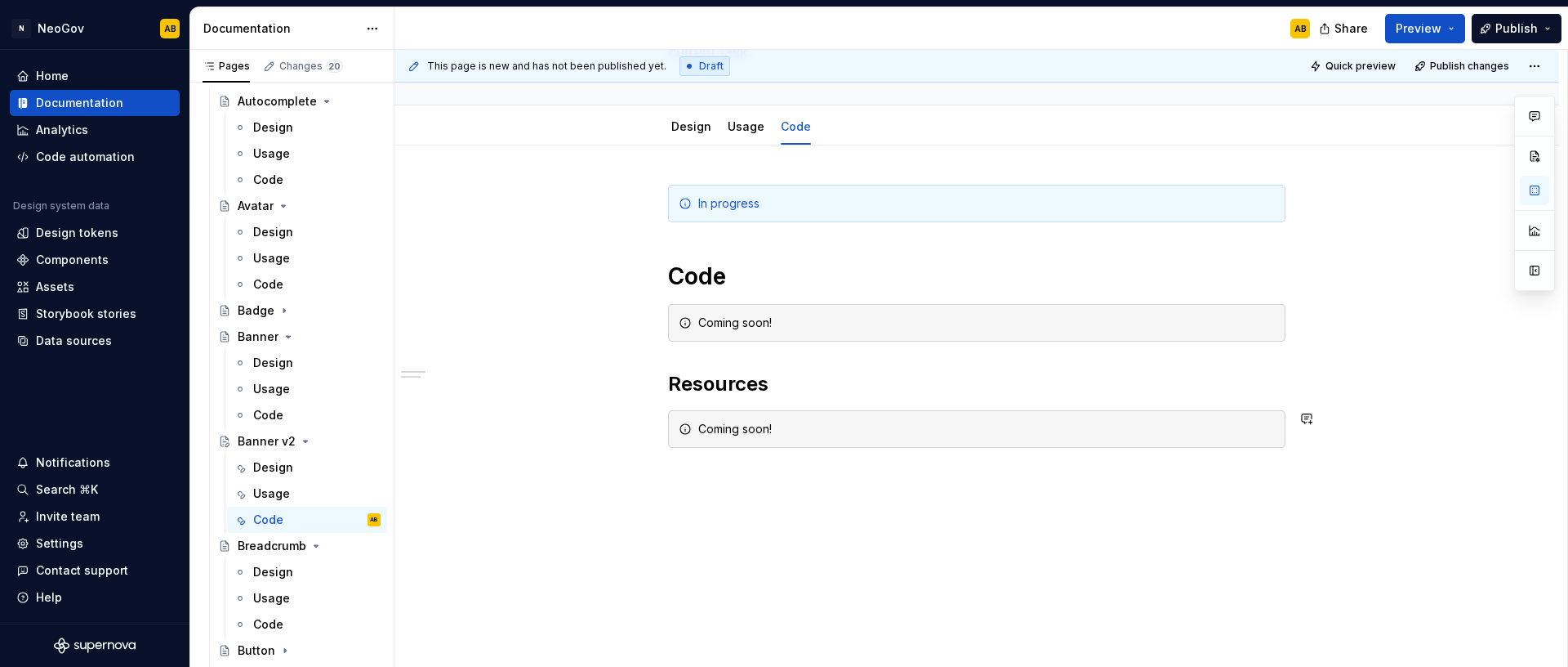
click at [791, 492] on div "In progress Code Coming soon! Resources Coming soon!" at bounding box center [976, 406] width 1165 height 522
click at [1537, 36] on button "Publish" at bounding box center [1516, 28] width 90 height 29
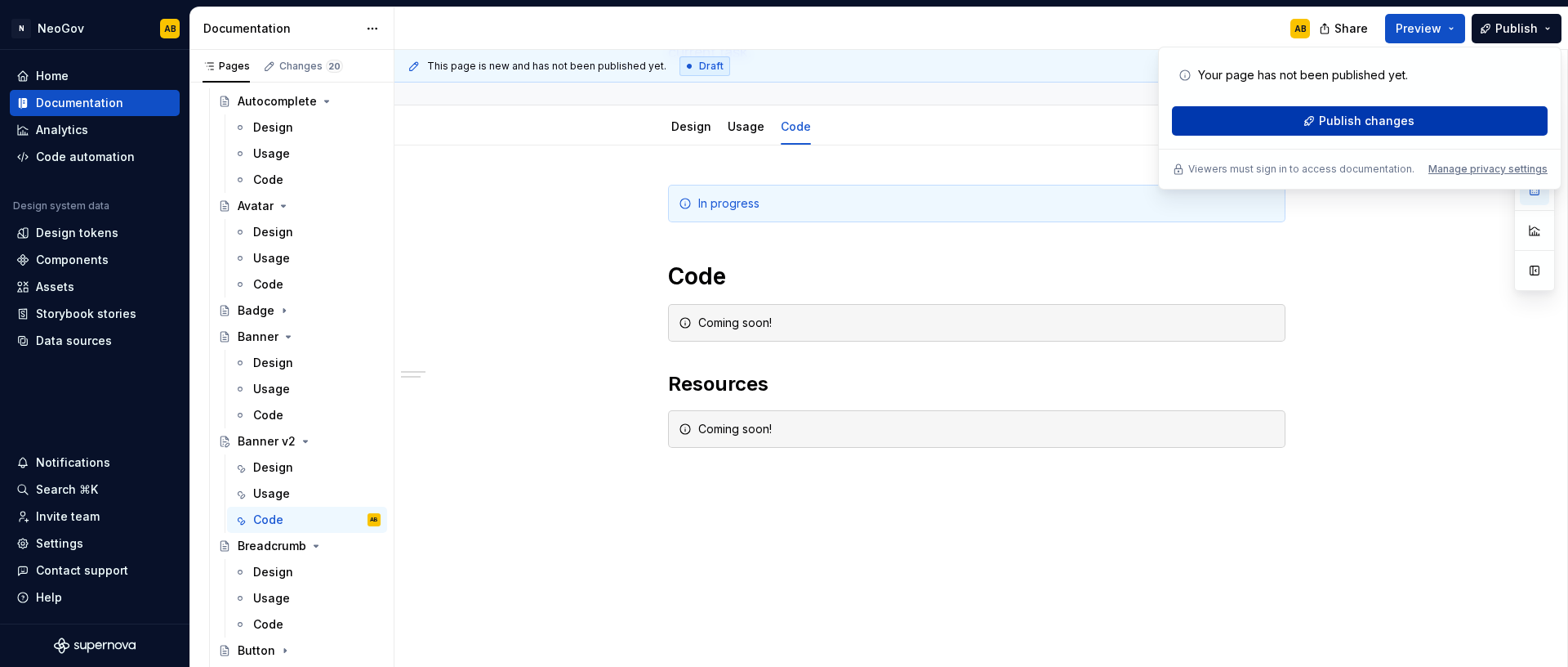
click at [1338, 121] on span "Publish changes" at bounding box center [1366, 121] width 96 height 16
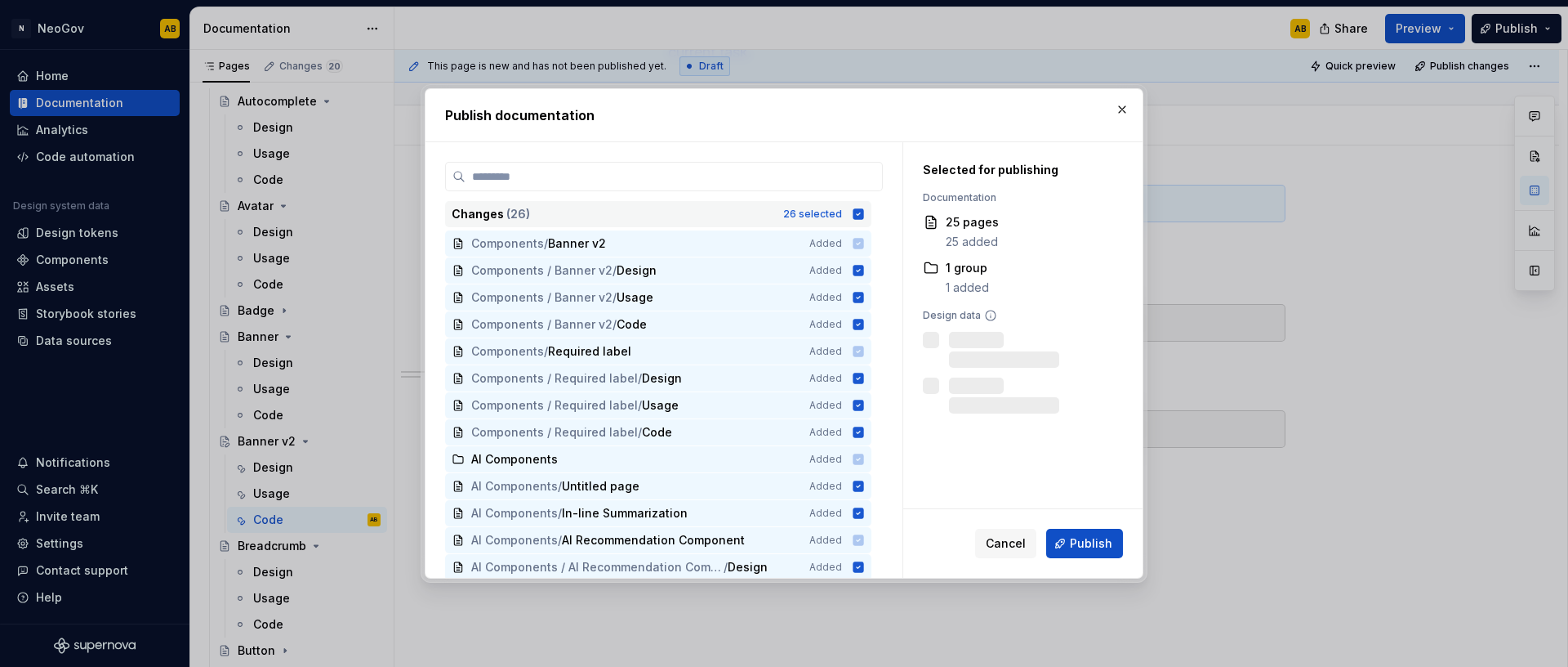
click at [861, 217] on icon at bounding box center [858, 214] width 11 height 11
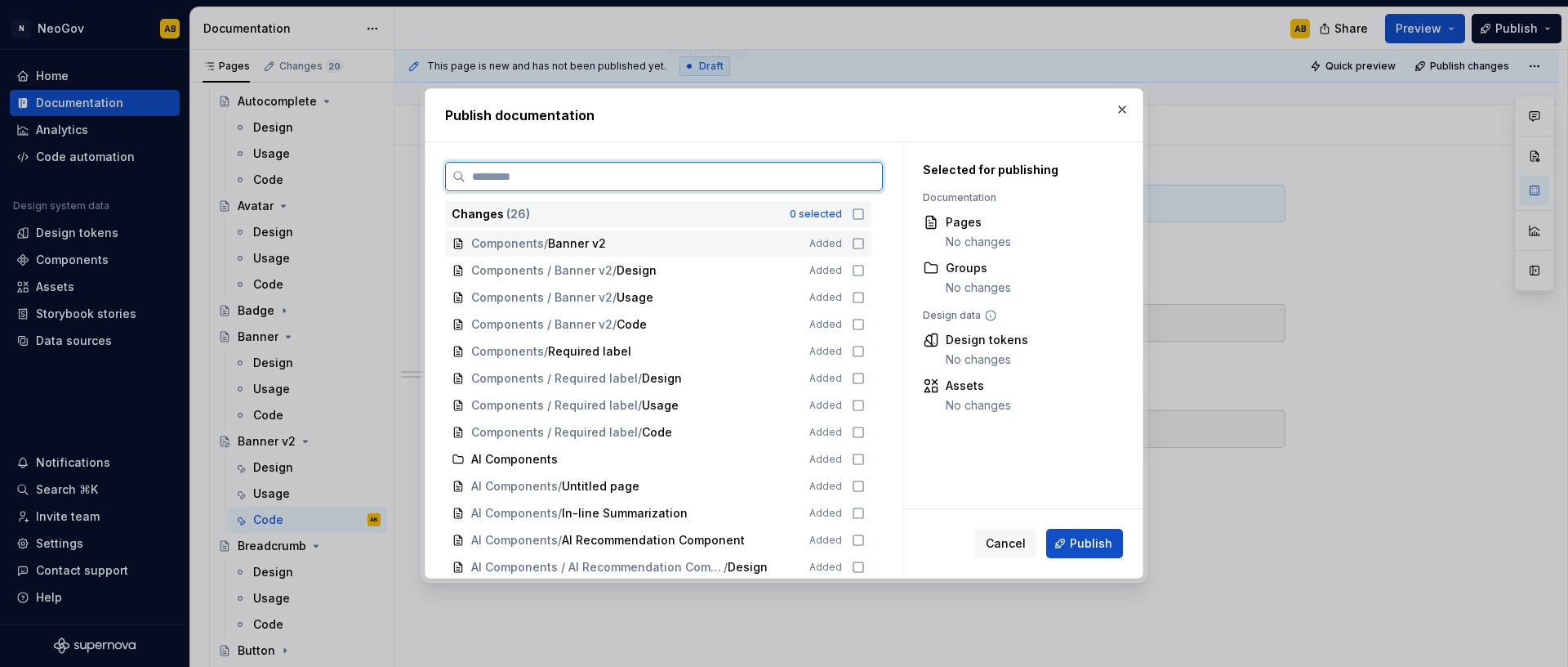
click at [856, 247] on icon at bounding box center [857, 243] width 13 height 13
click at [854, 268] on icon at bounding box center [857, 270] width 13 height 13
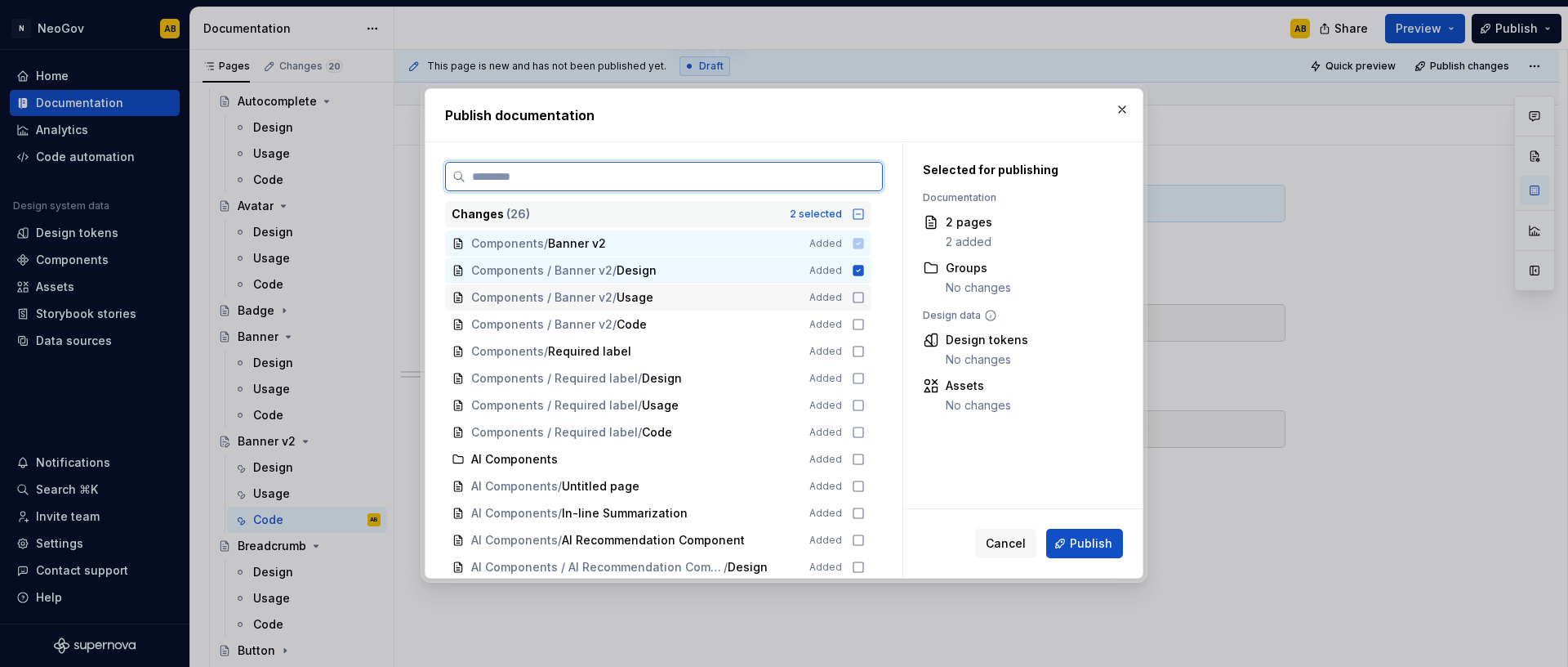
click at [859, 298] on icon at bounding box center [857, 297] width 13 height 13
click at [860, 320] on icon at bounding box center [858, 325] width 10 height 10
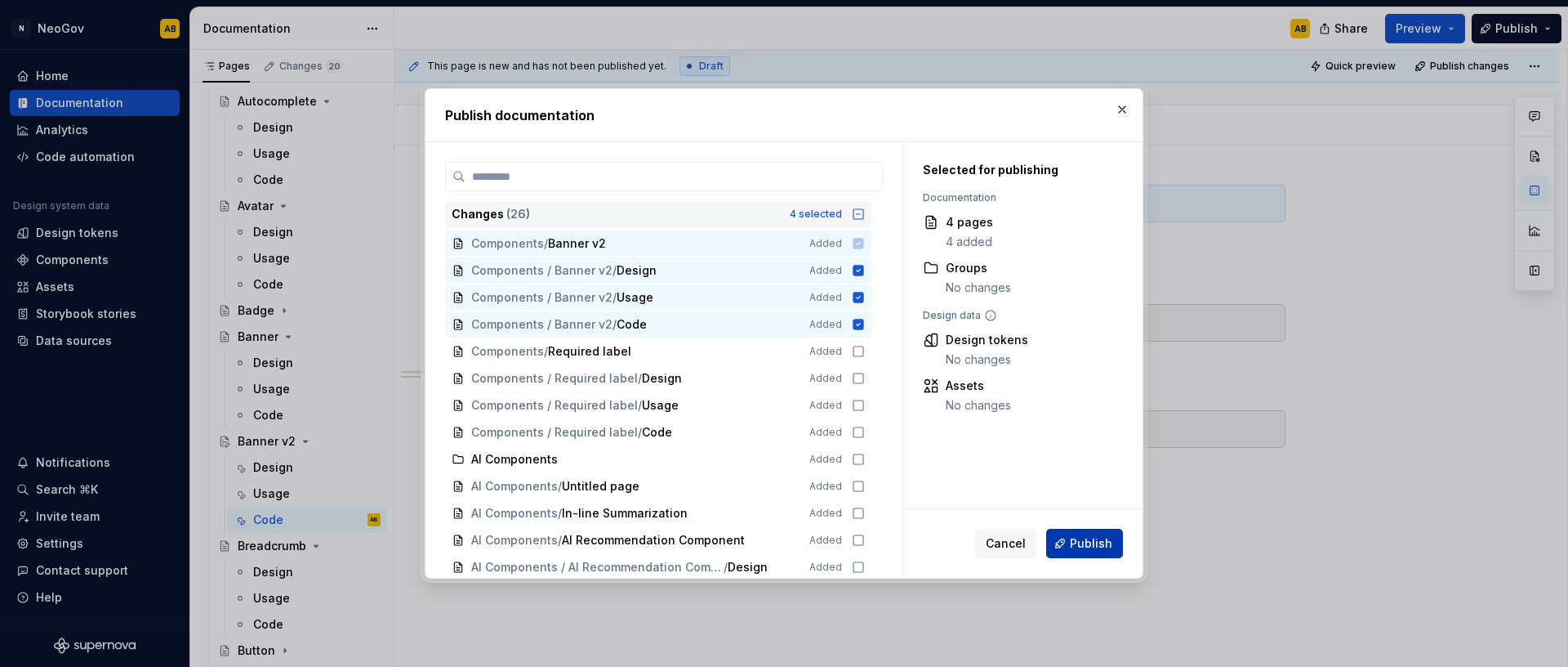
click at [1080, 543] on span "Publish" at bounding box center [1091, 543] width 43 height 16
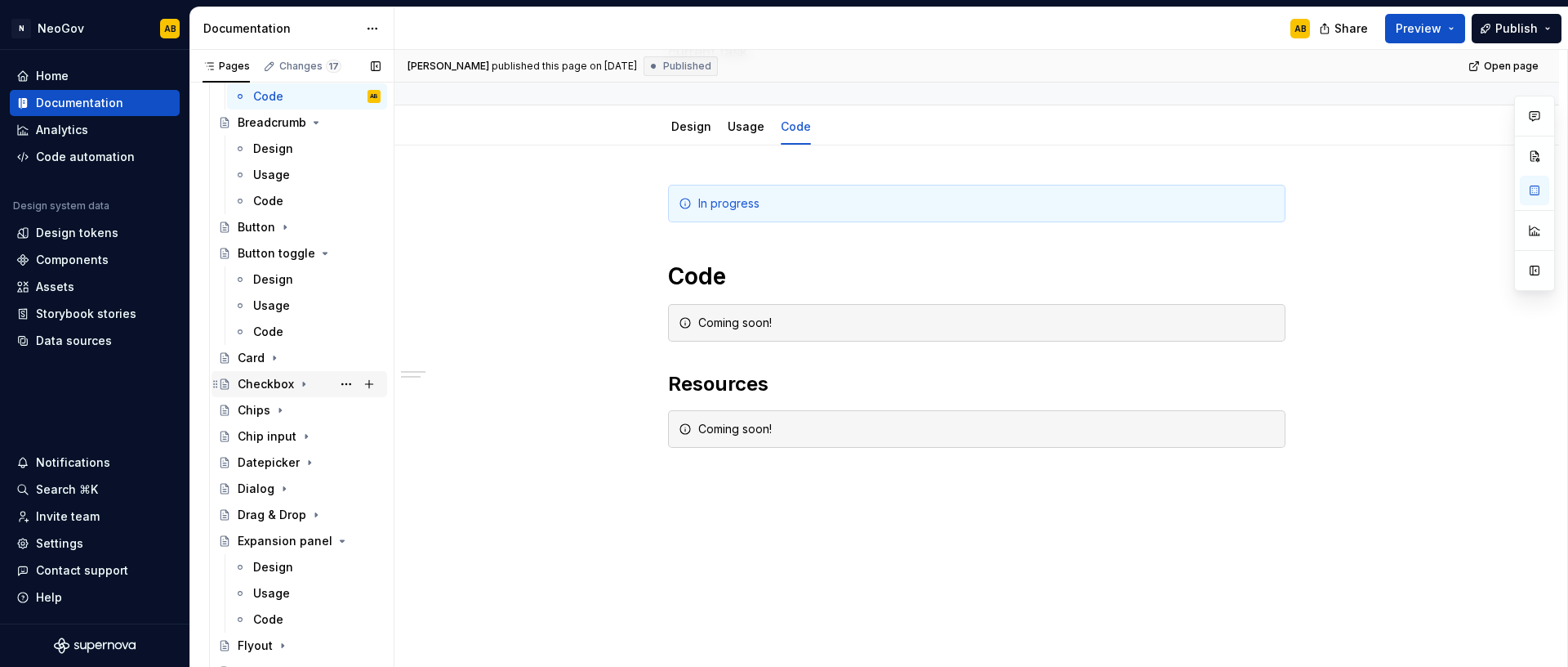
scroll to position [1008, 0]
click at [263, 405] on div "Chips" at bounding box center [254, 404] width 33 height 16
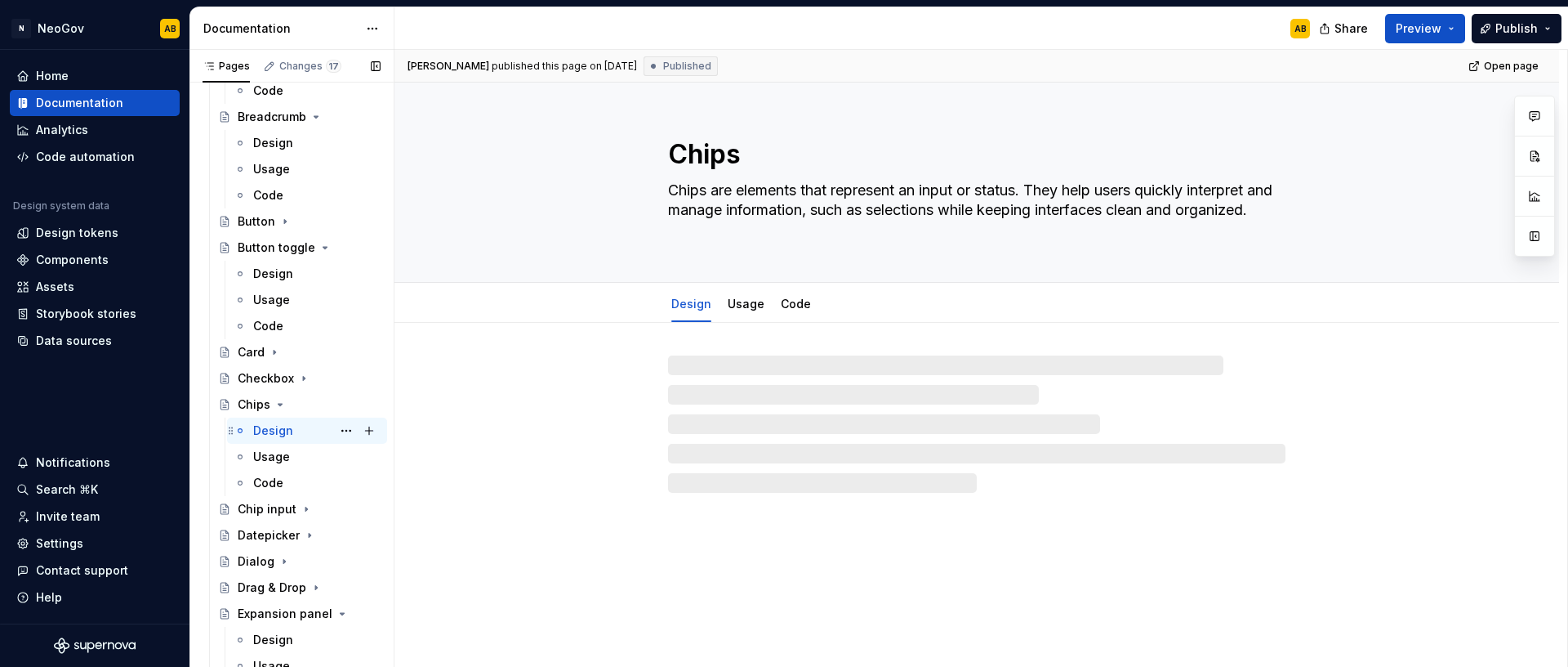
click at [272, 424] on div "Design" at bounding box center [273, 430] width 40 height 16
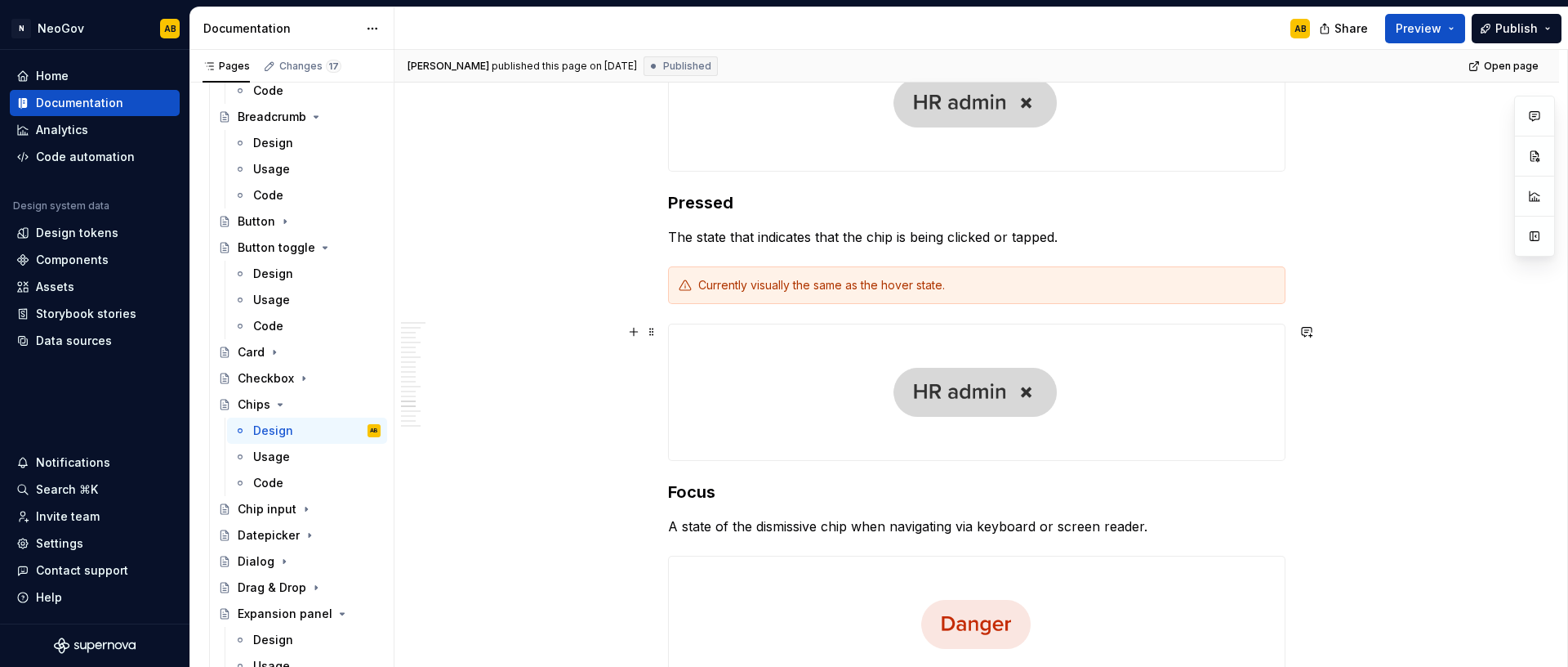
scroll to position [3838, 0]
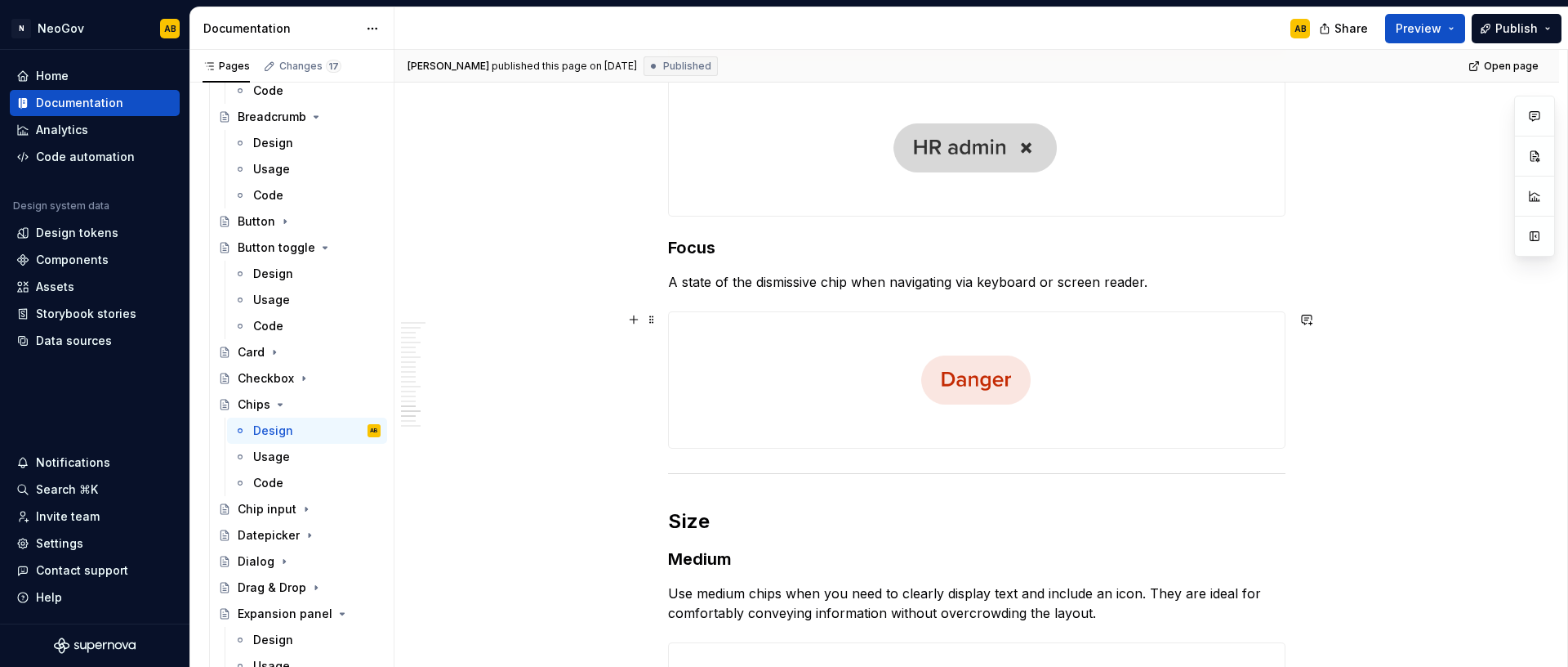
click at [833, 403] on img at bounding box center [976, 380] width 616 height 136
type textarea "*"
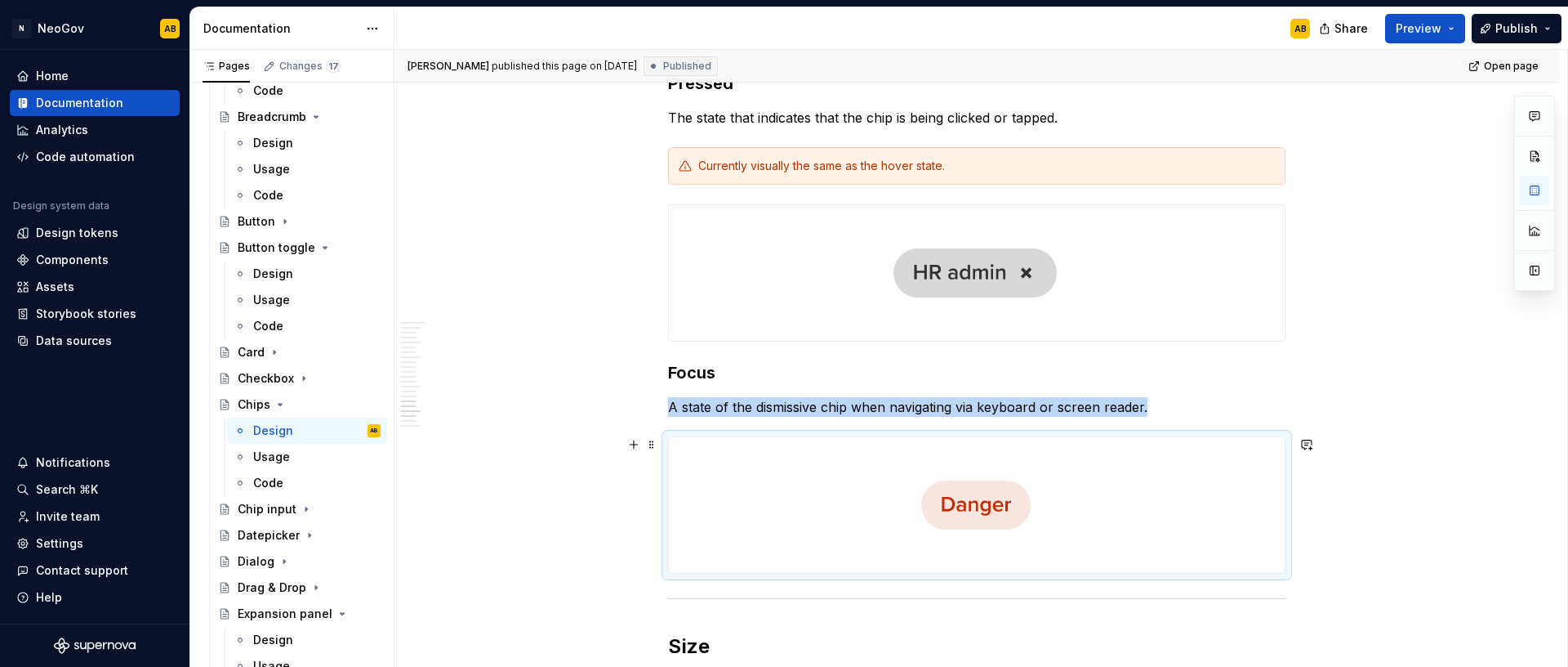
scroll to position [3845, 0]
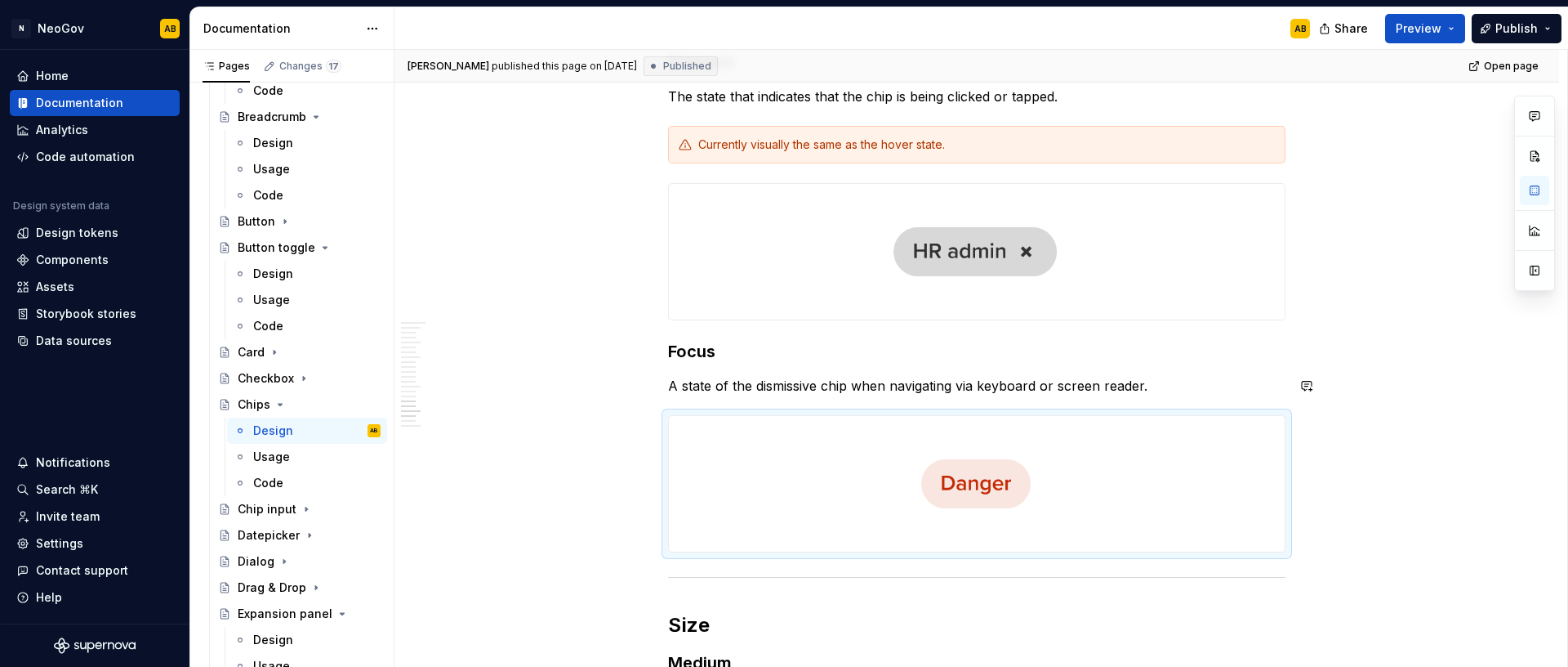
drag, startPoint x: 725, startPoint y: 366, endPoint x: 711, endPoint y: 363, distance: 14.3
click at [671, 349] on h3 "Focus" at bounding box center [976, 350] width 618 height 23
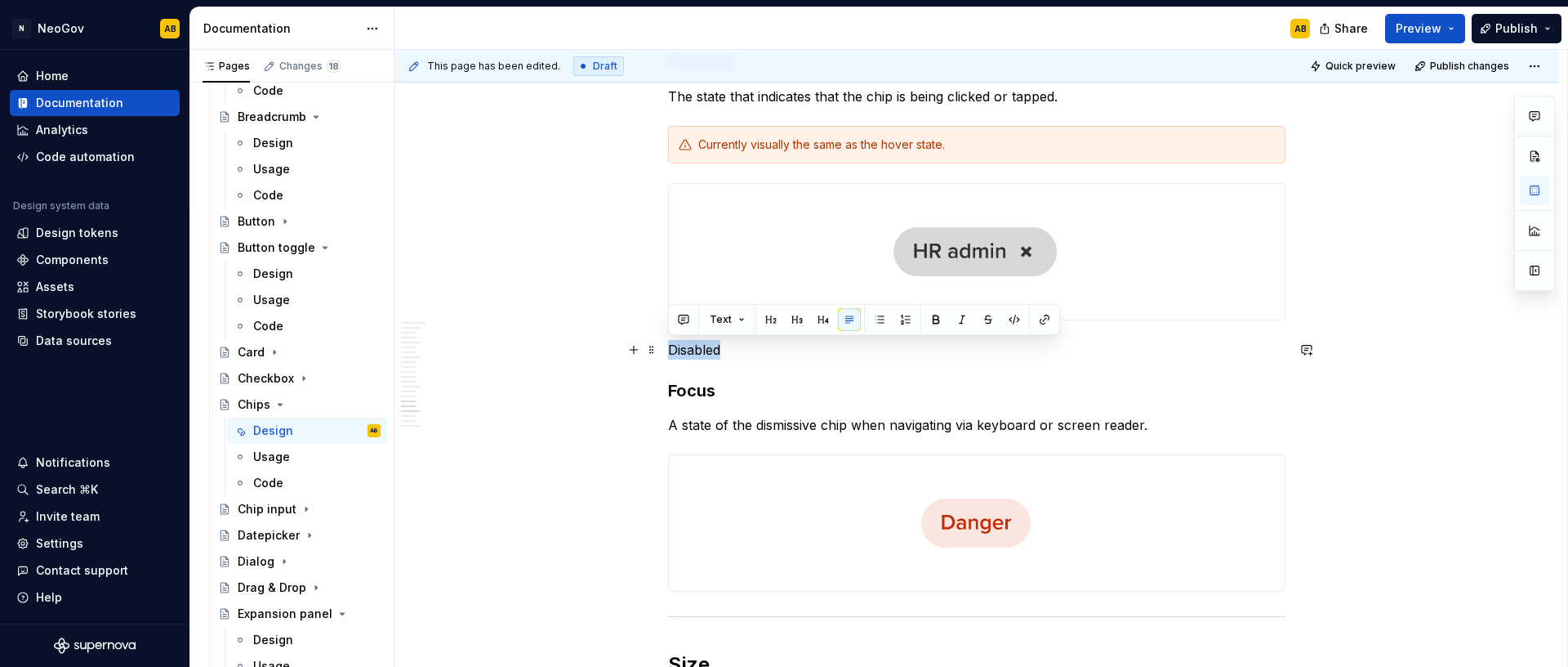
drag, startPoint x: 715, startPoint y: 348, endPoint x: 670, endPoint y: 347, distance: 45.0
click at [670, 347] on p "Disabled" at bounding box center [976, 349] width 618 height 20
click at [801, 317] on button "button" at bounding box center [796, 319] width 23 height 23
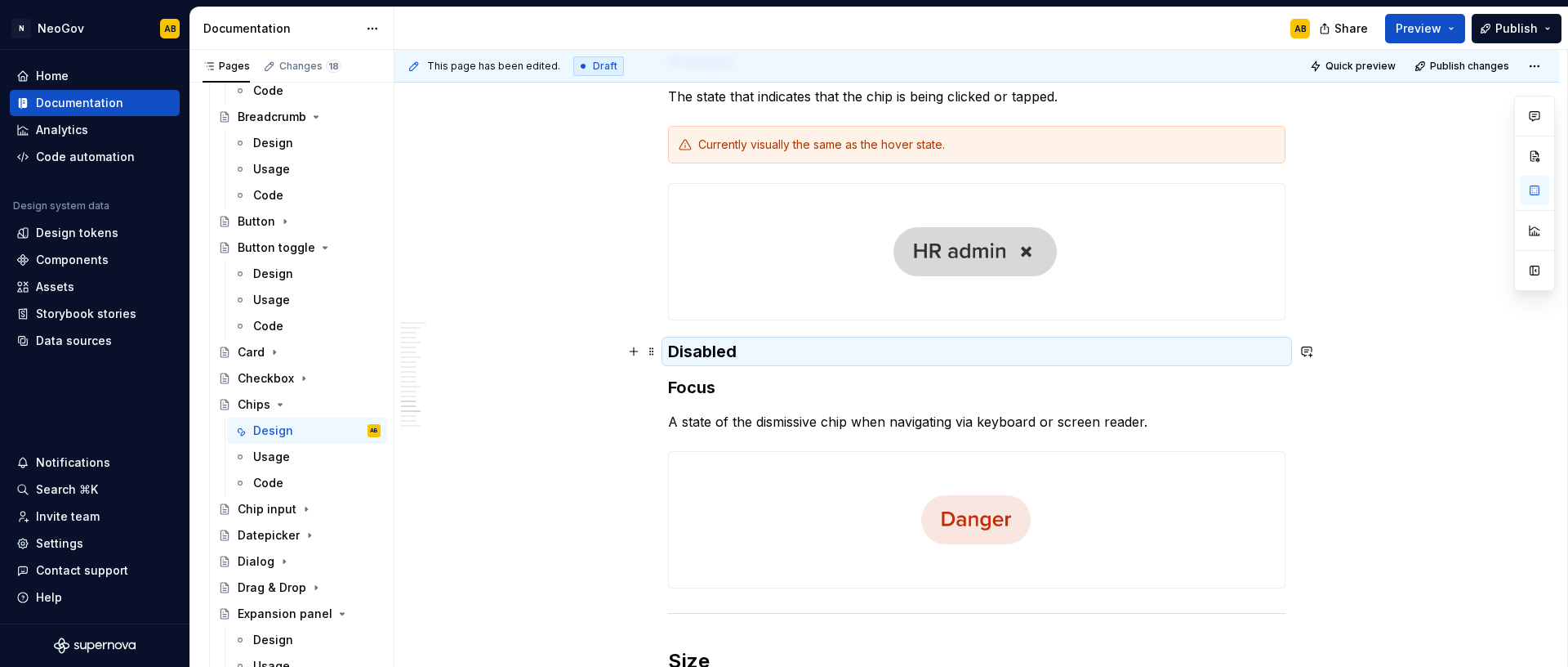
click at [745, 349] on h3 "Disabled" at bounding box center [976, 350] width 618 height 23
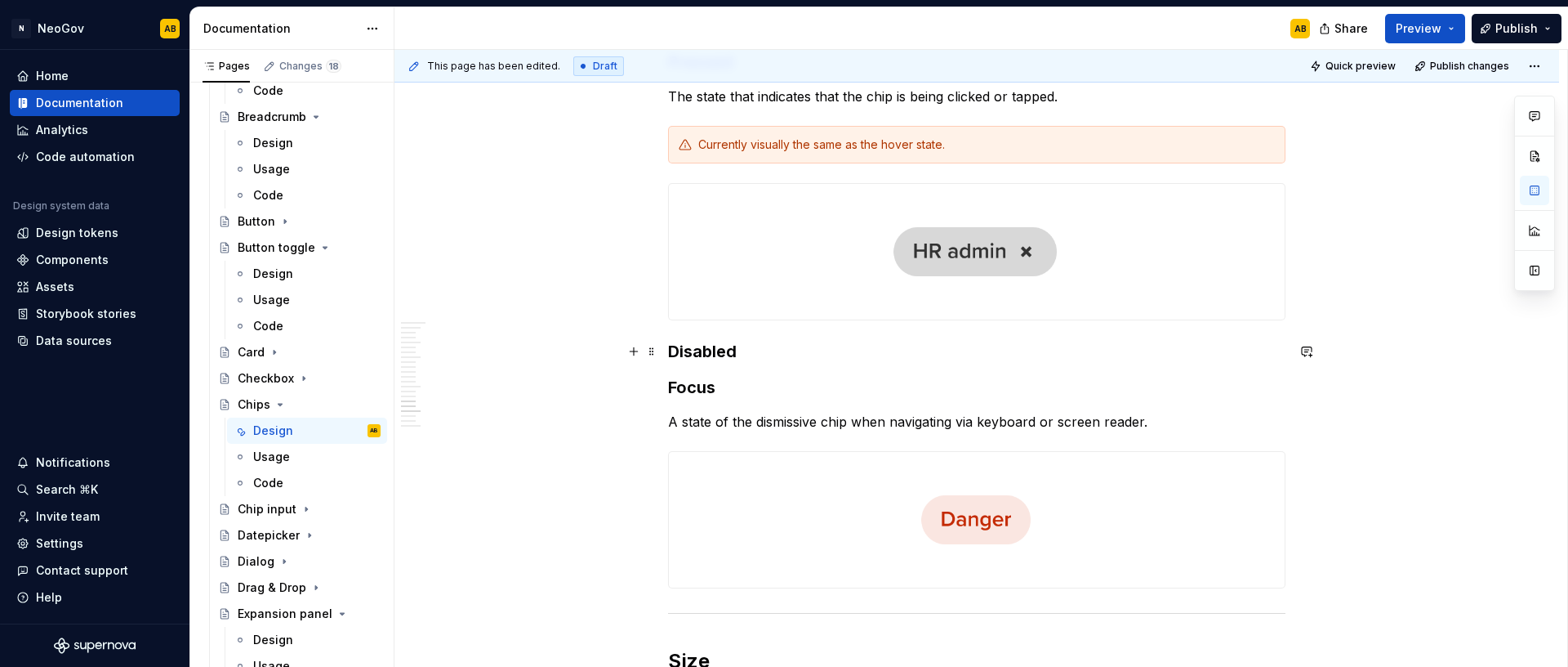
click at [743, 349] on h3 "Disabled" at bounding box center [976, 350] width 618 height 23
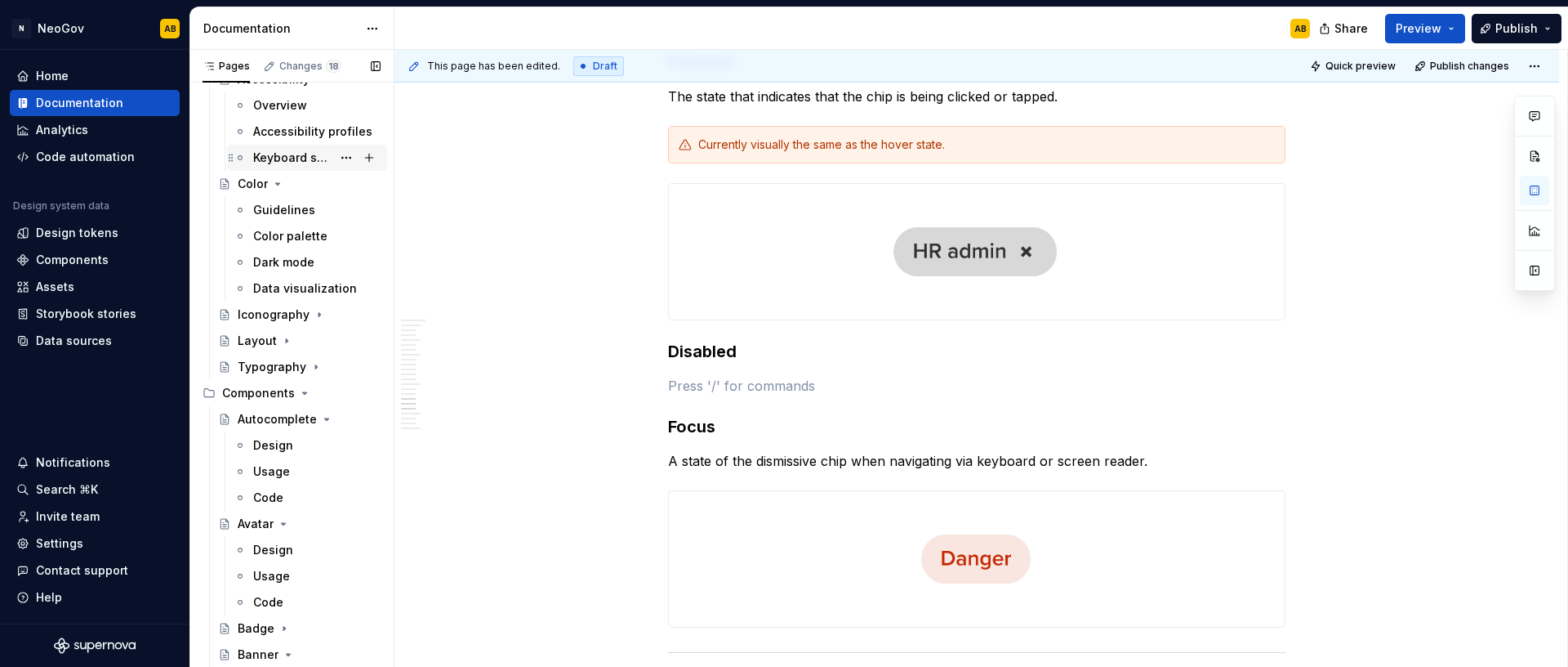
scroll to position [299, 0]
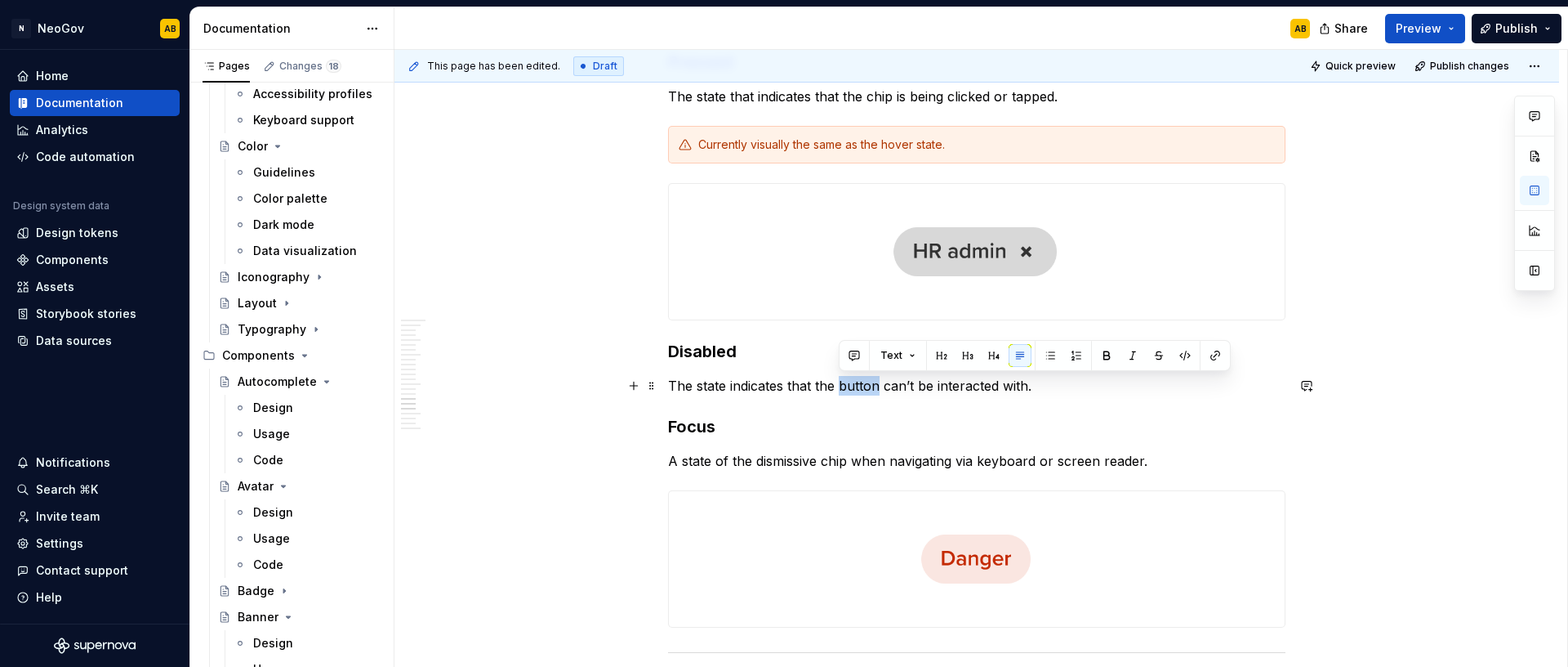
drag, startPoint x: 839, startPoint y: 384, endPoint x: 875, endPoint y: 384, distance: 36.0
click at [875, 384] on p "The state indicates that the button can’t be interacted with." at bounding box center [976, 385] width 618 height 20
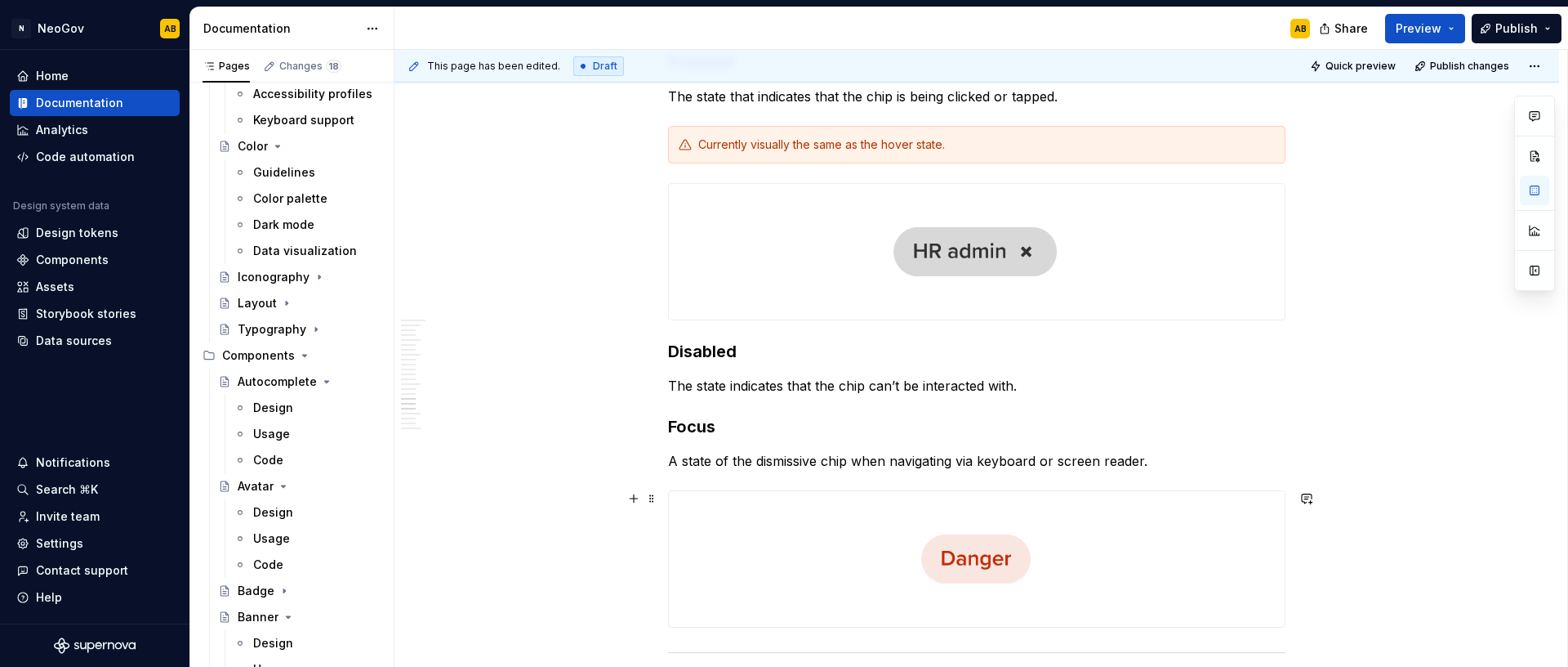
click at [812, 535] on img at bounding box center [976, 559] width 616 height 136
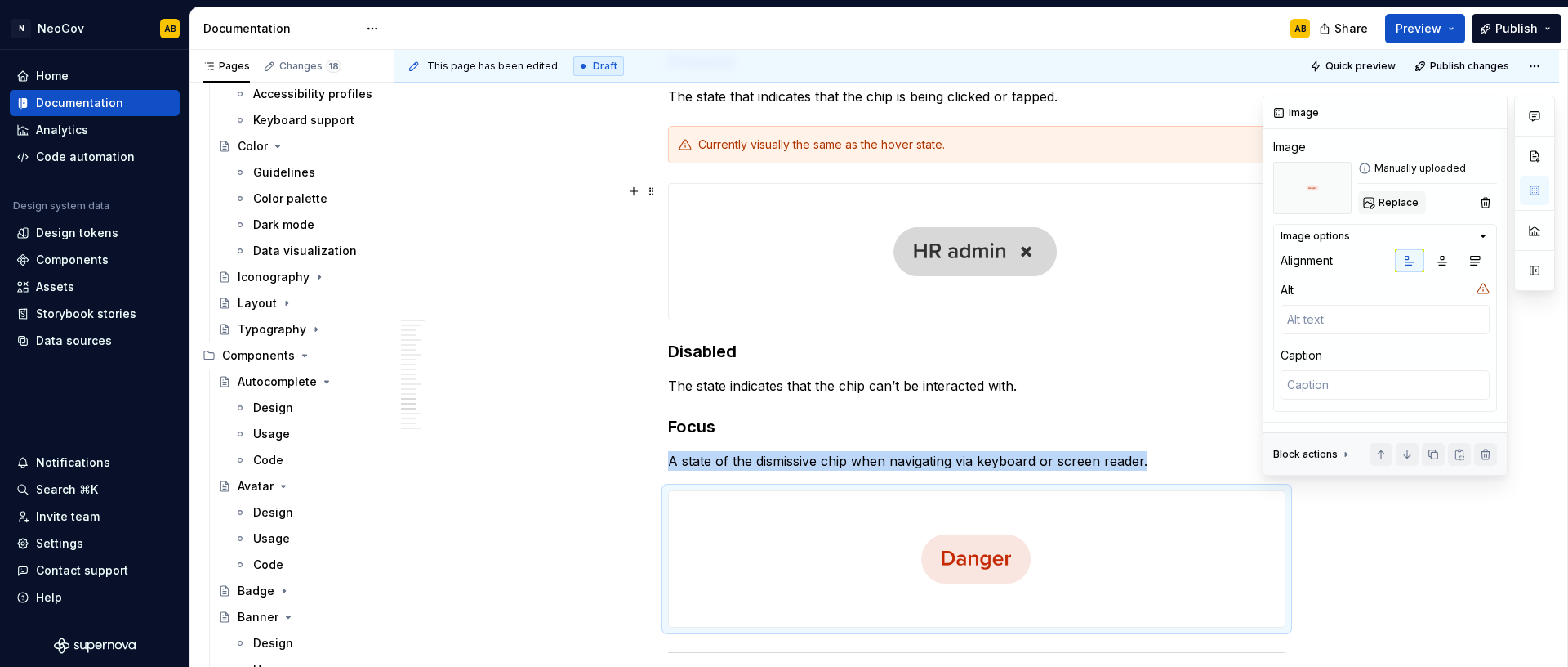
click at [1404, 204] on span "Replace" at bounding box center [1398, 202] width 40 height 13
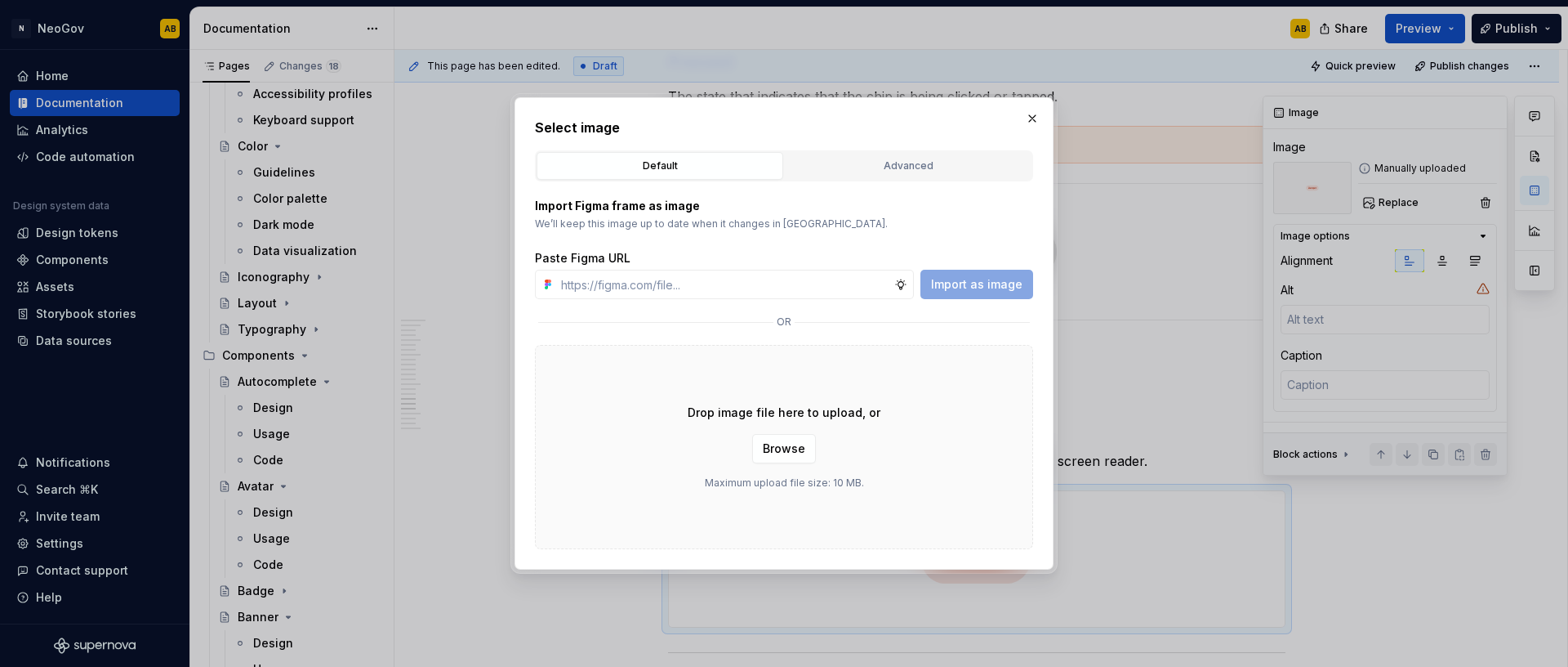
click at [998, 420] on div "Drop image file here to upload, or Browse Maximum upload file size: 10 MB." at bounding box center [784, 446] width 498 height 205
click at [793, 459] on button "Browse" at bounding box center [784, 447] width 64 height 29
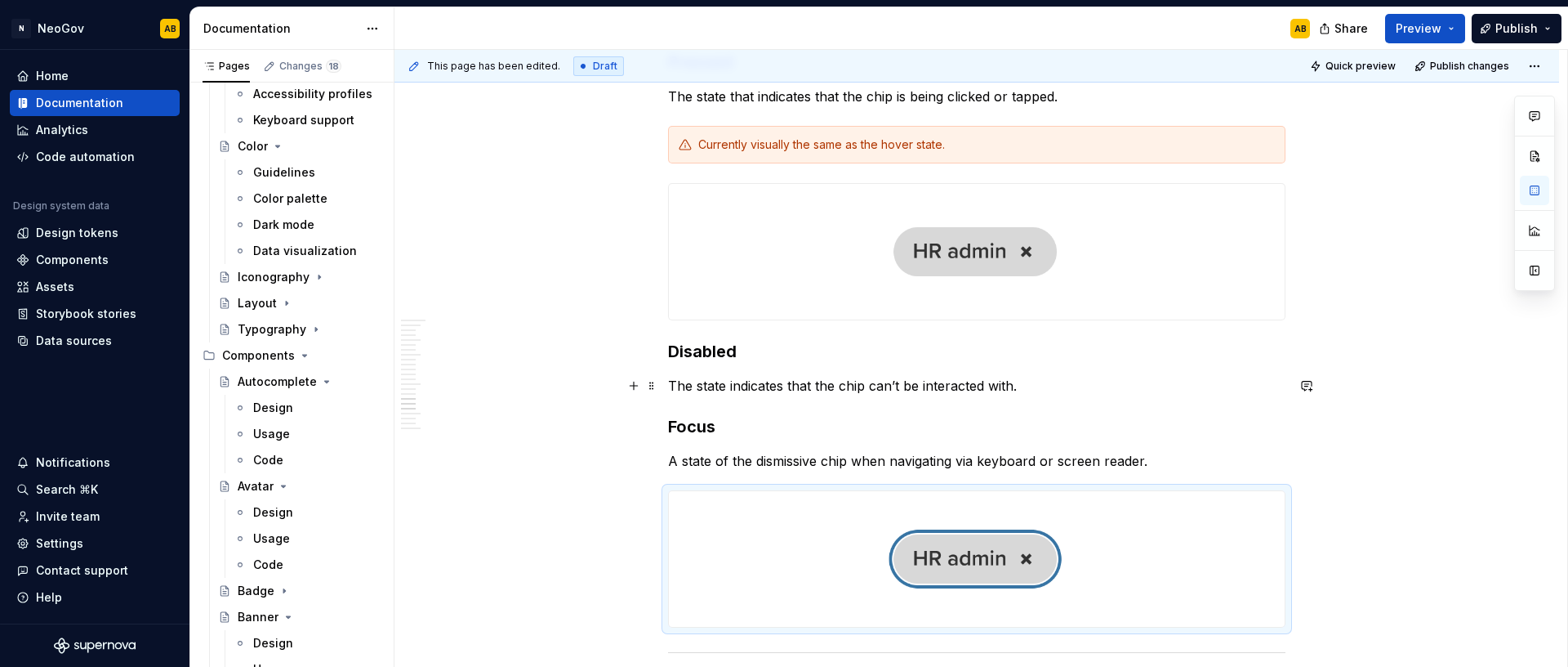
click at [1033, 387] on p "The state indicates that the chip can’t be interacted with." at bounding box center [976, 385] width 618 height 20
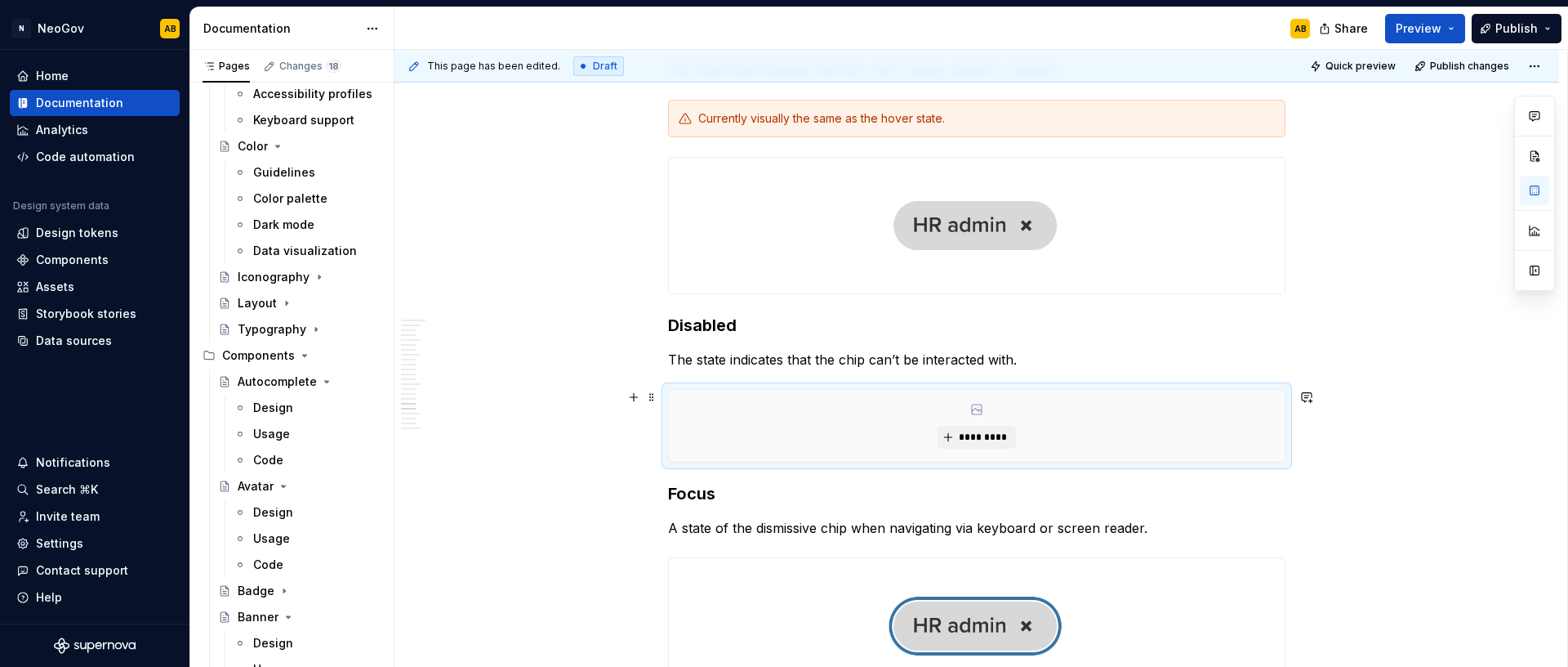
scroll to position [4029, 0]
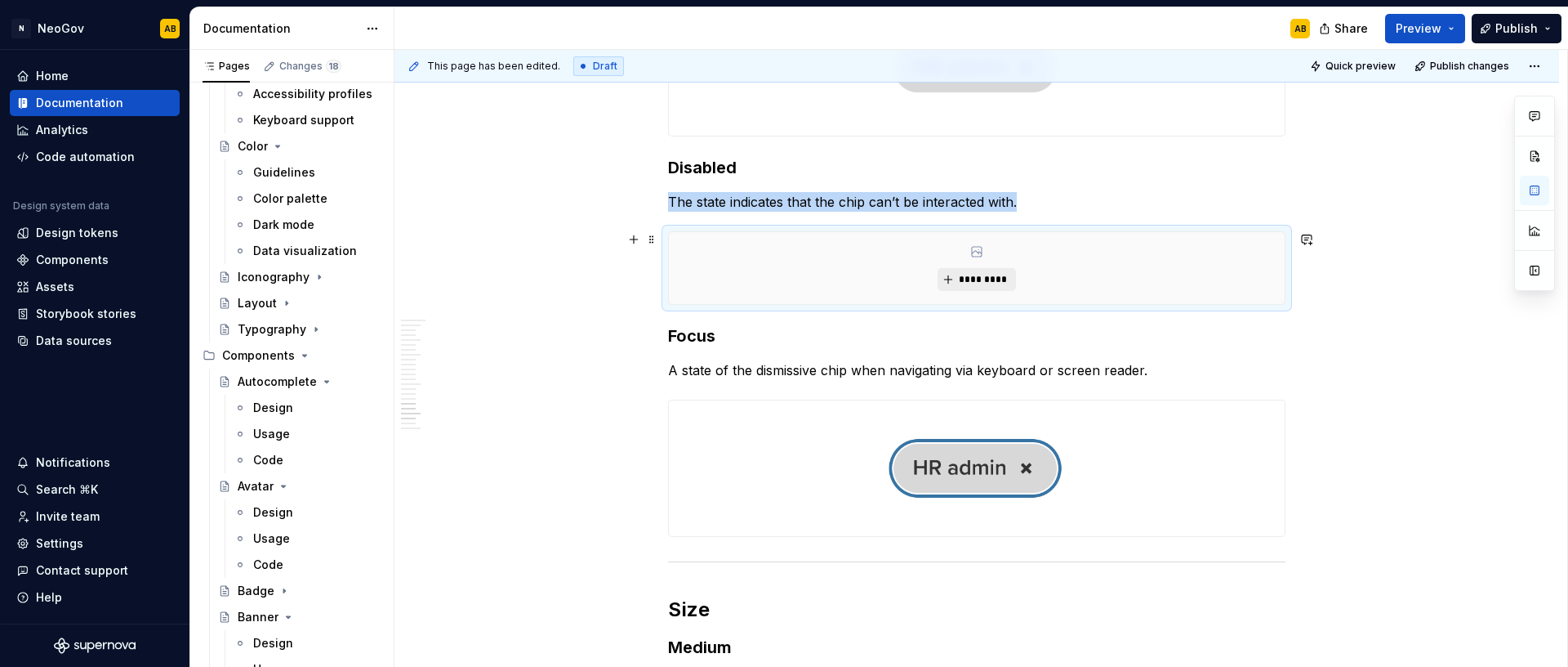
click at [975, 280] on span "*********" at bounding box center [983, 279] width 50 height 13
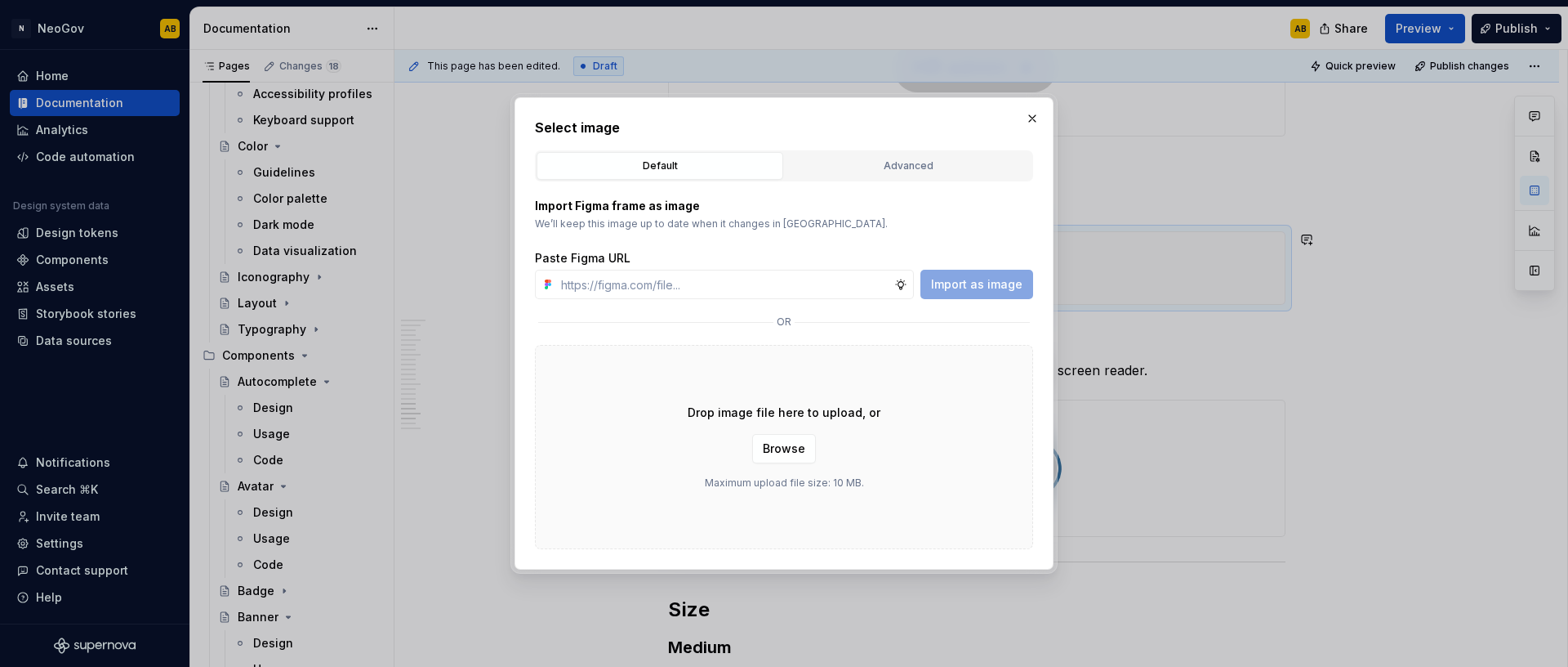
click at [925, 446] on div "Drop image file here to upload, or Browse Maximum upload file size: 10 MB." at bounding box center [784, 446] width 498 height 205
click at [797, 444] on span "Browse" at bounding box center [784, 448] width 43 height 16
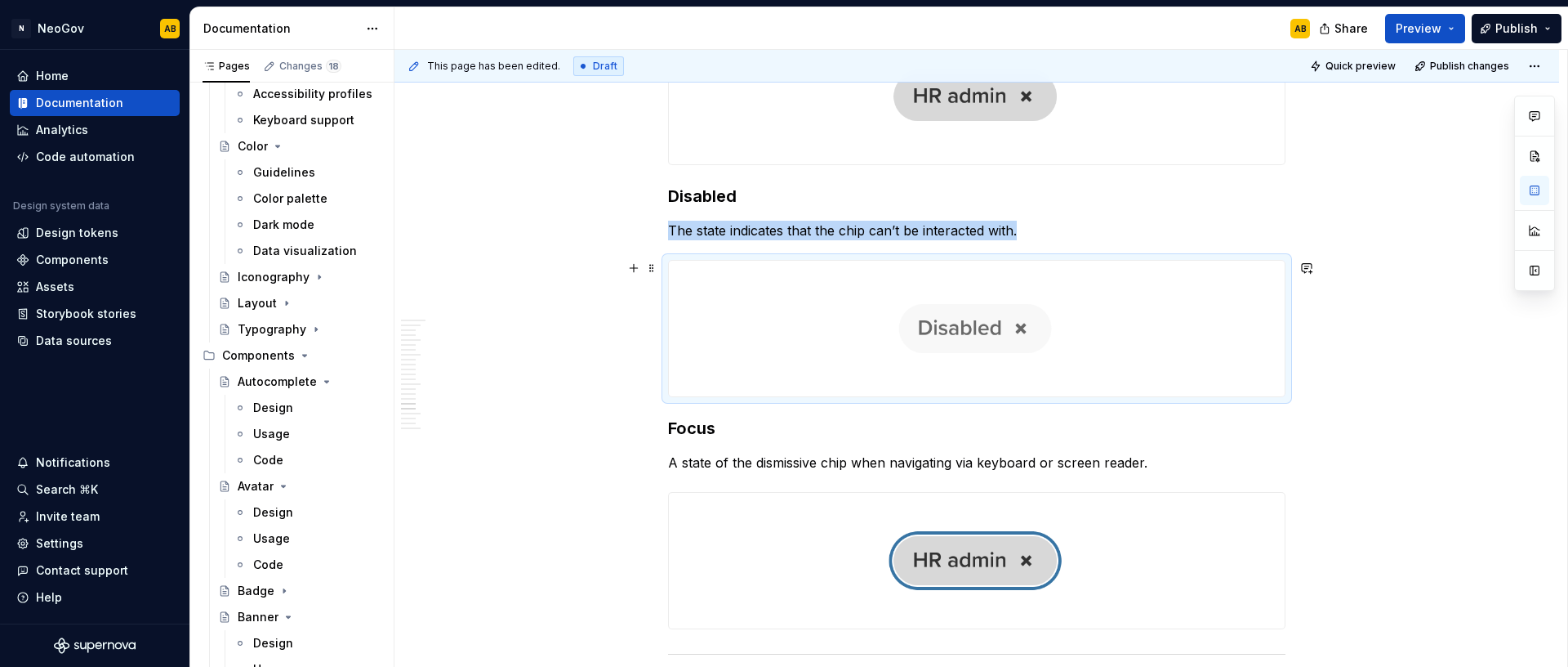
scroll to position [3997, 0]
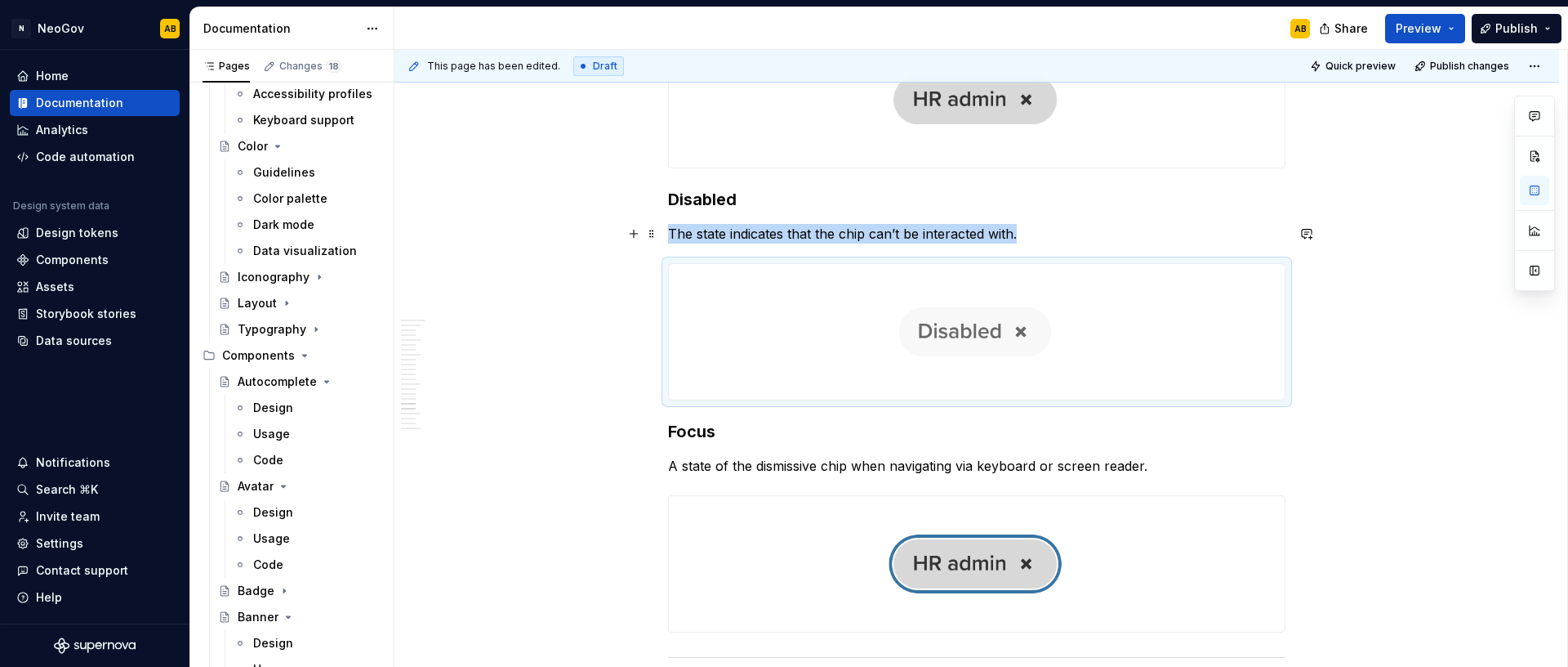
click at [1027, 232] on p "The state indicates that the chip can’t be interacted with." at bounding box center [976, 234] width 618 height 20
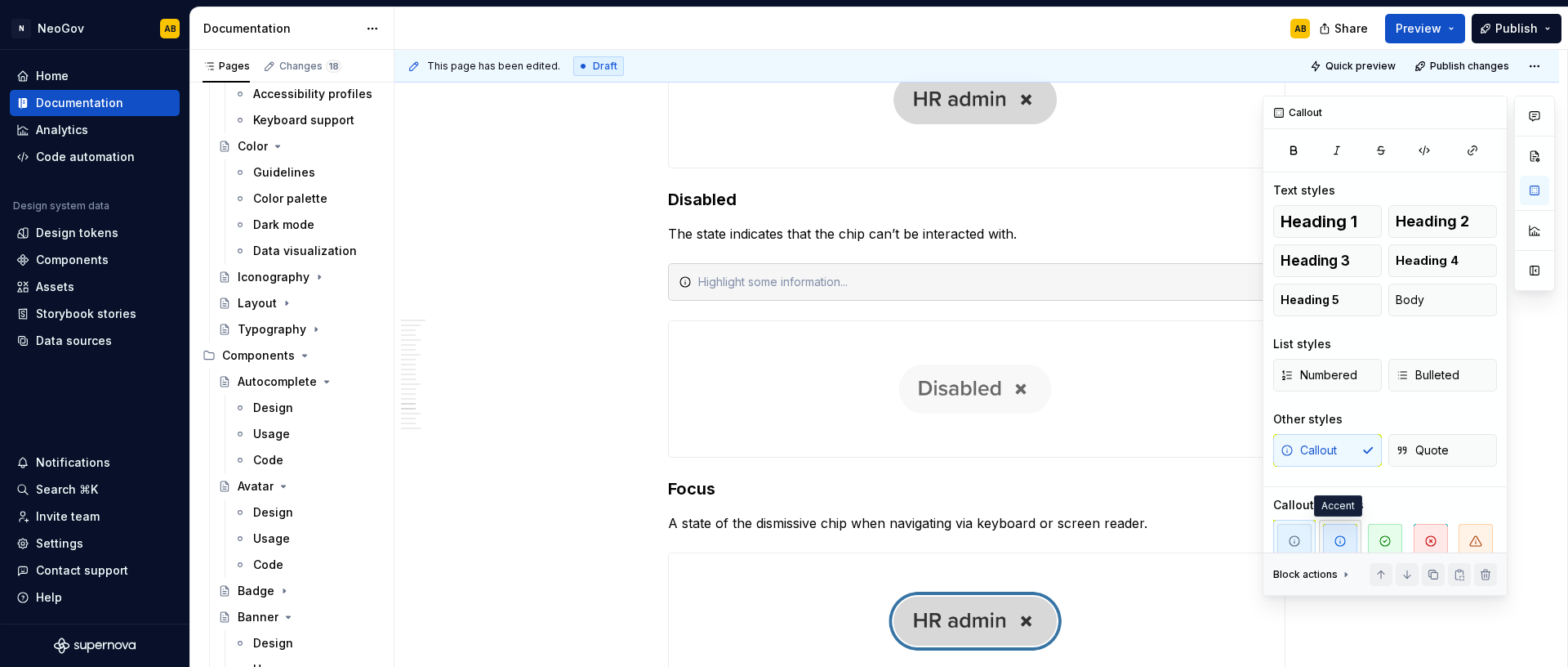
click at [1333, 537] on icon "button" at bounding box center [1339, 540] width 13 height 13
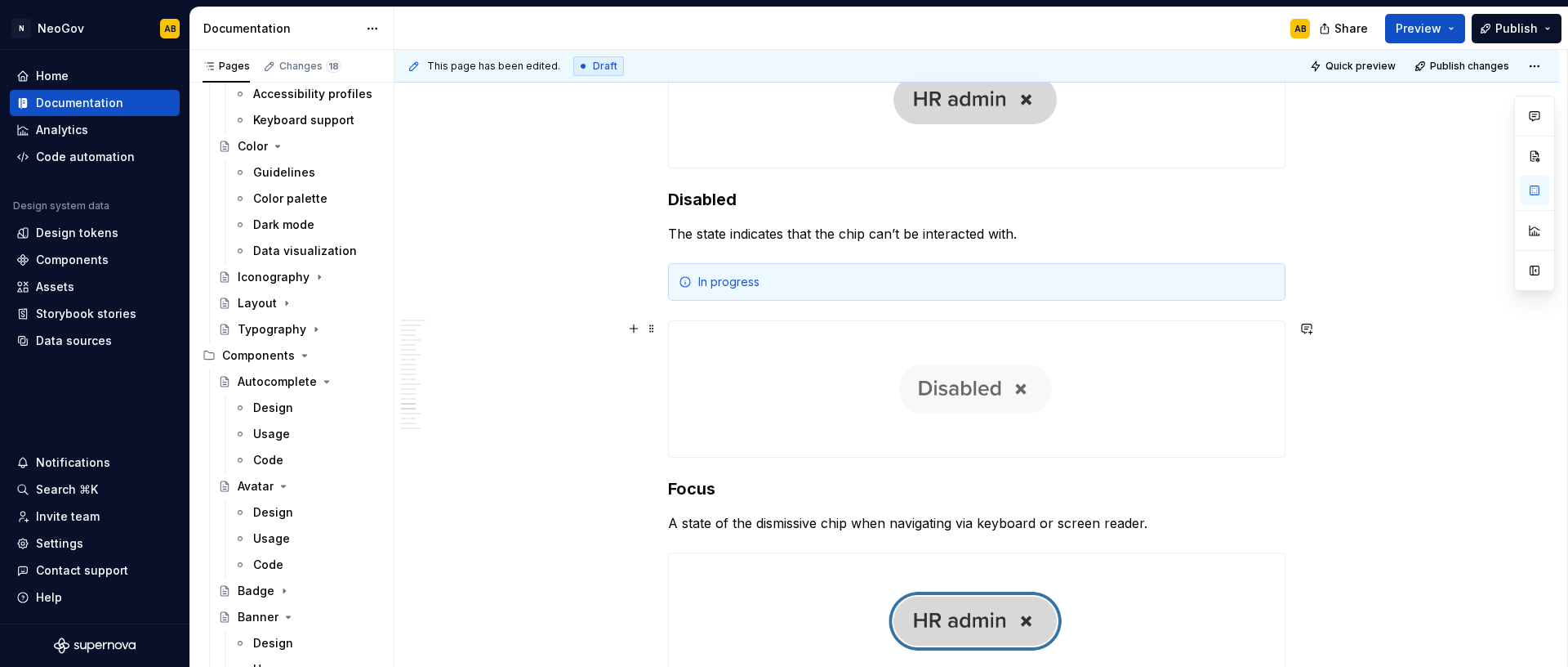
click at [1497, 35] on button "Publish" at bounding box center [1516, 28] width 90 height 29
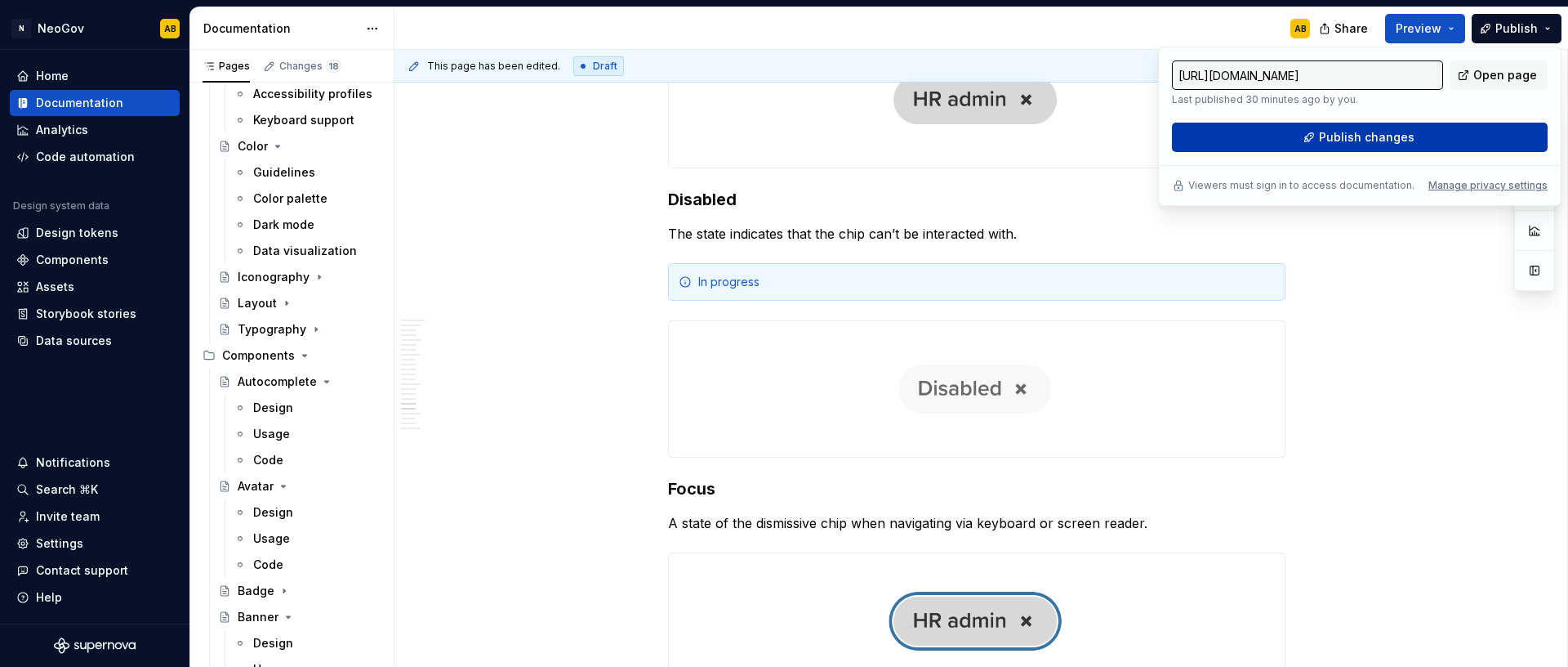
click at [1315, 143] on button "Publish changes" at bounding box center [1359, 137] width 375 height 29
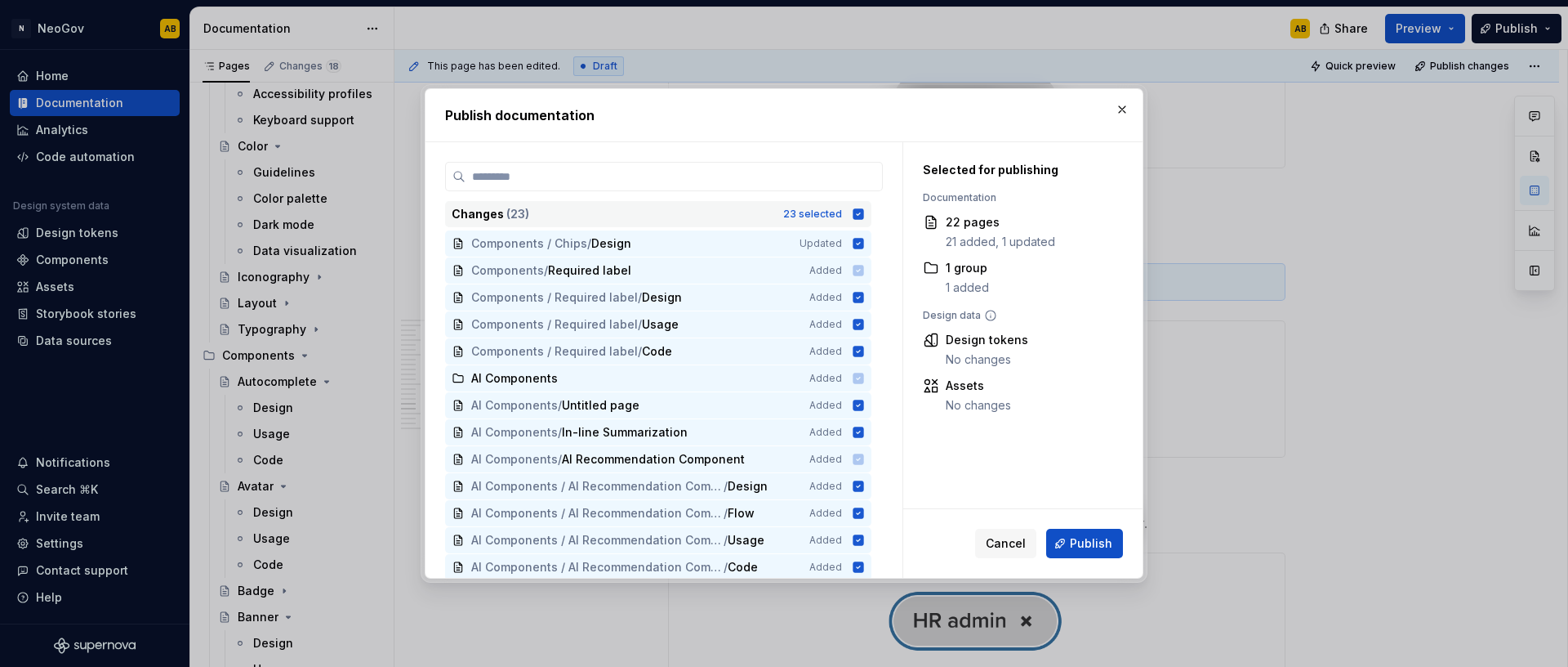
click at [864, 216] on div "Changes ( 23 ) 23 selected" at bounding box center [658, 214] width 426 height 26
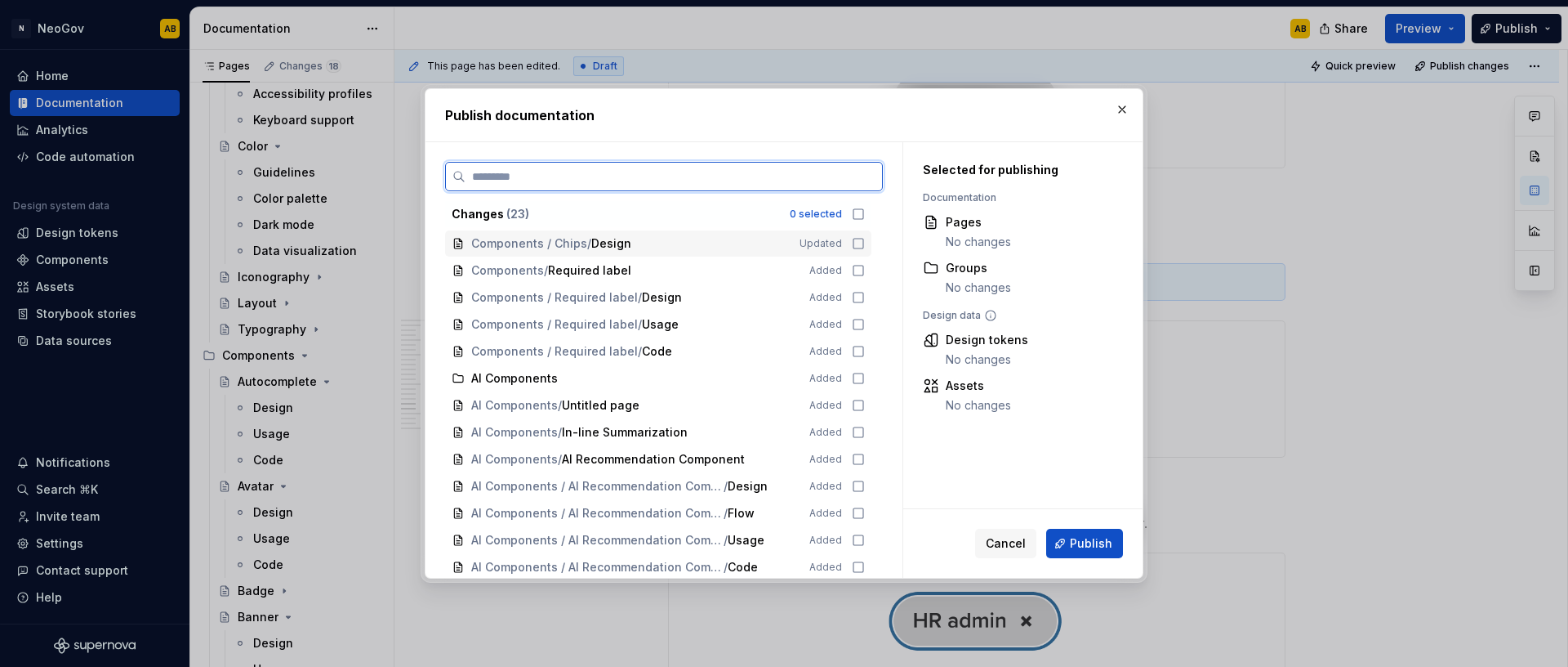
click at [855, 242] on icon at bounding box center [857, 243] width 13 height 13
click at [1071, 541] on button "Publish" at bounding box center [1084, 542] width 77 height 29
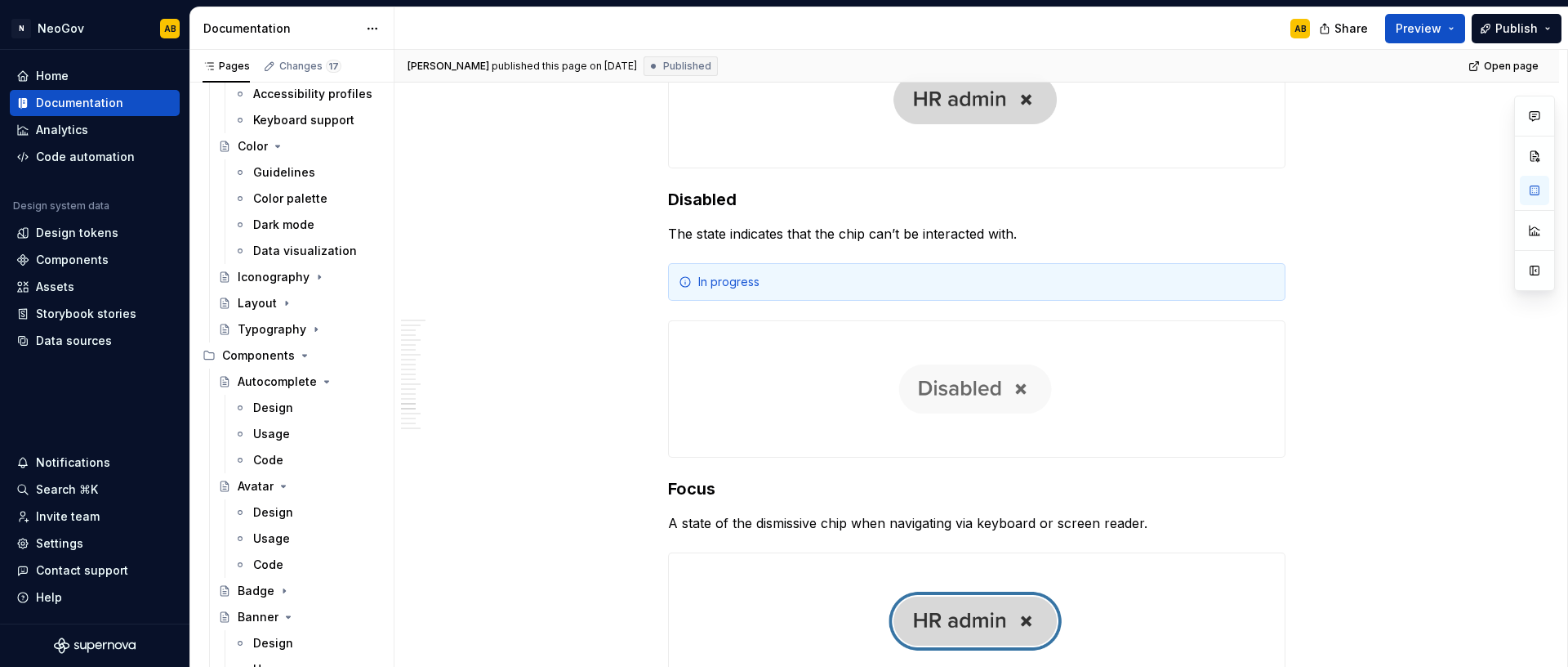
type textarea "*"
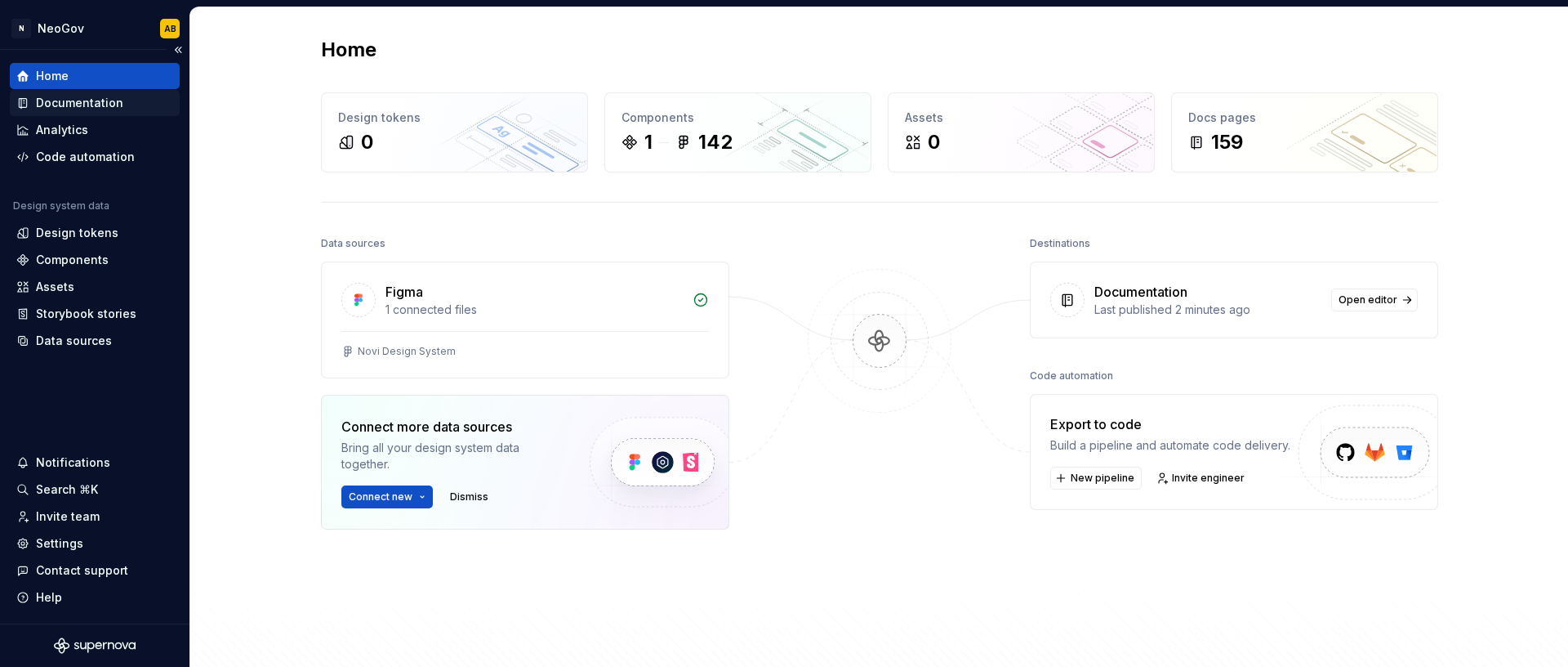
click at [119, 101] on div "Documentation" at bounding box center [94, 103] width 157 height 16
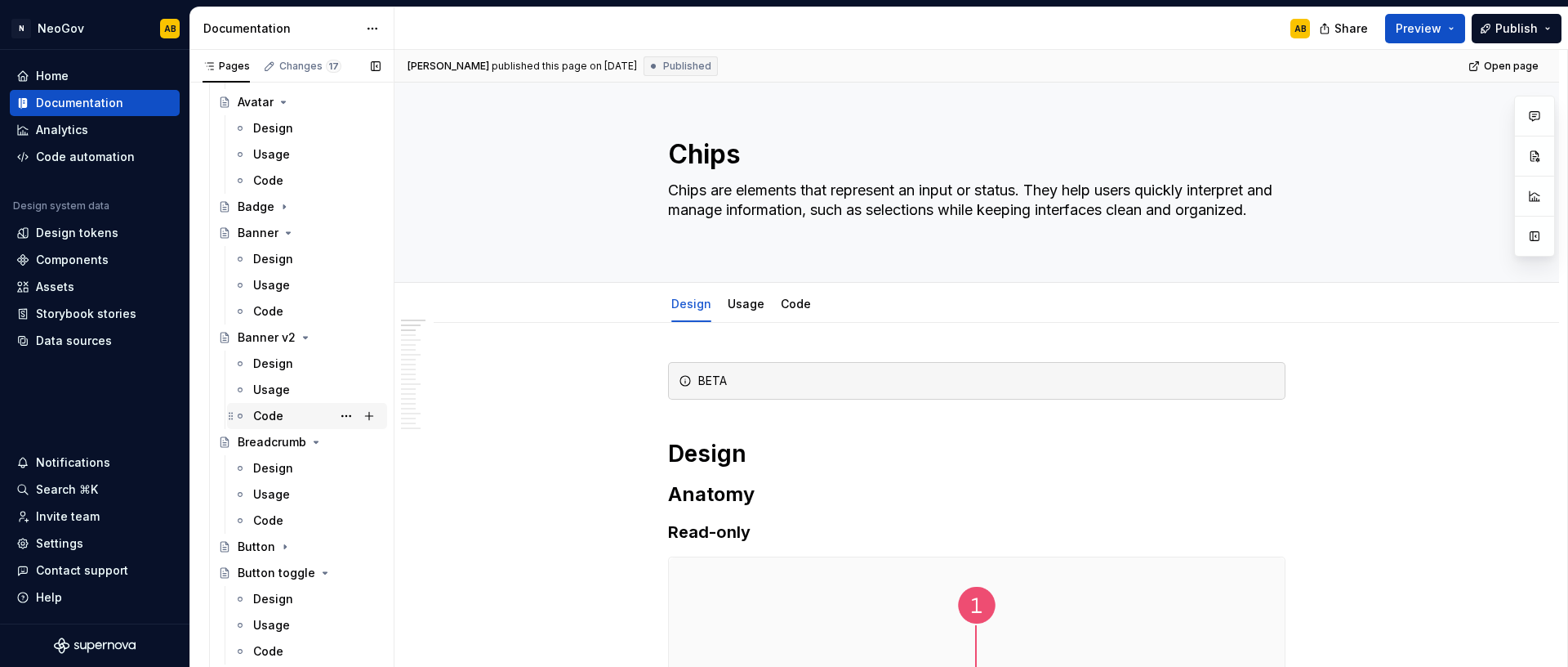
scroll to position [705, 0]
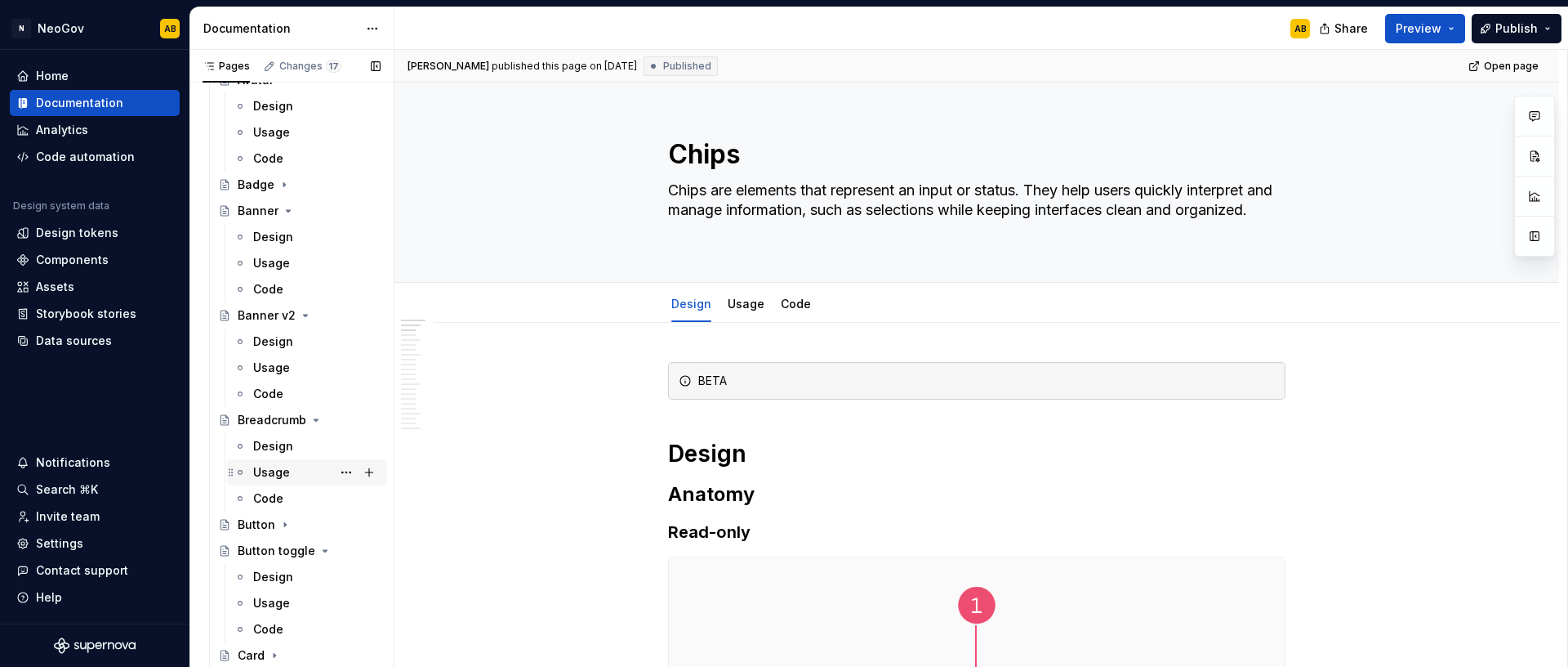
click at [272, 464] on div "Usage" at bounding box center [271, 472] width 37 height 16
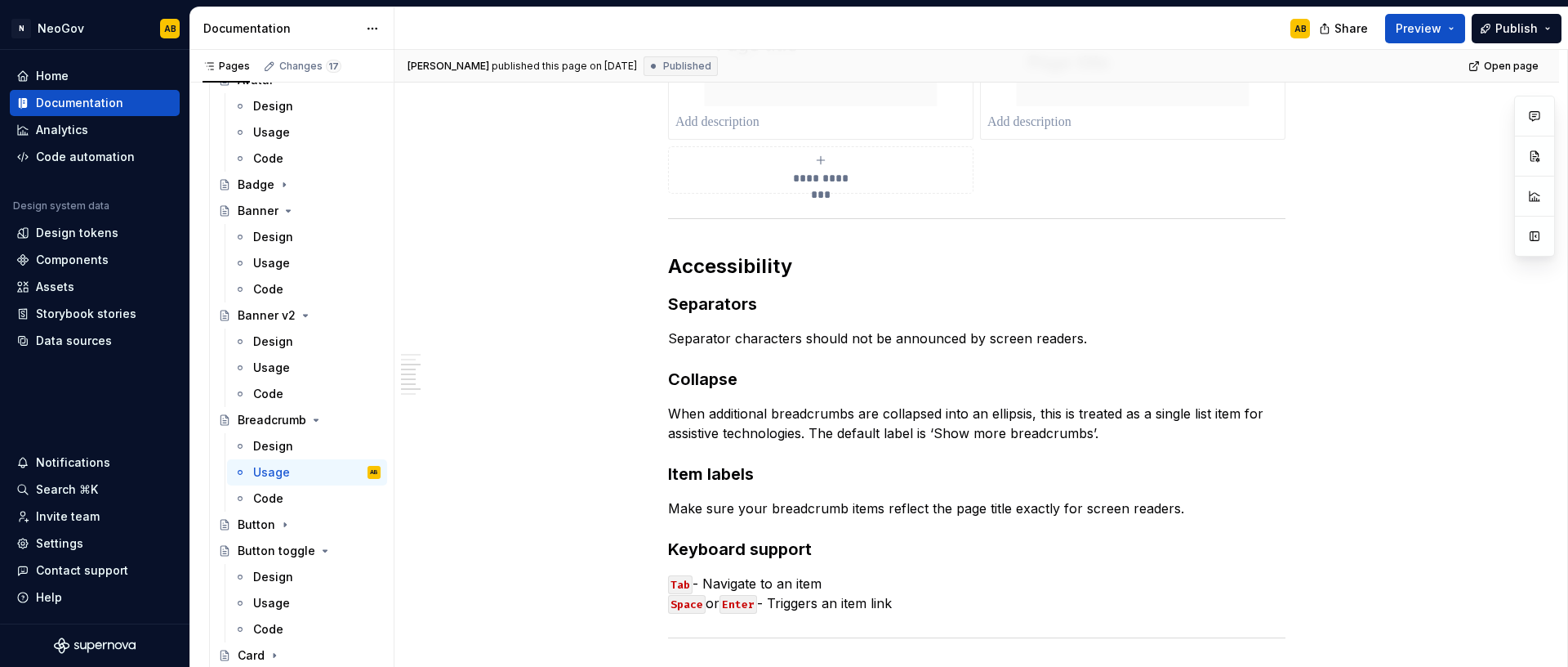
scroll to position [930, 0]
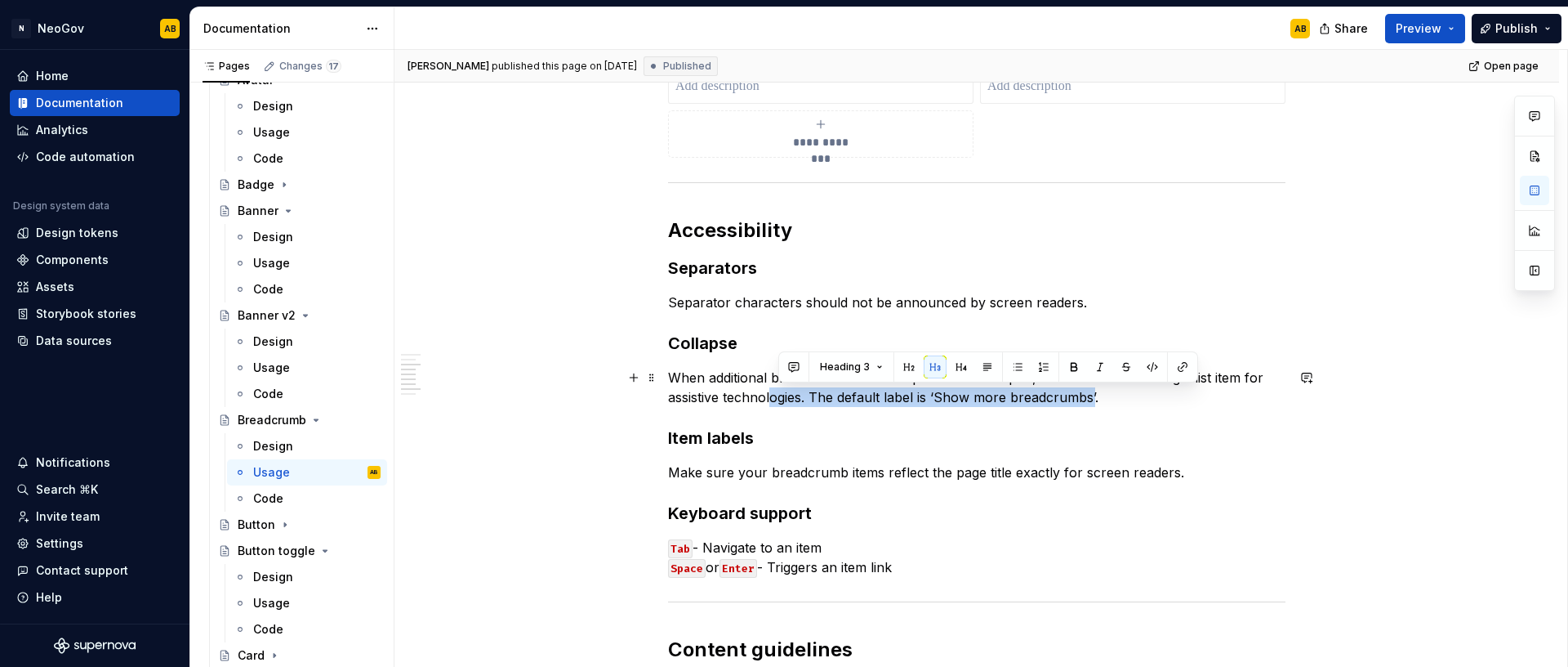
drag, startPoint x: 1093, startPoint y: 397, endPoint x: 784, endPoint y: 386, distance: 309.2
click at [774, 388] on p "When additional breadcrumbs are collapsed into an ellipsis, this is treated as …" at bounding box center [976, 386] width 618 height 39
click at [1071, 397] on p "When additional breadcrumbs are collapsed into an ellipsis, this is treated as …" at bounding box center [976, 386] width 618 height 39
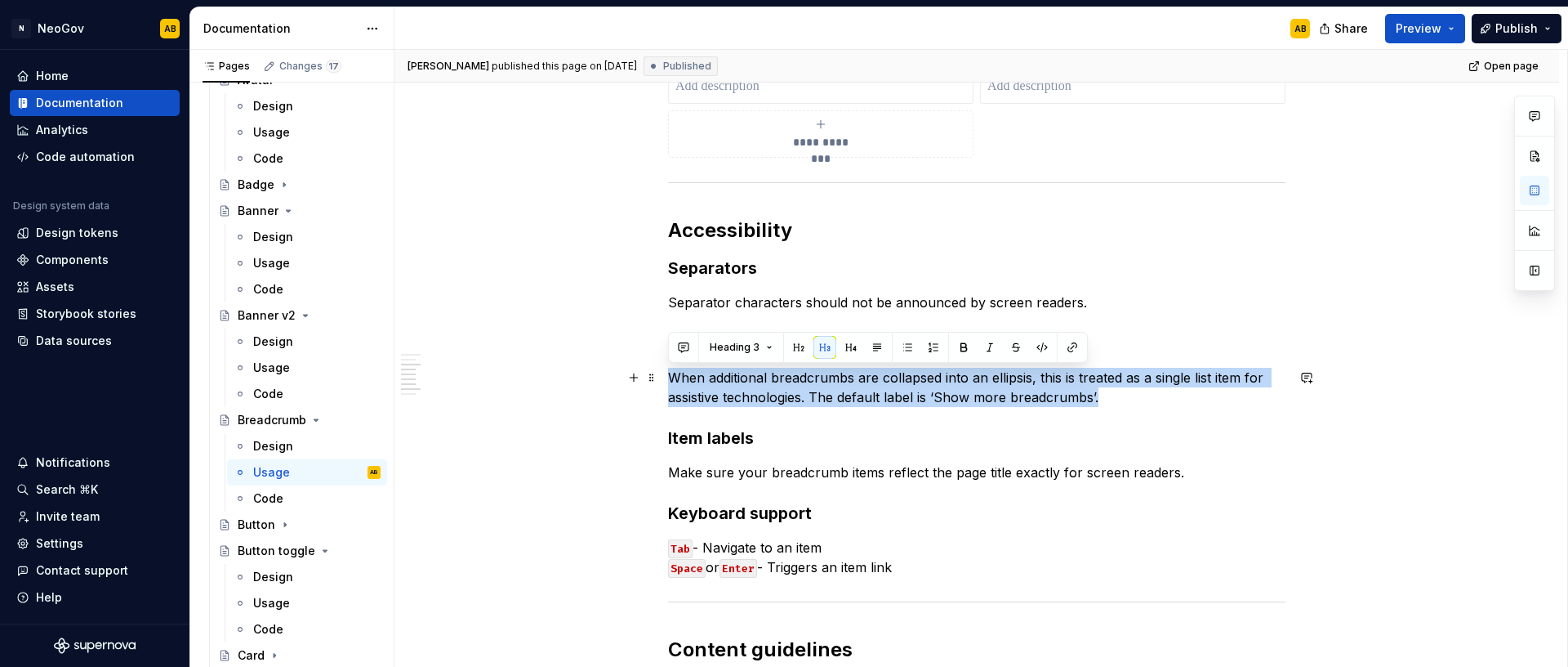
drag, startPoint x: 1098, startPoint y: 395, endPoint x: 663, endPoint y: 380, distance: 435.3
click at [663, 380] on div "**********" at bounding box center [976, 172] width 1165 height 1558
click at [740, 340] on span "Heading 3" at bounding box center [735, 346] width 50 height 13
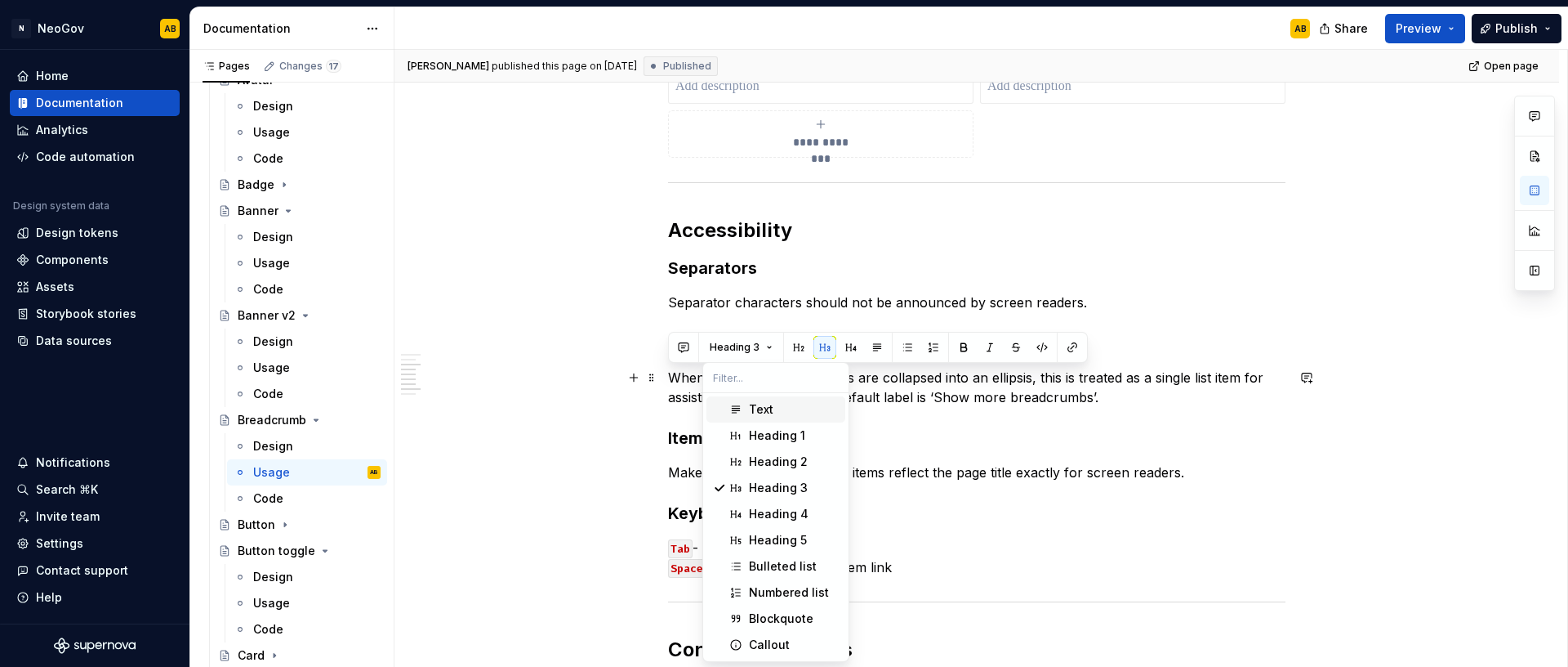
click at [743, 402] on span "Text" at bounding box center [776, 409] width 139 height 26
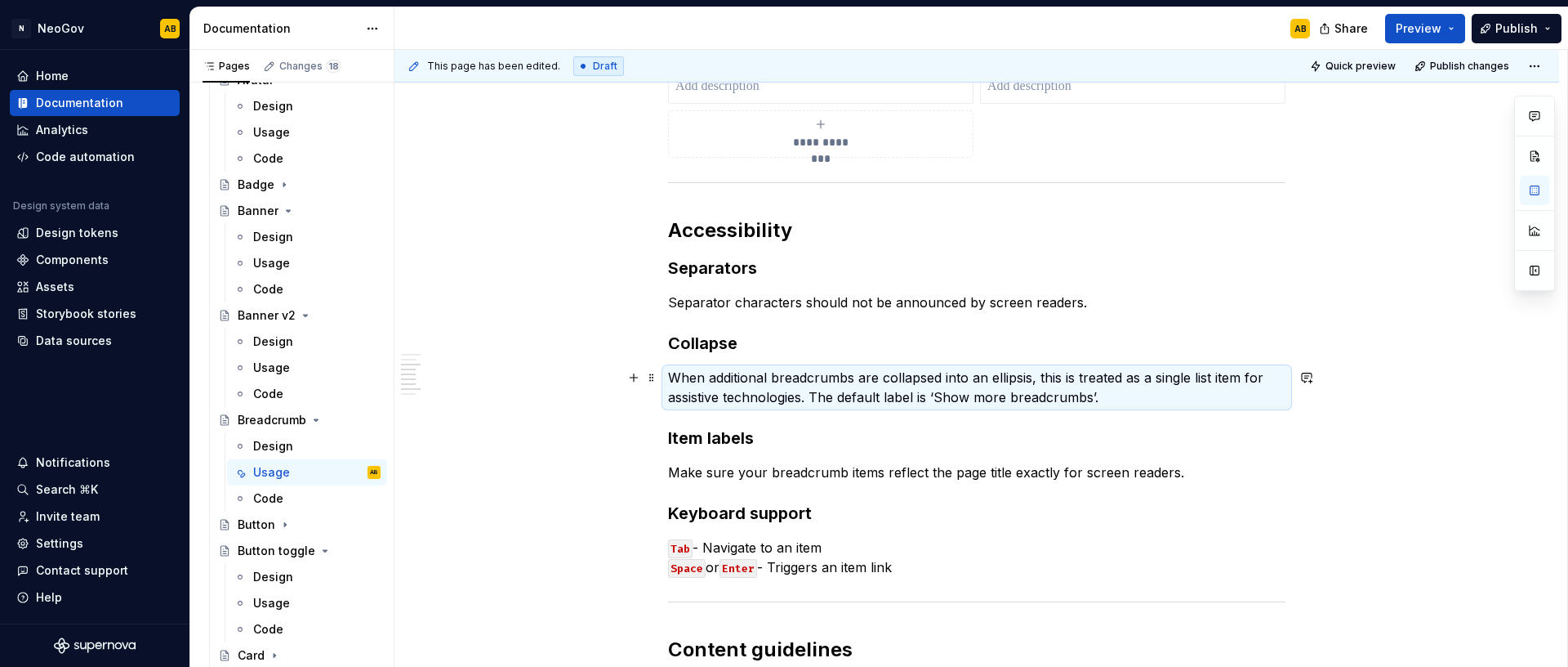
click at [753, 391] on p "When additional breadcrumbs are collapsed into an ellipsis, this is treated as …" at bounding box center [976, 386] width 618 height 39
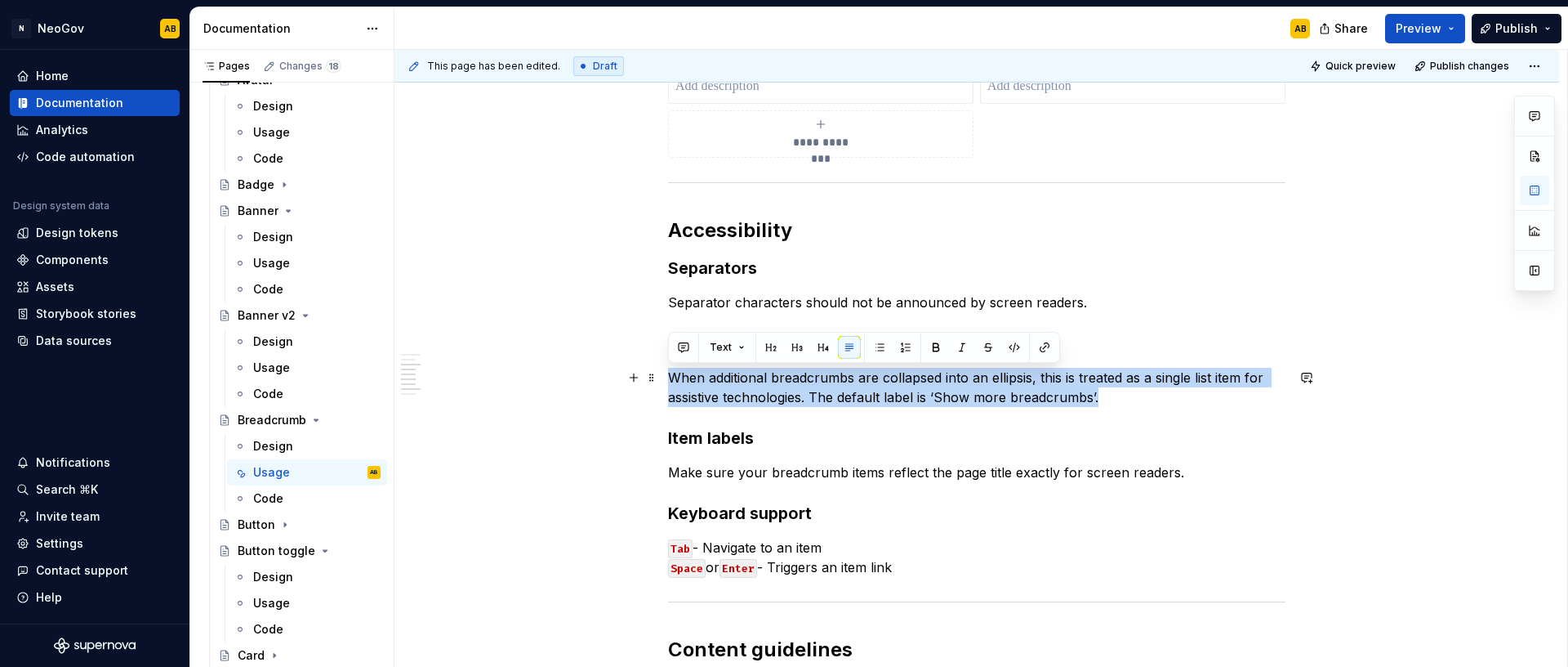
drag, startPoint x: 1106, startPoint y: 398, endPoint x: 667, endPoint y: 383, distance: 439.3
click at [668, 383] on p "When additional breadcrumbs are collapsed into an ellipsis, this is treated as …" at bounding box center [976, 386] width 618 height 39
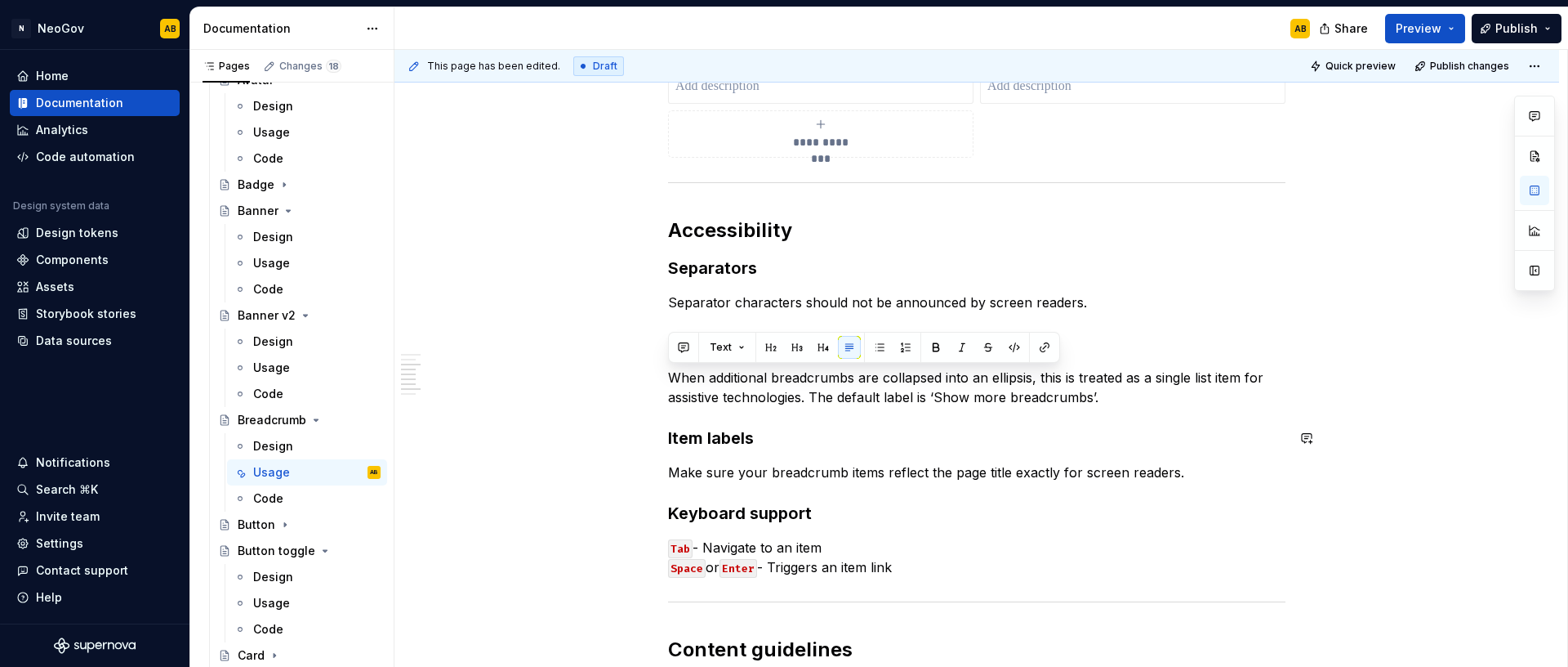
drag, startPoint x: 811, startPoint y: 453, endPoint x: 852, endPoint y: 462, distance: 42.0
click at [811, 453] on div "**********" at bounding box center [976, 81] width 618 height 1299
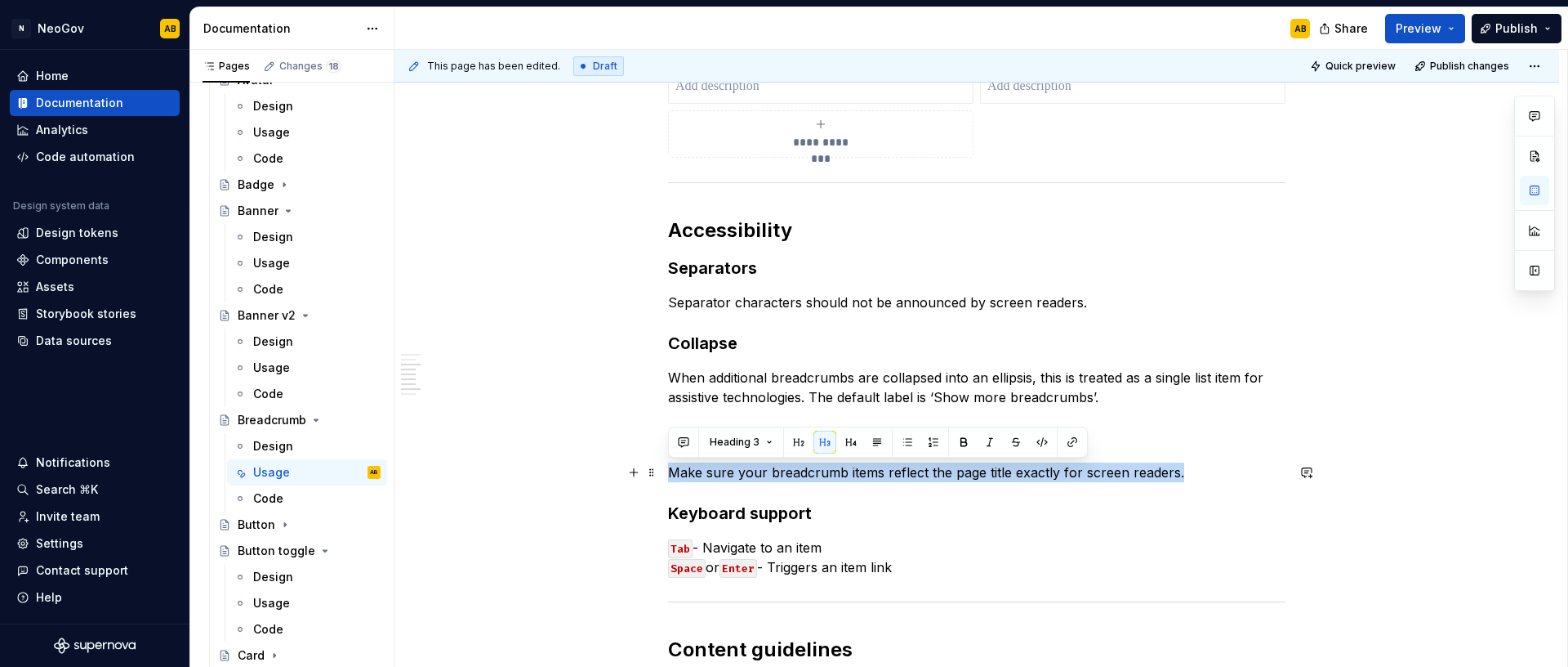
drag, startPoint x: 1097, startPoint y: 470, endPoint x: 668, endPoint y: 465, distance: 429.0
click at [668, 465] on p "Make sure your breadcrumb items reflect the page title exactly for screen reade…" at bounding box center [976, 472] width 618 height 20
click at [754, 445] on span "Heading 3" at bounding box center [735, 441] width 50 height 13
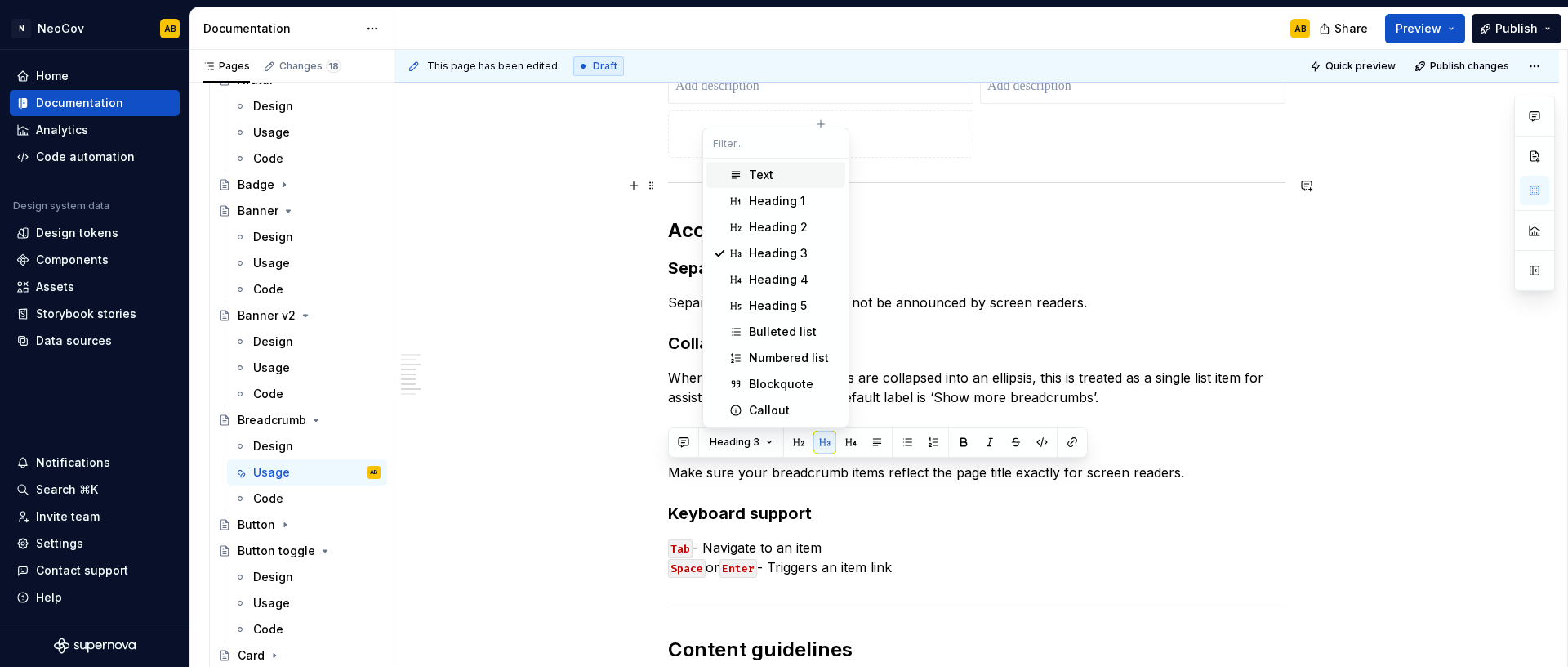
click at [769, 180] on div "Text" at bounding box center [761, 175] width 25 height 16
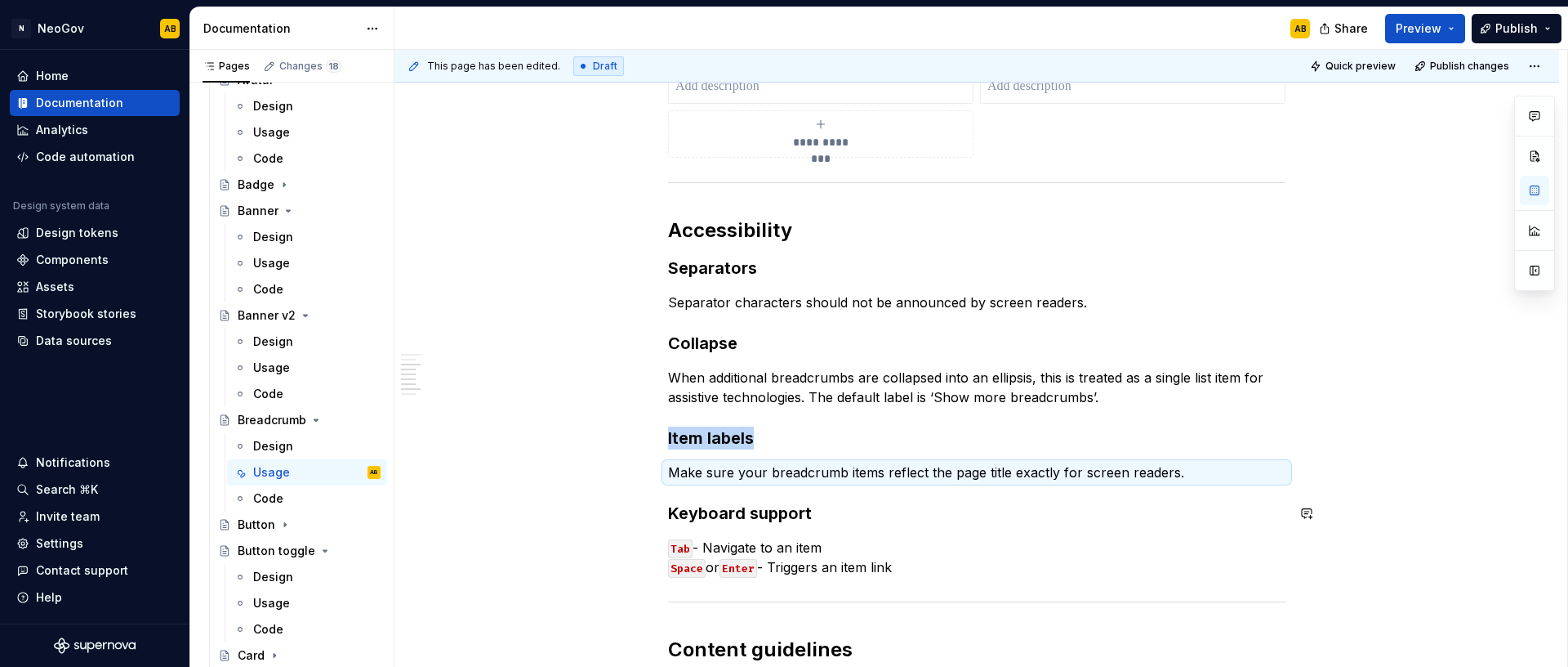
click at [1027, 492] on div "**********" at bounding box center [976, 81] width 618 height 1299
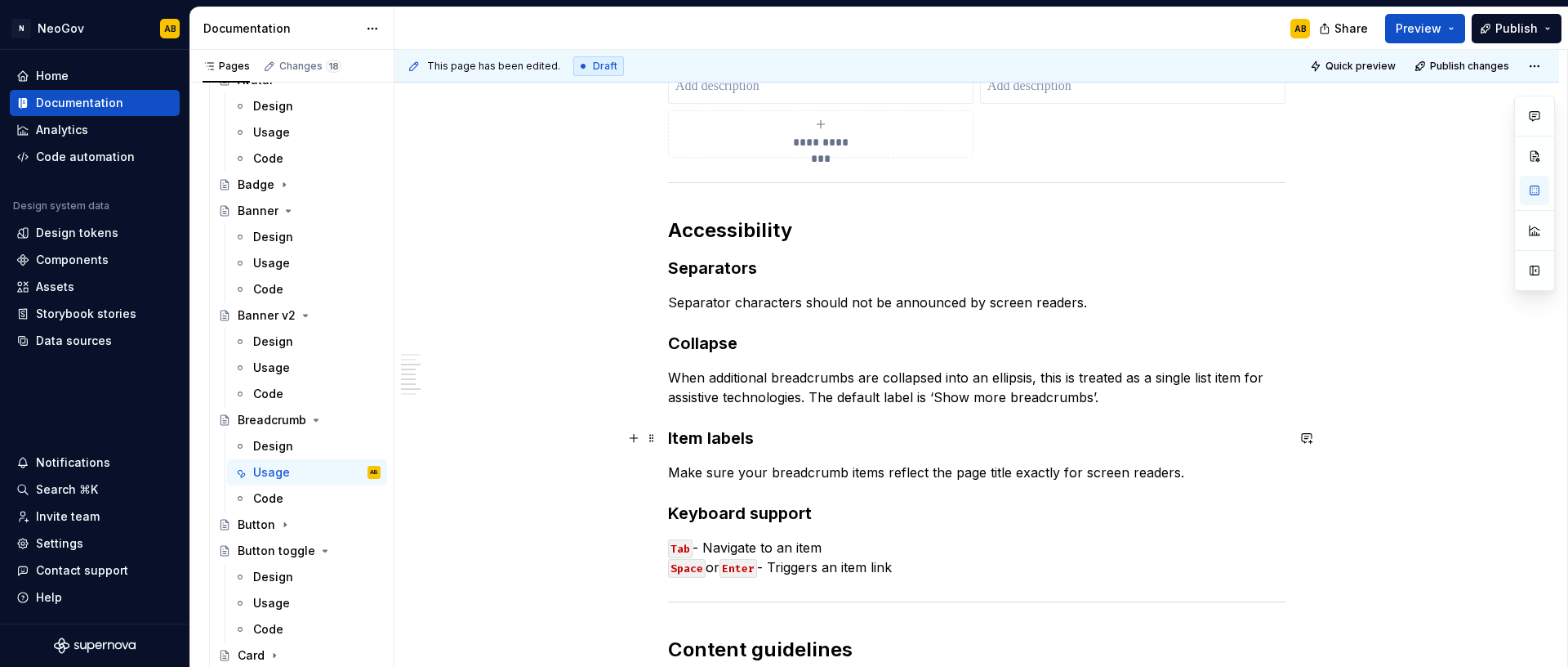
click at [735, 432] on strong "Item labels" at bounding box center [711, 438] width 86 height 20
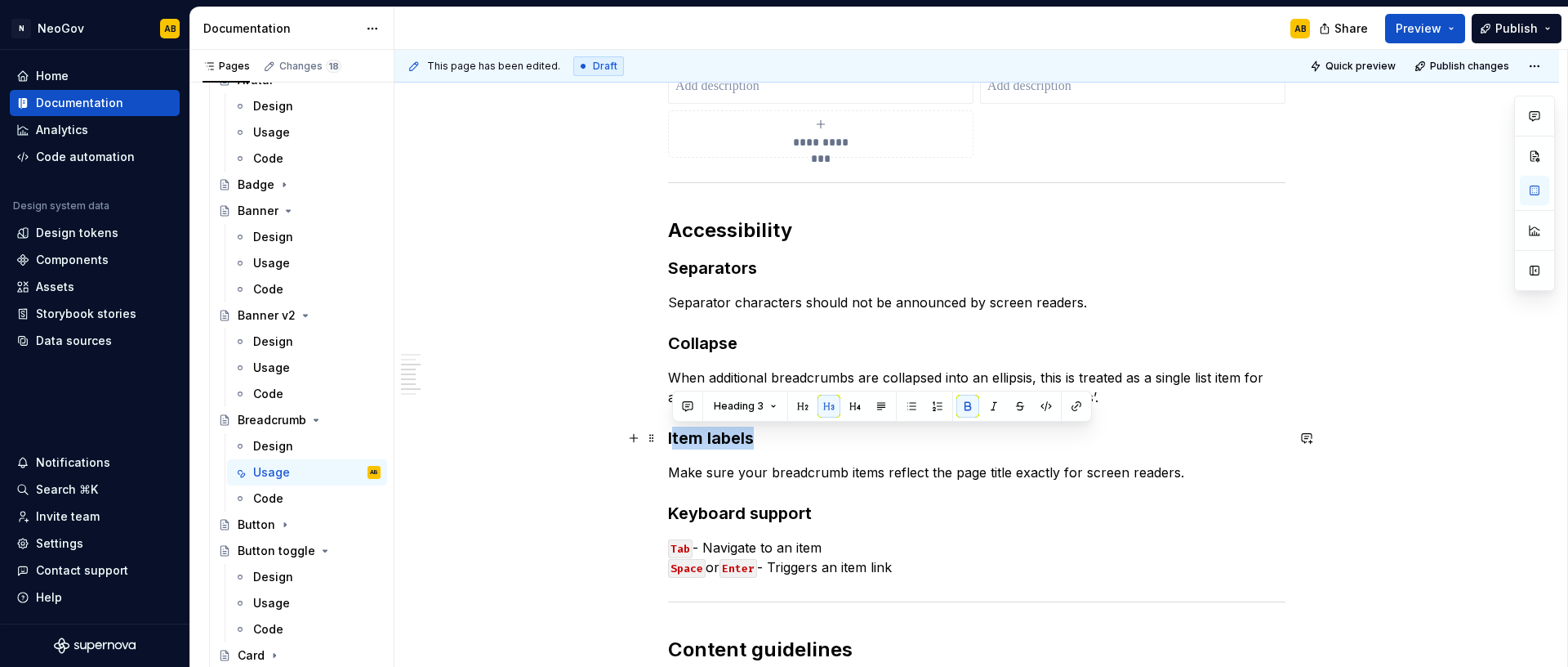
drag, startPoint x: 703, startPoint y: 429, endPoint x: 672, endPoint y: 428, distance: 31.0
click at [672, 428] on h3 "Item labels" at bounding box center [976, 437] width 618 height 23
click at [754, 446] on h3 "Item labels" at bounding box center [976, 437] width 618 height 23
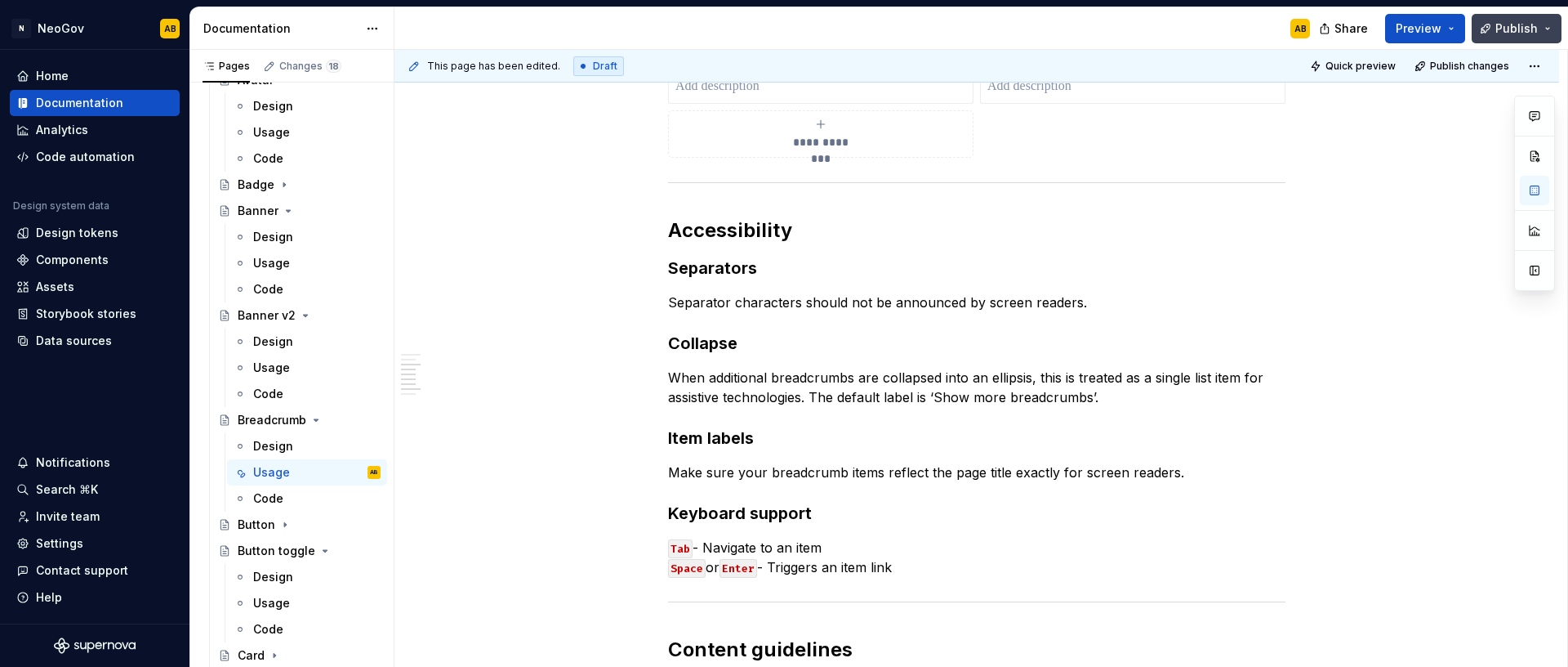
click at [1509, 37] on button "Publish" at bounding box center [1516, 28] width 90 height 29
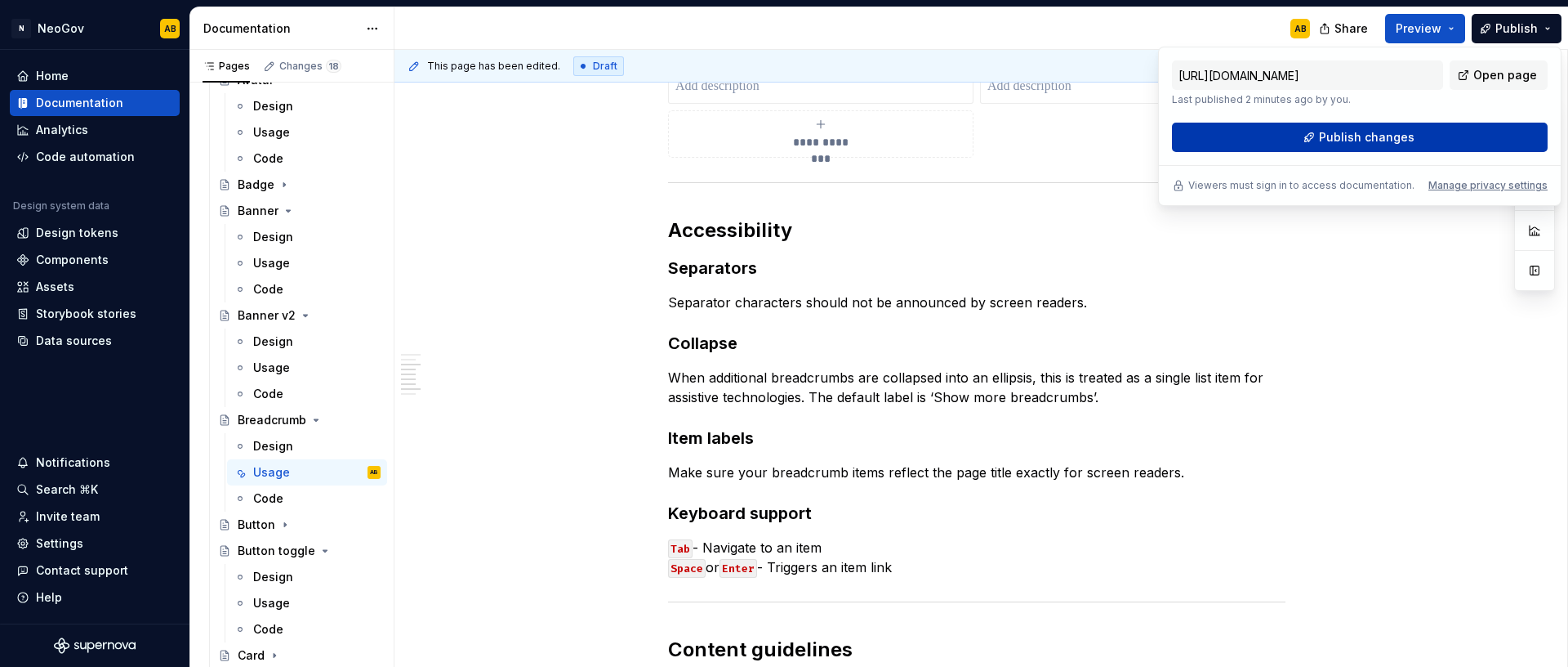
click at [1322, 151] on button "Publish changes" at bounding box center [1359, 137] width 375 height 29
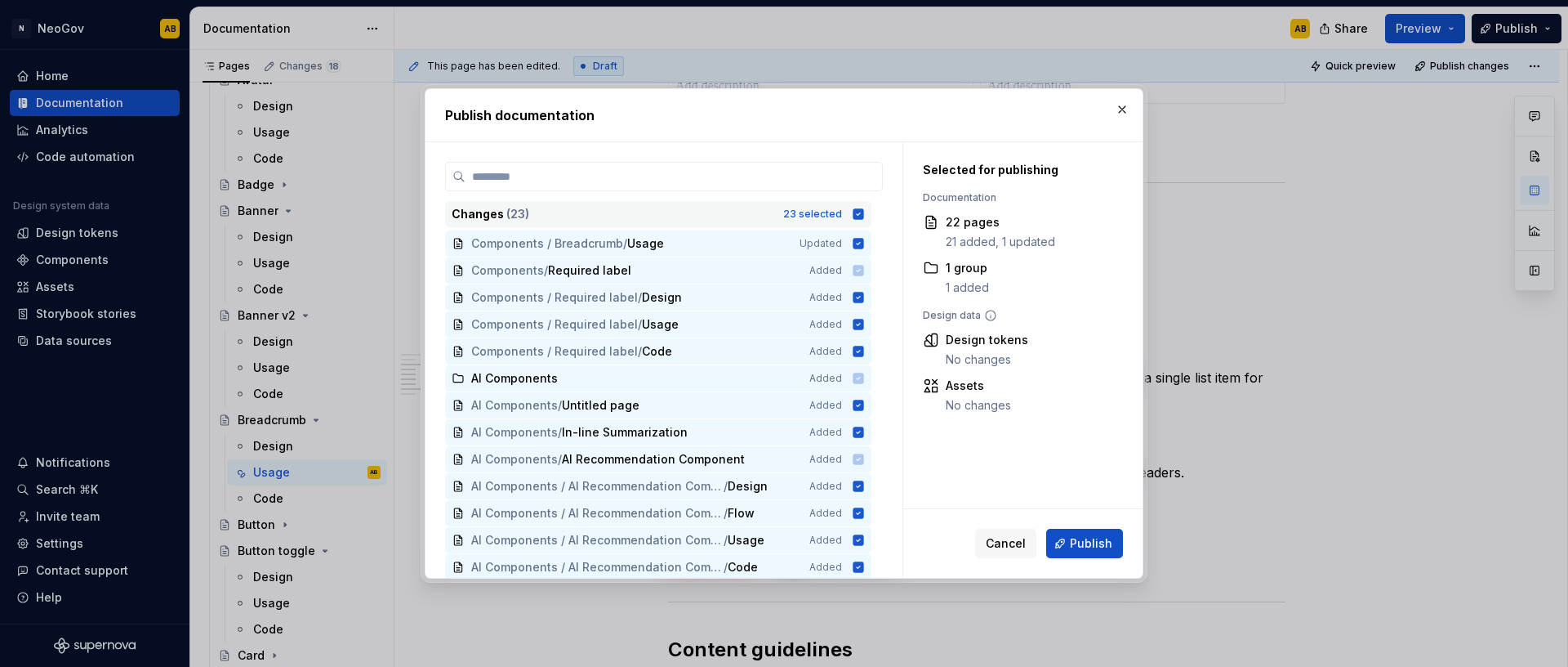
click at [860, 214] on icon at bounding box center [858, 214] width 11 height 11
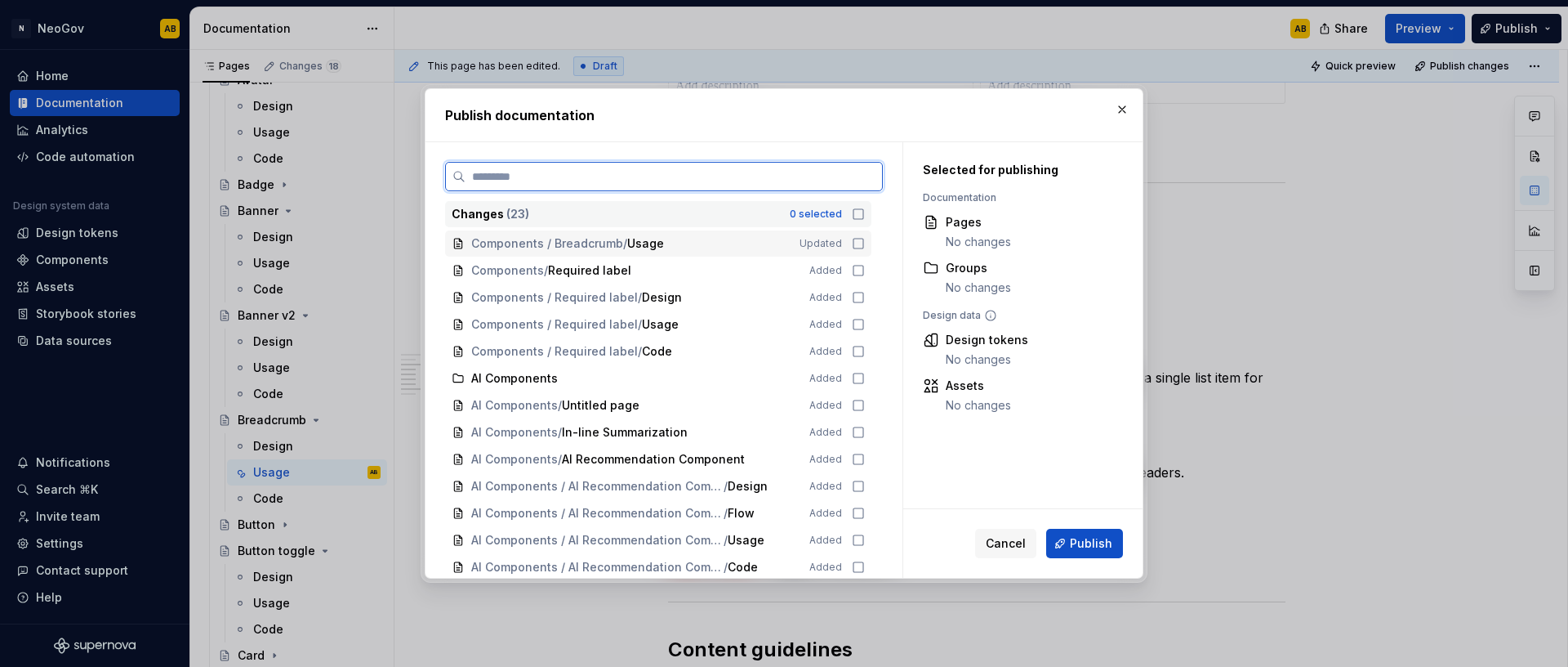
click at [858, 239] on icon at bounding box center [858, 244] width 10 height 10
click at [1065, 546] on button "Publish" at bounding box center [1084, 542] width 77 height 29
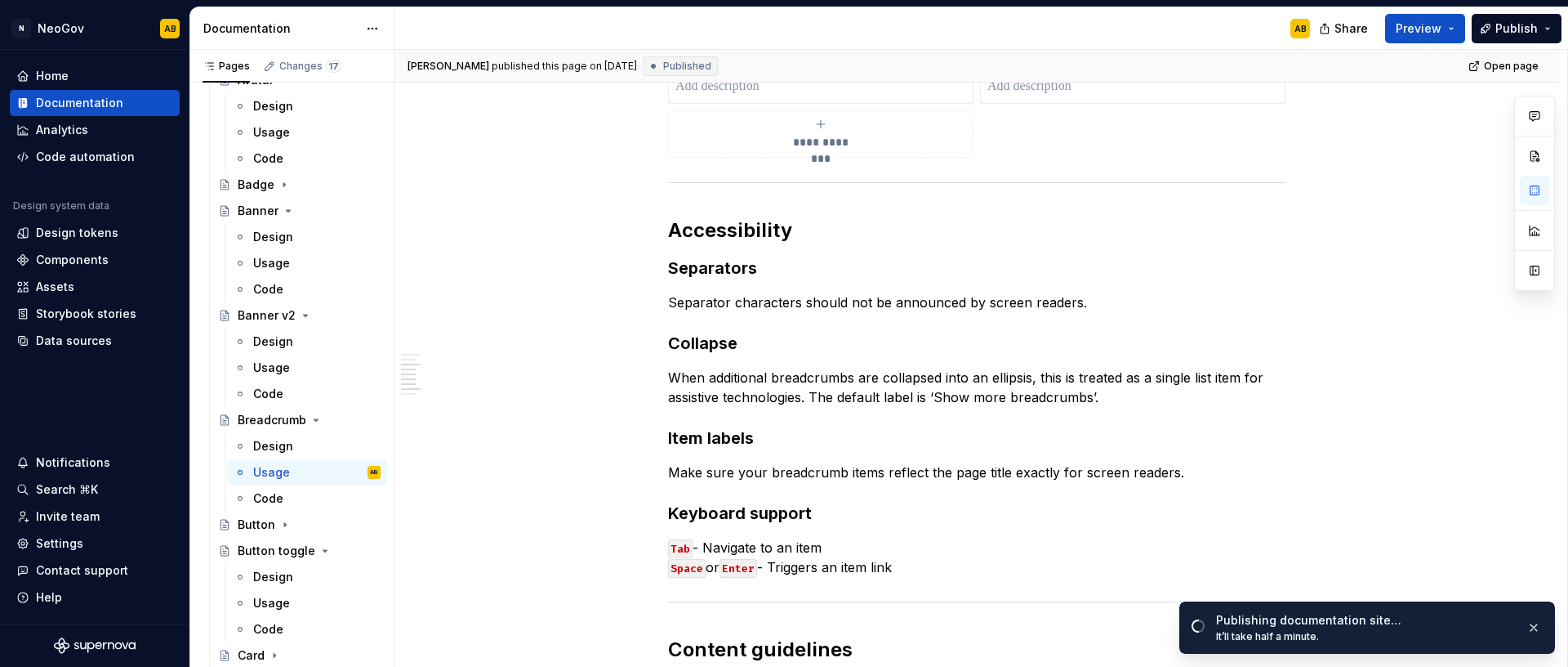
type textarea "*"
